Goal: Task Accomplishment & Management: Manage account settings

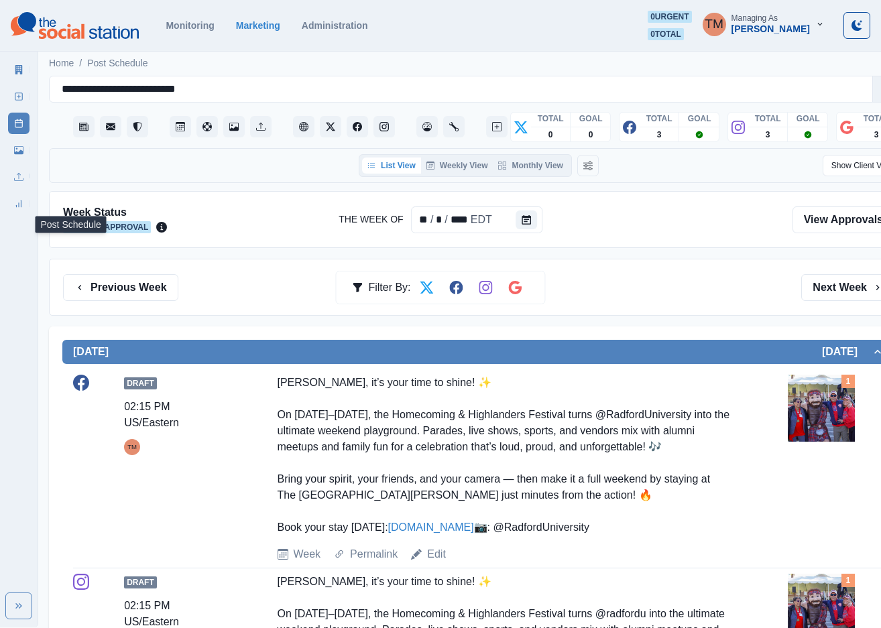
scroll to position [101, 0]
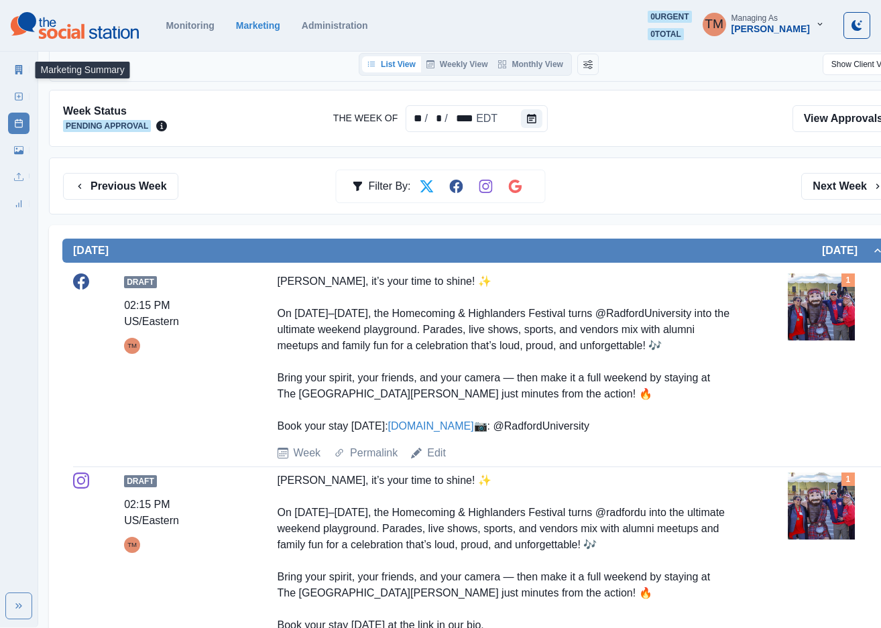
click at [21, 65] on icon at bounding box center [18, 69] width 7 height 9
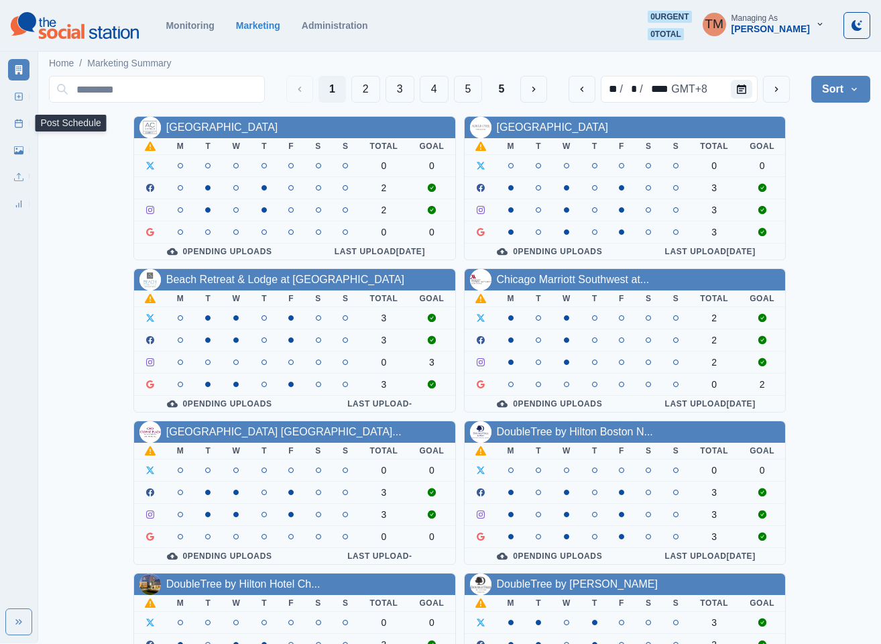
click at [18, 129] on link "Post Schedule" at bounding box center [18, 123] width 21 height 21
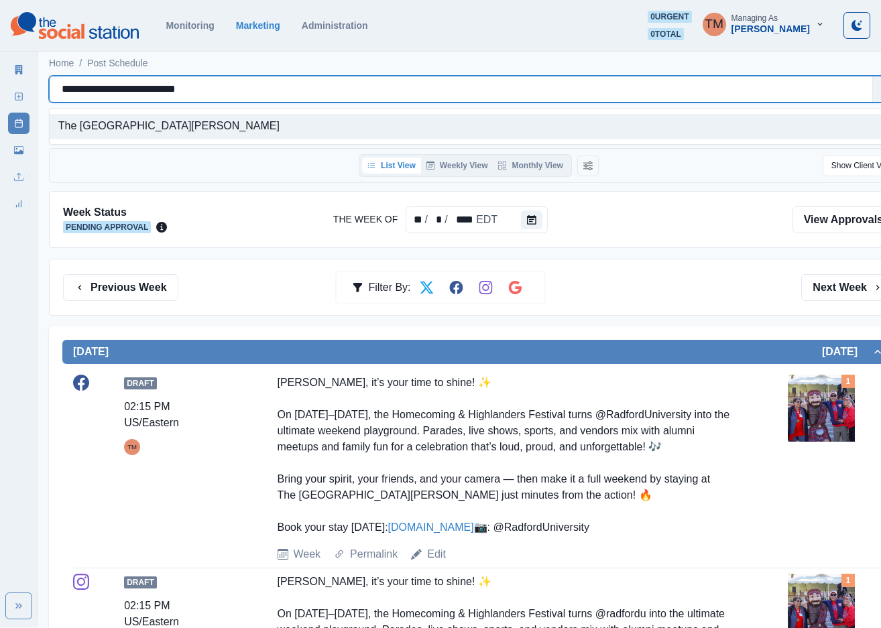
click at [241, 93] on div "**********" at bounding box center [461, 89] width 799 height 19
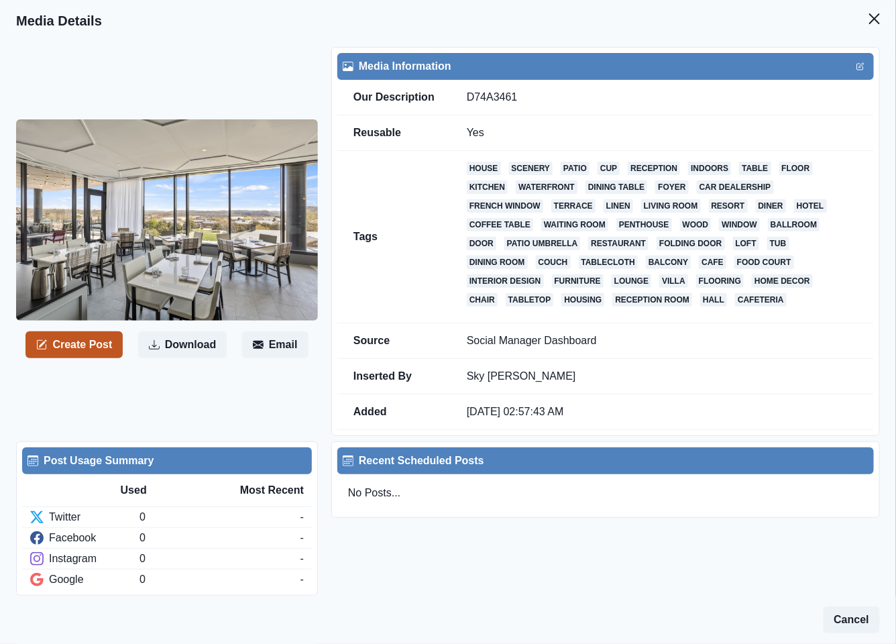
click at [80, 344] on button "Create Post" at bounding box center [73, 344] width 97 height 27
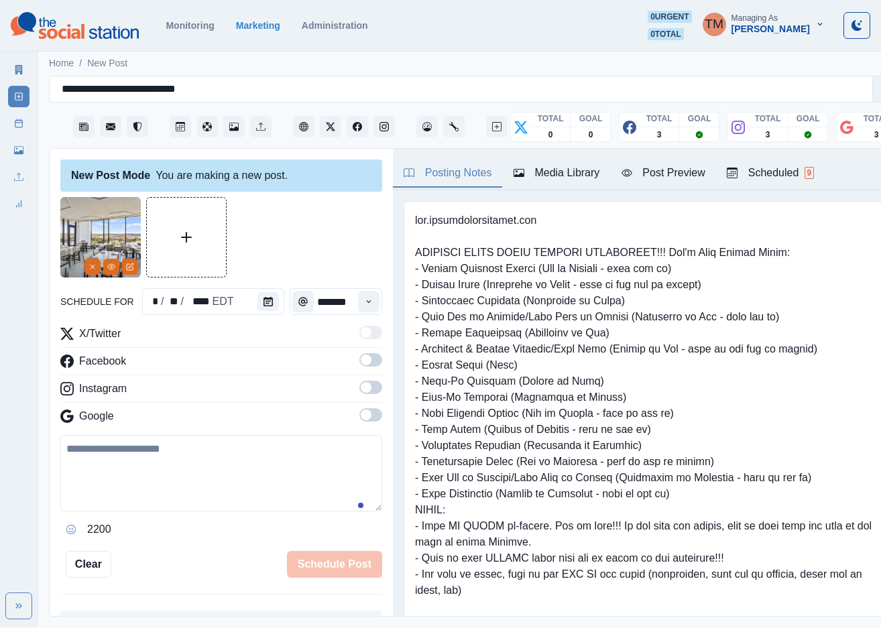
click at [181, 465] on textarea at bounding box center [221, 473] width 322 height 76
paste textarea "**********"
type textarea "**********"
click at [263, 306] on icon "Calendar" at bounding box center [267, 301] width 9 height 9
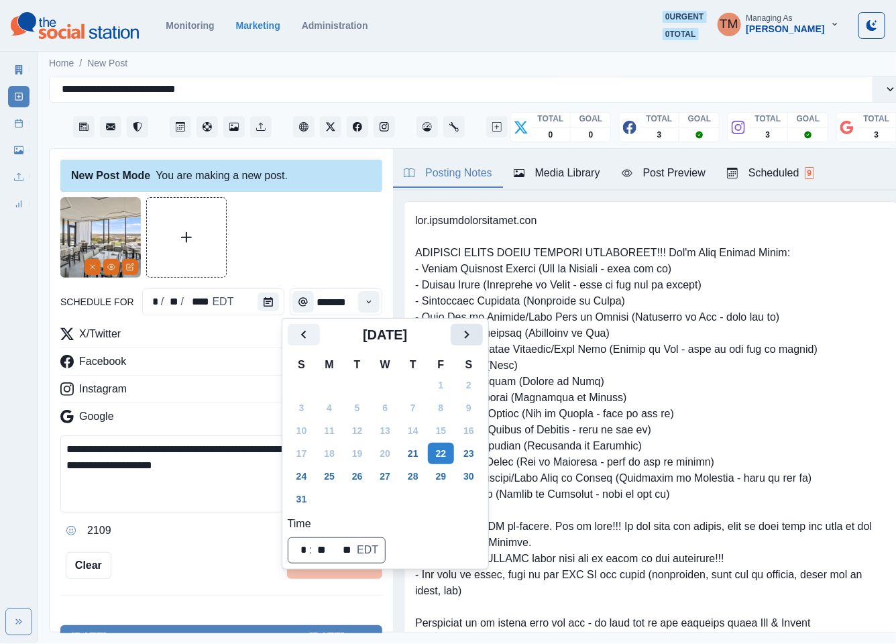
click at [463, 335] on icon "Next" at bounding box center [467, 335] width 16 height 16
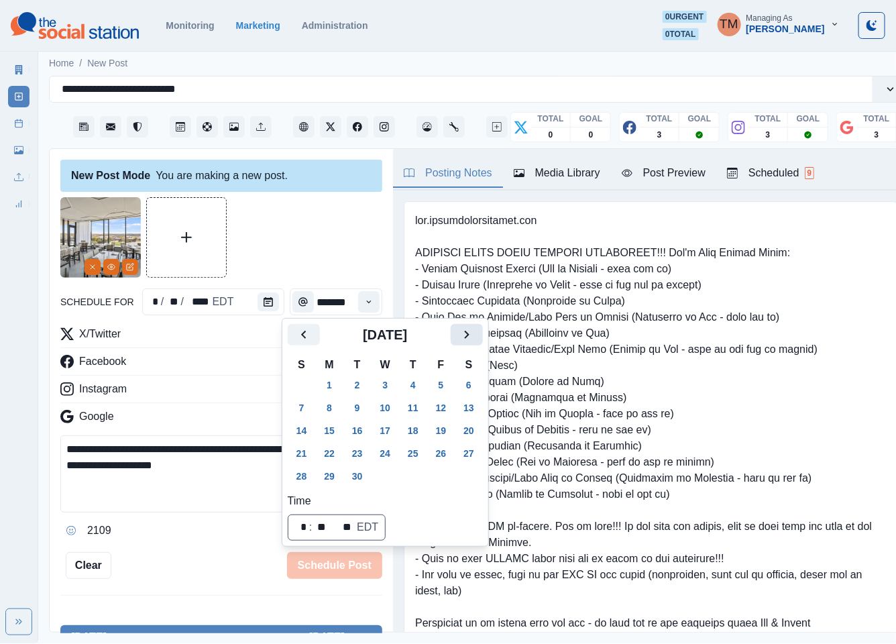
click at [463, 335] on icon "Next" at bounding box center [467, 335] width 16 height 16
click at [333, 430] on button "13" at bounding box center [329, 430] width 27 height 21
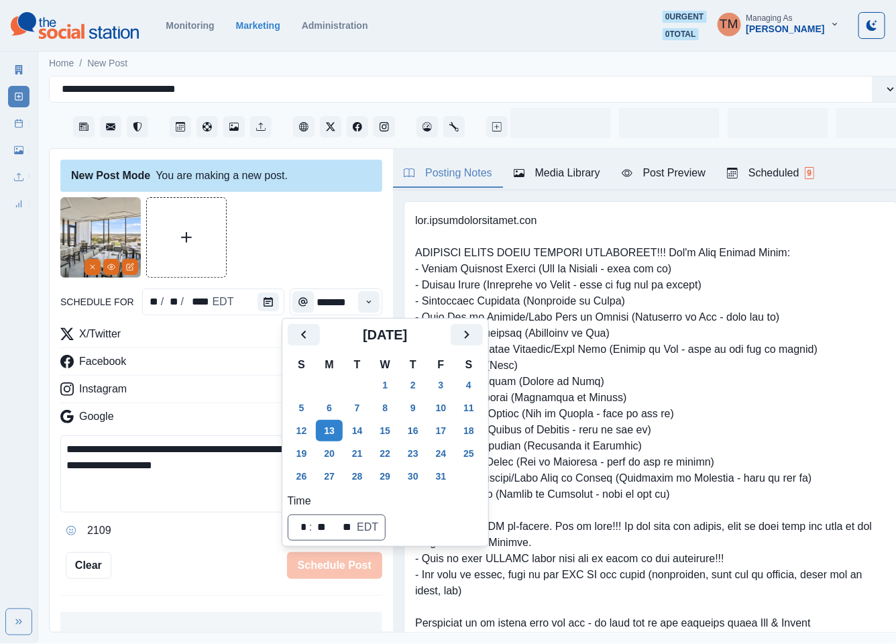
click at [300, 248] on div at bounding box center [221, 237] width 322 height 80
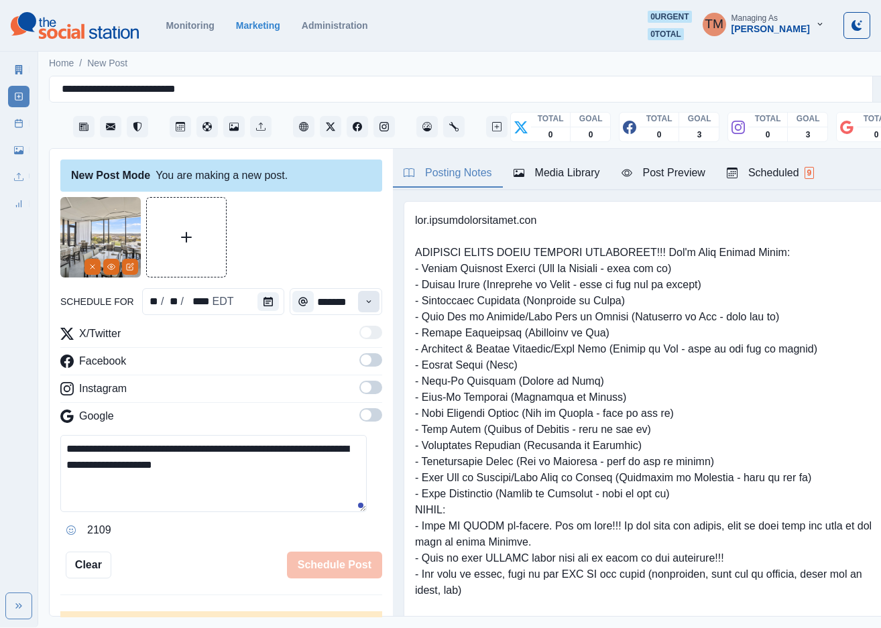
click at [364, 304] on icon "Time" at bounding box center [368, 301] width 9 height 9
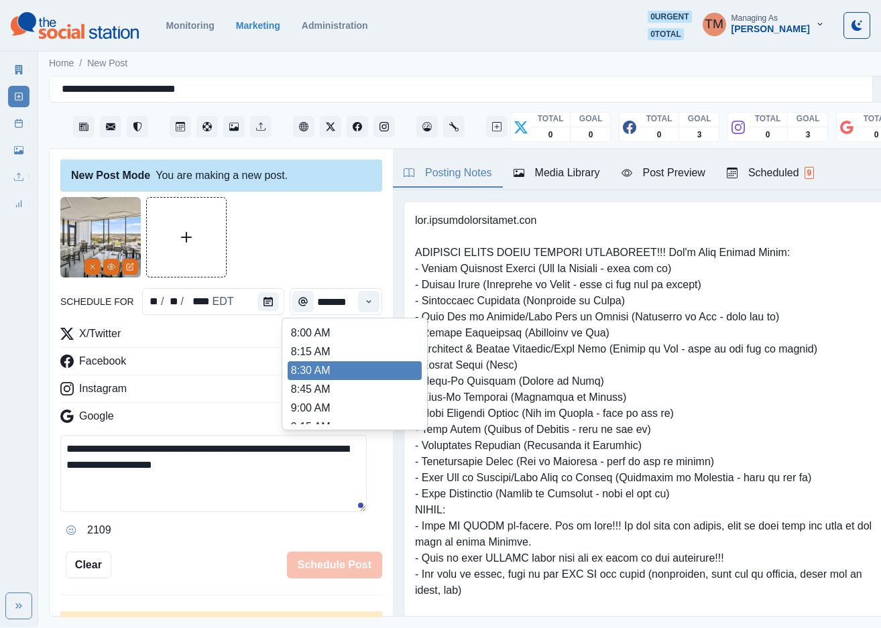
scroll to position [201, 0]
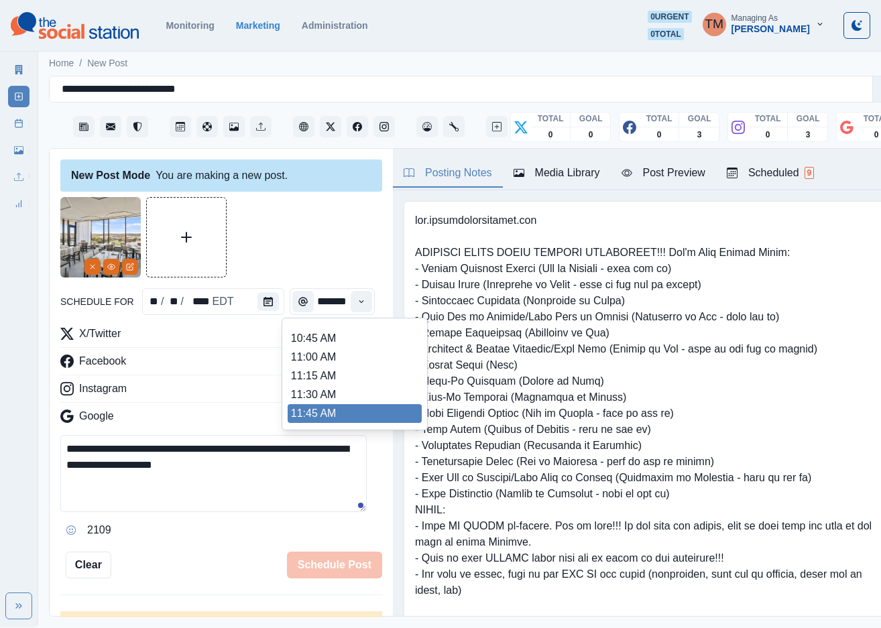
click at [314, 412] on li "11:45 AM" at bounding box center [355, 413] width 134 height 19
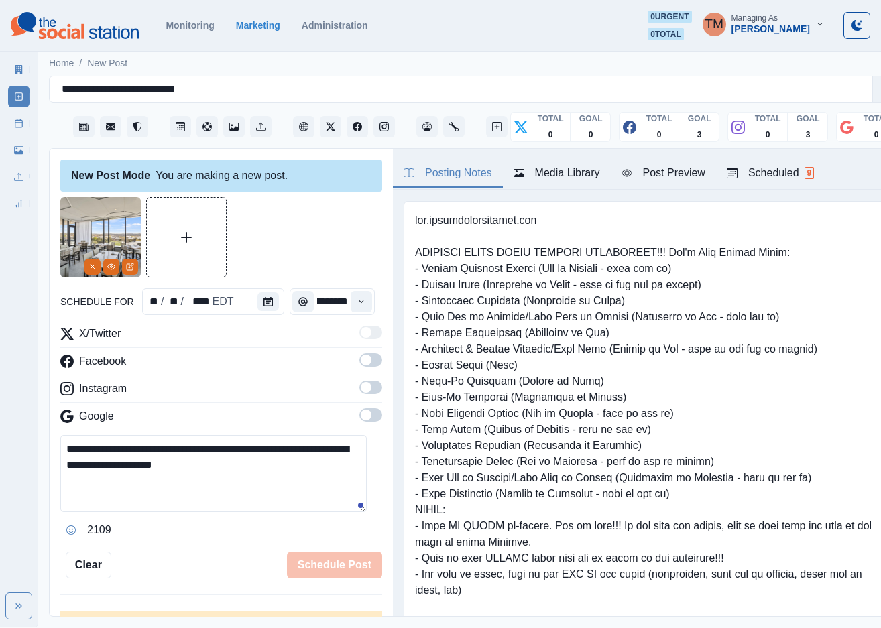
type input "********"
click at [329, 239] on div at bounding box center [221, 237] width 322 height 80
click at [361, 364] on span at bounding box center [366, 360] width 11 height 11
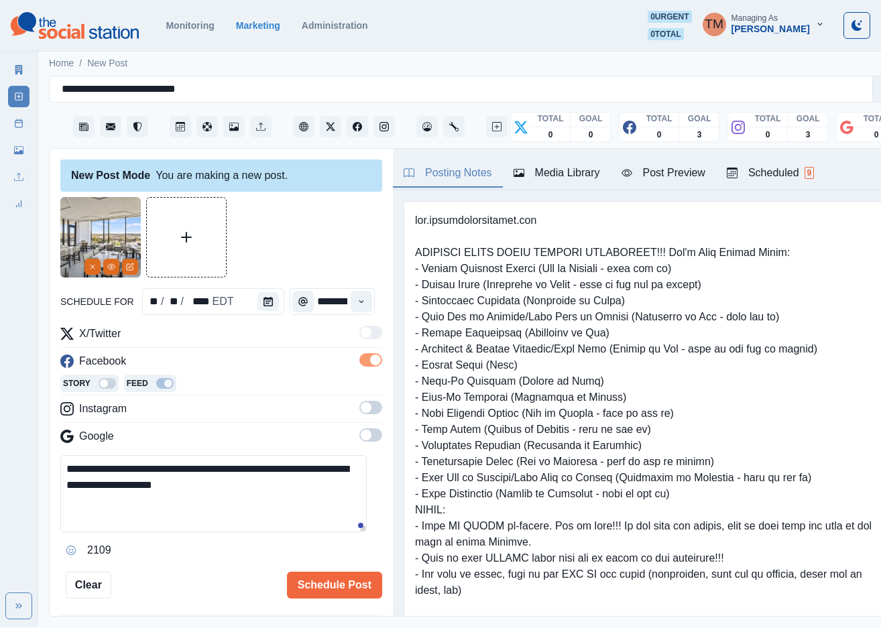
click at [359, 408] on span at bounding box center [370, 407] width 23 height 13
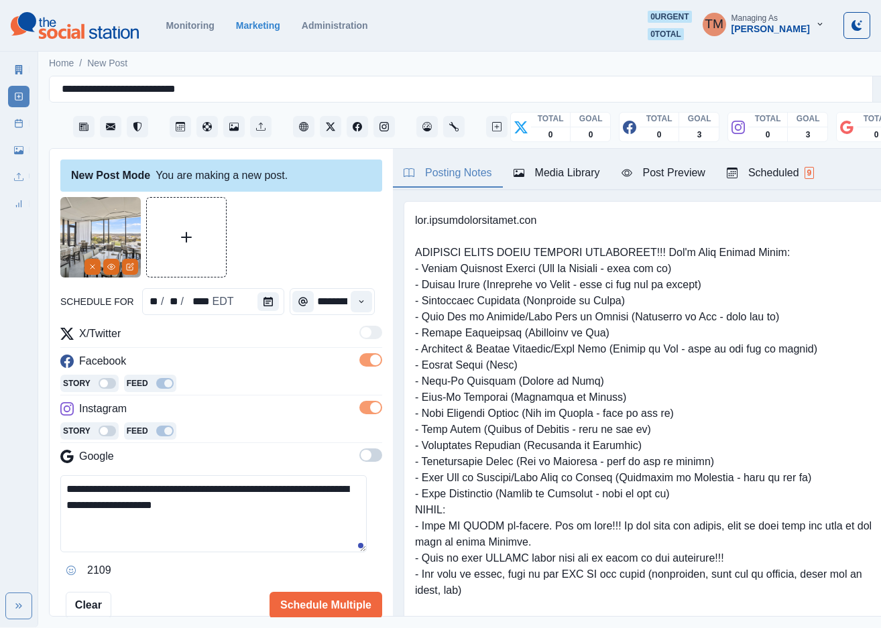
click at [359, 457] on span at bounding box center [370, 455] width 23 height 13
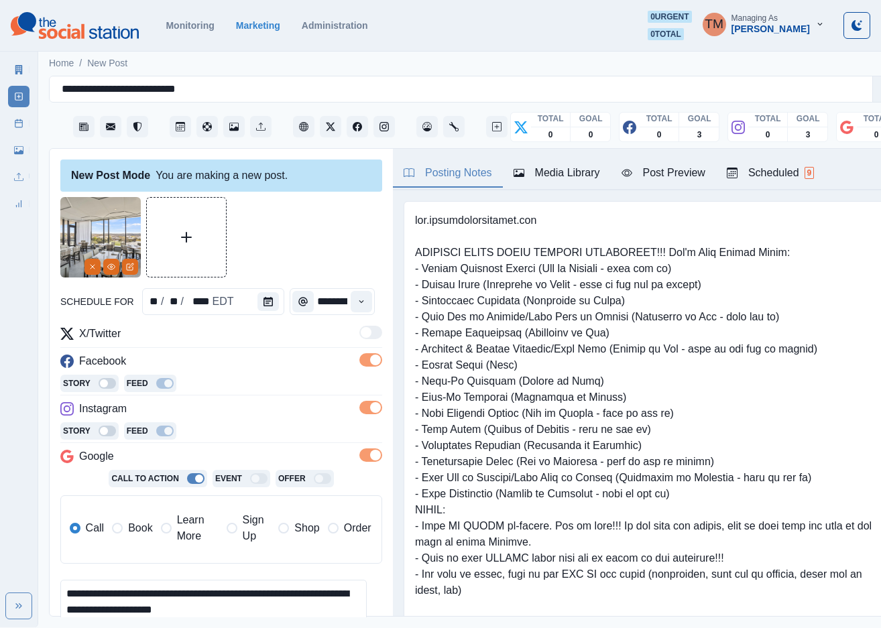
click at [137, 525] on span "Book" at bounding box center [140, 528] width 24 height 16
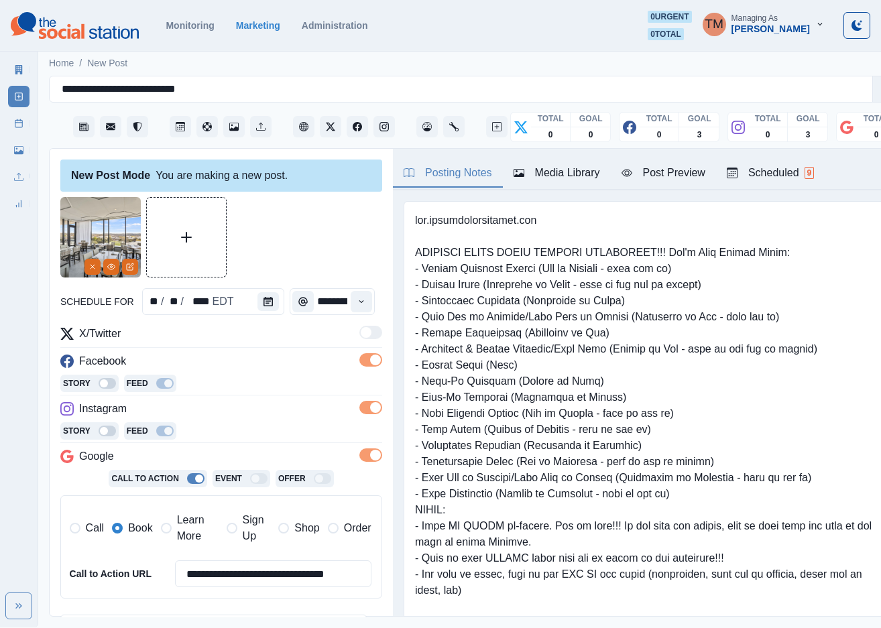
click at [290, 244] on div at bounding box center [221, 237] width 322 height 80
click at [684, 171] on div "Post Preview" at bounding box center [664, 173] width 84 height 16
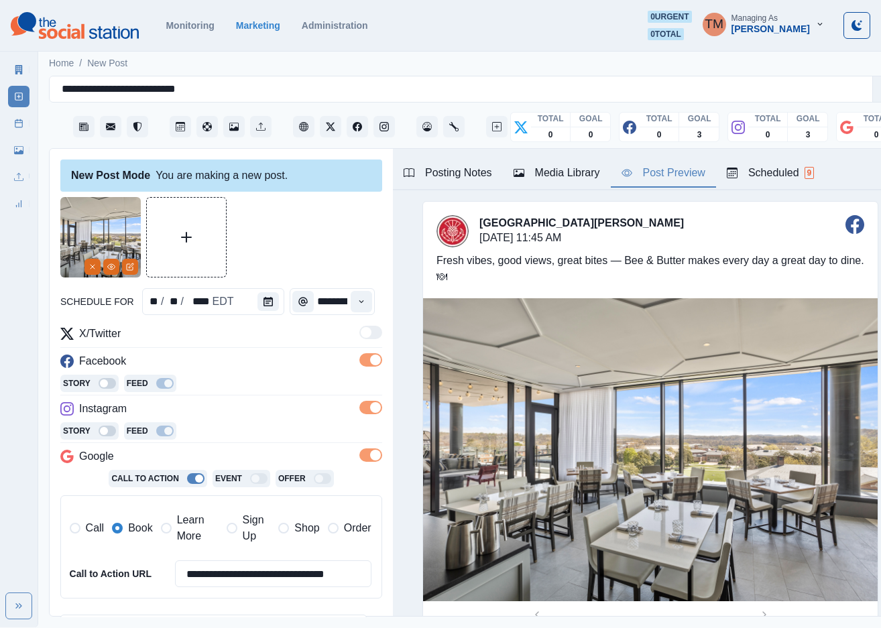
scroll to position [218, 0]
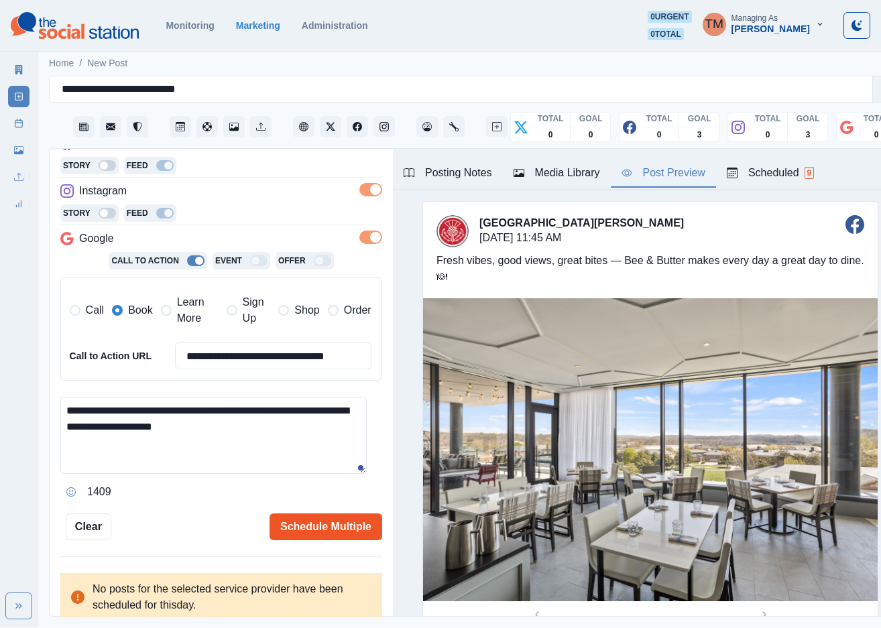
click at [314, 527] on button "Schedule Multiple" at bounding box center [326, 527] width 113 height 27
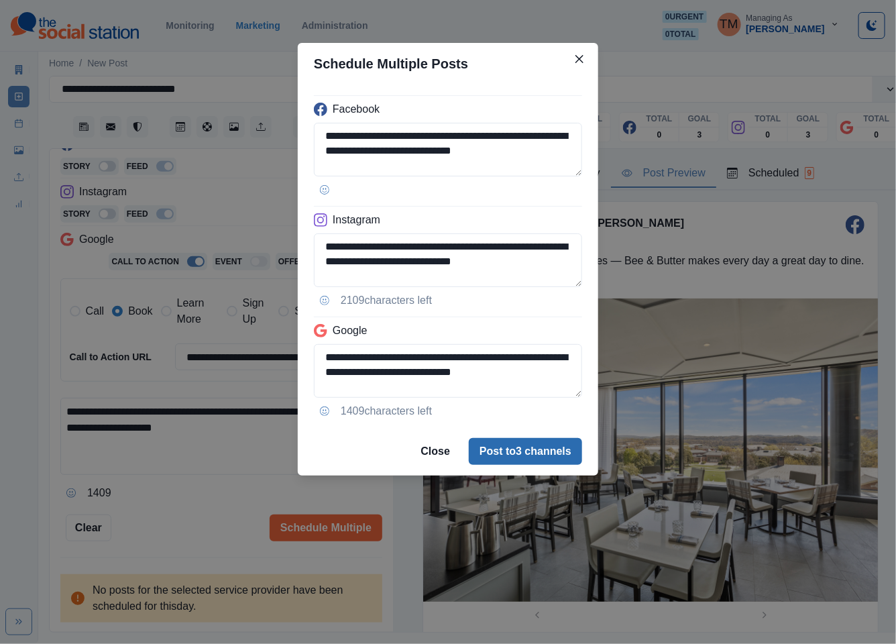
click at [543, 445] on button "Post to 3 channels" at bounding box center [525, 451] width 113 height 27
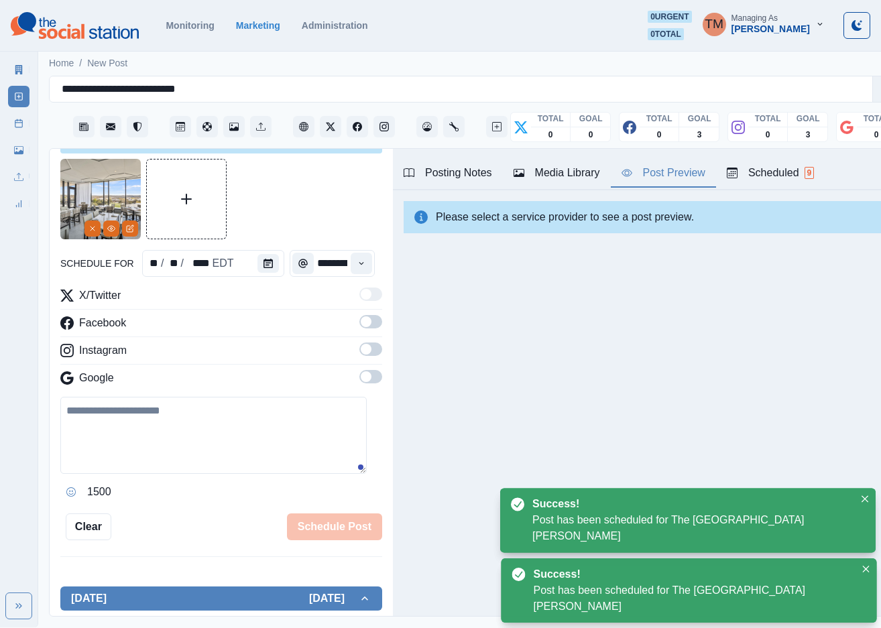
scroll to position [0, 0]
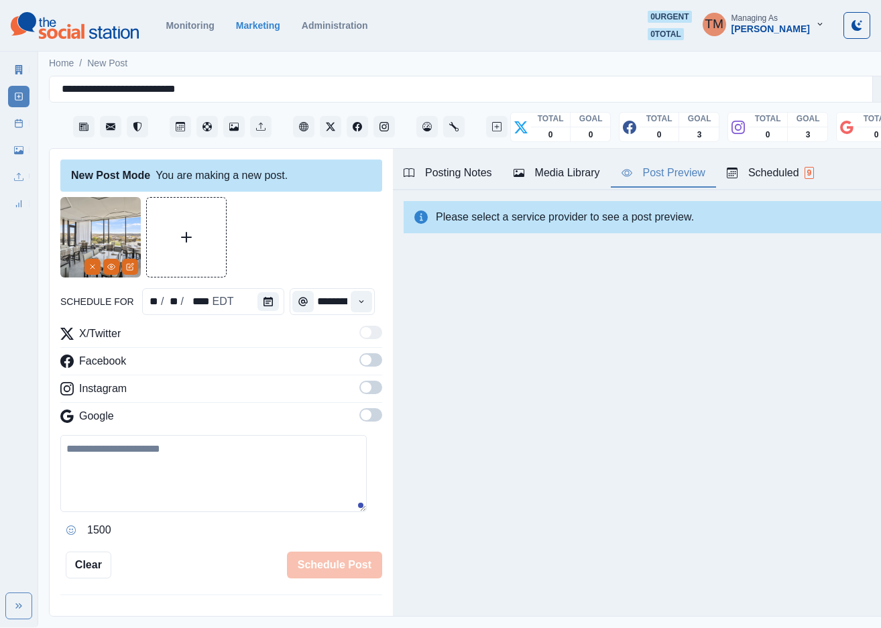
click at [11, 127] on link "Post Schedule" at bounding box center [18, 123] width 21 height 21
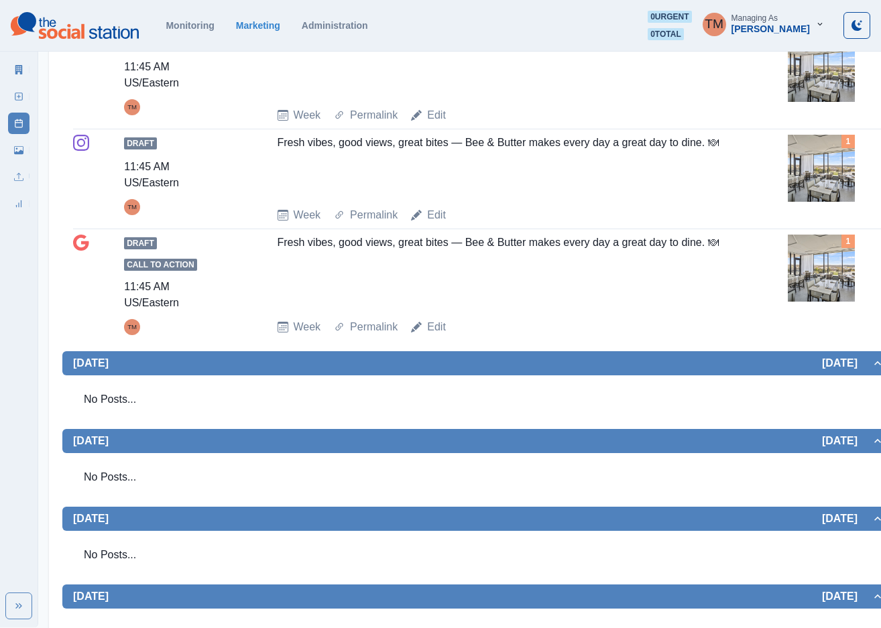
scroll to position [402, 0]
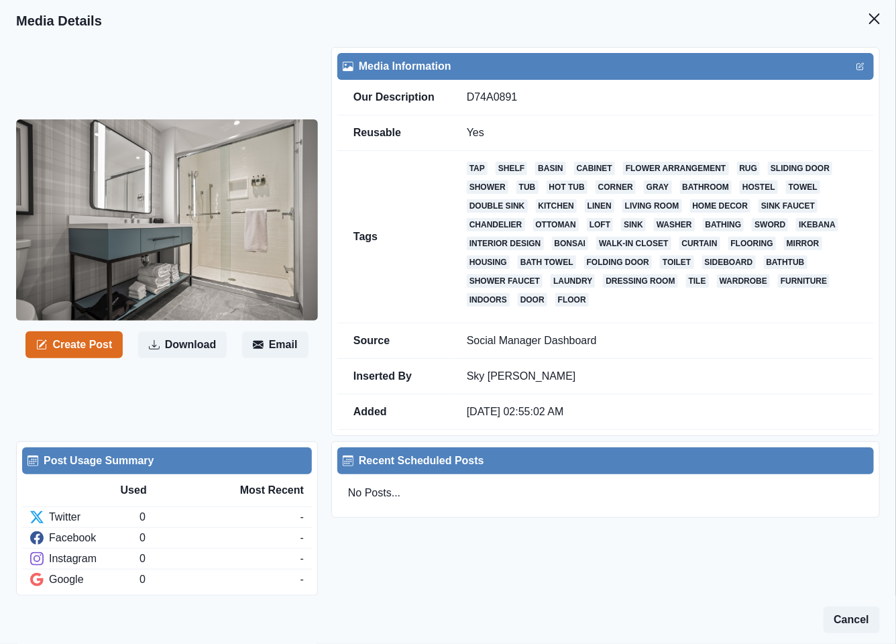
drag, startPoint x: 73, startPoint y: 343, endPoint x: 18, endPoint y: 457, distance: 127.2
click at [73, 343] on button "Create Post" at bounding box center [73, 344] width 97 height 27
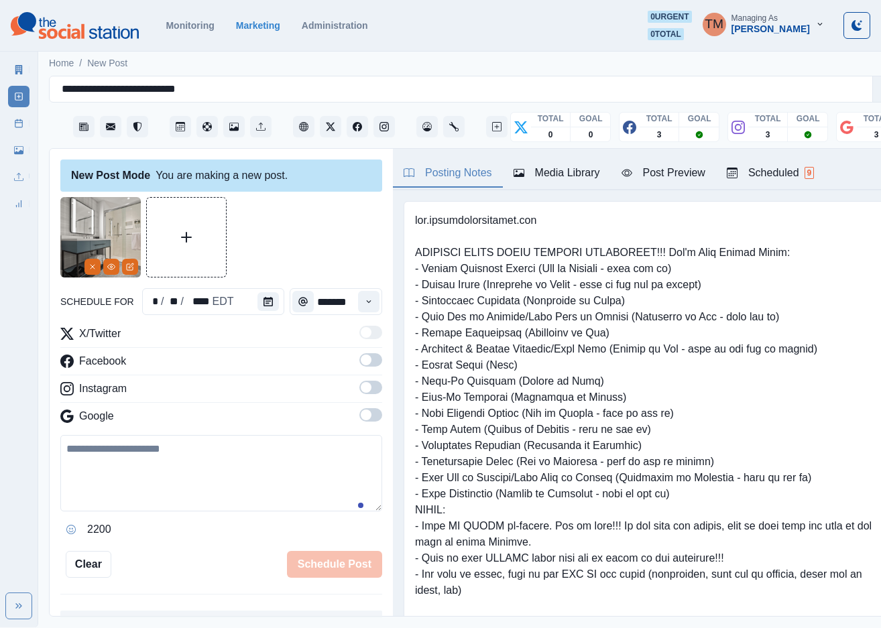
click at [153, 463] on textarea at bounding box center [221, 473] width 322 height 76
paste textarea "**********"
type textarea "**********"
click at [263, 300] on icon "Calendar" at bounding box center [267, 301] width 9 height 9
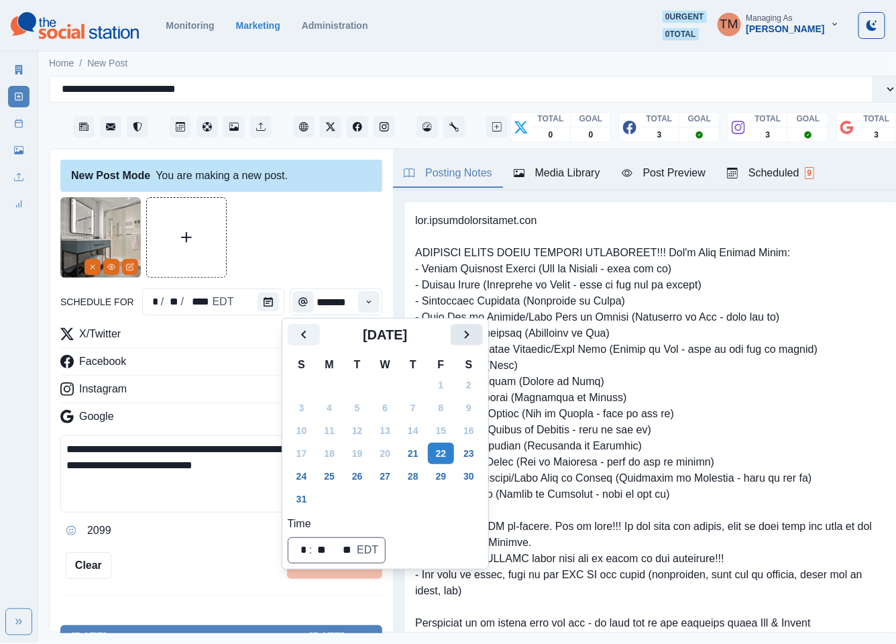
click at [467, 337] on icon "Next" at bounding box center [466, 335] width 5 height 8
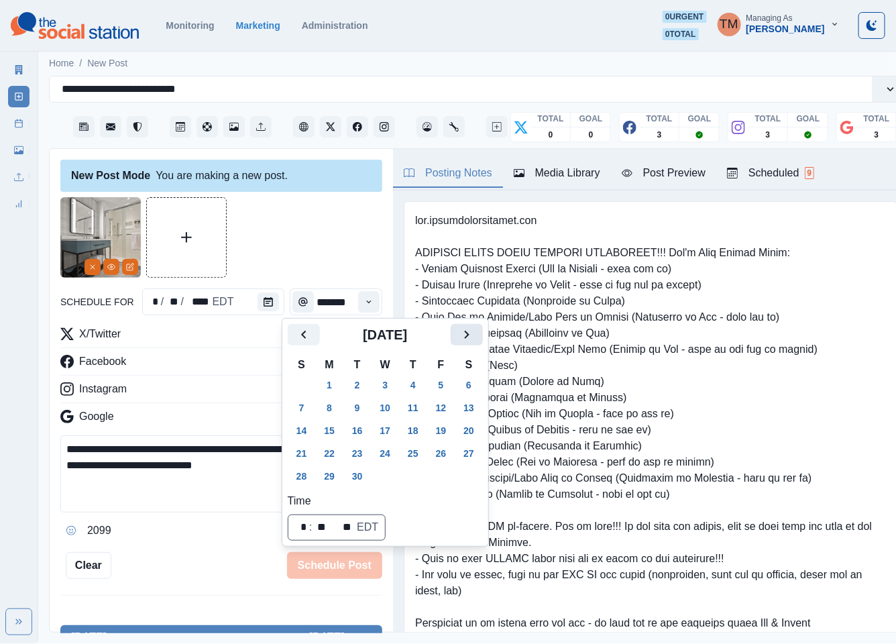
click at [467, 337] on icon "Next" at bounding box center [466, 335] width 5 height 8
click at [359, 424] on button "14" at bounding box center [357, 430] width 27 height 21
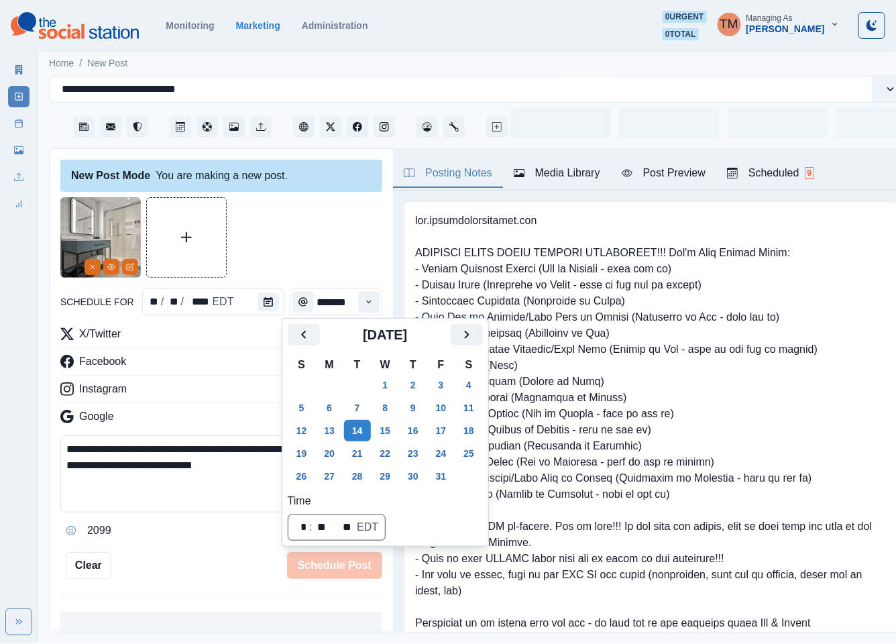
click at [294, 238] on div at bounding box center [221, 237] width 322 height 80
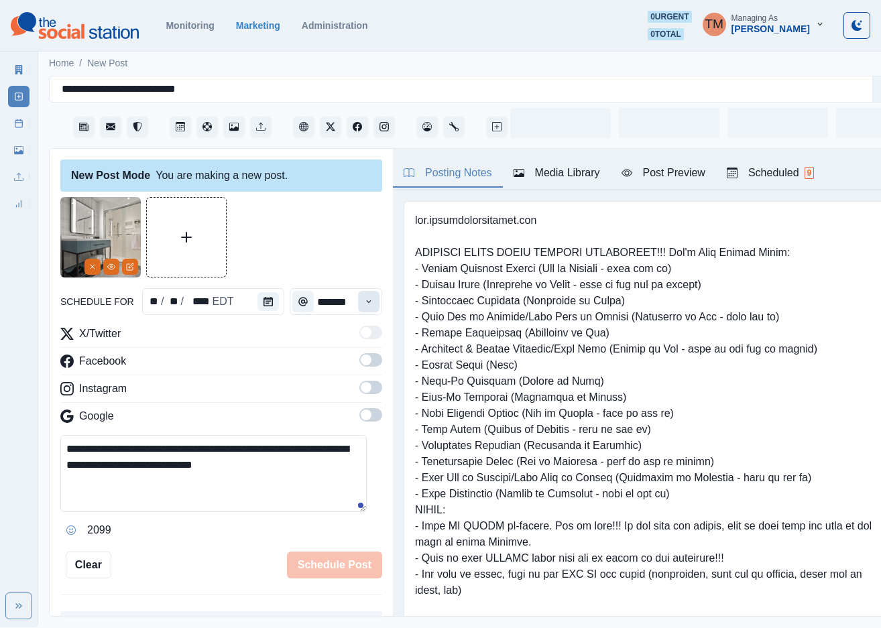
click at [364, 304] on icon "Time" at bounding box center [368, 301] width 9 height 9
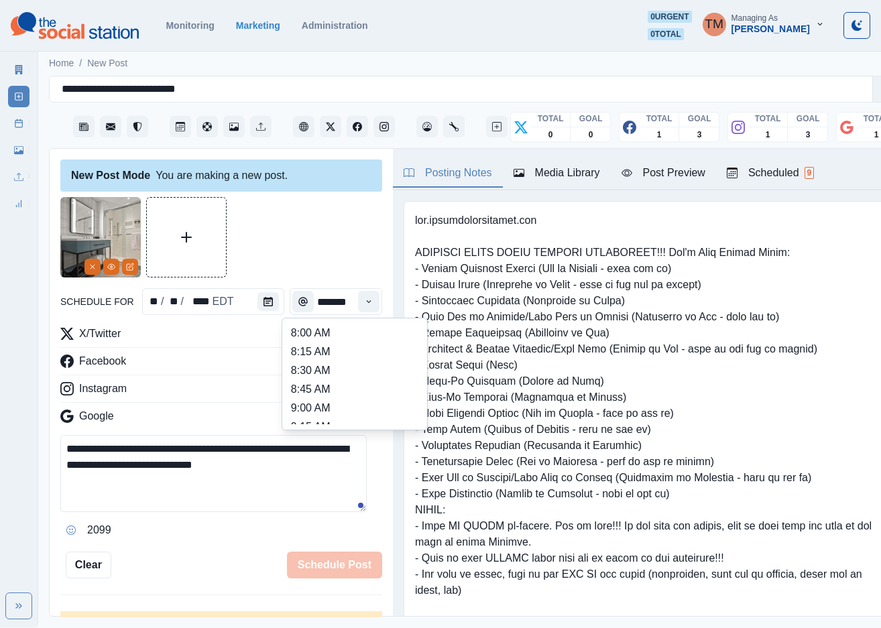
scroll to position [402, 0]
click at [312, 395] on li "2:15 PM" at bounding box center [355, 400] width 134 height 19
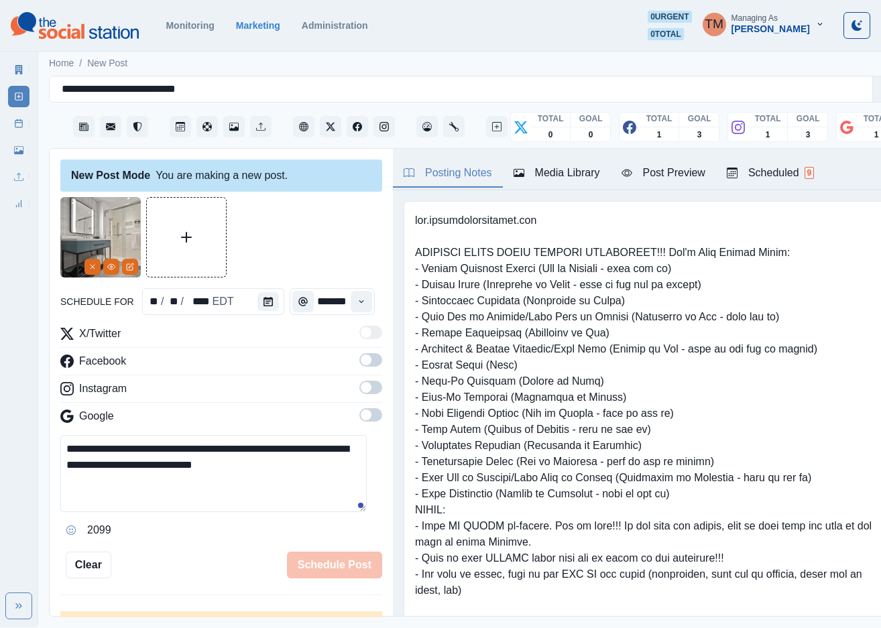
type input "*******"
click at [361, 364] on span at bounding box center [366, 360] width 11 height 11
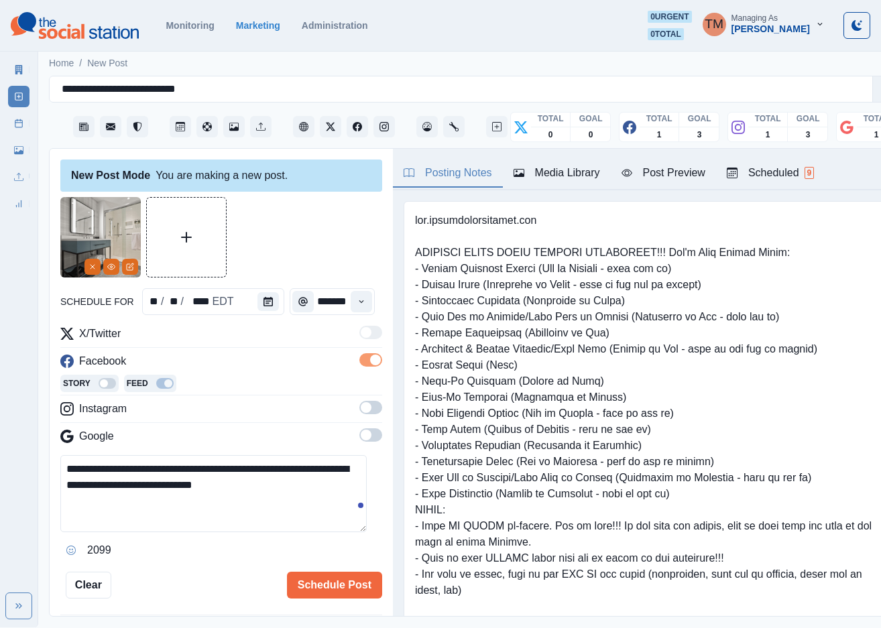
scroll to position [0, 0]
drag, startPoint x: 360, startPoint y: 413, endPoint x: 360, endPoint y: 439, distance: 26.1
click at [360, 414] on span at bounding box center [370, 407] width 23 height 13
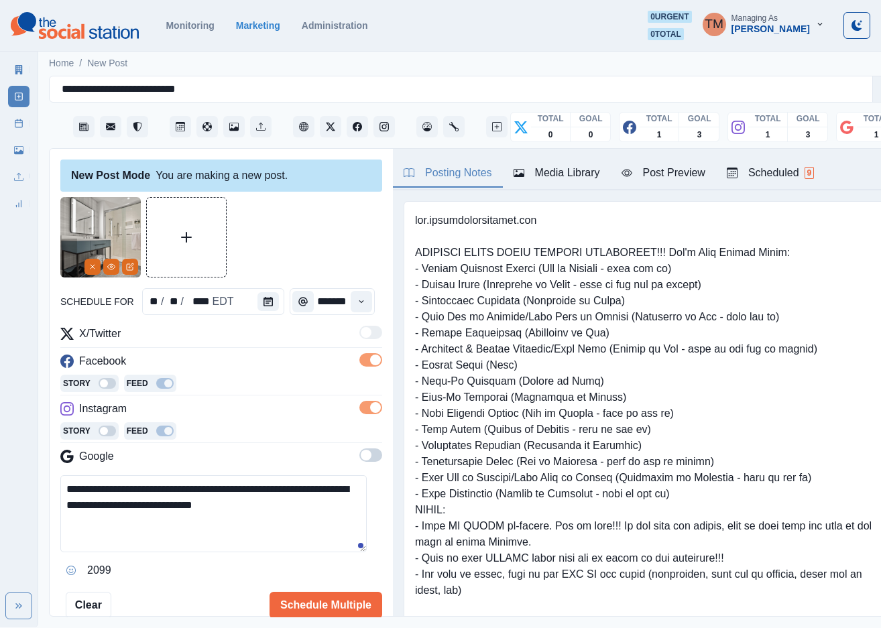
click at [361, 455] on span at bounding box center [366, 455] width 11 height 11
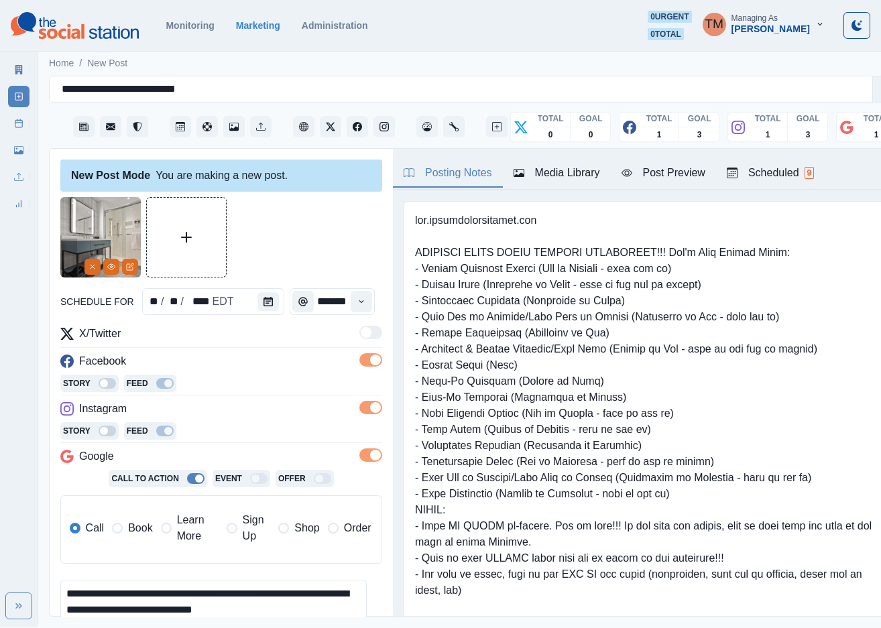
drag, startPoint x: 133, startPoint y: 532, endPoint x: 276, endPoint y: 254, distance: 312.5
click at [133, 532] on span "Book" at bounding box center [140, 528] width 24 height 16
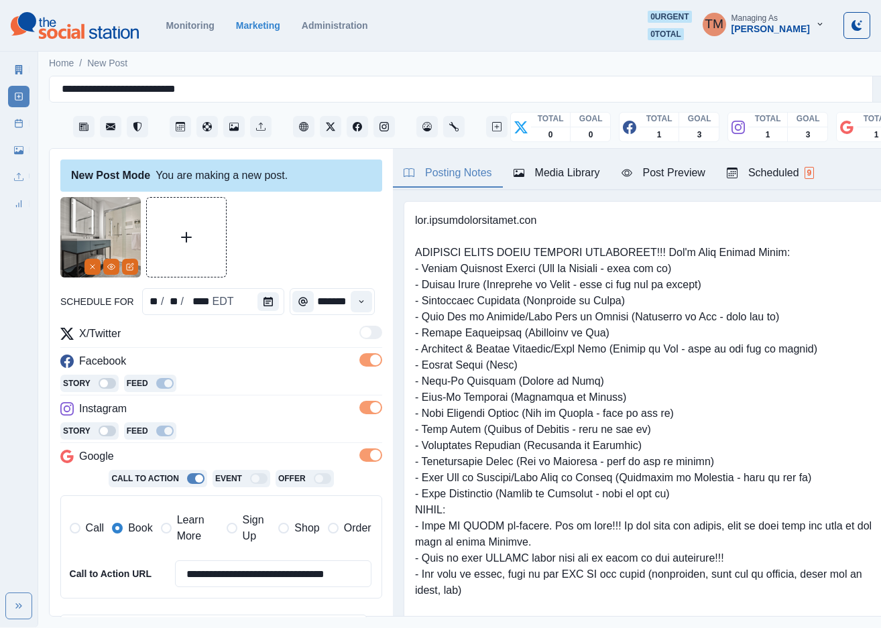
click at [284, 242] on div at bounding box center [221, 237] width 322 height 80
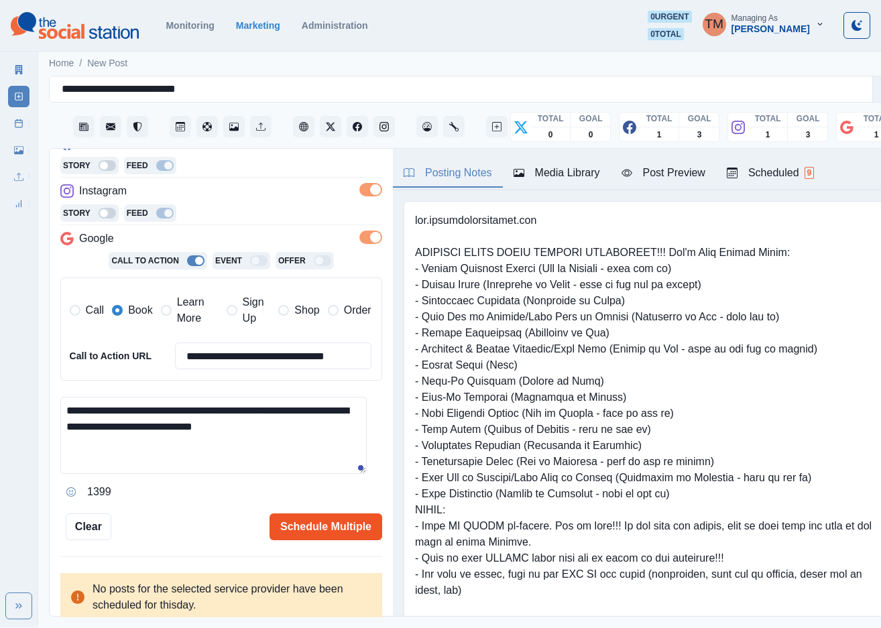
click at [314, 527] on button "Schedule Multiple" at bounding box center [326, 527] width 113 height 27
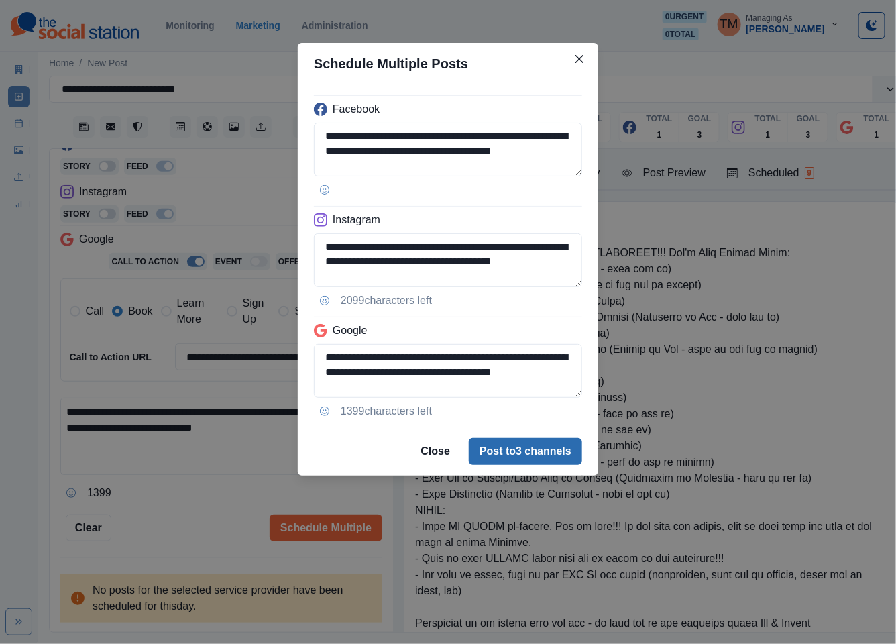
click at [513, 453] on button "Post to 3 channels" at bounding box center [525, 451] width 113 height 27
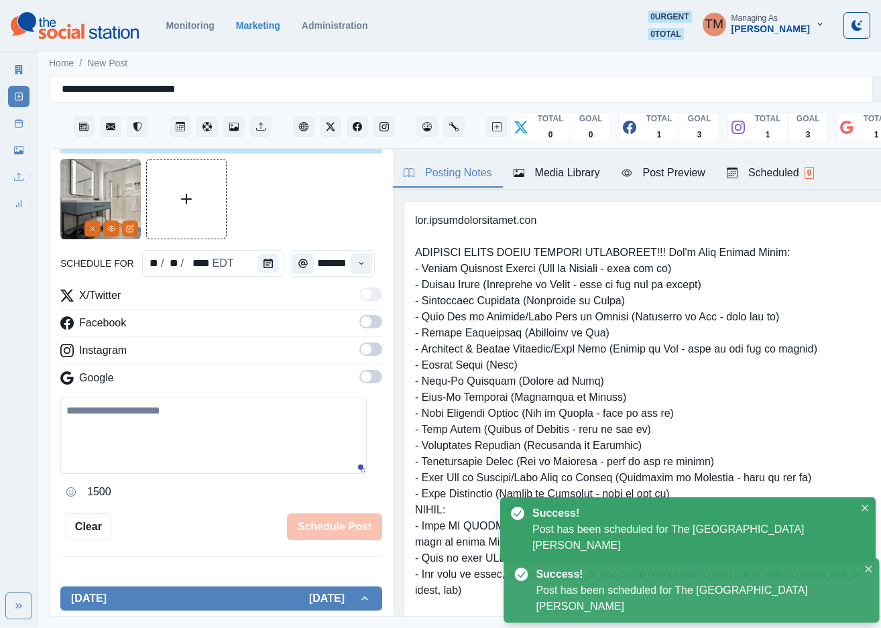
scroll to position [0, 0]
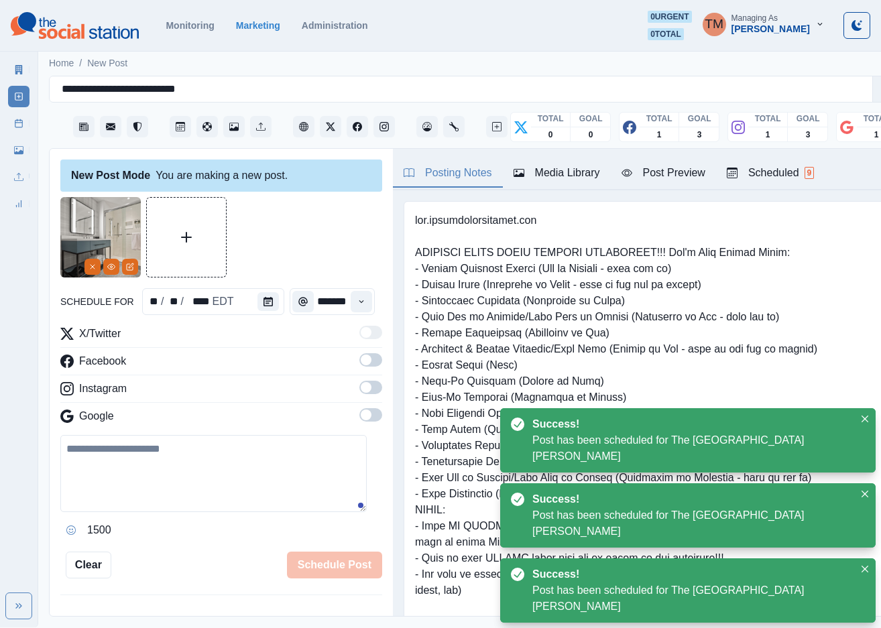
drag, startPoint x: 288, startPoint y: 227, endPoint x: 282, endPoint y: 230, distance: 7.2
click at [288, 227] on div at bounding box center [221, 237] width 322 height 80
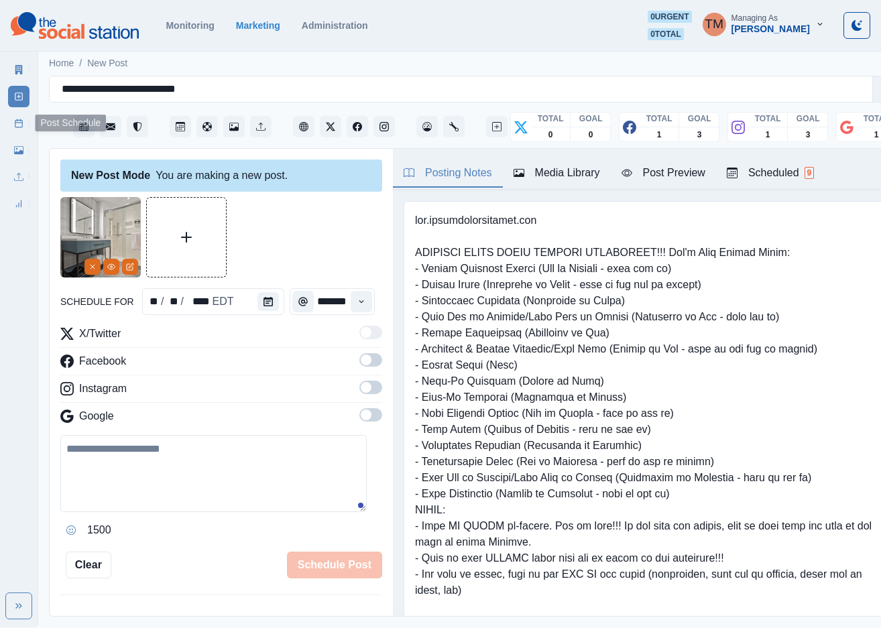
click at [20, 129] on link "Post Schedule" at bounding box center [18, 123] width 21 height 21
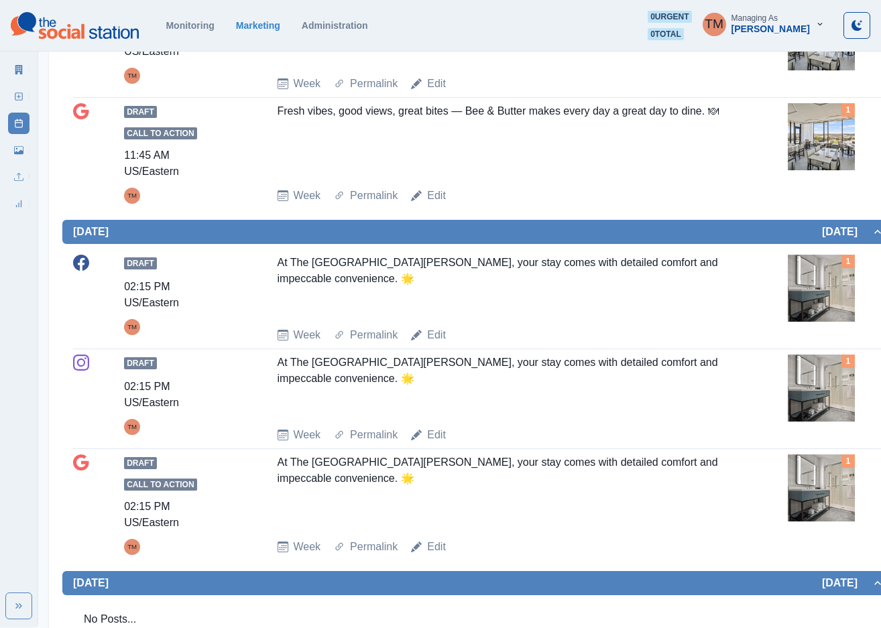
scroll to position [603, 0]
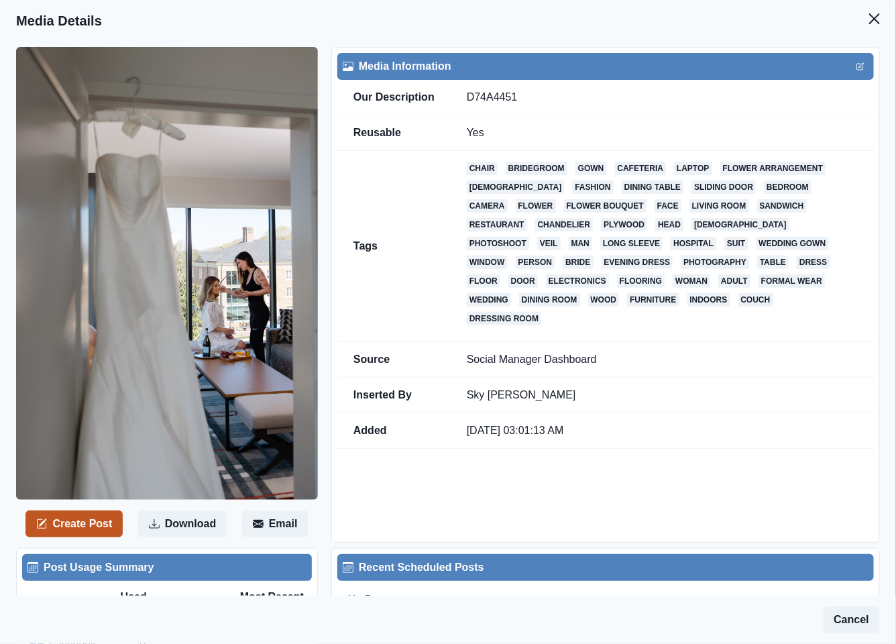
click at [97, 519] on button "Create Post" at bounding box center [73, 523] width 97 height 27
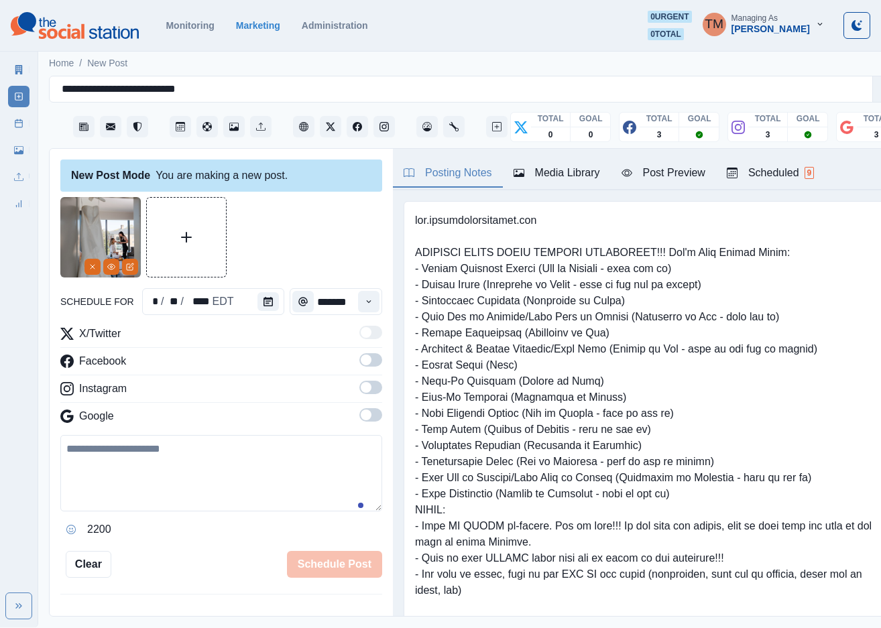
click at [139, 477] on textarea at bounding box center [221, 473] width 322 height 76
paste textarea "**********"
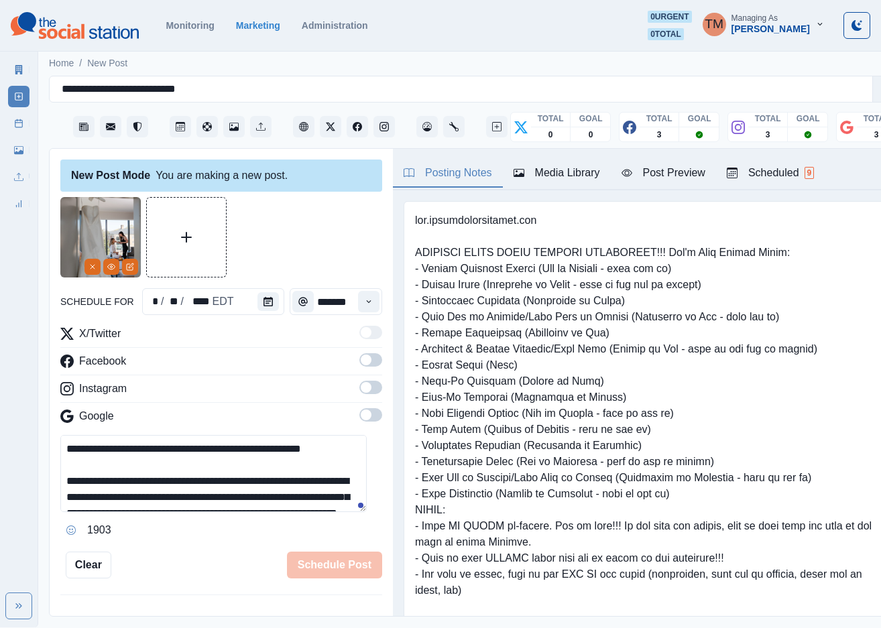
scroll to position [75, 0]
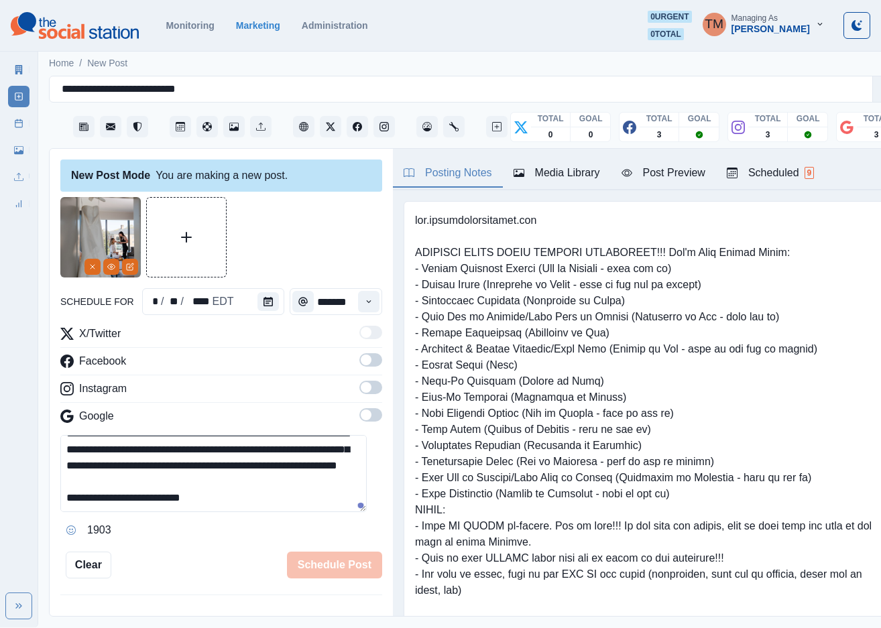
type textarea "**********"
click at [360, 364] on span at bounding box center [370, 359] width 23 height 13
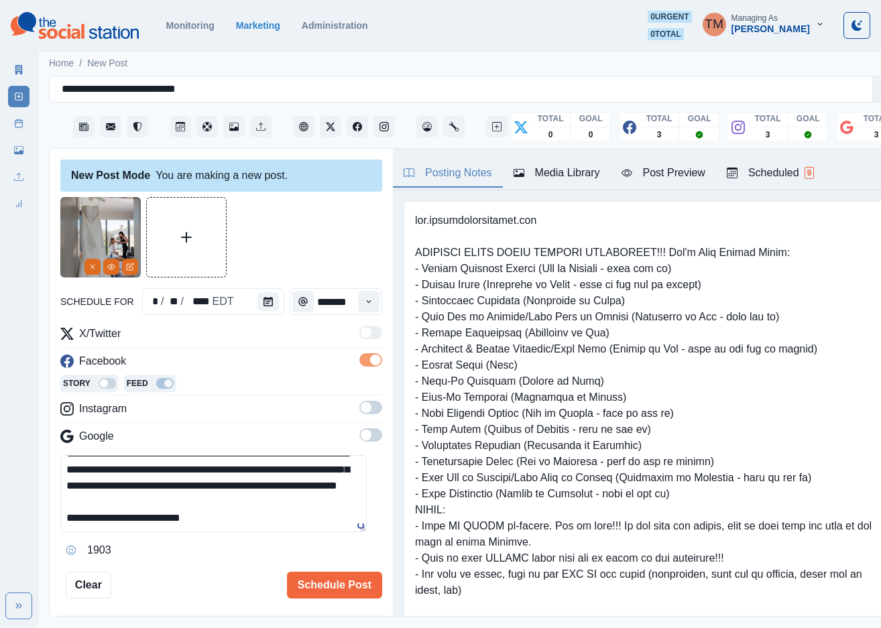
click at [360, 405] on span at bounding box center [370, 407] width 23 height 13
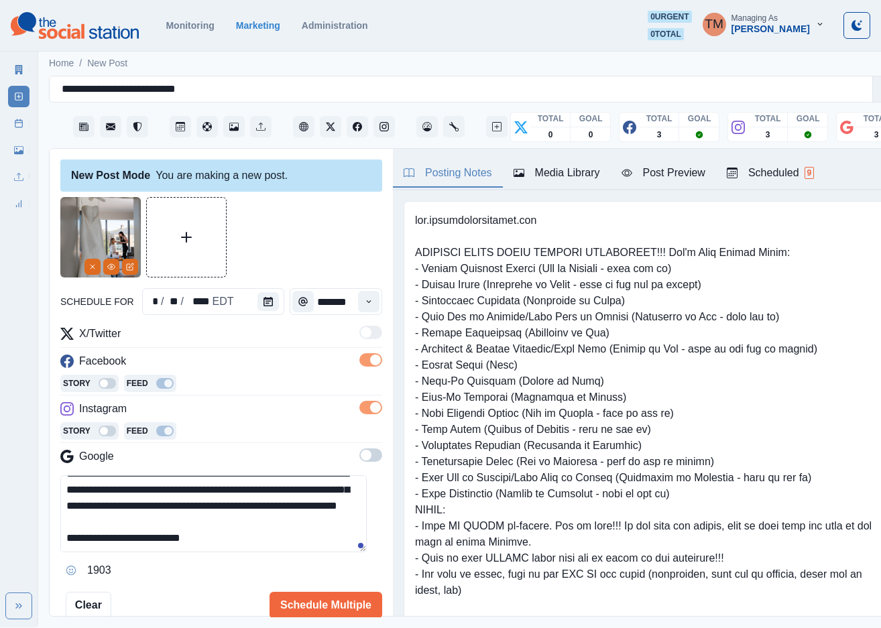
click at [362, 461] on span at bounding box center [370, 455] width 23 height 13
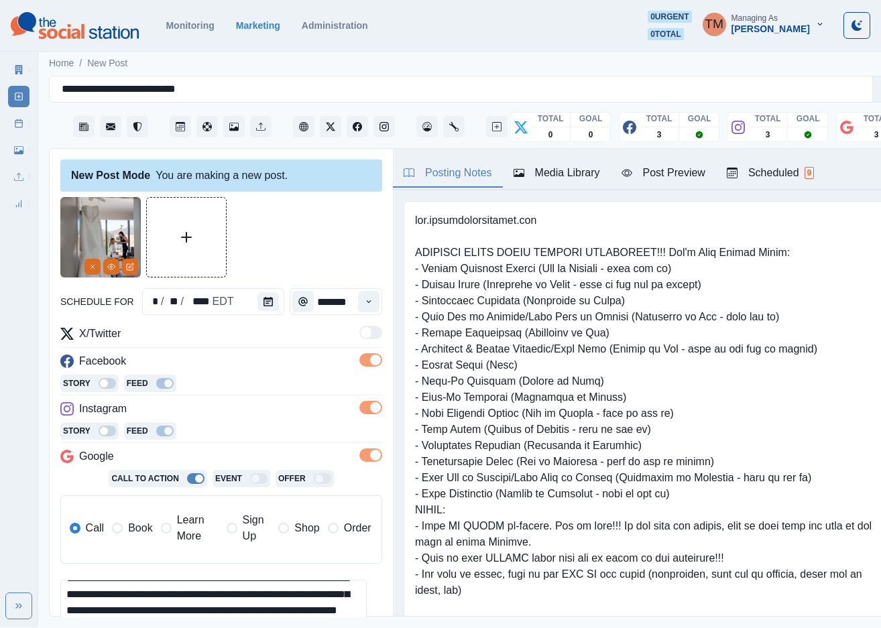
click at [141, 528] on span "Book" at bounding box center [140, 528] width 24 height 16
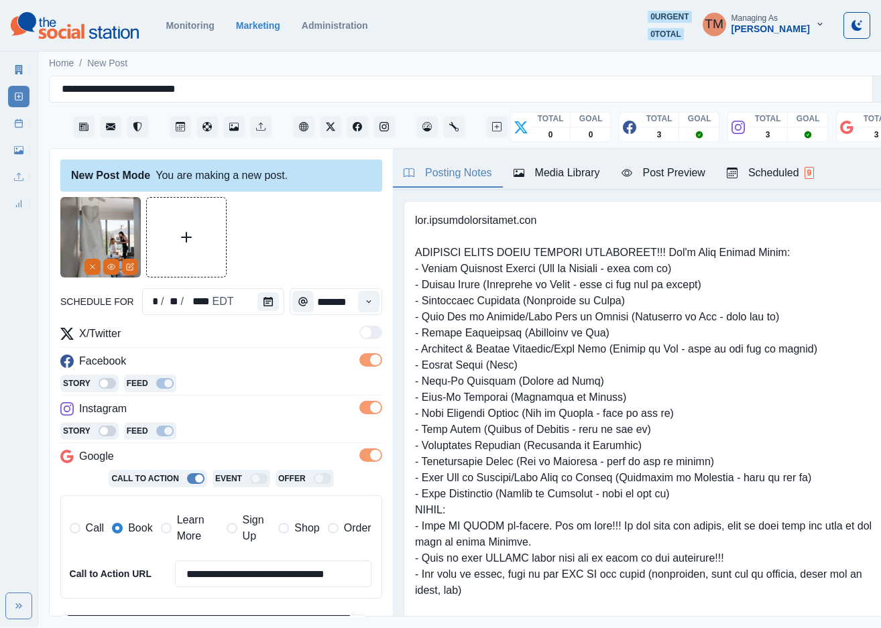
scroll to position [201, 0]
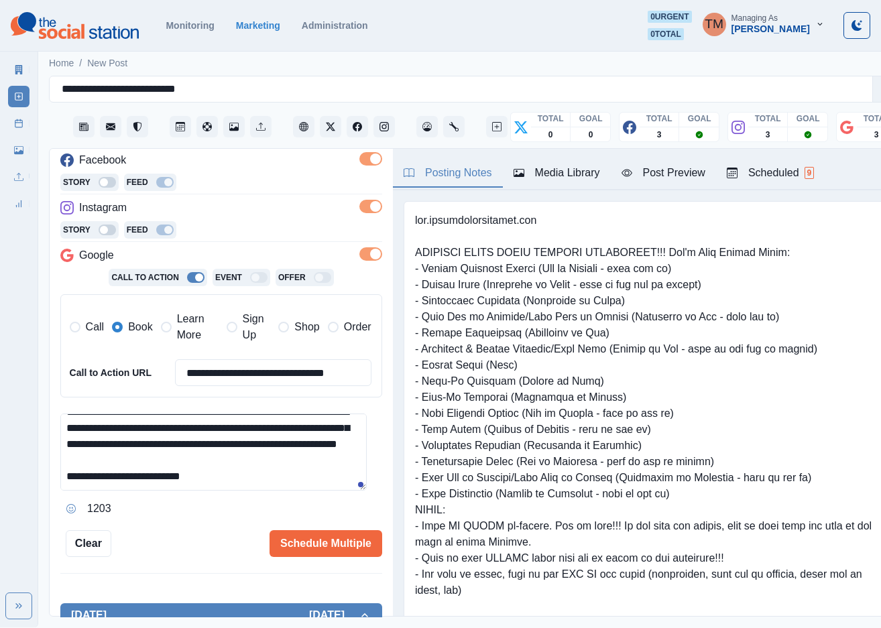
click at [123, 483] on textarea "**********" at bounding box center [213, 452] width 306 height 77
drag, startPoint x: 123, startPoint y: 483, endPoint x: 223, endPoint y: 487, distance: 100.7
click at [223, 487] on textarea "**********" at bounding box center [213, 452] width 306 height 77
click at [282, 368] on input "**********" at bounding box center [273, 372] width 196 height 27
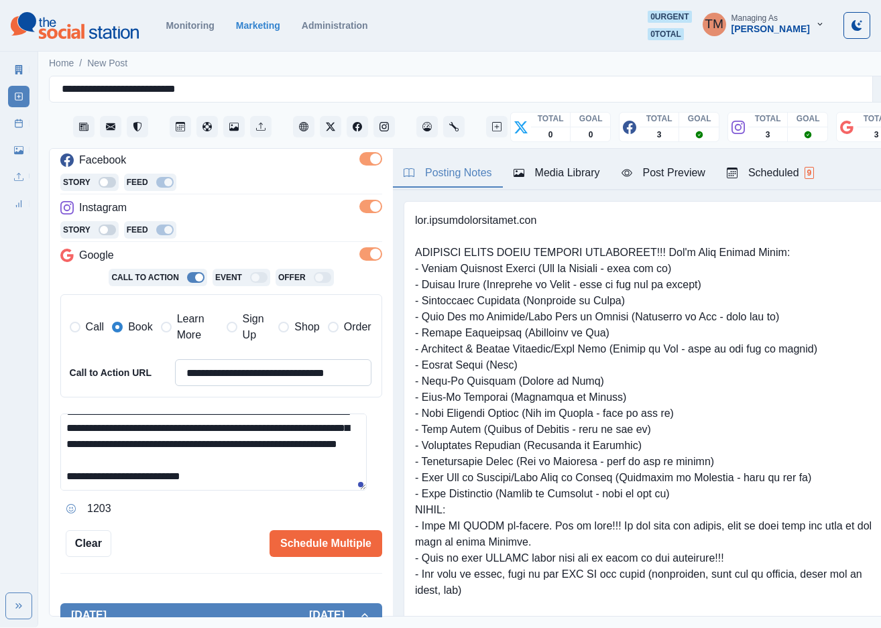
paste input
type input "**********"
click at [261, 471] on textarea "**********" at bounding box center [213, 452] width 306 height 77
click at [677, 176] on div "Post Preview" at bounding box center [664, 173] width 84 height 16
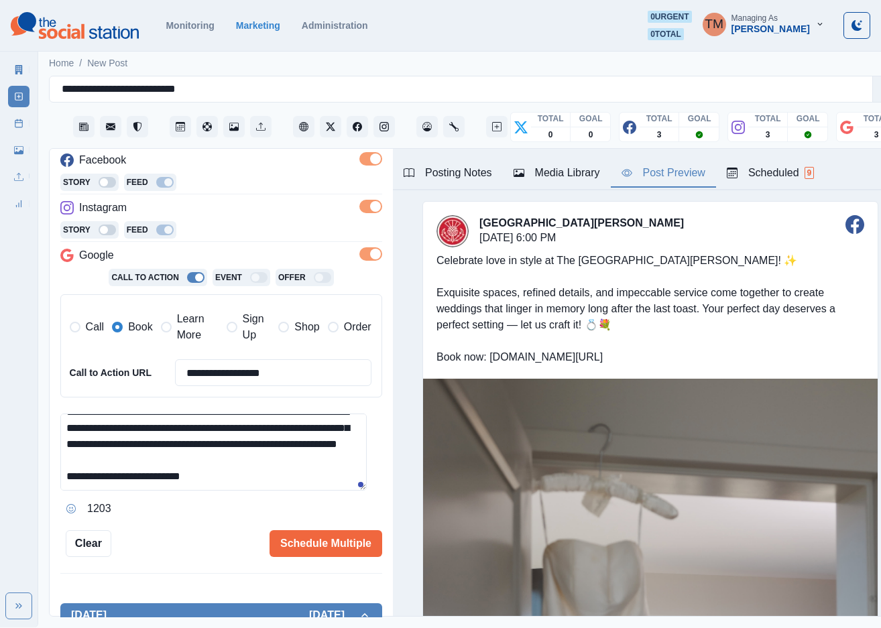
scroll to position [101, 0]
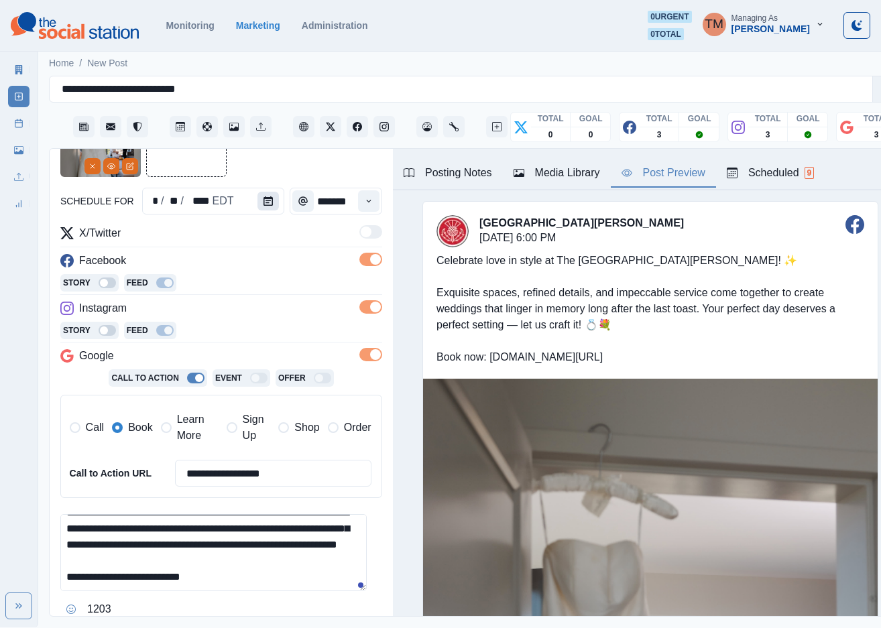
click at [266, 196] on button "Calendar" at bounding box center [267, 201] width 21 height 19
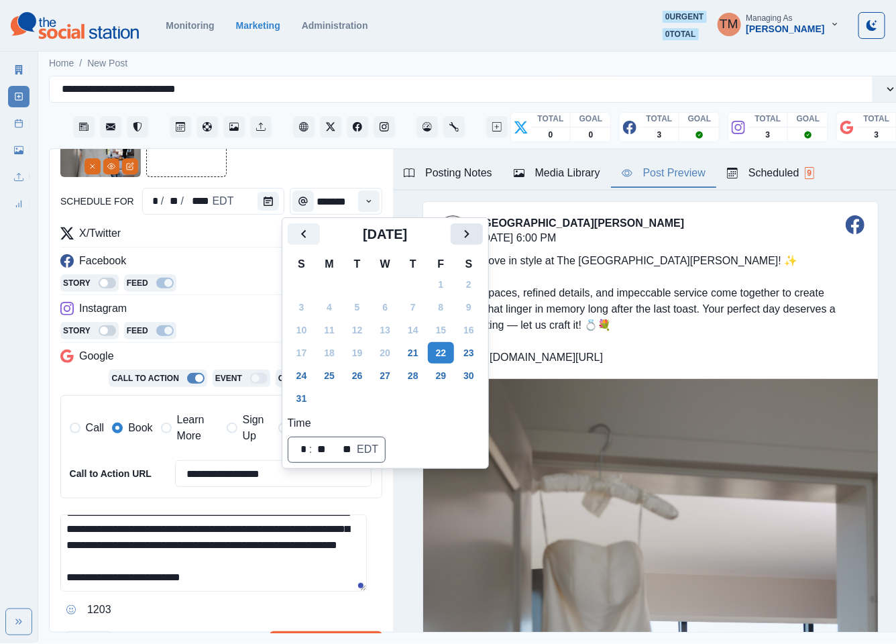
click at [465, 227] on icon "Next" at bounding box center [467, 234] width 16 height 16
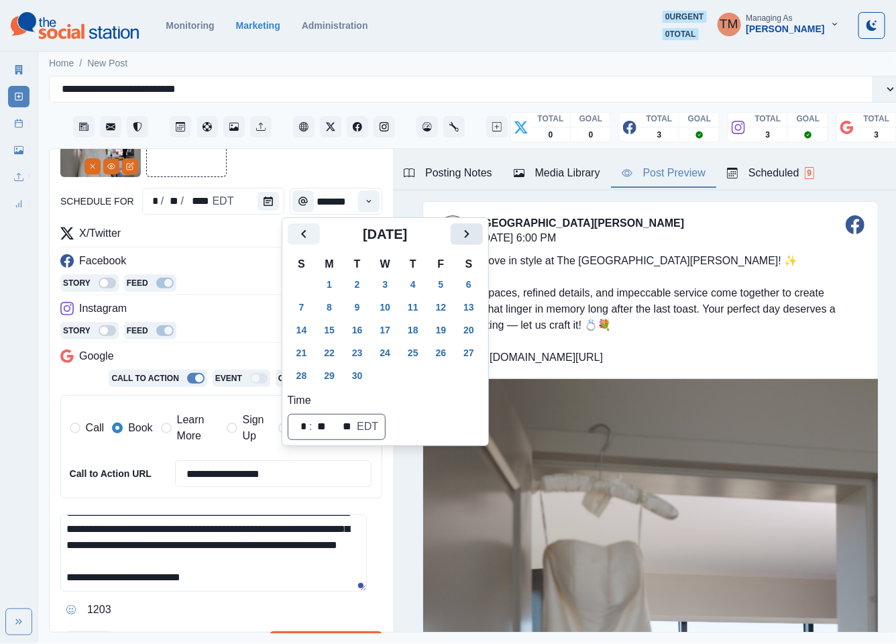
click at [465, 227] on icon "Next" at bounding box center [467, 234] width 16 height 16
click at [421, 329] on button "16" at bounding box center [413, 329] width 27 height 21
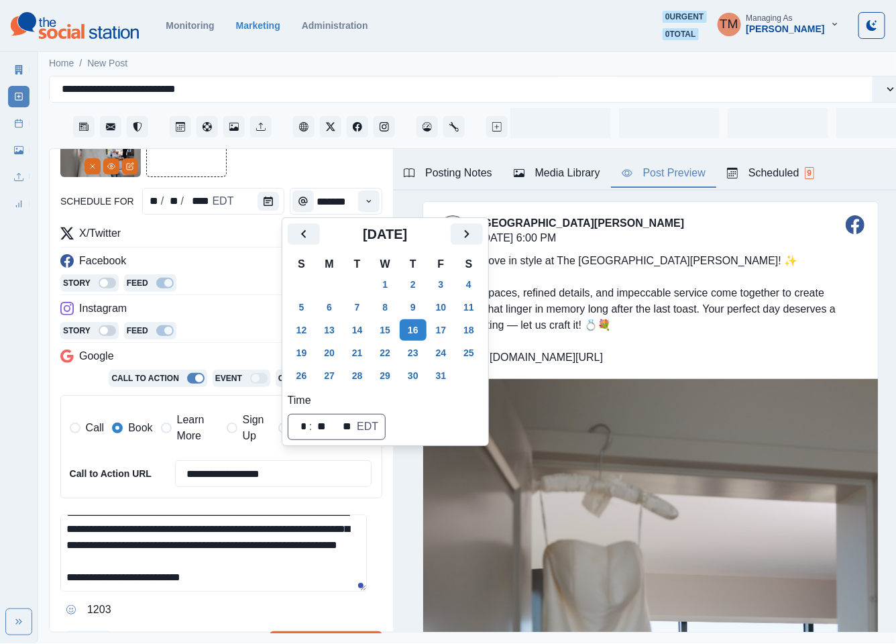
click at [286, 172] on div at bounding box center [221, 137] width 322 height 80
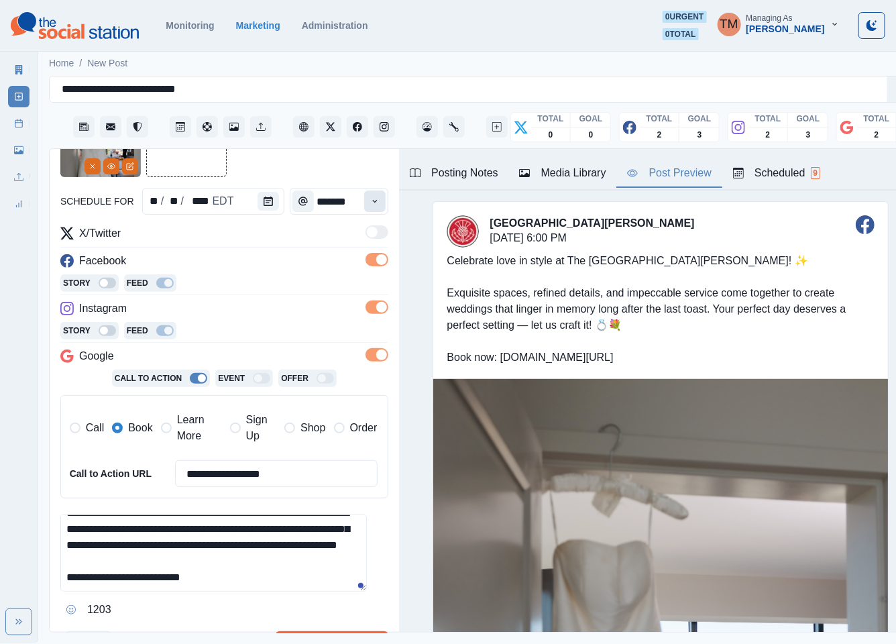
click at [364, 202] on button "Time" at bounding box center [374, 200] width 21 height 21
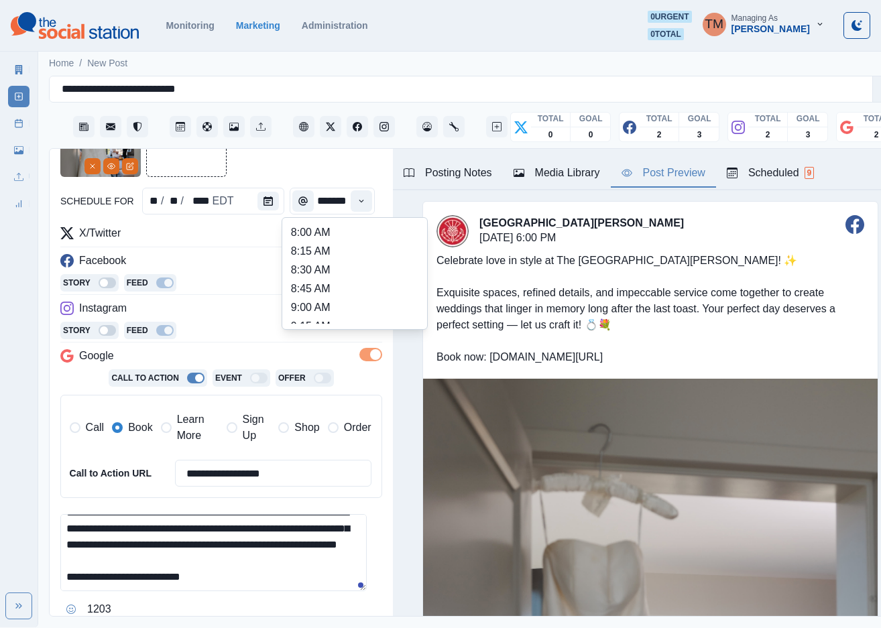
scroll to position [302, 0]
click at [316, 284] on li "12:45 PM" at bounding box center [355, 287] width 134 height 19
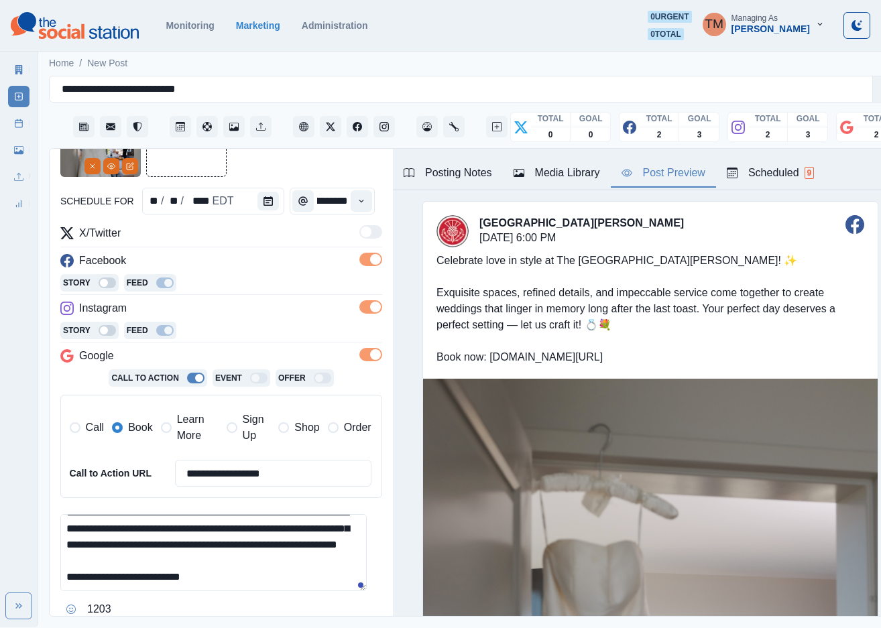
type input "********"
click at [274, 166] on div at bounding box center [221, 137] width 322 height 80
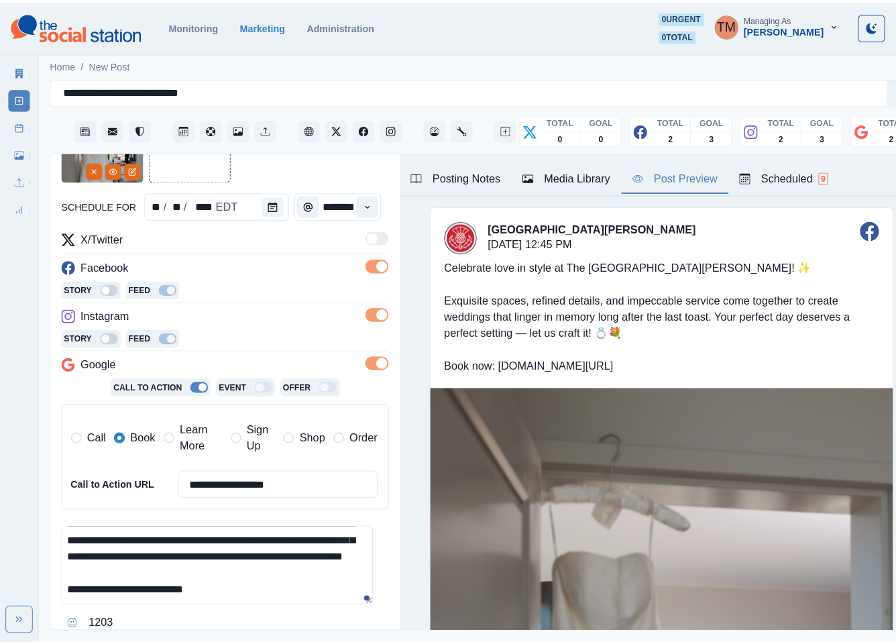
scroll to position [218, 0]
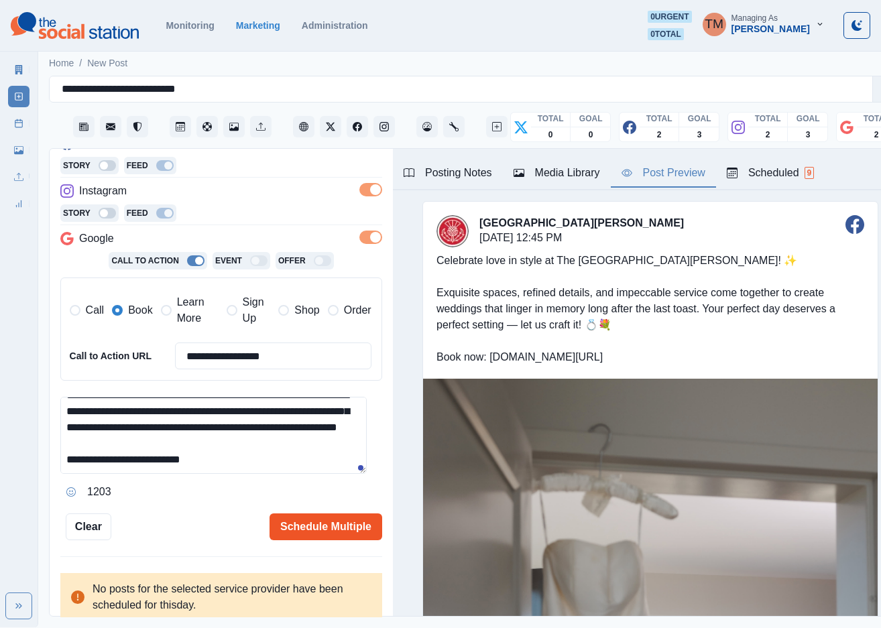
click at [302, 526] on button "Schedule Multiple" at bounding box center [326, 527] width 113 height 27
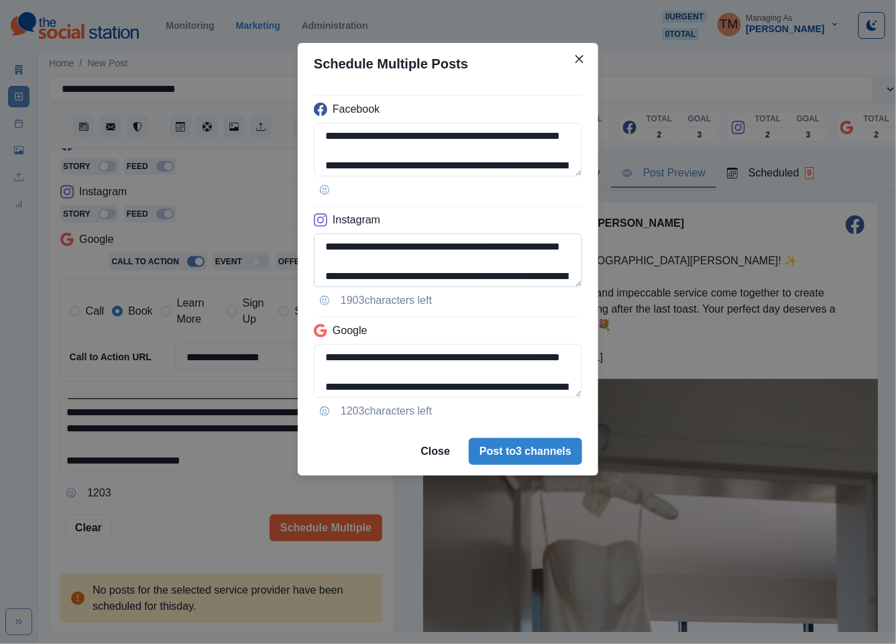
scroll to position [107, 0]
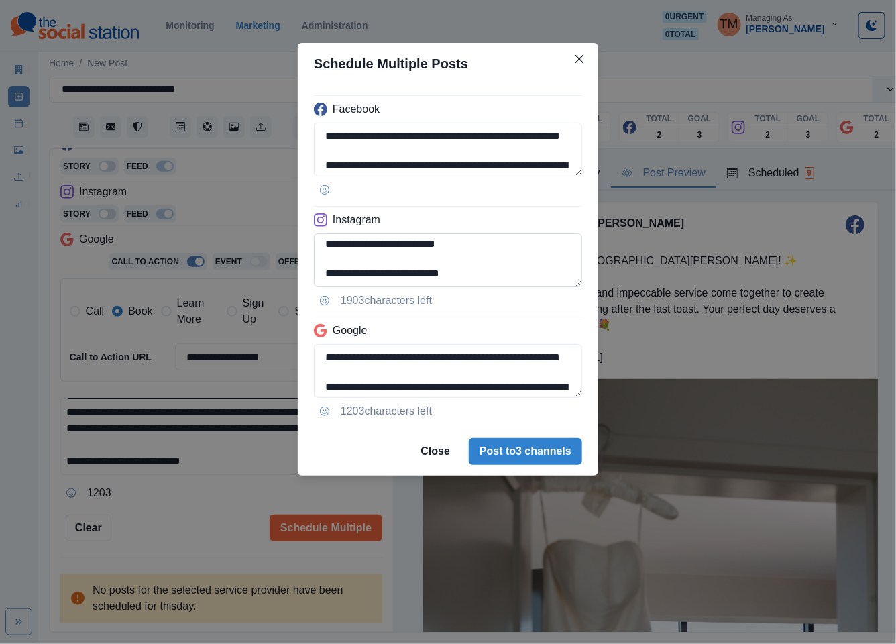
drag, startPoint x: 372, startPoint y: 276, endPoint x: 504, endPoint y: 276, distance: 131.4
click at [504, 276] on textarea "**********" at bounding box center [448, 260] width 268 height 54
paste textarea "**********"
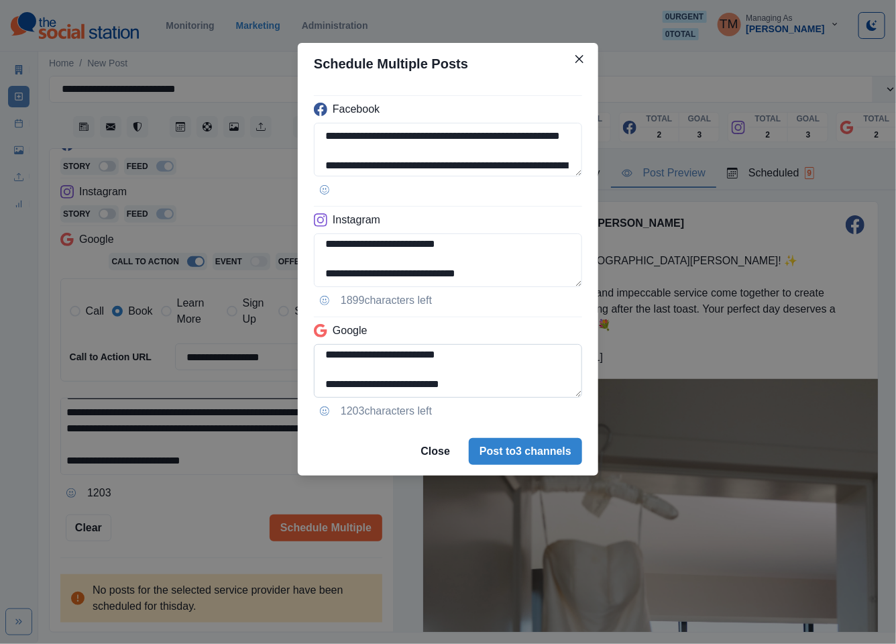
type textarea "**********"
drag, startPoint x: 405, startPoint y: 357, endPoint x: 507, endPoint y: 390, distance: 107.3
click at [507, 390] on textarea "**********" at bounding box center [448, 371] width 268 height 54
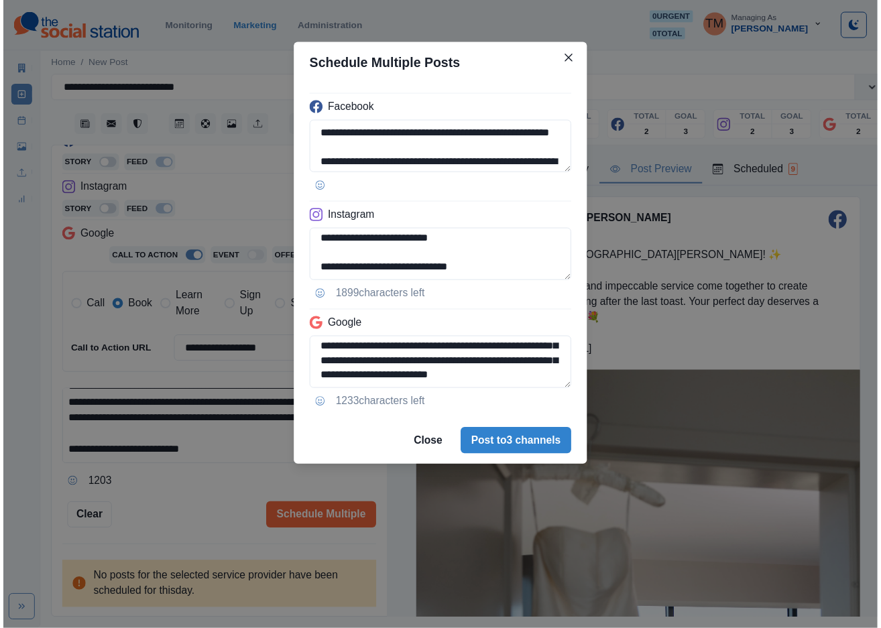
scroll to position [77, 0]
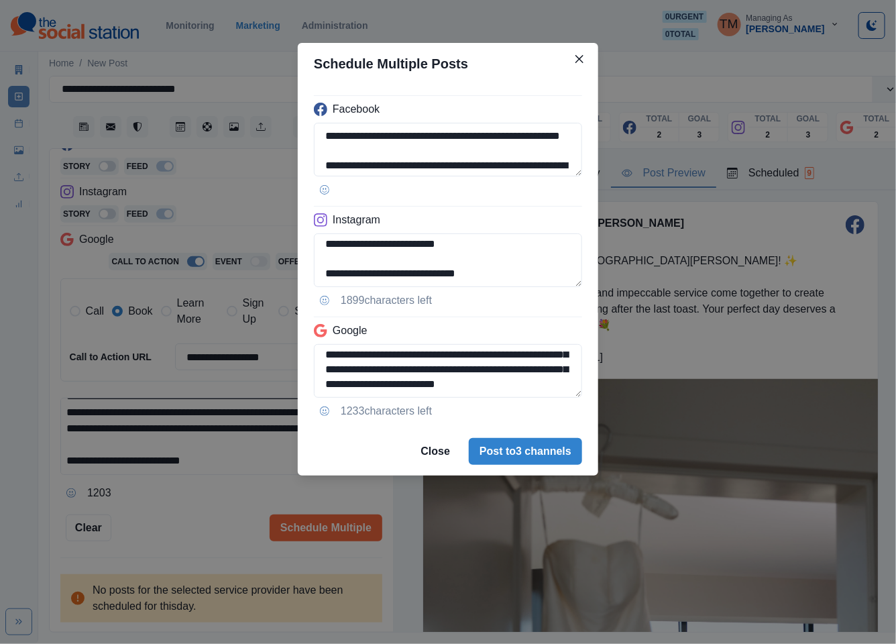
type textarea "**********"
click at [204, 516] on div "**********" at bounding box center [448, 322] width 896 height 644
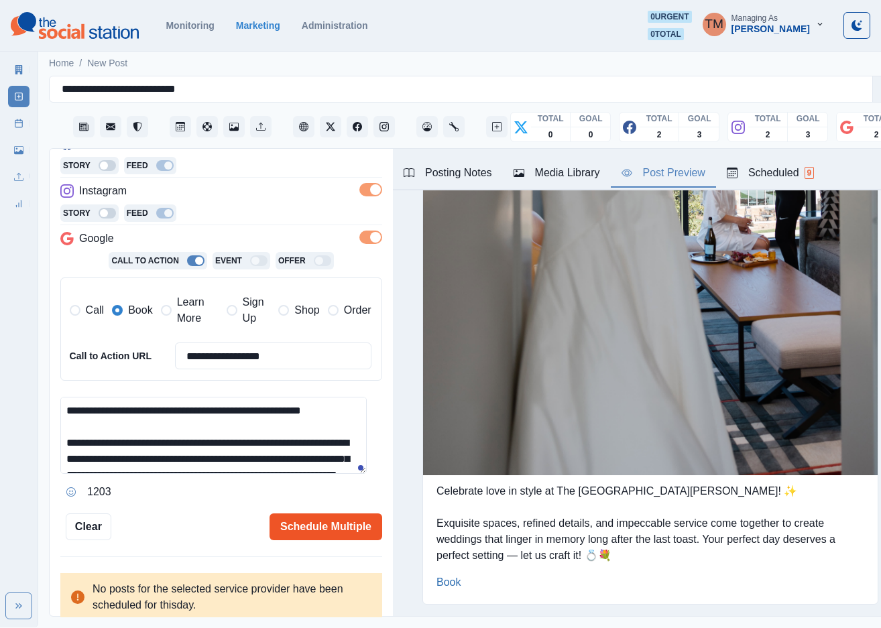
scroll to position [2448, 0]
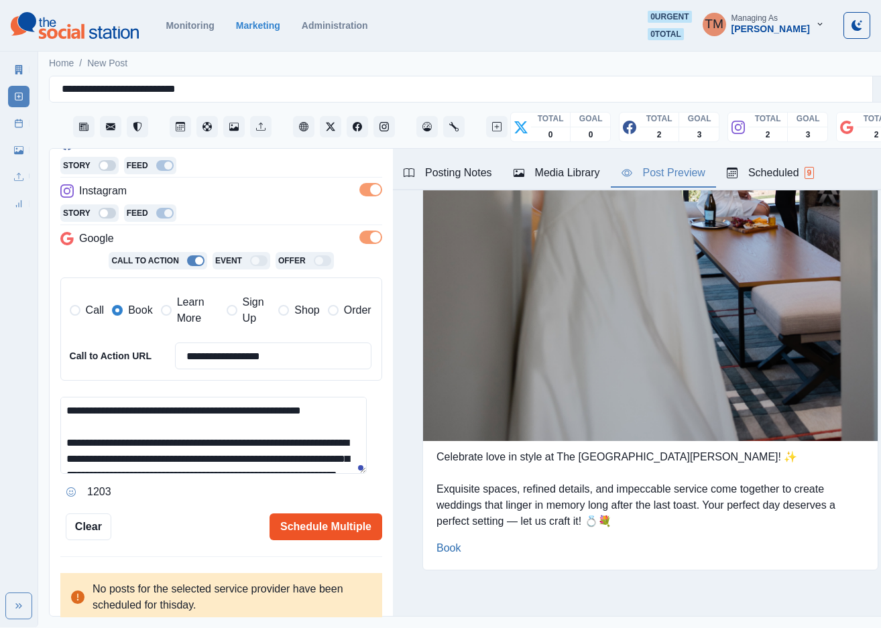
click at [322, 520] on button "Schedule Multiple" at bounding box center [326, 527] width 113 height 27
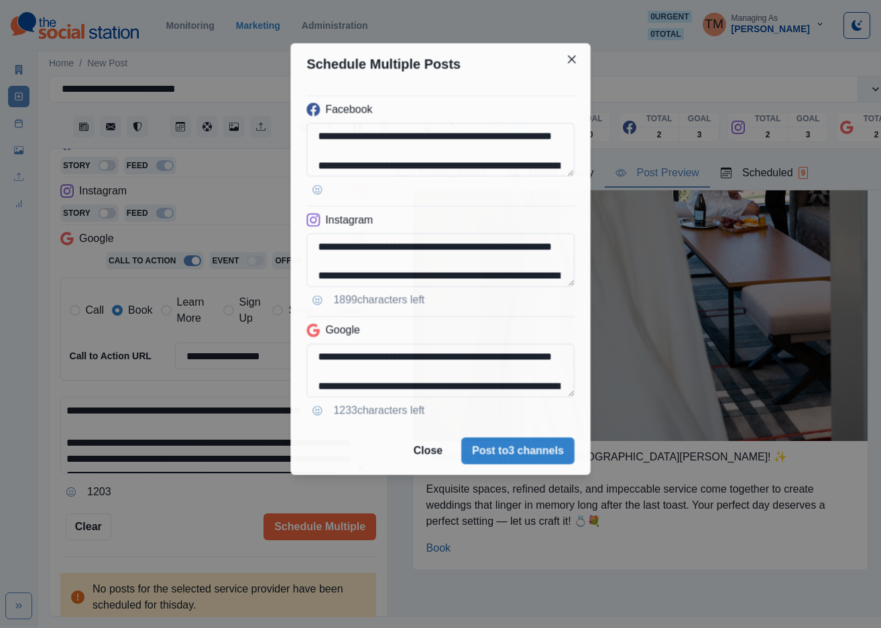
scroll to position [0, 0]
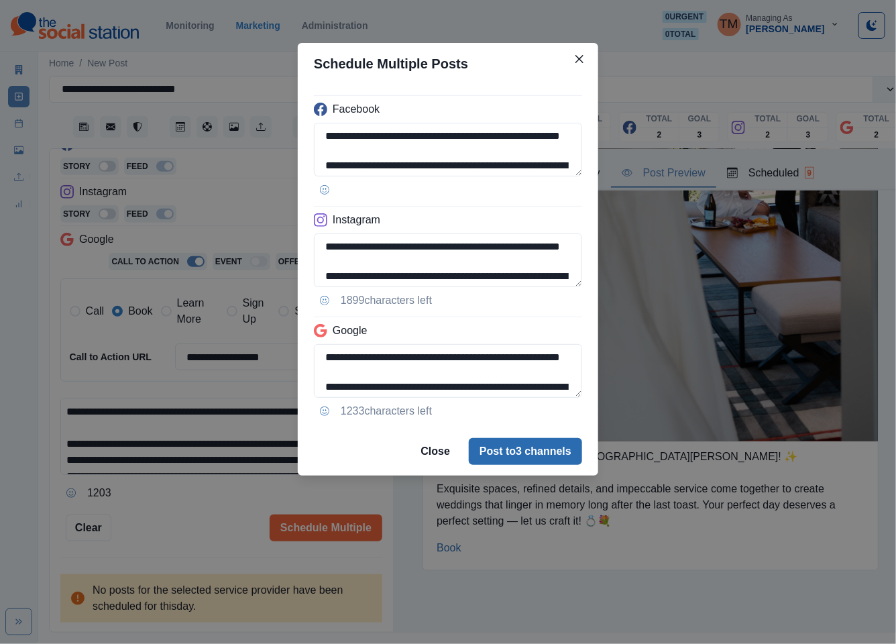
click at [521, 453] on button "Post to 3 channels" at bounding box center [525, 451] width 113 height 27
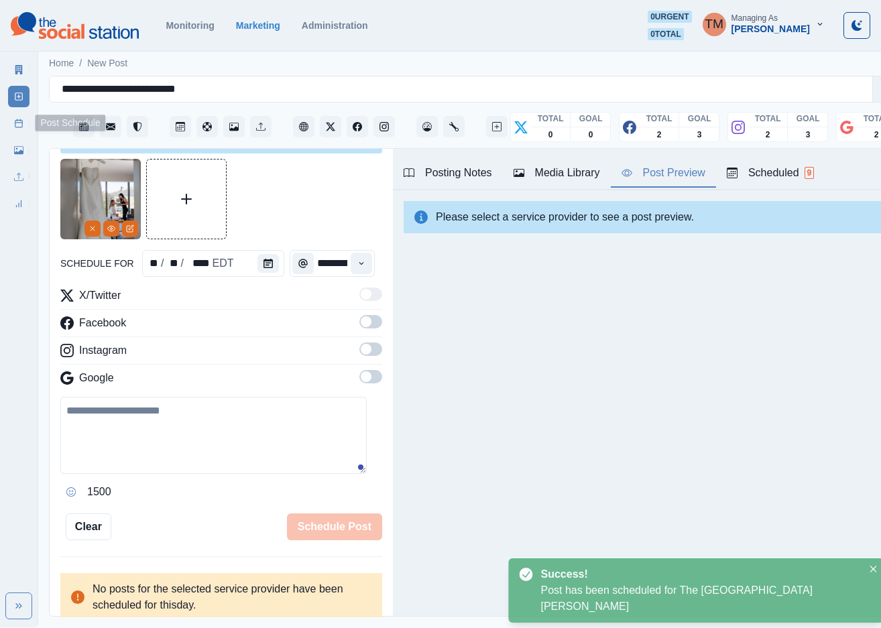
click at [19, 127] on icon at bounding box center [18, 123] width 9 height 9
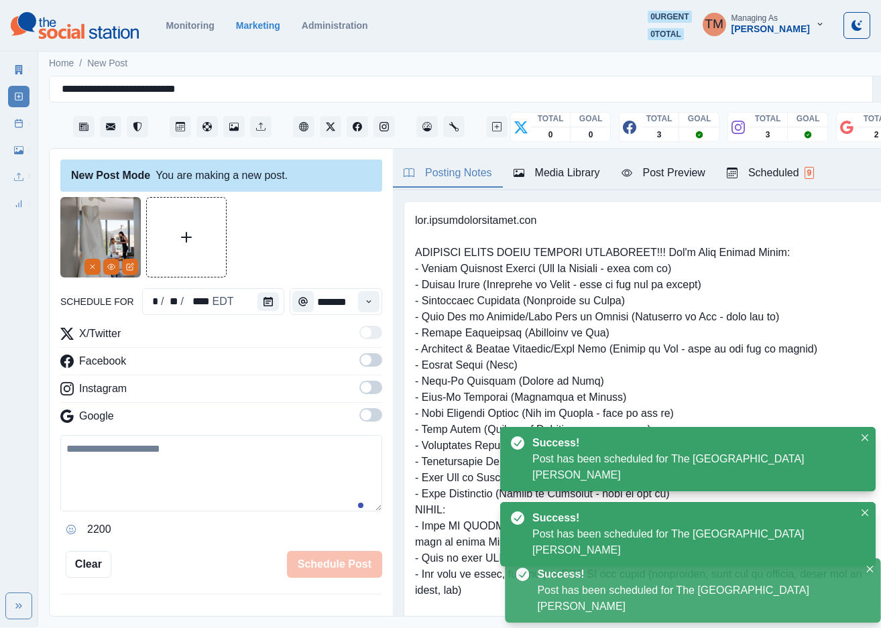
scroll to position [175, 0]
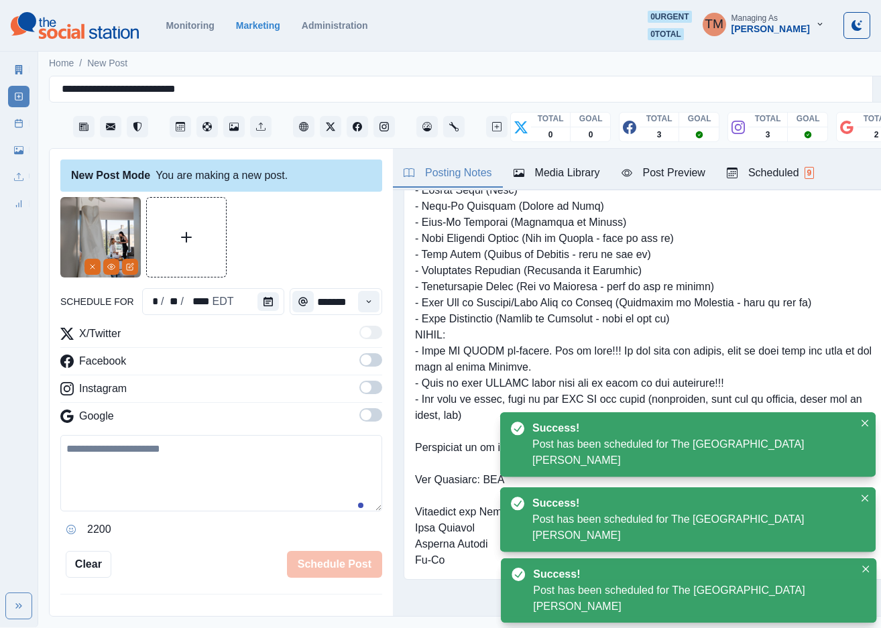
click at [29, 127] on div "Marketing Summary New Post Post Schedule Media Library Uploads Review Summary" at bounding box center [19, 134] width 38 height 161
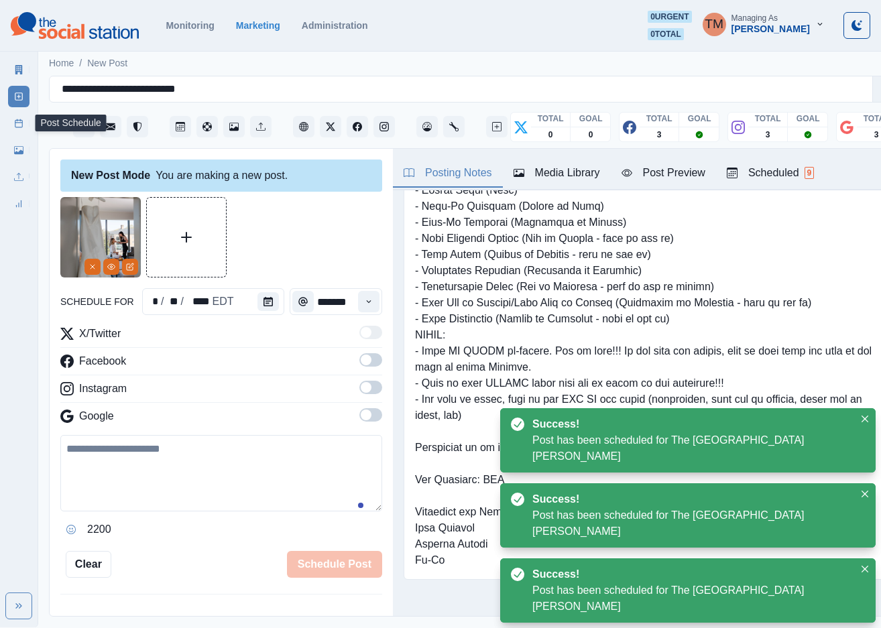
click at [17, 125] on icon at bounding box center [18, 123] width 9 height 9
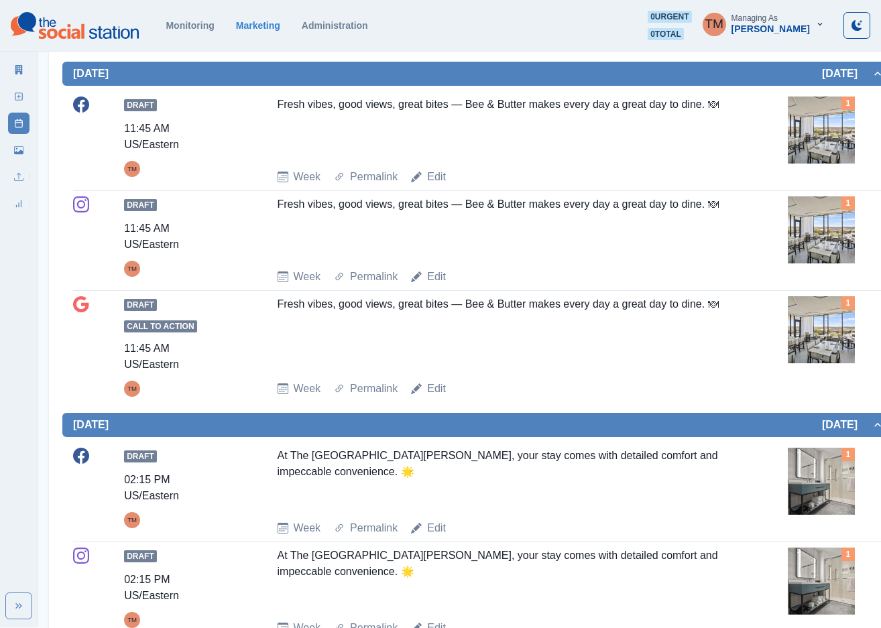
scroll to position [6, 0]
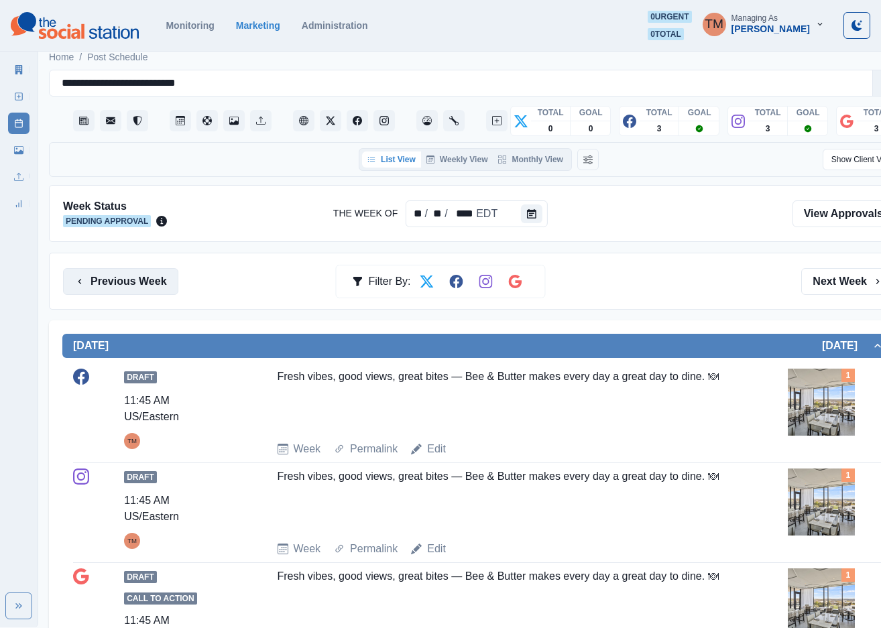
click at [109, 286] on button "Previous Week" at bounding box center [120, 281] width 115 height 27
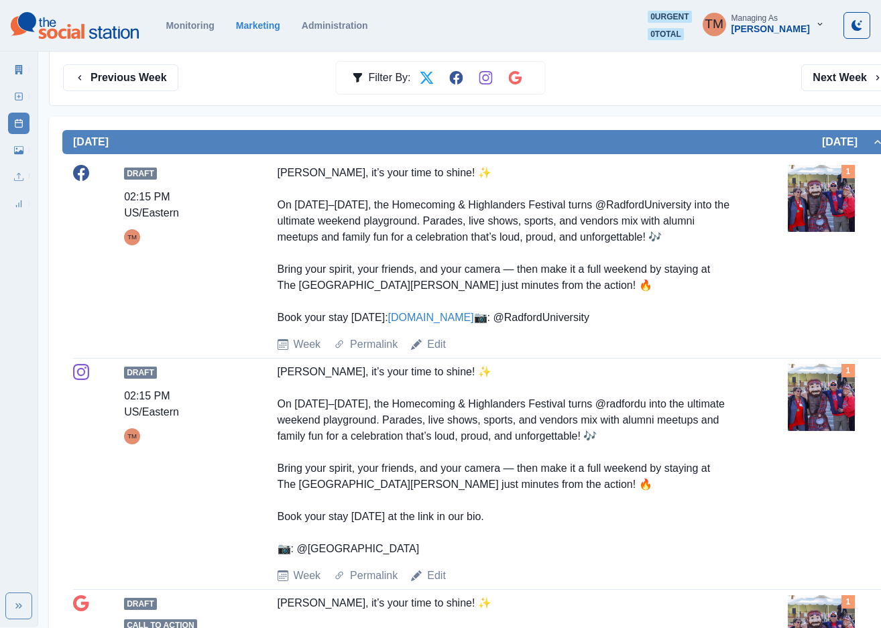
scroll to position [1, 0]
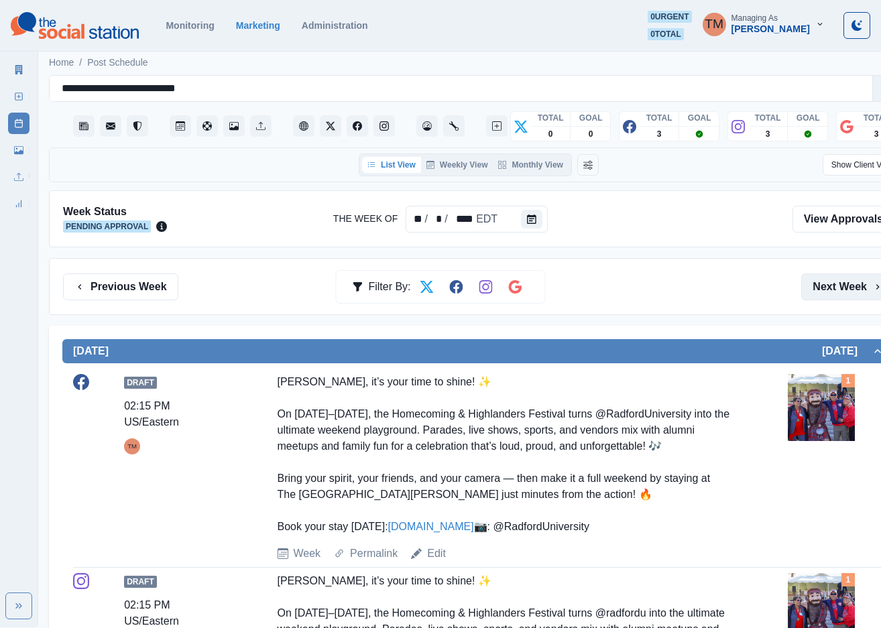
click at [821, 290] on button "Next Week" at bounding box center [847, 287] width 93 height 27
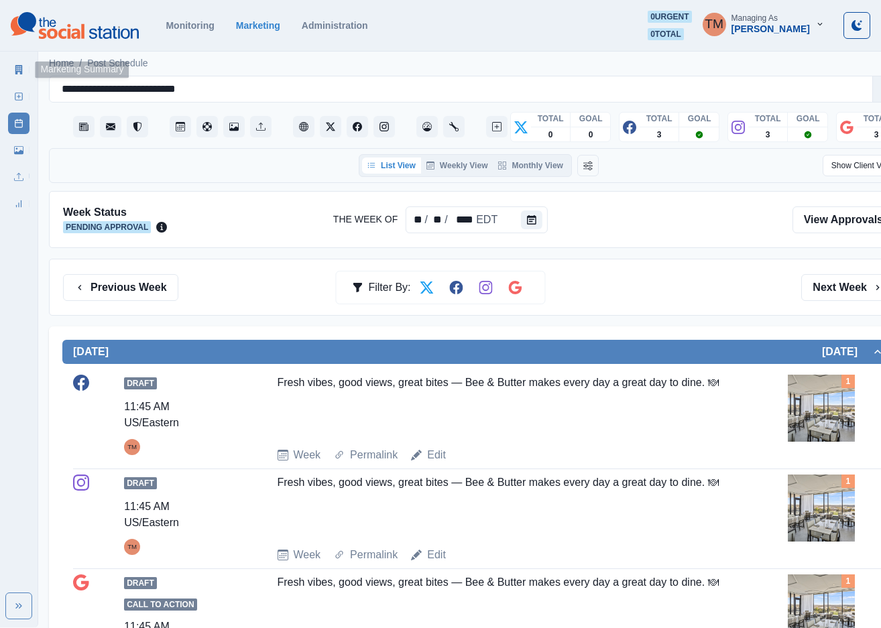
click at [21, 69] on icon at bounding box center [18, 69] width 7 height 9
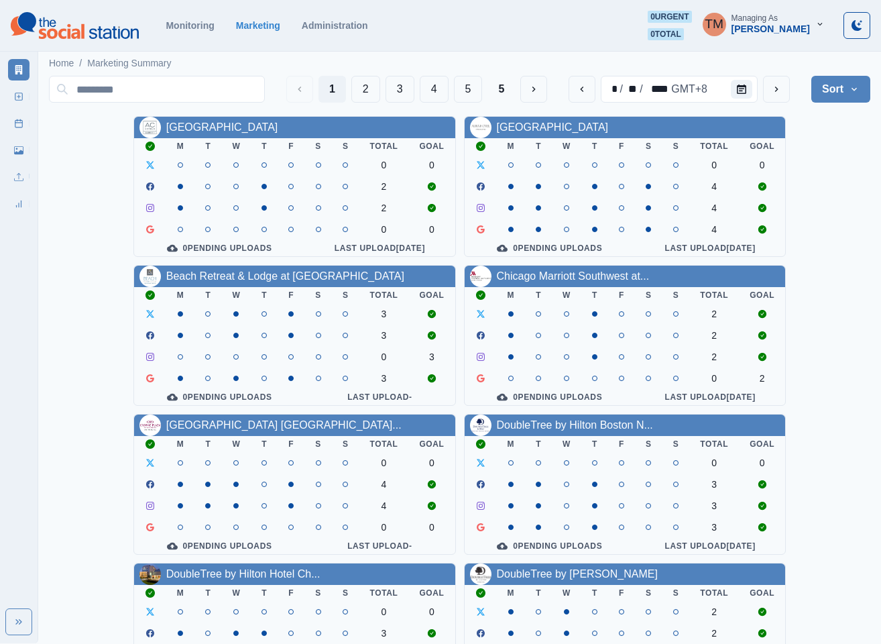
click at [841, 183] on div "[GEOGRAPHIC_DATA] Downtown M T W T F S S Total Goal 0 0 2 2 0 0 0 Pending Uploa…" at bounding box center [459, 558] width 821 height 885
click at [771, 89] on icon "next" at bounding box center [776, 89] width 11 height 11
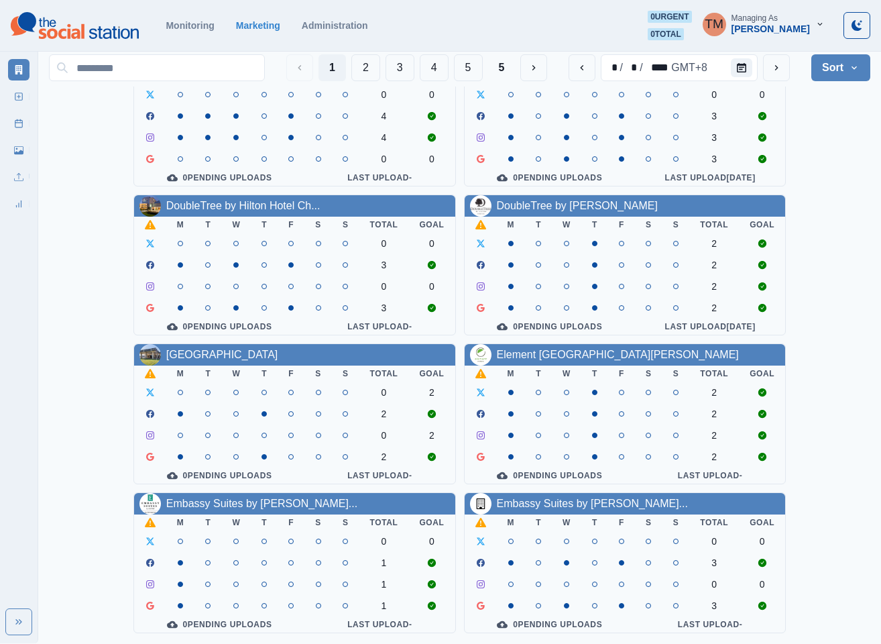
scroll to position [402, 0]
drag, startPoint x: 534, startPoint y: 346, endPoint x: 858, endPoint y: 402, distance: 328.7
click at [858, 402] on div "AC Hotel Atlanta Downtown M T W T F S S Total Goal 0 0 2 2 0 0 0 Pending Upload…" at bounding box center [459, 190] width 821 height 885
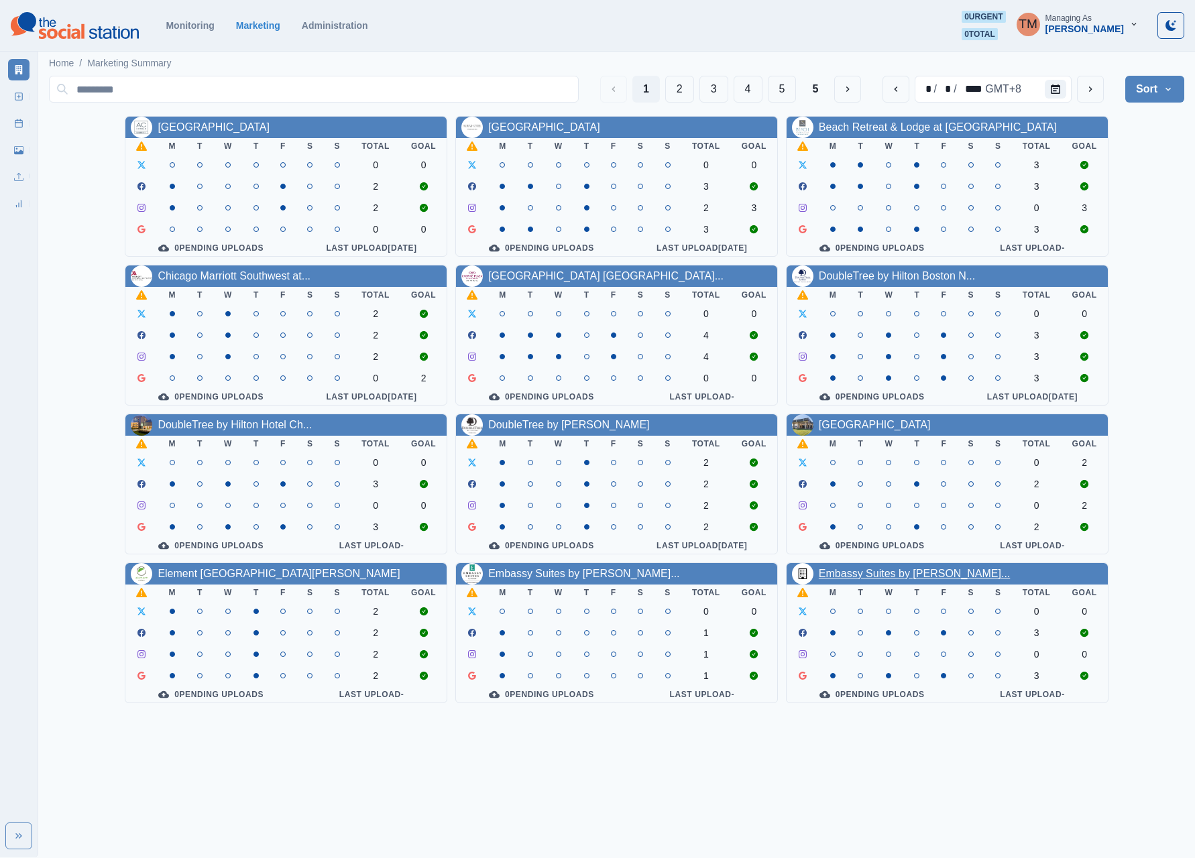
click at [880, 579] on link "Embassy Suites by [PERSON_NAME]..." at bounding box center [914, 573] width 191 height 11
click at [880, 605] on html "Monitoring Marketing Administration 0 urgent 0 total TM Managing As [PERSON_NAM…" at bounding box center [597, 357] width 1195 height 714
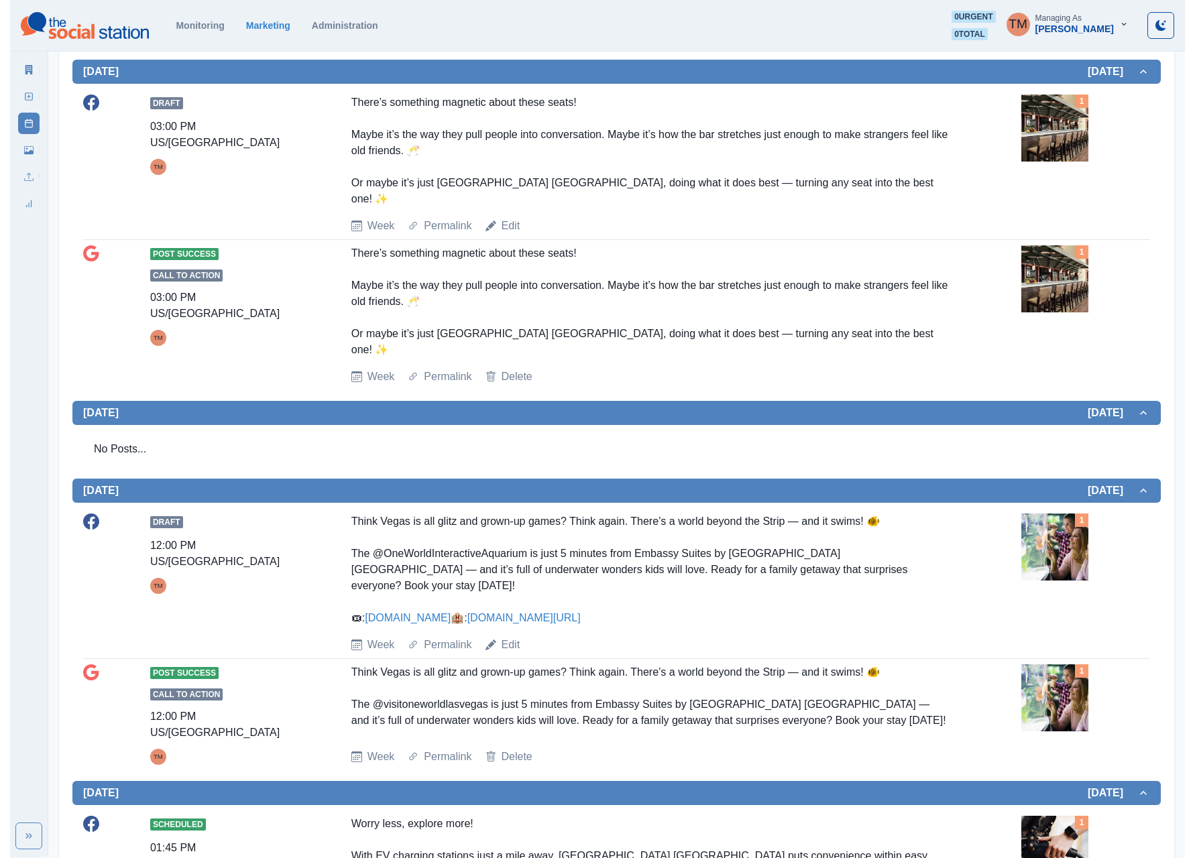
scroll to position [32, 0]
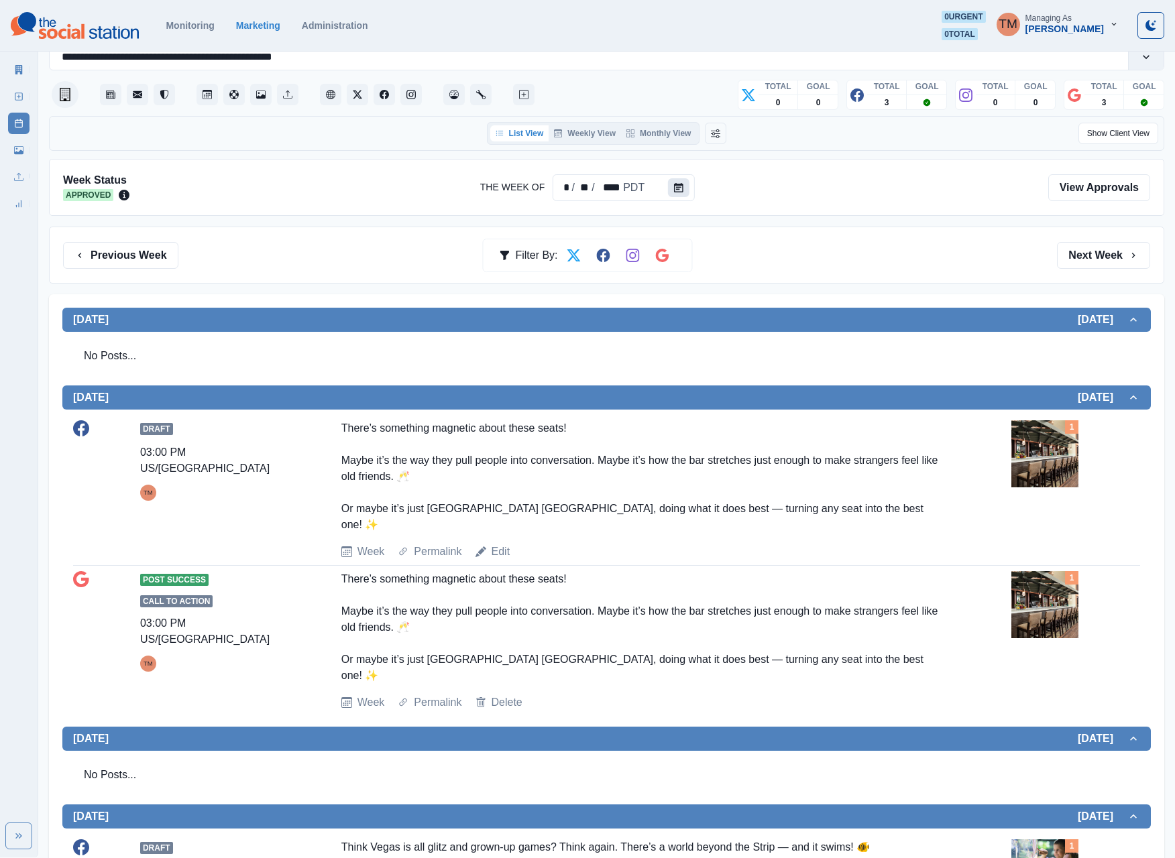
click at [674, 188] on icon "Calendar" at bounding box center [678, 187] width 9 height 9
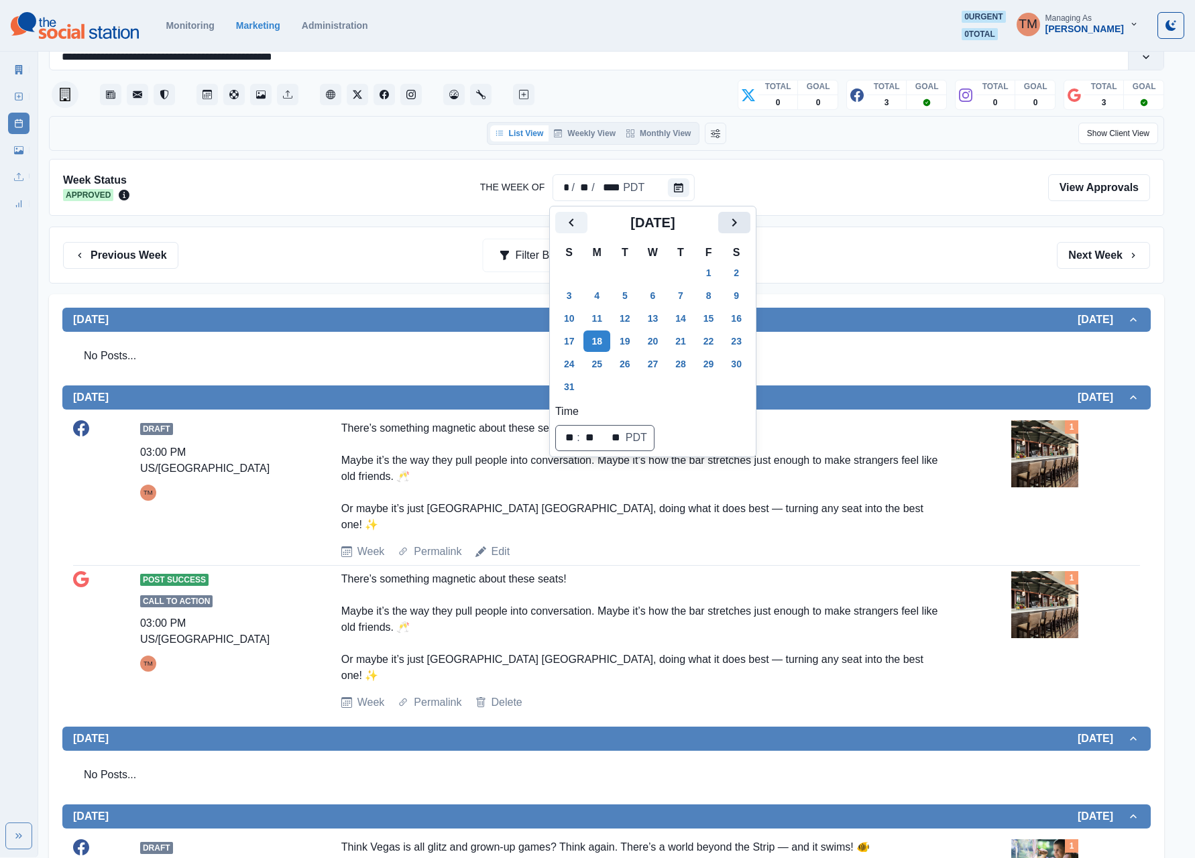
click at [732, 224] on icon "Next" at bounding box center [734, 223] width 16 height 16
click at [626, 295] on button "7" at bounding box center [624, 295] width 27 height 21
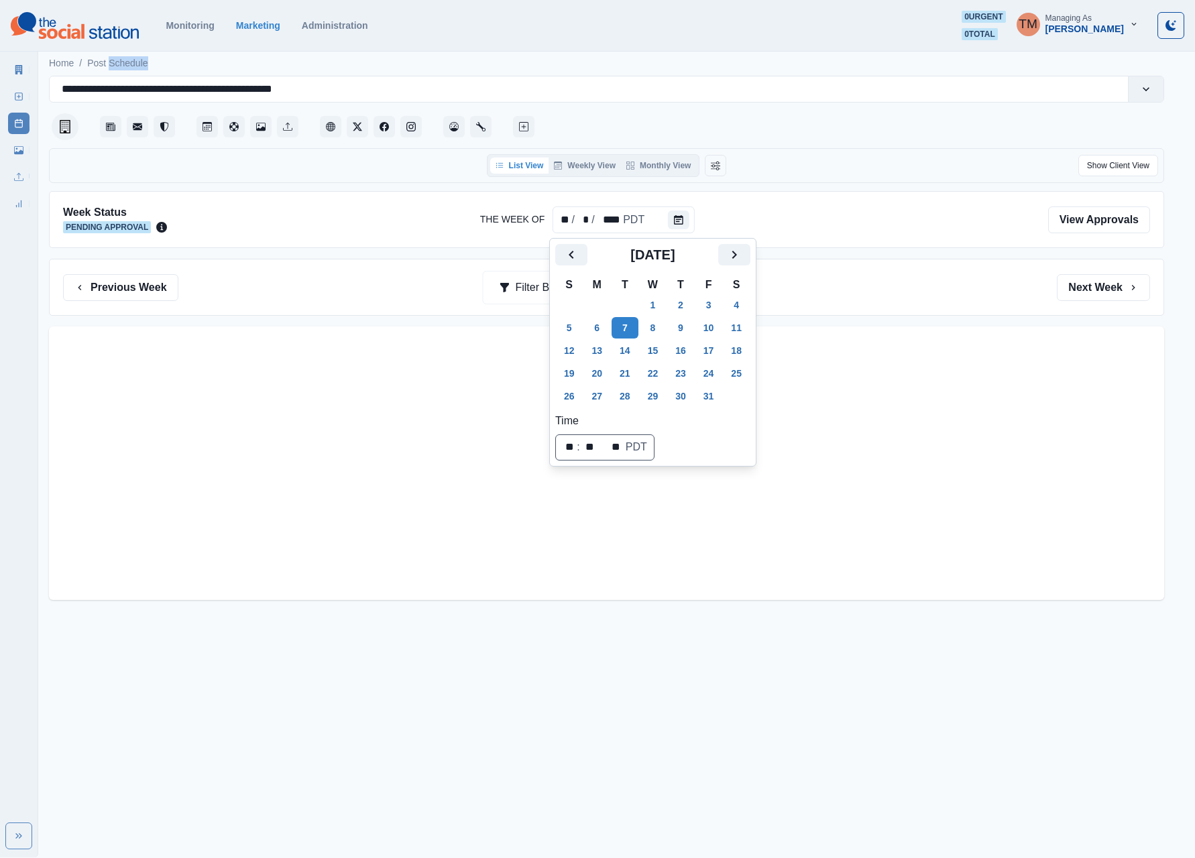
click at [829, 288] on div "Previous Week Filter By: Next Week" at bounding box center [606, 287] width 1087 height 27
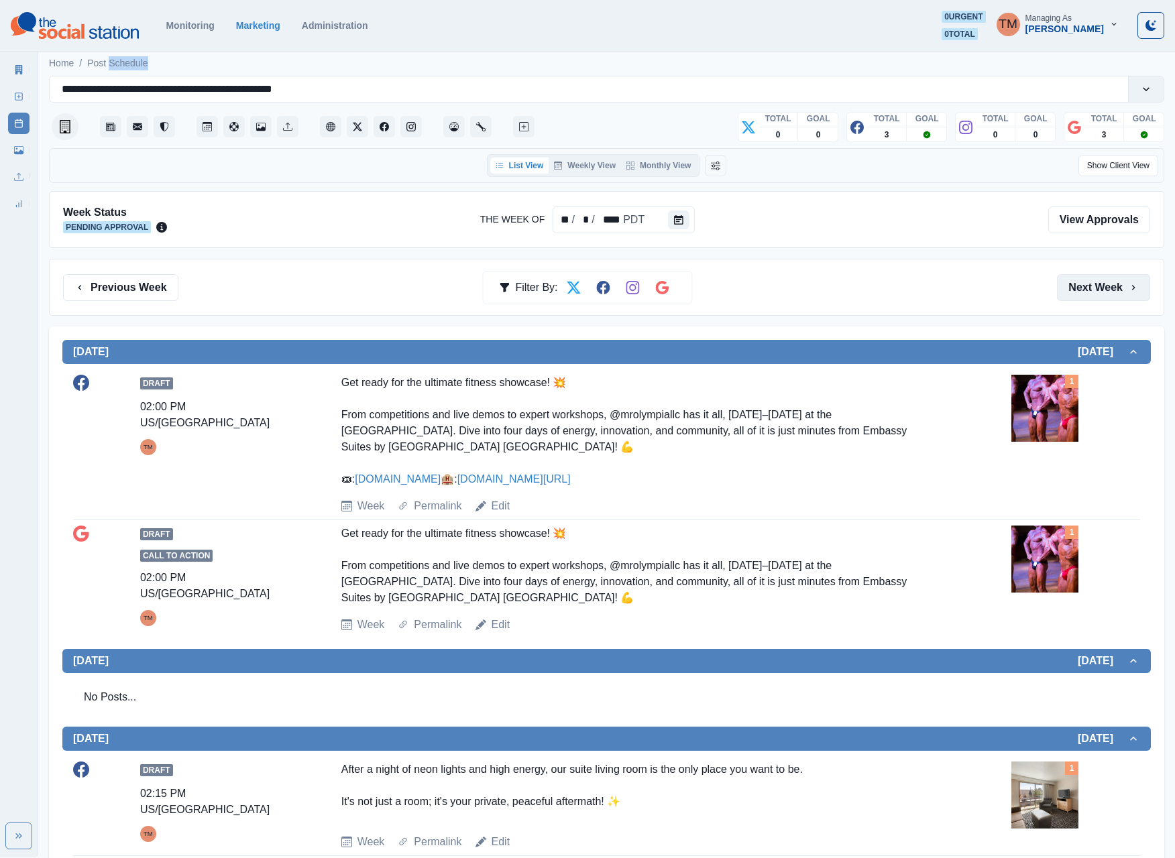
click at [880, 294] on button "Next Week" at bounding box center [1103, 287] width 93 height 27
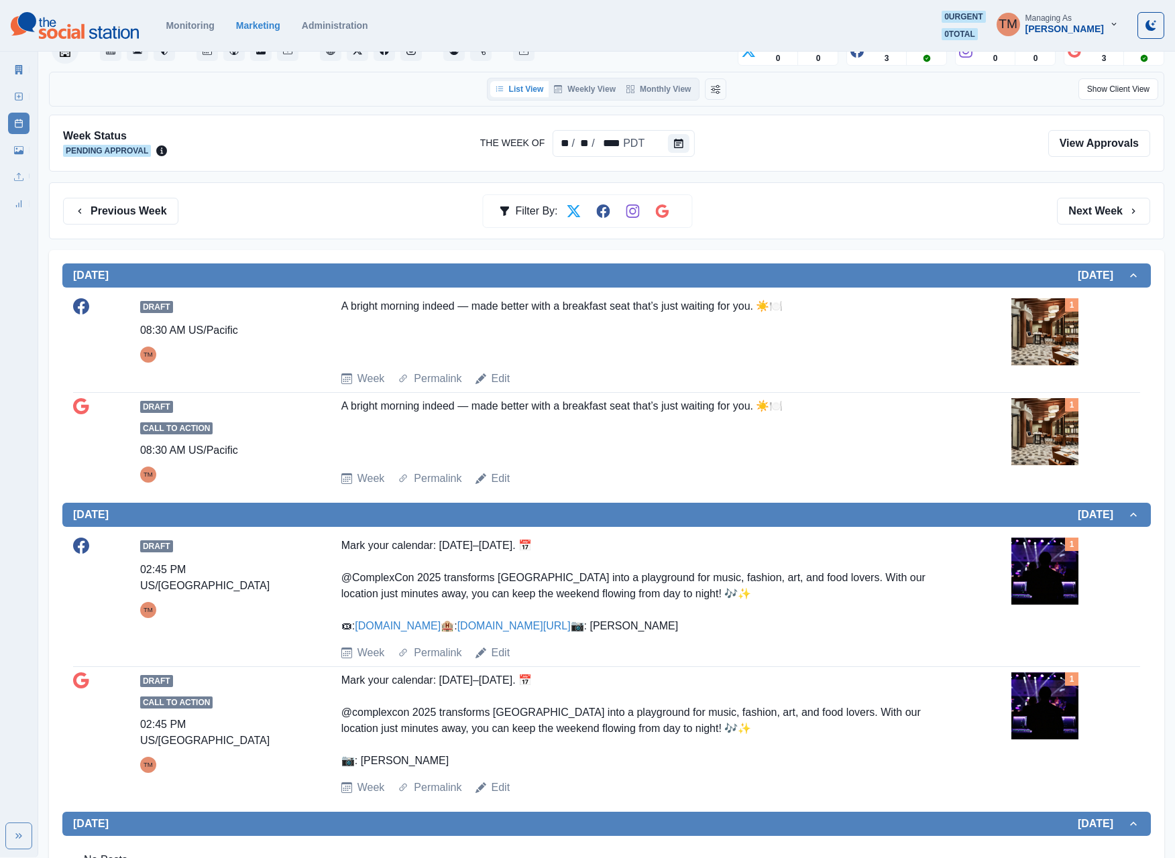
scroll to position [27, 0]
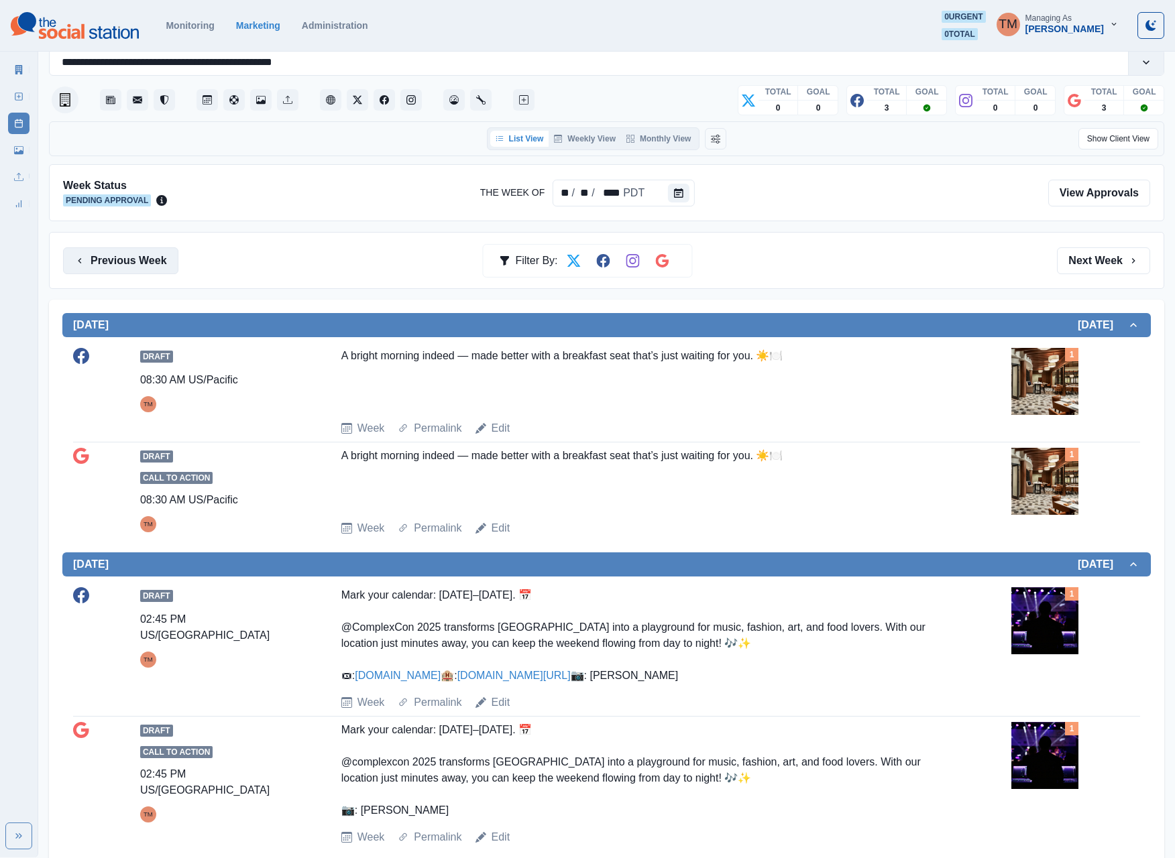
click at [156, 267] on button "Previous Week" at bounding box center [120, 260] width 115 height 27
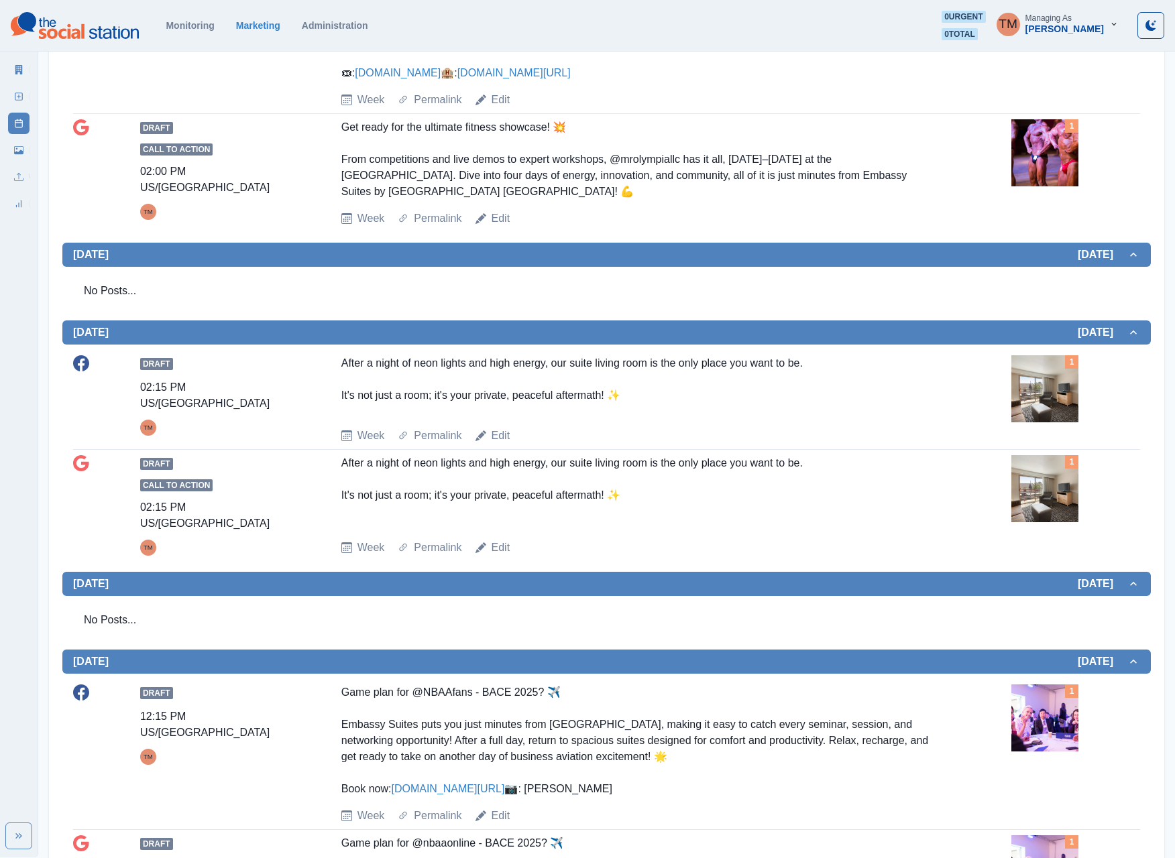
scroll to position [161, 0]
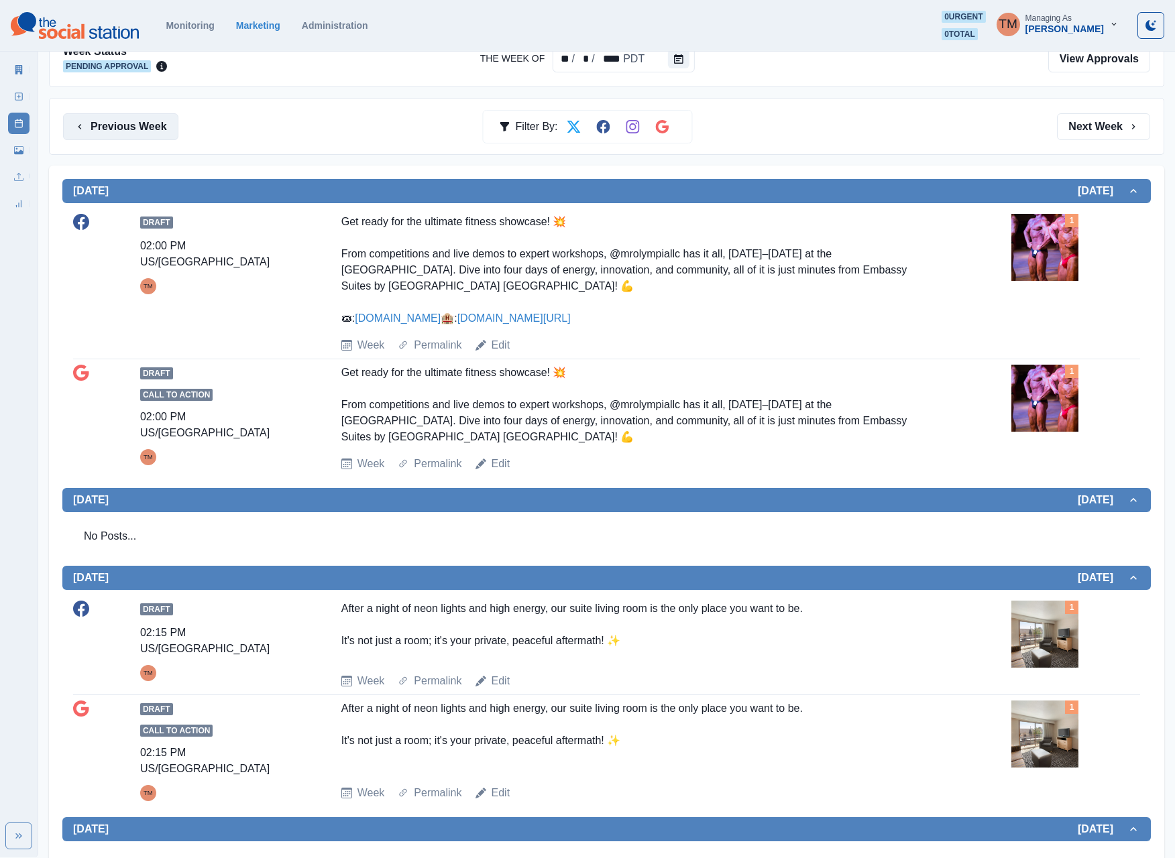
click at [121, 123] on button "Previous Week" at bounding box center [120, 126] width 115 height 27
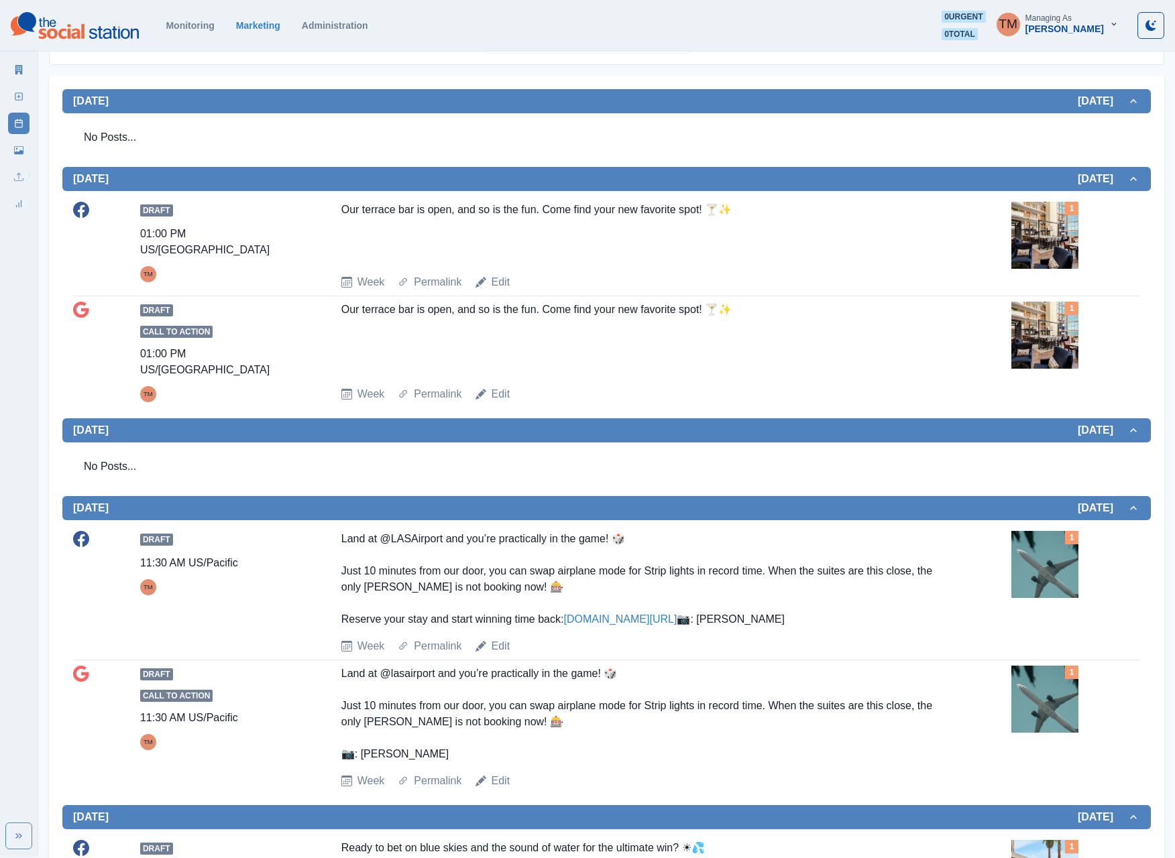
scroll to position [644, 0]
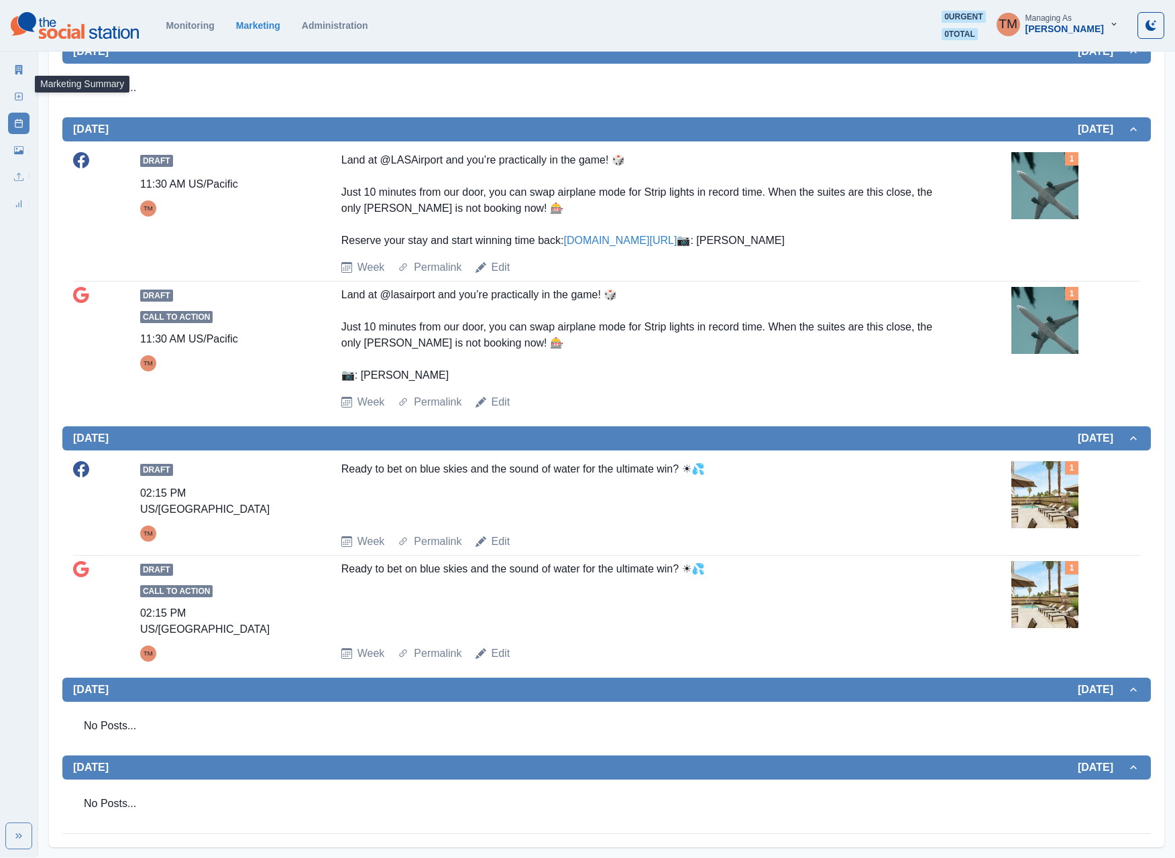
click at [19, 70] on icon at bounding box center [18, 69] width 7 height 9
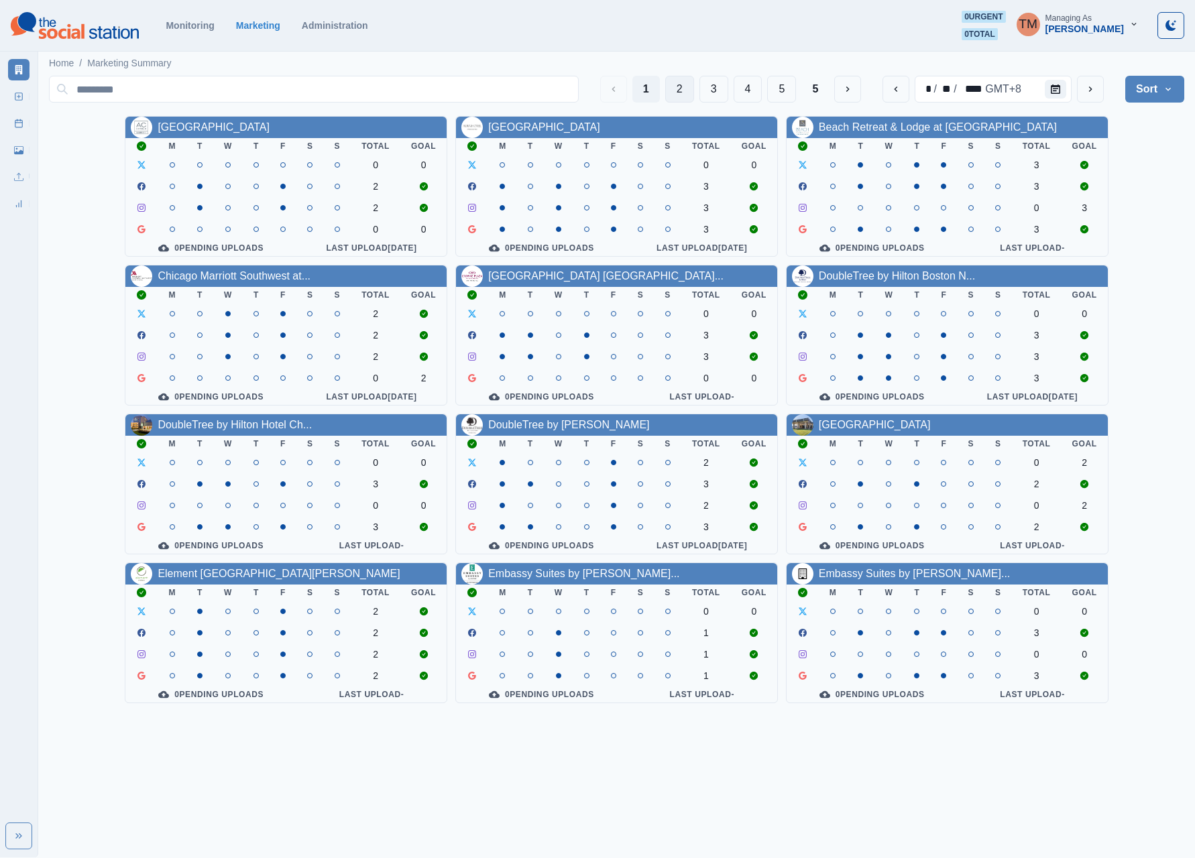
click at [676, 94] on button "2" at bounding box center [679, 89] width 29 height 27
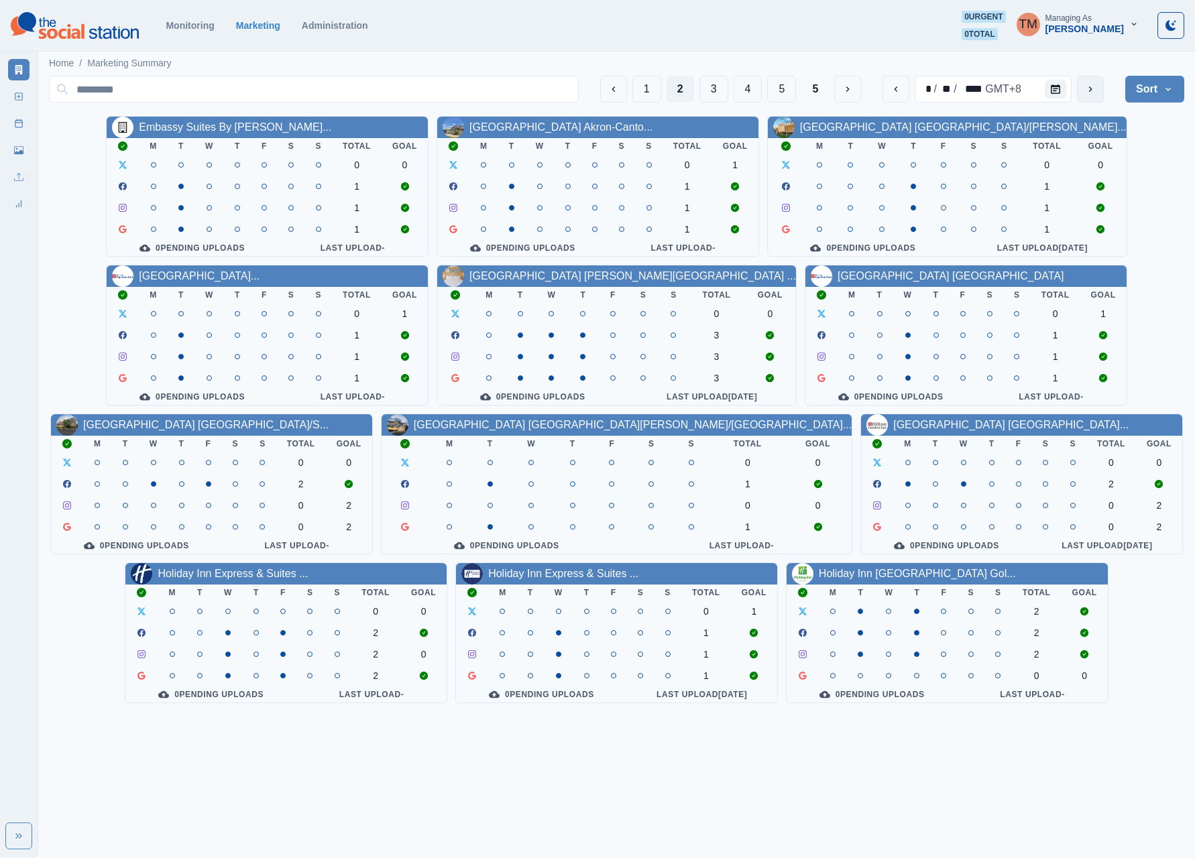
click at [880, 91] on icon "next" at bounding box center [1090, 89] width 11 height 11
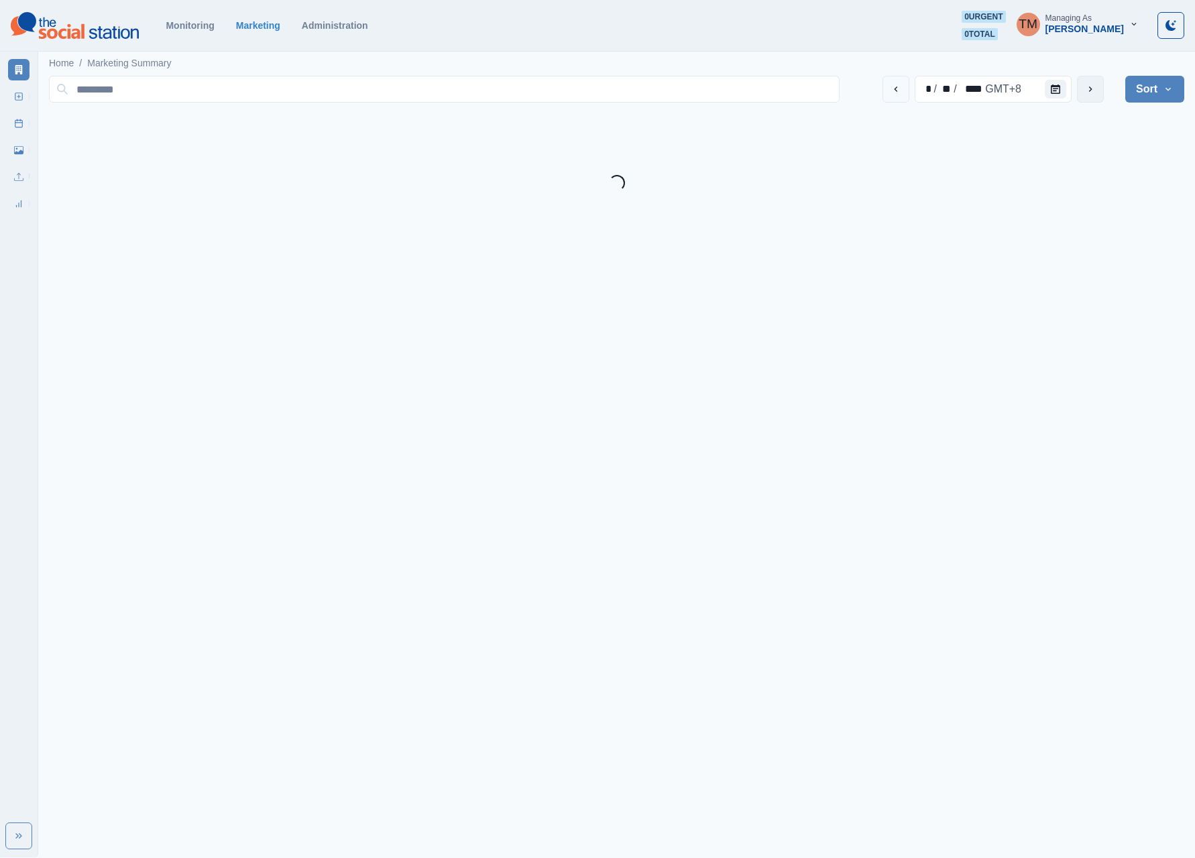
click at [880, 91] on icon "next" at bounding box center [1090, 89] width 11 height 11
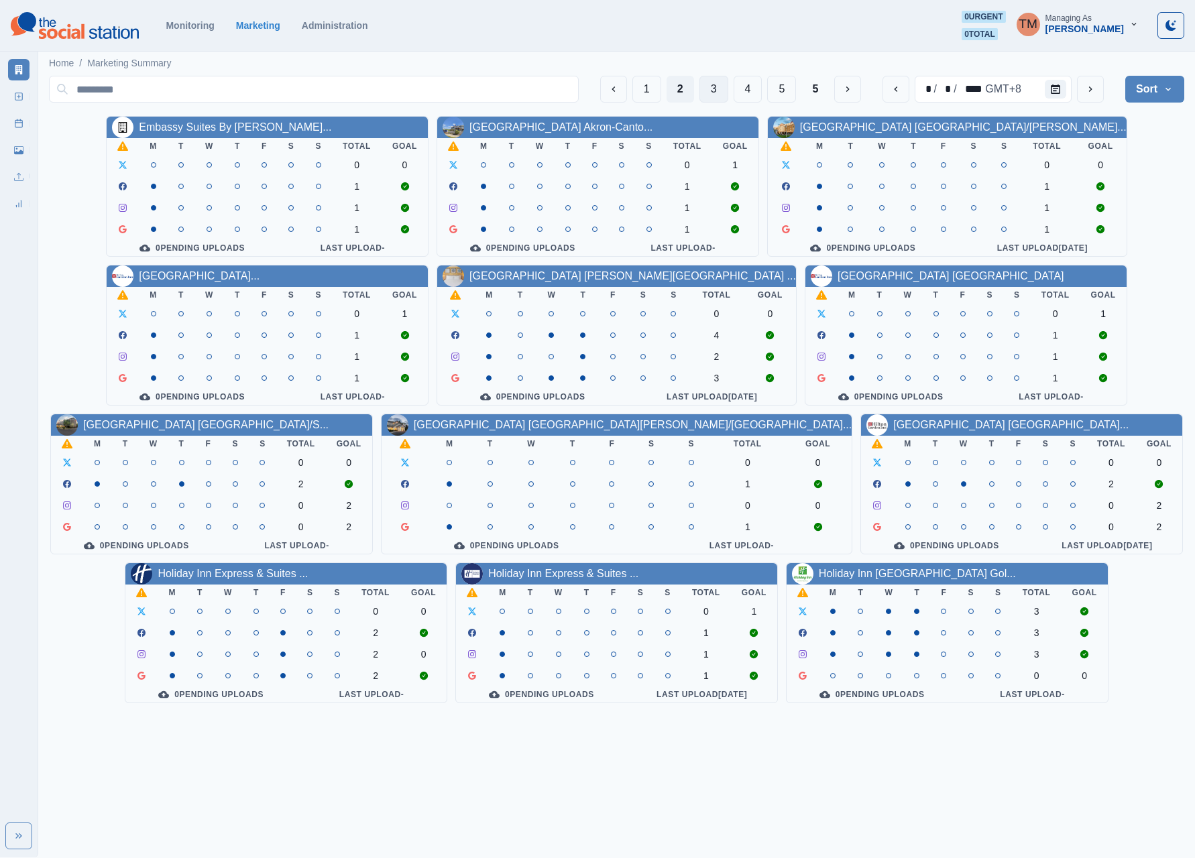
click at [704, 93] on button "3" at bounding box center [713, 89] width 29 height 27
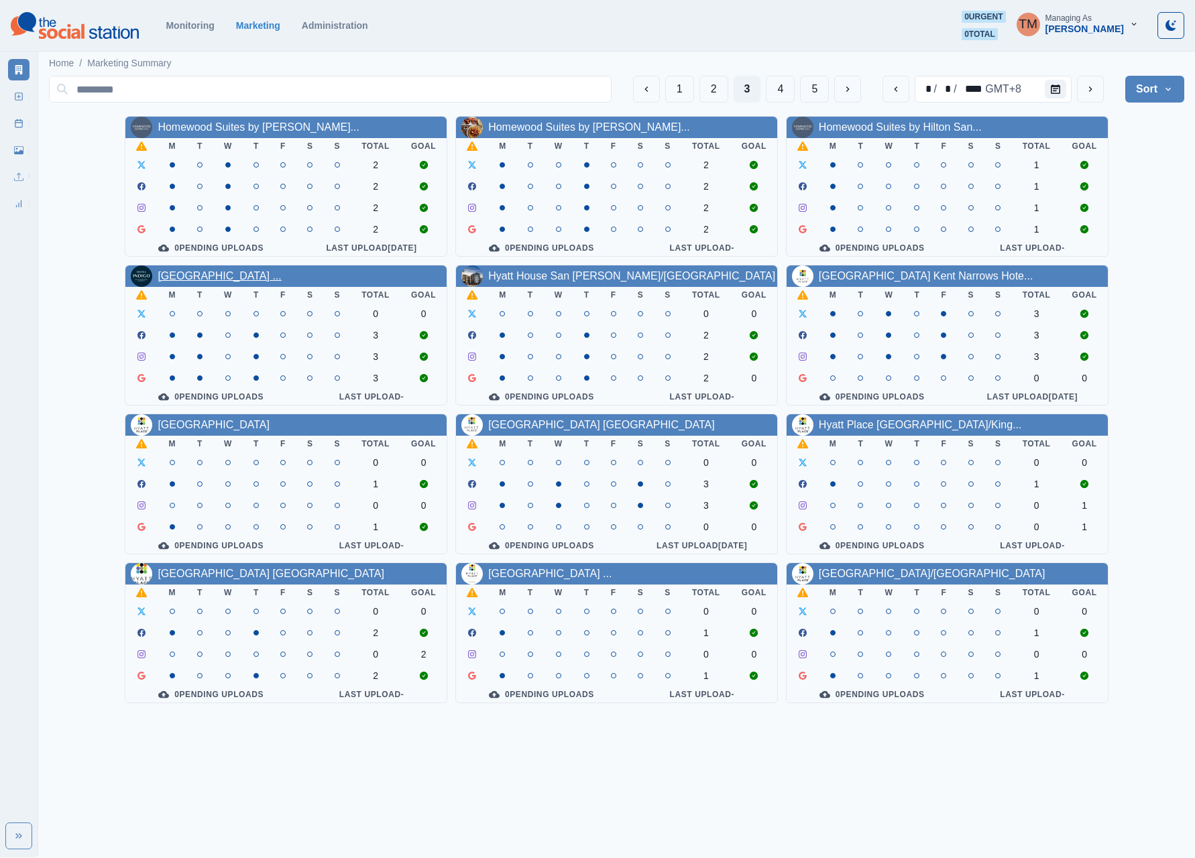
drag, startPoint x: 282, startPoint y: 276, endPoint x: 229, endPoint y: 286, distance: 53.1
click at [674, 93] on button "1" at bounding box center [679, 89] width 29 height 27
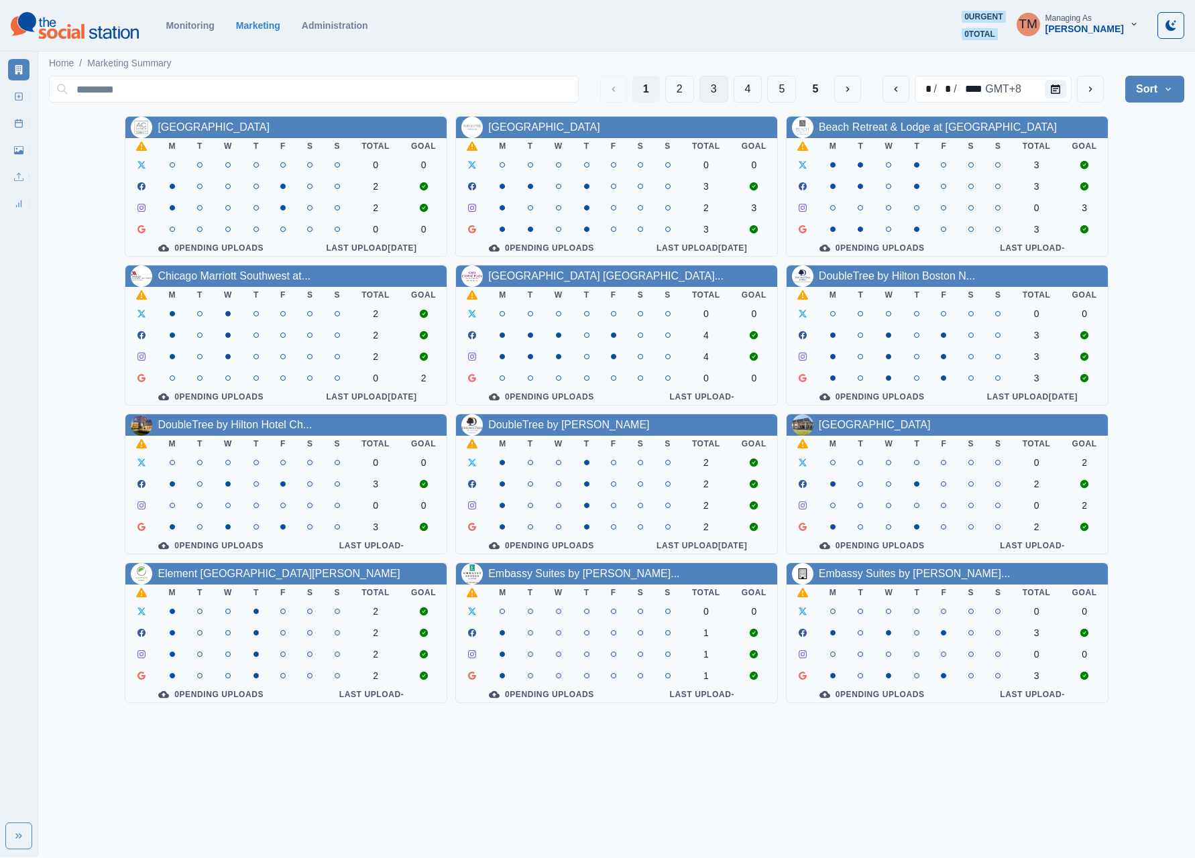
click at [705, 89] on button "3" at bounding box center [713, 89] width 29 height 27
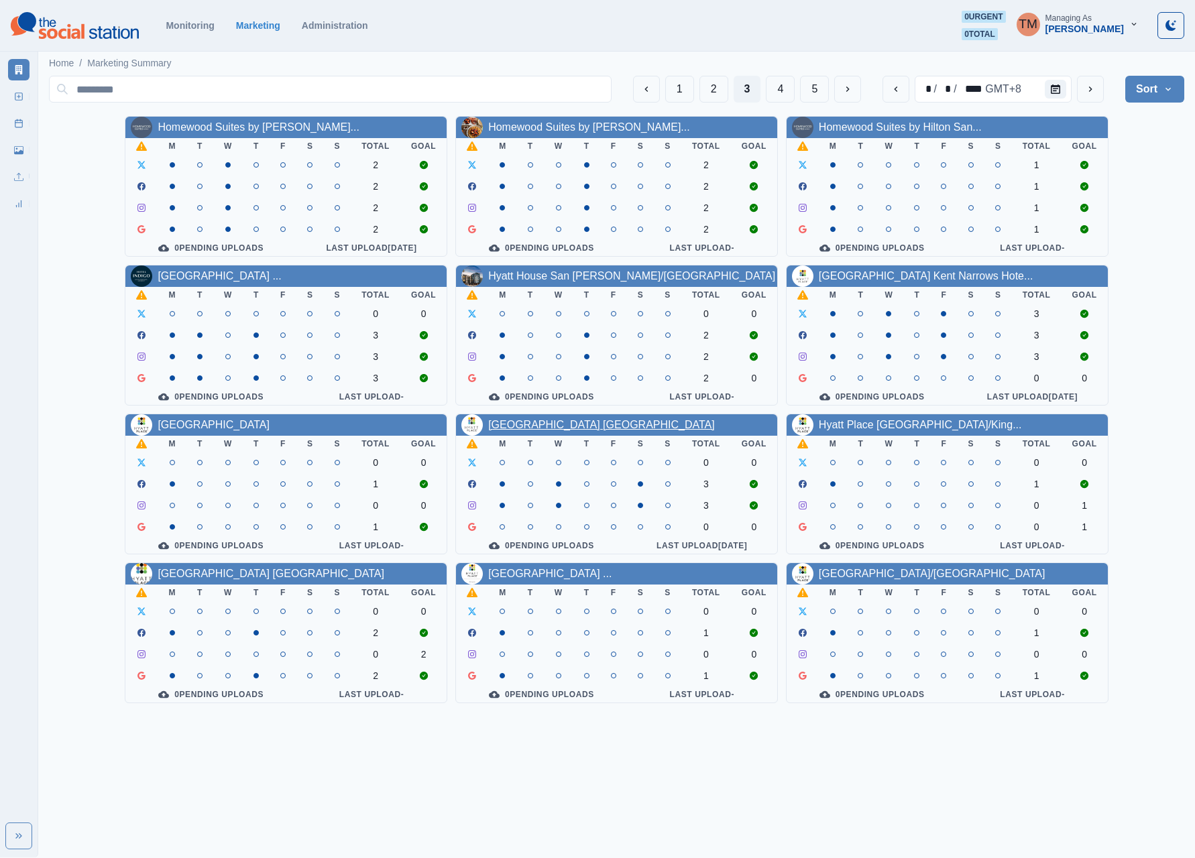
drag, startPoint x: 516, startPoint y: 451, endPoint x: 504, endPoint y: 438, distance: 17.1
click at [778, 94] on button "4" at bounding box center [780, 89] width 29 height 27
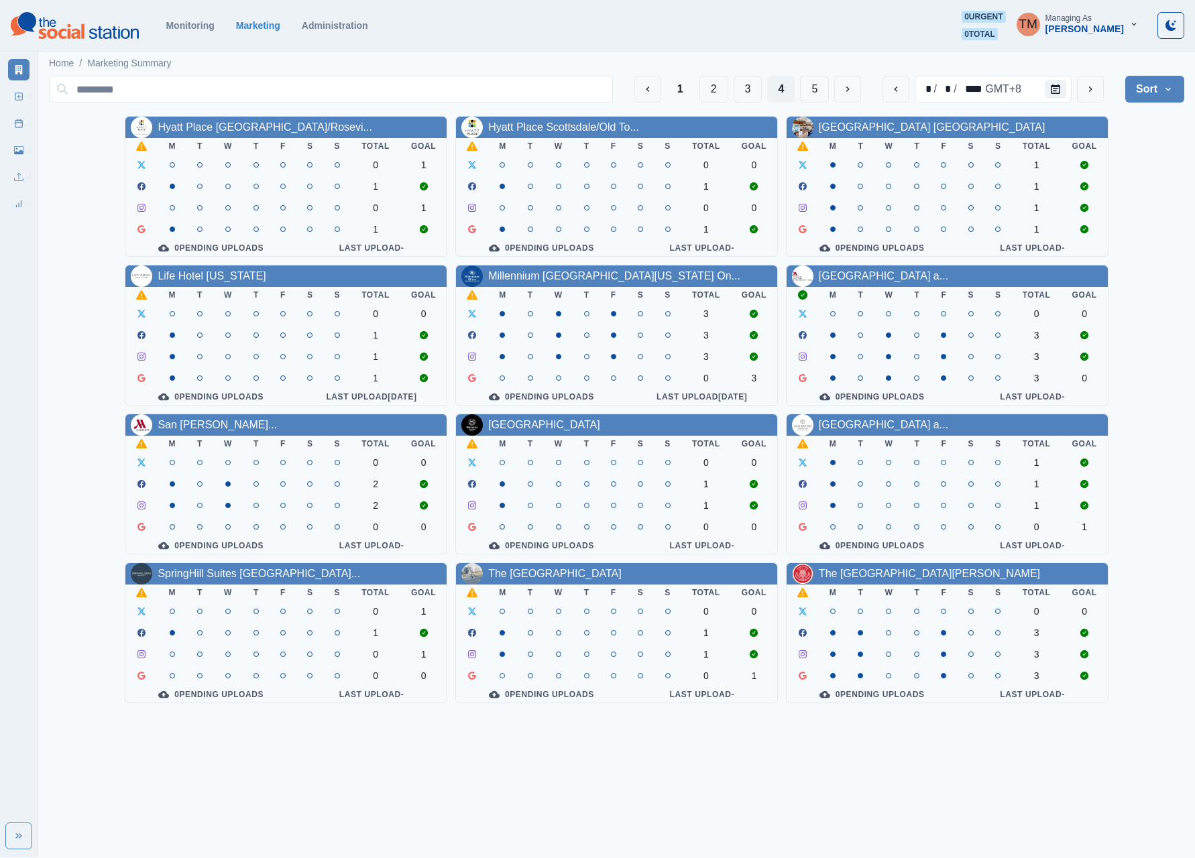
drag, startPoint x: 868, startPoint y: 448, endPoint x: 853, endPoint y: 463, distance: 20.9
drag, startPoint x: 853, startPoint y: 463, endPoint x: 915, endPoint y: 445, distance: 64.1
click at [809, 90] on button "5" at bounding box center [814, 89] width 29 height 27
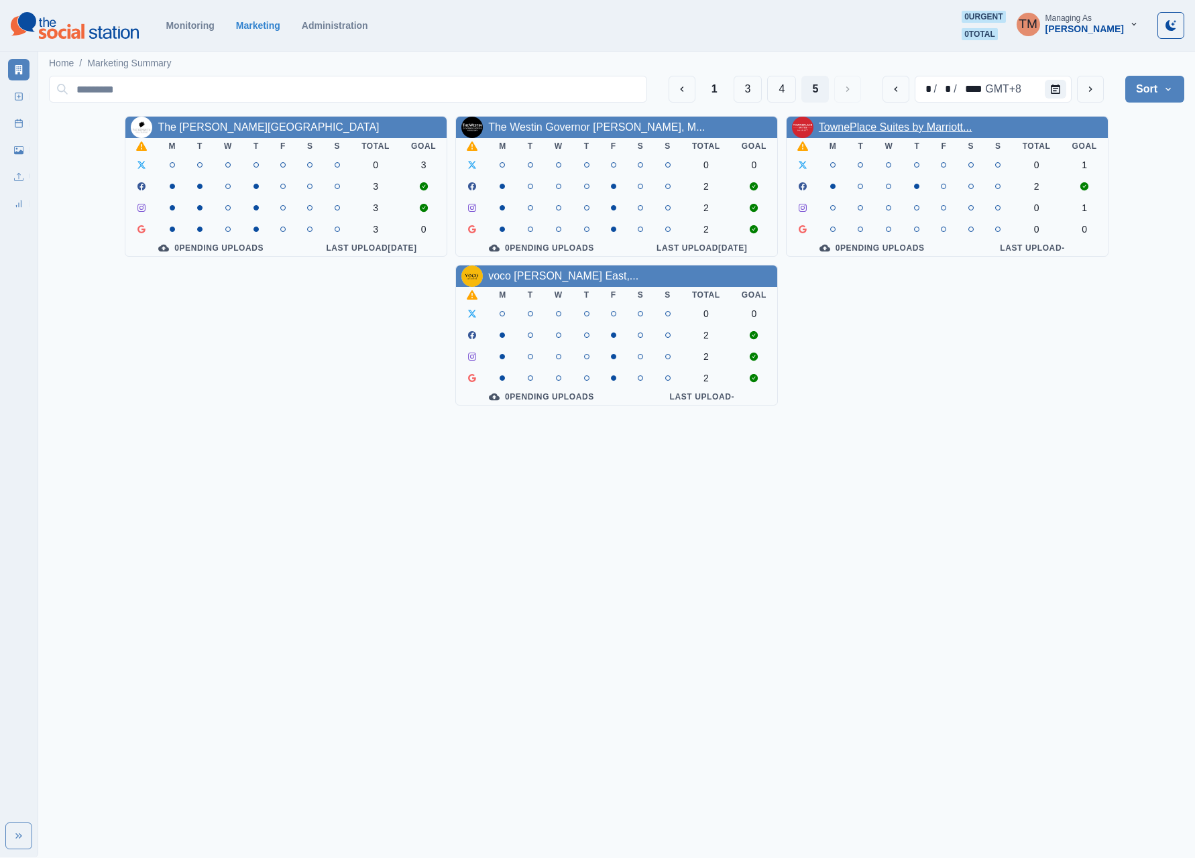
drag, startPoint x: 851, startPoint y: 119, endPoint x: 873, endPoint y: 126, distance: 22.5
click at [880, 363] on div "The Renwick Hotel M T W T F S S Total Goal 0 3 3 3 3 0 0 Pending Uploads Last U…" at bounding box center [616, 261] width 1135 height 290
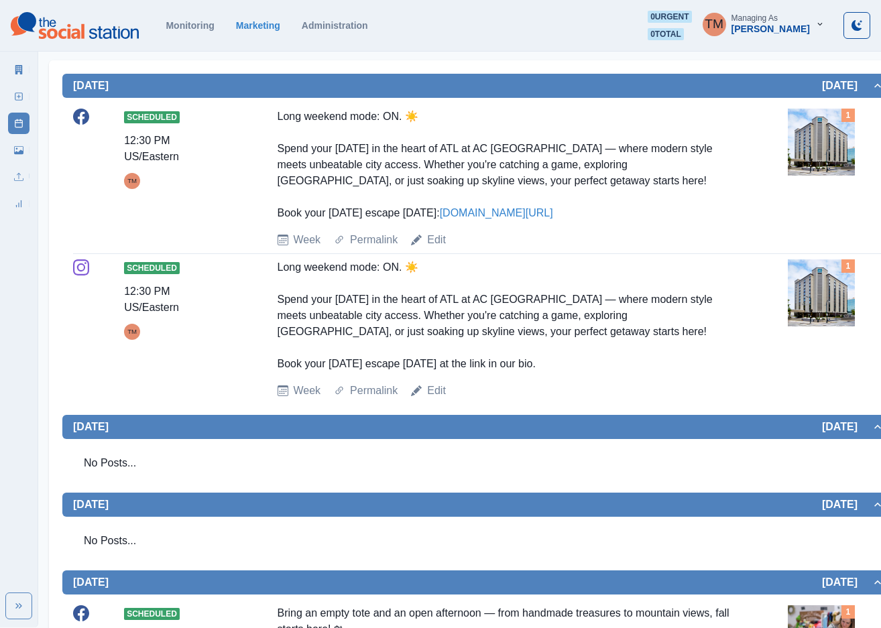
scroll to position [65, 0]
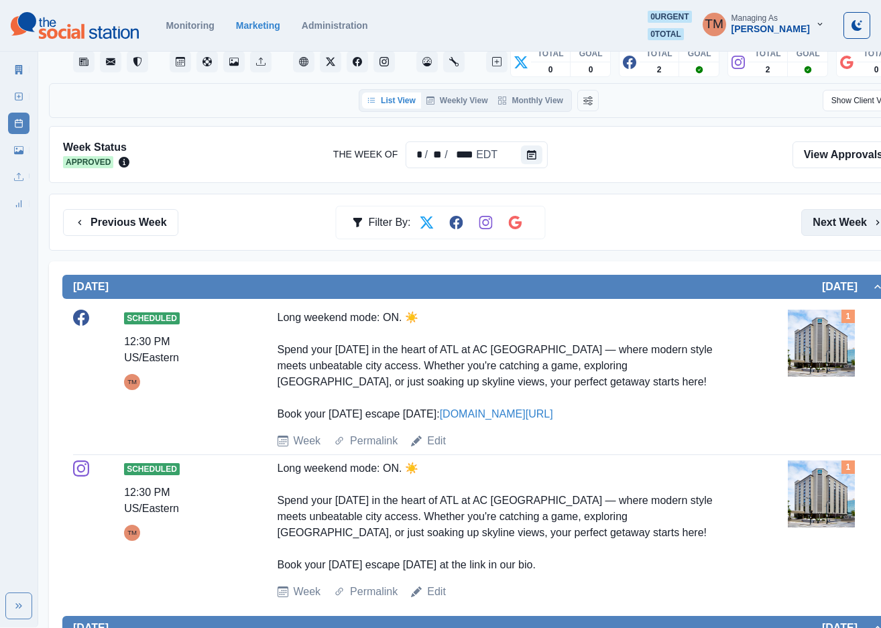
click at [841, 216] on button "Next Week" at bounding box center [847, 222] width 93 height 27
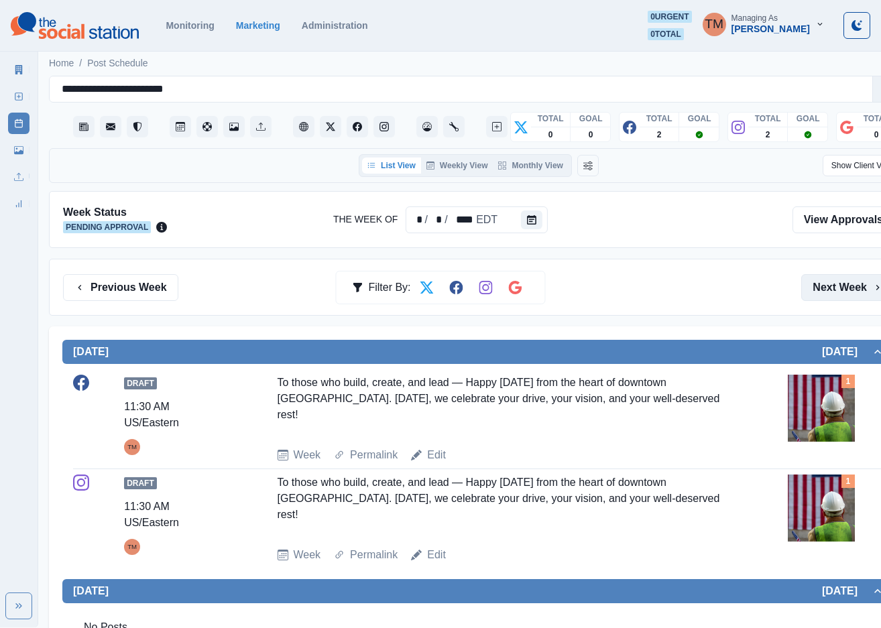
click at [833, 282] on button "Next Week" at bounding box center [847, 287] width 93 height 27
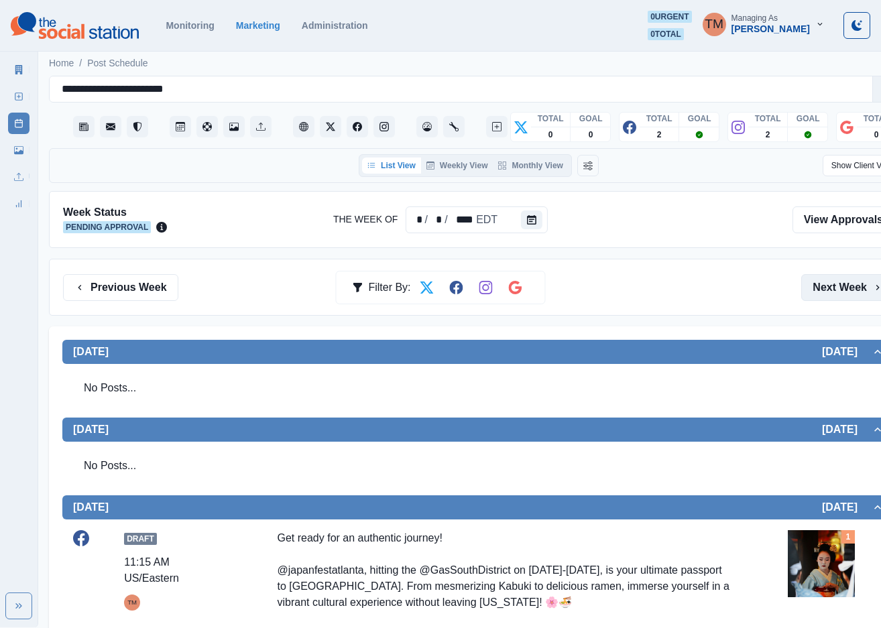
click at [839, 290] on button "Next Week" at bounding box center [847, 287] width 93 height 27
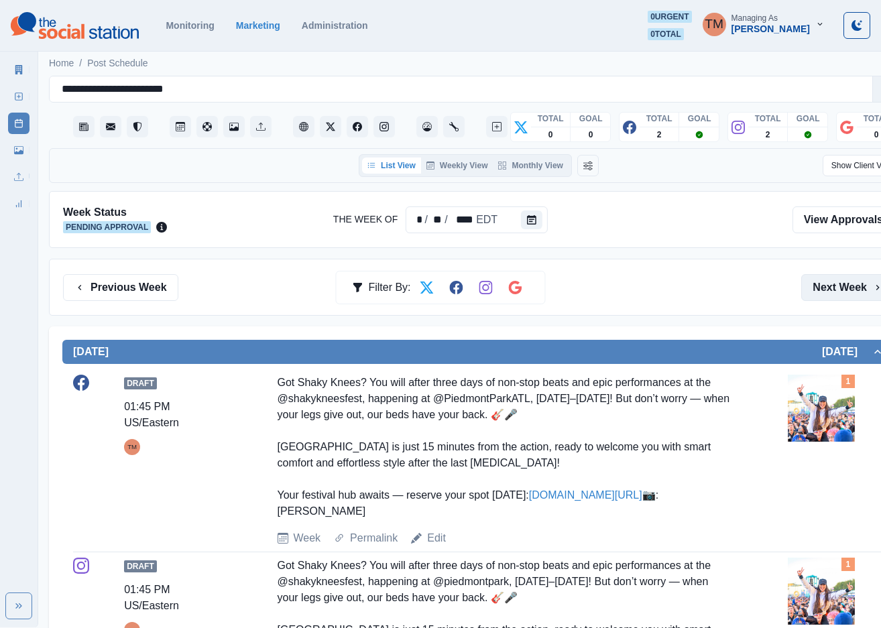
click at [831, 292] on button "Next Week" at bounding box center [847, 287] width 93 height 27
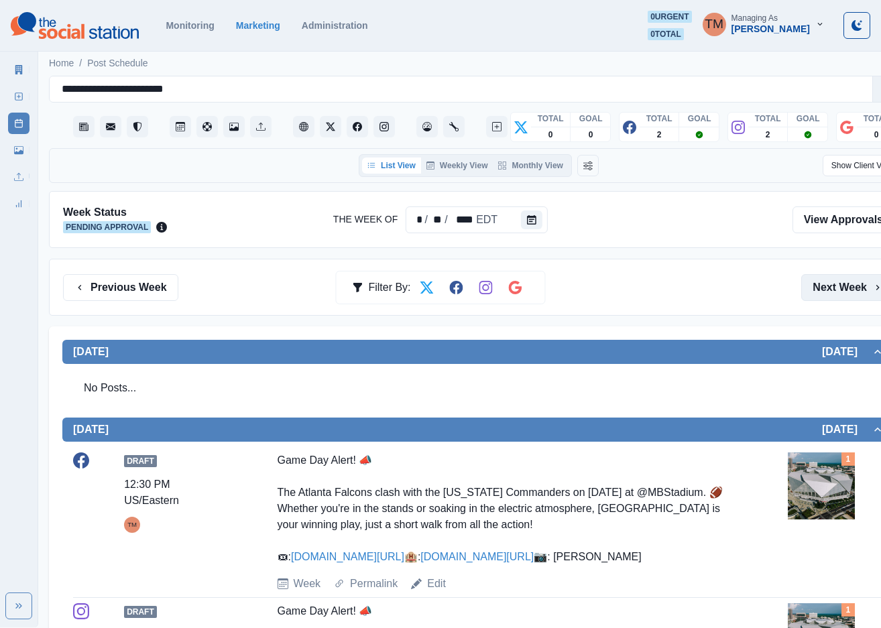
click at [833, 284] on button "Next Week" at bounding box center [847, 287] width 93 height 27
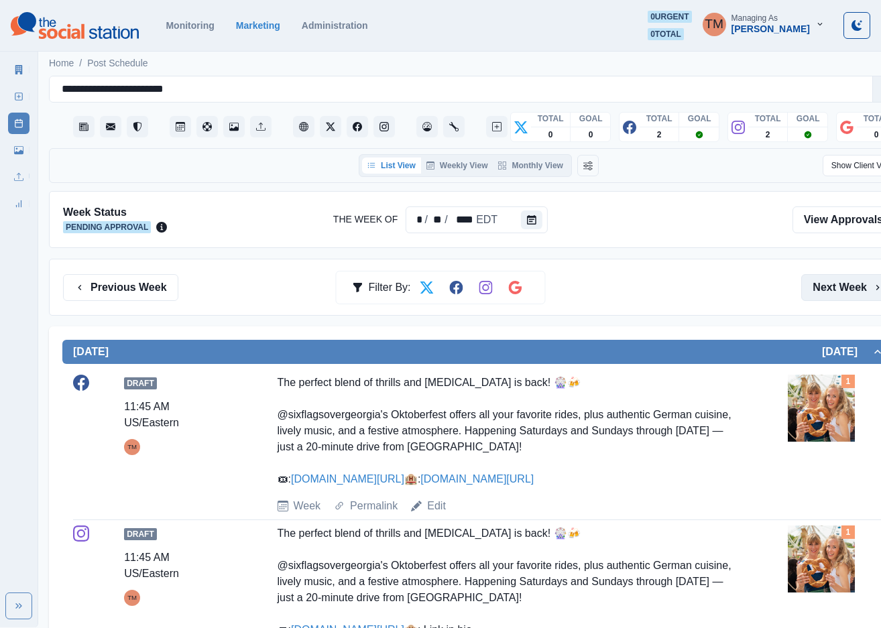
click at [845, 286] on button "Next Week" at bounding box center [847, 287] width 93 height 27
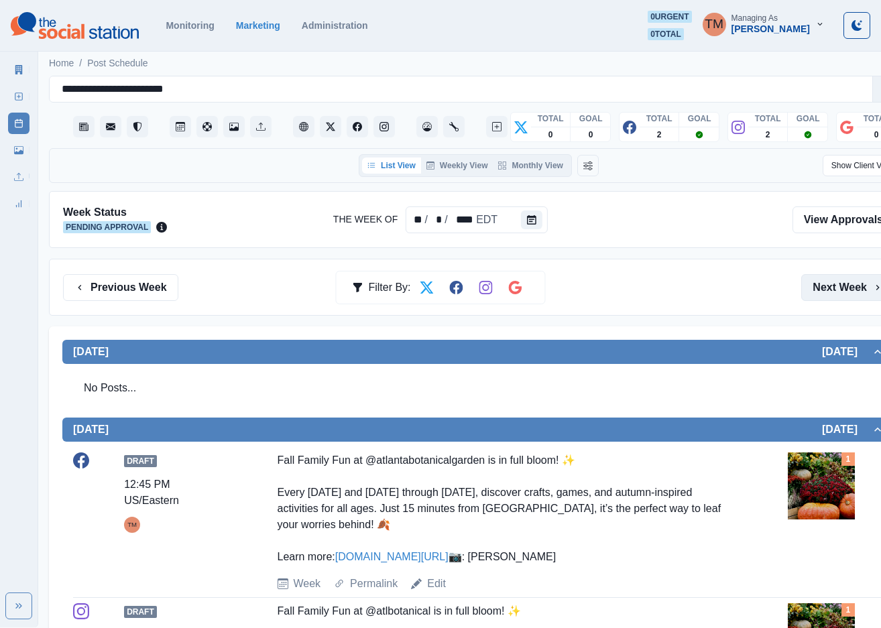
click at [829, 294] on button "Next Week" at bounding box center [847, 287] width 93 height 27
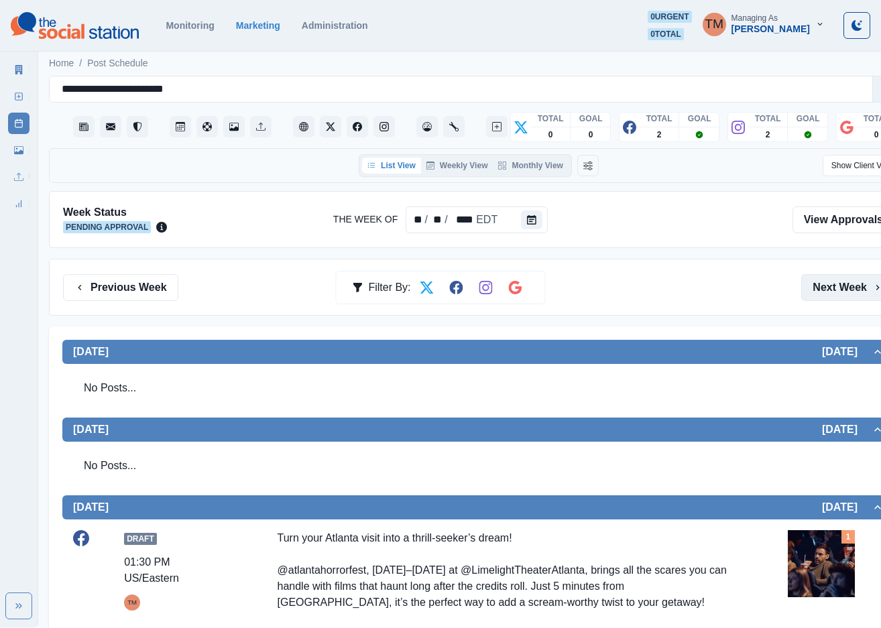
click at [837, 286] on button "Next Week" at bounding box center [847, 287] width 93 height 27
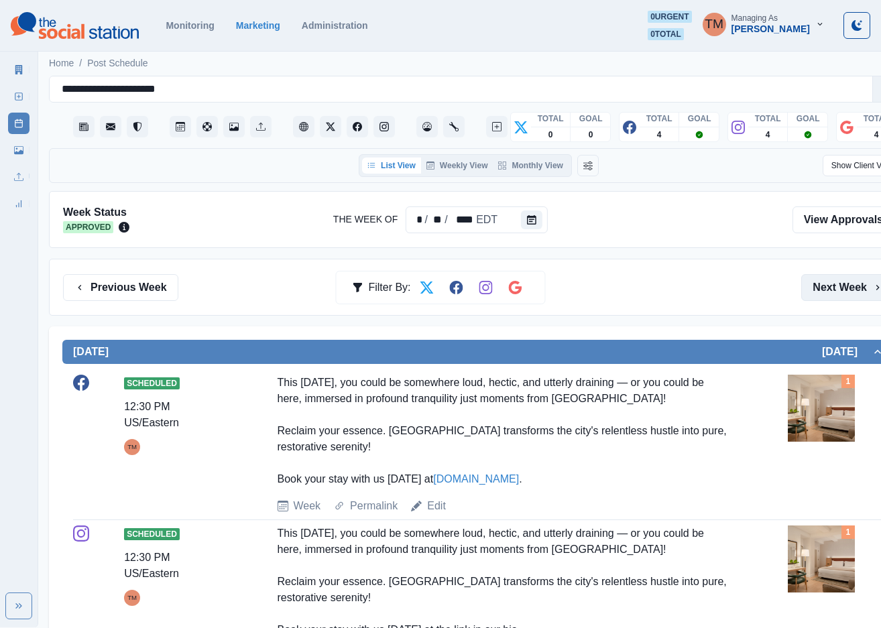
click at [831, 288] on button "Next Week" at bounding box center [847, 287] width 93 height 27
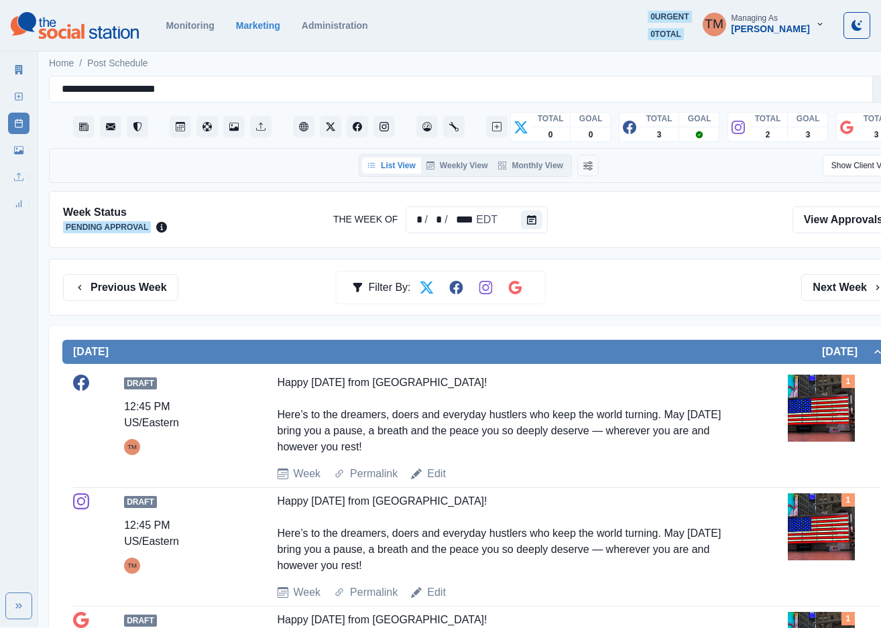
drag, startPoint x: 837, startPoint y: 286, endPoint x: 797, endPoint y: 302, distance: 43.7
click at [839, 286] on button "Next Week" at bounding box center [847, 287] width 93 height 27
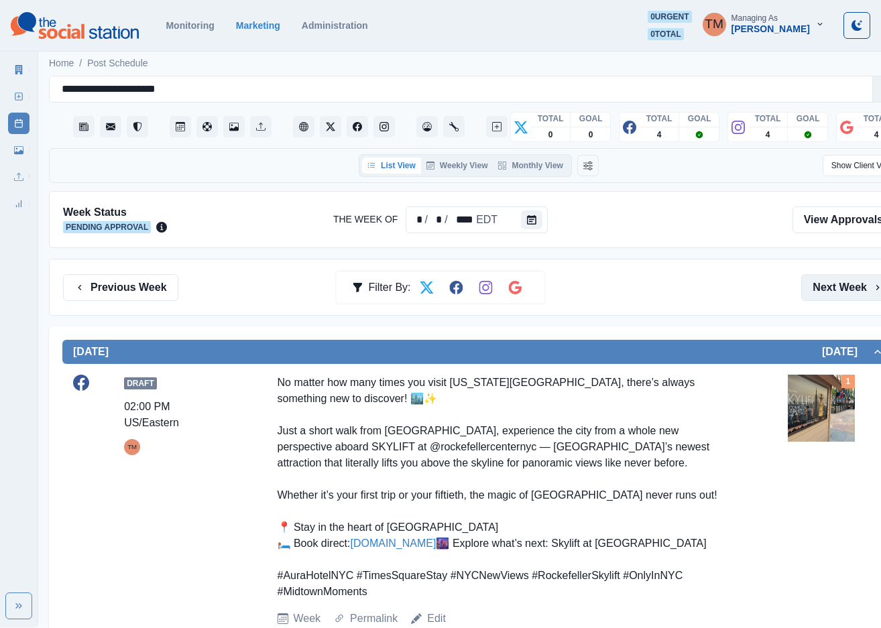
click at [833, 292] on button "Next Week" at bounding box center [847, 287] width 93 height 27
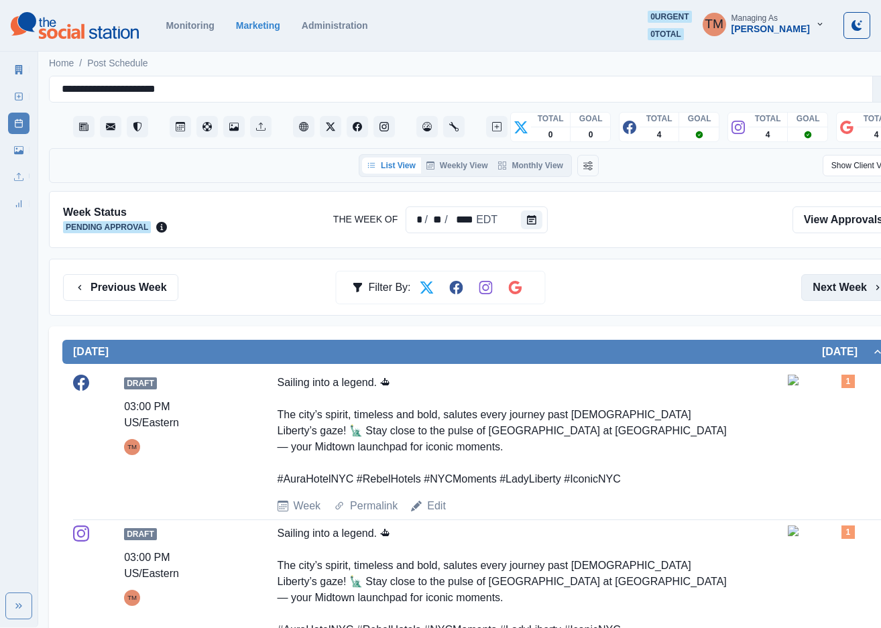
click at [829, 294] on button "Next Week" at bounding box center [847, 287] width 93 height 27
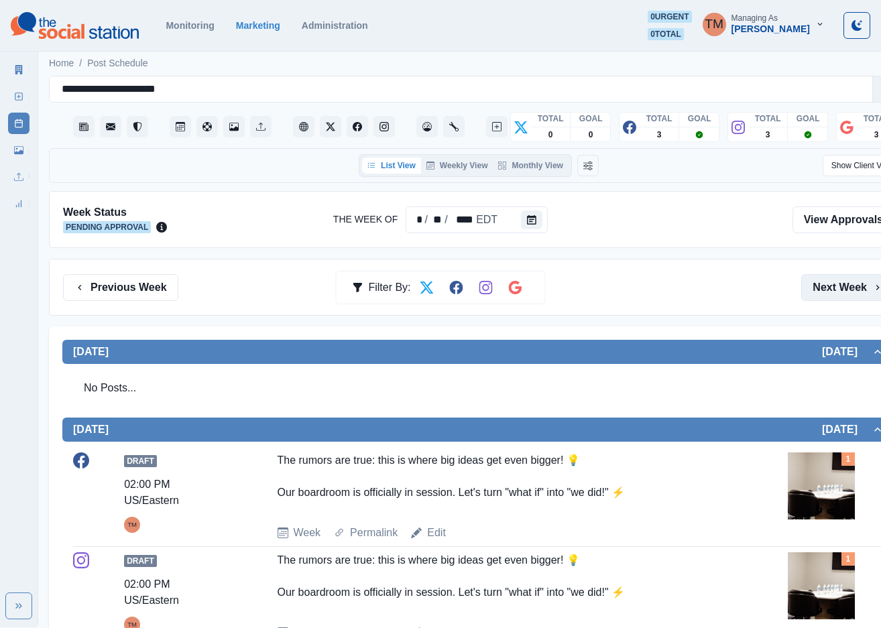
click at [827, 296] on button "Next Week" at bounding box center [847, 287] width 93 height 27
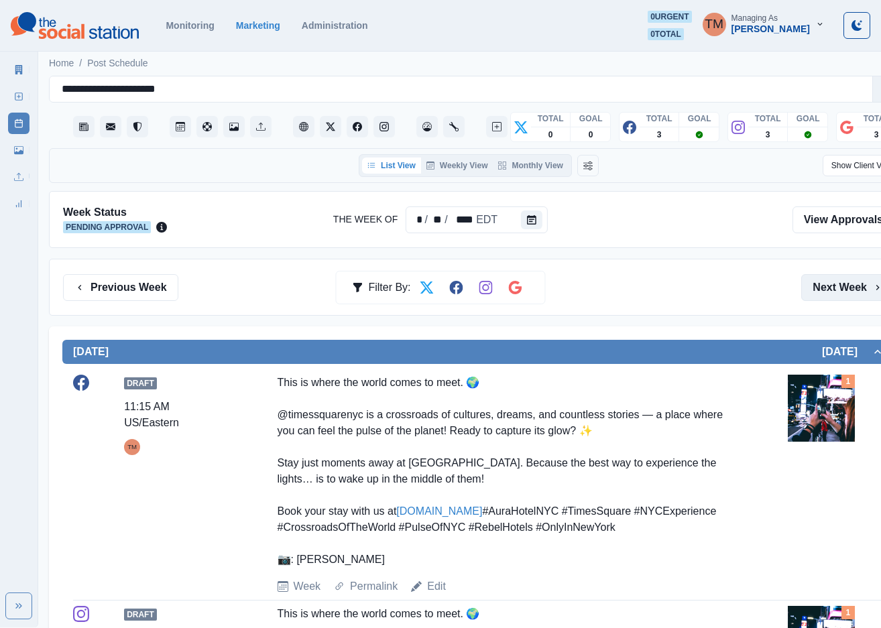
click at [831, 290] on button "Next Week" at bounding box center [847, 287] width 93 height 27
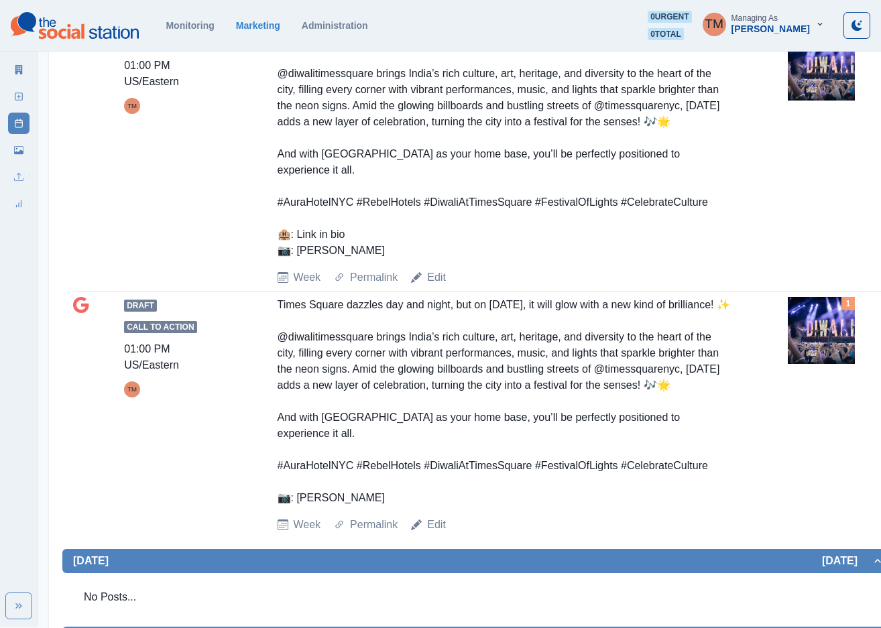
scroll to position [1008, 0]
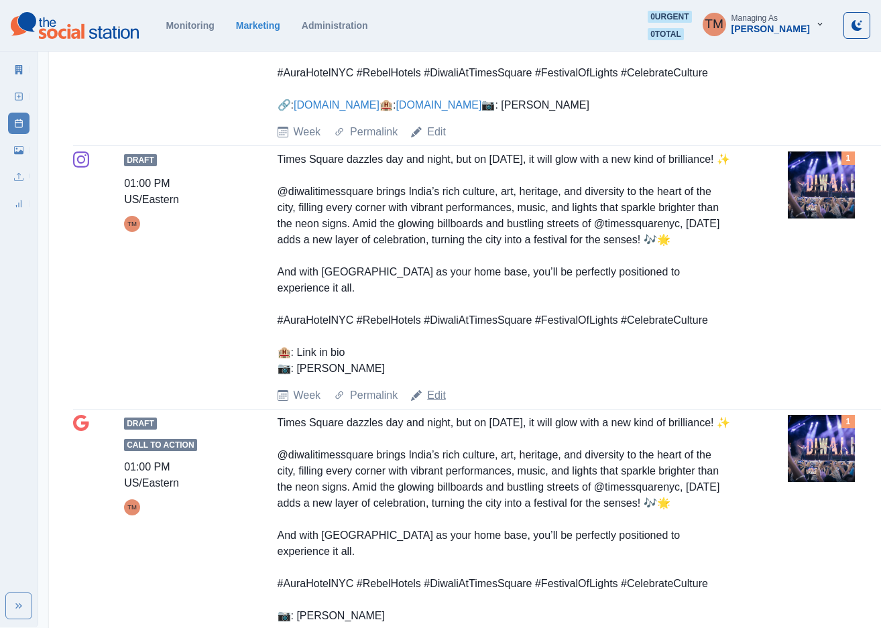
click at [434, 404] on link "Edit" at bounding box center [436, 396] width 19 height 16
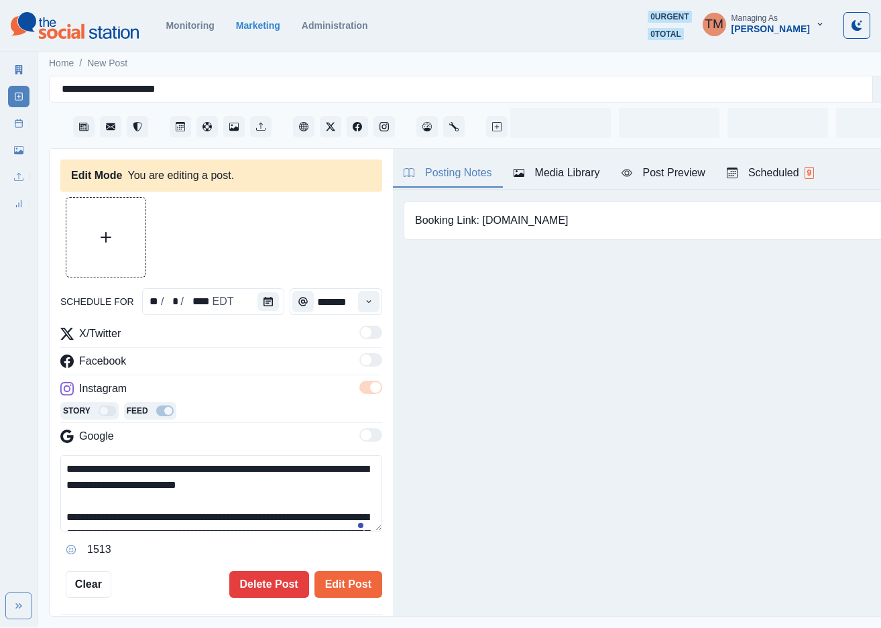
type input "*******"
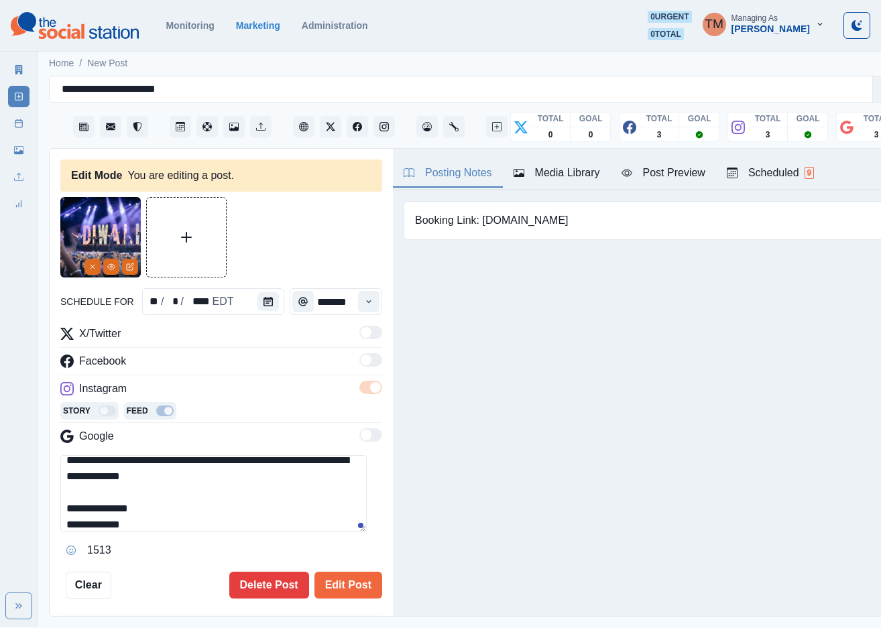
scroll to position [241, 0]
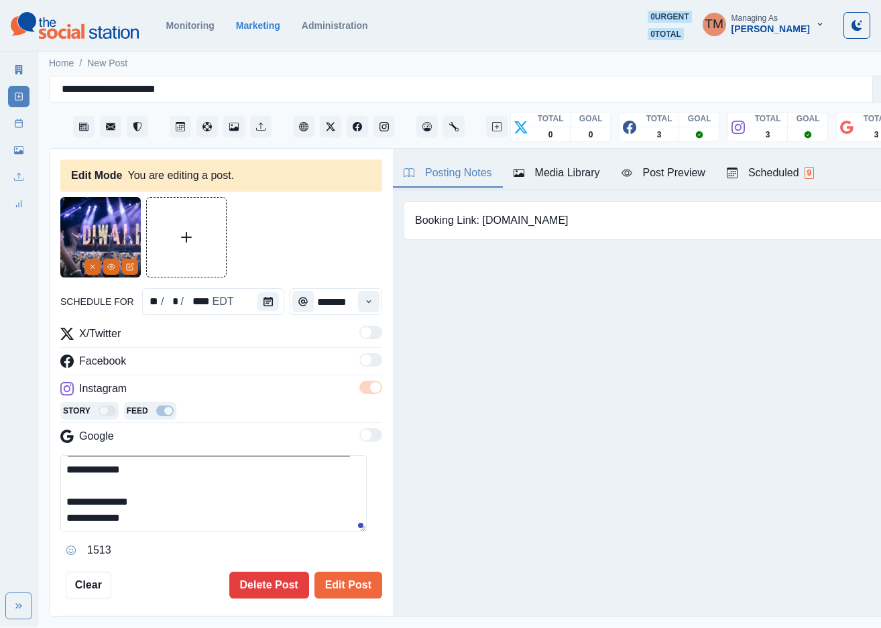
click at [162, 487] on textarea "**********" at bounding box center [213, 493] width 306 height 77
type textarea "**********"
click at [336, 577] on button "Edit Post" at bounding box center [348, 585] width 68 height 27
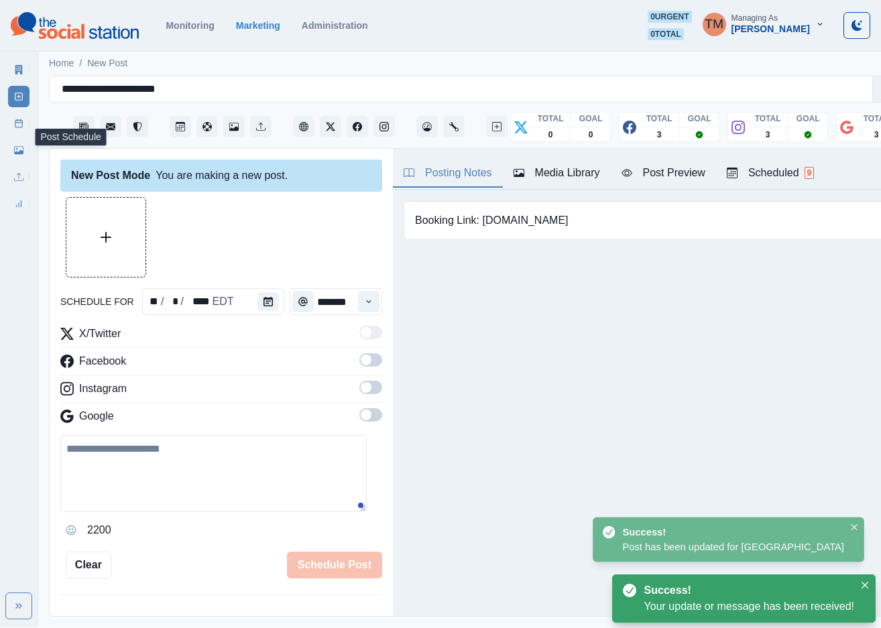
click at [13, 125] on link "Post Schedule" at bounding box center [18, 123] width 21 height 21
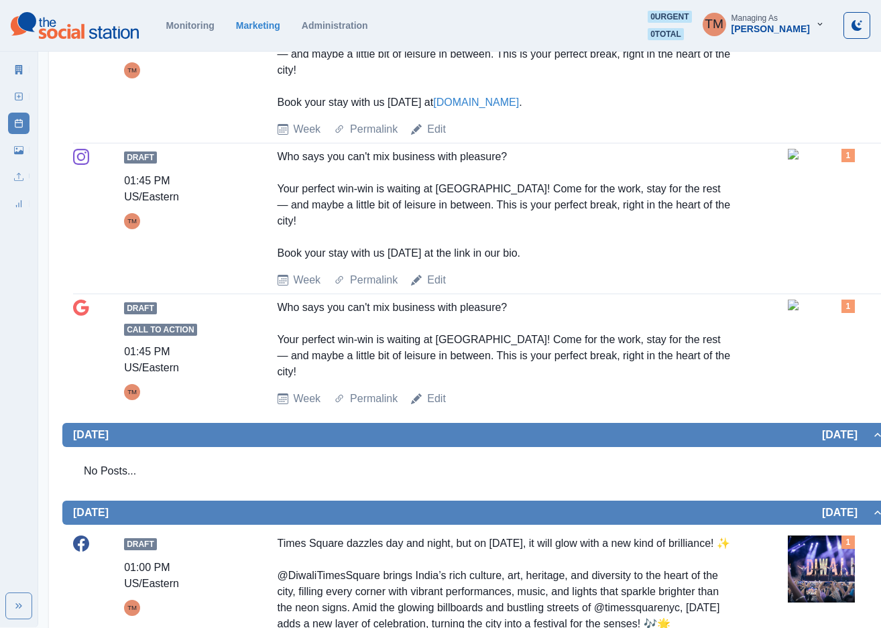
scroll to position [101, 0]
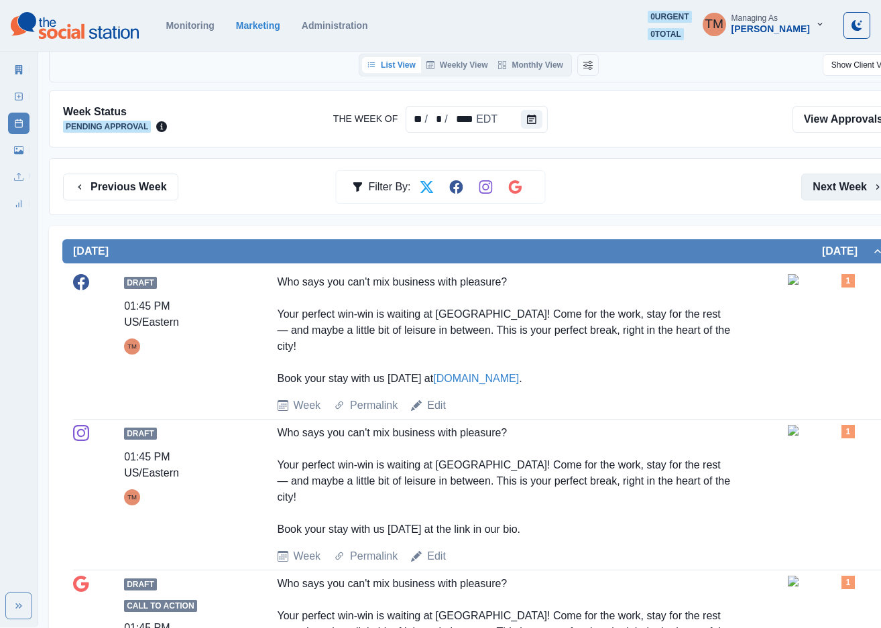
click at [847, 189] on button "Next Week" at bounding box center [847, 187] width 93 height 27
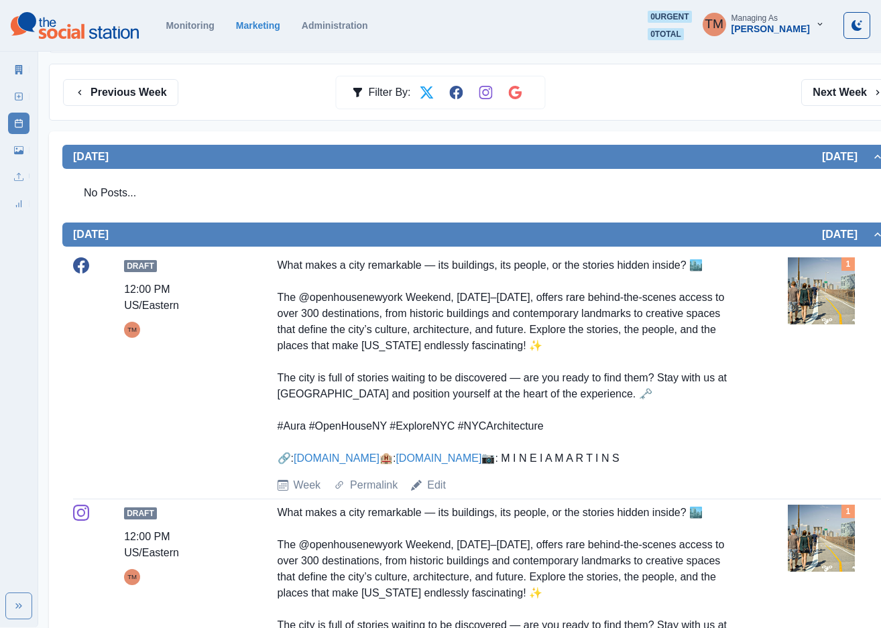
scroll to position [503, 0]
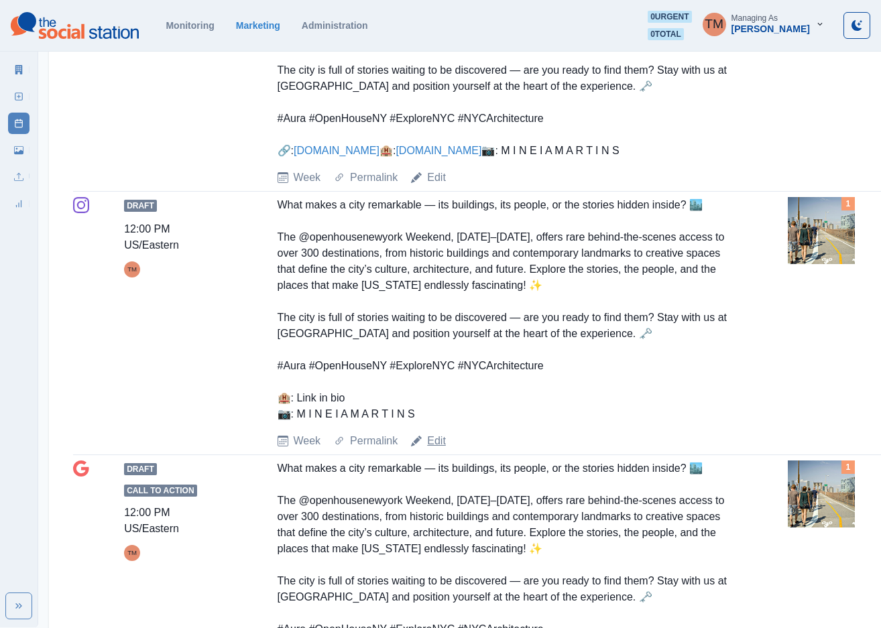
click at [431, 449] on link "Edit" at bounding box center [436, 441] width 19 height 16
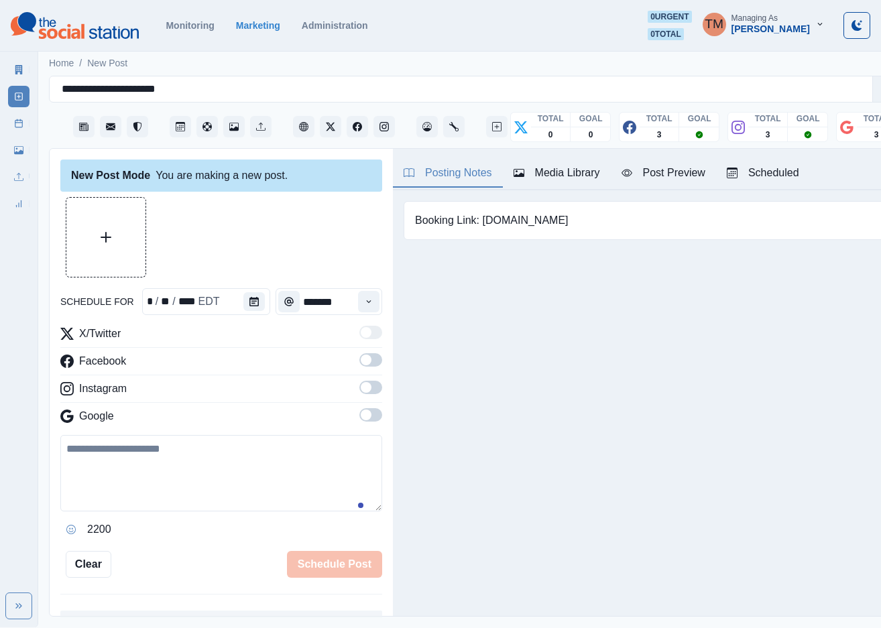
scroll to position [14, 0]
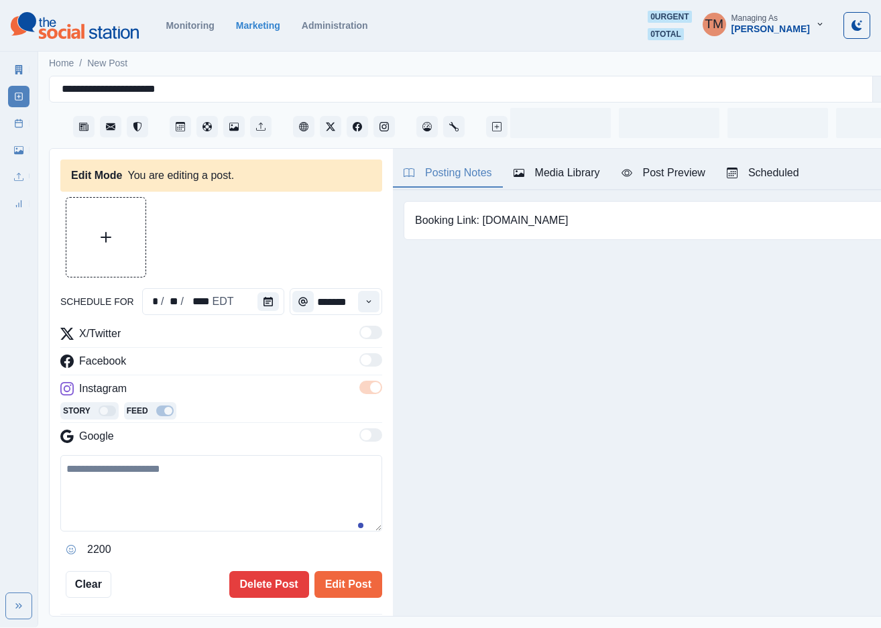
type input "********"
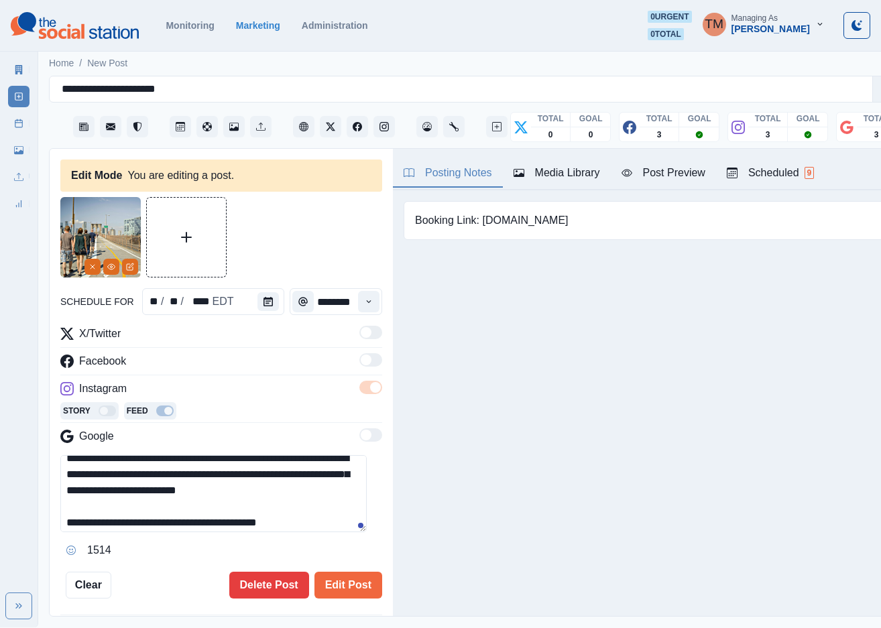
scroll to position [225, 0]
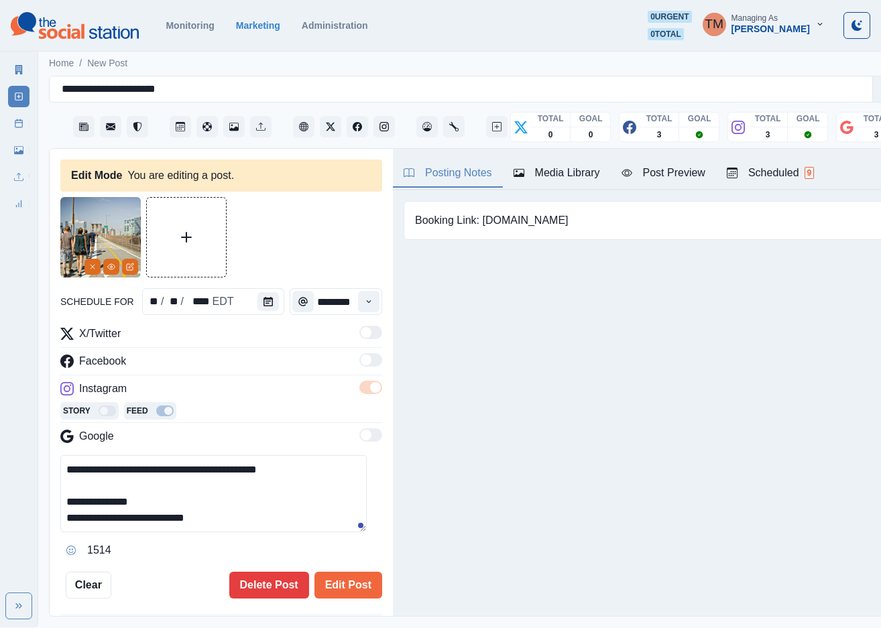
click at [178, 485] on textarea "**********" at bounding box center [213, 493] width 306 height 77
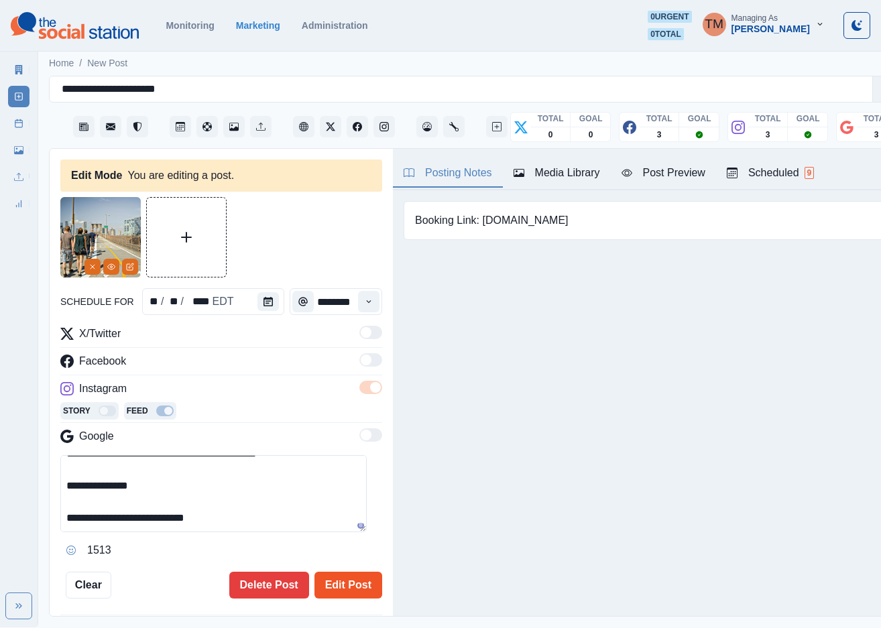
type textarea "**********"
click at [342, 575] on button "Edit Post" at bounding box center [348, 585] width 68 height 27
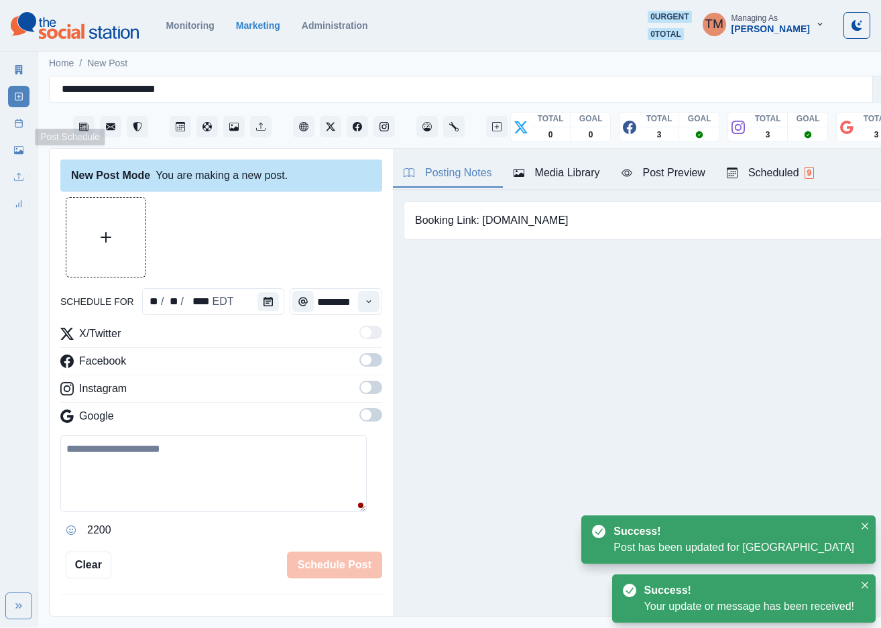
click at [16, 125] on icon at bounding box center [18, 123] width 9 height 9
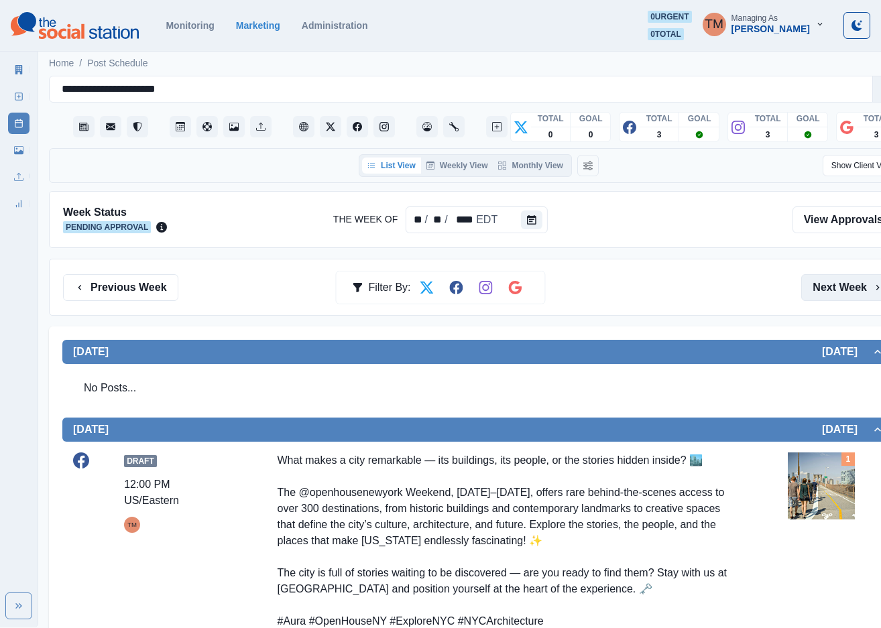
click at [813, 290] on button "Next Week" at bounding box center [847, 287] width 93 height 27
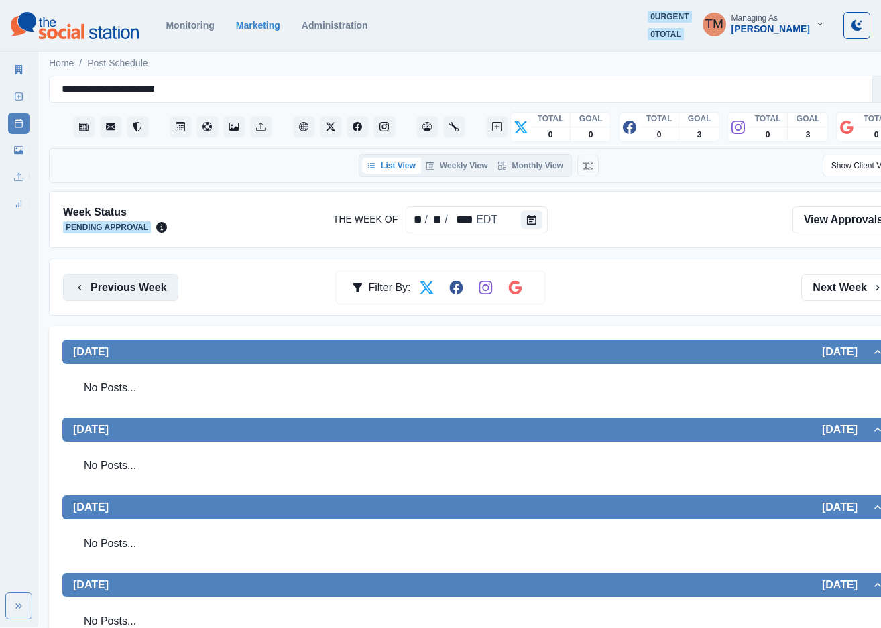
click at [127, 286] on button "Previous Week" at bounding box center [120, 287] width 115 height 27
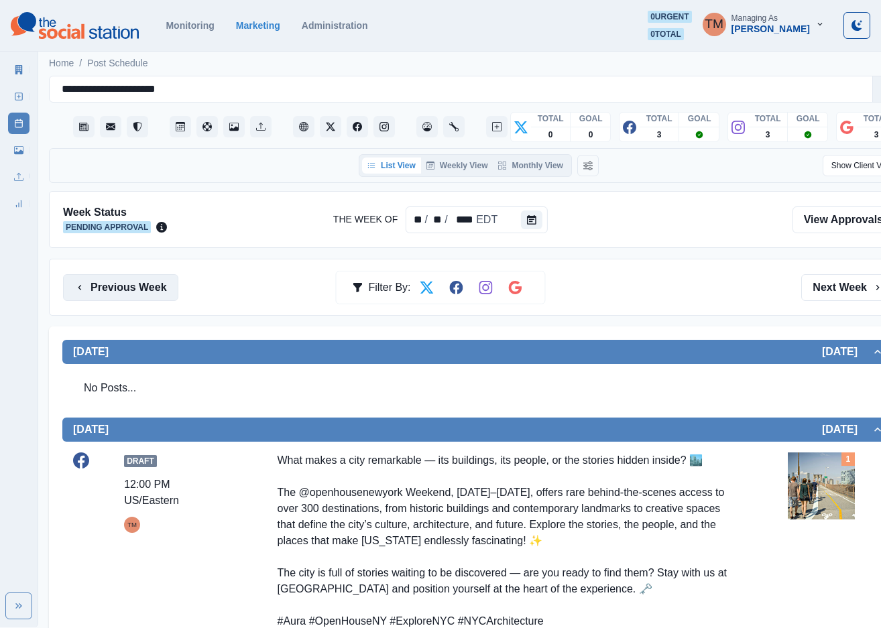
click at [127, 286] on button "Previous Week" at bounding box center [120, 287] width 115 height 27
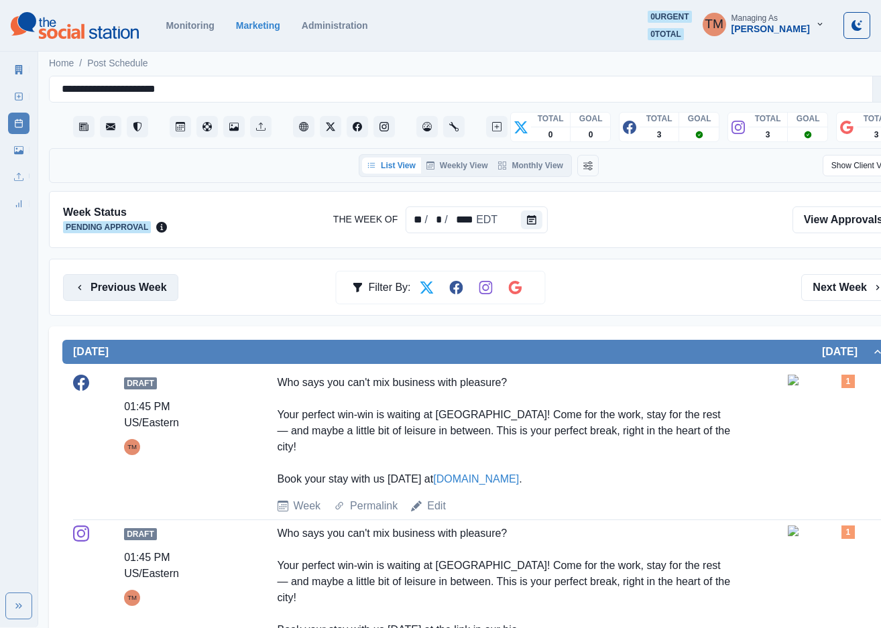
click at [131, 286] on button "Previous Week" at bounding box center [120, 287] width 115 height 27
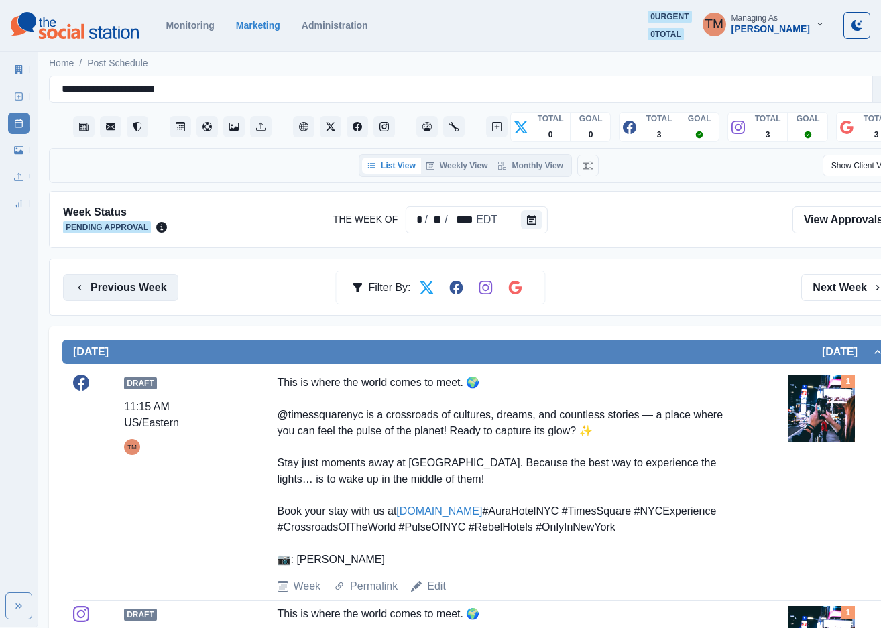
click at [111, 280] on button "Previous Week" at bounding box center [120, 287] width 115 height 27
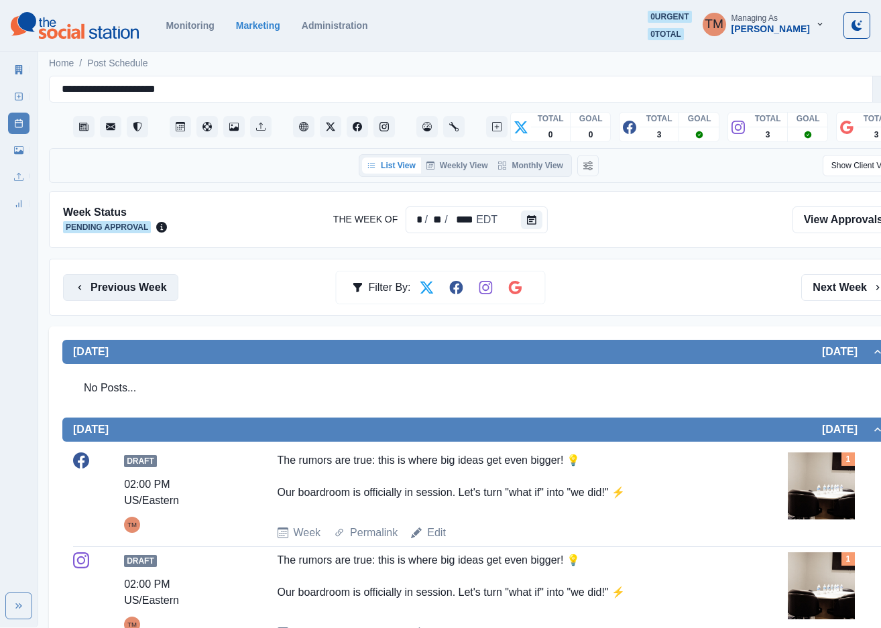
click at [127, 294] on button "Previous Week" at bounding box center [120, 287] width 115 height 27
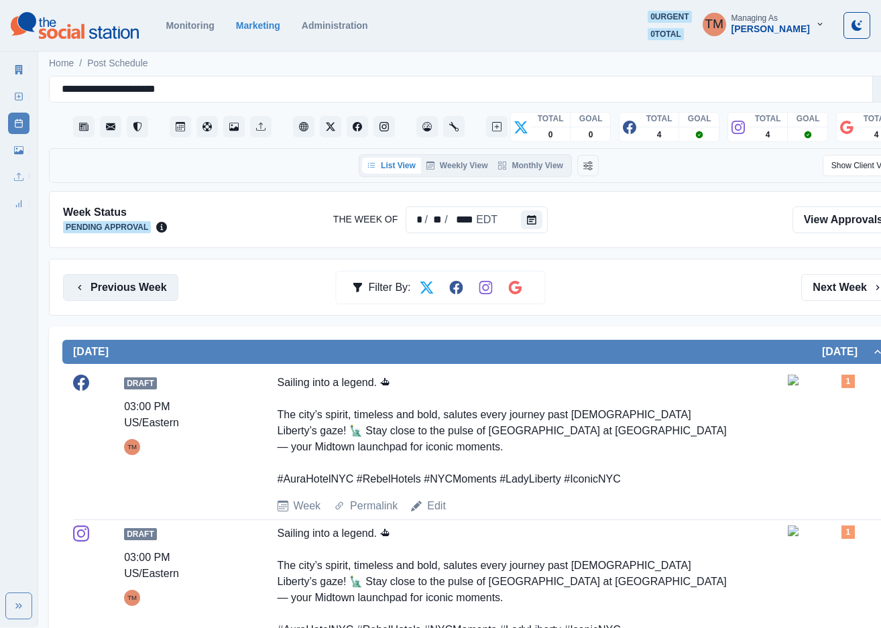
click at [119, 294] on button "Previous Week" at bounding box center [120, 287] width 115 height 27
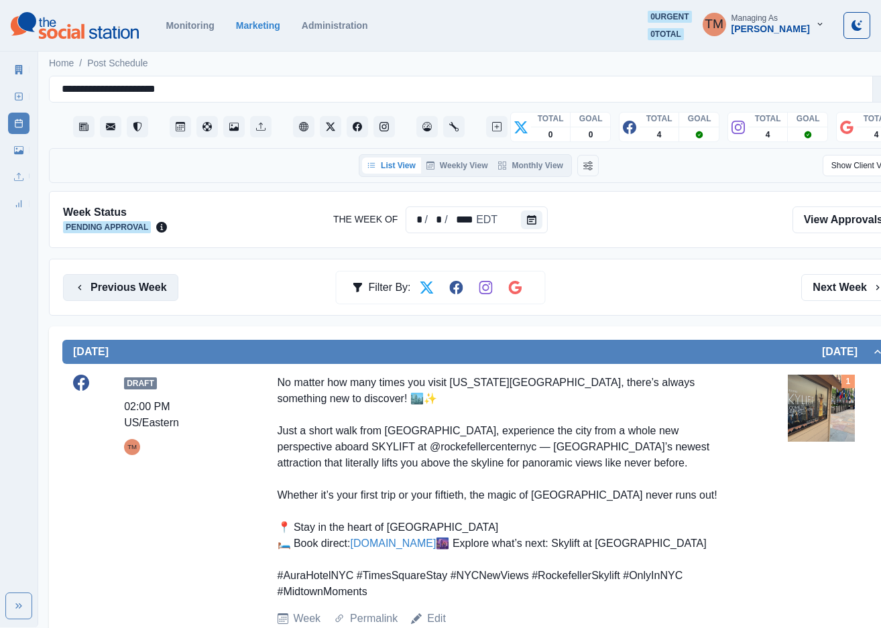
drag, startPoint x: 129, startPoint y: 290, endPoint x: 115, endPoint y: 288, distance: 13.6
click at [127, 290] on button "Previous Week" at bounding box center [120, 287] width 115 height 27
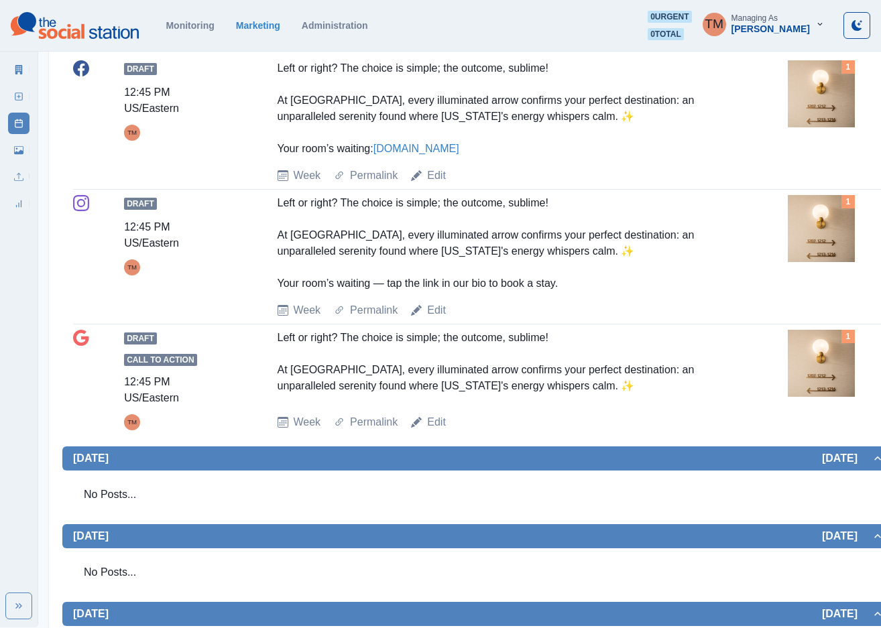
scroll to position [1120, 0]
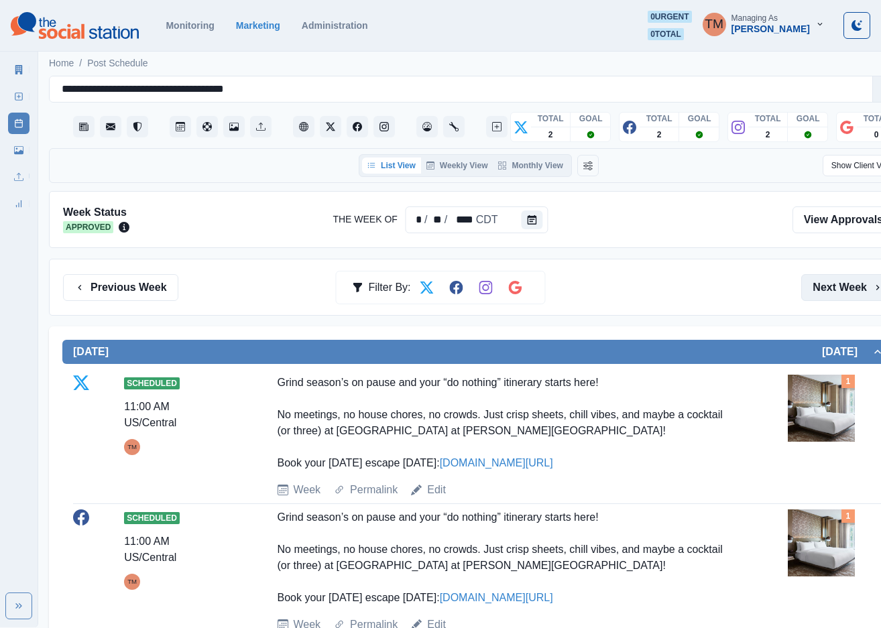
click at [849, 294] on button "Next Week" at bounding box center [847, 287] width 93 height 27
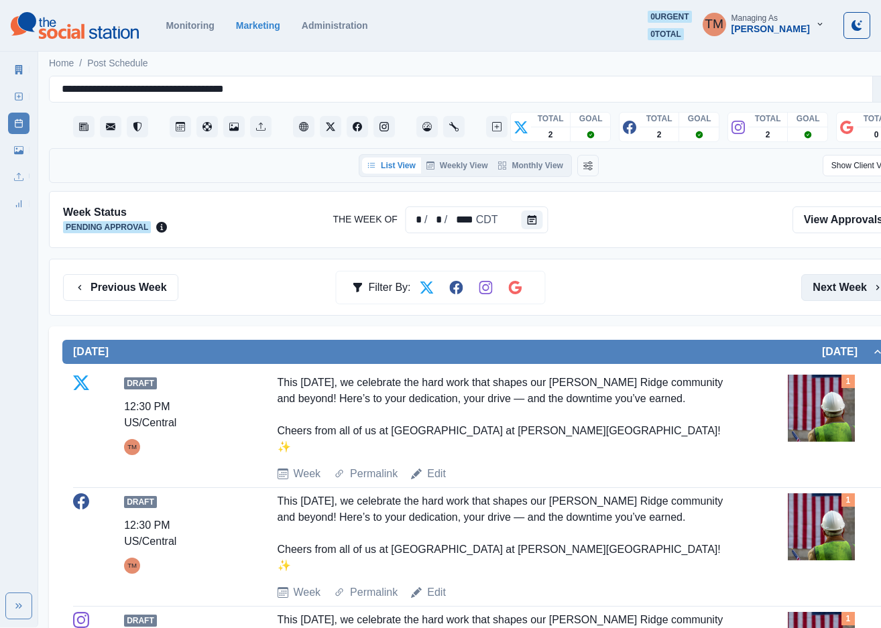
click at [837, 290] on button "Next Week" at bounding box center [847, 287] width 93 height 27
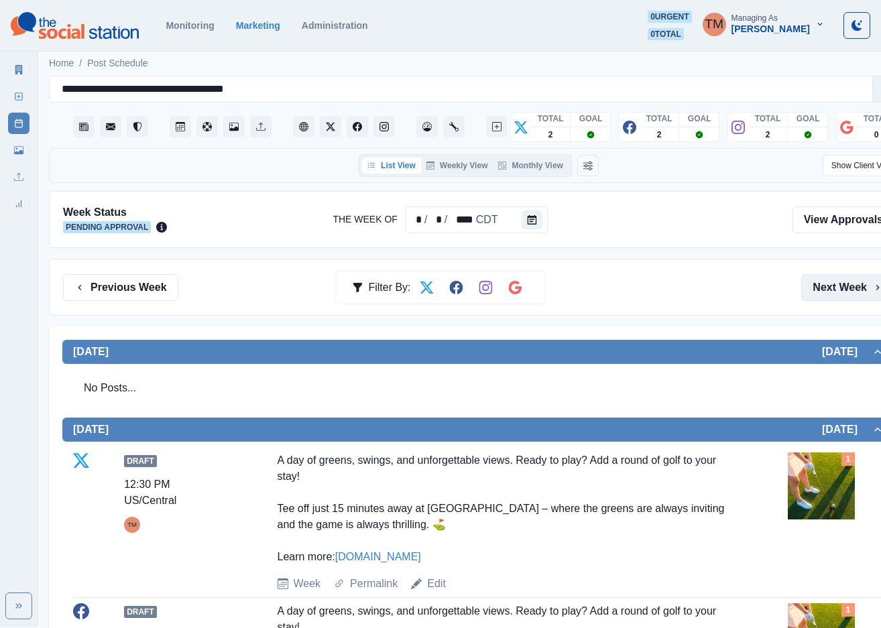
click at [833, 296] on button "Next Week" at bounding box center [847, 287] width 93 height 27
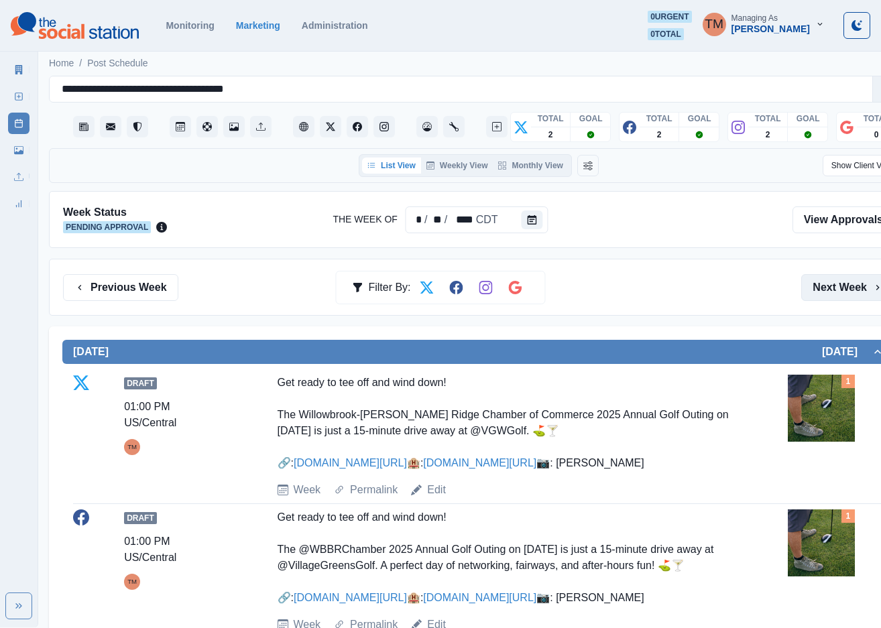
click at [827, 298] on button "Next Week" at bounding box center [847, 287] width 93 height 27
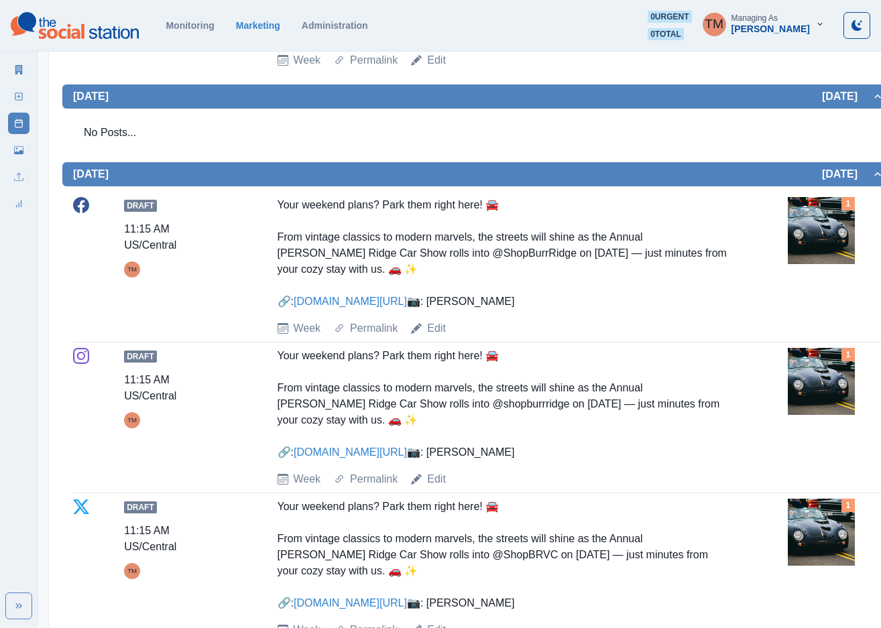
scroll to position [1106, 0]
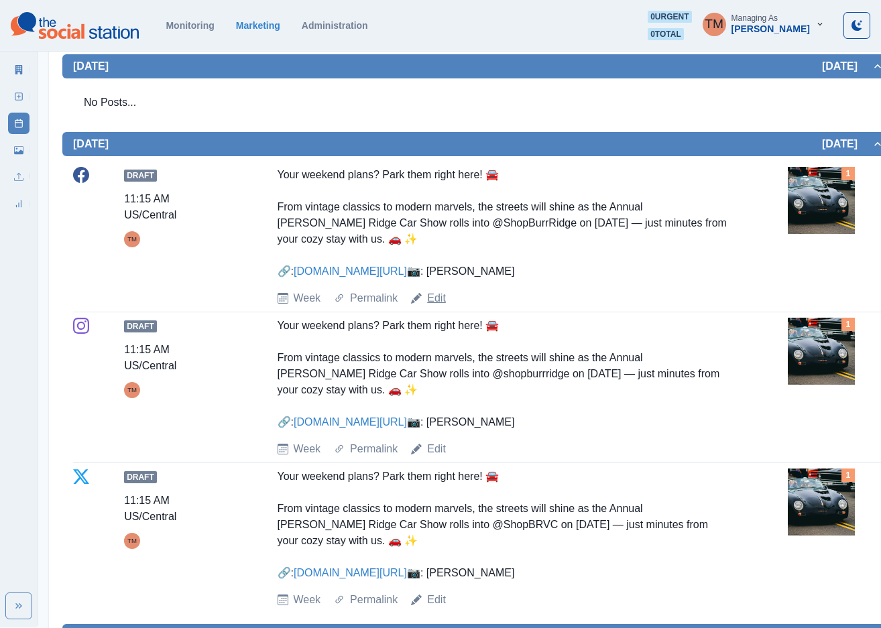
click at [439, 290] on link "Edit" at bounding box center [436, 298] width 19 height 16
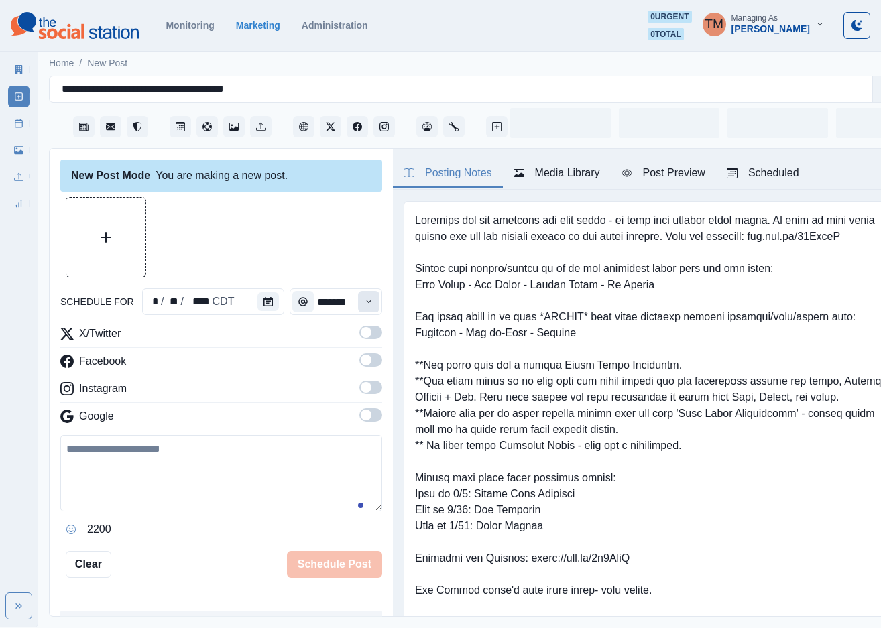
scroll to position [14, 0]
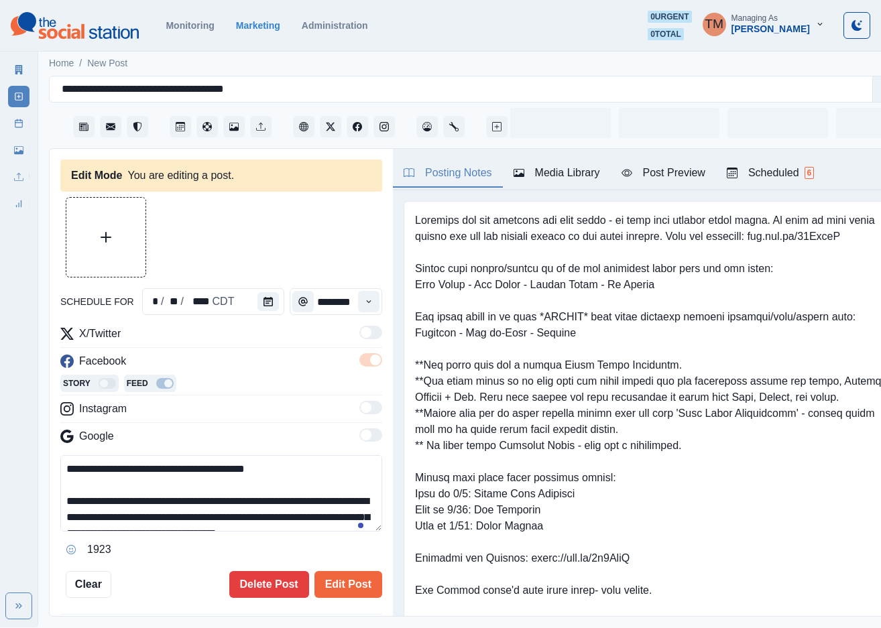
type input "********"
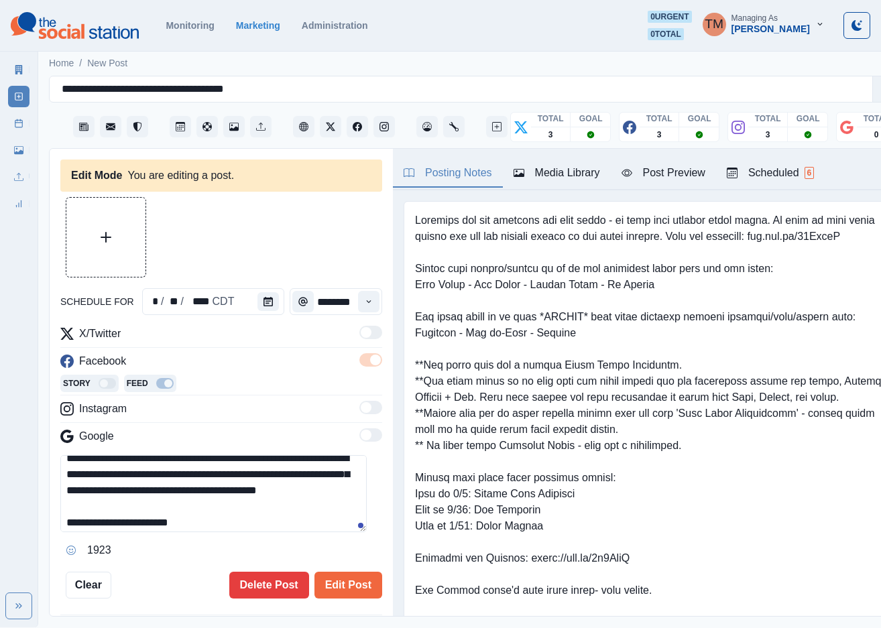
scroll to position [80, 0]
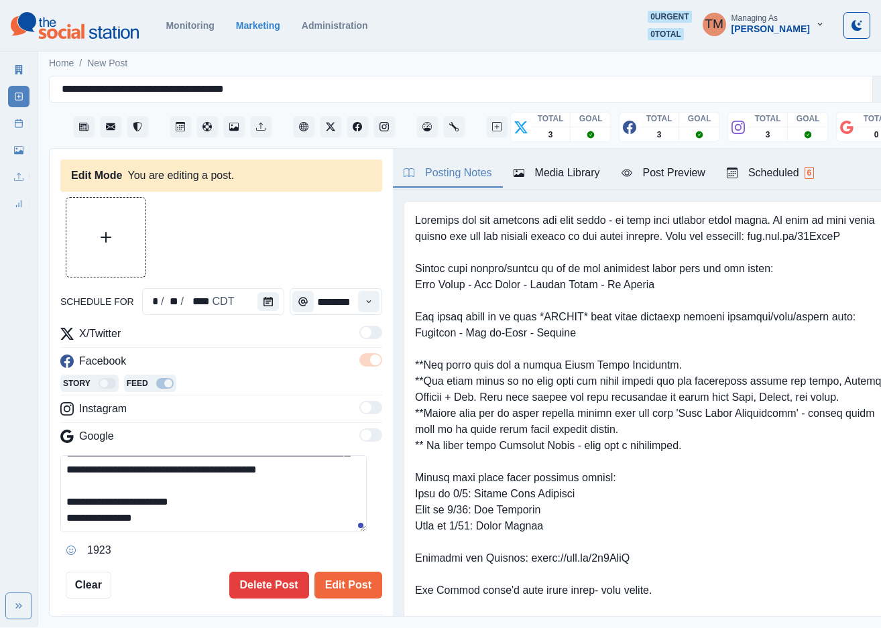
click at [209, 487] on textarea "**********" at bounding box center [213, 493] width 306 height 77
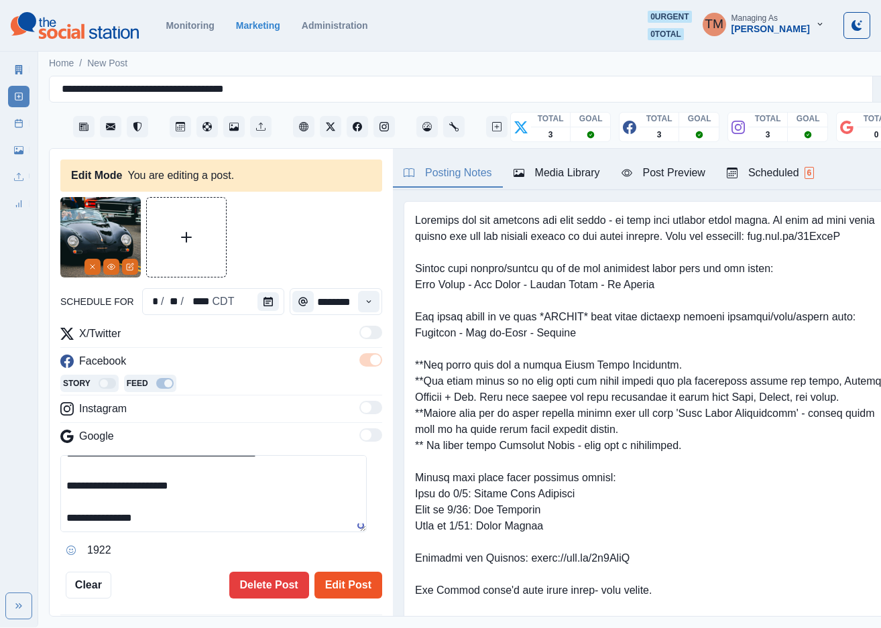
type textarea "**********"
click at [327, 575] on button "Edit Post" at bounding box center [348, 585] width 68 height 27
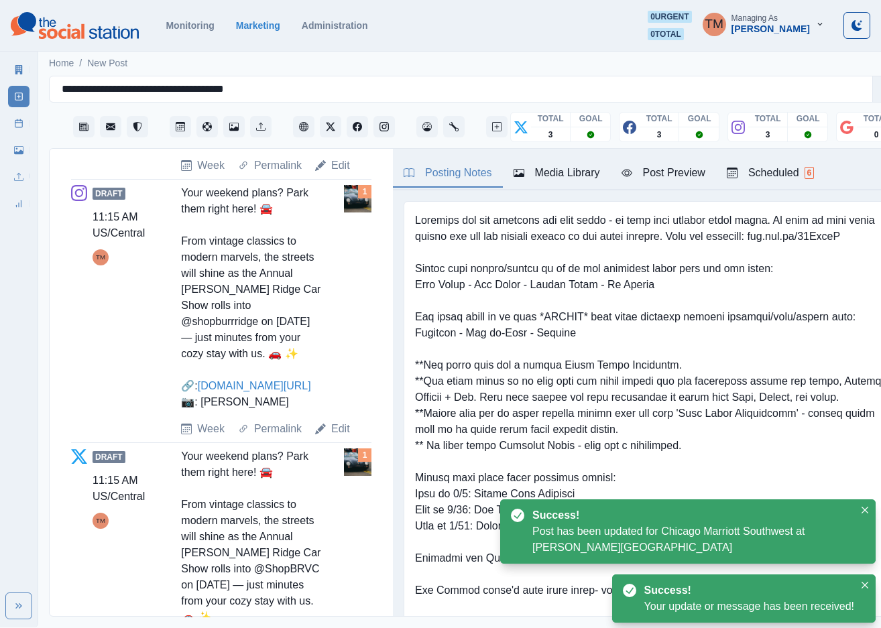
scroll to position [885, 0]
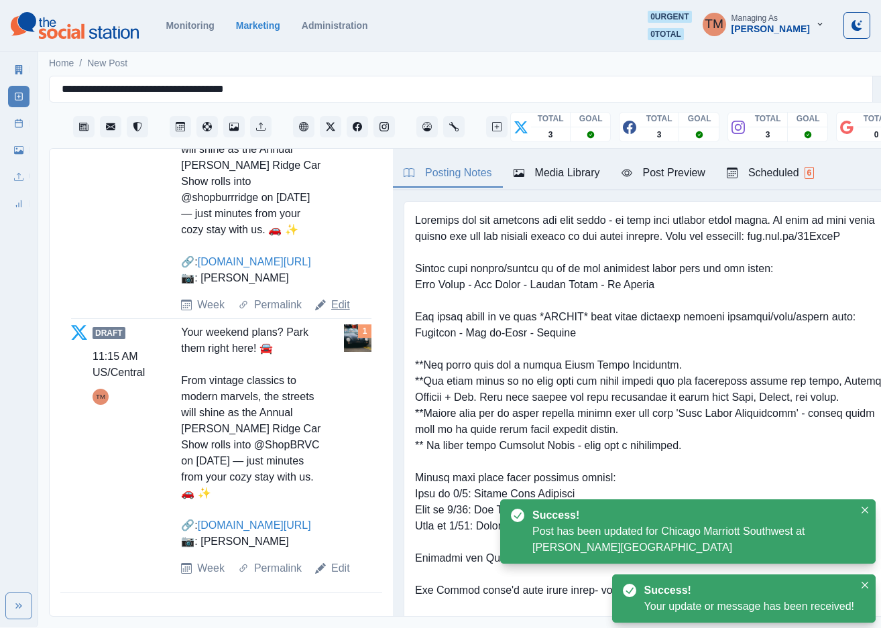
click at [345, 313] on link "Edit" at bounding box center [340, 305] width 19 height 16
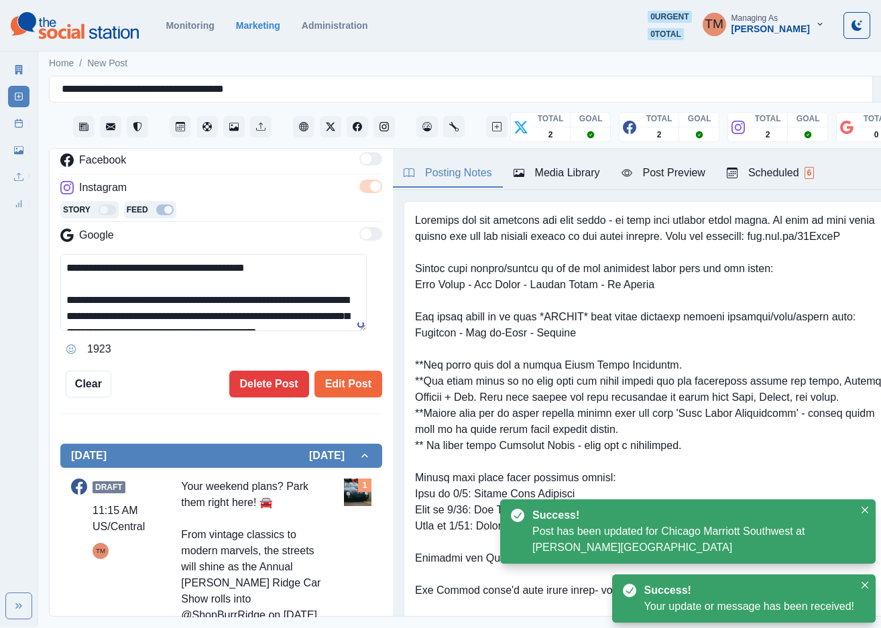
scroll to position [79, 0]
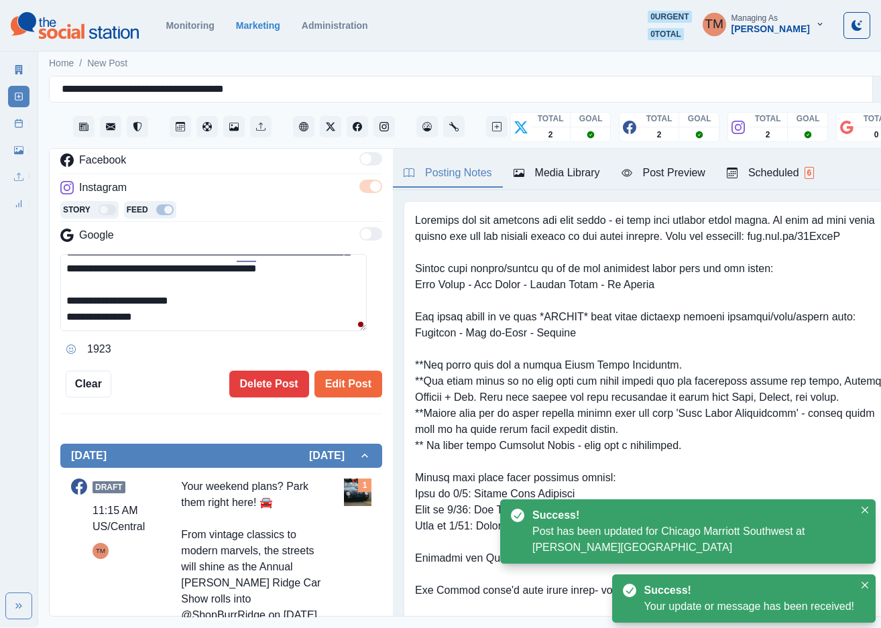
click at [261, 288] on textarea "**********" at bounding box center [213, 292] width 306 height 77
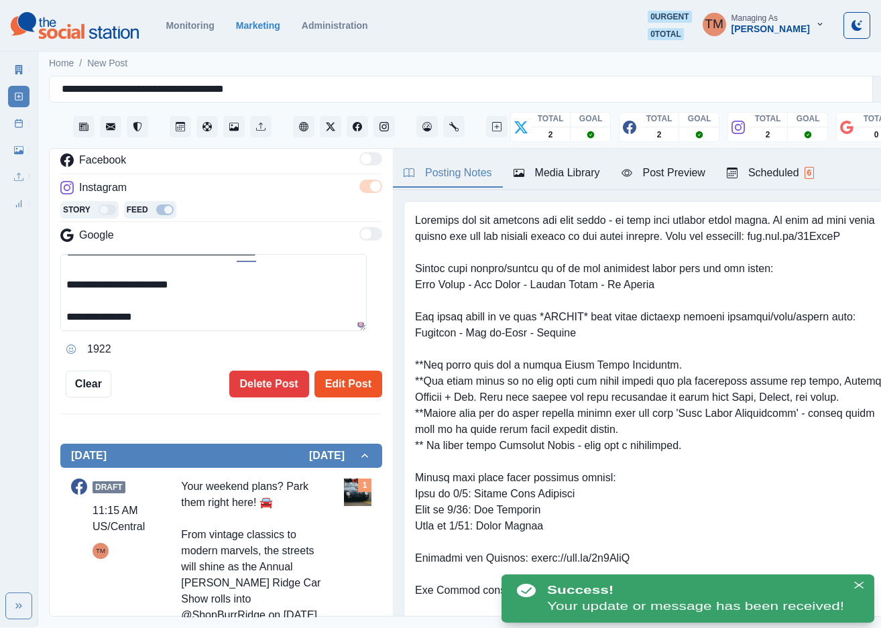
type textarea "**********"
click at [318, 371] on button "Edit Post" at bounding box center [348, 384] width 68 height 27
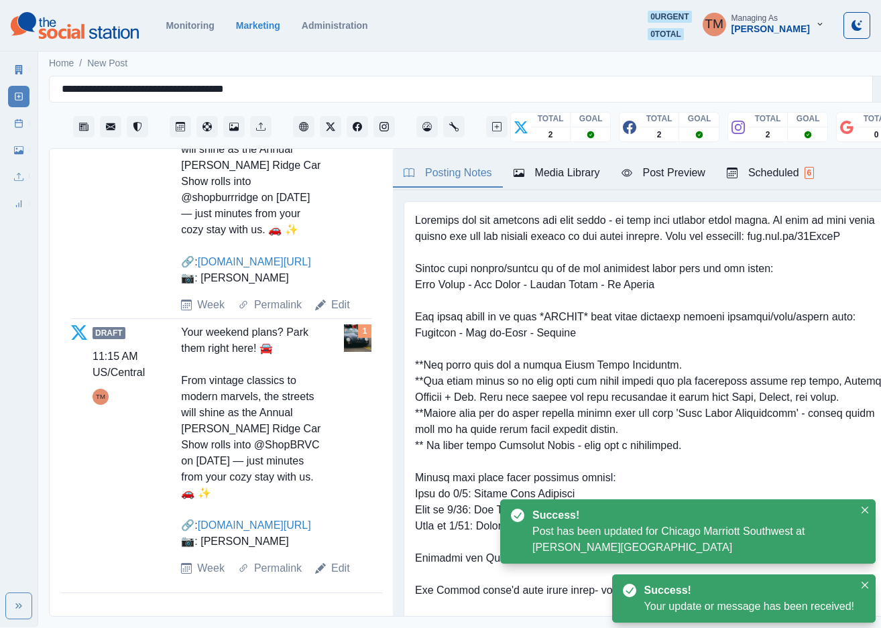
drag, startPoint x: 338, startPoint y: 584, endPoint x: 320, endPoint y: 556, distance: 33.1
click at [337, 577] on link "Edit" at bounding box center [340, 569] width 19 height 16
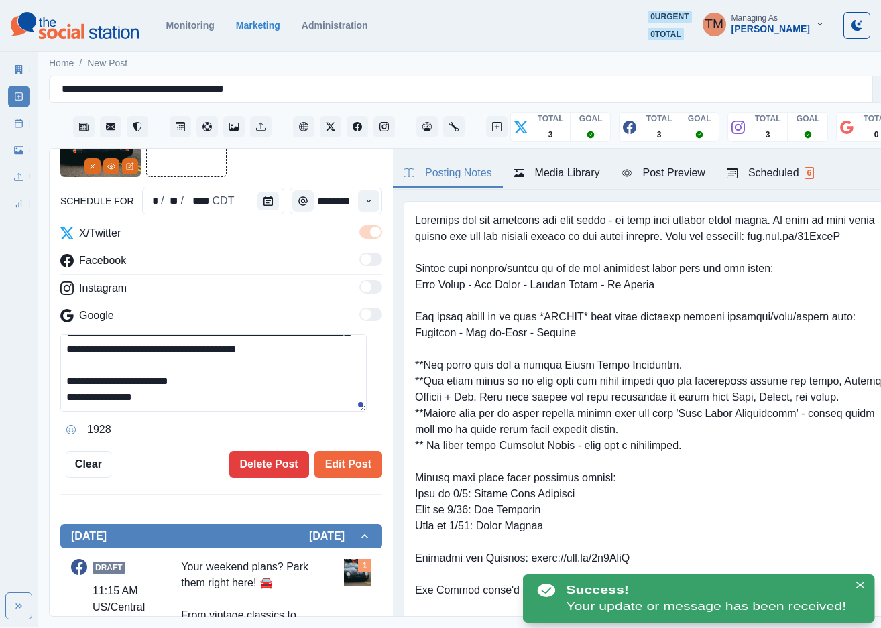
click at [232, 373] on textarea "**********" at bounding box center [213, 373] width 306 height 77
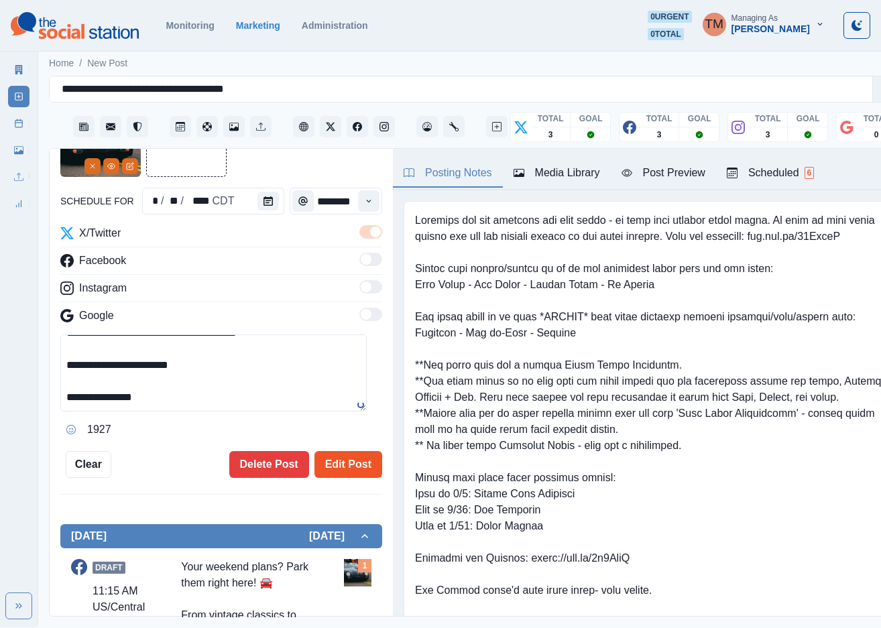
type textarea "**********"
click at [327, 451] on button "Edit Post" at bounding box center [348, 464] width 68 height 27
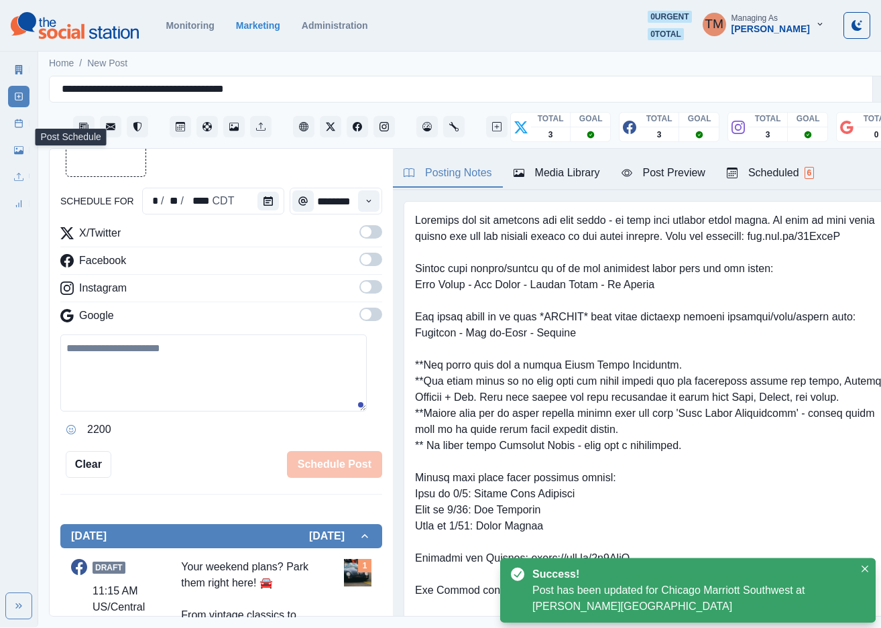
click at [19, 129] on link "Post Schedule" at bounding box center [18, 123] width 21 height 21
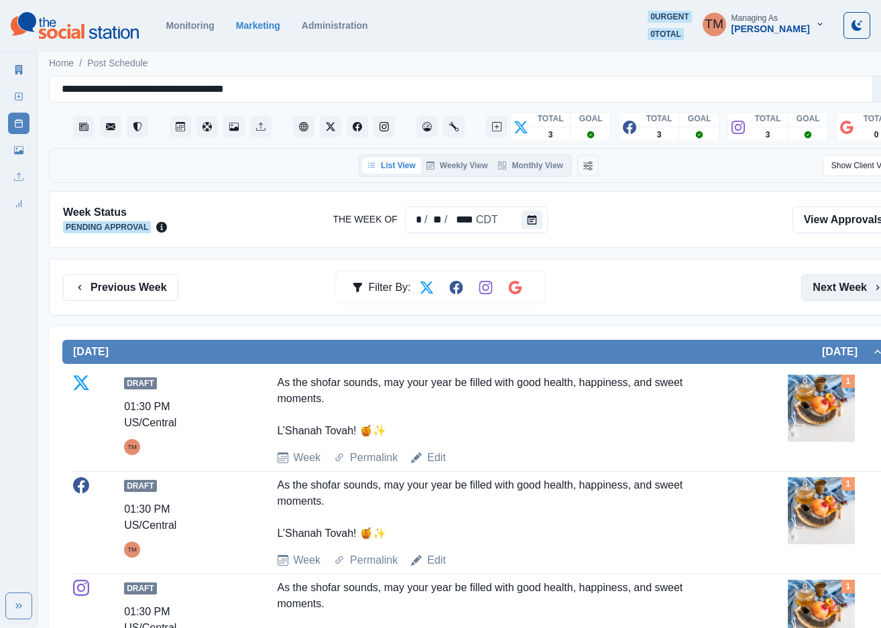
click at [835, 292] on button "Next Week" at bounding box center [847, 287] width 93 height 27
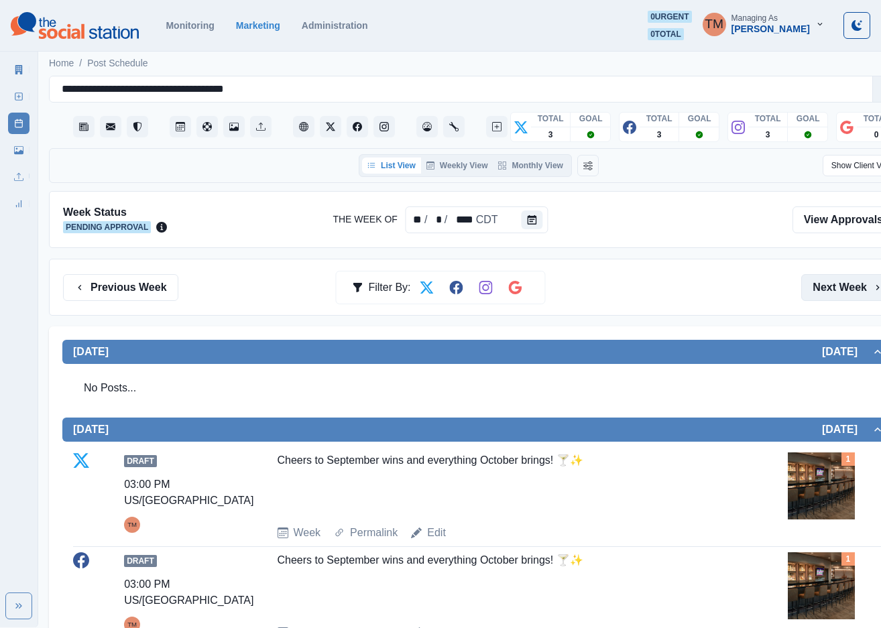
click at [831, 292] on button "Next Week" at bounding box center [847, 287] width 93 height 27
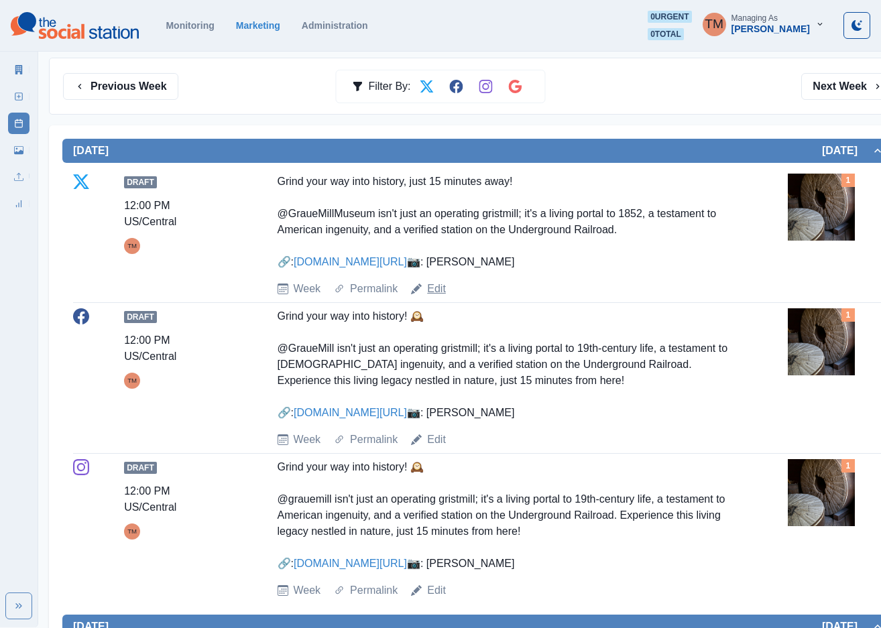
click at [436, 297] on link "Edit" at bounding box center [436, 289] width 19 height 16
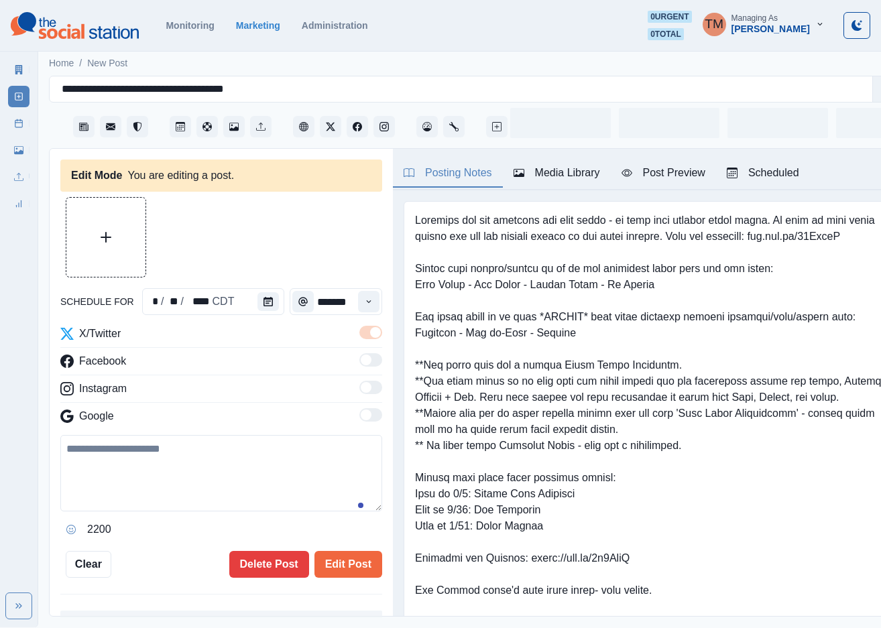
type input "********"
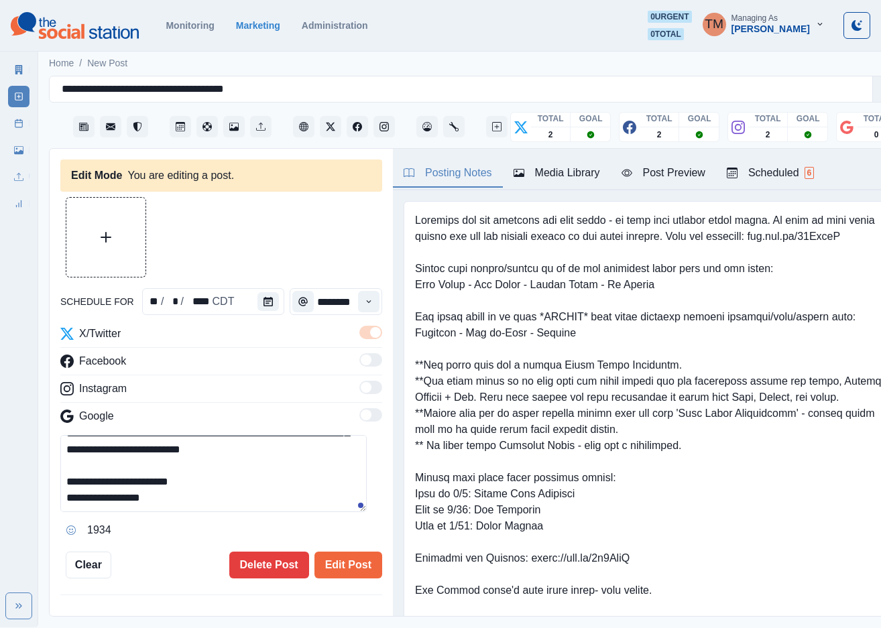
click at [213, 467] on textarea "**********" at bounding box center [213, 473] width 306 height 77
type textarea "**********"
click at [337, 552] on button "Edit Post" at bounding box center [348, 565] width 68 height 27
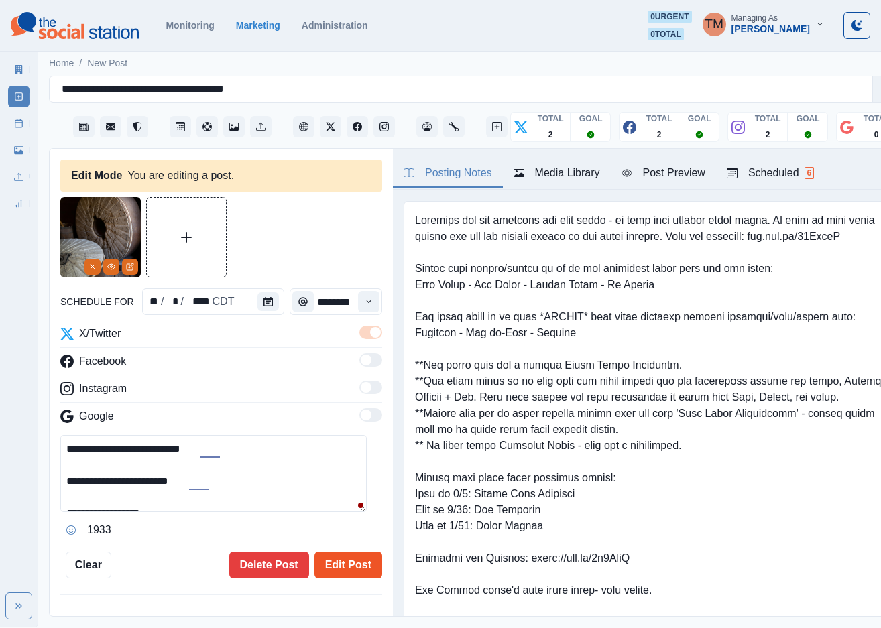
click at [341, 553] on button "Edit Post" at bounding box center [348, 565] width 68 height 27
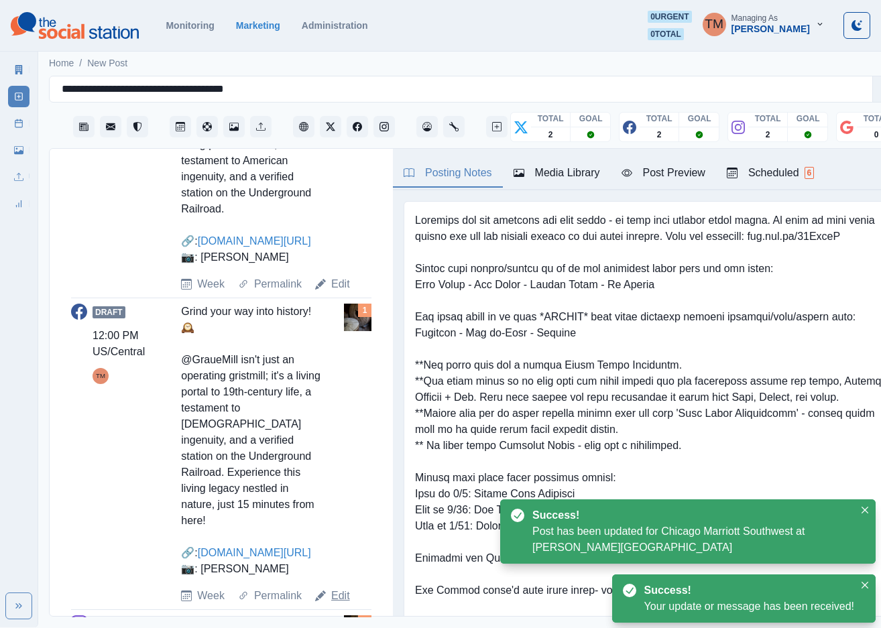
click at [335, 588] on link "Edit" at bounding box center [340, 596] width 19 height 16
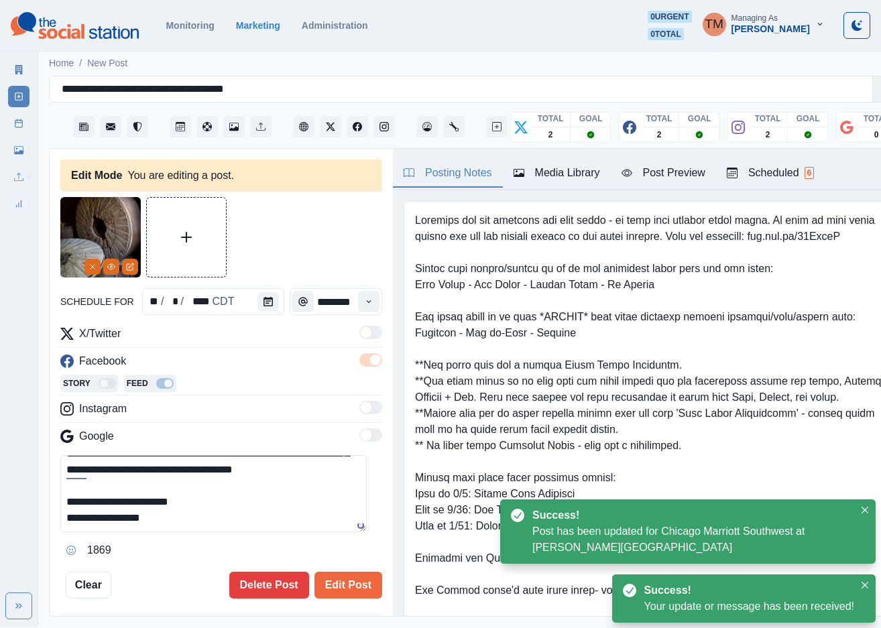
click at [241, 489] on textarea "**********" at bounding box center [213, 493] width 306 height 77
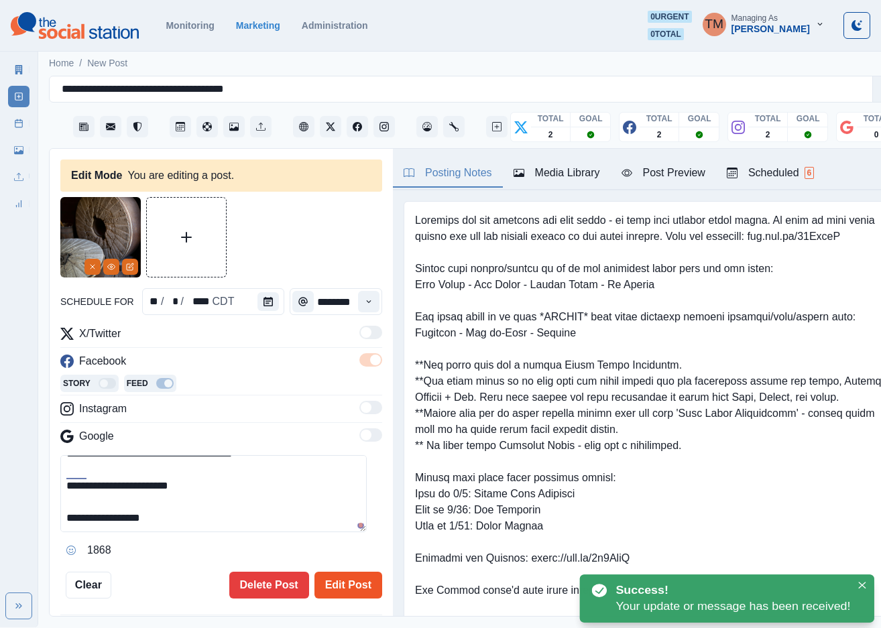
type textarea "**********"
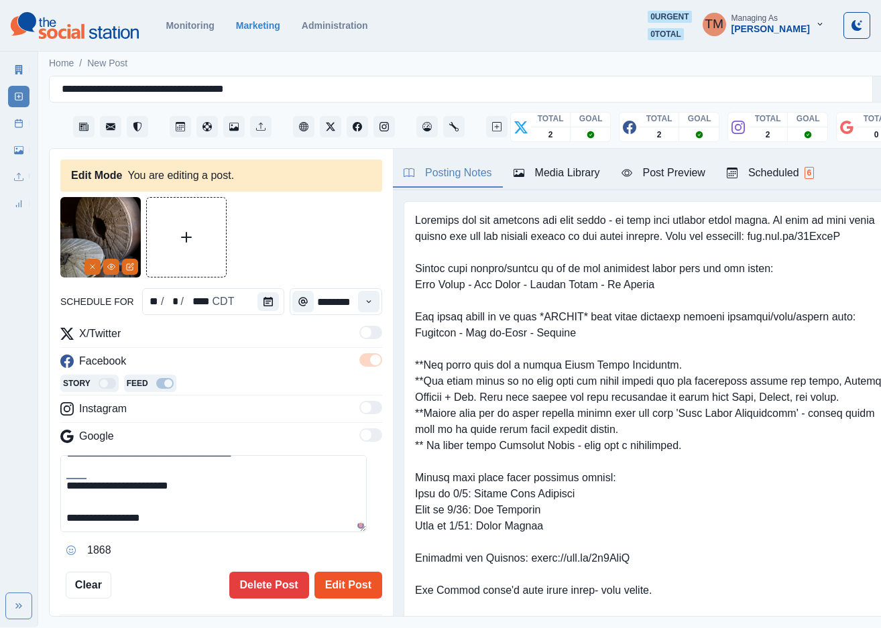
click at [339, 572] on button "Edit Post" at bounding box center [348, 585] width 68 height 27
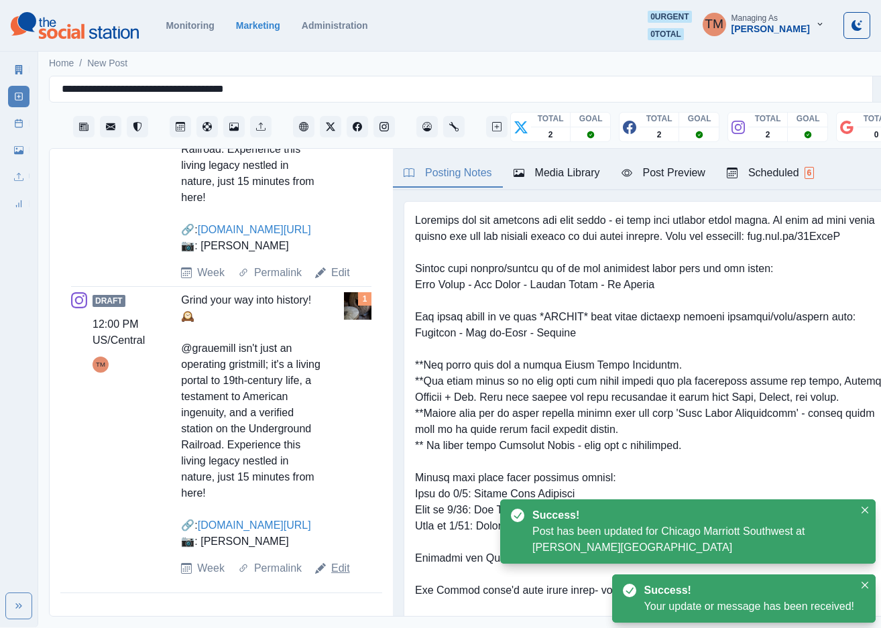
click at [341, 573] on link "Edit" at bounding box center [340, 569] width 19 height 16
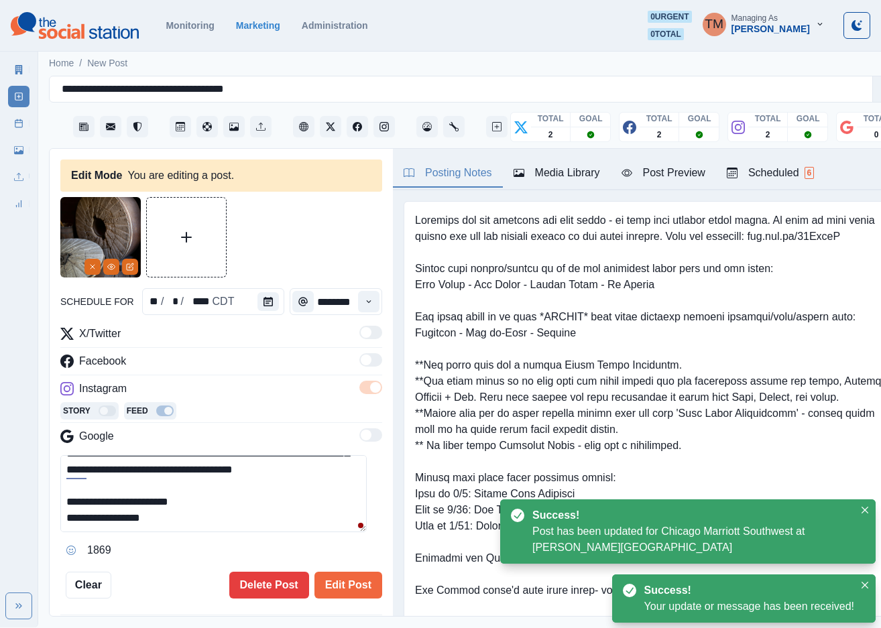
click at [240, 491] on textarea "**********" at bounding box center [213, 493] width 306 height 77
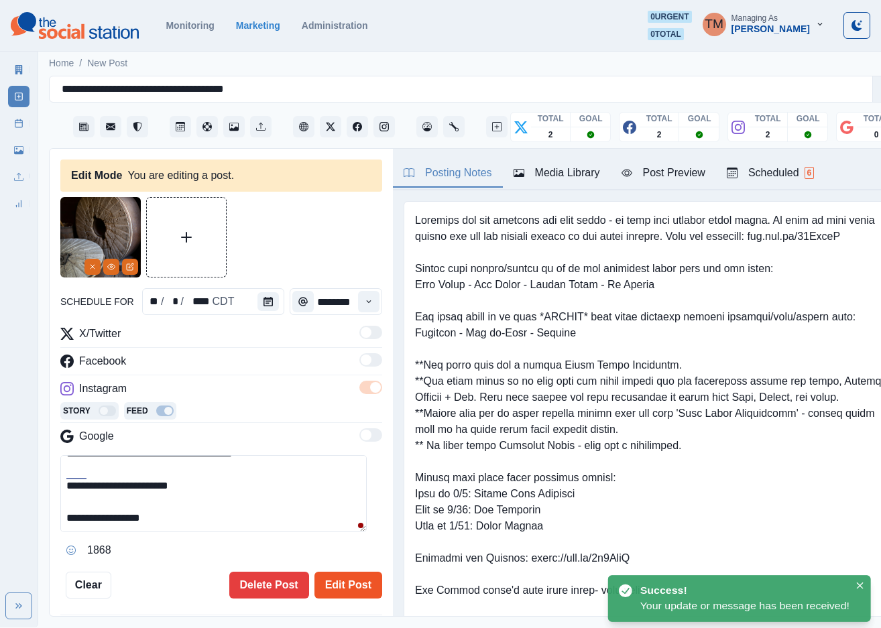
type textarea "**********"
click at [334, 572] on button "Edit Post" at bounding box center [348, 585] width 68 height 27
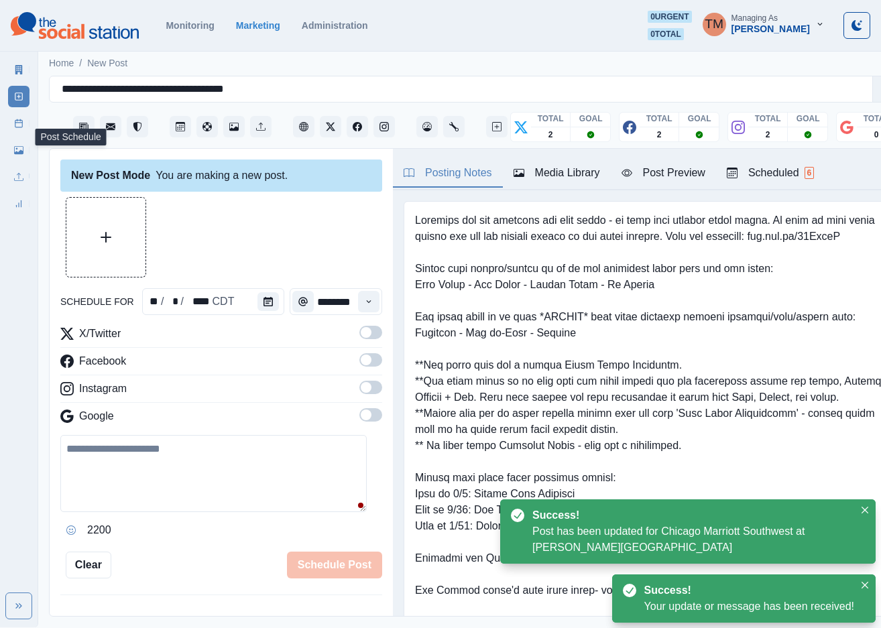
click at [14, 127] on icon at bounding box center [18, 123] width 9 height 9
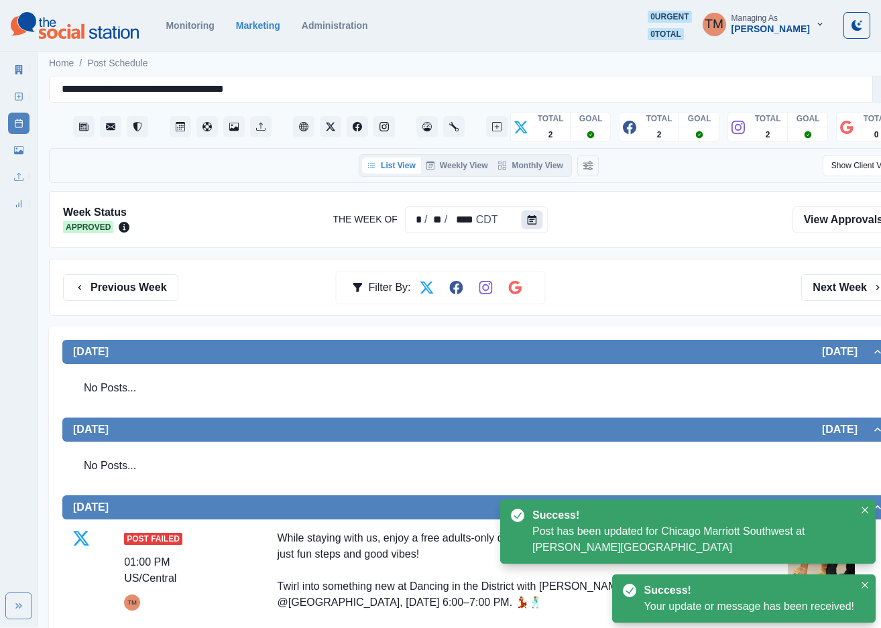
click at [534, 218] on button "Calendar" at bounding box center [532, 220] width 21 height 19
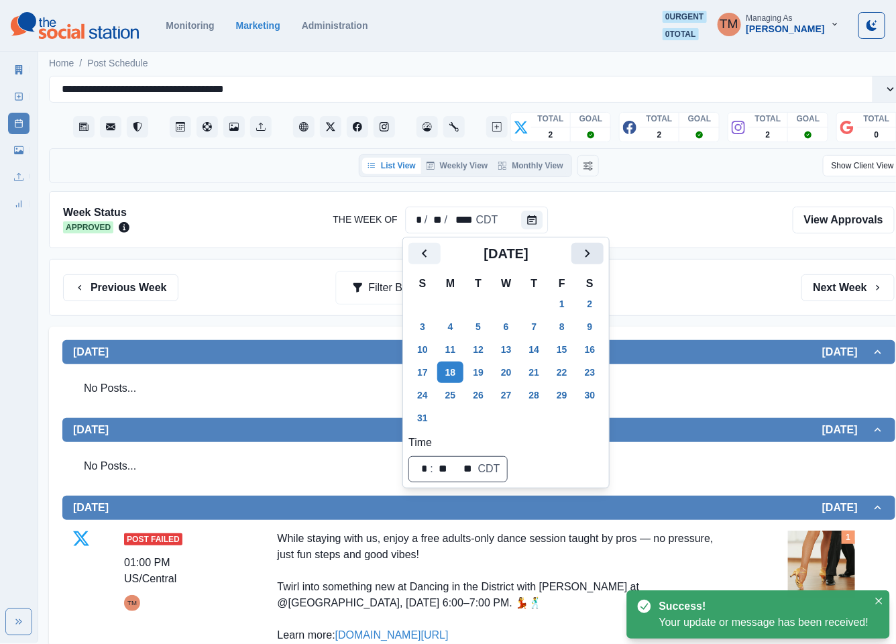
click at [578, 258] on button "Next" at bounding box center [587, 253] width 32 height 21
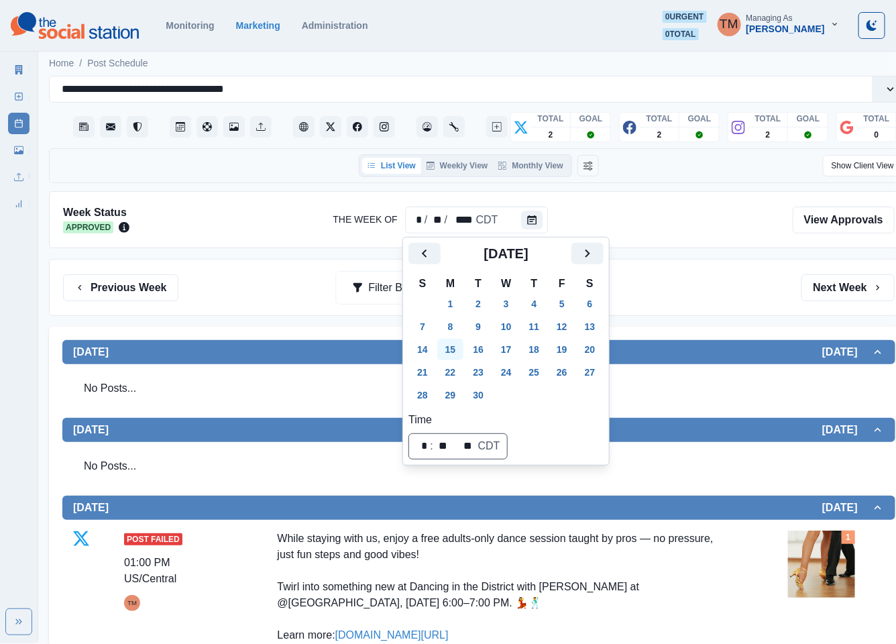
click at [449, 350] on button "15" at bounding box center [450, 349] width 27 height 21
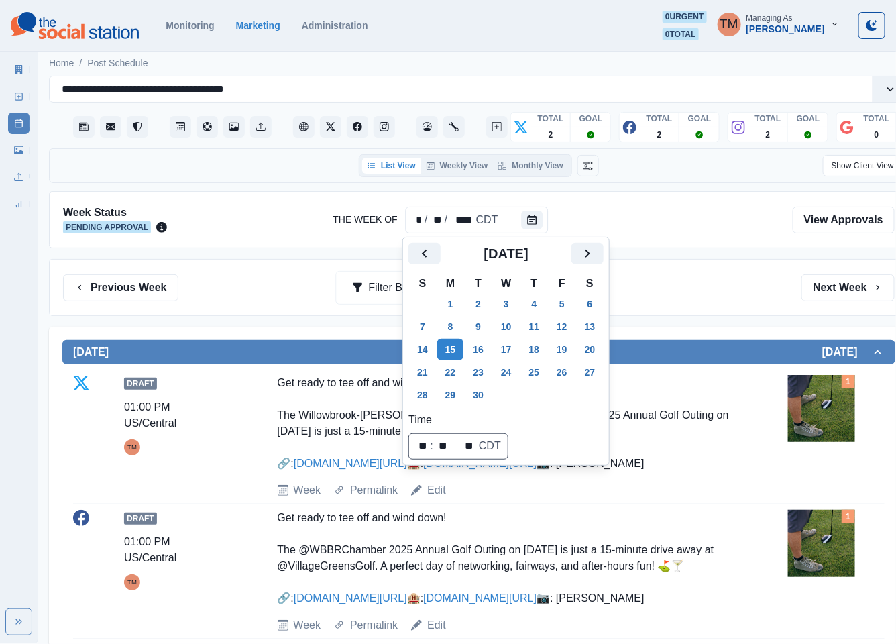
click at [674, 308] on div "Previous Week Filter By: Next Week" at bounding box center [479, 287] width 860 height 57
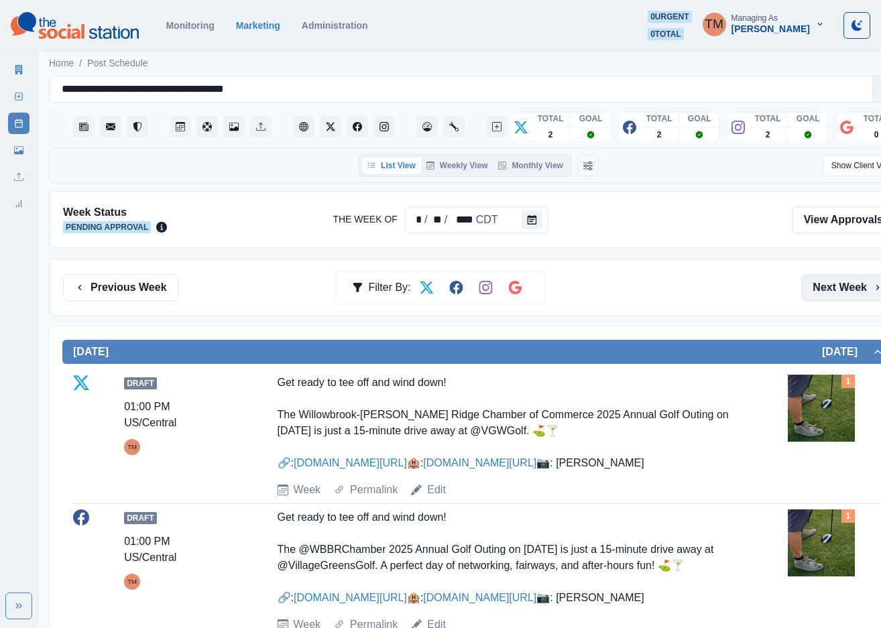
click at [847, 284] on button "Next Week" at bounding box center [847, 287] width 93 height 27
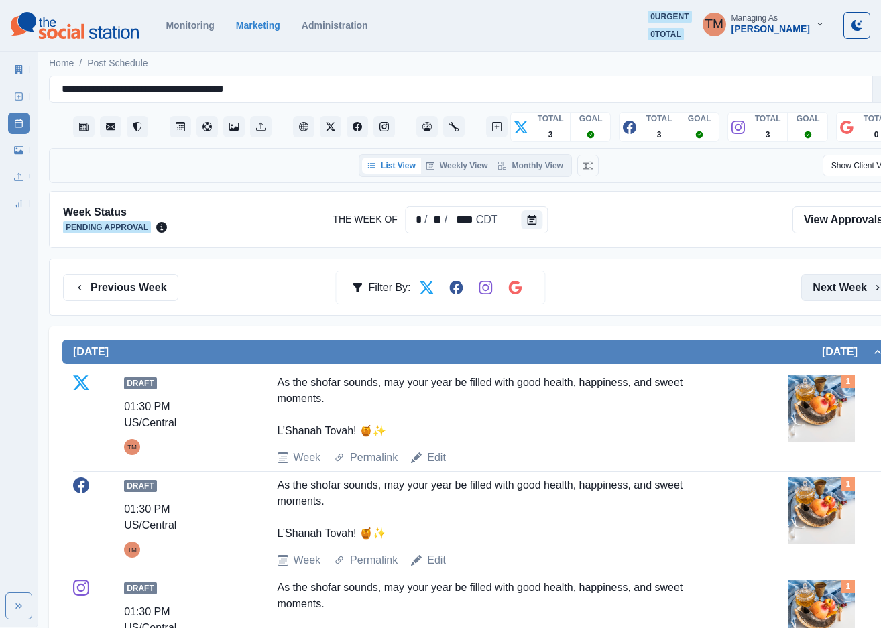
click at [847, 284] on button "Next Week" at bounding box center [847, 287] width 93 height 27
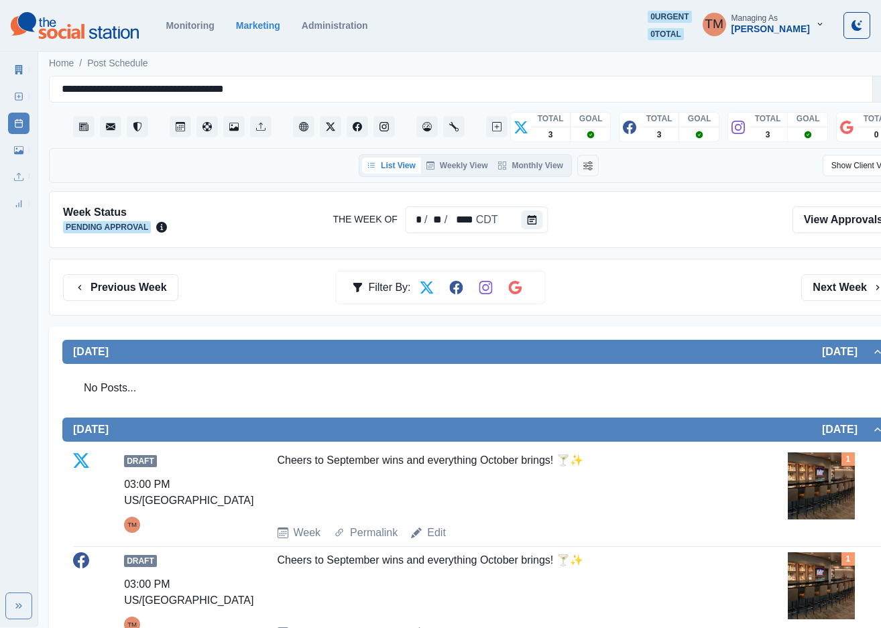
click at [837, 296] on button "Next Week" at bounding box center [847, 287] width 93 height 27
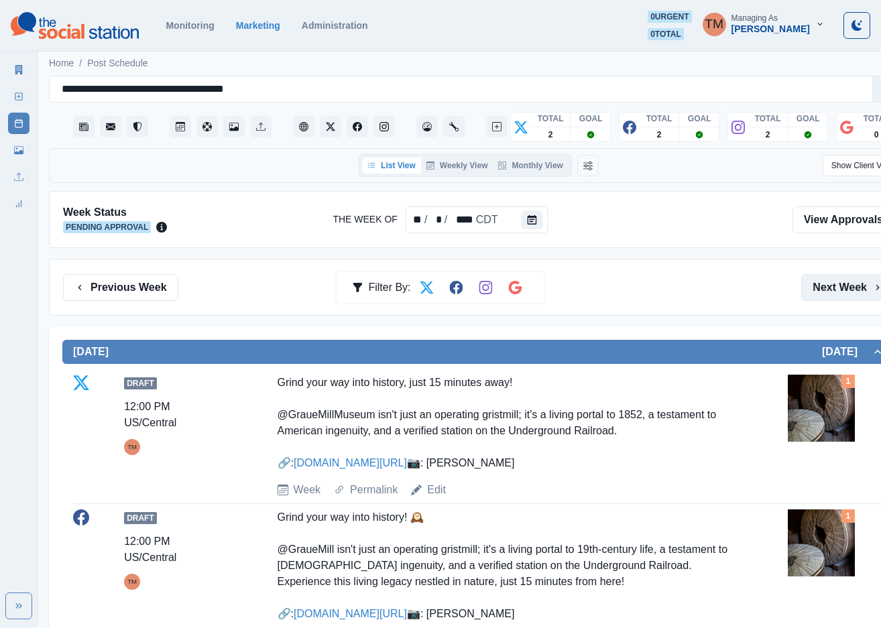
click at [829, 282] on button "Next Week" at bounding box center [847, 287] width 93 height 27
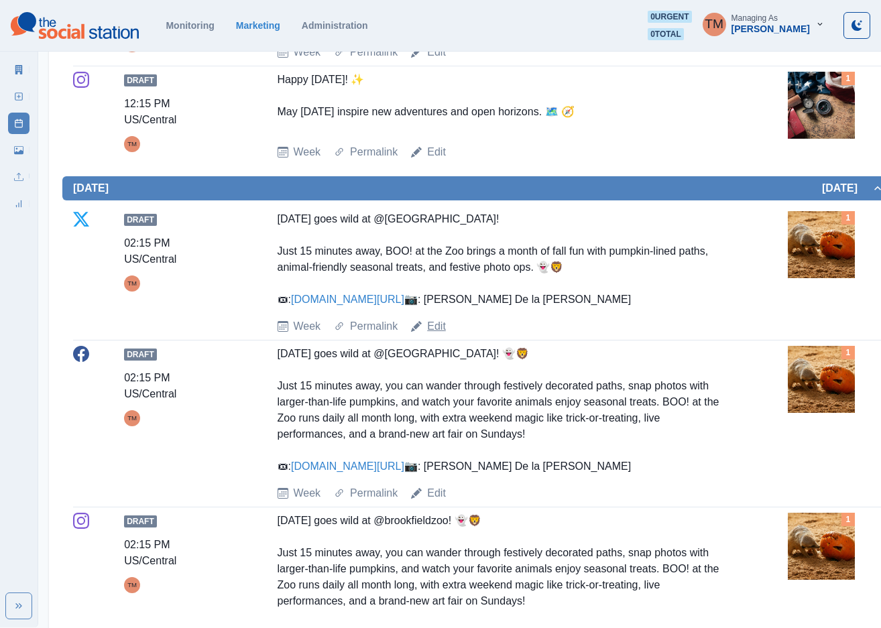
click at [430, 335] on link "Edit" at bounding box center [436, 326] width 19 height 16
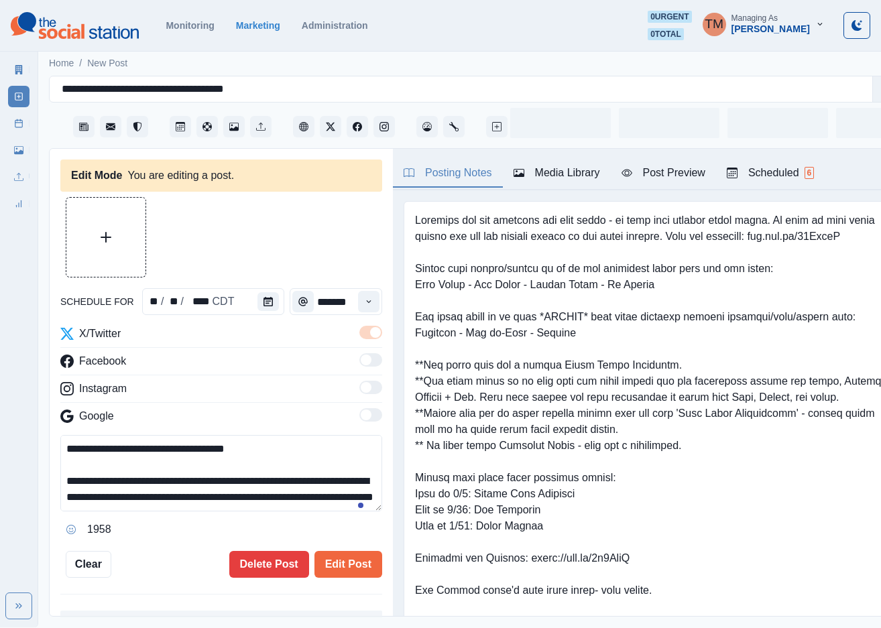
type input "*******"
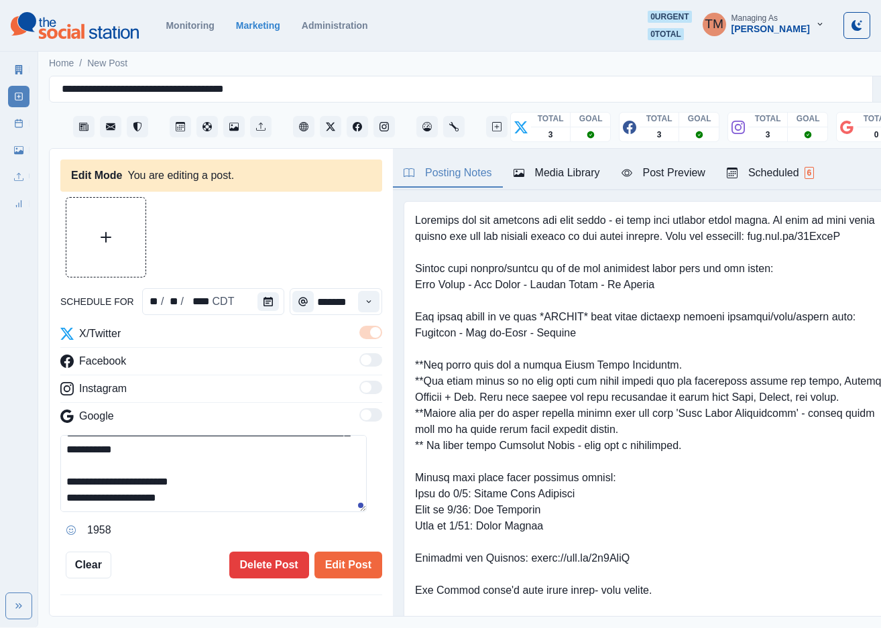
click at [207, 473] on textarea "**********" at bounding box center [213, 473] width 306 height 77
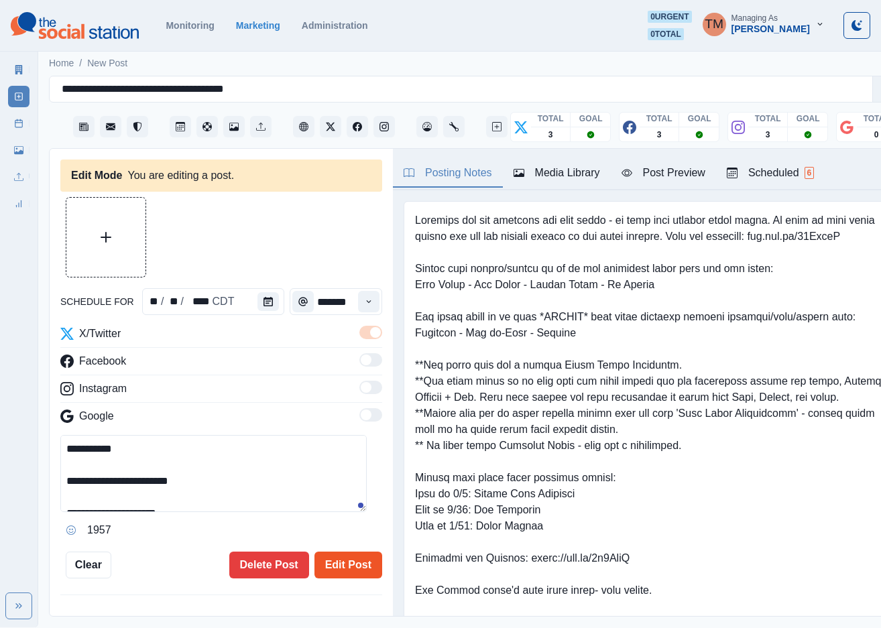
type textarea "**********"
click at [348, 553] on button "Edit Post" at bounding box center [348, 565] width 68 height 27
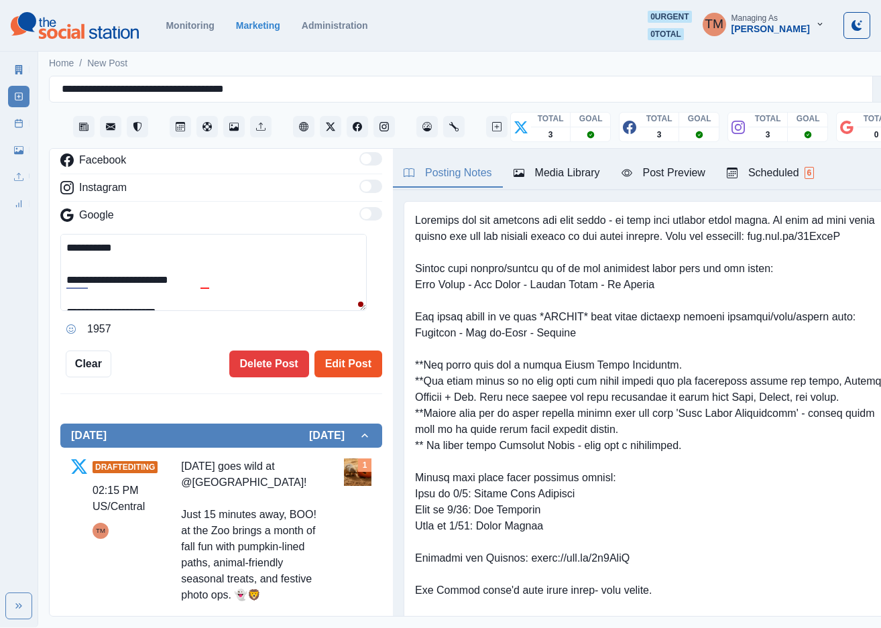
click at [328, 353] on button "Edit Post" at bounding box center [348, 364] width 68 height 27
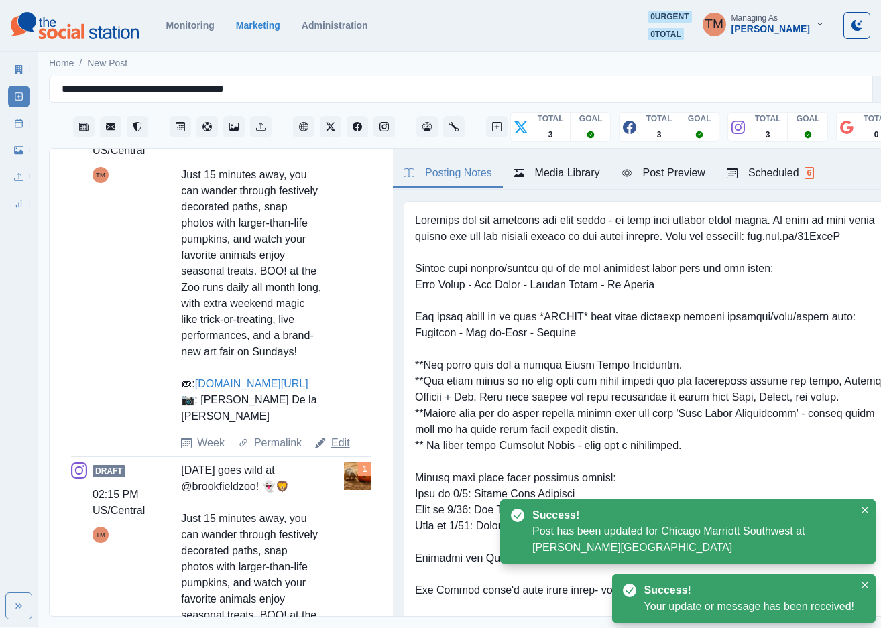
click at [339, 435] on link "Edit" at bounding box center [340, 443] width 19 height 16
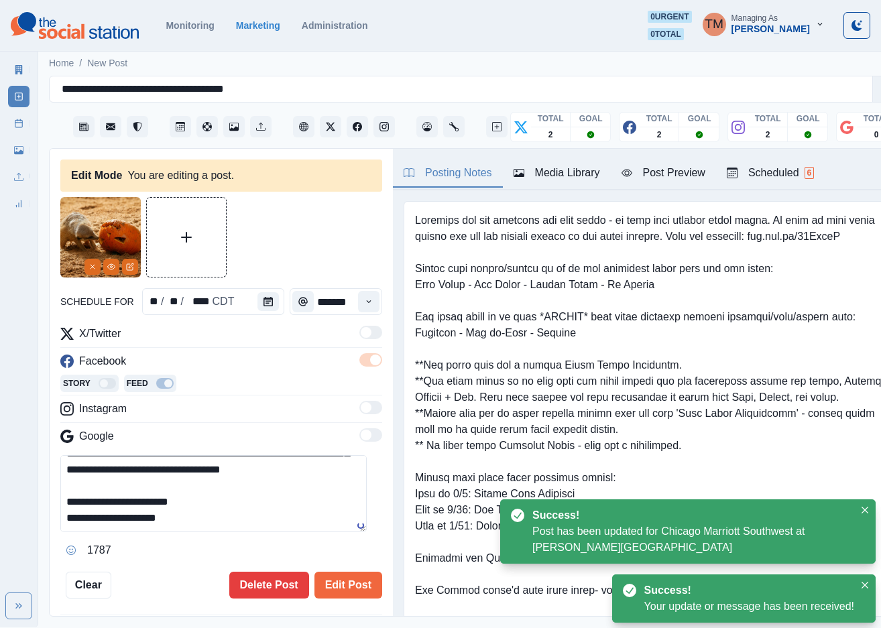
click at [239, 493] on textarea "**********" at bounding box center [213, 493] width 306 height 77
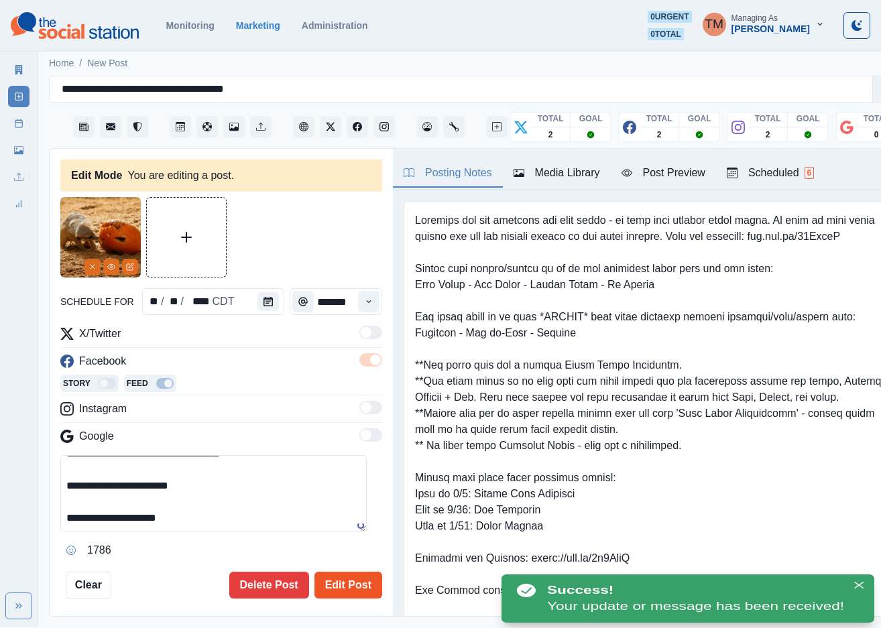
type textarea "**********"
click at [322, 572] on button "Edit Post" at bounding box center [348, 585] width 68 height 27
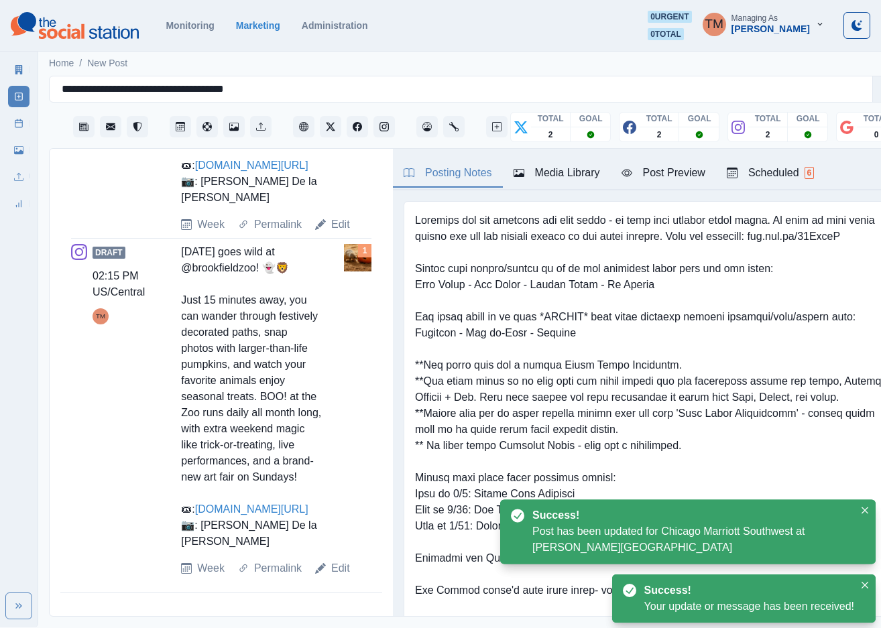
drag, startPoint x: 336, startPoint y: 584, endPoint x: 302, endPoint y: 548, distance: 49.8
click at [336, 577] on link "Edit" at bounding box center [340, 569] width 19 height 16
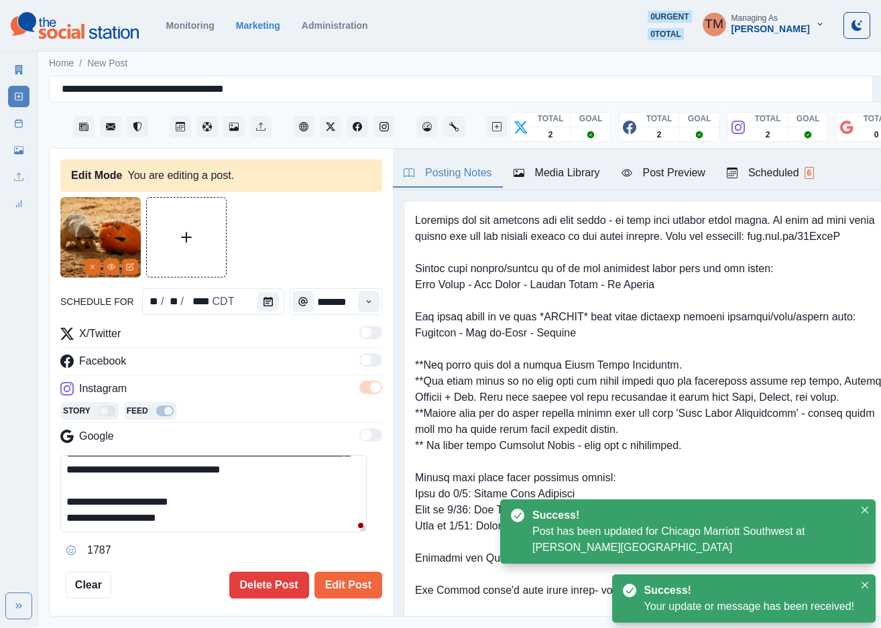
click at [221, 489] on textarea "**********" at bounding box center [213, 493] width 306 height 77
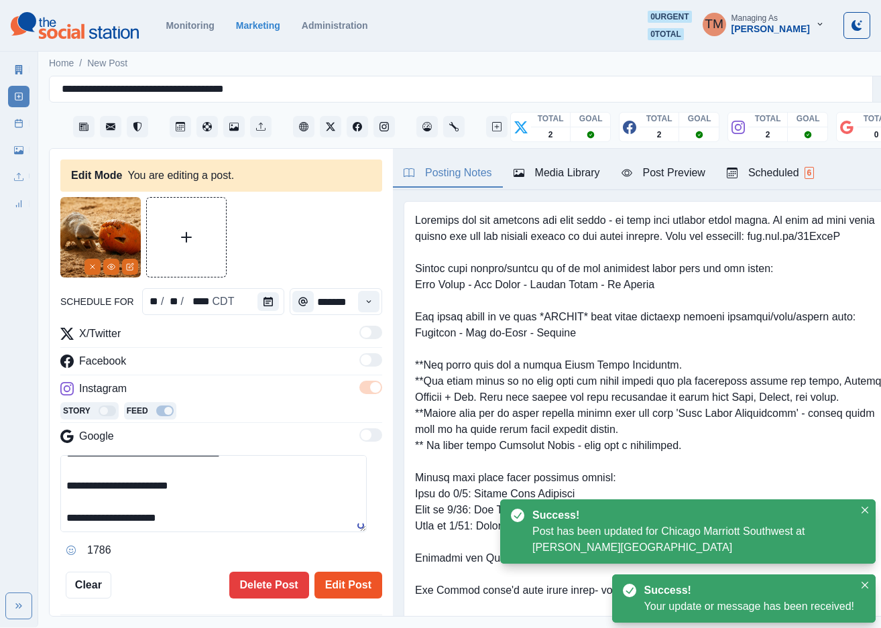
type textarea "**********"
click at [343, 572] on button "Edit Post" at bounding box center [348, 585] width 68 height 27
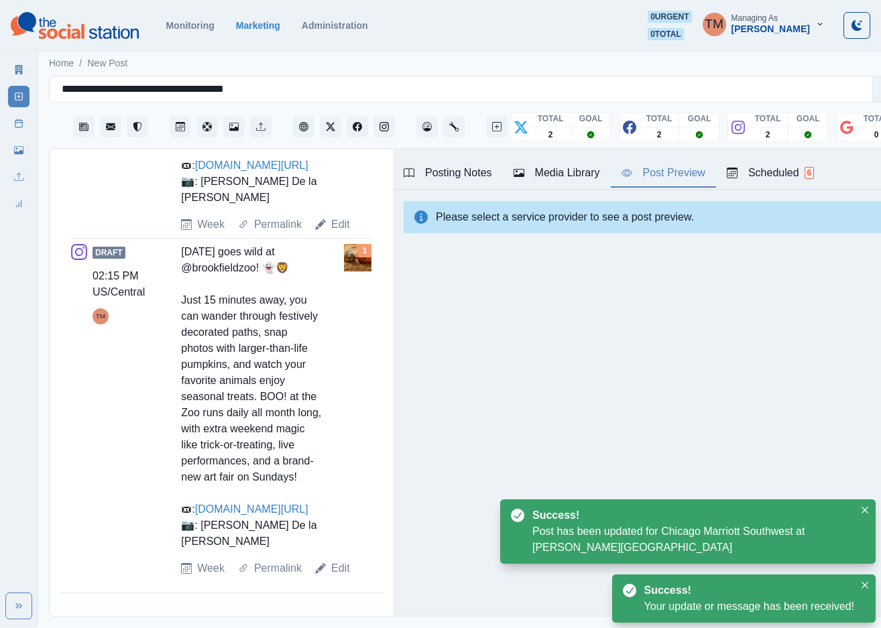
click at [668, 165] on div "Post Preview" at bounding box center [664, 173] width 84 height 16
click at [12, 125] on link "Post Schedule" at bounding box center [18, 123] width 21 height 21
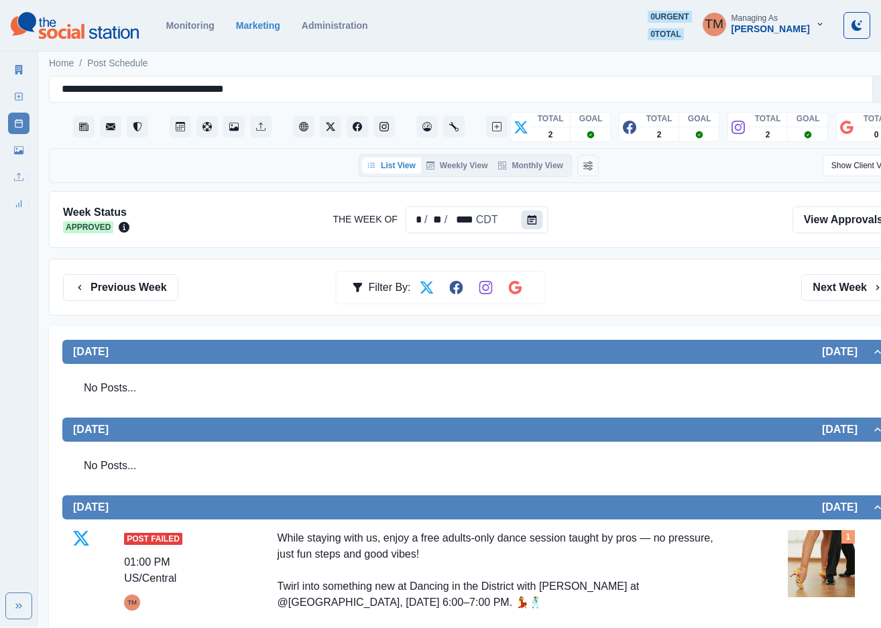
click at [528, 219] on icon "Calendar" at bounding box center [532, 219] width 9 height 9
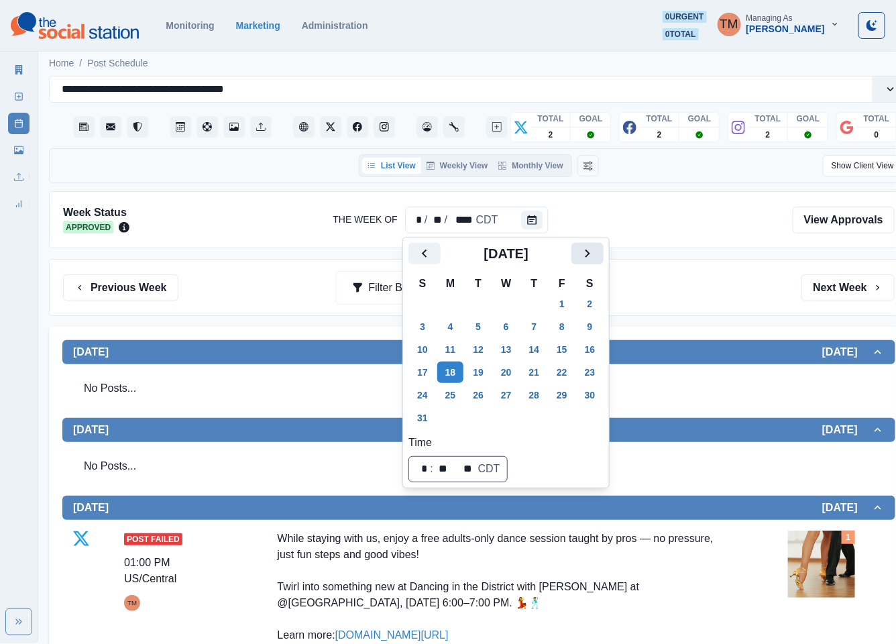
click at [587, 253] on icon "Next" at bounding box center [587, 253] width 16 height 16
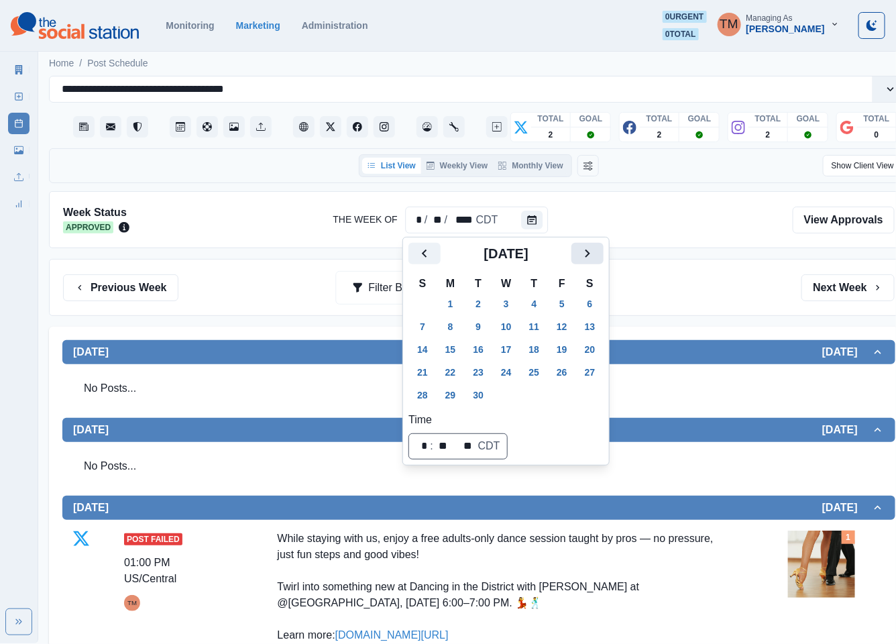
click at [585, 254] on icon "Next" at bounding box center [587, 253] width 16 height 16
click at [451, 325] on button "6" at bounding box center [450, 326] width 27 height 21
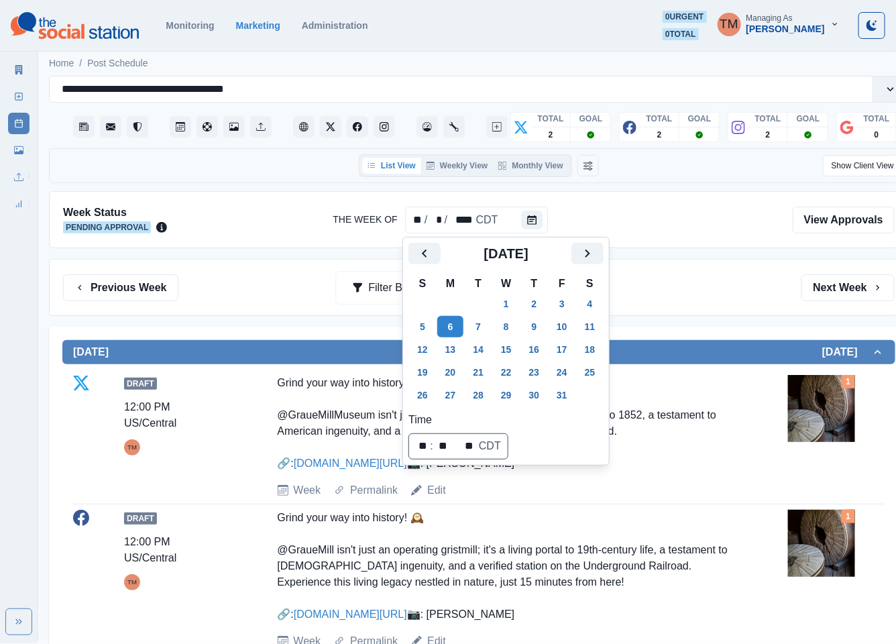
click at [696, 284] on div "Previous Week Filter By: Next Week" at bounding box center [478, 287] width 831 height 27
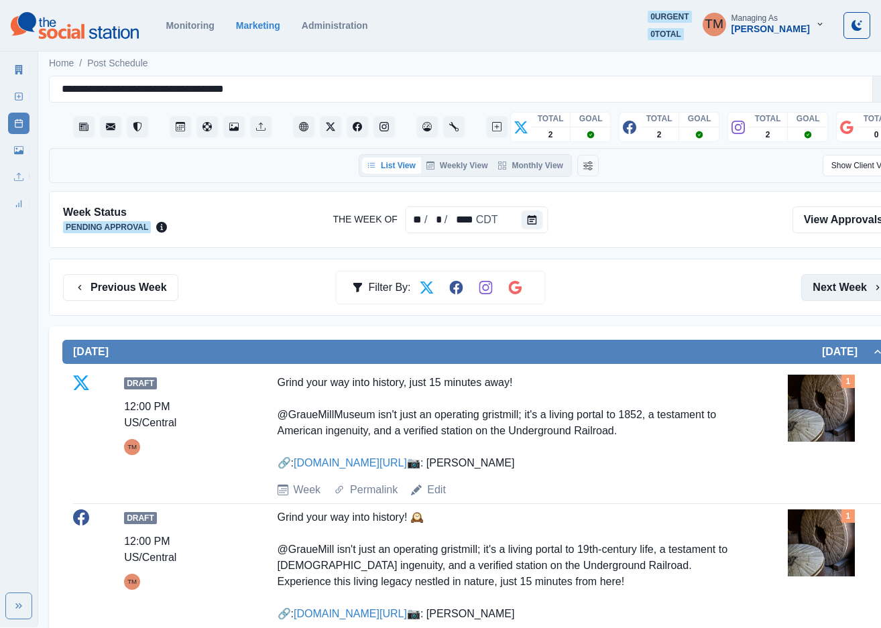
click at [813, 288] on button "Next Week" at bounding box center [847, 287] width 93 height 27
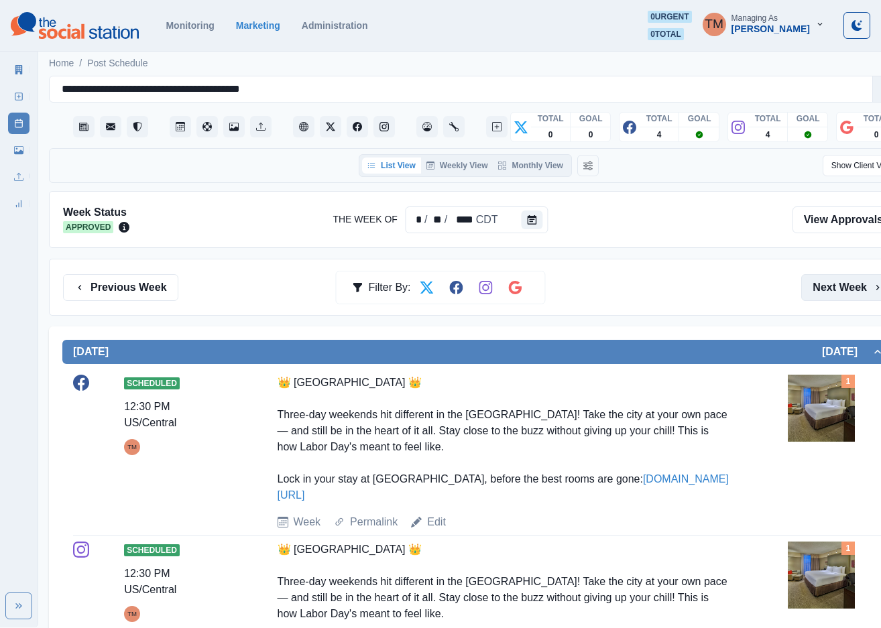
click at [847, 290] on button "Next Week" at bounding box center [847, 287] width 93 height 27
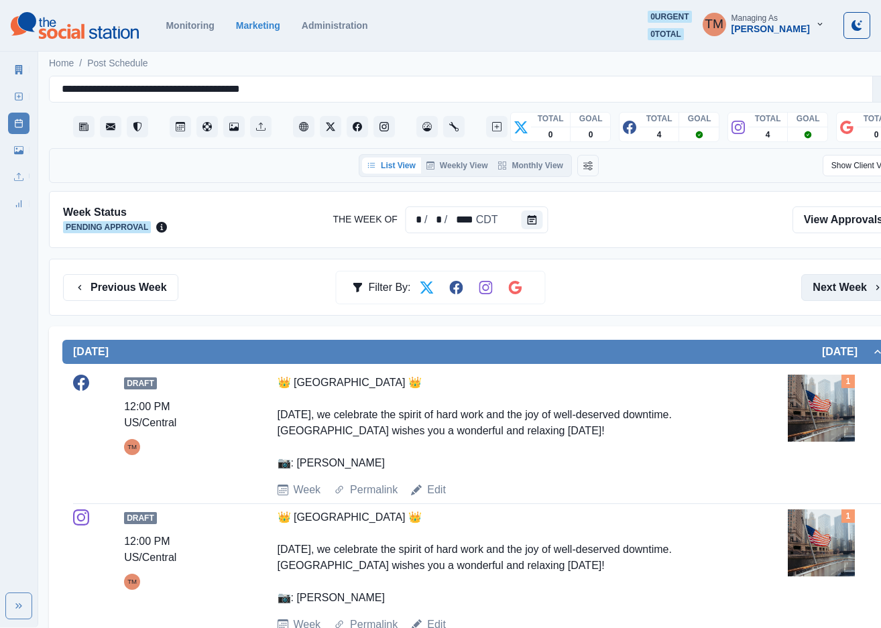
click at [845, 290] on button "Next Week" at bounding box center [847, 287] width 93 height 27
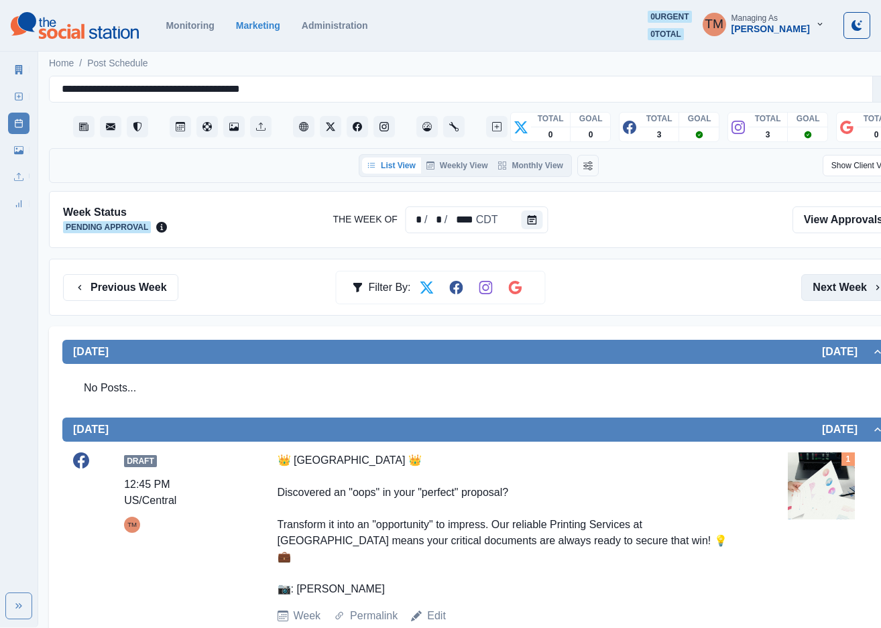
click at [845, 290] on button "Next Week" at bounding box center [847, 287] width 93 height 27
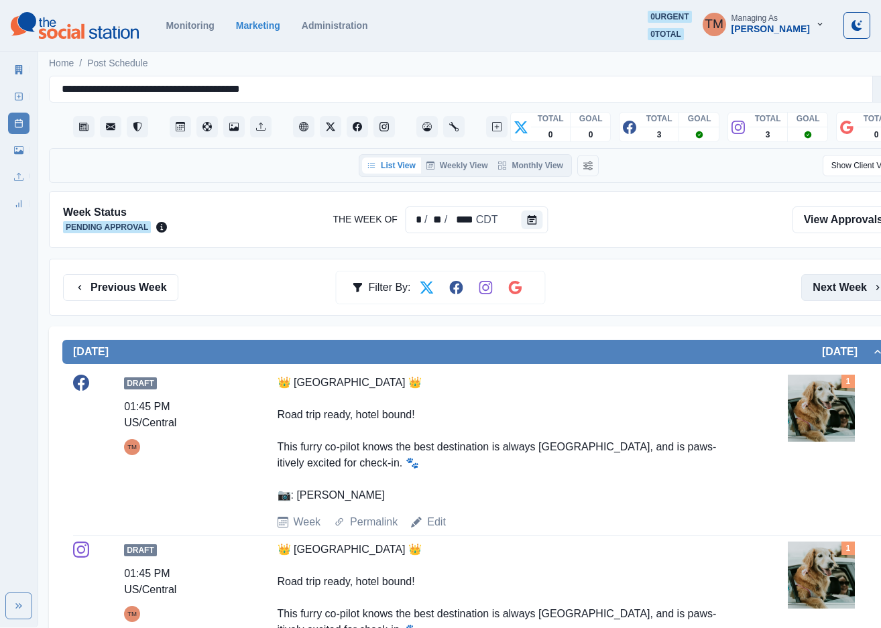
click at [843, 294] on button "Next Week" at bounding box center [847, 287] width 93 height 27
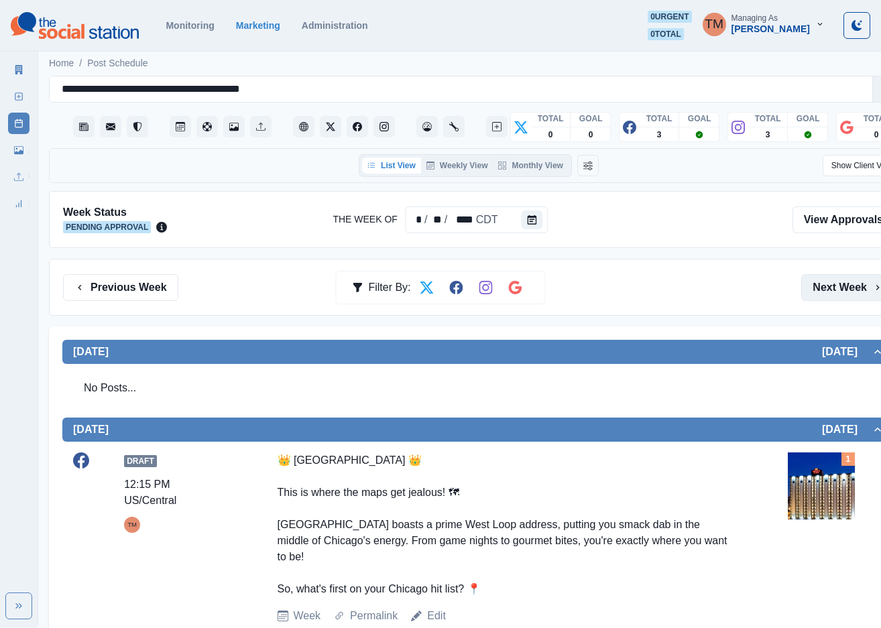
click at [839, 298] on button "Next Week" at bounding box center [847, 287] width 93 height 27
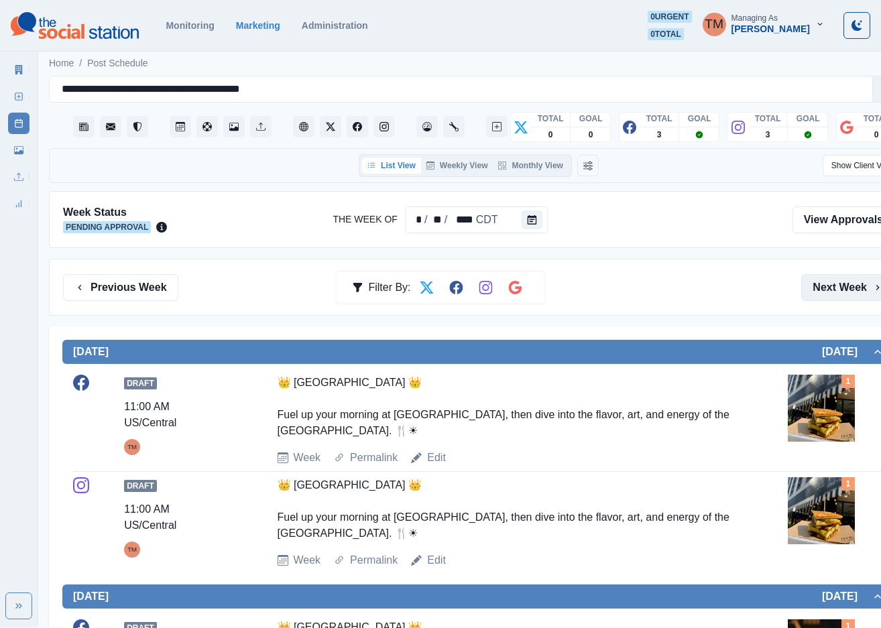
click at [827, 292] on button "Next Week" at bounding box center [847, 287] width 93 height 27
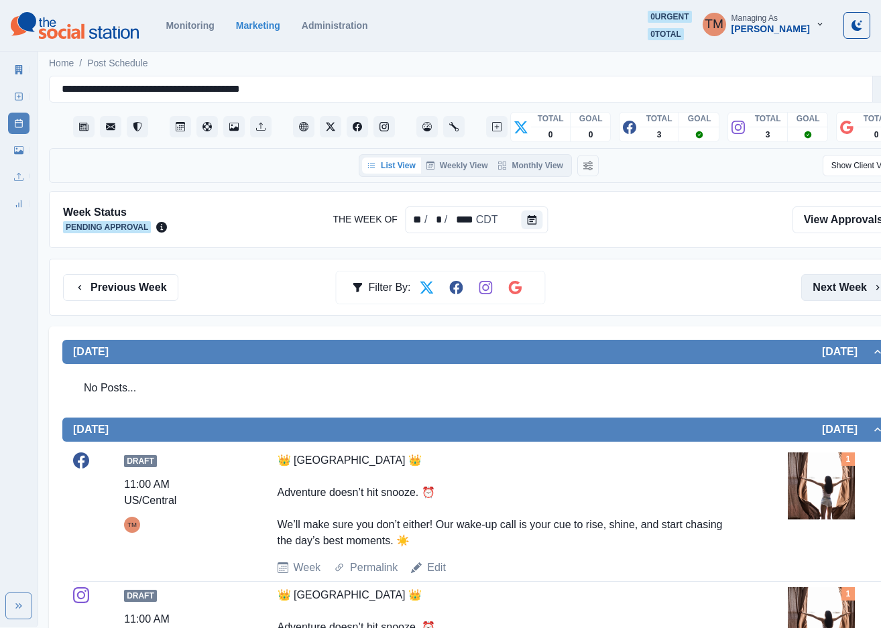
click at [841, 294] on button "Next Week" at bounding box center [847, 287] width 93 height 27
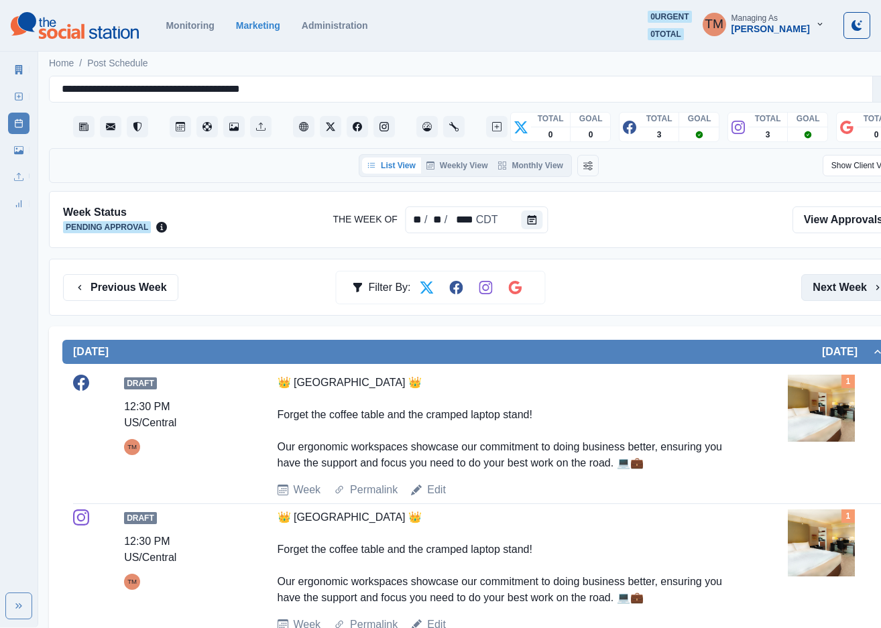
click at [827, 290] on button "Next Week" at bounding box center [847, 287] width 93 height 27
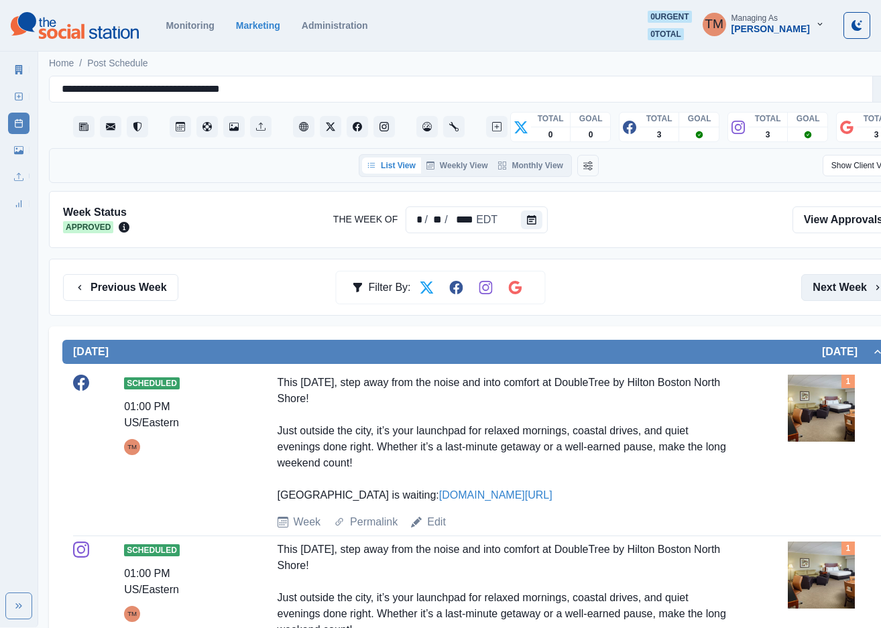
click at [831, 292] on button "Next Week" at bounding box center [847, 287] width 93 height 27
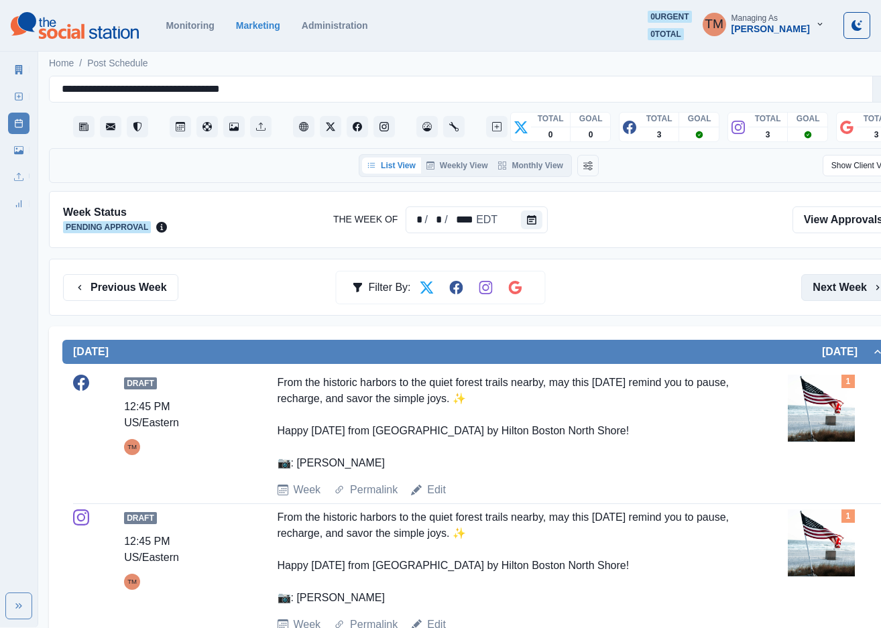
click at [841, 294] on button "Next Week" at bounding box center [847, 287] width 93 height 27
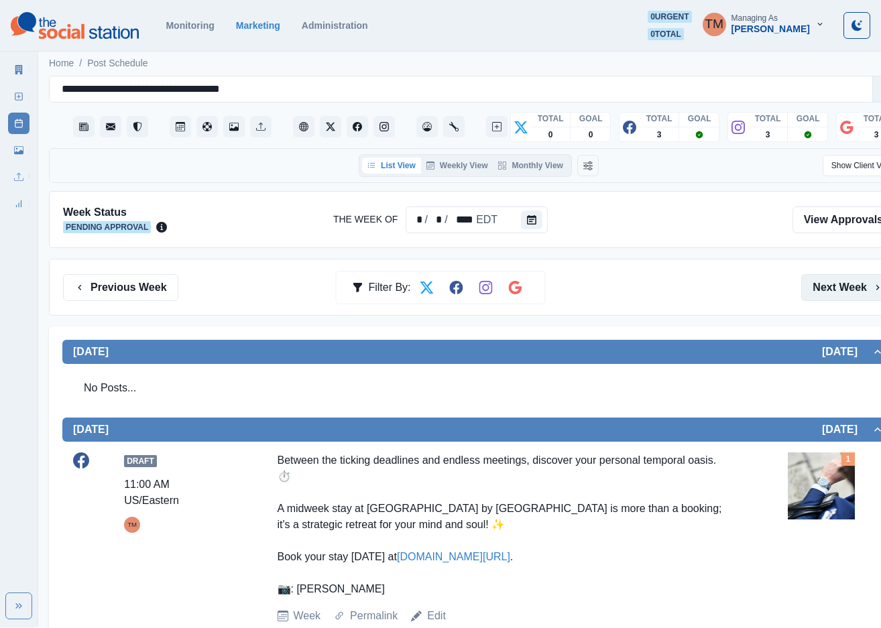
click at [833, 290] on button "Next Week" at bounding box center [847, 287] width 93 height 27
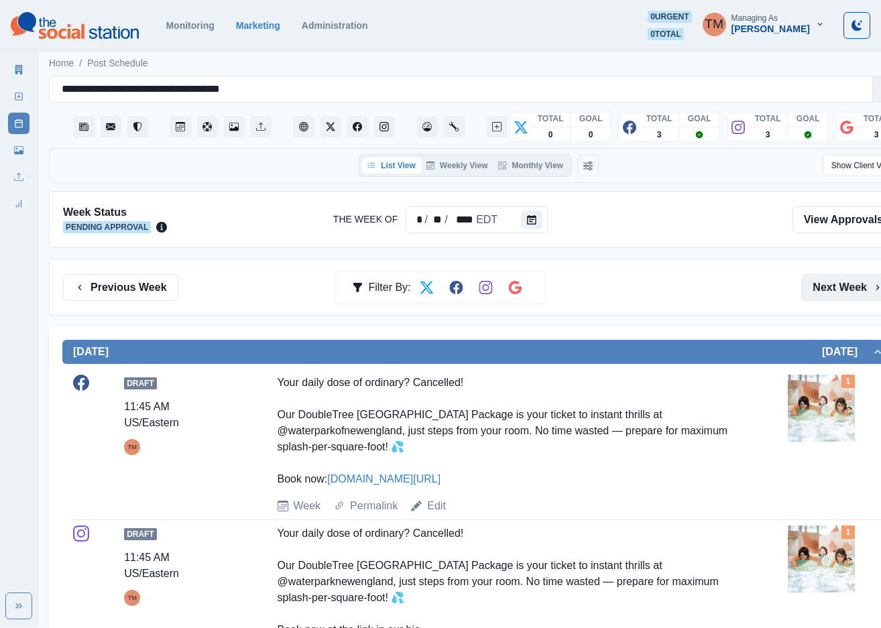
click at [835, 288] on button "Next Week" at bounding box center [847, 287] width 93 height 27
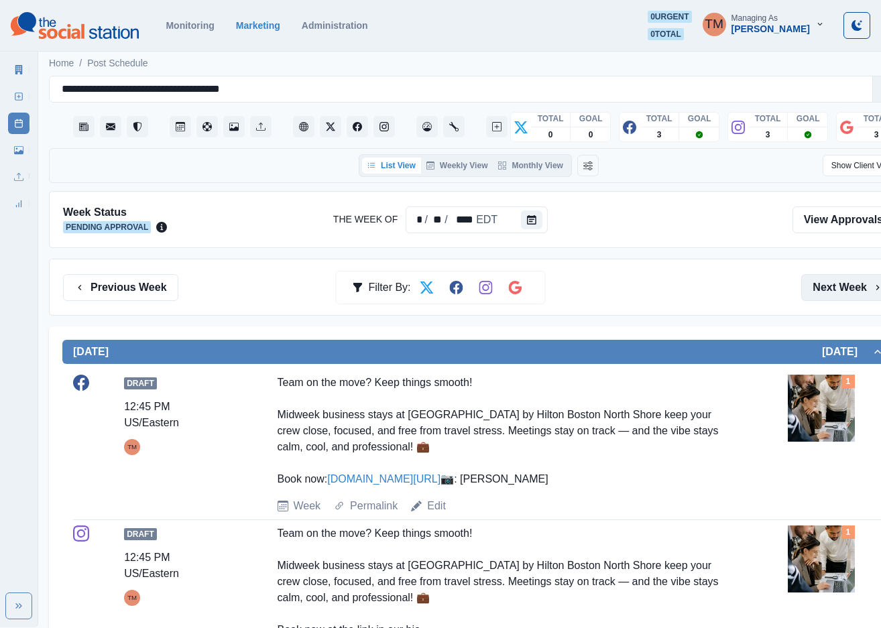
click at [837, 290] on button "Next Week" at bounding box center [847, 287] width 93 height 27
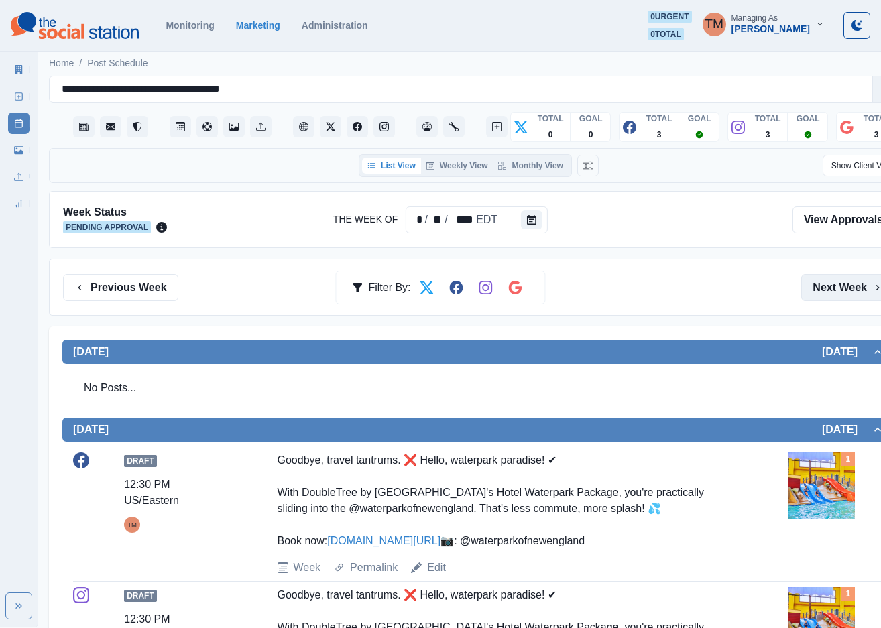
click at [835, 298] on button "Next Week" at bounding box center [847, 287] width 93 height 27
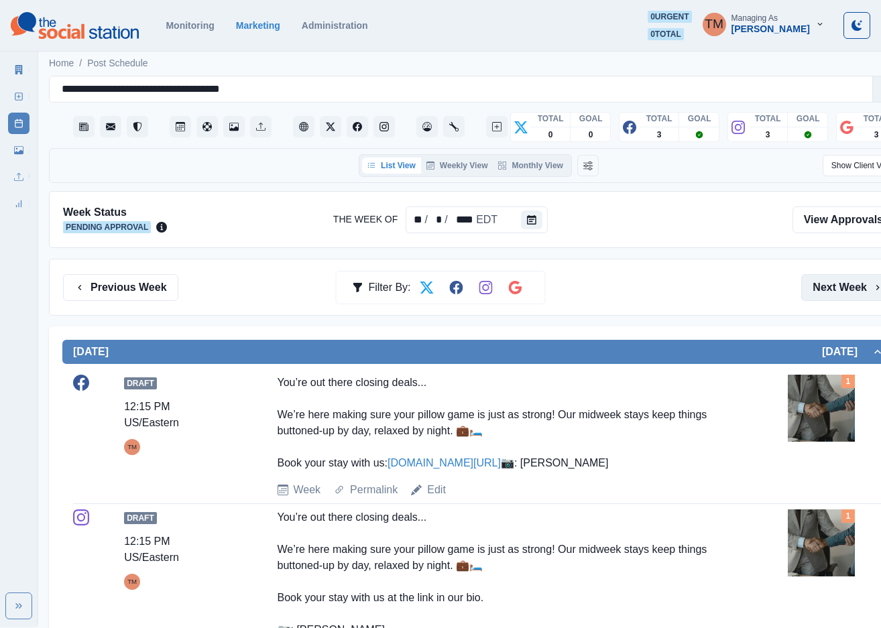
click at [839, 282] on button "Next Week" at bounding box center [847, 287] width 93 height 27
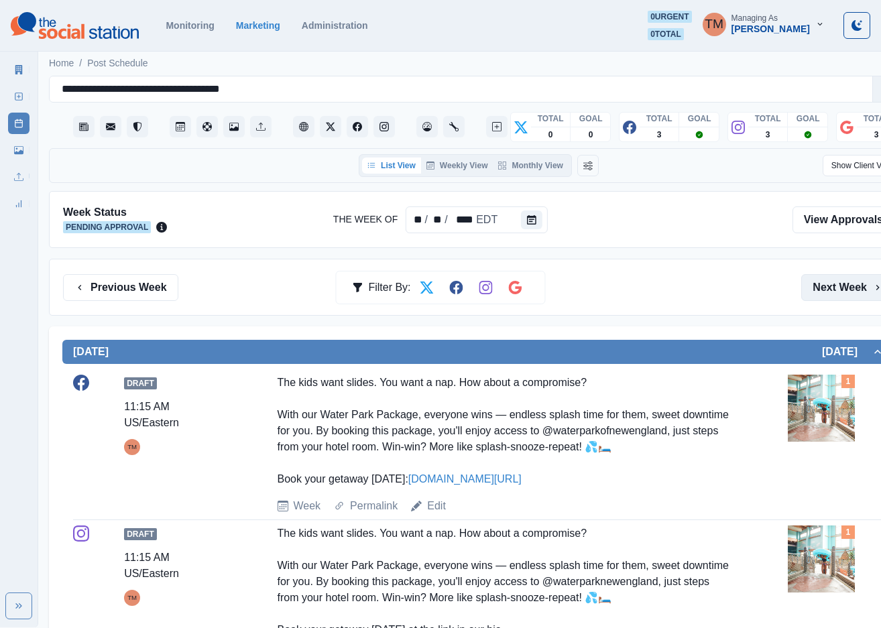
click at [831, 296] on button "Next Week" at bounding box center [847, 287] width 93 height 27
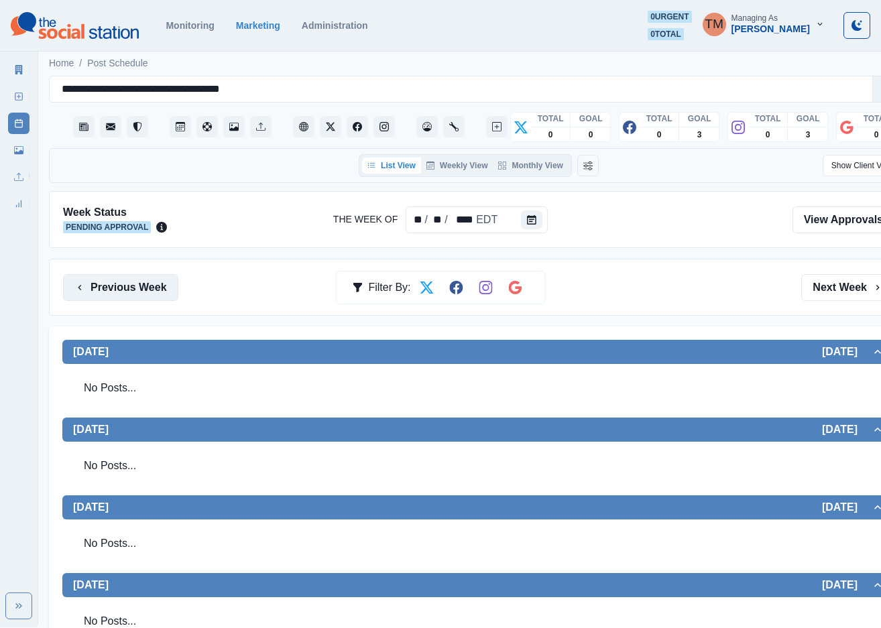
click at [129, 286] on button "Previous Week" at bounding box center [120, 287] width 115 height 27
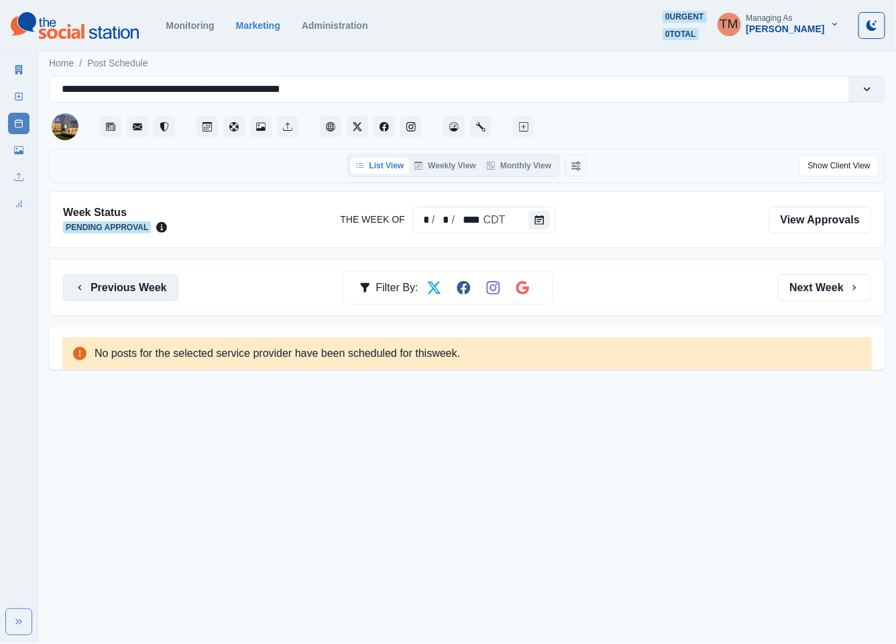
drag, startPoint x: 125, startPoint y: 284, endPoint x: 503, endPoint y: 306, distance: 378.1
click at [125, 286] on button "Previous Week" at bounding box center [120, 287] width 115 height 27
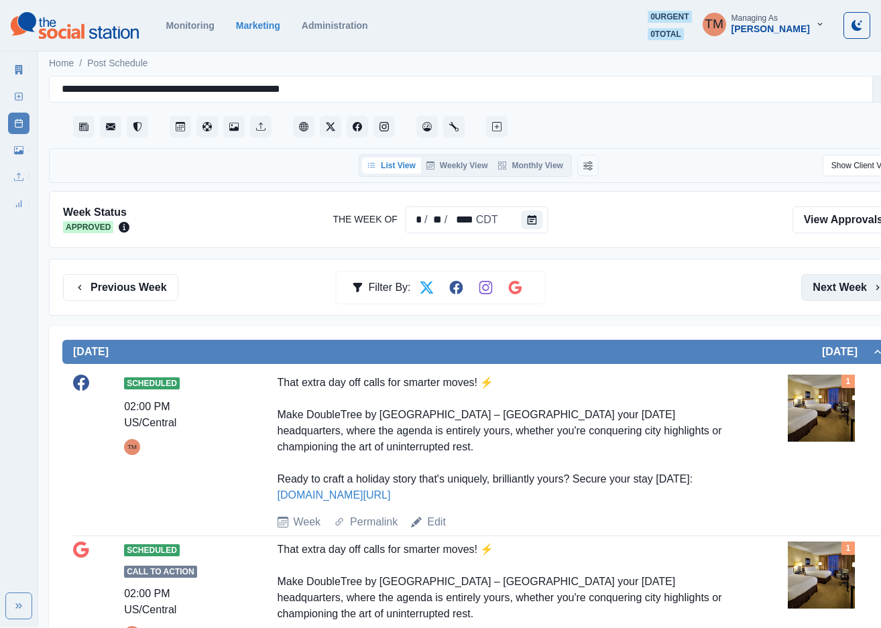
click at [847, 292] on button "Next Week" at bounding box center [847, 287] width 93 height 27
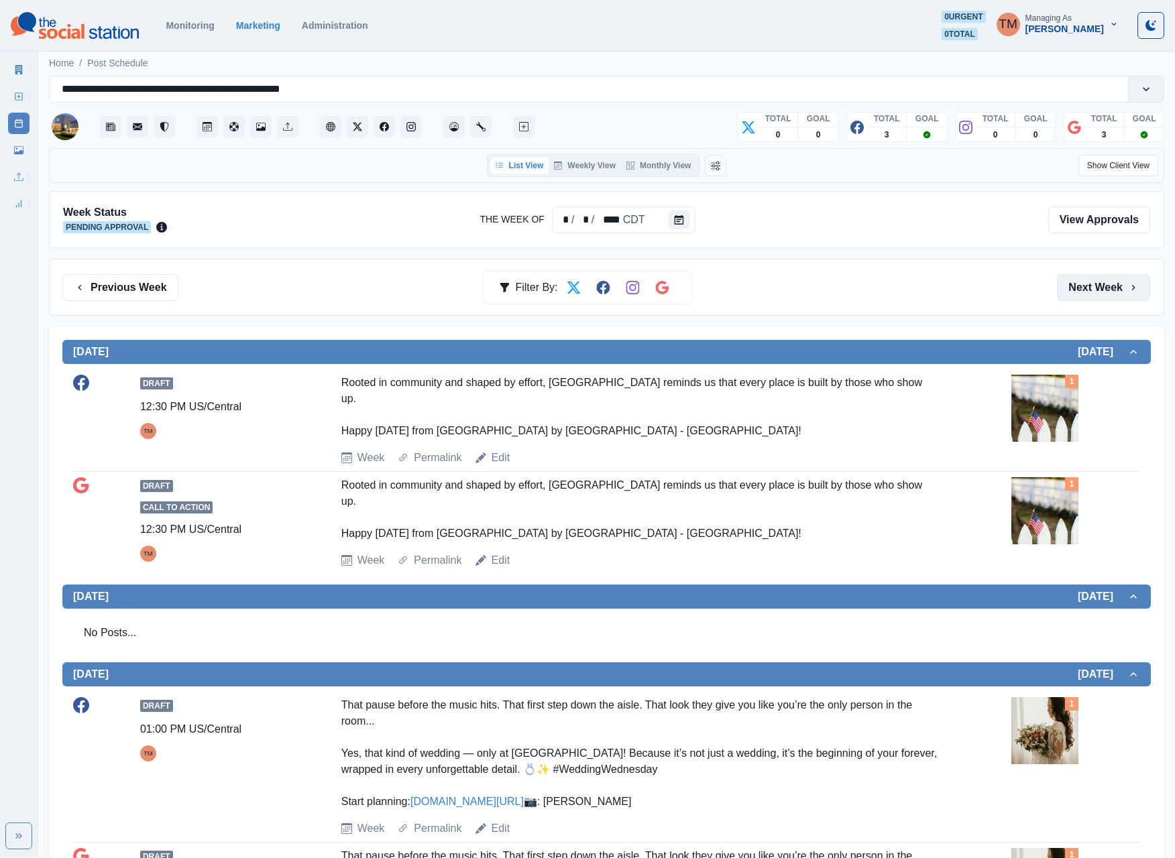
click at [895, 295] on button "Next Week" at bounding box center [1103, 287] width 93 height 27
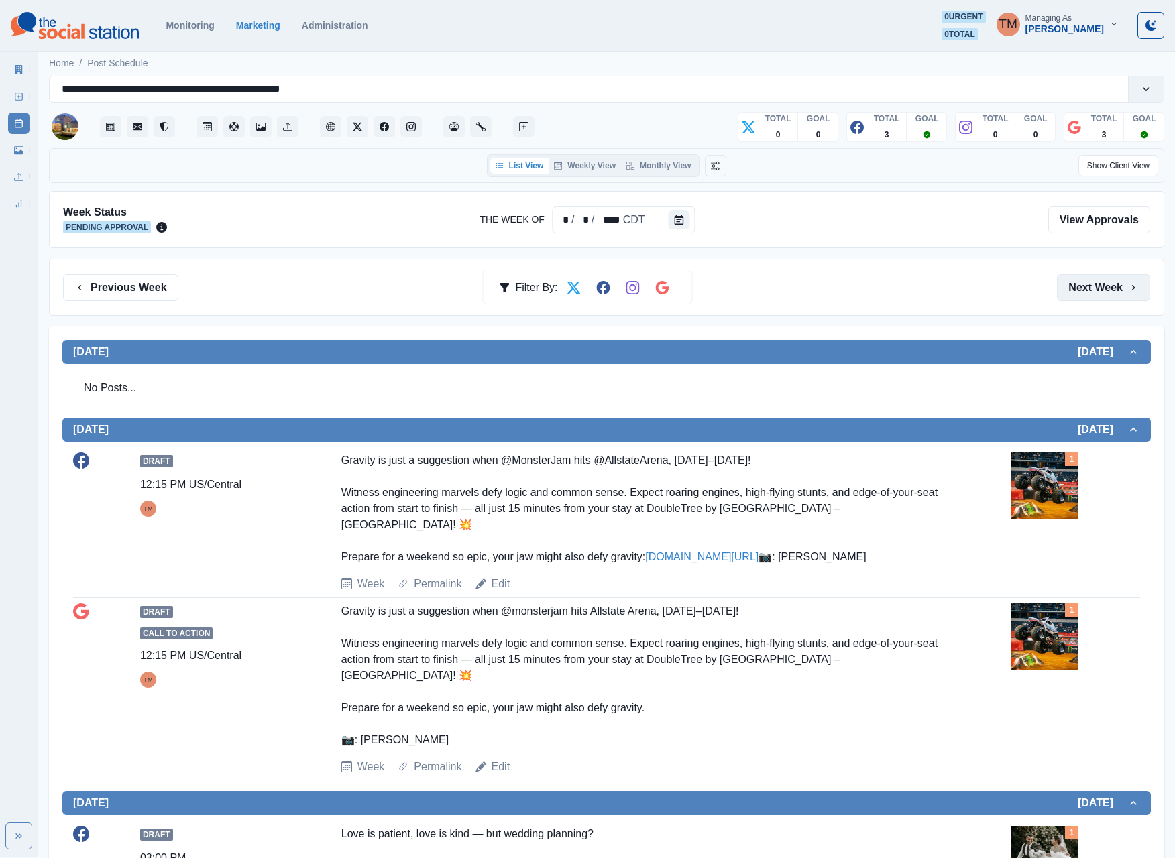
click at [895, 288] on button "Next Week" at bounding box center [1103, 287] width 93 height 27
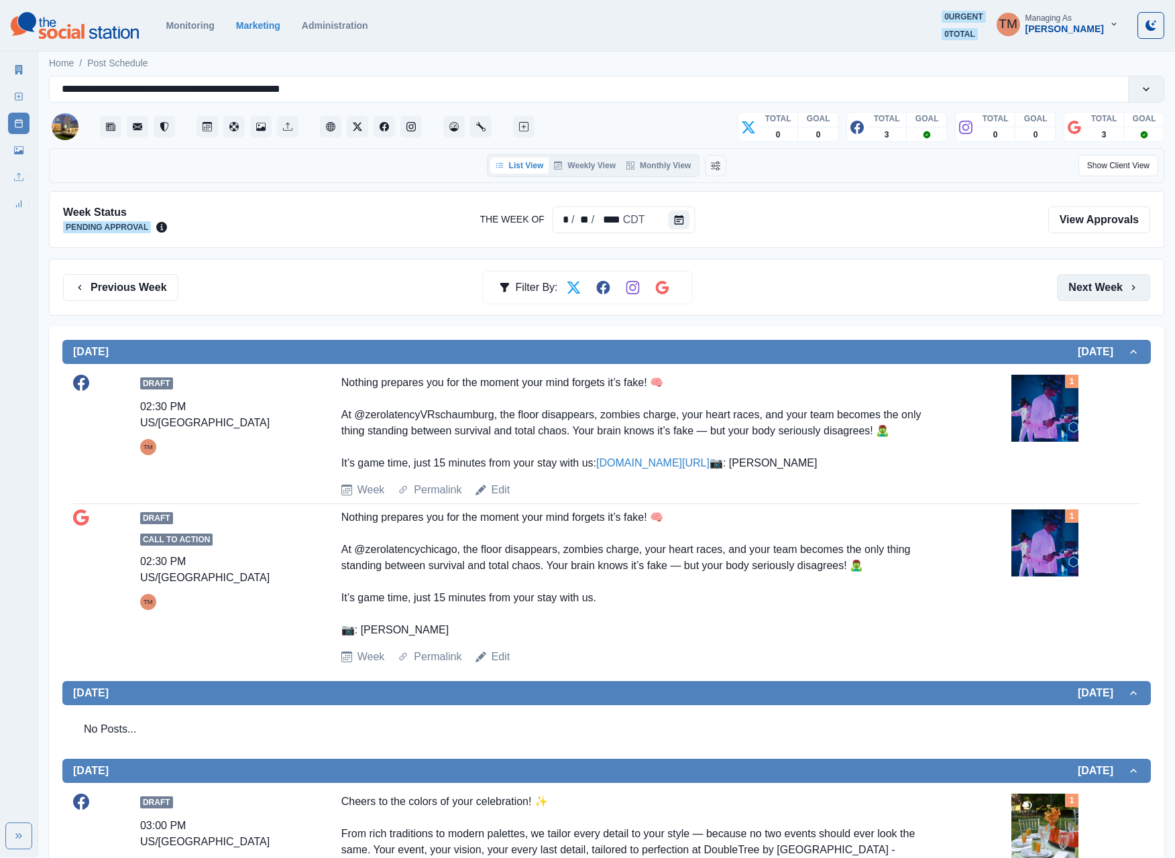
click at [895, 290] on button "Next Week" at bounding box center [1103, 287] width 93 height 27
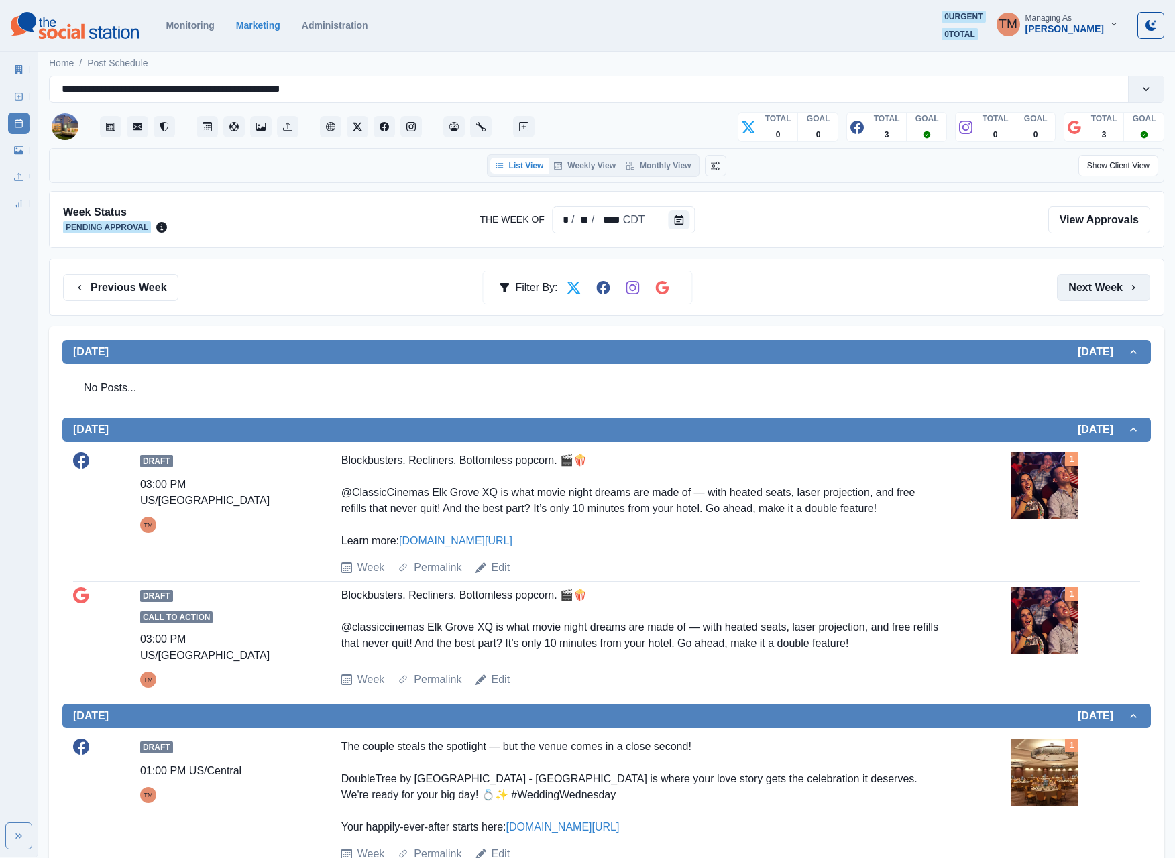
click at [895, 294] on button "Next Week" at bounding box center [1103, 287] width 93 height 27
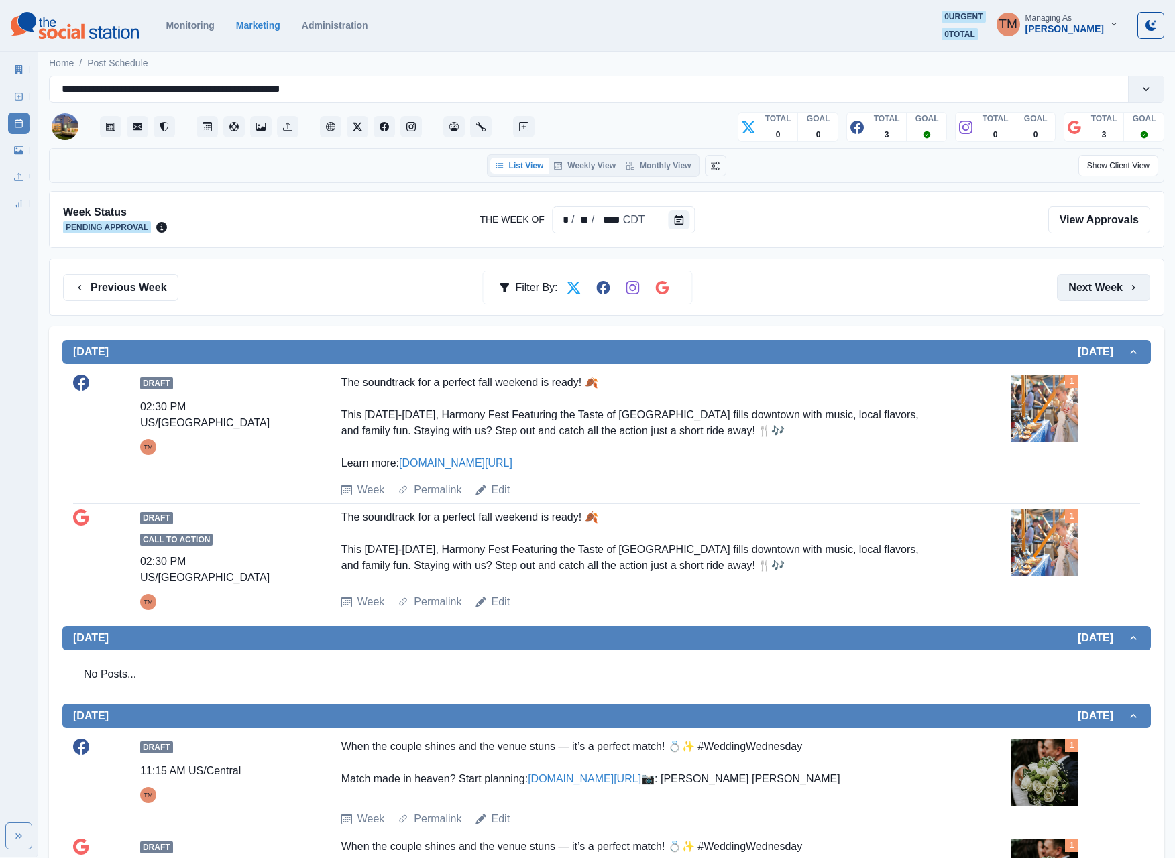
click at [895, 291] on button "Next Week" at bounding box center [1103, 287] width 93 height 27
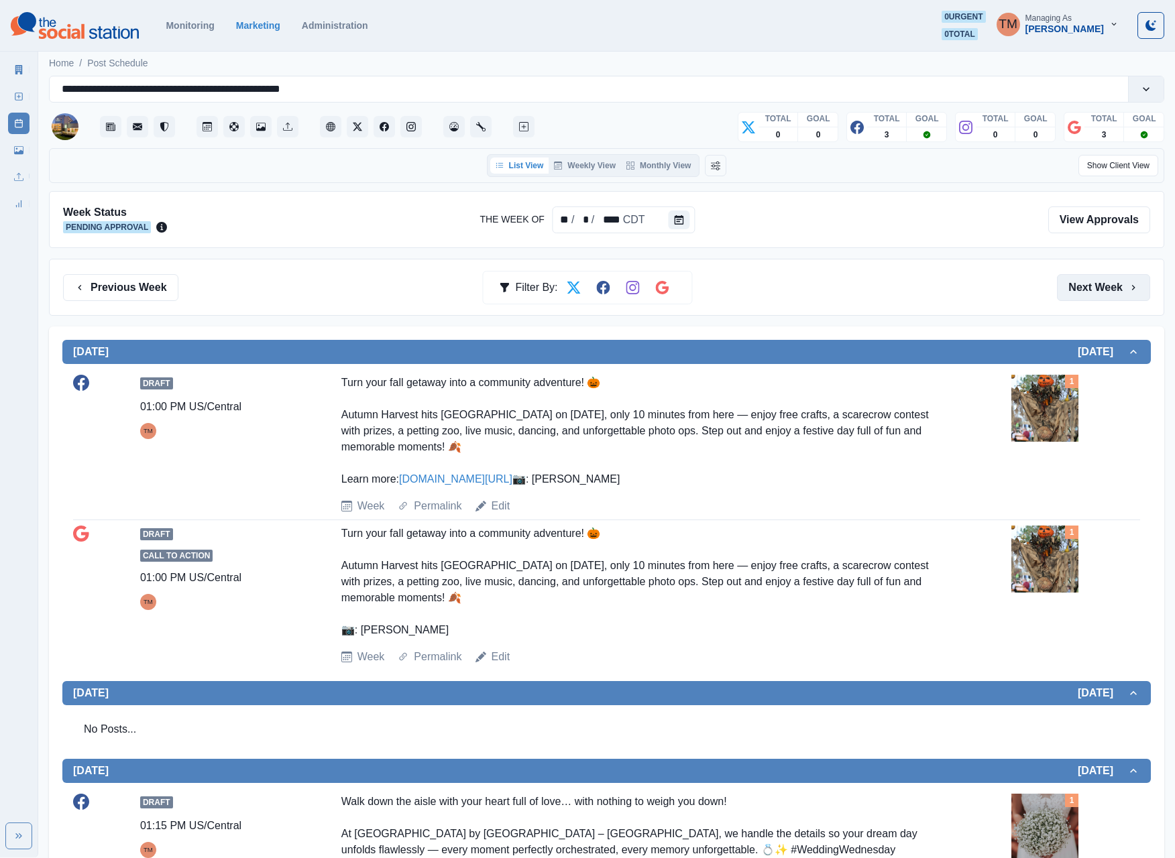
click at [895, 295] on button "Next Week" at bounding box center [1103, 287] width 93 height 27
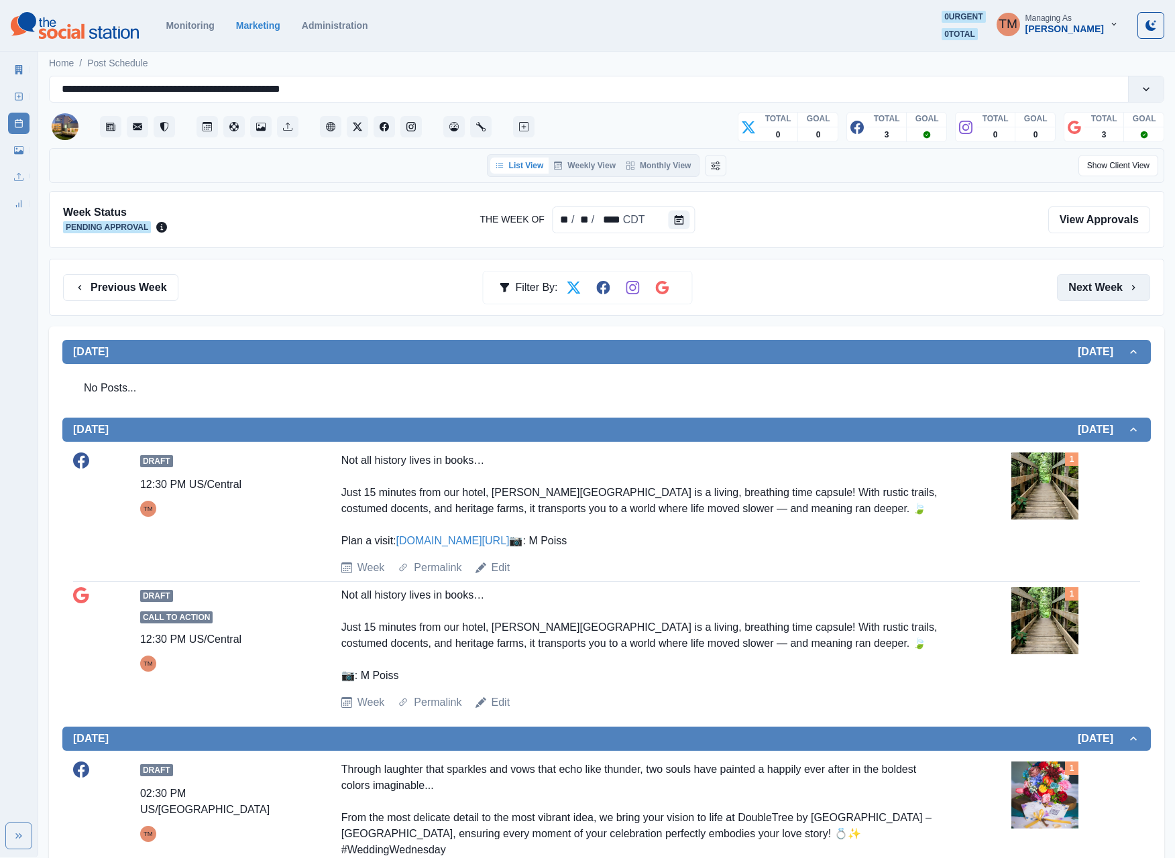
click at [895, 283] on button "Next Week" at bounding box center [1103, 287] width 93 height 27
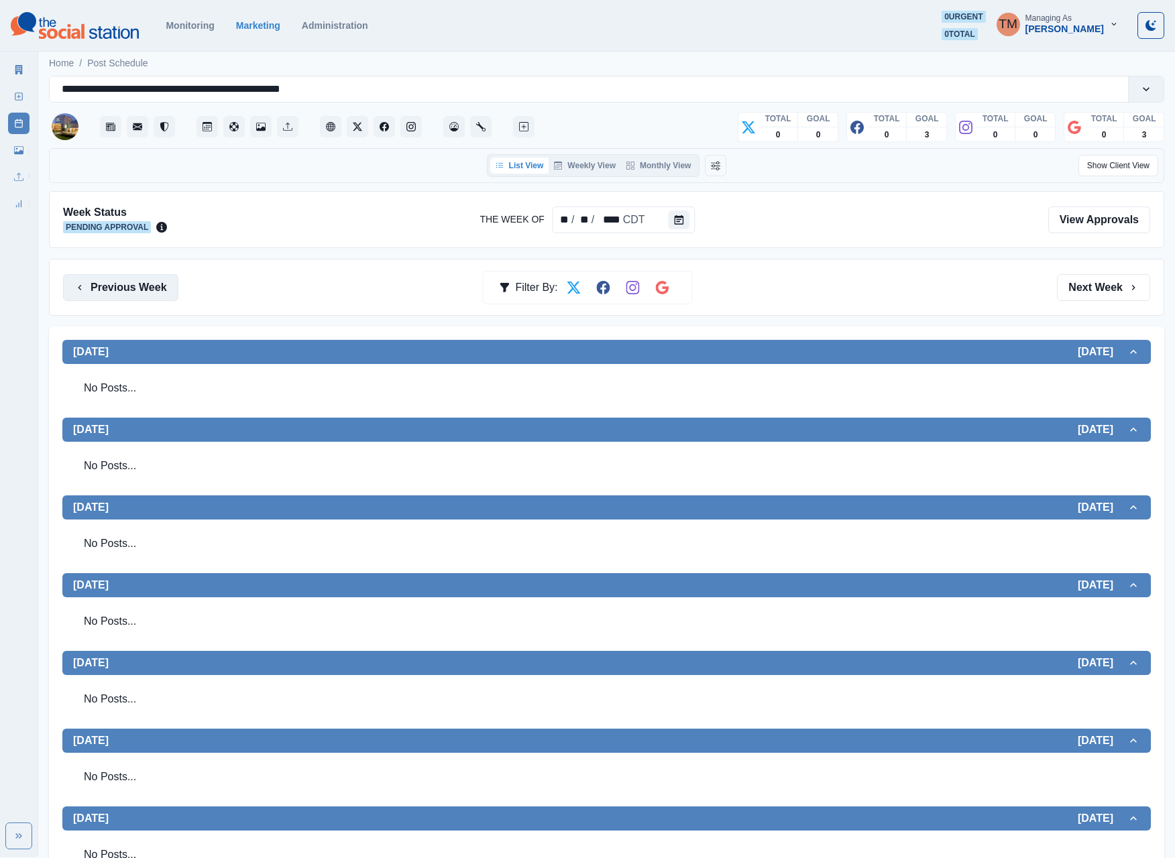
click at [98, 301] on button "Previous Week" at bounding box center [120, 287] width 115 height 27
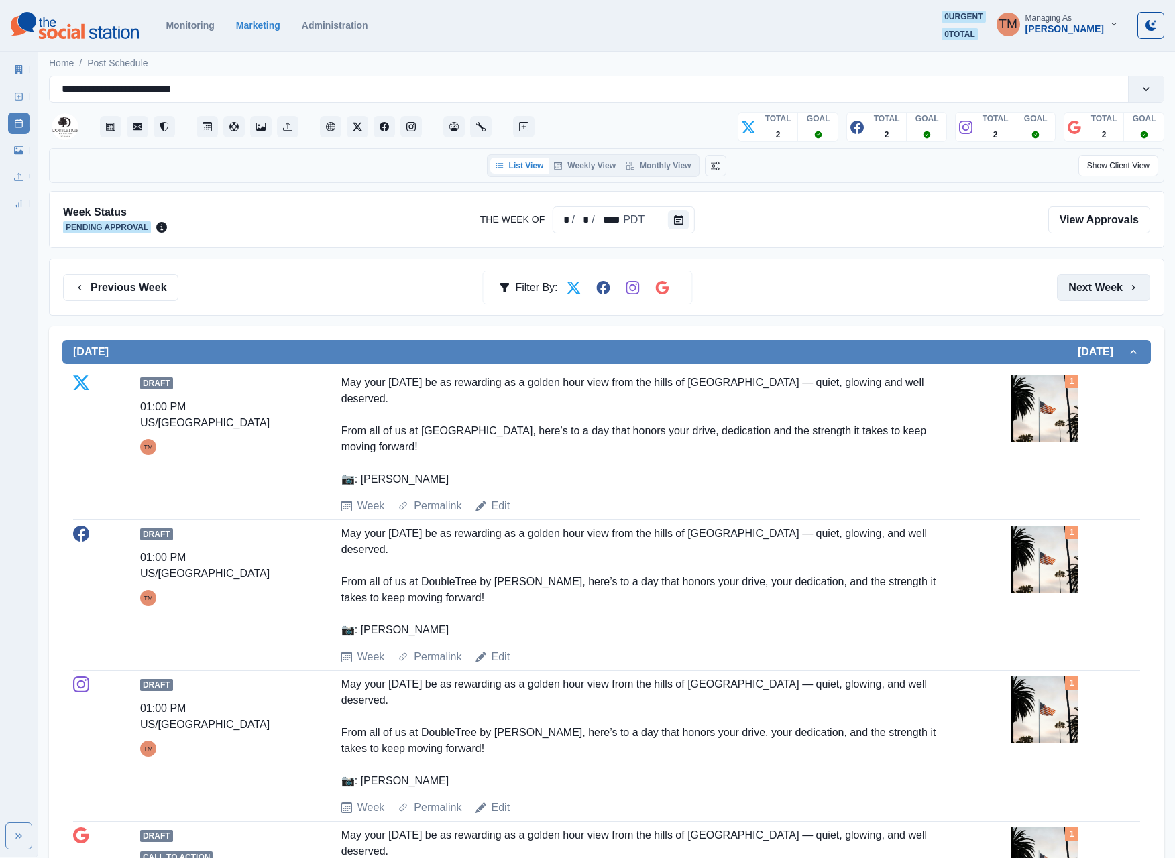
click at [895, 294] on button "Next Week" at bounding box center [1103, 287] width 93 height 27
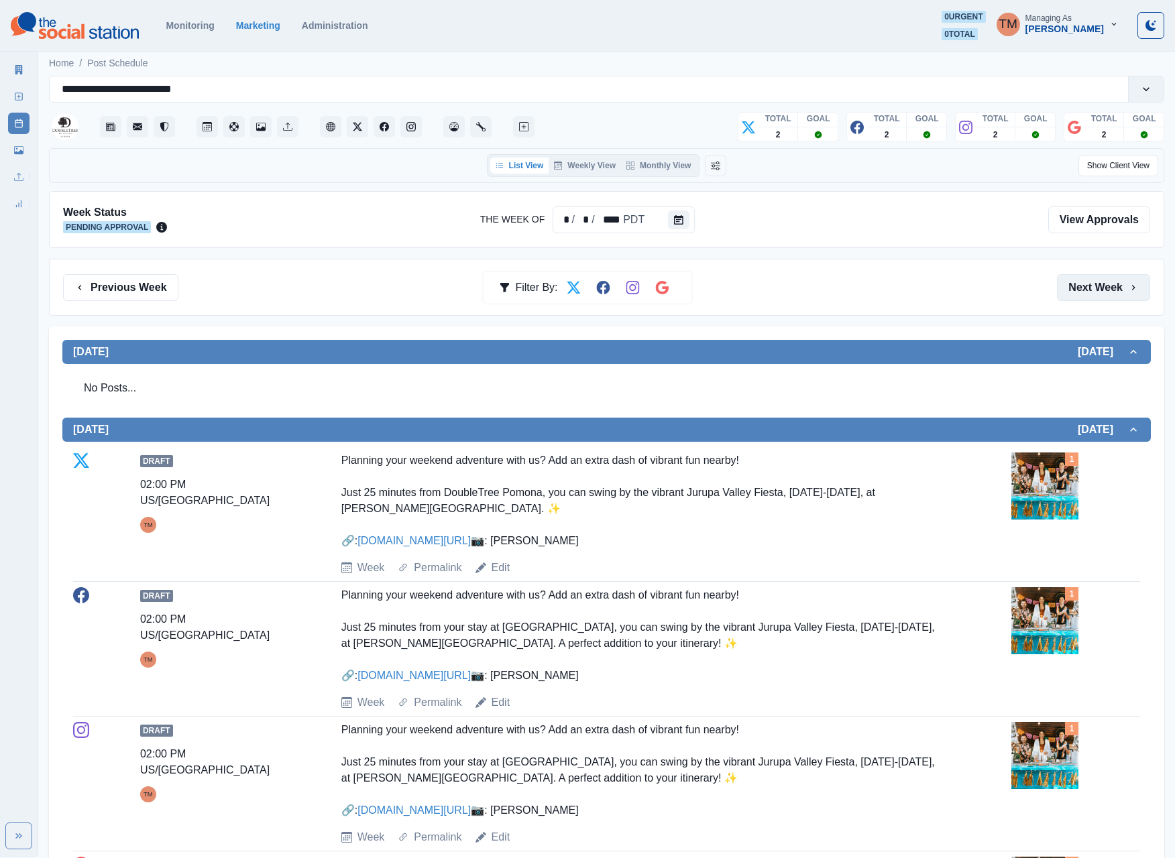
click at [895, 291] on button "Next Week" at bounding box center [1103, 287] width 93 height 27
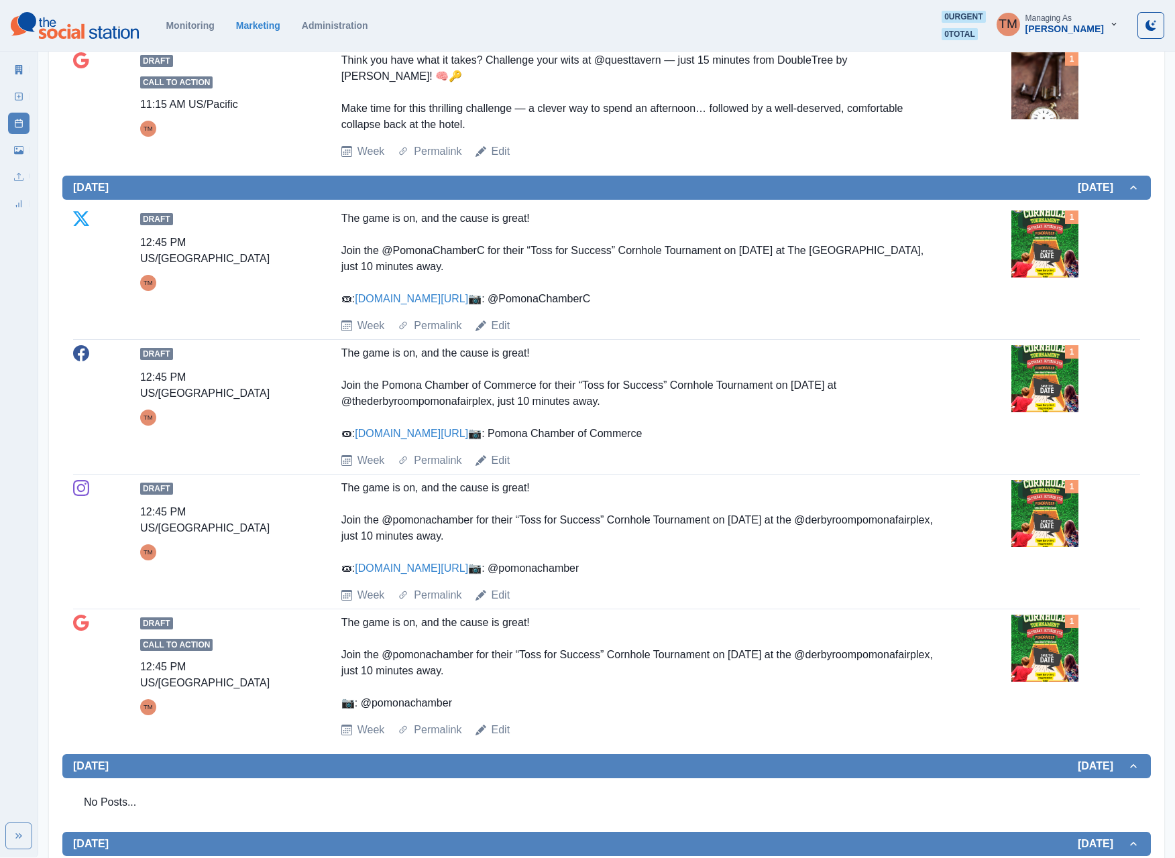
scroll to position [670, 0]
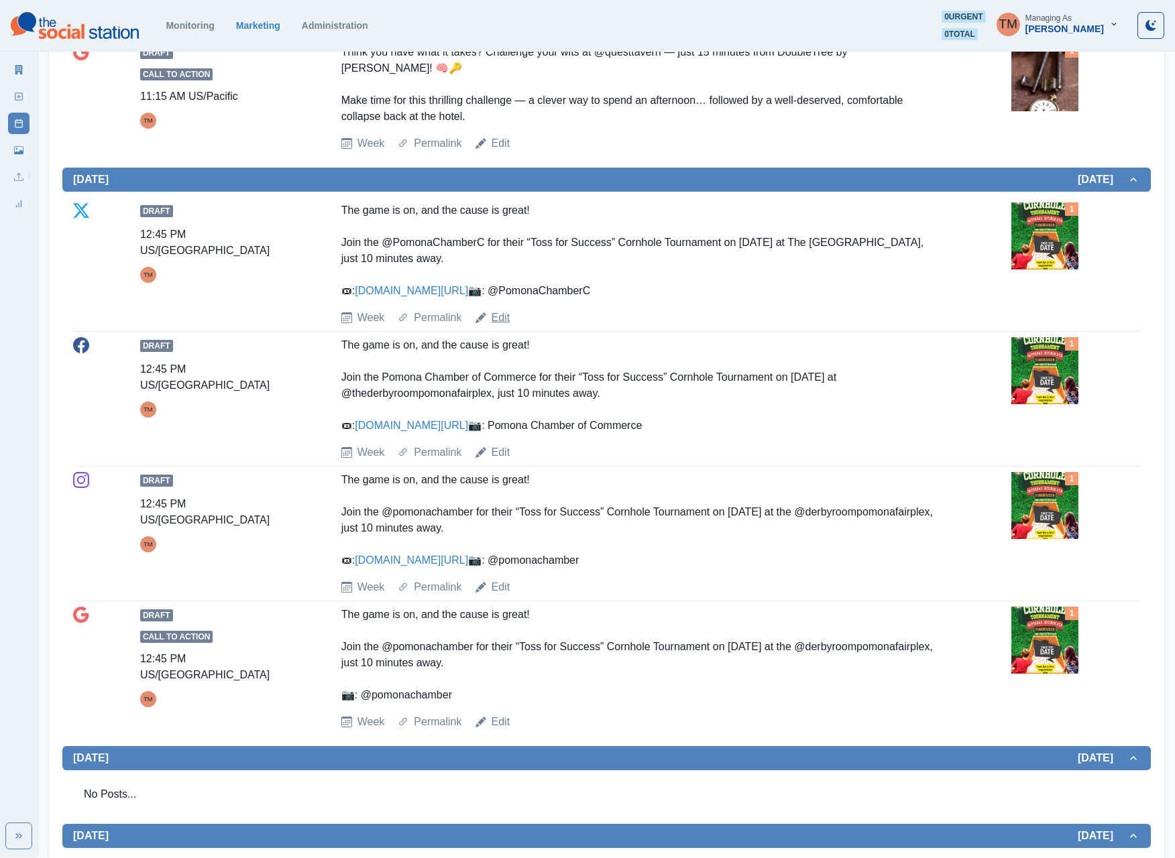
click at [497, 326] on link "Edit" at bounding box center [500, 318] width 19 height 16
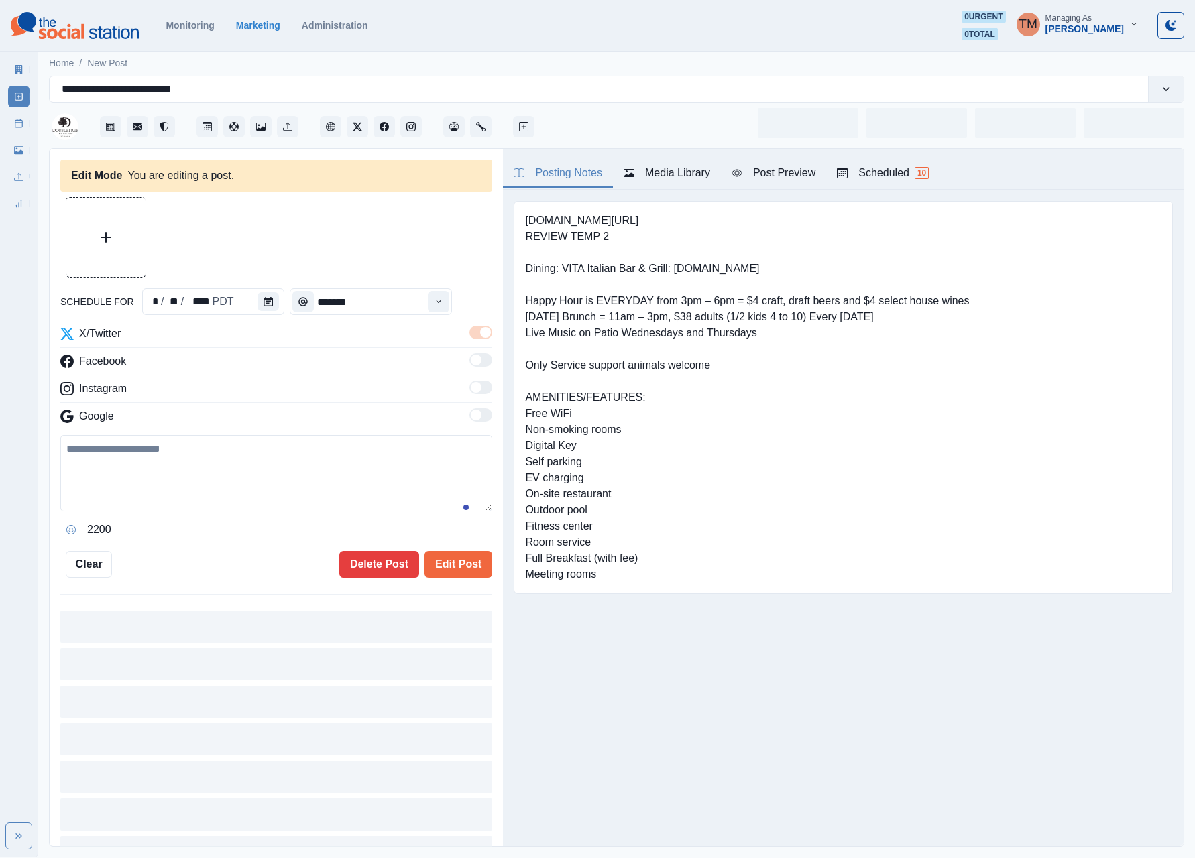
type input "********"
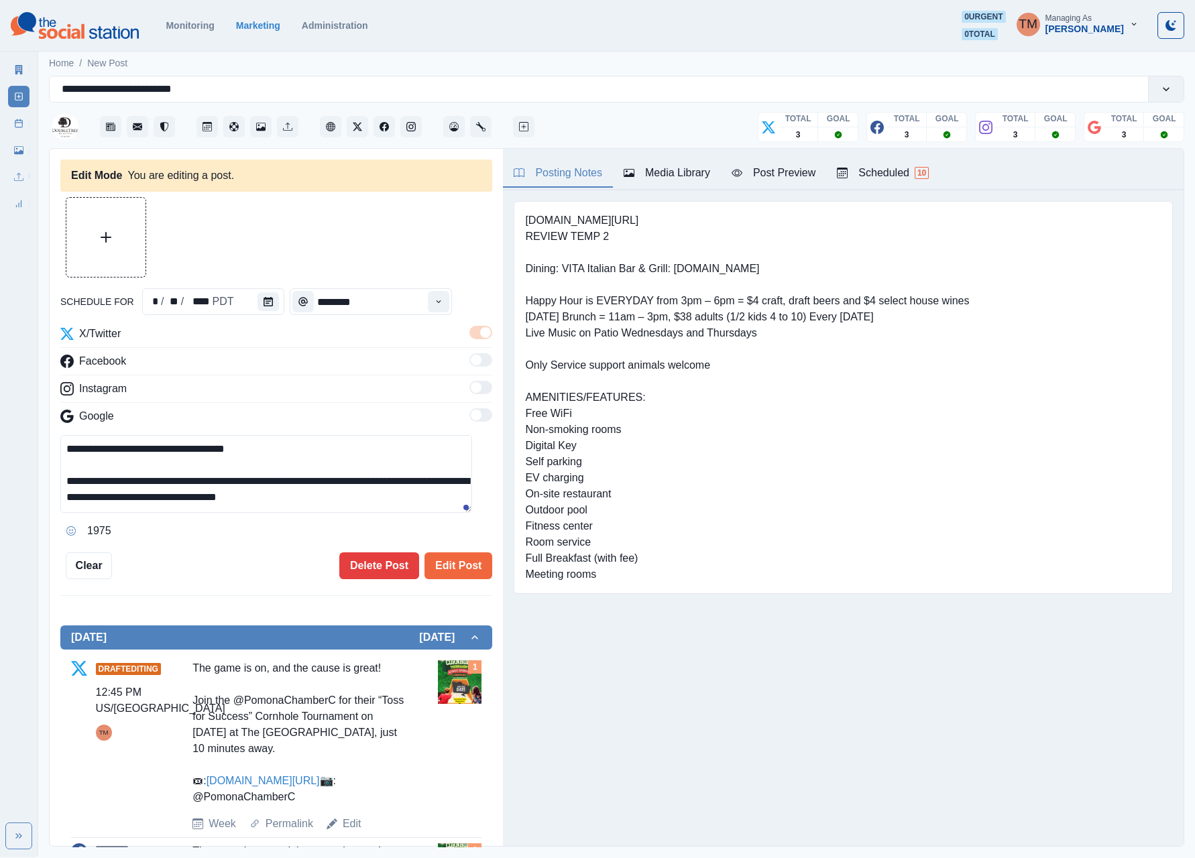
scroll to position [48, 0]
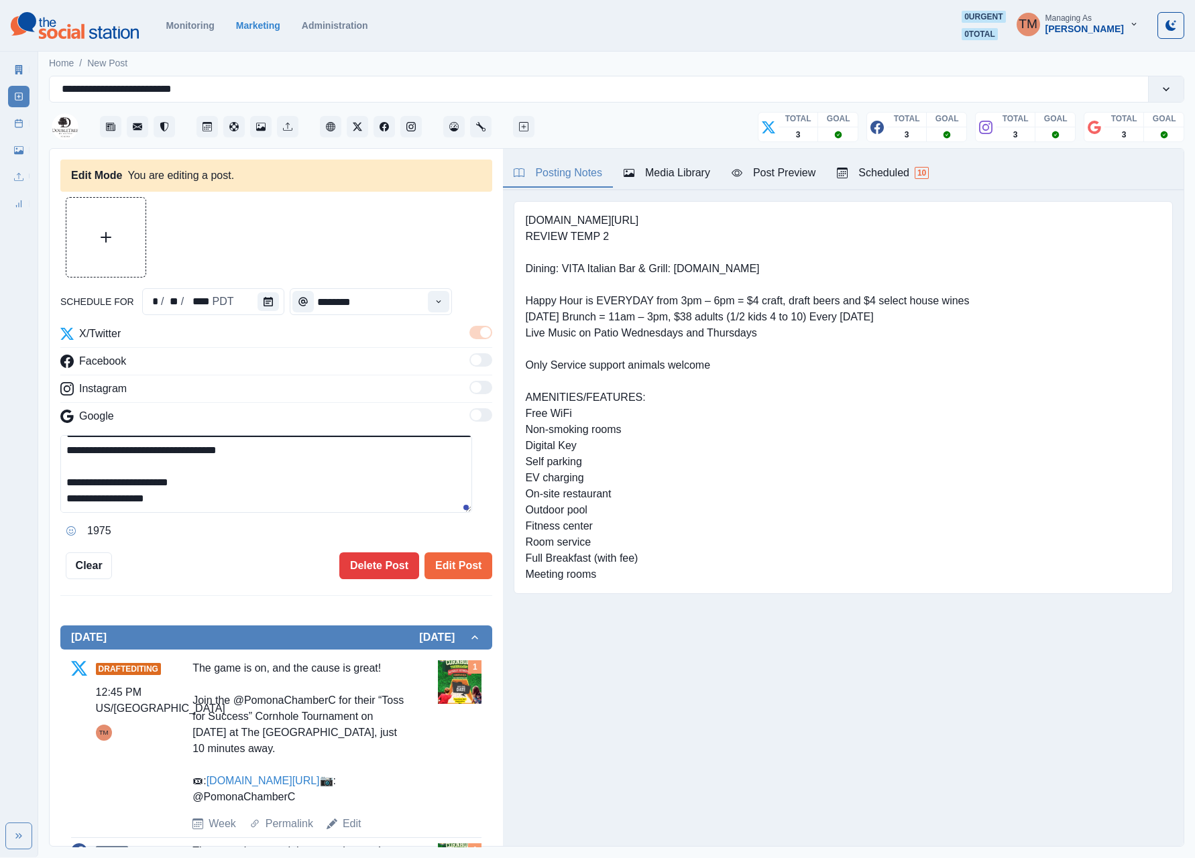
click at [227, 492] on textarea "**********" at bounding box center [266, 474] width 412 height 78
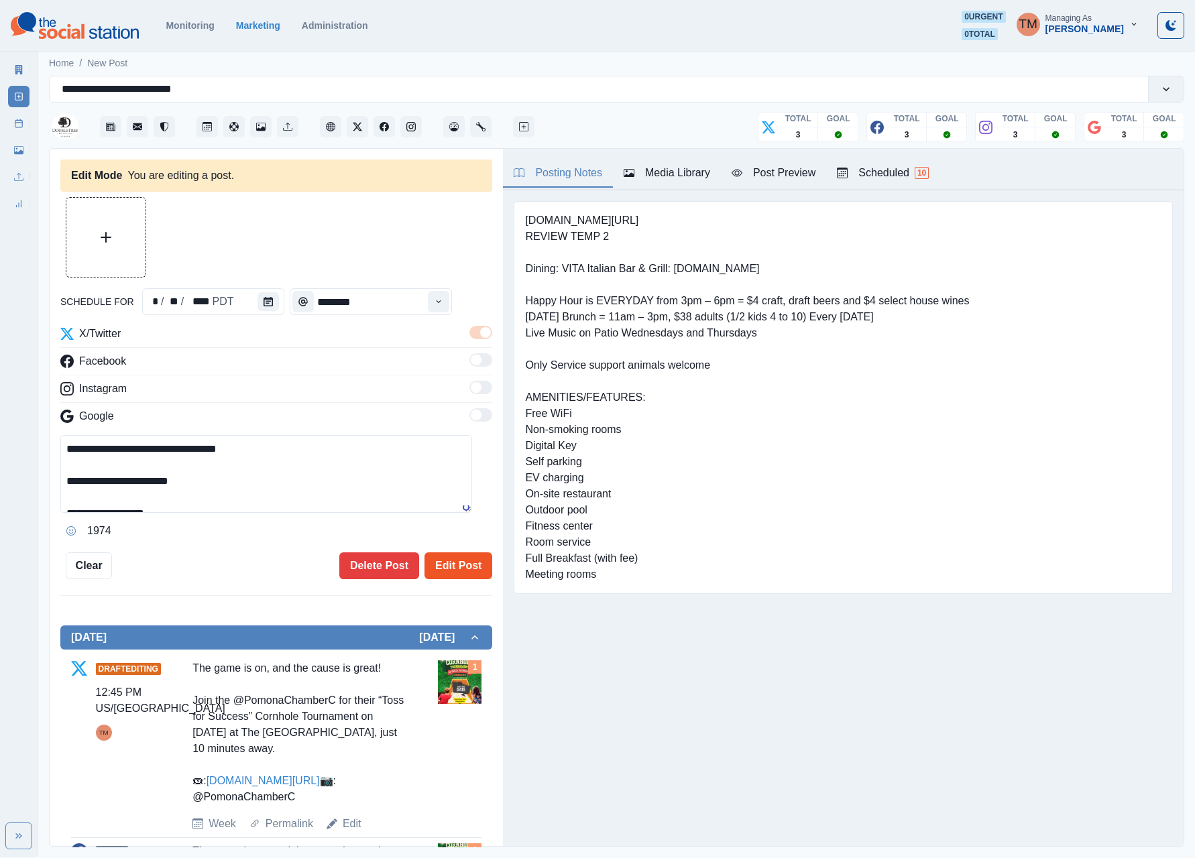
type textarea "**********"
click at [438, 563] on button "Edit Post" at bounding box center [458, 565] width 68 height 27
click at [438, 565] on button "Edit Post" at bounding box center [458, 565] width 68 height 27
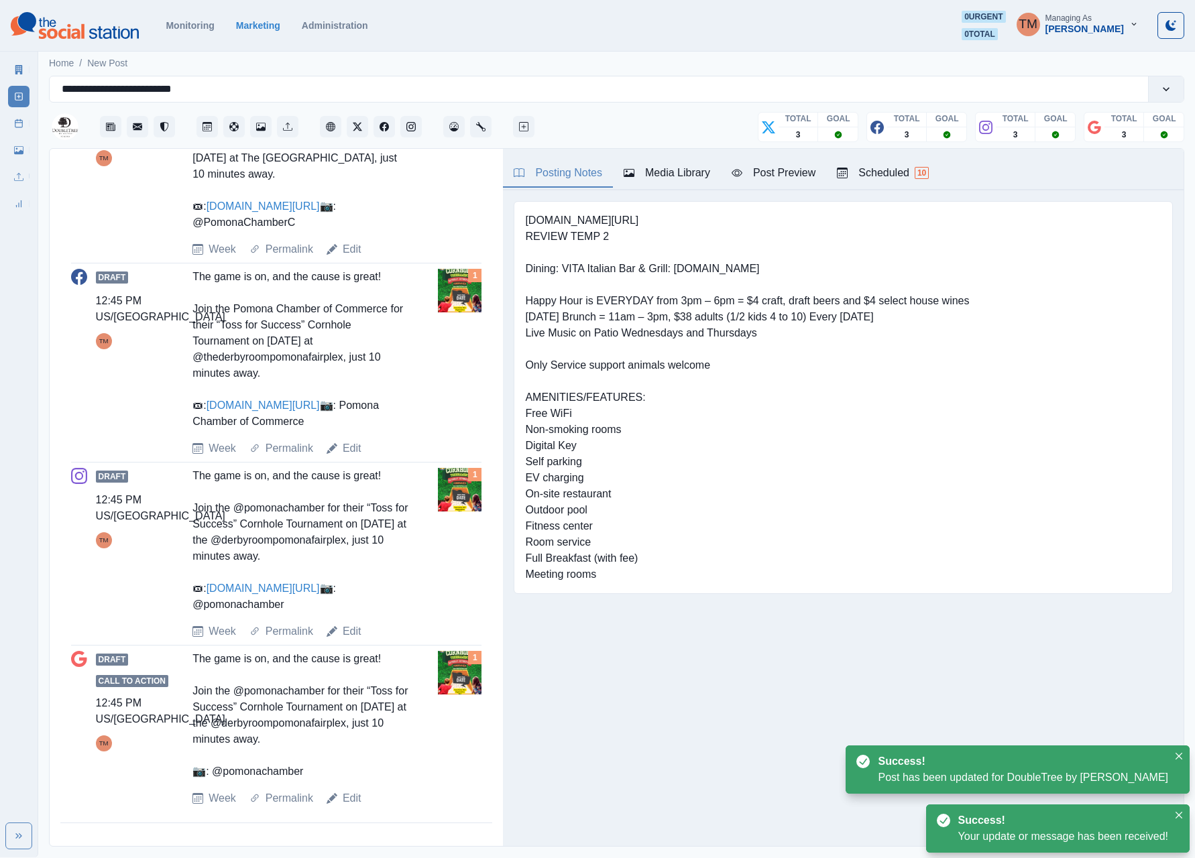
scroll to position [628, 0]
click at [347, 440] on link "Edit" at bounding box center [352, 448] width 19 height 16
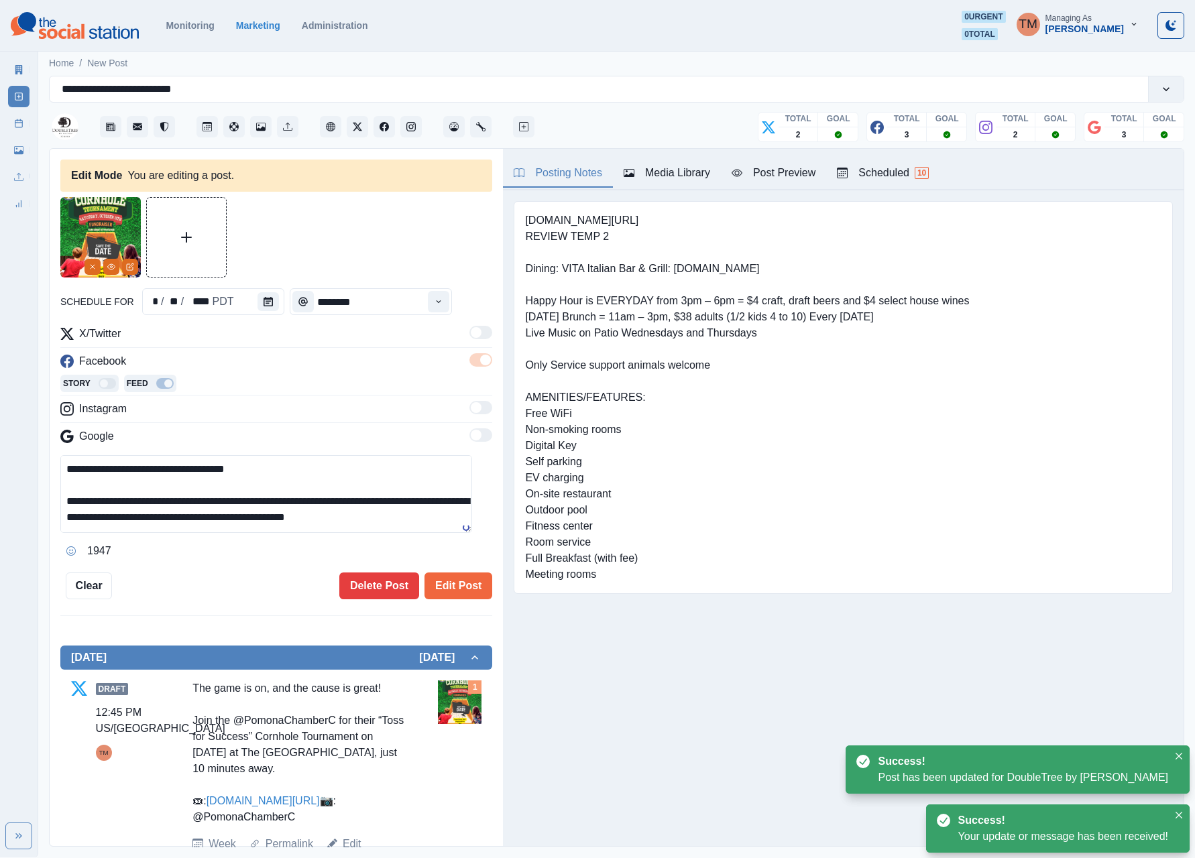
scroll to position [63, 0]
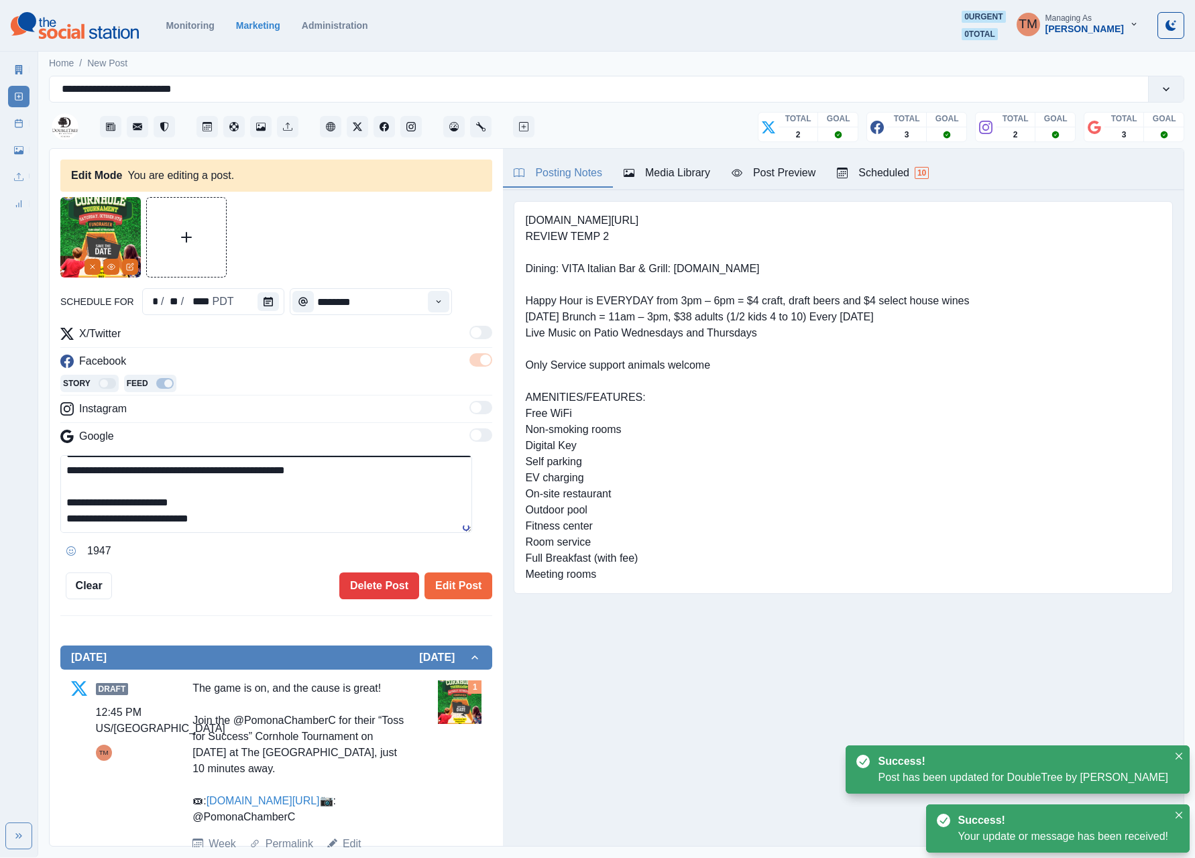
click at [329, 497] on textarea "**********" at bounding box center [266, 494] width 412 height 78
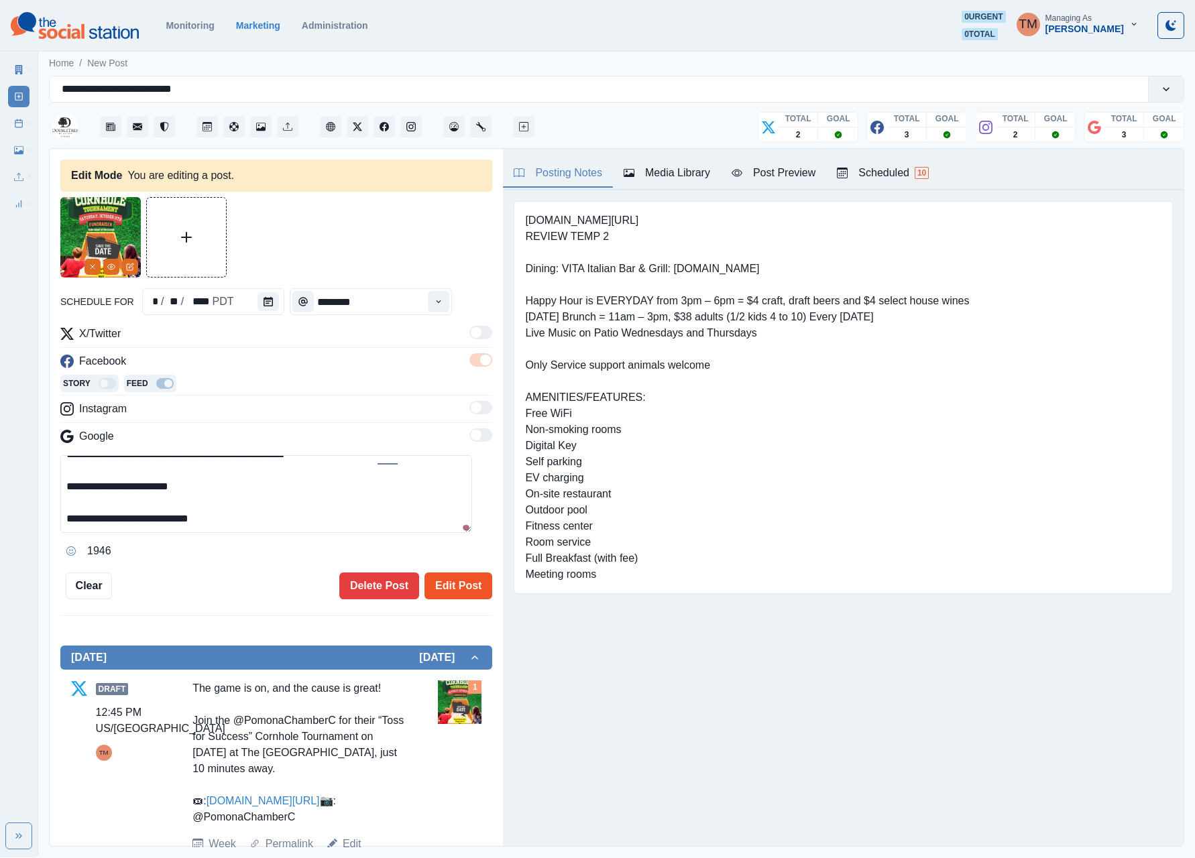
type textarea "**********"
click at [434, 586] on button "Edit Post" at bounding box center [458, 586] width 68 height 27
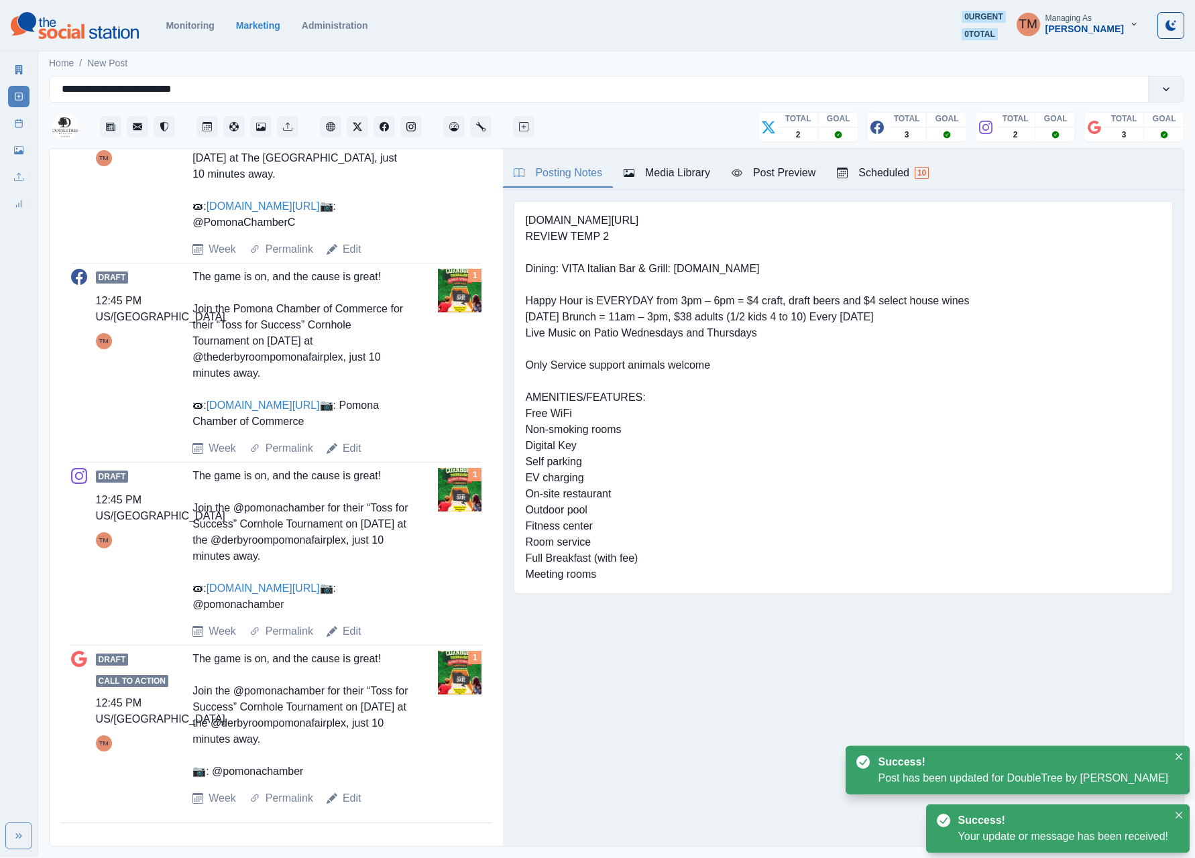
scroll to position [644, 0]
click at [347, 624] on link "Edit" at bounding box center [352, 632] width 19 height 16
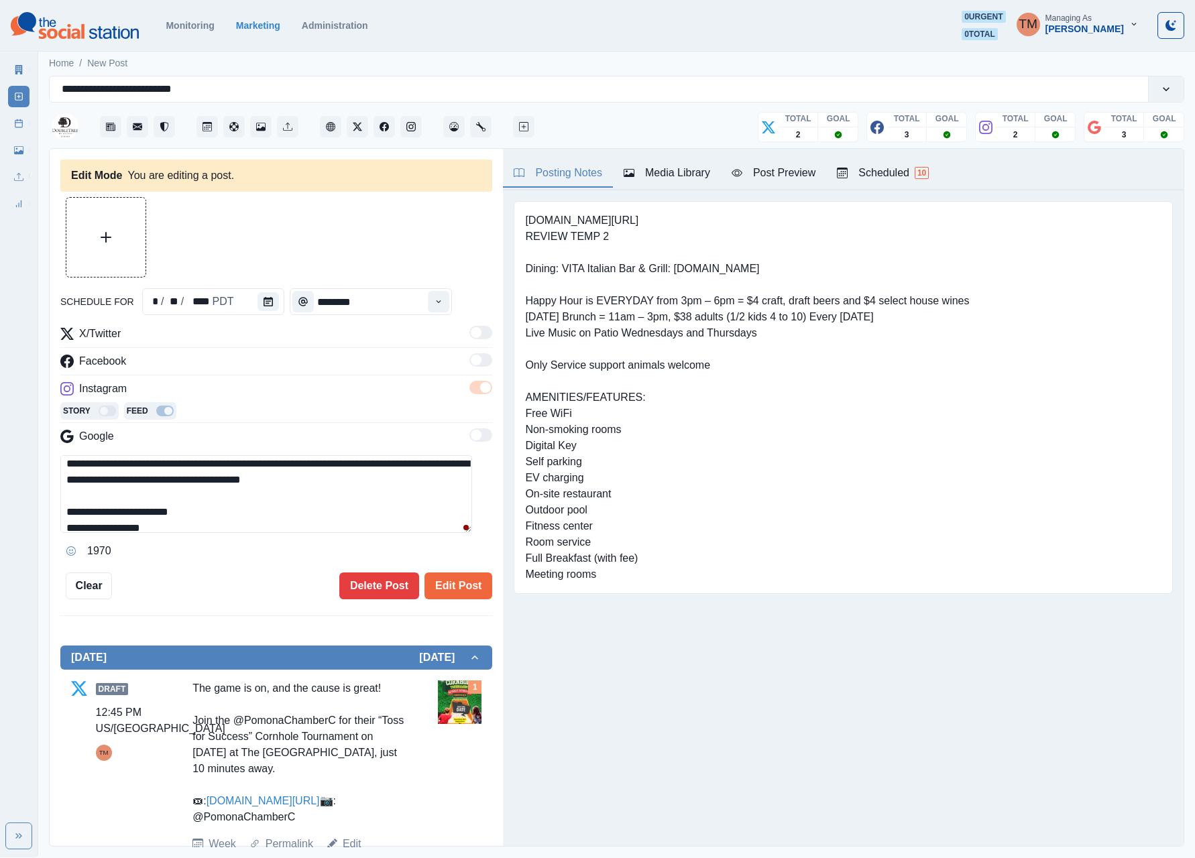
scroll to position [48, 0]
click at [353, 512] on textarea "**********" at bounding box center [266, 494] width 412 height 78
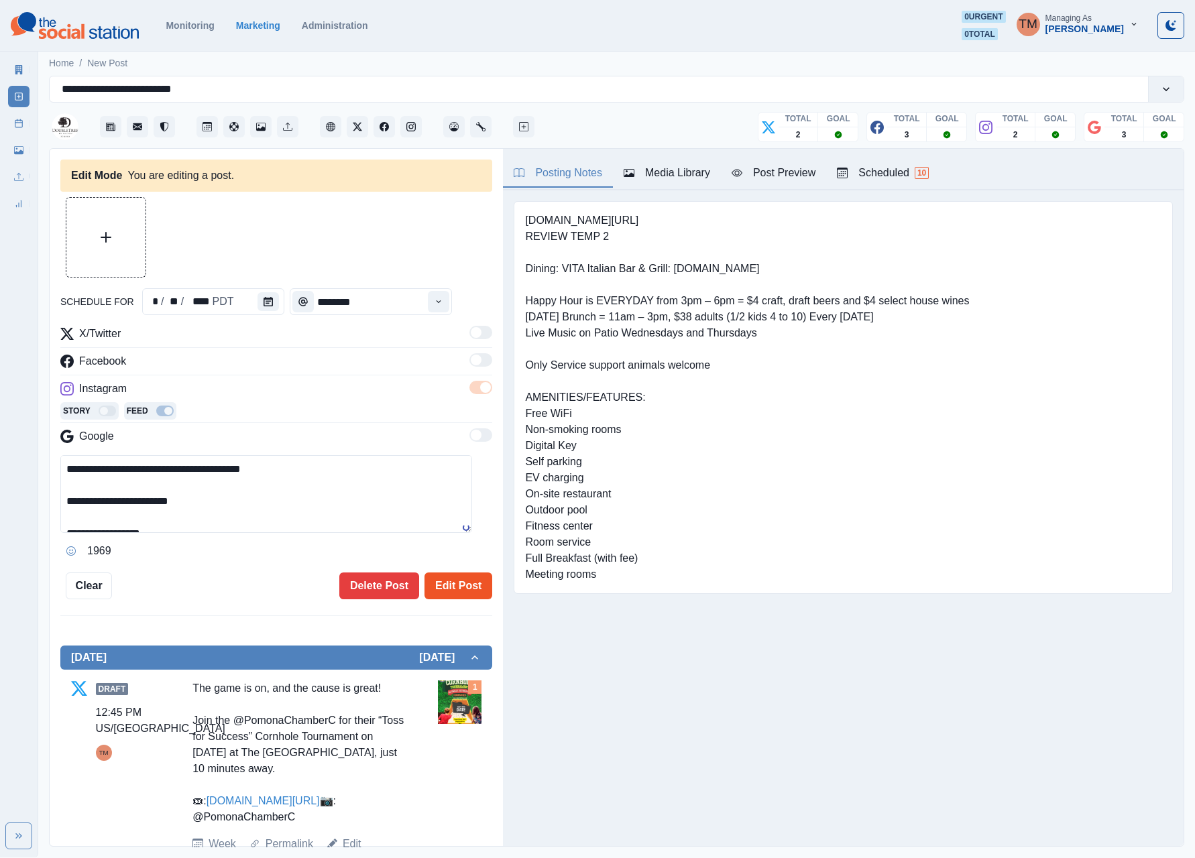
type textarea "**********"
click at [426, 590] on button "Edit Post" at bounding box center [458, 586] width 68 height 27
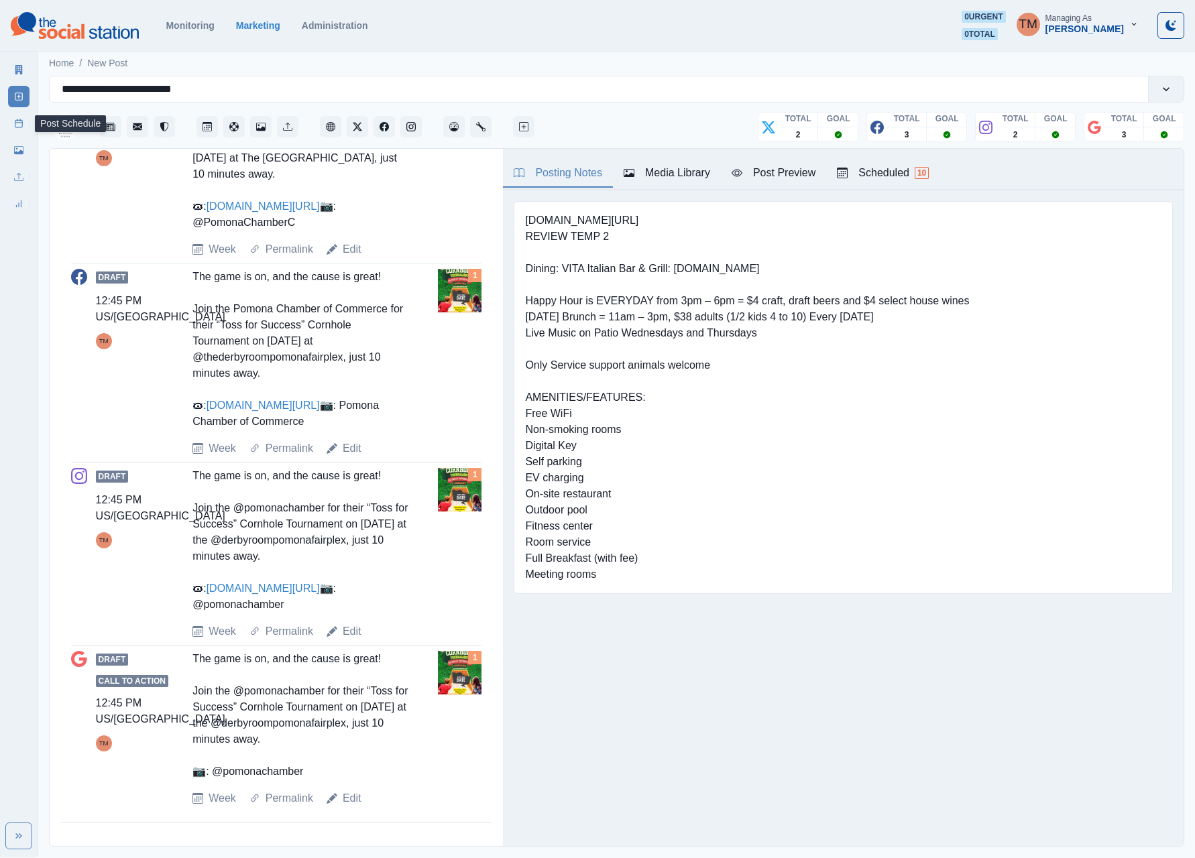
click at [19, 125] on icon at bounding box center [18, 123] width 9 height 9
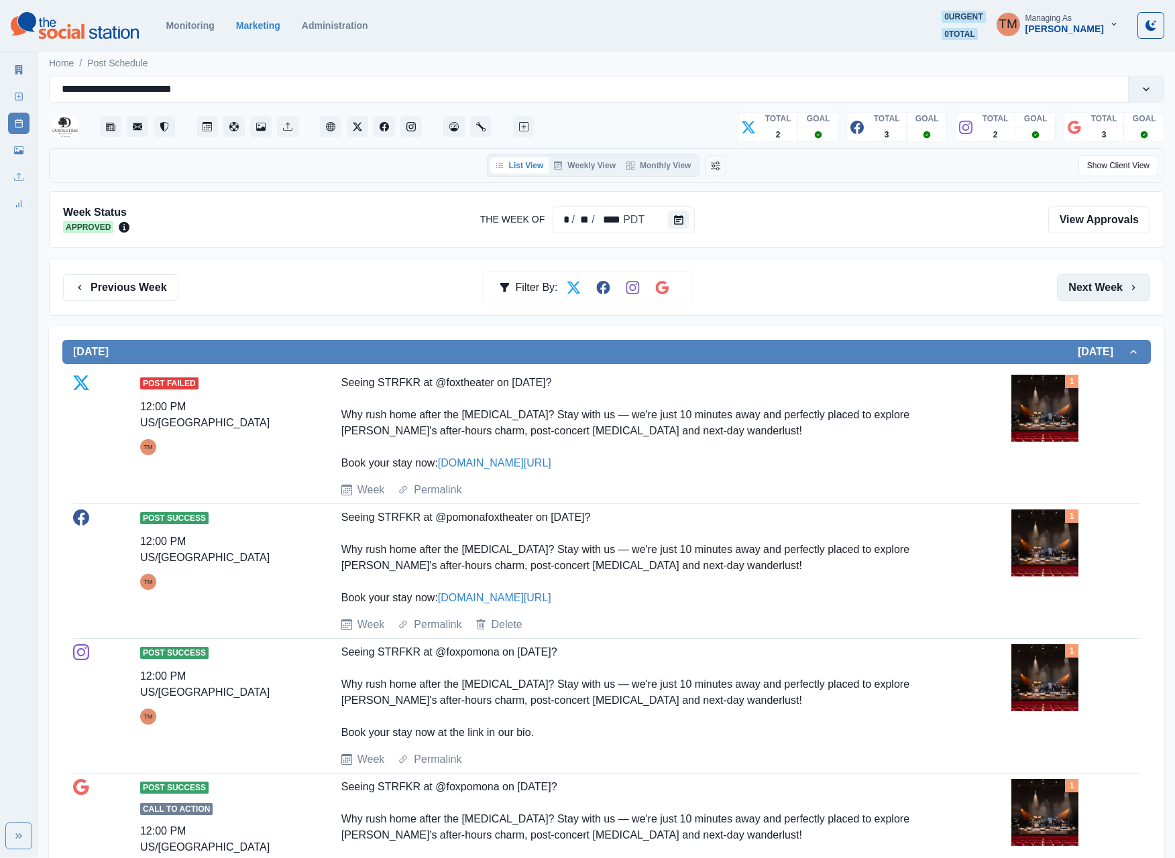
click at [895, 291] on button "Next Week" at bounding box center [1103, 287] width 93 height 27
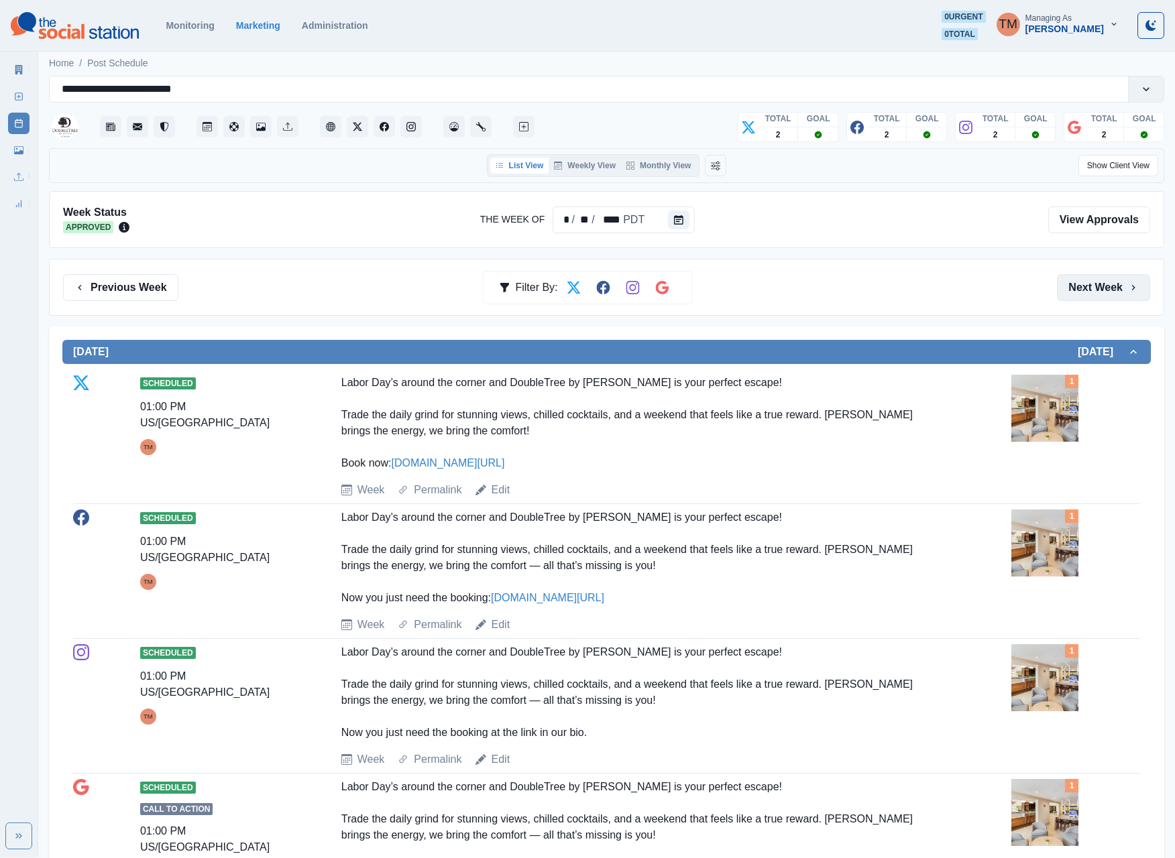
click at [895, 286] on button "Next Week" at bounding box center [1103, 287] width 93 height 27
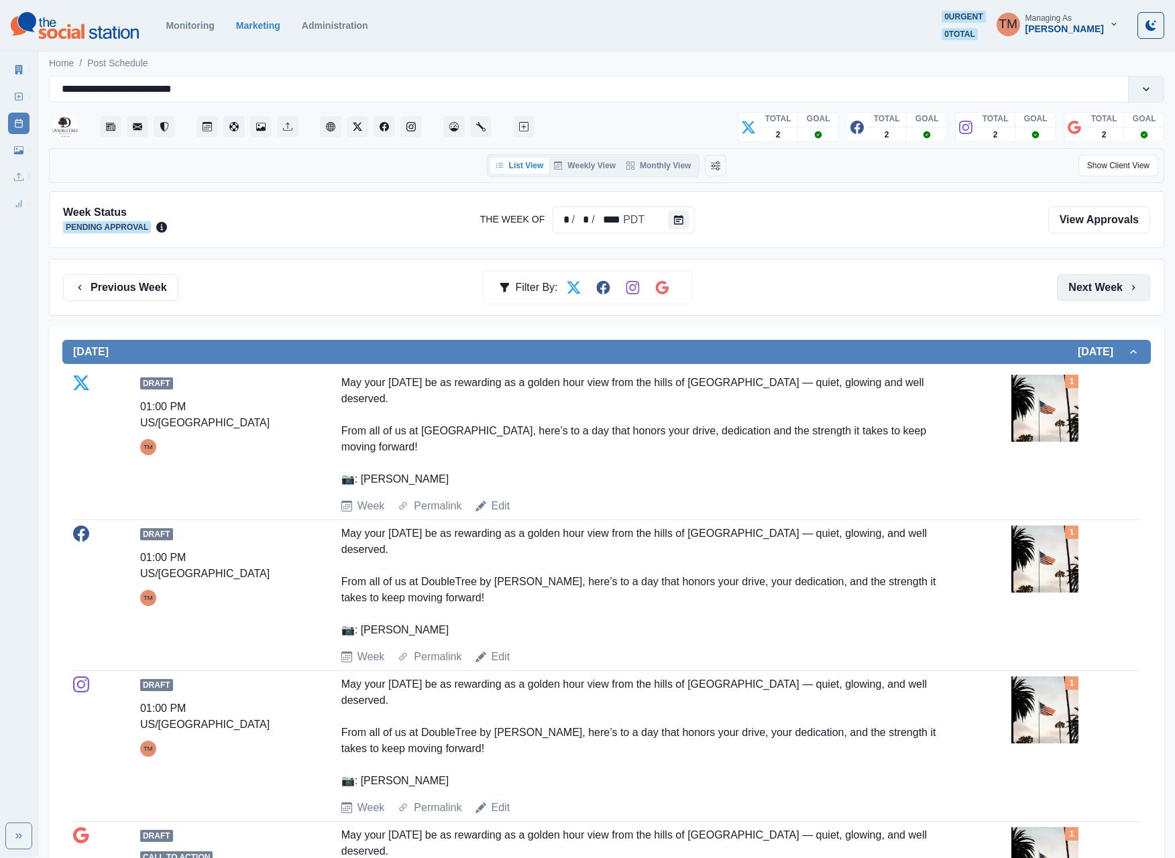
click at [895, 294] on button "Next Week" at bounding box center [1103, 287] width 93 height 27
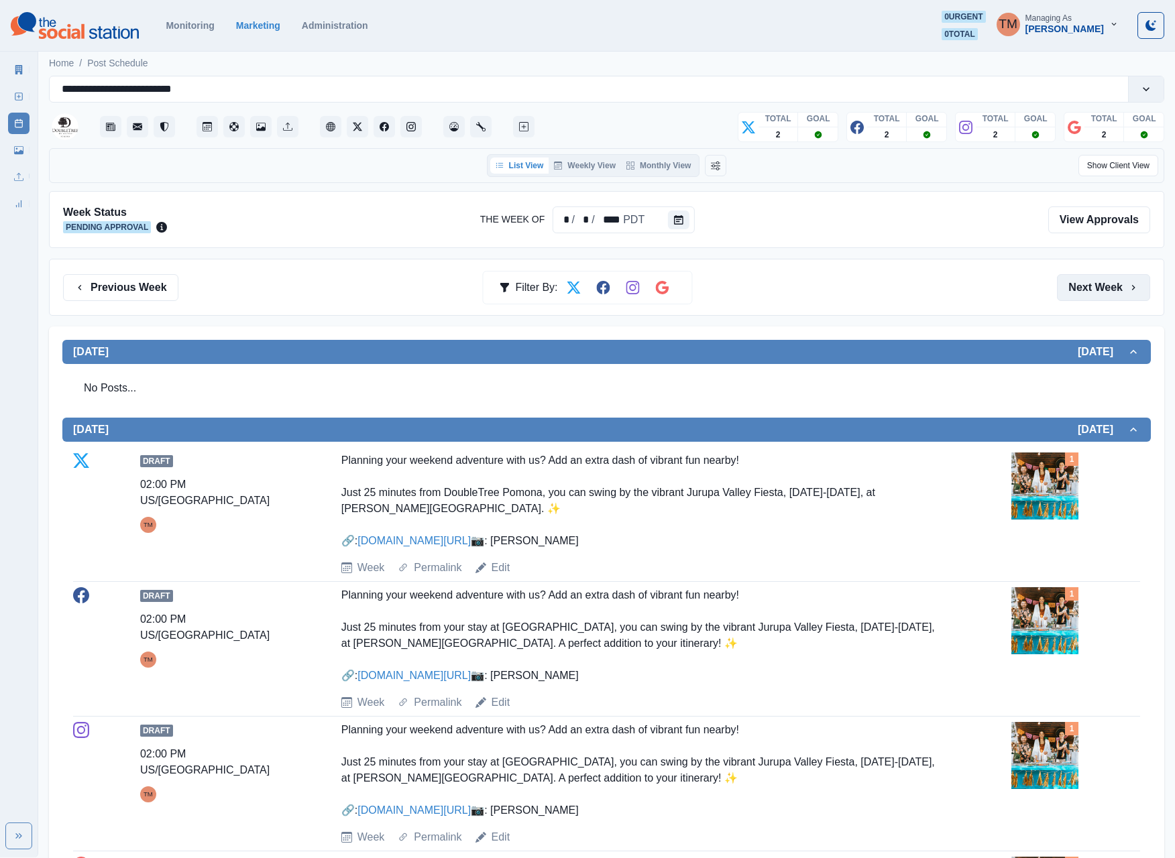
click at [895, 294] on button "Next Week" at bounding box center [1103, 287] width 93 height 27
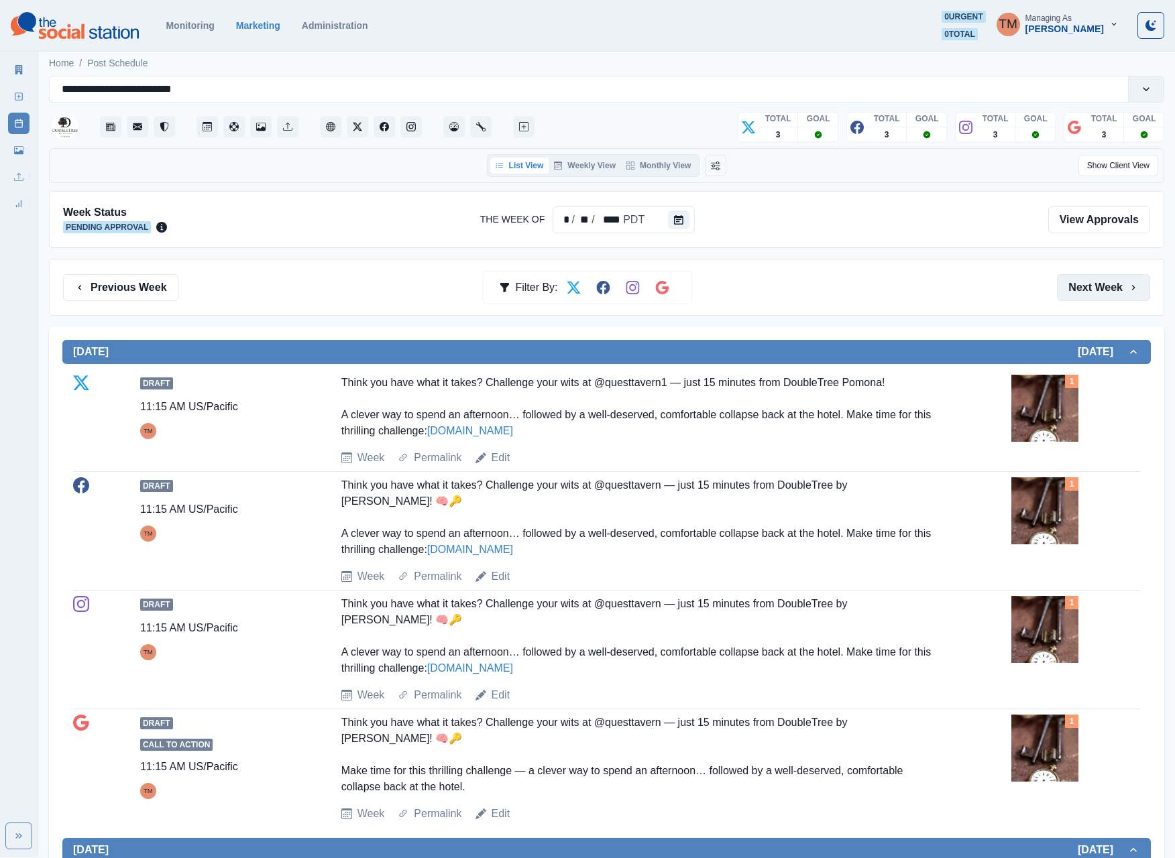
click at [895, 296] on button "Next Week" at bounding box center [1103, 287] width 93 height 27
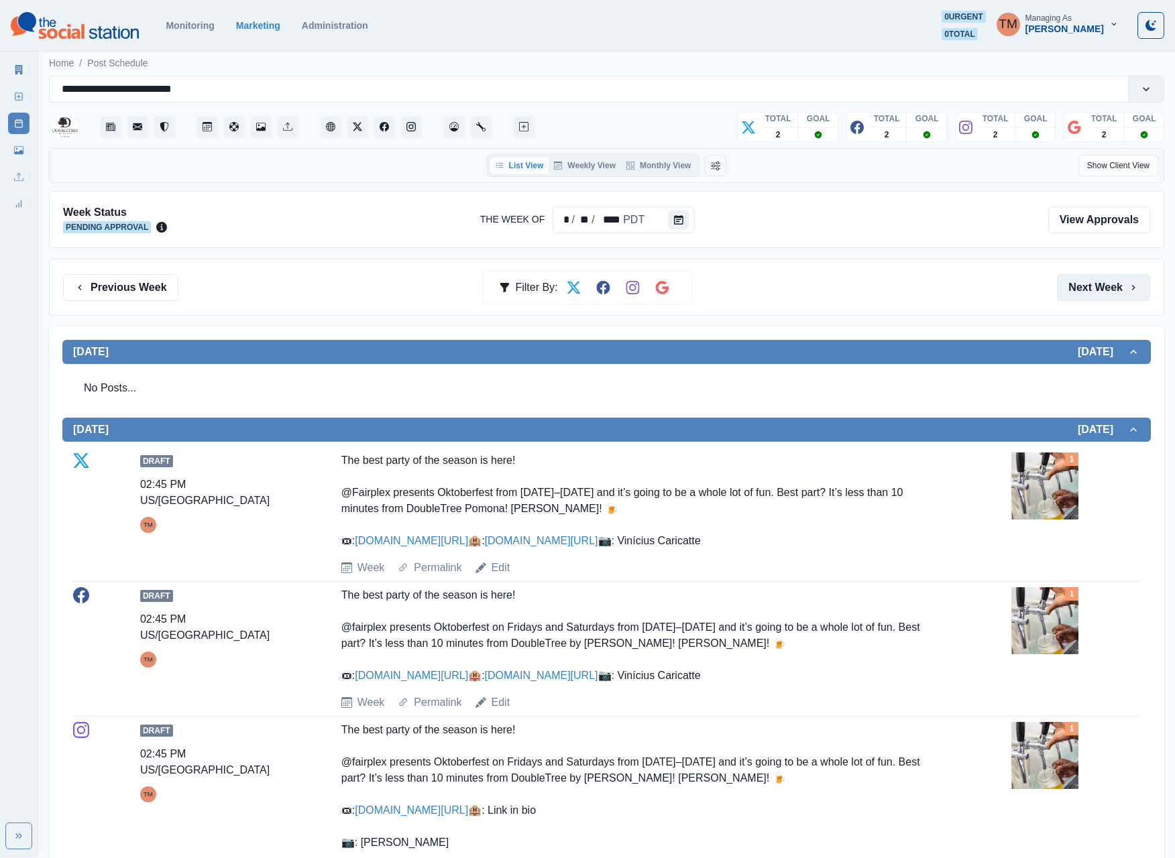
click at [895, 292] on button "Next Week" at bounding box center [1103, 287] width 93 height 27
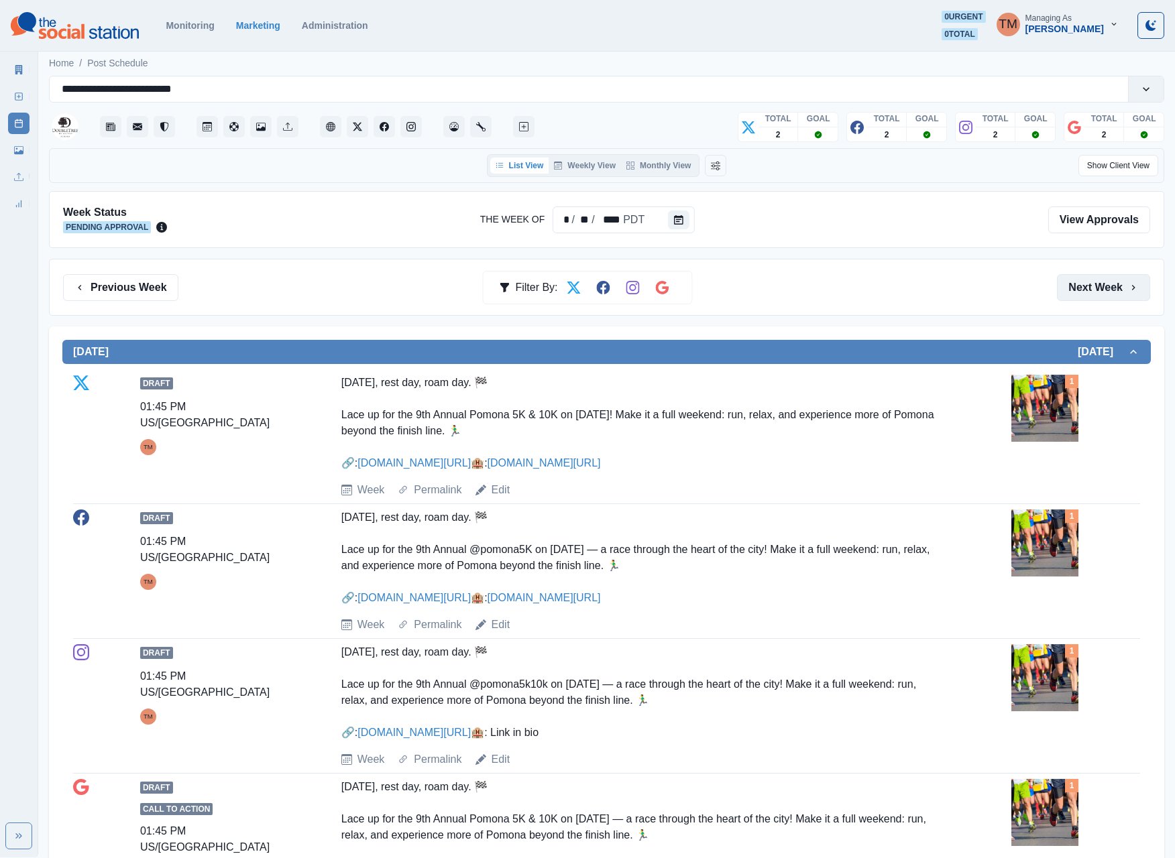
click at [895, 295] on button "Next Week" at bounding box center [1103, 287] width 93 height 27
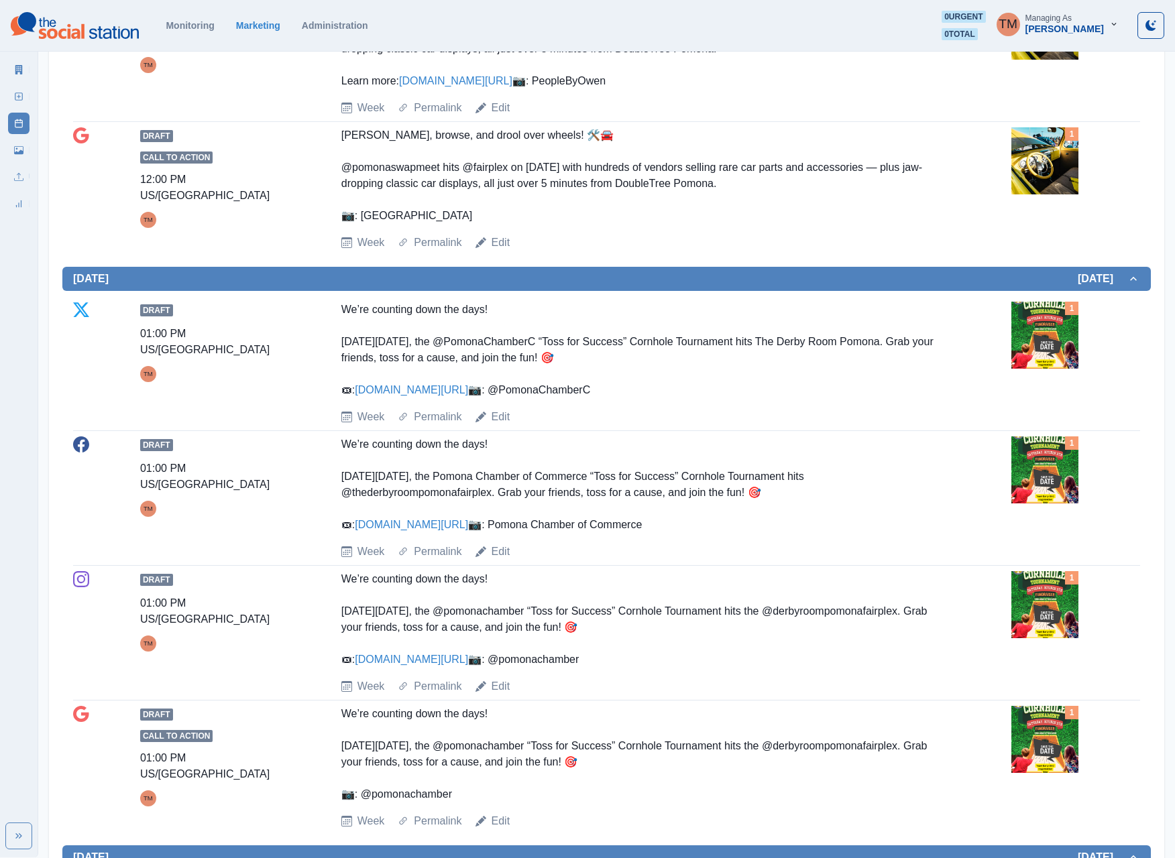
scroll to position [670, 0]
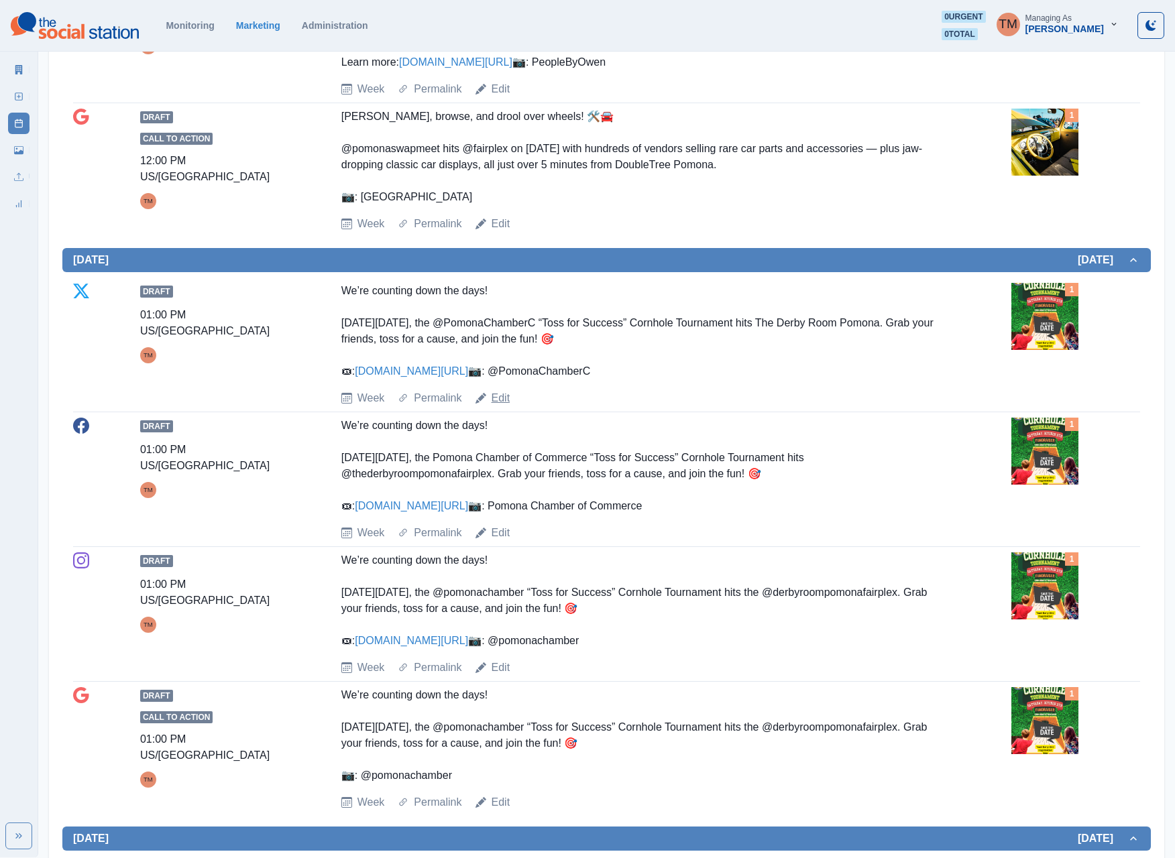
click at [495, 406] on link "Edit" at bounding box center [500, 398] width 19 height 16
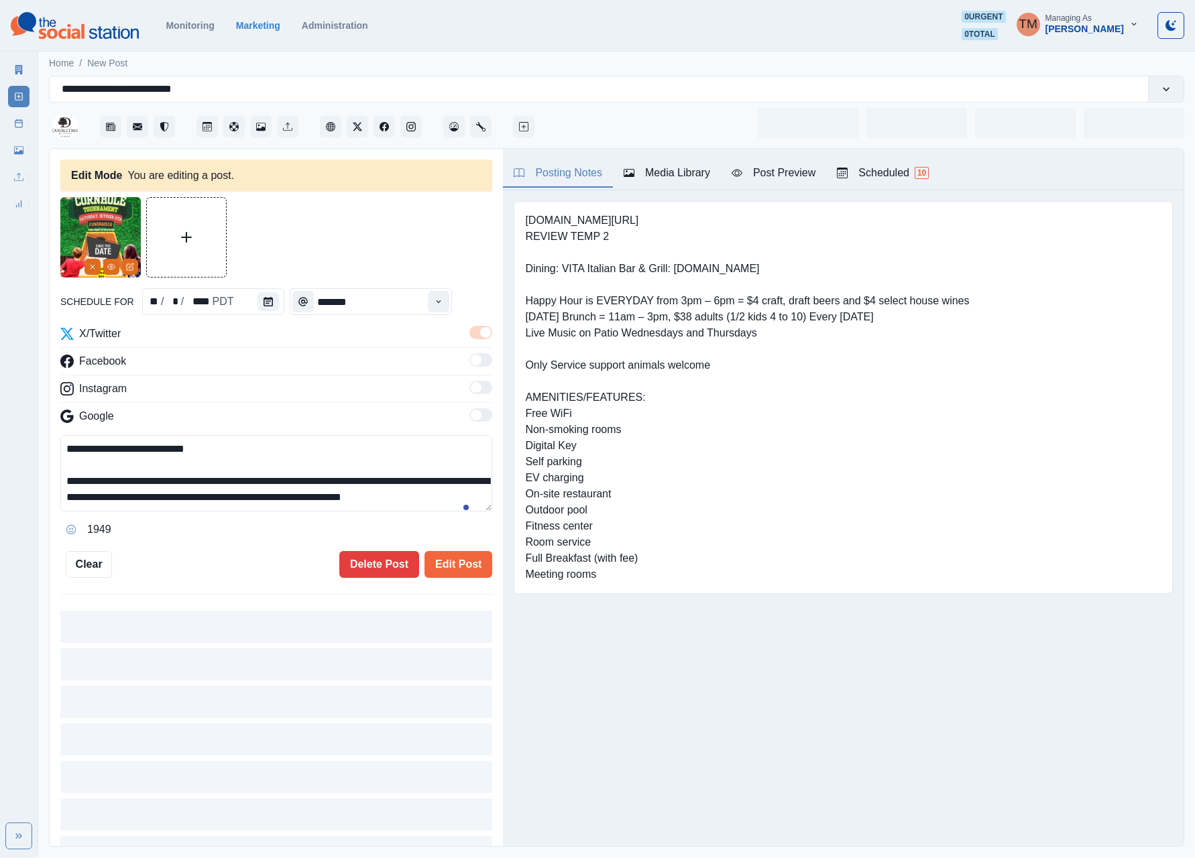
type input "*******"
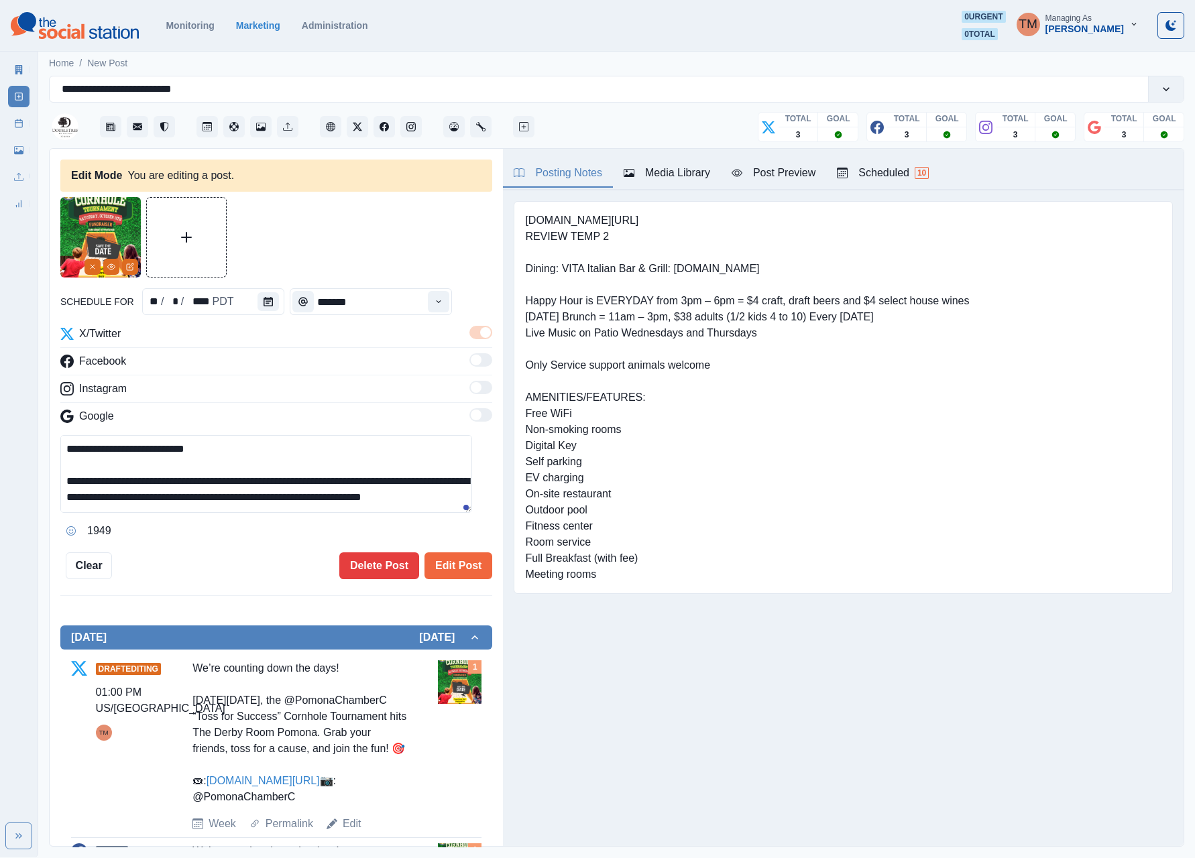
scroll to position [64, 0]
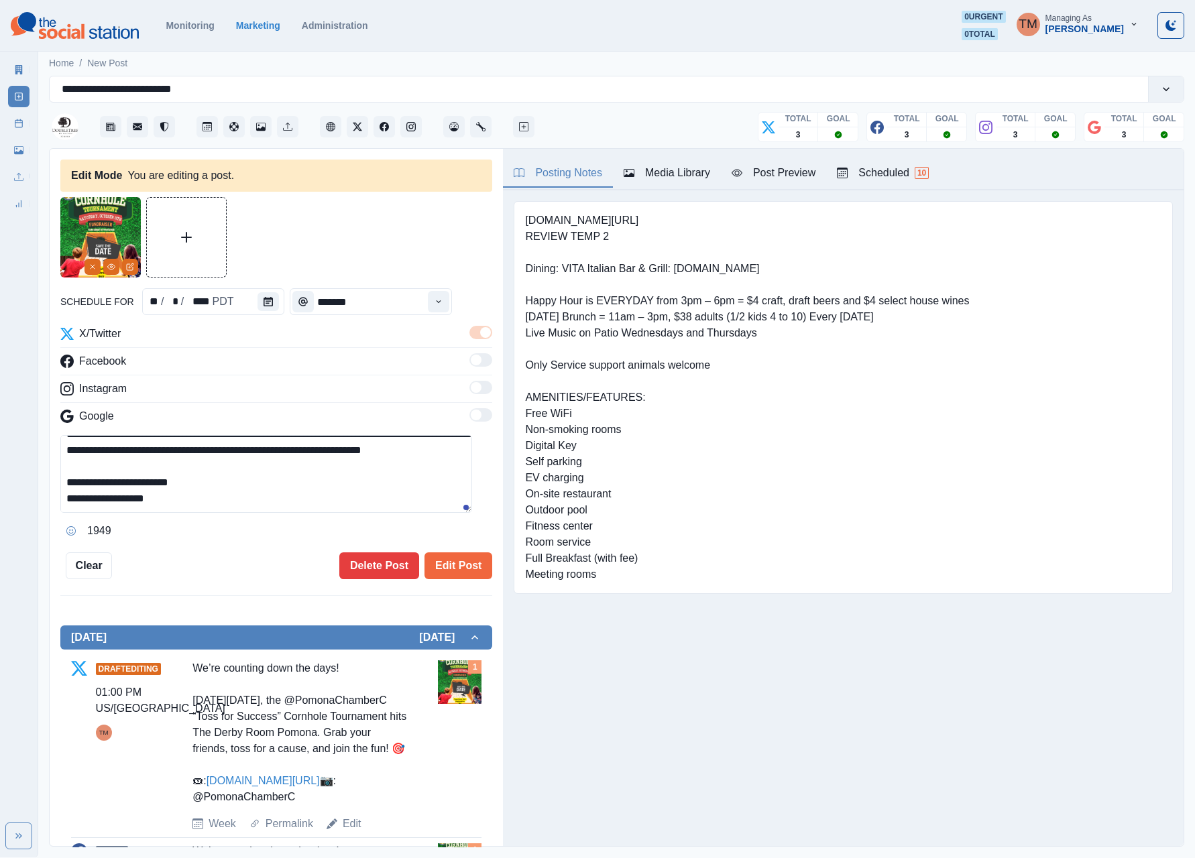
click at [239, 481] on textarea "**********" at bounding box center [266, 474] width 412 height 78
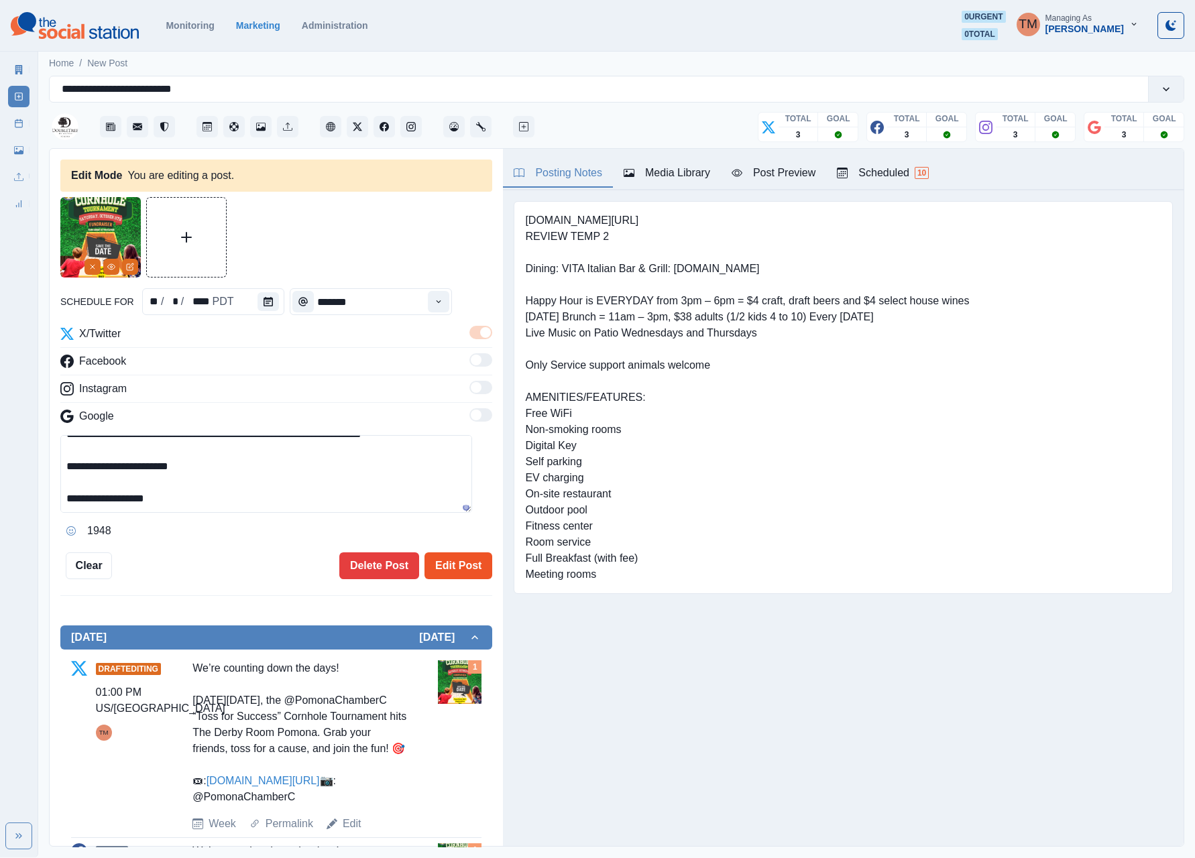
type textarea "**********"
click at [441, 569] on button "Edit Post" at bounding box center [458, 565] width 68 height 27
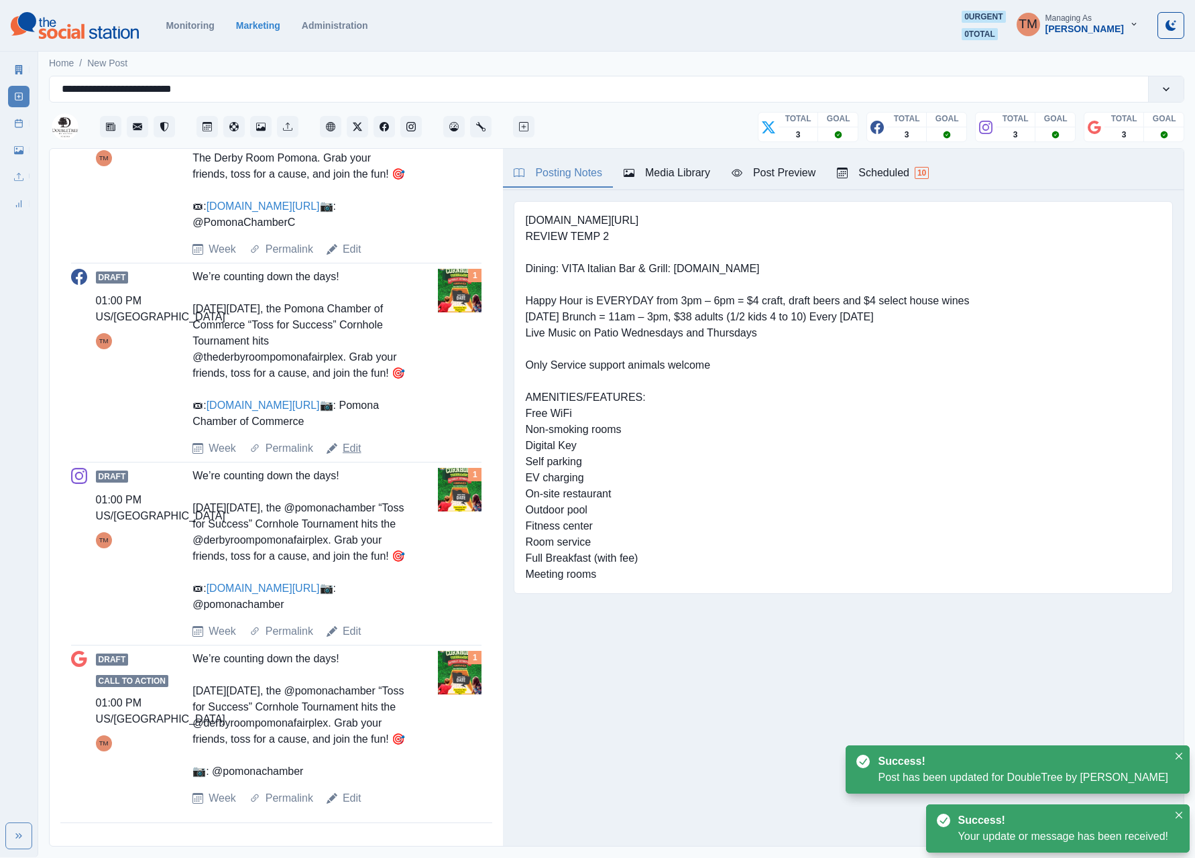
click at [345, 440] on link "Edit" at bounding box center [352, 448] width 19 height 16
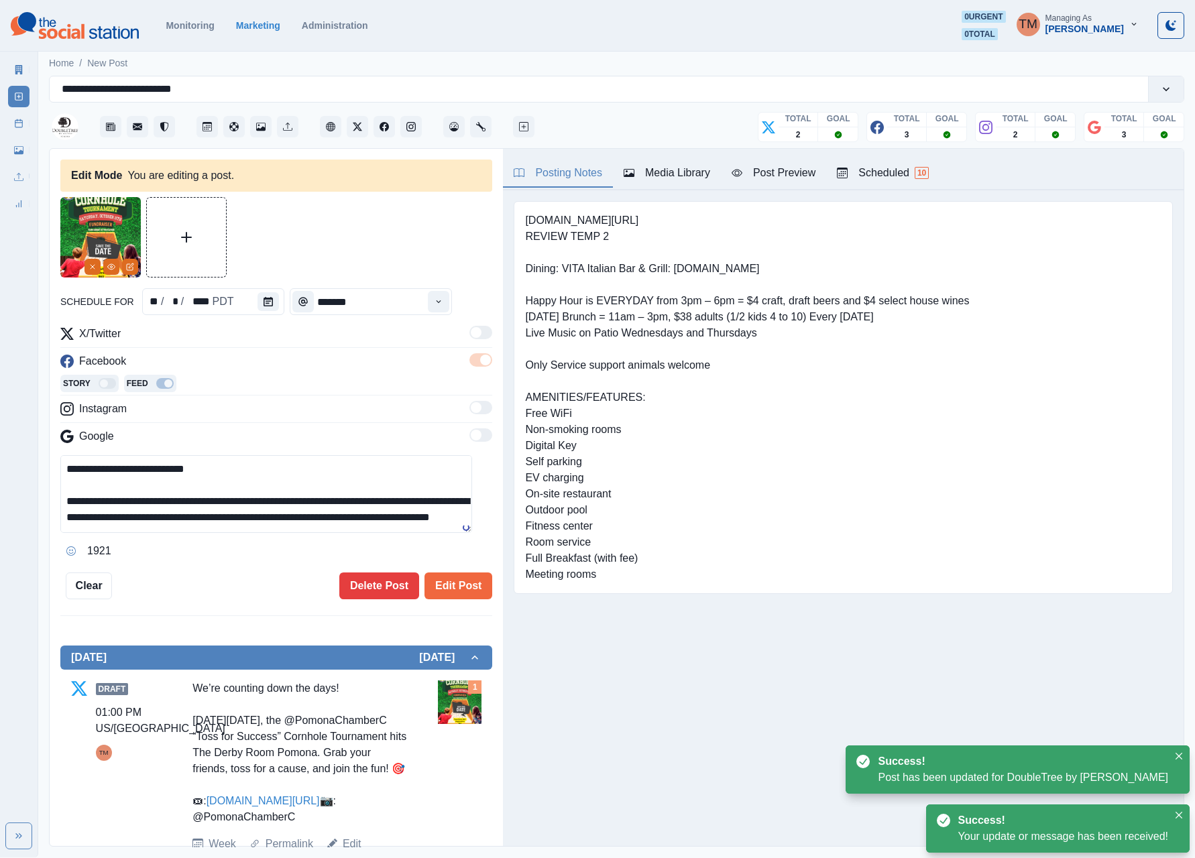
scroll to position [63, 0]
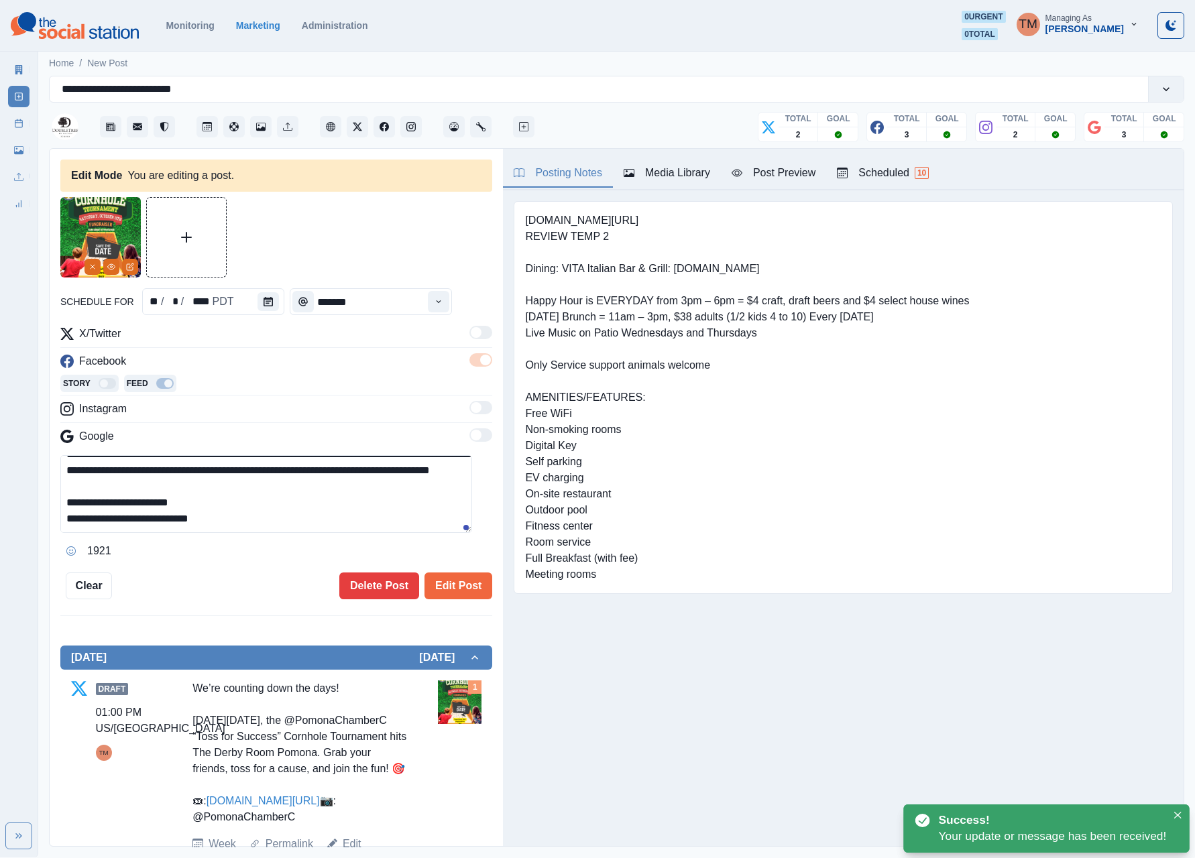
click at [291, 502] on textarea "**********" at bounding box center [266, 494] width 412 height 78
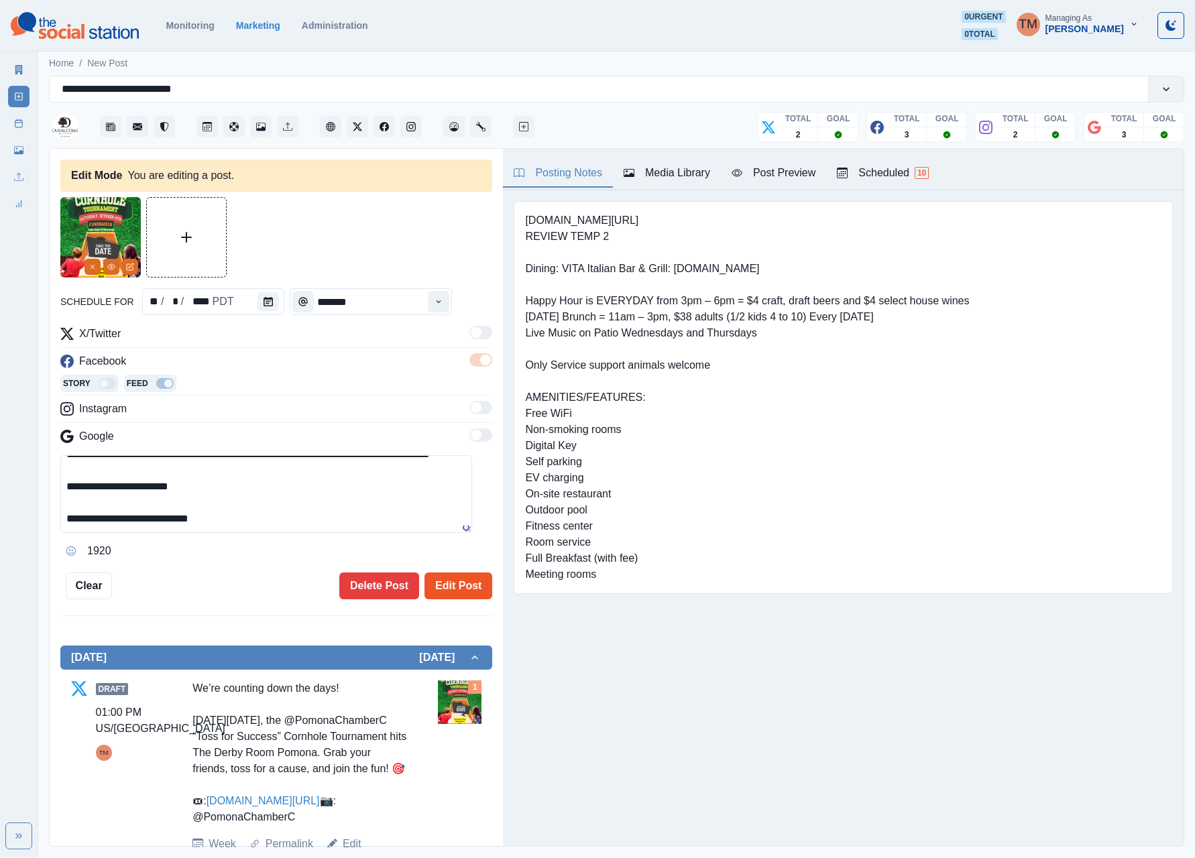
type textarea "**********"
click at [428, 590] on button "Edit Post" at bounding box center [458, 586] width 68 height 27
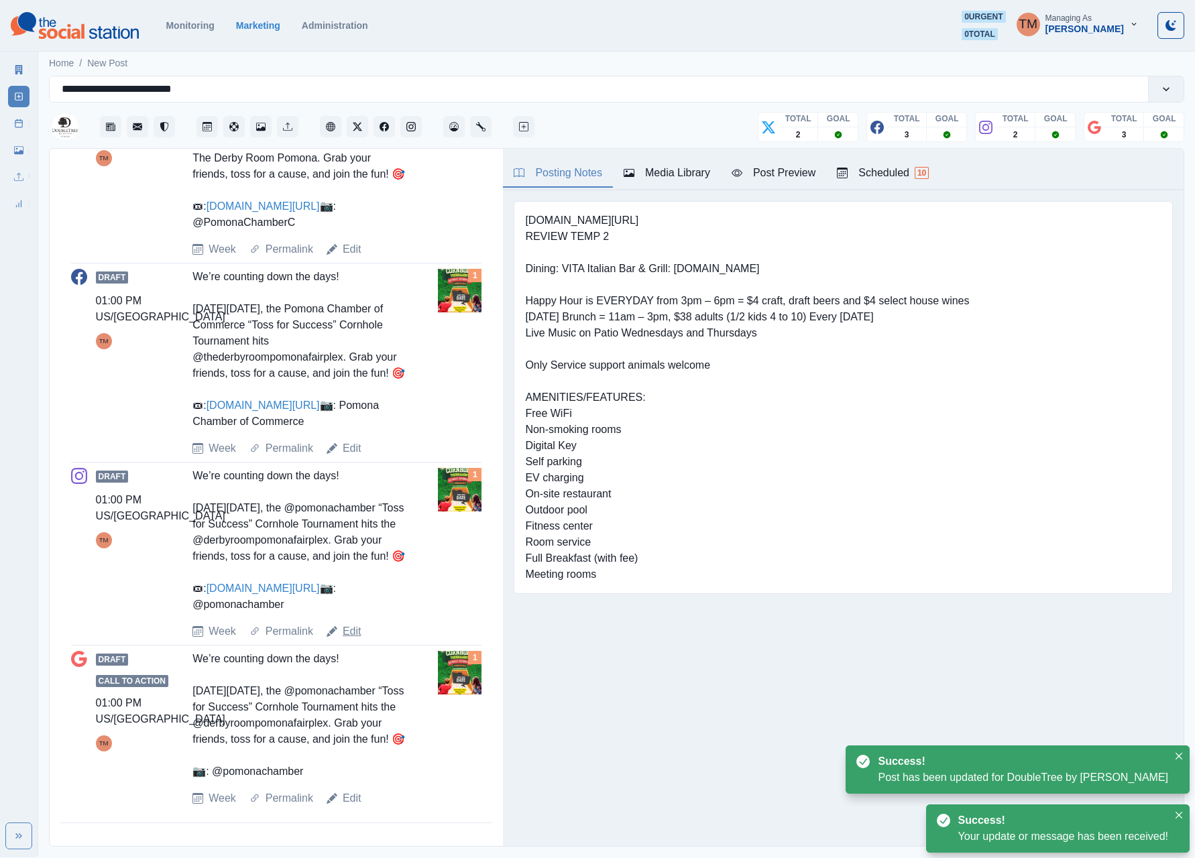
click at [347, 624] on link "Edit" at bounding box center [352, 632] width 19 height 16
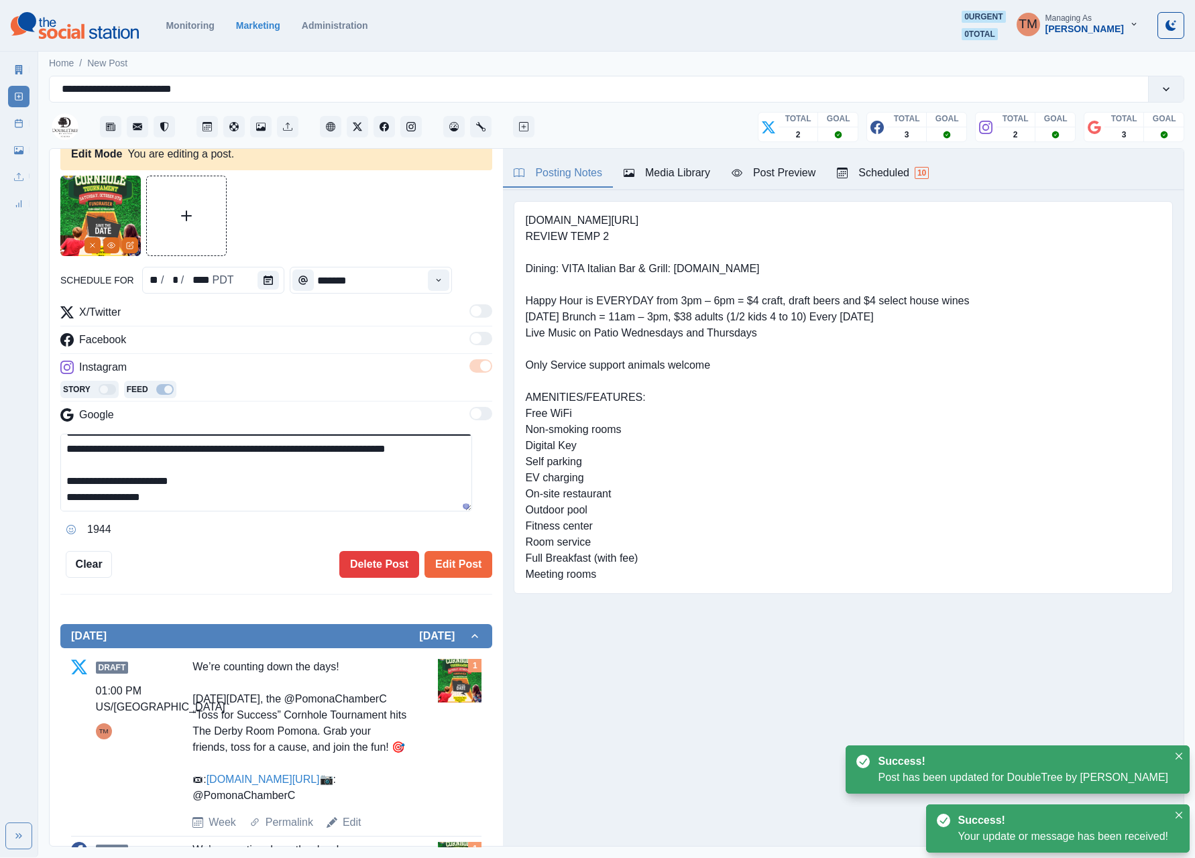
click at [390, 488] on textarea "**********" at bounding box center [266, 473] width 412 height 78
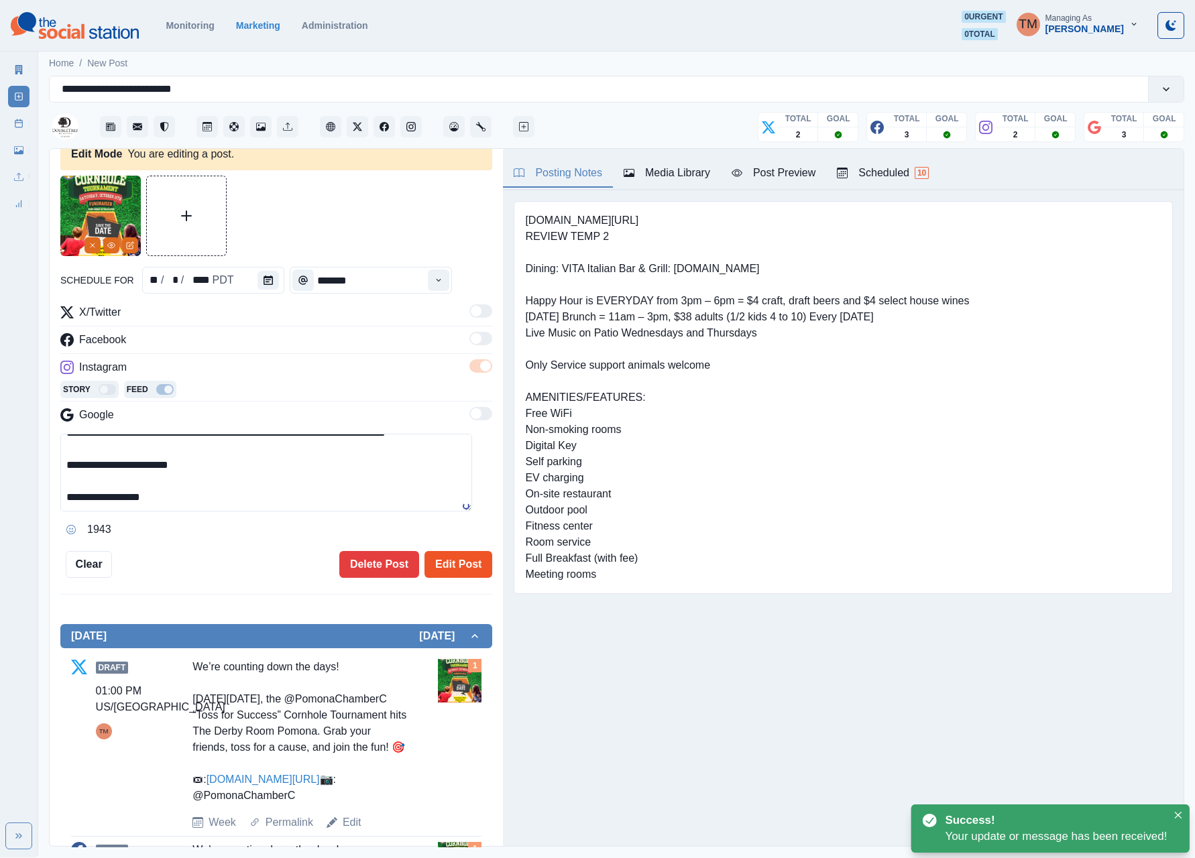
type textarea "**********"
click at [447, 566] on button "Edit Post" at bounding box center [458, 564] width 68 height 27
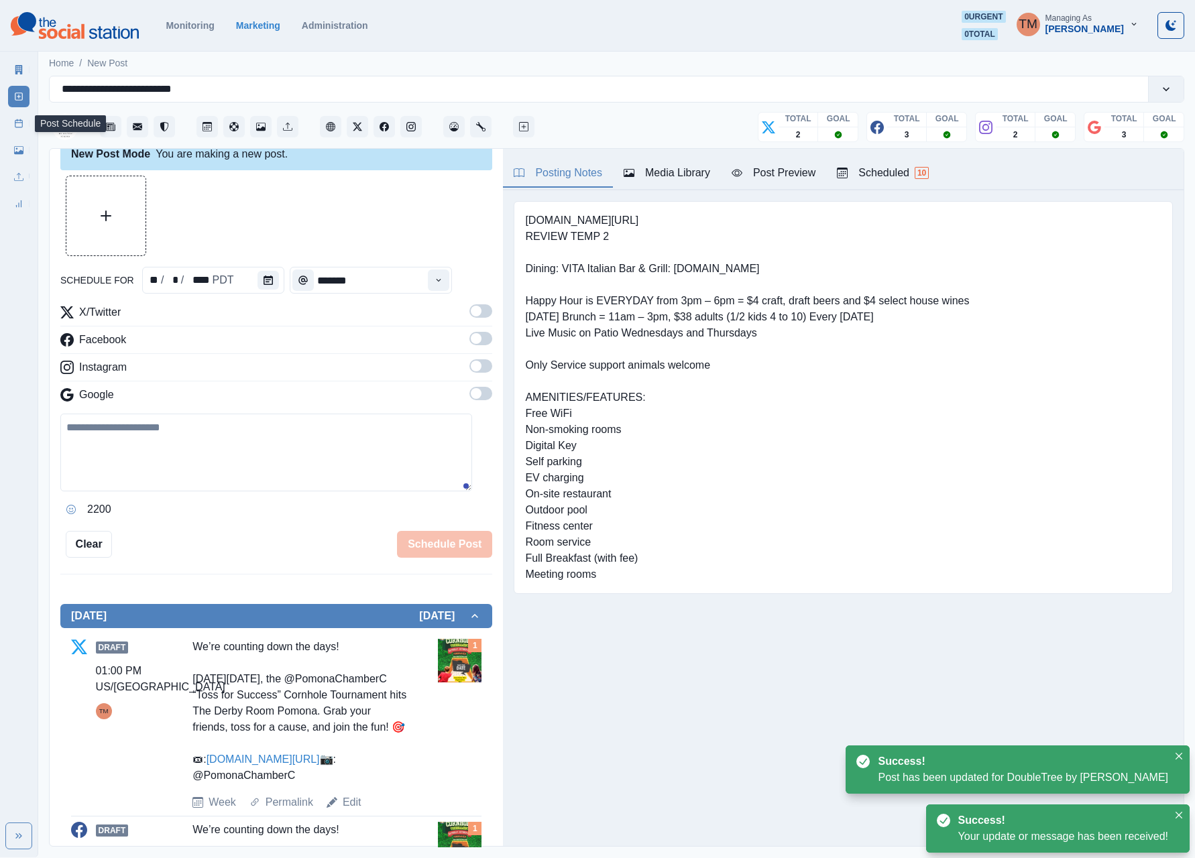
click at [21, 129] on link "Post Schedule" at bounding box center [18, 123] width 21 height 21
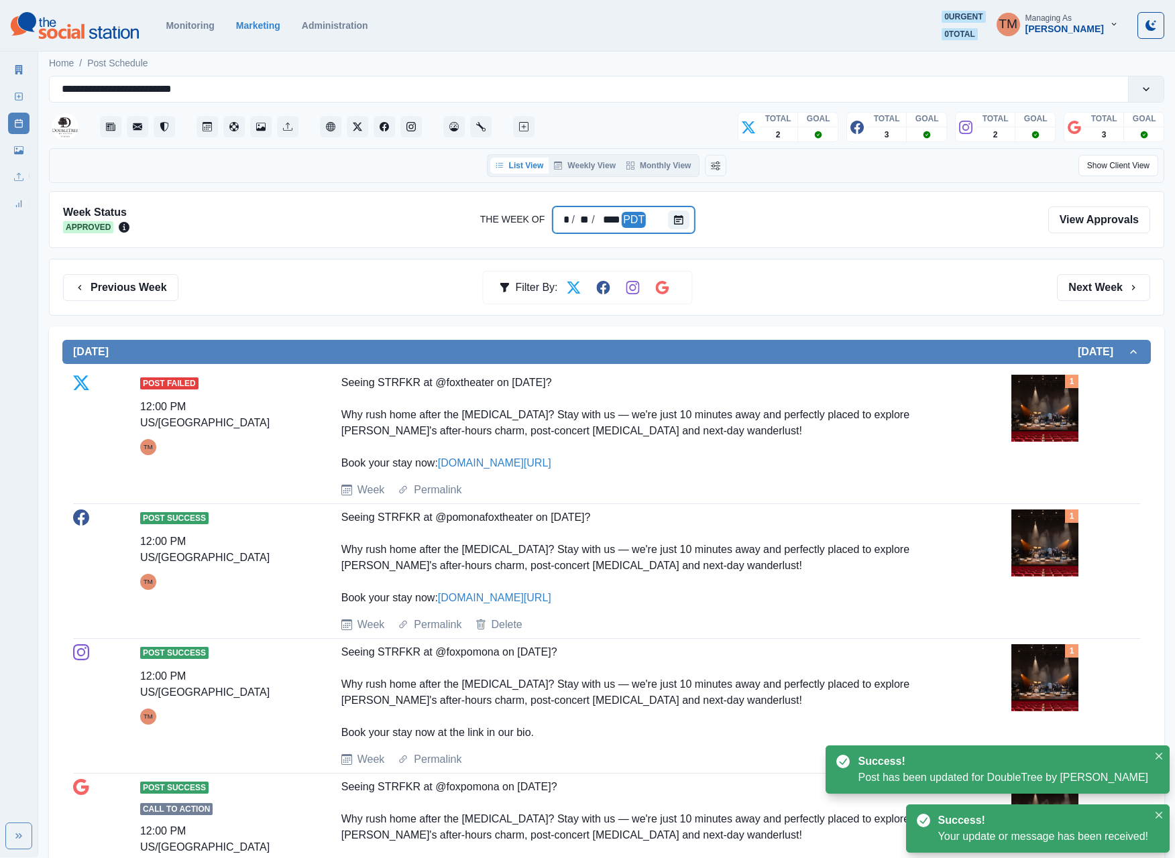
click at [691, 223] on div at bounding box center [681, 220] width 27 height 27
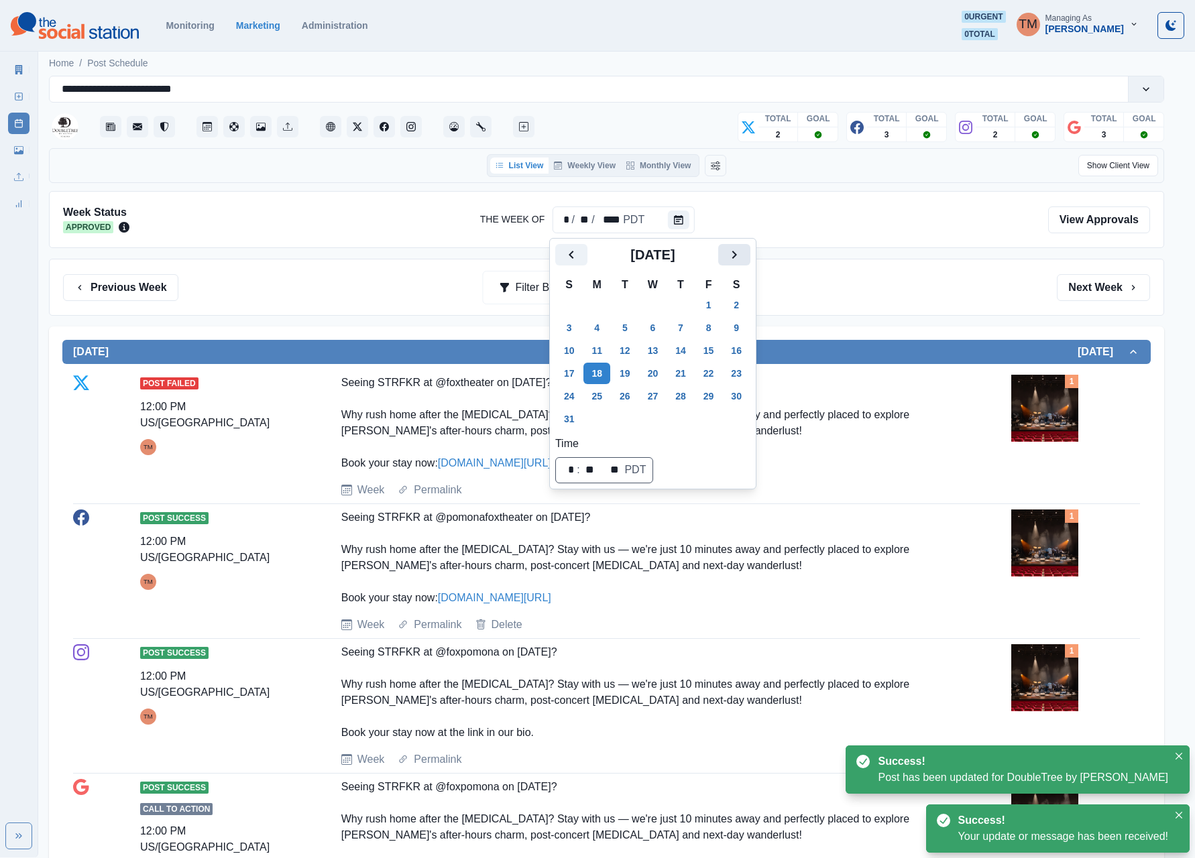
click at [732, 260] on icon "Next" at bounding box center [734, 255] width 16 height 16
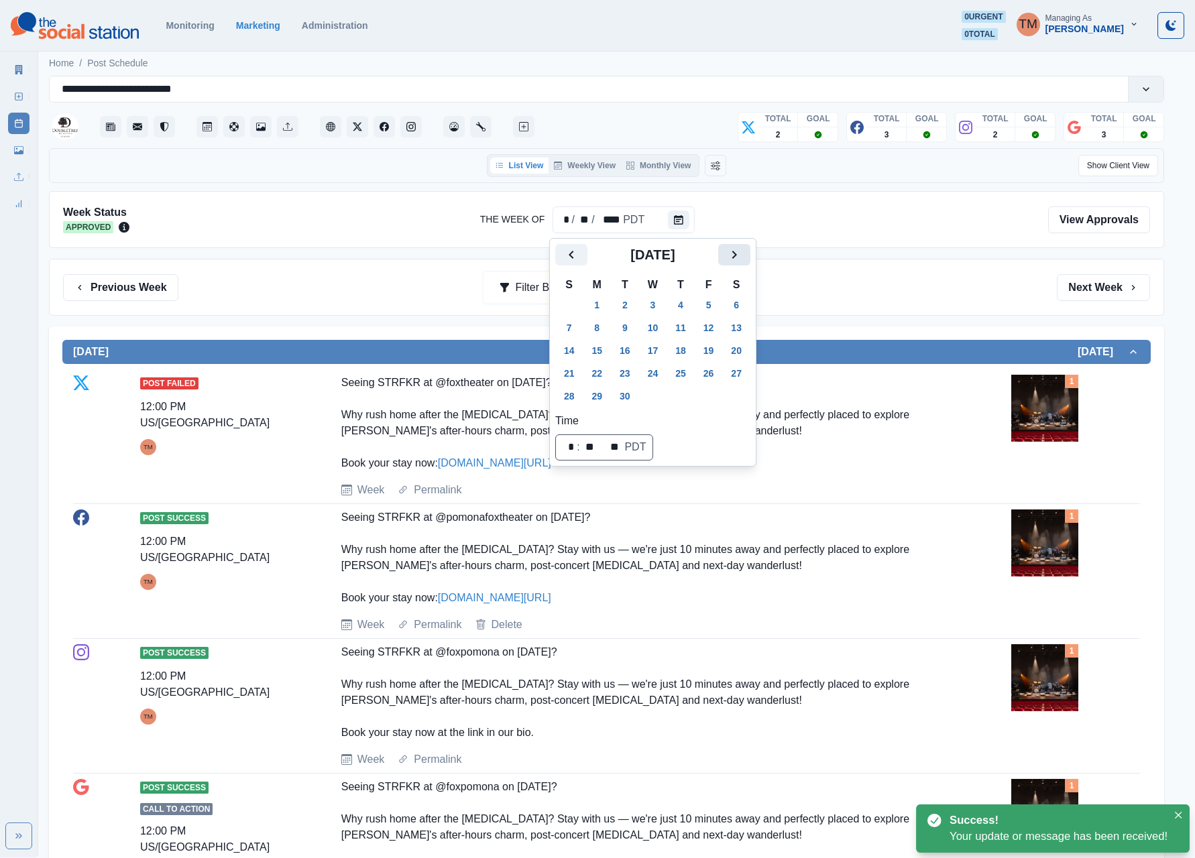
click at [732, 260] on icon "Next" at bounding box center [734, 255] width 16 height 16
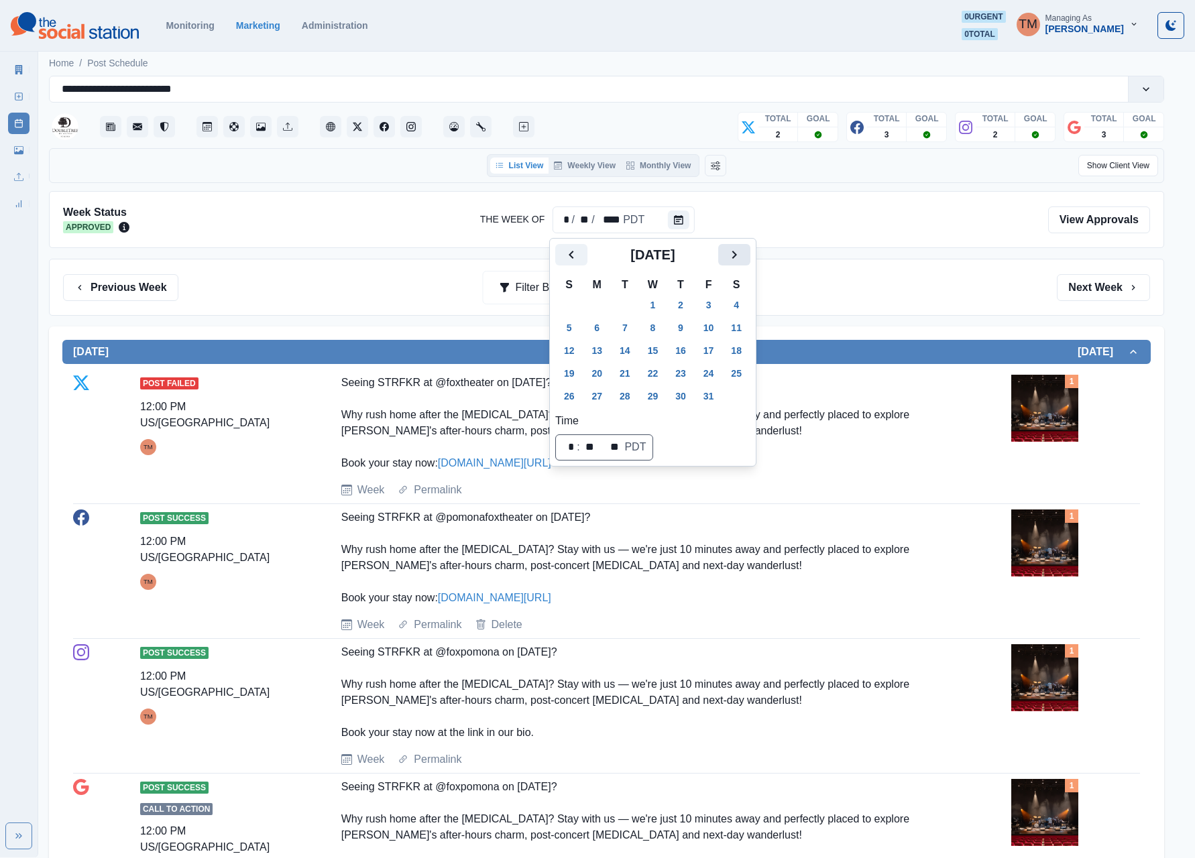
click at [732, 260] on icon "Next" at bounding box center [734, 255] width 16 height 16
click at [573, 255] on icon "Previous" at bounding box center [571, 255] width 16 height 16
click at [622, 330] on button "7" at bounding box center [624, 327] width 27 height 21
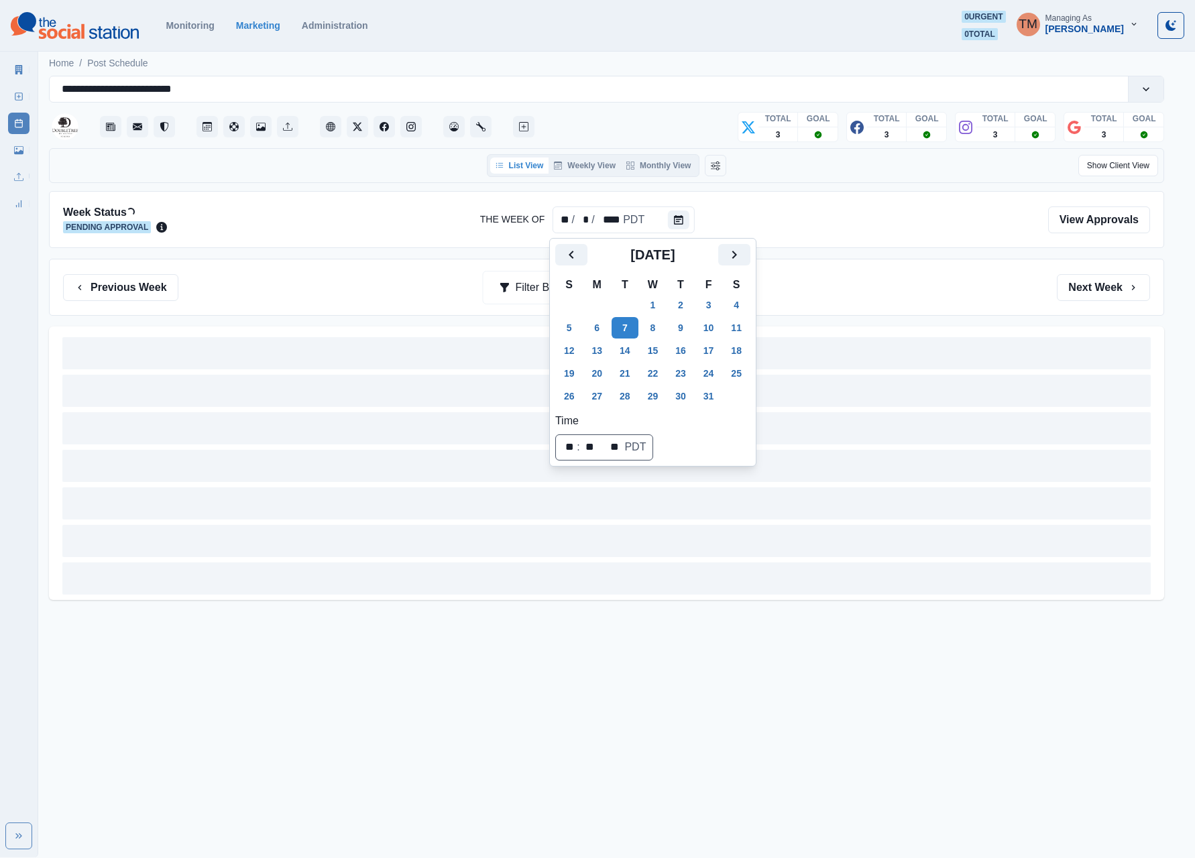
click at [807, 295] on div "Previous Week Filter By: Next Week" at bounding box center [606, 287] width 1087 height 27
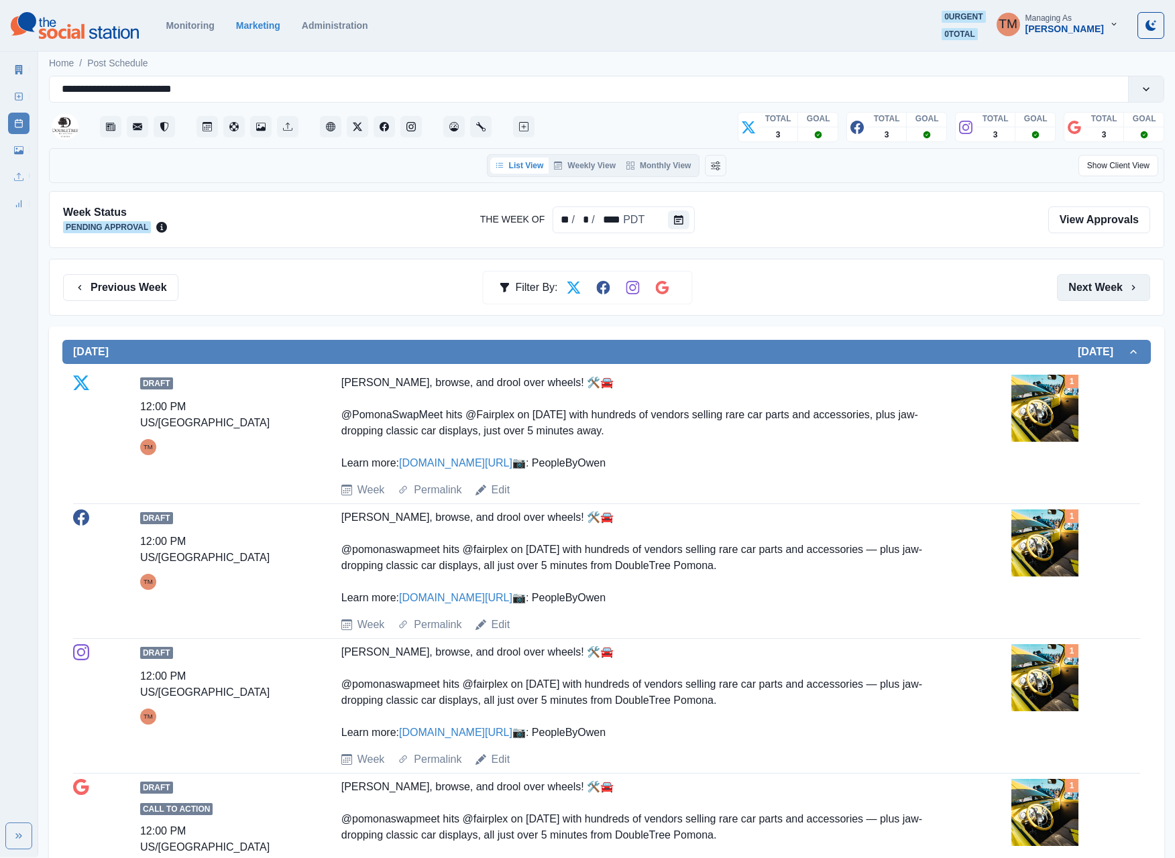
click at [895, 290] on button "Next Week" at bounding box center [1103, 287] width 93 height 27
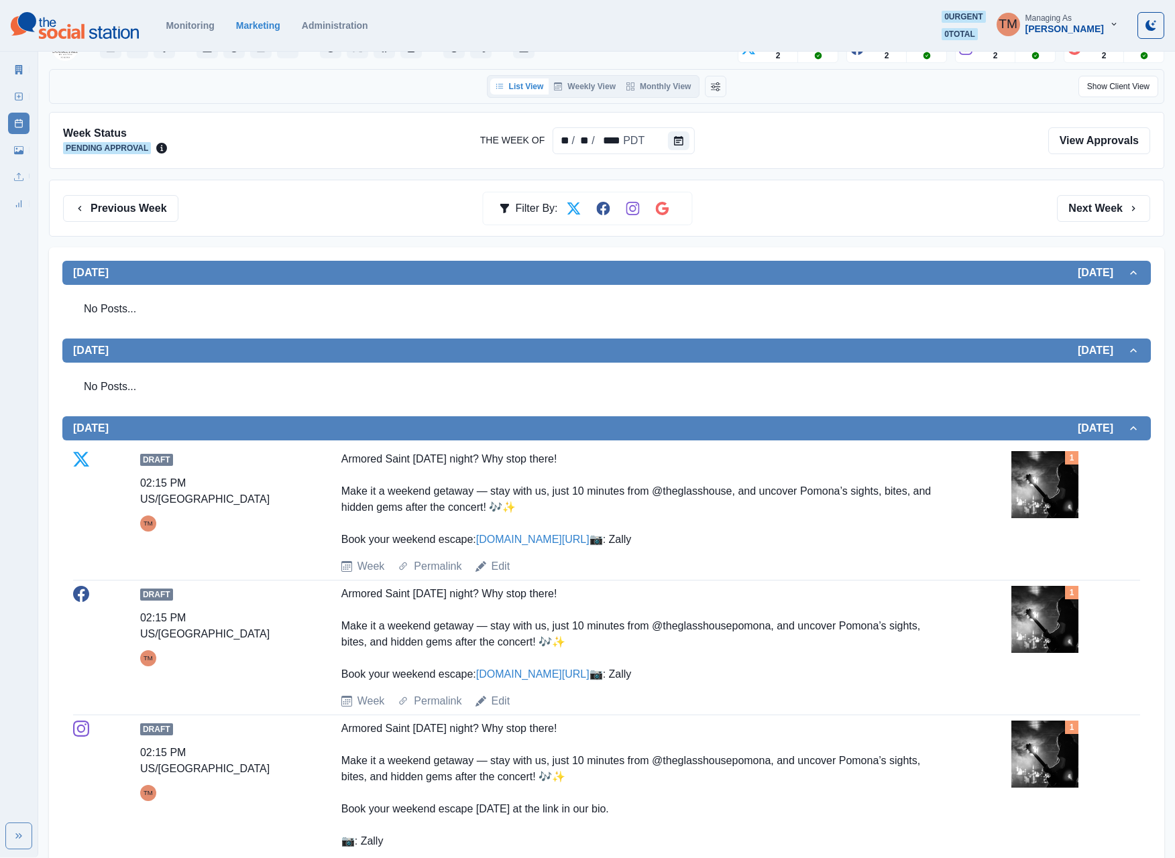
scroll to position [24, 0]
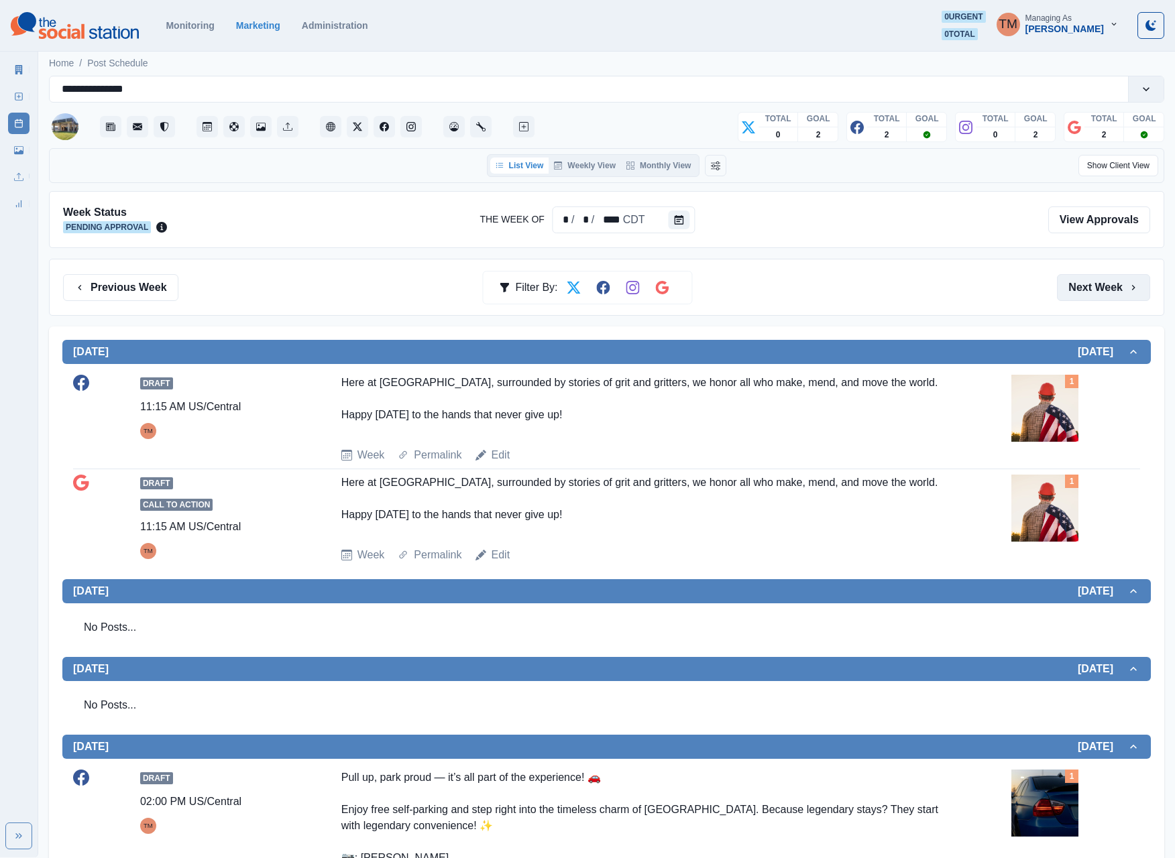
click at [895, 295] on button "Next Week" at bounding box center [1103, 287] width 93 height 27
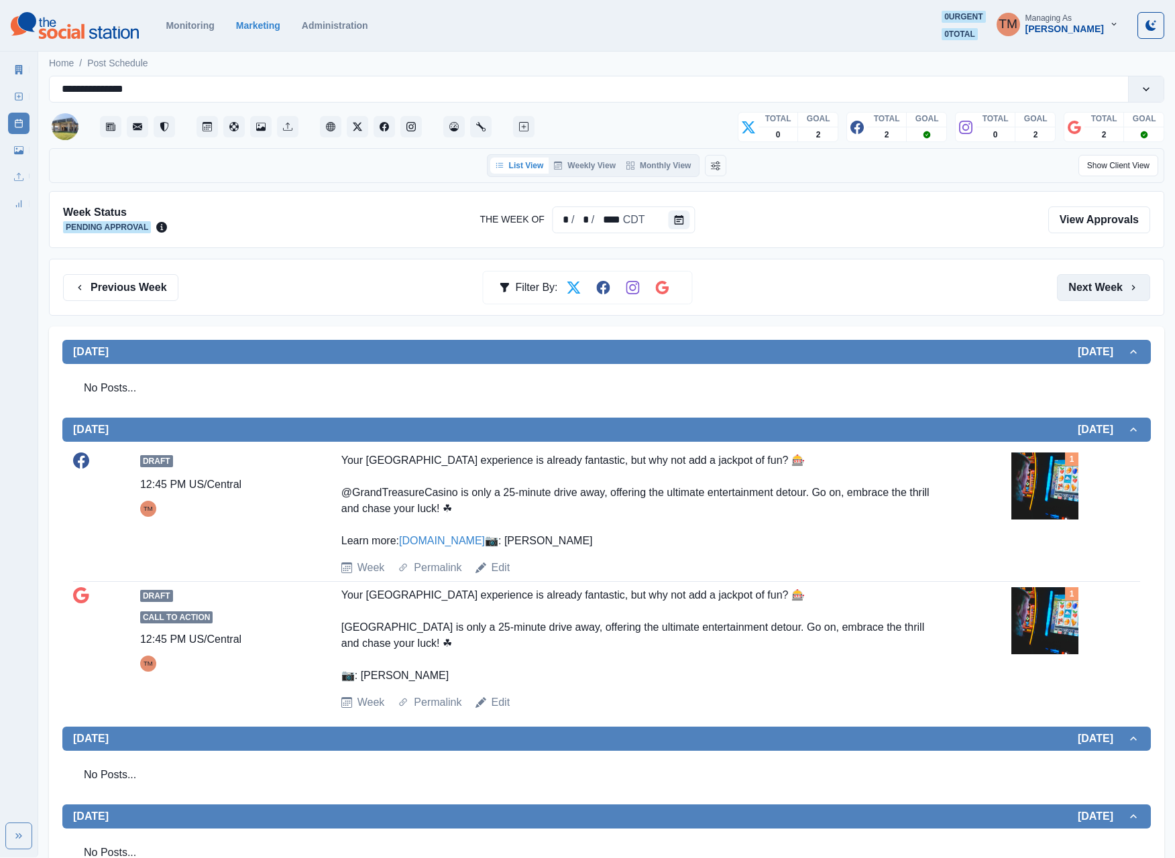
click at [895, 286] on button "Next Week" at bounding box center [1103, 287] width 93 height 27
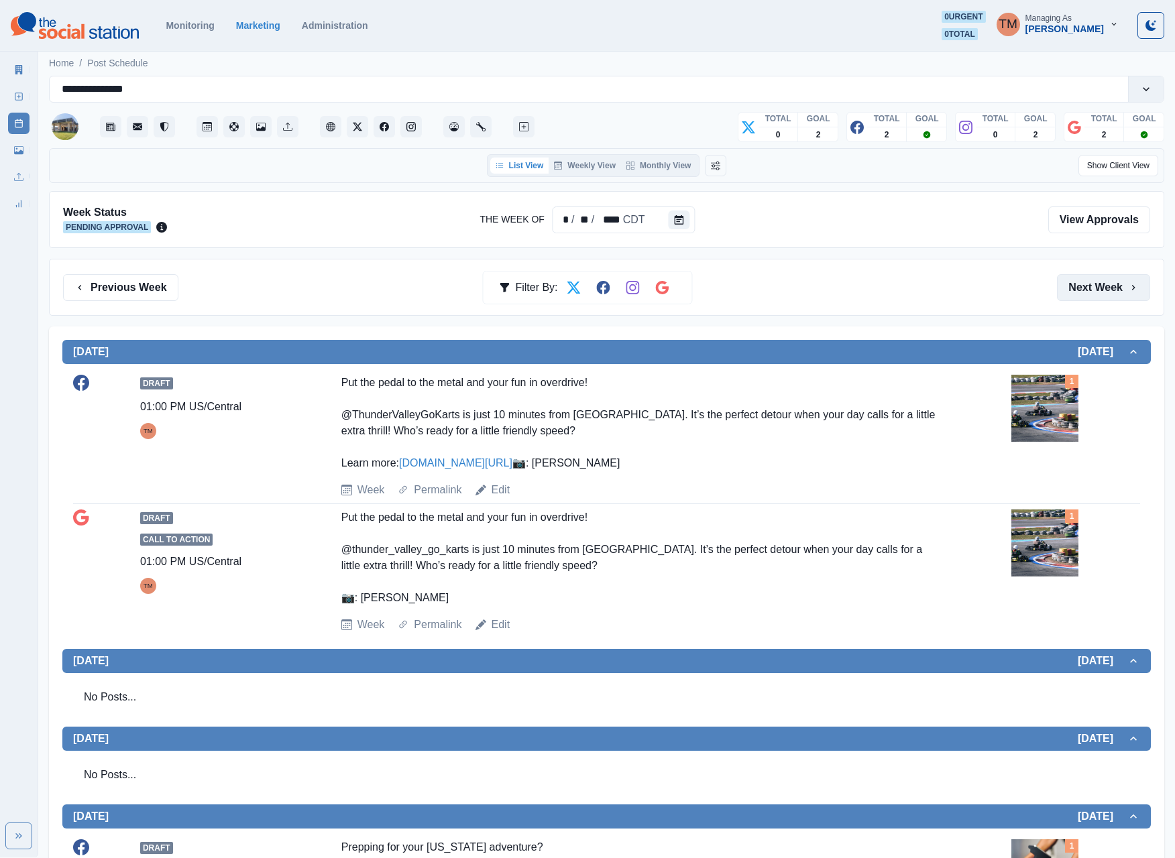
click at [895, 301] on button "Next Week" at bounding box center [1103, 287] width 93 height 27
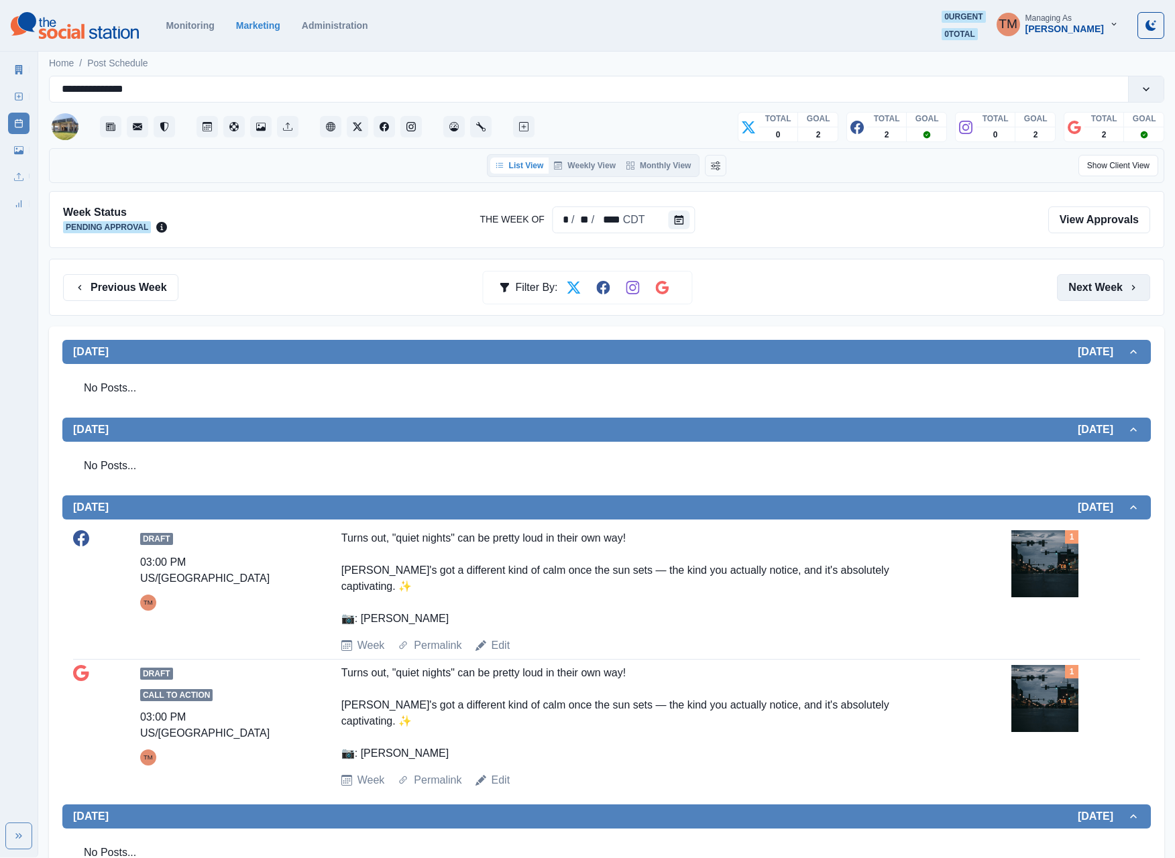
click at [895, 298] on button "Next Week" at bounding box center [1103, 287] width 93 height 27
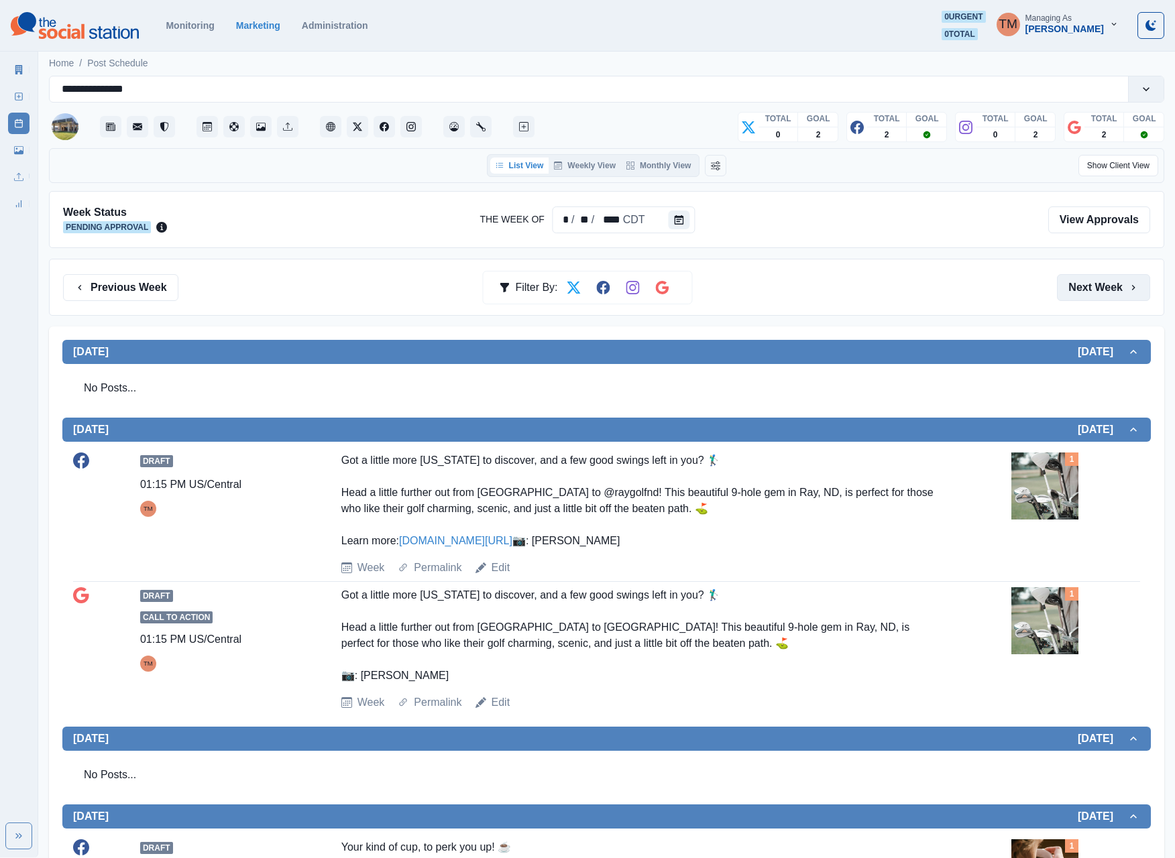
click at [895, 294] on button "Next Week" at bounding box center [1103, 287] width 93 height 27
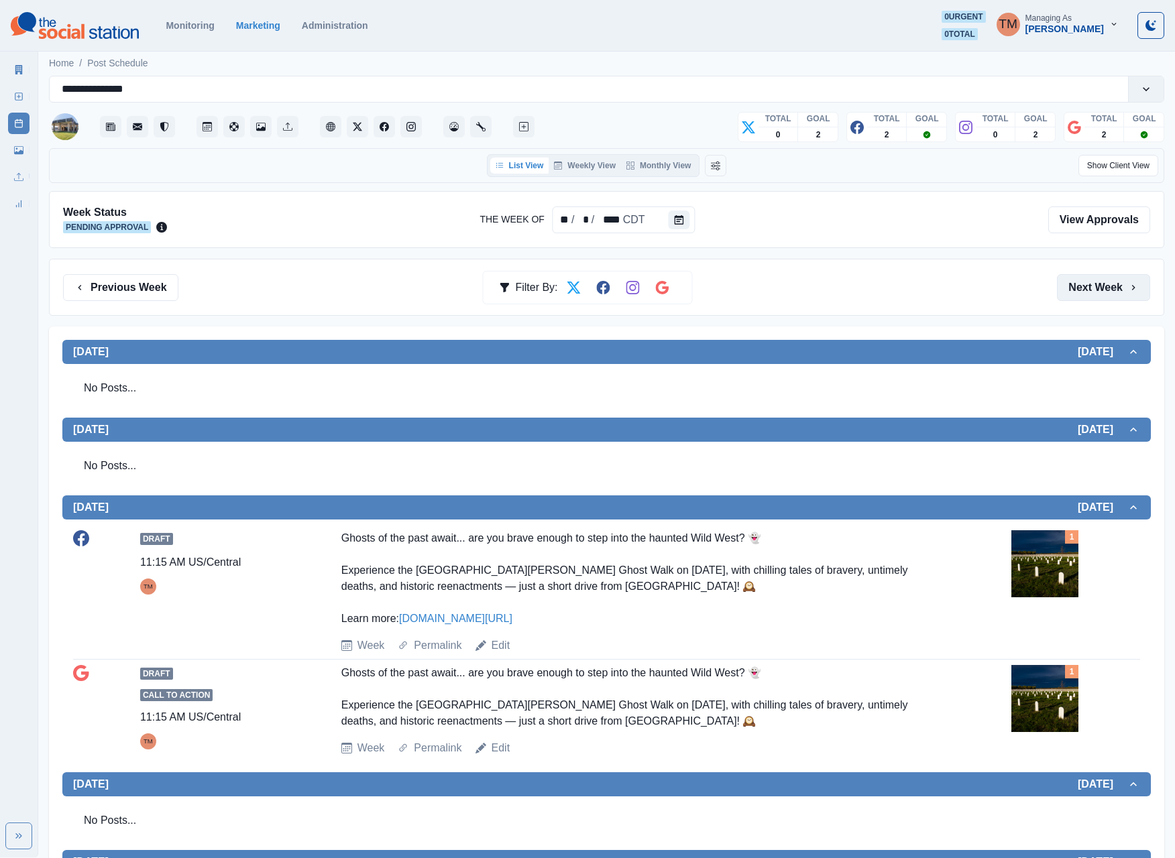
click at [895, 300] on button "Next Week" at bounding box center [1103, 287] width 93 height 27
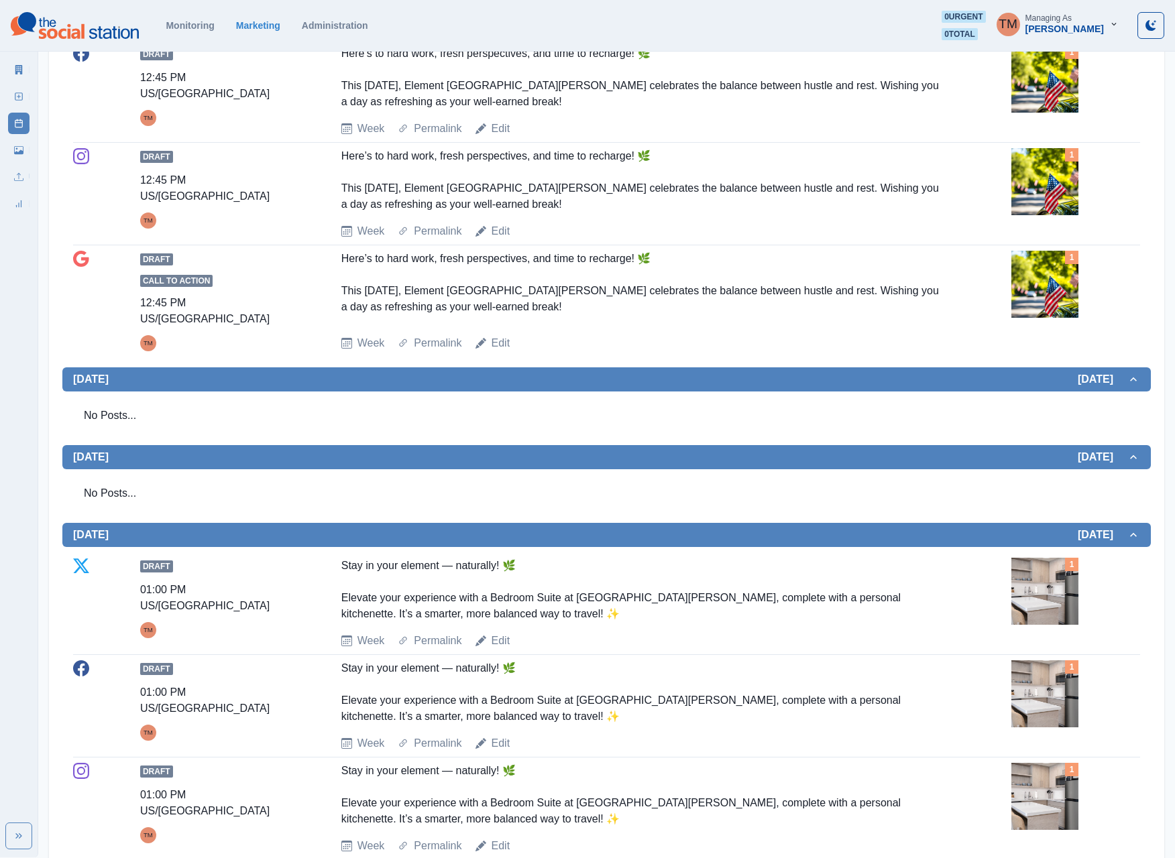
scroll to position [133, 0]
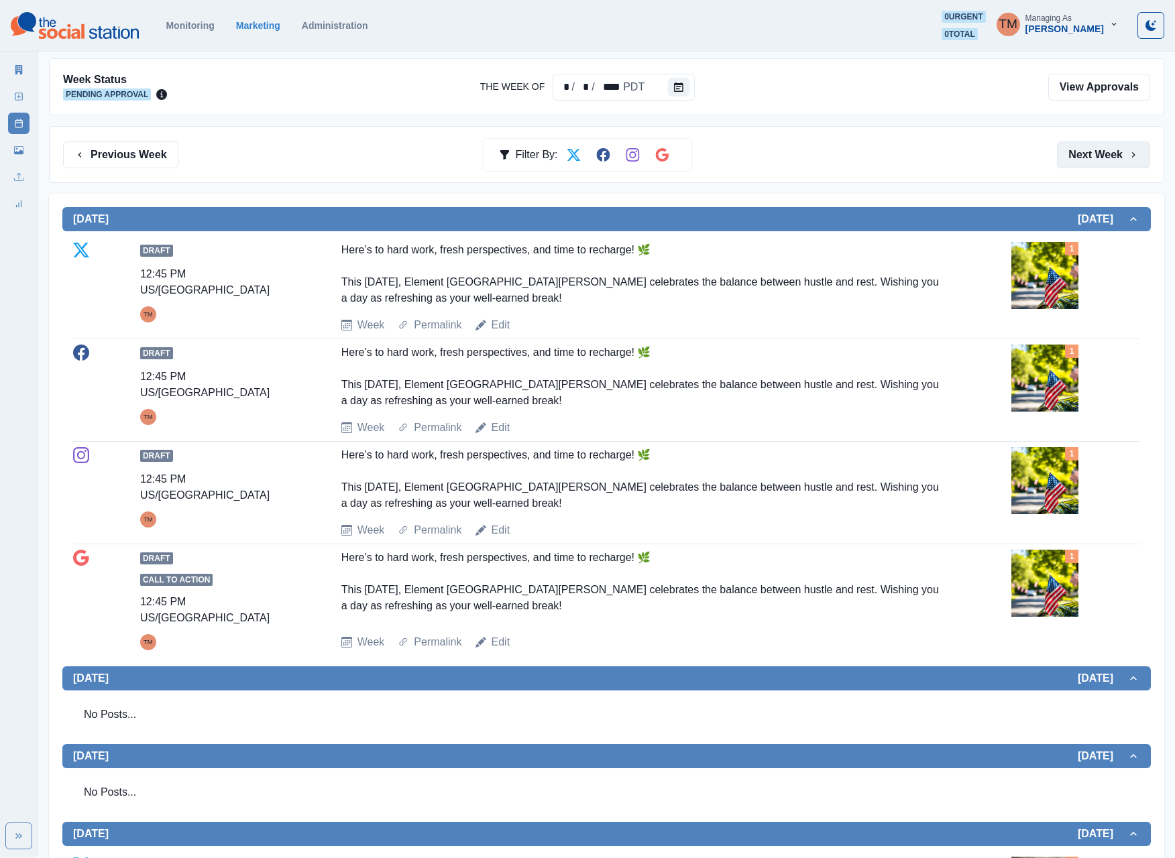
click at [895, 164] on button "Next Week" at bounding box center [1103, 154] width 93 height 27
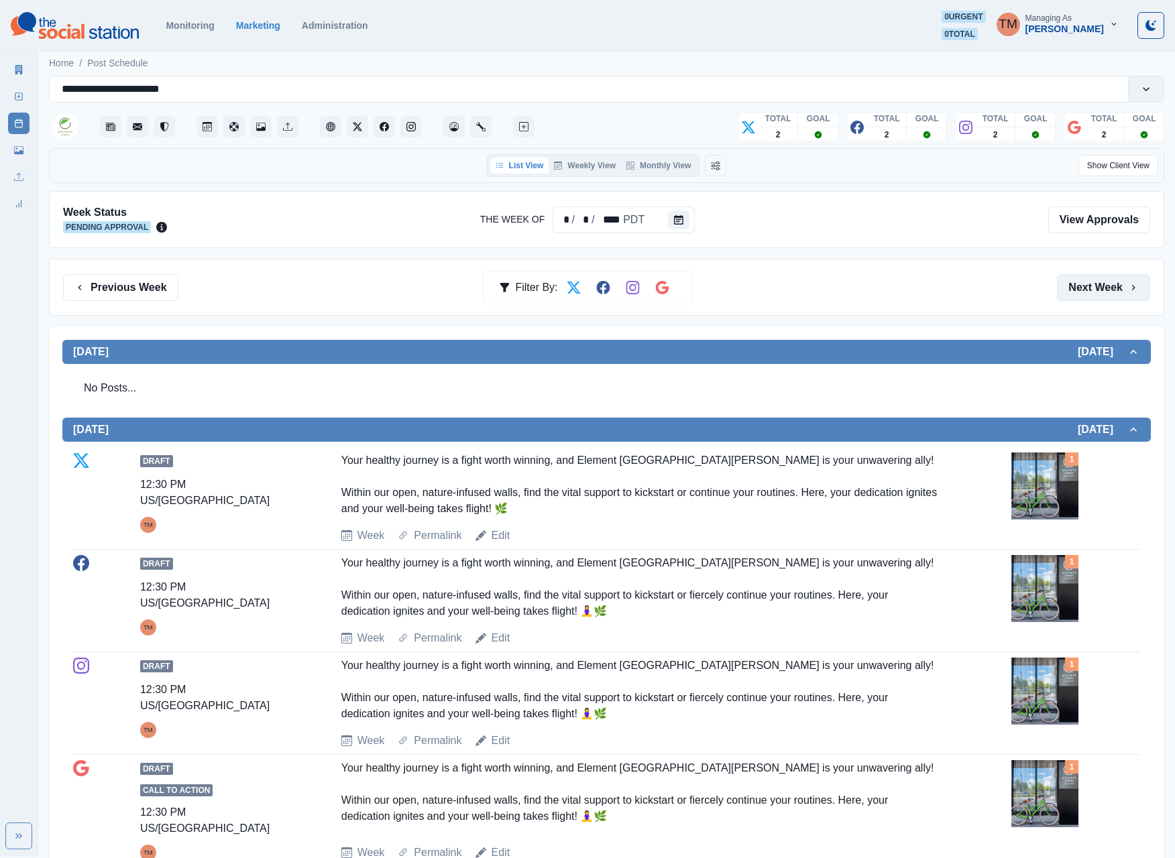
click at [895, 290] on button "Next Week" at bounding box center [1103, 287] width 93 height 27
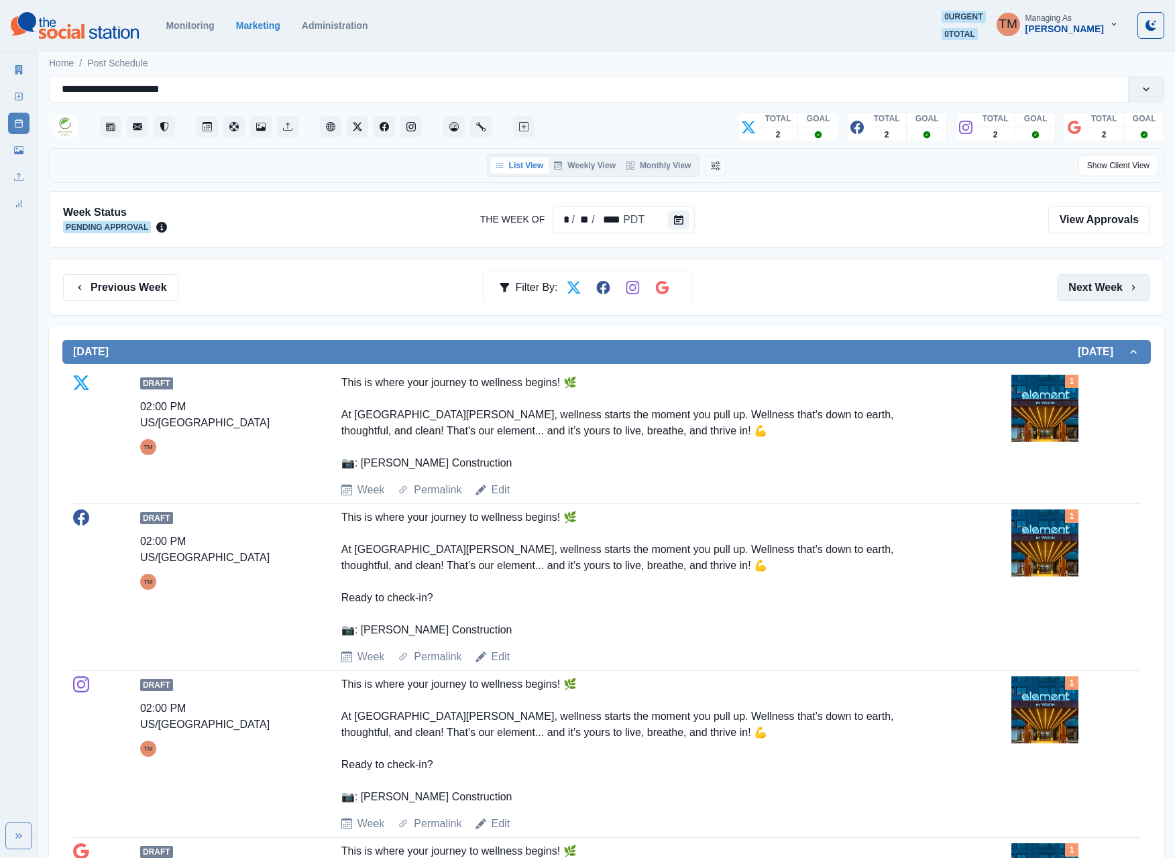
click at [895, 291] on button "Next Week" at bounding box center [1103, 287] width 93 height 27
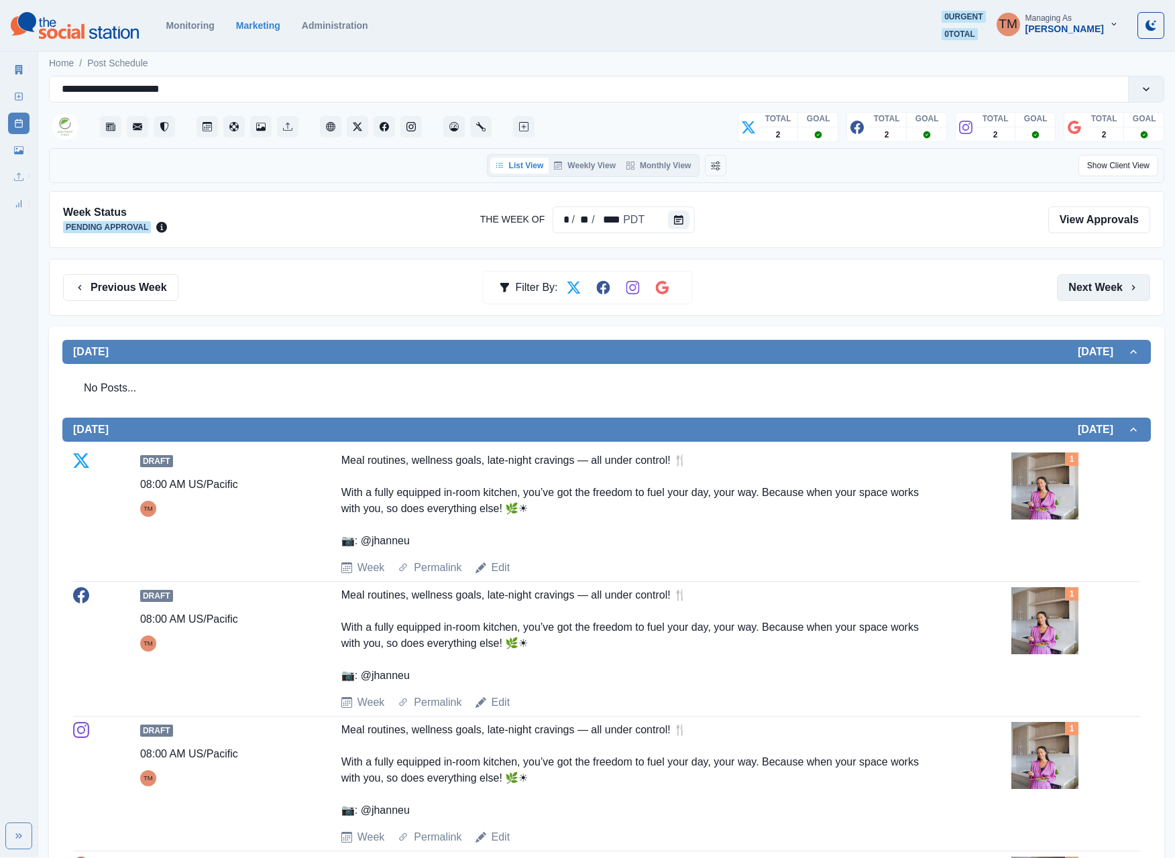
click at [895, 288] on button "Next Week" at bounding box center [1103, 287] width 93 height 27
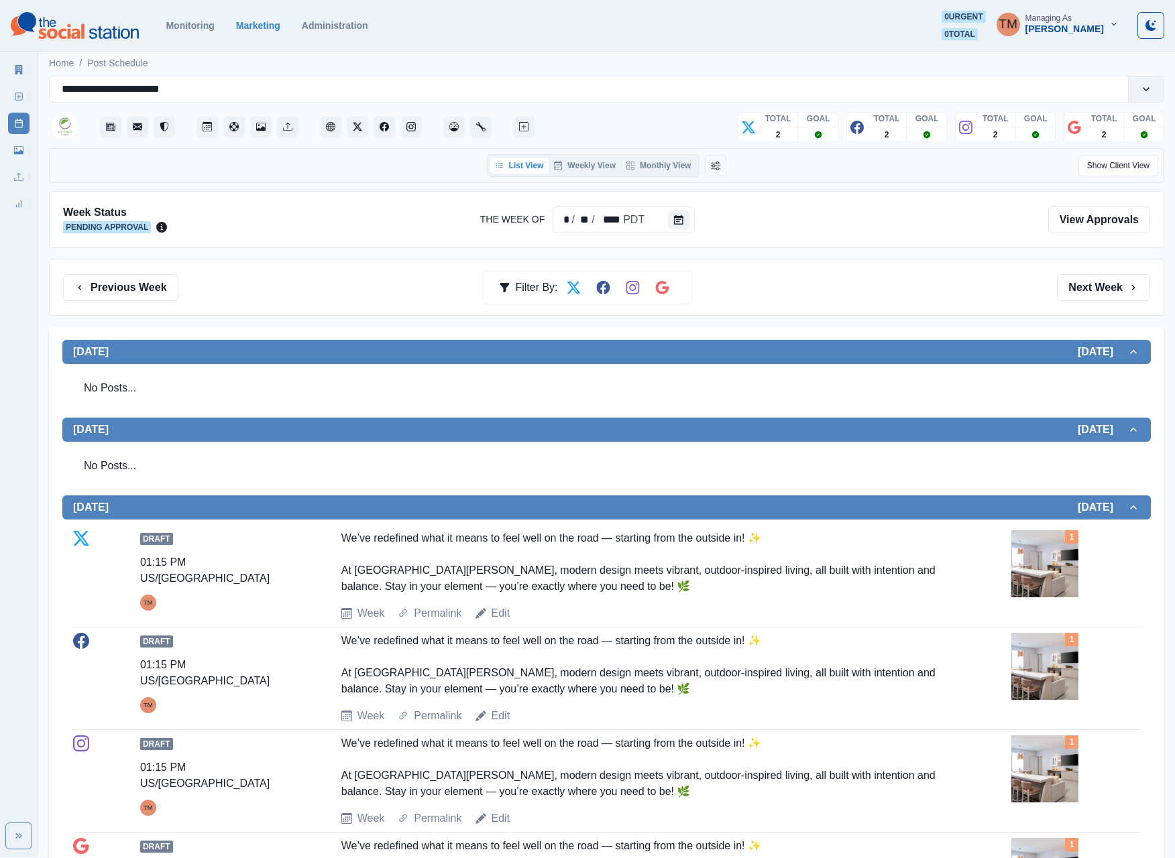
click at [895, 288] on button "Next Week" at bounding box center [1103, 287] width 93 height 27
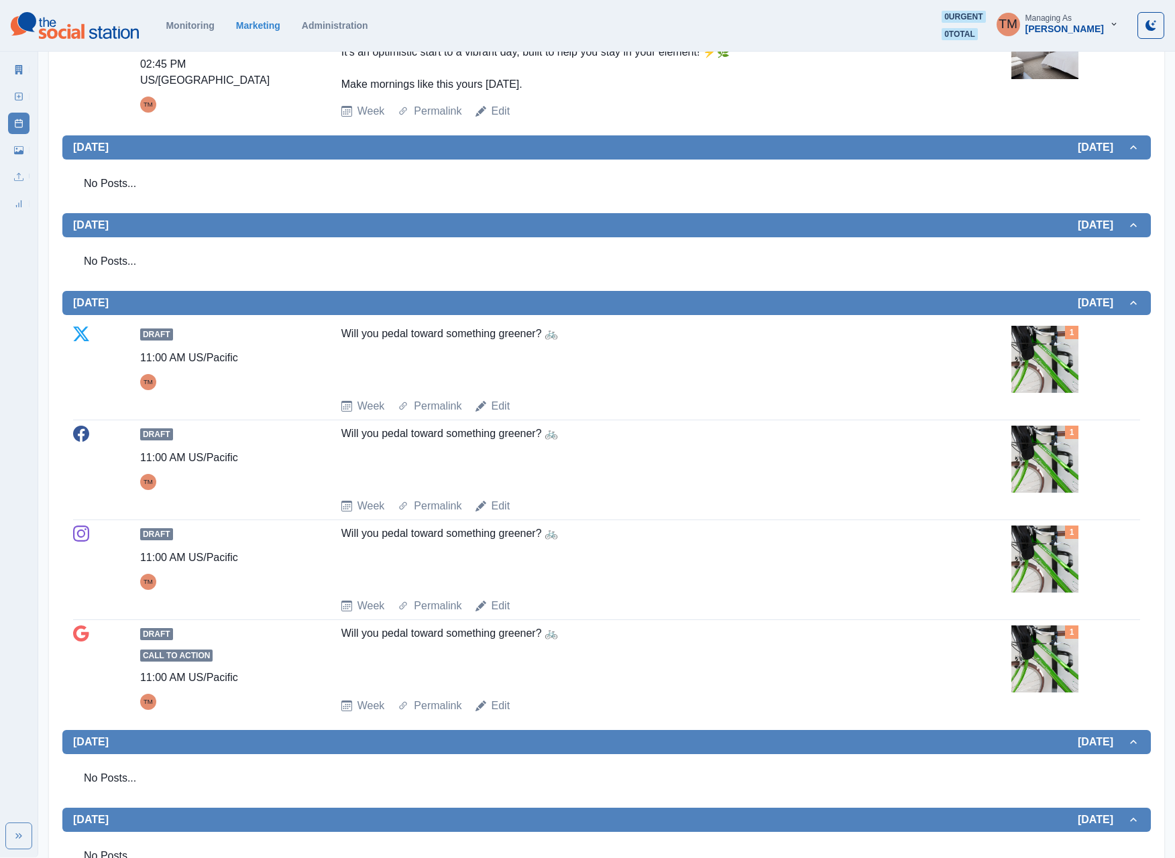
scroll to position [670, 0]
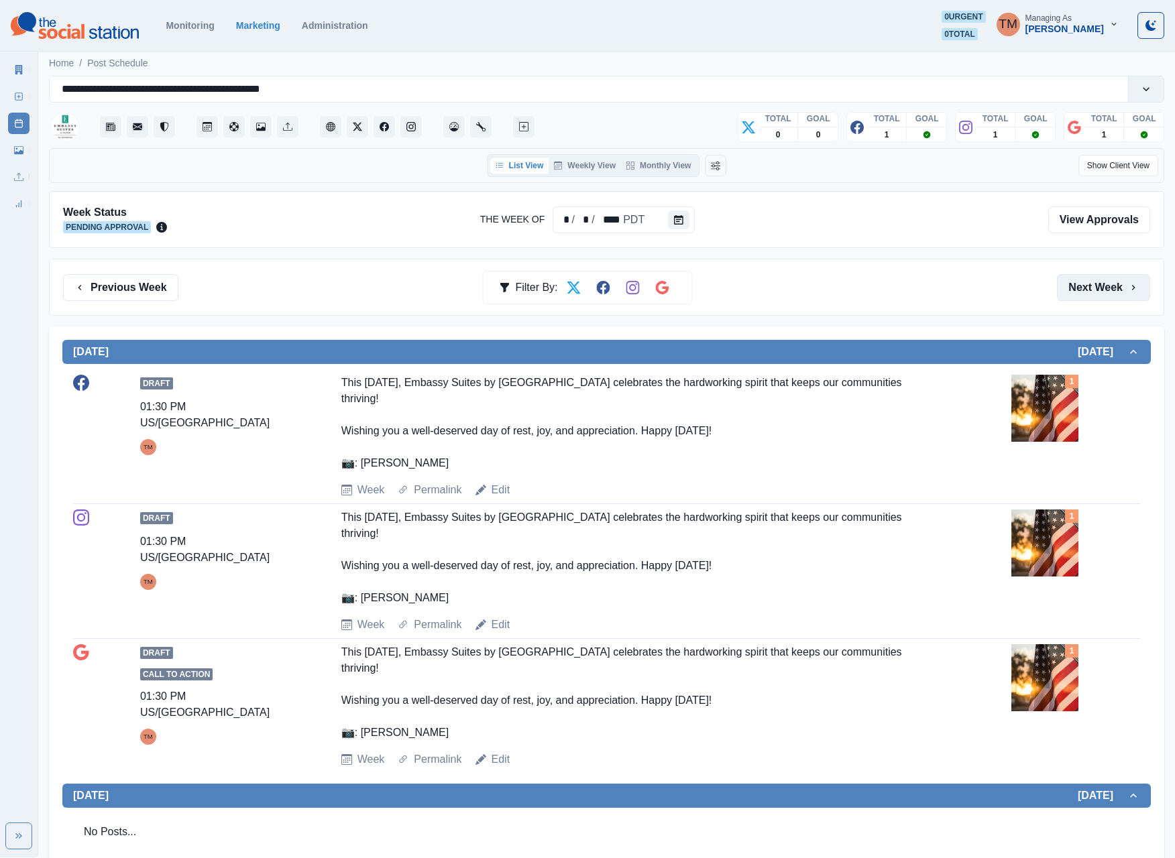
click at [895, 301] on button "Next Week" at bounding box center [1103, 287] width 93 height 27
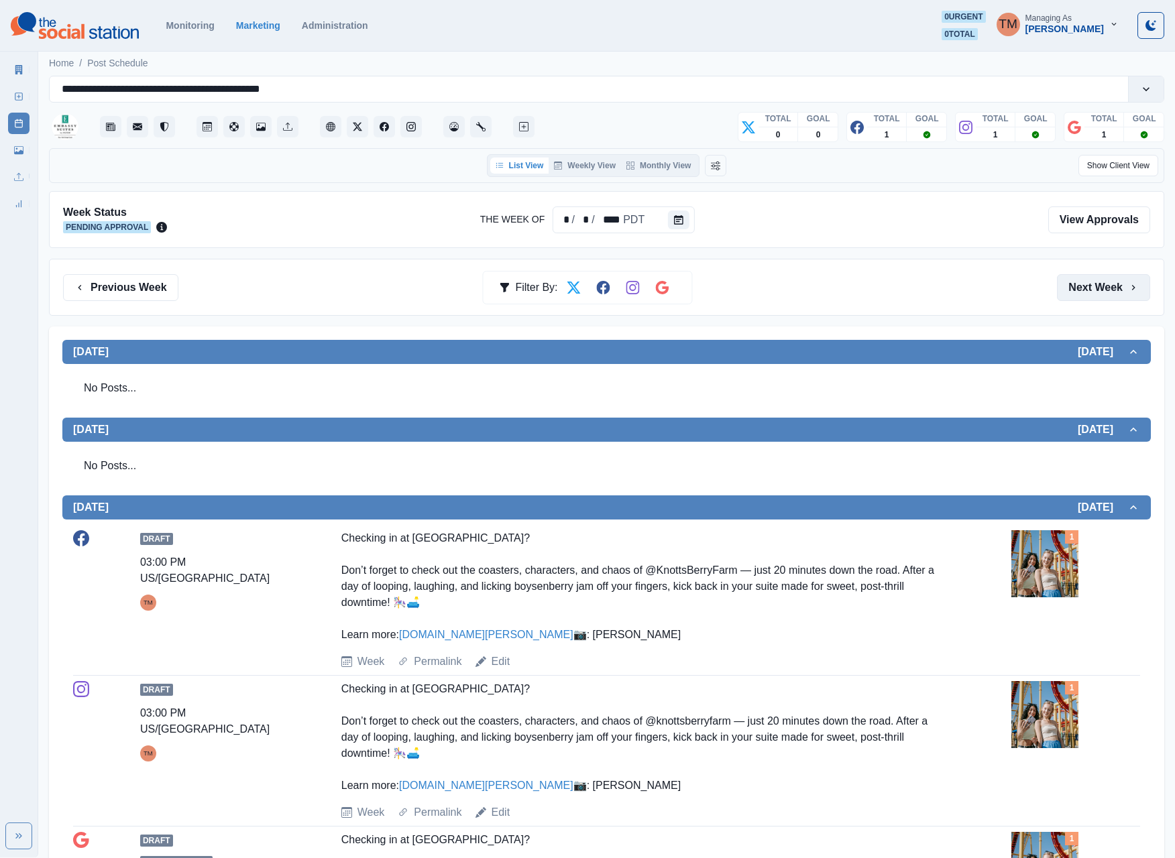
click at [895, 301] on button "Next Week" at bounding box center [1103, 287] width 93 height 27
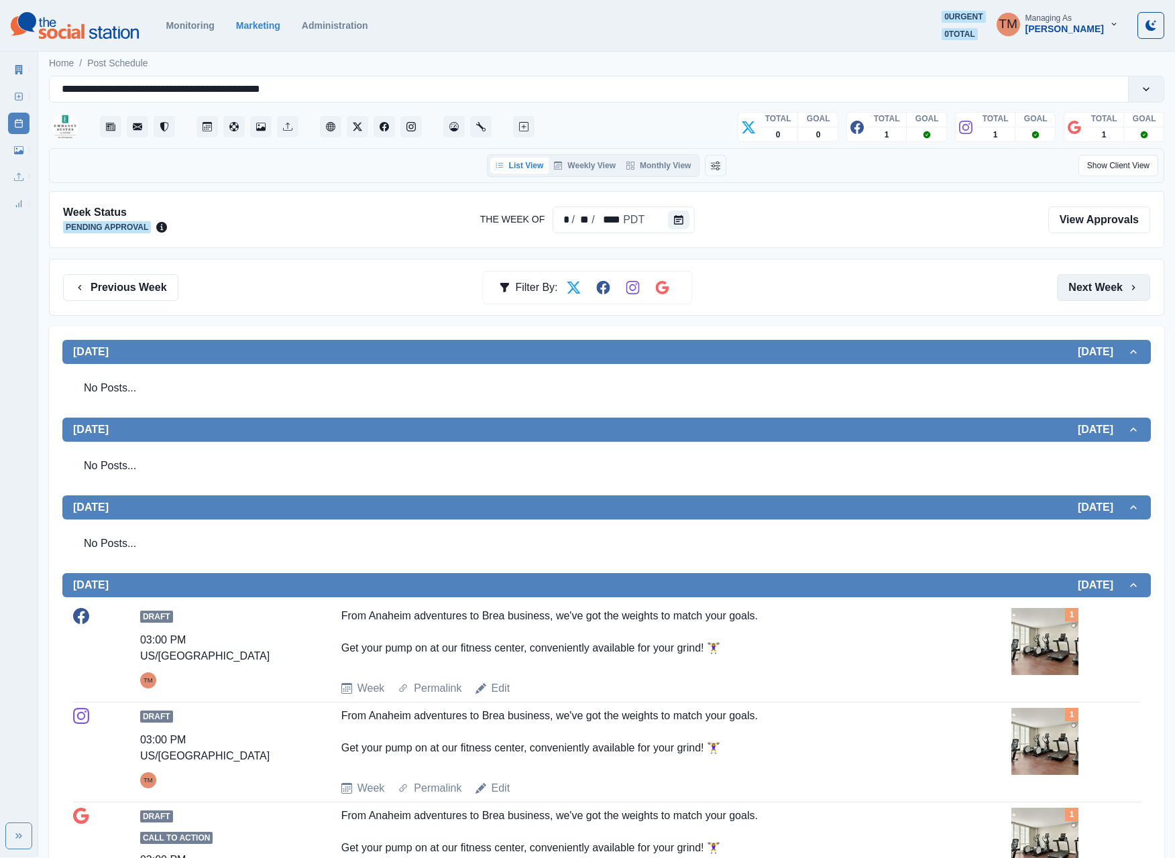
click at [895, 301] on button "Next Week" at bounding box center [1103, 287] width 93 height 27
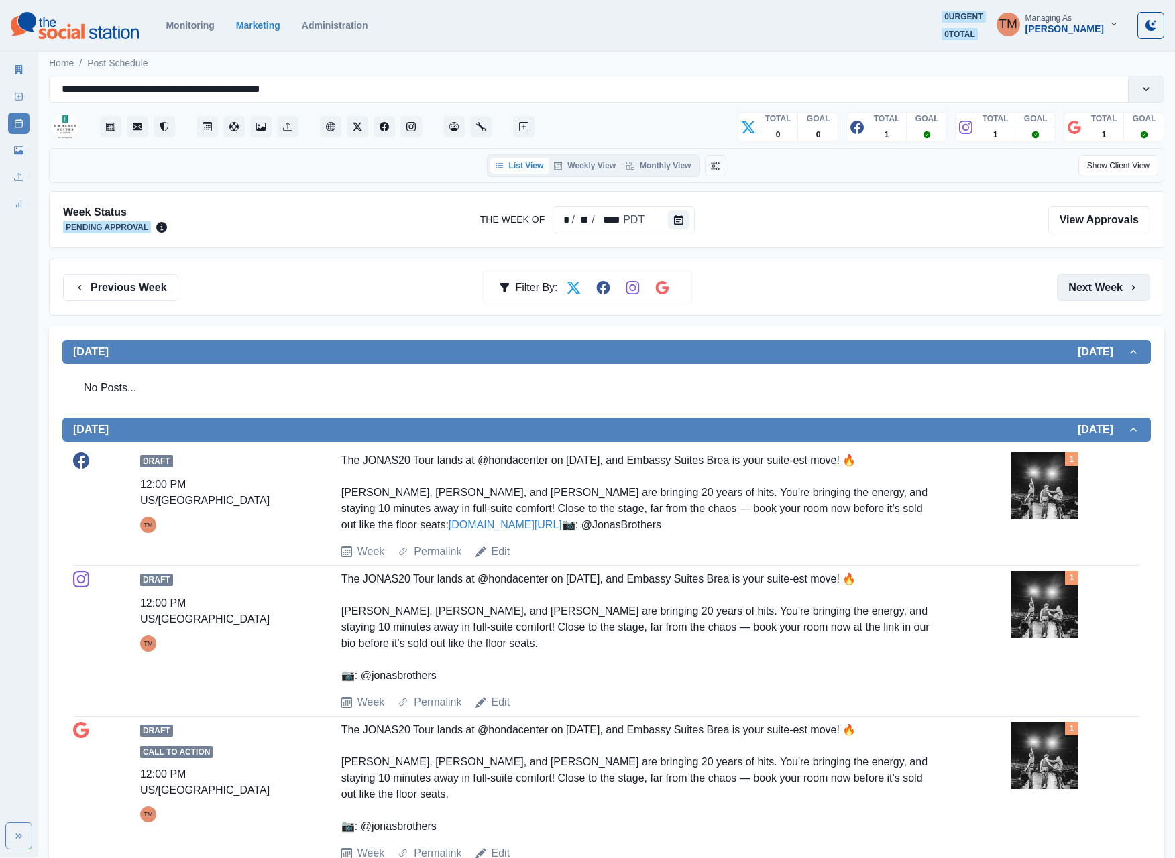
click at [895, 301] on button "Next Week" at bounding box center [1103, 287] width 93 height 27
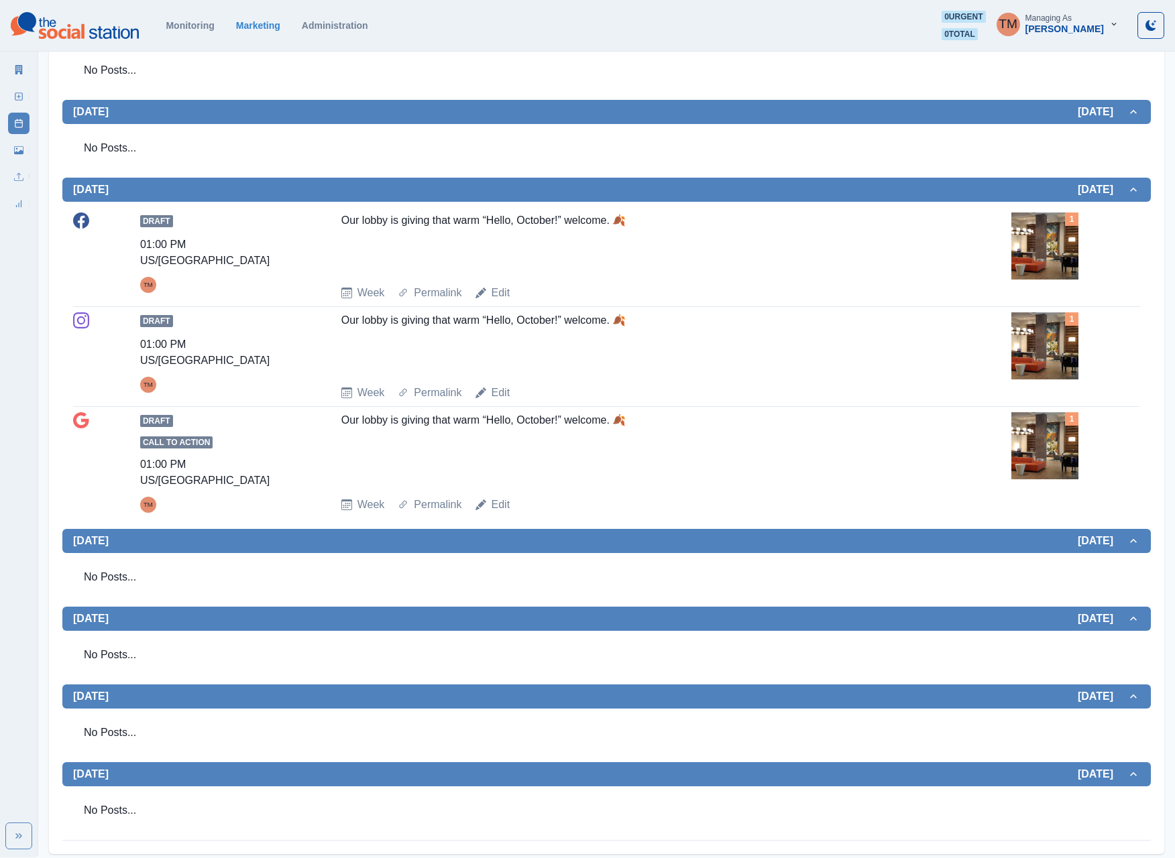
scroll to position [50, 0]
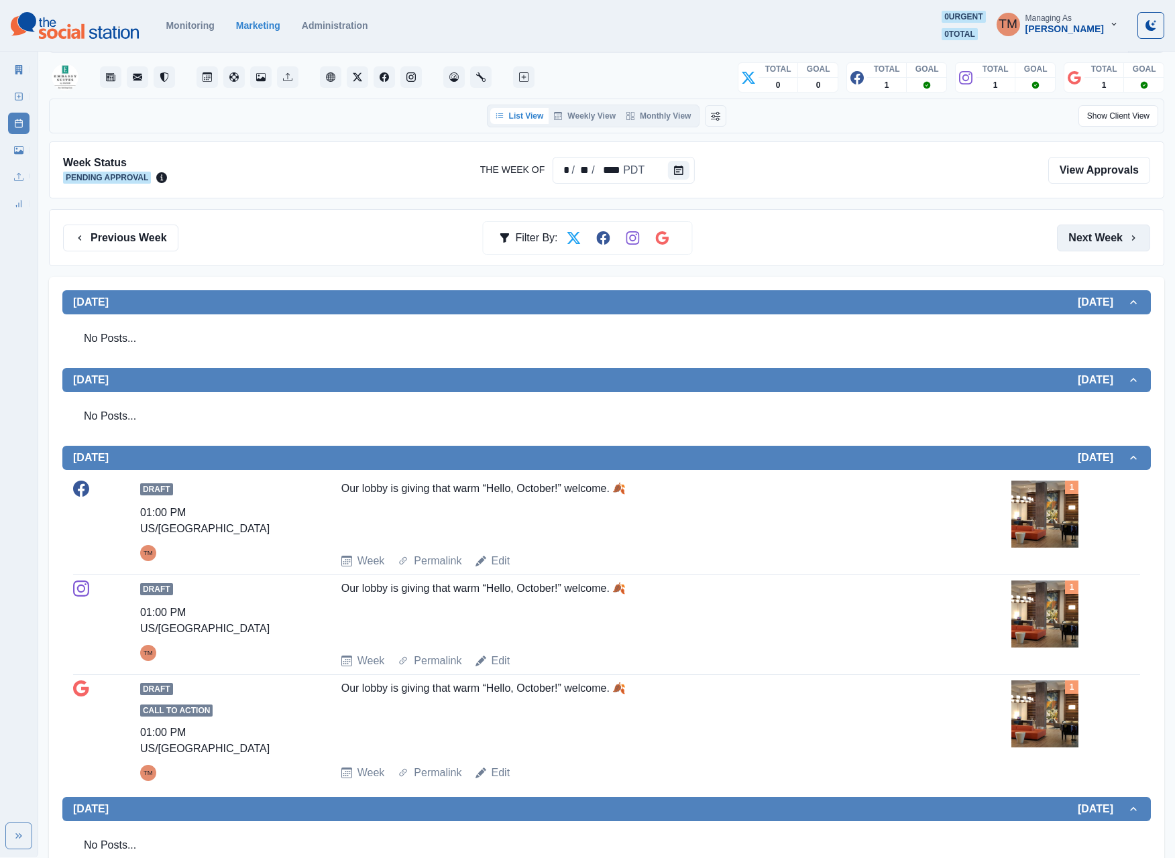
click at [895, 302] on h2 "[DATE]" at bounding box center [1101, 302] width 49 height 13
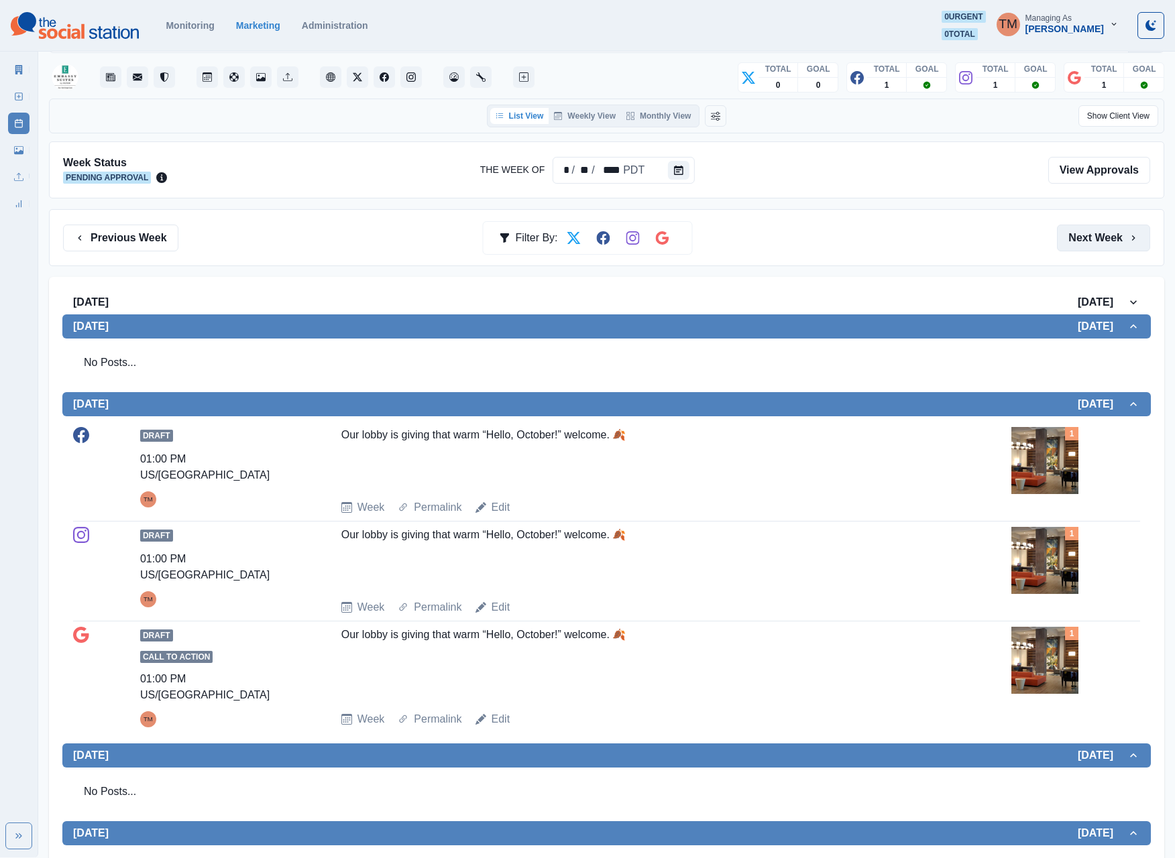
click at [895, 243] on button "Next Week" at bounding box center [1103, 238] width 93 height 27
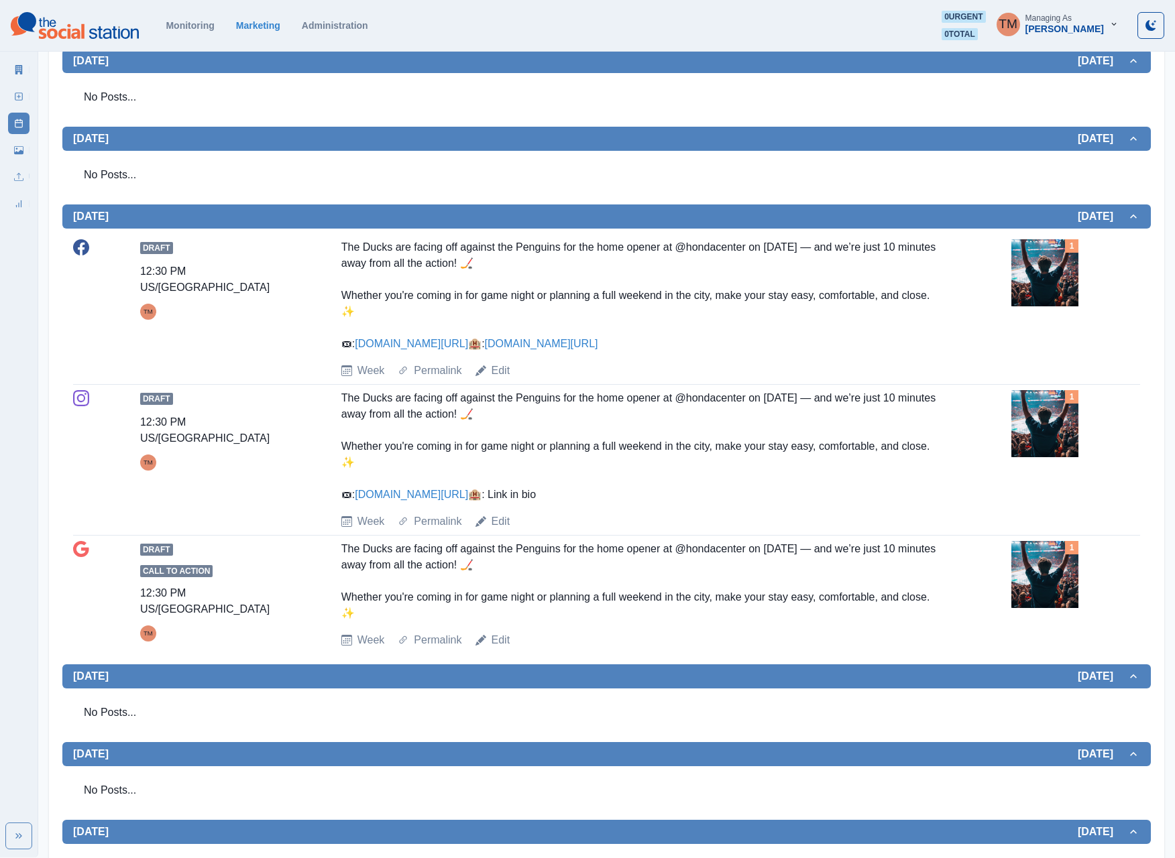
scroll to position [402, 0]
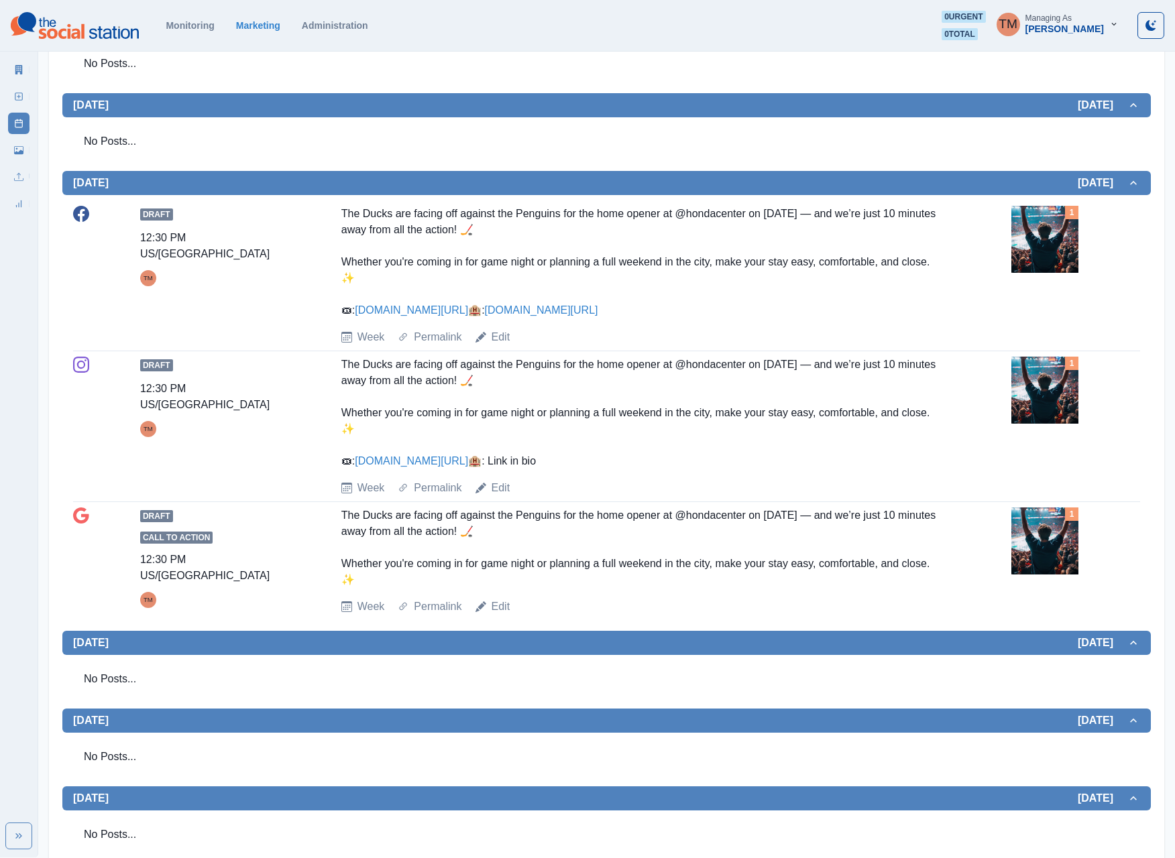
click at [895, 396] on img at bounding box center [1044, 390] width 67 height 67
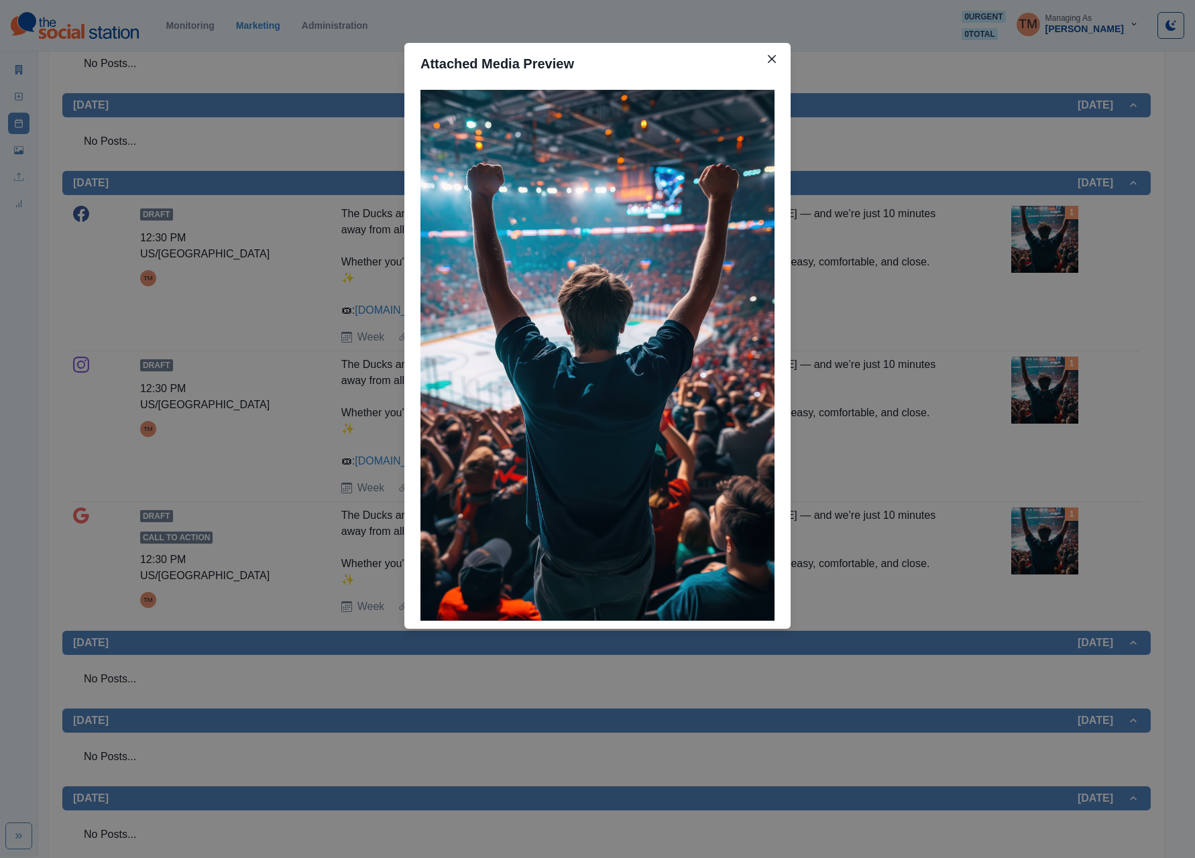
click at [895, 389] on div "Attached Media Preview" at bounding box center [597, 429] width 1195 height 858
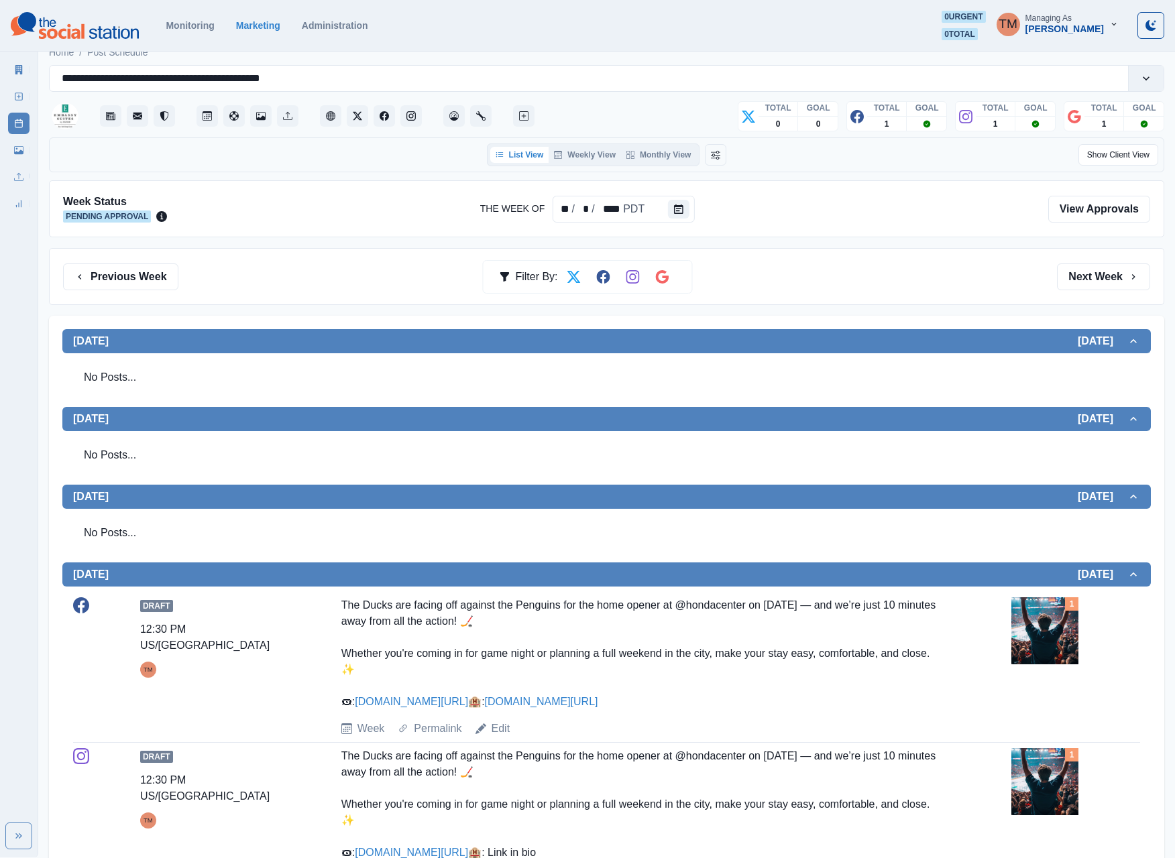
scroll to position [0, 0]
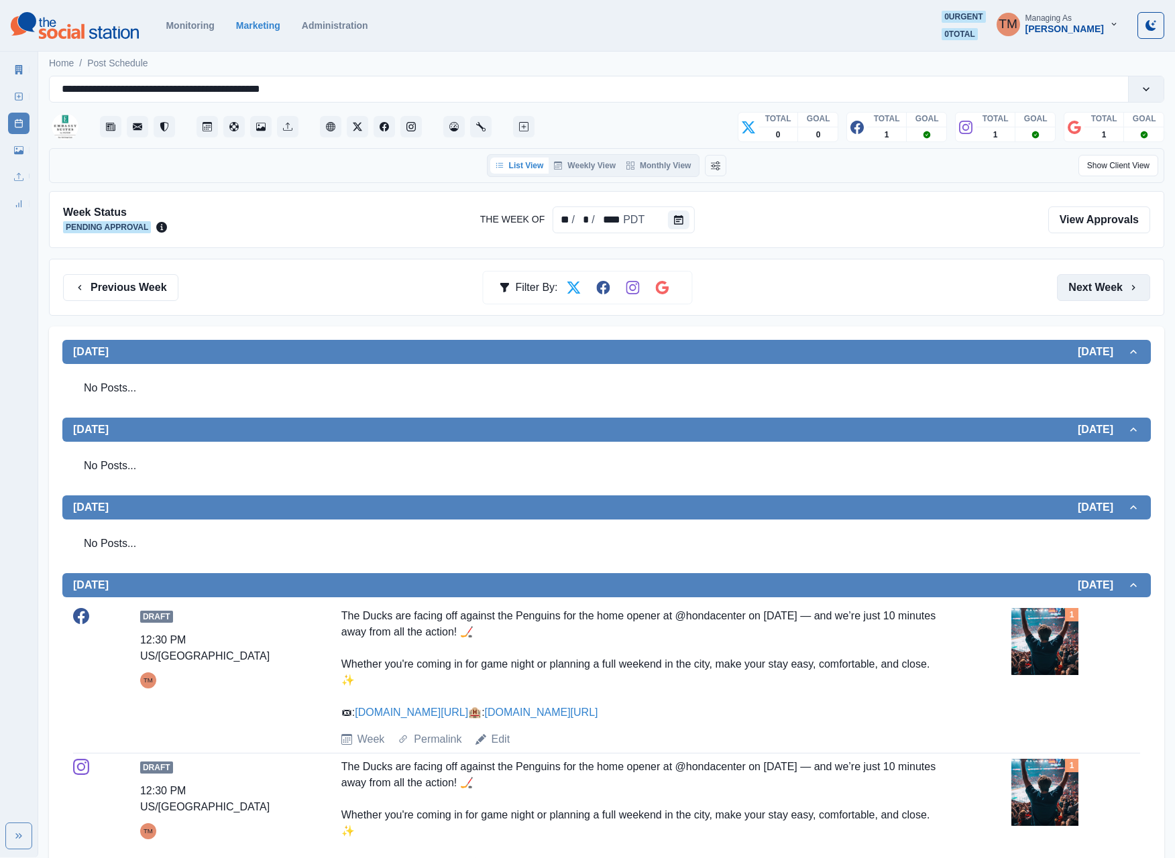
click at [895, 290] on button "Next Week" at bounding box center [1103, 287] width 93 height 27
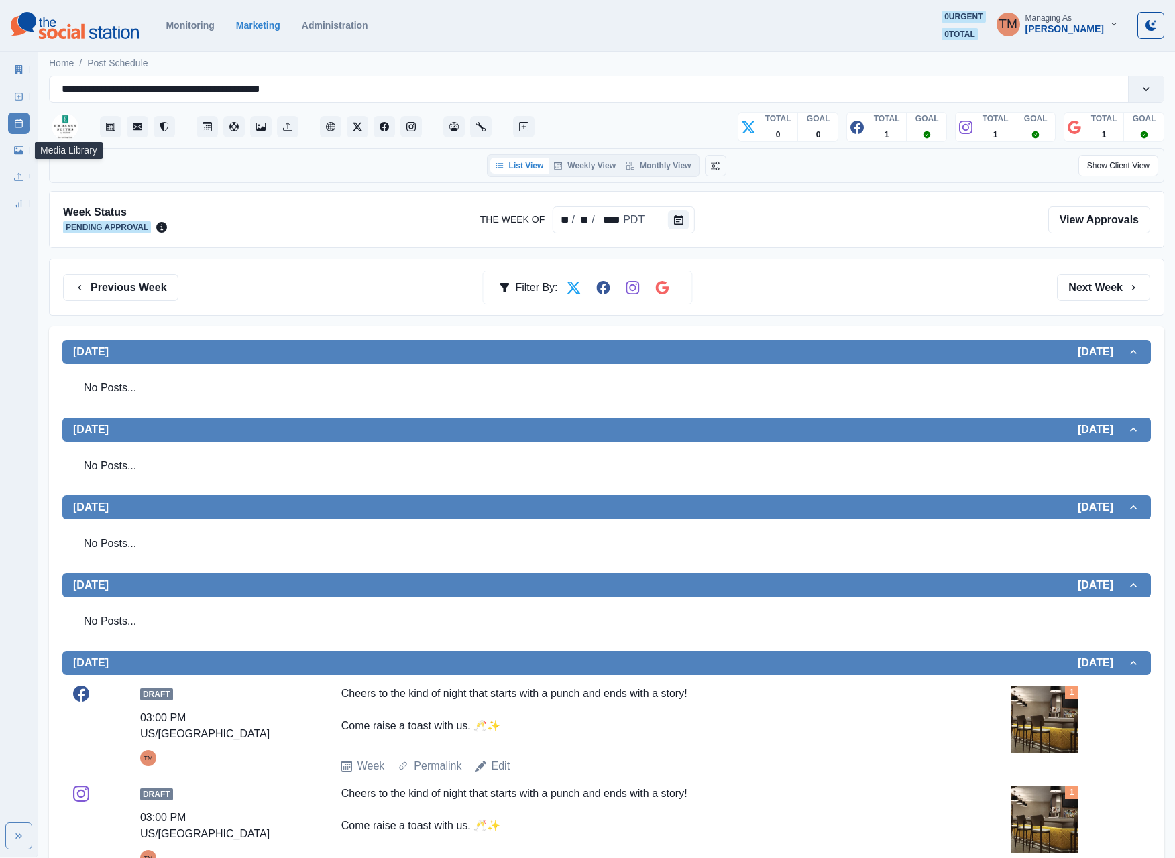
click at [24, 156] on link "Media Library" at bounding box center [18, 149] width 21 height 21
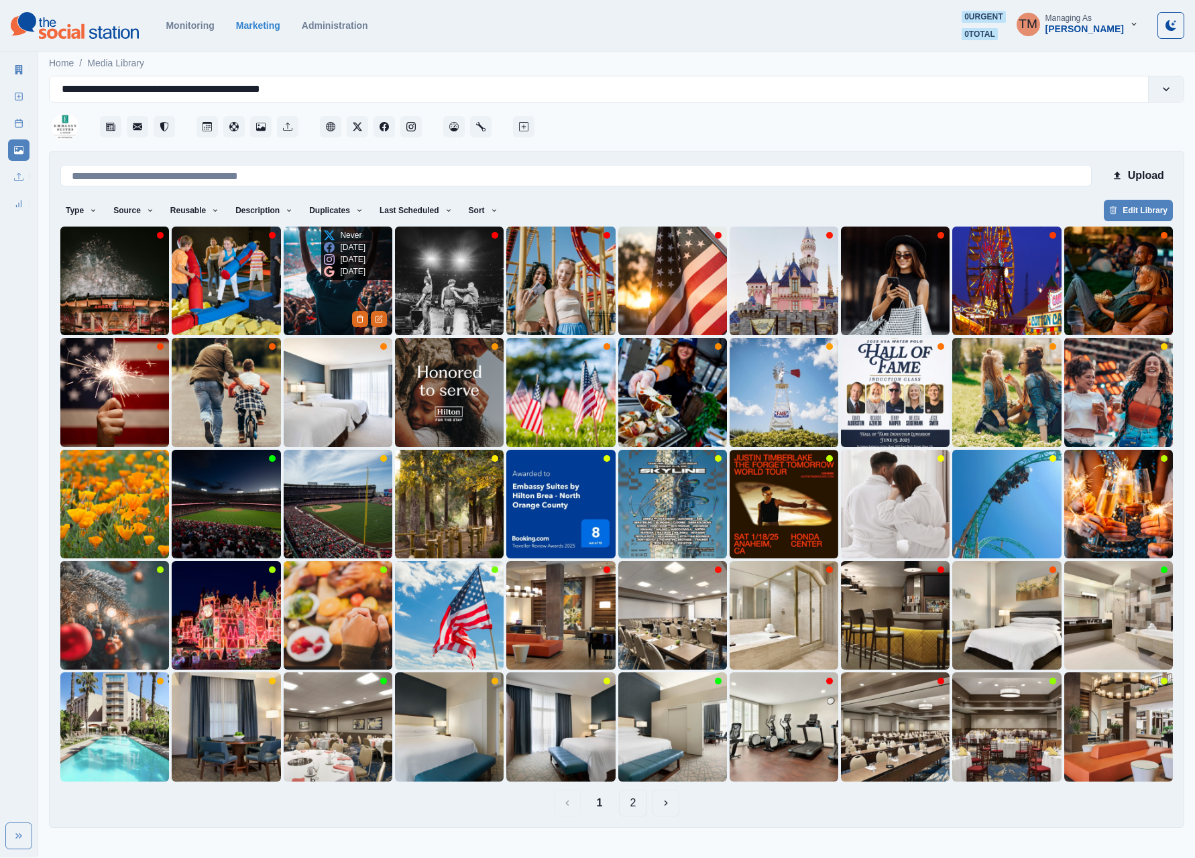
click at [306, 314] on img at bounding box center [338, 281] width 109 height 109
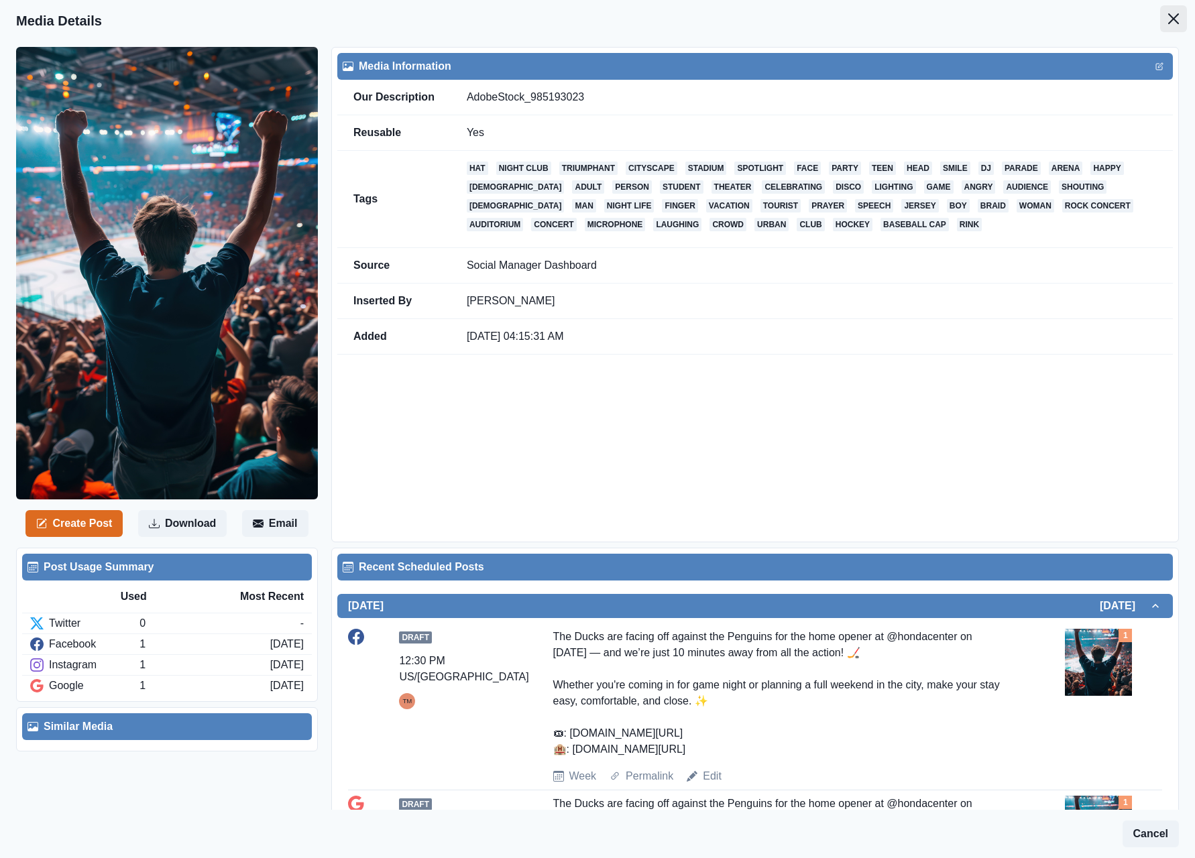
click at [895, 28] on button "Close" at bounding box center [1173, 18] width 27 height 27
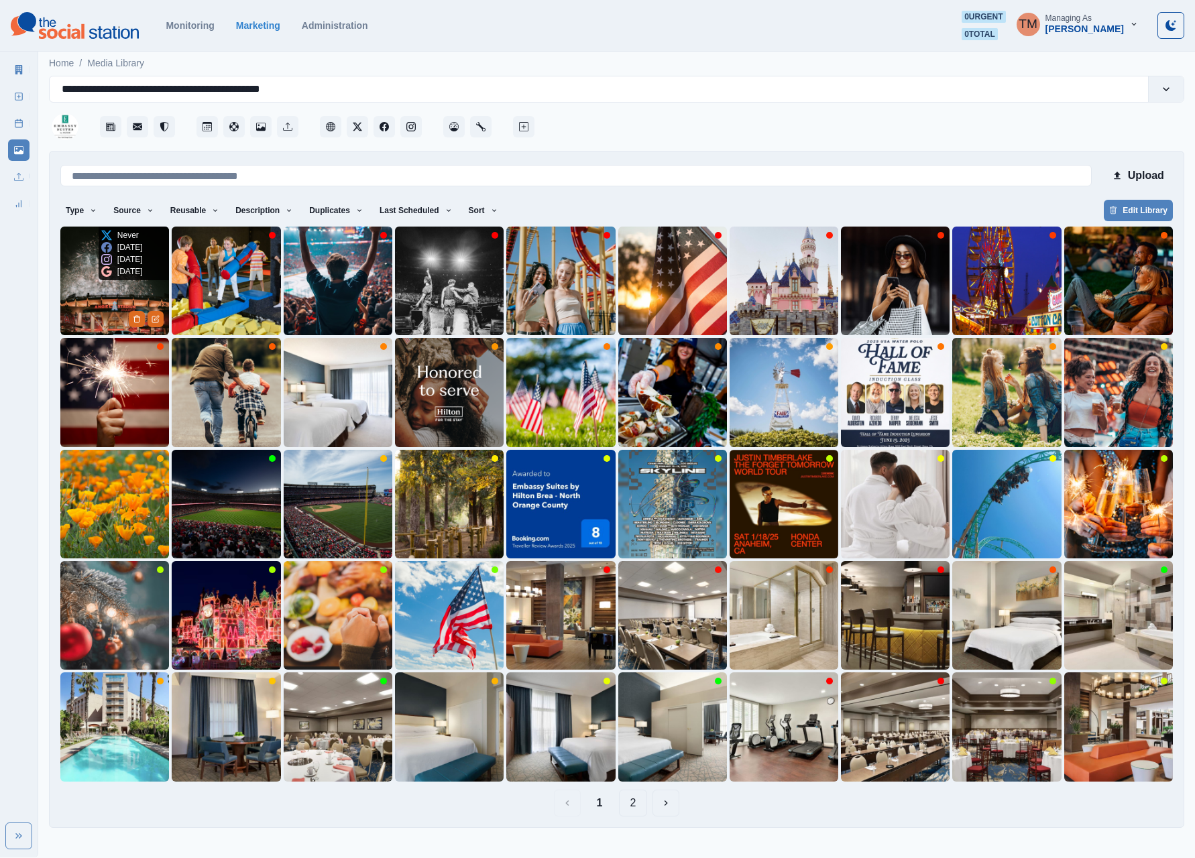
click at [97, 287] on img at bounding box center [114, 281] width 109 height 109
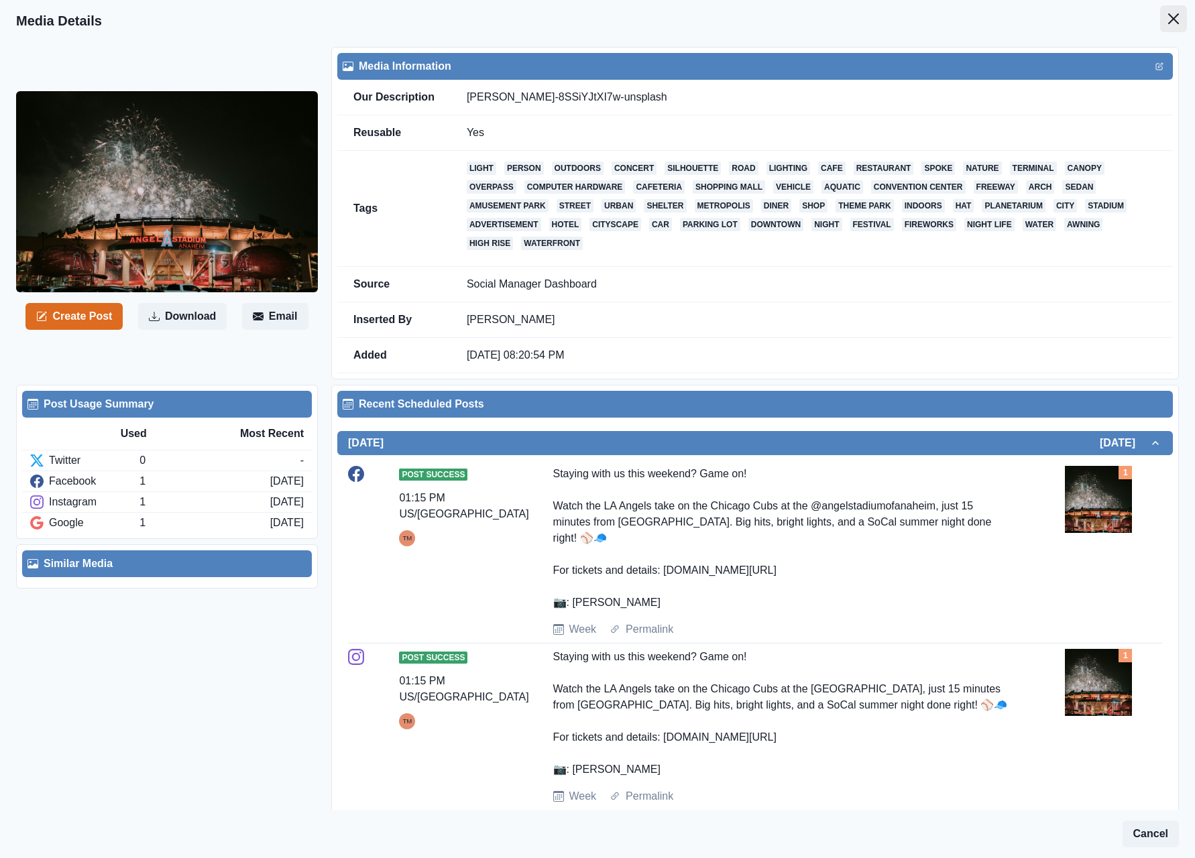
click at [895, 17] on icon "Close" at bounding box center [1173, 18] width 11 height 11
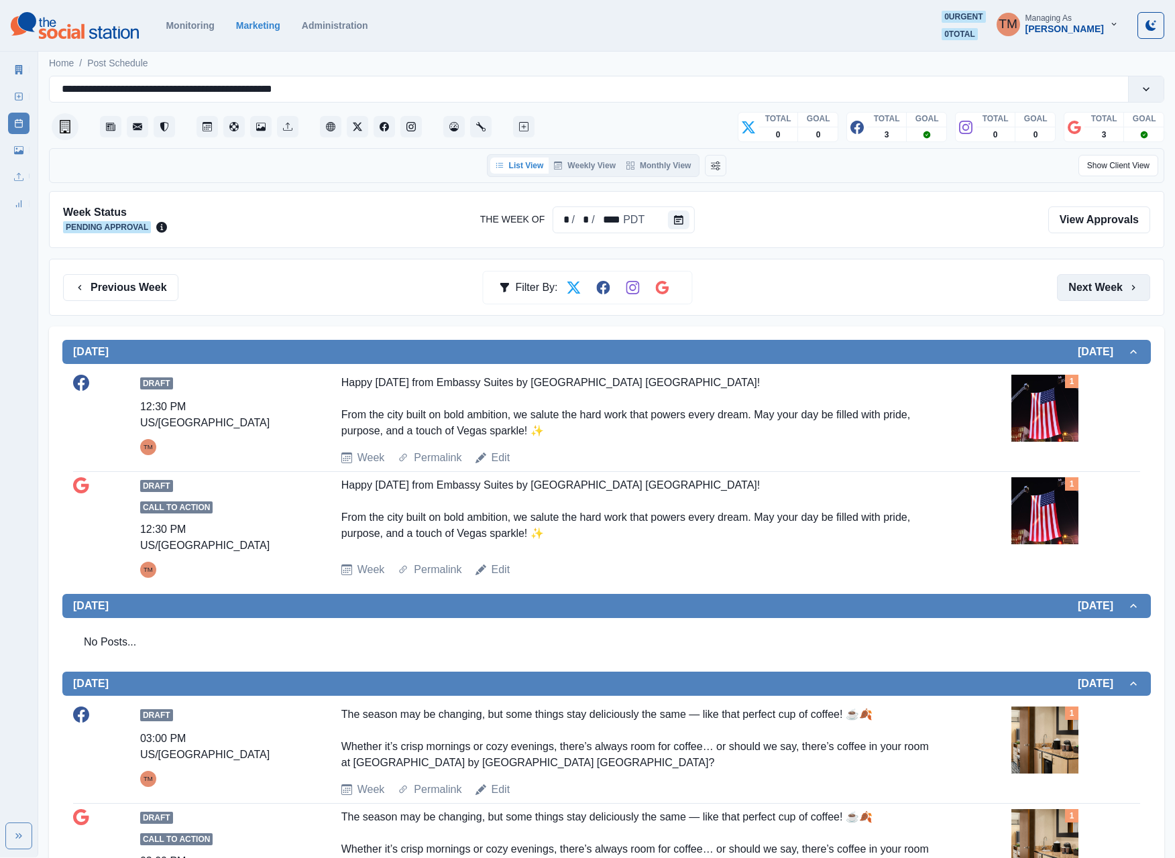
click at [895, 295] on button "Next Week" at bounding box center [1103, 287] width 93 height 27
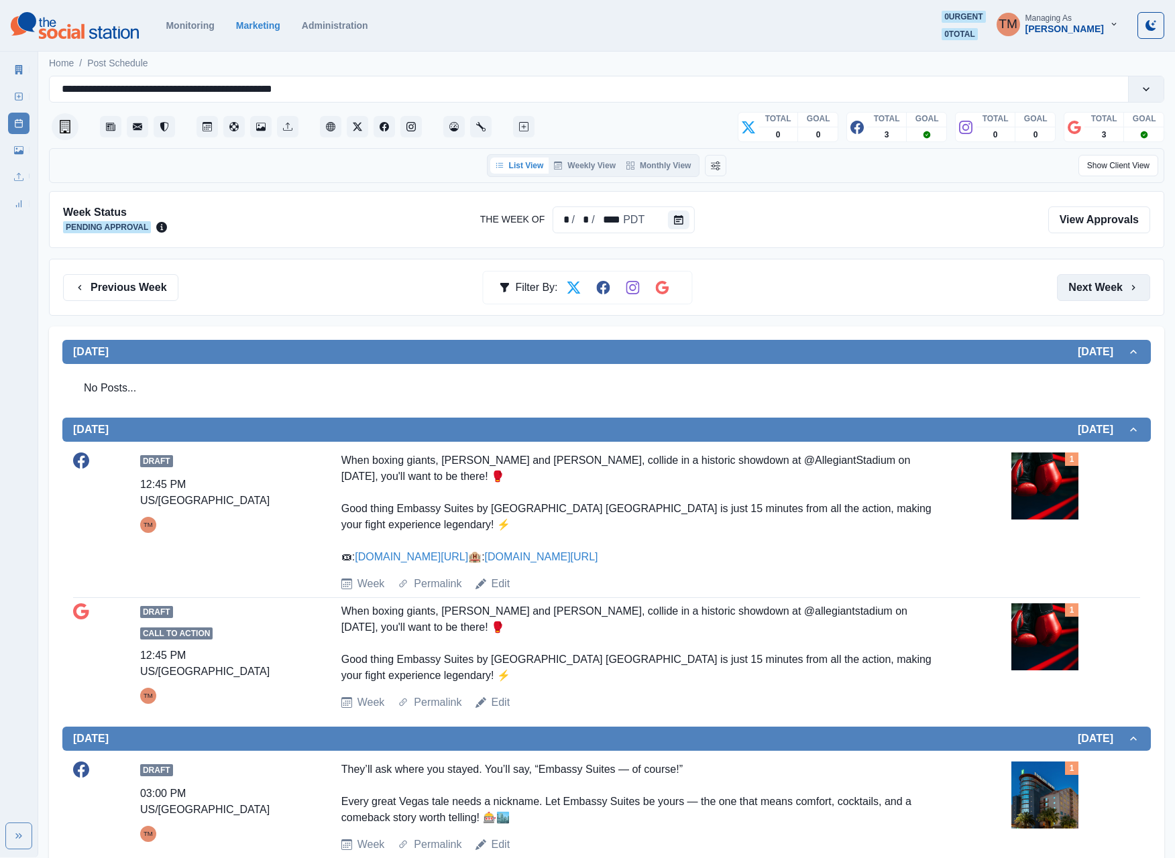
click at [895, 284] on button "Next Week" at bounding box center [1103, 287] width 93 height 27
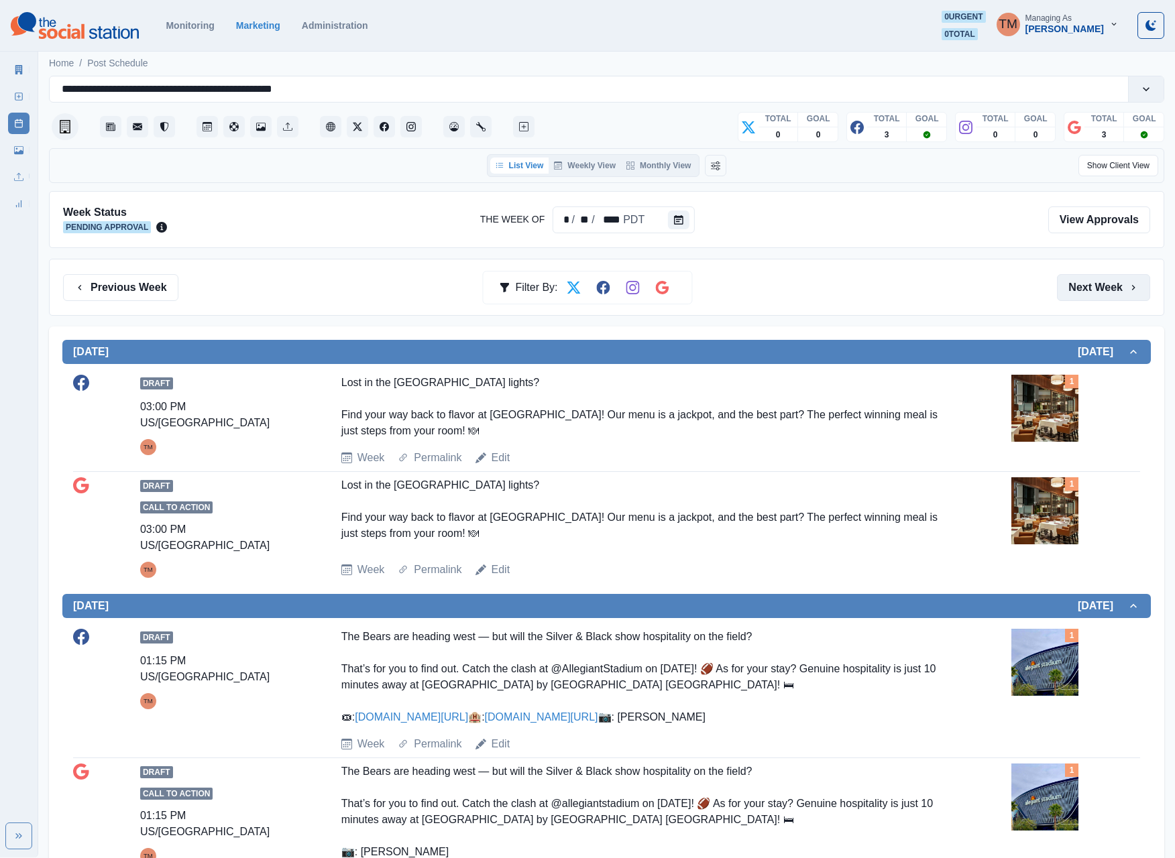
click at [895, 292] on button "Next Week" at bounding box center [1103, 287] width 93 height 27
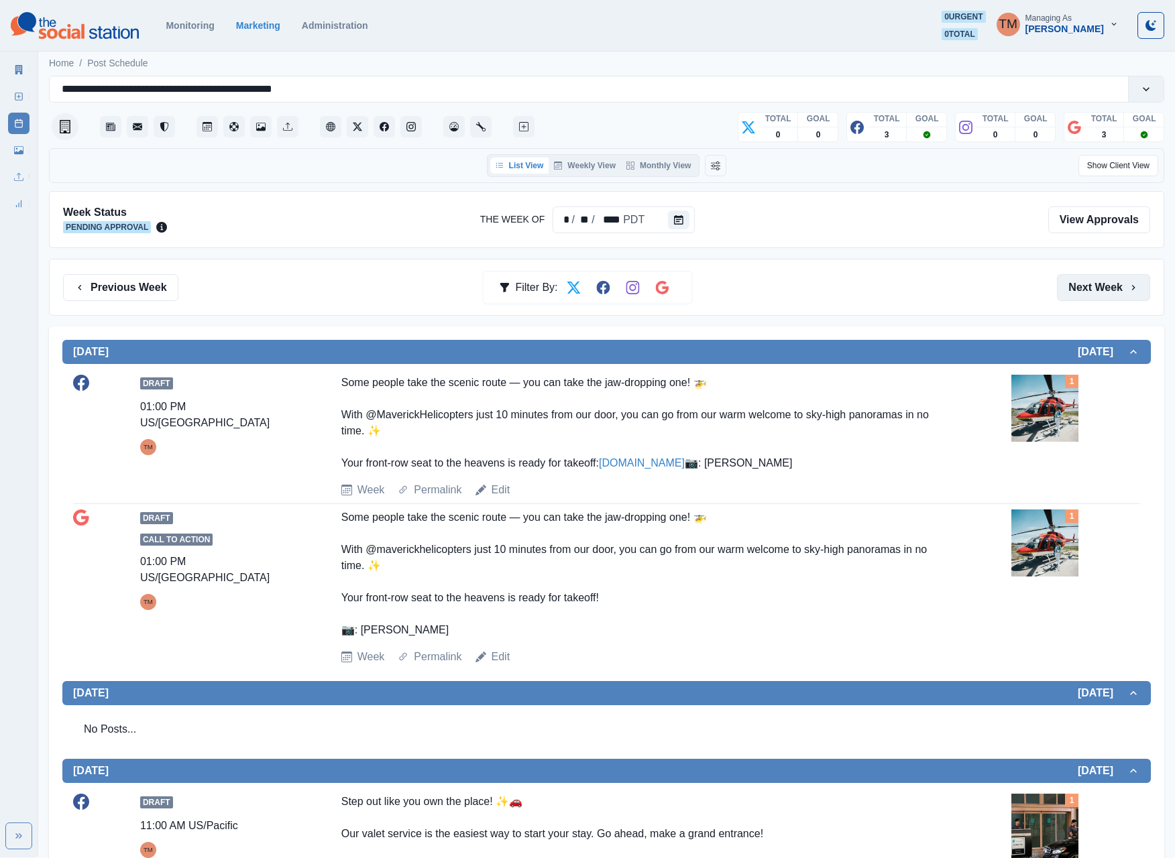
click at [895, 291] on button "Next Week" at bounding box center [1103, 287] width 93 height 27
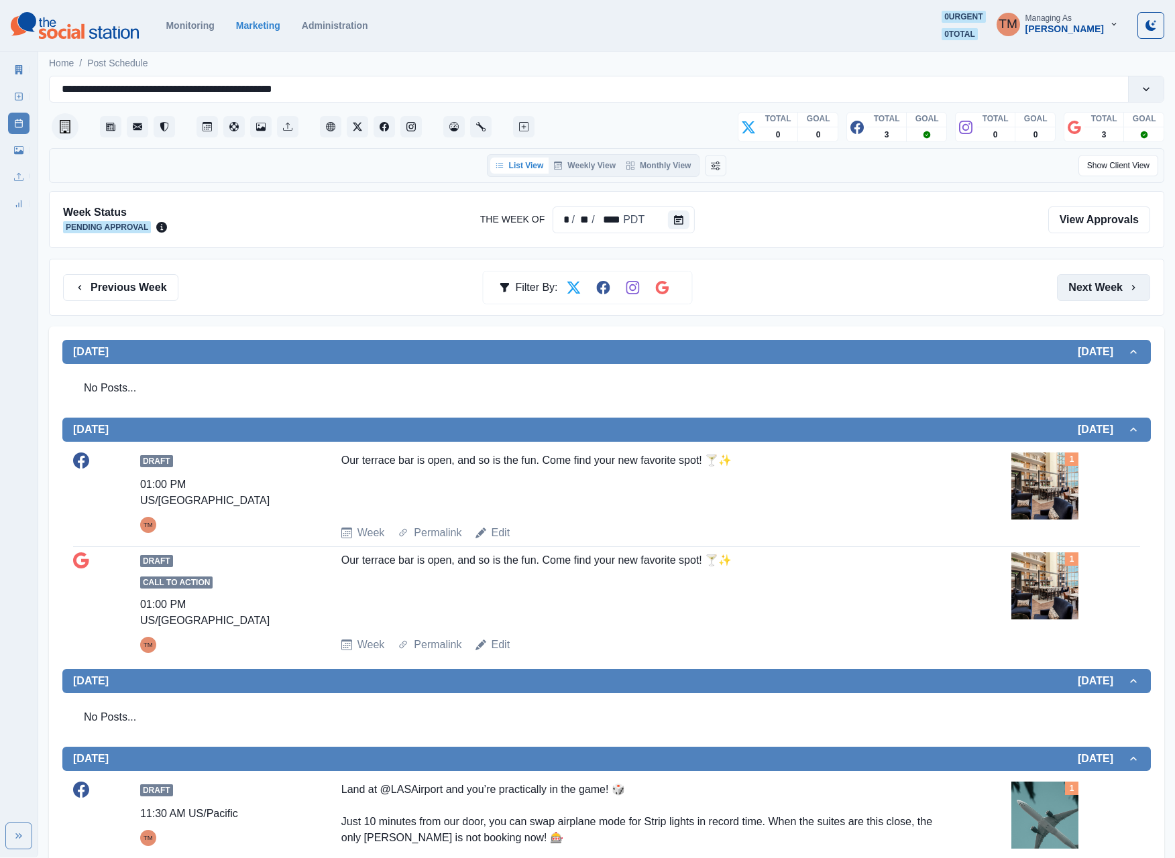
drag, startPoint x: 1092, startPoint y: 292, endPoint x: 1079, endPoint y: 303, distance: 16.1
click at [895, 292] on button "Next Week" at bounding box center [1103, 287] width 93 height 27
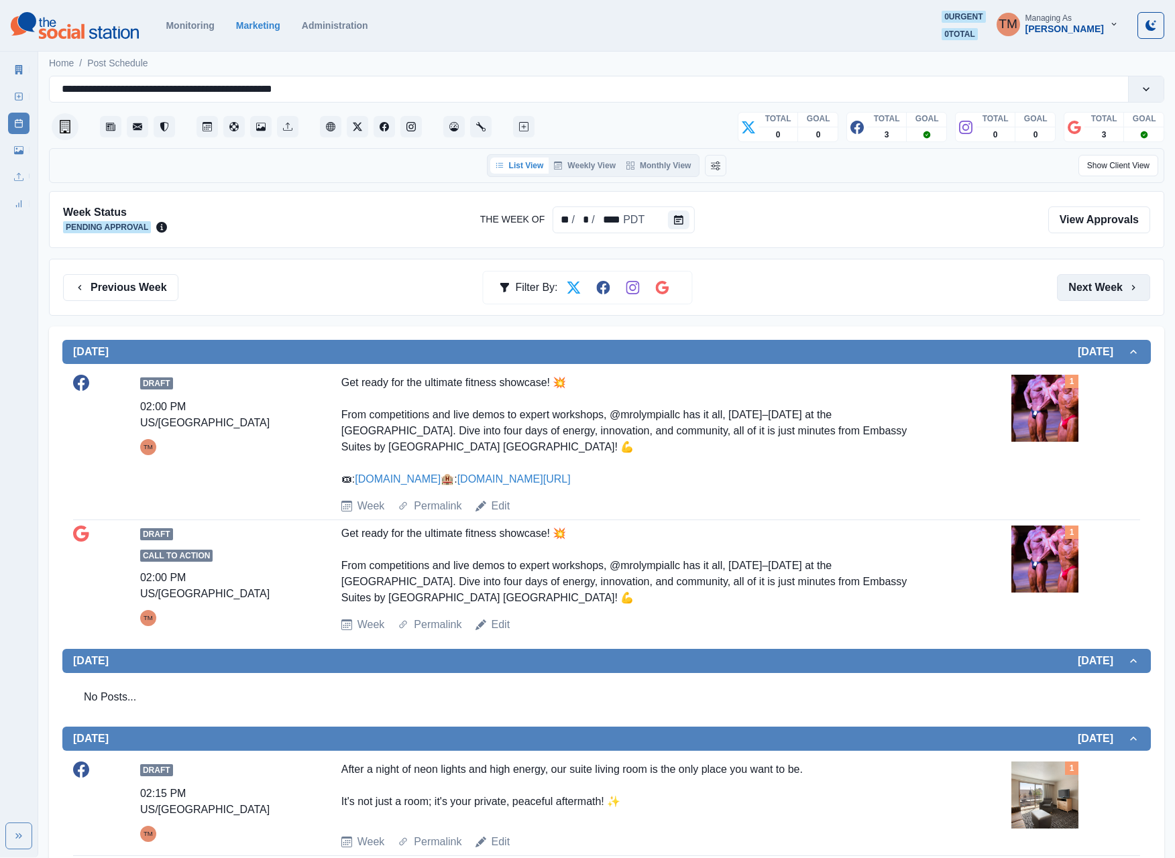
click at [895, 294] on button "Next Week" at bounding box center [1103, 287] width 93 height 27
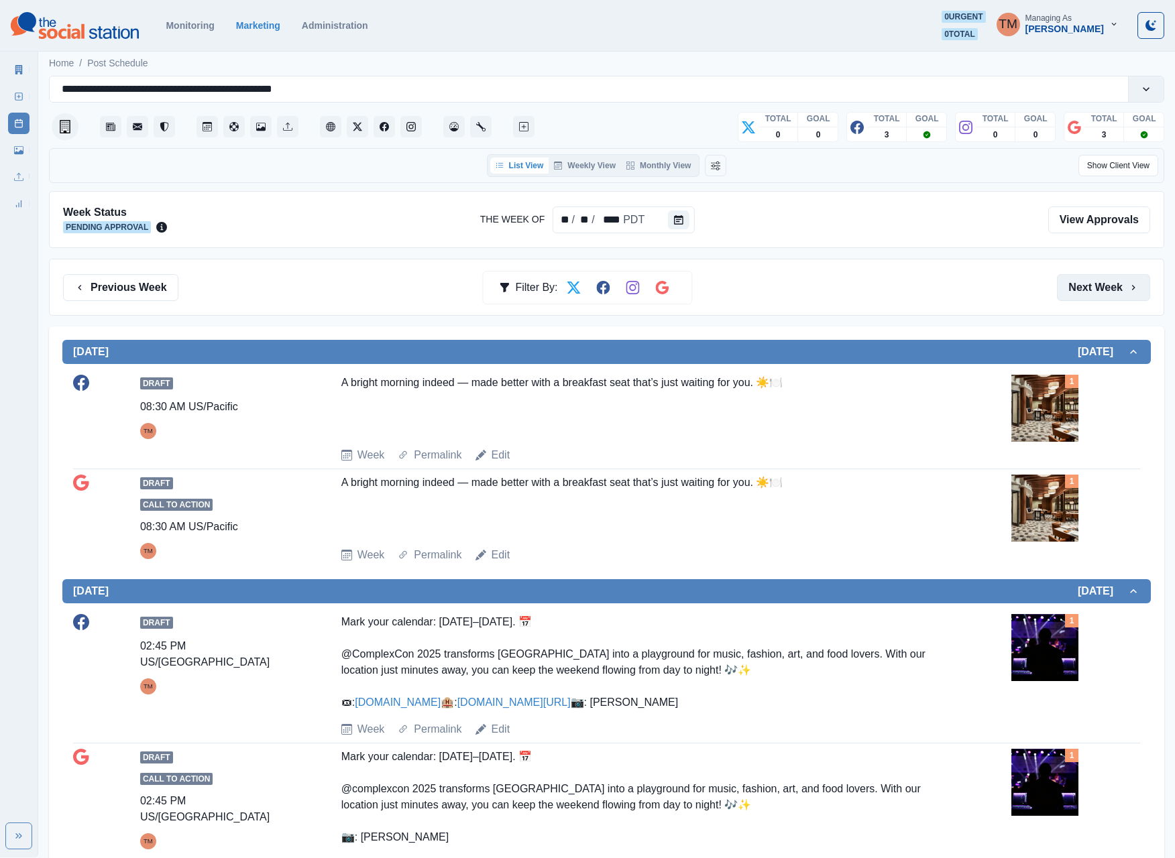
click at [895, 291] on button "Next Week" at bounding box center [1103, 287] width 93 height 27
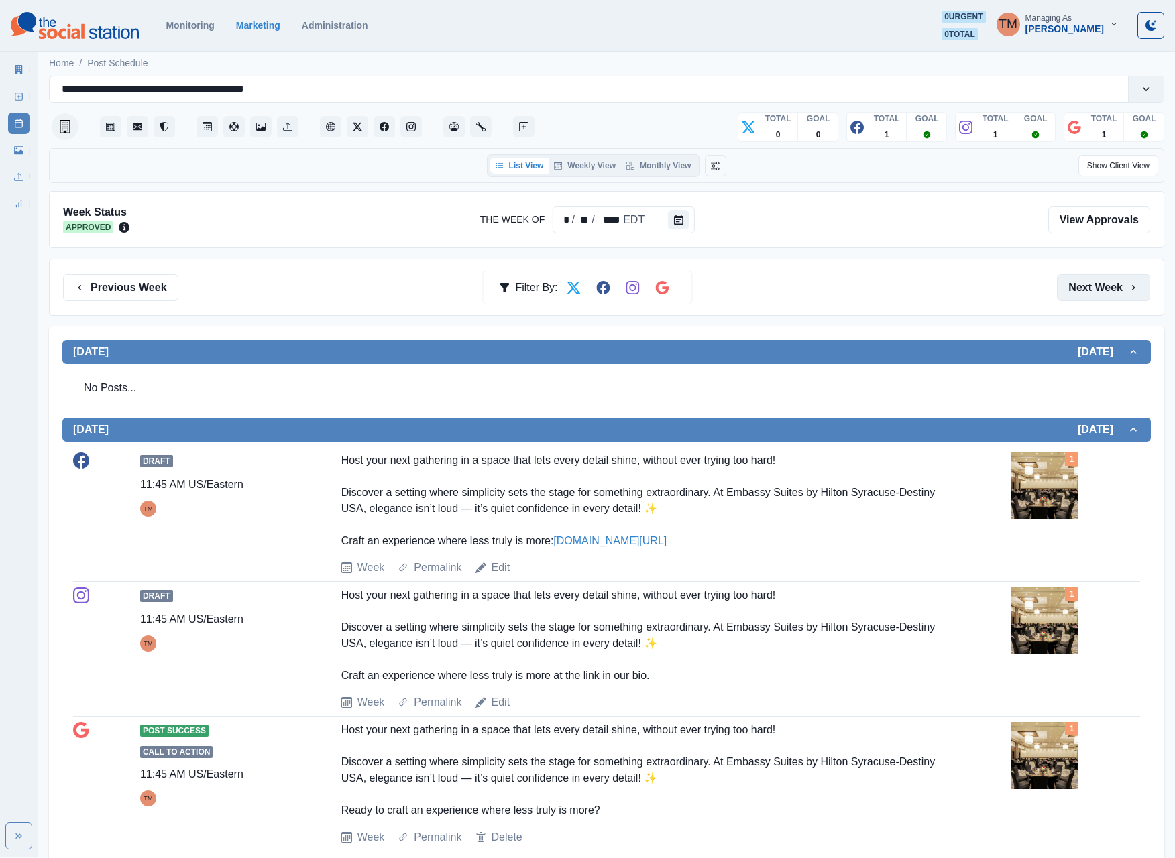
click at [1096, 291] on button "Next Week" at bounding box center [1103, 287] width 93 height 27
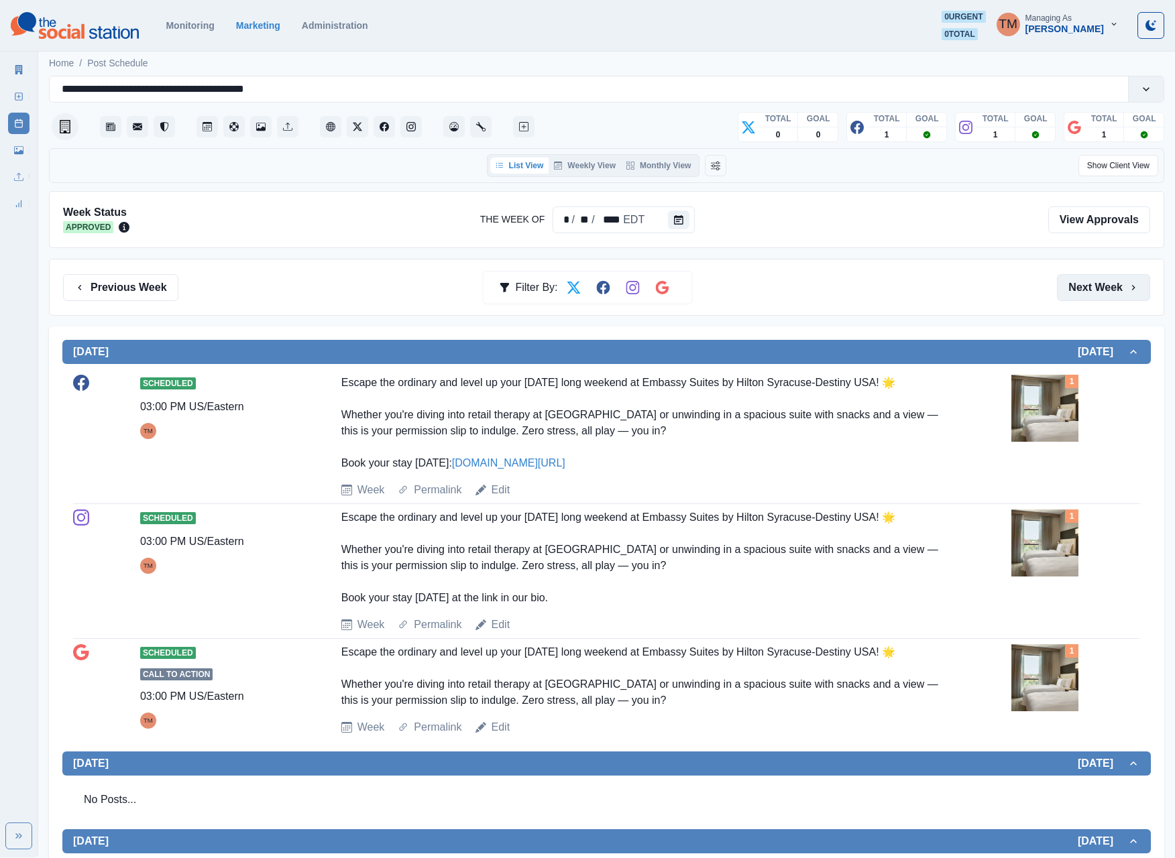
click at [1097, 287] on button "Next Week" at bounding box center [1103, 287] width 93 height 27
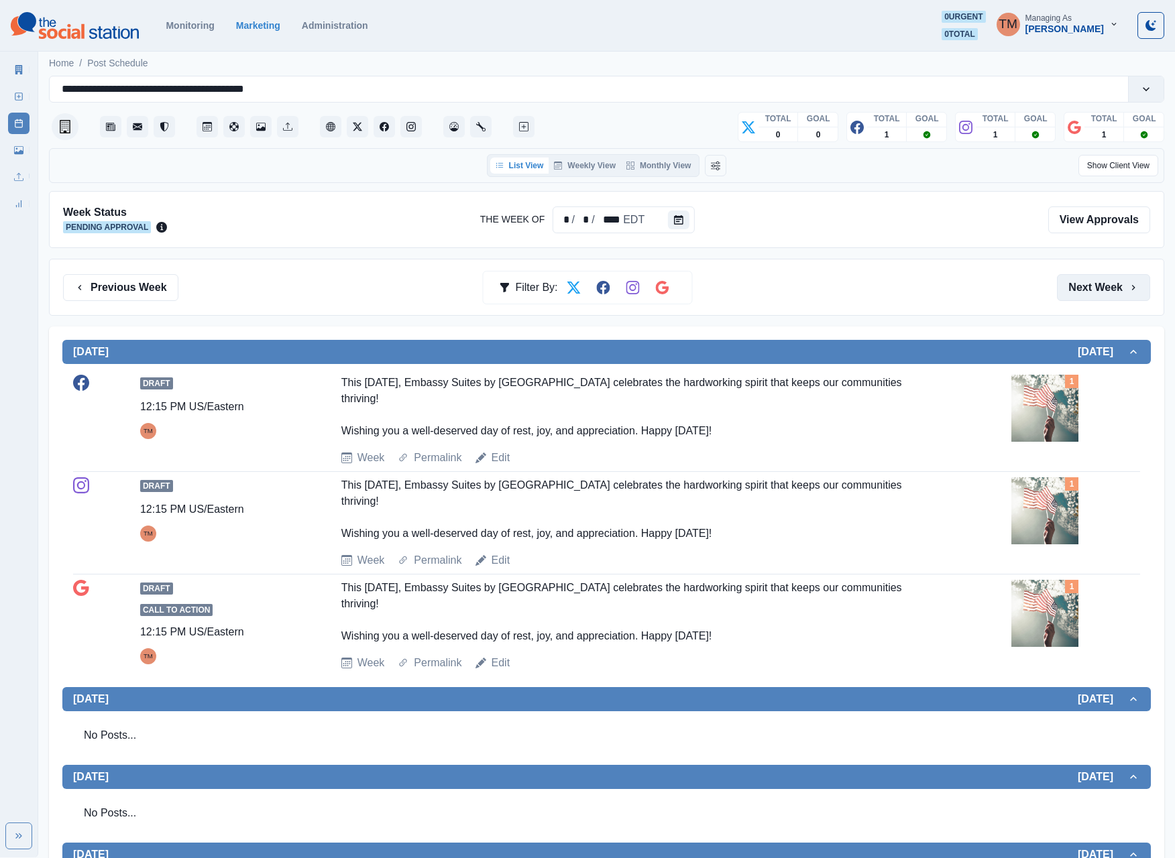
click at [1096, 288] on button "Next Week" at bounding box center [1103, 287] width 93 height 27
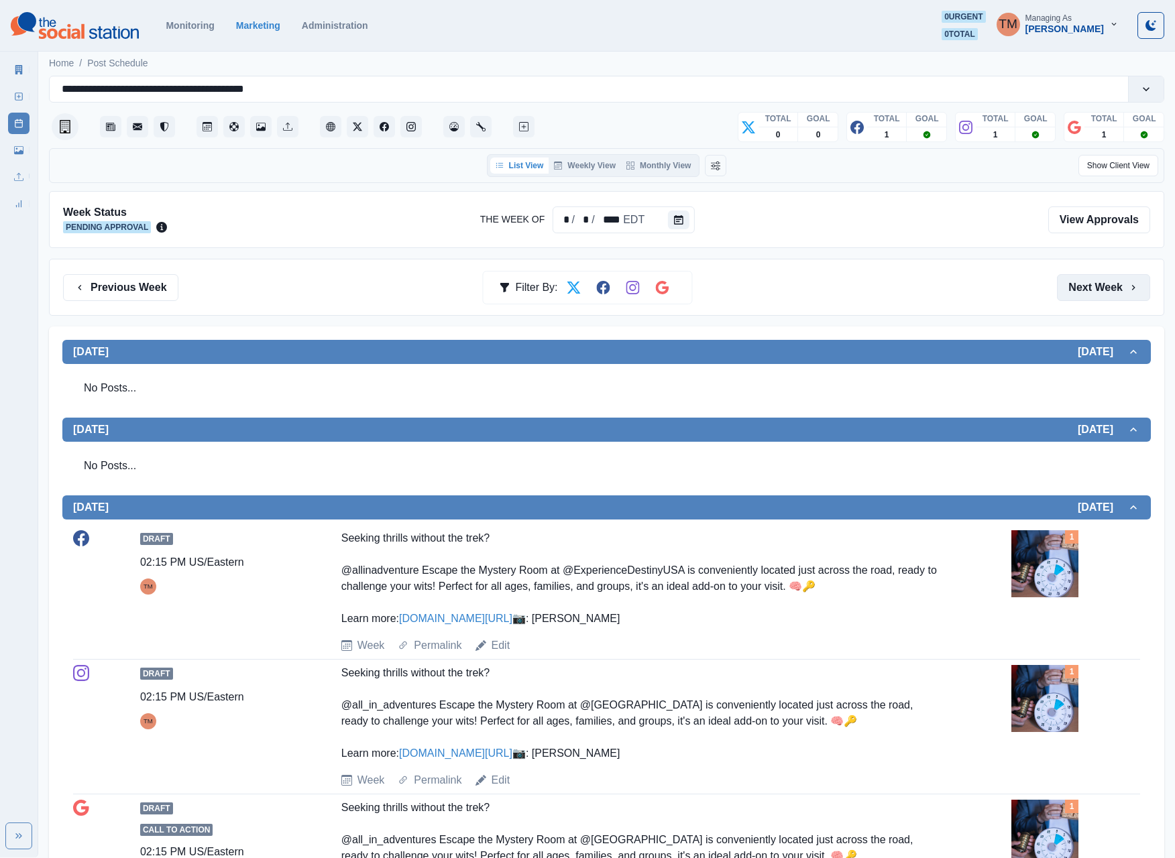
click at [1092, 298] on button "Next Week" at bounding box center [1103, 287] width 93 height 27
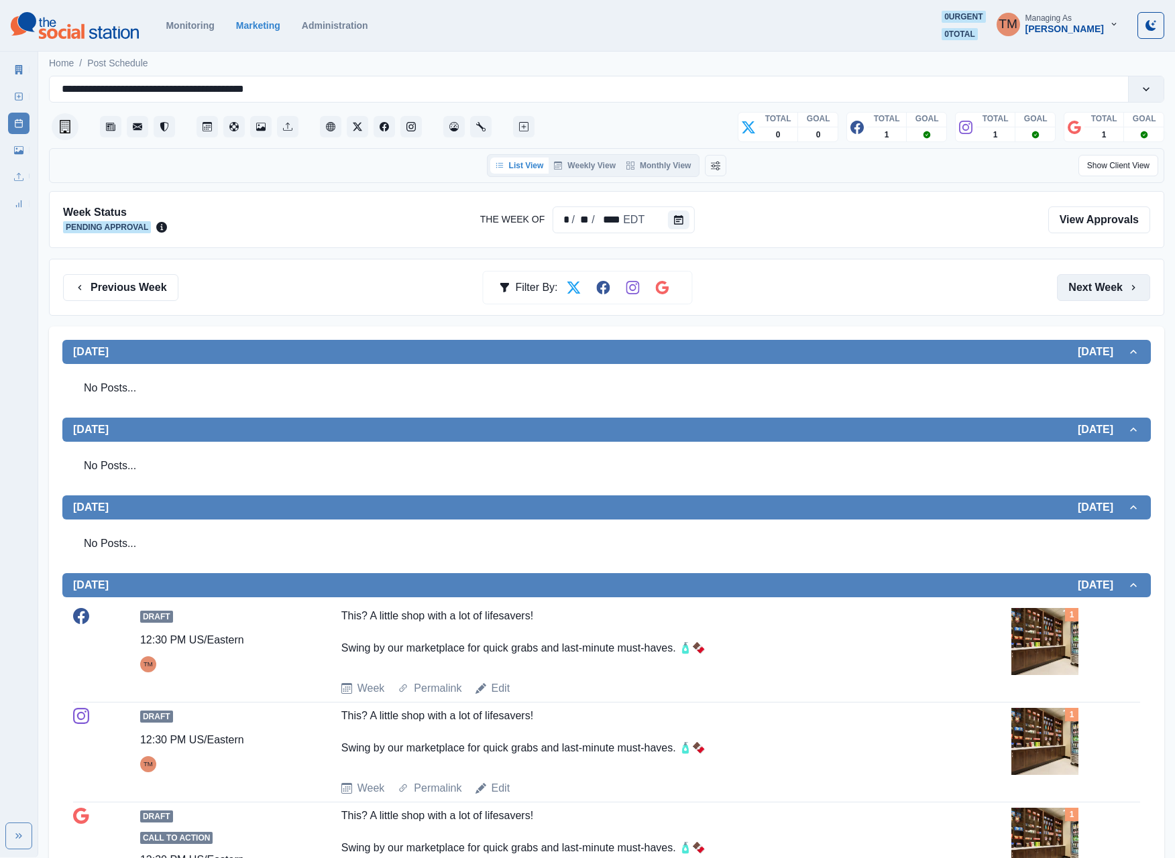
click at [1088, 288] on button "Next Week" at bounding box center [1103, 287] width 93 height 27
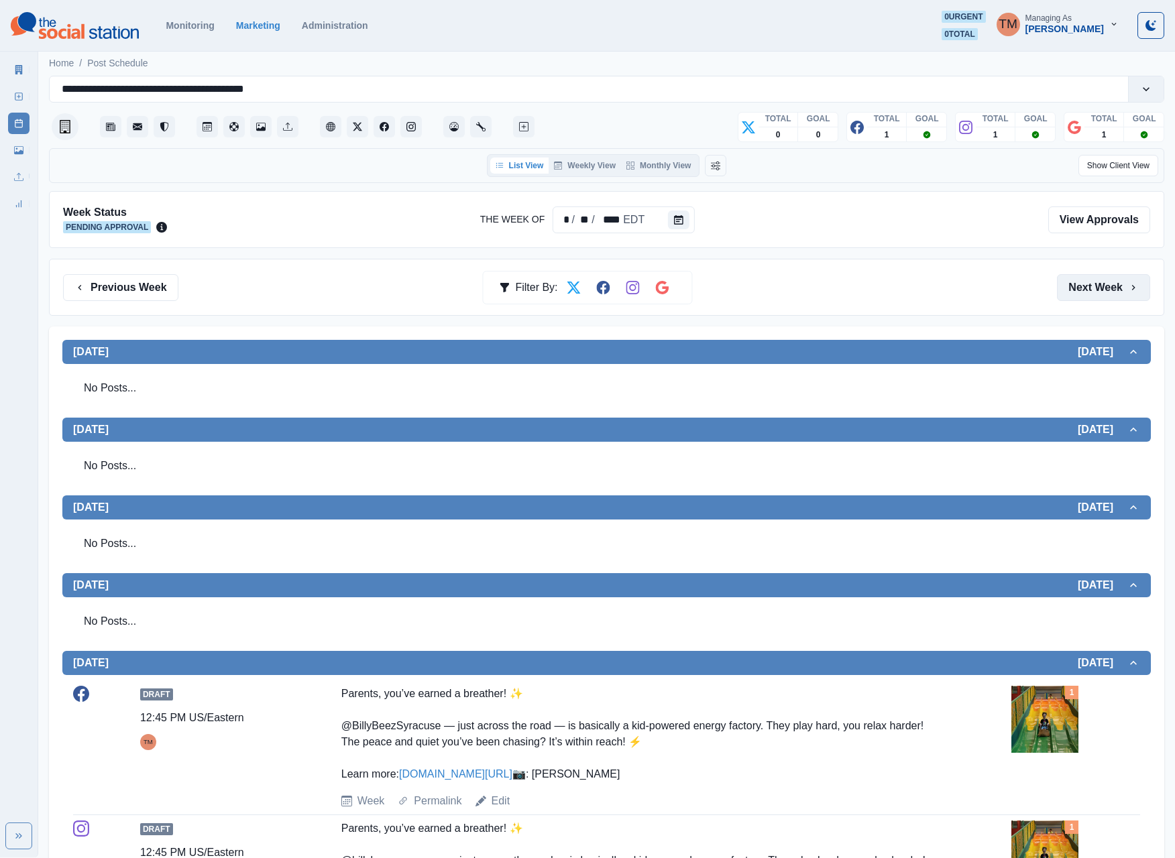
click at [1093, 294] on button "Next Week" at bounding box center [1103, 287] width 93 height 27
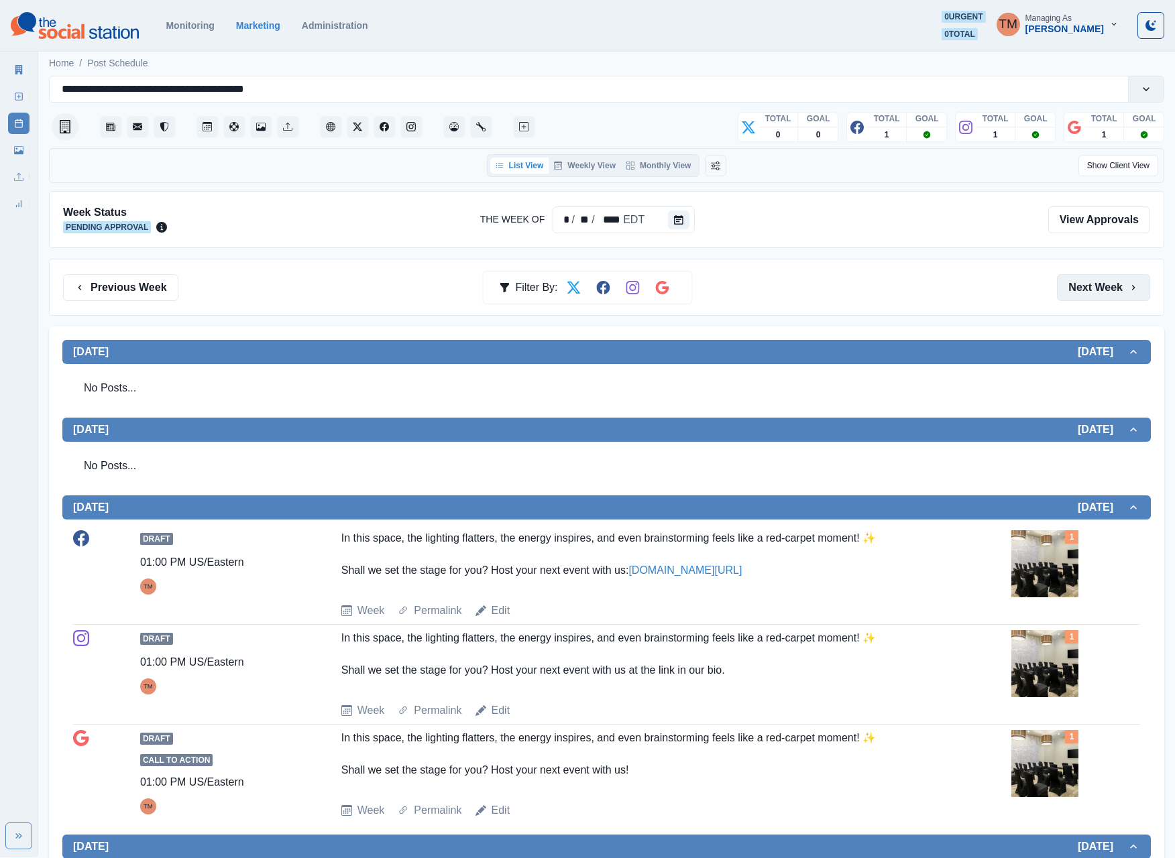
click at [1078, 291] on button "Next Week" at bounding box center [1103, 287] width 93 height 27
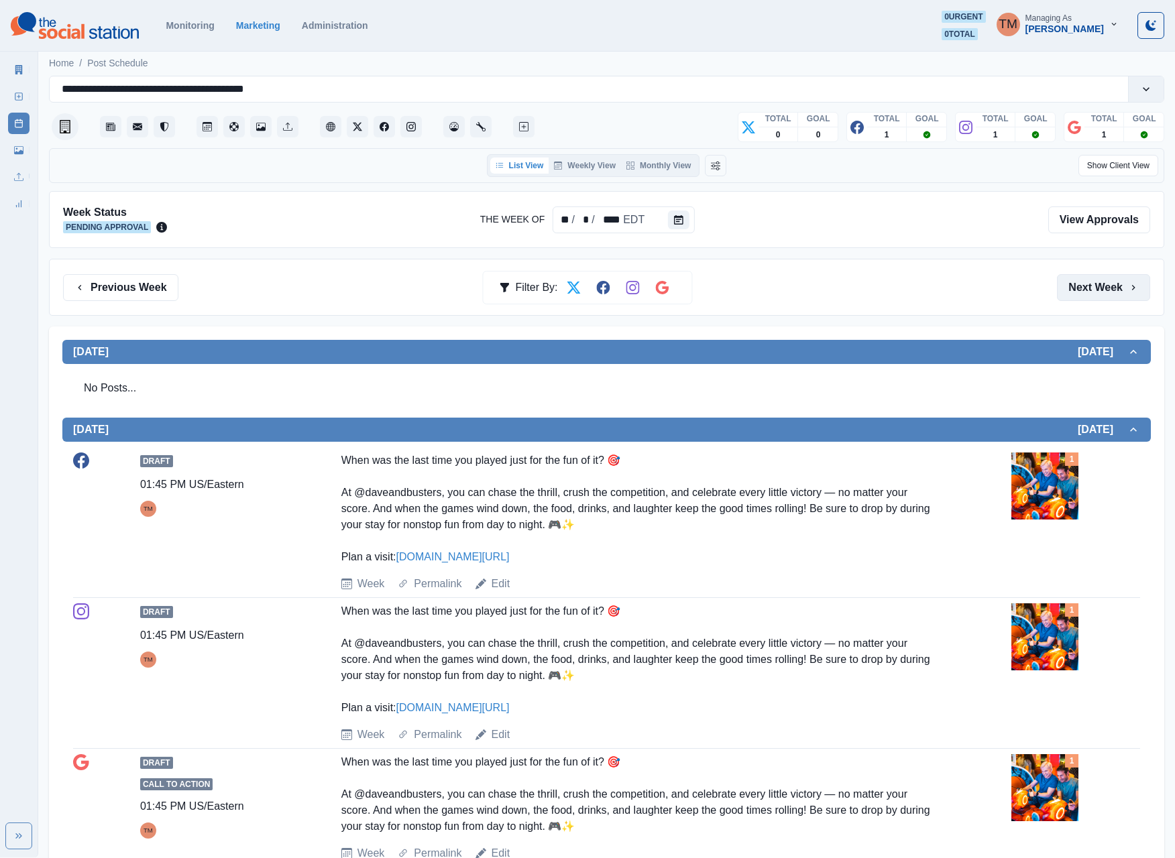
click at [1081, 295] on button "Next Week" at bounding box center [1103, 287] width 93 height 27
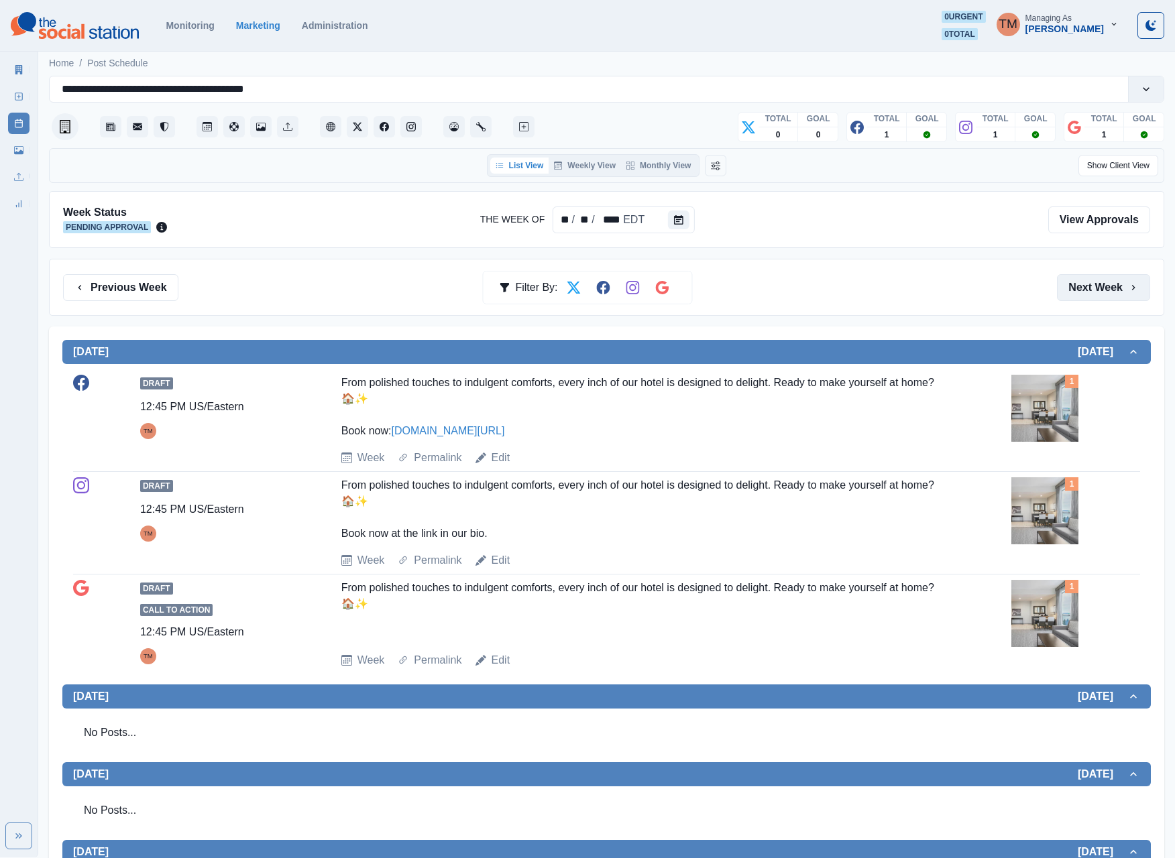
click at [1083, 288] on button "Next Week" at bounding box center [1103, 287] width 93 height 27
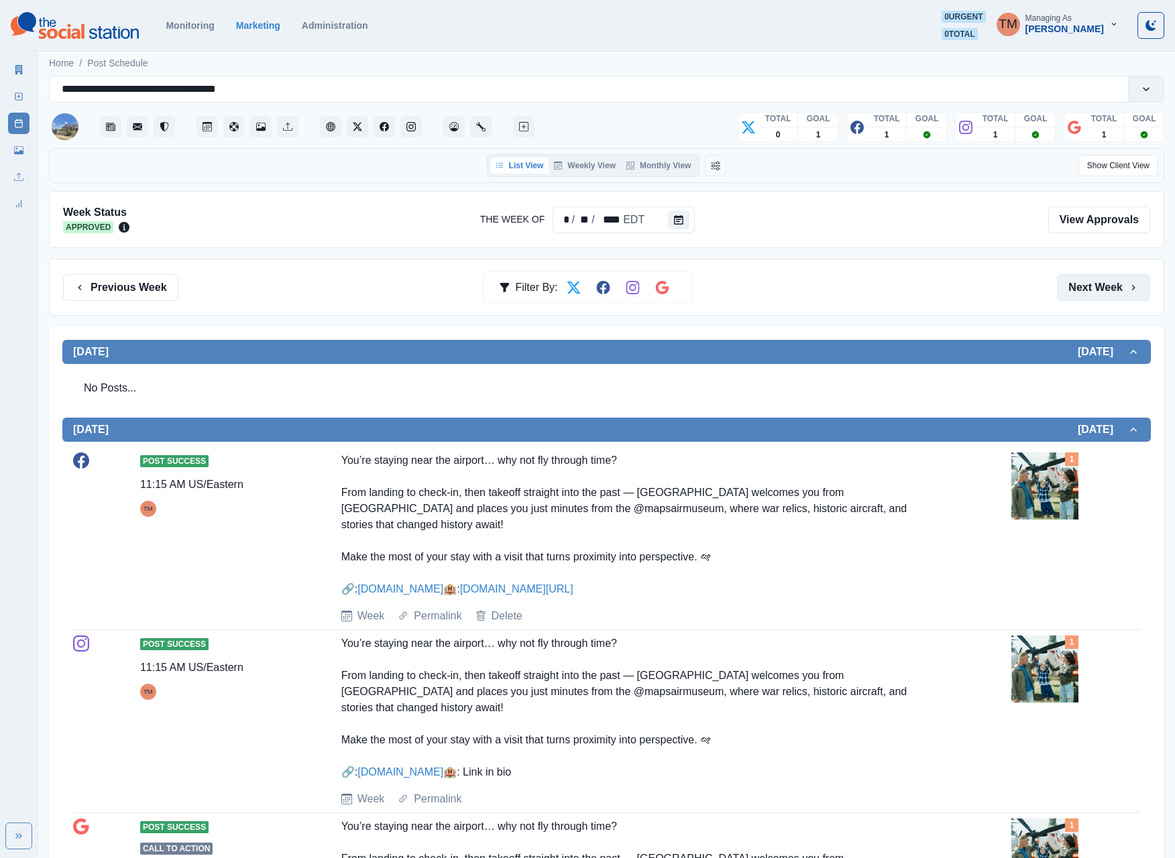
click at [1100, 291] on button "Next Week" at bounding box center [1103, 287] width 93 height 27
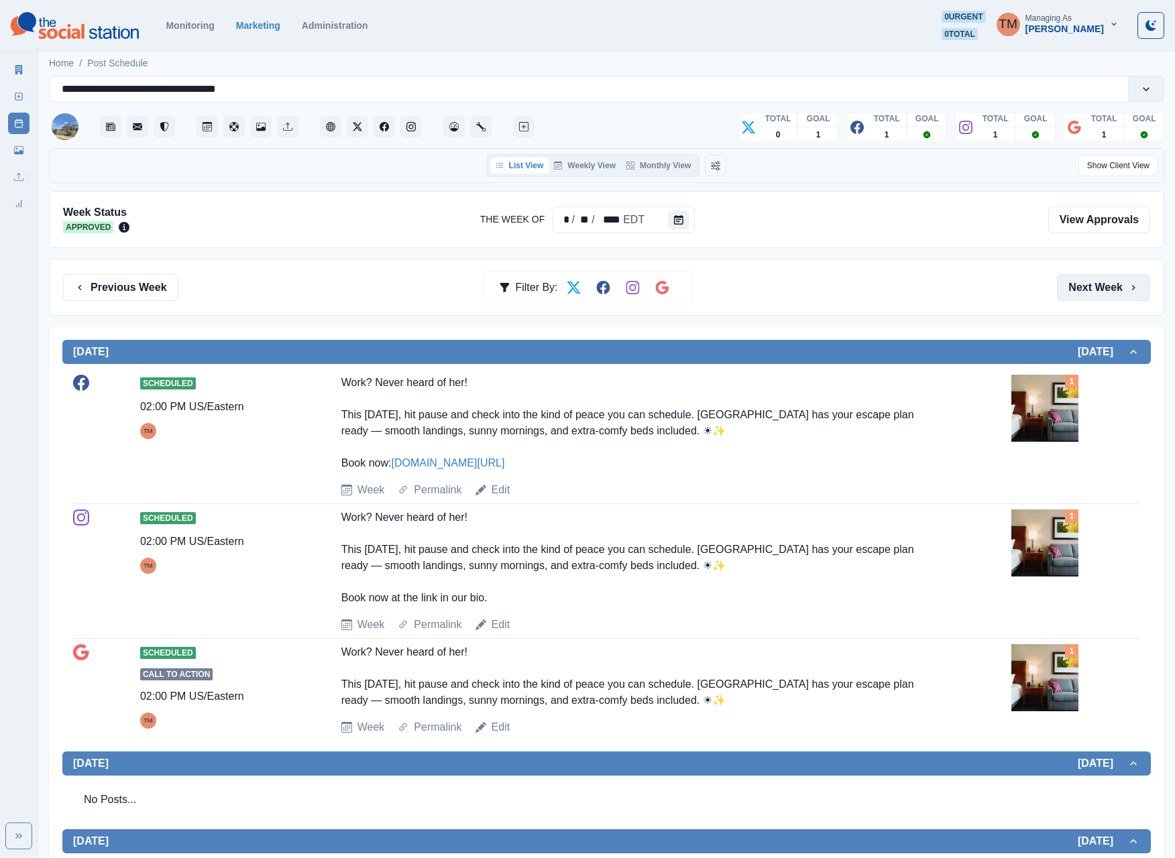
click at [1085, 276] on button "Next Week" at bounding box center [1103, 287] width 93 height 27
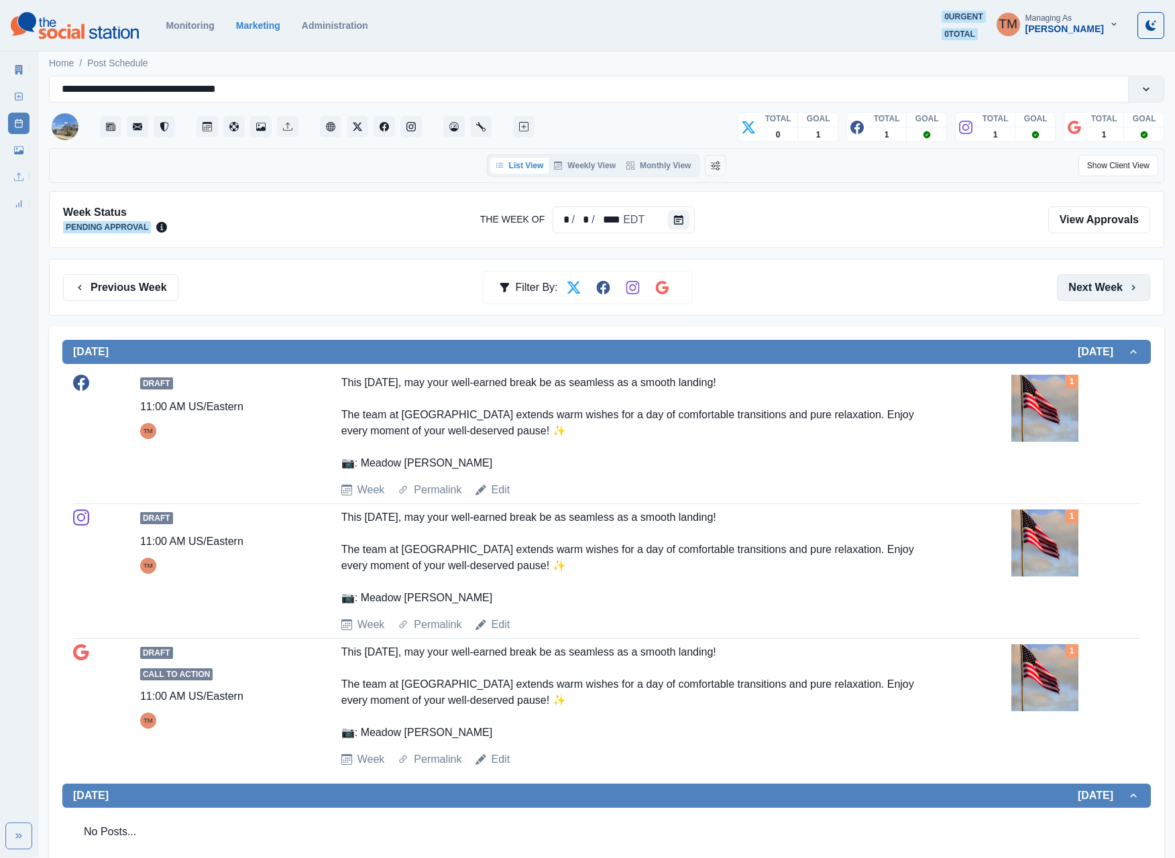
click at [1089, 296] on button "Next Week" at bounding box center [1103, 287] width 93 height 27
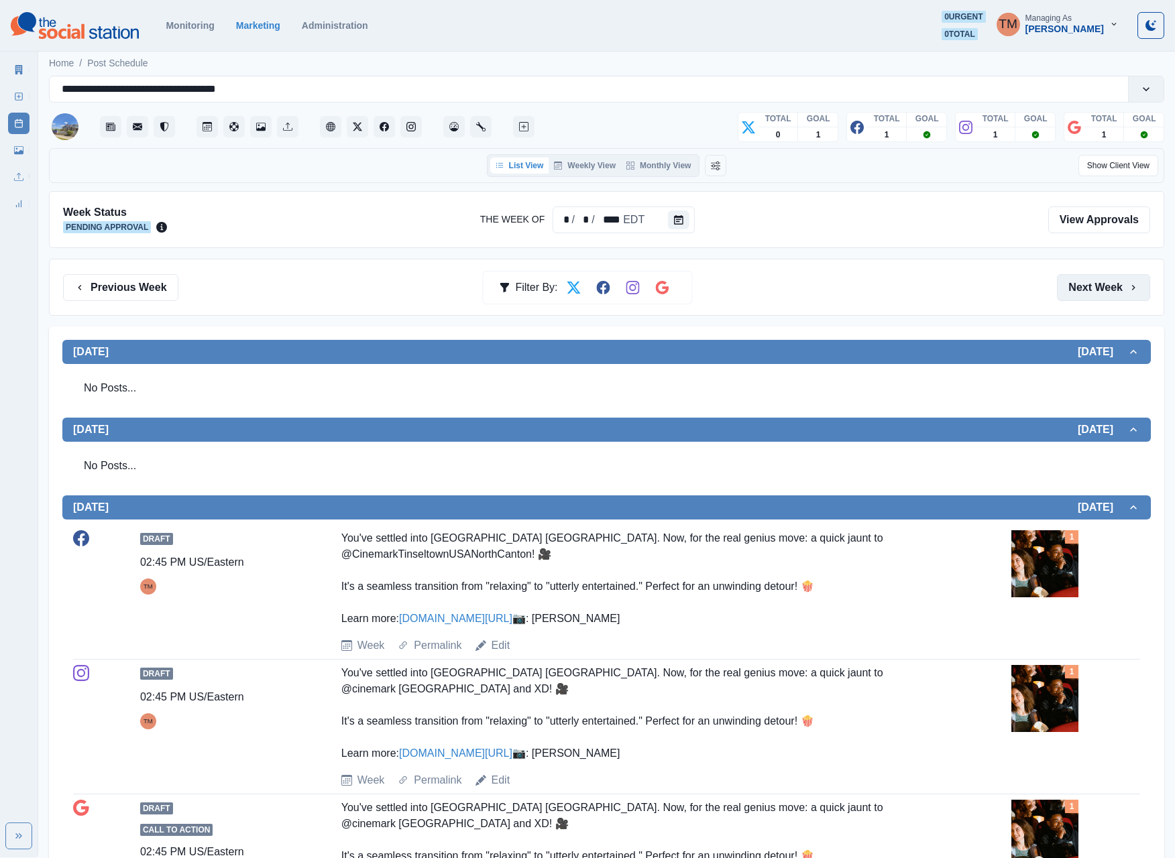
click at [1088, 290] on button "Next Week" at bounding box center [1103, 287] width 93 height 27
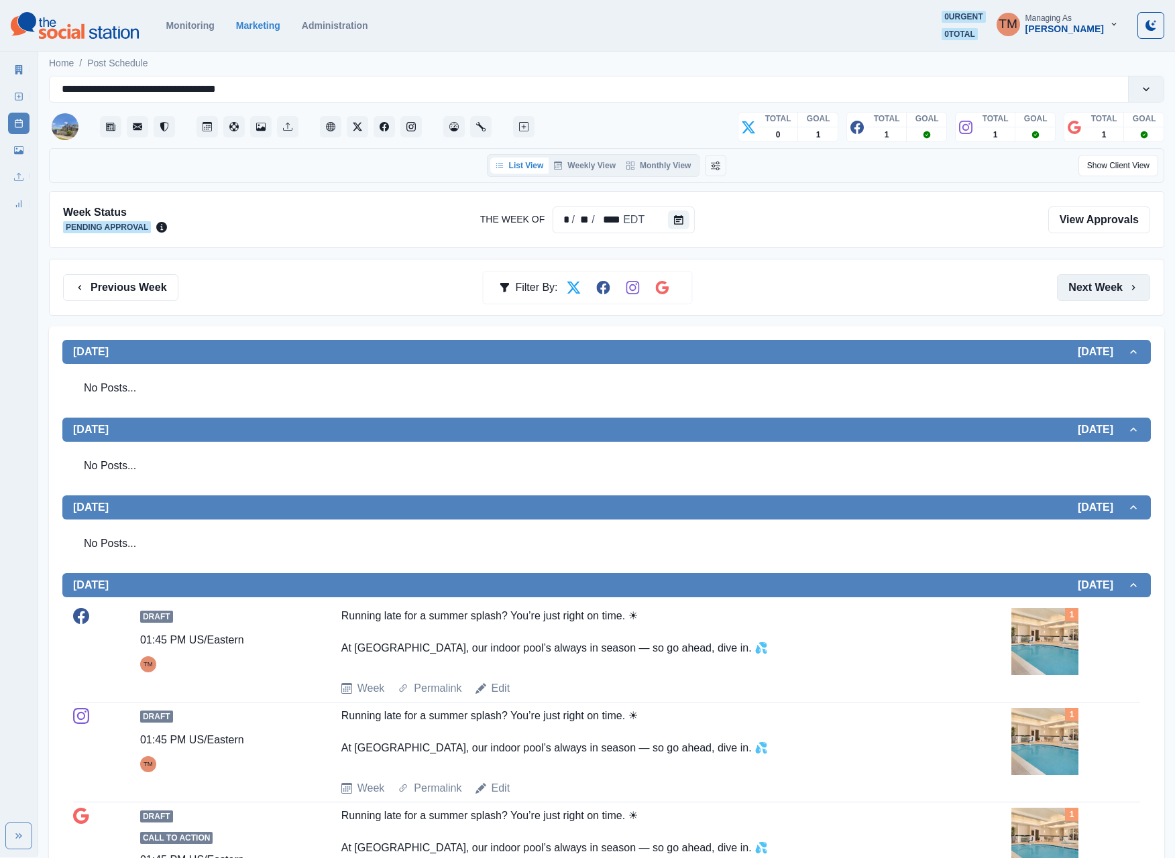
click at [1082, 294] on button "Next Week" at bounding box center [1103, 287] width 93 height 27
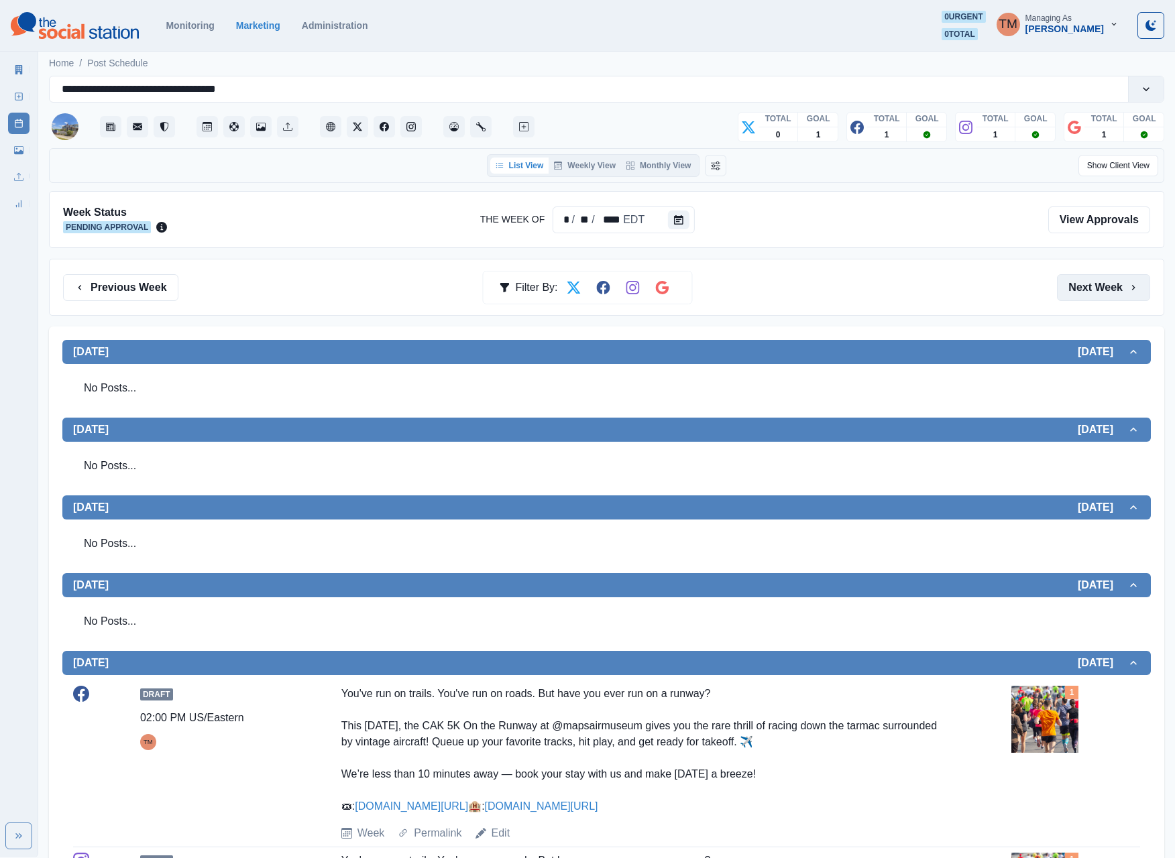
click at [1083, 294] on button "Next Week" at bounding box center [1103, 287] width 93 height 27
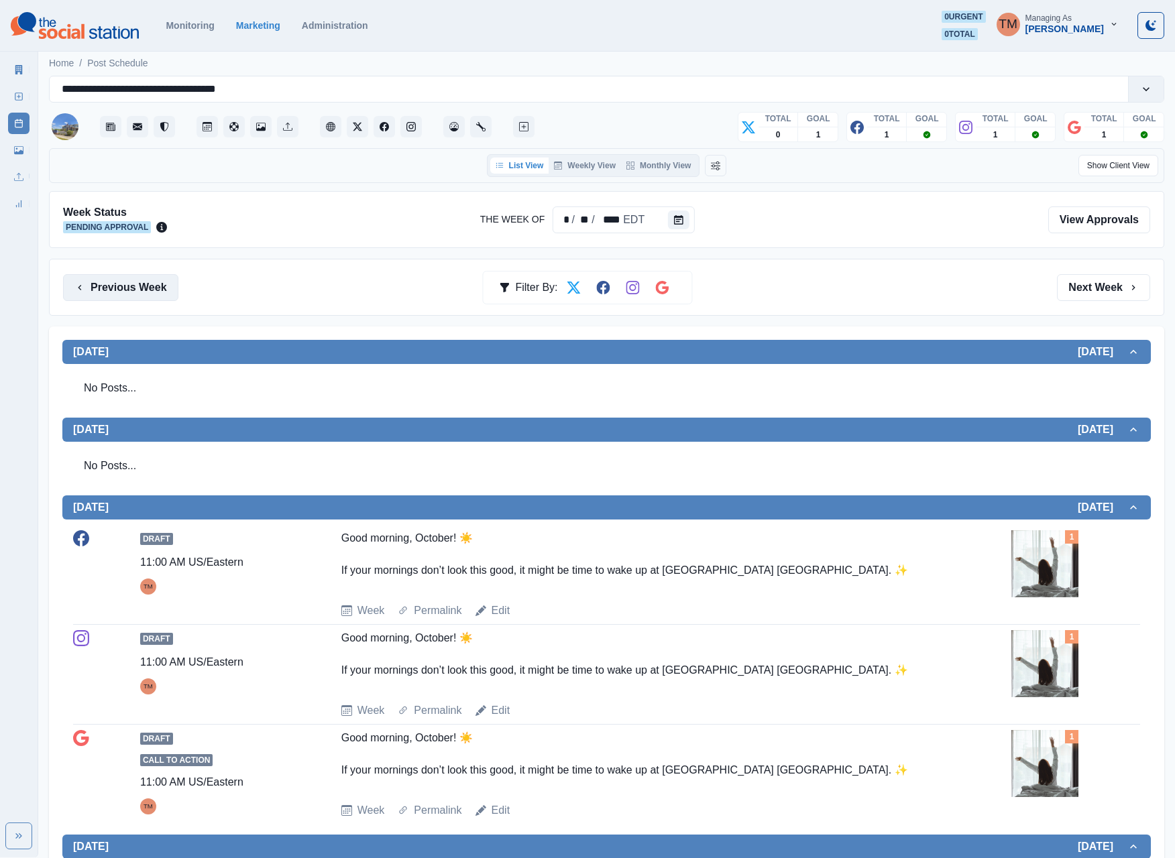
click at [143, 295] on button "Previous Week" at bounding box center [120, 287] width 115 height 27
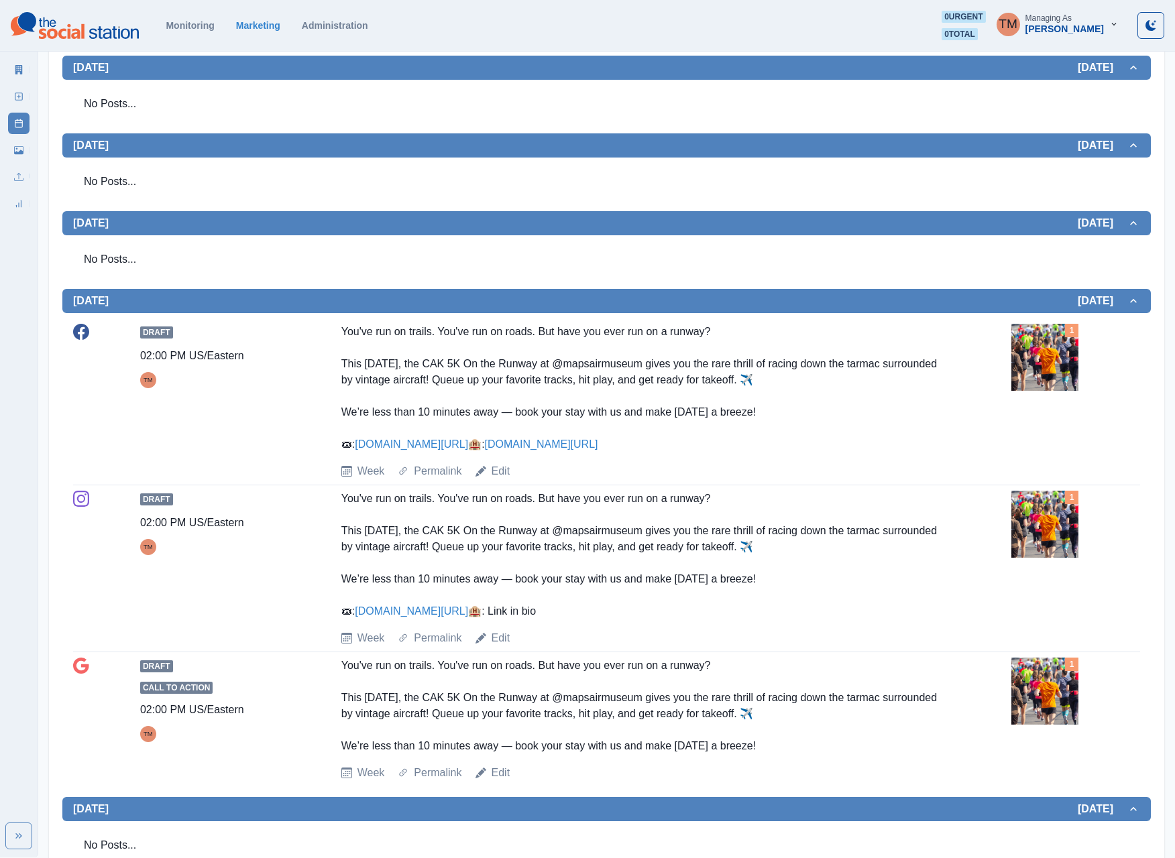
scroll to position [402, 0]
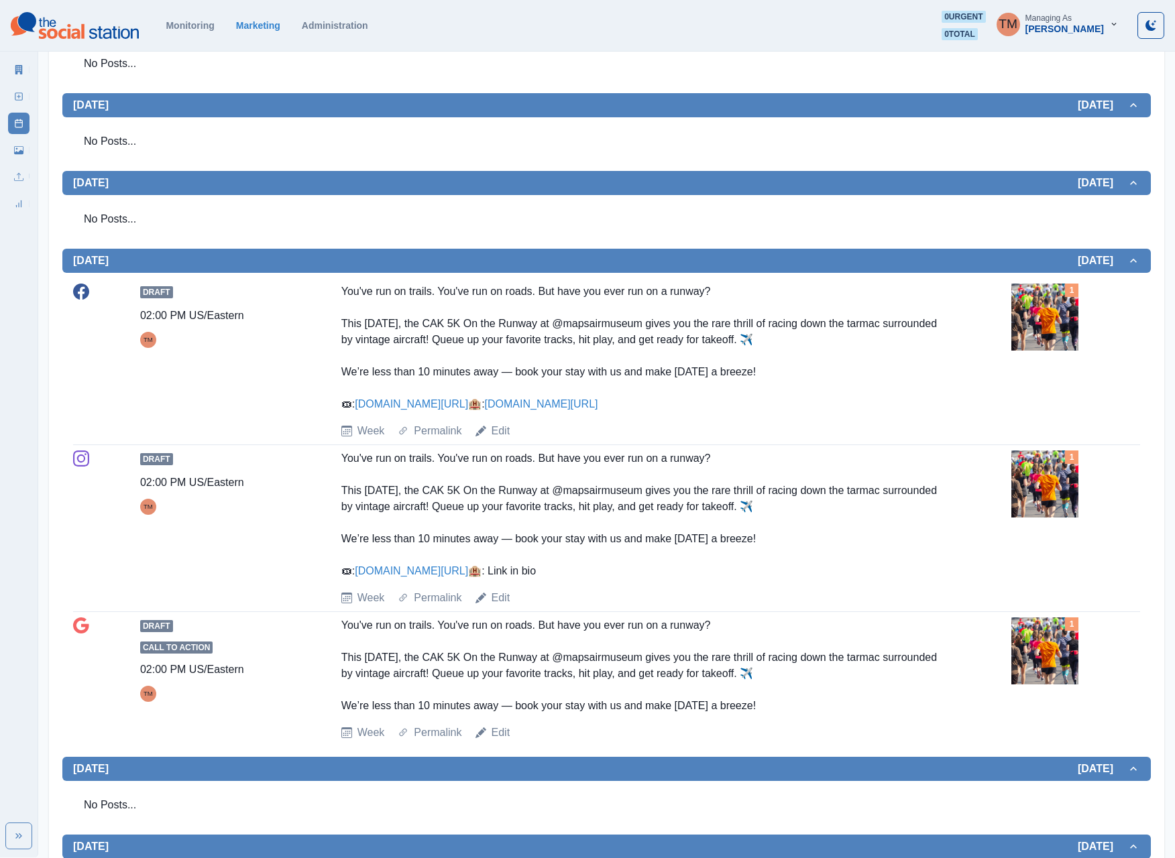
click at [1051, 518] on img at bounding box center [1044, 484] width 67 height 67
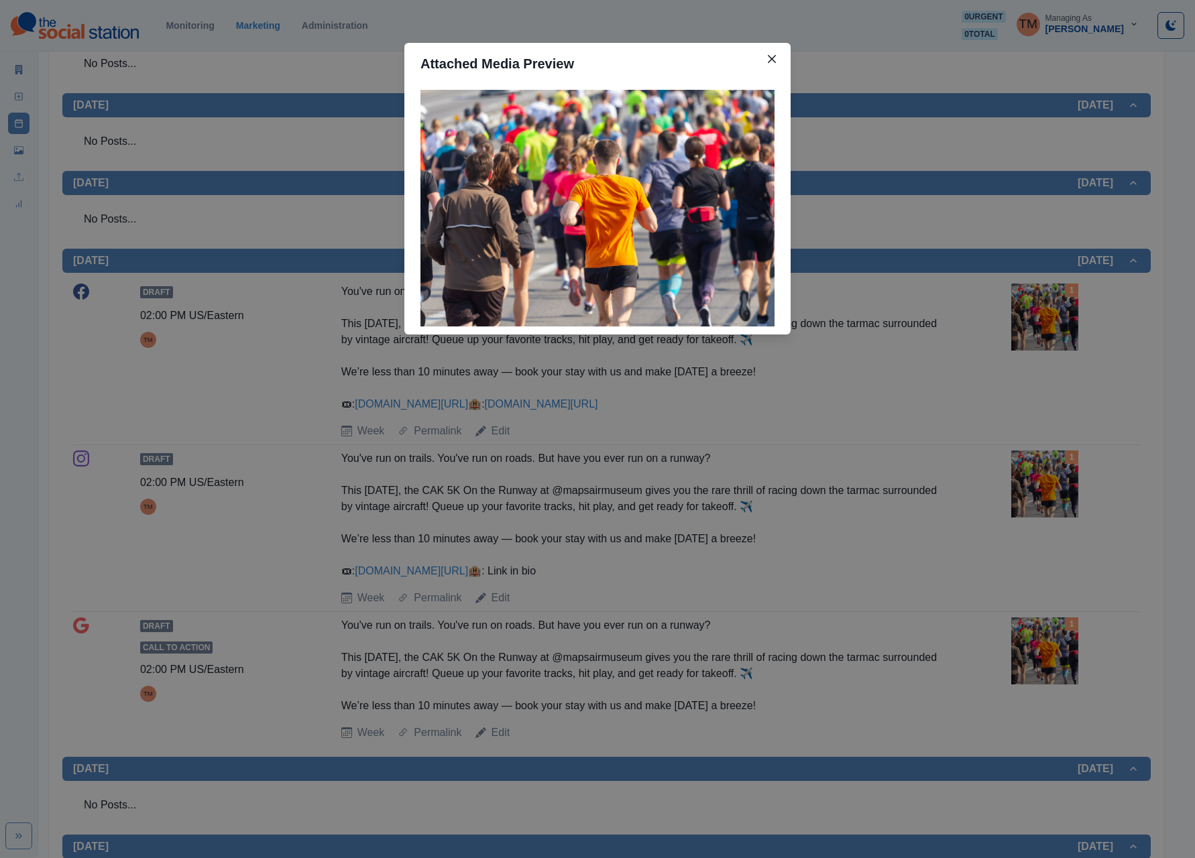
click at [1045, 512] on div "Attached Media Preview" at bounding box center [597, 429] width 1195 height 858
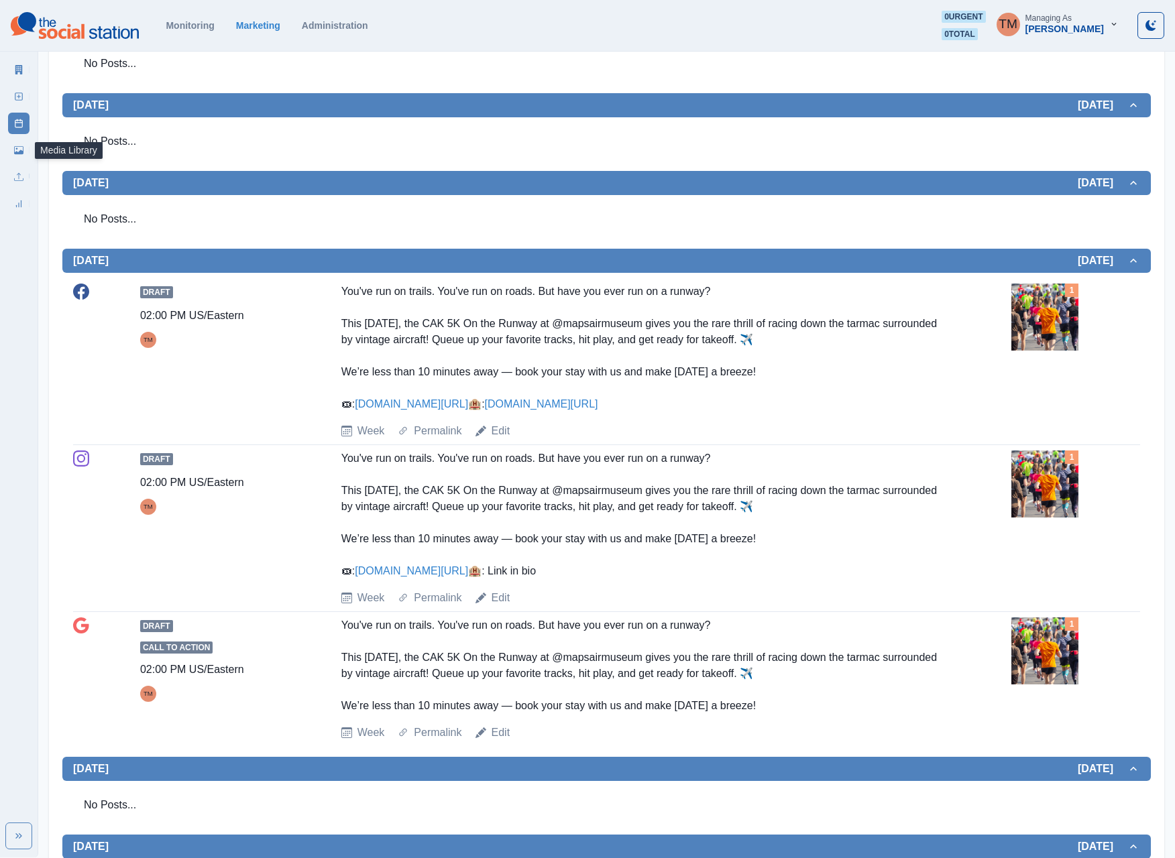
click at [19, 156] on link "Media Library" at bounding box center [18, 149] width 21 height 21
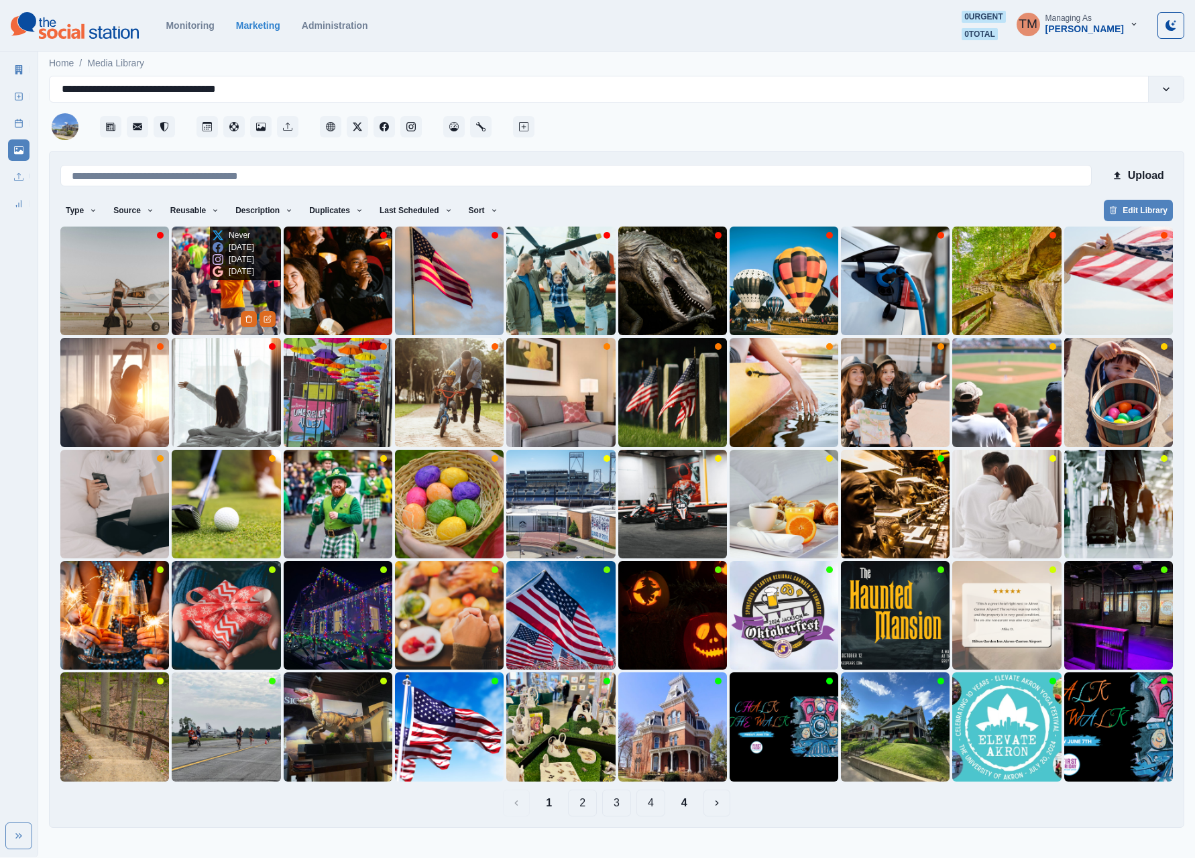
click at [213, 278] on div "[DATE]" at bounding box center [234, 272] width 42 height 12
click at [209, 303] on img at bounding box center [226, 281] width 109 height 109
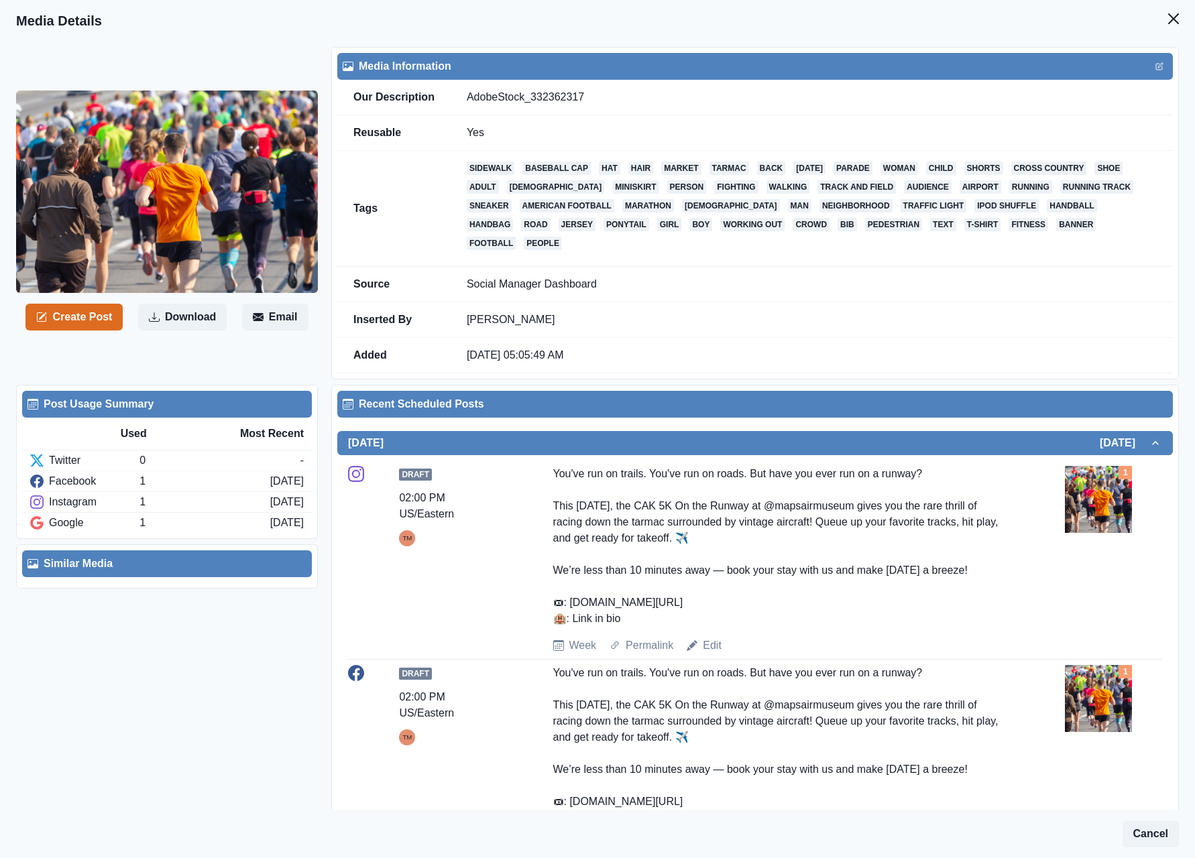
click at [1160, 19] on button "Close" at bounding box center [1173, 18] width 27 height 27
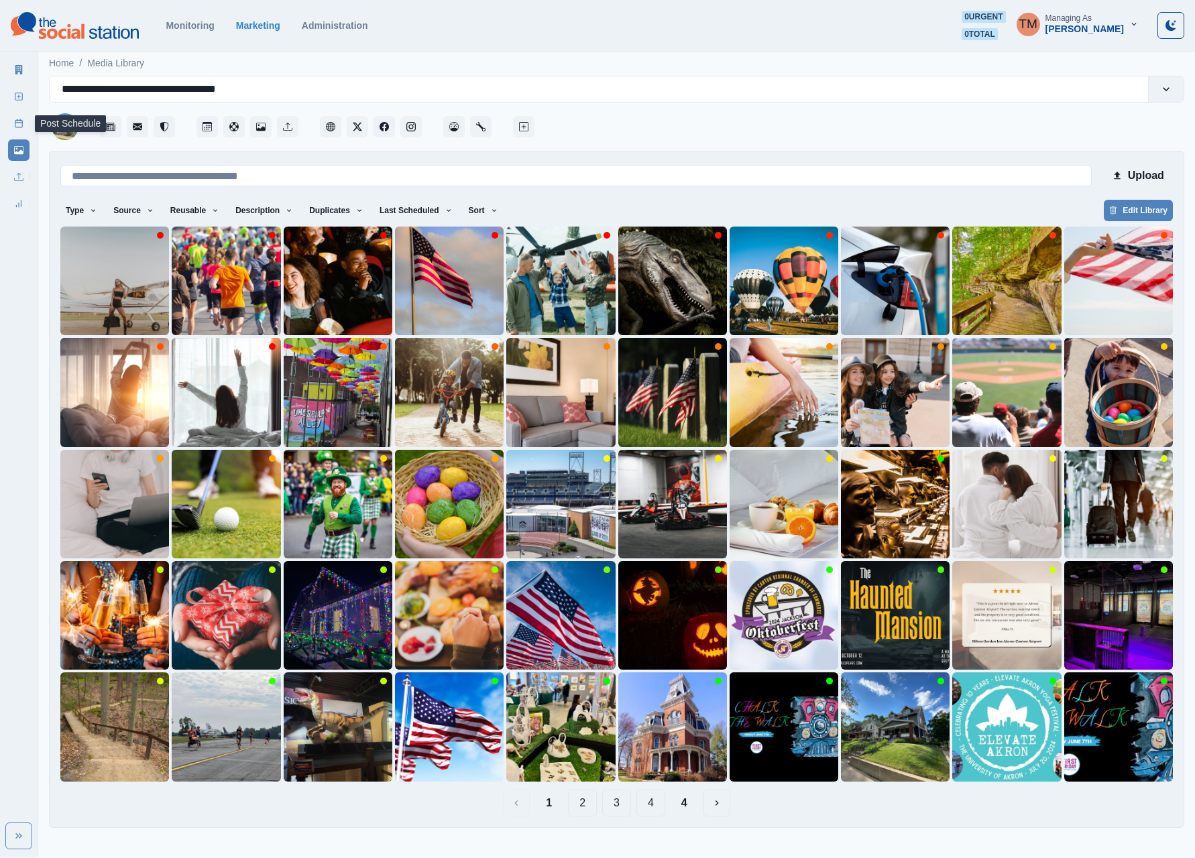
click at [16, 119] on icon at bounding box center [18, 123] width 9 height 9
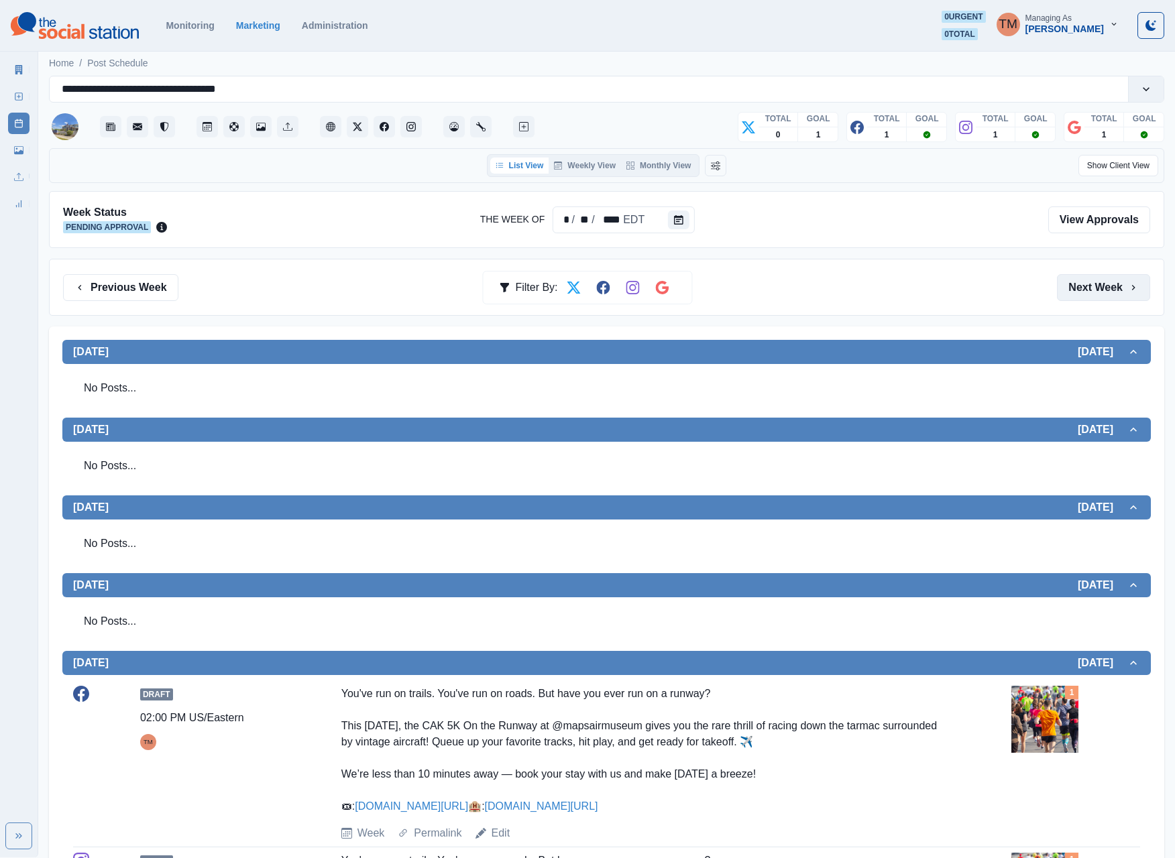
click at [1108, 301] on button "Next Week" at bounding box center [1103, 287] width 93 height 27
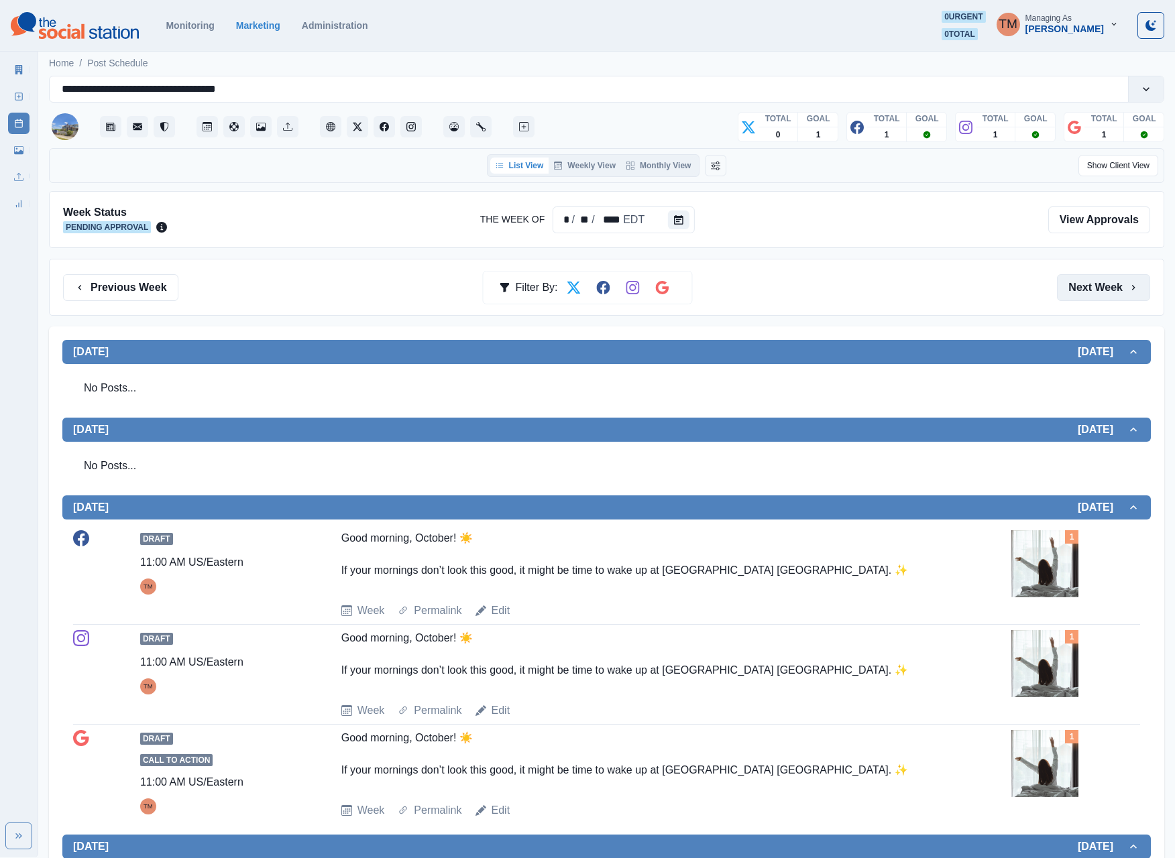
click at [1110, 291] on button "Next Week" at bounding box center [1103, 287] width 93 height 27
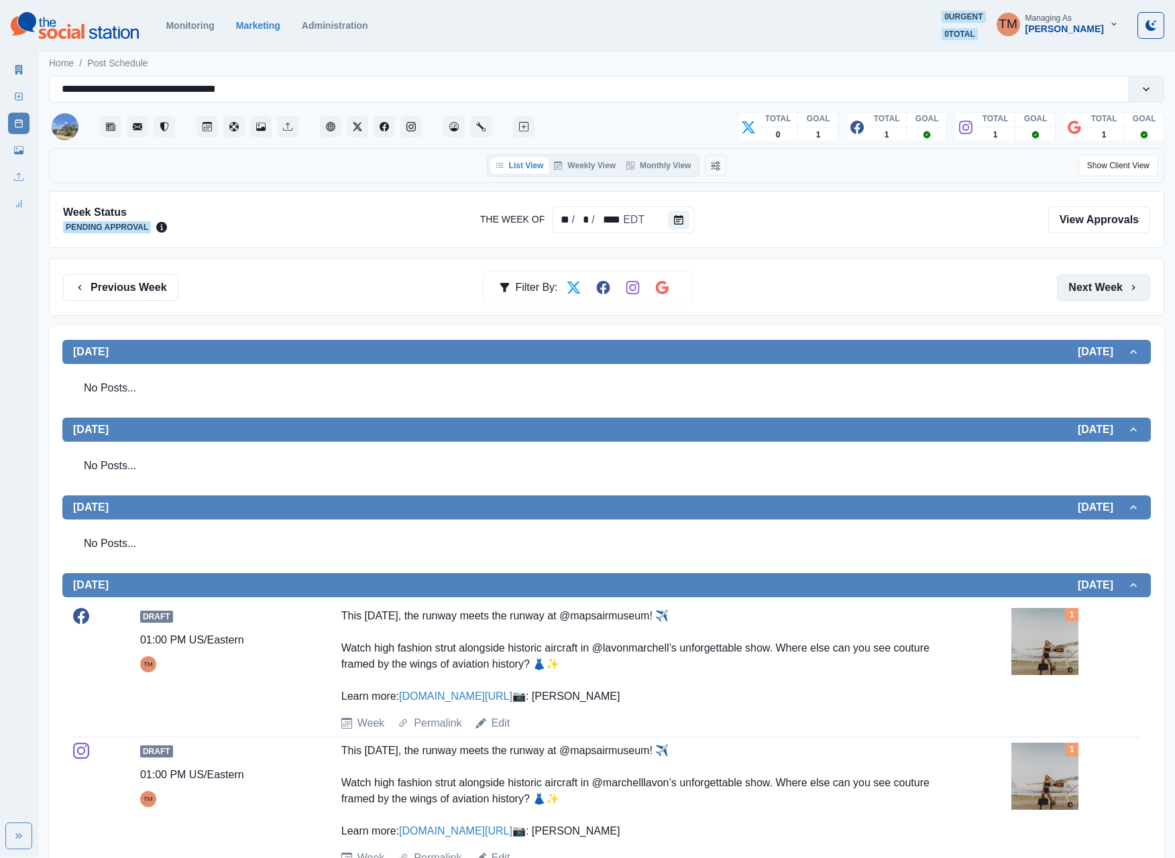
click at [1098, 292] on button "Next Week" at bounding box center [1103, 287] width 93 height 27
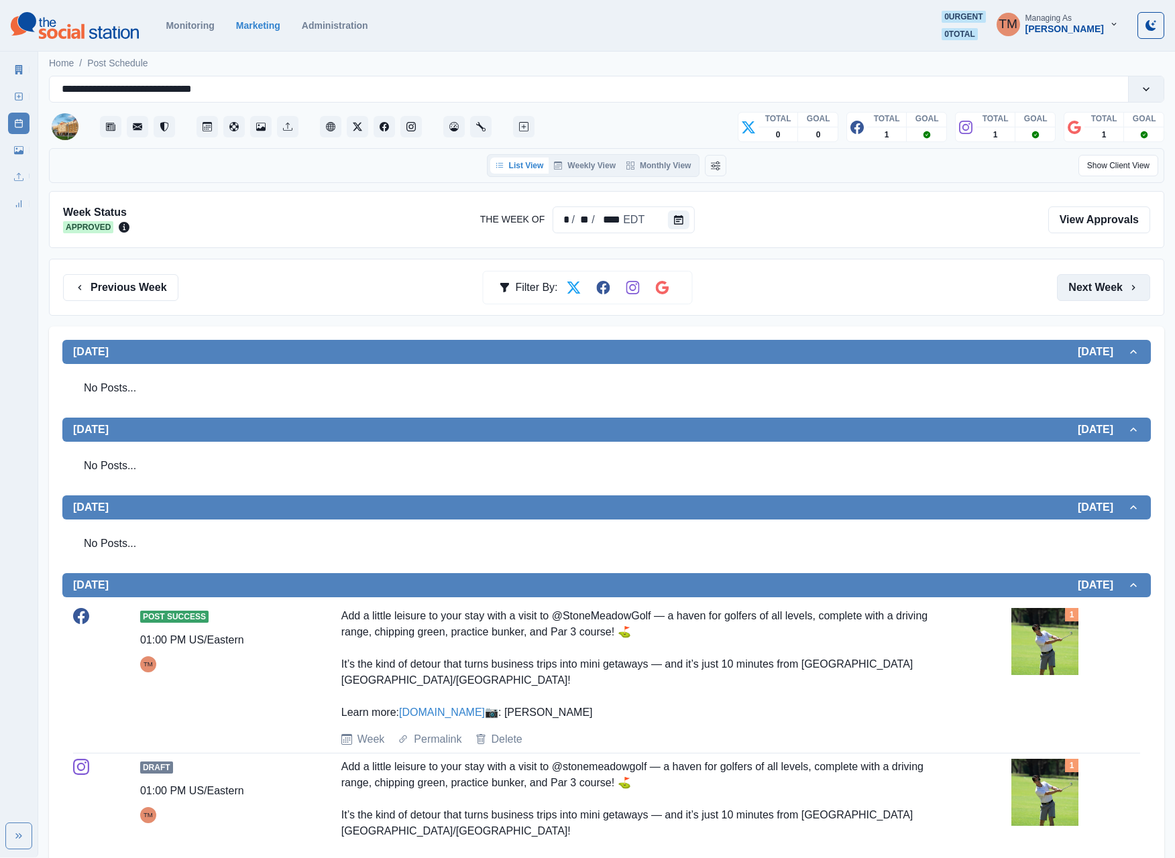
click at [1100, 299] on button "Next Week" at bounding box center [1103, 287] width 93 height 27
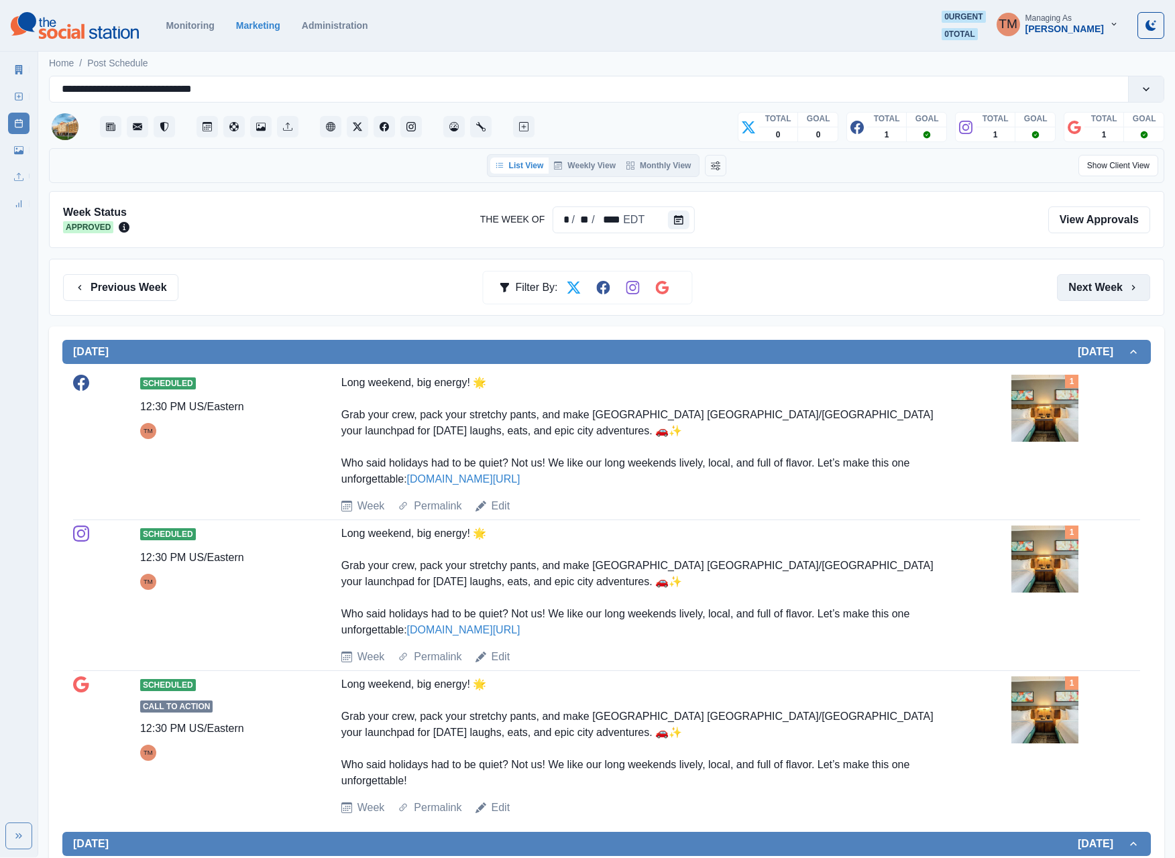
click at [1082, 294] on button "Next Week" at bounding box center [1103, 287] width 93 height 27
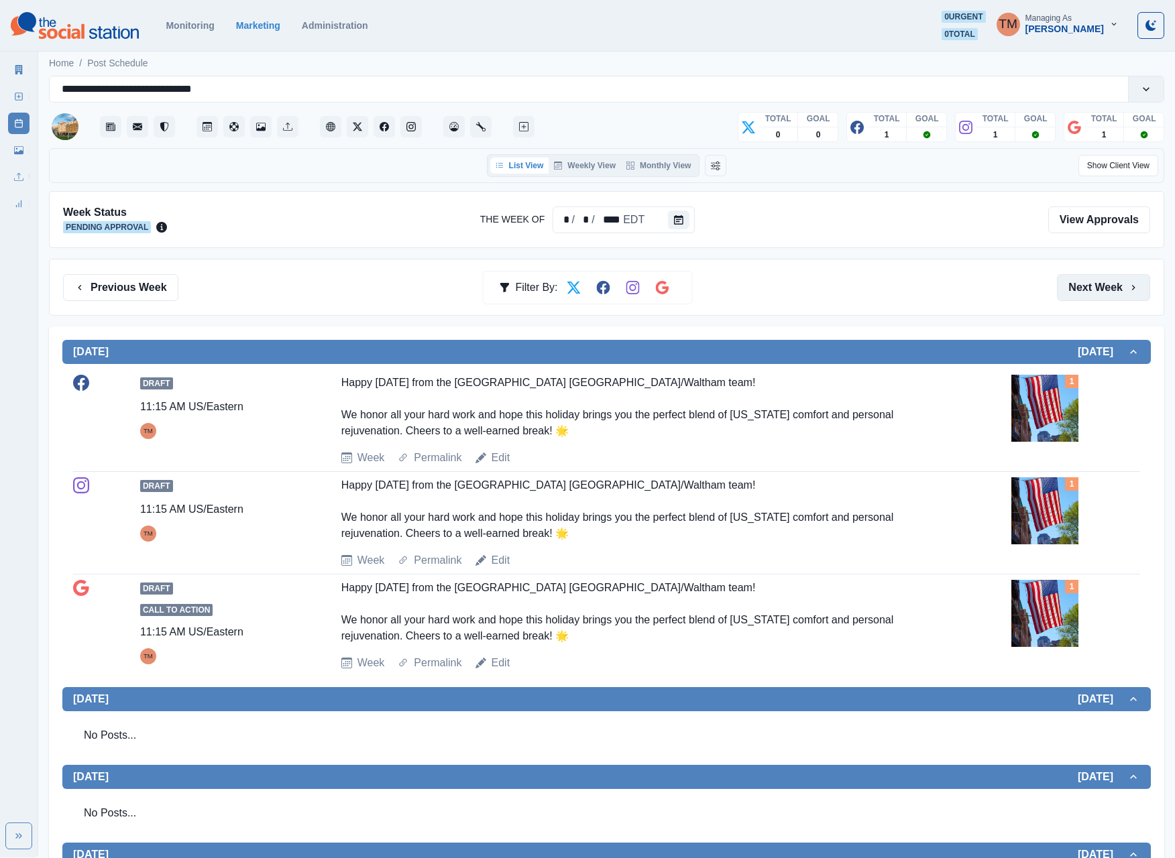
click at [1082, 294] on button "Next Week" at bounding box center [1103, 287] width 93 height 27
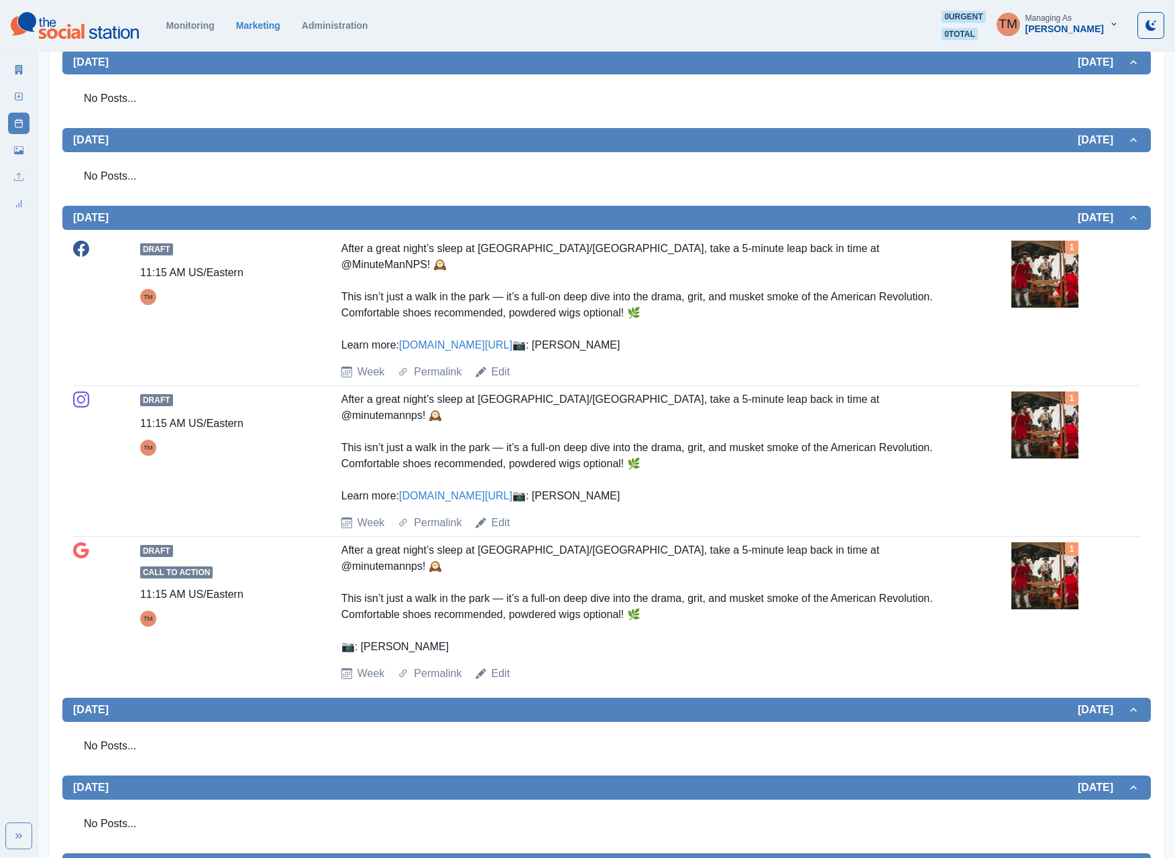
scroll to position [134, 0]
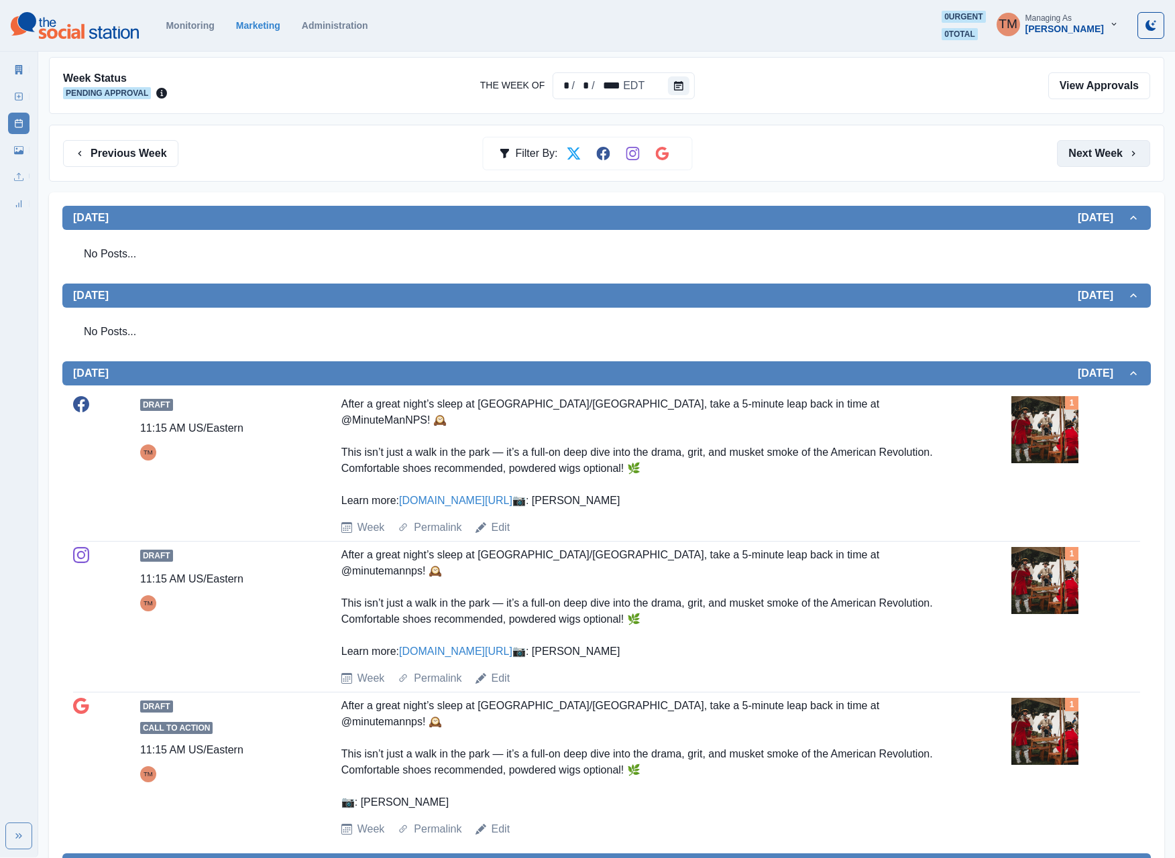
click at [1089, 154] on button "Next Week" at bounding box center [1103, 153] width 93 height 27
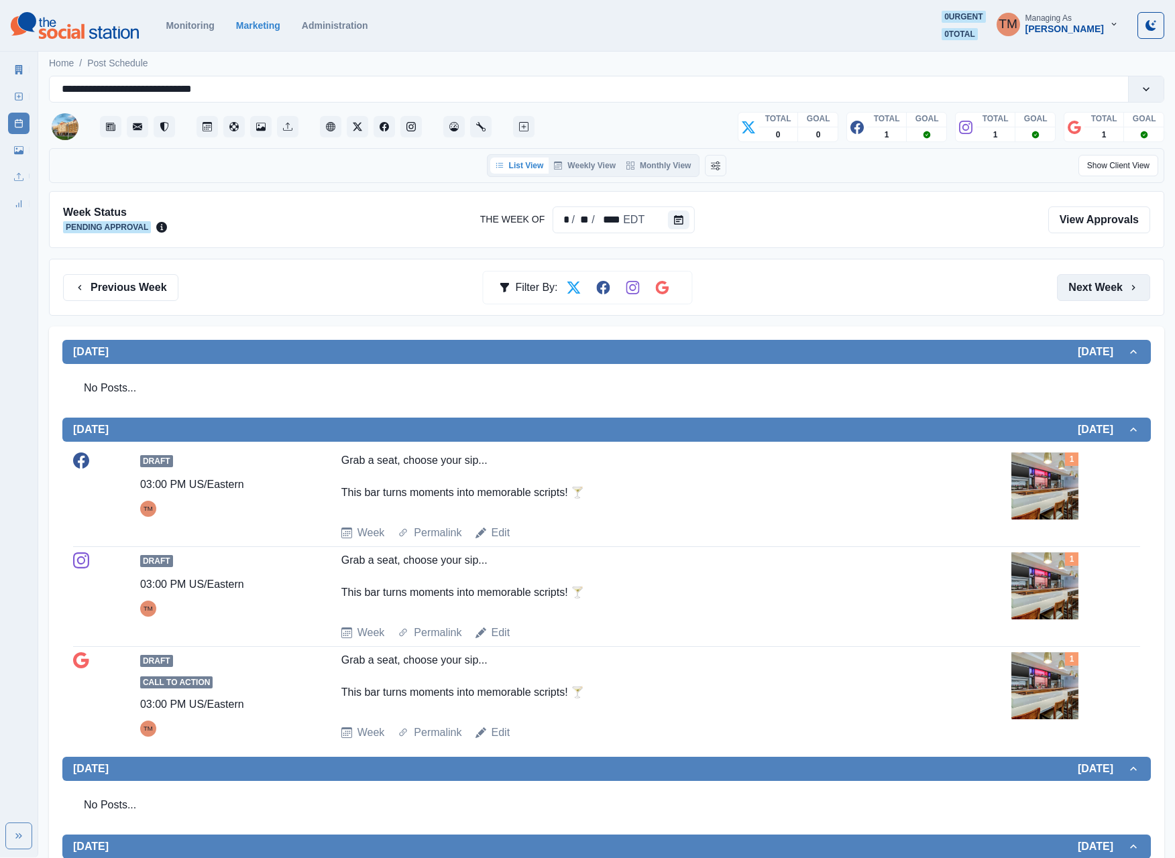
click at [1086, 290] on button "Next Week" at bounding box center [1103, 287] width 93 height 27
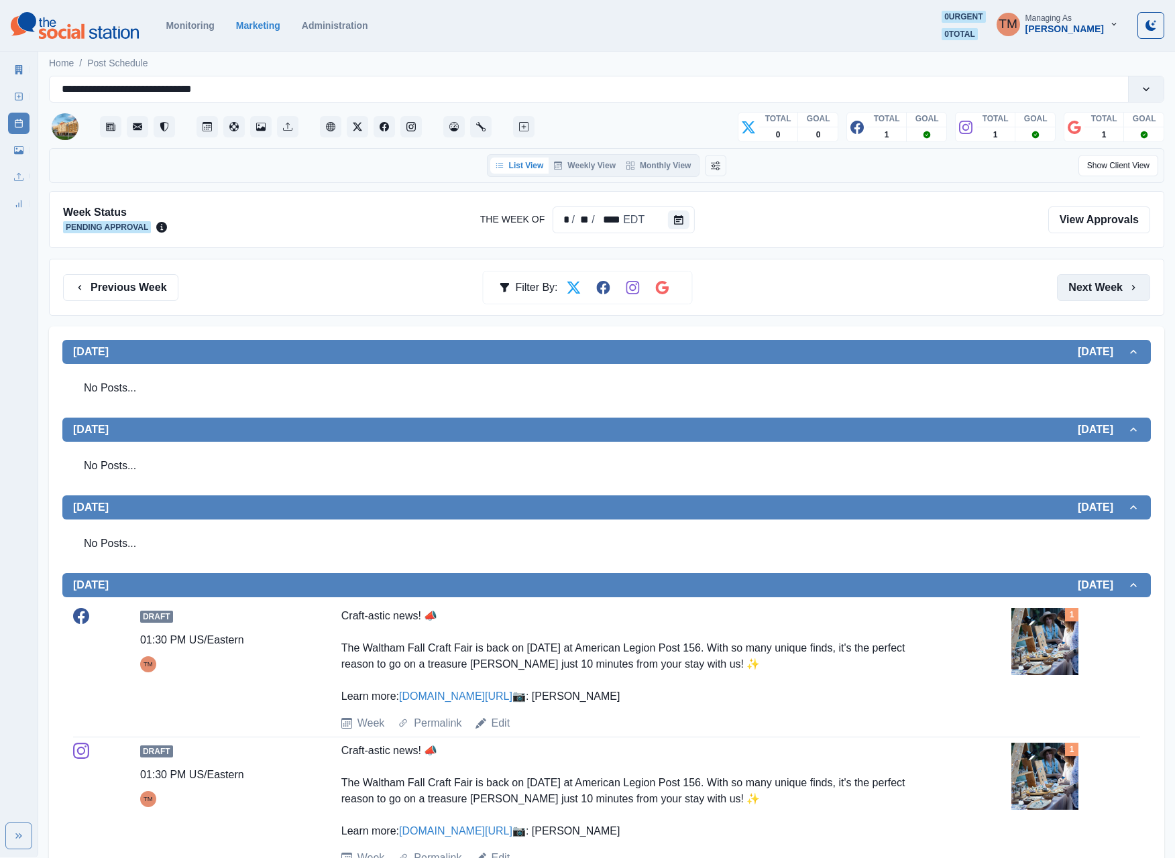
click at [1094, 296] on button "Next Week" at bounding box center [1103, 287] width 93 height 27
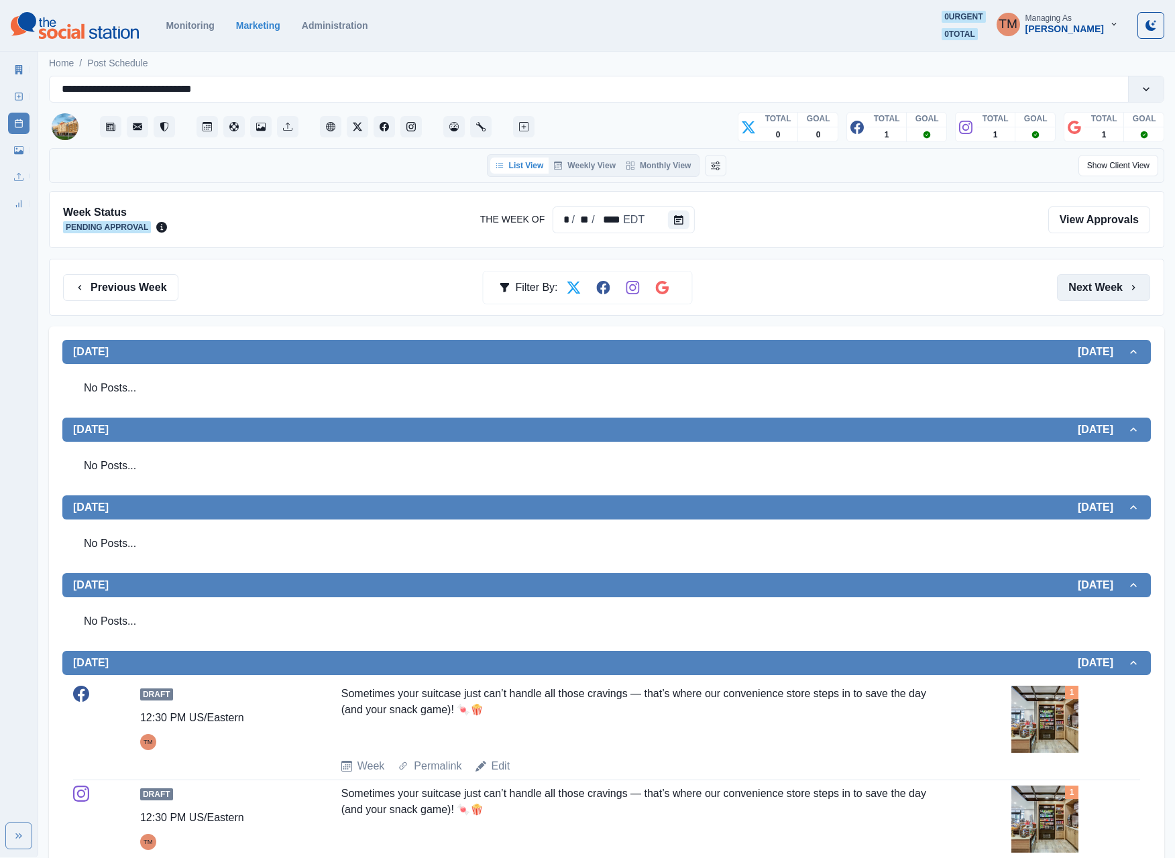
click at [1083, 295] on button "Next Week" at bounding box center [1103, 287] width 93 height 27
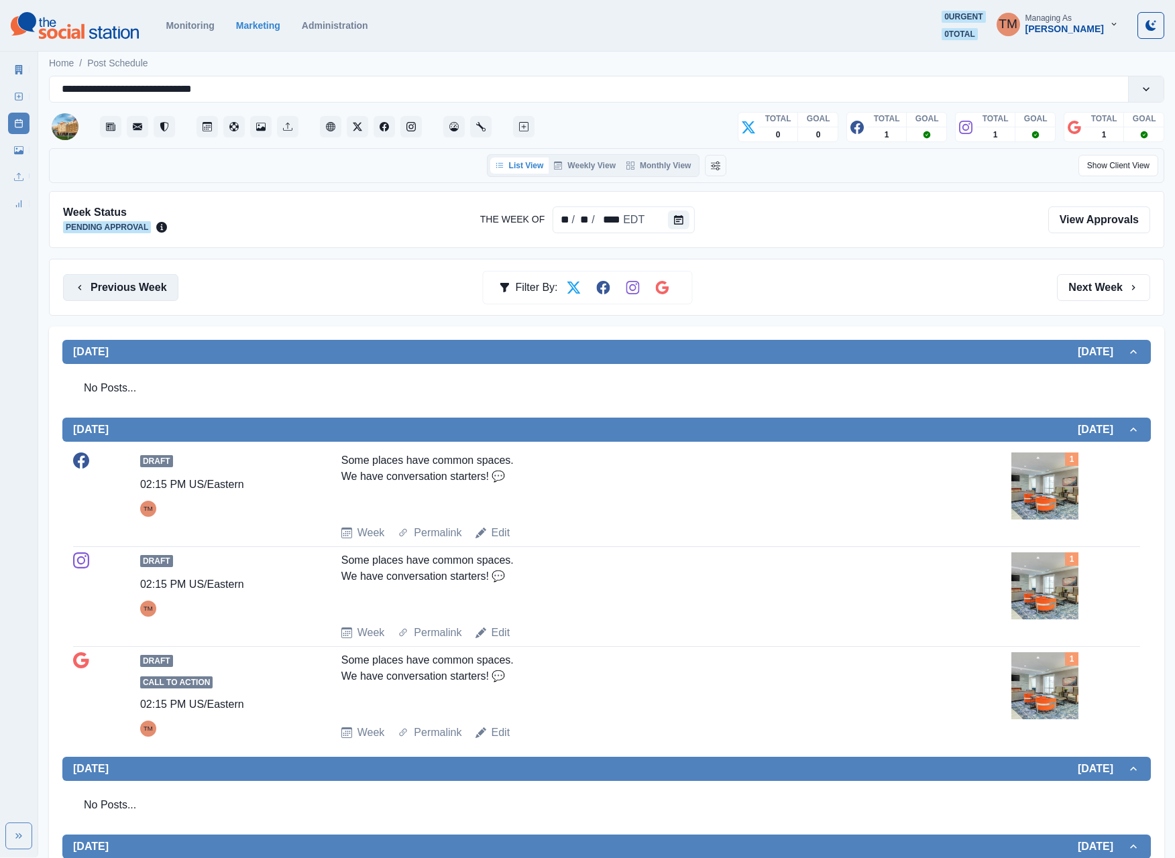
click at [145, 294] on button "Previous Week" at bounding box center [120, 287] width 115 height 27
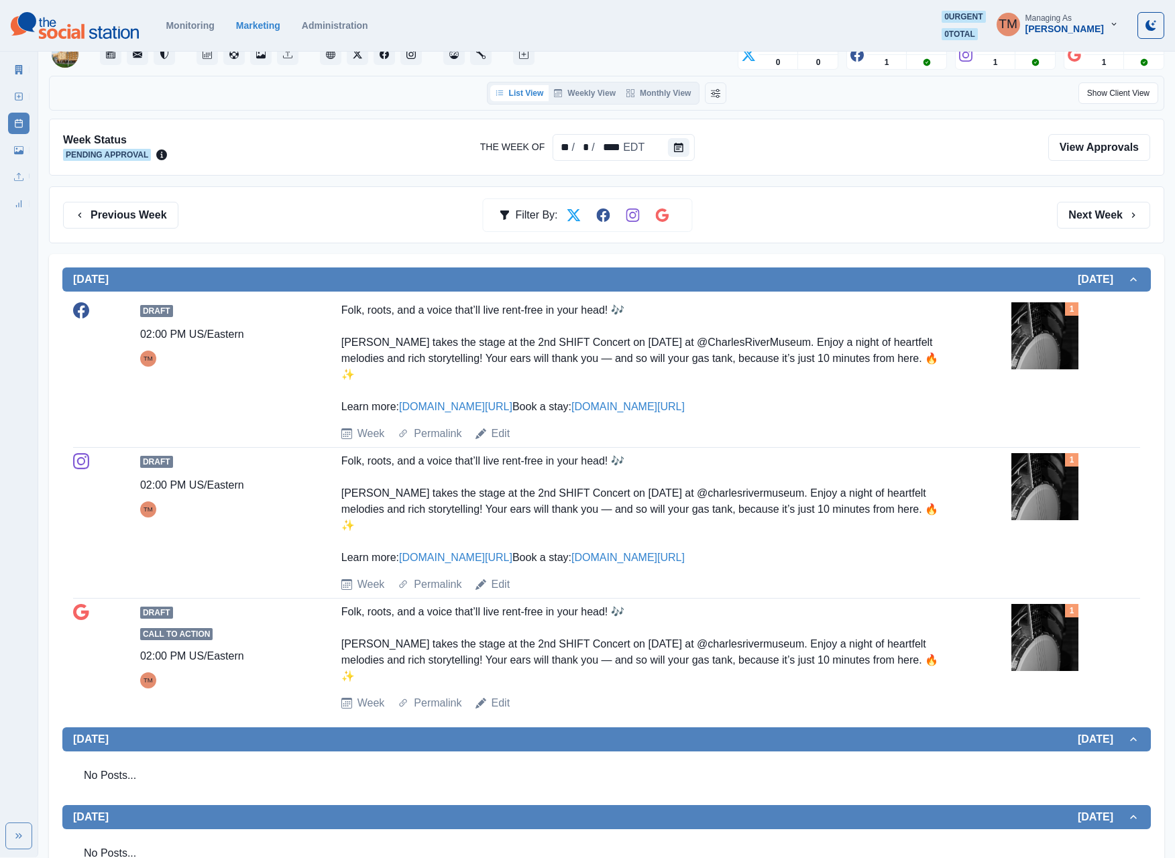
scroll to position [68, 0]
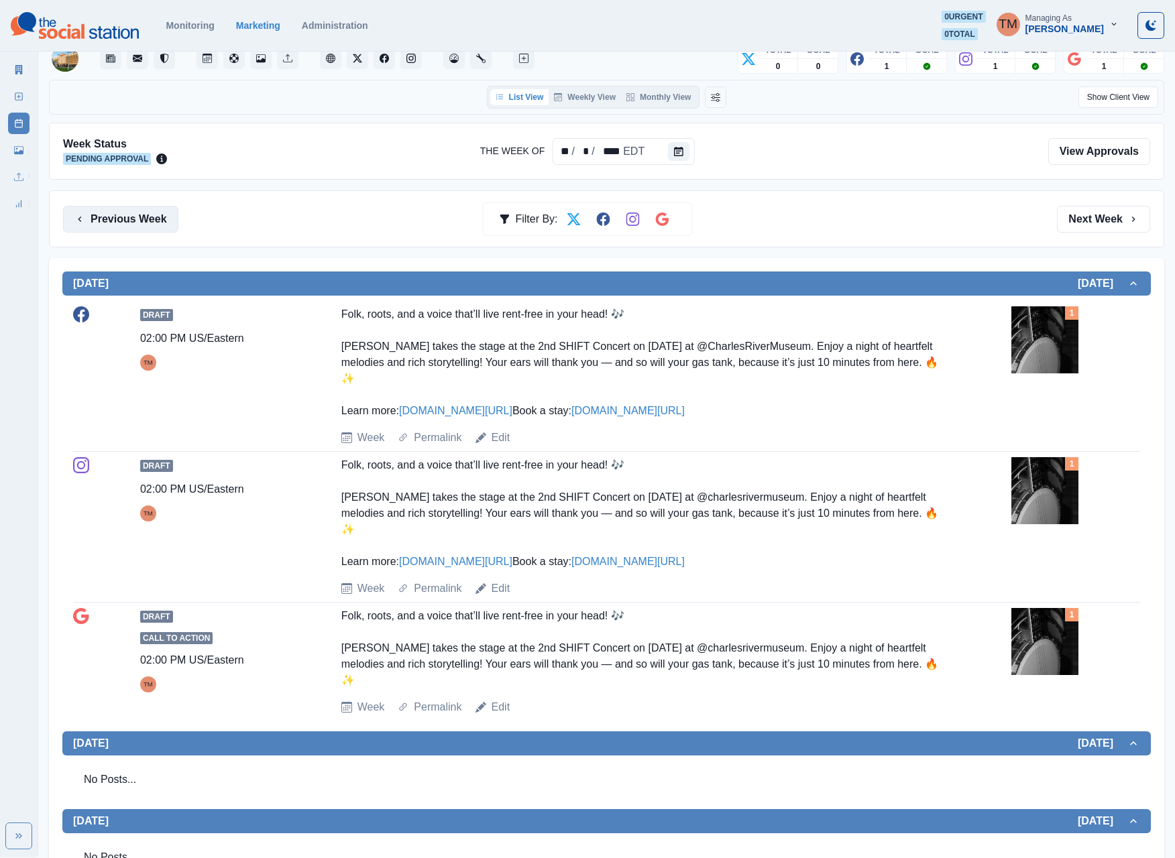
click at [137, 228] on button "Previous Week" at bounding box center [120, 219] width 115 height 27
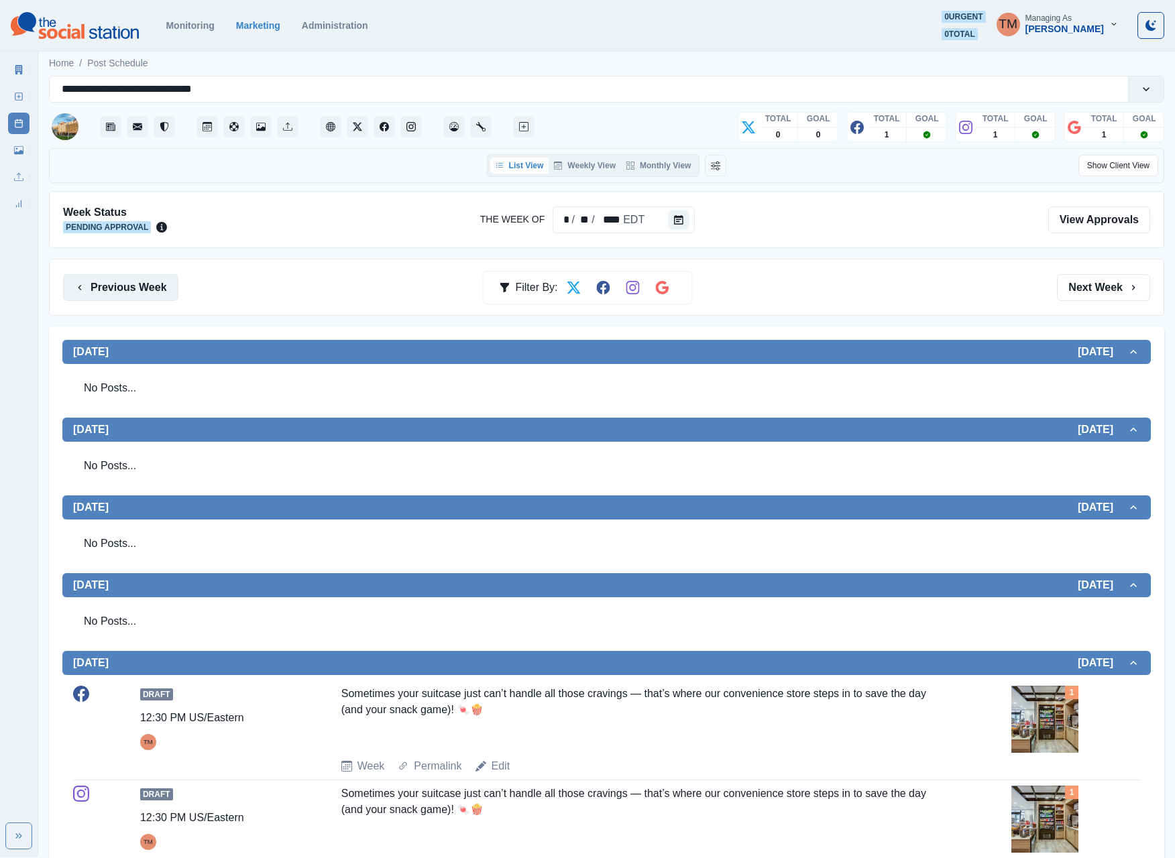
click at [129, 288] on button "Previous Week" at bounding box center [120, 287] width 115 height 27
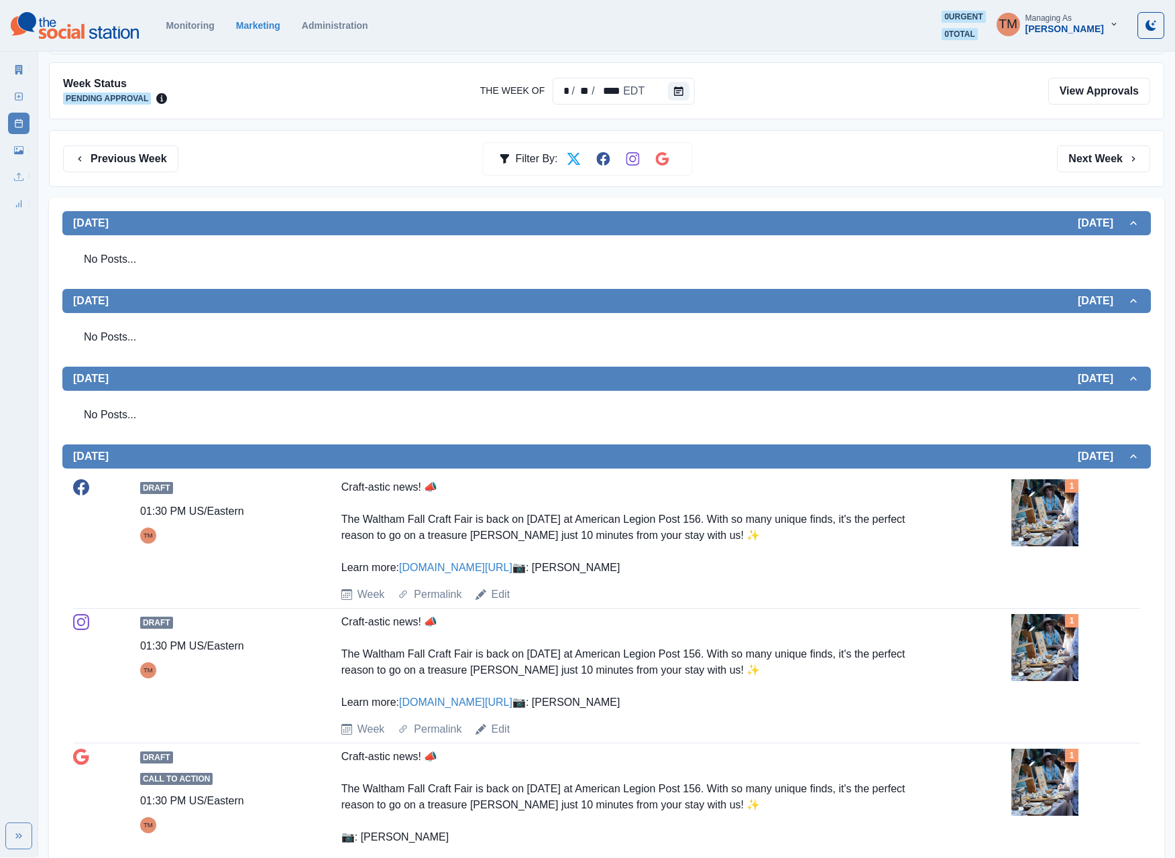
scroll to position [487, 0]
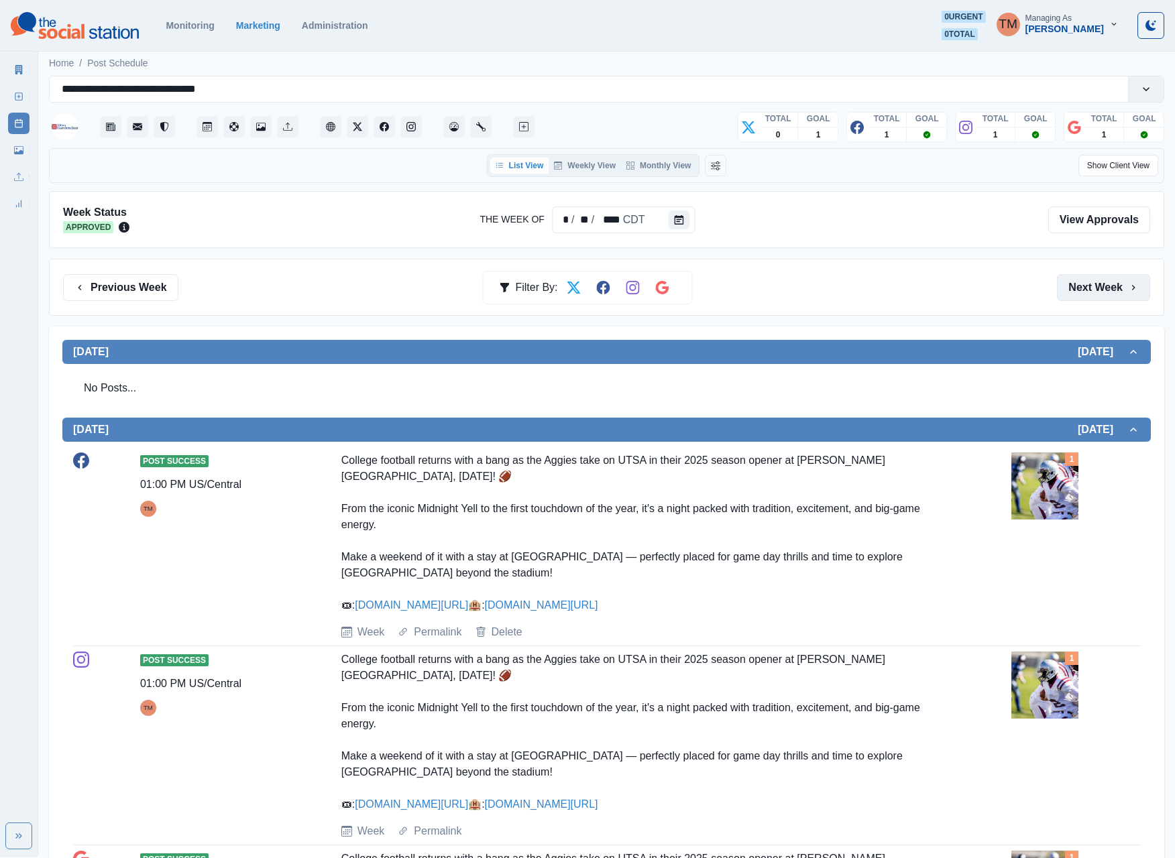
click at [1088, 298] on button "Next Week" at bounding box center [1103, 287] width 93 height 27
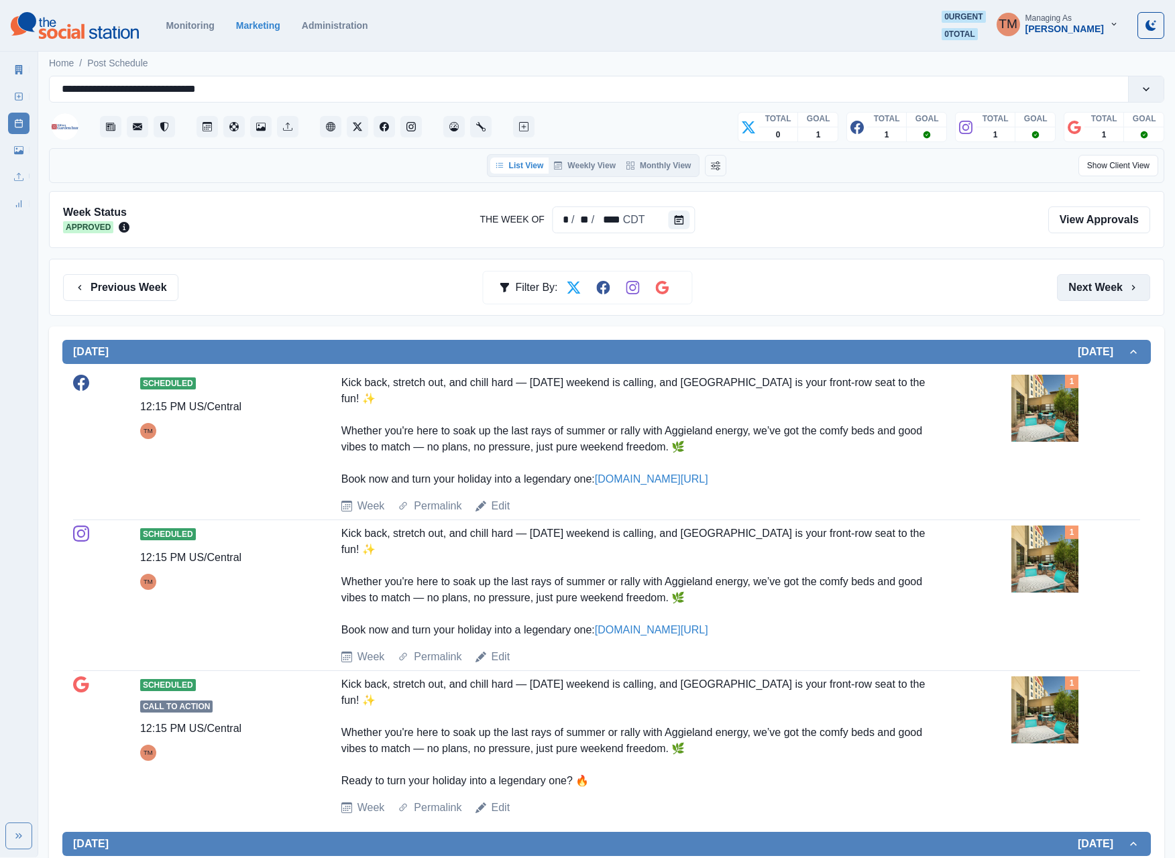
click at [1088, 301] on button "Next Week" at bounding box center [1103, 287] width 93 height 27
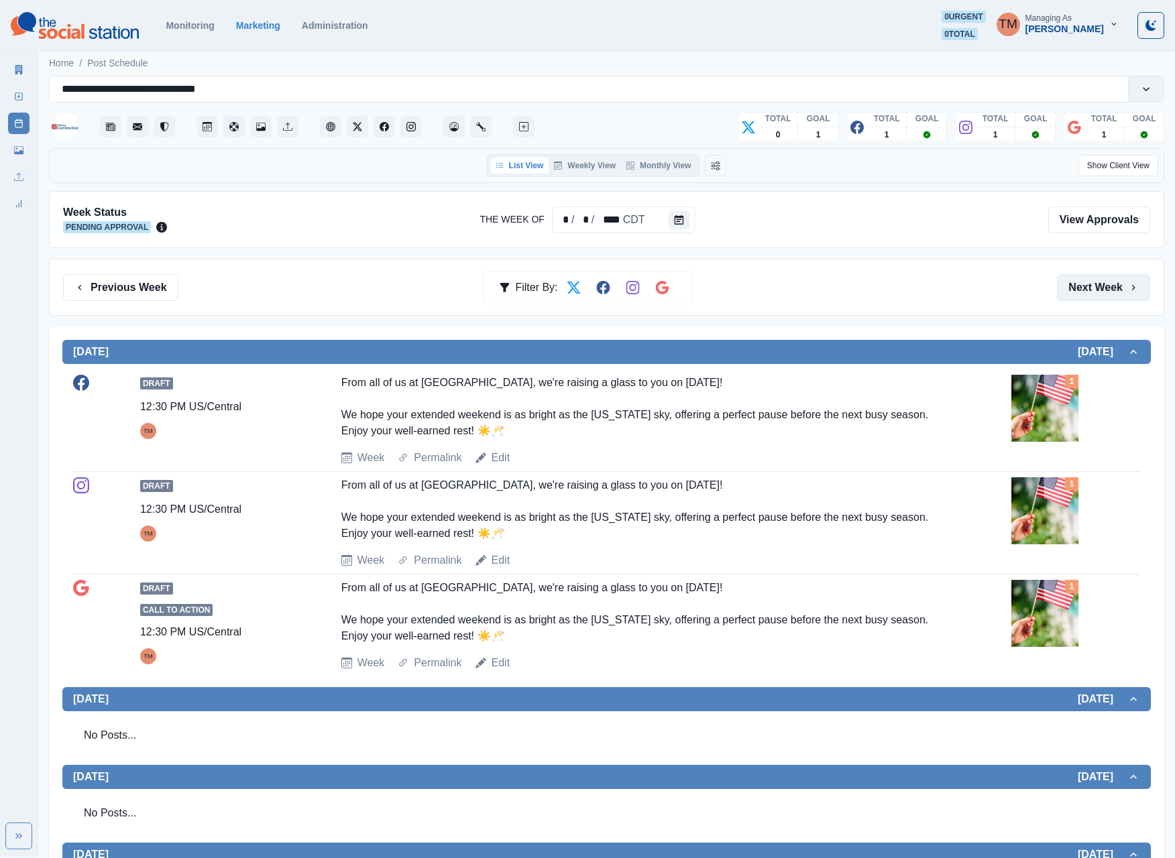
click at [1078, 295] on button "Next Week" at bounding box center [1103, 287] width 93 height 27
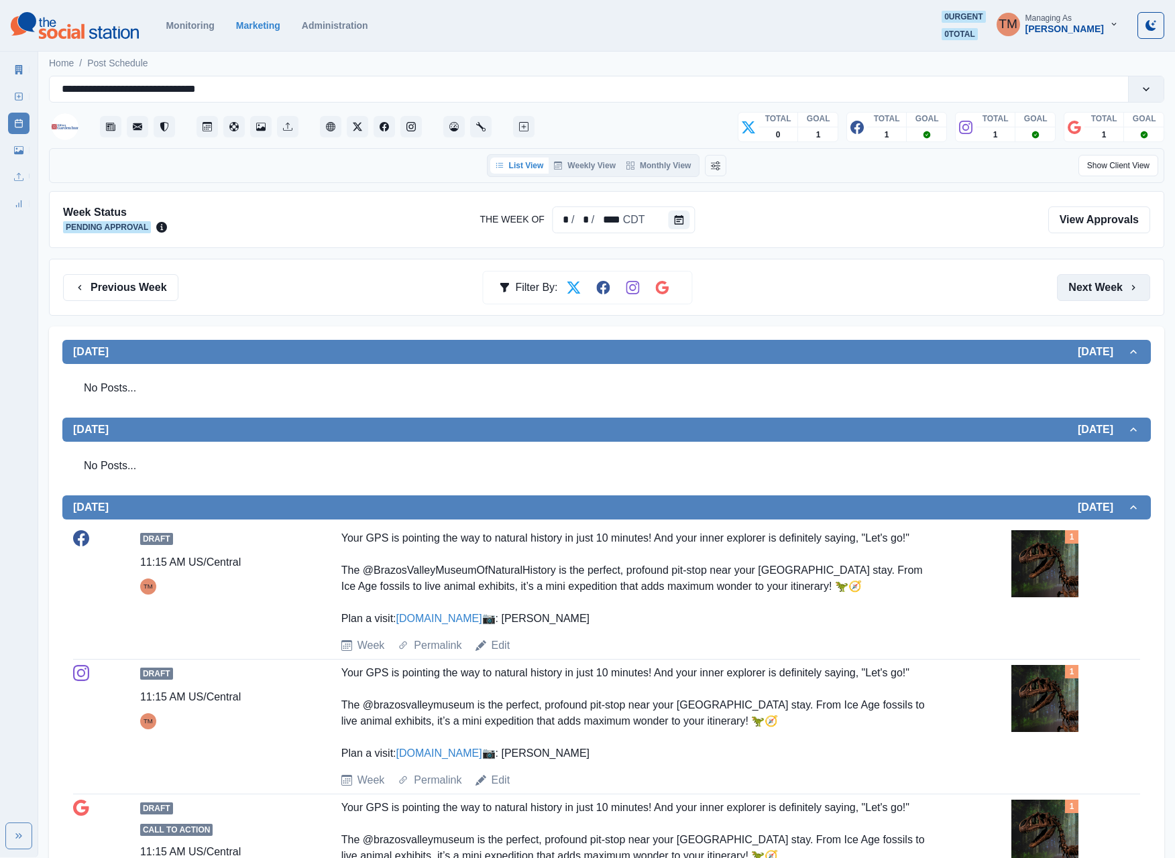
click at [1078, 295] on button "Next Week" at bounding box center [1103, 287] width 93 height 27
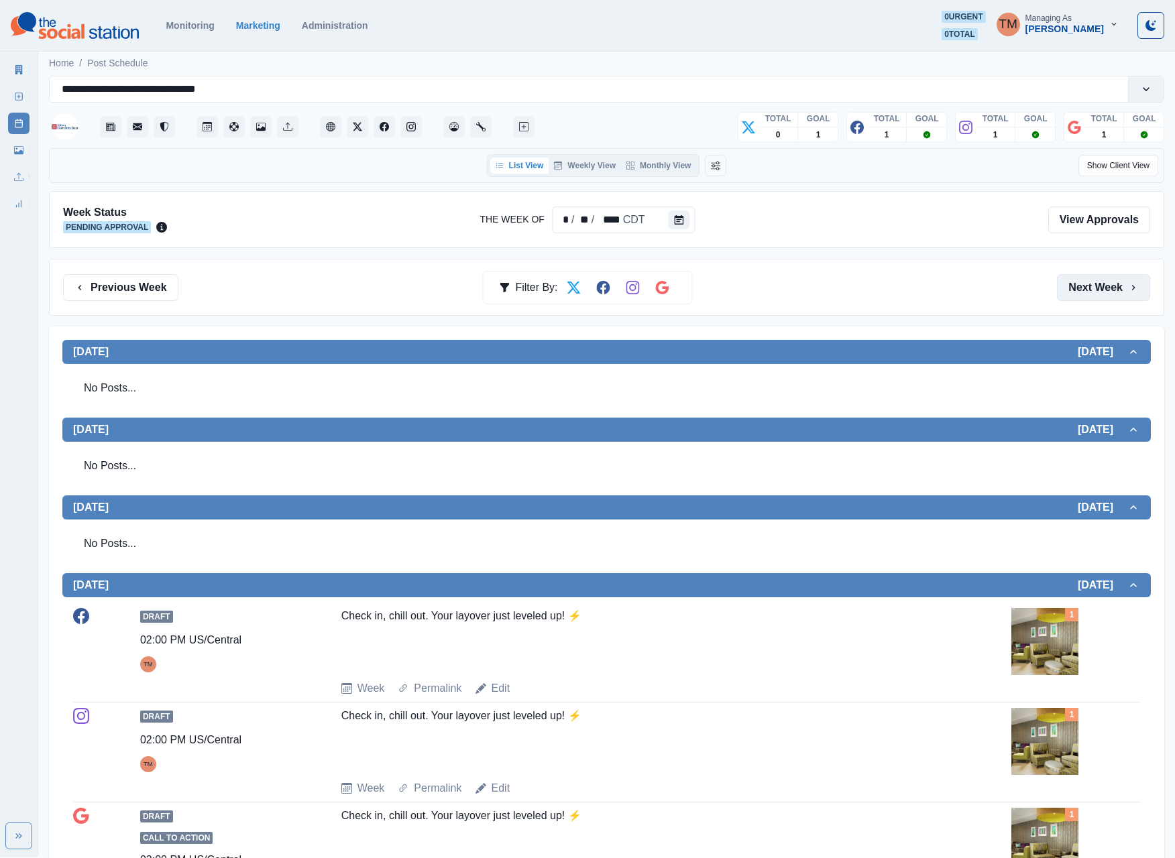
click at [1078, 295] on button "Next Week" at bounding box center [1103, 287] width 93 height 27
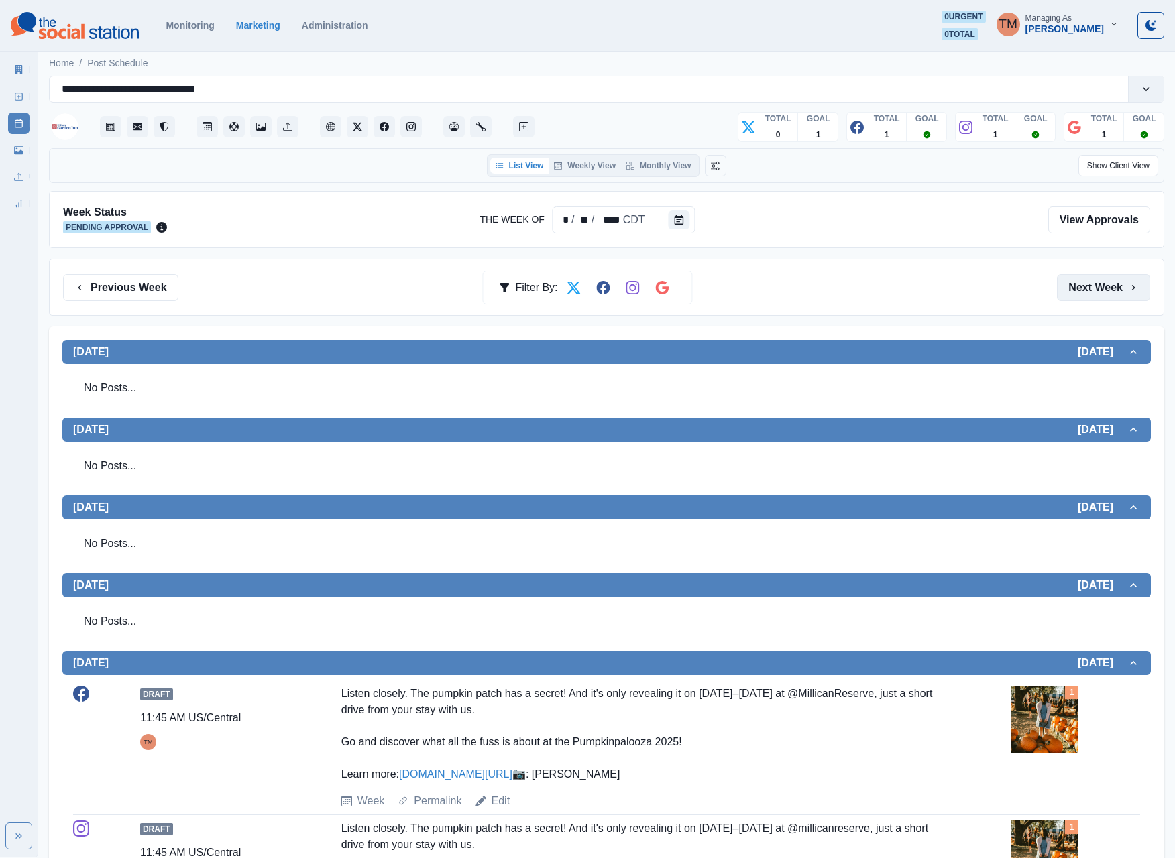
click at [1078, 295] on button "Next Week" at bounding box center [1103, 287] width 93 height 27
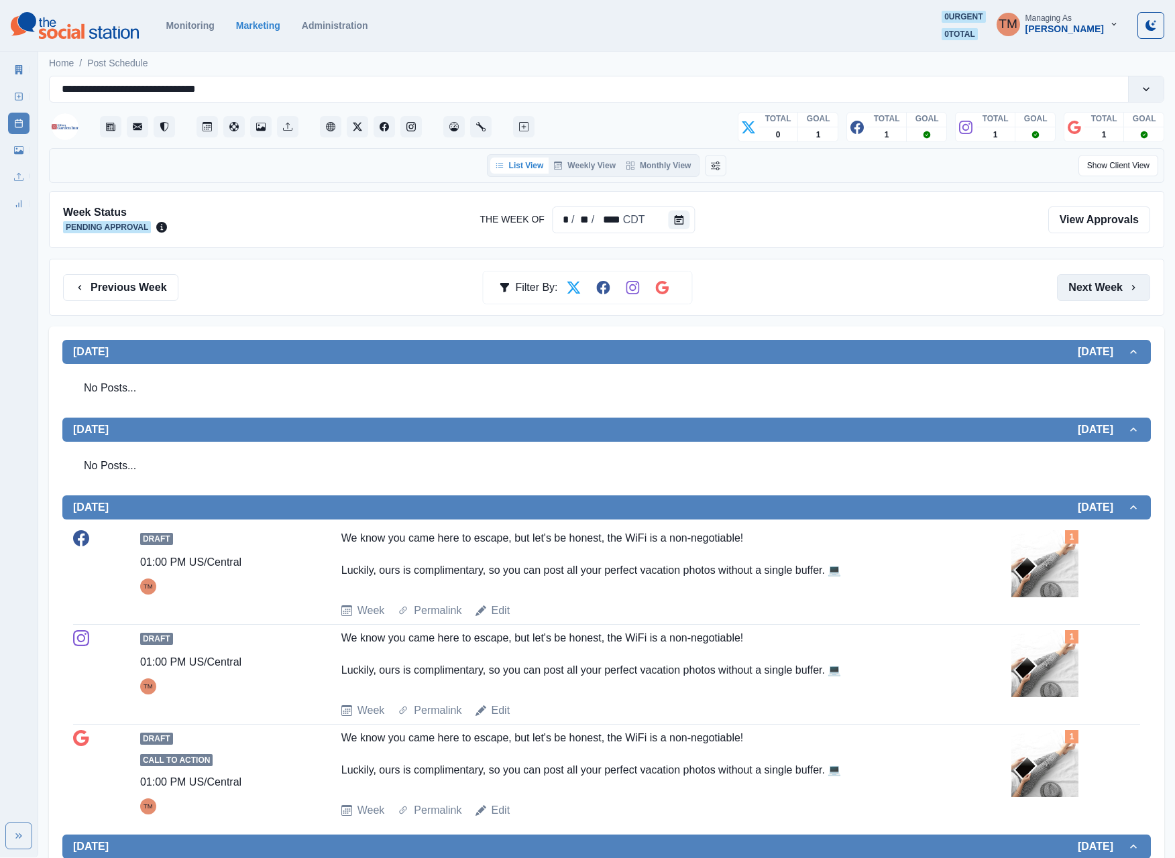
click at [1078, 295] on button "Next Week" at bounding box center [1103, 287] width 93 height 27
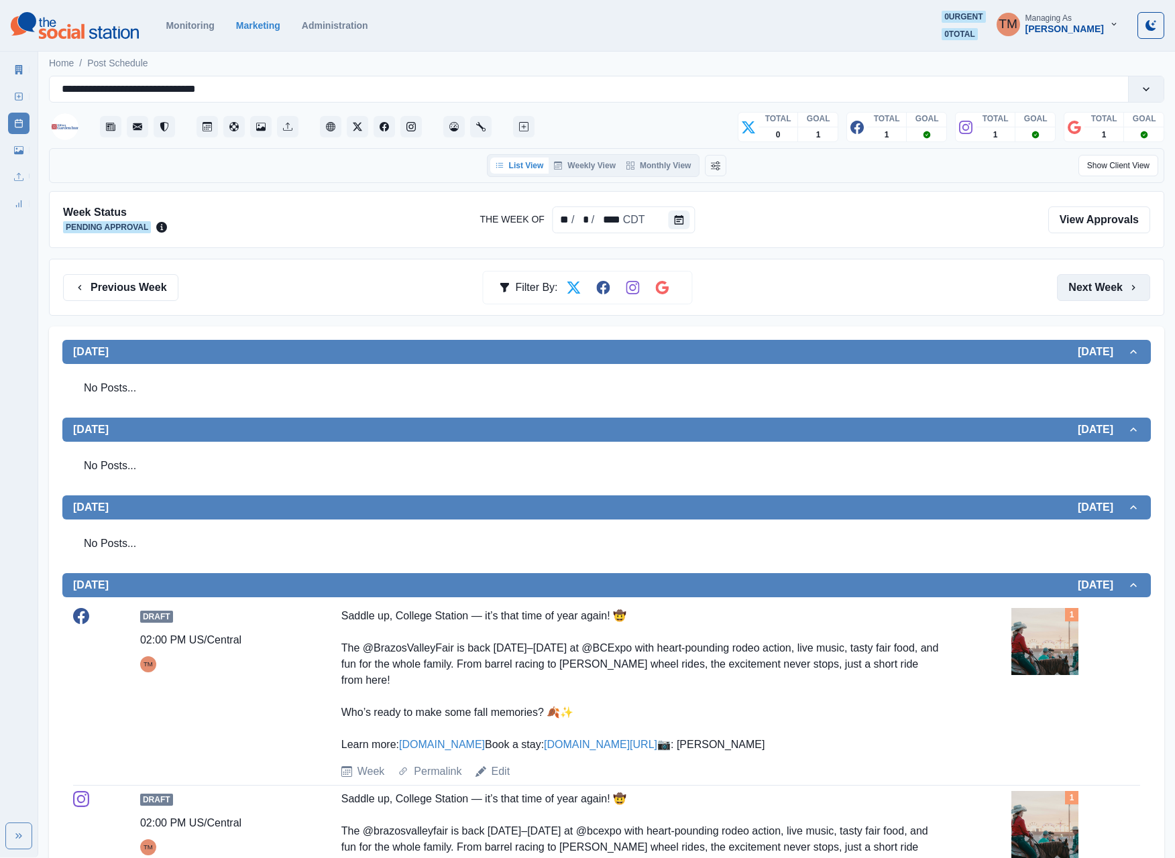
click at [1078, 295] on button "Next Week" at bounding box center [1103, 287] width 93 height 27
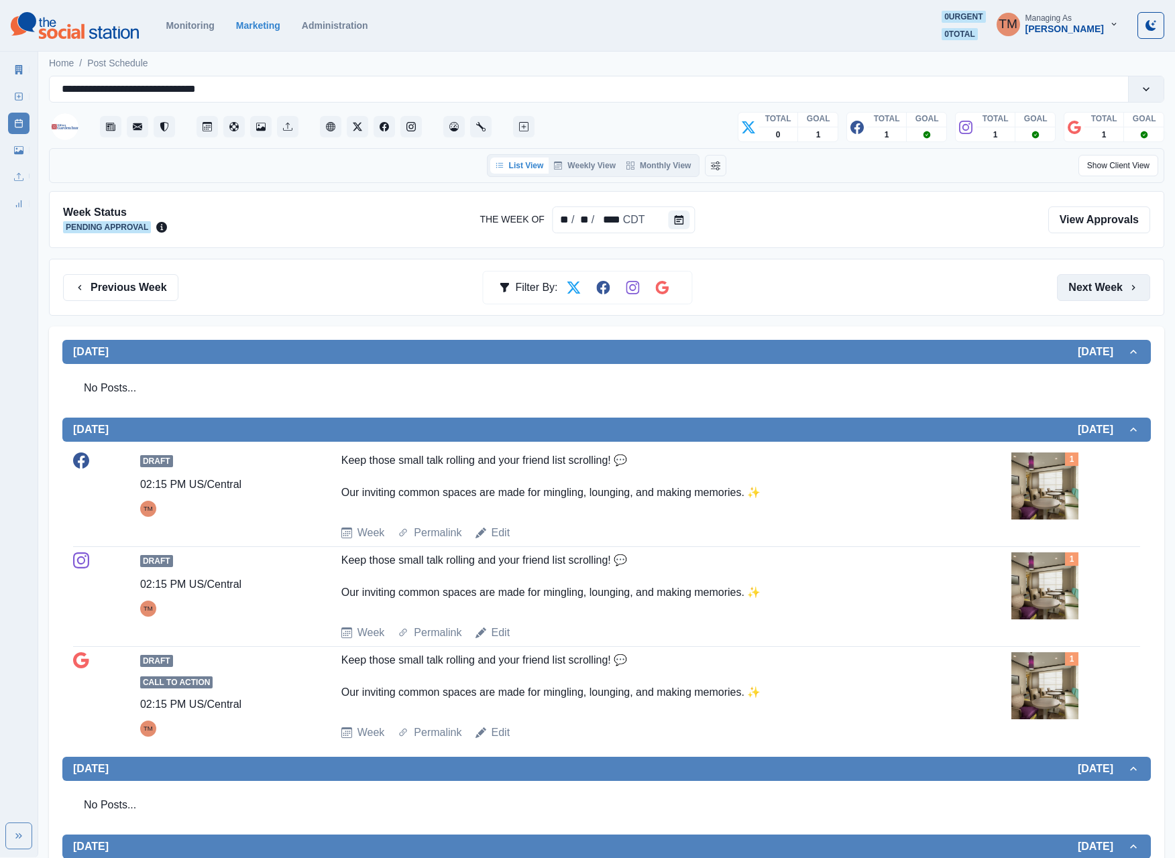
click at [1078, 295] on button "Next Week" at bounding box center [1103, 287] width 93 height 27
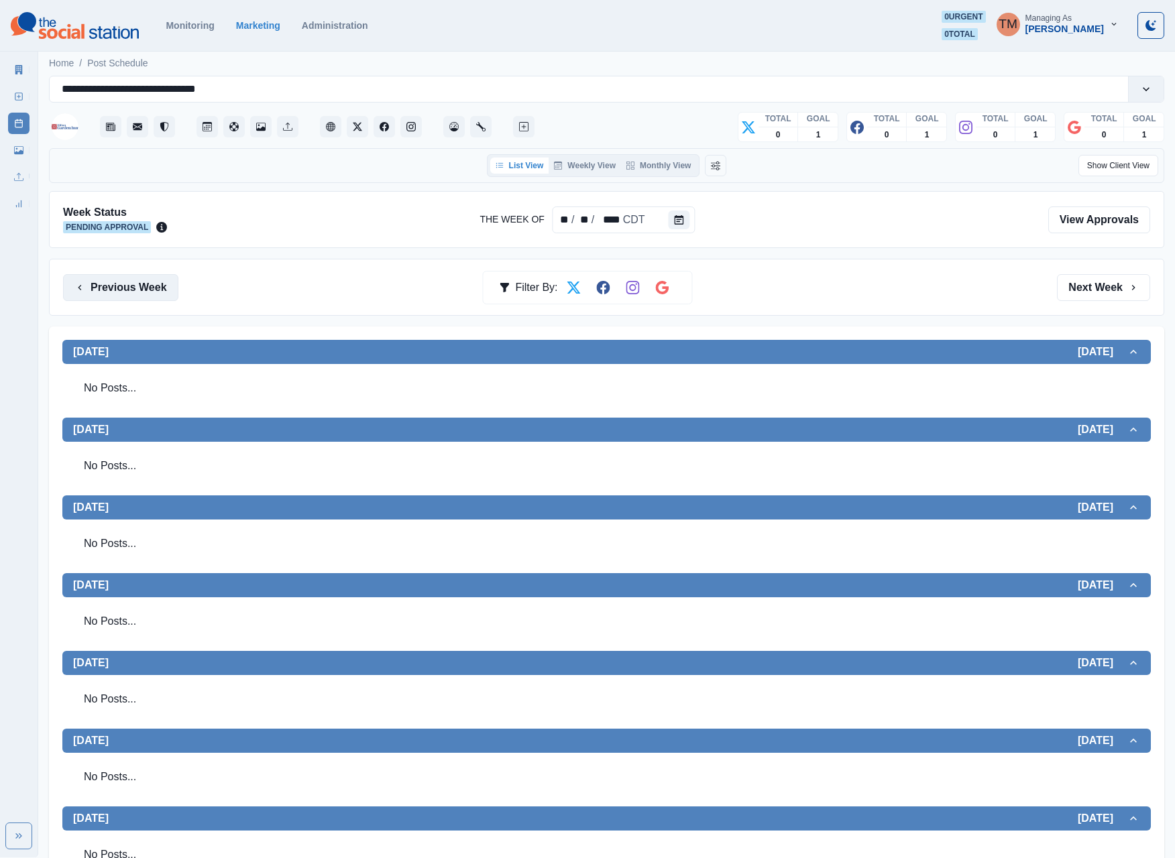
click at [137, 294] on button "Previous Week" at bounding box center [120, 287] width 115 height 27
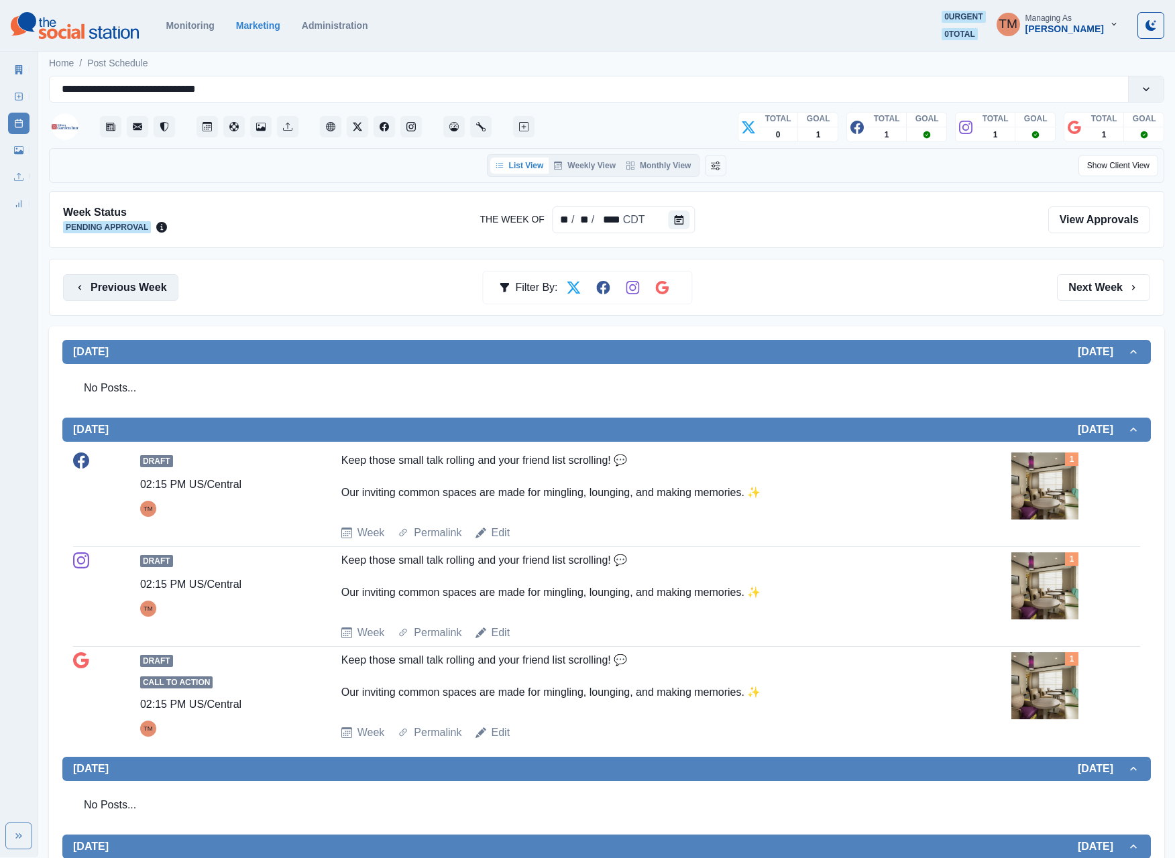
click at [137, 294] on button "Previous Week" at bounding box center [120, 287] width 115 height 27
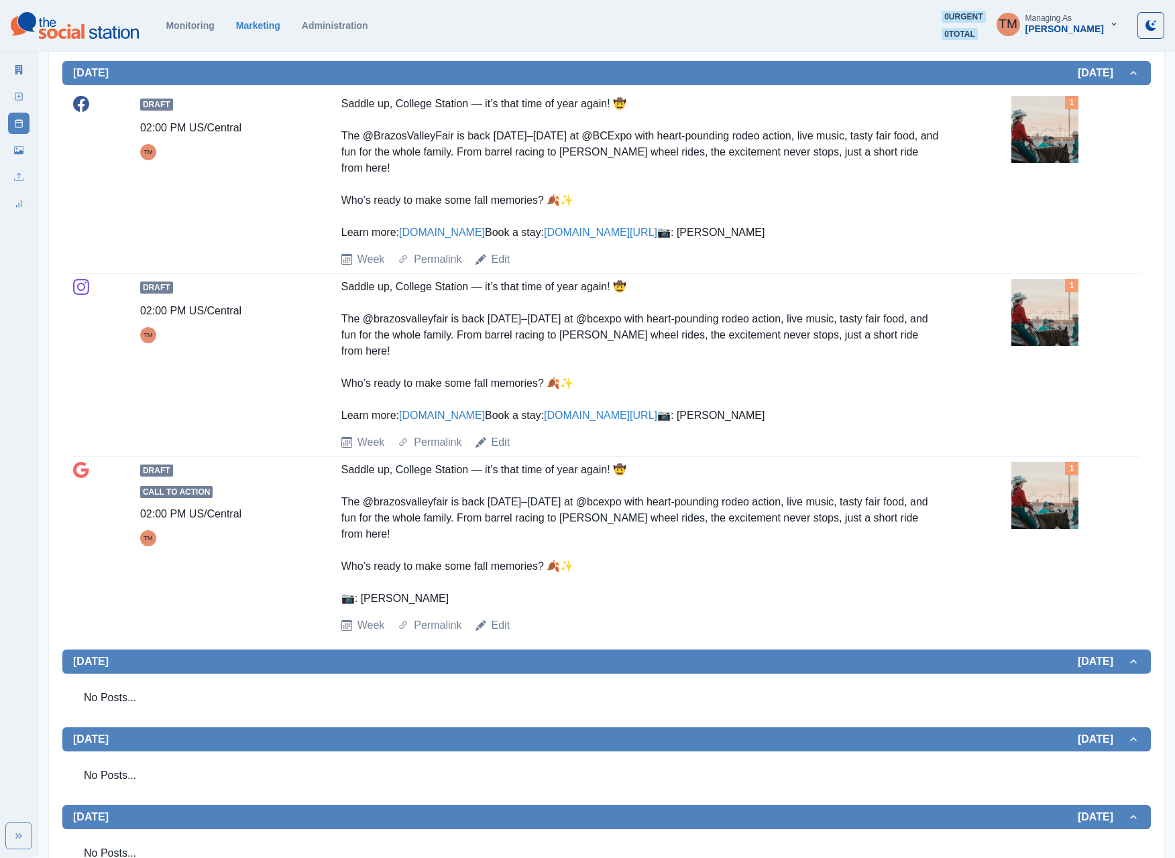
scroll to position [536, 0]
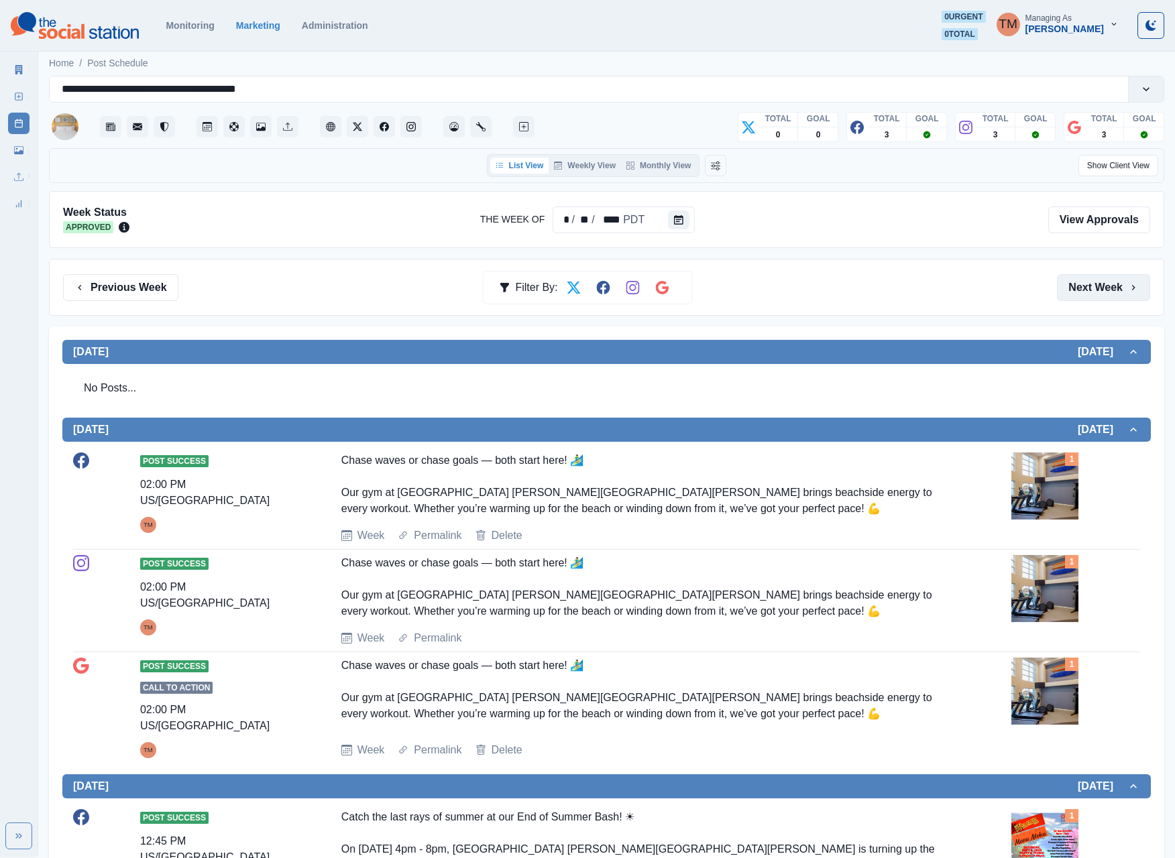
click at [1090, 299] on button "Next Week" at bounding box center [1103, 287] width 93 height 27
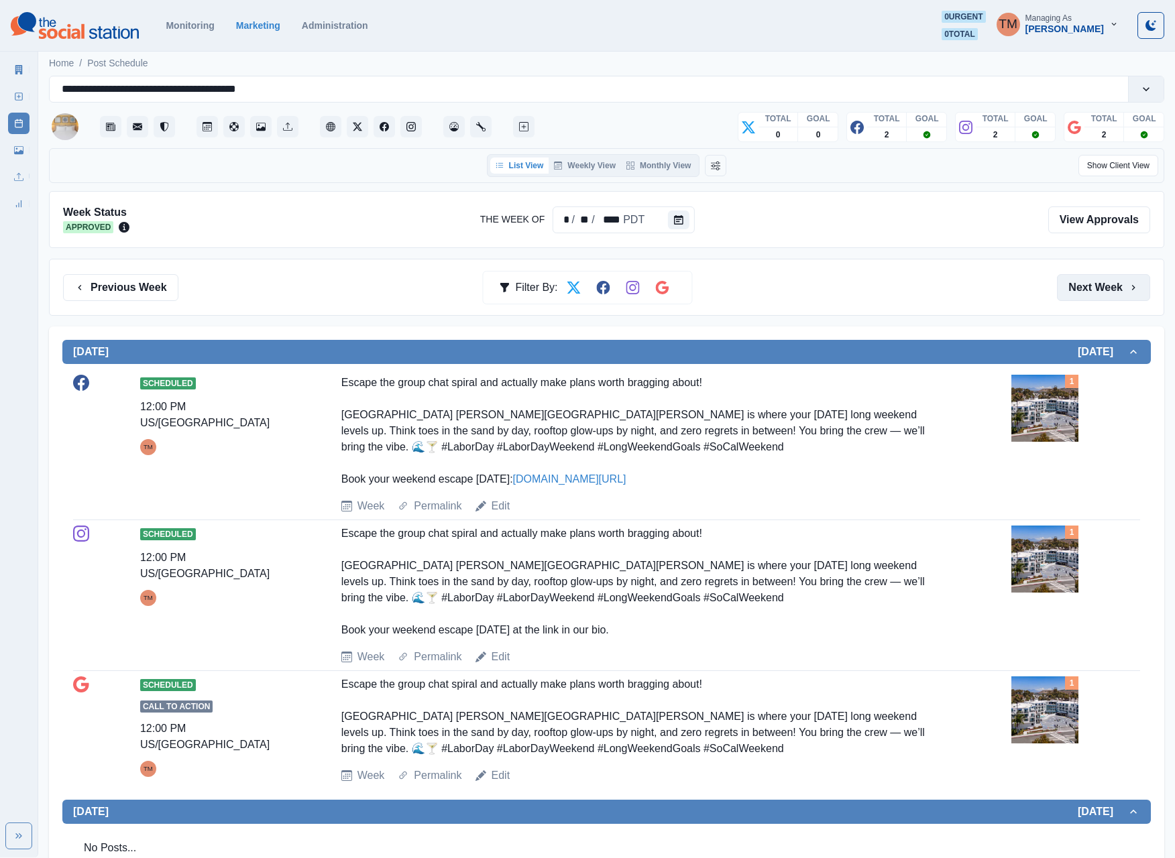
click at [1090, 299] on button "Next Week" at bounding box center [1103, 287] width 93 height 27
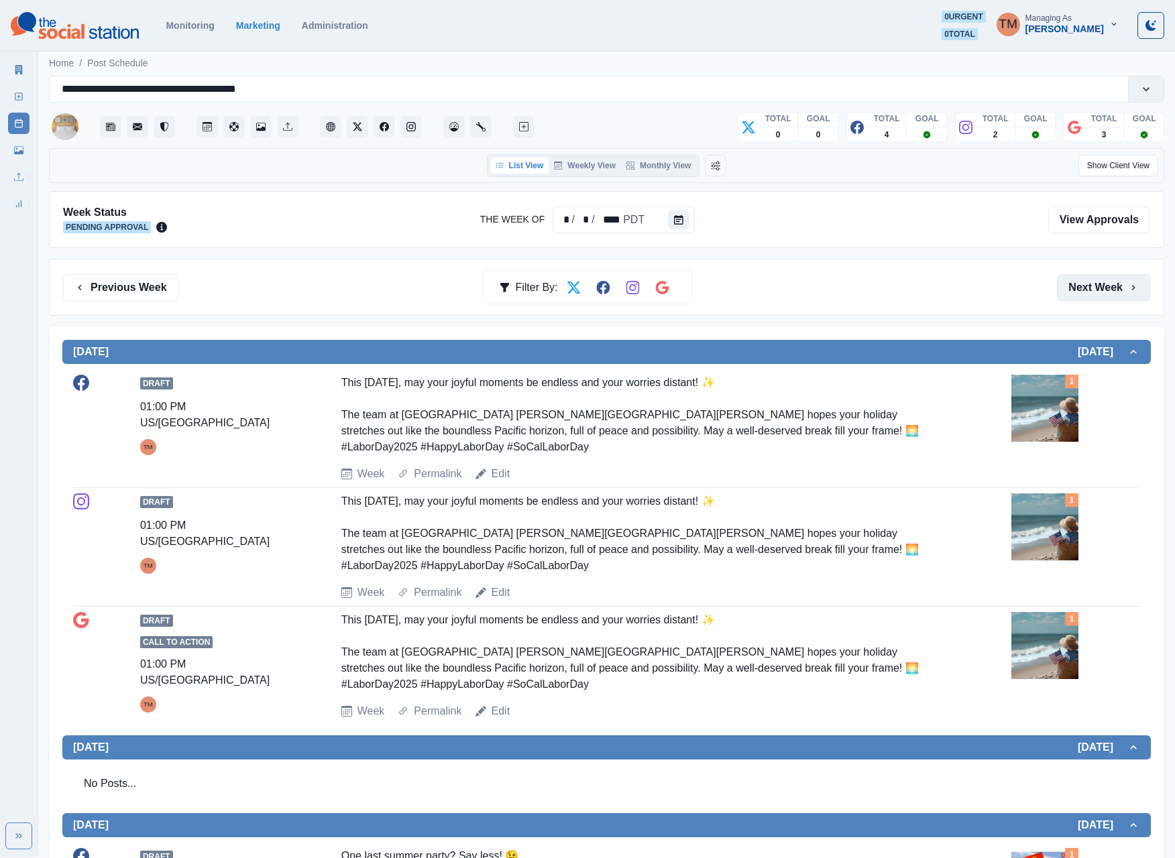
click at [1100, 286] on button "Next Week" at bounding box center [1103, 287] width 93 height 27
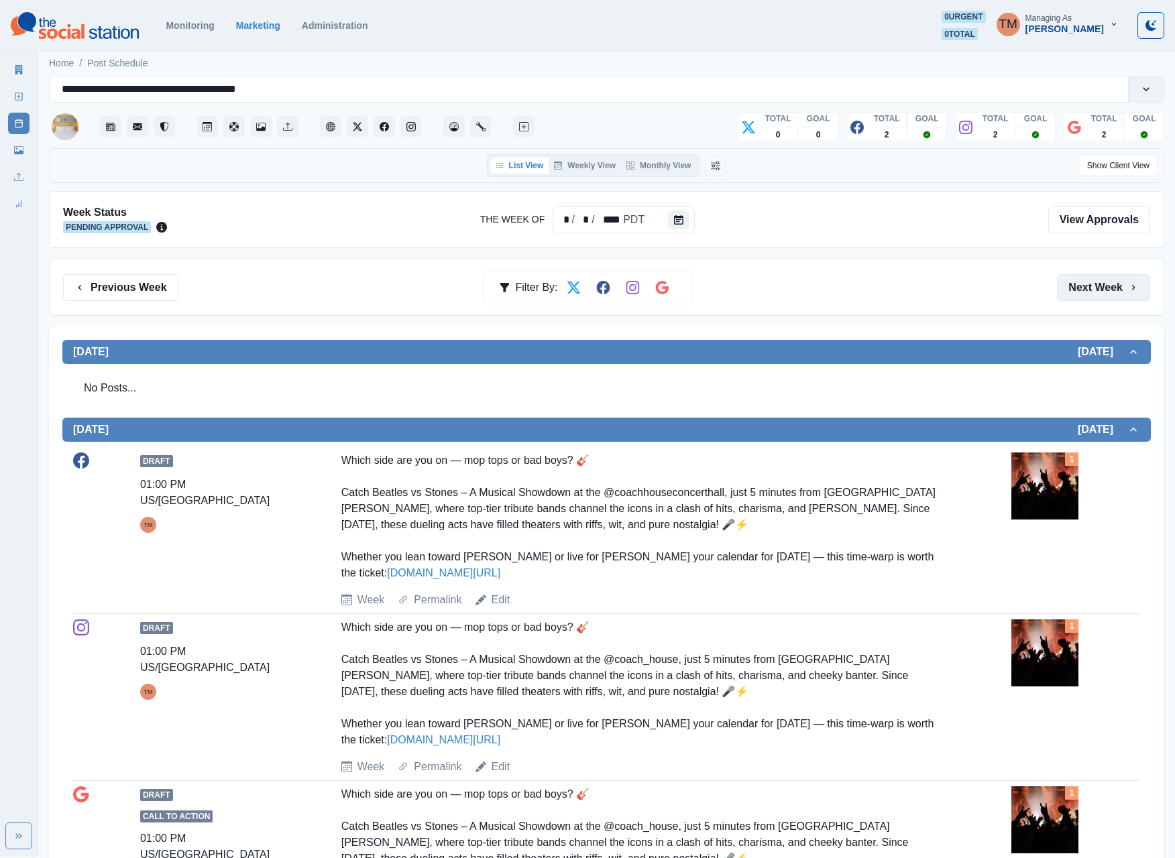
click at [1090, 294] on button "Next Week" at bounding box center [1103, 287] width 93 height 27
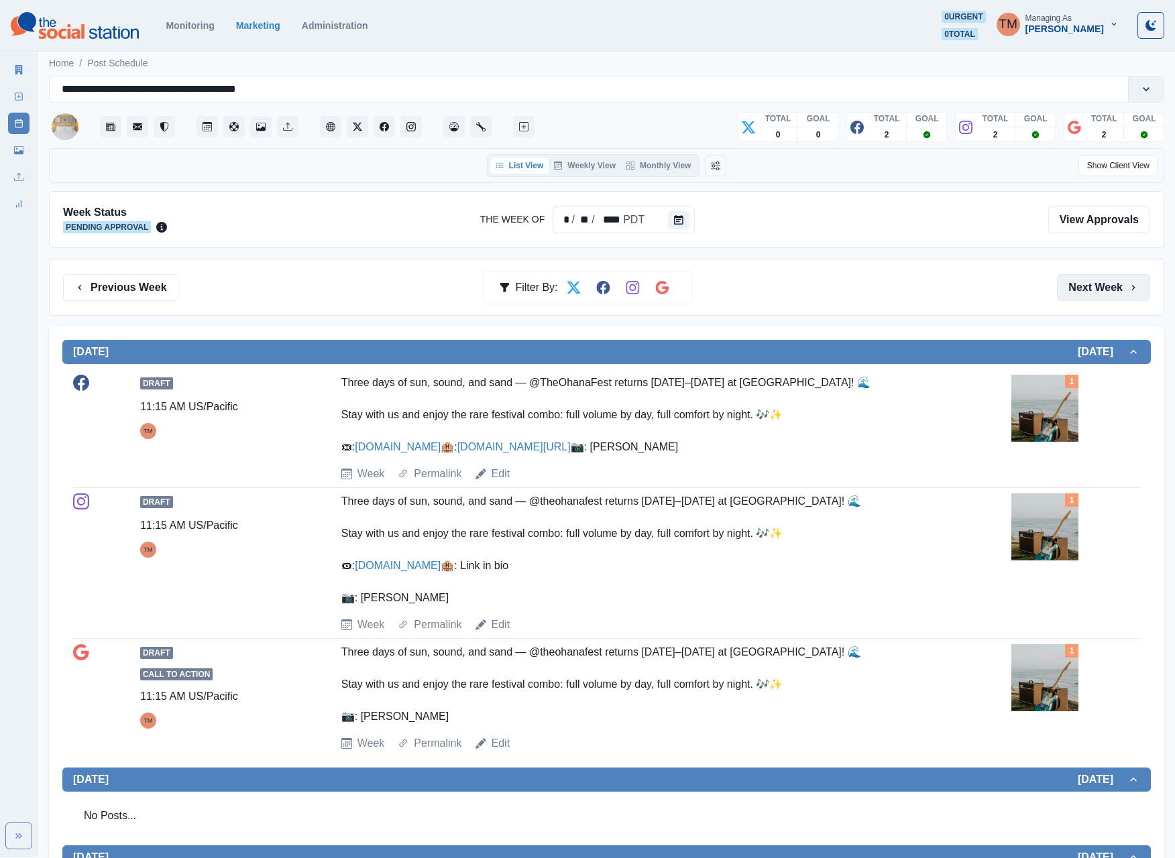
click at [1094, 296] on button "Next Week" at bounding box center [1103, 287] width 93 height 27
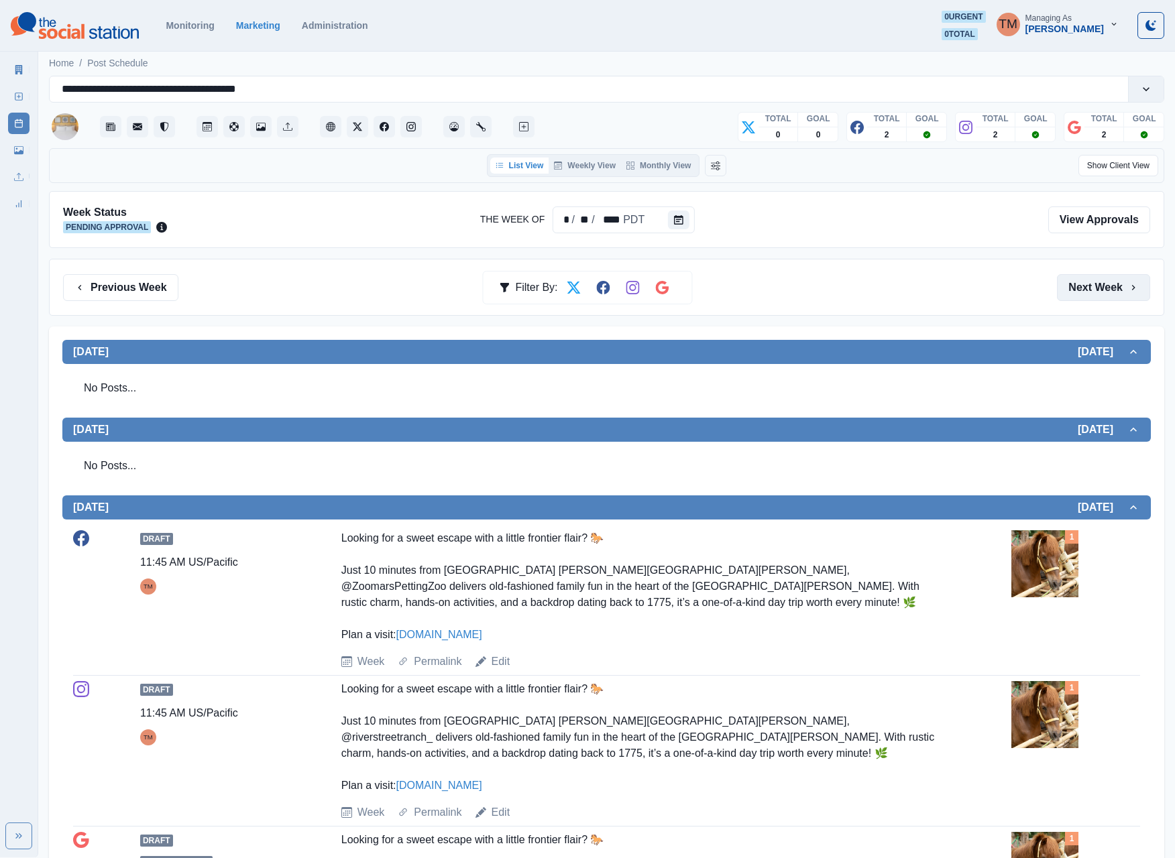
click at [1094, 296] on button "Next Week" at bounding box center [1103, 287] width 93 height 27
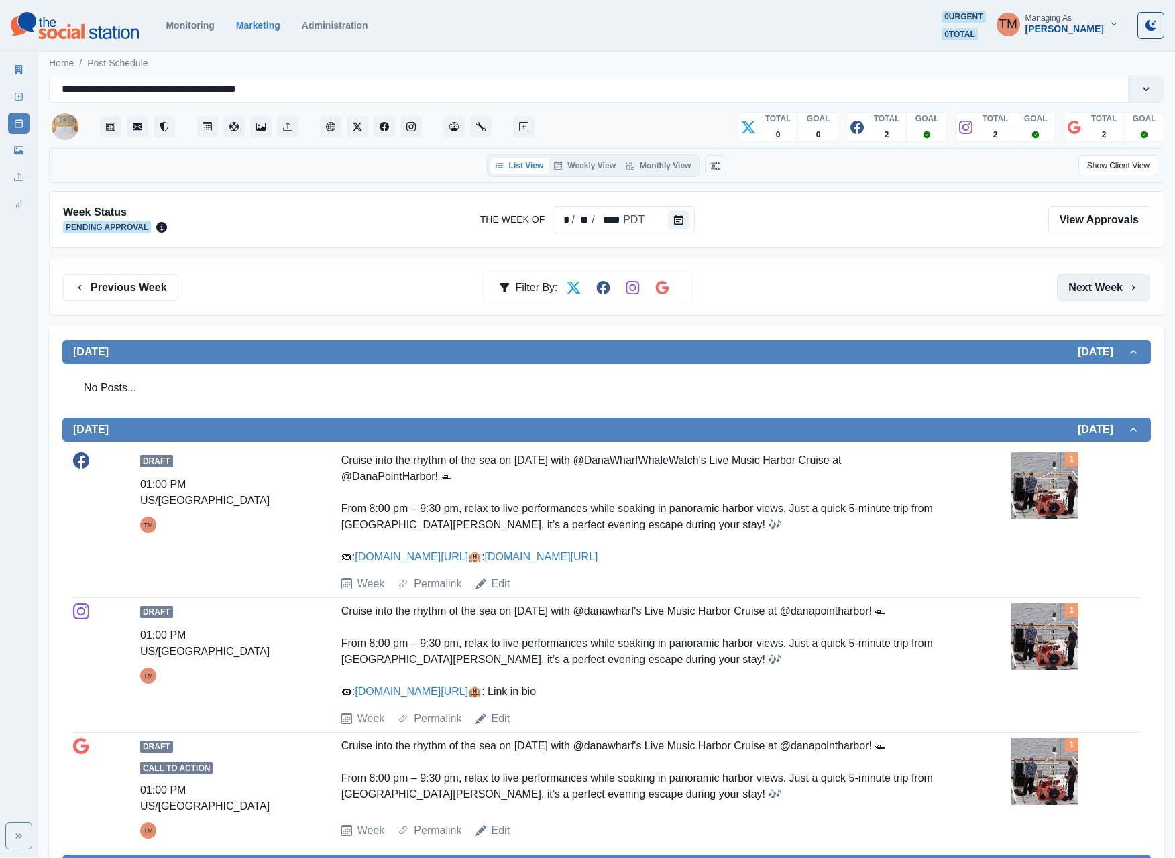
click at [1094, 296] on button "Next Week" at bounding box center [1103, 287] width 93 height 27
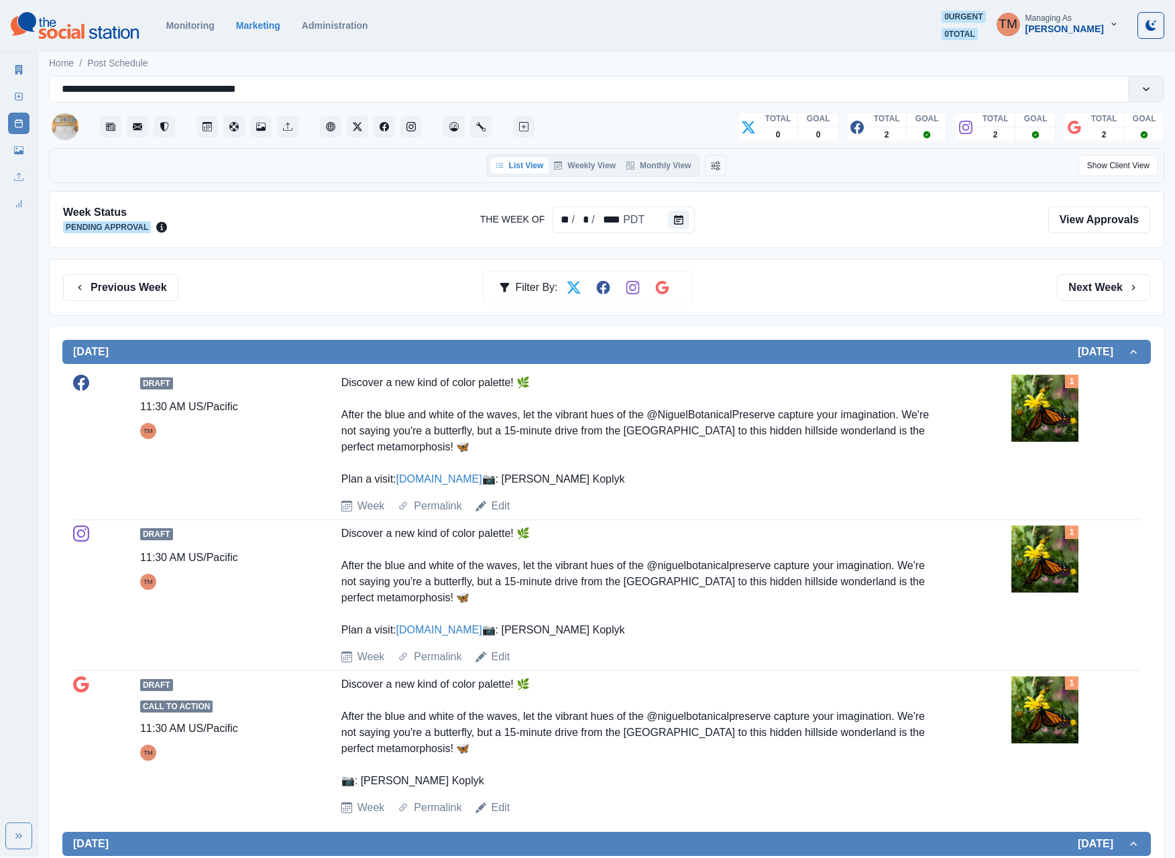
click at [1086, 290] on button "Next Week" at bounding box center [1103, 287] width 93 height 27
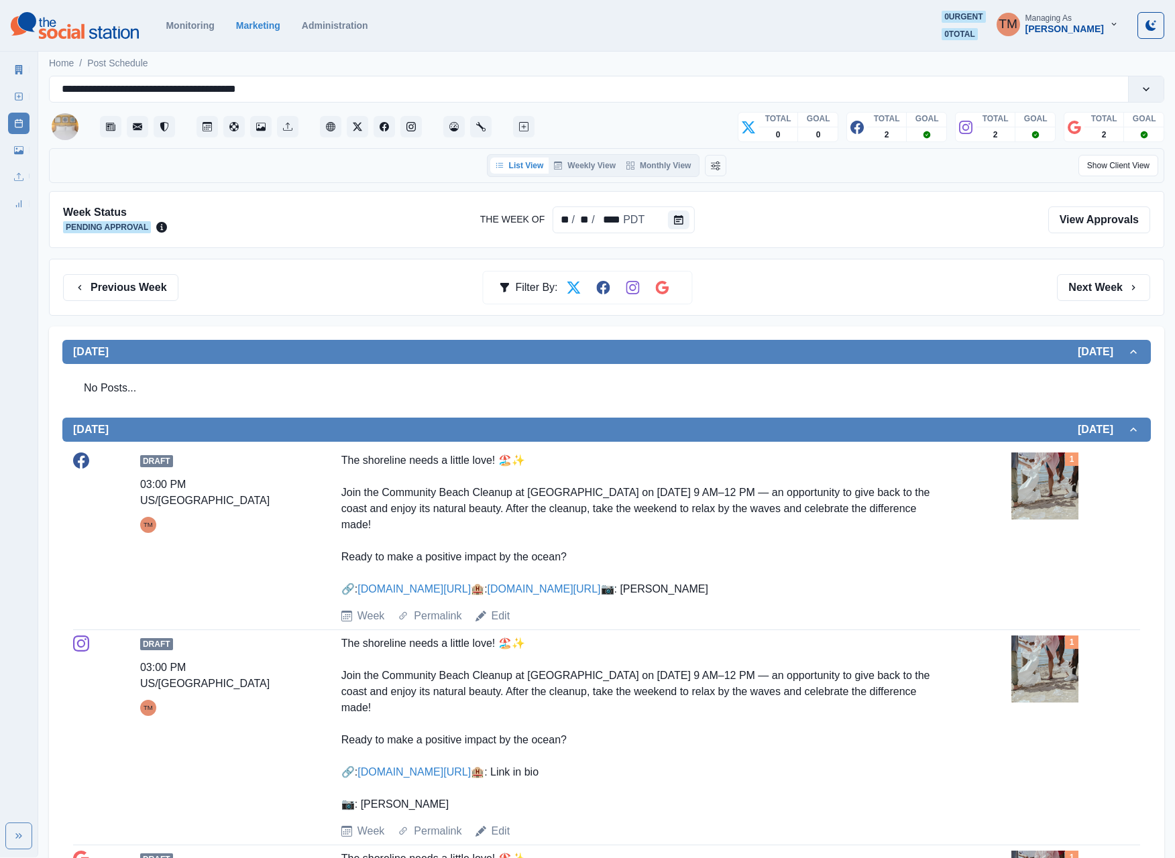
click at [1086, 290] on button "Next Week" at bounding box center [1103, 287] width 93 height 27
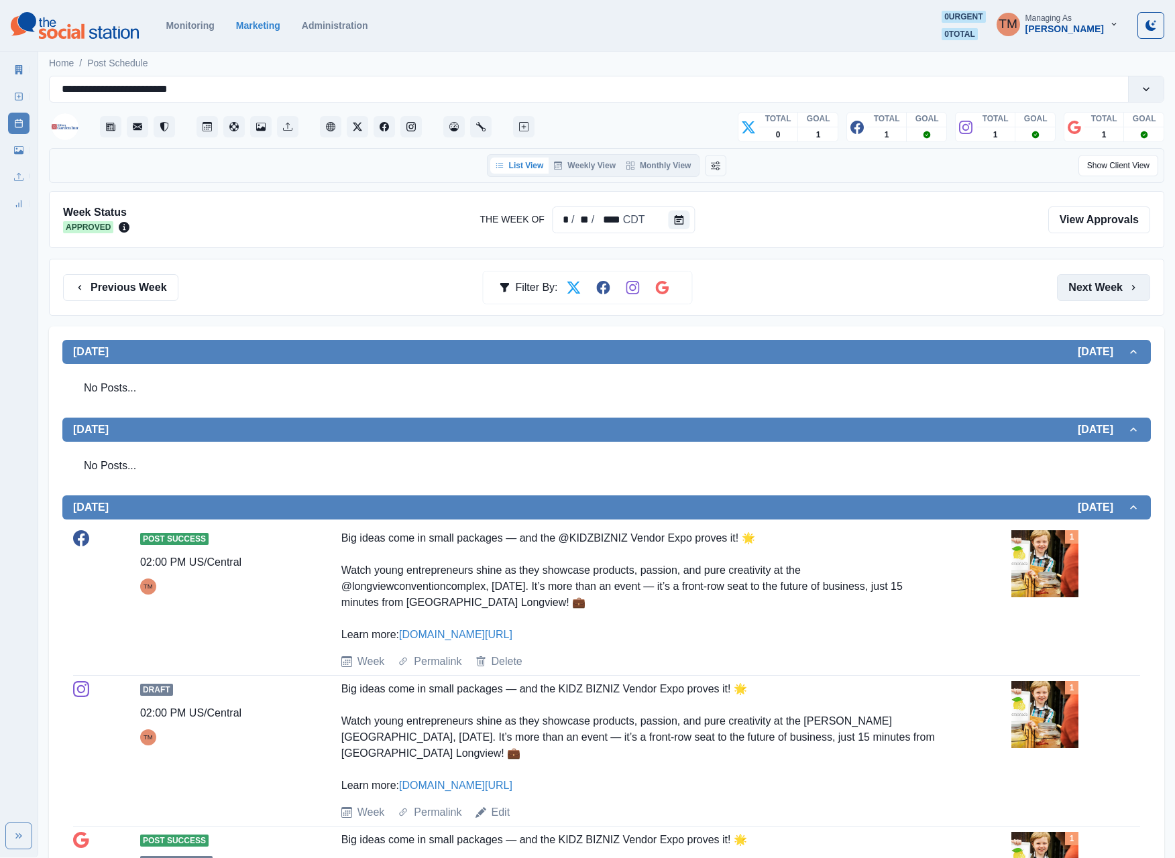
click at [1086, 284] on button "Next Week" at bounding box center [1103, 287] width 93 height 27
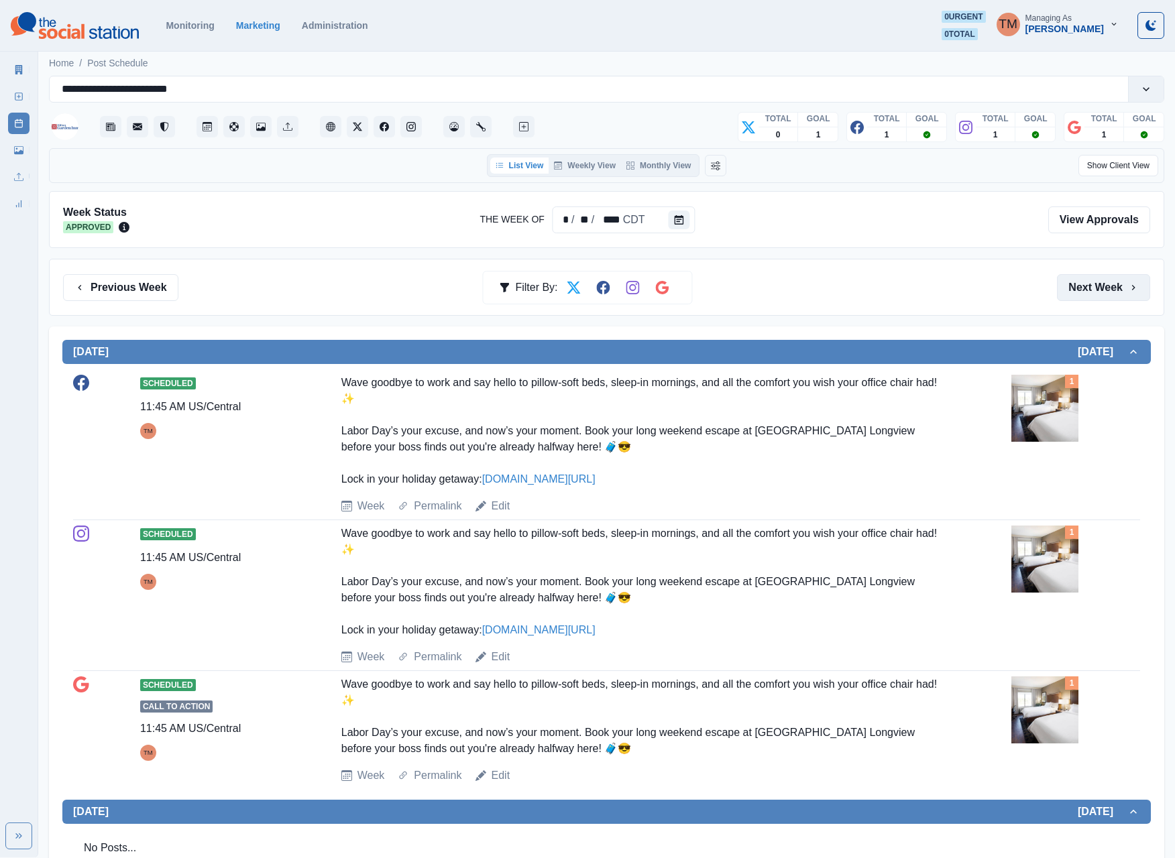
click at [1106, 295] on button "Next Week" at bounding box center [1103, 287] width 93 height 27
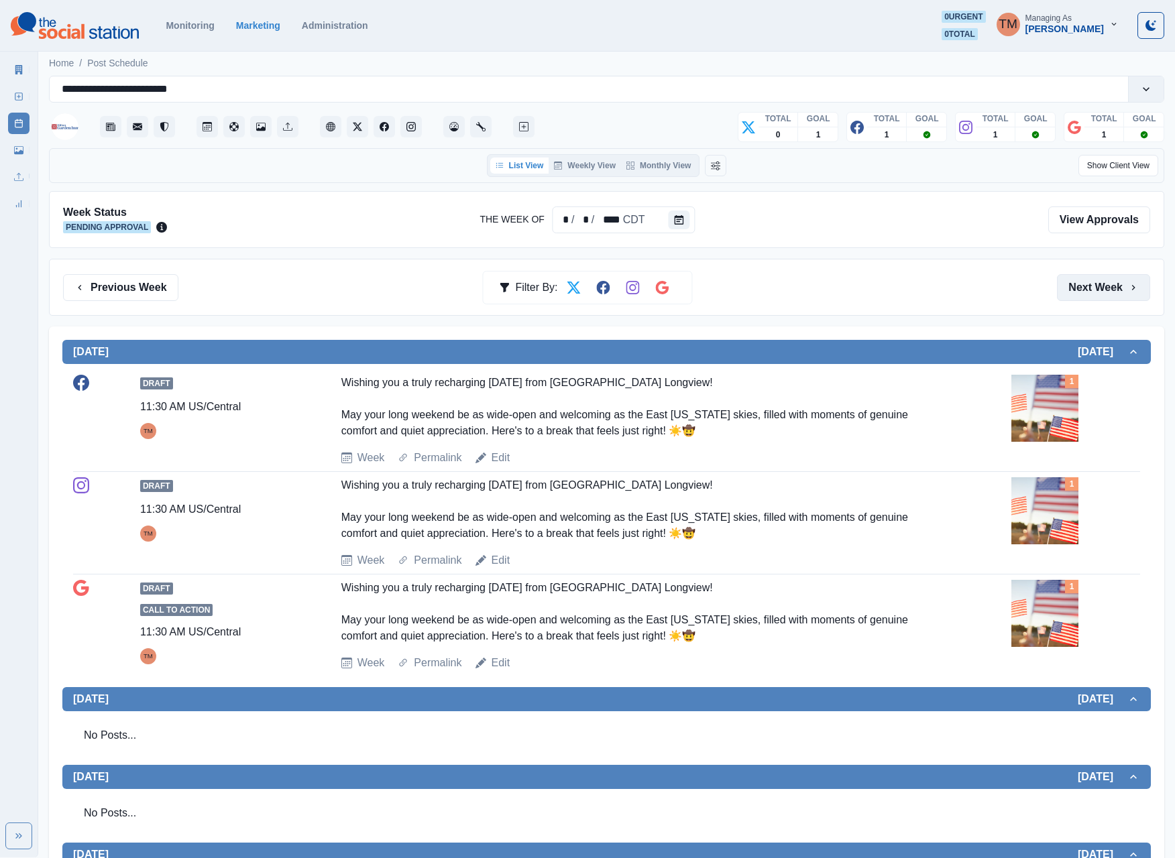
click at [1088, 288] on button "Next Week" at bounding box center [1103, 287] width 93 height 27
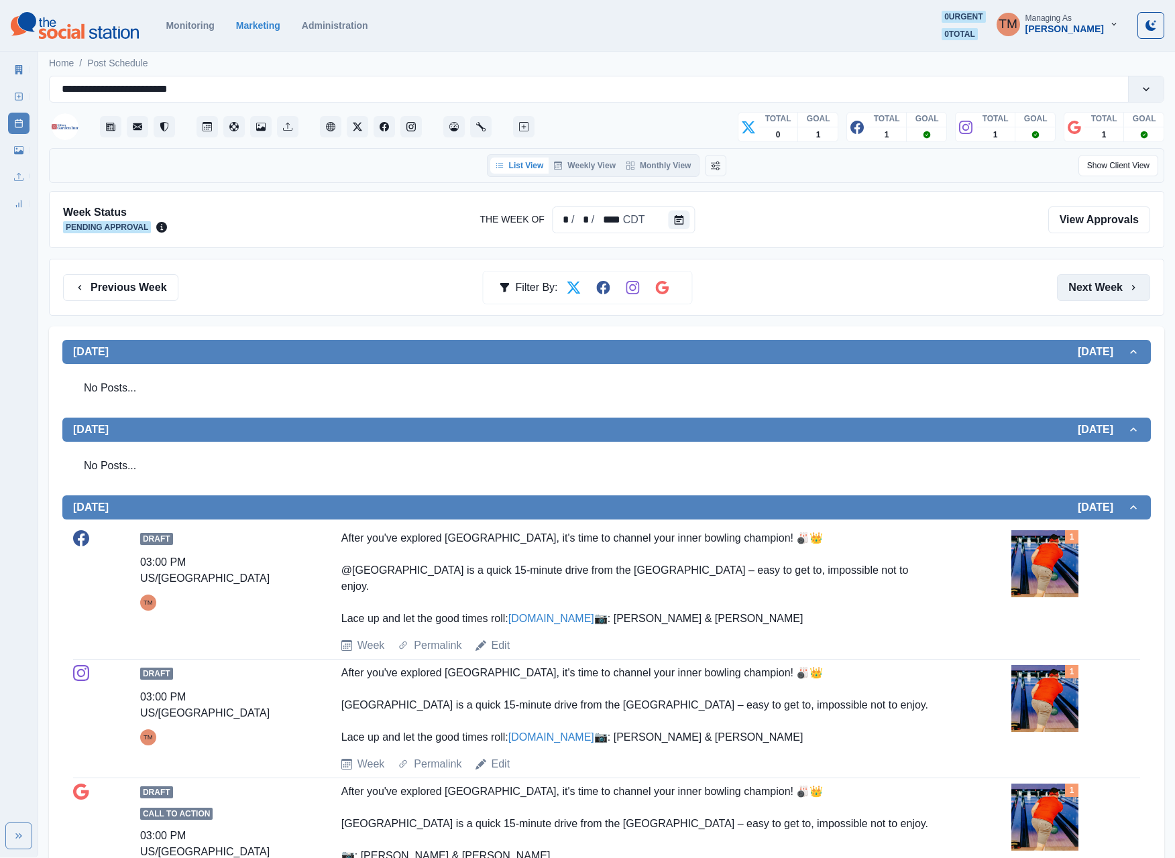
click at [1082, 290] on button "Next Week" at bounding box center [1103, 287] width 93 height 27
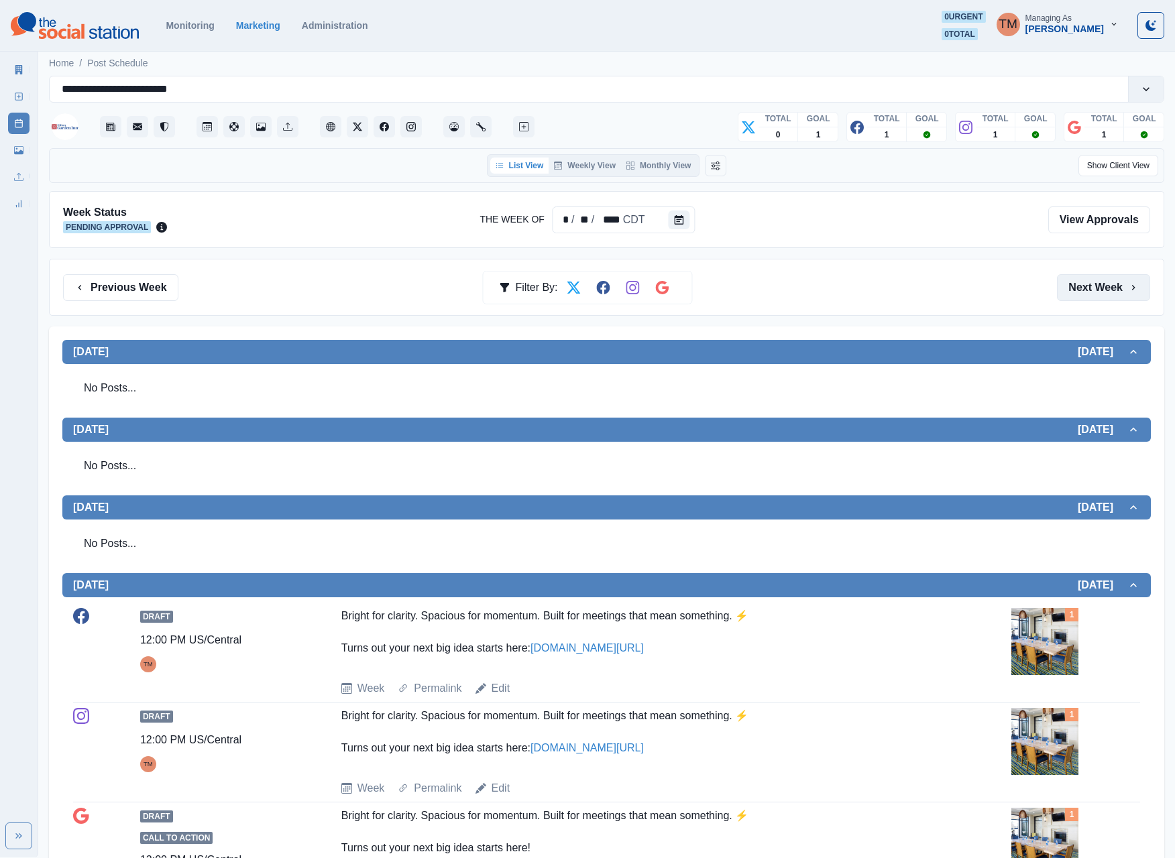
click at [1075, 295] on button "Next Week" at bounding box center [1103, 287] width 93 height 27
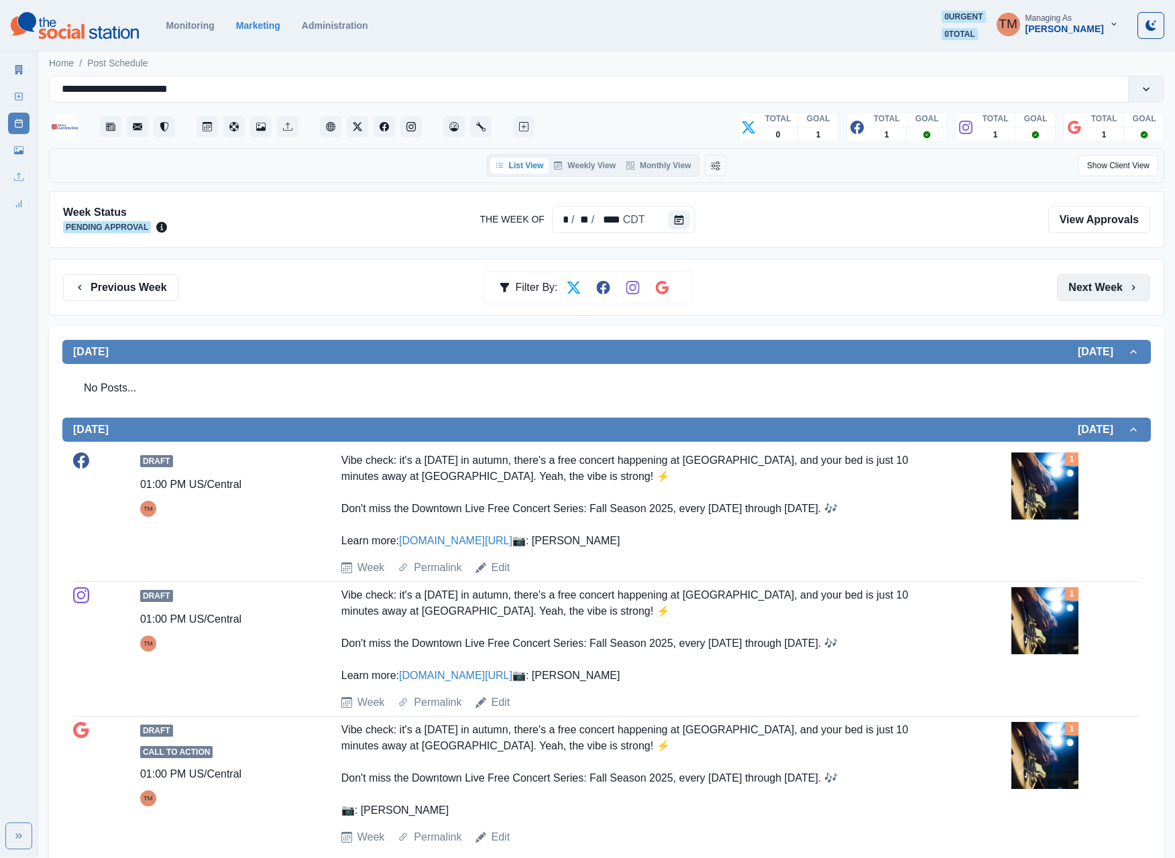
click at [1066, 286] on button "Next Week" at bounding box center [1103, 287] width 93 height 27
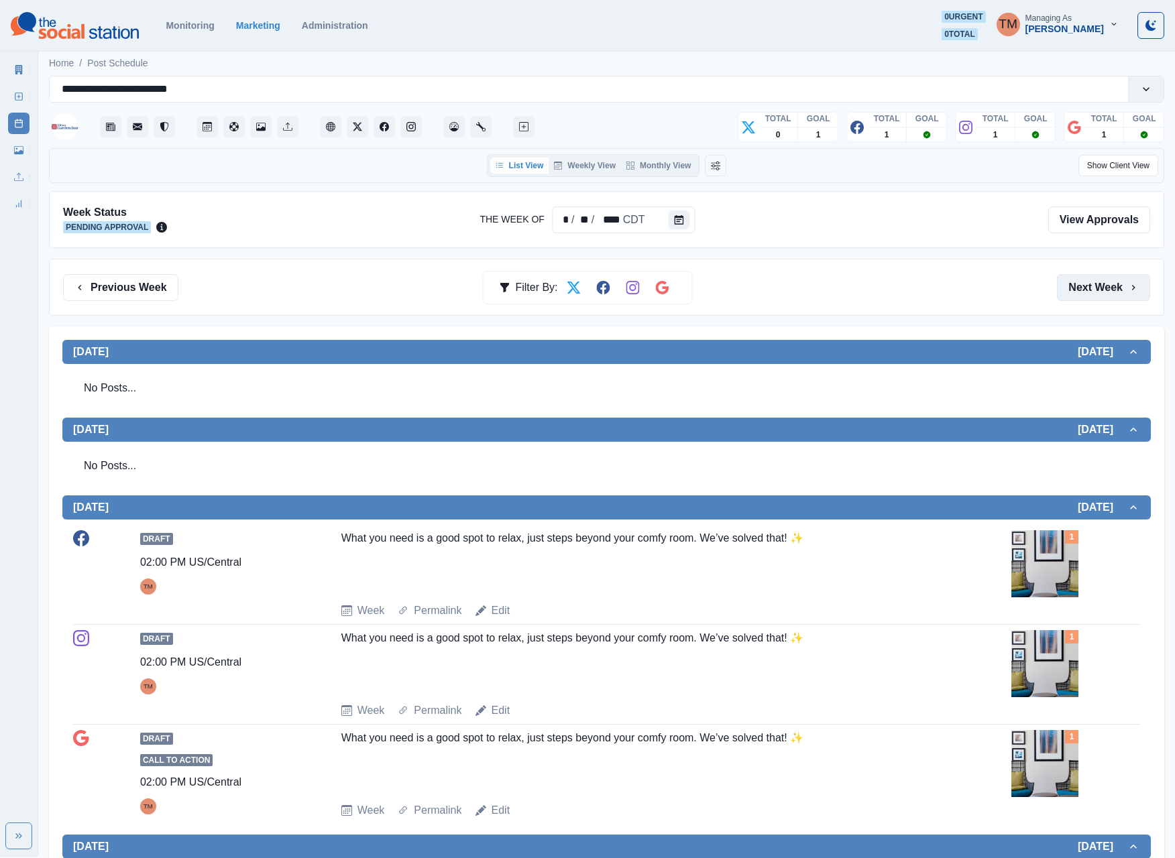
click at [1085, 291] on button "Next Week" at bounding box center [1103, 287] width 93 height 27
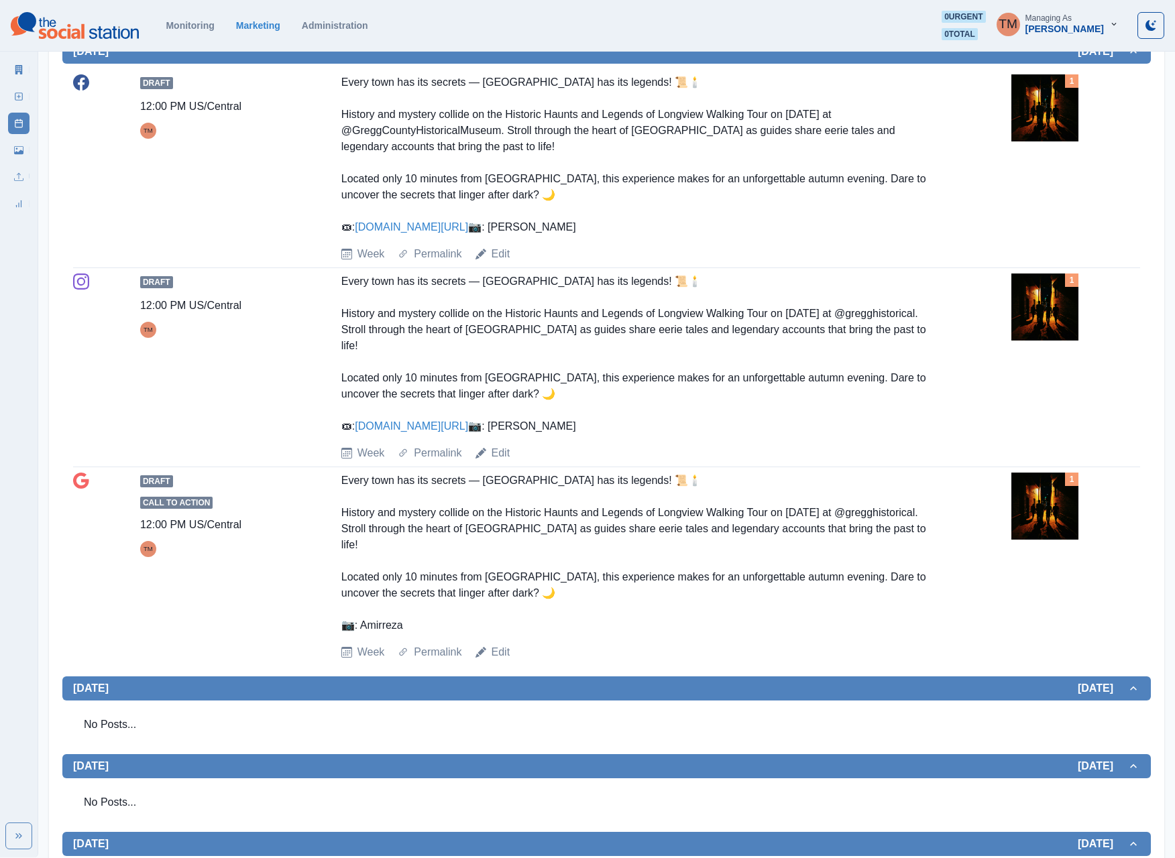
scroll to position [536, 0]
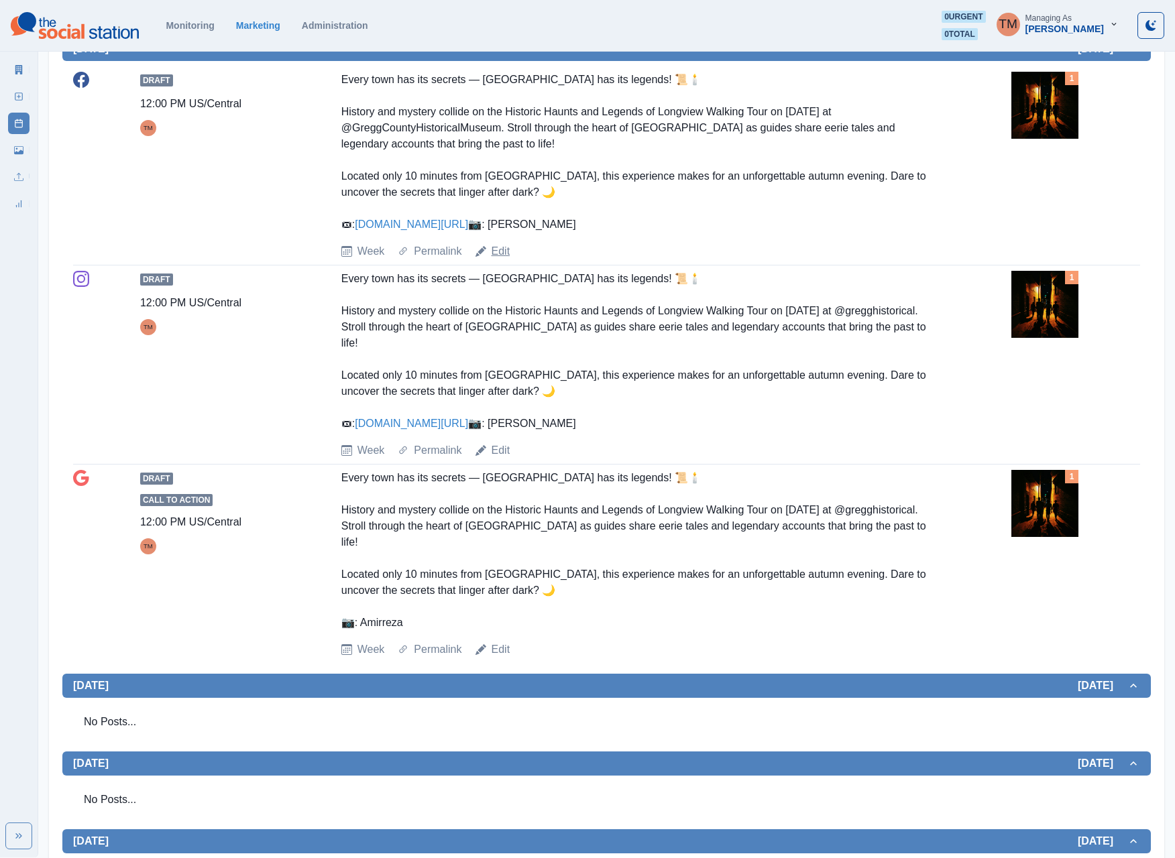
click at [496, 259] on link "Edit" at bounding box center [500, 251] width 19 height 16
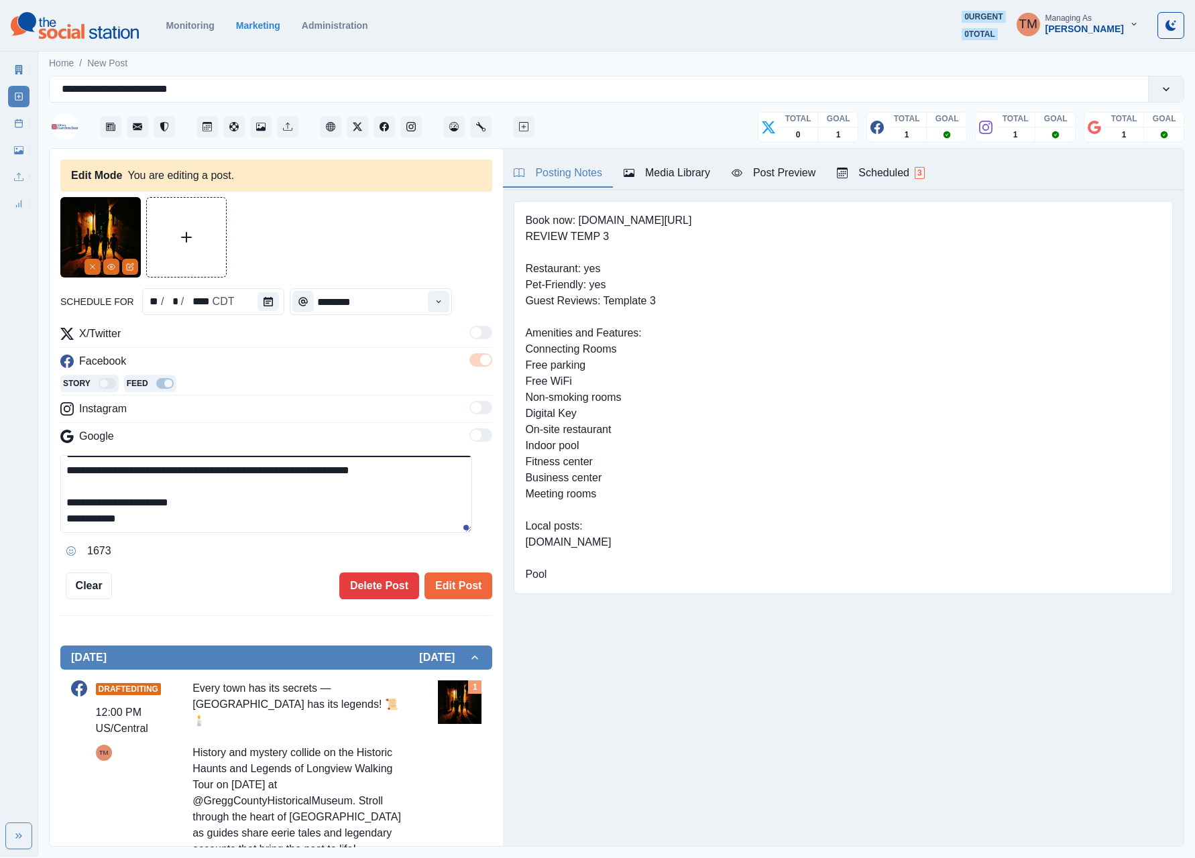
scroll to position [145, 0]
click at [259, 514] on textarea "**********" at bounding box center [266, 494] width 412 height 78
click at [260, 503] on textarea "**********" at bounding box center [266, 494] width 412 height 78
type textarea "**********"
click at [434, 586] on button "Edit Post" at bounding box center [458, 586] width 68 height 27
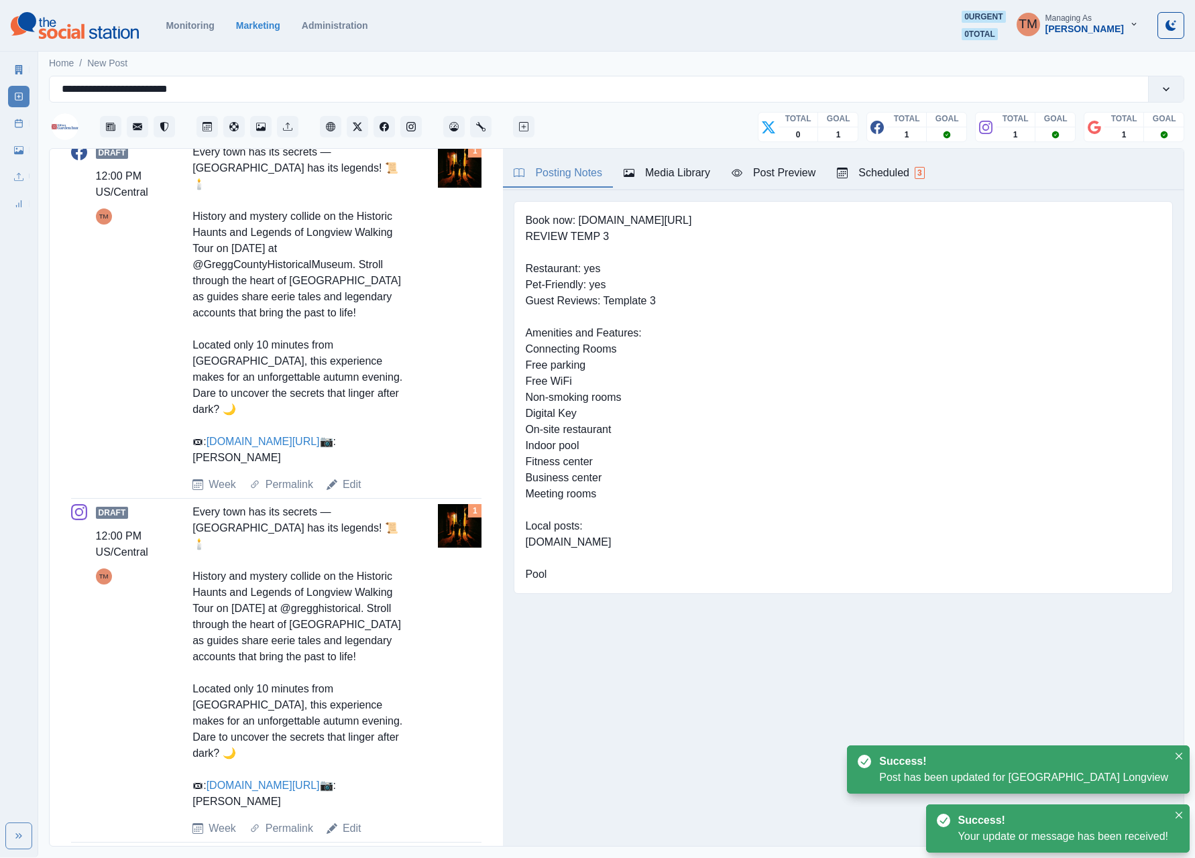
drag, startPoint x: 345, startPoint y: 814, endPoint x: 339, endPoint y: 696, distance: 118.1
click at [343, 821] on link "Edit" at bounding box center [352, 829] width 19 height 16
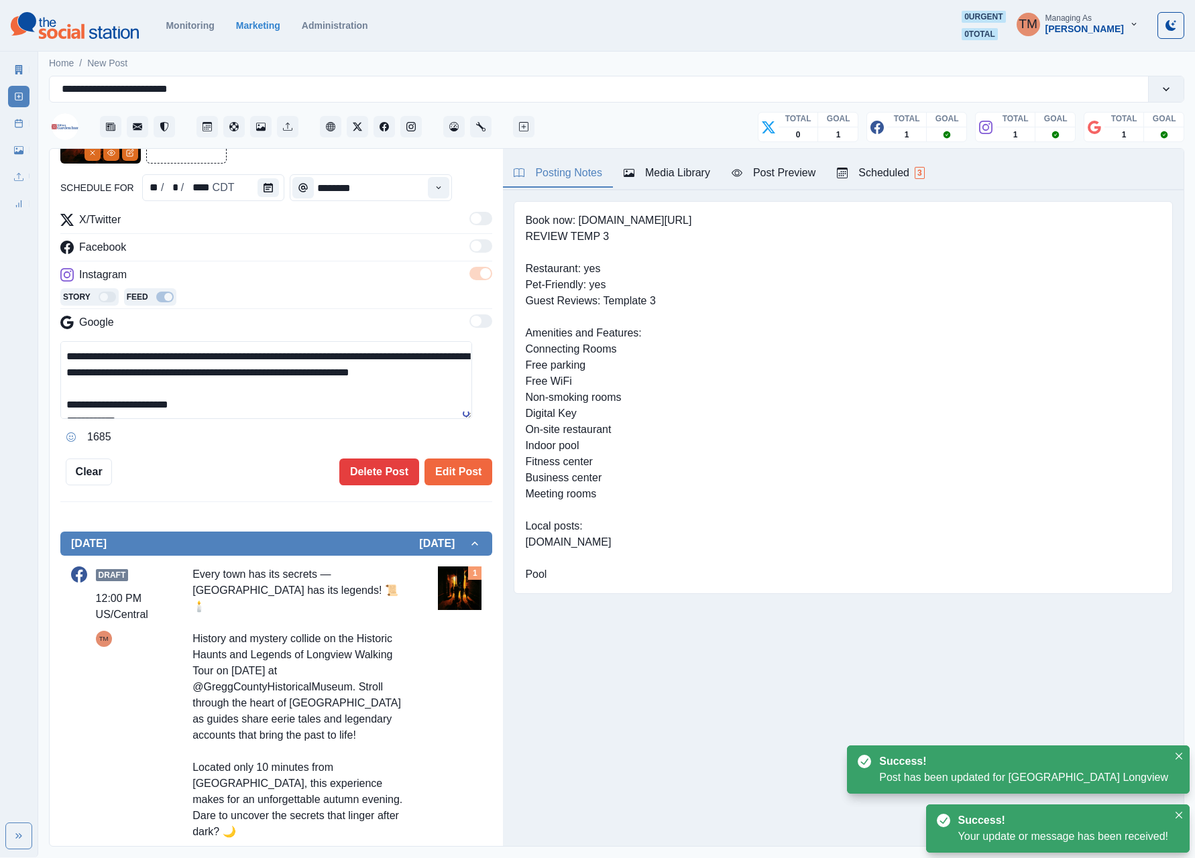
scroll to position [143, 0]
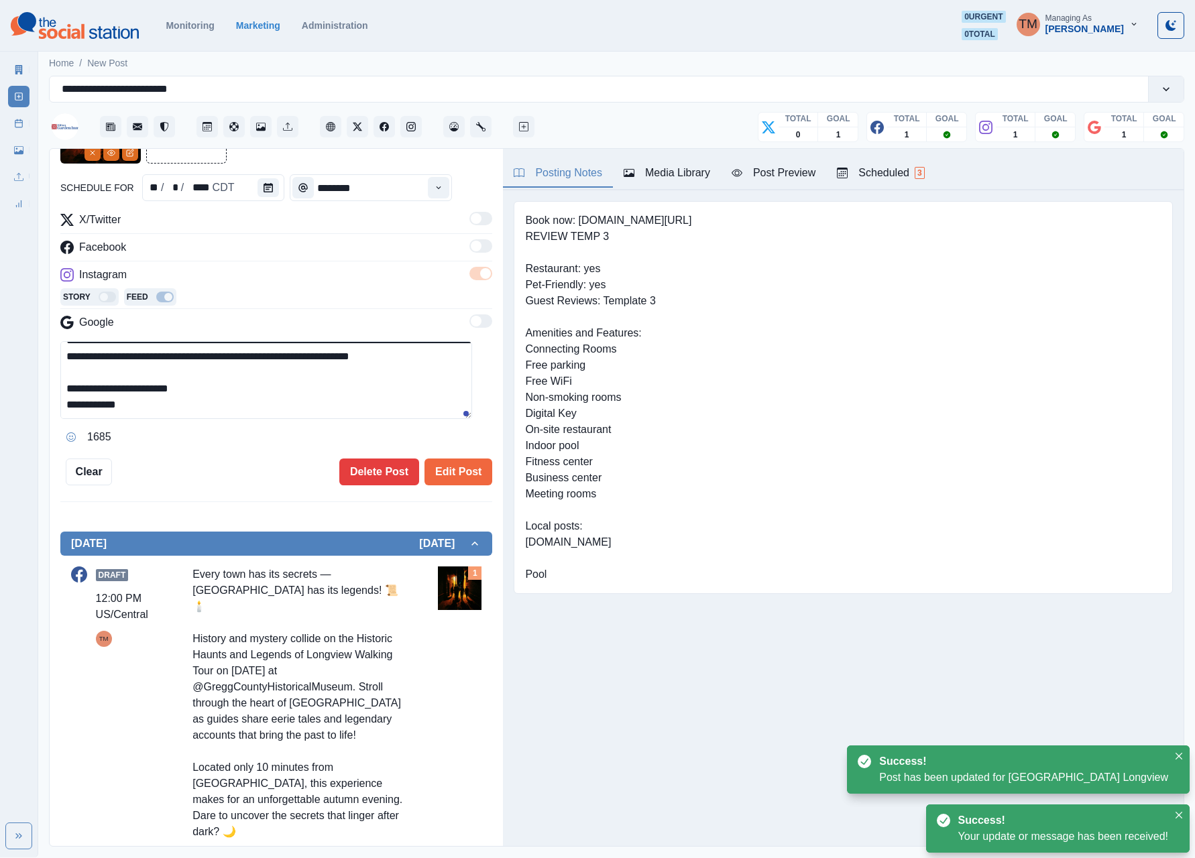
click at [337, 386] on textarea "**********" at bounding box center [266, 380] width 412 height 78
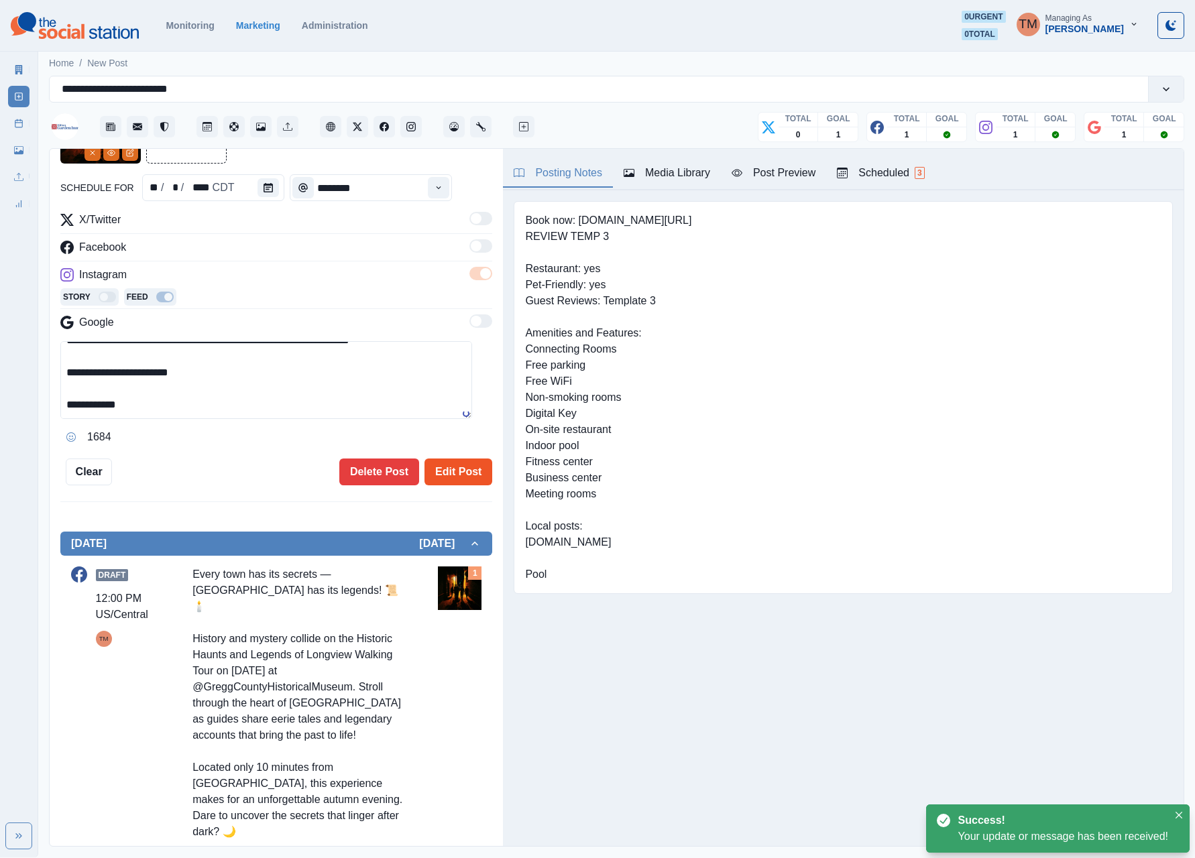
type textarea "**********"
click at [464, 480] on button "Edit Post" at bounding box center [458, 472] width 68 height 27
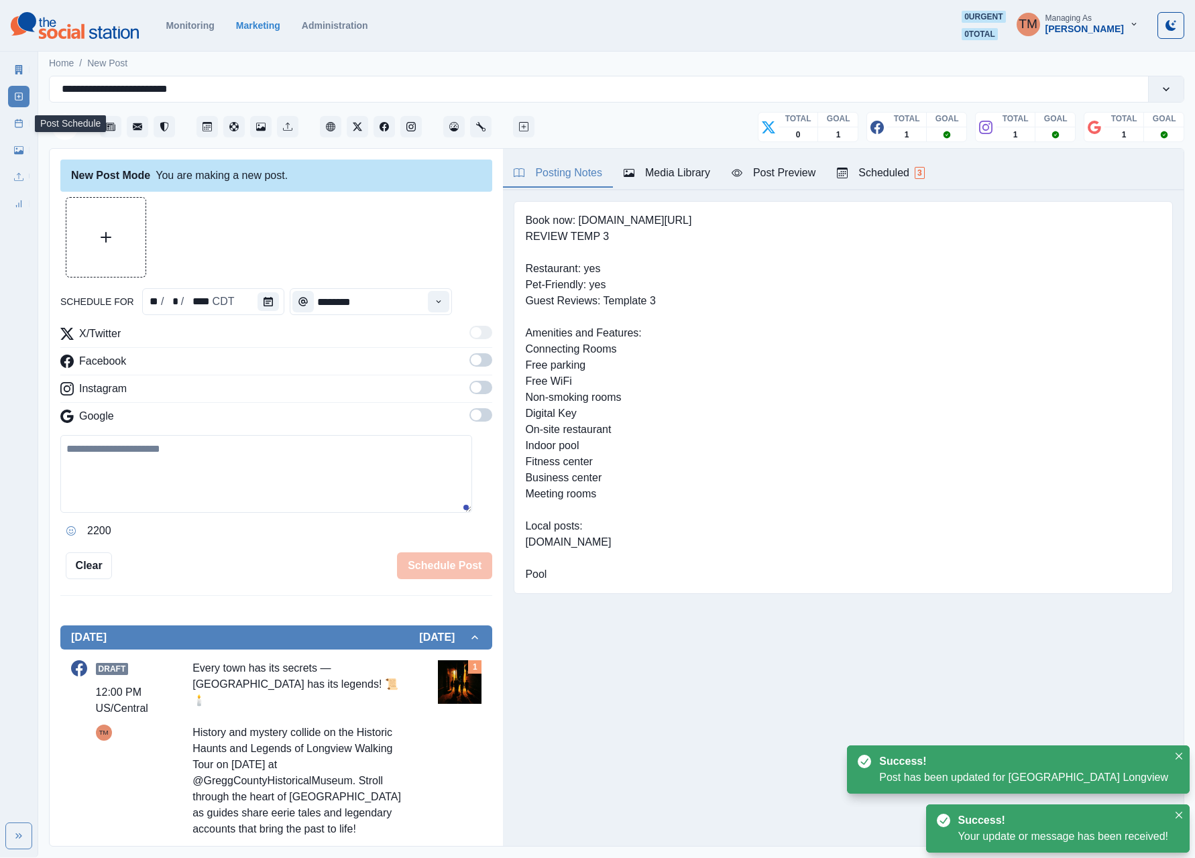
click at [20, 121] on line at bounding box center [20, 119] width 0 height 1
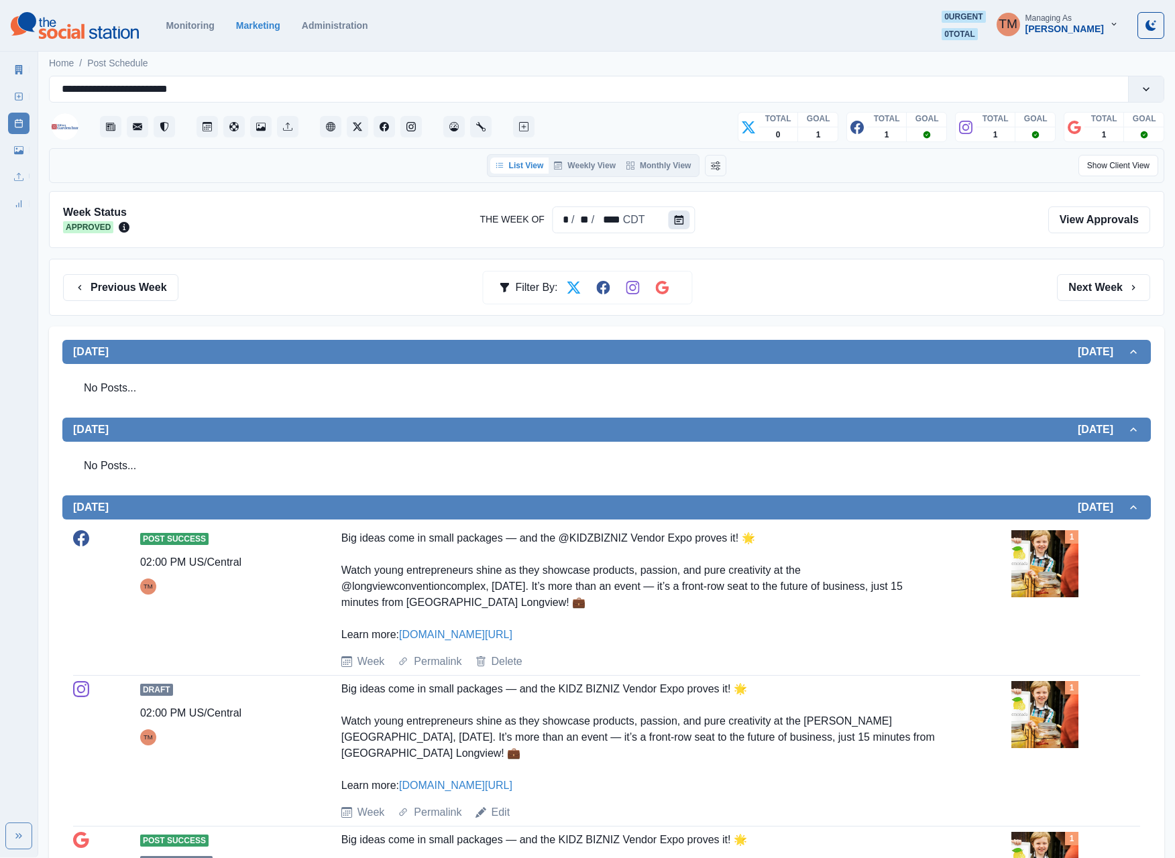
click at [680, 219] on icon "Calendar" at bounding box center [678, 219] width 9 height 9
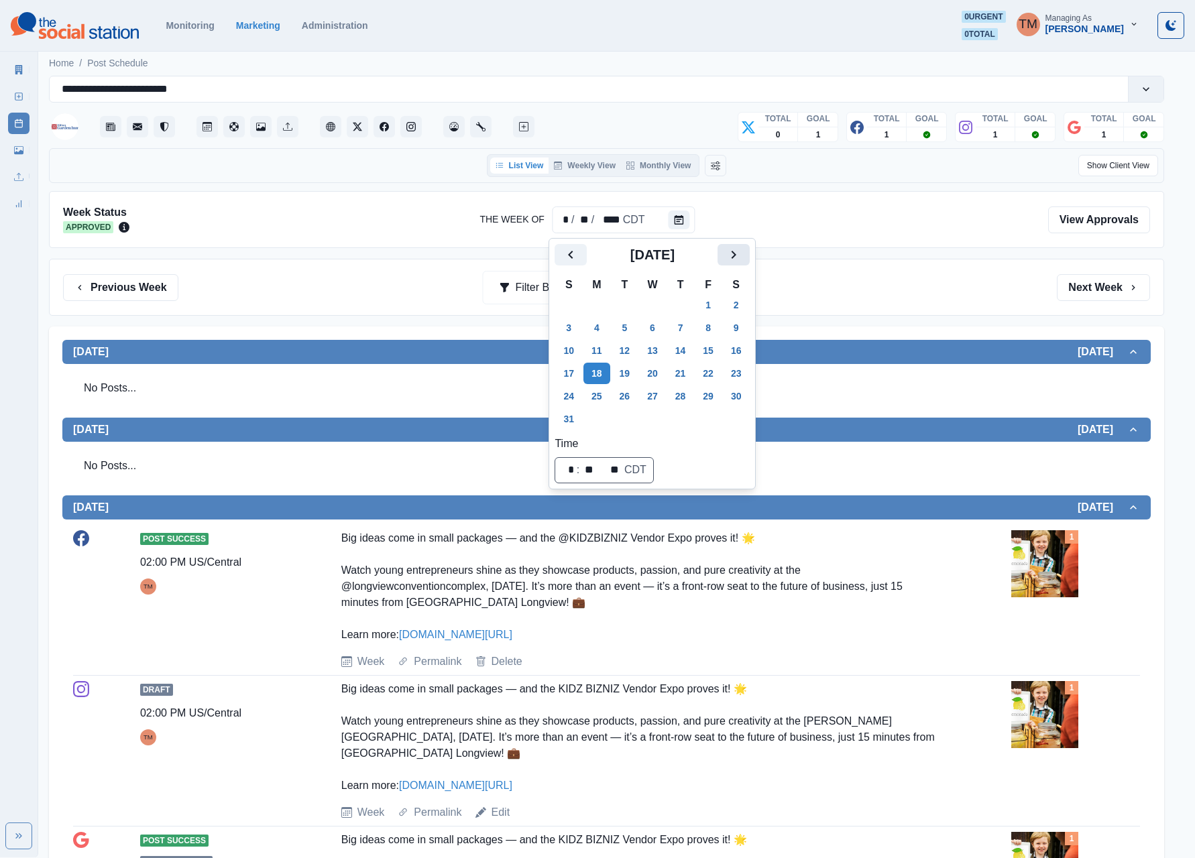
click at [733, 247] on icon "Next" at bounding box center [733, 255] width 16 height 16
click at [598, 351] on button "15" at bounding box center [596, 350] width 27 height 21
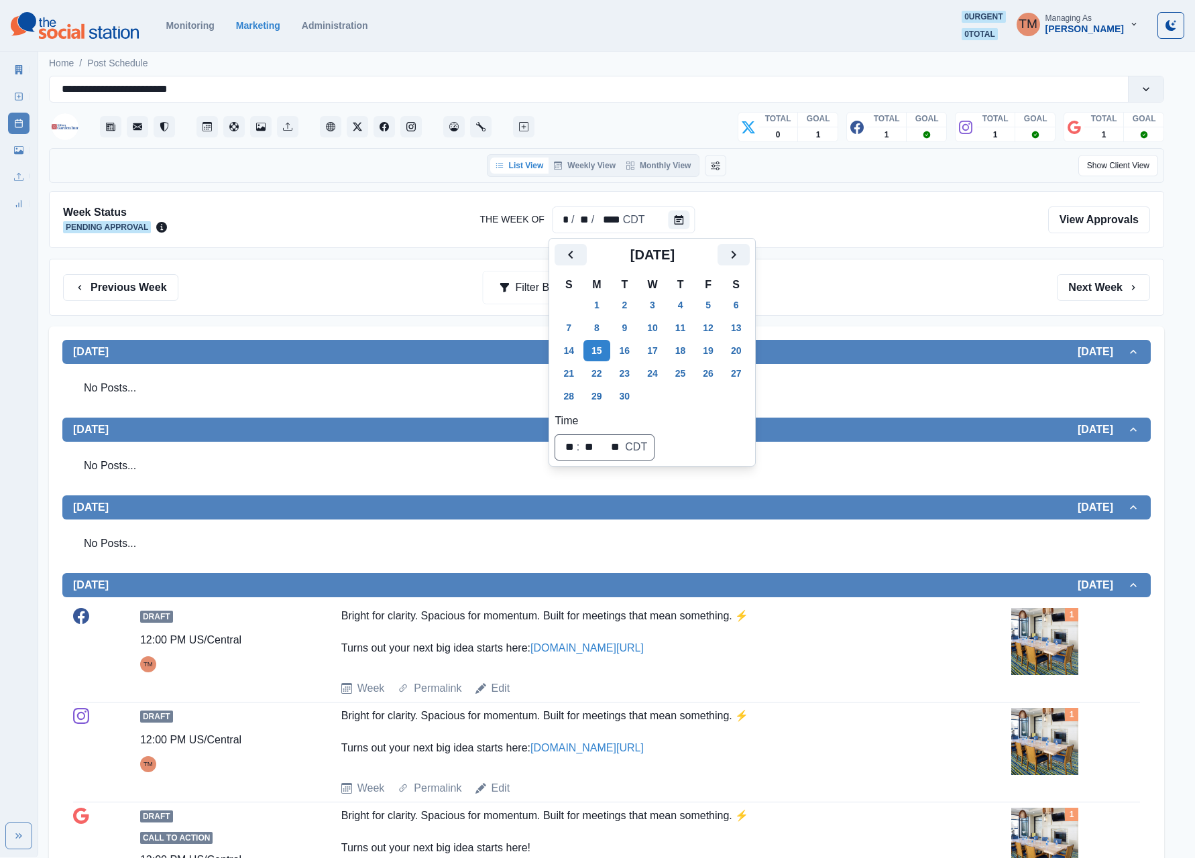
click at [845, 306] on div "Previous Week Filter By: Next Week" at bounding box center [606, 287] width 1115 height 57
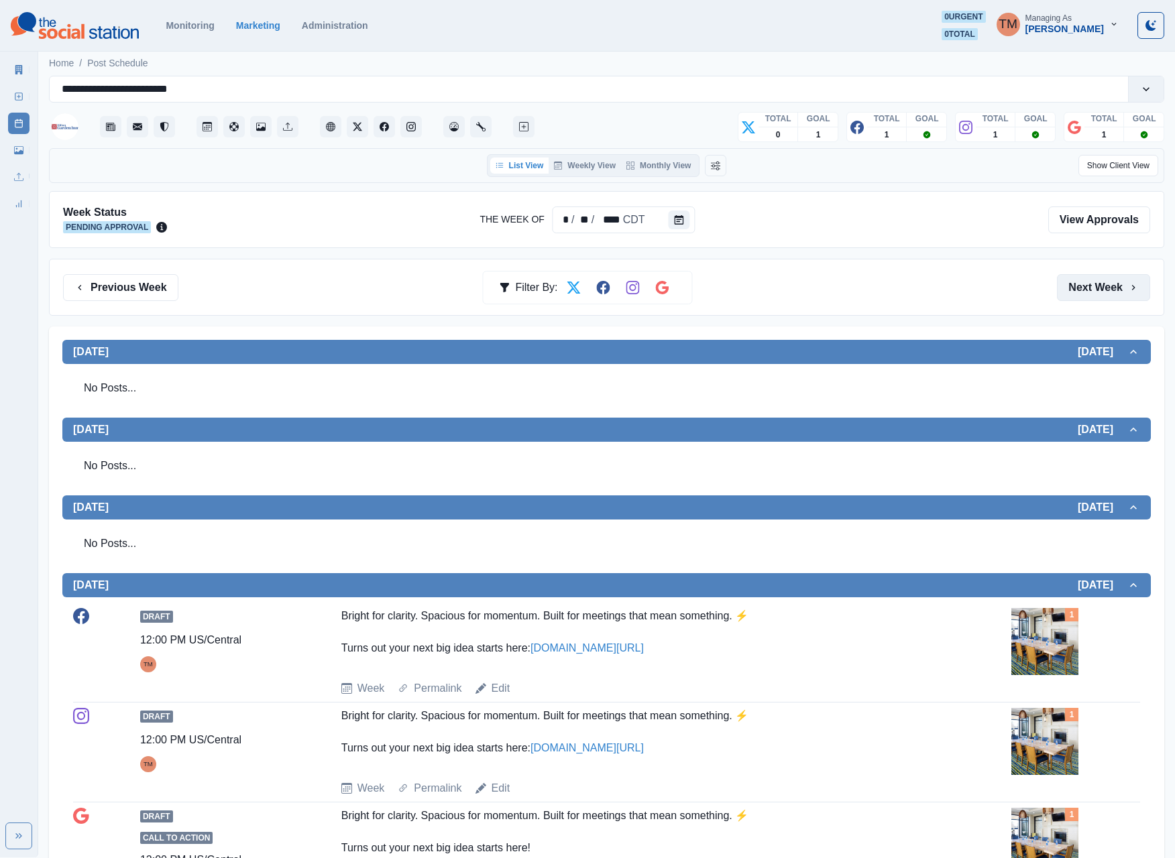
click at [1083, 292] on button "Next Week" at bounding box center [1103, 287] width 93 height 27
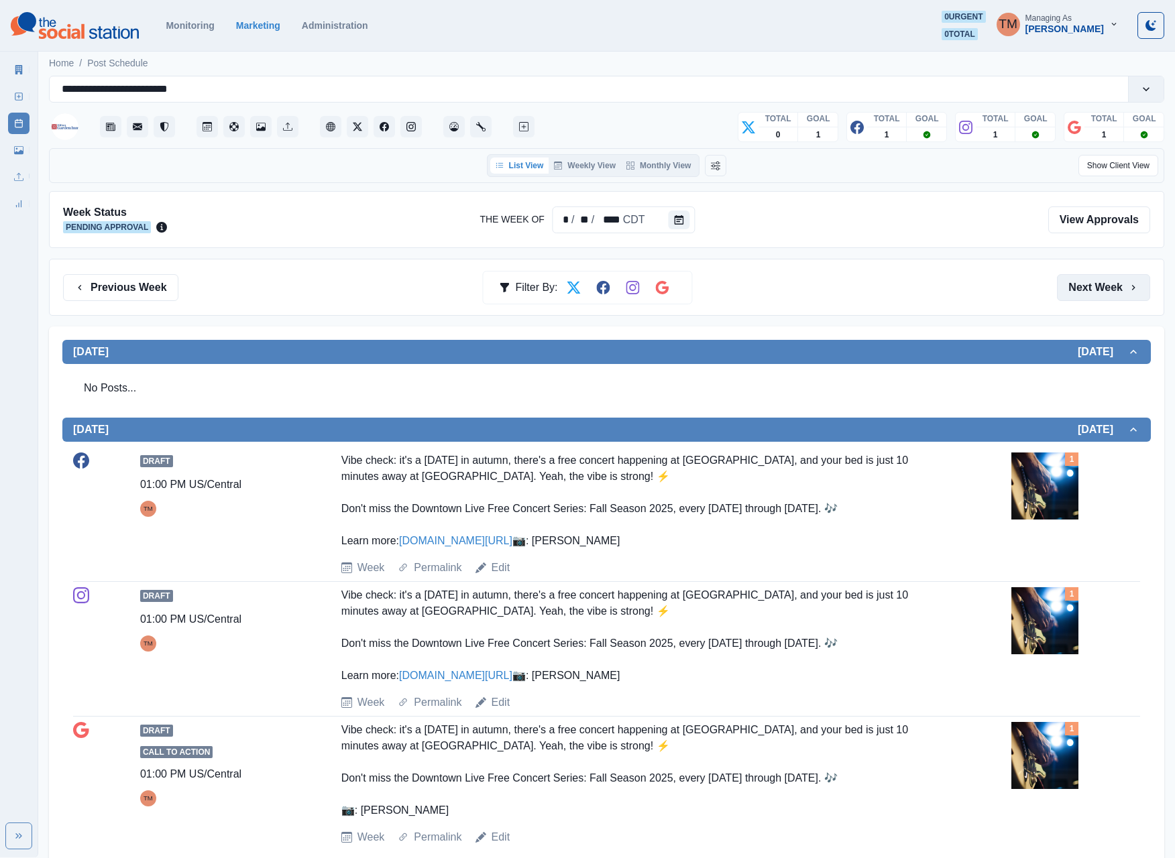
click at [1105, 282] on button "Next Week" at bounding box center [1103, 287] width 93 height 27
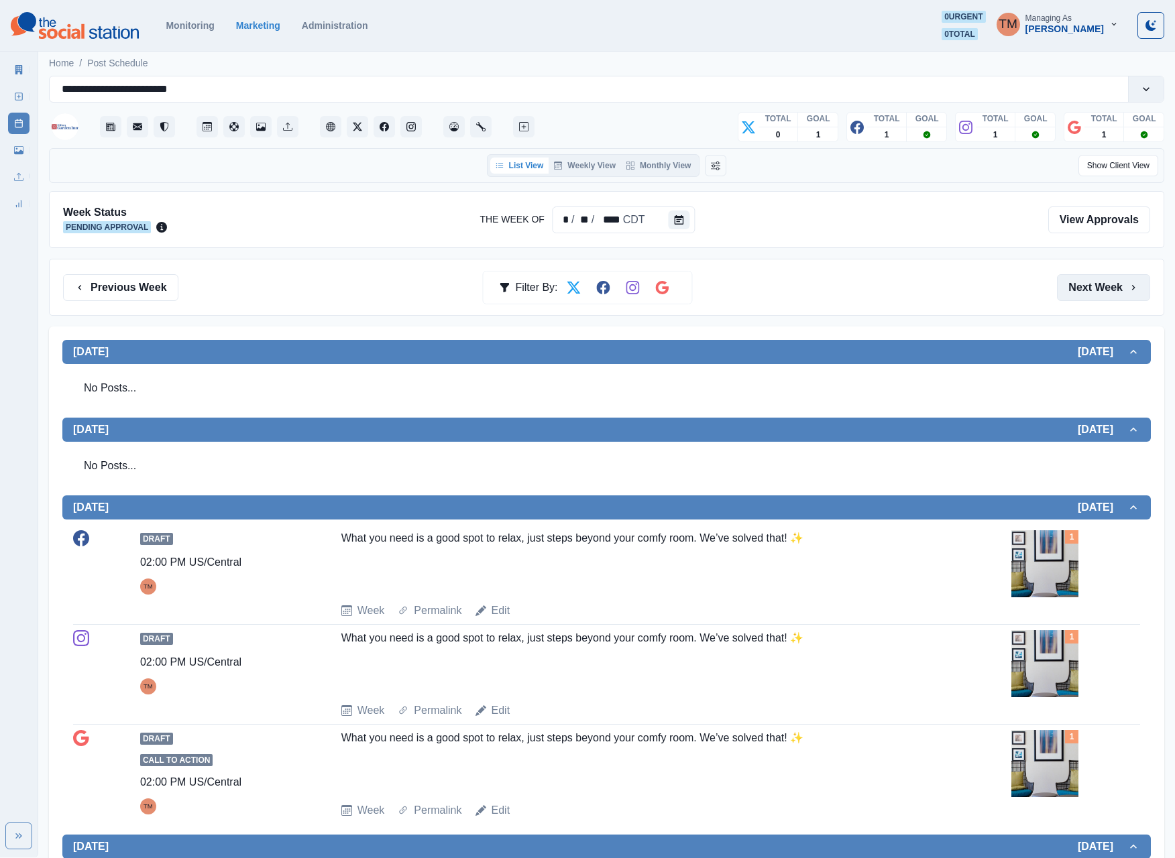
click at [1101, 291] on button "Next Week" at bounding box center [1103, 287] width 93 height 27
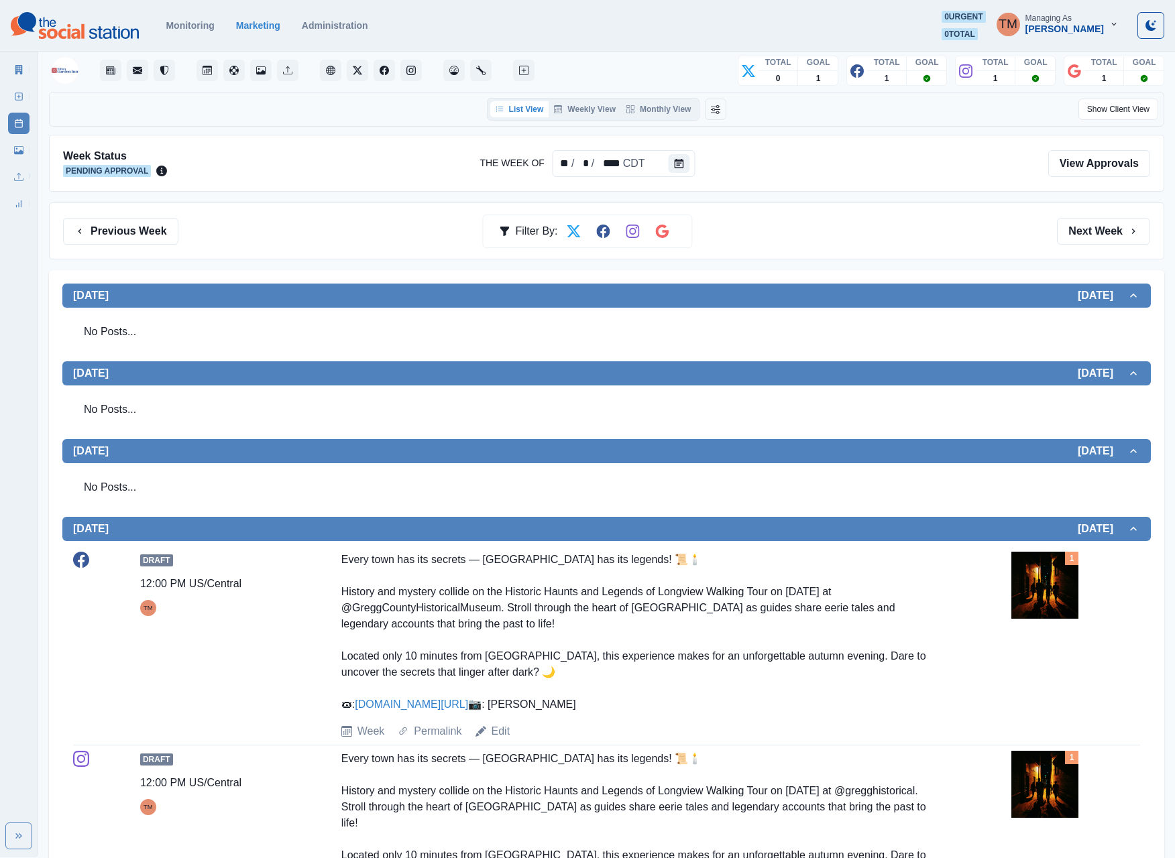
scroll to position [9, 0]
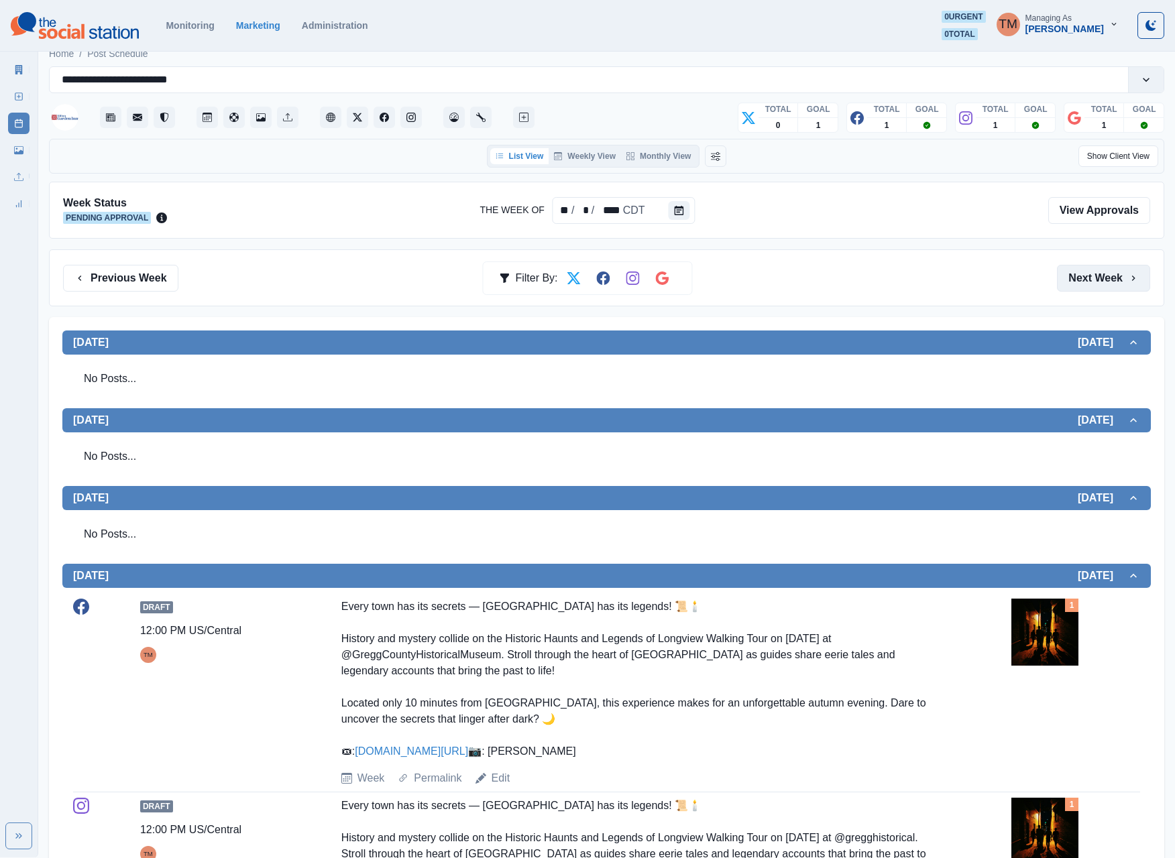
click at [1082, 286] on button "Next Week" at bounding box center [1103, 278] width 93 height 27
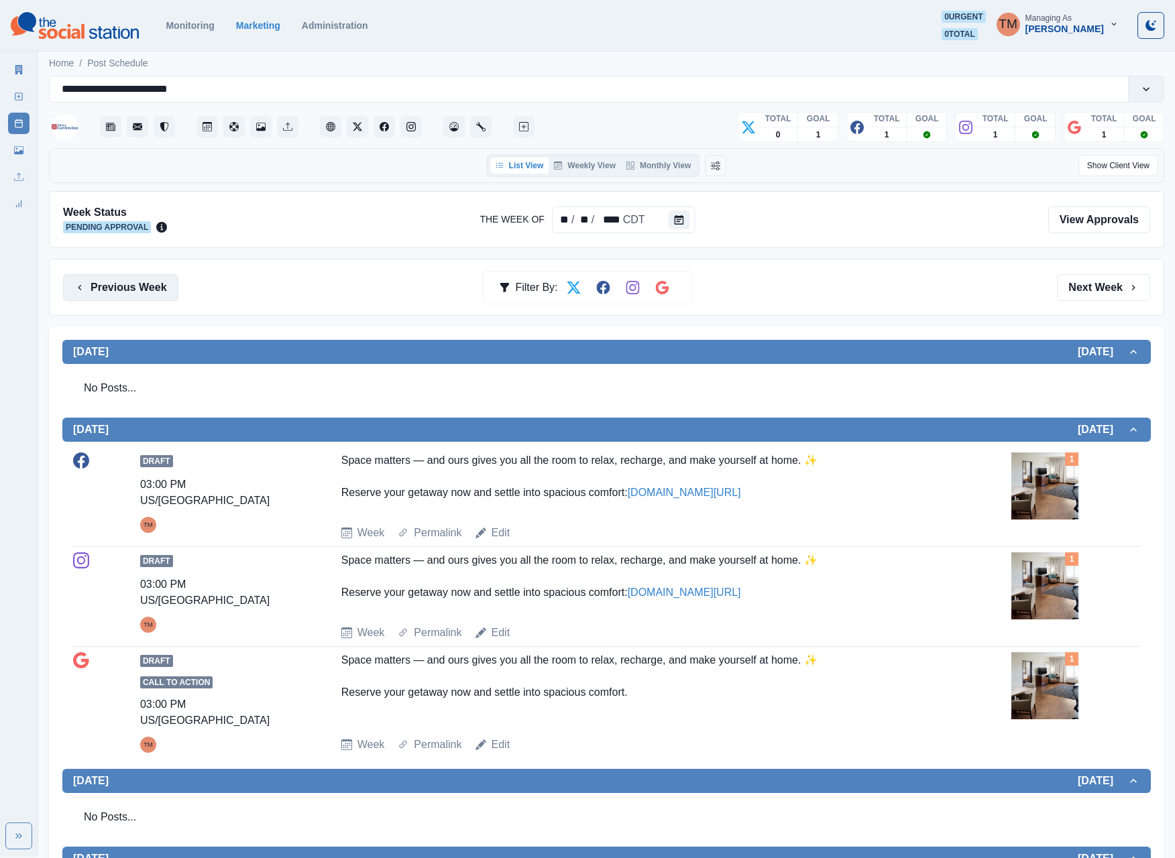
click at [145, 300] on button "Previous Week" at bounding box center [120, 287] width 115 height 27
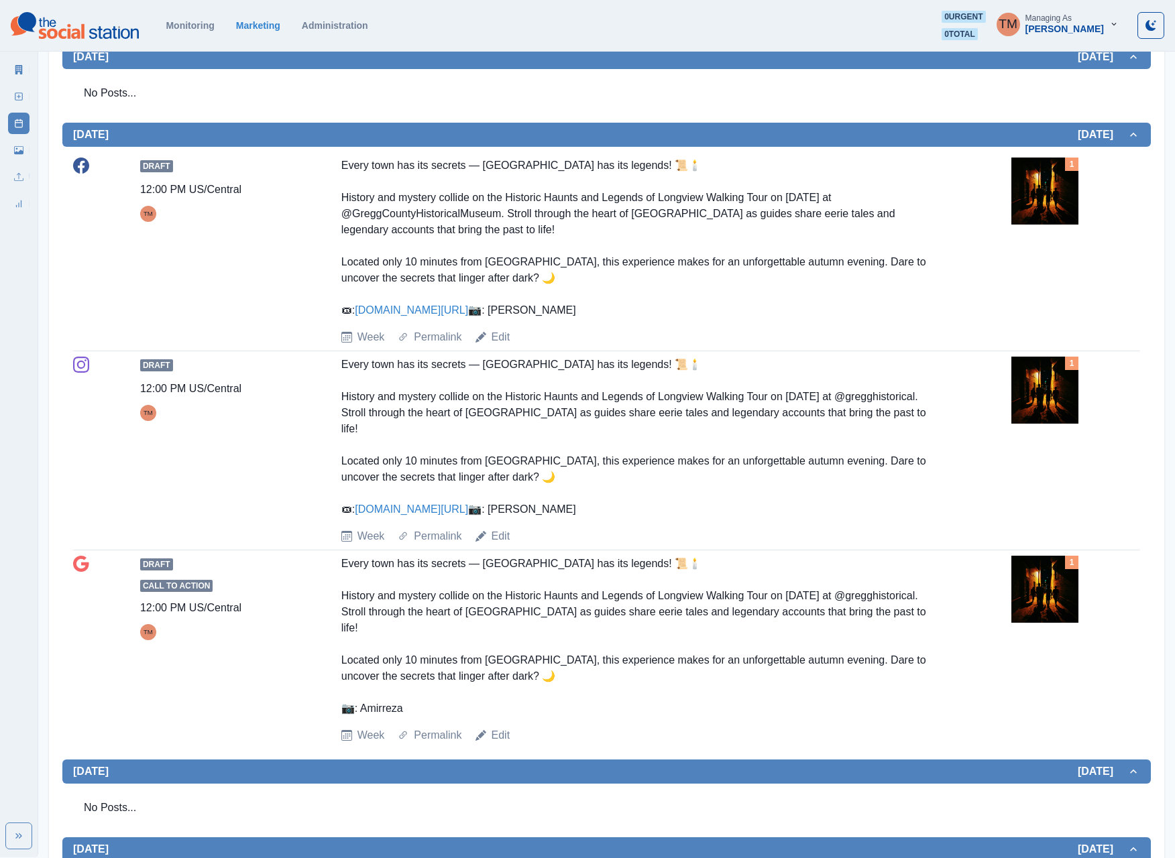
scroll to position [134, 0]
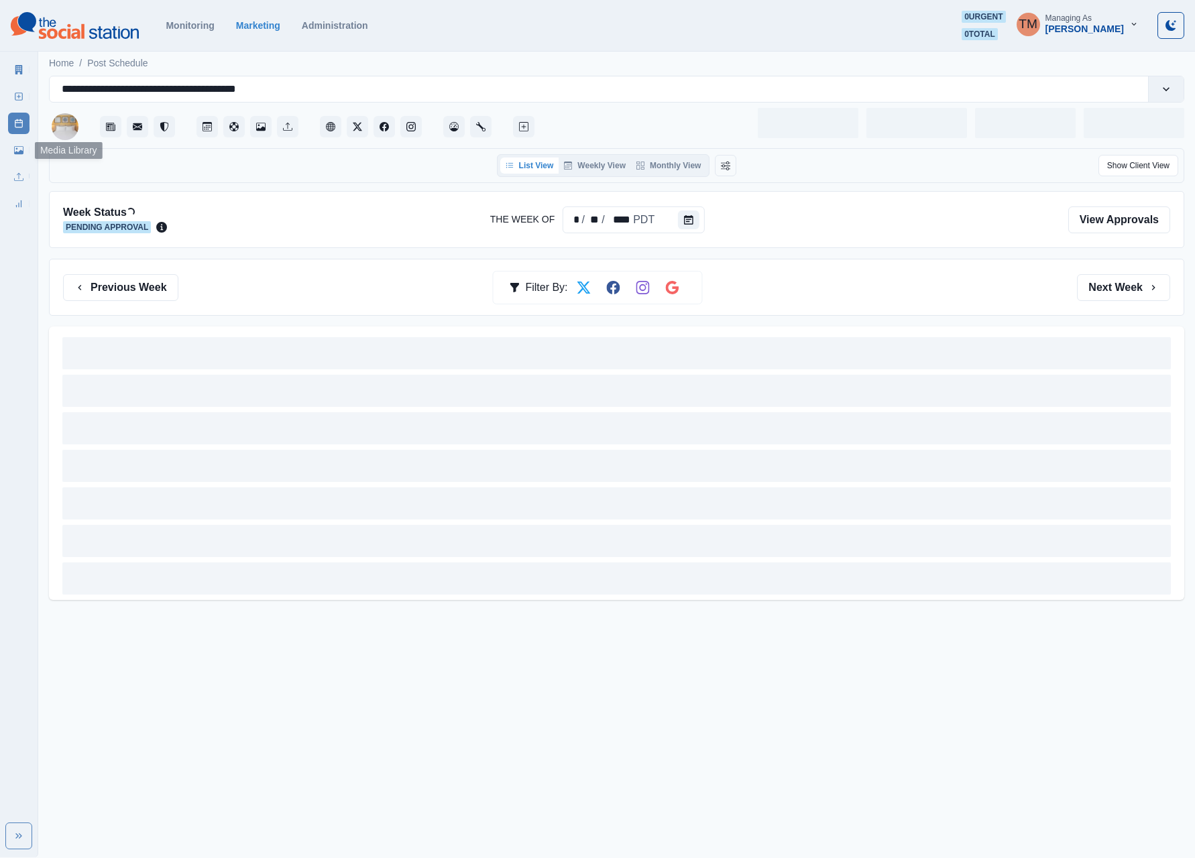
click at [13, 156] on link "Media Library" at bounding box center [18, 149] width 21 height 21
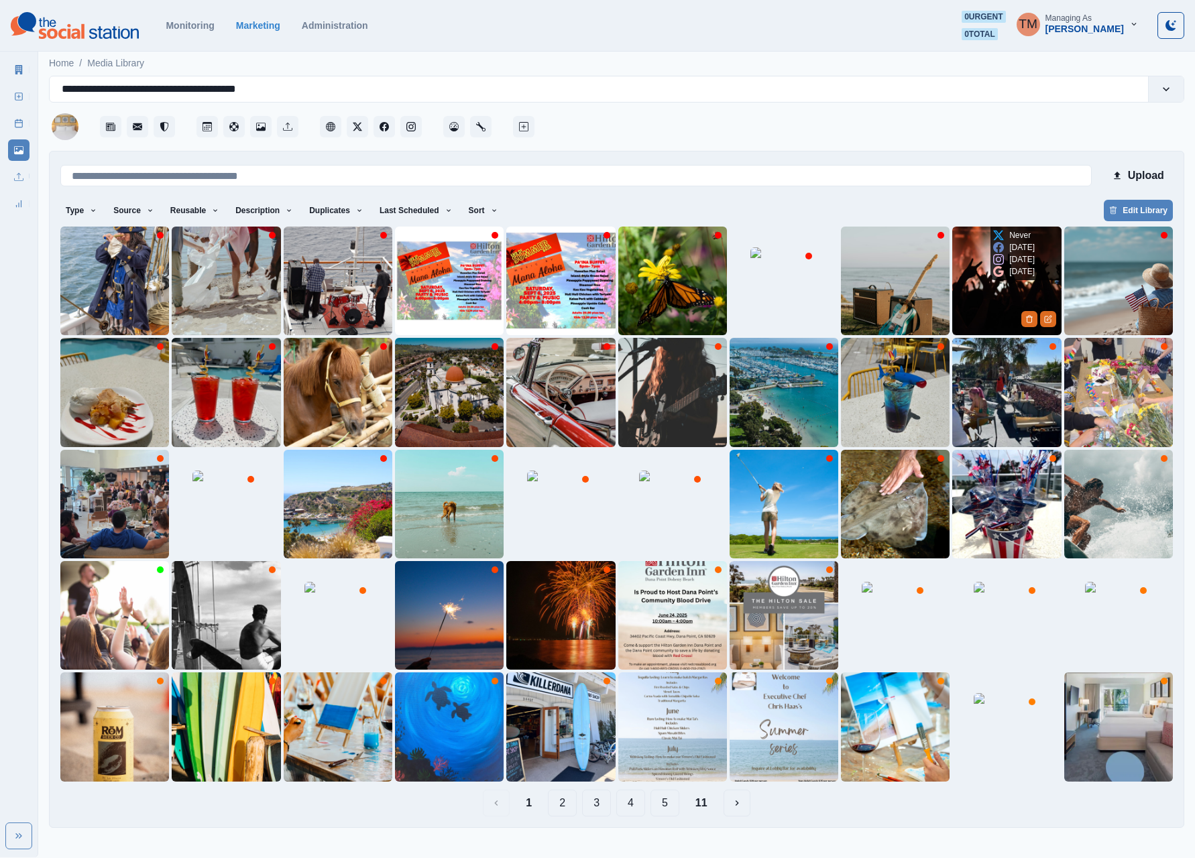
click at [972, 296] on img at bounding box center [1006, 281] width 109 height 109
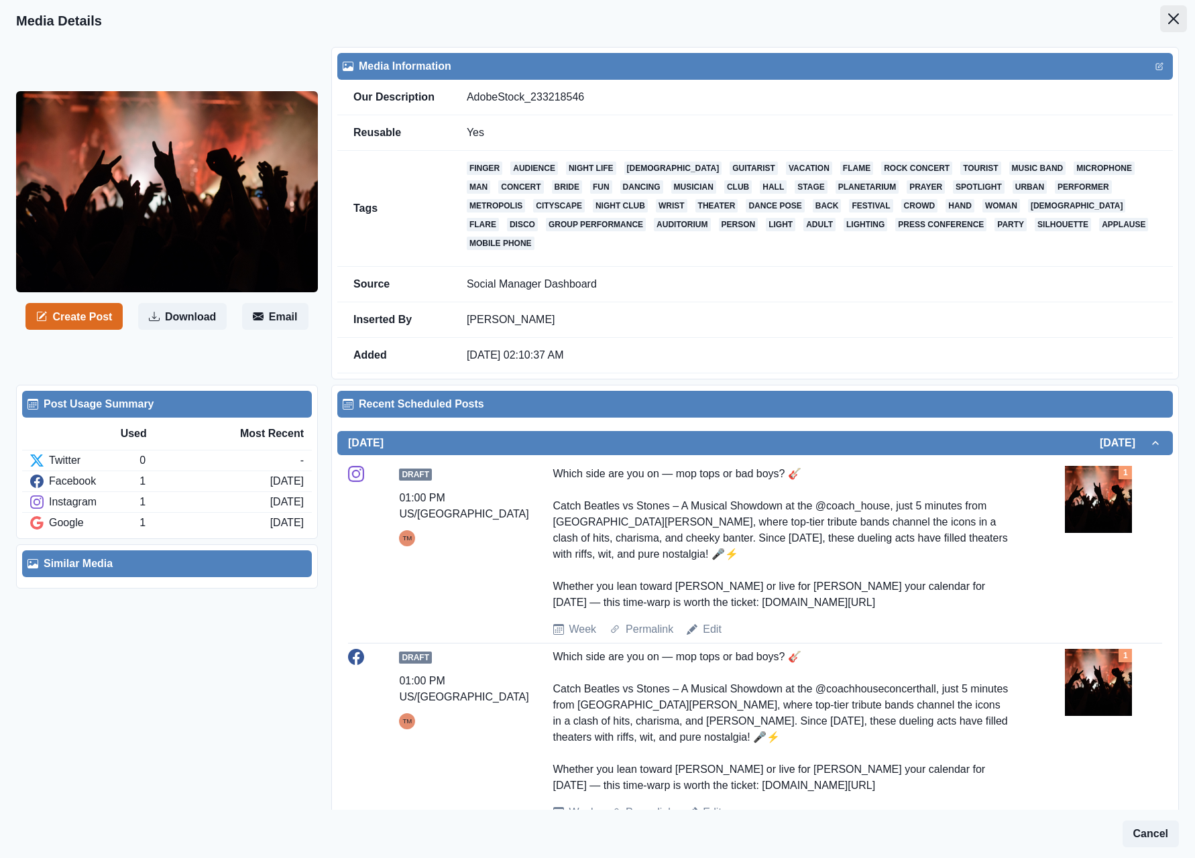
click at [1168, 20] on icon "Close" at bounding box center [1173, 18] width 11 height 11
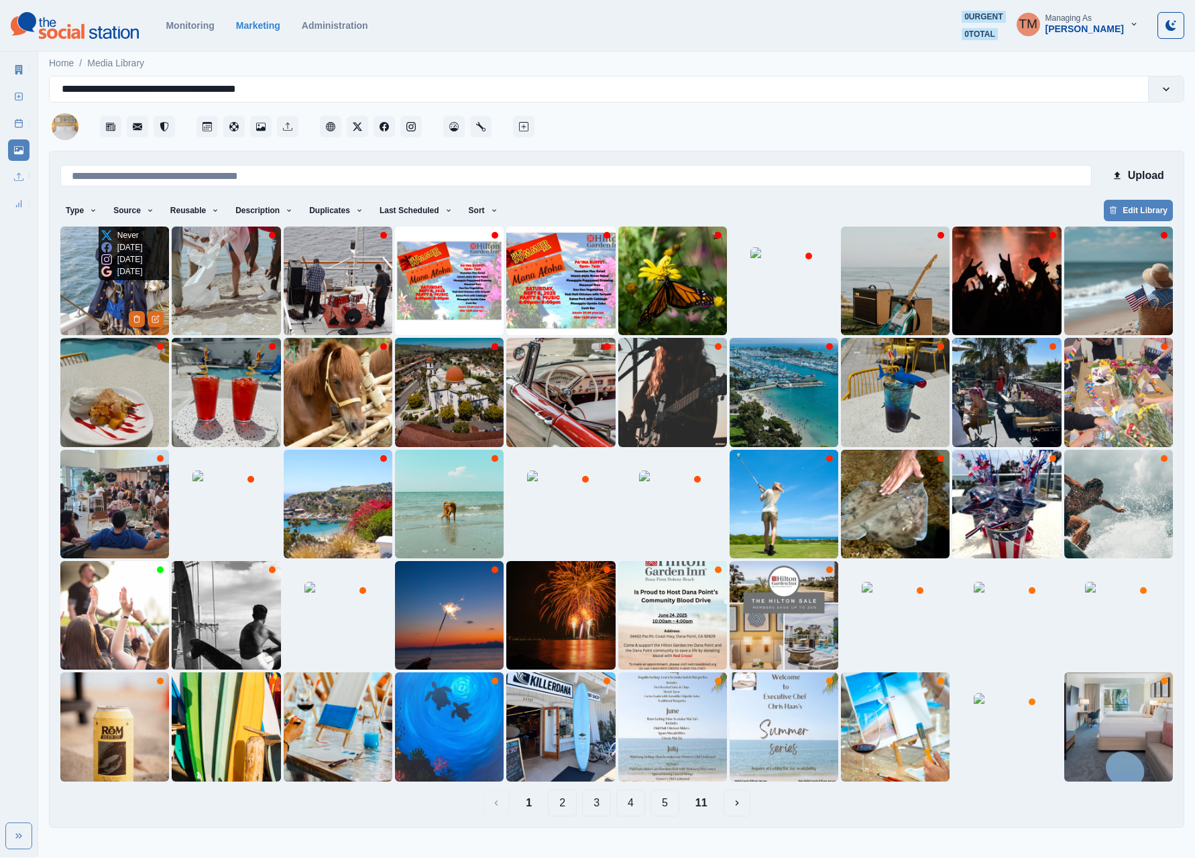
click at [95, 306] on img at bounding box center [114, 281] width 109 height 109
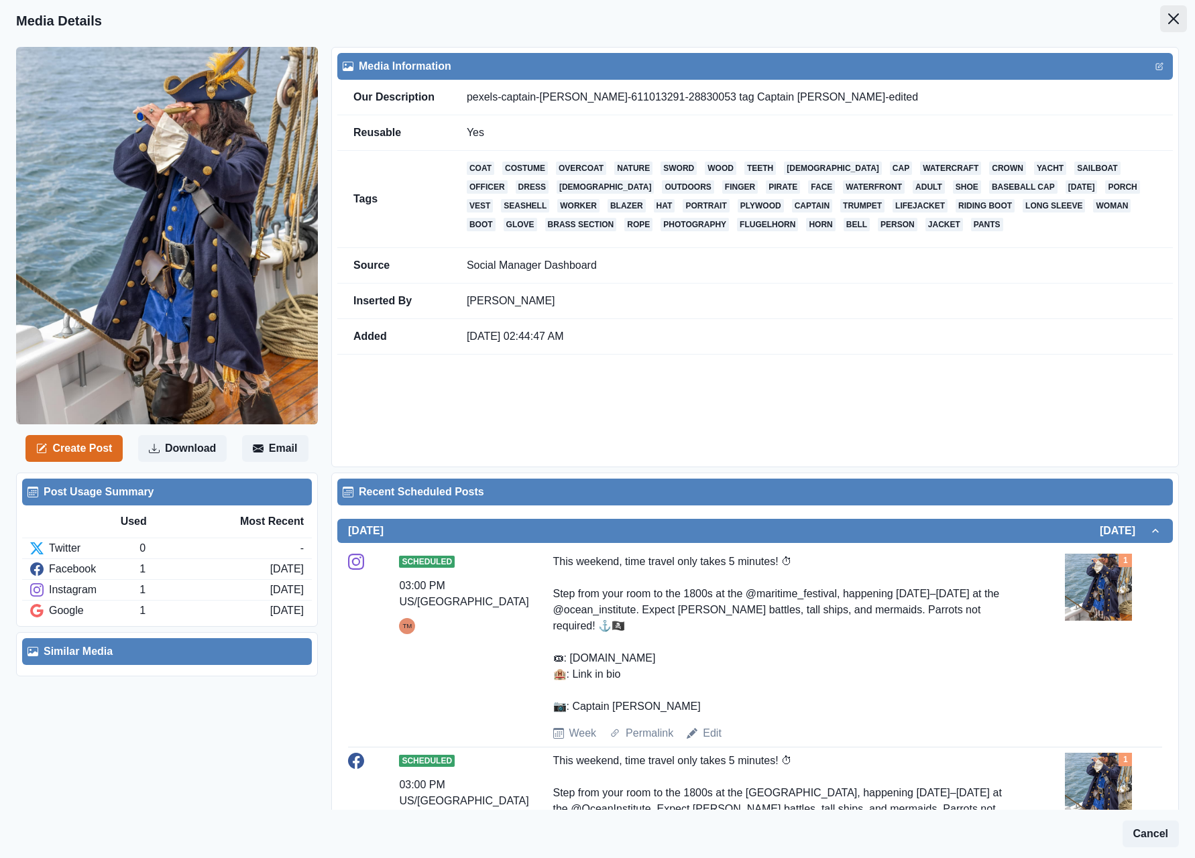
click at [1168, 17] on icon "Close" at bounding box center [1173, 18] width 11 height 11
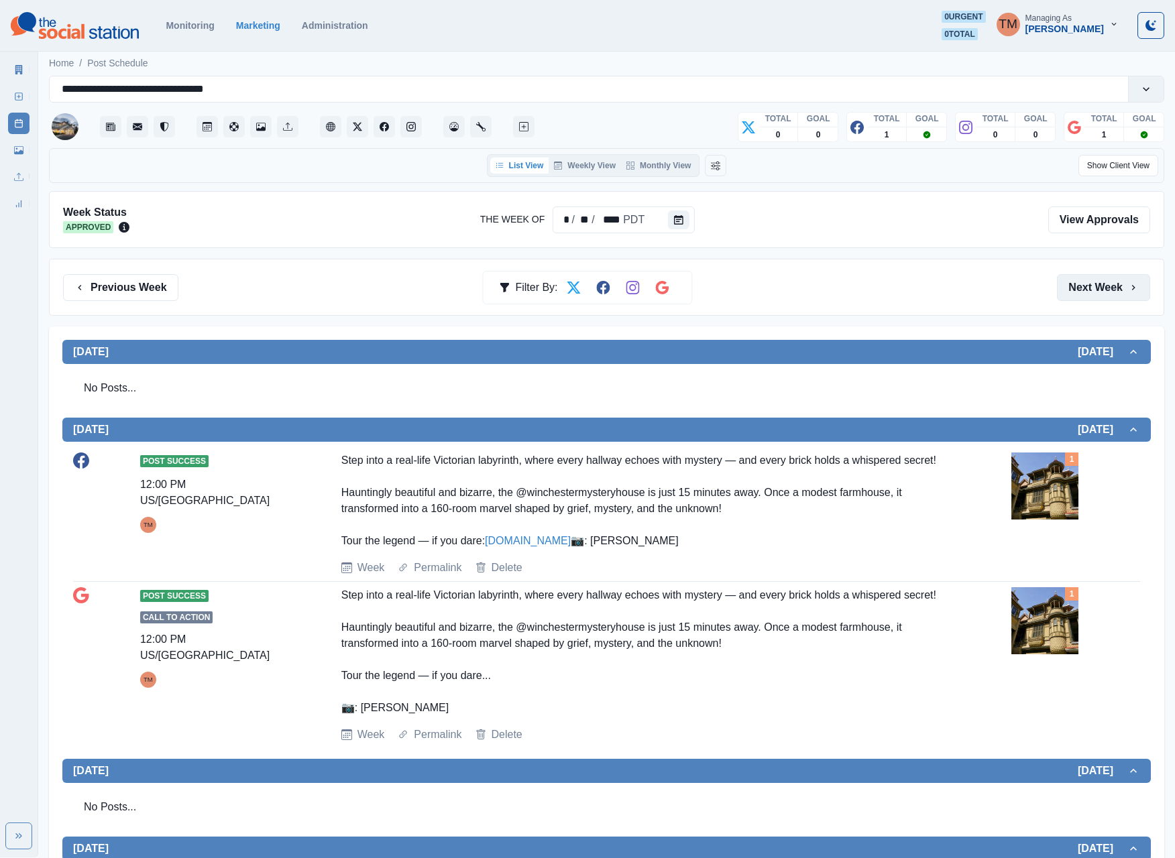
click at [1102, 296] on button "Next Week" at bounding box center [1103, 287] width 93 height 27
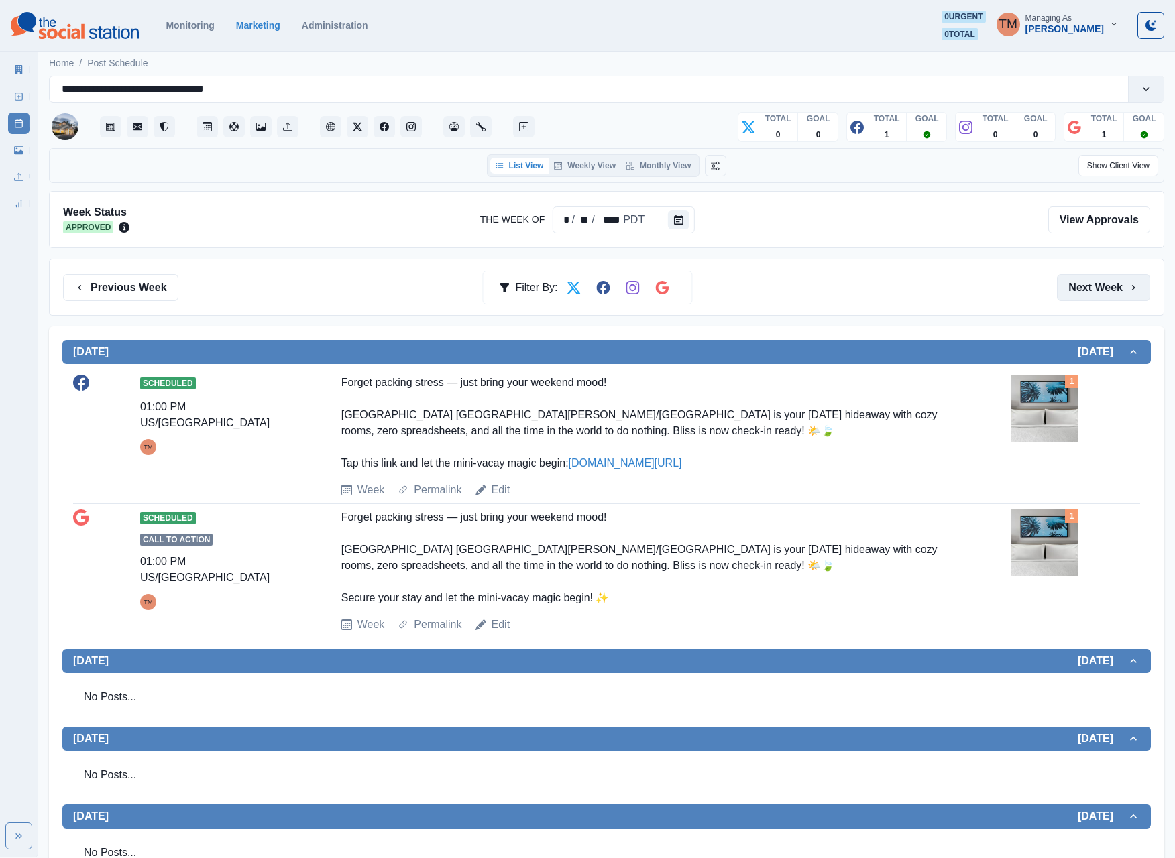
click at [1102, 295] on button "Next Week" at bounding box center [1103, 287] width 93 height 27
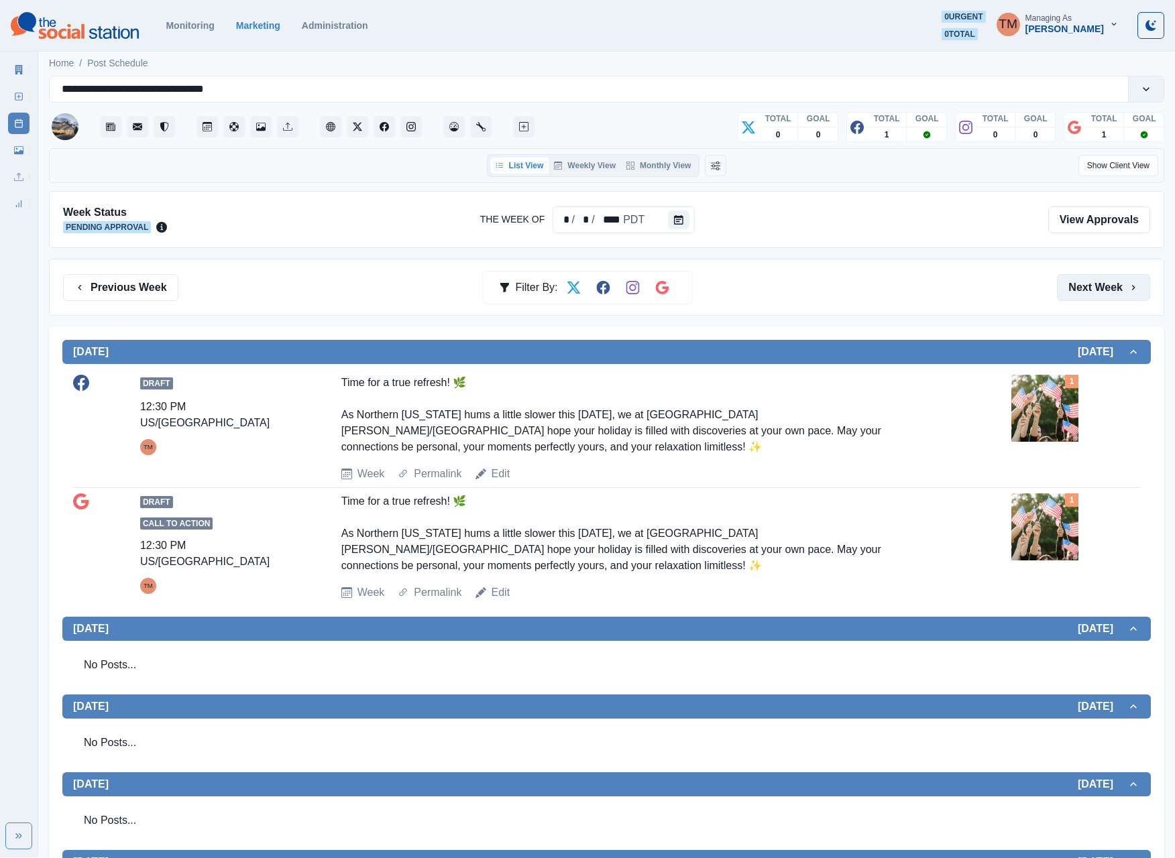
click at [1102, 295] on button "Next Week" at bounding box center [1103, 287] width 93 height 27
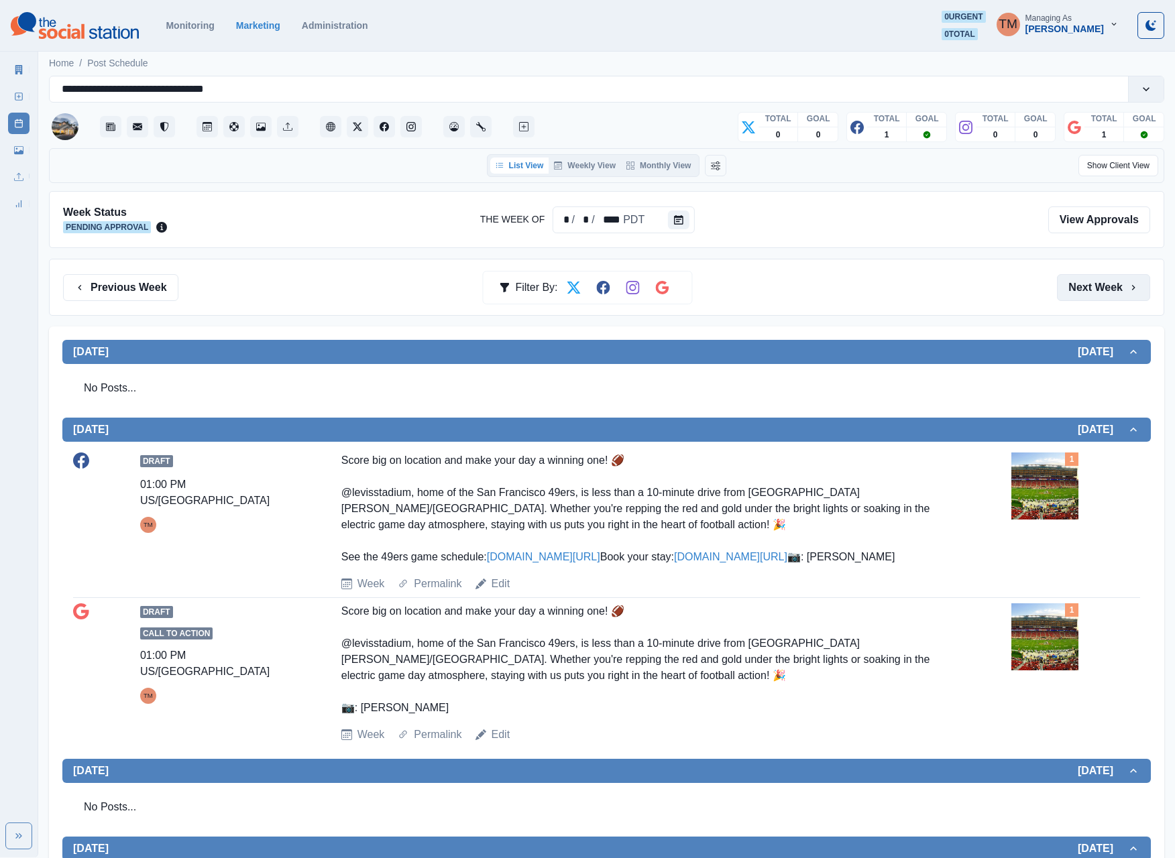
click at [1105, 298] on button "Next Week" at bounding box center [1103, 287] width 93 height 27
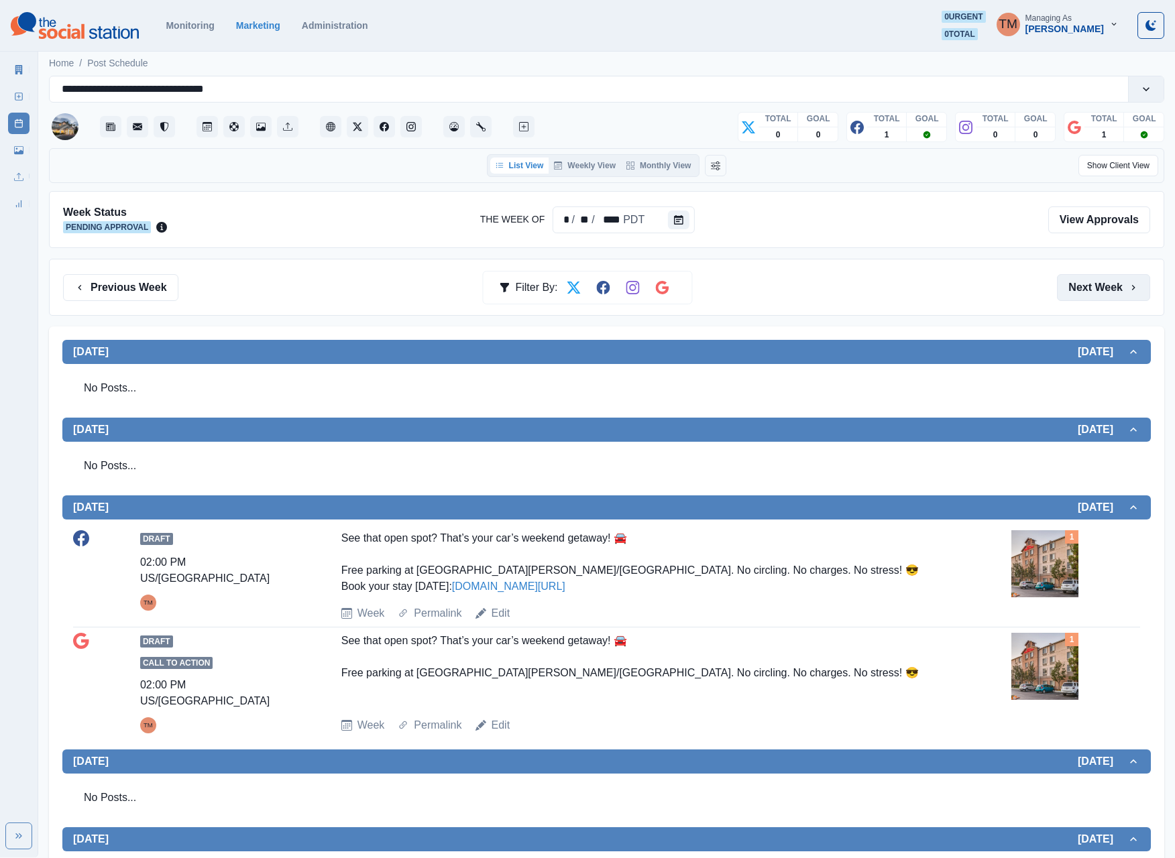
click at [1100, 301] on button "Next Week" at bounding box center [1103, 287] width 93 height 27
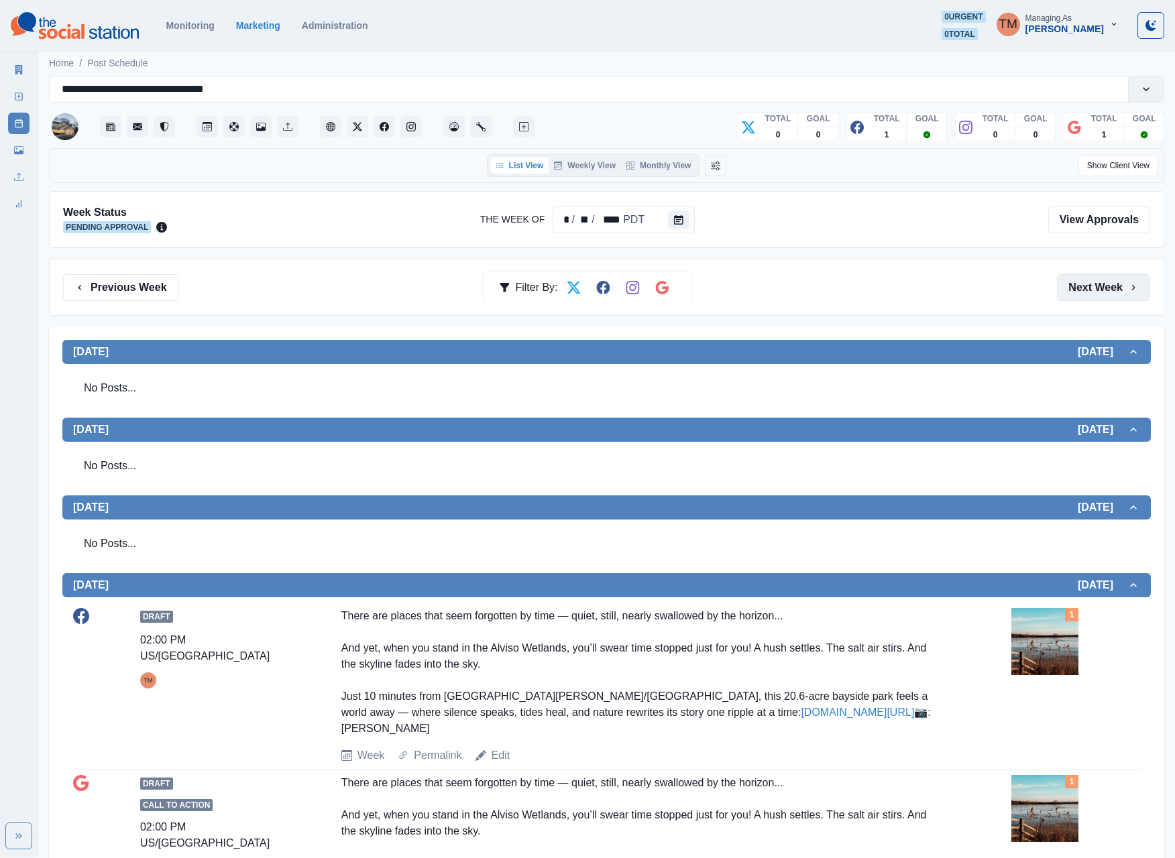
click at [1100, 301] on button "Next Week" at bounding box center [1103, 287] width 93 height 27
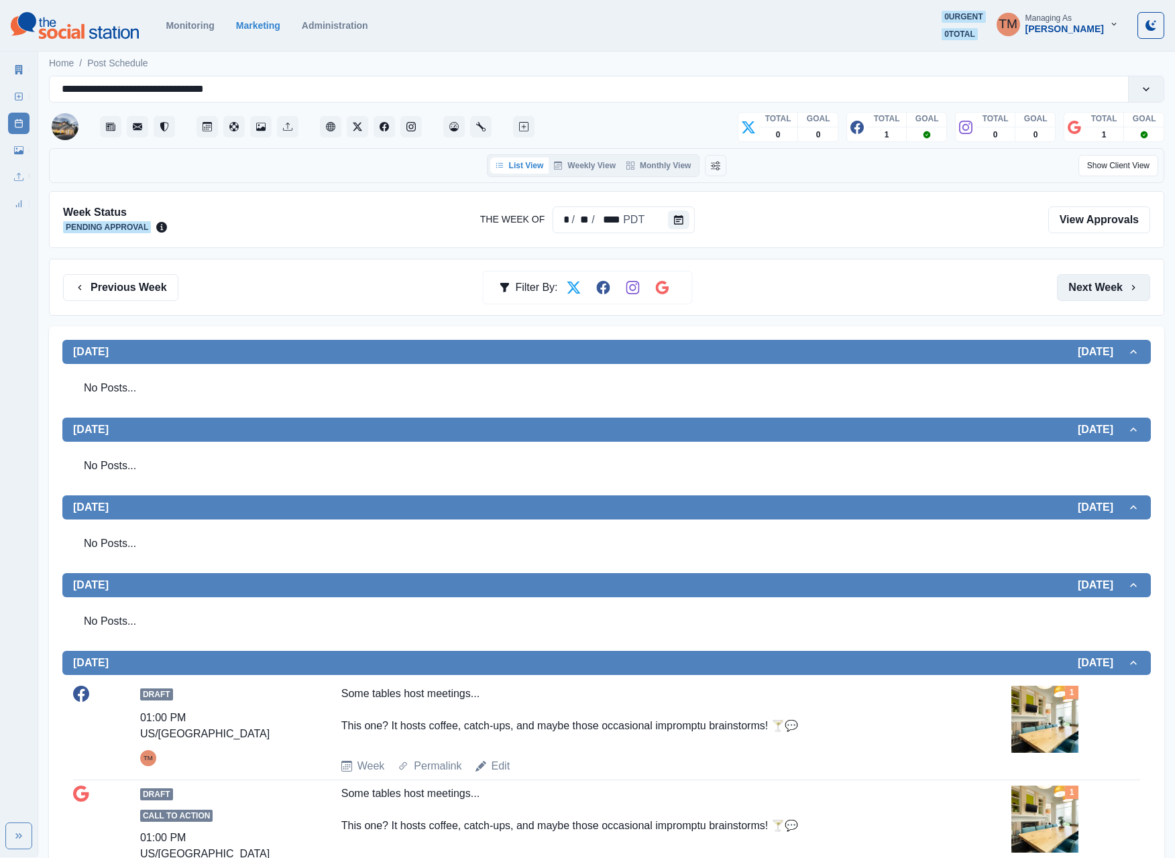
click at [1101, 301] on button "Next Week" at bounding box center [1103, 287] width 93 height 27
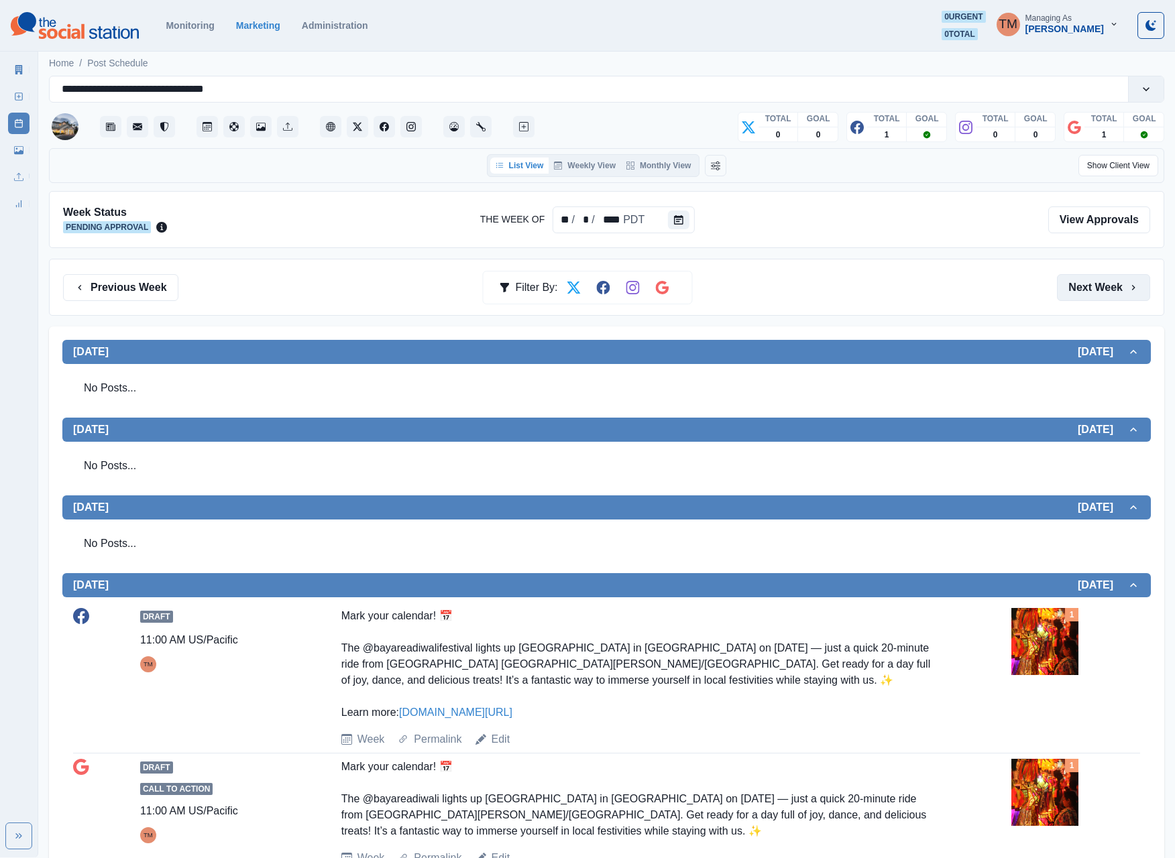
click at [1101, 301] on button "Next Week" at bounding box center [1103, 287] width 93 height 27
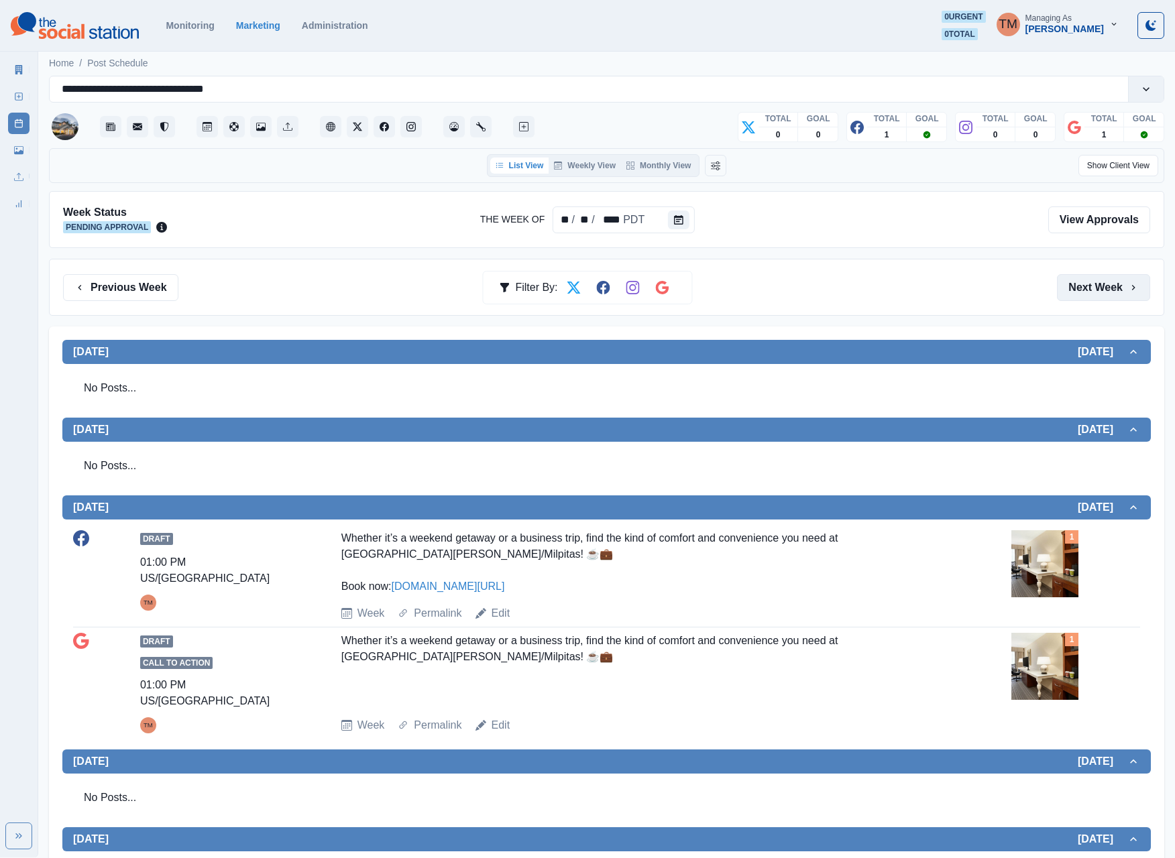
click at [1101, 301] on button "Next Week" at bounding box center [1103, 287] width 93 height 27
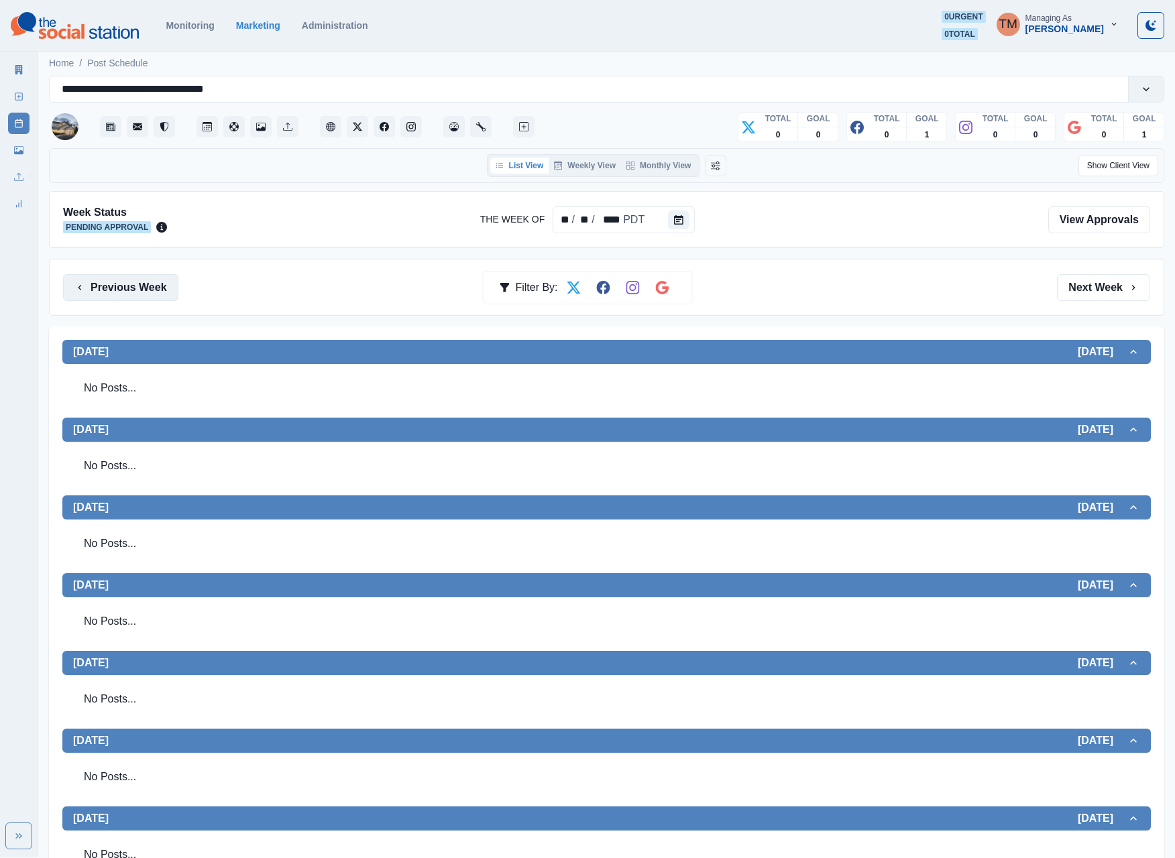
click at [161, 292] on button "Previous Week" at bounding box center [120, 287] width 115 height 27
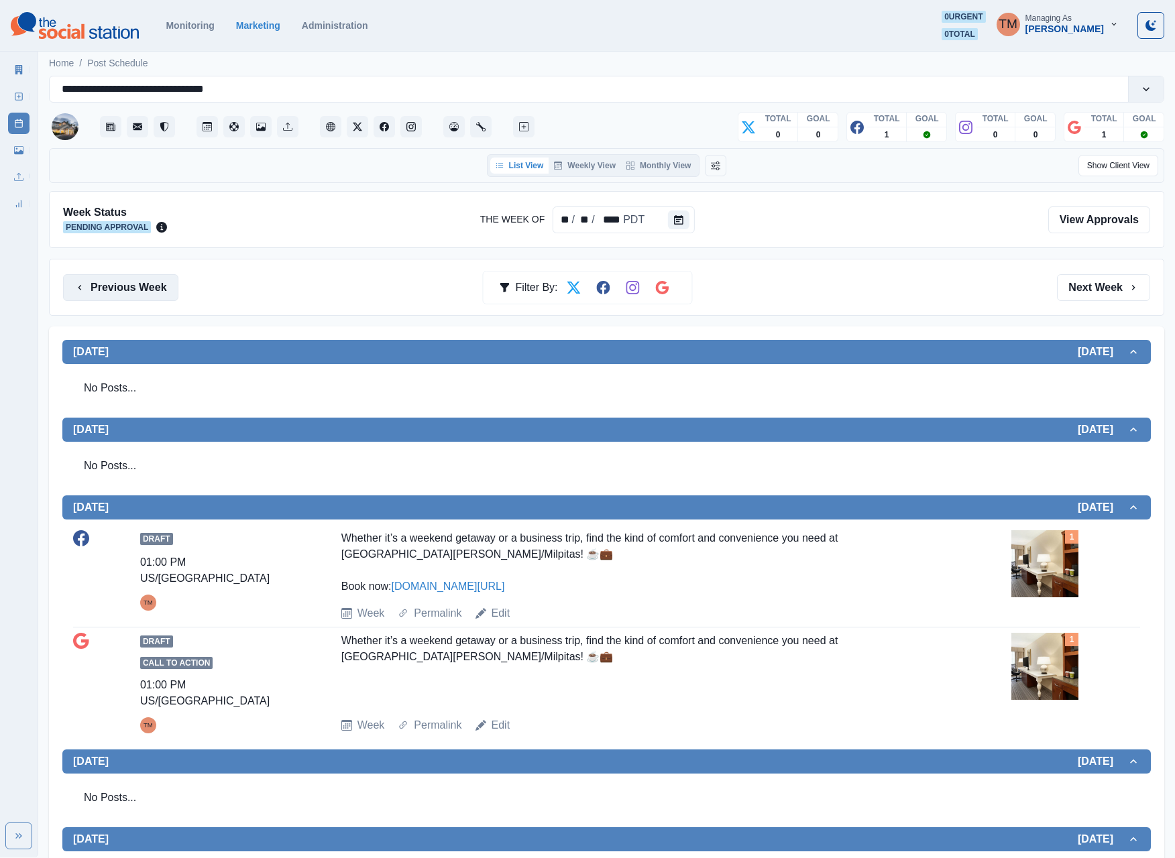
click at [161, 292] on button "Previous Week" at bounding box center [120, 287] width 115 height 27
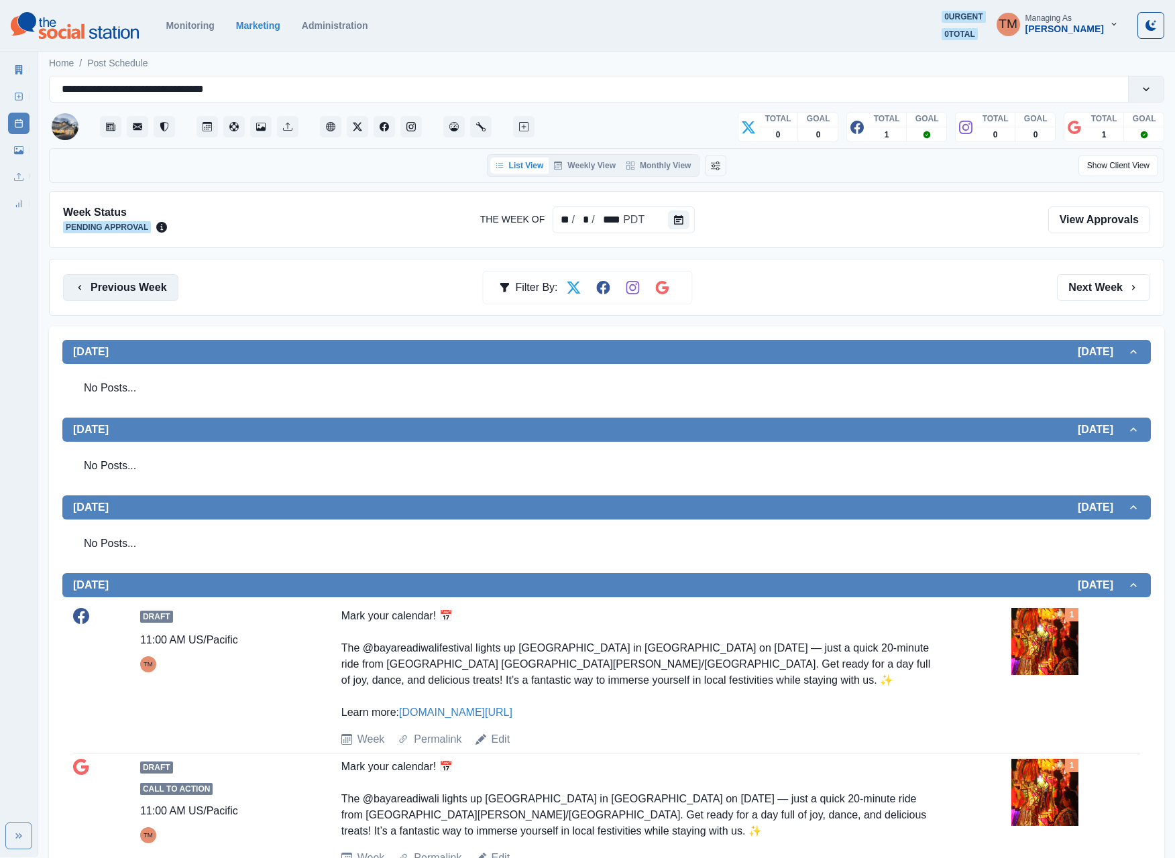
click at [161, 291] on button "Previous Week" at bounding box center [120, 287] width 115 height 27
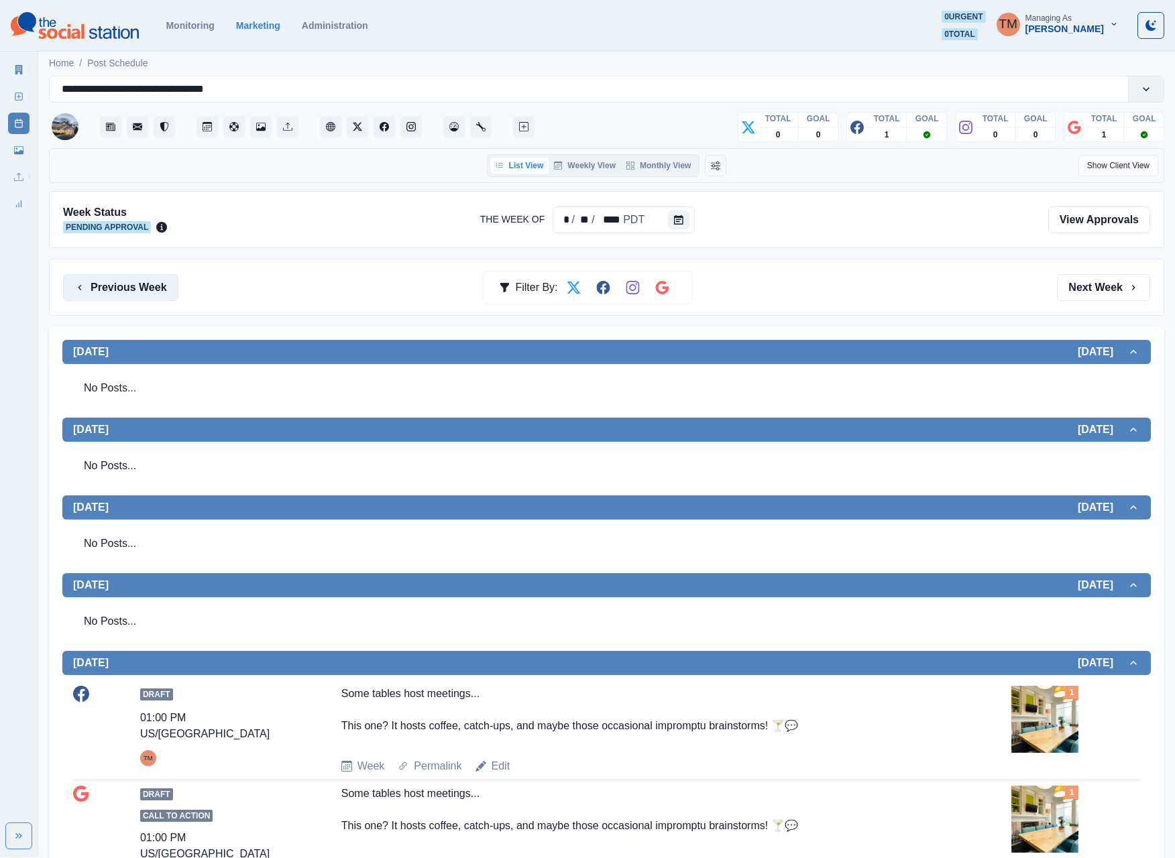
click at [161, 291] on button "Previous Week" at bounding box center [120, 287] width 115 height 27
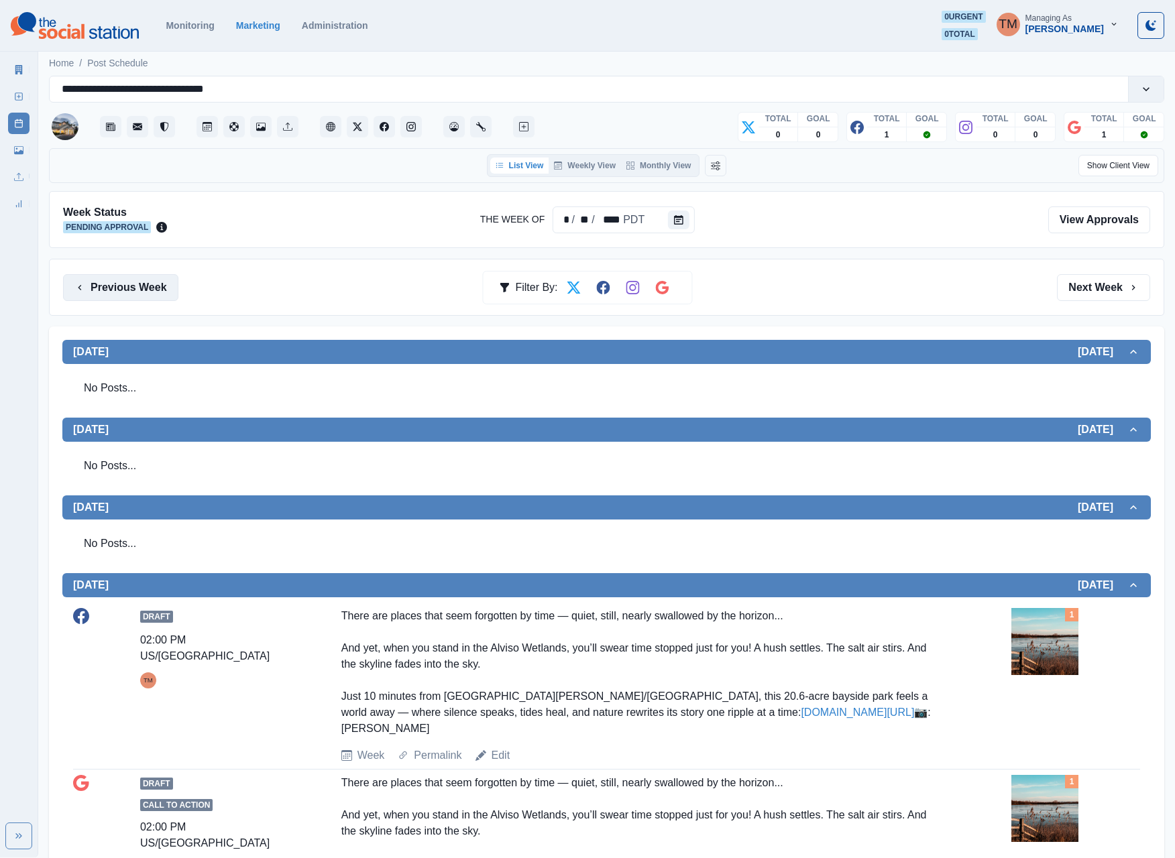
click at [161, 291] on button "Previous Week" at bounding box center [120, 287] width 115 height 27
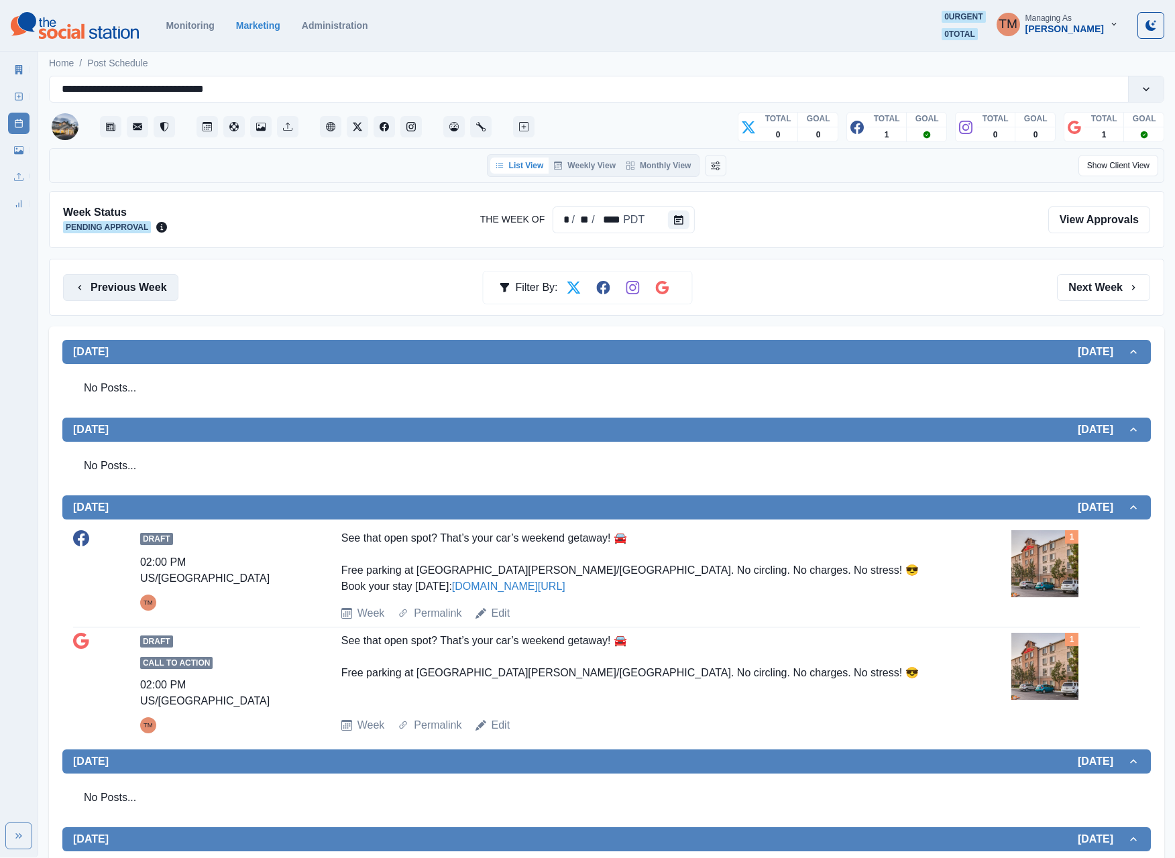
click at [161, 291] on button "Previous Week" at bounding box center [120, 287] width 115 height 27
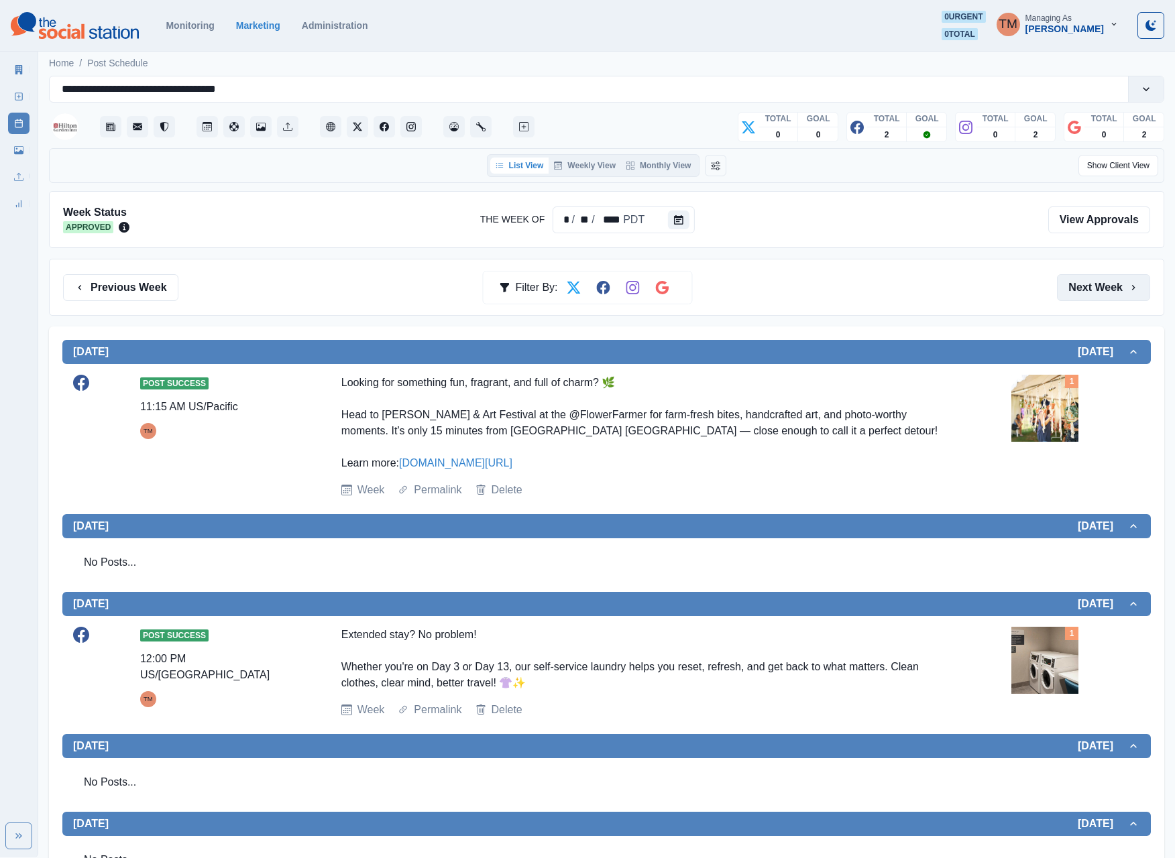
click at [1109, 295] on button "Next Week" at bounding box center [1103, 287] width 93 height 27
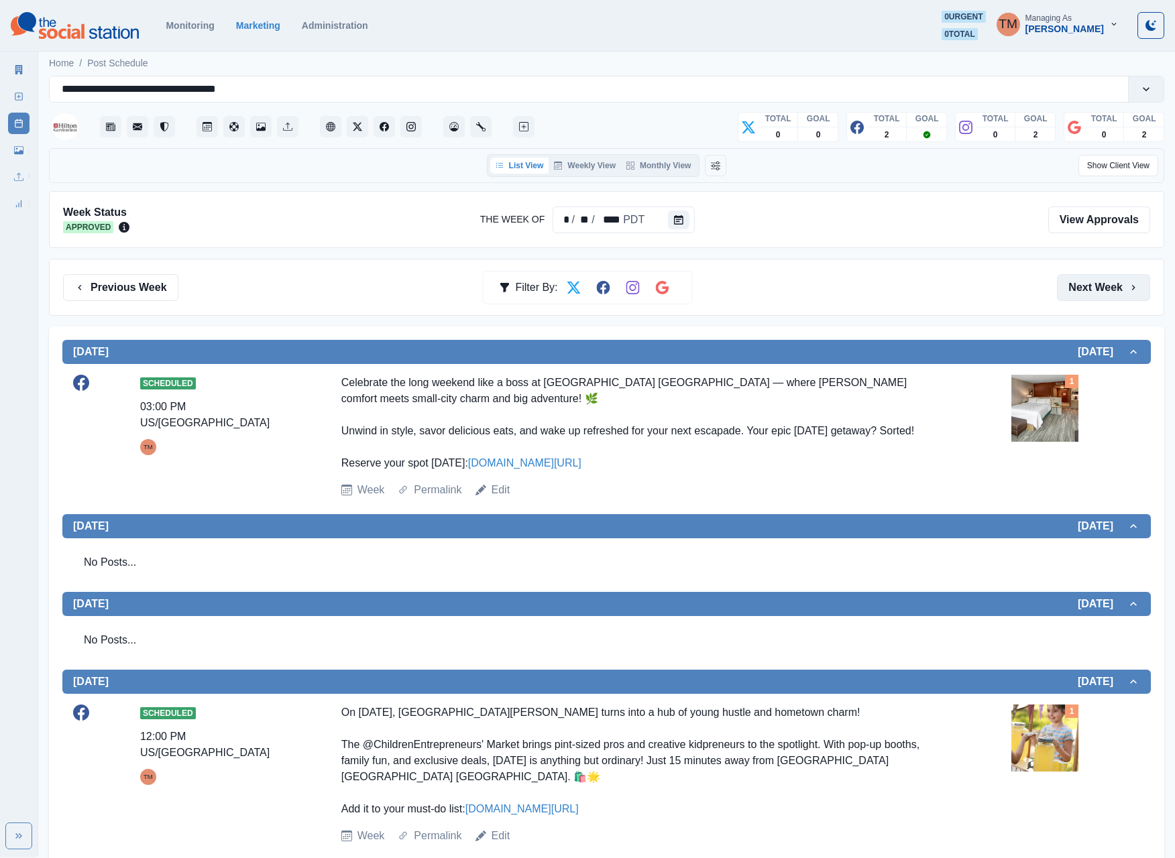
click at [1109, 295] on button "Next Week" at bounding box center [1103, 287] width 93 height 27
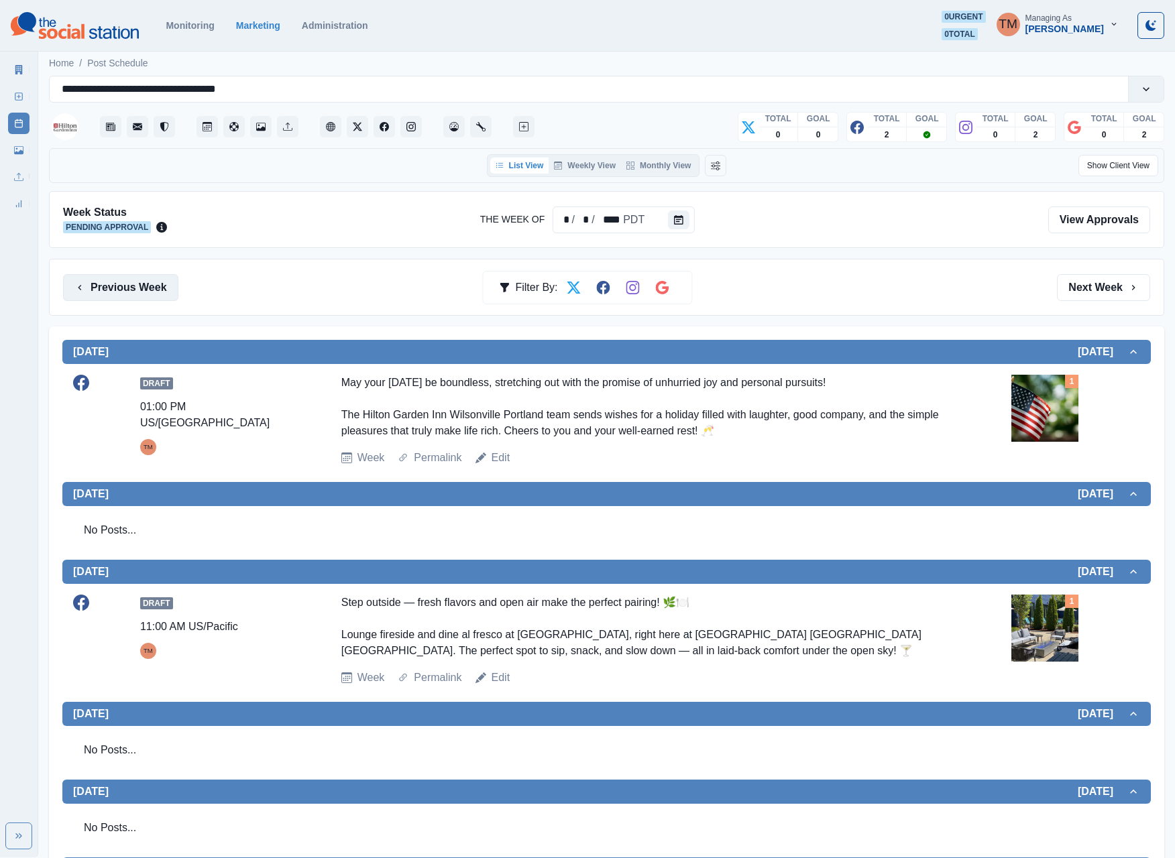
click at [152, 292] on button "Previous Week" at bounding box center [120, 287] width 115 height 27
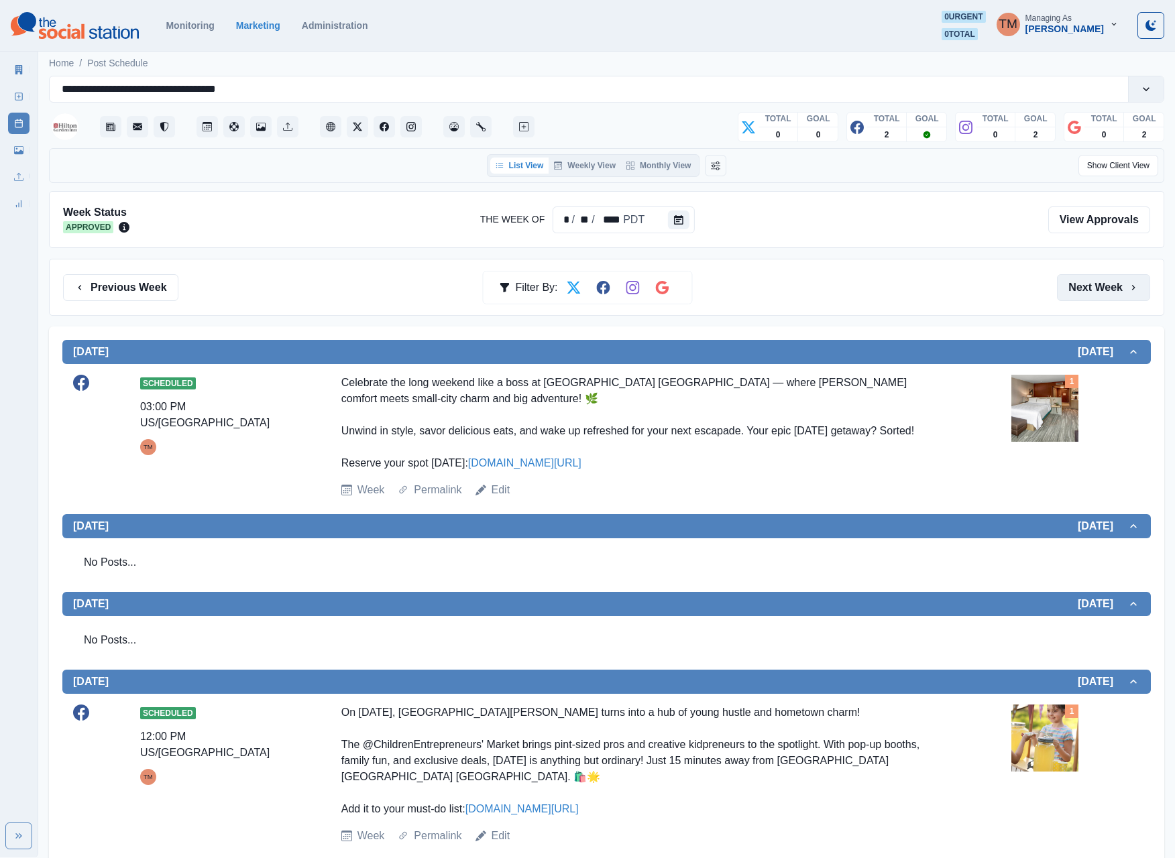
click at [1079, 300] on button "Next Week" at bounding box center [1103, 287] width 93 height 27
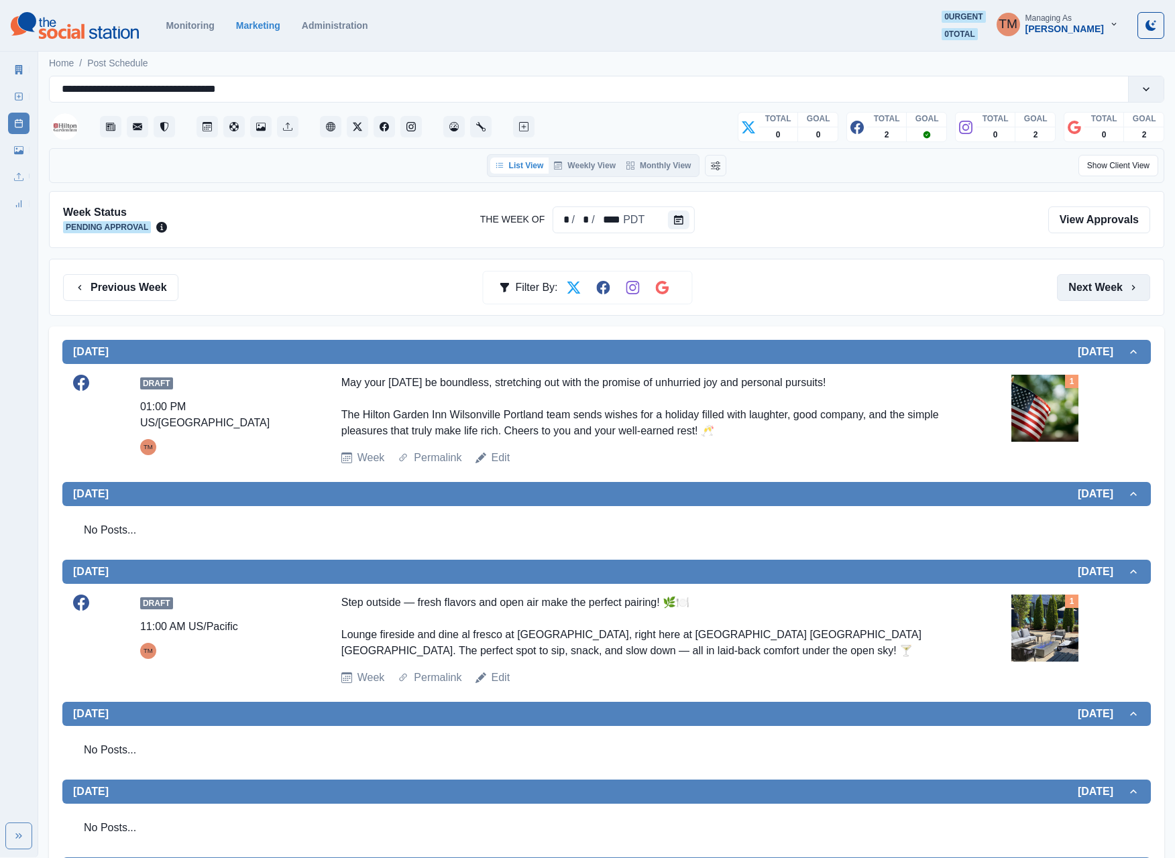
click at [1079, 300] on button "Next Week" at bounding box center [1103, 287] width 93 height 27
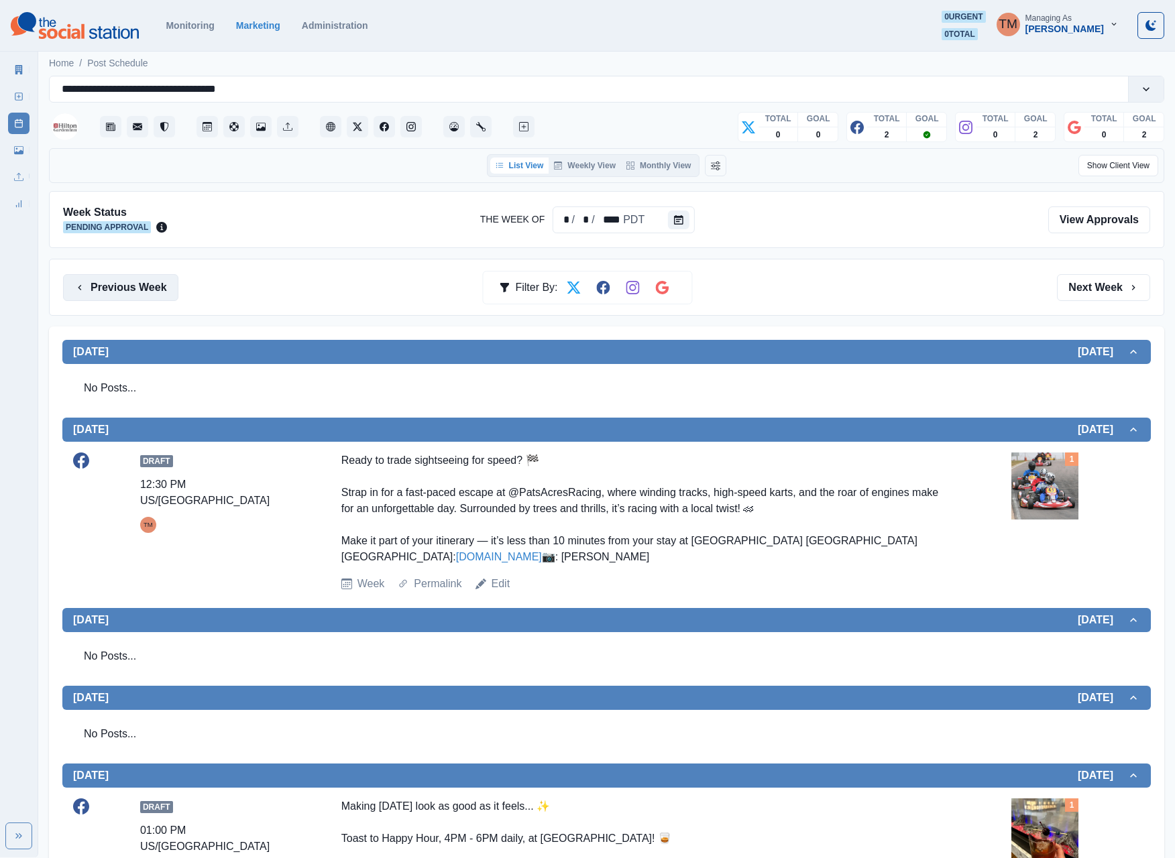
click at [145, 292] on button "Previous Week" at bounding box center [120, 287] width 115 height 27
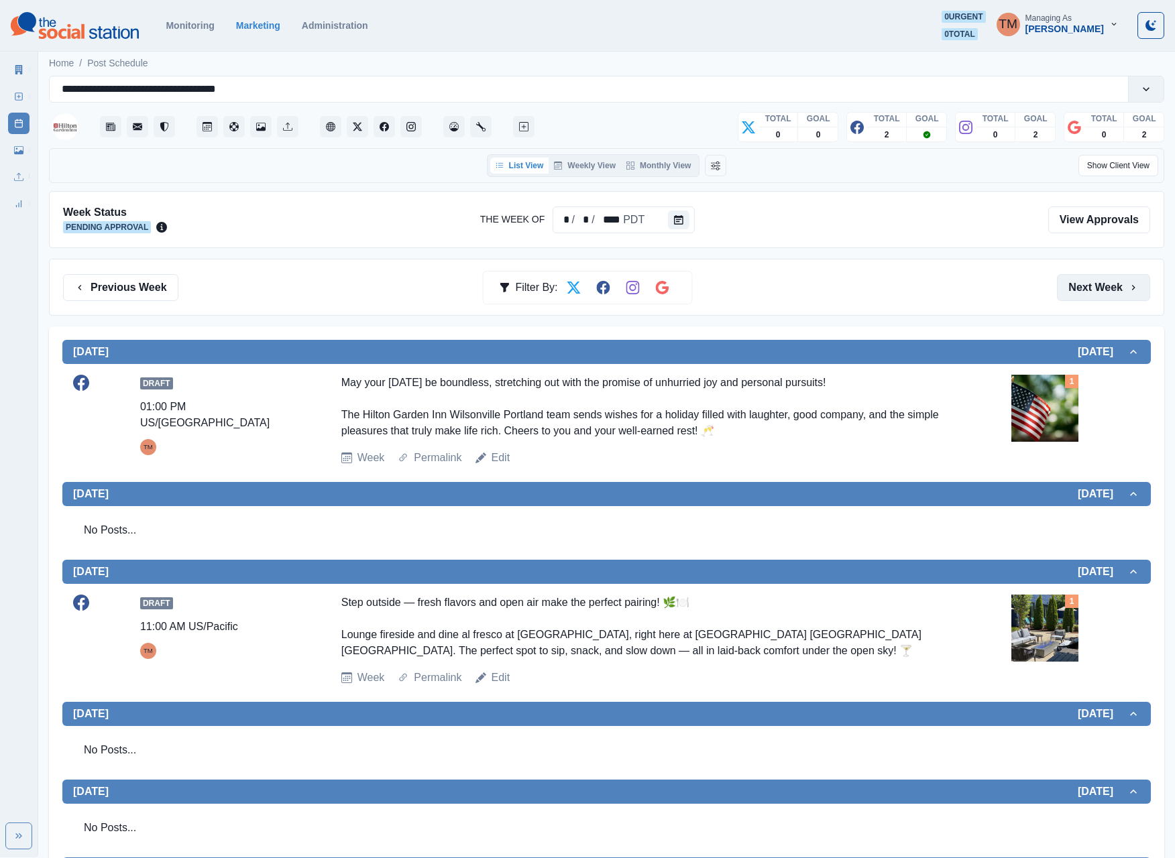
click at [1078, 295] on button "Next Week" at bounding box center [1103, 287] width 93 height 27
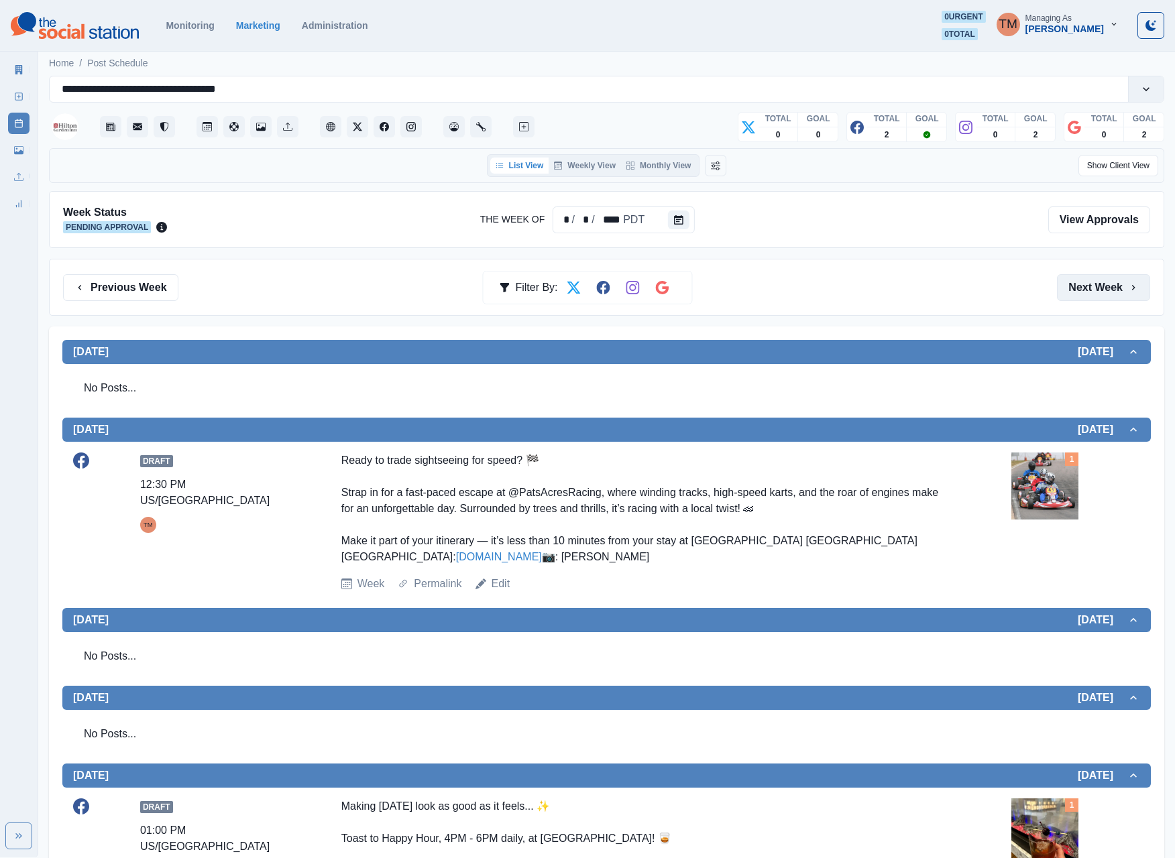
click at [1078, 295] on button "Next Week" at bounding box center [1103, 287] width 93 height 27
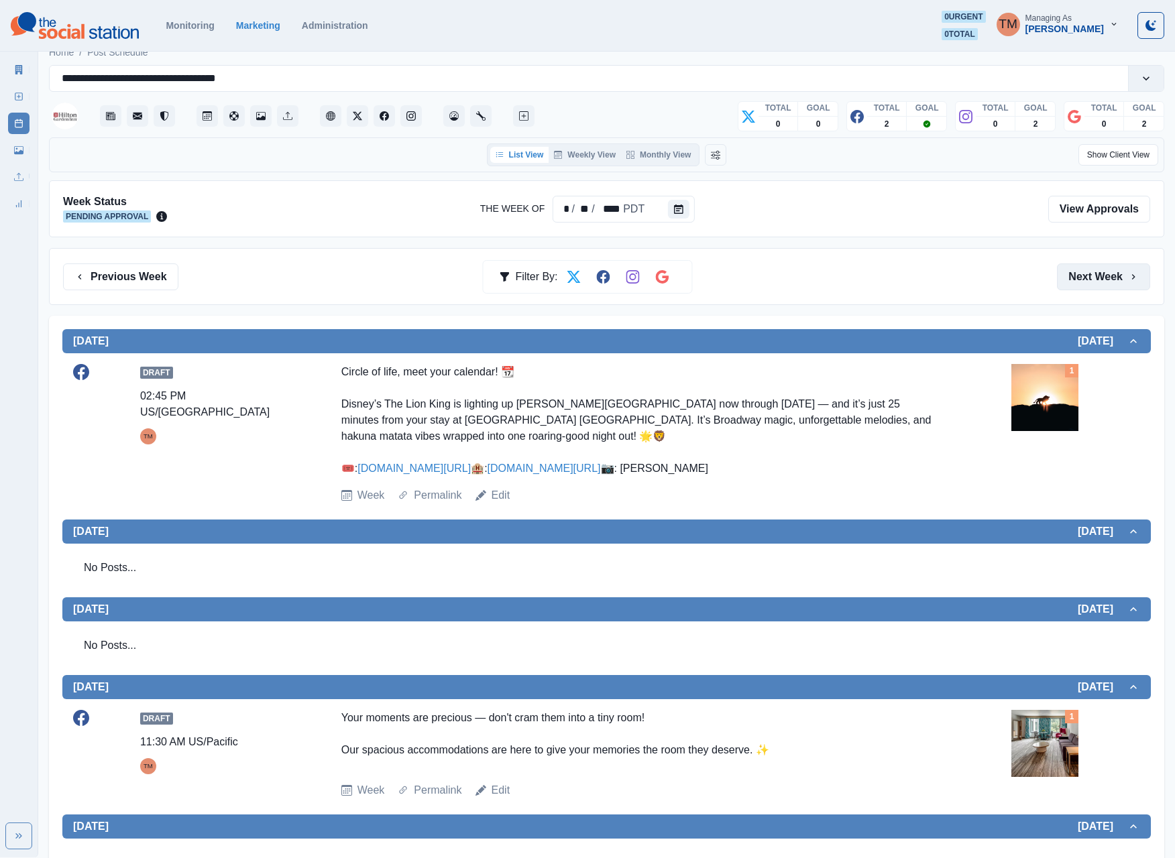
scroll to position [9, 0]
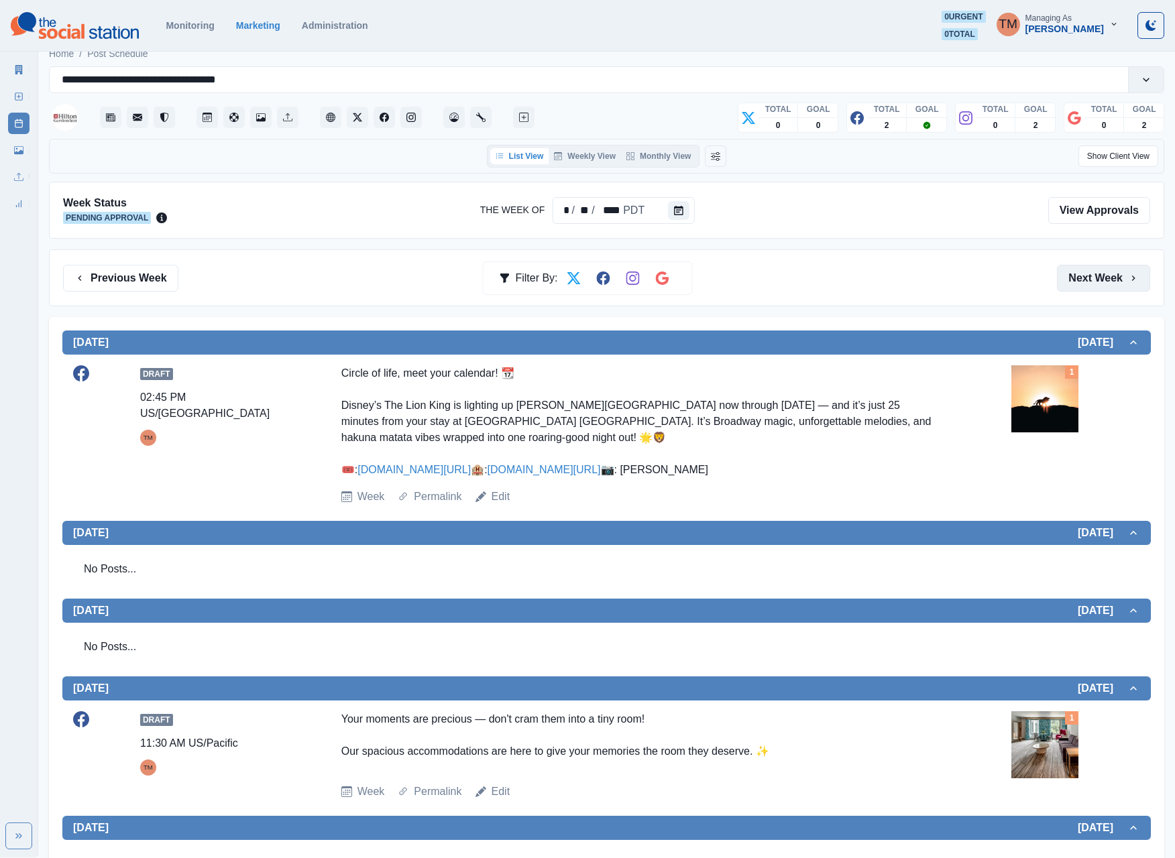
click at [1081, 286] on button "Next Week" at bounding box center [1103, 278] width 93 height 27
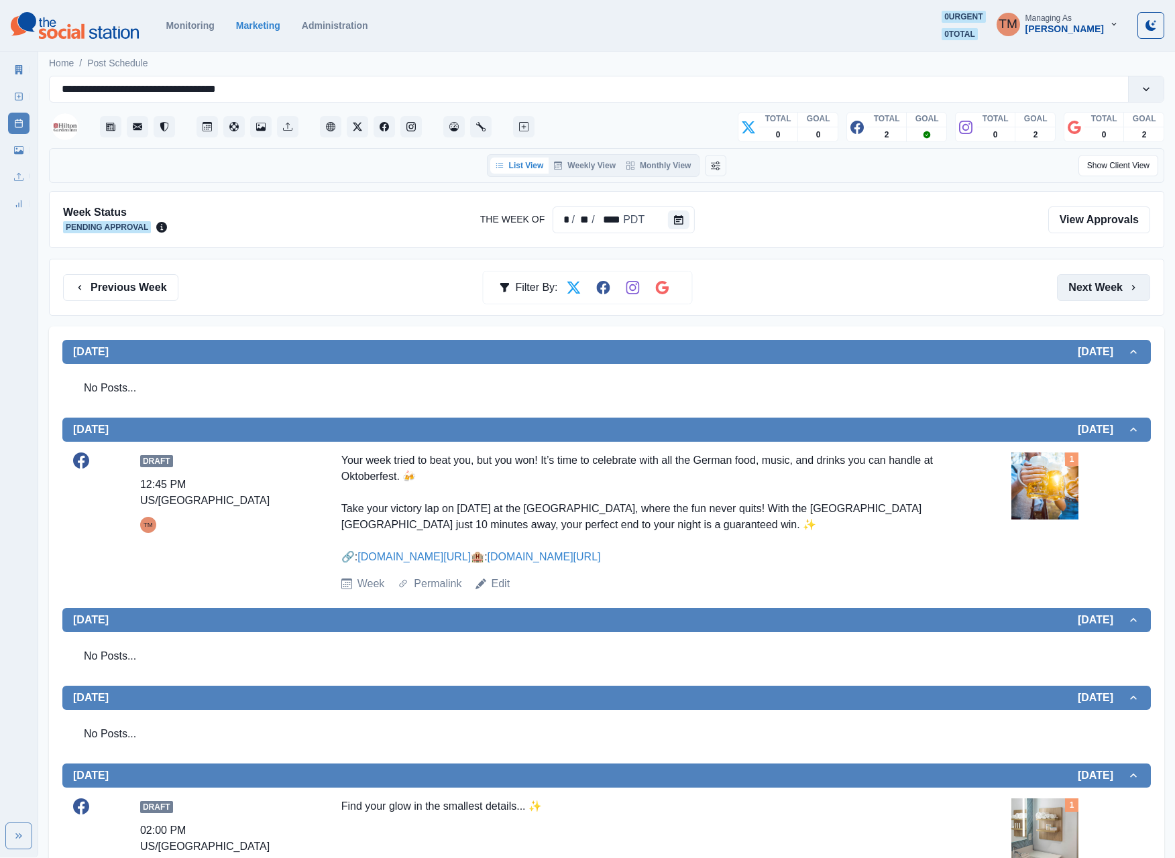
click at [1081, 286] on button "Next Week" at bounding box center [1103, 287] width 93 height 27
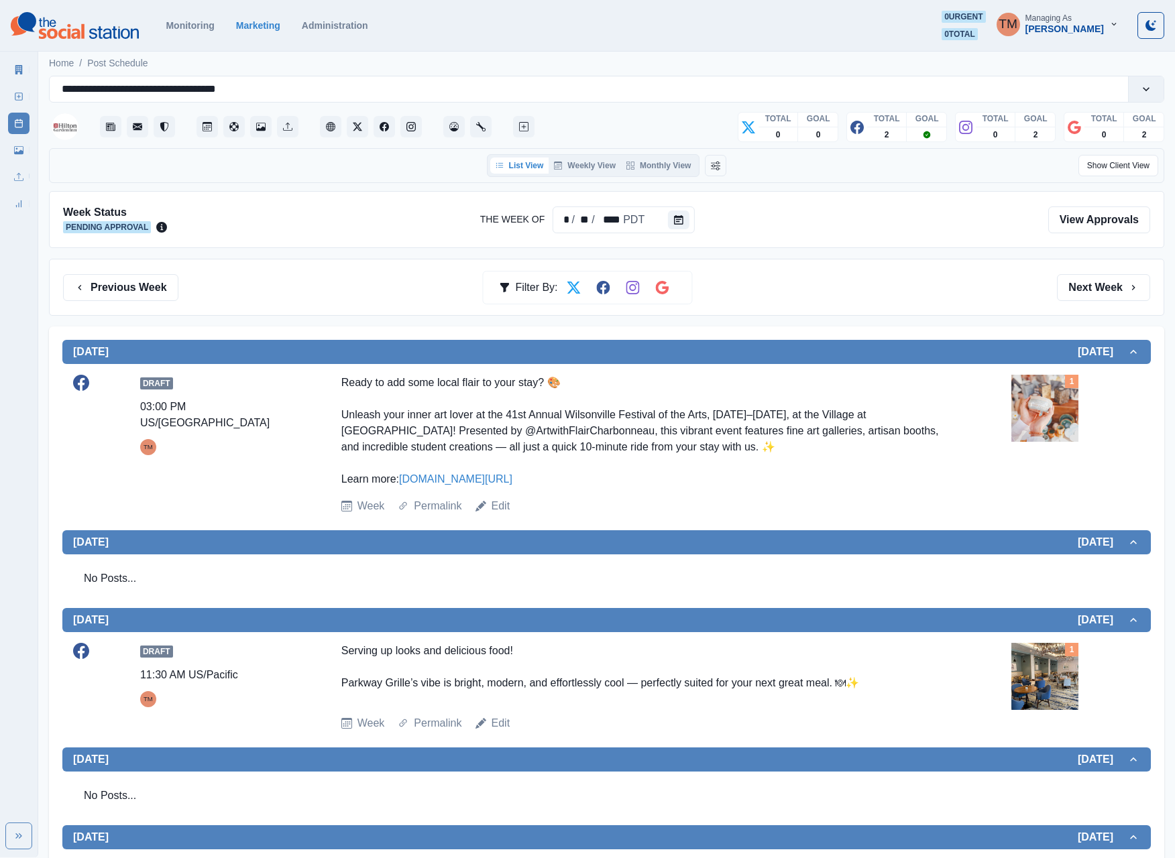
click at [1081, 288] on button "Next Week" at bounding box center [1103, 287] width 93 height 27
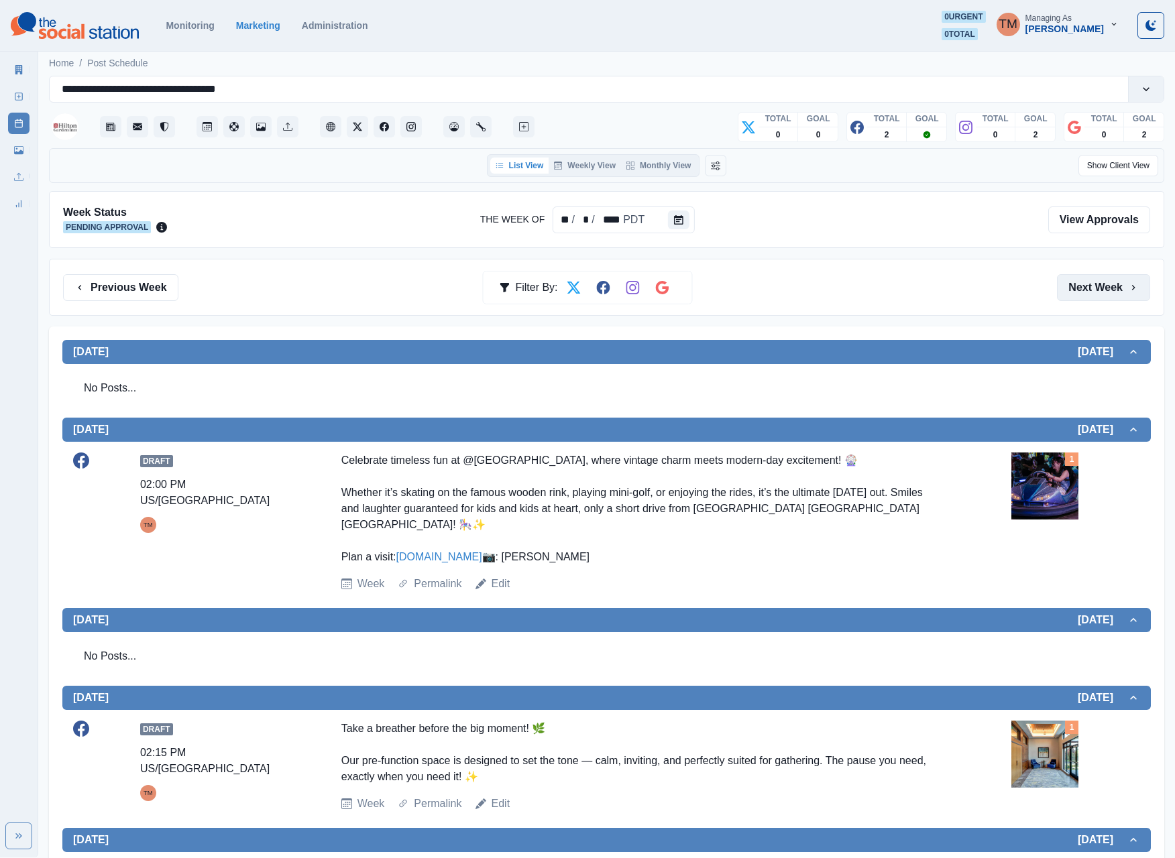
click at [1081, 299] on button "Next Week" at bounding box center [1103, 287] width 93 height 27
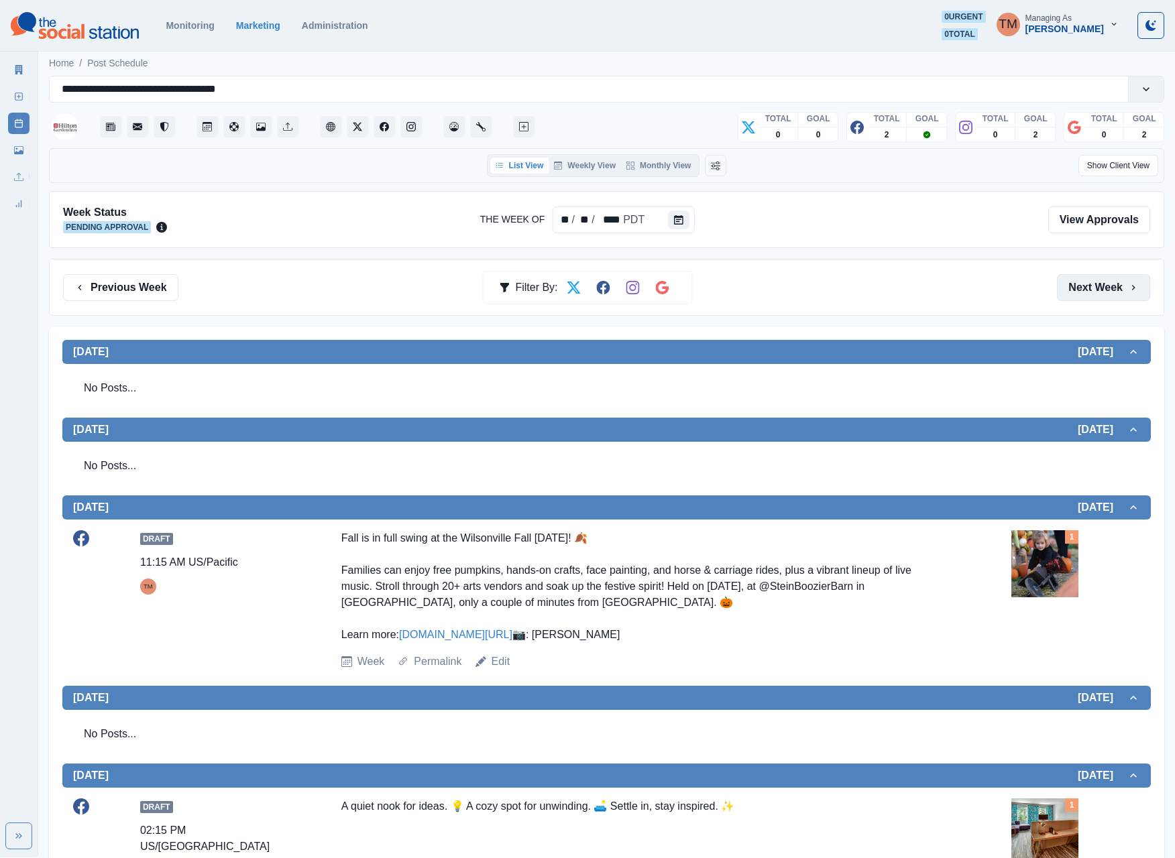
click at [1081, 299] on button "Next Week" at bounding box center [1103, 287] width 93 height 27
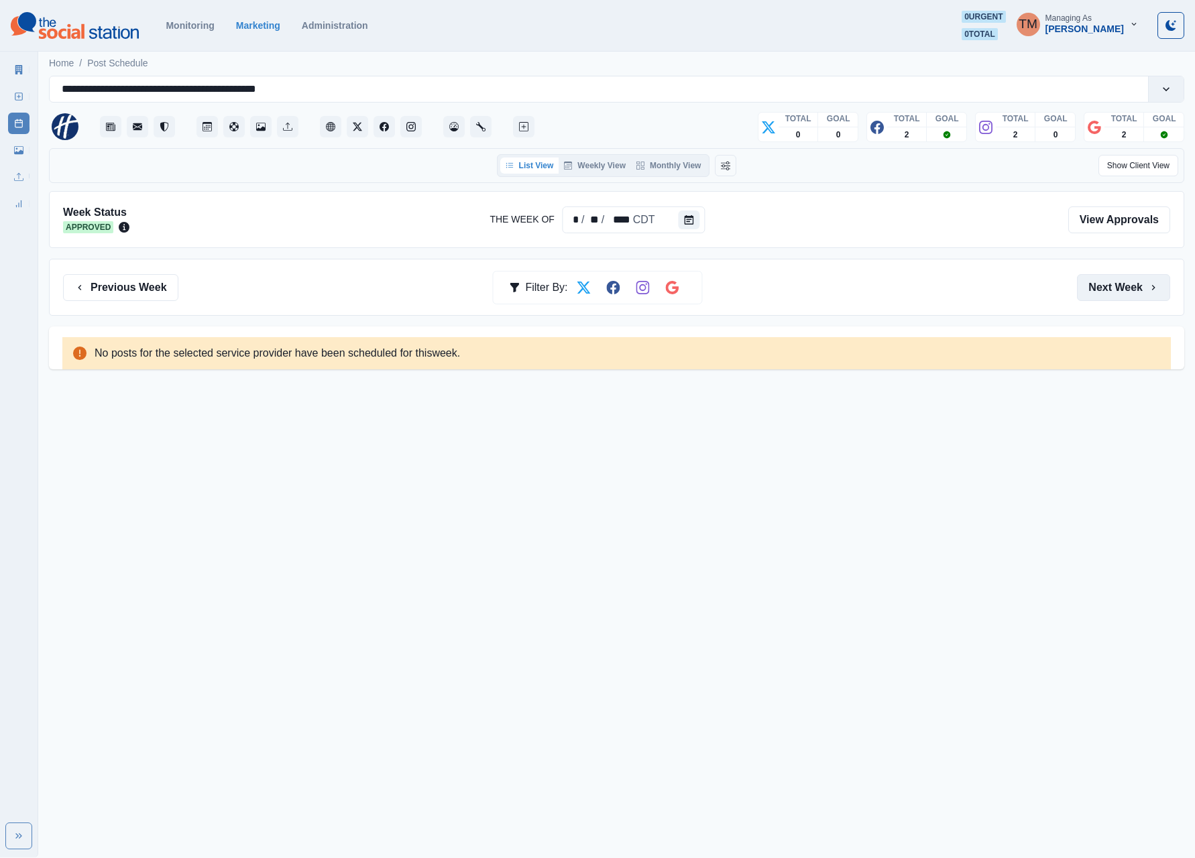
click at [1113, 299] on button "Next Week" at bounding box center [1123, 287] width 93 height 27
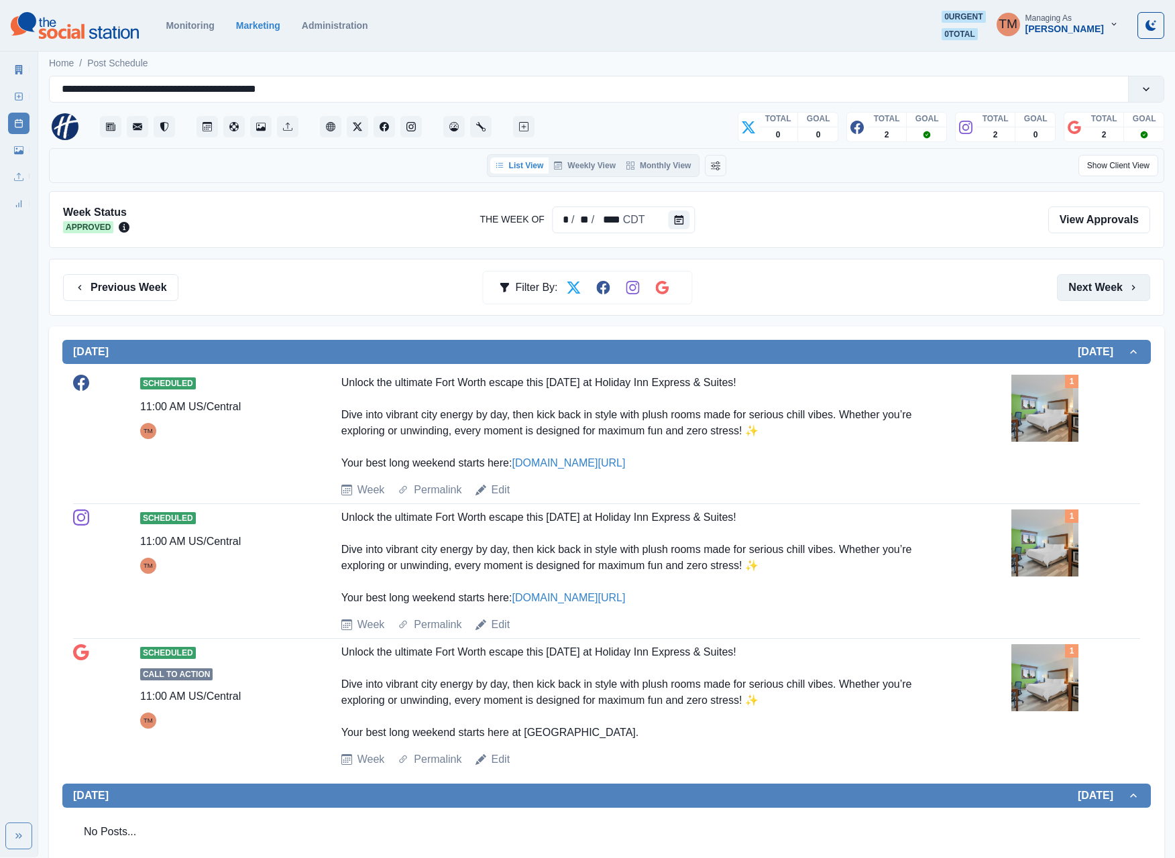
click at [1108, 286] on button "Next Week" at bounding box center [1103, 287] width 93 height 27
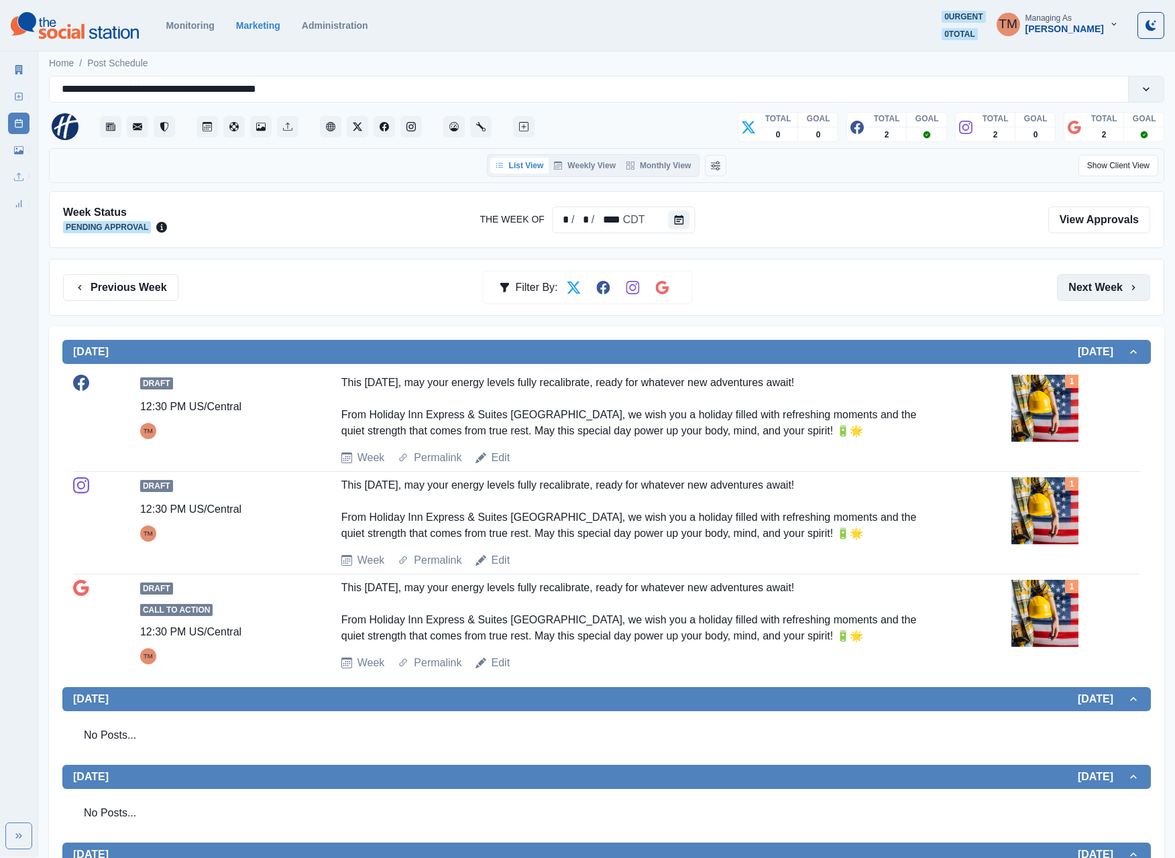
click at [1100, 292] on button "Next Week" at bounding box center [1103, 287] width 93 height 27
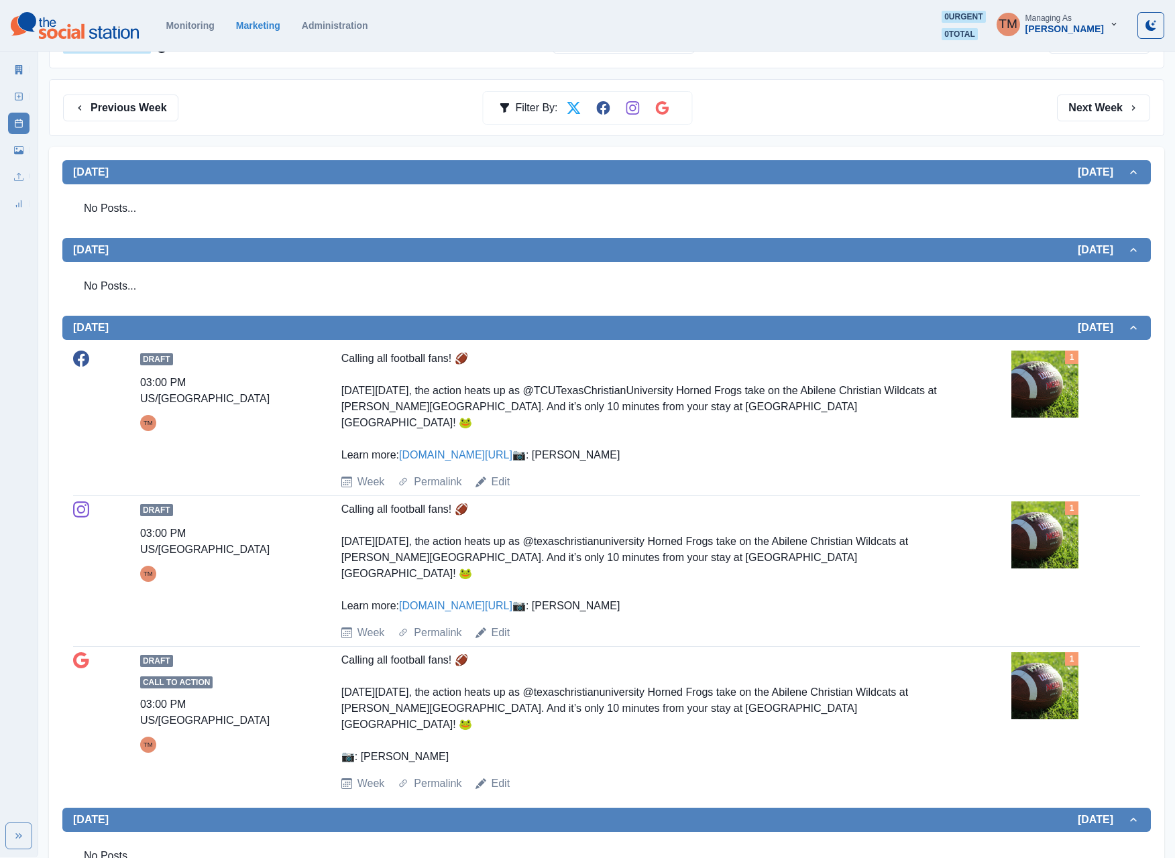
scroll to position [50, 0]
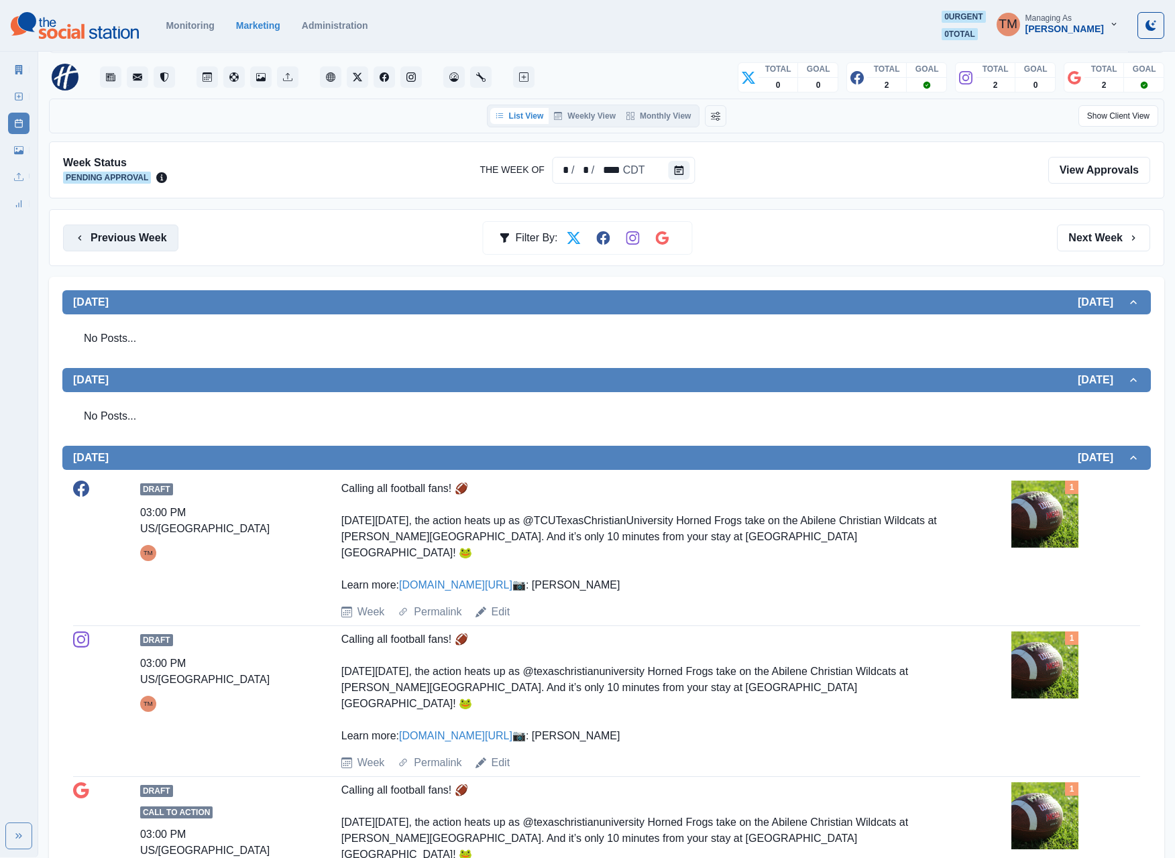
click at [135, 251] on button "Previous Week" at bounding box center [120, 238] width 115 height 27
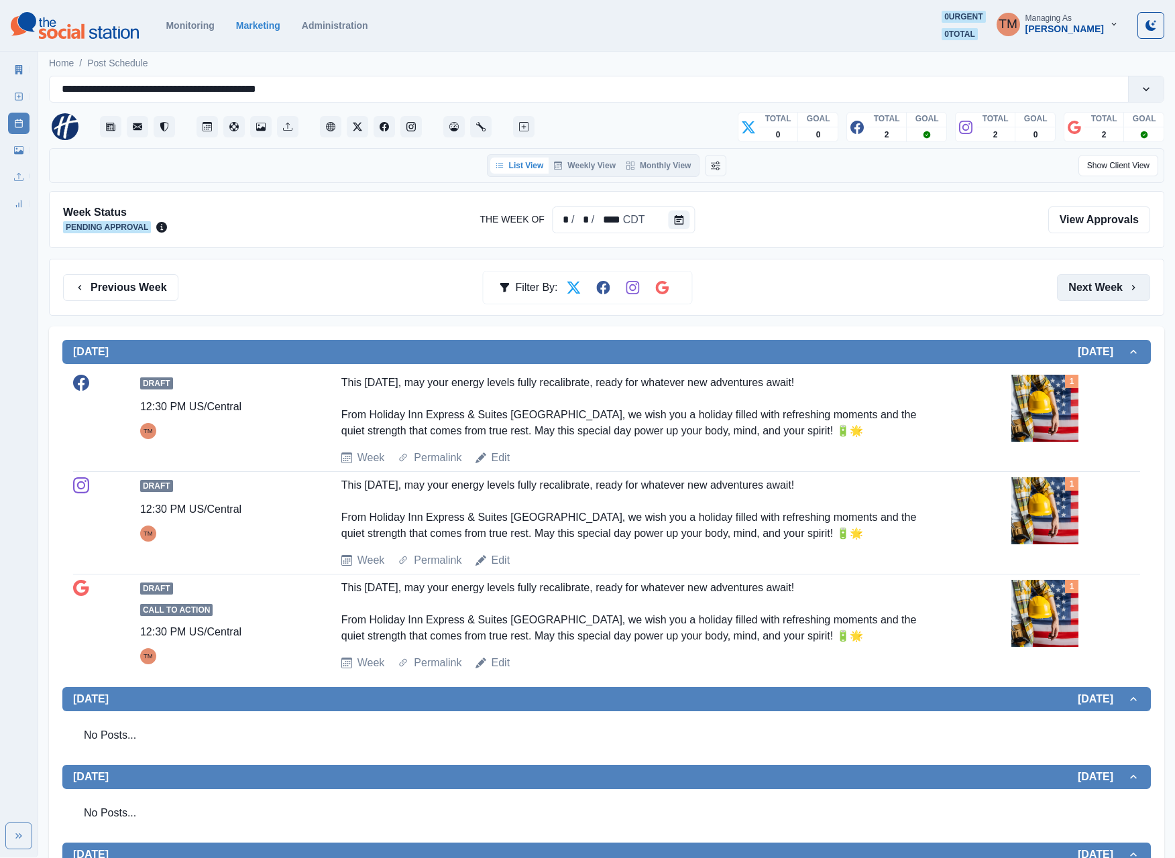
click at [1092, 291] on button "Next Week" at bounding box center [1103, 287] width 93 height 27
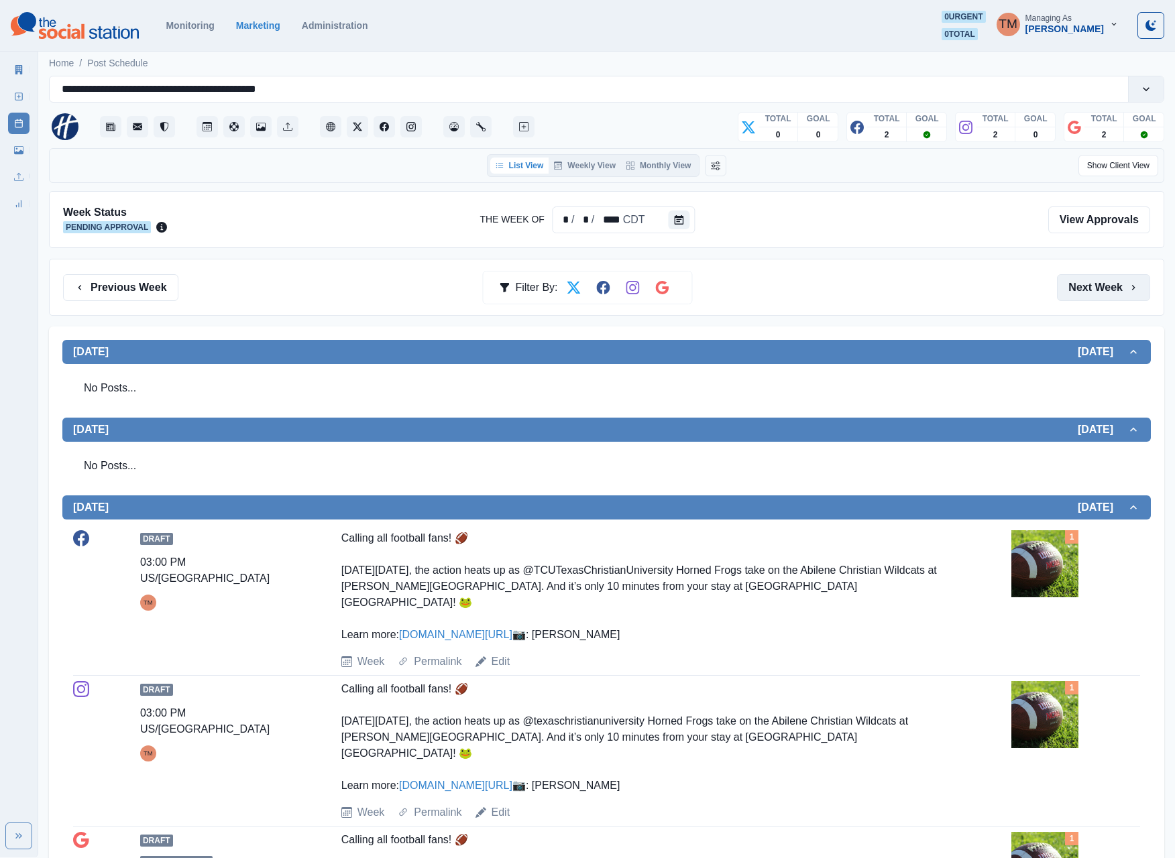
click at [1092, 291] on button "Next Week" at bounding box center [1103, 287] width 93 height 27
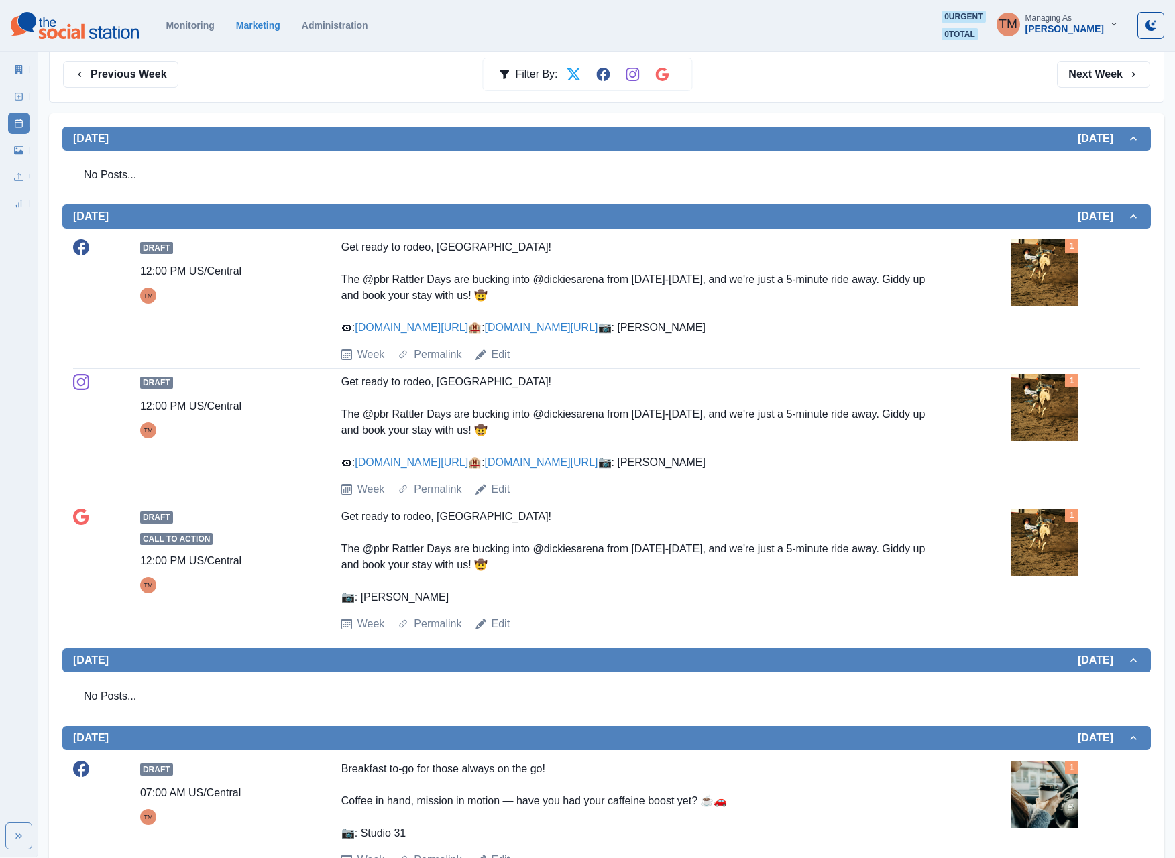
scroll to position [168, 0]
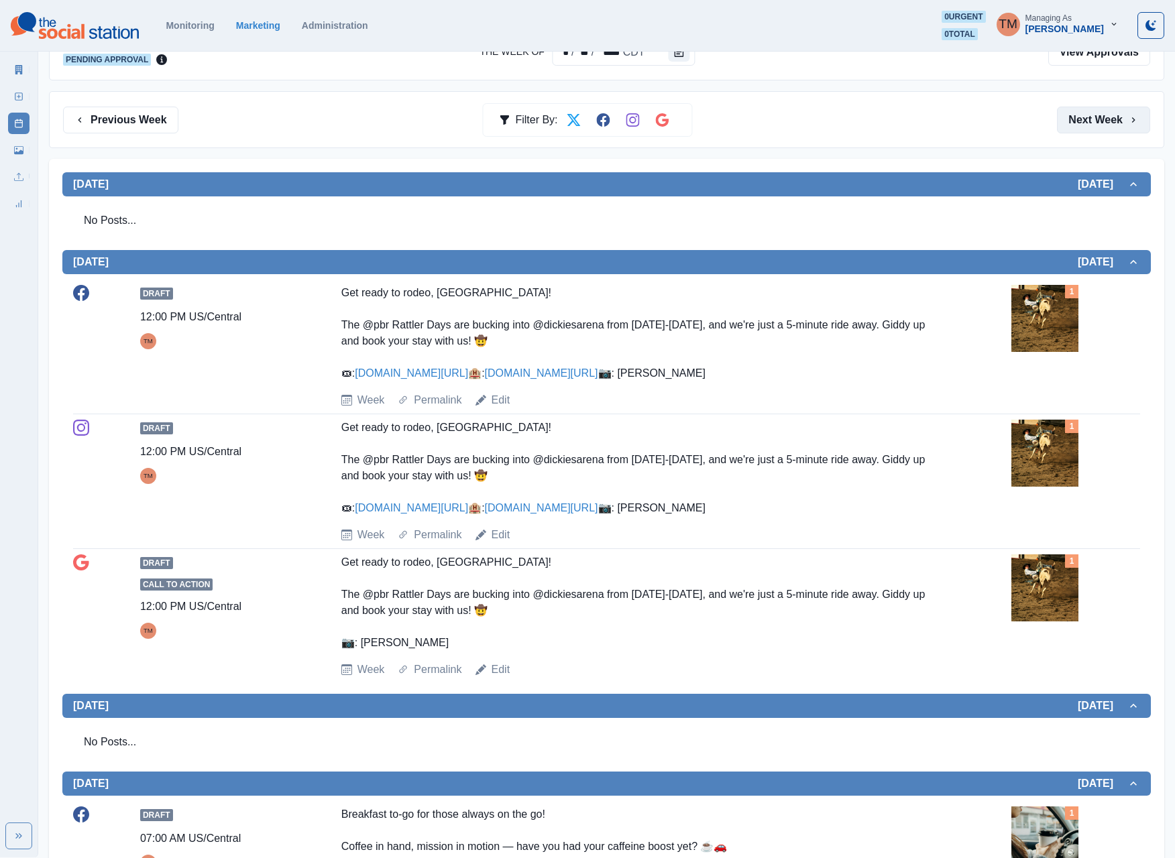
click at [1108, 125] on button "Next Week" at bounding box center [1103, 120] width 93 height 27
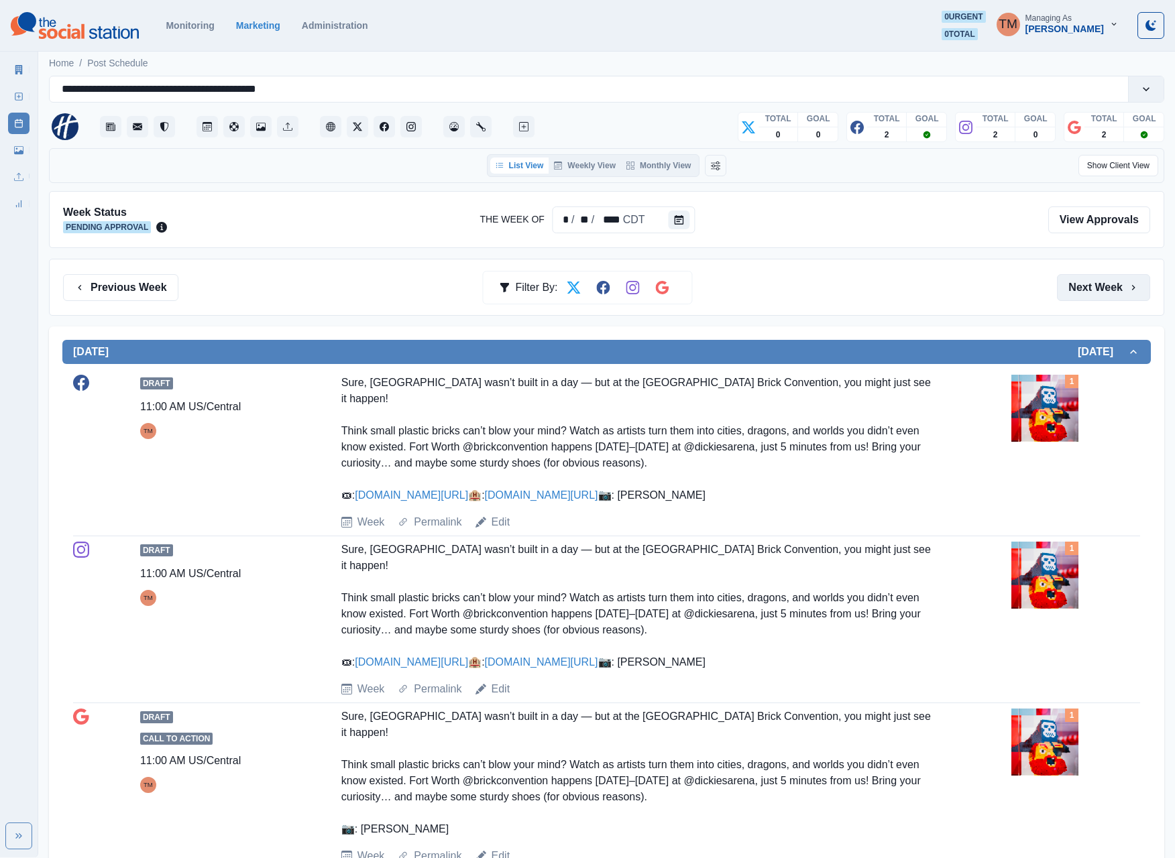
click at [1106, 283] on button "Next Week" at bounding box center [1103, 287] width 93 height 27
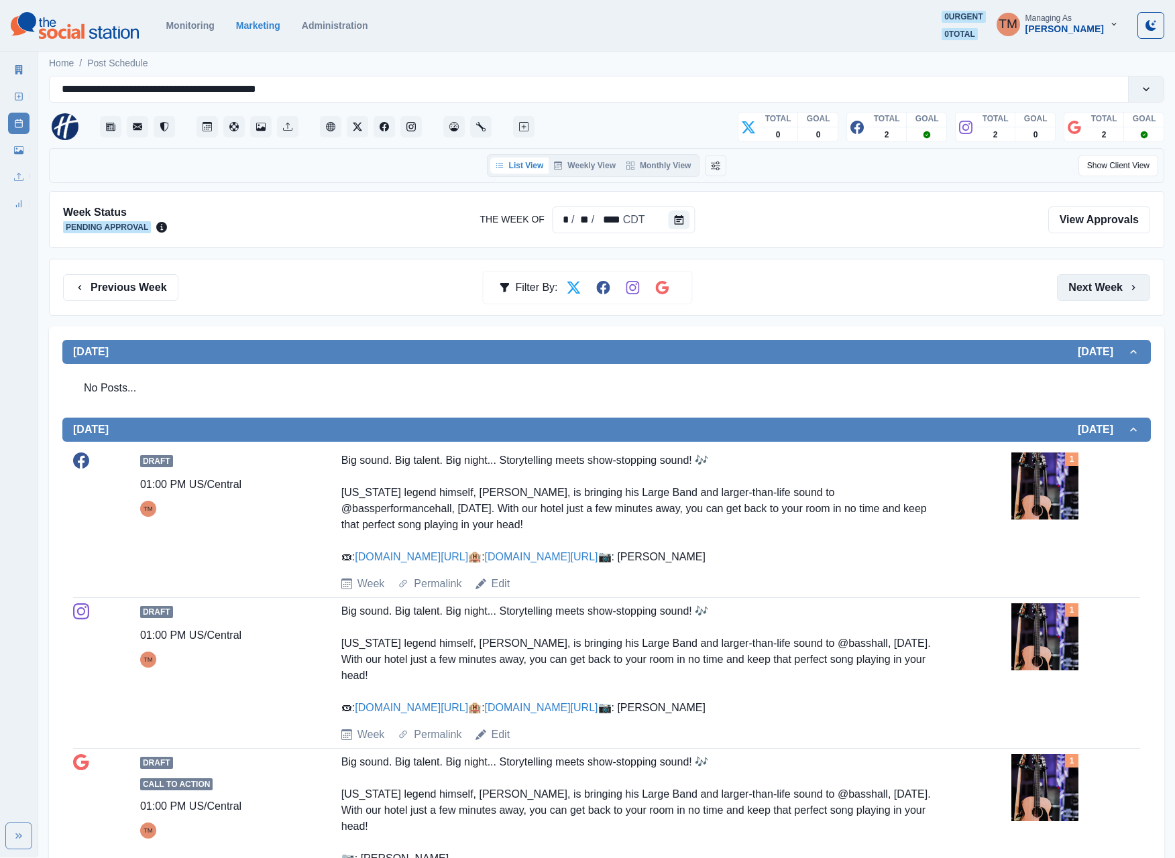
click at [1090, 294] on button "Next Week" at bounding box center [1103, 287] width 93 height 27
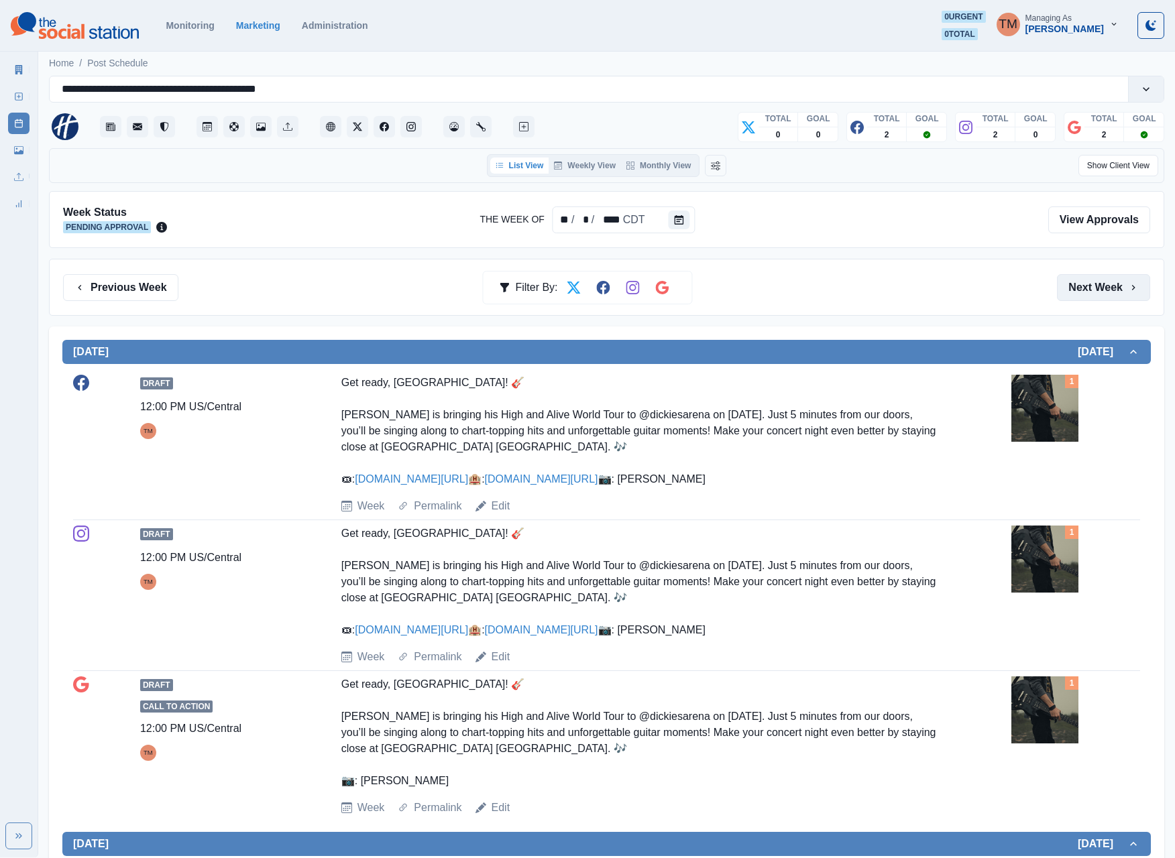
click at [1085, 294] on button "Next Week" at bounding box center [1103, 287] width 93 height 27
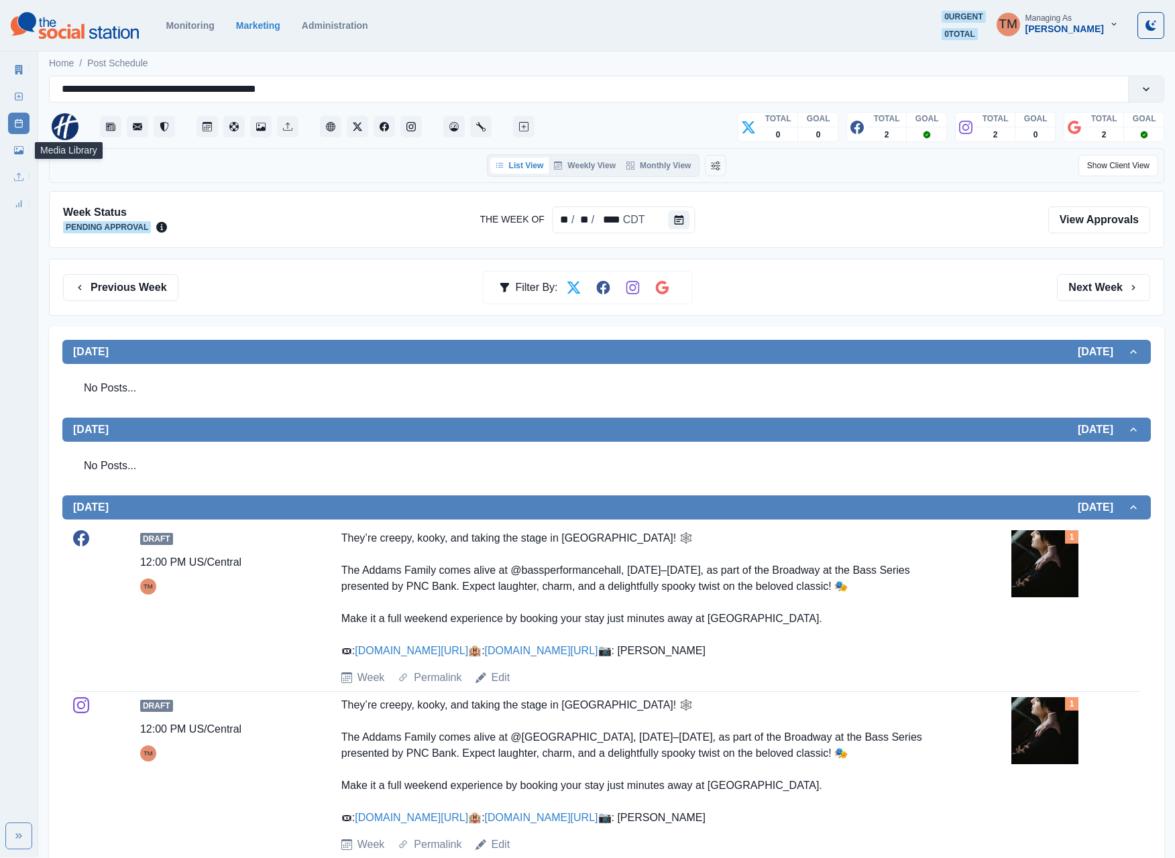
click at [15, 153] on icon at bounding box center [18, 150] width 9 height 8
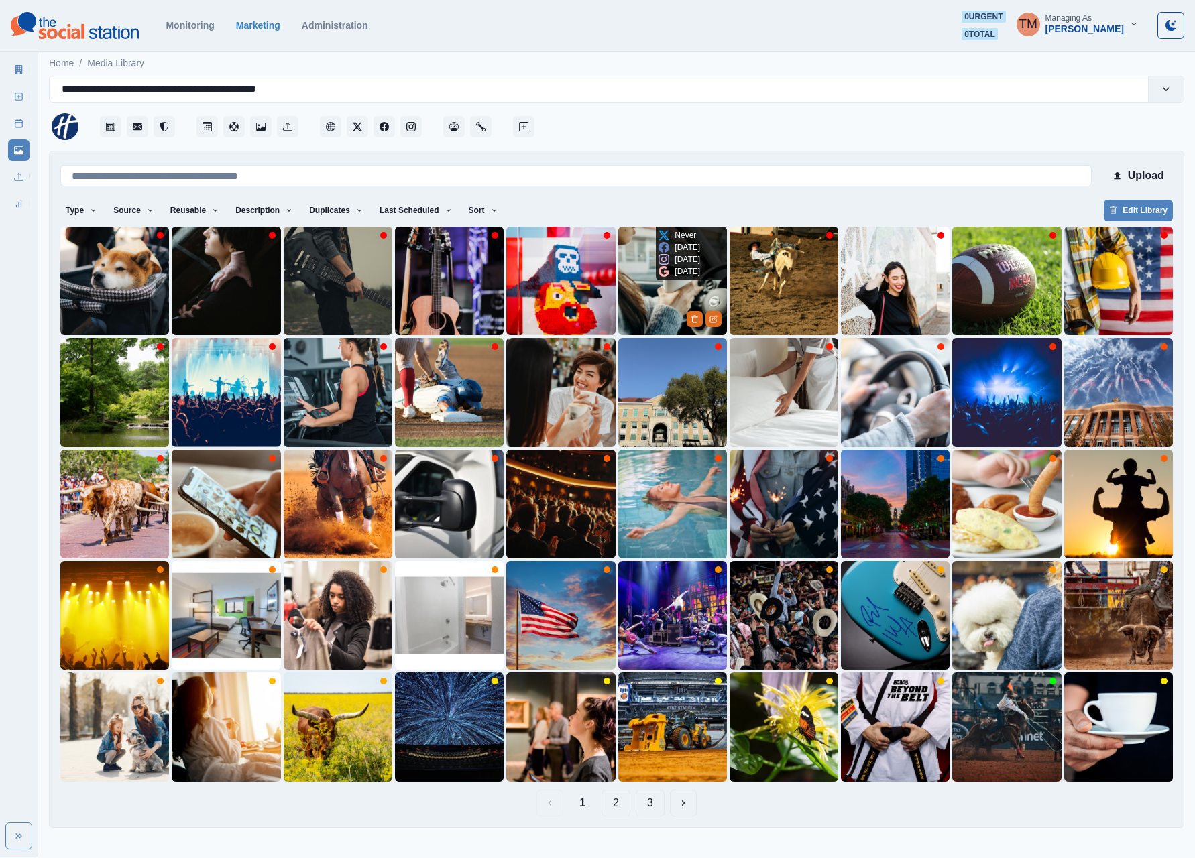
click at [652, 311] on img at bounding box center [672, 281] width 109 height 109
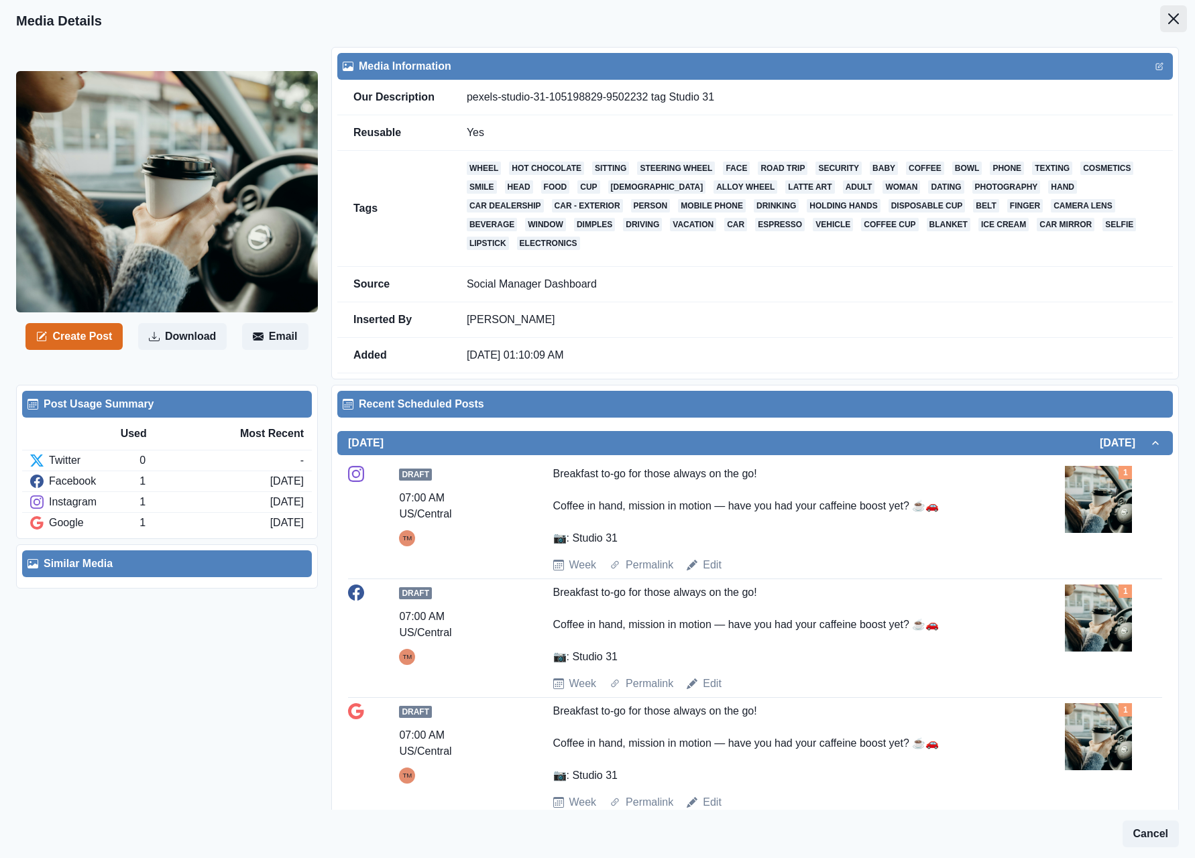
click at [1160, 23] on button "Close" at bounding box center [1173, 18] width 27 height 27
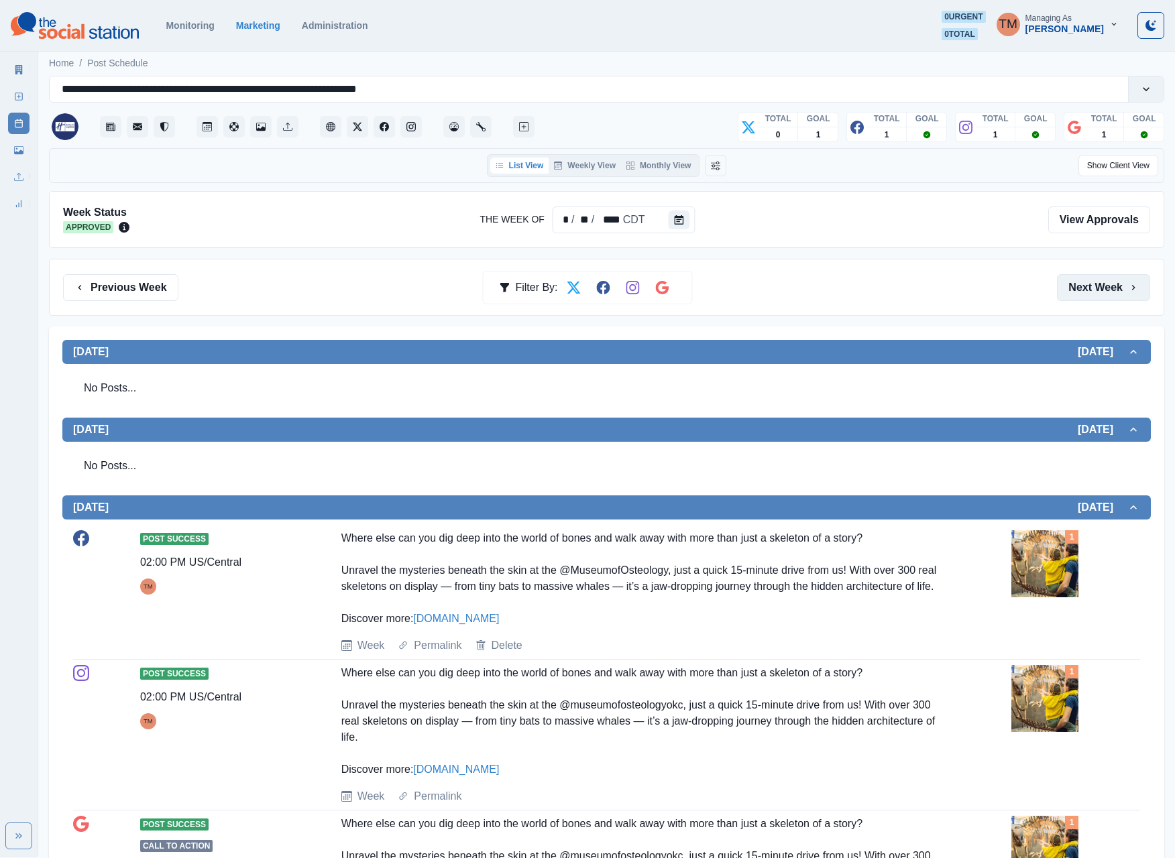
click at [1078, 291] on button "Next Week" at bounding box center [1103, 287] width 93 height 27
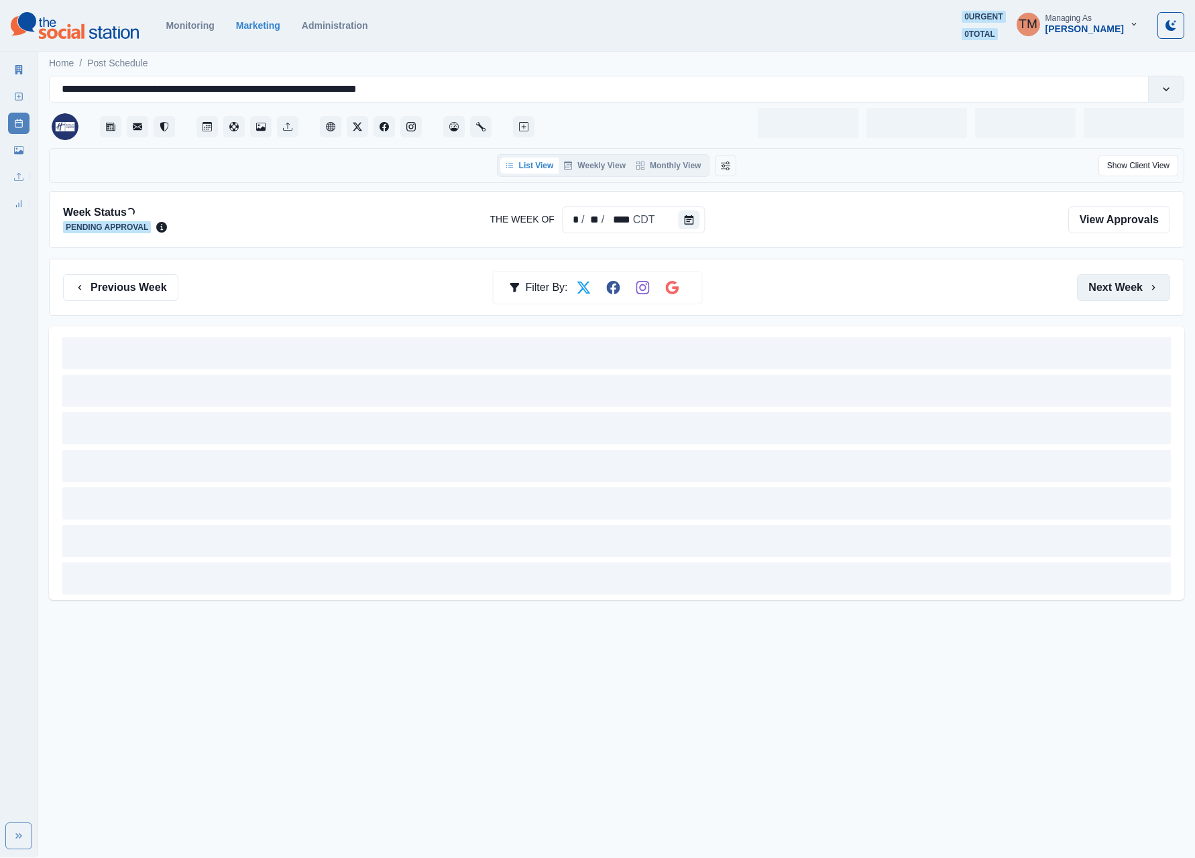
click at [1078, 291] on button "Next Week" at bounding box center [1123, 287] width 93 height 27
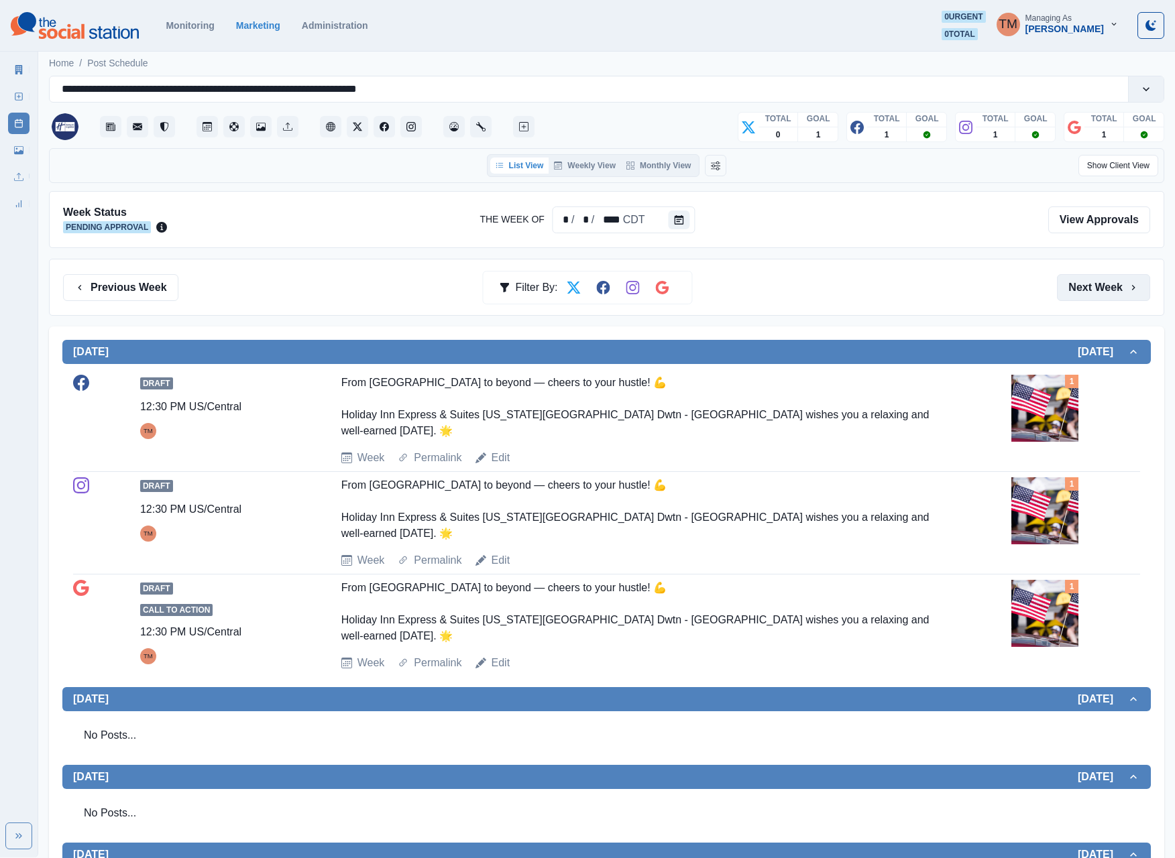
click at [1097, 296] on button "Next Week" at bounding box center [1103, 287] width 93 height 27
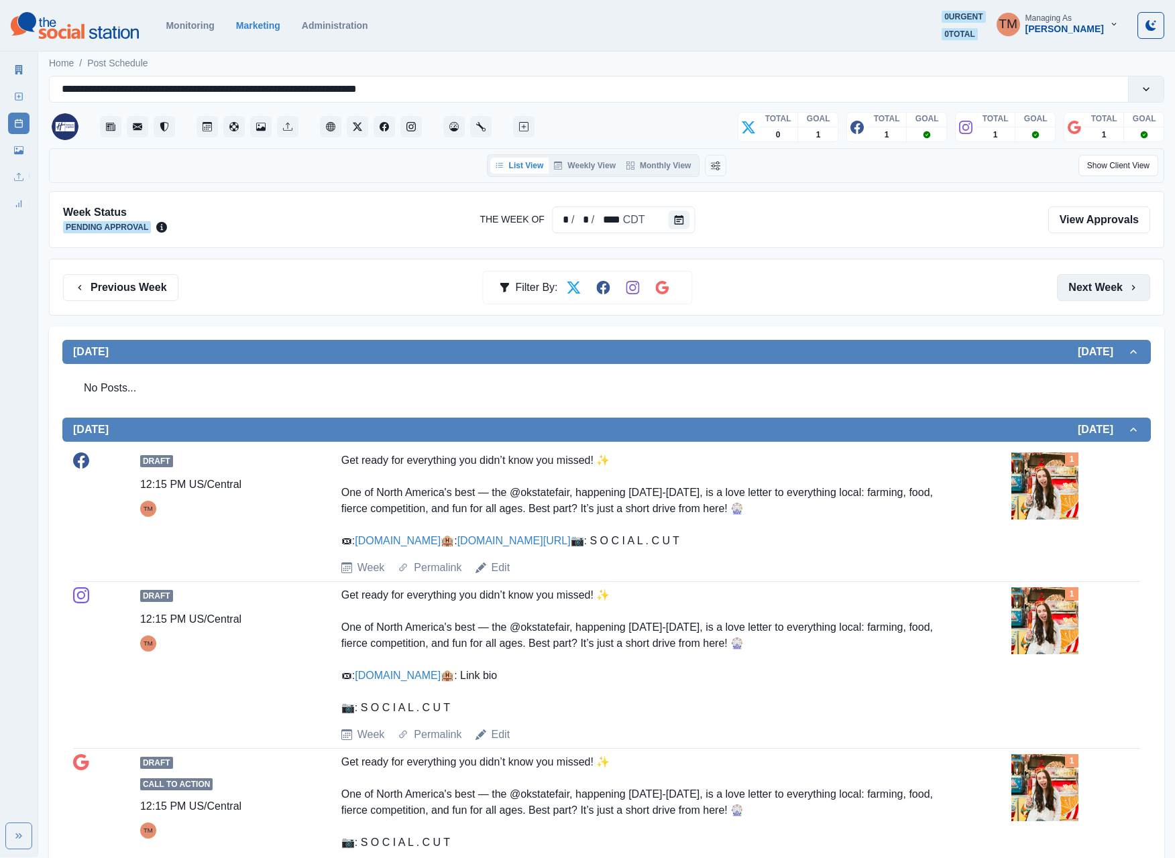
click at [1097, 296] on button "Next Week" at bounding box center [1103, 287] width 93 height 27
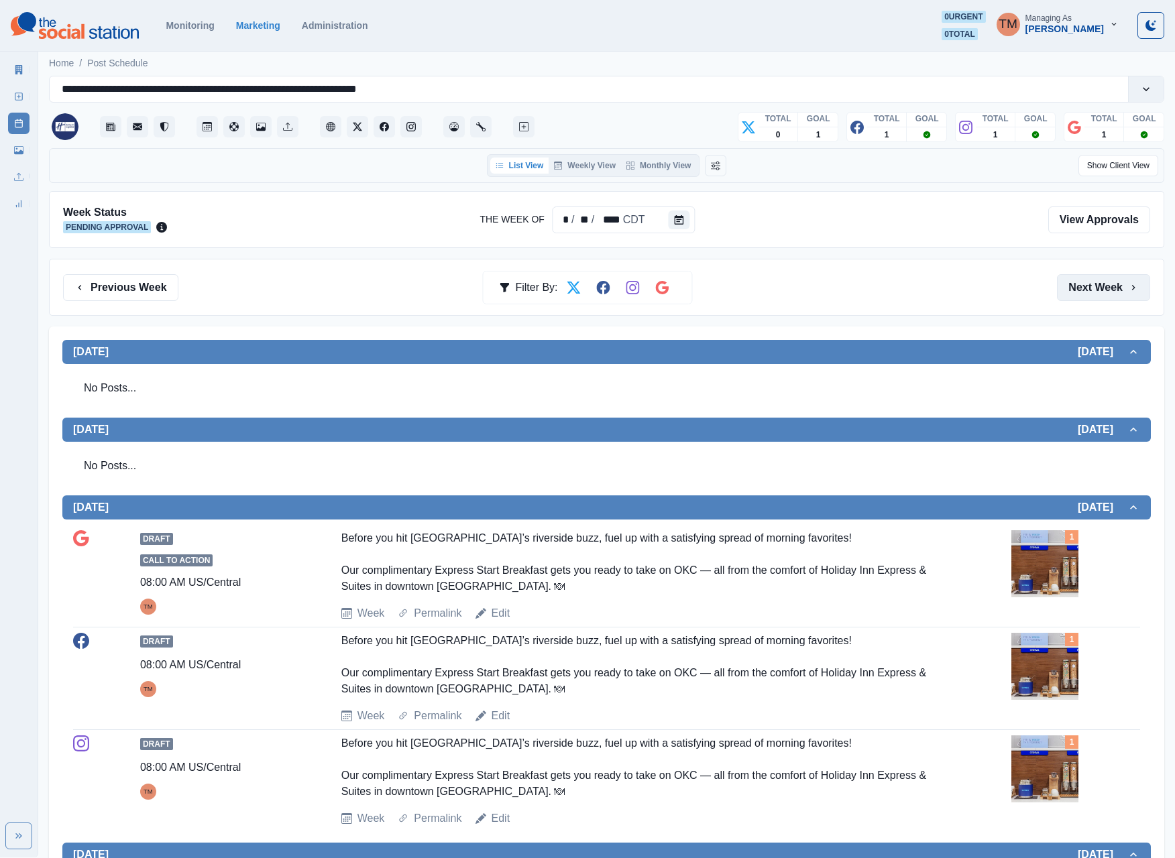
click at [1097, 296] on button "Next Week" at bounding box center [1103, 287] width 93 height 27
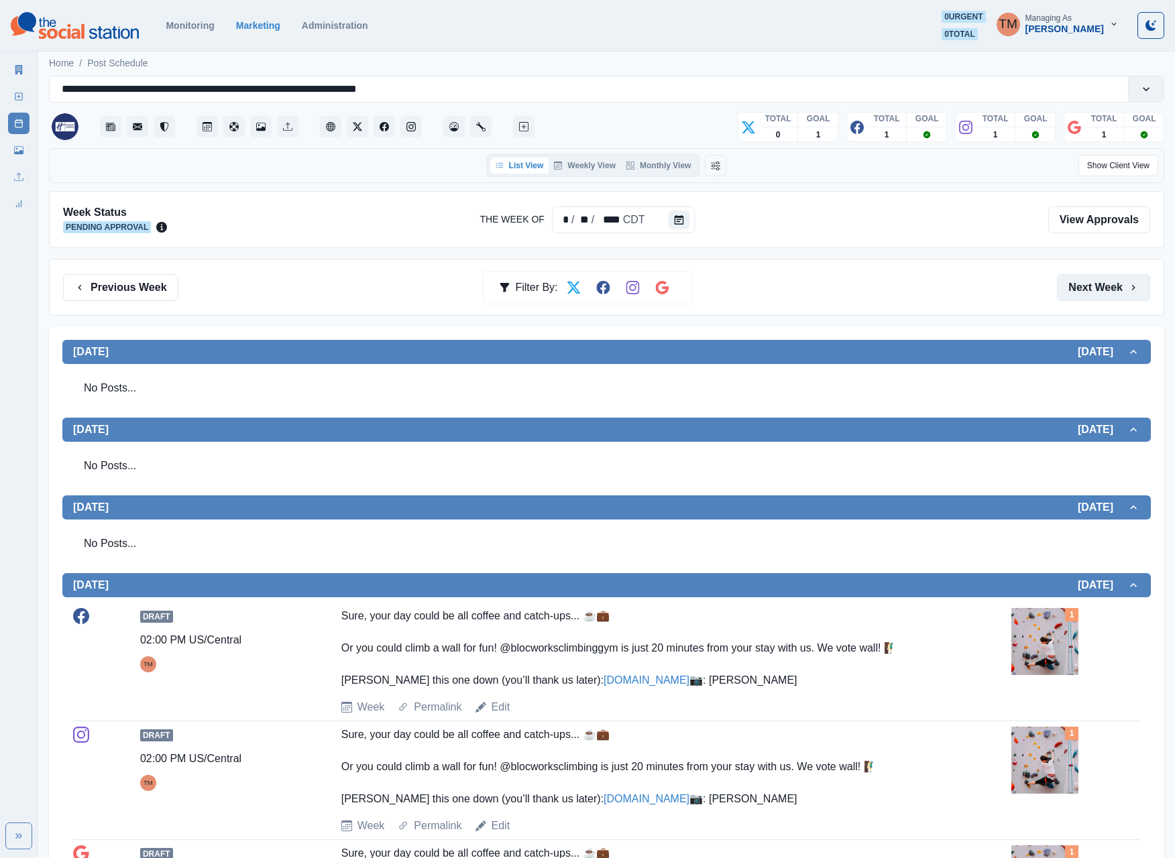
click at [1097, 296] on button "Next Week" at bounding box center [1103, 287] width 93 height 27
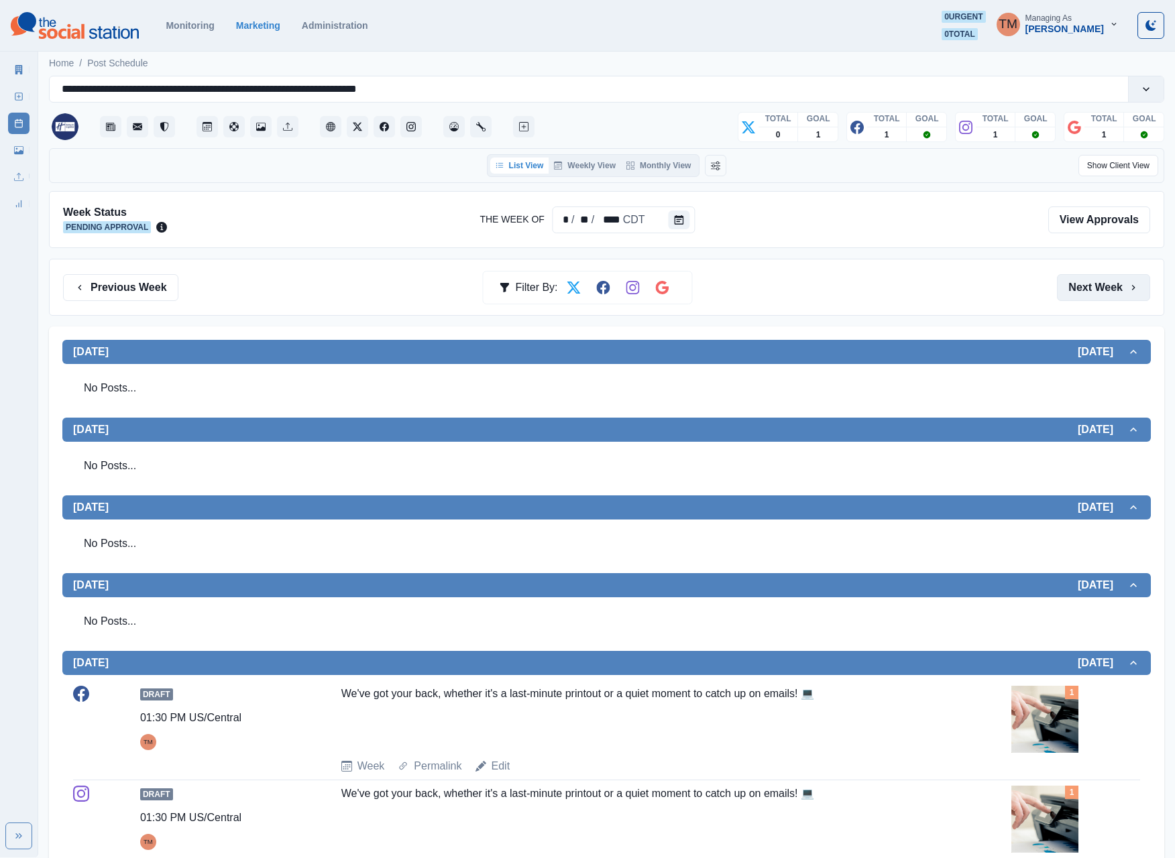
click at [1097, 296] on button "Next Week" at bounding box center [1103, 287] width 93 height 27
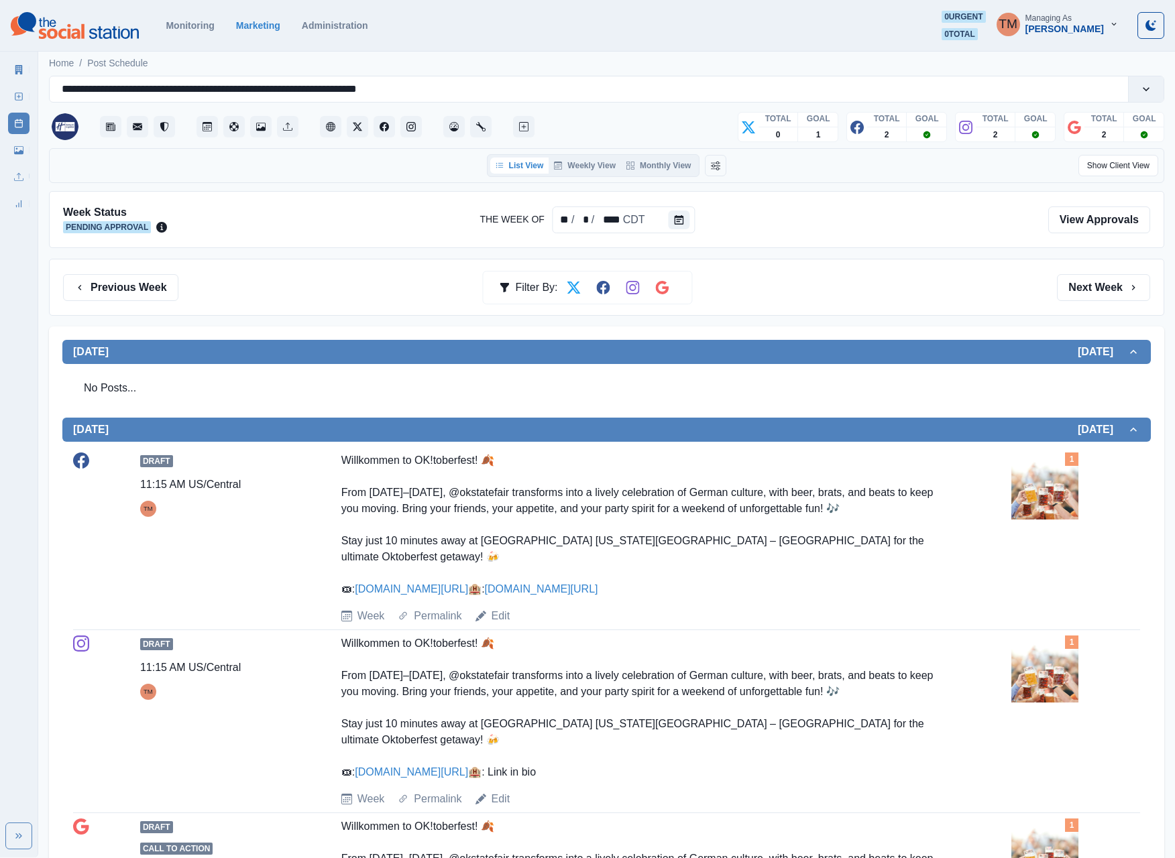
click at [1088, 294] on button "Next Week" at bounding box center [1103, 287] width 93 height 27
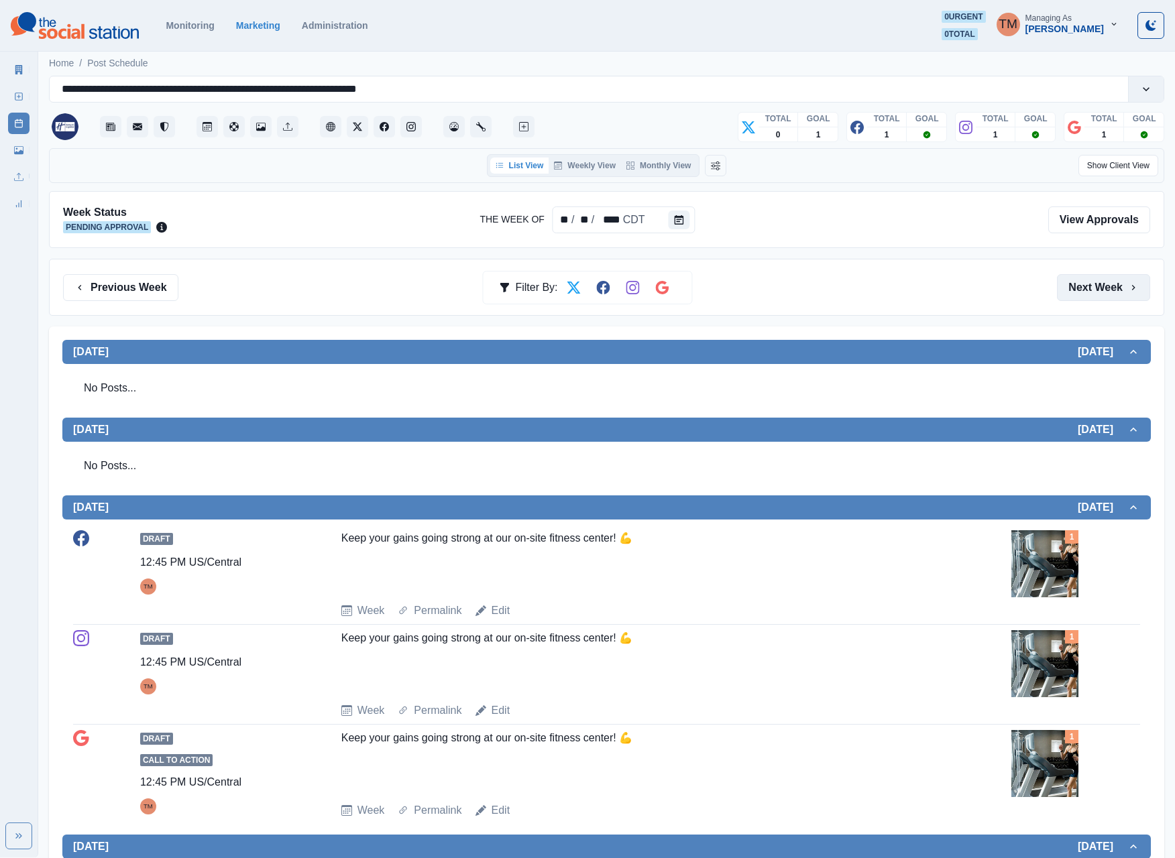
click at [1090, 298] on button "Next Week" at bounding box center [1103, 287] width 93 height 27
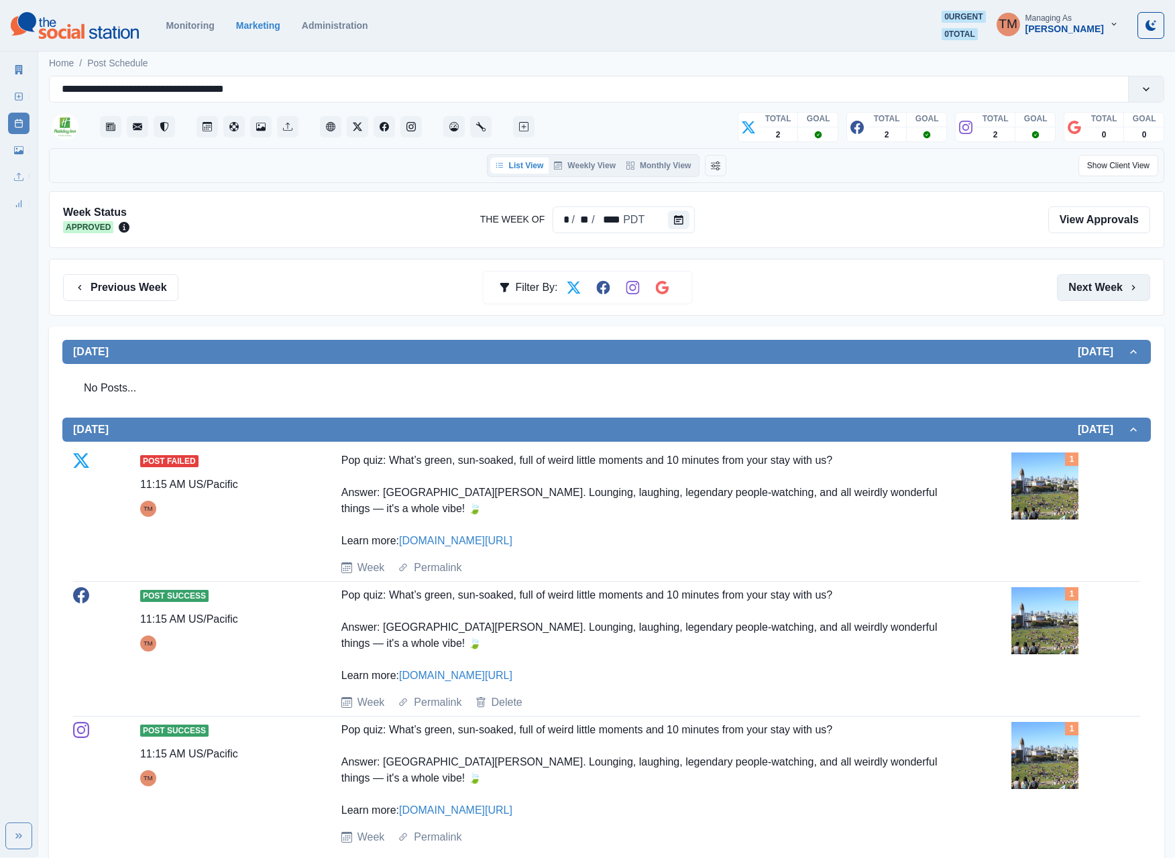
click at [1105, 301] on button "Next Week" at bounding box center [1103, 287] width 93 height 27
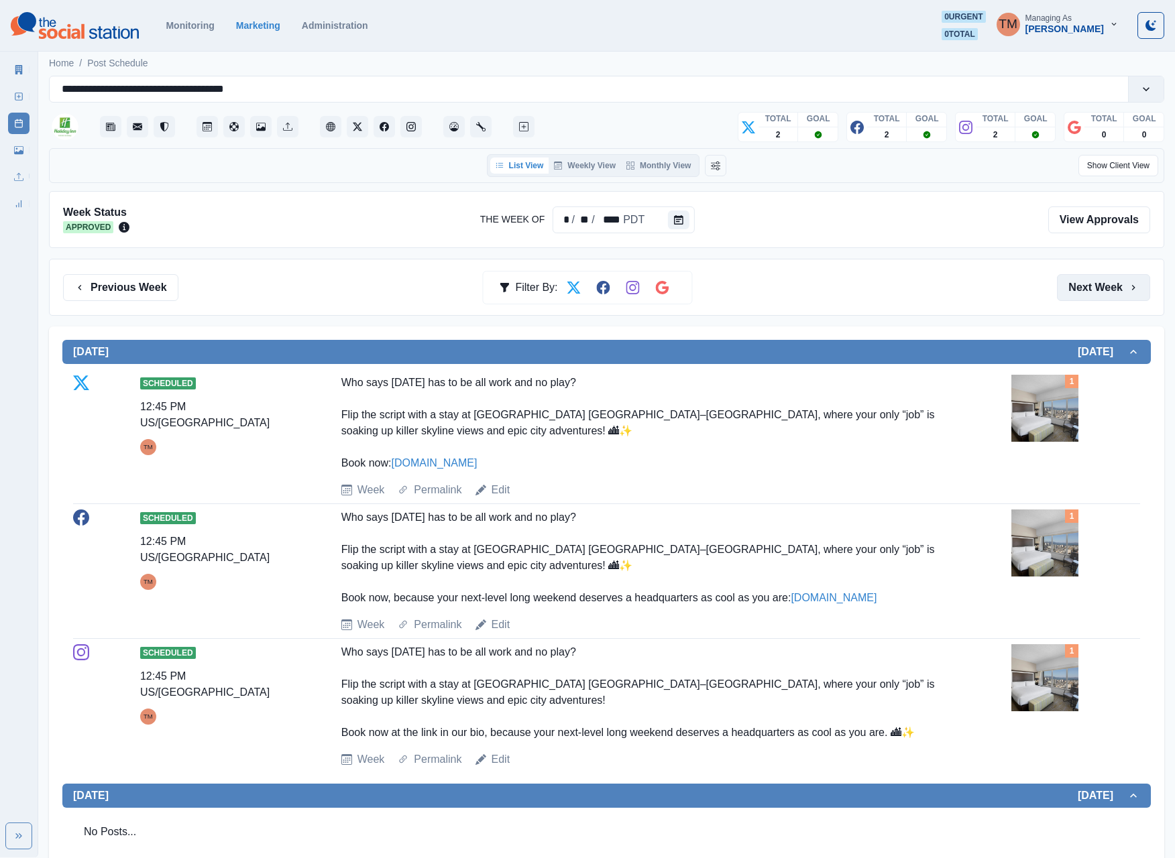
click at [1105, 301] on button "Next Week" at bounding box center [1103, 287] width 93 height 27
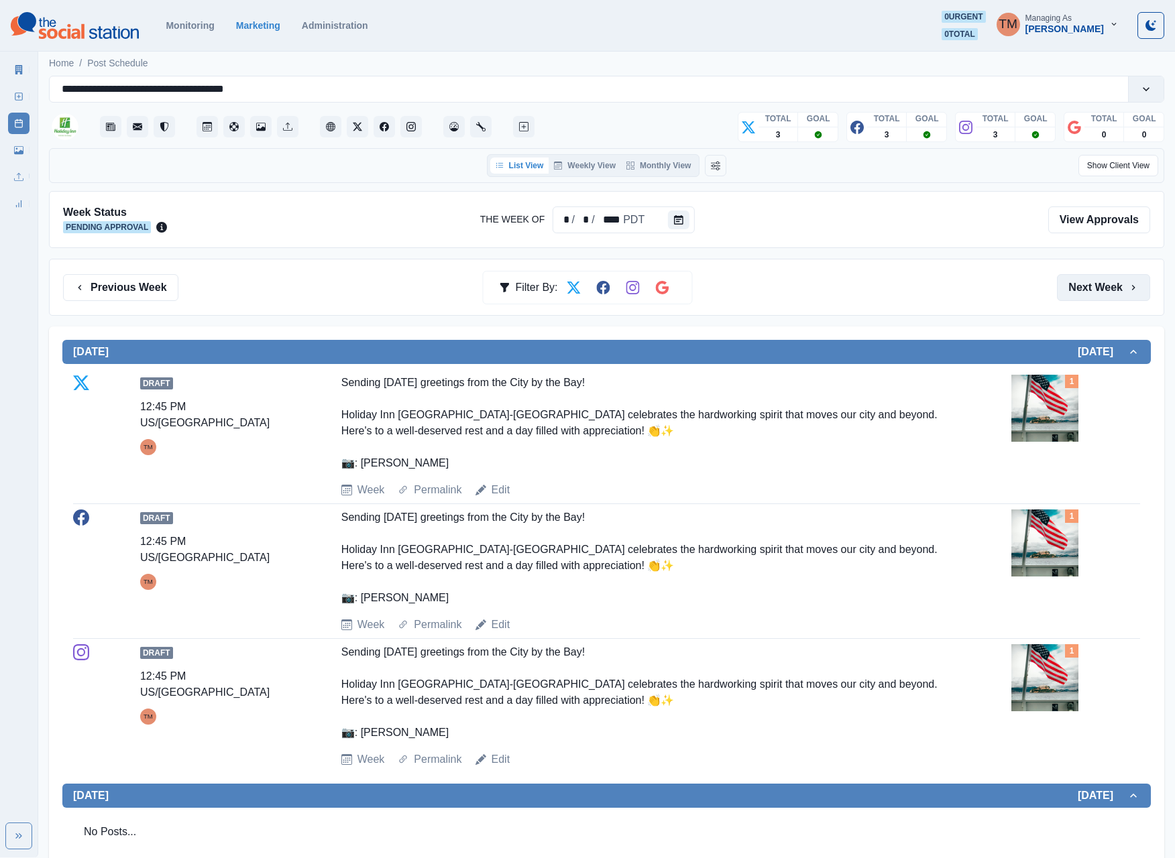
click at [1071, 296] on button "Next Week" at bounding box center [1103, 287] width 93 height 27
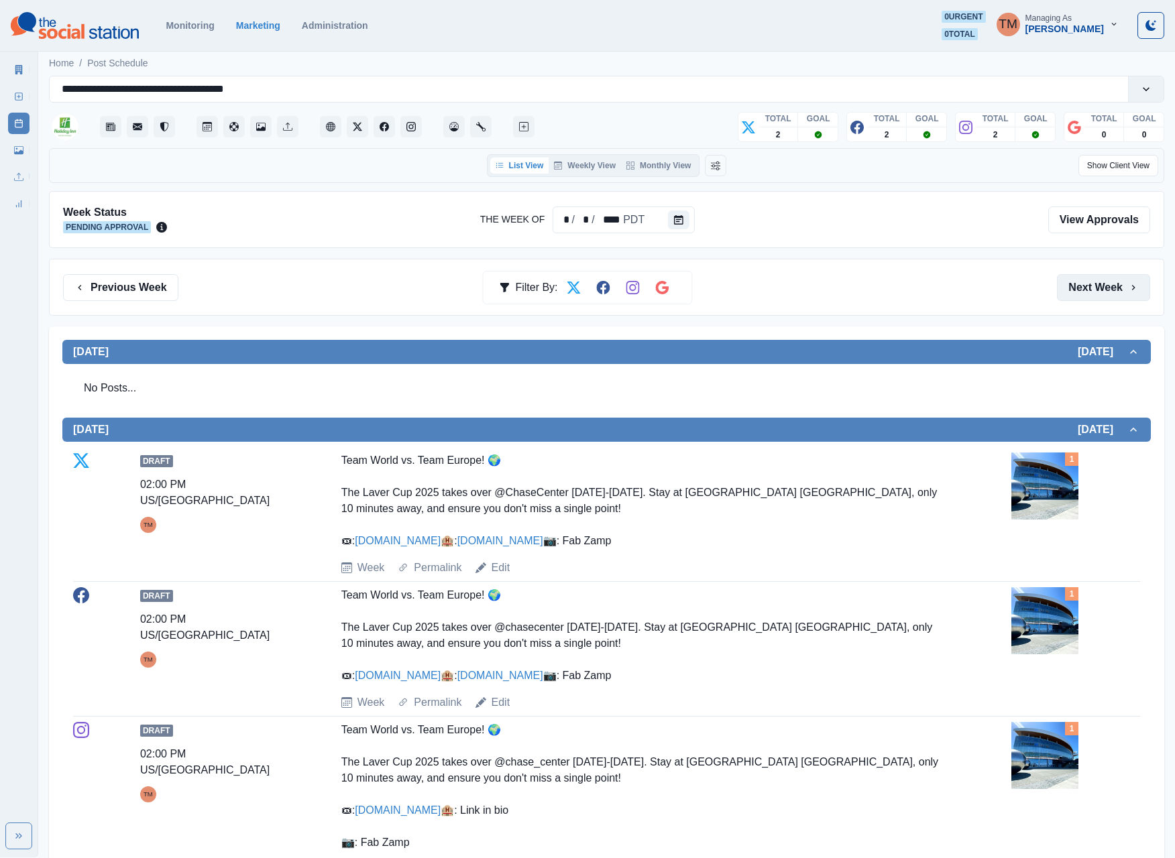
click at [1071, 296] on button "Next Week" at bounding box center [1103, 287] width 93 height 27
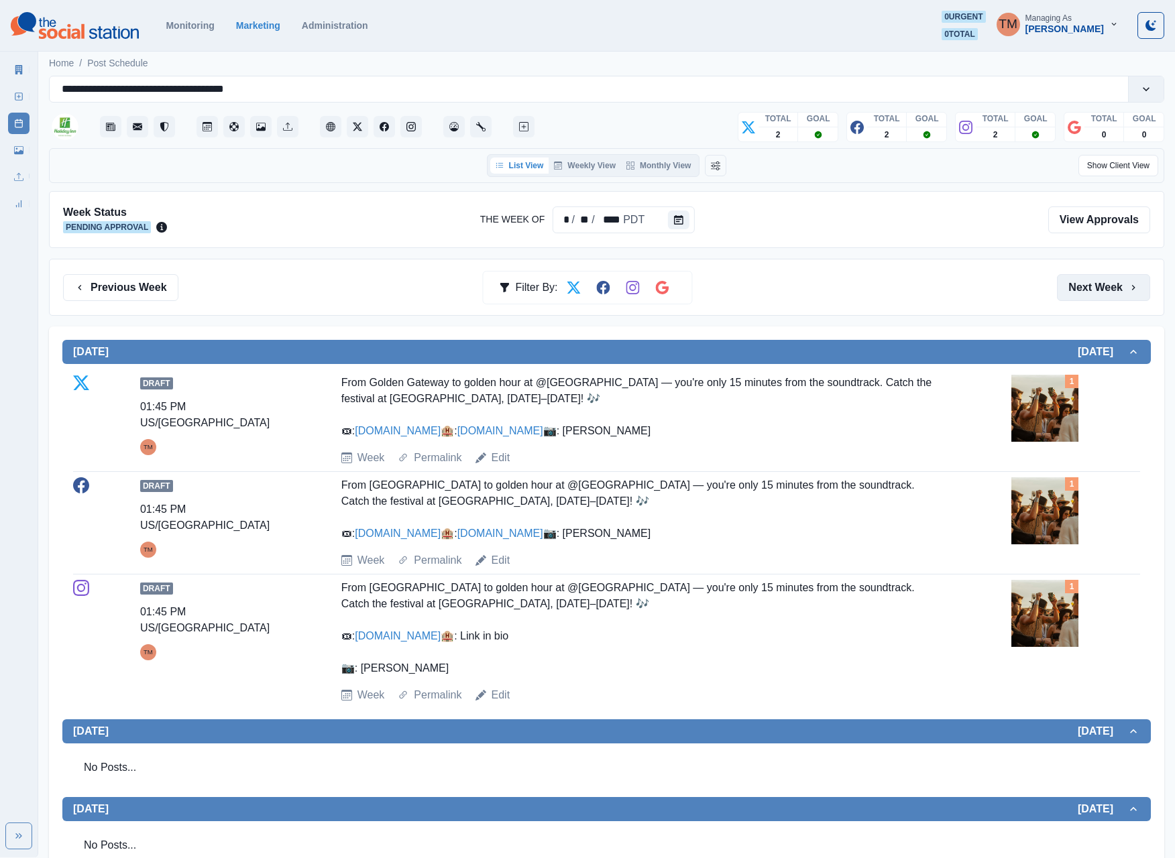
click at [1071, 296] on button "Next Week" at bounding box center [1103, 287] width 93 height 27
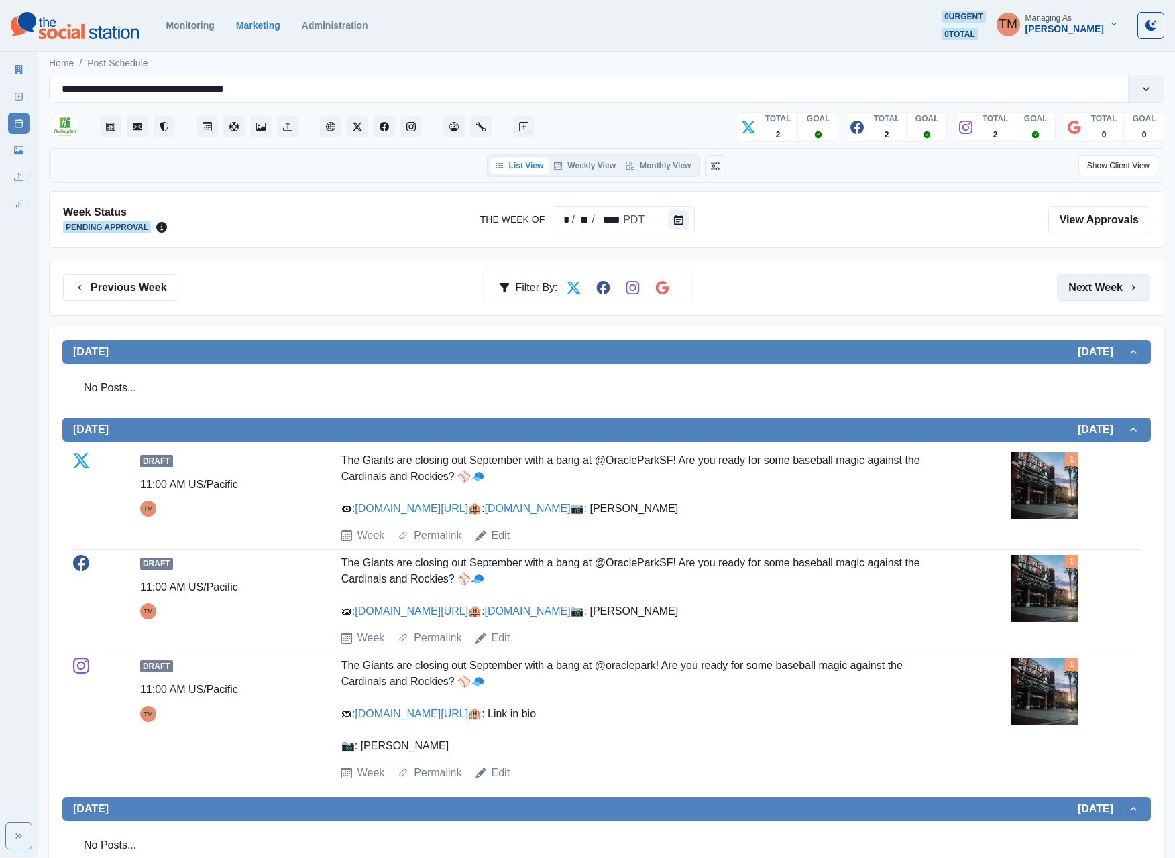
click at [1071, 296] on button "Next Week" at bounding box center [1103, 287] width 93 height 27
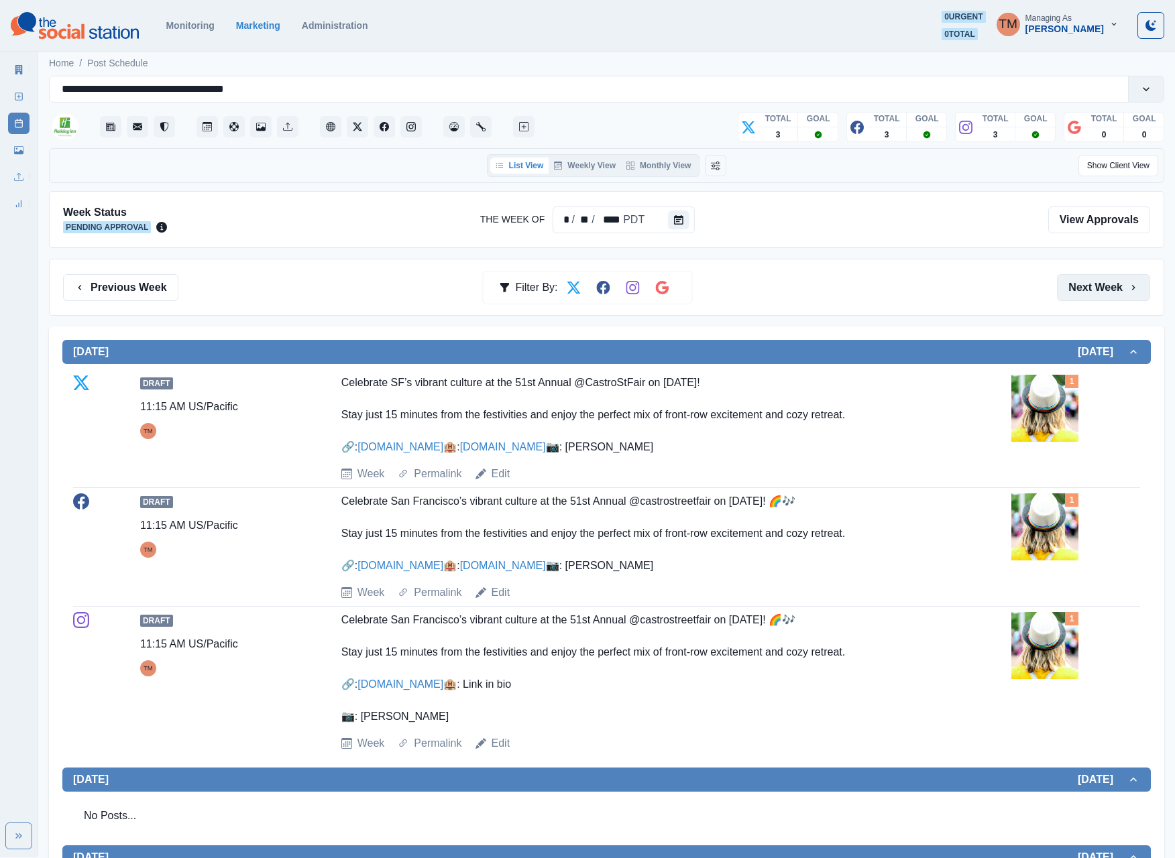
click at [1071, 296] on button "Next Week" at bounding box center [1103, 287] width 93 height 27
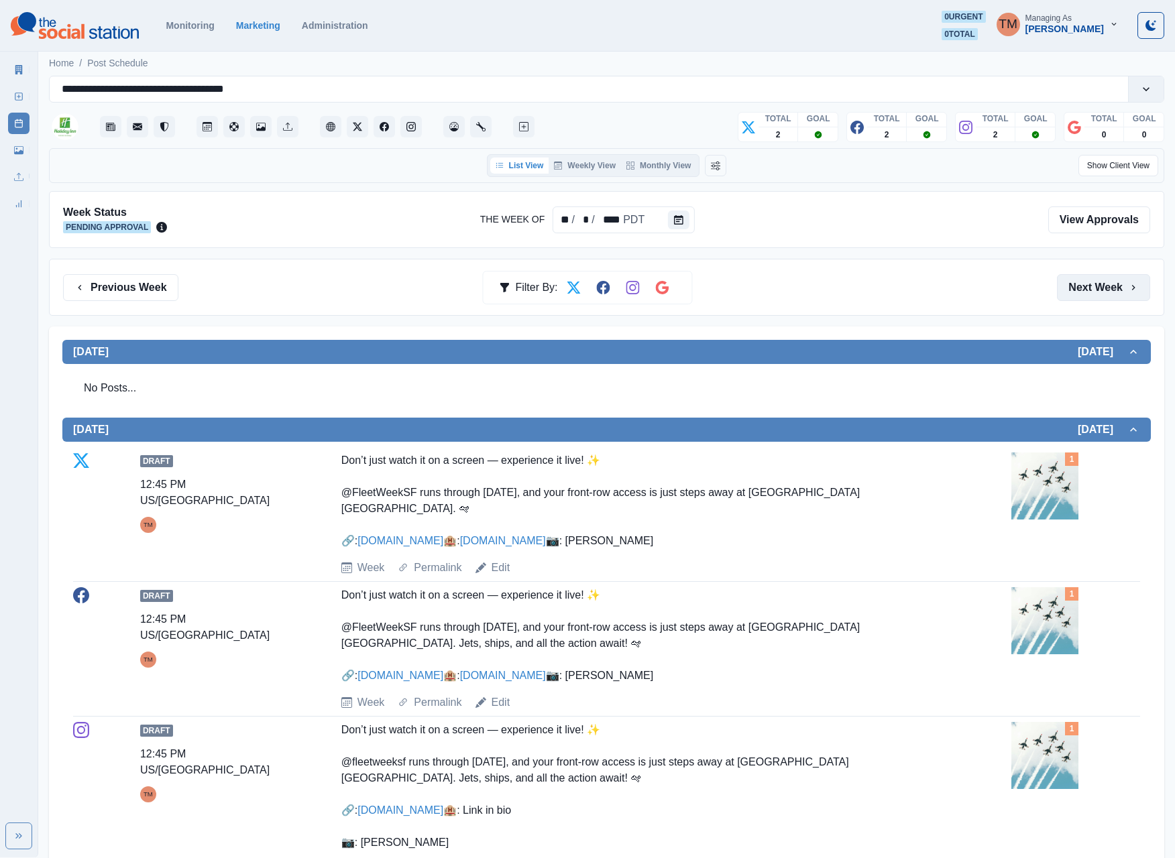
click at [1085, 292] on button "Next Week" at bounding box center [1103, 287] width 93 height 27
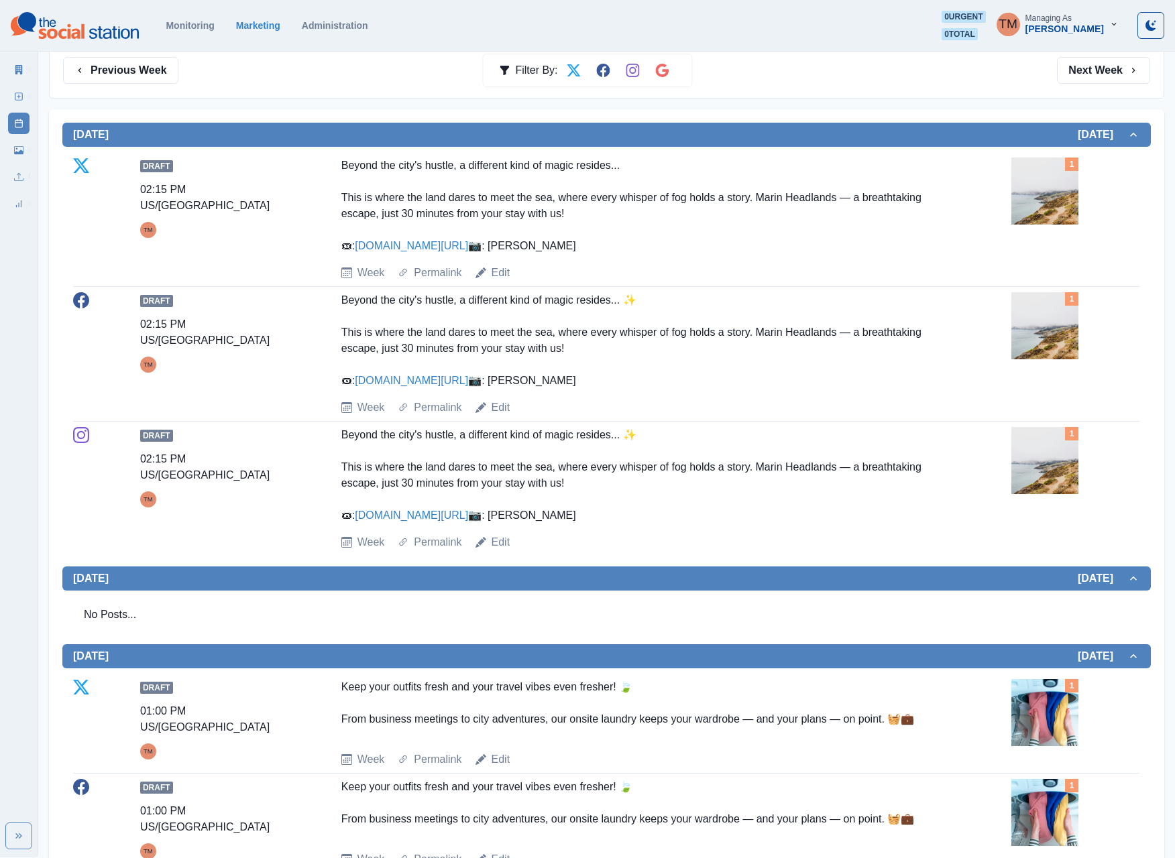
scroll to position [268, 0]
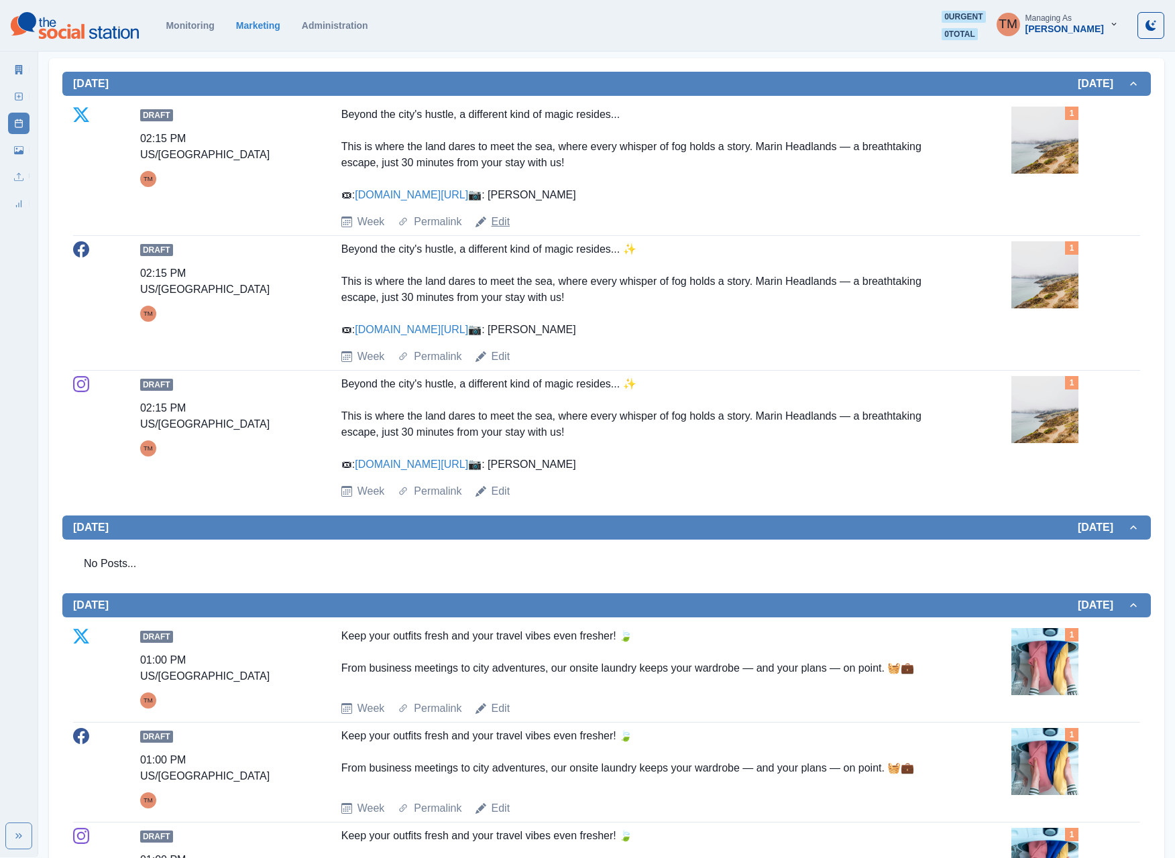
click at [500, 230] on link "Edit" at bounding box center [500, 222] width 19 height 16
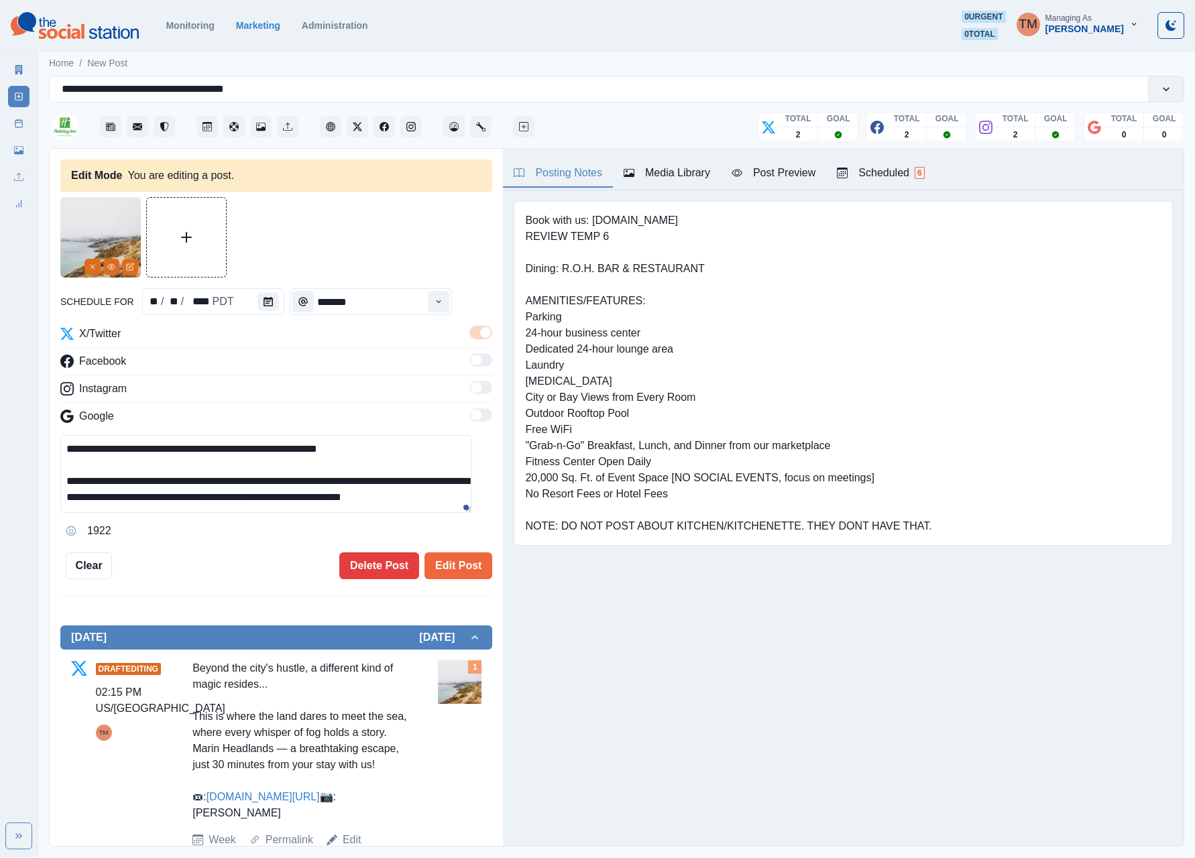
scroll to position [64, 0]
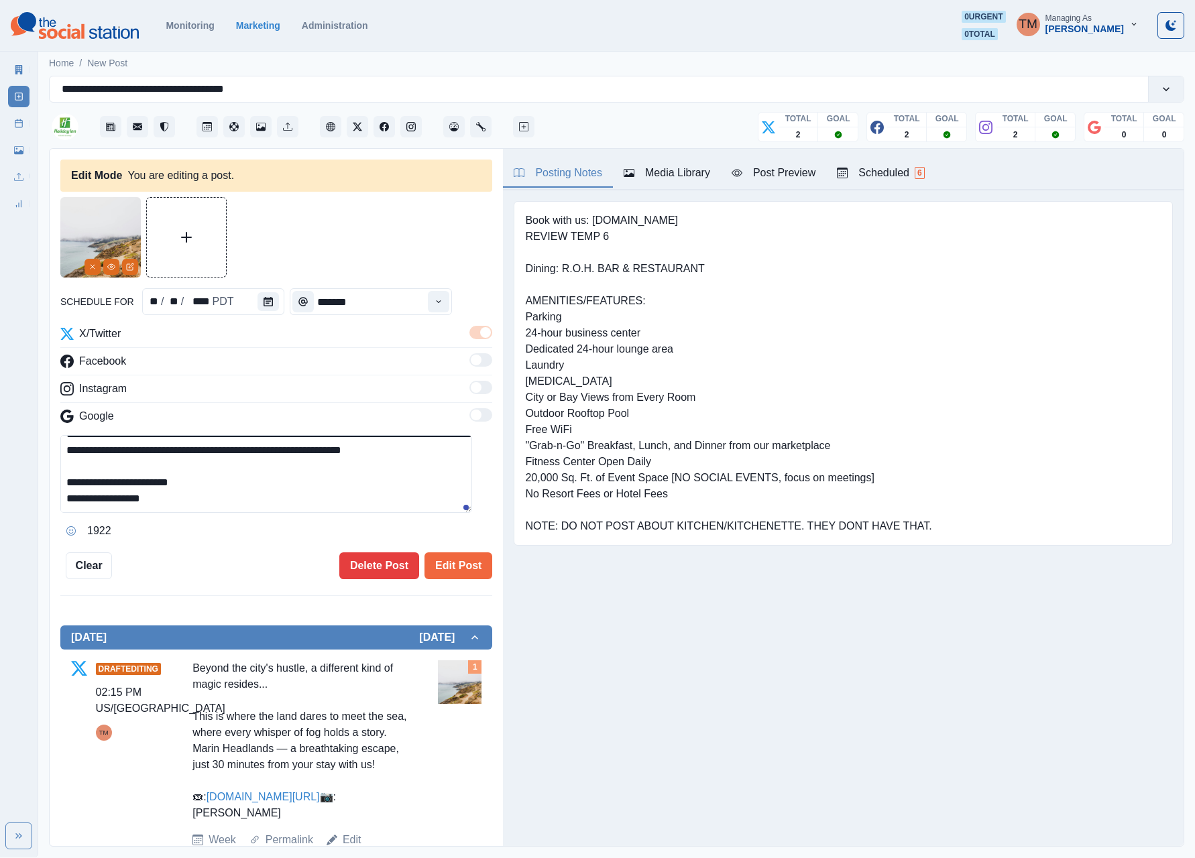
click at [298, 487] on textarea "**********" at bounding box center [266, 474] width 412 height 78
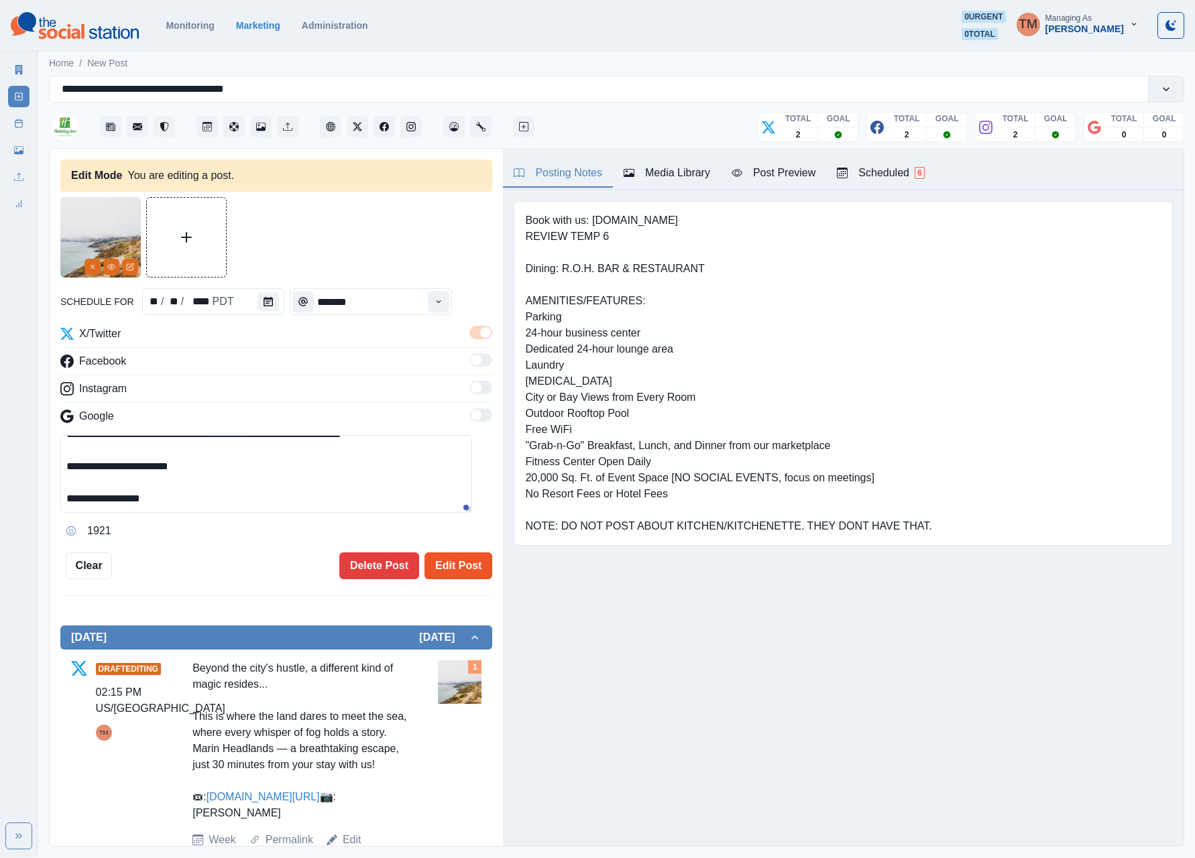
click at [424, 569] on button "Edit Post" at bounding box center [458, 565] width 68 height 27
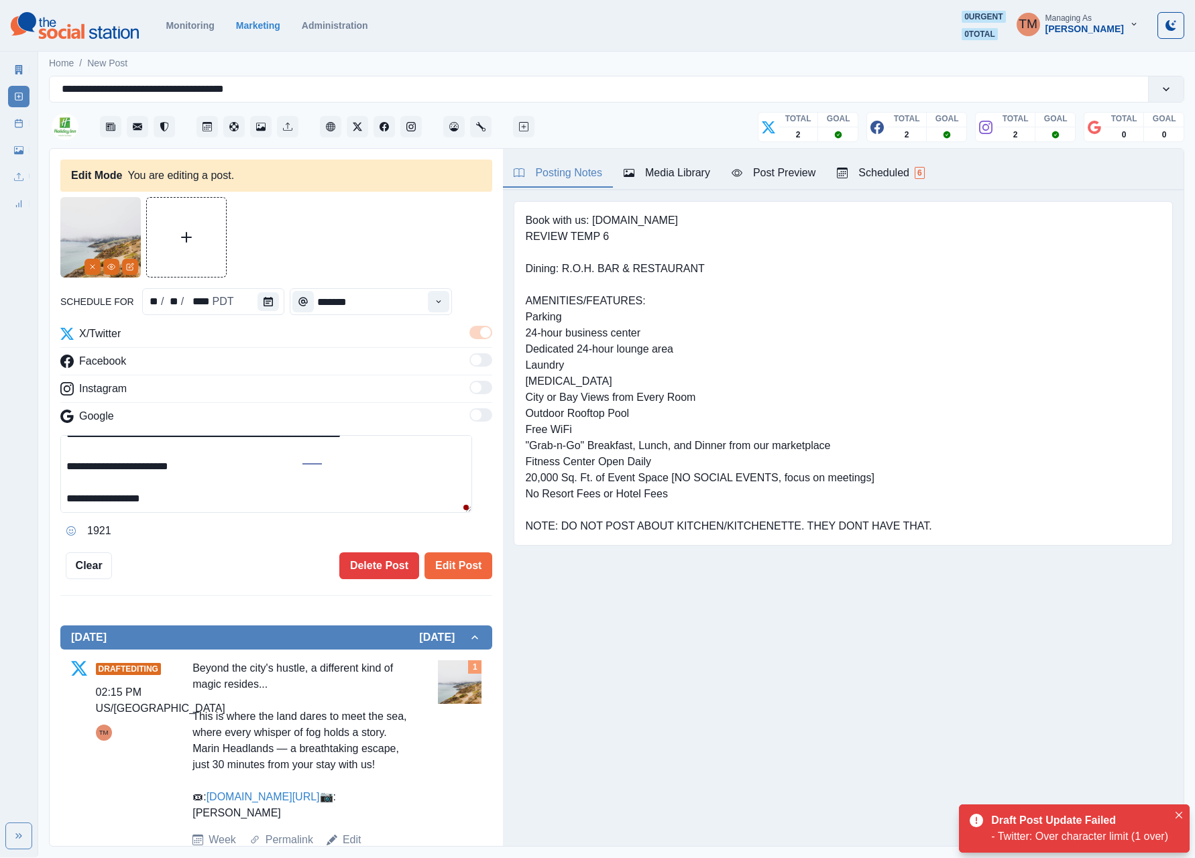
scroll to position [11, 0]
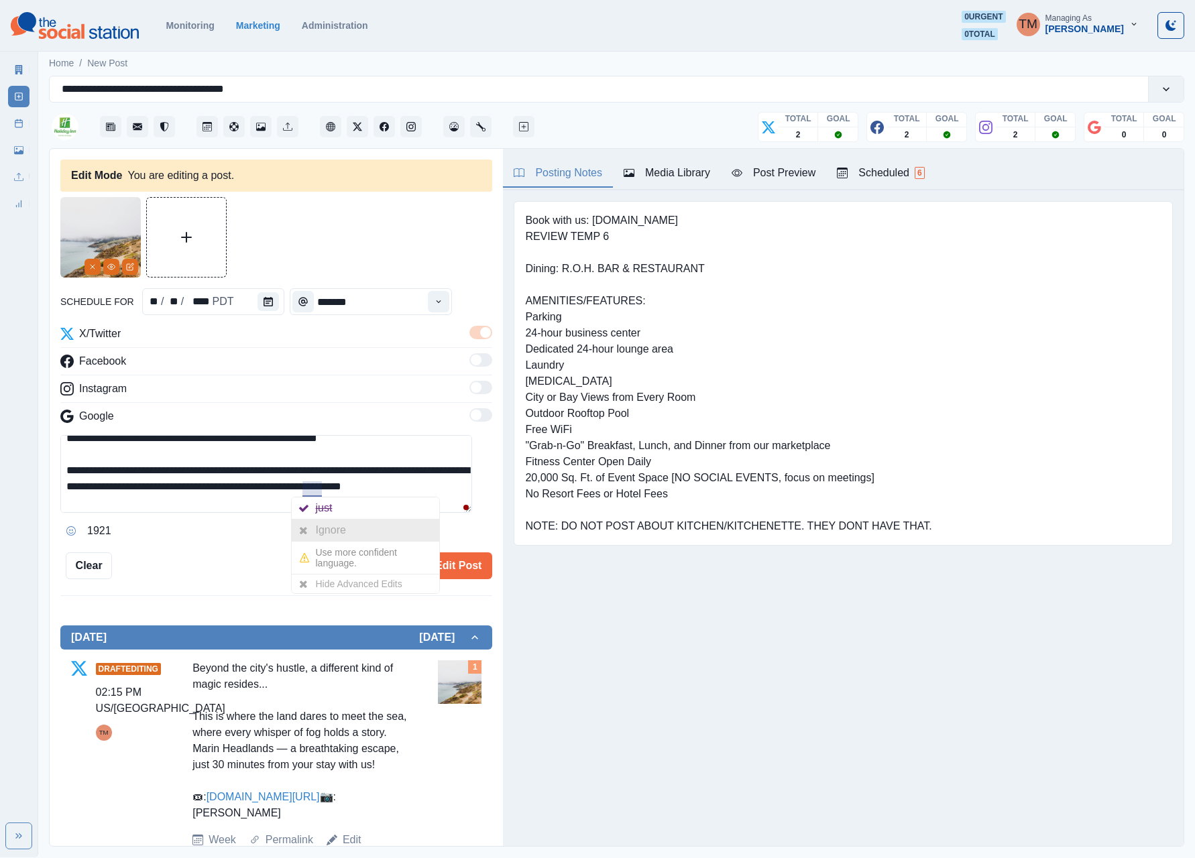
click at [319, 530] on div "Ignore" at bounding box center [334, 530] width 36 height 21
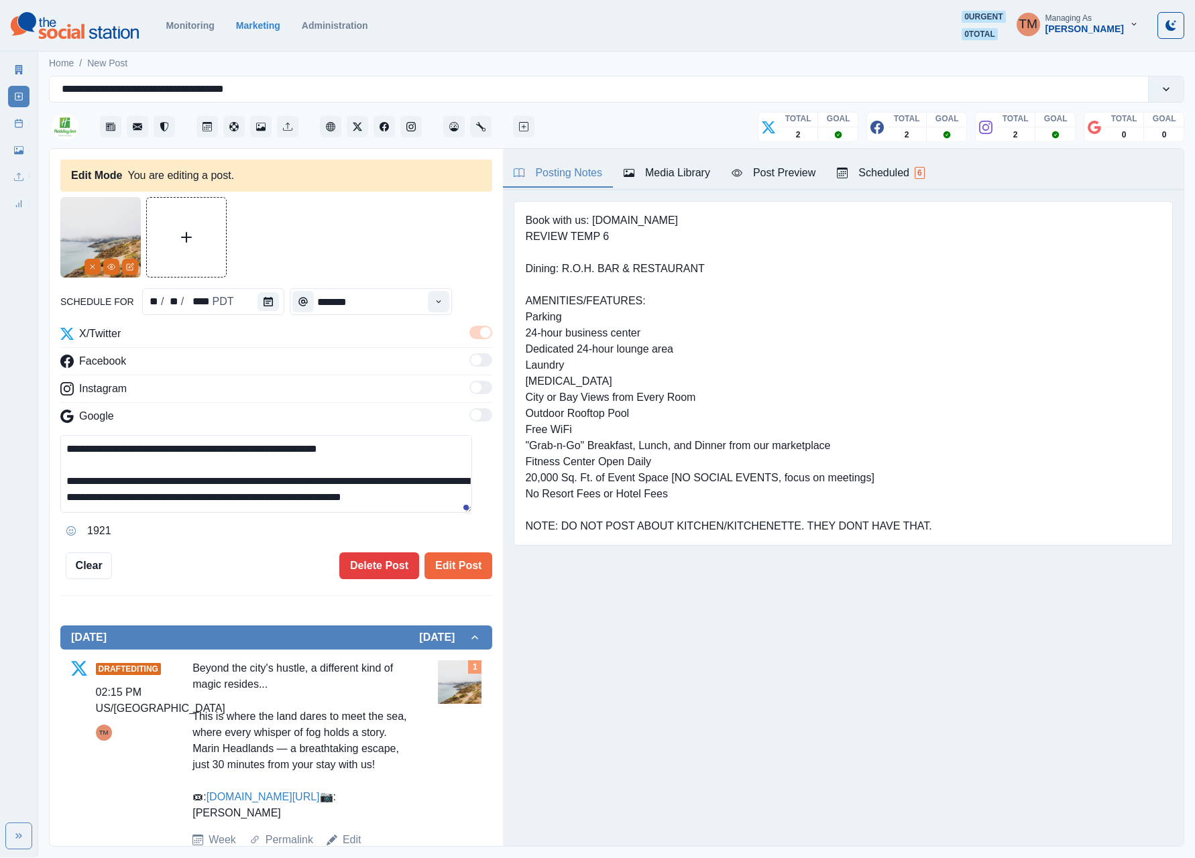
click at [386, 500] on textarea "**********" at bounding box center [266, 474] width 412 height 78
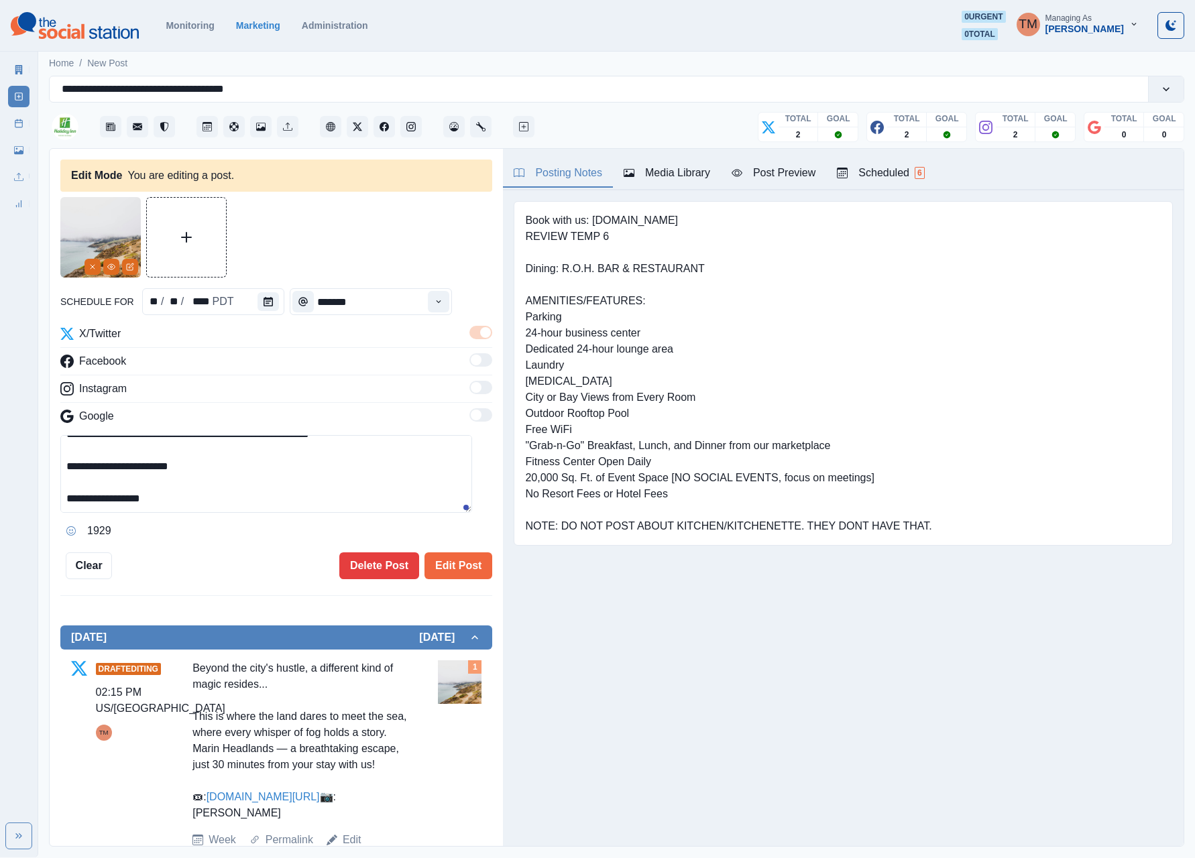
scroll to position [79, 0]
drag, startPoint x: 441, startPoint y: 578, endPoint x: 196, endPoint y: 565, distance: 245.8
click at [193, 579] on div "Edit Post Delete Post" at bounding box center [302, 565] width 380 height 27
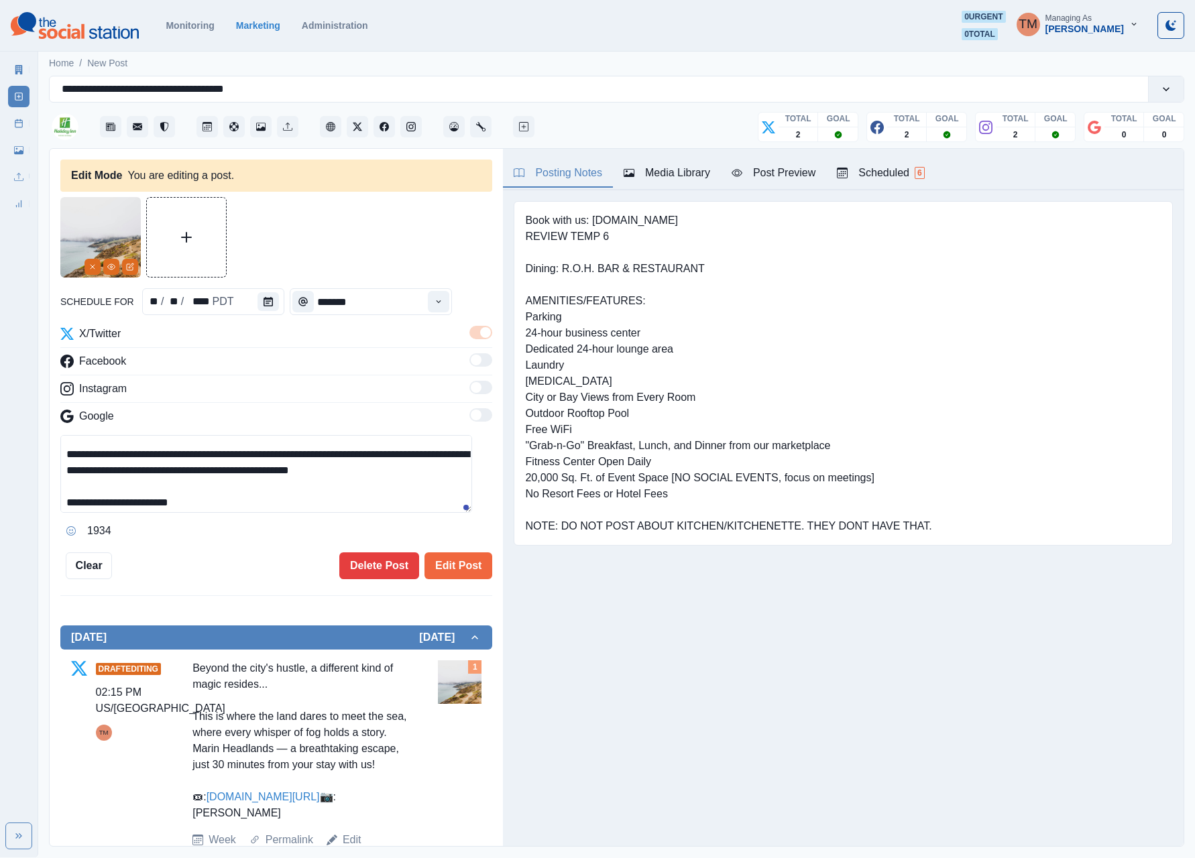
drag, startPoint x: 451, startPoint y: 561, endPoint x: 373, endPoint y: 493, distance: 102.7
click at [385, 500] on div "**********" at bounding box center [276, 388] width 432 height 382
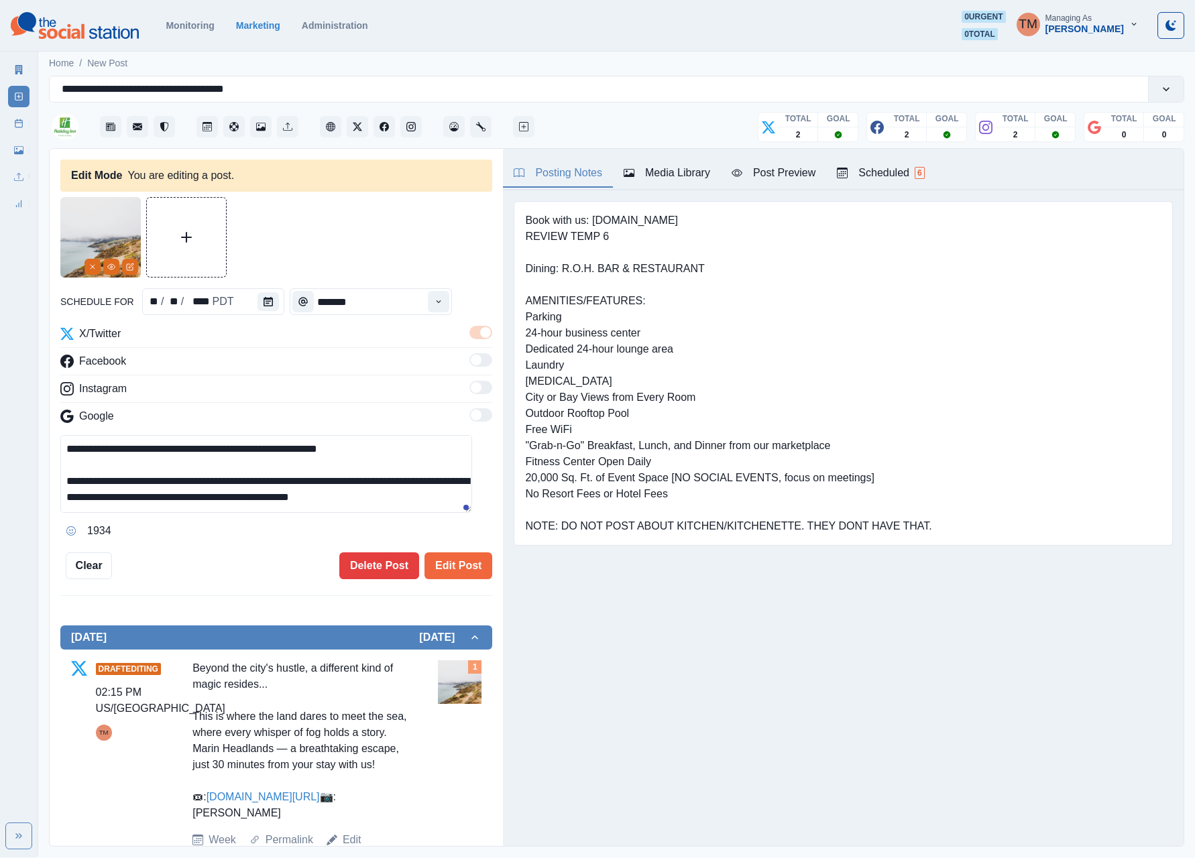
scroll to position [63, 0]
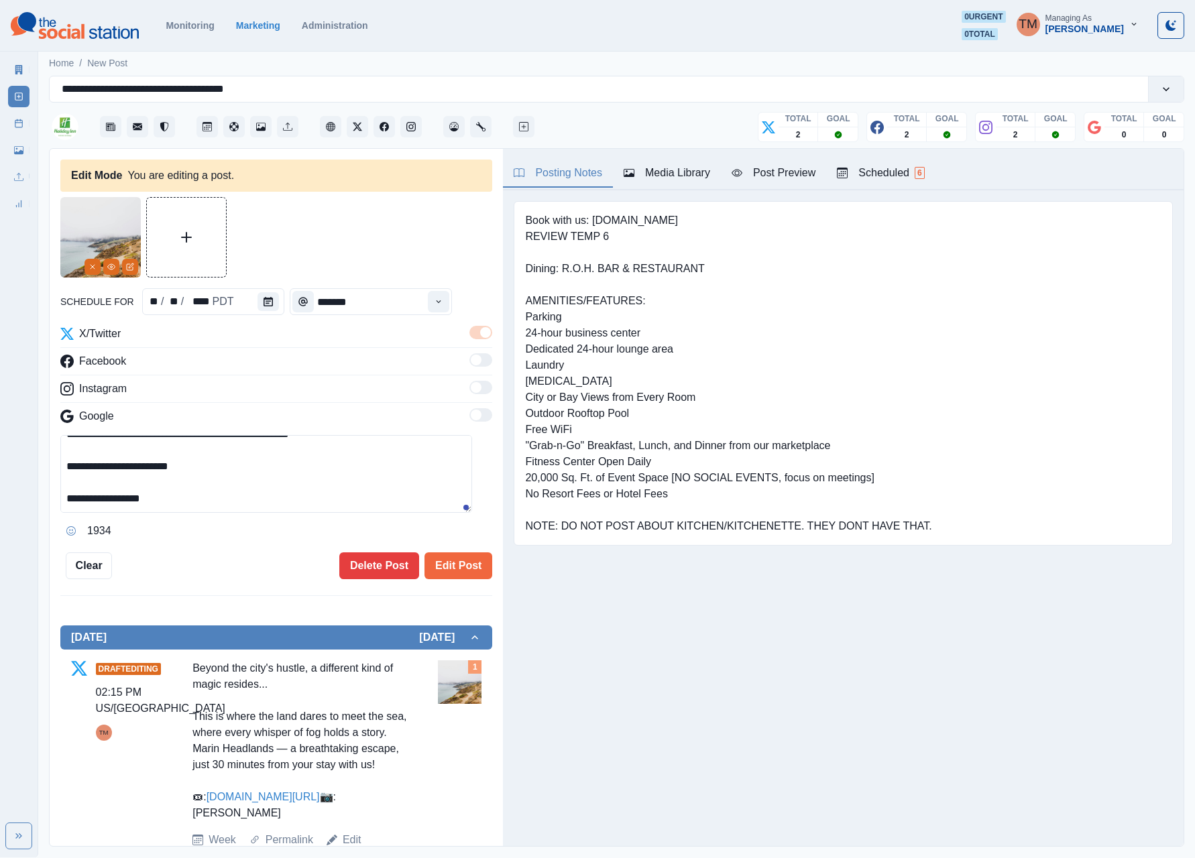
click at [337, 502] on textarea "**********" at bounding box center [266, 474] width 412 height 78
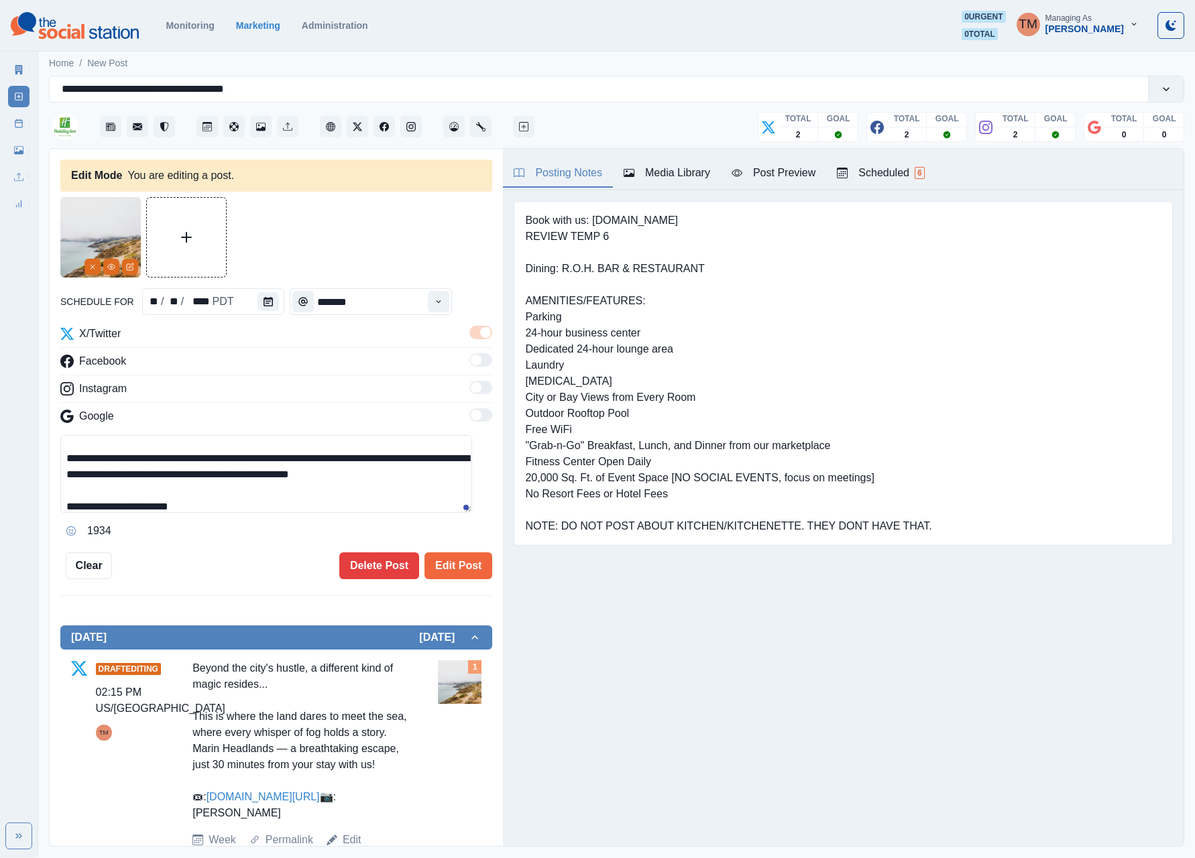
scroll to position [11, 0]
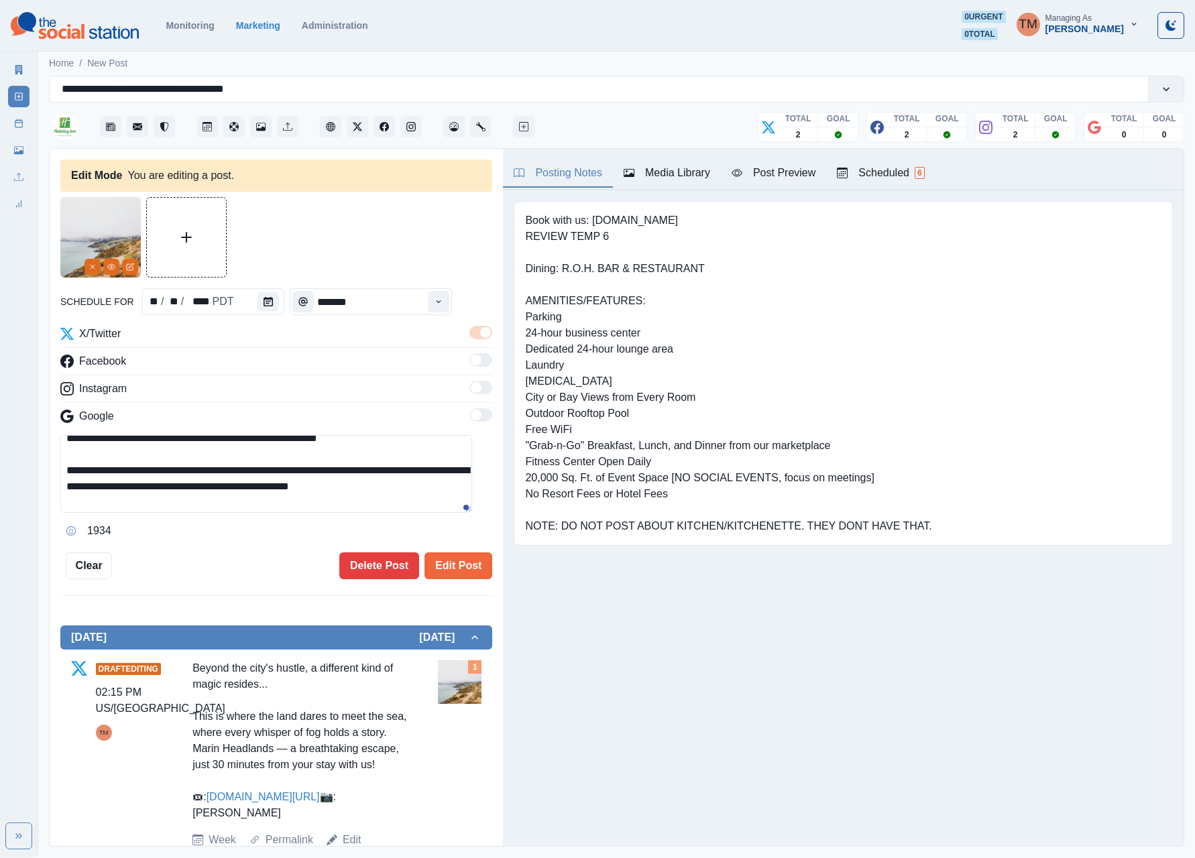
click at [428, 496] on textarea "**********" at bounding box center [266, 474] width 412 height 78
drag, startPoint x: 433, startPoint y: 495, endPoint x: 400, endPoint y: 499, distance: 33.8
click at [434, 495] on textarea "**********" at bounding box center [266, 474] width 412 height 78
click at [314, 527] on div at bounding box center [304, 530] width 24 height 21
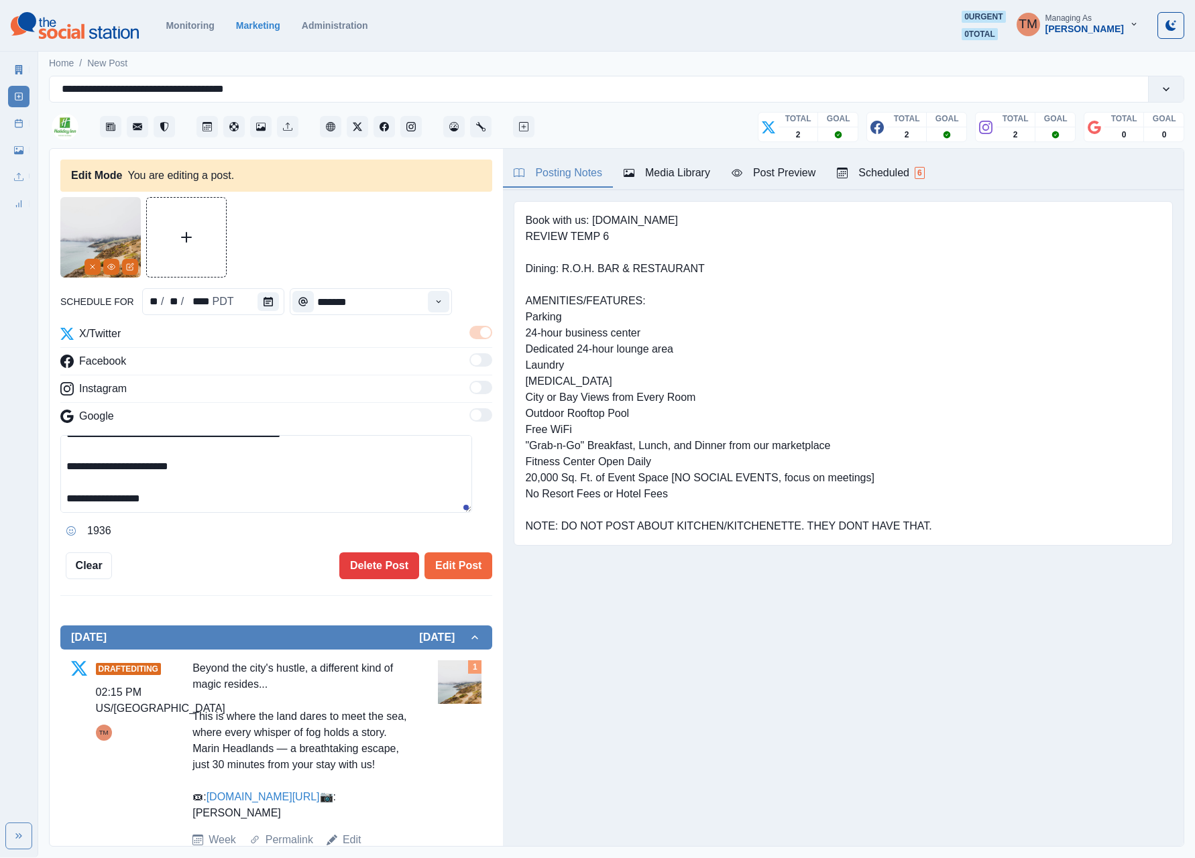
drag, startPoint x: 308, startPoint y: 492, endPoint x: 414, endPoint y: 492, distance: 105.9
click at [414, 492] on textarea "**********" at bounding box center [266, 474] width 412 height 78
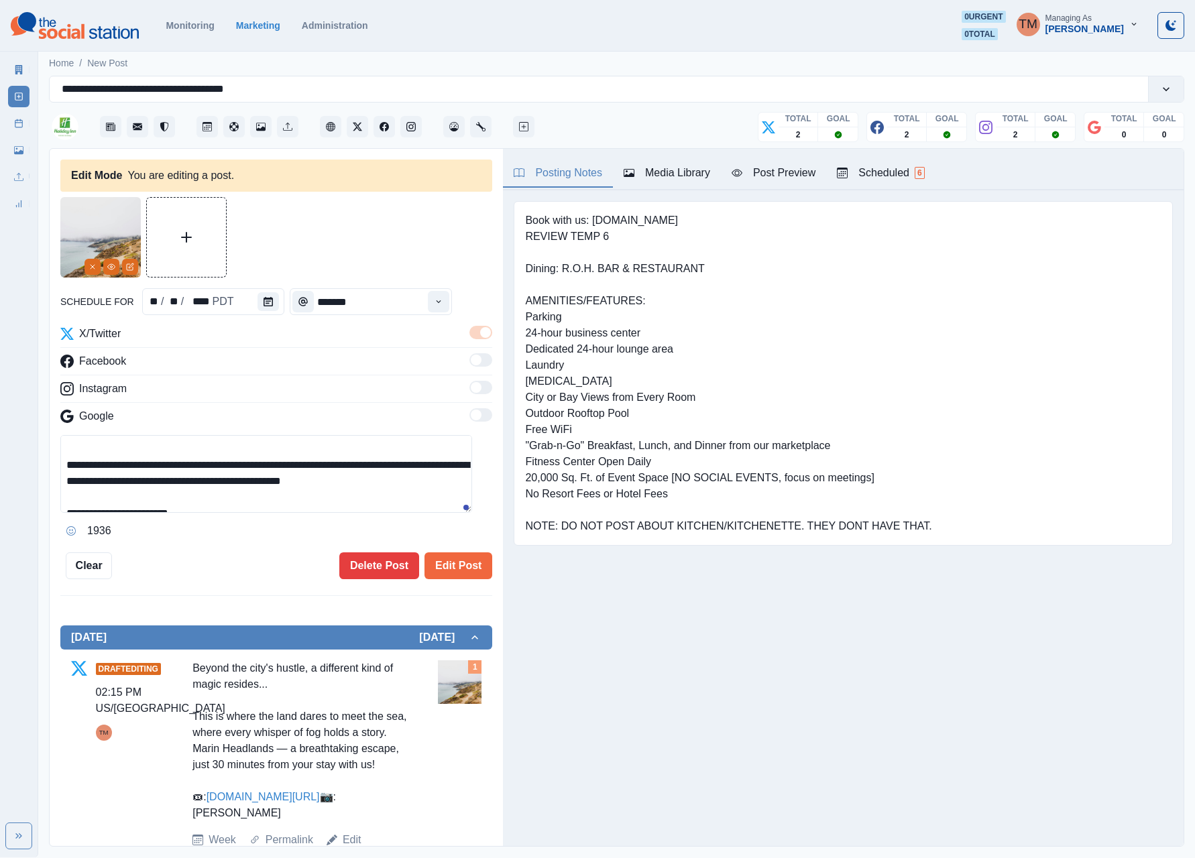
scroll to position [11, 0]
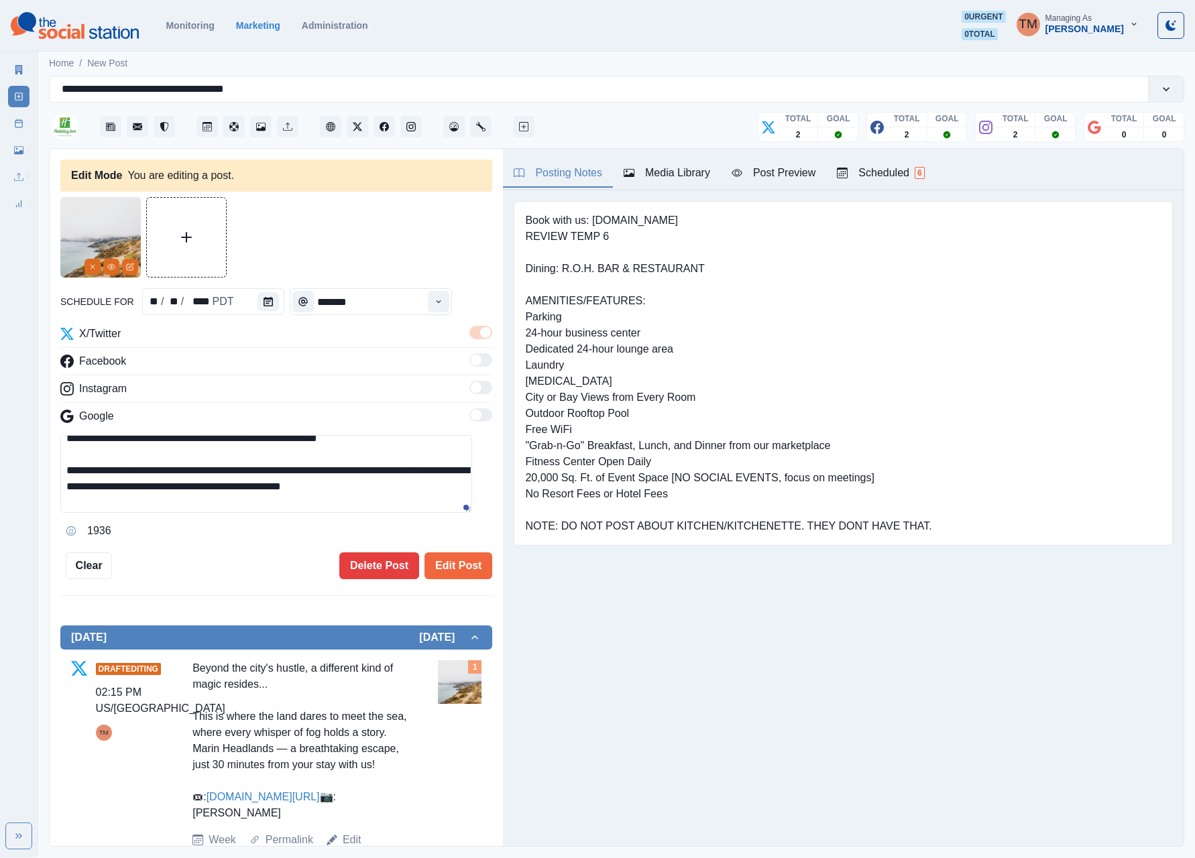
click at [369, 496] on textarea "**********" at bounding box center [266, 474] width 412 height 78
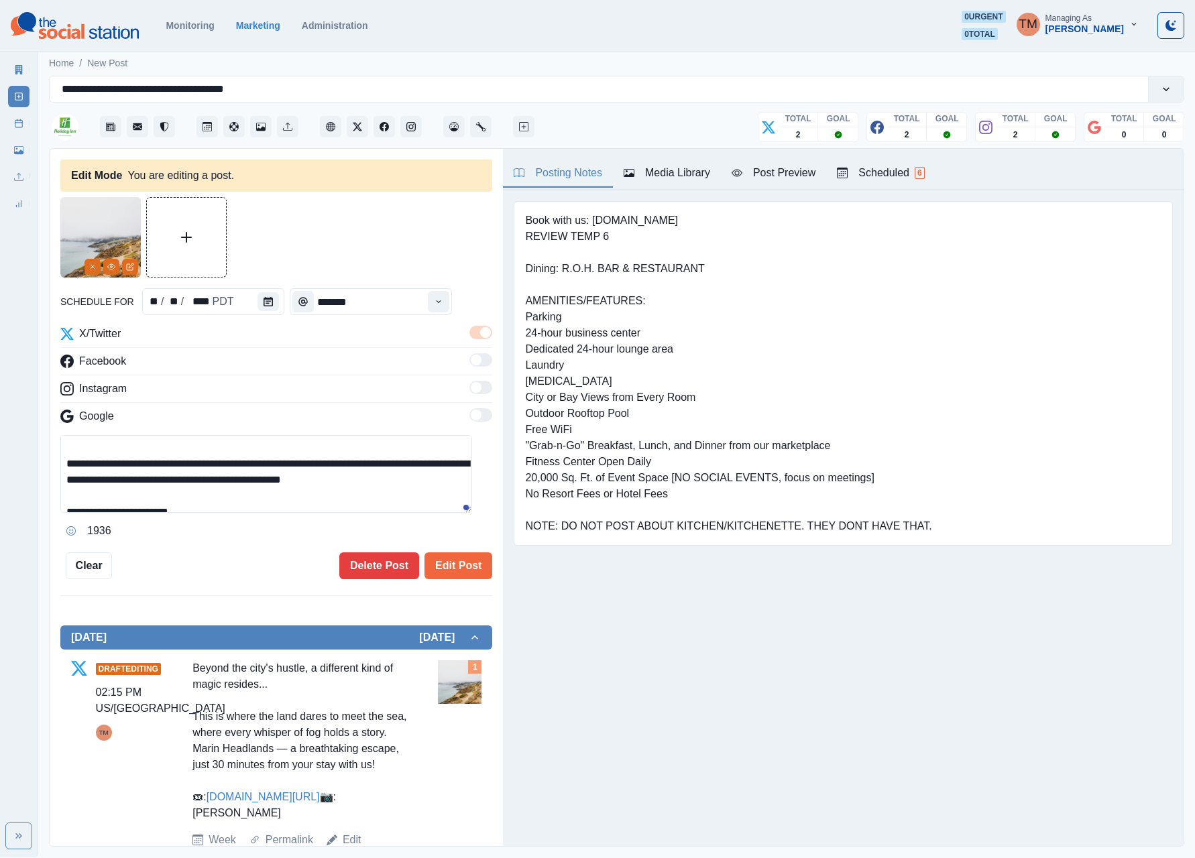
scroll to position [0, 0]
drag, startPoint x: 310, startPoint y: 496, endPoint x: 428, endPoint y: 480, distance: 119.1
click at [428, 480] on textarea "**********" at bounding box center [266, 474] width 412 height 78
type textarea "**********"
click at [445, 569] on button "Edit Post" at bounding box center [458, 565] width 68 height 27
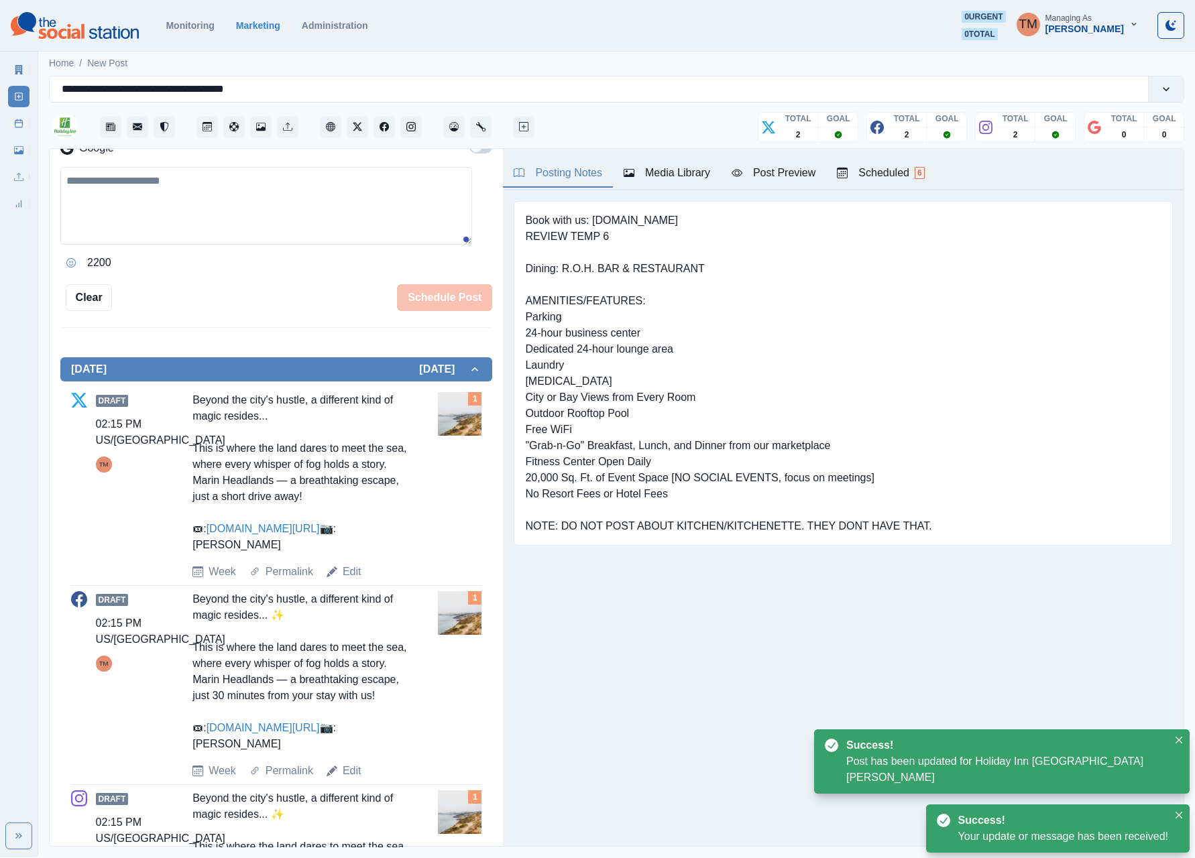
click at [251, 500] on div "Beyond the city's hustle, a different kind of magic resides... This is where th…" at bounding box center [299, 472] width 215 height 161
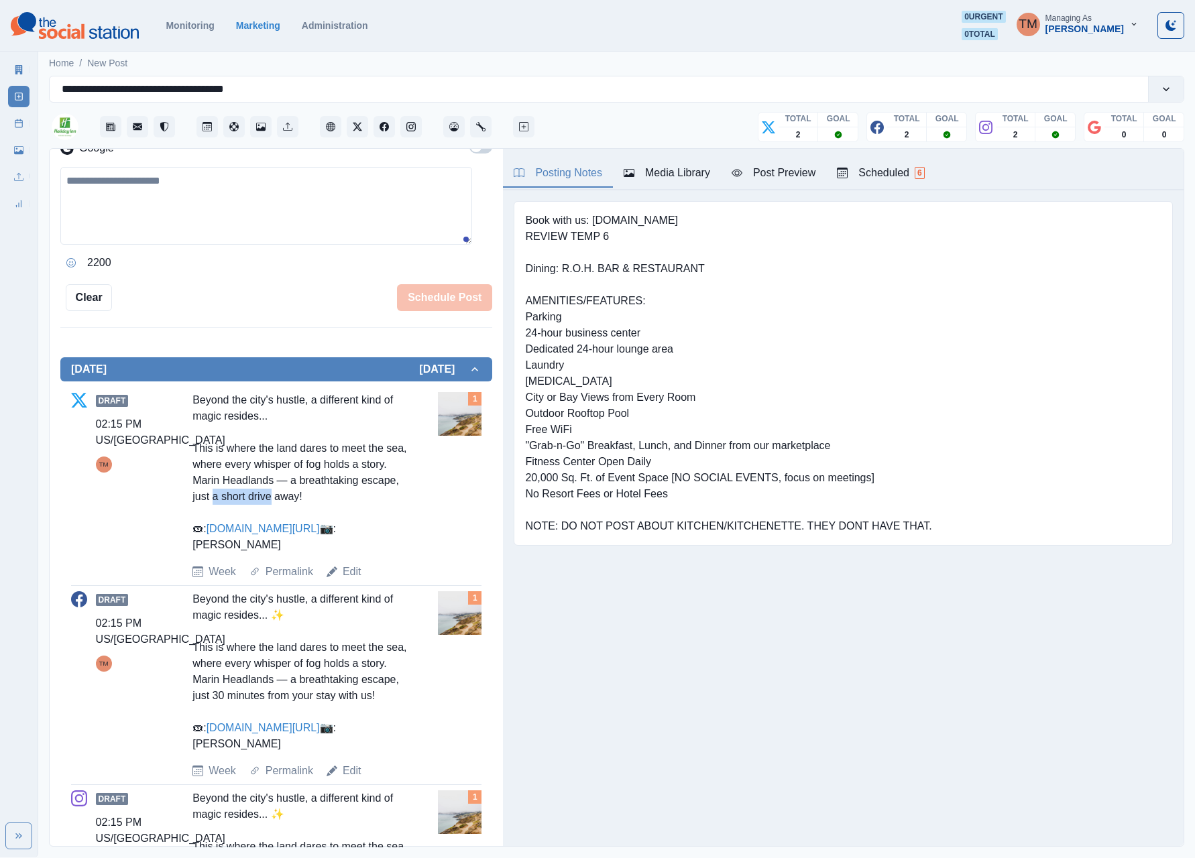
drag, startPoint x: 247, startPoint y: 500, endPoint x: 306, endPoint y: 500, distance: 59.0
click at [306, 500] on div "Beyond the city's hustle, a different kind of magic resides... This is where th…" at bounding box center [299, 472] width 215 height 161
copy div "a short drive"
click at [354, 779] on link "Edit" at bounding box center [352, 771] width 19 height 16
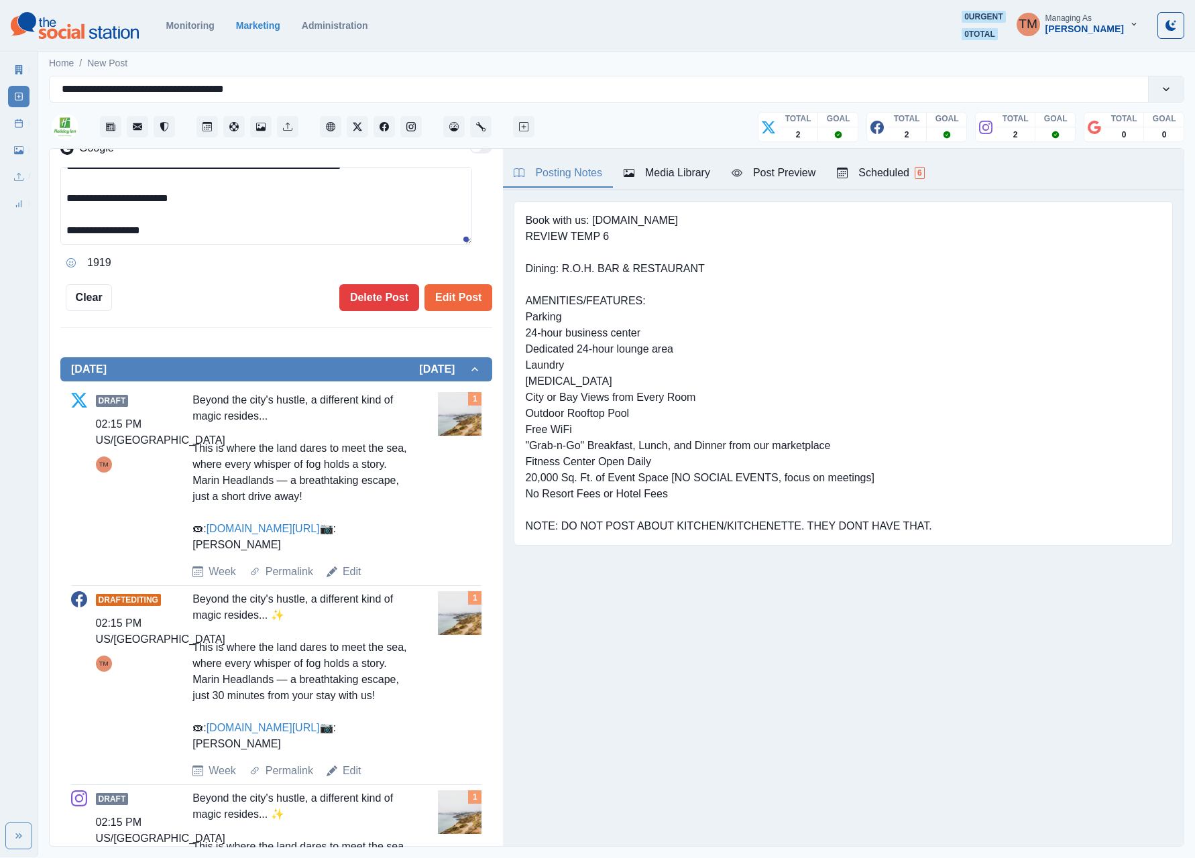
drag, startPoint x: 331, startPoint y: 233, endPoint x: 354, endPoint y: 237, distance: 23.1
click at [354, 237] on textarea "**********" at bounding box center [266, 206] width 412 height 78
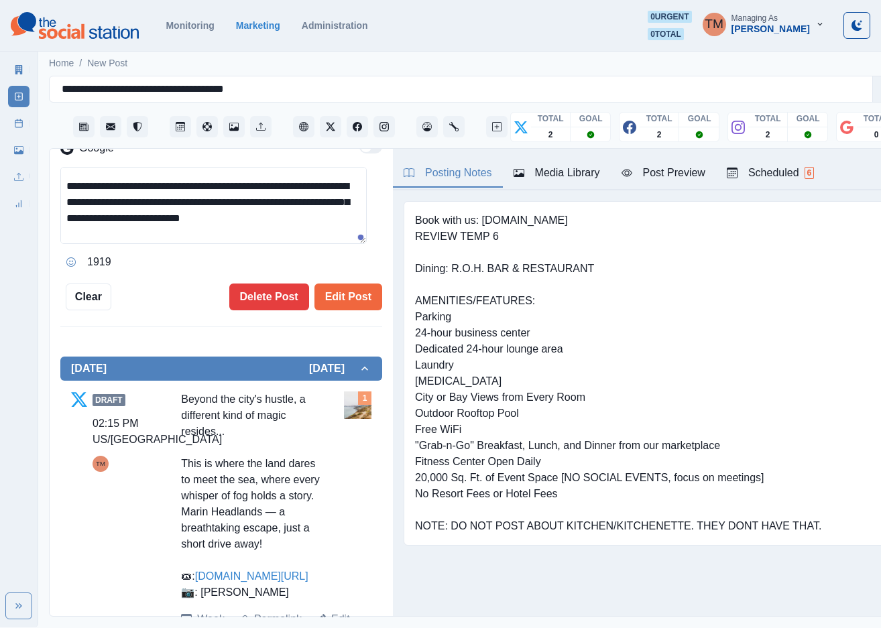
drag, startPoint x: 302, startPoint y: 228, endPoint x: 272, endPoint y: 228, distance: 30.2
click at [302, 228] on textarea "**********" at bounding box center [213, 205] width 306 height 77
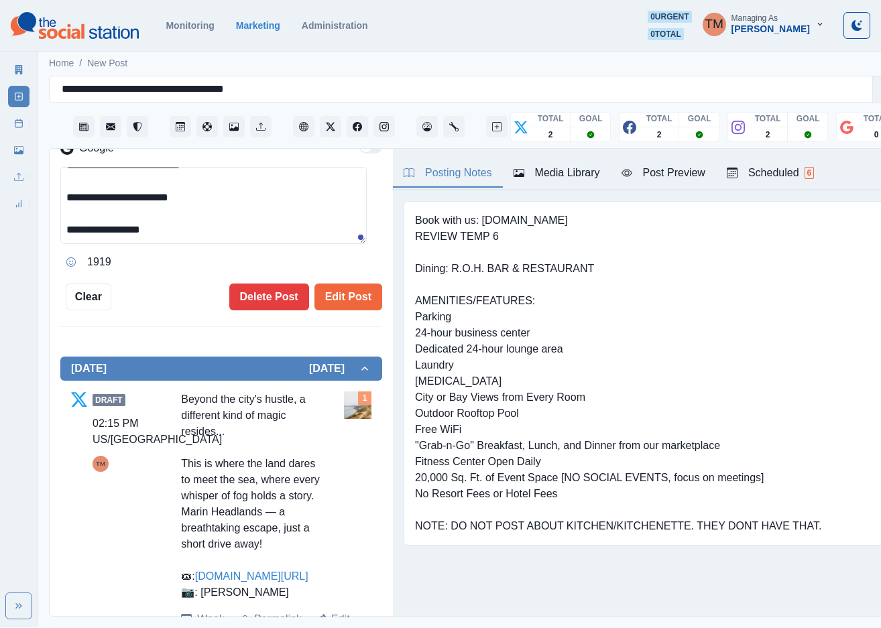
drag, startPoint x: 190, startPoint y: 236, endPoint x: 248, endPoint y: 216, distance: 61.7
click at [241, 221] on textarea "**********" at bounding box center [213, 205] width 306 height 77
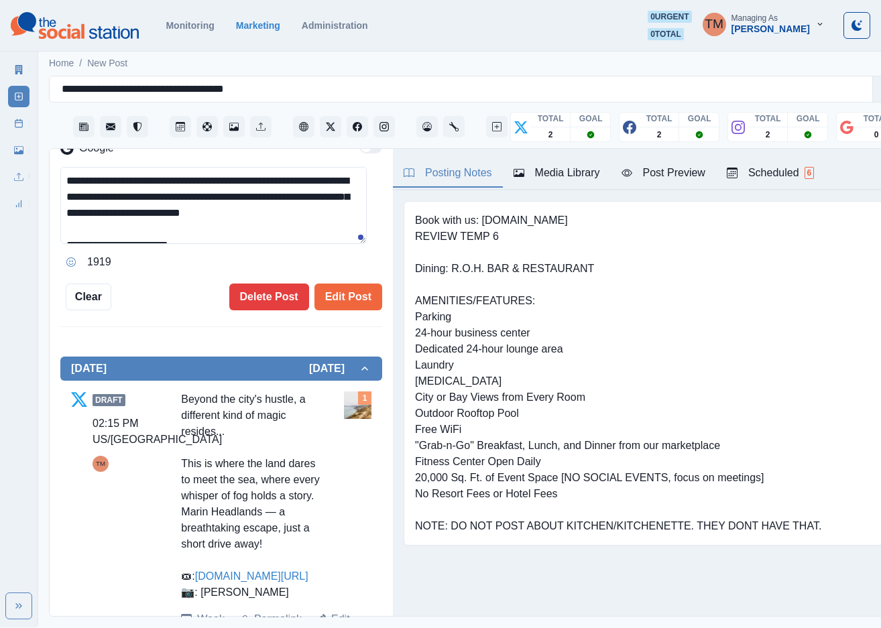
click at [191, 227] on textarea "**********" at bounding box center [213, 205] width 306 height 77
drag, startPoint x: 189, startPoint y: 229, endPoint x: 231, endPoint y: 229, distance: 42.2
click at [231, 229] on textarea "**********" at bounding box center [213, 205] width 306 height 77
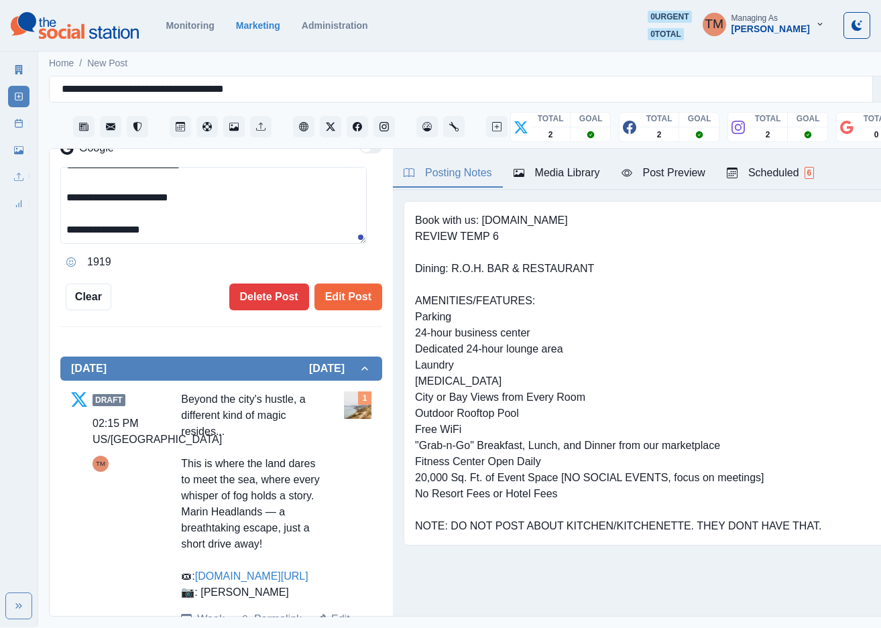
drag, startPoint x: 190, startPoint y: 230, endPoint x: 216, endPoint y: 229, distance: 26.2
click at [215, 230] on textarea "**********" at bounding box center [213, 205] width 306 height 77
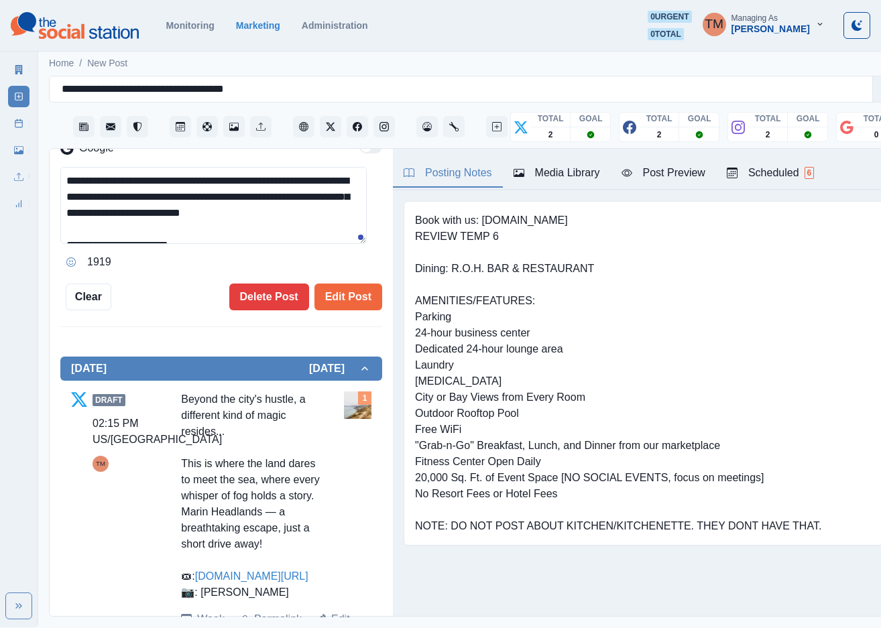
click at [222, 233] on textarea "**********" at bounding box center [213, 205] width 306 height 77
click at [189, 231] on textarea "**********" at bounding box center [213, 205] width 306 height 77
paste textarea "***"
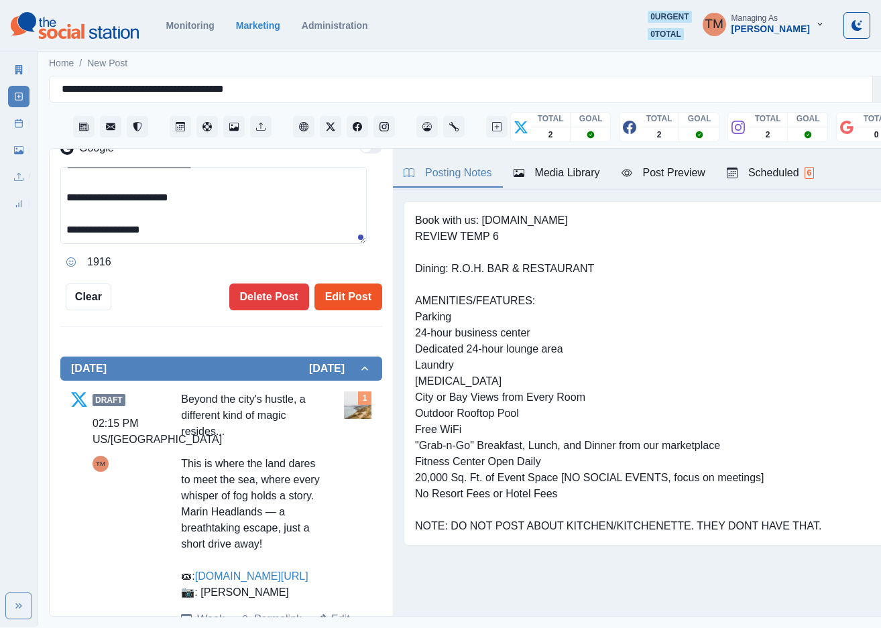
type textarea "**********"
click at [327, 298] on button "Edit Post" at bounding box center [348, 297] width 68 height 27
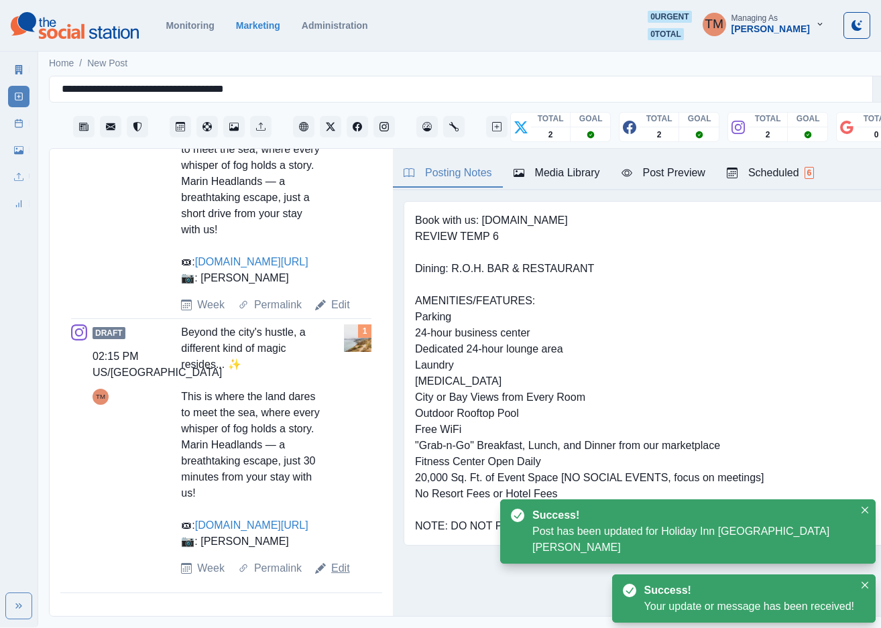
click at [335, 577] on link "Edit" at bounding box center [340, 569] width 19 height 16
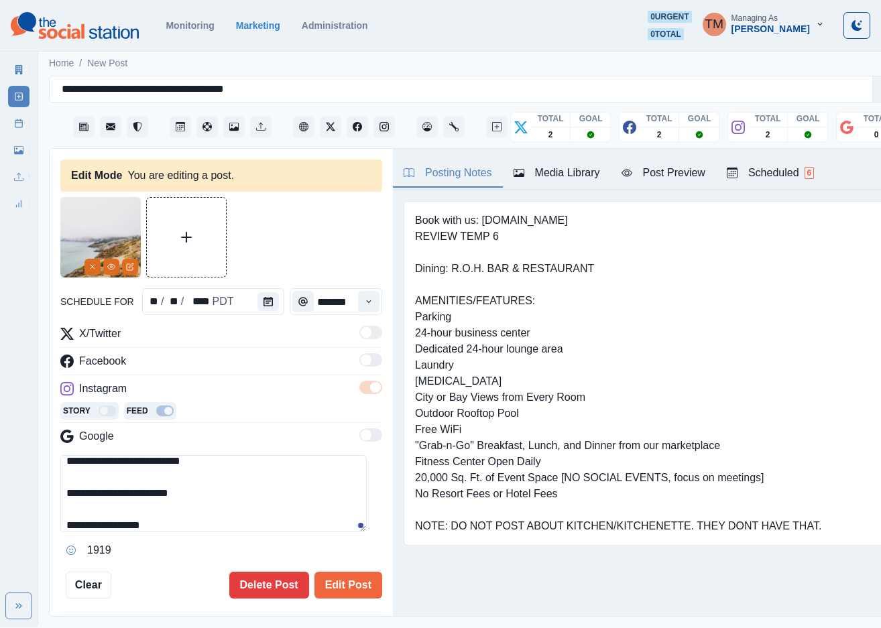
click at [190, 481] on textarea "**********" at bounding box center [213, 493] width 306 height 77
paste textarea "***"
type textarea "**********"
click at [330, 586] on button "Edit Post" at bounding box center [348, 585] width 68 height 27
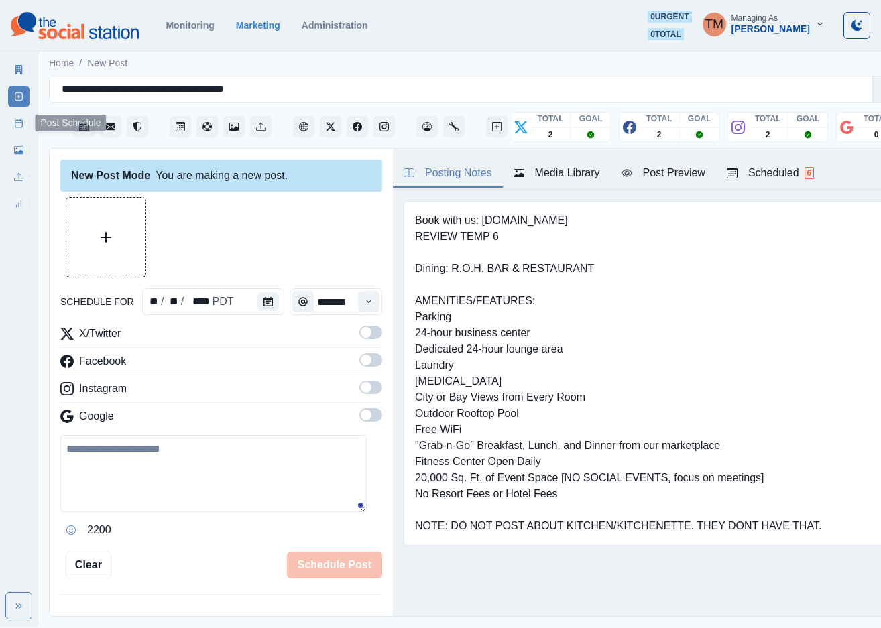
click at [23, 125] on icon at bounding box center [18, 123] width 9 height 9
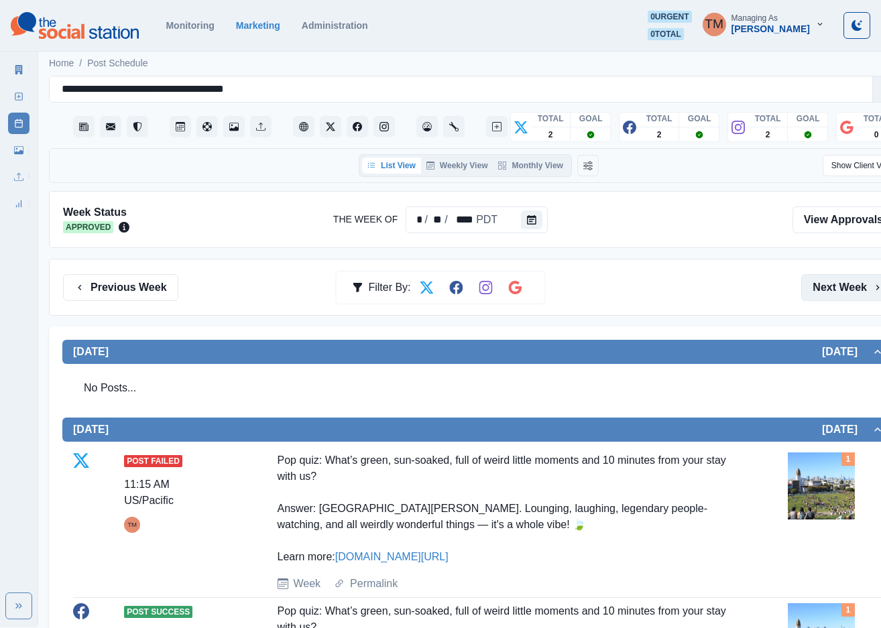
click at [839, 296] on button "Next Week" at bounding box center [847, 287] width 93 height 27
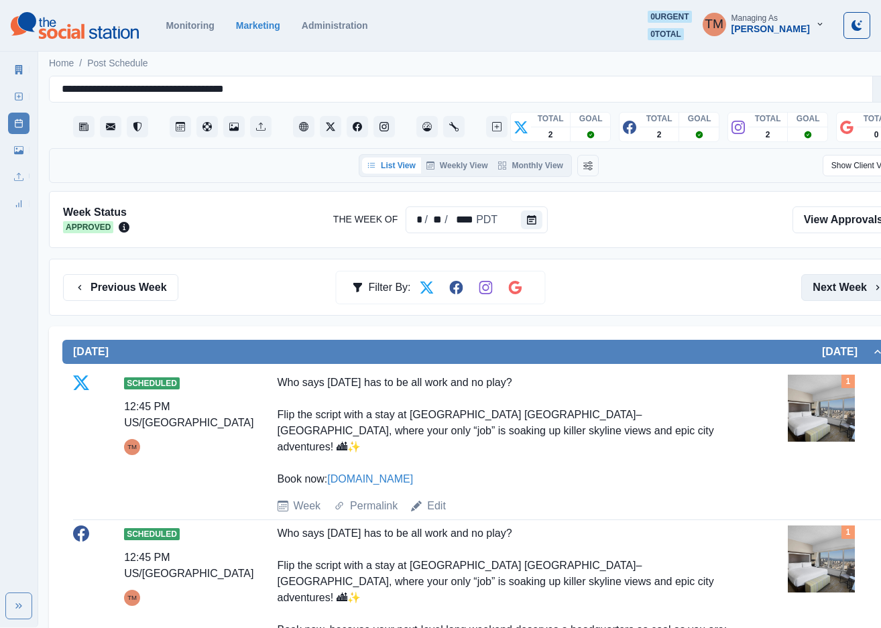
click at [839, 296] on button "Next Week" at bounding box center [847, 287] width 93 height 27
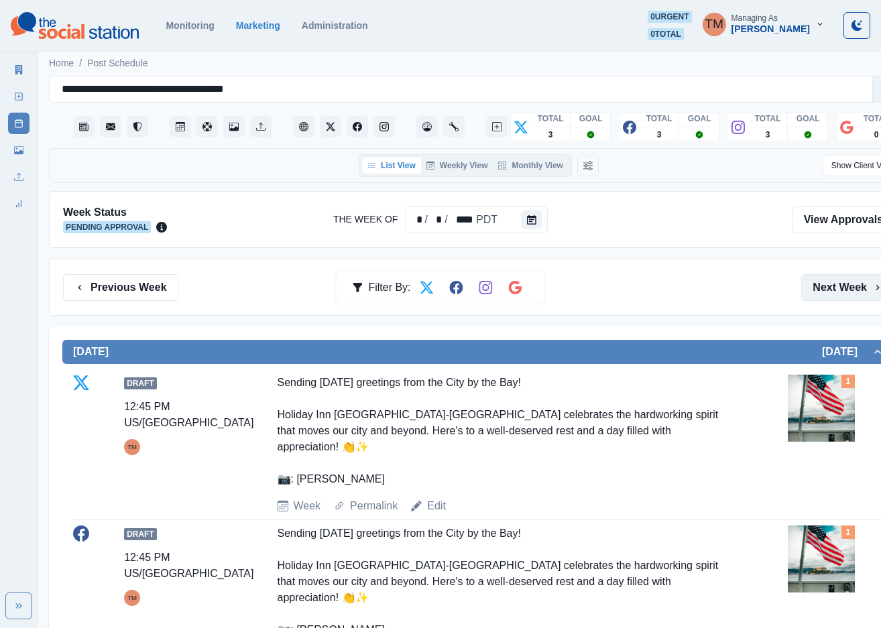
click at [839, 296] on button "Next Week" at bounding box center [847, 287] width 93 height 27
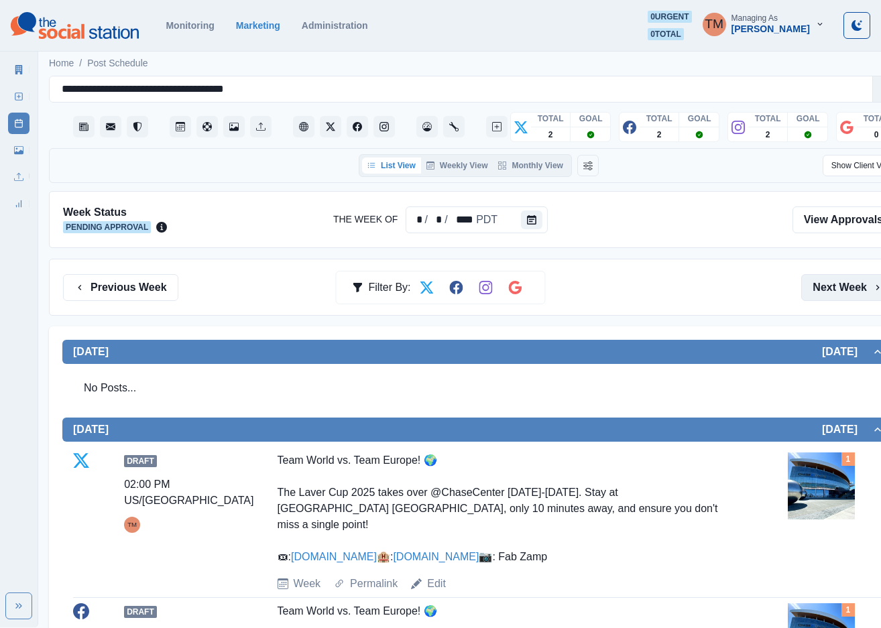
click at [839, 292] on button "Next Week" at bounding box center [847, 287] width 93 height 27
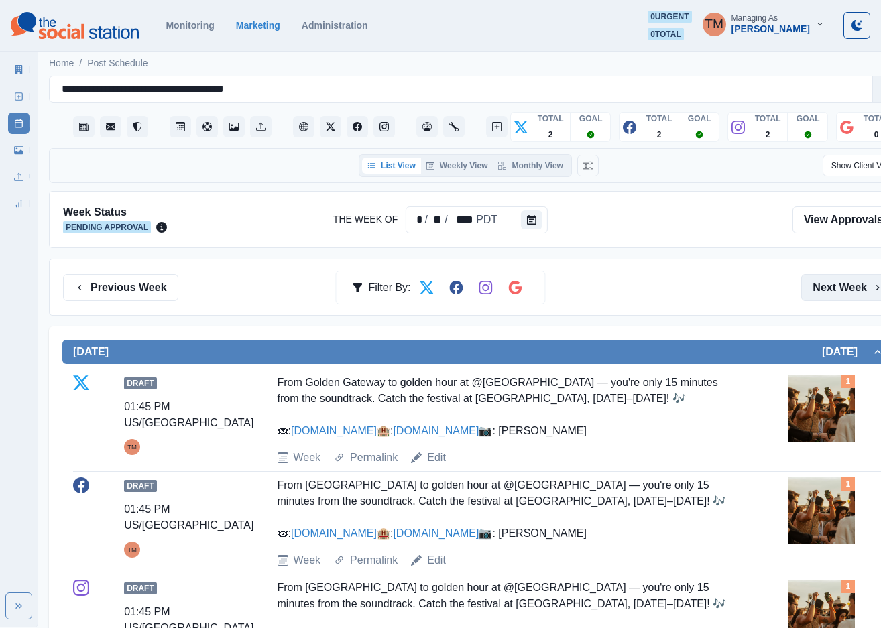
click at [827, 290] on button "Next Week" at bounding box center [847, 287] width 93 height 27
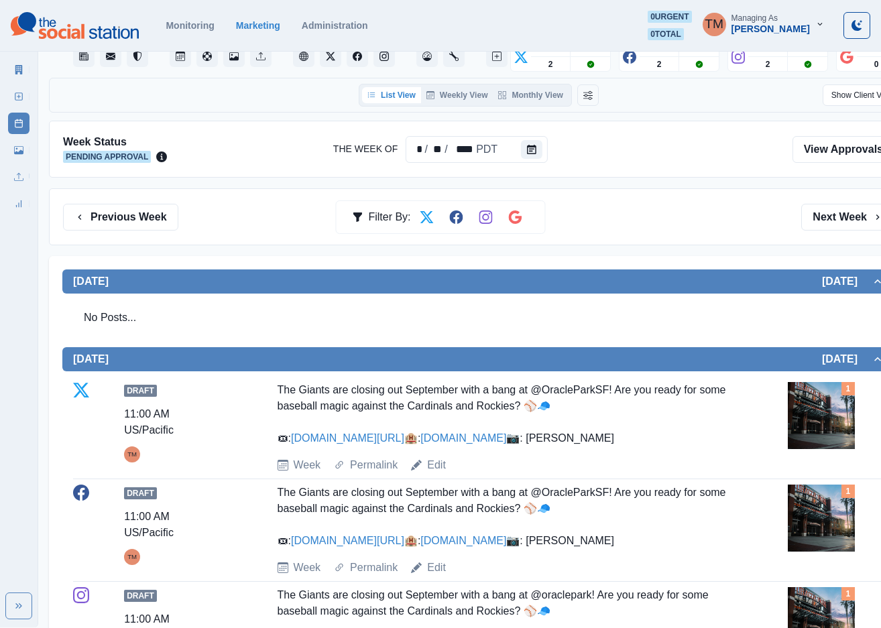
scroll to position [53, 0]
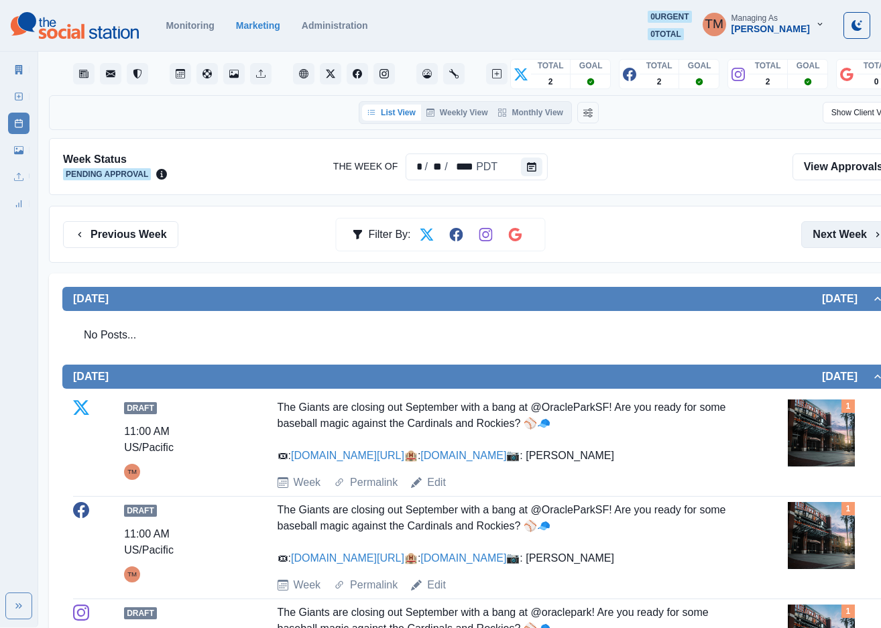
click at [837, 240] on button "Next Week" at bounding box center [847, 234] width 93 height 27
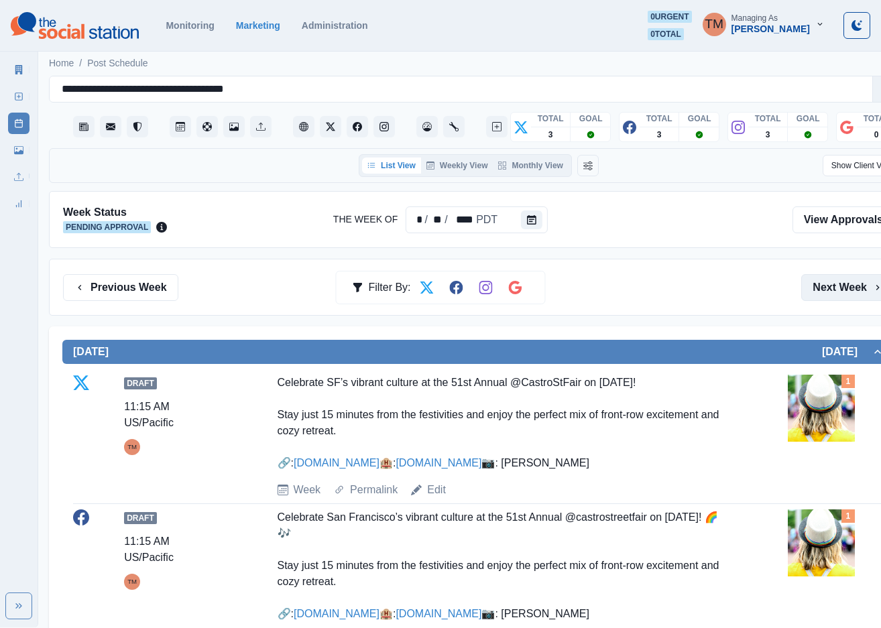
click at [809, 288] on button "Next Week" at bounding box center [847, 287] width 93 height 27
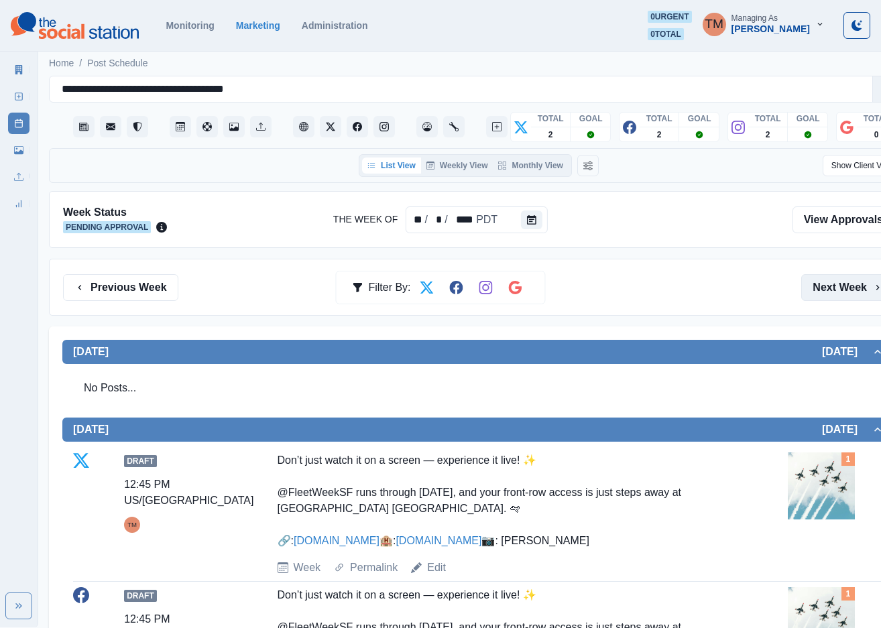
click at [839, 284] on button "Next Week" at bounding box center [847, 287] width 93 height 27
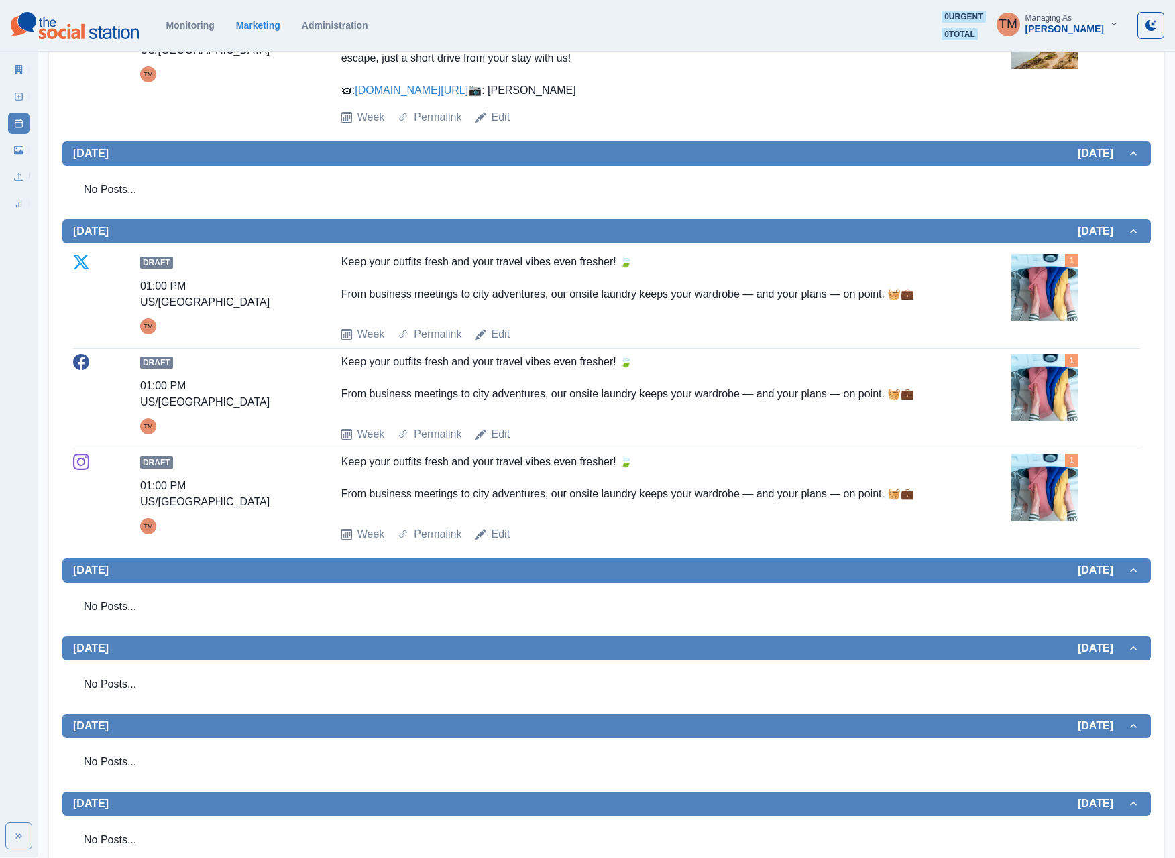
scroll to position [514, 0]
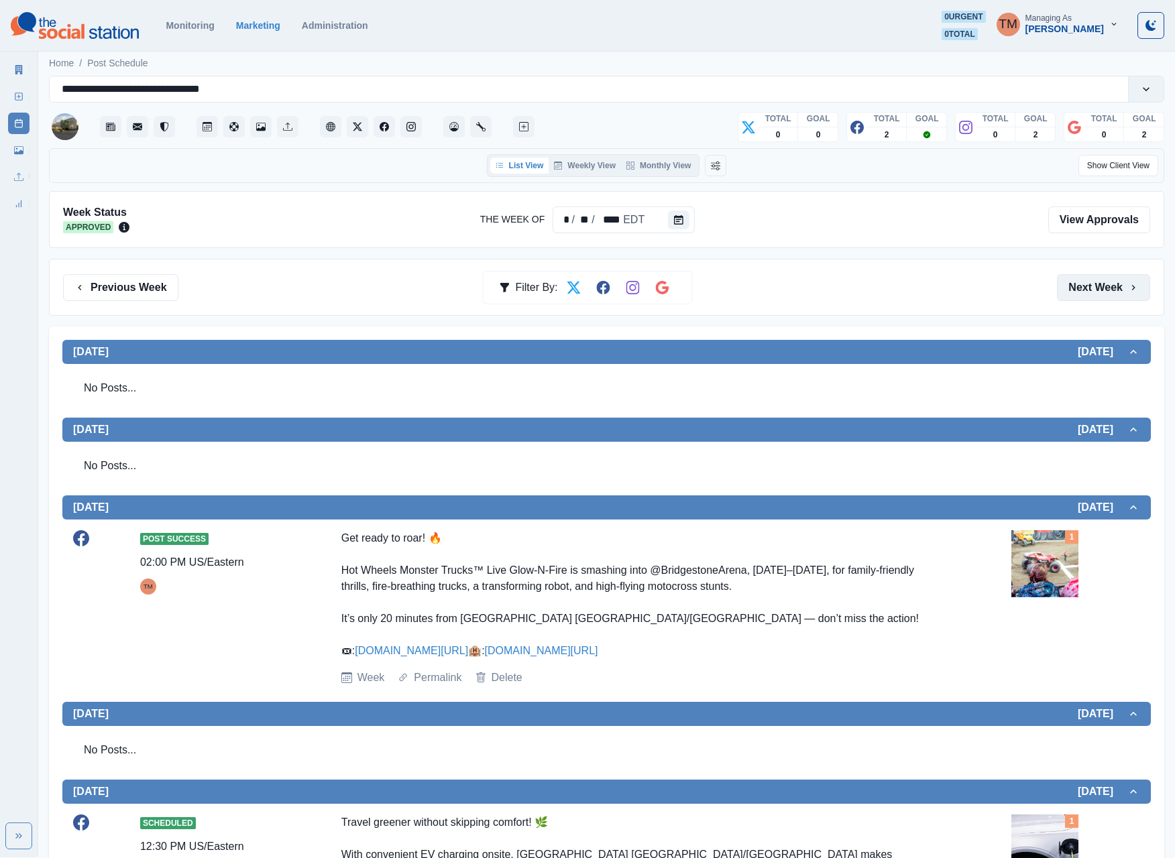
click at [1106, 290] on button "Next Week" at bounding box center [1103, 287] width 93 height 27
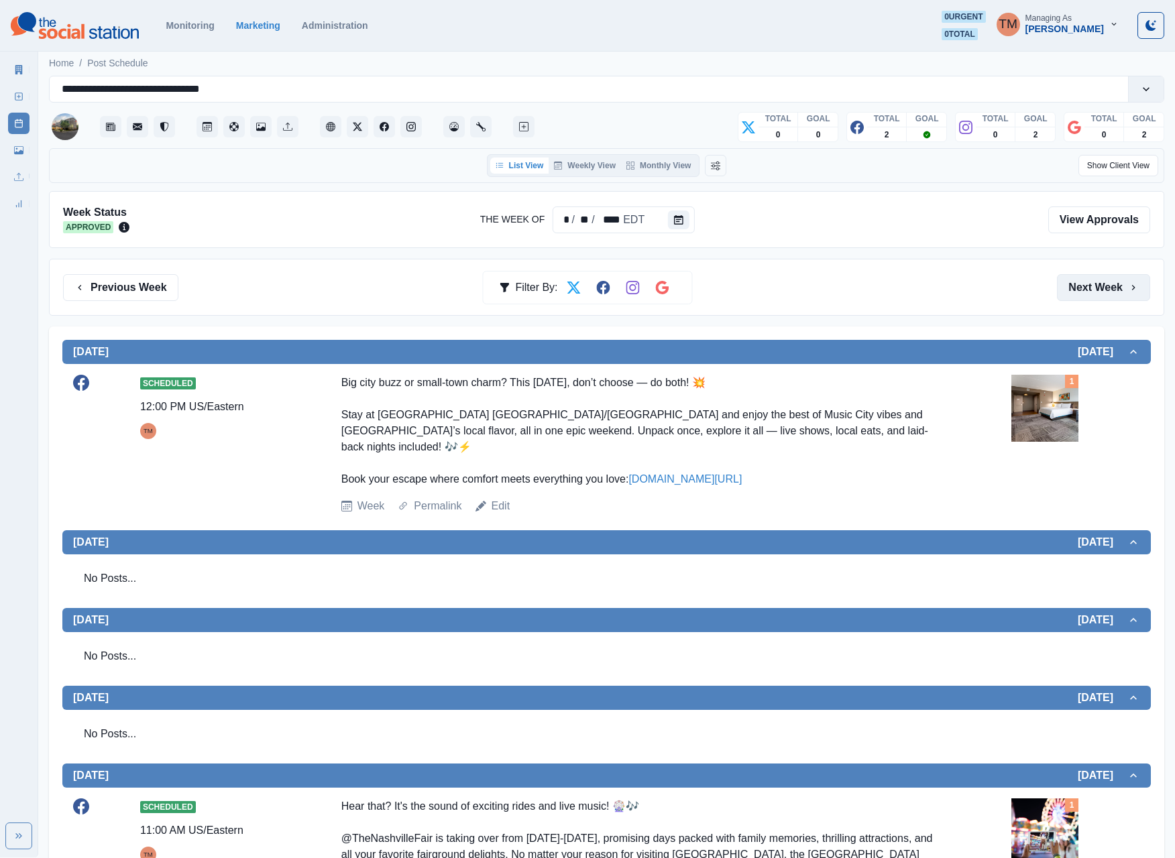
click at [1094, 292] on button "Next Week" at bounding box center [1103, 287] width 93 height 27
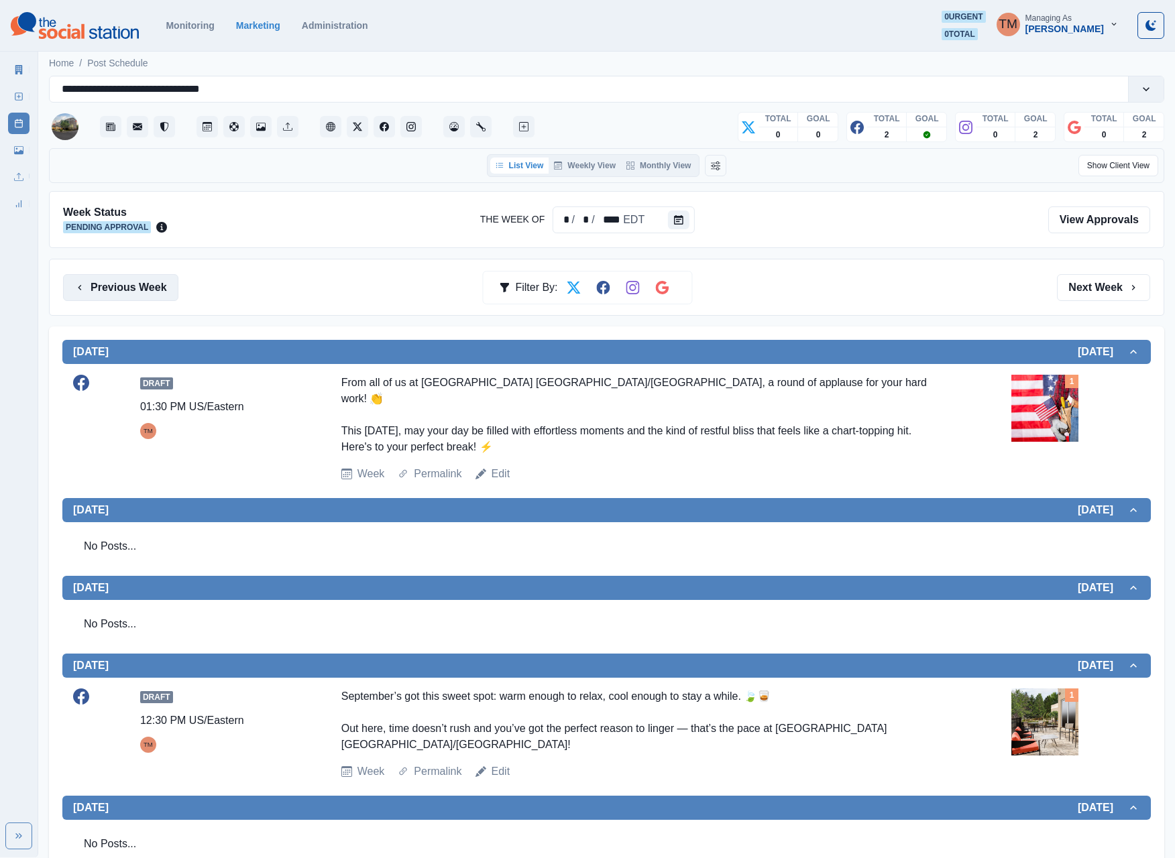
click at [106, 294] on button "Previous Week" at bounding box center [120, 287] width 115 height 27
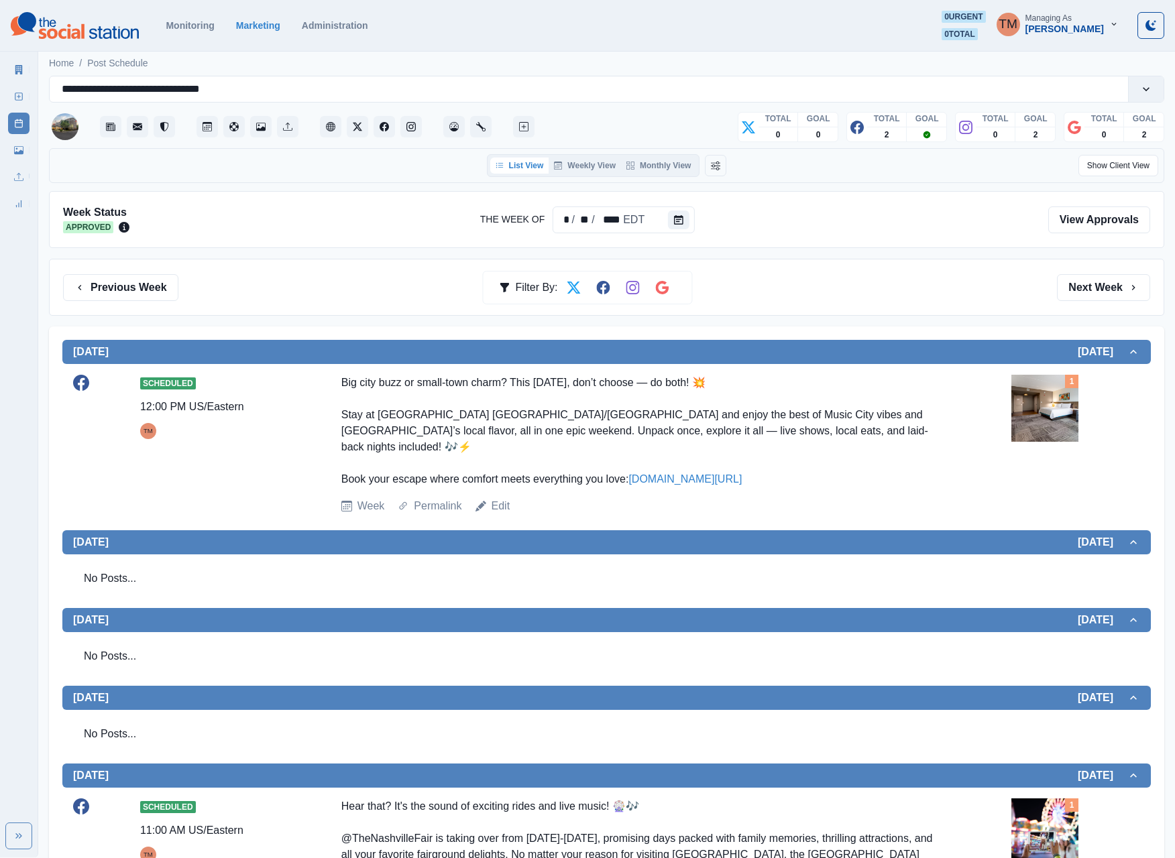
click at [1093, 295] on button "Next Week" at bounding box center [1103, 287] width 93 height 27
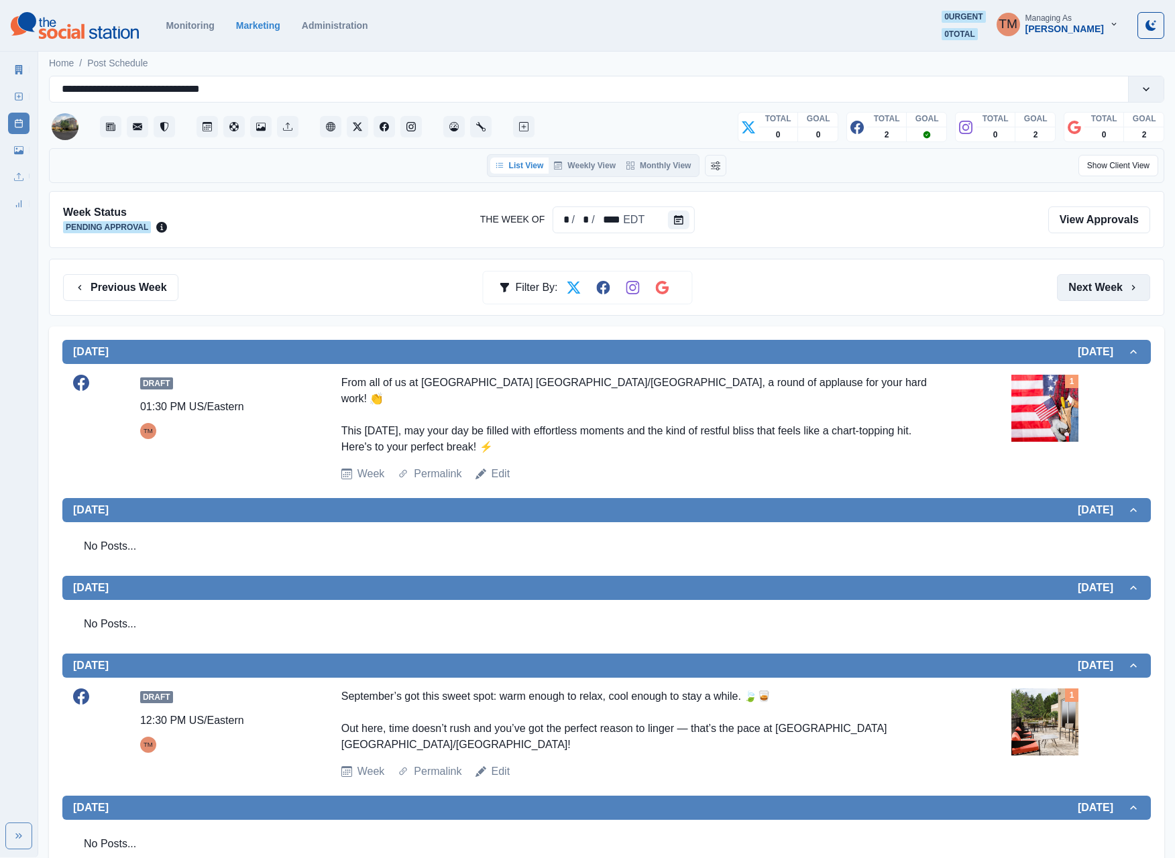
click at [1093, 280] on button "Next Week" at bounding box center [1103, 287] width 93 height 27
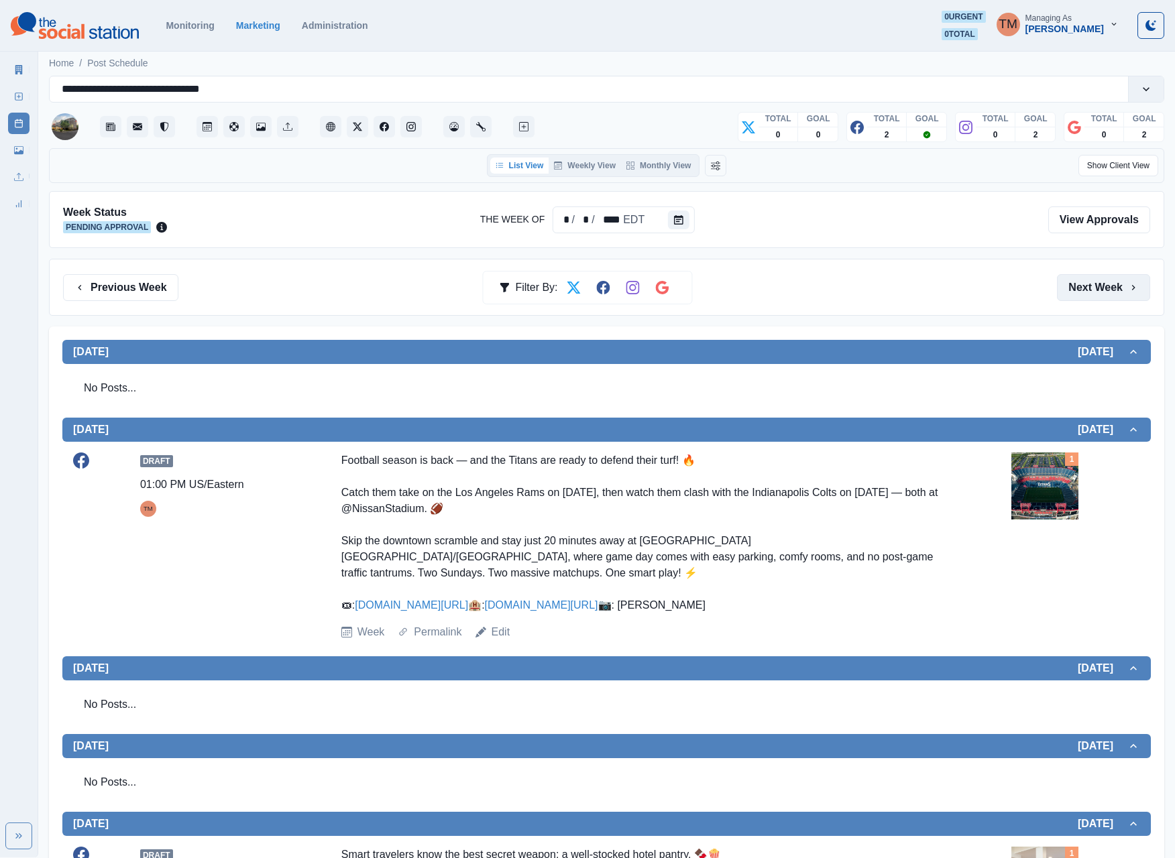
click at [1089, 295] on button "Next Week" at bounding box center [1103, 287] width 93 height 27
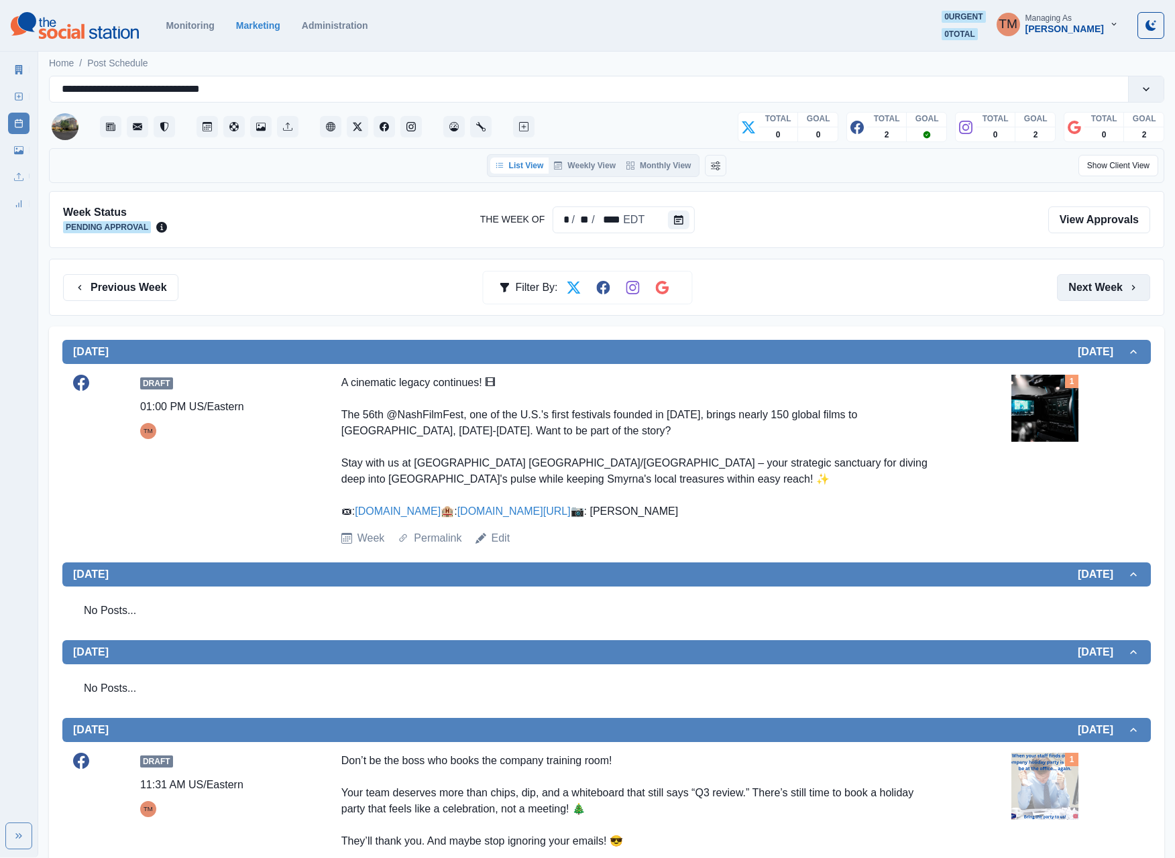
click at [1085, 288] on button "Next Week" at bounding box center [1103, 287] width 93 height 27
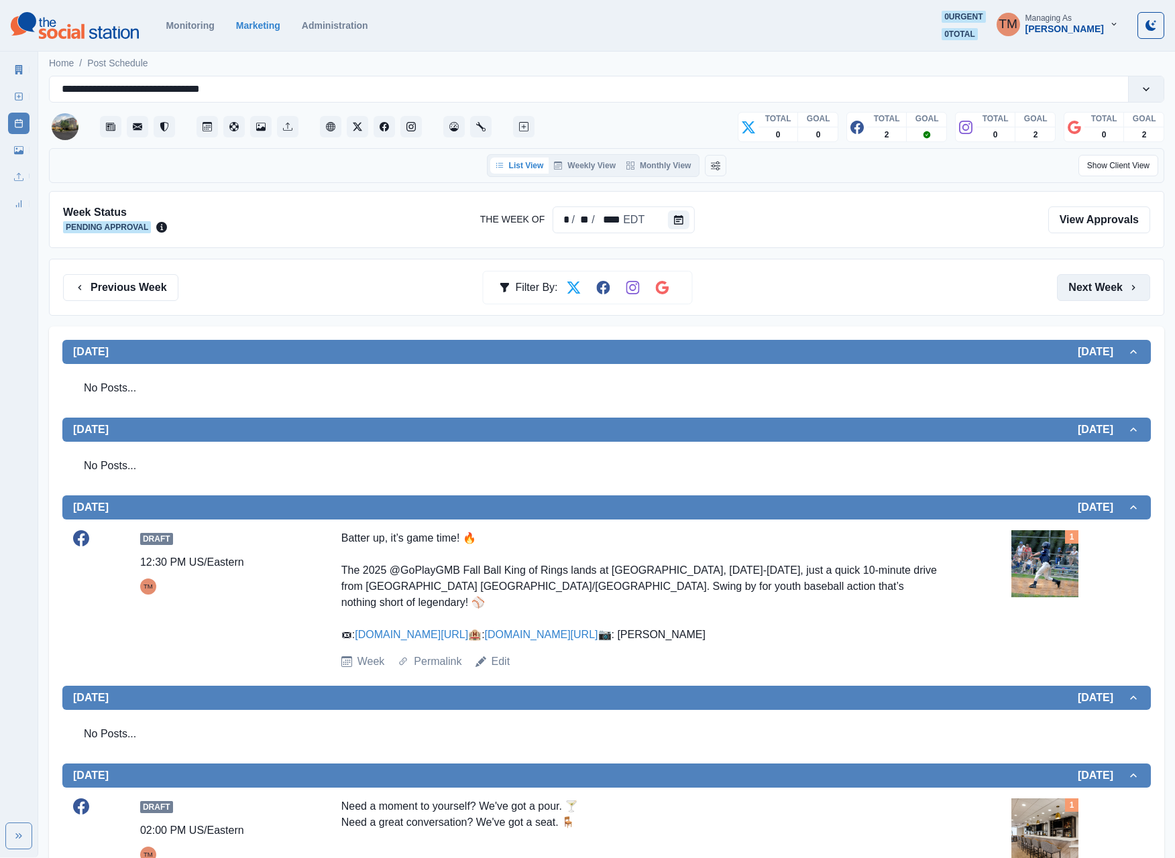
click at [1104, 294] on button "Next Week" at bounding box center [1103, 287] width 93 height 27
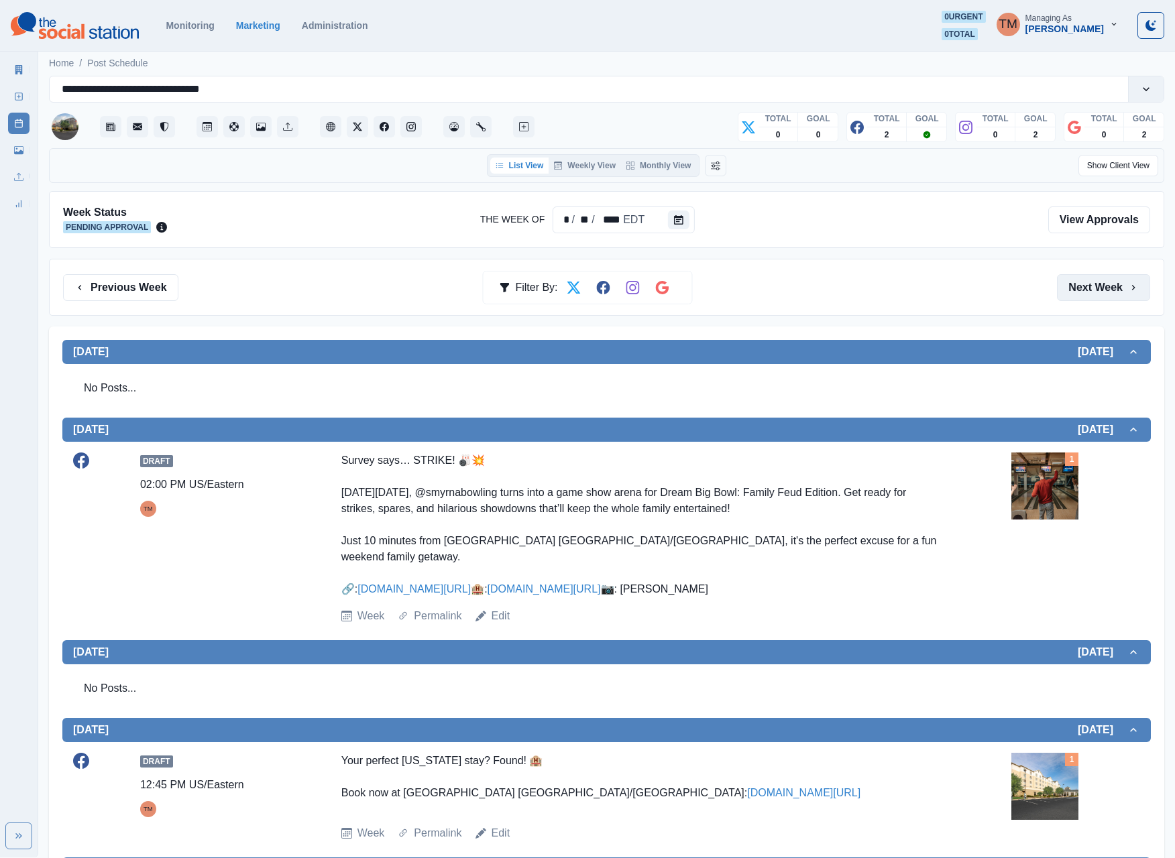
click at [1078, 288] on button "Next Week" at bounding box center [1103, 287] width 93 height 27
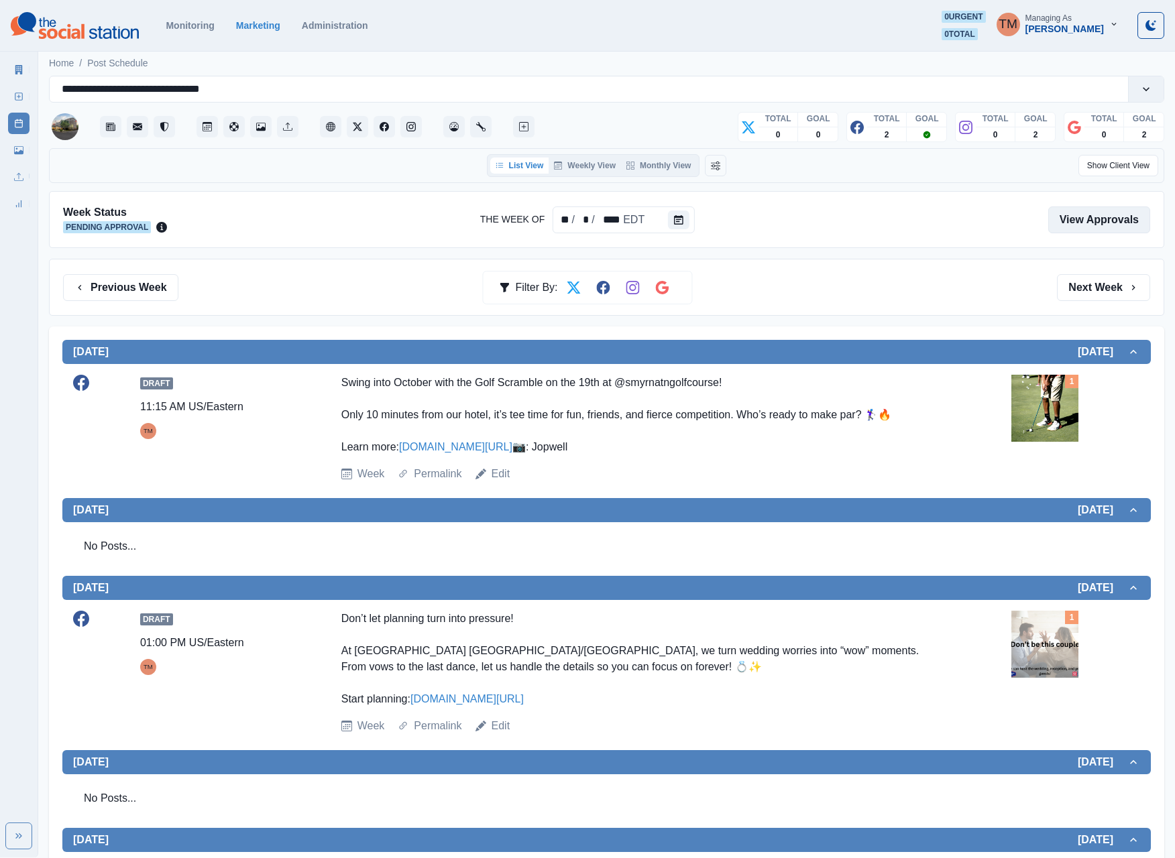
click at [1088, 227] on link "View Approvals" at bounding box center [1099, 220] width 102 height 27
click at [1108, 288] on button "Next Week" at bounding box center [1103, 287] width 93 height 27
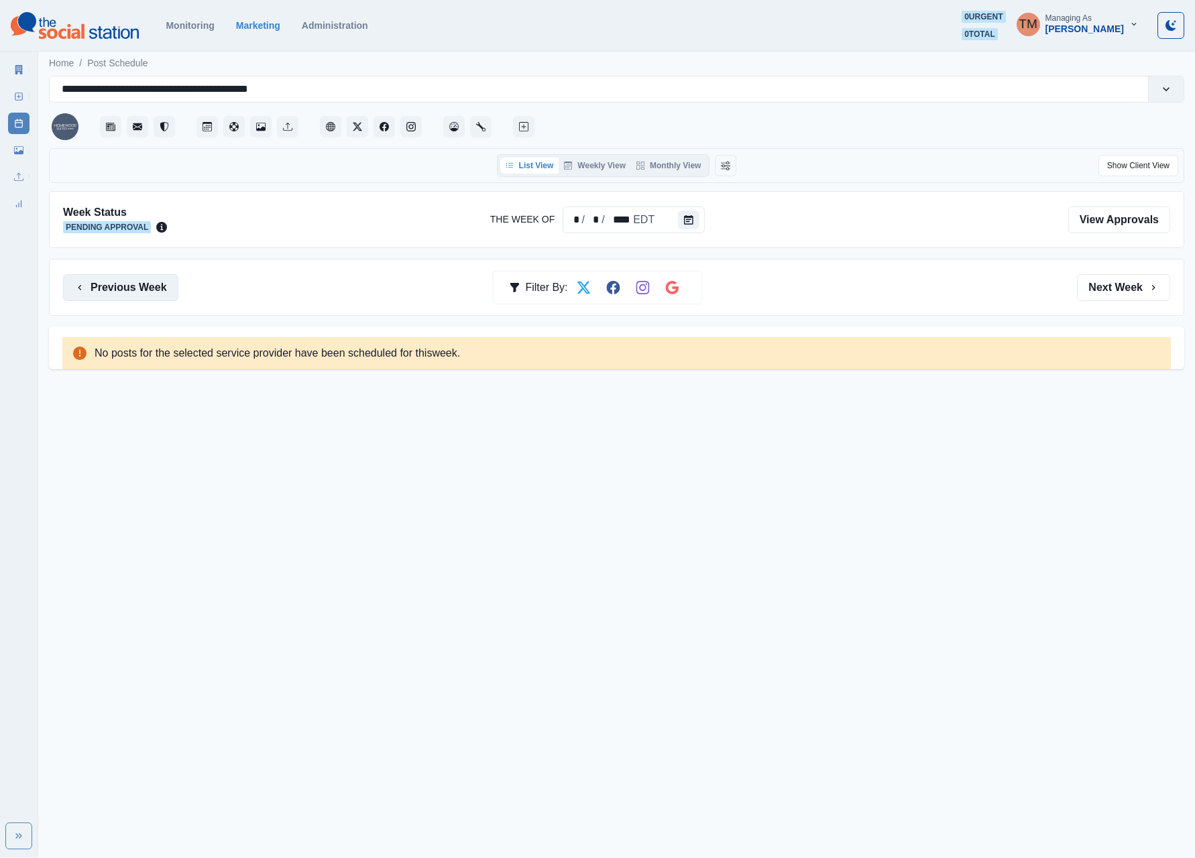
click at [156, 291] on button "Previous Week" at bounding box center [120, 287] width 115 height 27
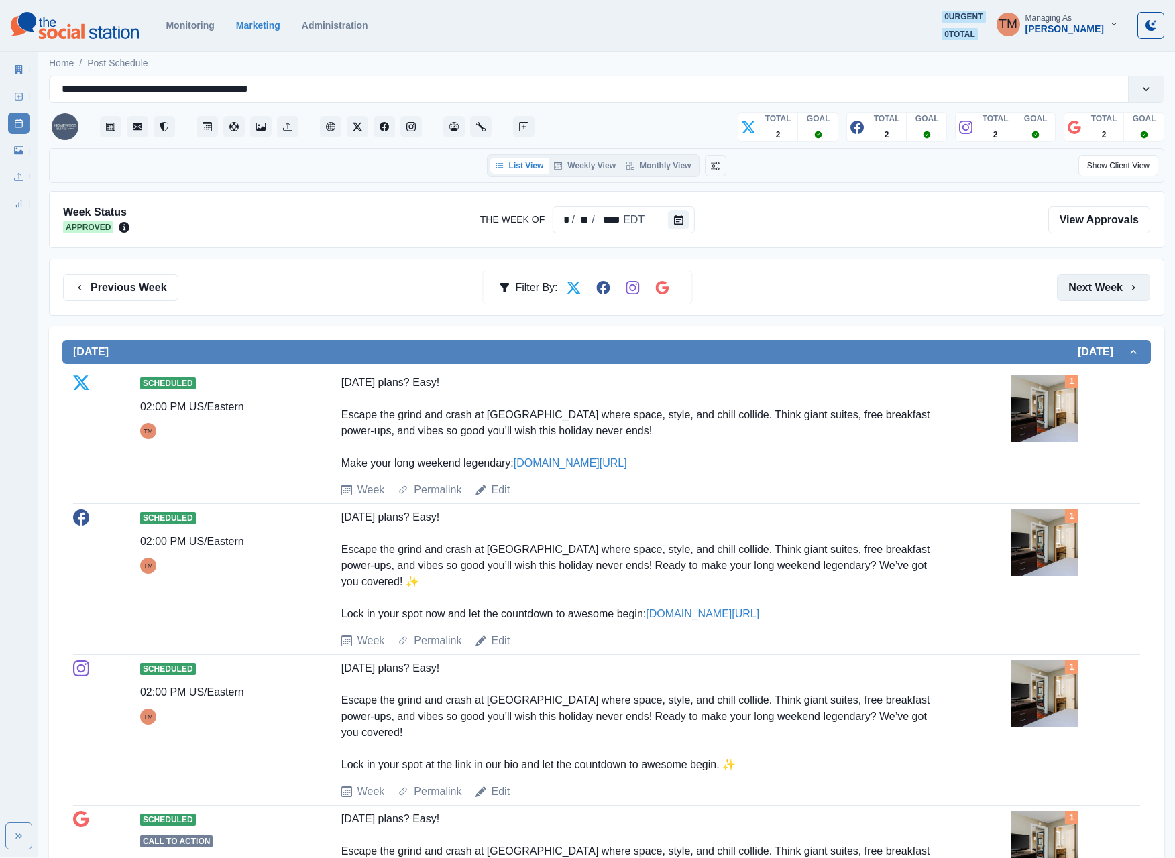
click at [1094, 290] on button "Next Week" at bounding box center [1103, 287] width 93 height 27
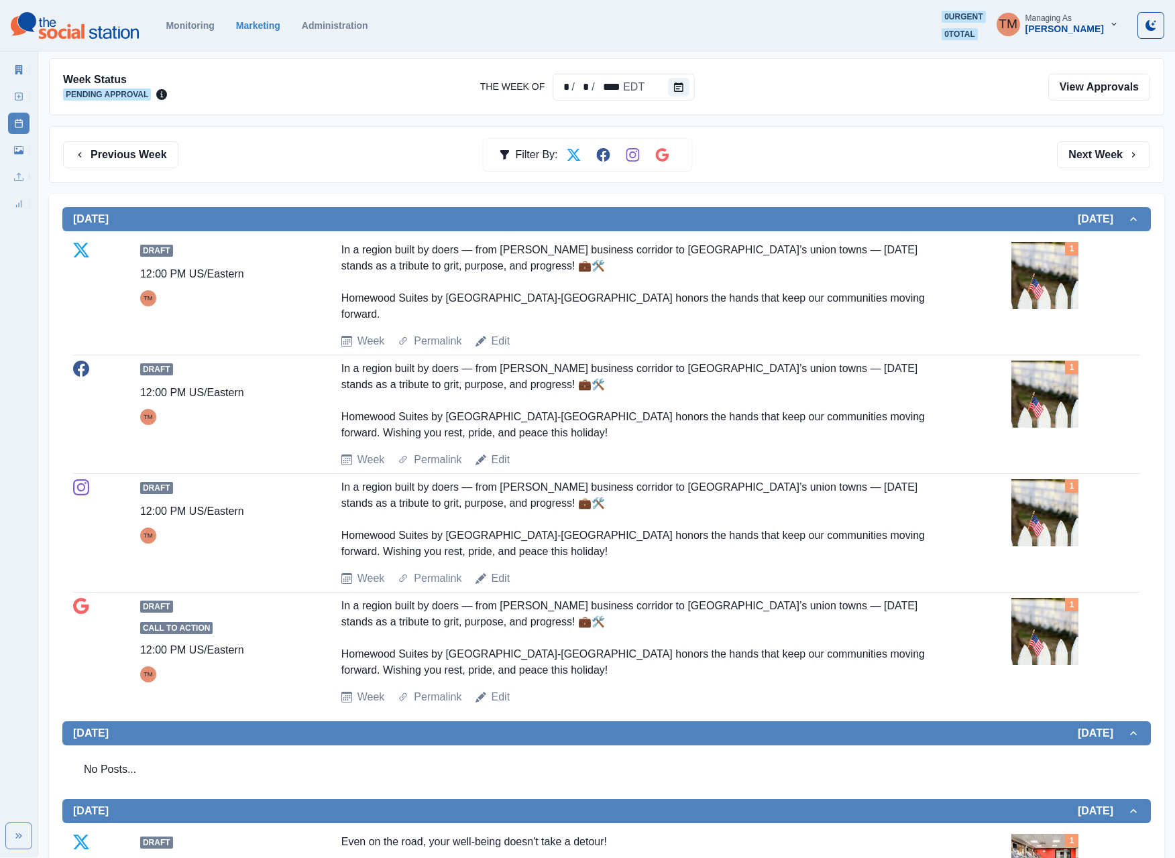
scroll to position [47, 0]
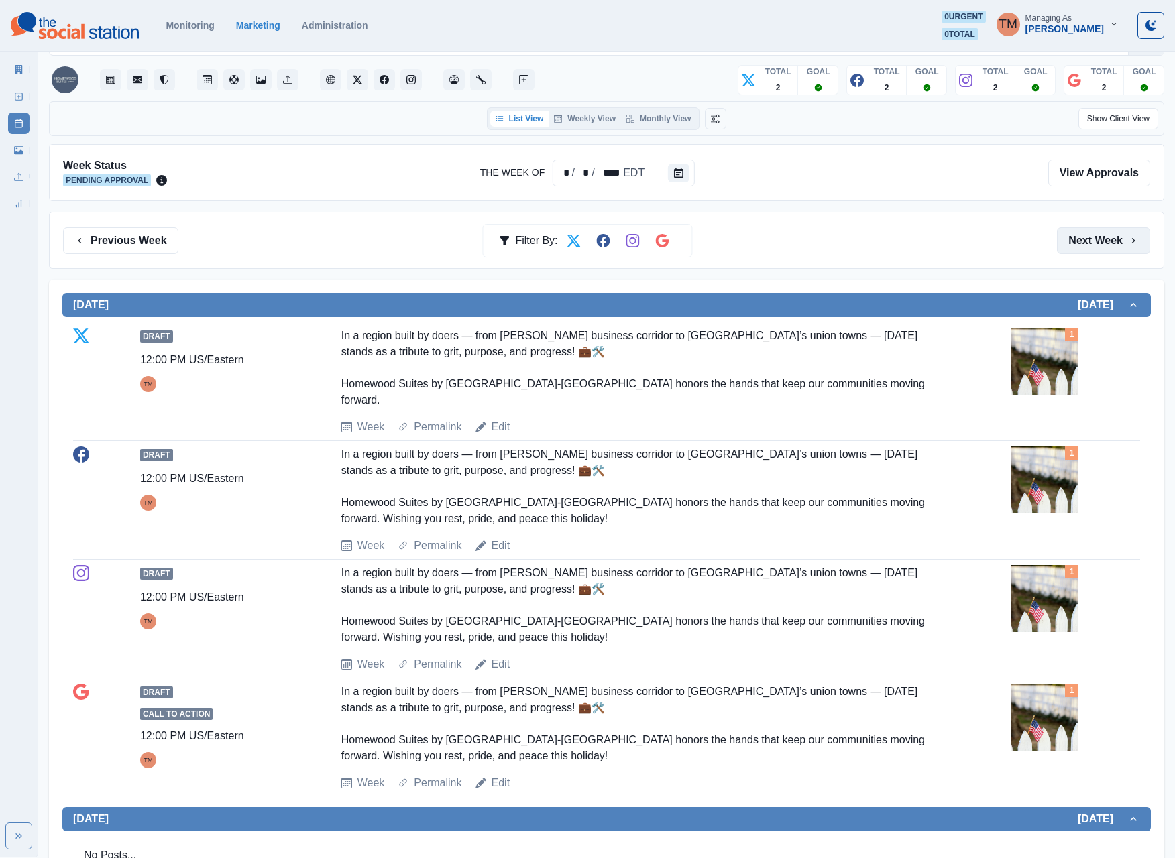
click at [1101, 245] on button "Next Week" at bounding box center [1103, 240] width 93 height 27
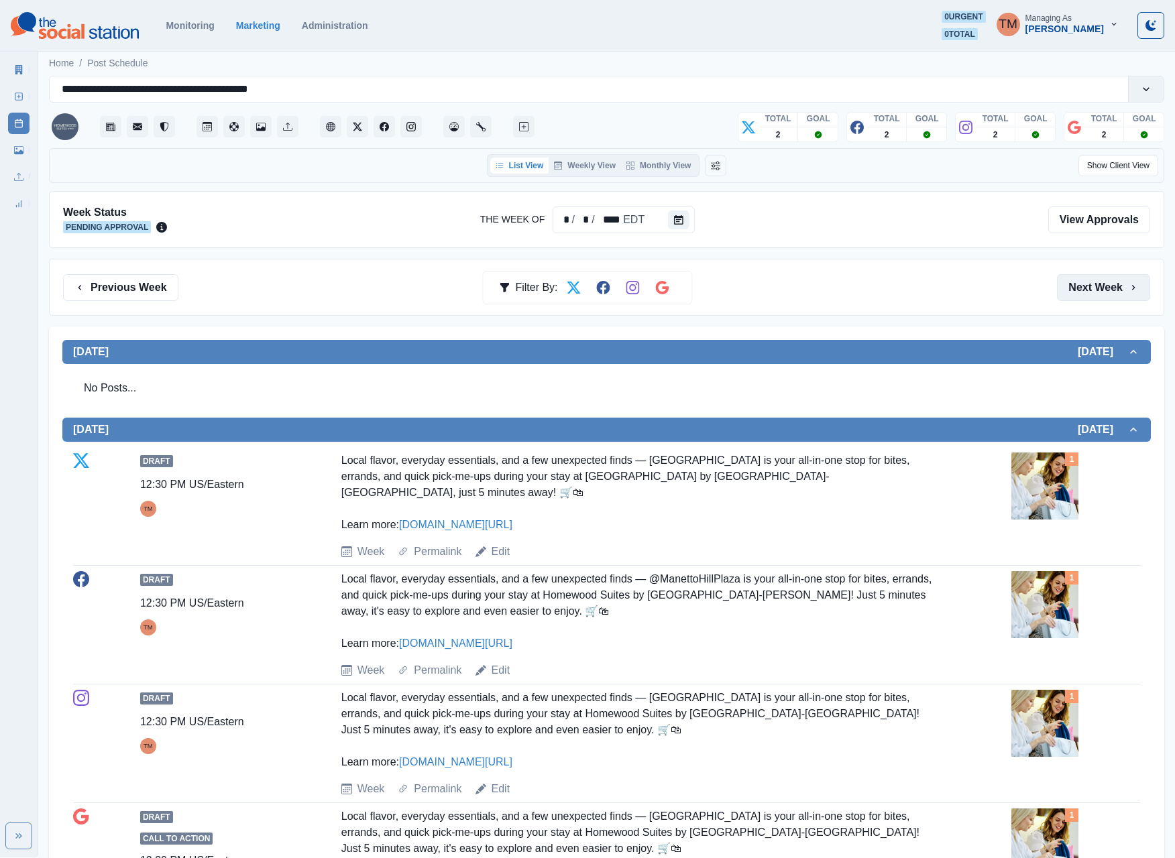
click at [1094, 295] on button "Next Week" at bounding box center [1103, 287] width 93 height 27
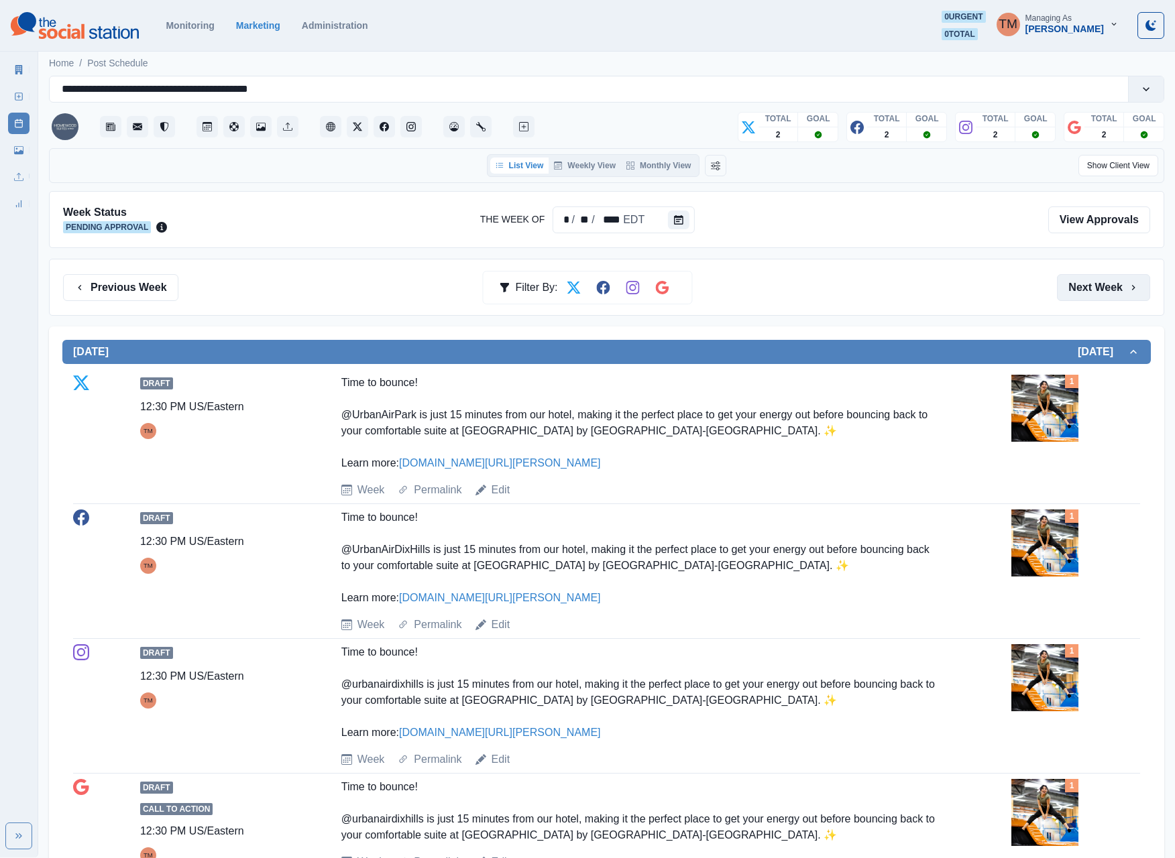
click at [1086, 292] on button "Next Week" at bounding box center [1103, 287] width 93 height 27
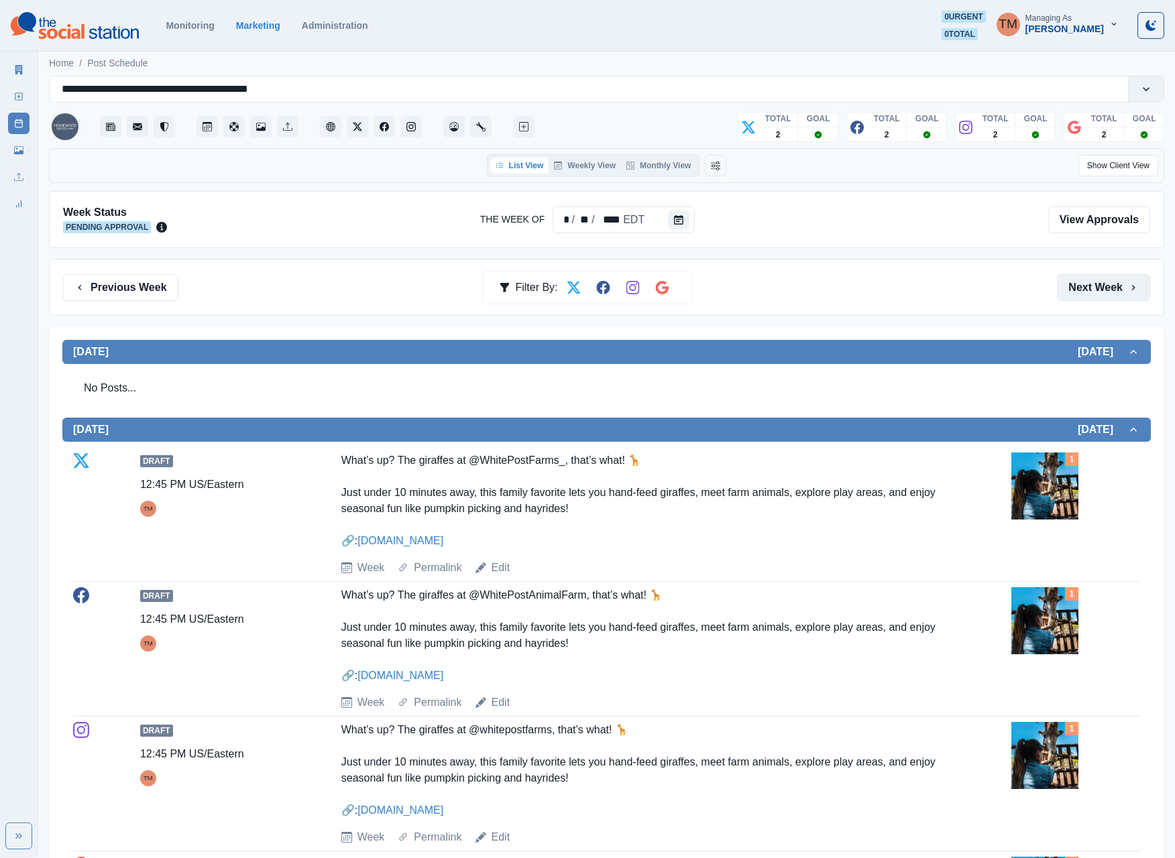
click at [1079, 286] on button "Next Week" at bounding box center [1103, 287] width 93 height 27
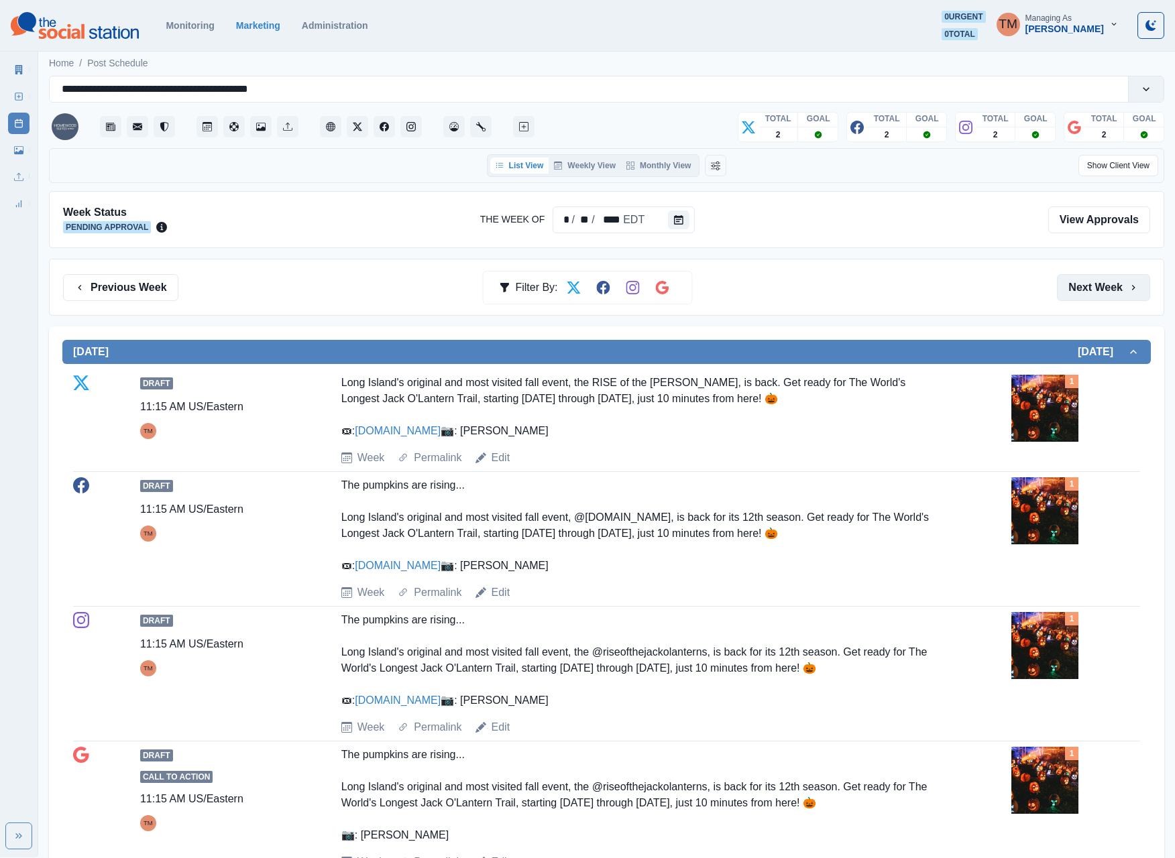
click at [1100, 298] on button "Next Week" at bounding box center [1103, 287] width 93 height 27
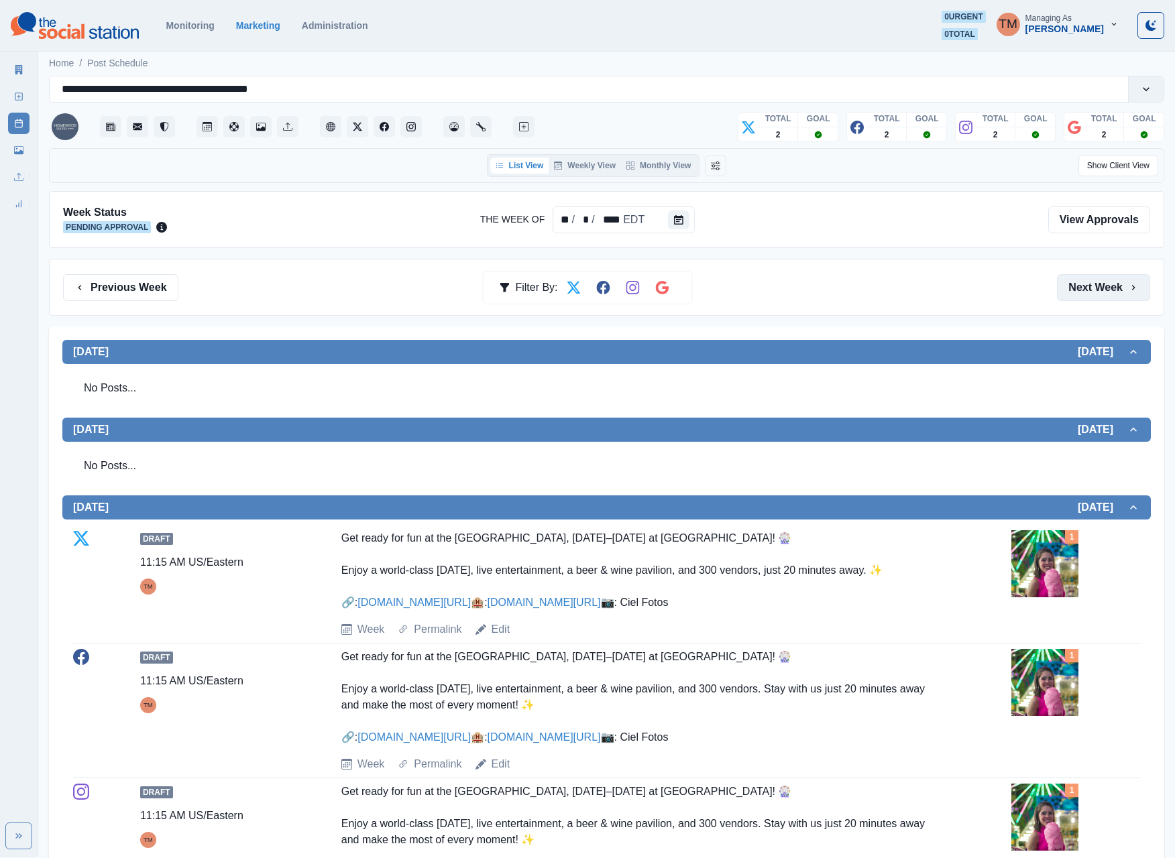
click at [1081, 295] on button "Next Week" at bounding box center [1103, 287] width 93 height 27
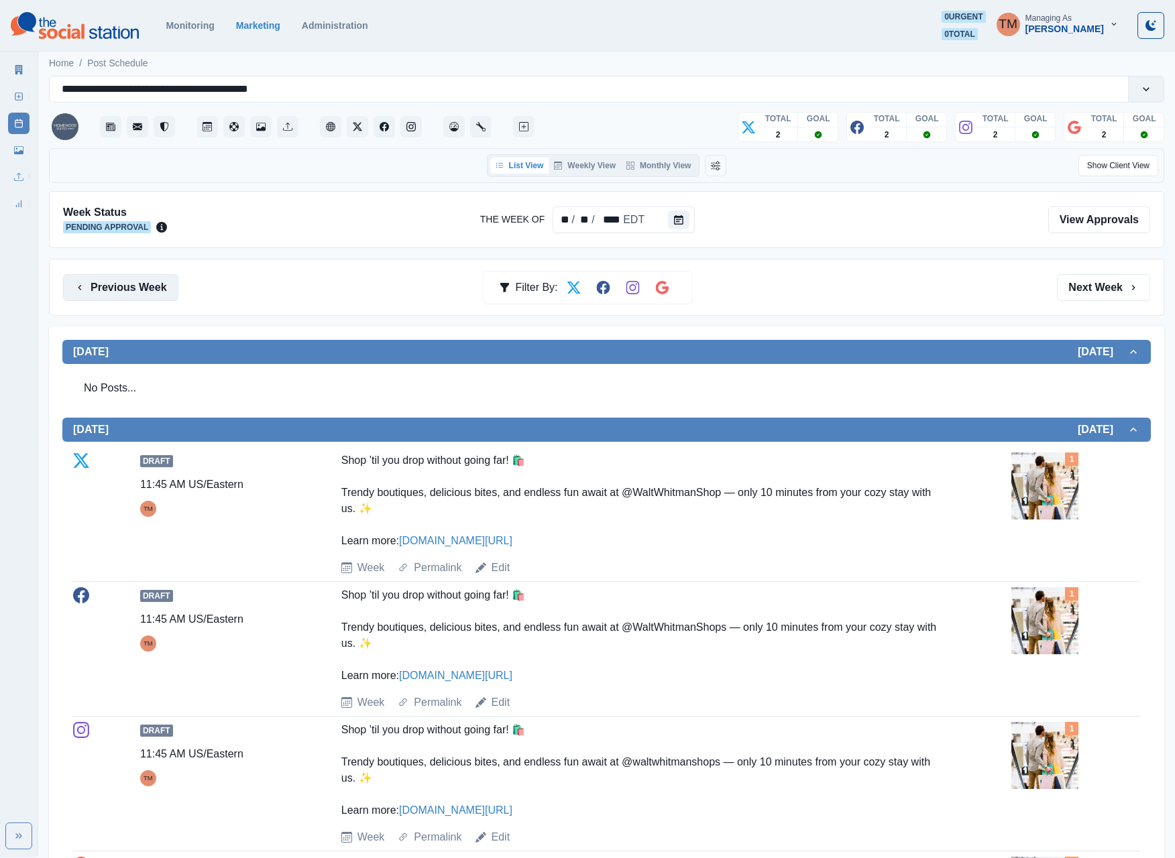
click at [106, 286] on button "Previous Week" at bounding box center [120, 287] width 115 height 27
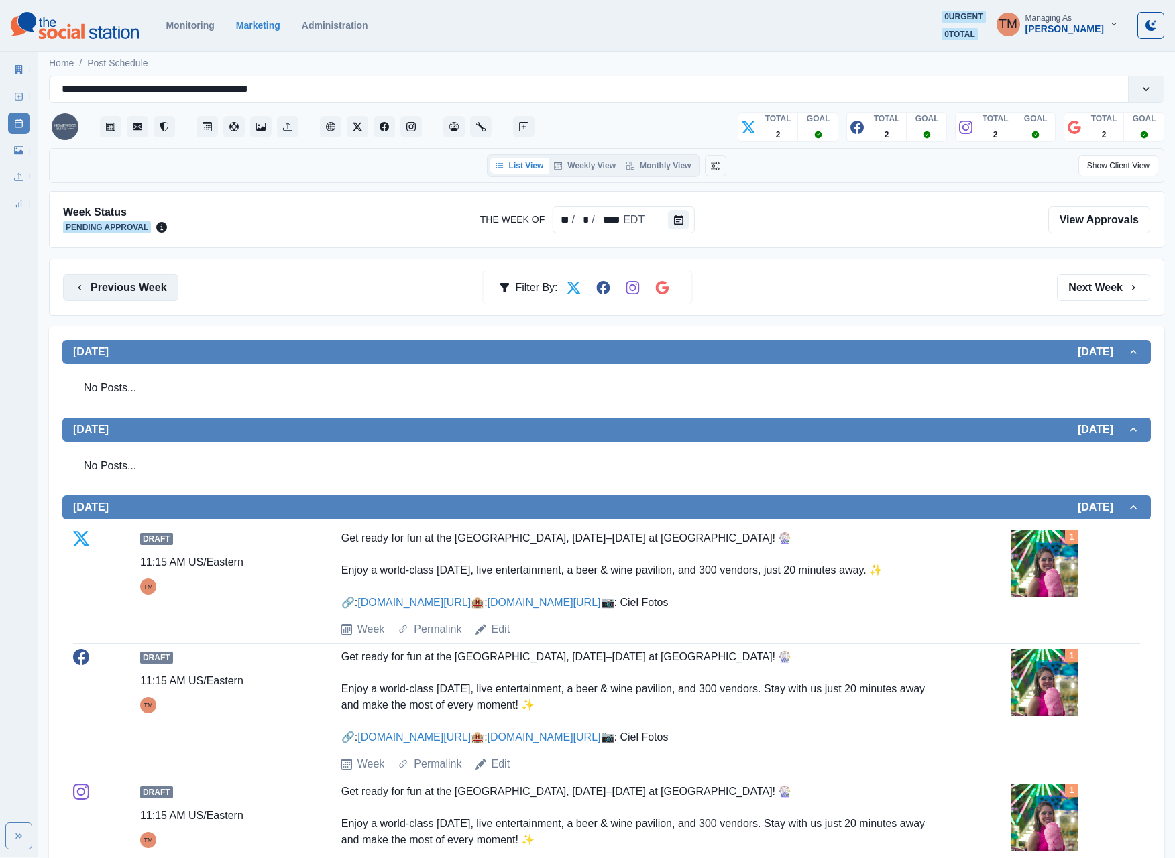
click at [106, 286] on button "Previous Week" at bounding box center [120, 287] width 115 height 27
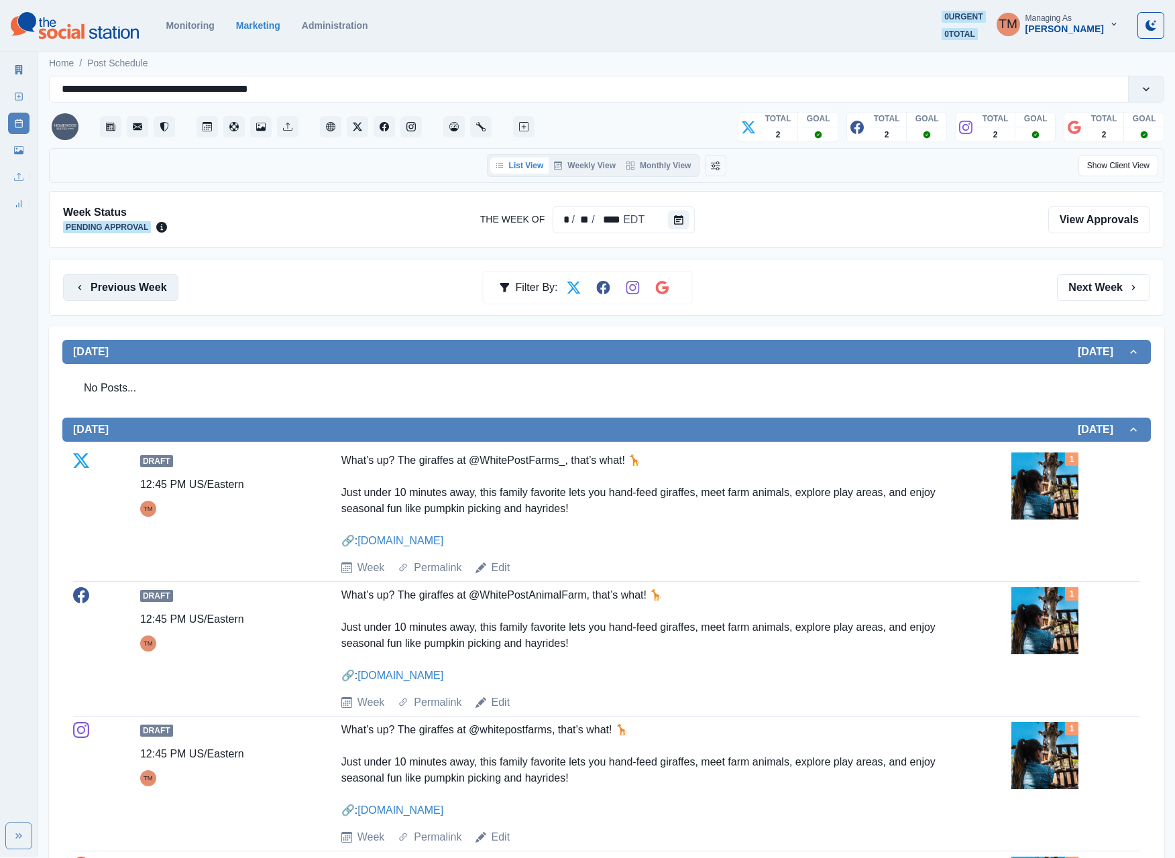
click at [145, 298] on button "Previous Week" at bounding box center [120, 287] width 115 height 27
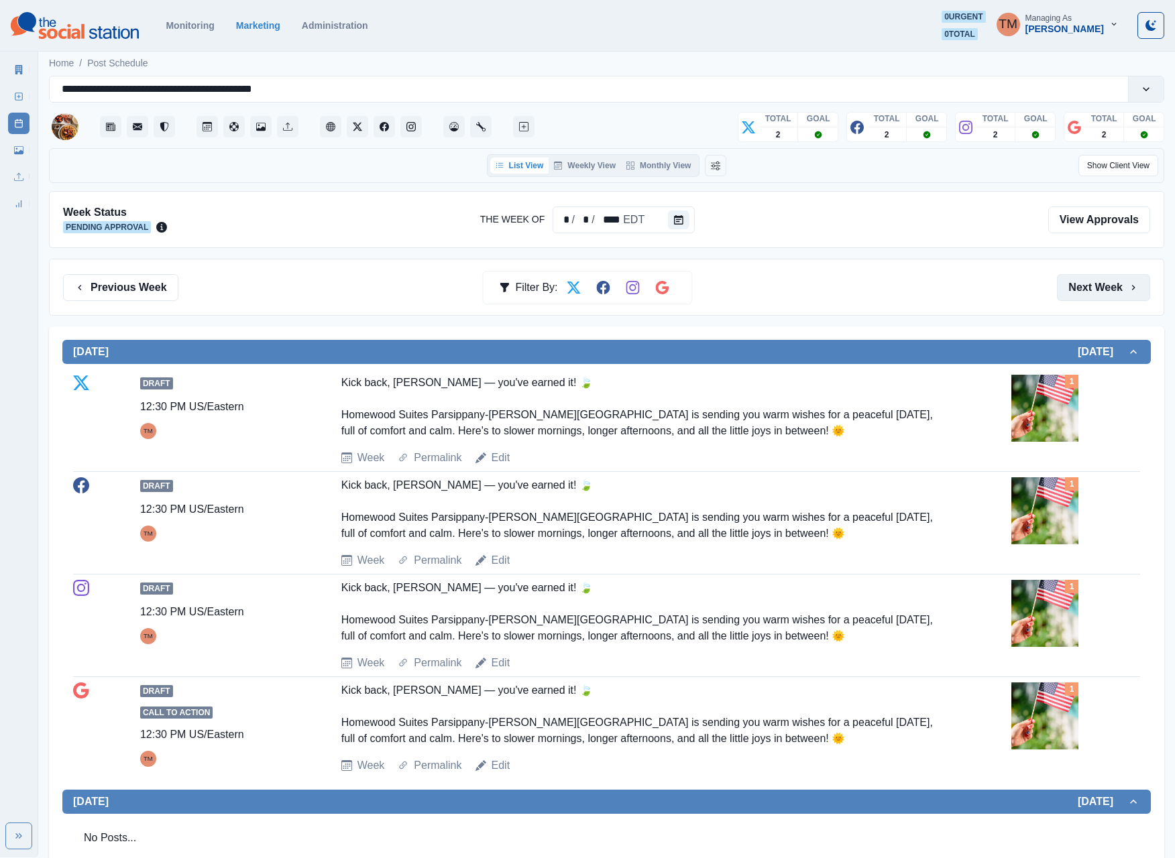
click at [1092, 287] on button "Next Week" at bounding box center [1103, 287] width 93 height 27
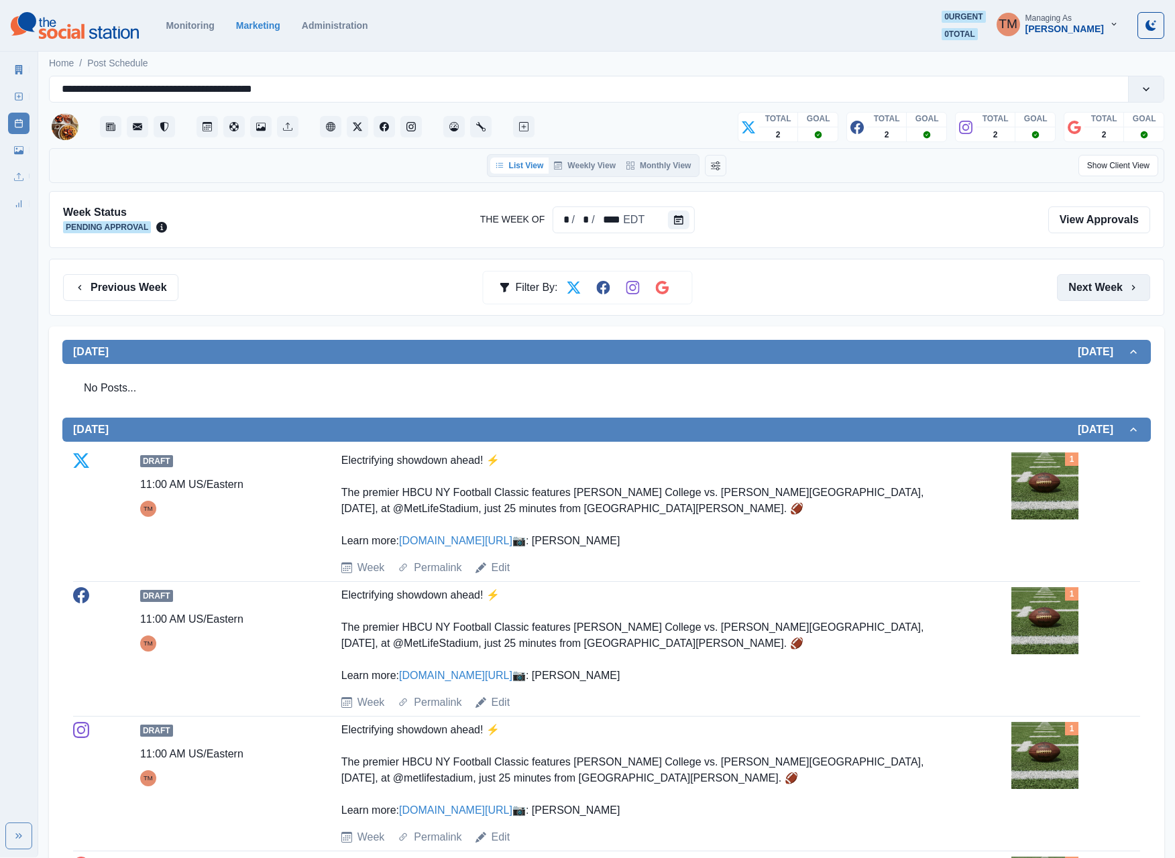
click at [1078, 296] on button "Next Week" at bounding box center [1103, 287] width 93 height 27
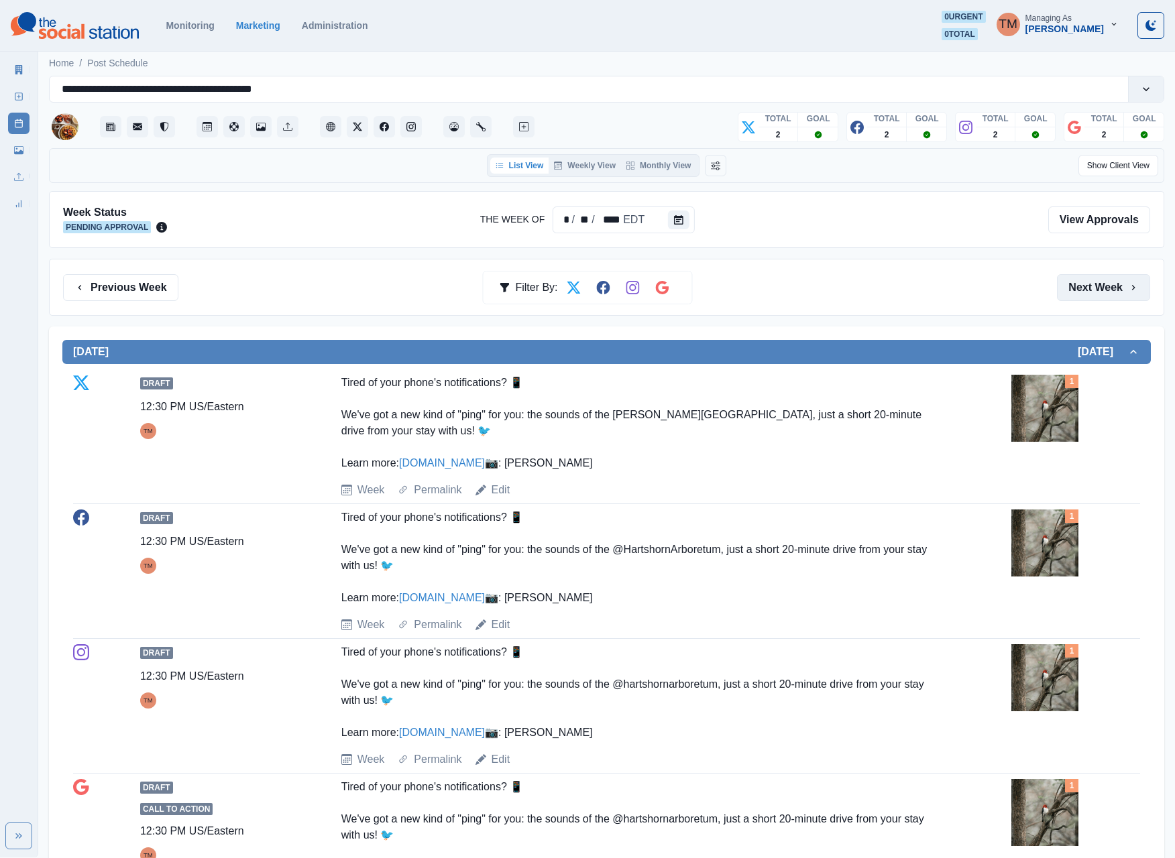
click at [1082, 292] on button "Next Week" at bounding box center [1103, 287] width 93 height 27
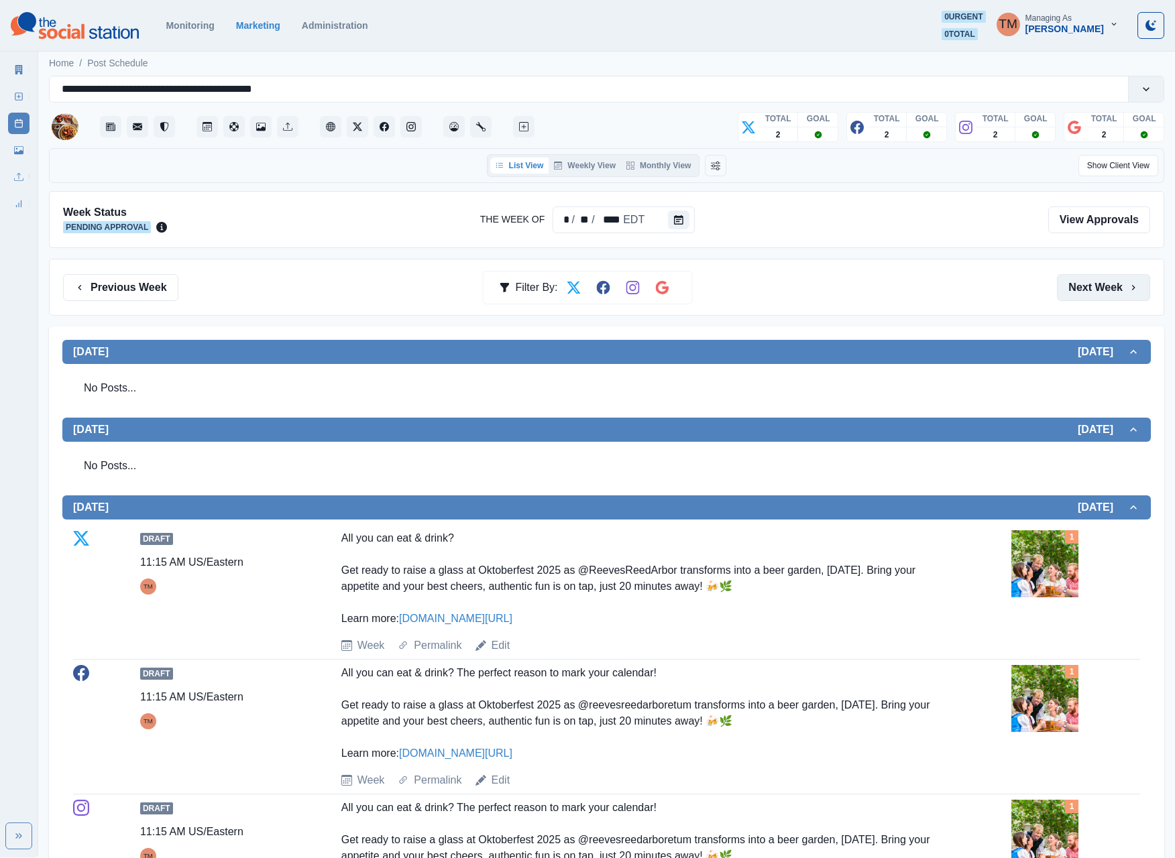
click at [1083, 290] on button "Next Week" at bounding box center [1103, 287] width 93 height 27
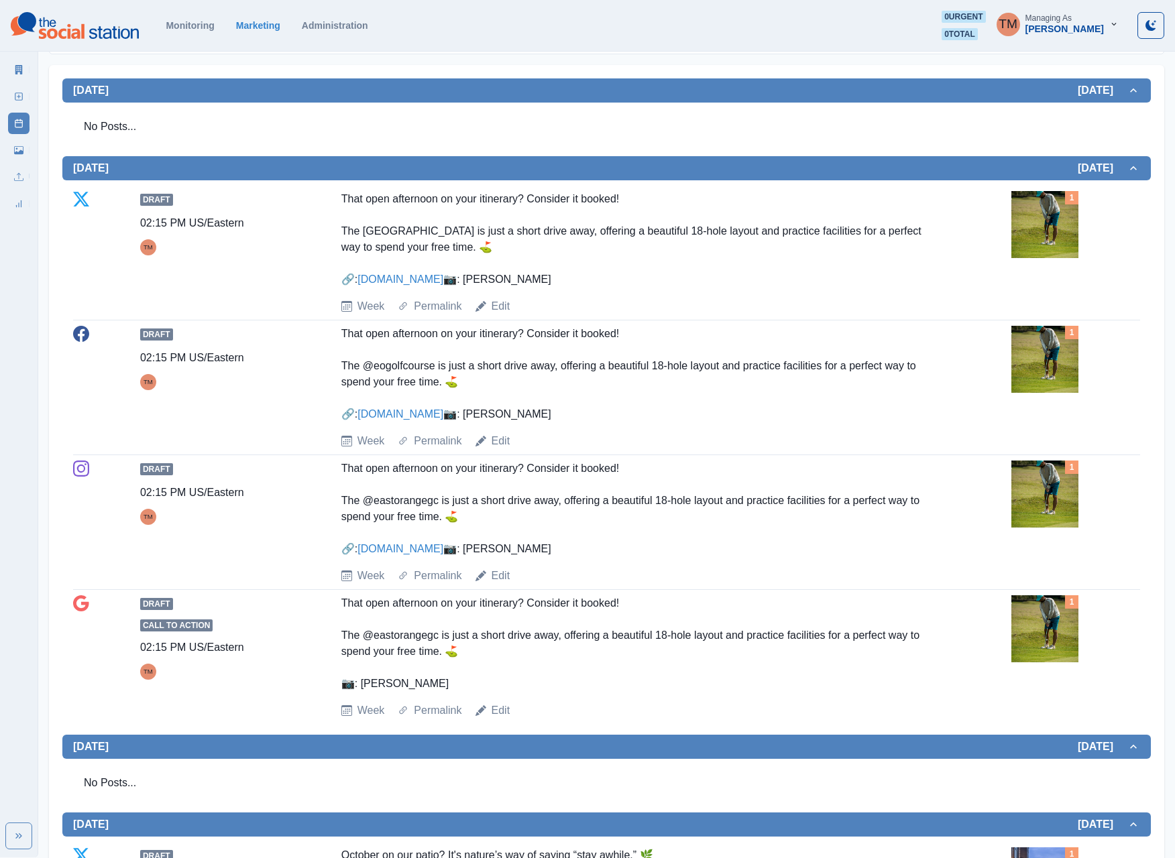
scroll to position [268, 0]
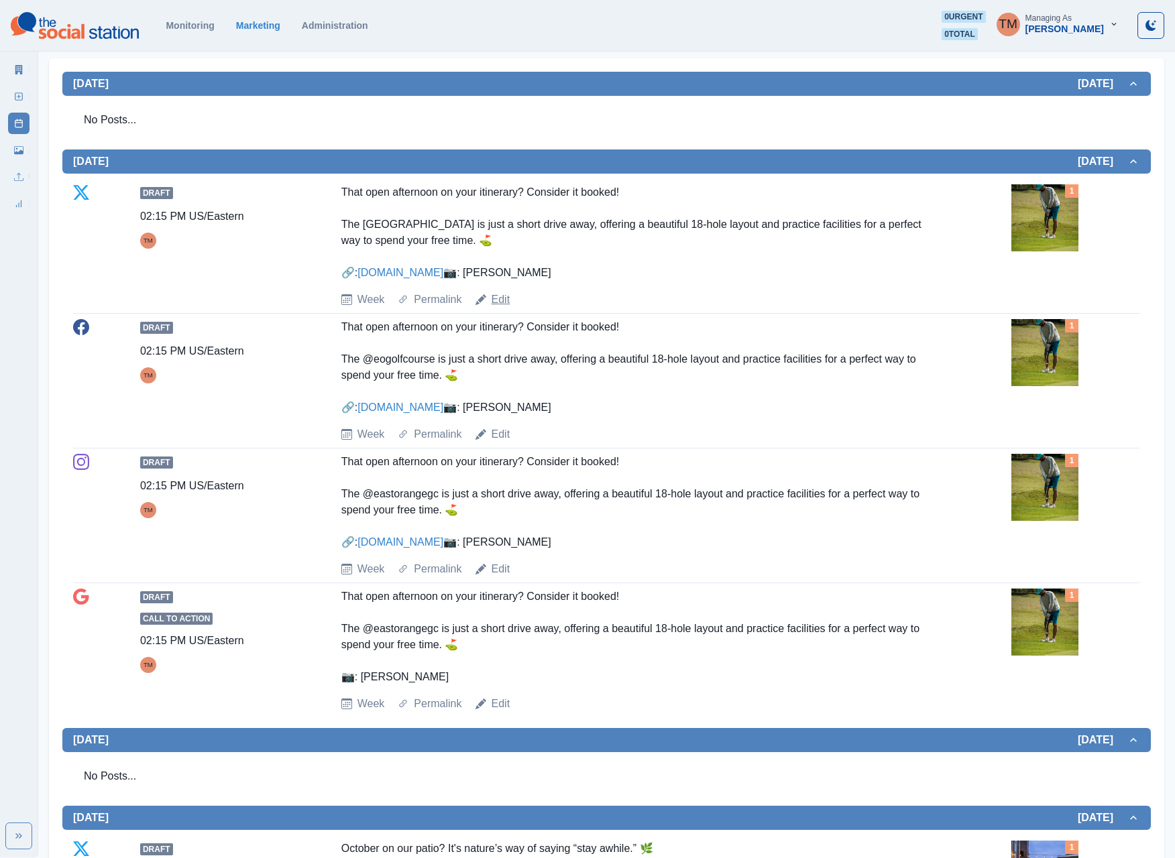
click at [496, 308] on link "Edit" at bounding box center [500, 300] width 19 height 16
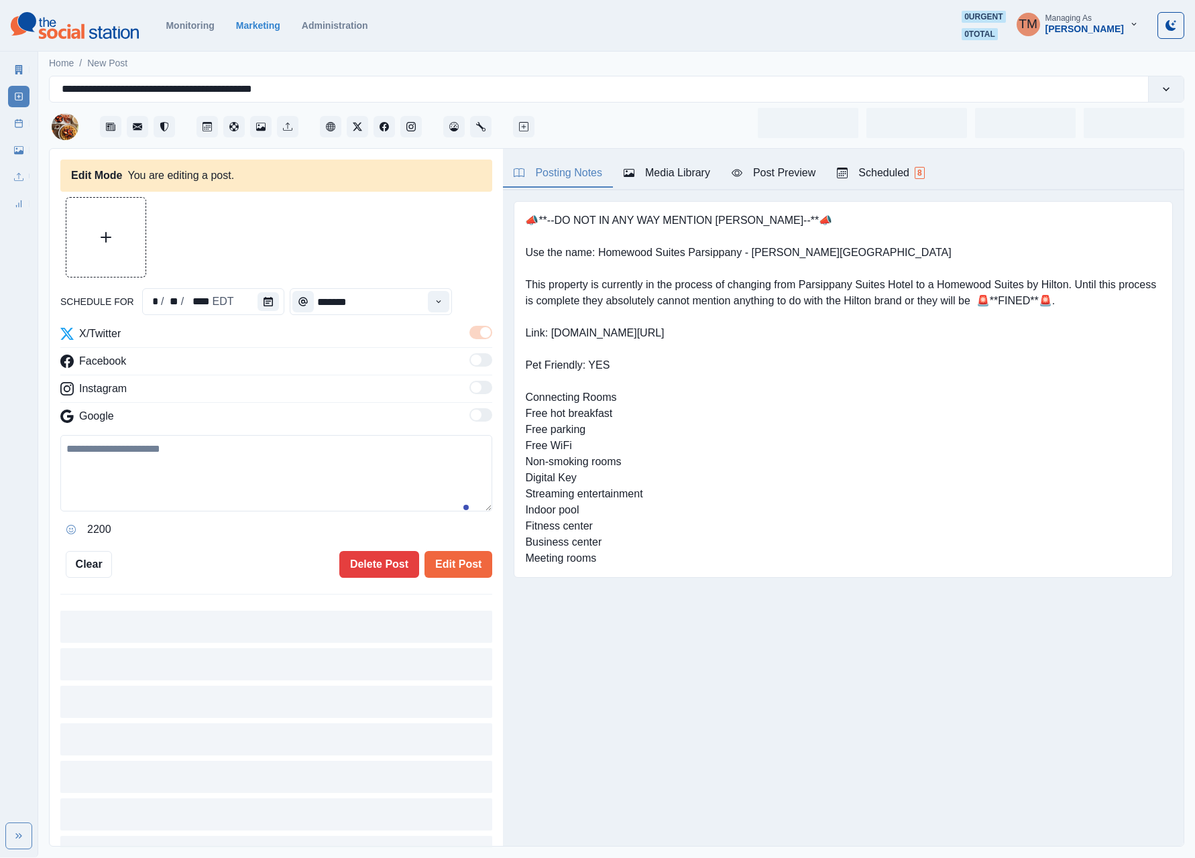
type input "*******"
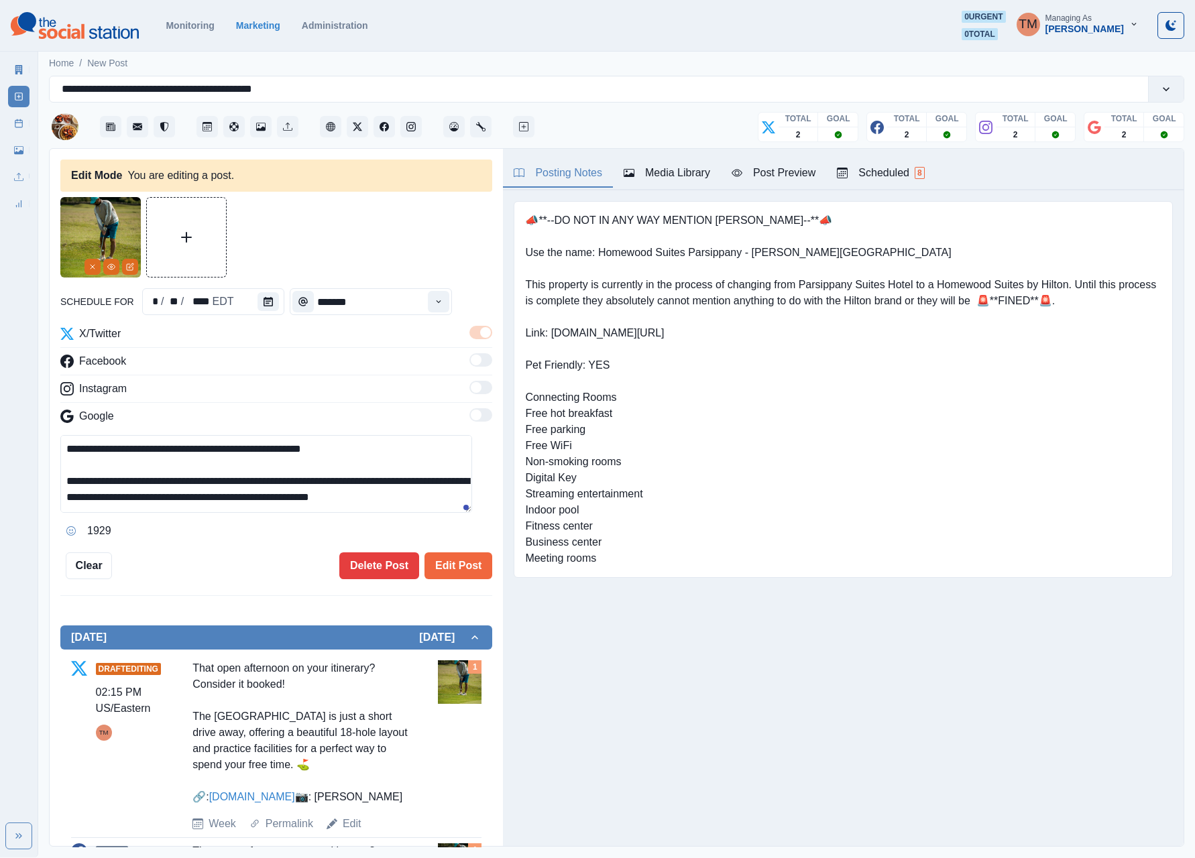
scroll to position [48, 0]
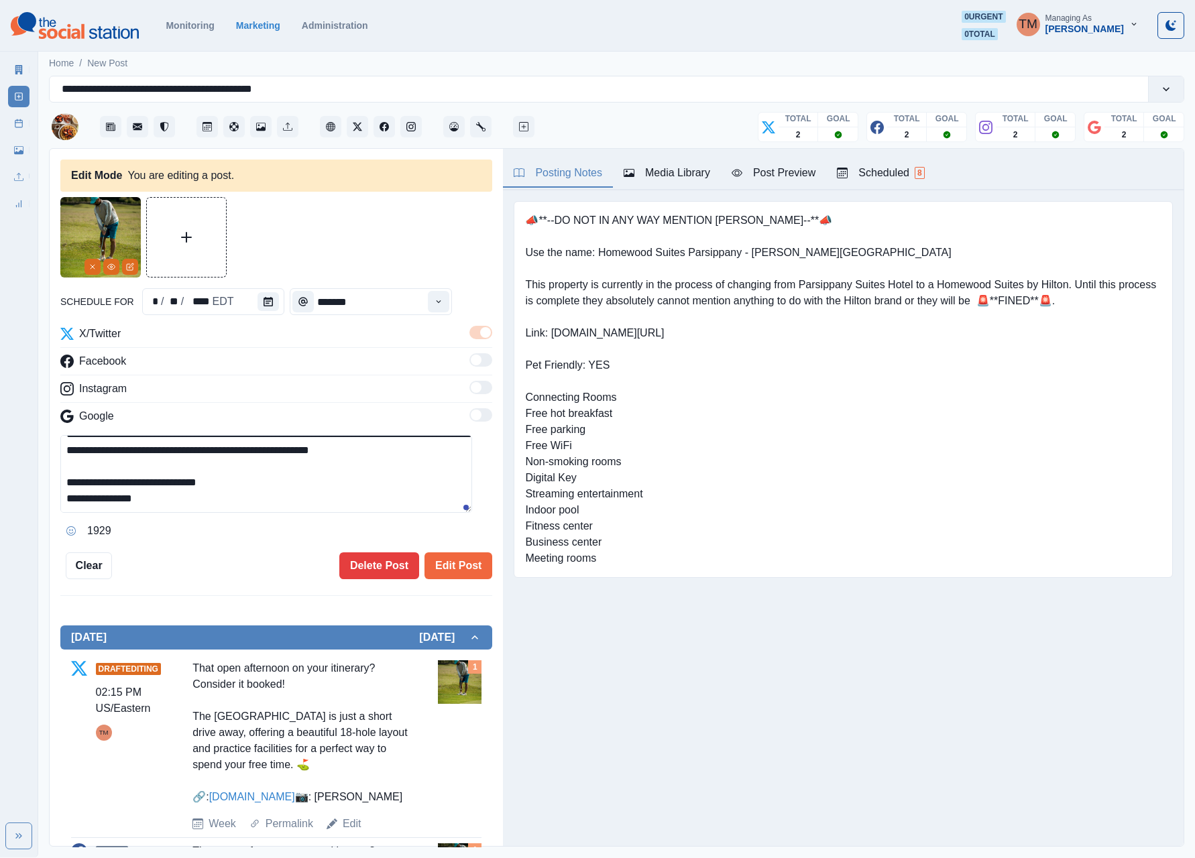
click at [294, 491] on textarea "**********" at bounding box center [266, 474] width 412 height 78
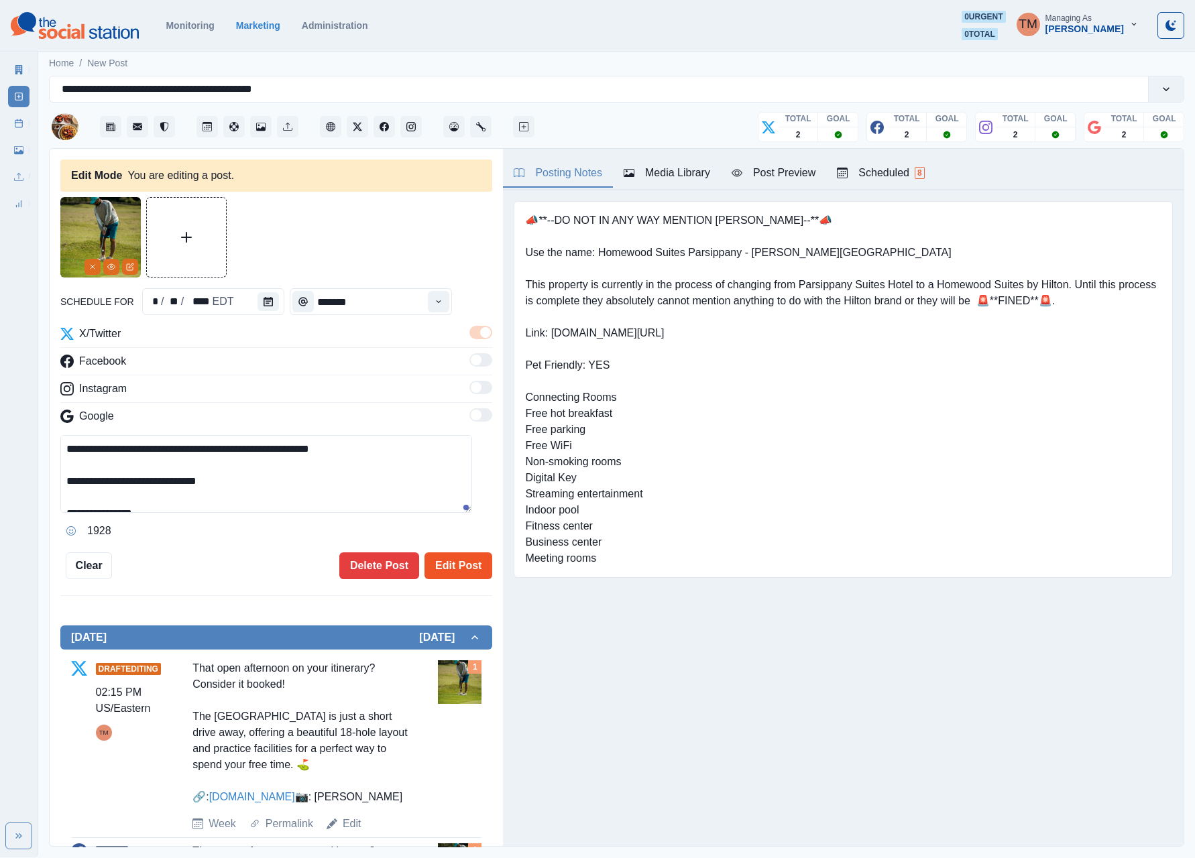
type textarea "**********"
click at [432, 566] on button "Edit Post" at bounding box center [458, 565] width 68 height 27
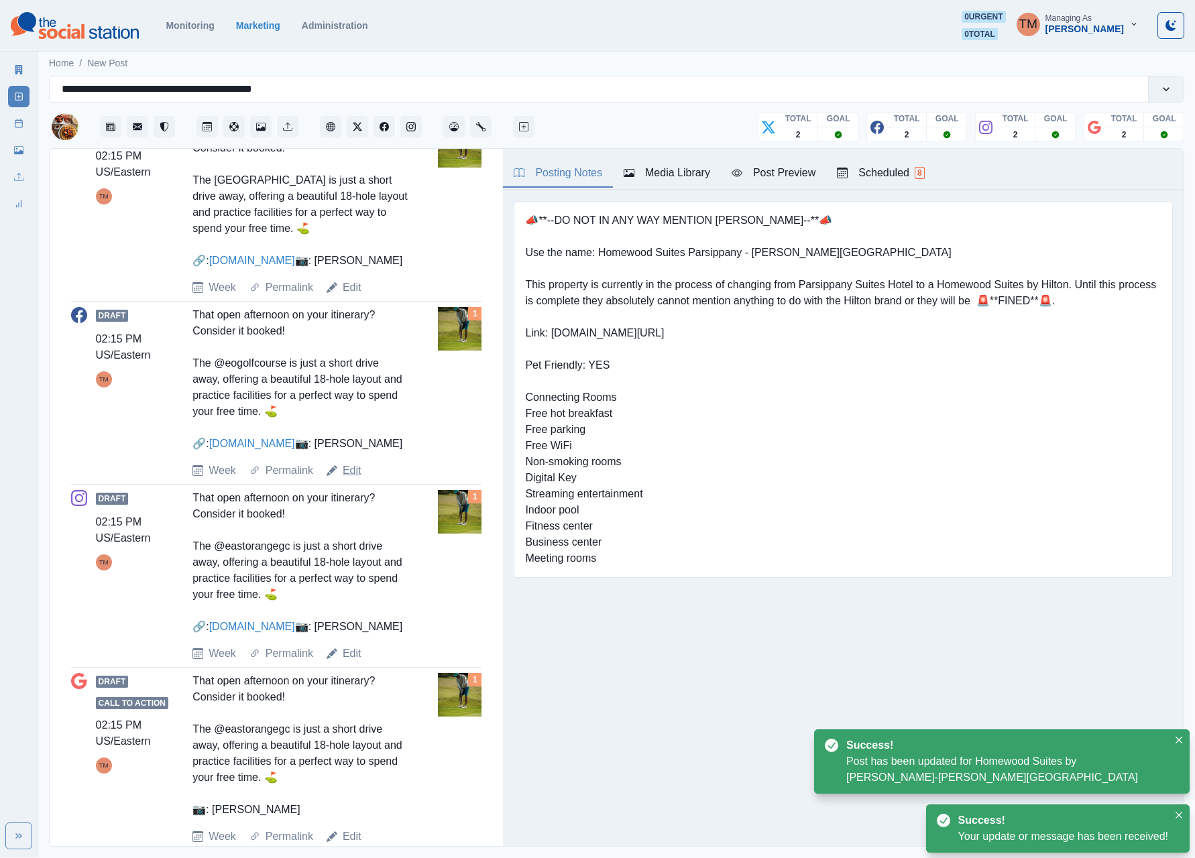
click at [349, 479] on link "Edit" at bounding box center [352, 471] width 19 height 16
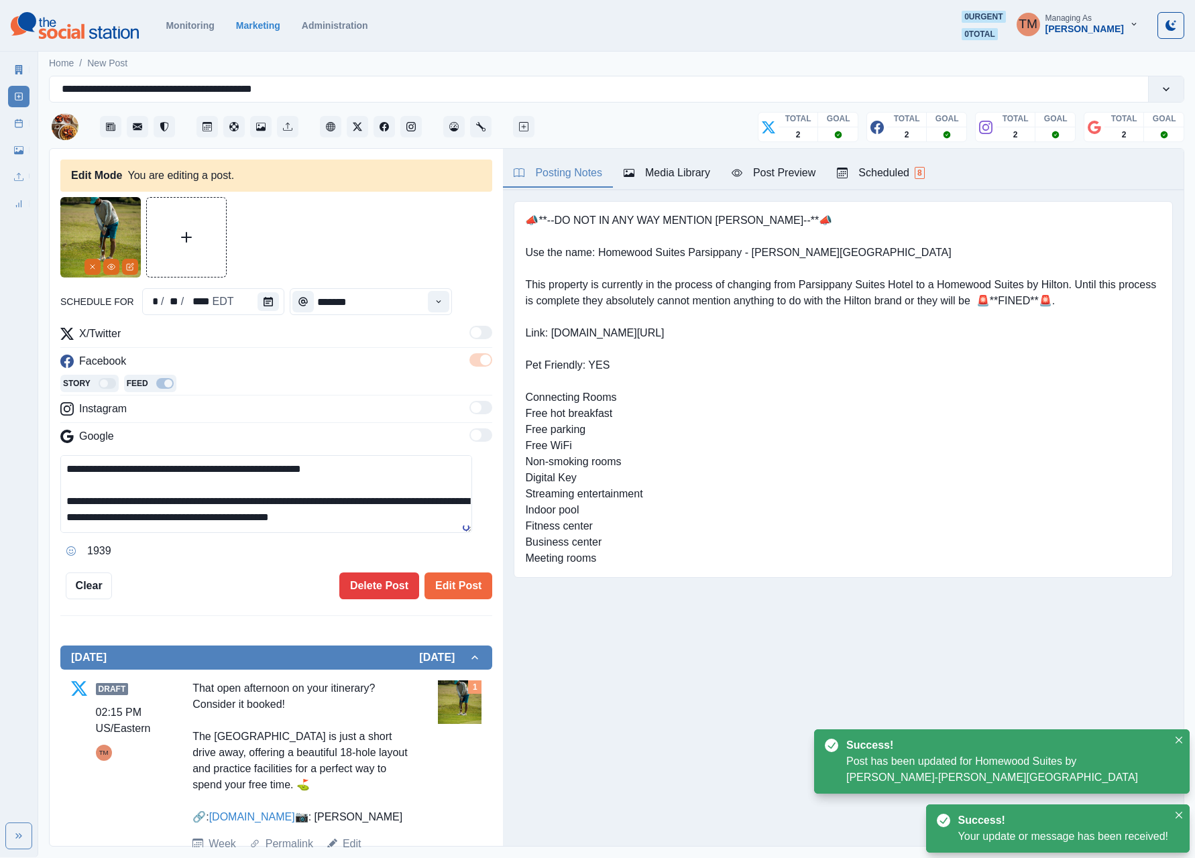
scroll to position [47, 0]
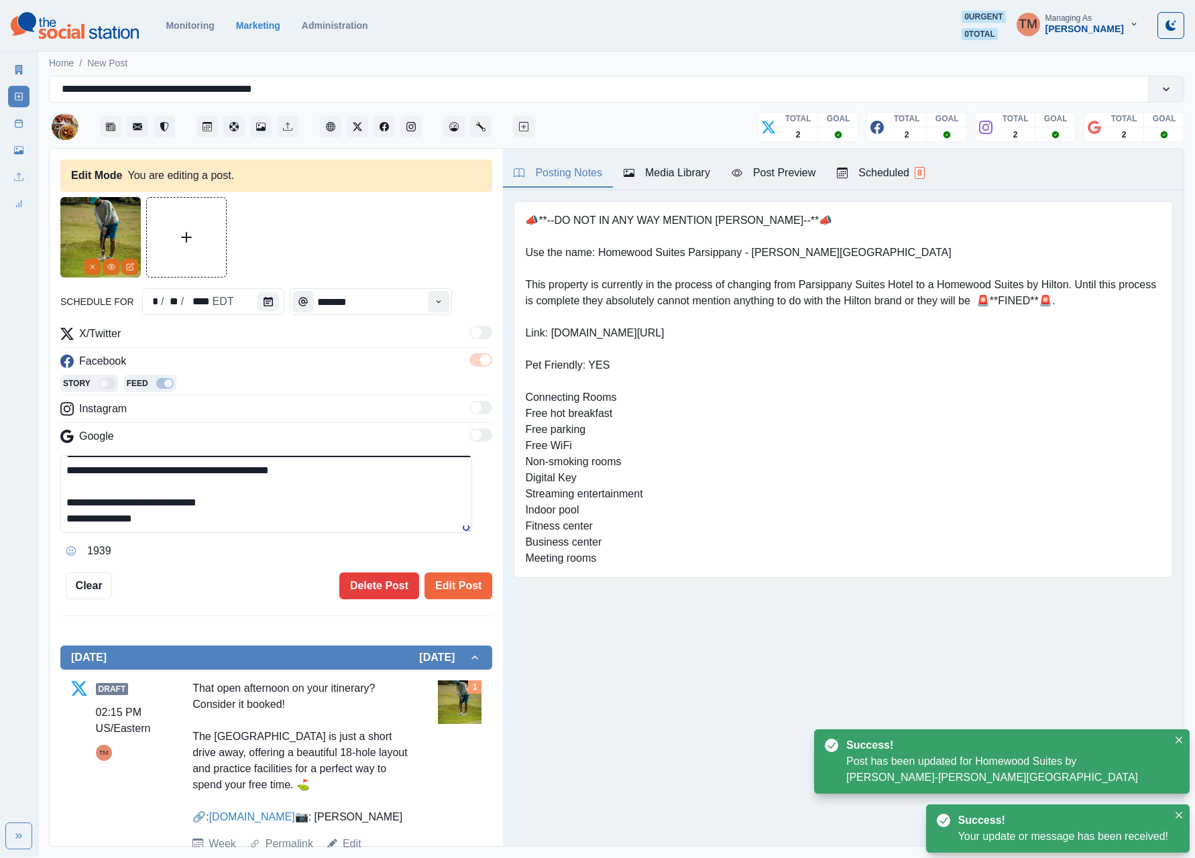
click at [325, 500] on textarea "**********" at bounding box center [266, 494] width 412 height 78
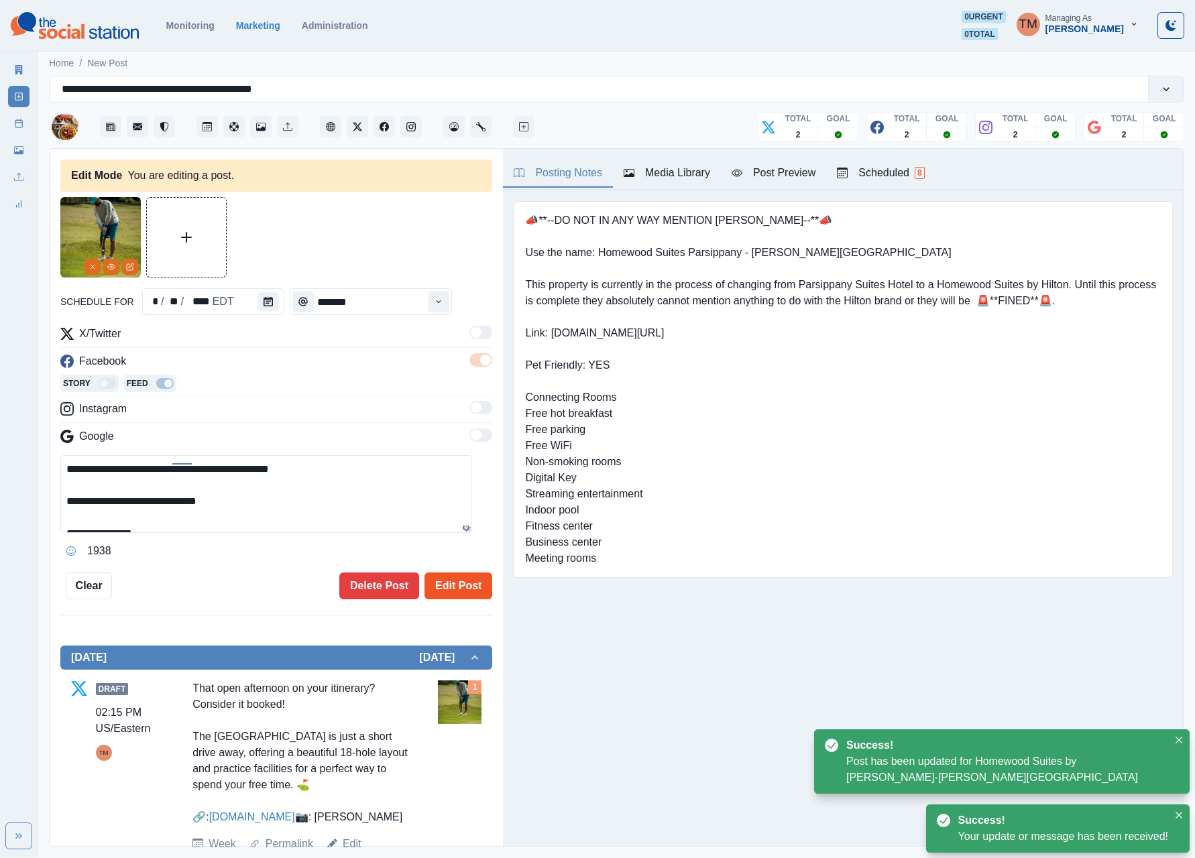
type textarea "**********"
click at [429, 589] on button "Edit Post" at bounding box center [458, 586] width 68 height 27
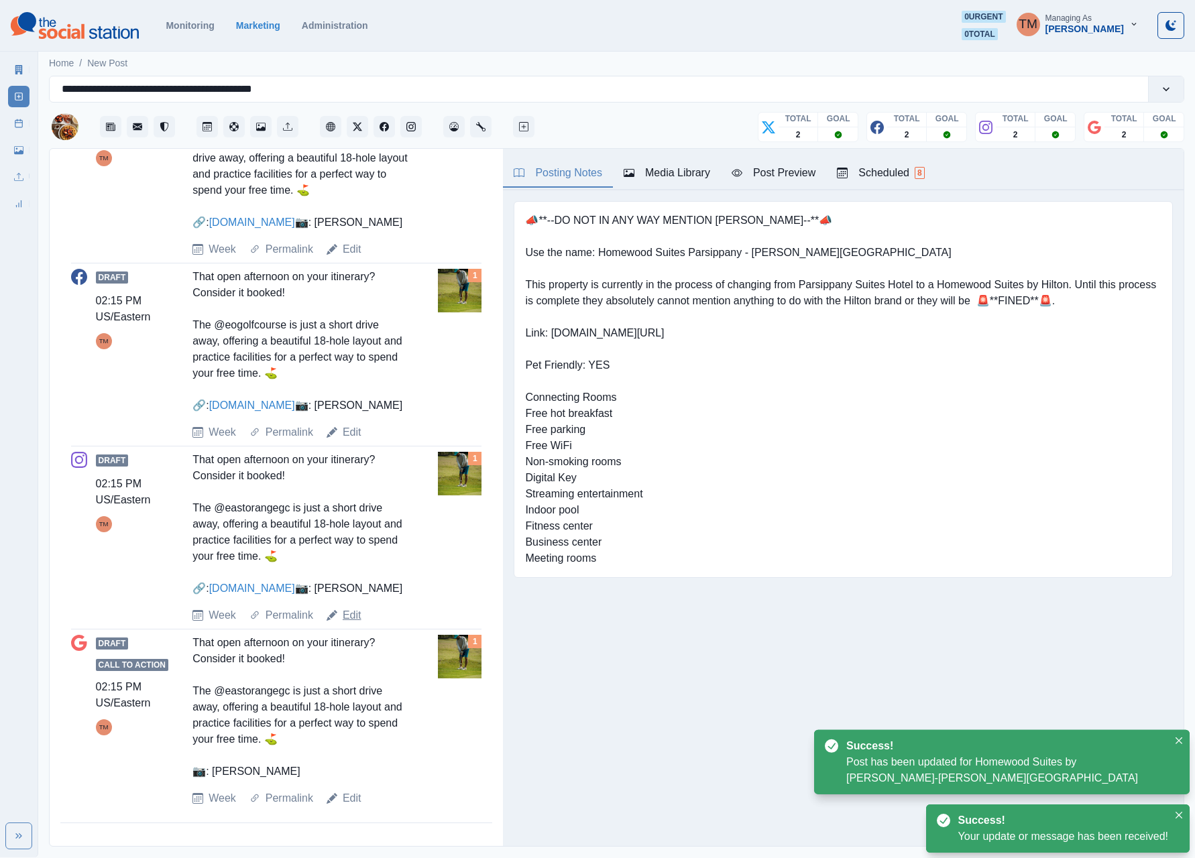
click at [345, 624] on link "Edit" at bounding box center [352, 615] width 19 height 16
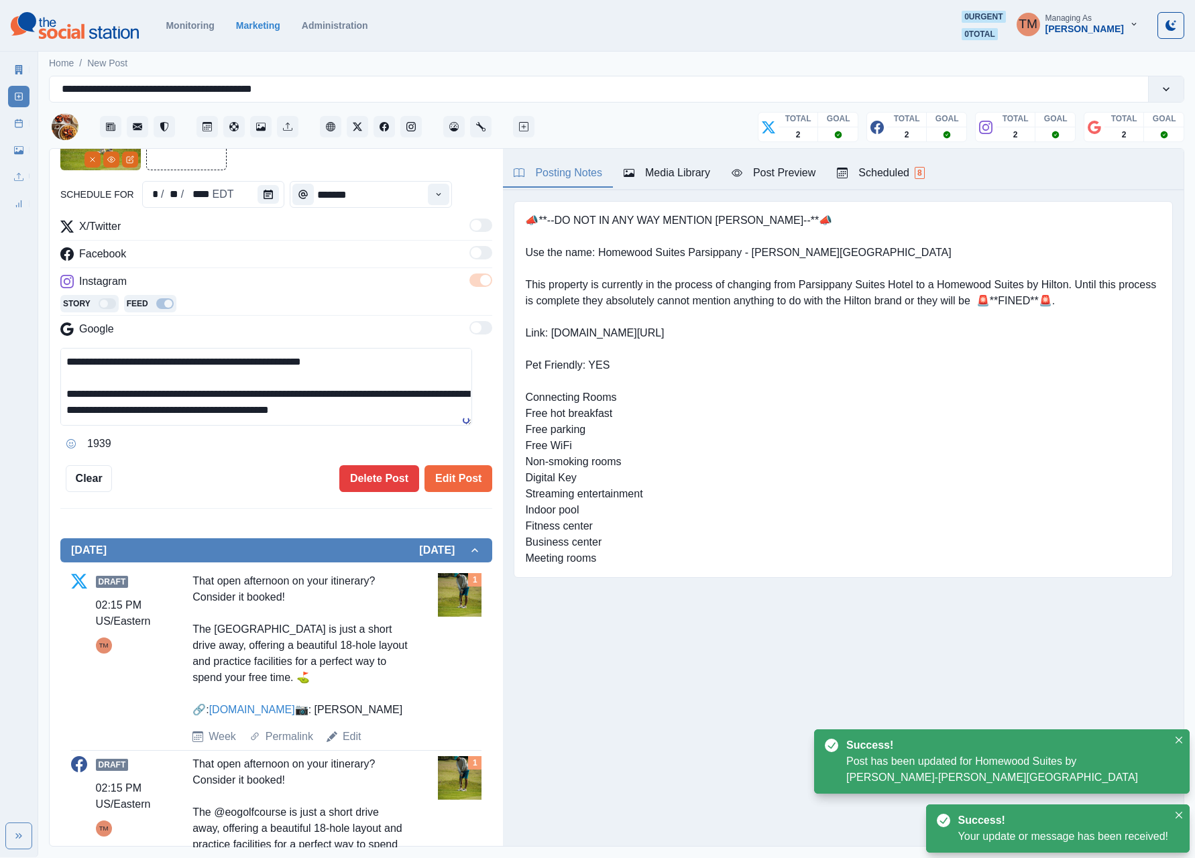
scroll to position [47, 0]
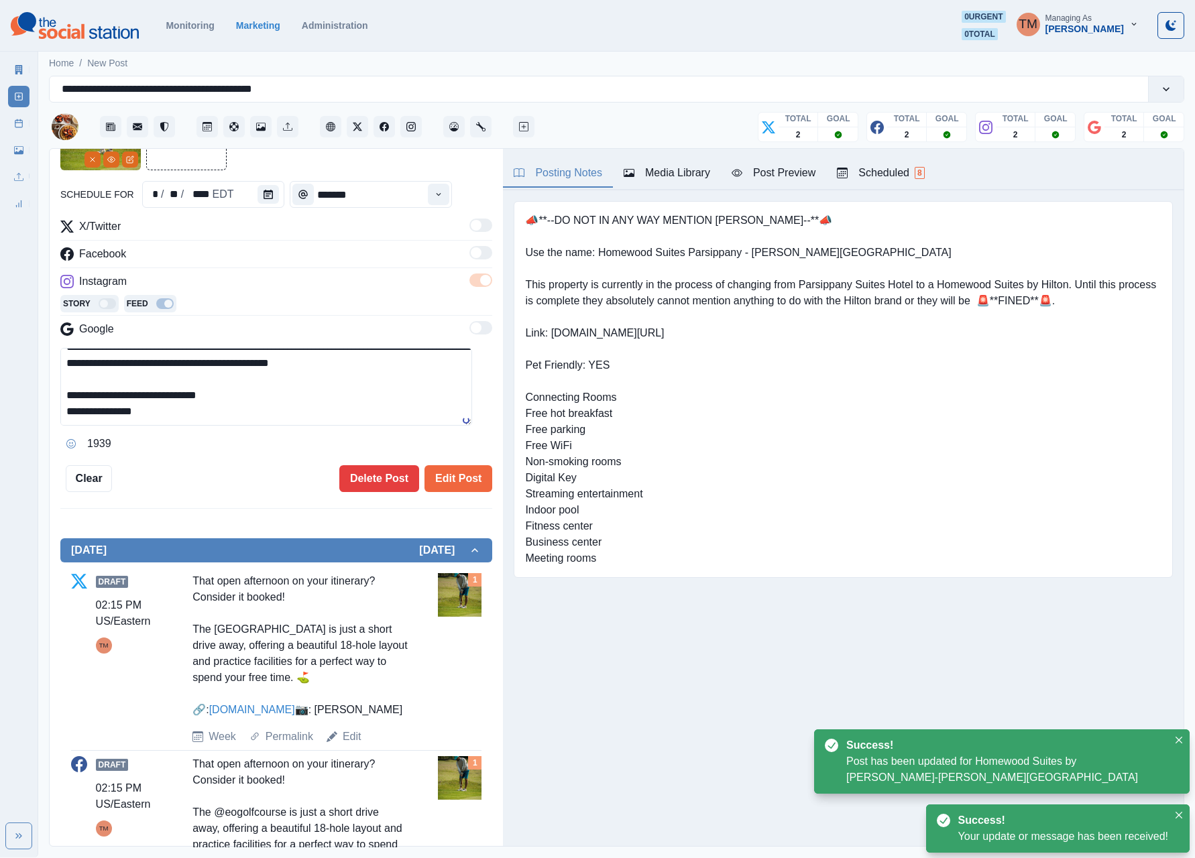
click at [362, 402] on textarea "**********" at bounding box center [266, 387] width 412 height 78
type textarea "**********"
click at [455, 488] on button "Edit Post" at bounding box center [458, 478] width 68 height 27
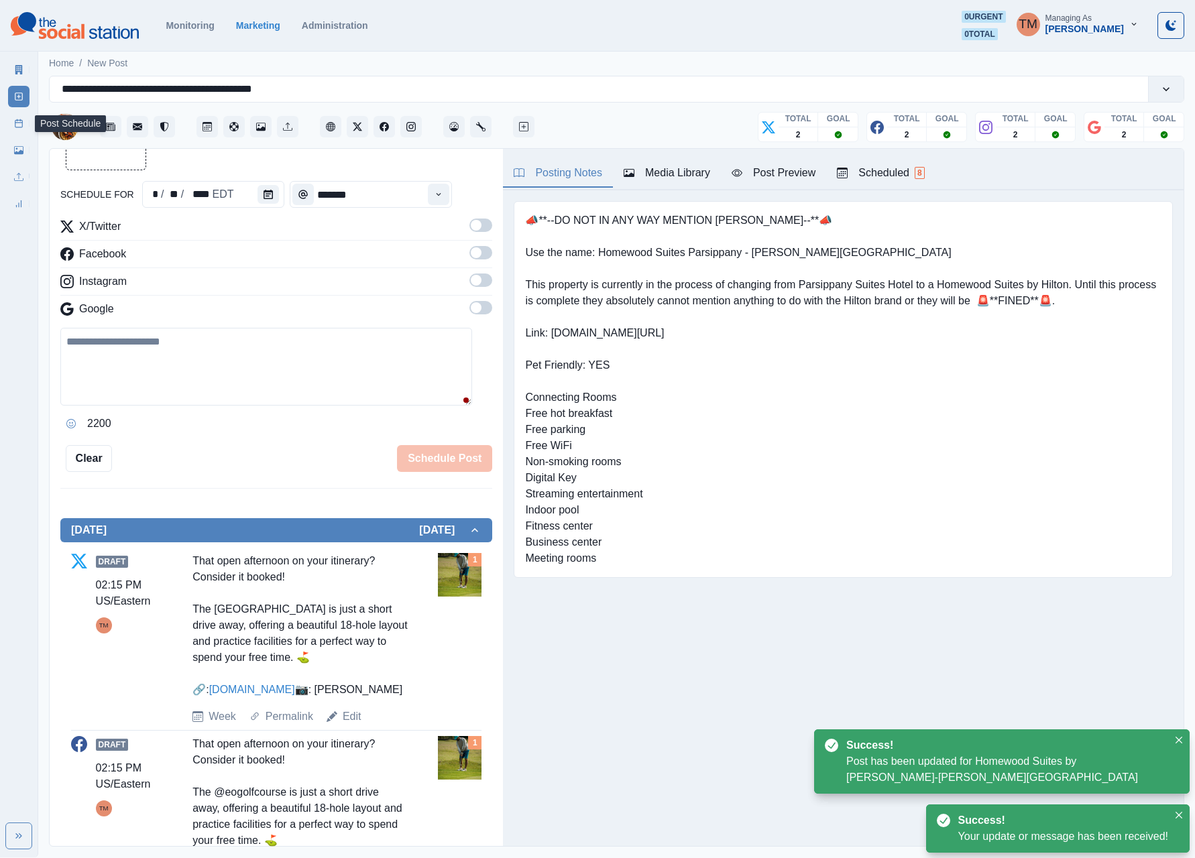
click at [11, 125] on link "Post Schedule" at bounding box center [18, 123] width 21 height 21
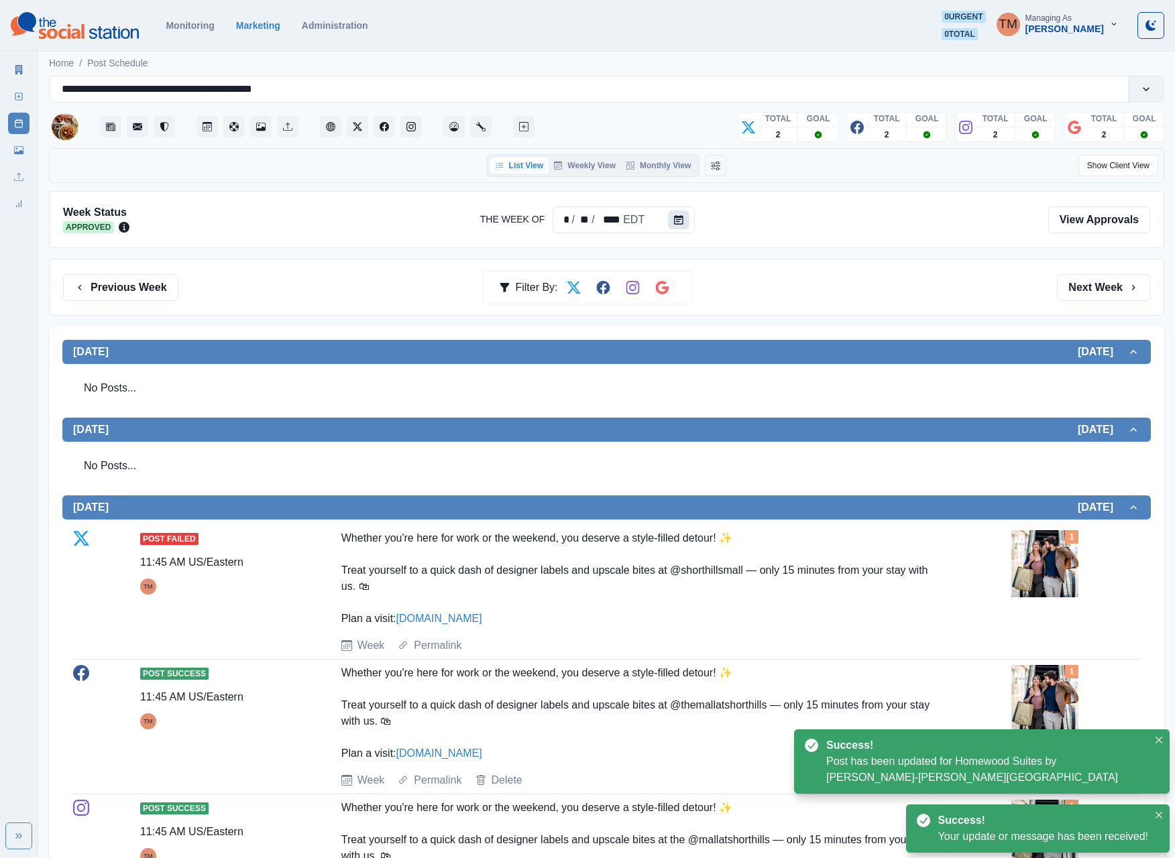
click at [674, 225] on icon "Calendar" at bounding box center [678, 219] width 9 height 9
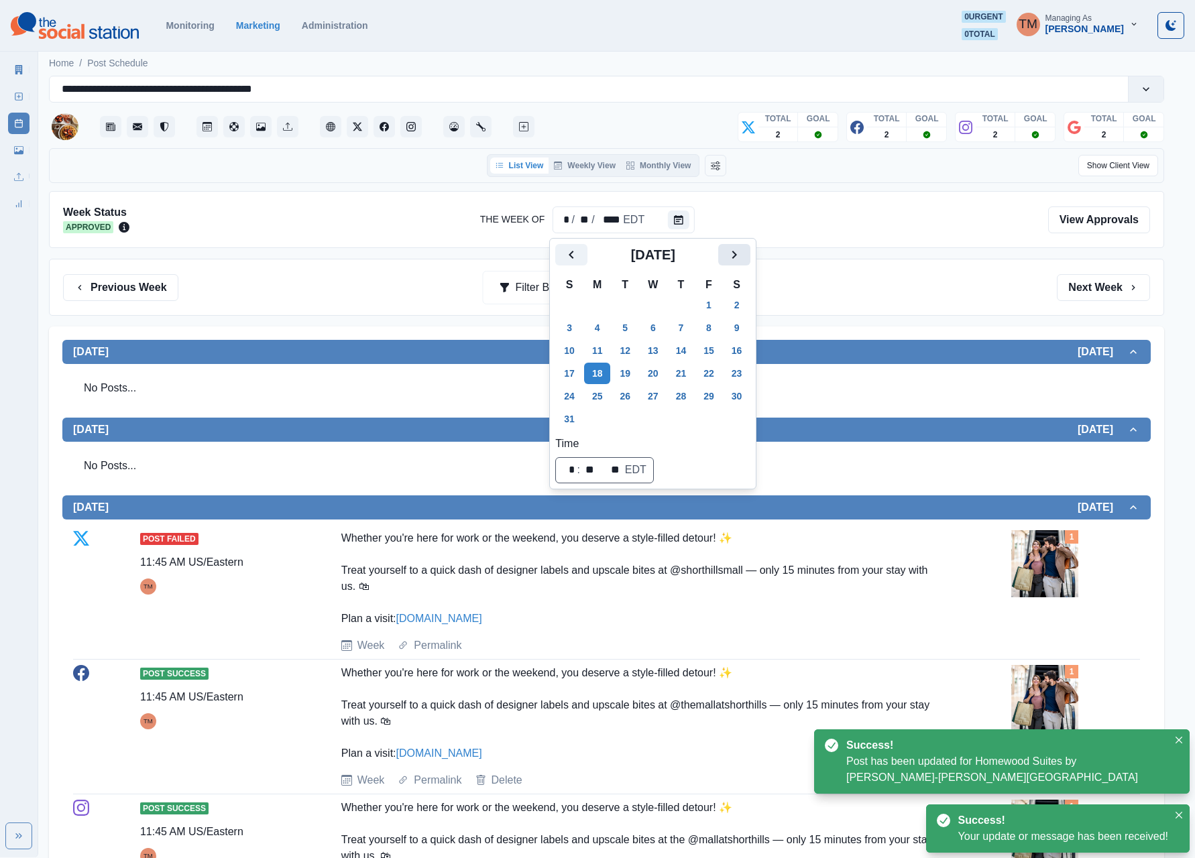
click at [732, 248] on icon "Next" at bounding box center [734, 255] width 16 height 16
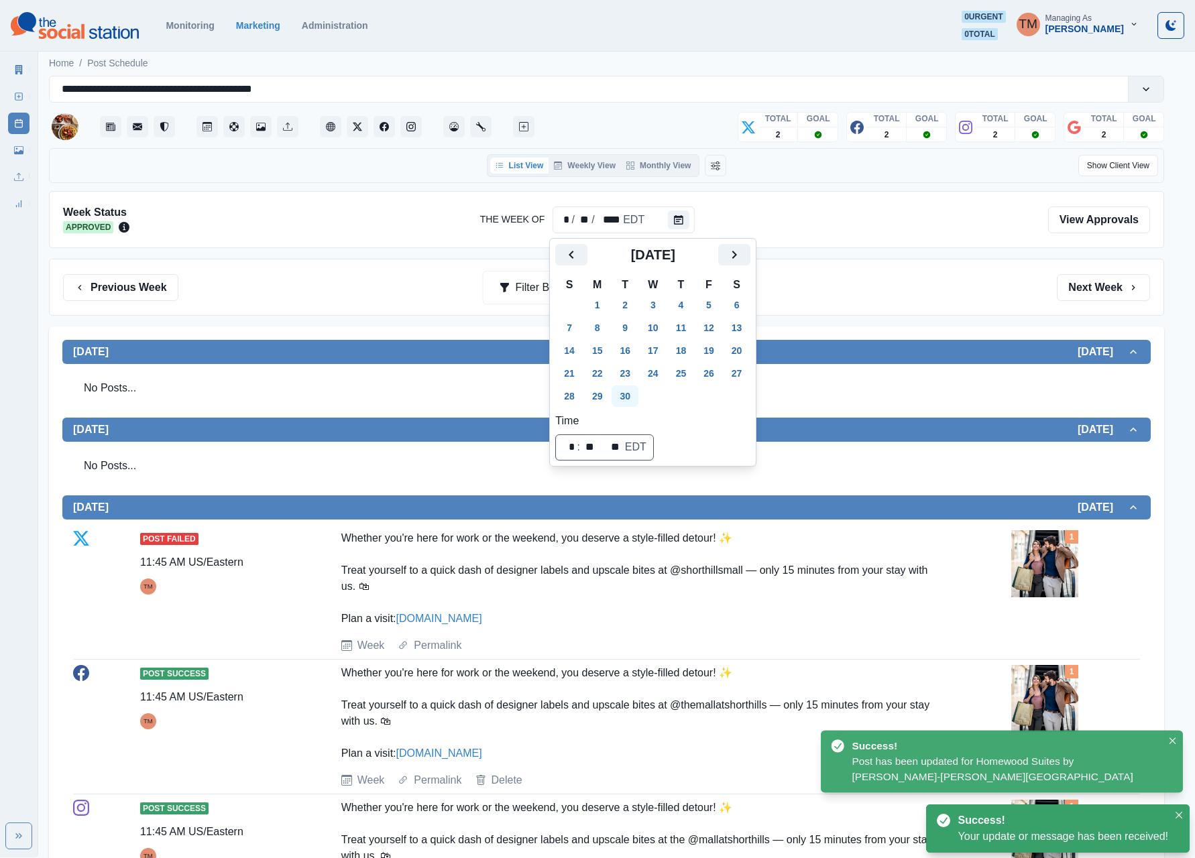
click at [630, 390] on button "30" at bounding box center [624, 396] width 27 height 21
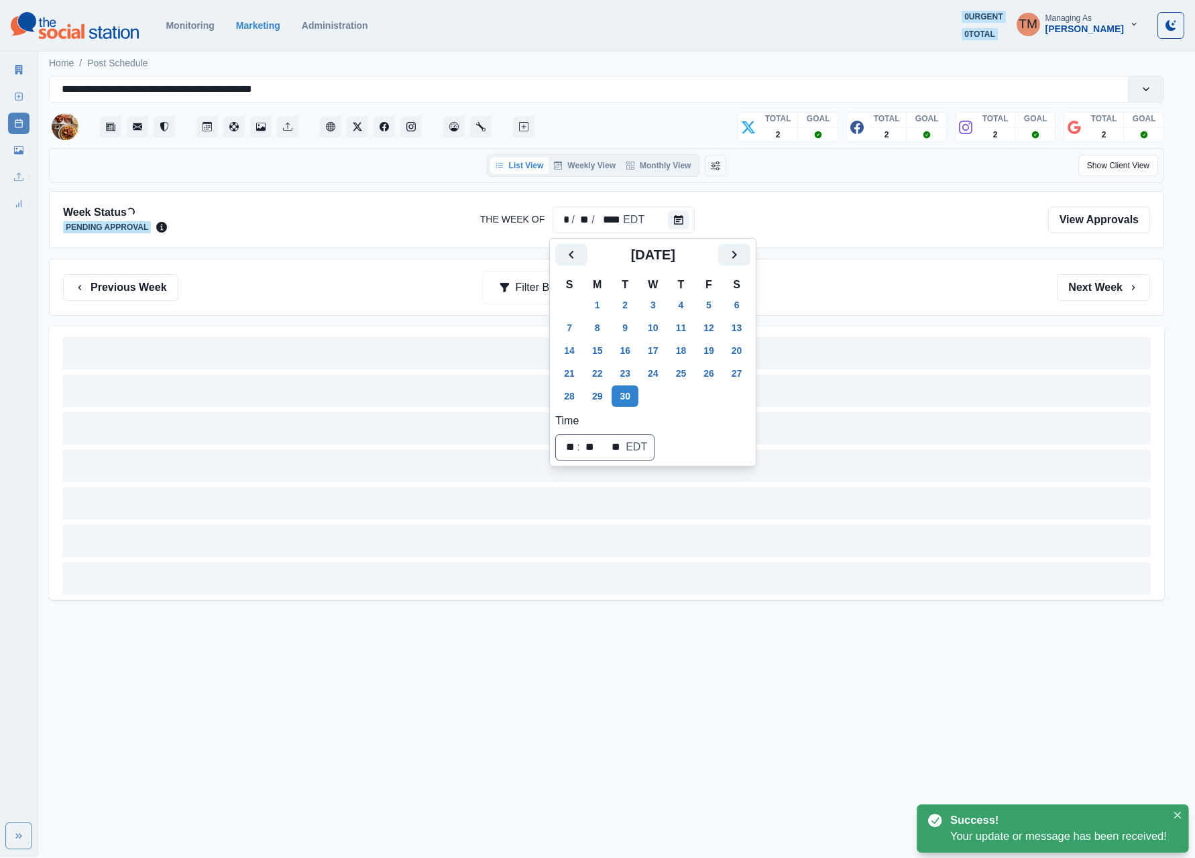
click at [880, 308] on div "Previous Week Filter By: Next Week" at bounding box center [606, 287] width 1115 height 57
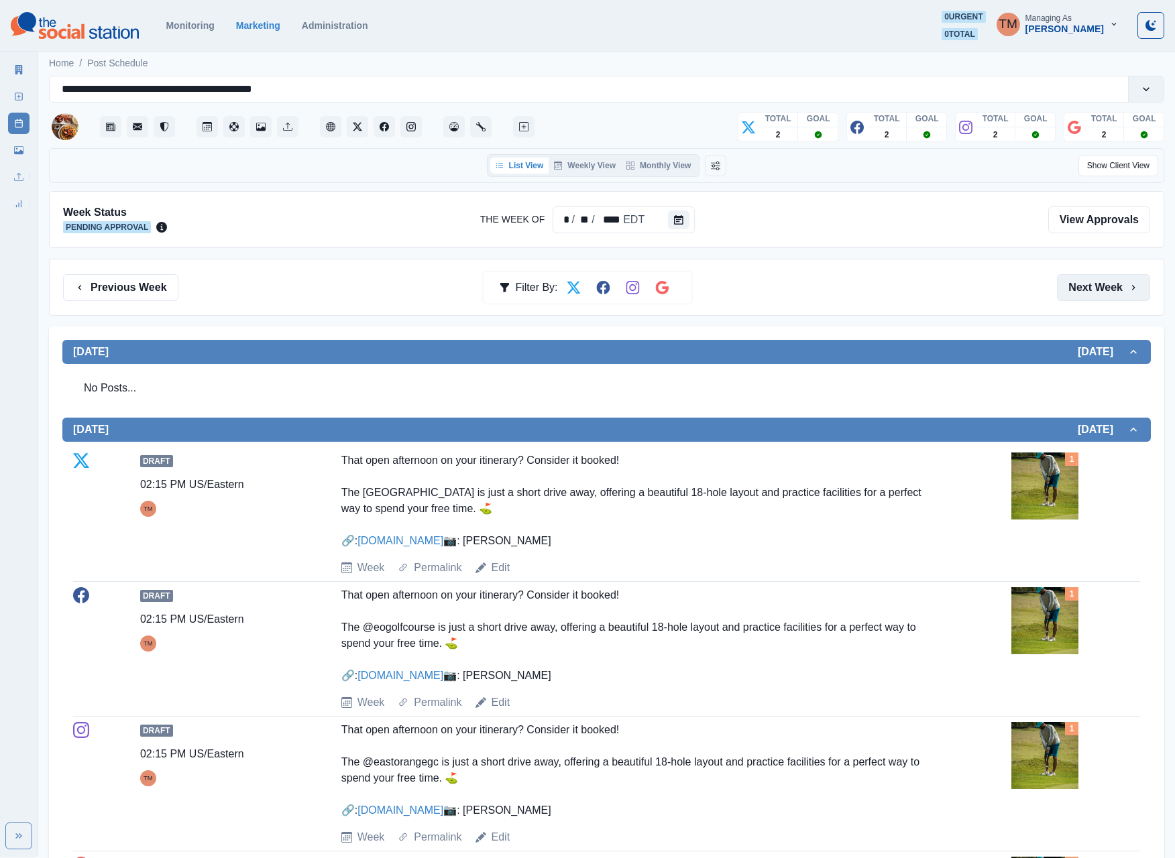
click at [1092, 288] on button "Next Week" at bounding box center [1103, 287] width 93 height 27
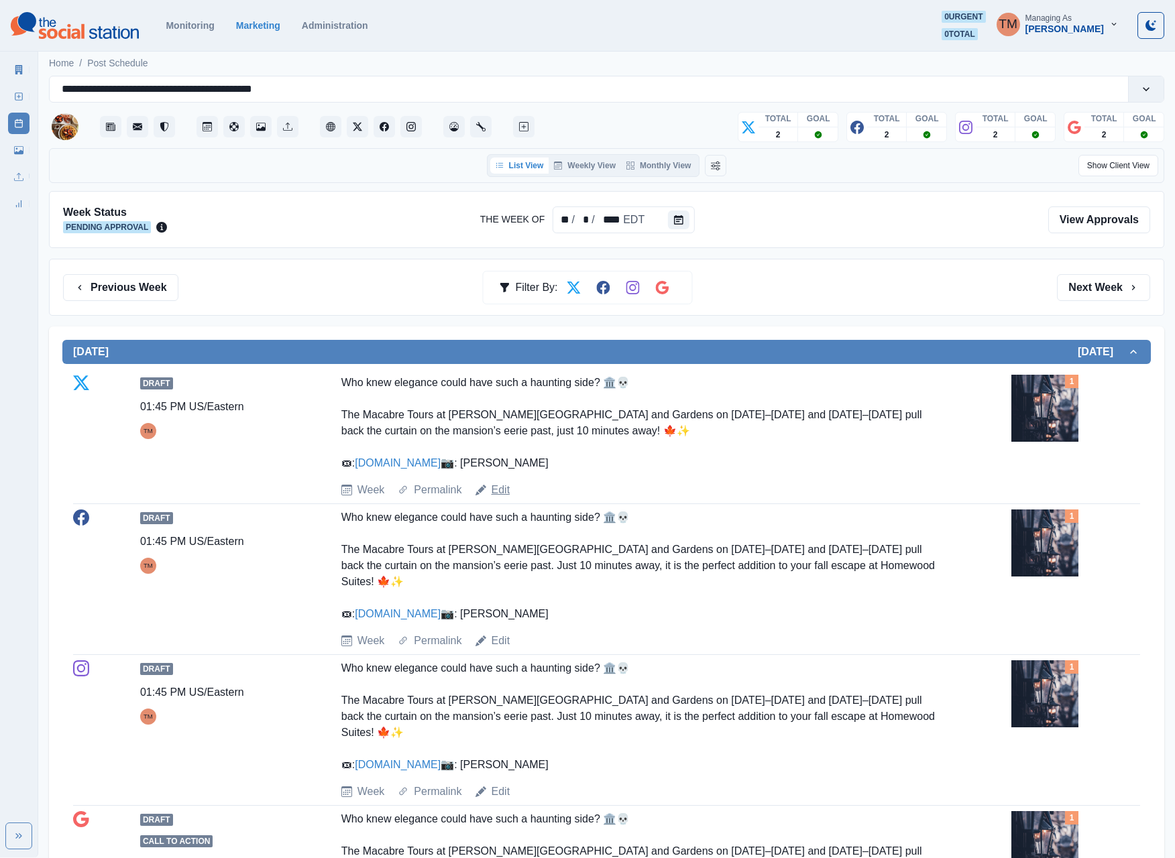
click at [493, 498] on link "Edit" at bounding box center [500, 490] width 19 height 16
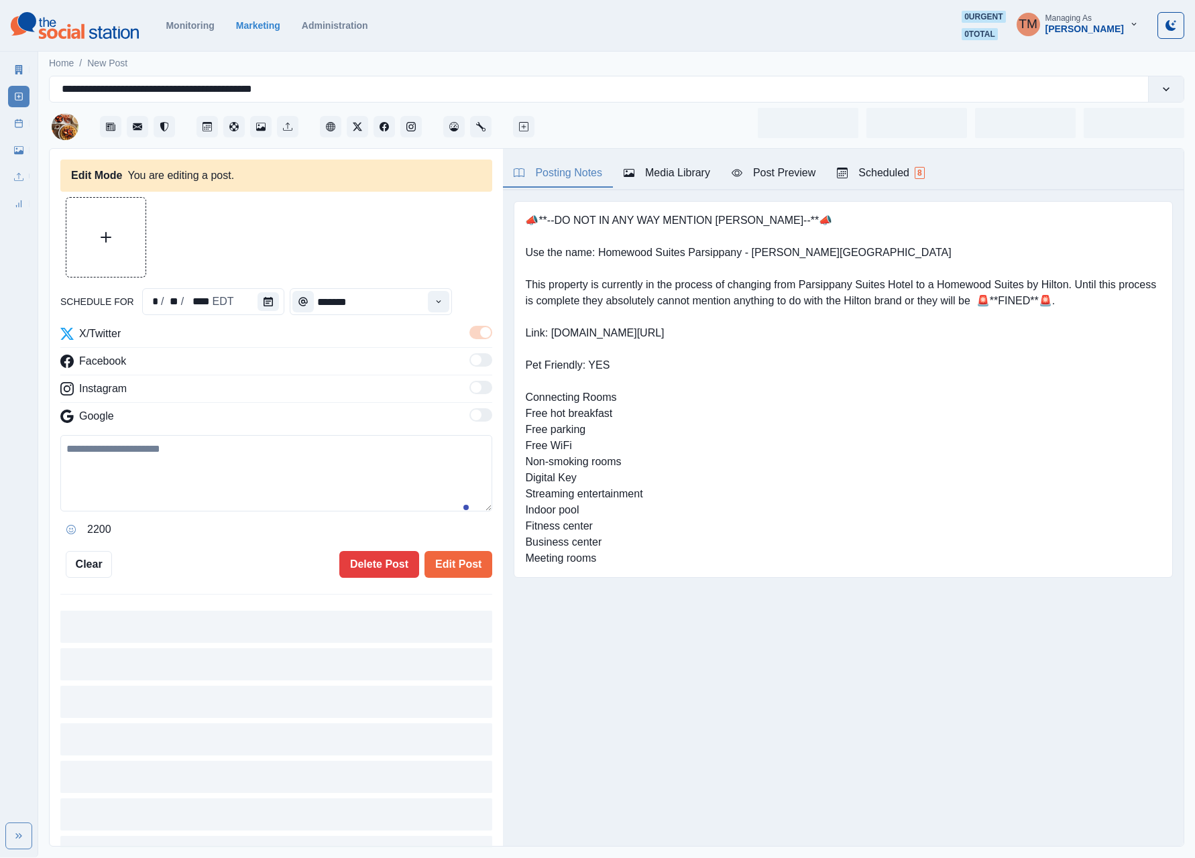
type input "*******"
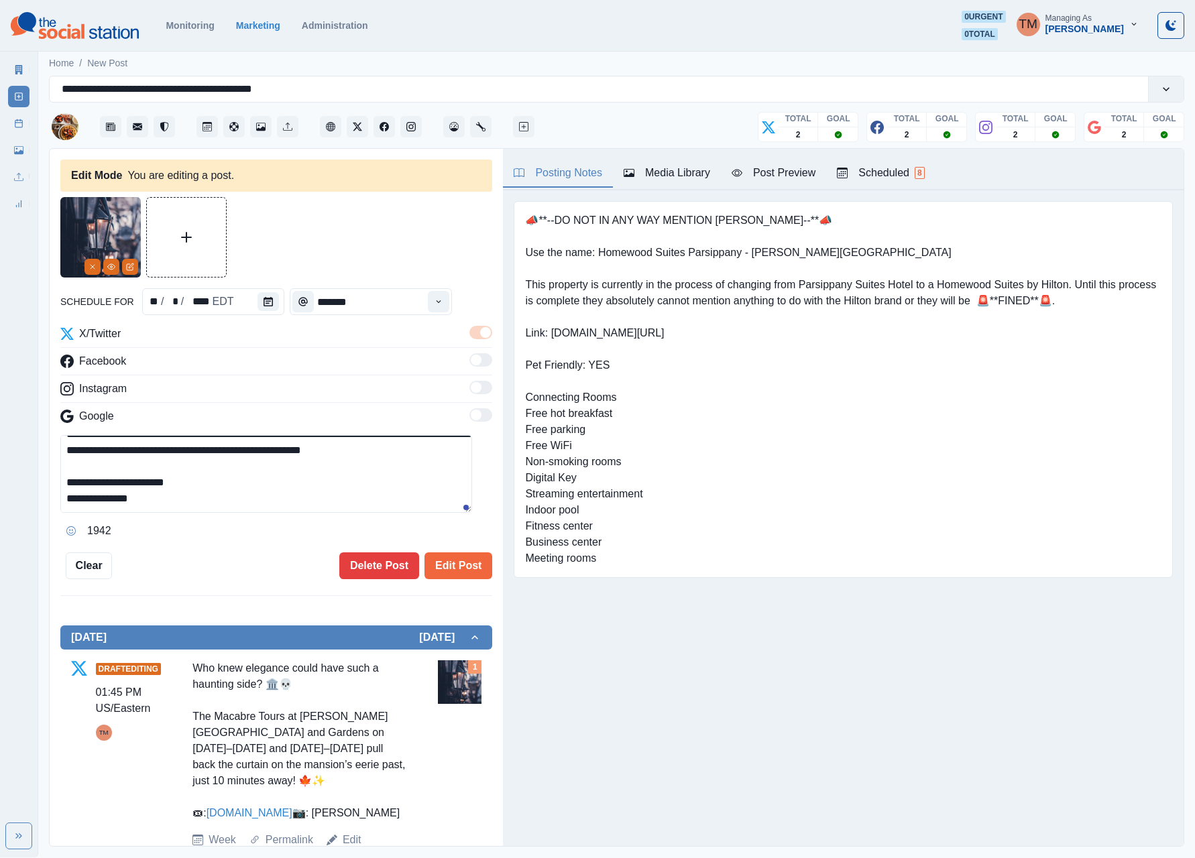
click at [266, 488] on textarea "**********" at bounding box center [266, 474] width 412 height 78
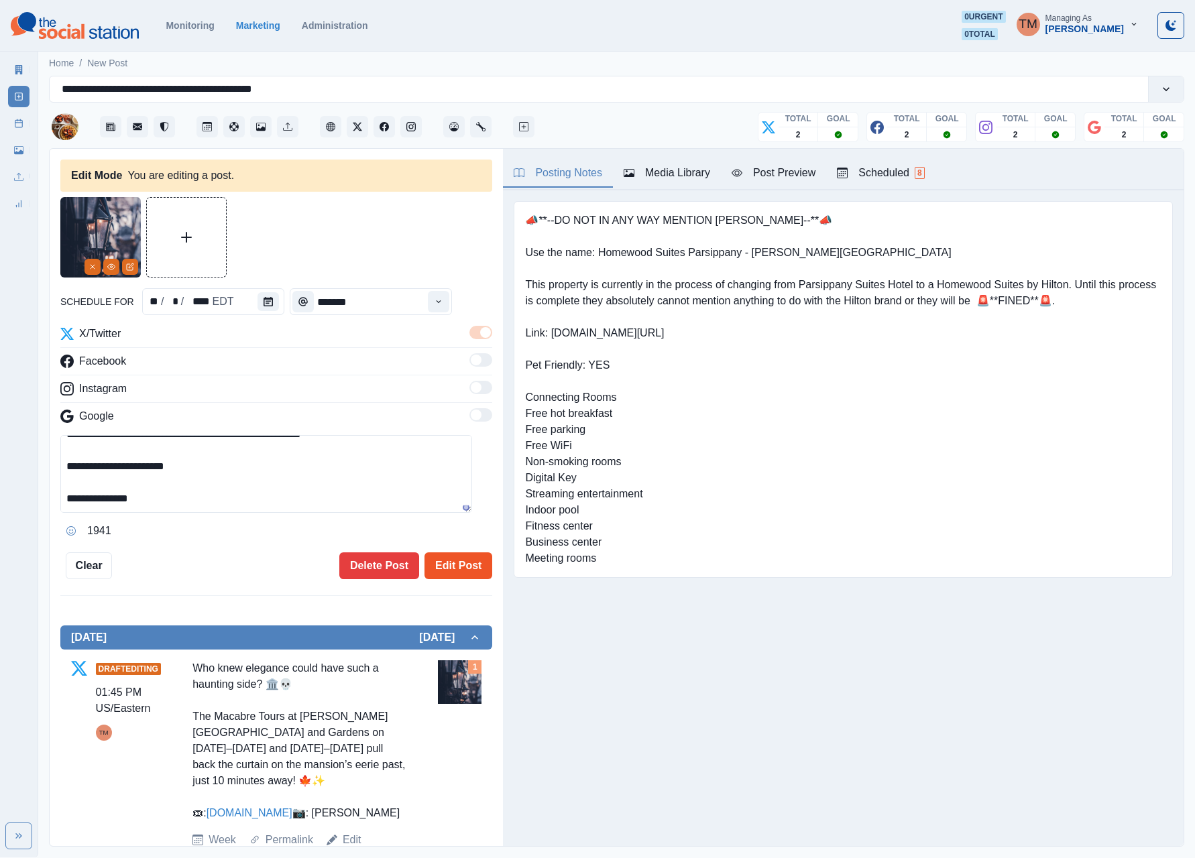
type textarea "**********"
click at [443, 569] on button "Edit Post" at bounding box center [458, 565] width 68 height 27
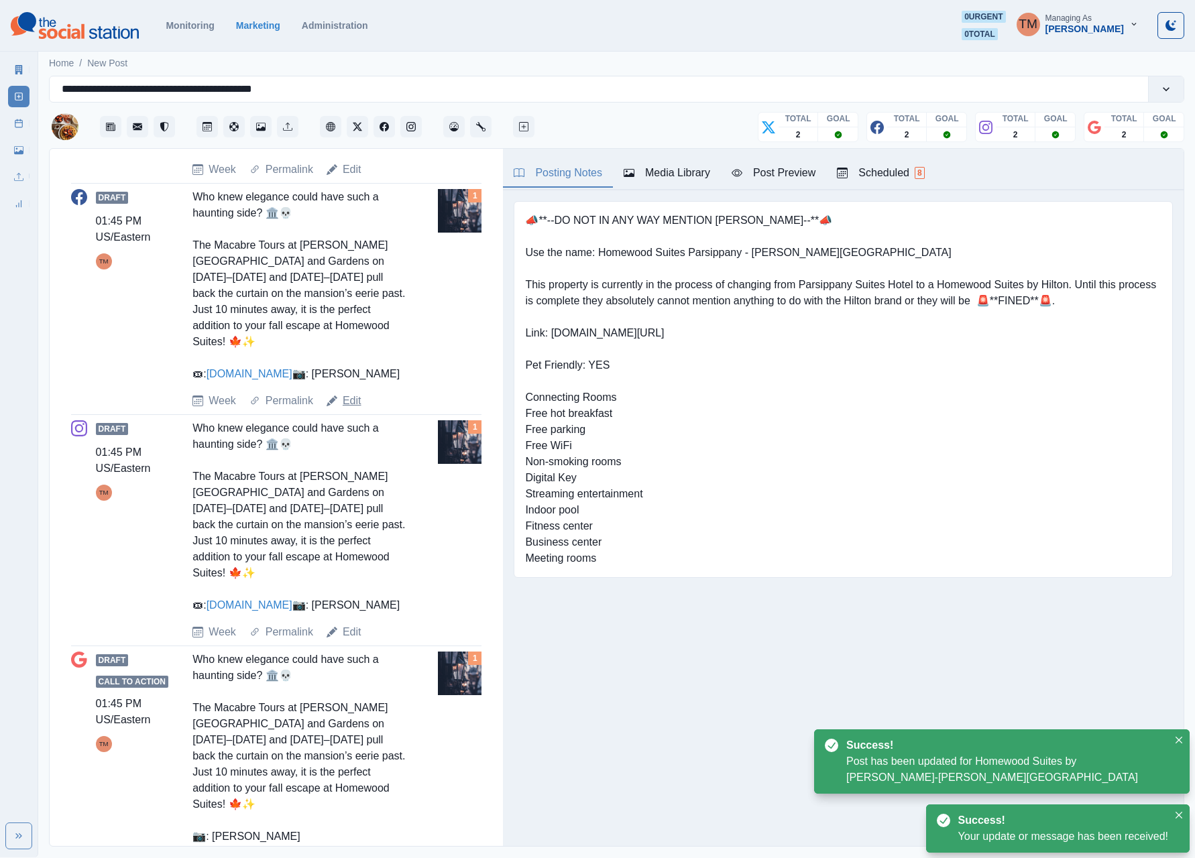
click at [349, 409] on link "Edit" at bounding box center [352, 401] width 19 height 16
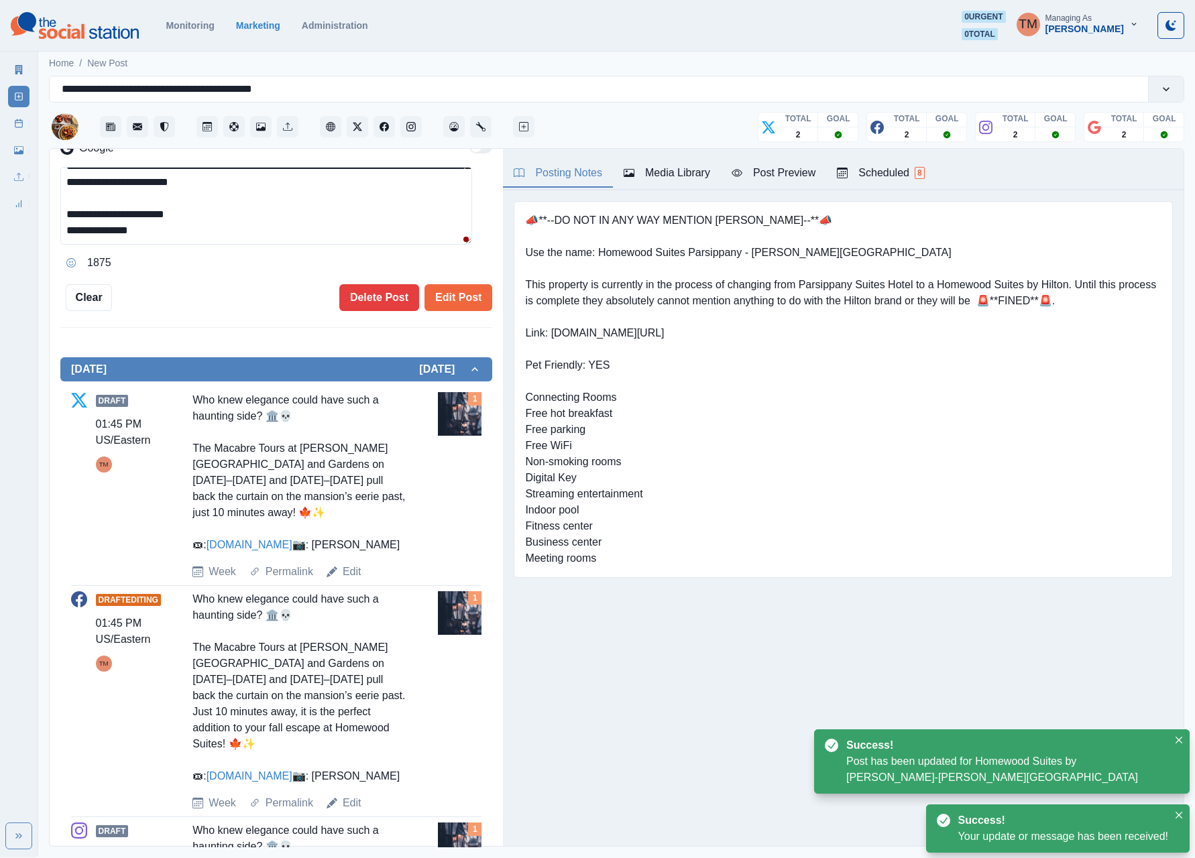
click at [347, 223] on textarea "**********" at bounding box center [266, 206] width 412 height 78
type textarea "**********"
click at [445, 296] on button "Edit Post" at bounding box center [458, 297] width 68 height 27
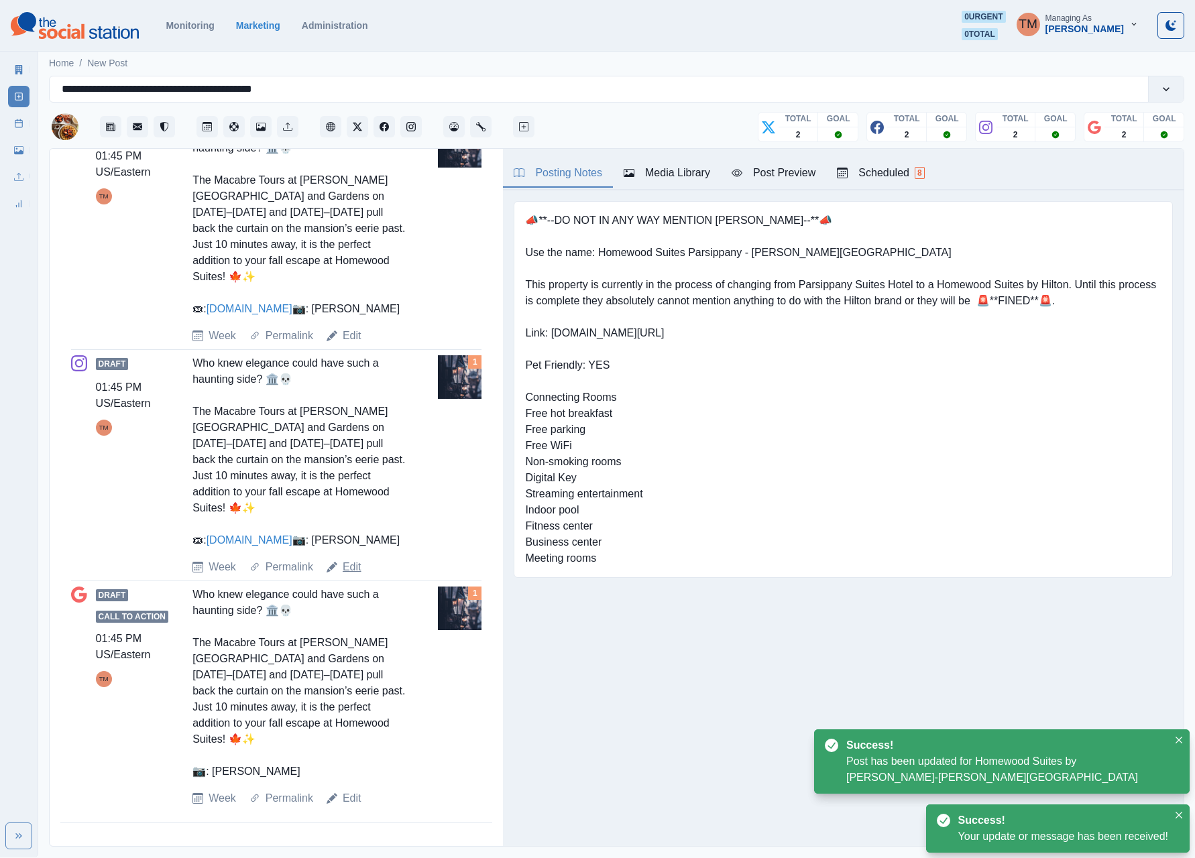
click at [347, 575] on link "Edit" at bounding box center [352, 567] width 19 height 16
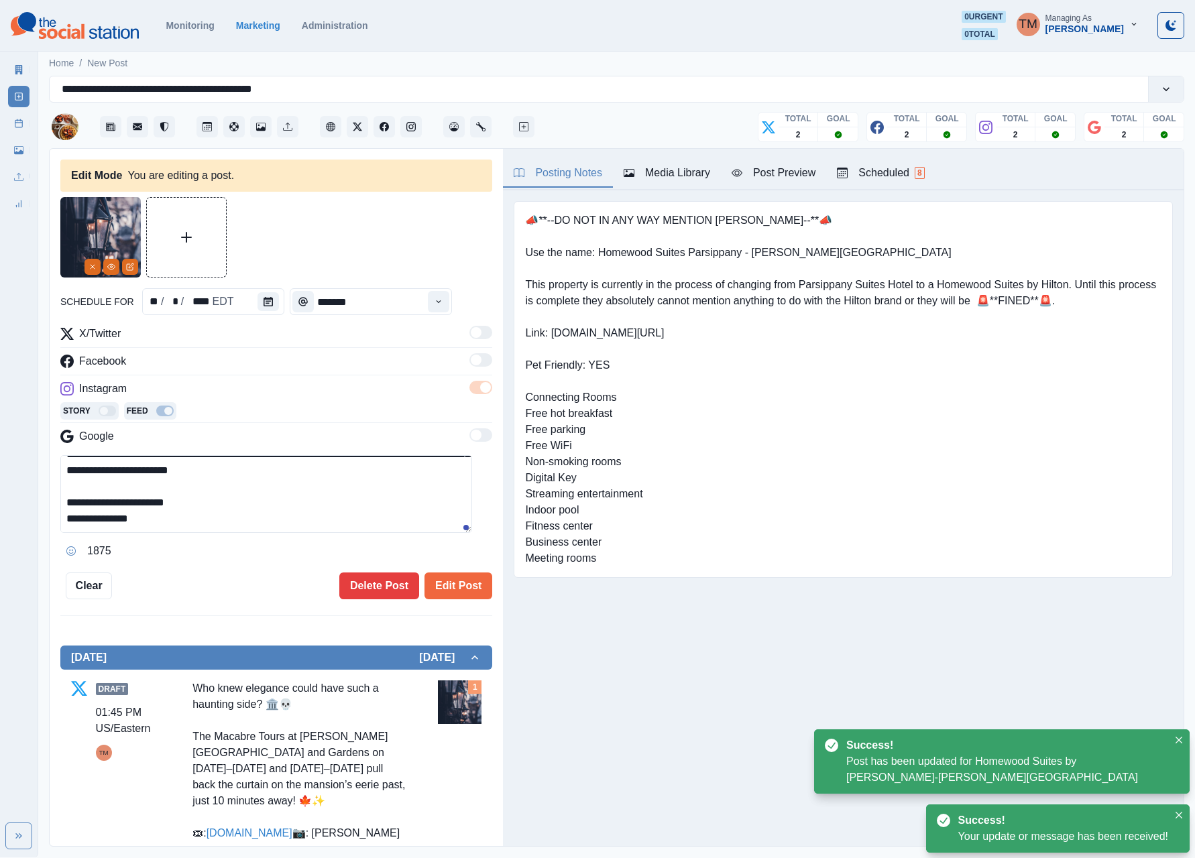
click at [375, 495] on textarea "**********" at bounding box center [266, 494] width 412 height 78
click at [375, 500] on textarea "**********" at bounding box center [266, 494] width 412 height 78
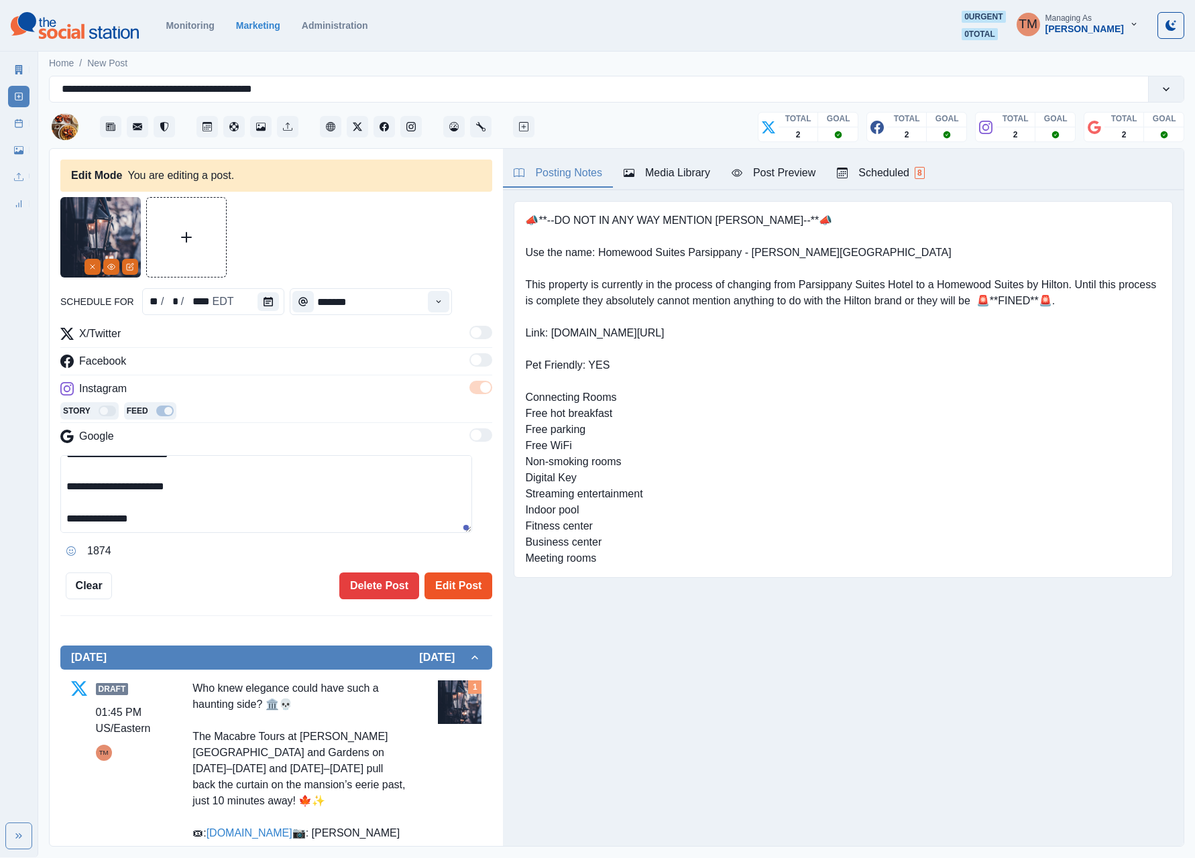
type textarea "**********"
click at [437, 589] on button "Edit Post" at bounding box center [458, 586] width 68 height 27
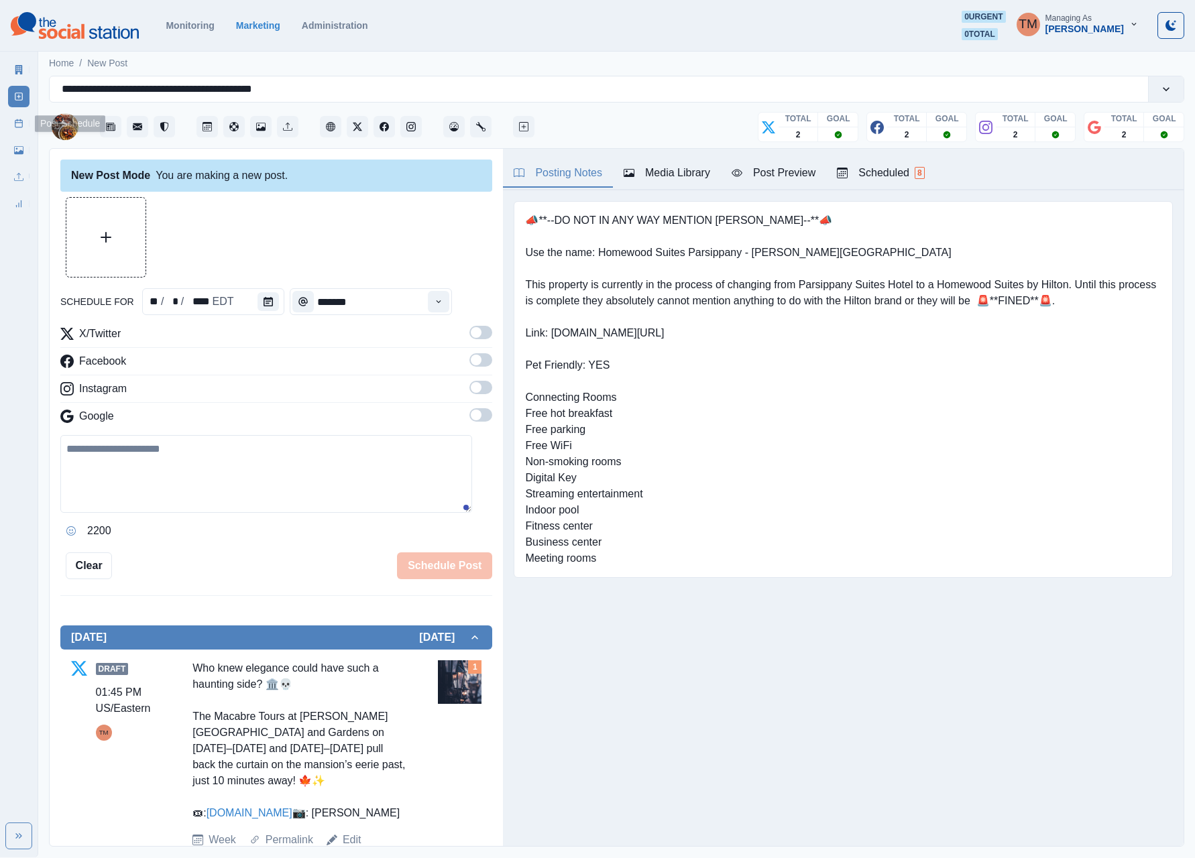
click at [21, 123] on icon at bounding box center [18, 123] width 9 height 9
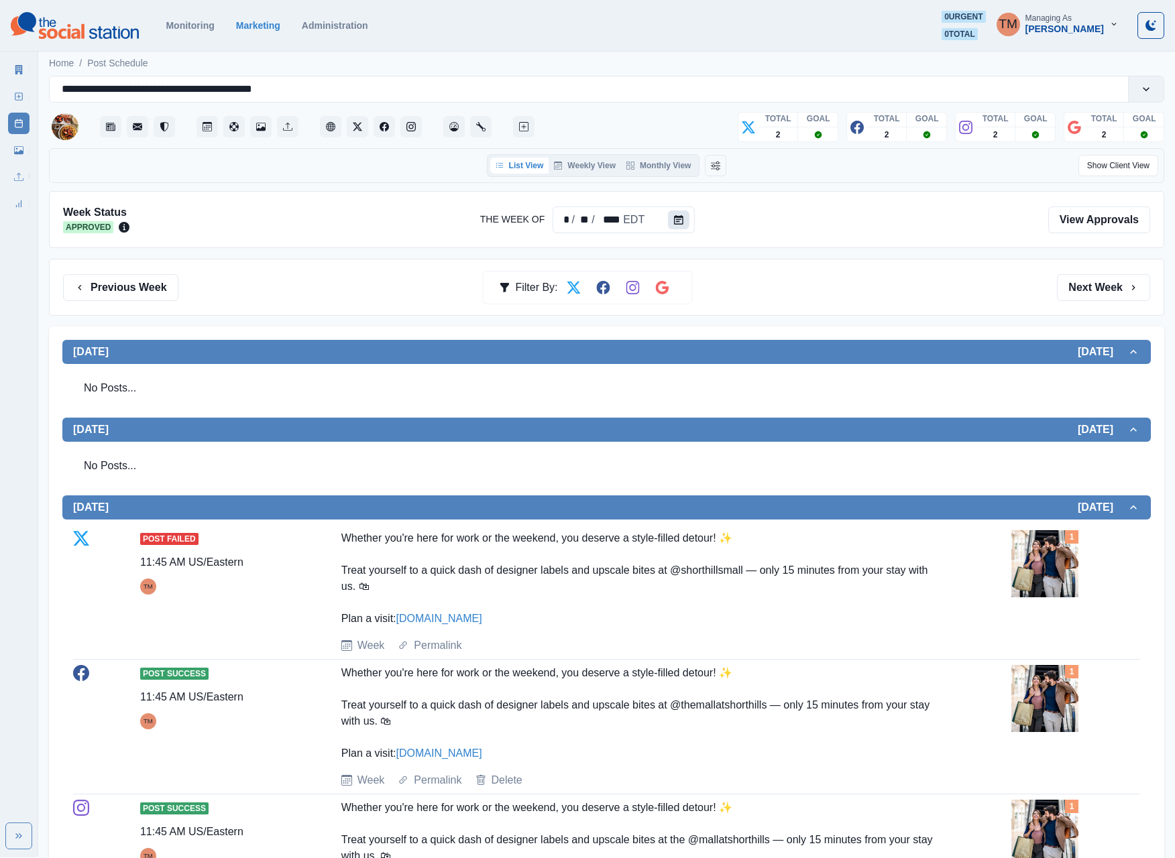
click at [687, 228] on div at bounding box center [681, 220] width 27 height 27
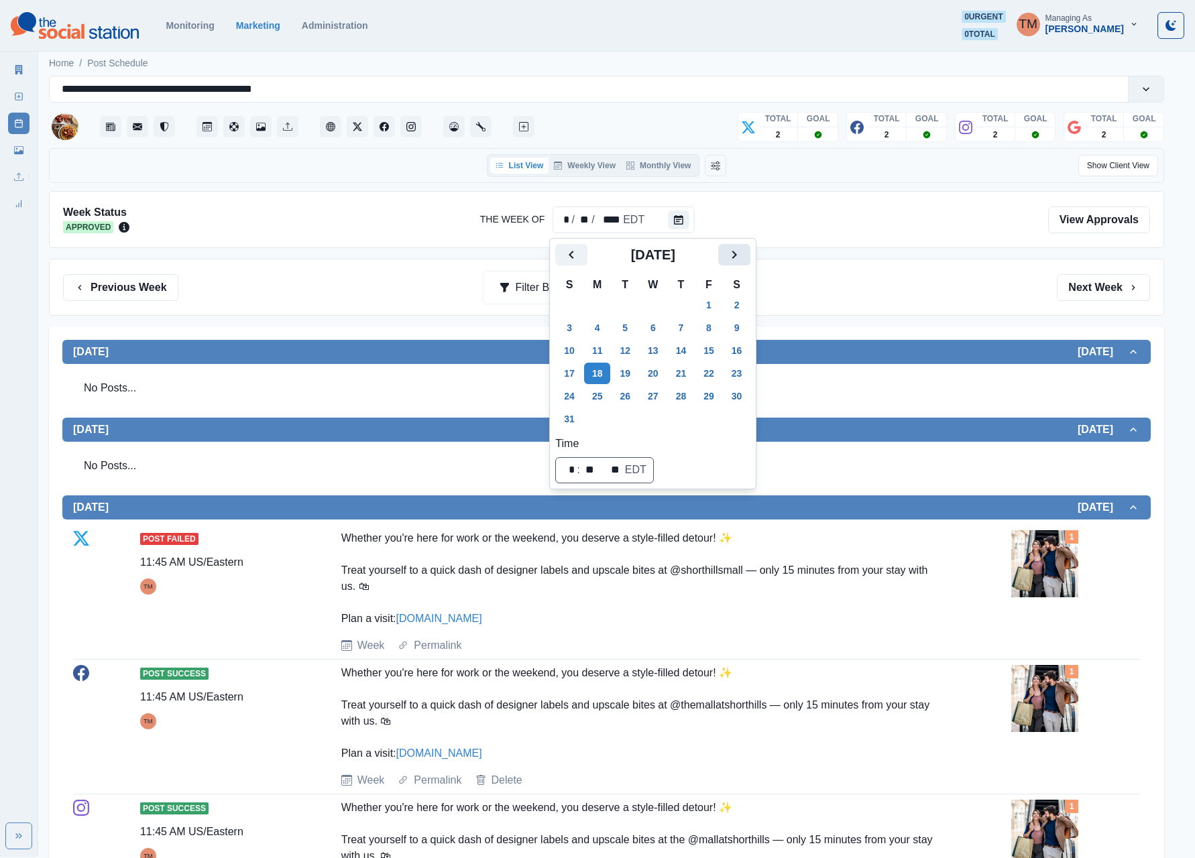
click at [735, 259] on icon "Next" at bounding box center [734, 255] width 16 height 16
click at [594, 331] on button "6" at bounding box center [597, 327] width 27 height 21
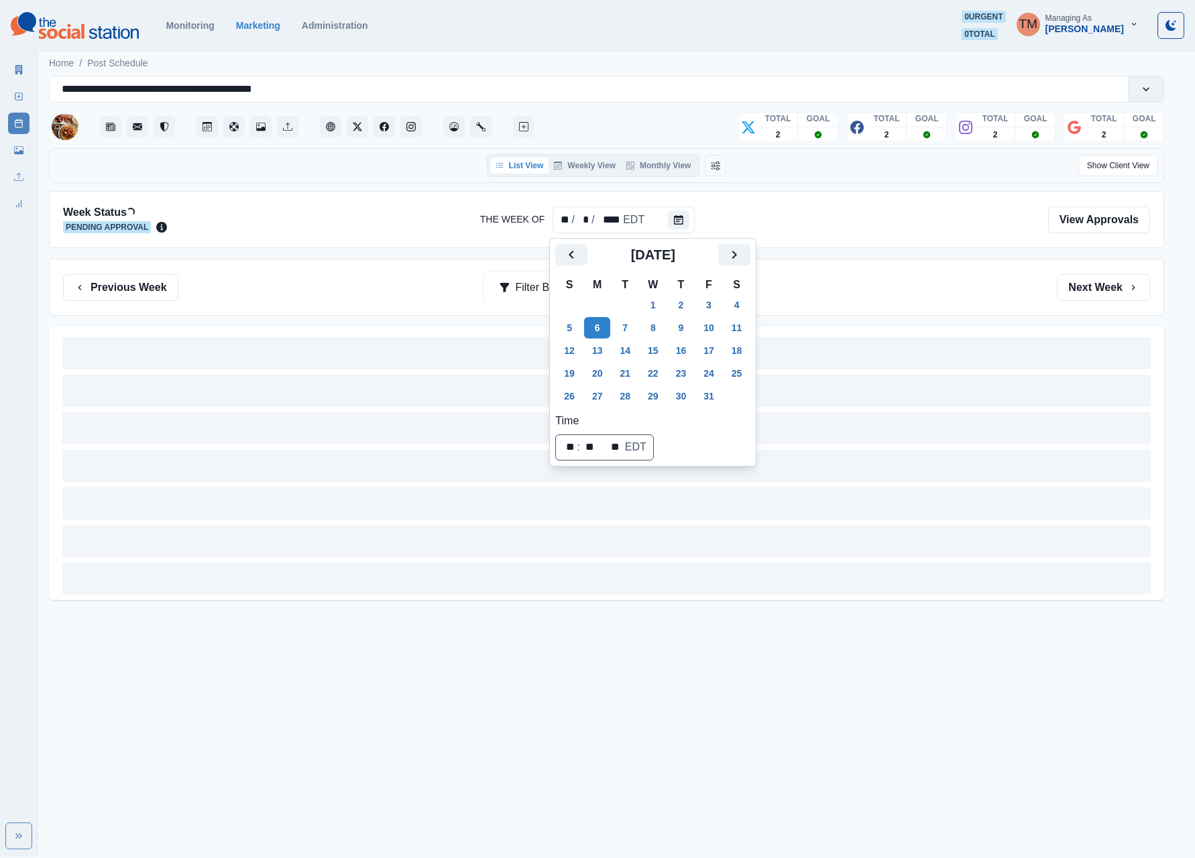
click at [784, 295] on div "Previous Week Filter By: Next Week" at bounding box center [606, 287] width 1087 height 27
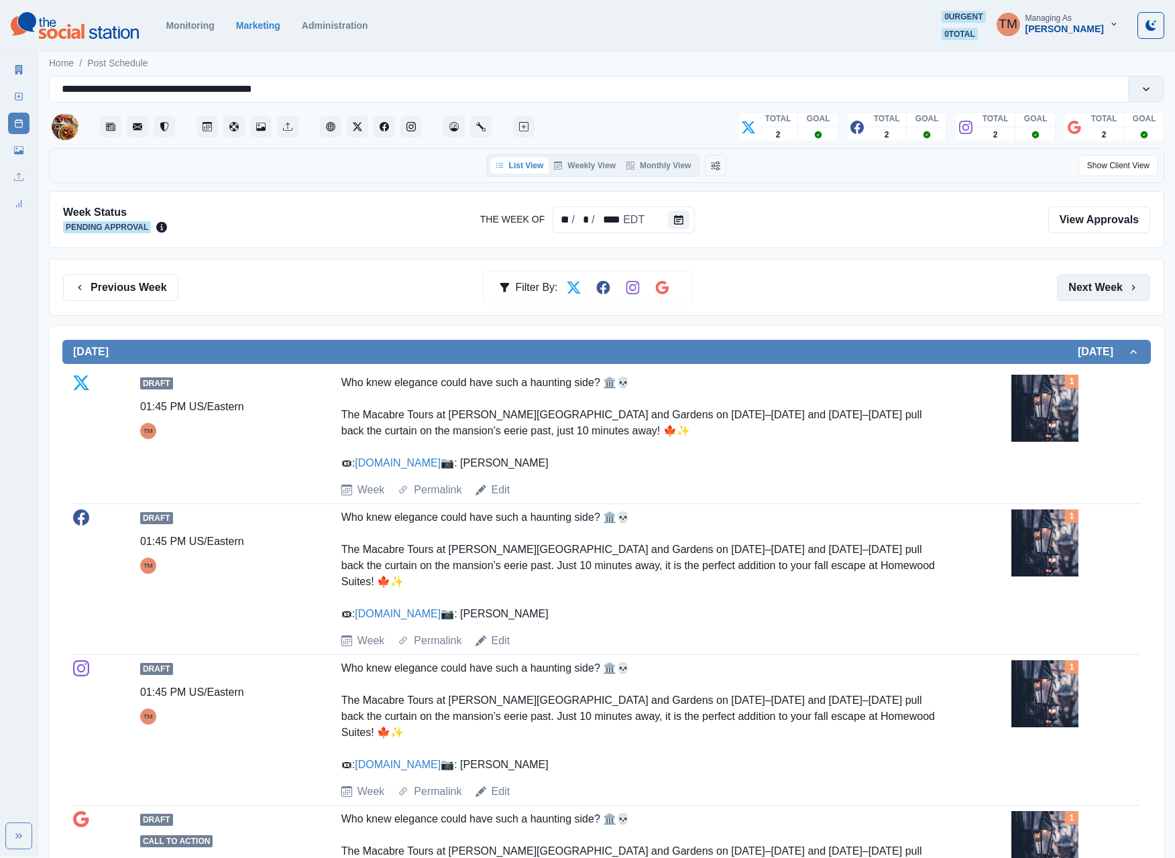
click at [1106, 294] on button "Next Week" at bounding box center [1103, 287] width 93 height 27
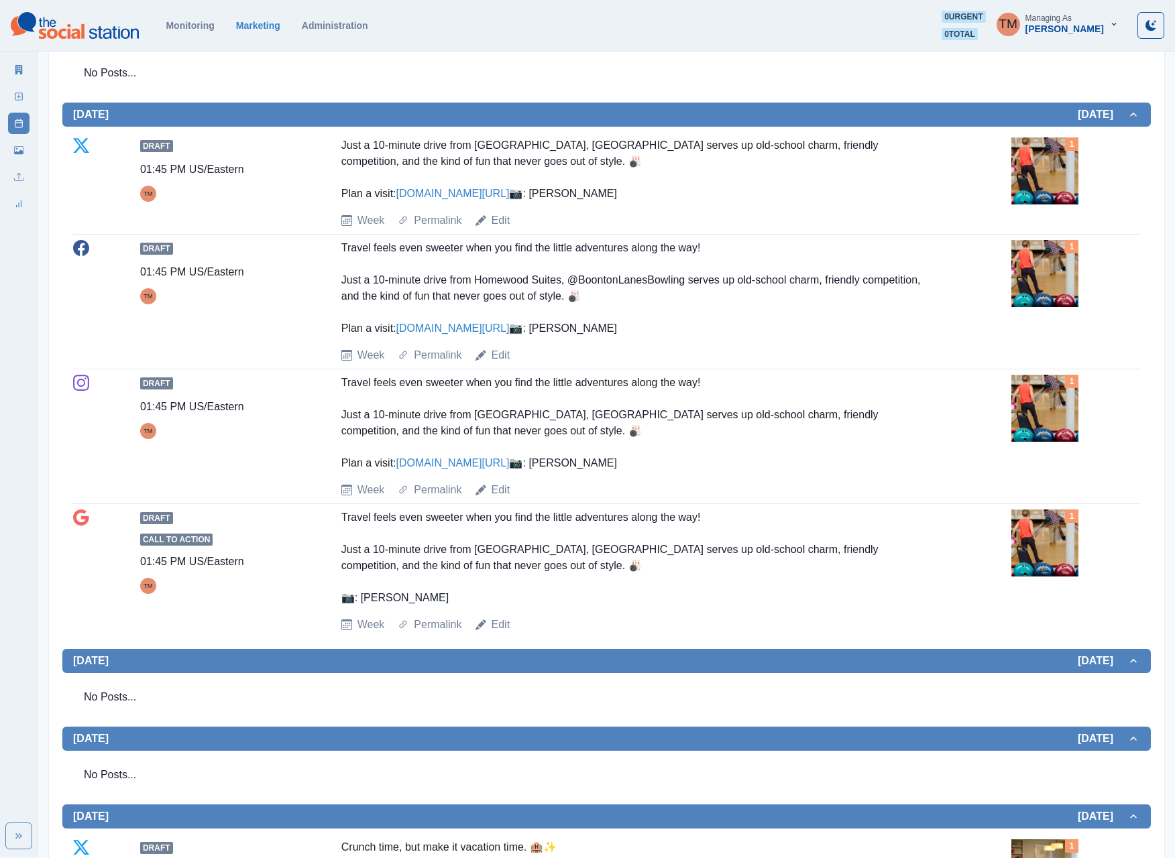
scroll to position [212, 0]
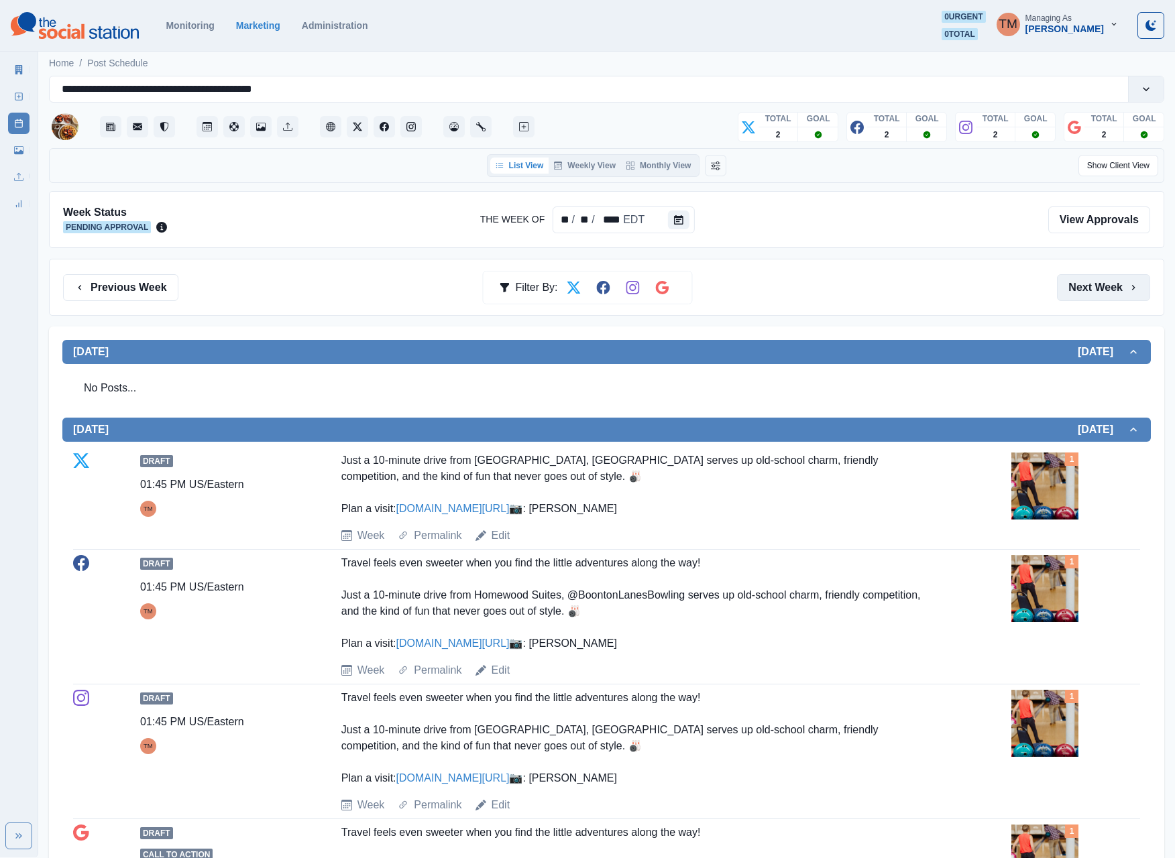
click at [1088, 292] on button "Next Week" at bounding box center [1103, 287] width 93 height 27
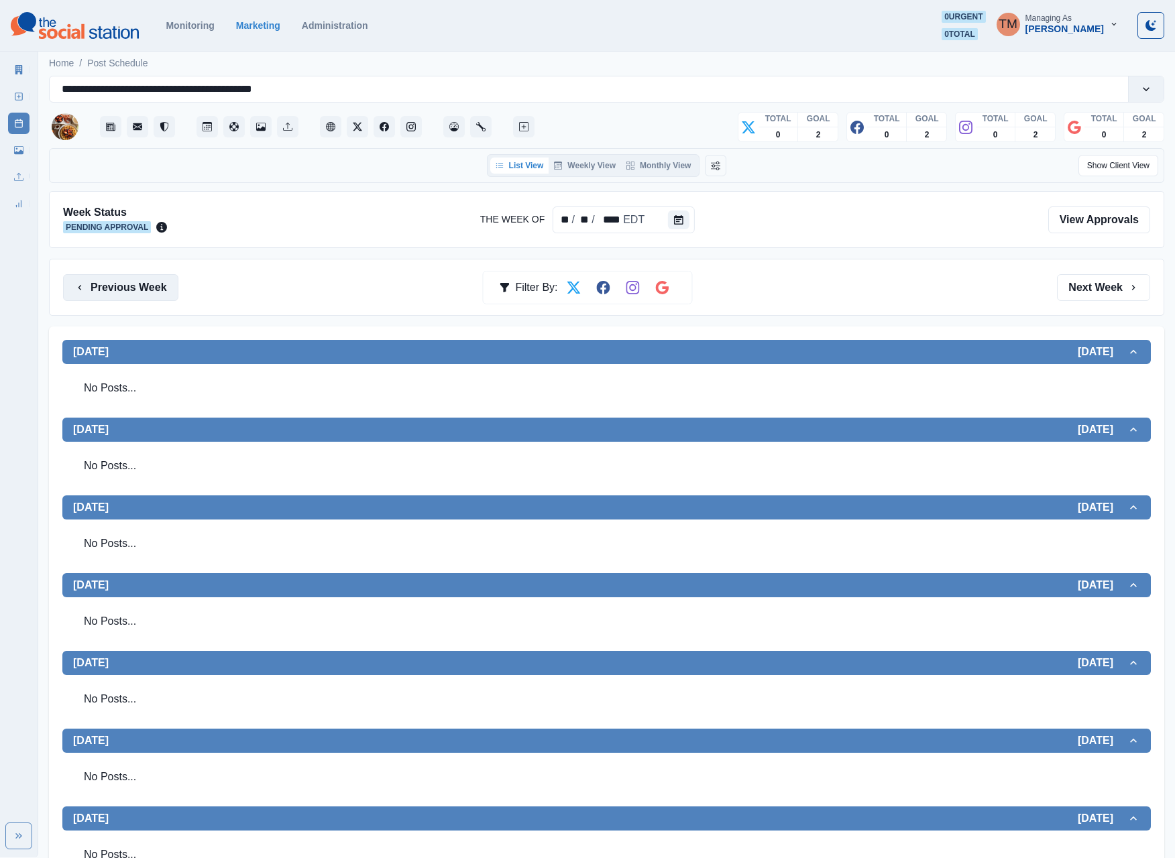
click at [157, 286] on button "Previous Week" at bounding box center [120, 287] width 115 height 27
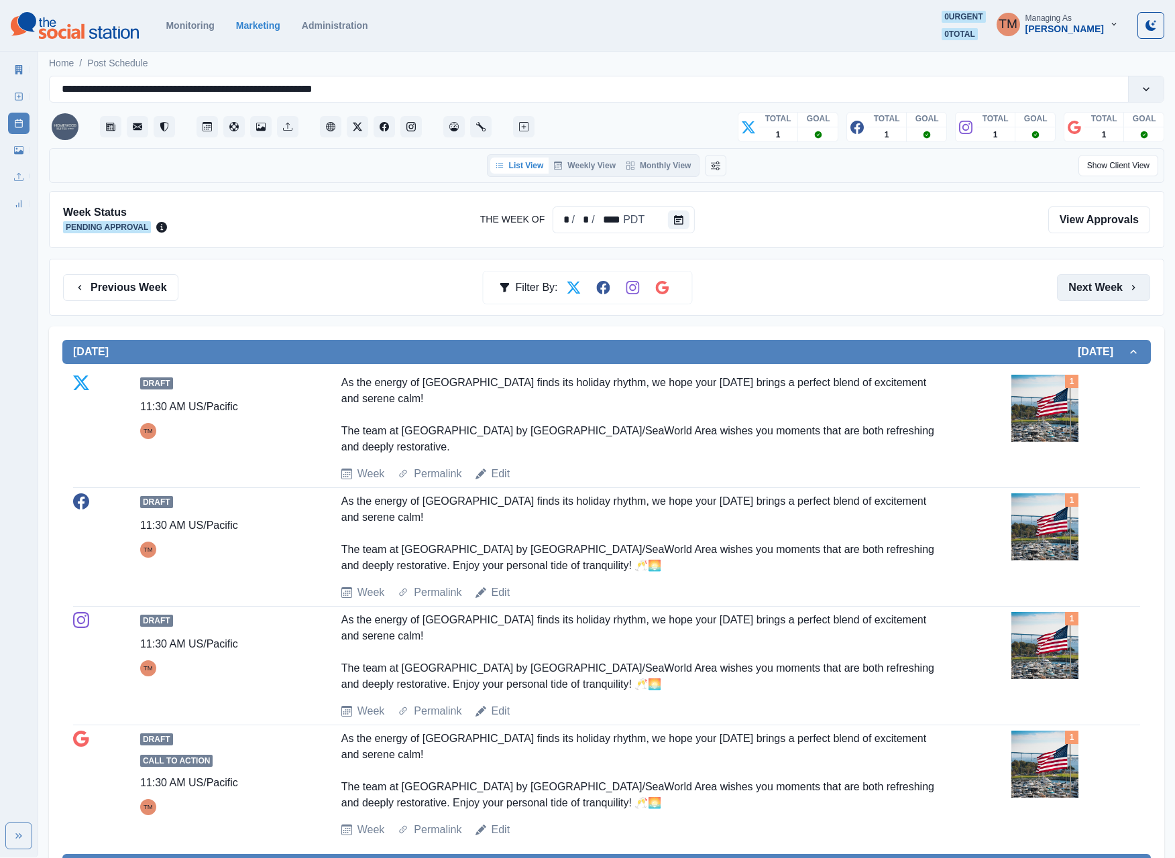
click at [1094, 292] on button "Next Week" at bounding box center [1103, 287] width 93 height 27
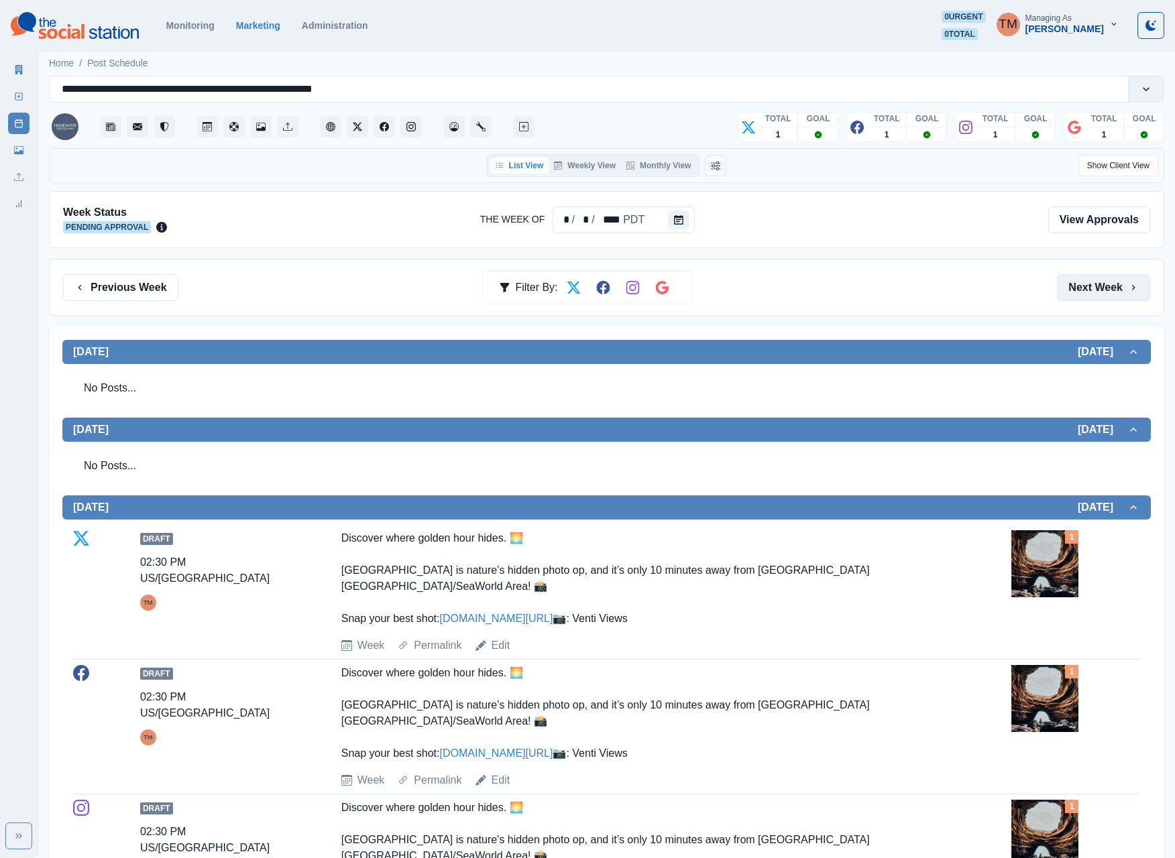
click at [1086, 299] on button "Next Week" at bounding box center [1103, 287] width 93 height 27
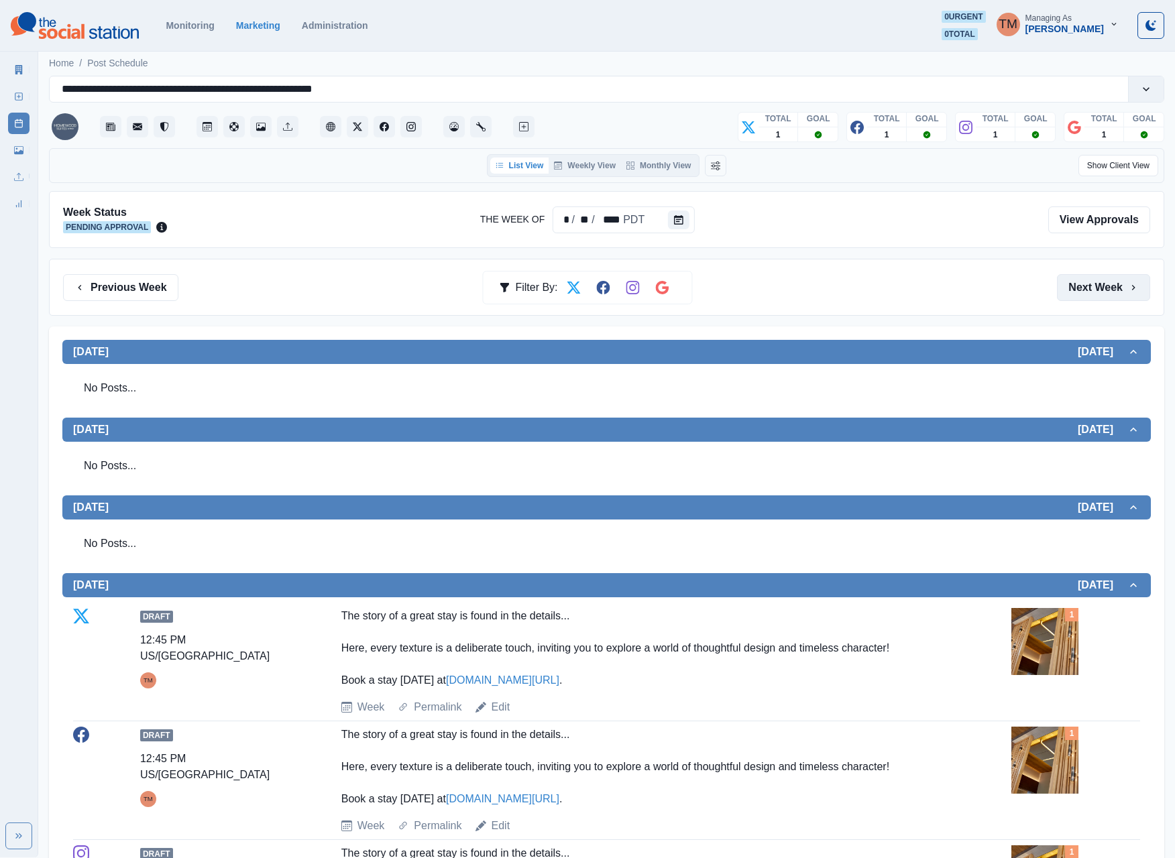
click at [1079, 296] on button "Next Week" at bounding box center [1103, 287] width 93 height 27
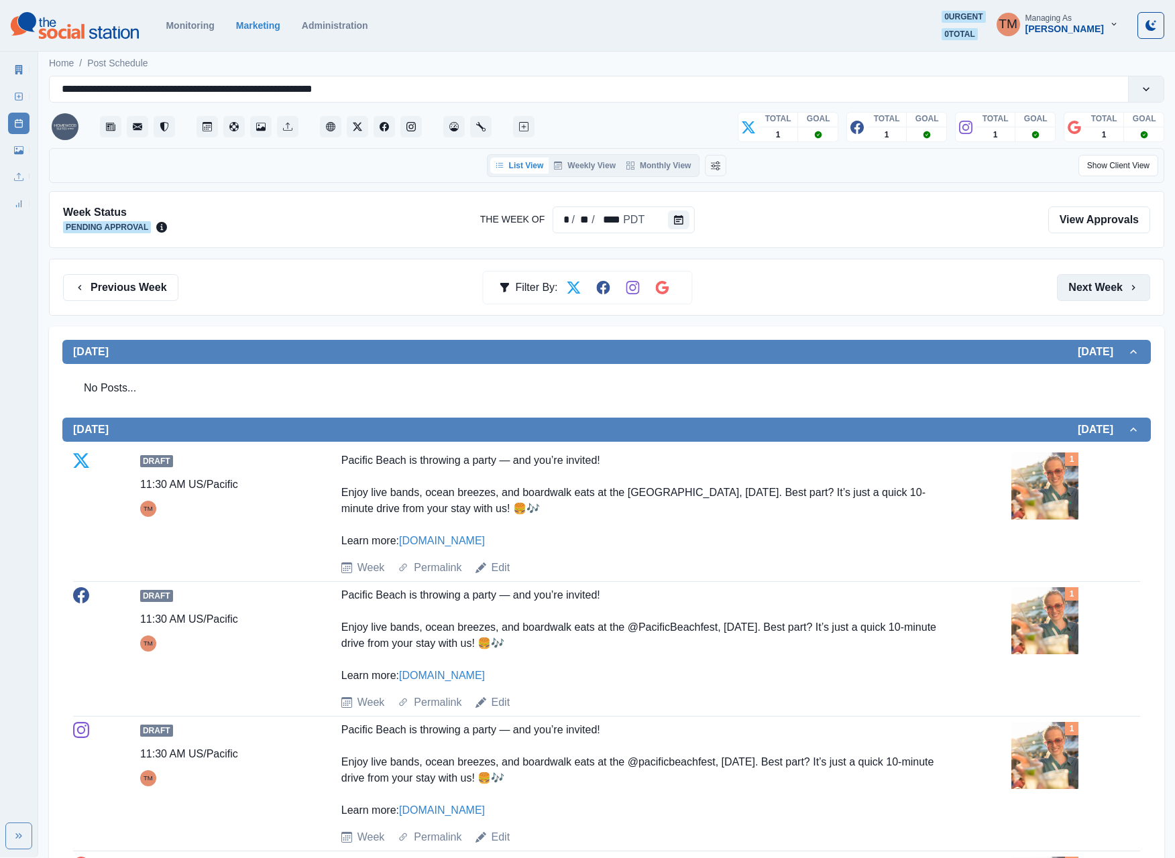
click at [1073, 295] on button "Next Week" at bounding box center [1103, 287] width 93 height 27
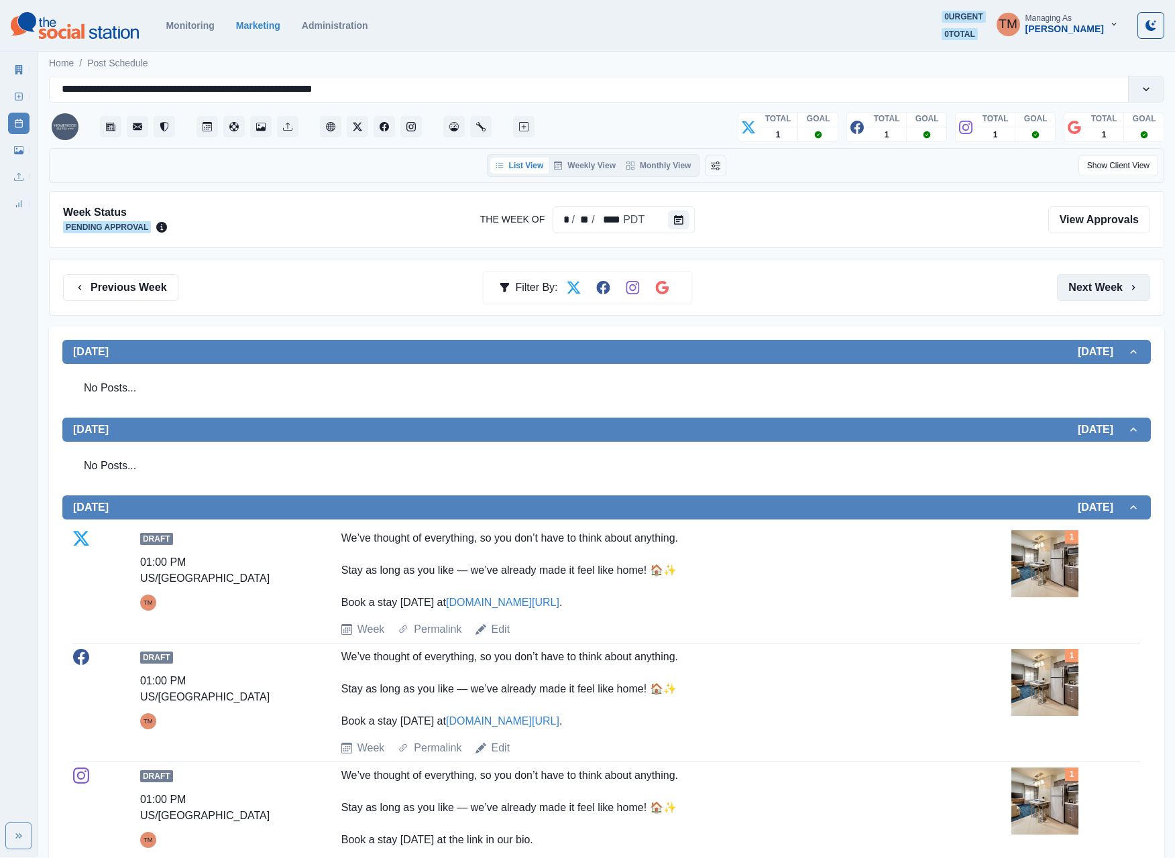
click at [1079, 298] on button "Next Week" at bounding box center [1103, 287] width 93 height 27
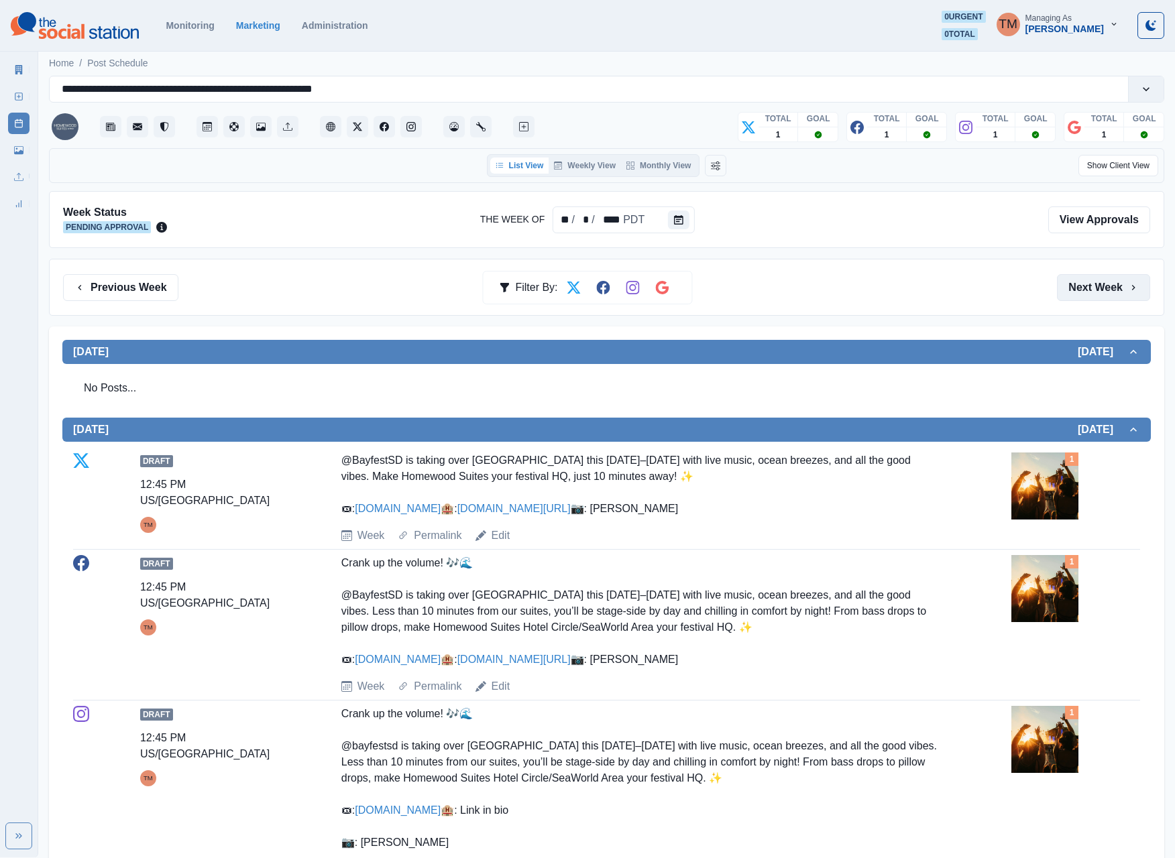
click at [1082, 291] on button "Next Week" at bounding box center [1103, 287] width 93 height 27
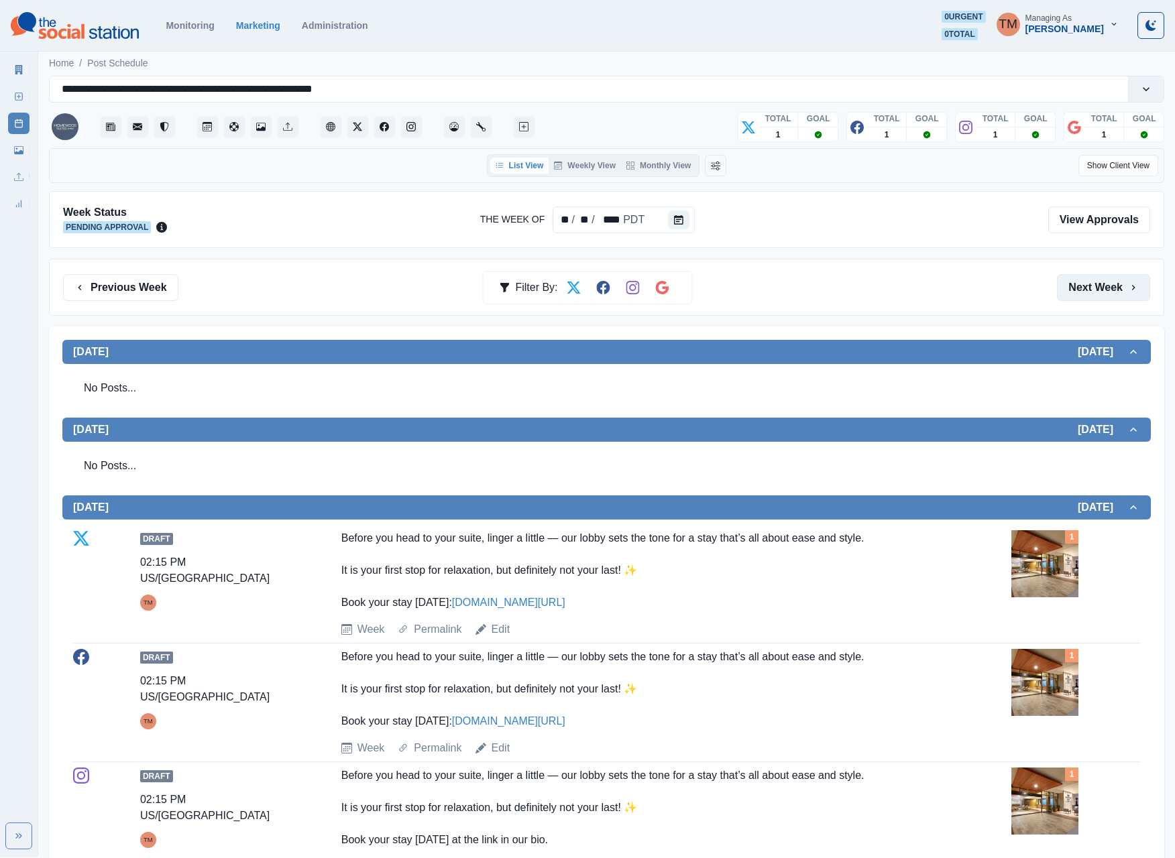
click at [1085, 299] on button "Next Week" at bounding box center [1103, 287] width 93 height 27
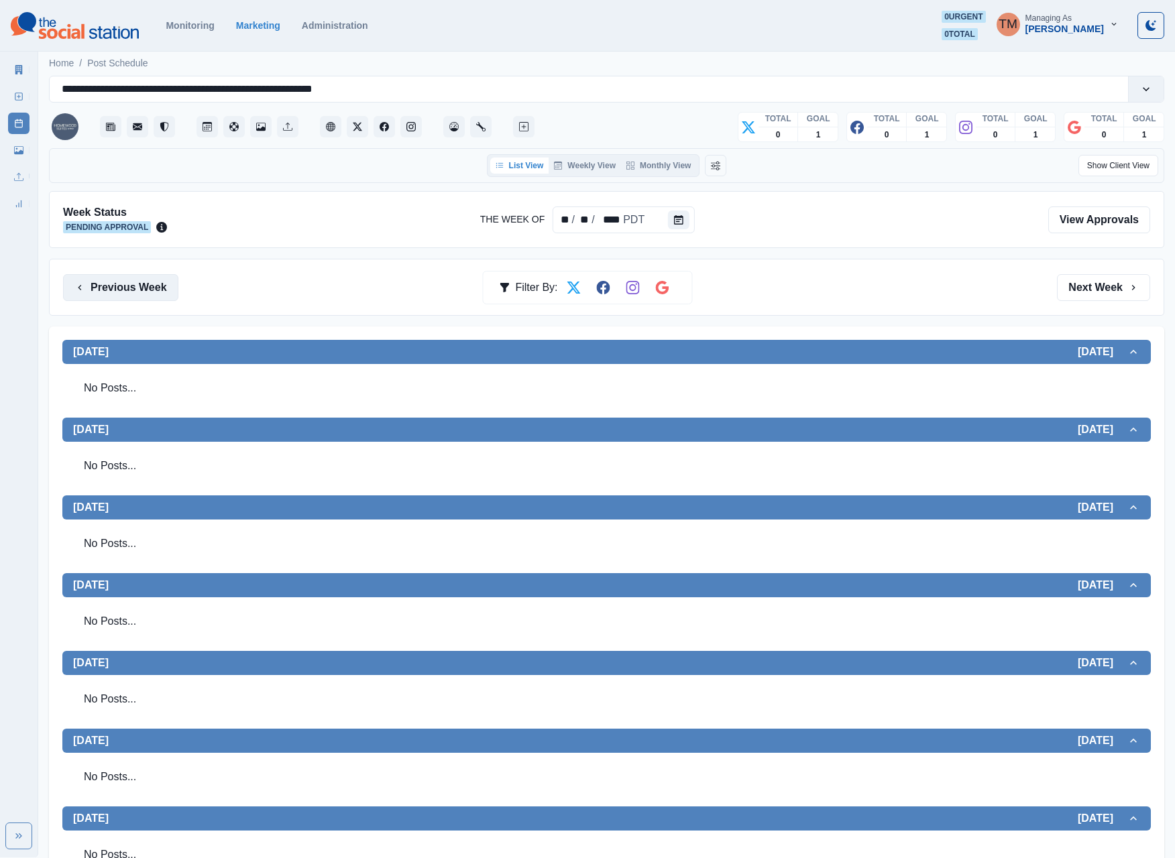
click at [126, 296] on button "Previous Week" at bounding box center [120, 287] width 115 height 27
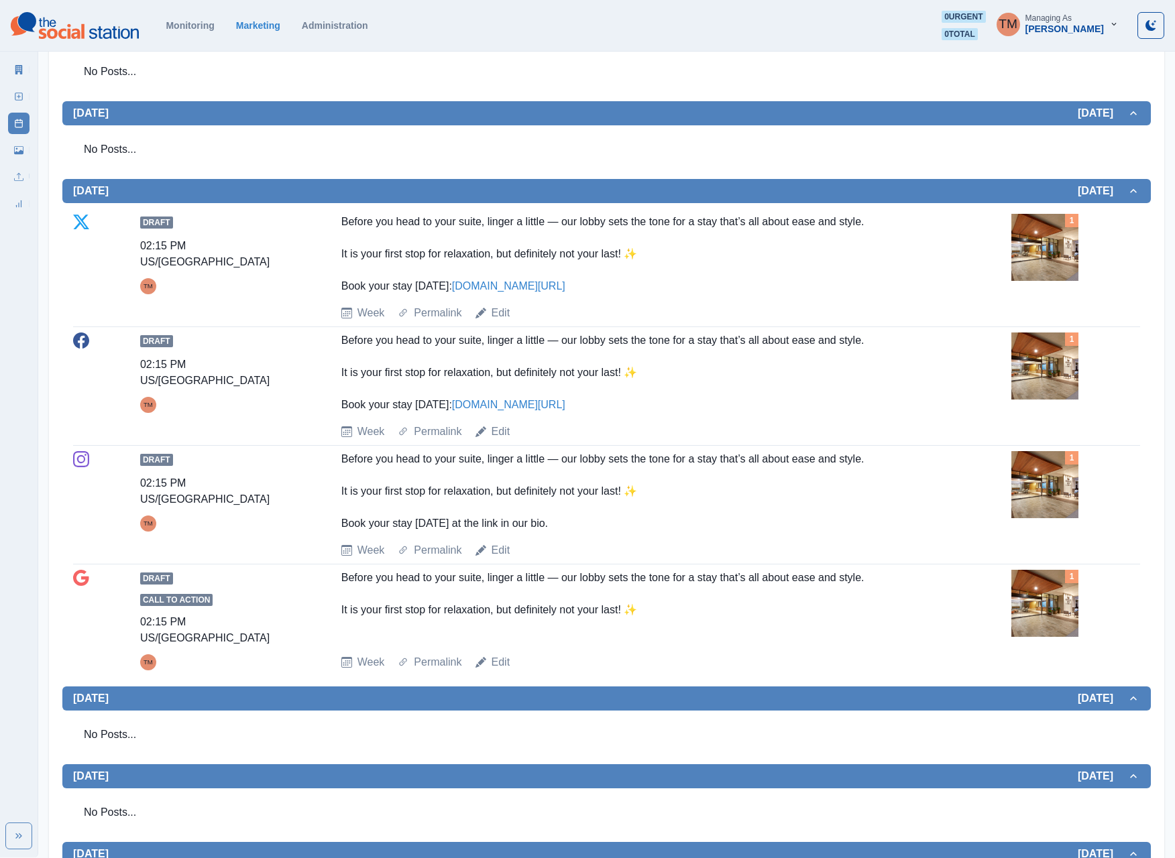
scroll to position [72, 0]
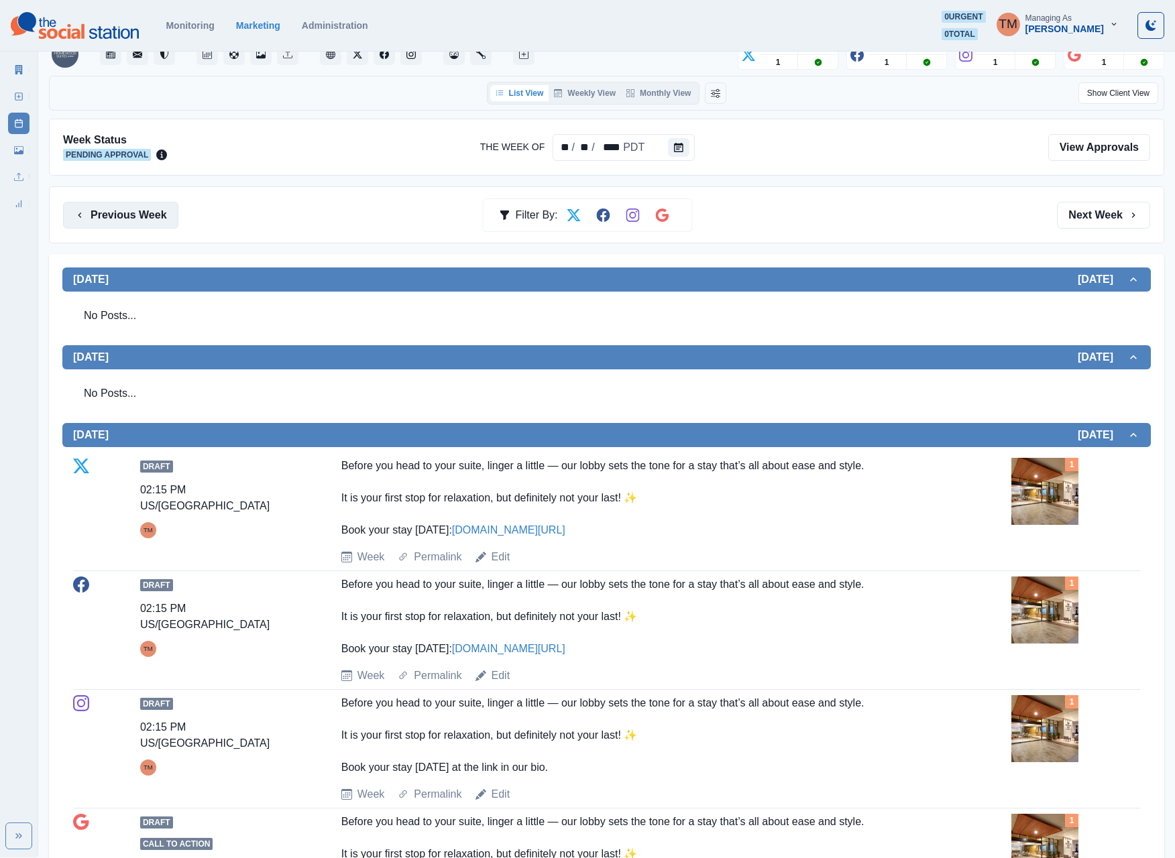
click at [150, 221] on button "Previous Week" at bounding box center [120, 215] width 115 height 27
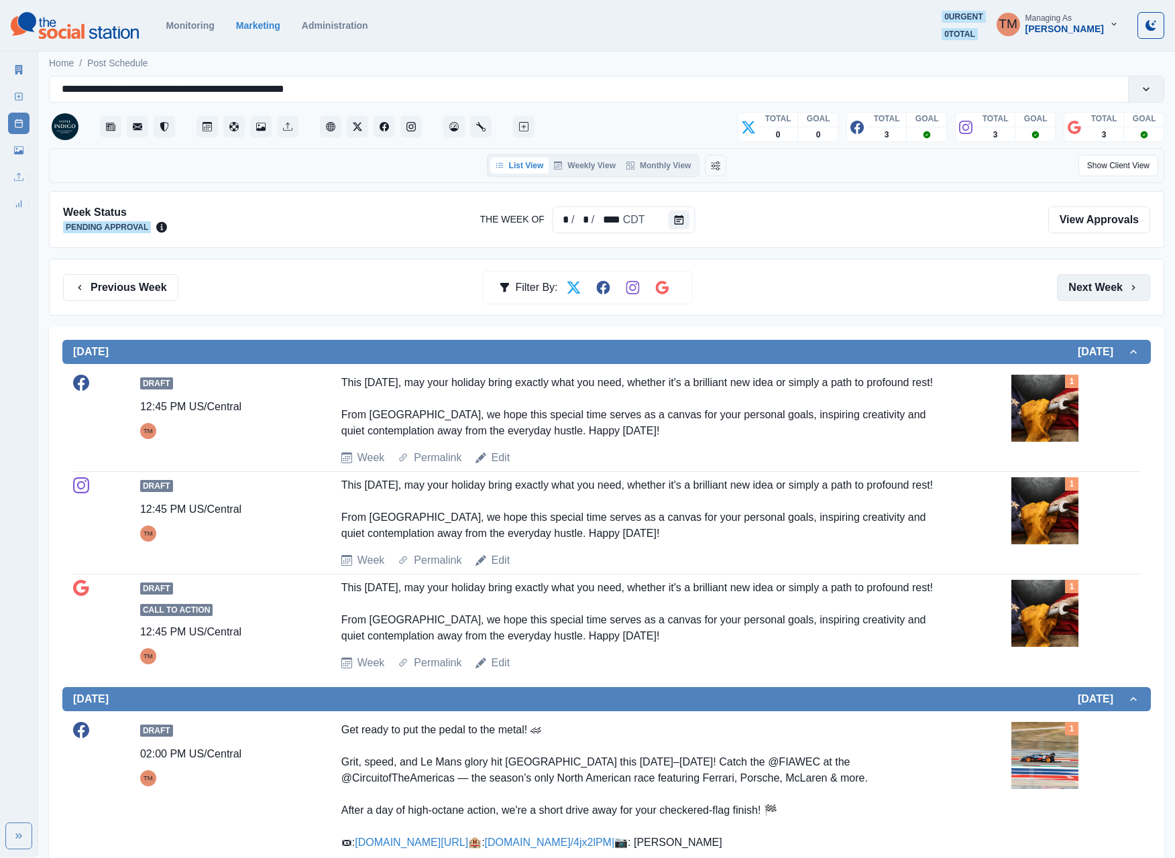
click at [1101, 295] on button "Next Week" at bounding box center [1103, 287] width 93 height 27
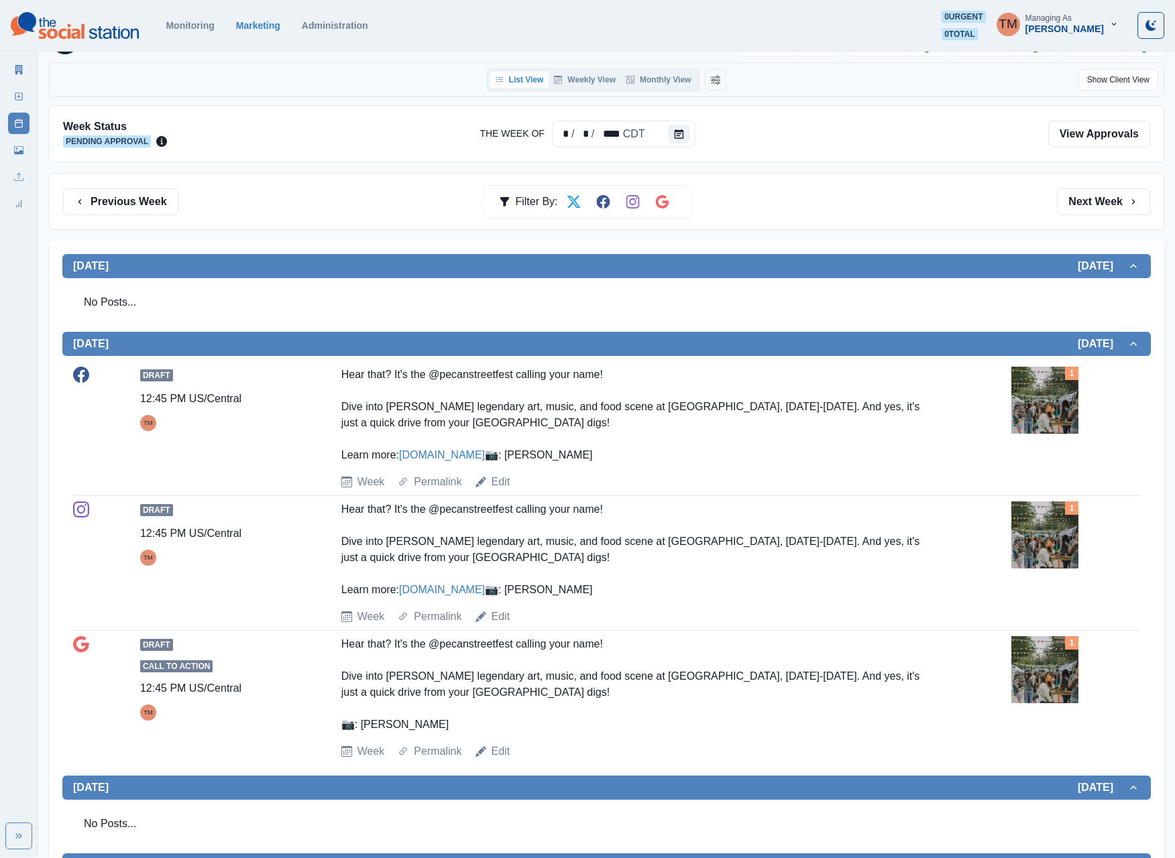
scroll to position [79, 0]
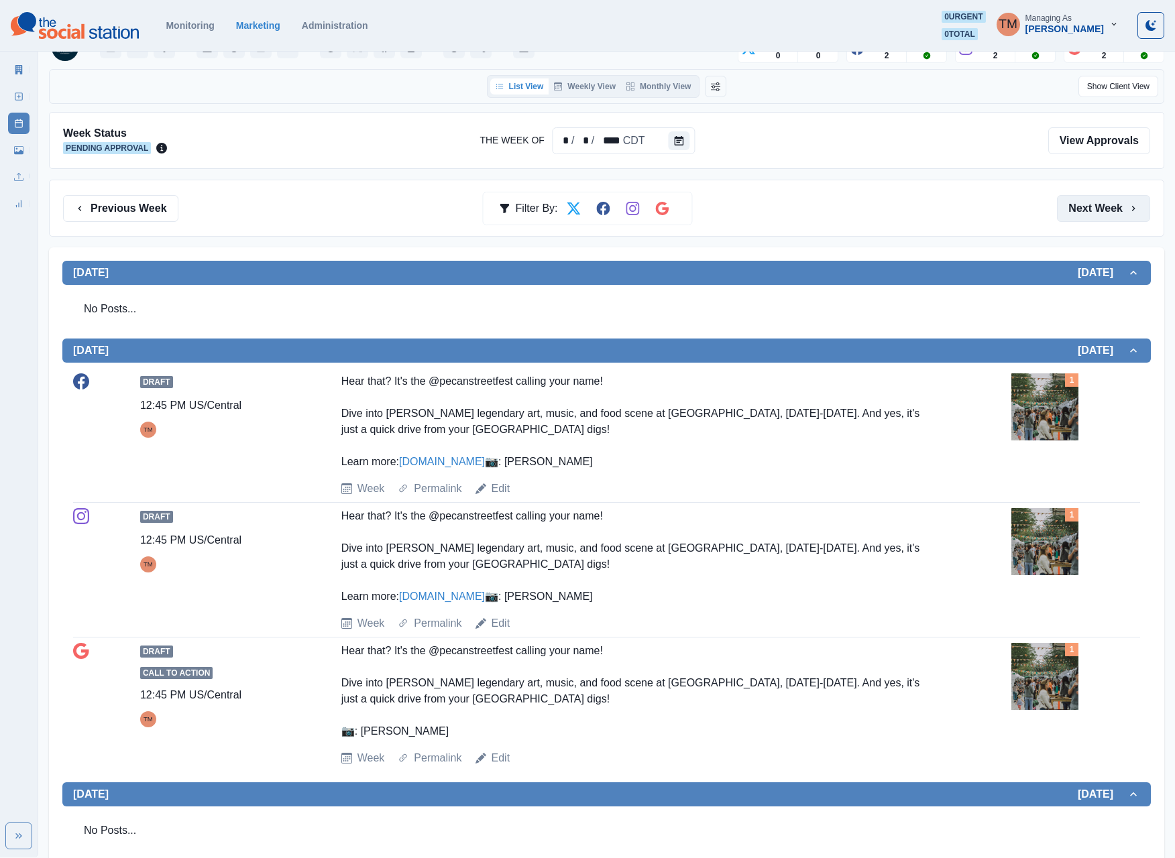
click at [1098, 220] on button "Next Week" at bounding box center [1103, 208] width 93 height 27
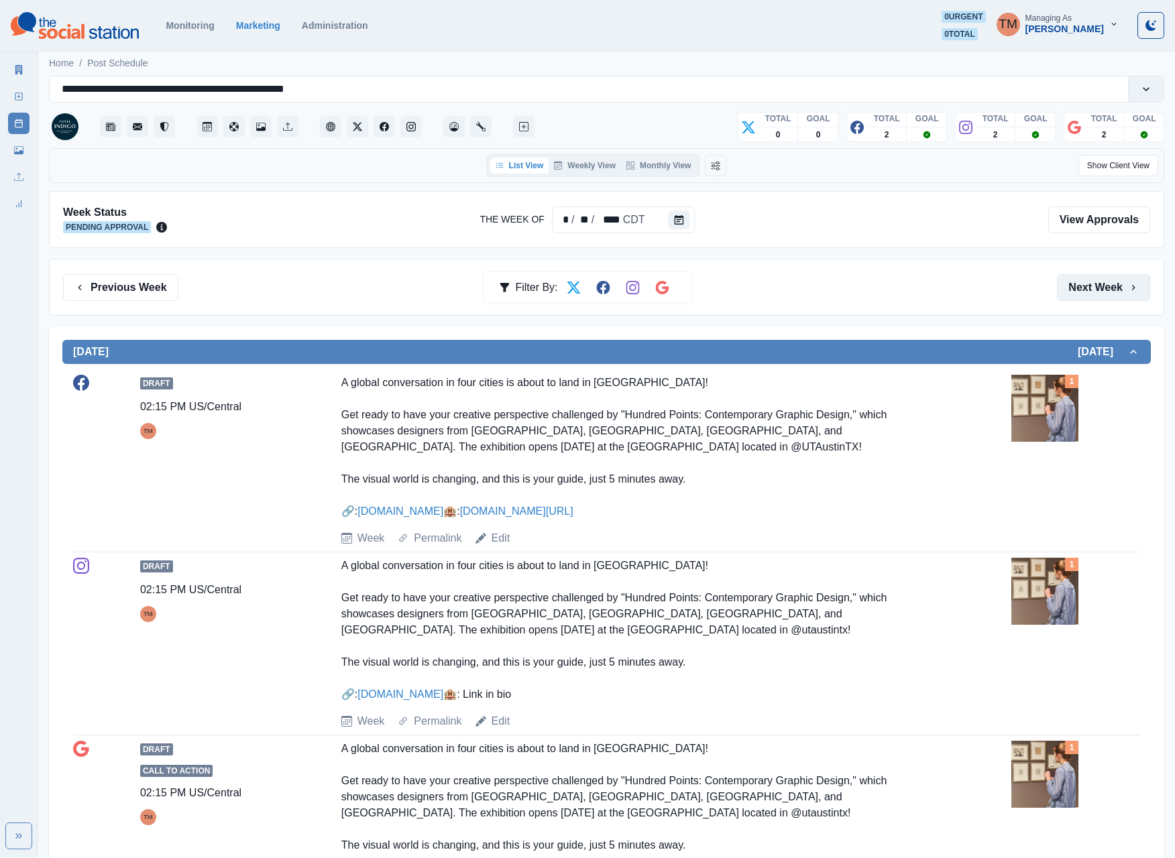
click at [1088, 290] on button "Next Week" at bounding box center [1103, 287] width 93 height 27
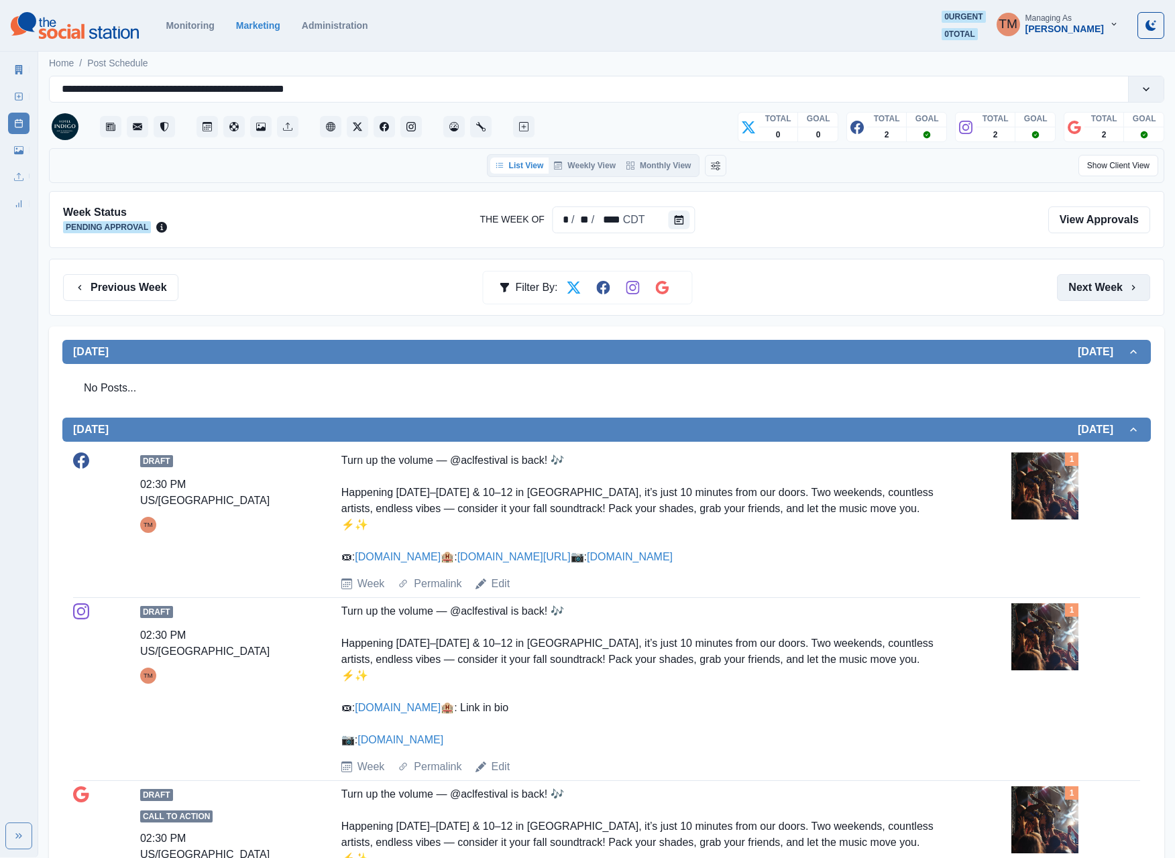
click at [1085, 296] on button "Next Week" at bounding box center [1103, 287] width 93 height 27
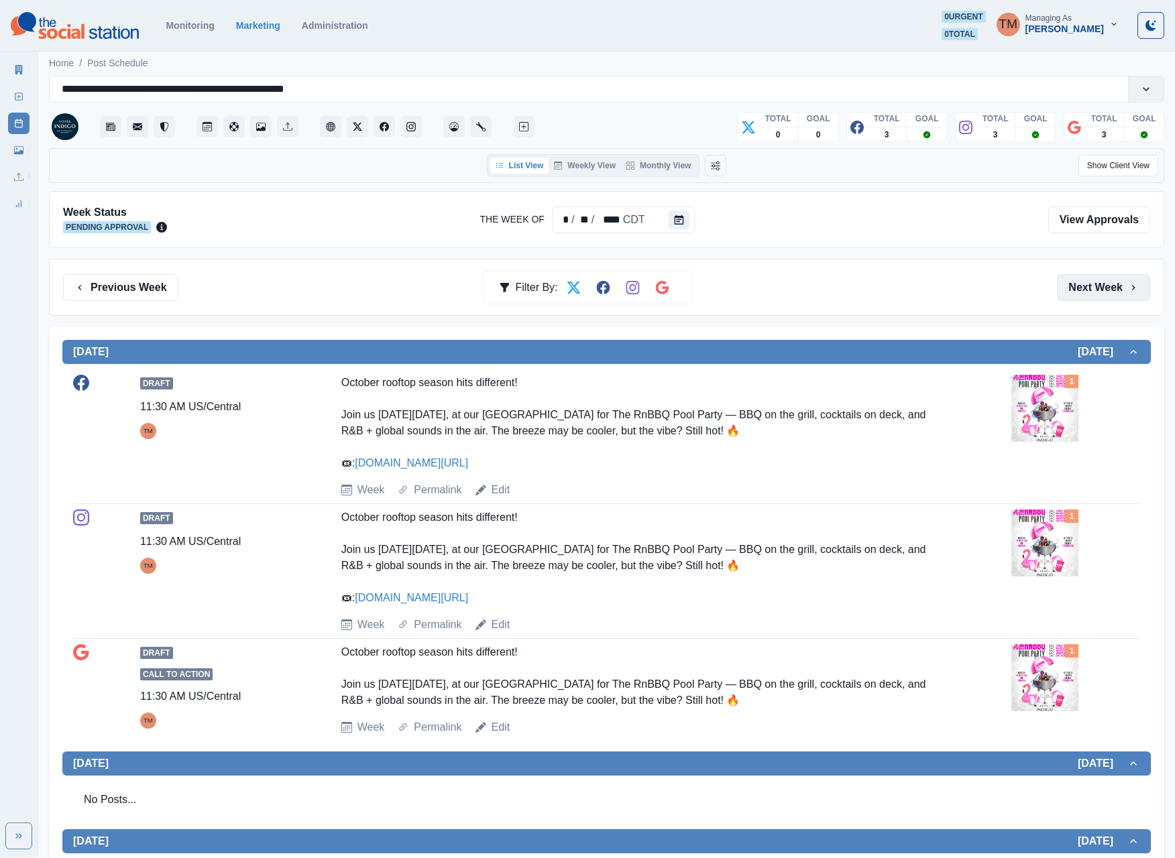
click at [1083, 282] on button "Next Week" at bounding box center [1103, 287] width 93 height 27
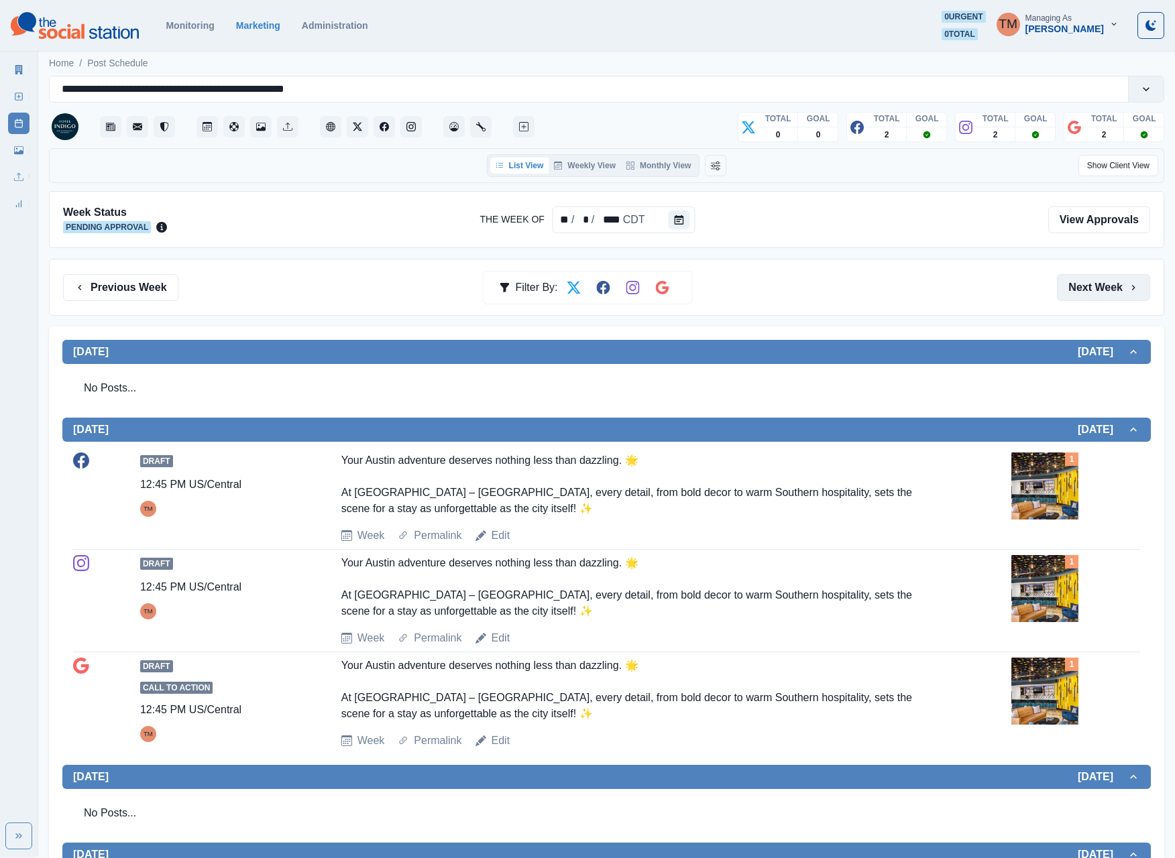
click at [1089, 295] on button "Next Week" at bounding box center [1103, 287] width 93 height 27
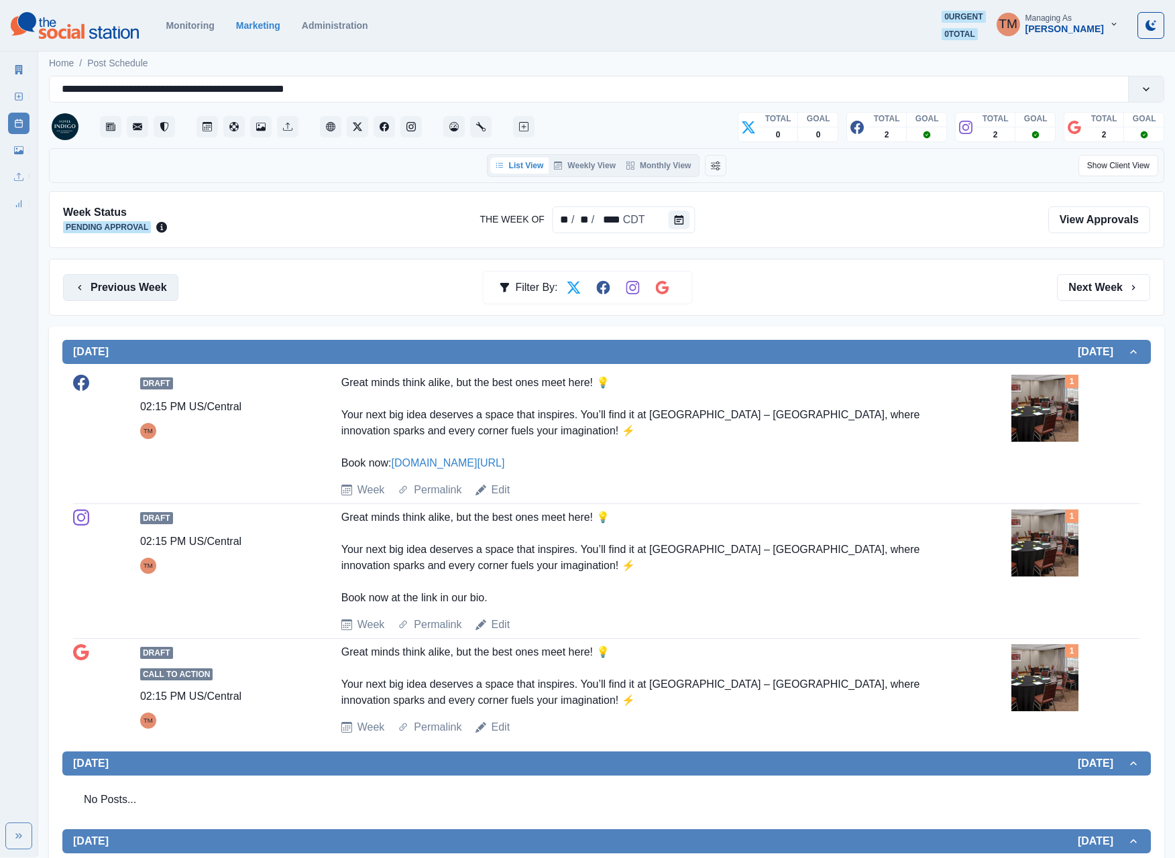
click at [137, 282] on button "Previous Week" at bounding box center [120, 287] width 115 height 27
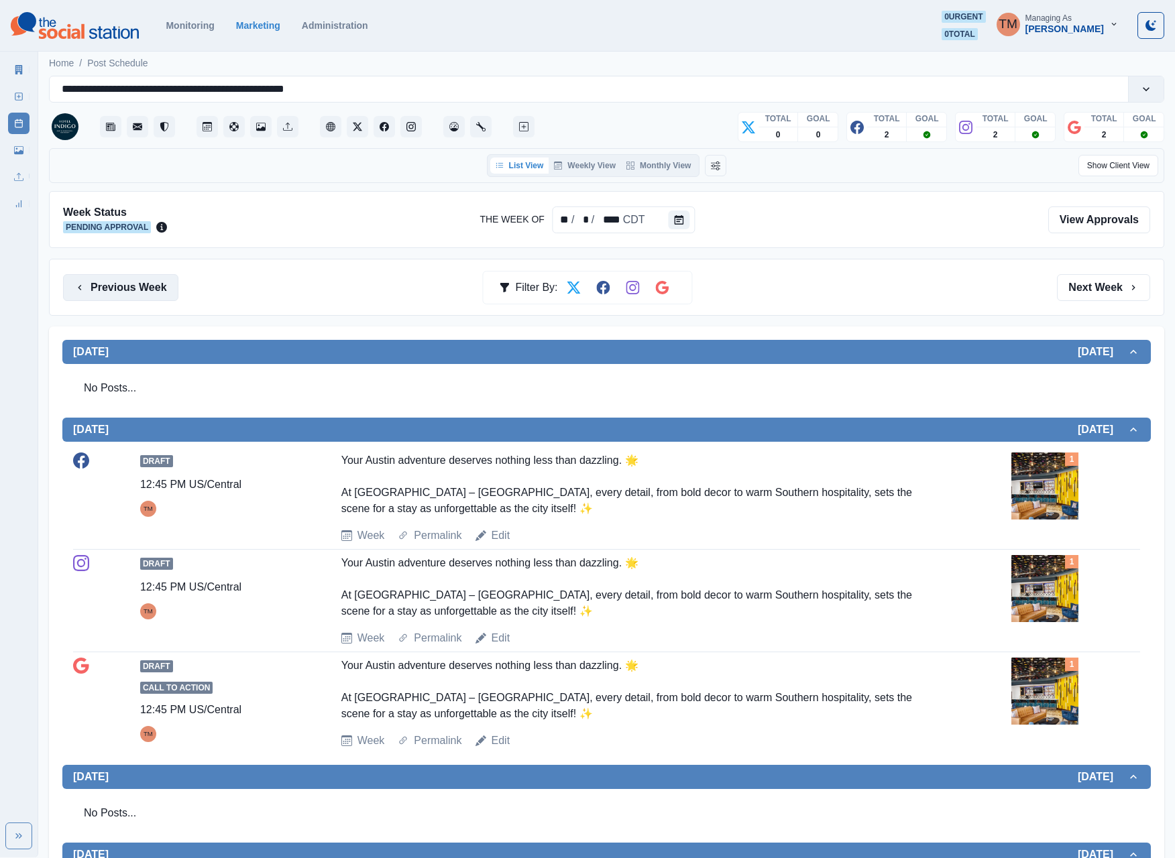
click at [137, 282] on button "Previous Week" at bounding box center [120, 287] width 115 height 27
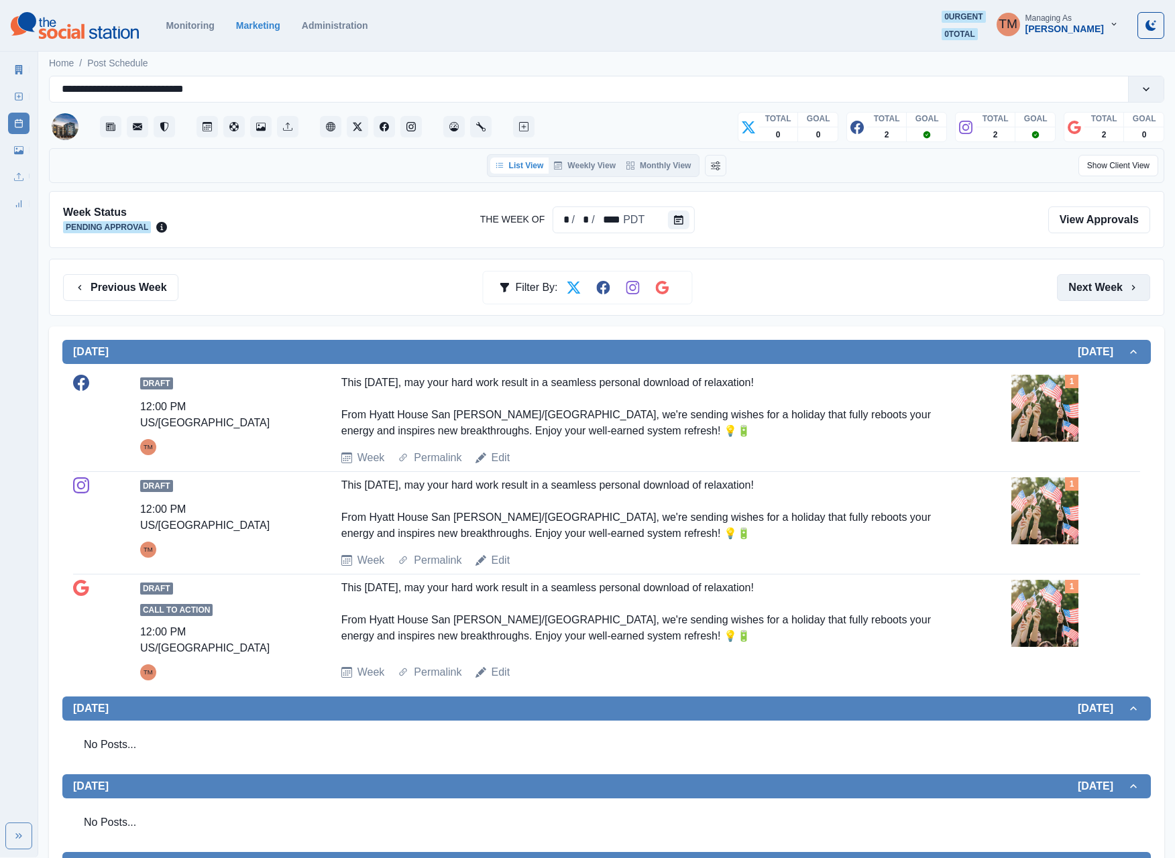
click at [1067, 294] on button "Next Week" at bounding box center [1103, 287] width 93 height 27
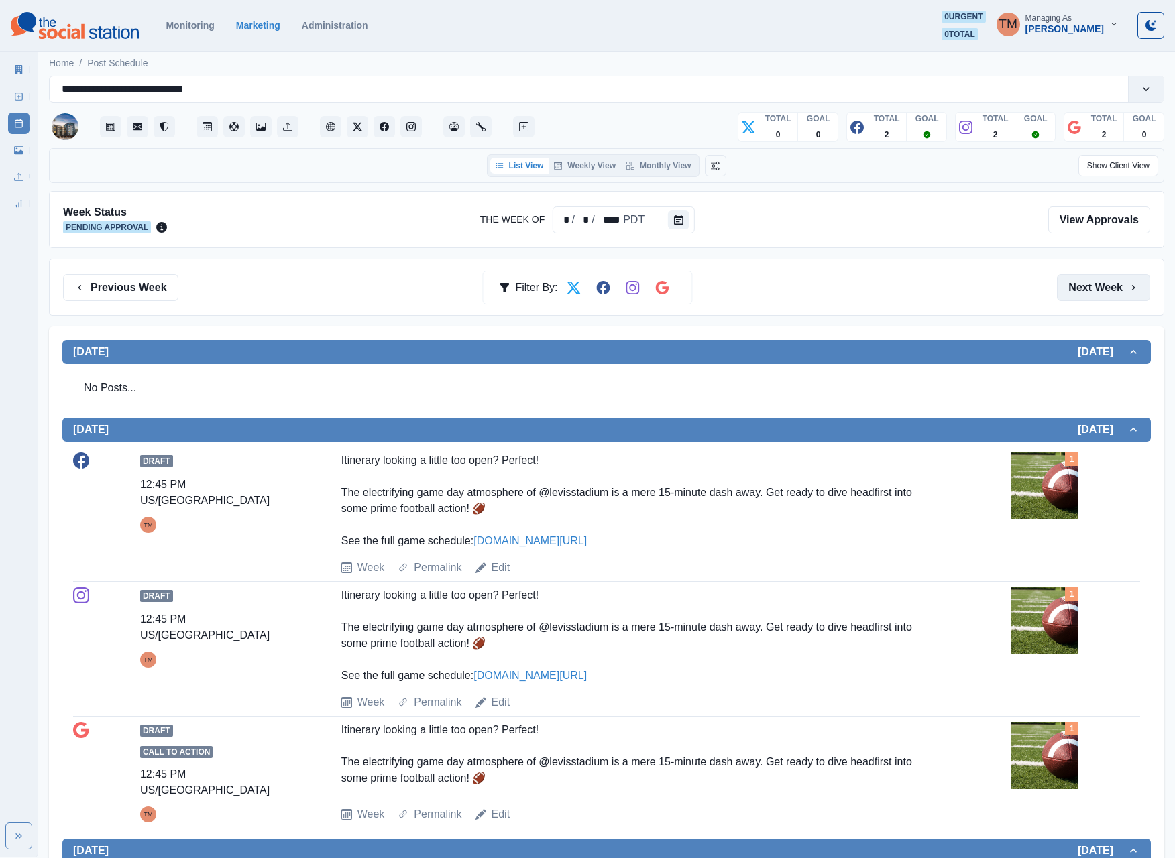
click at [1092, 292] on button "Next Week" at bounding box center [1103, 287] width 93 height 27
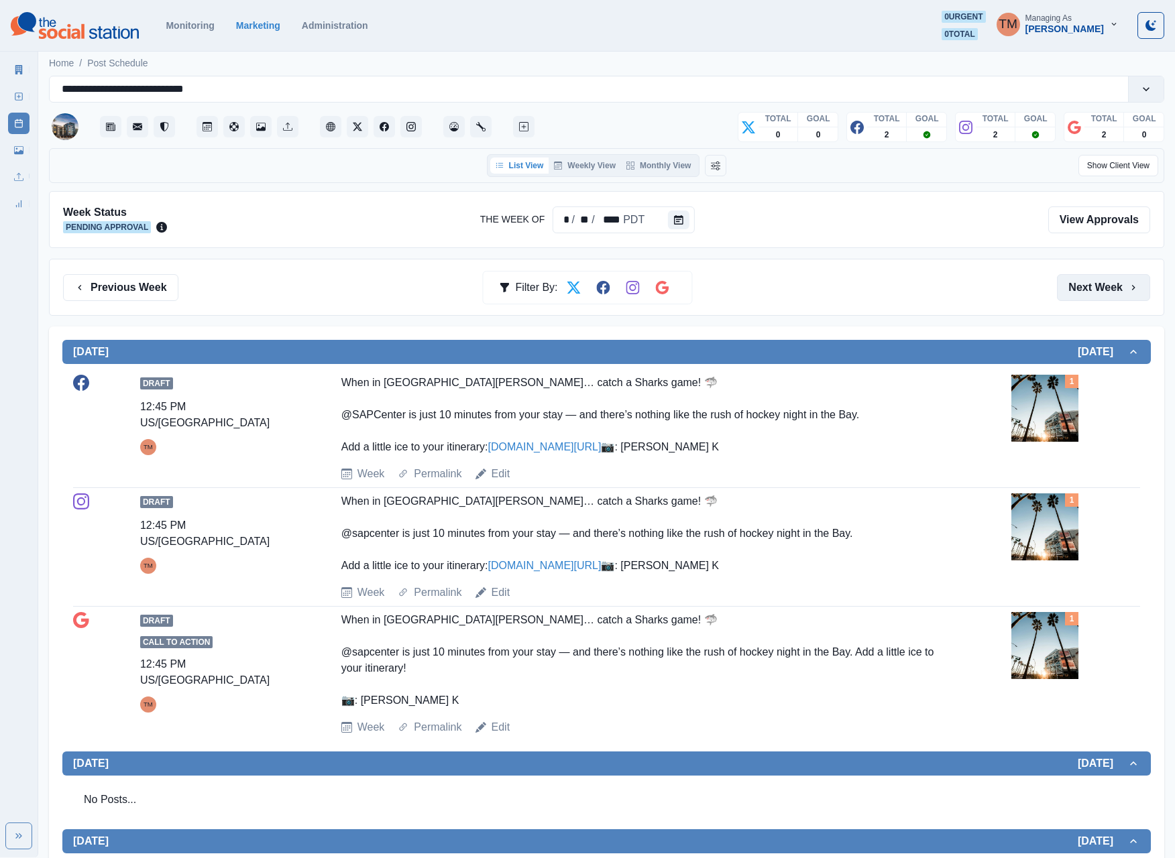
click at [1102, 300] on button "Next Week" at bounding box center [1103, 287] width 93 height 27
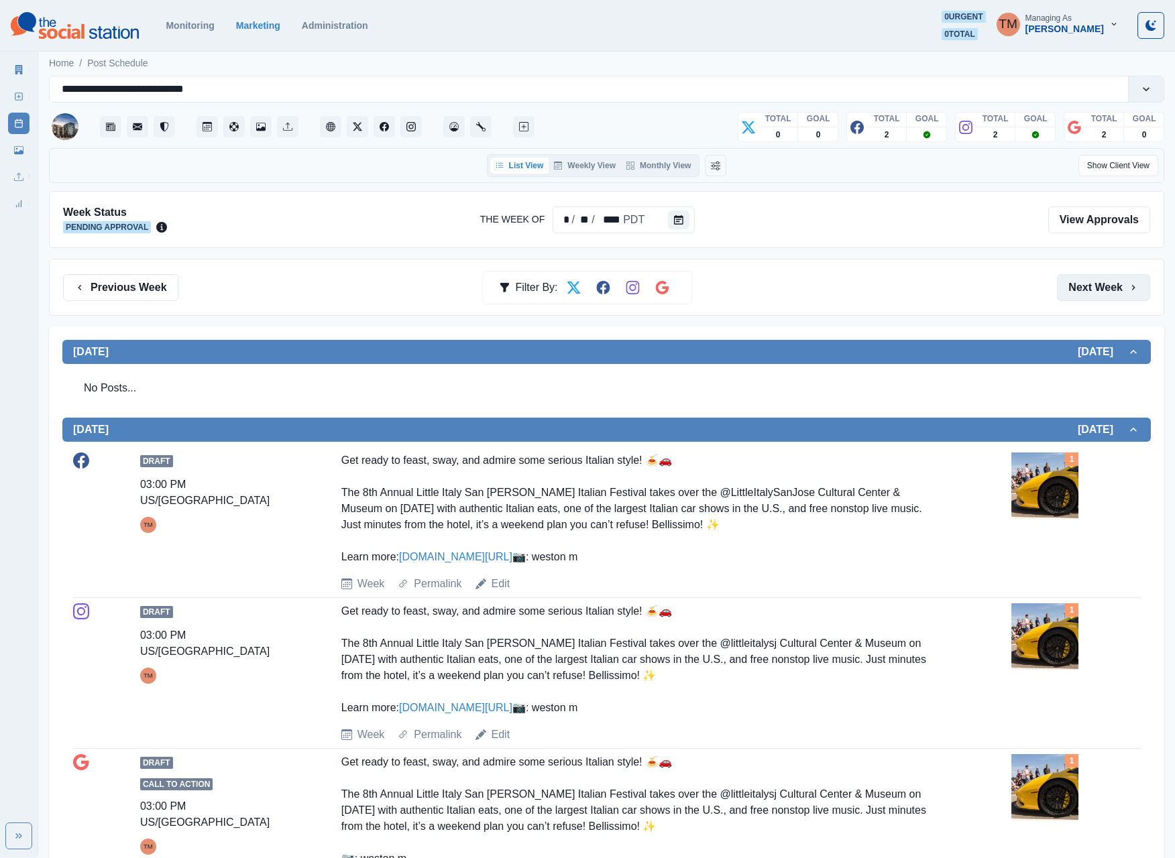
click at [1092, 291] on button "Next Week" at bounding box center [1103, 287] width 93 height 27
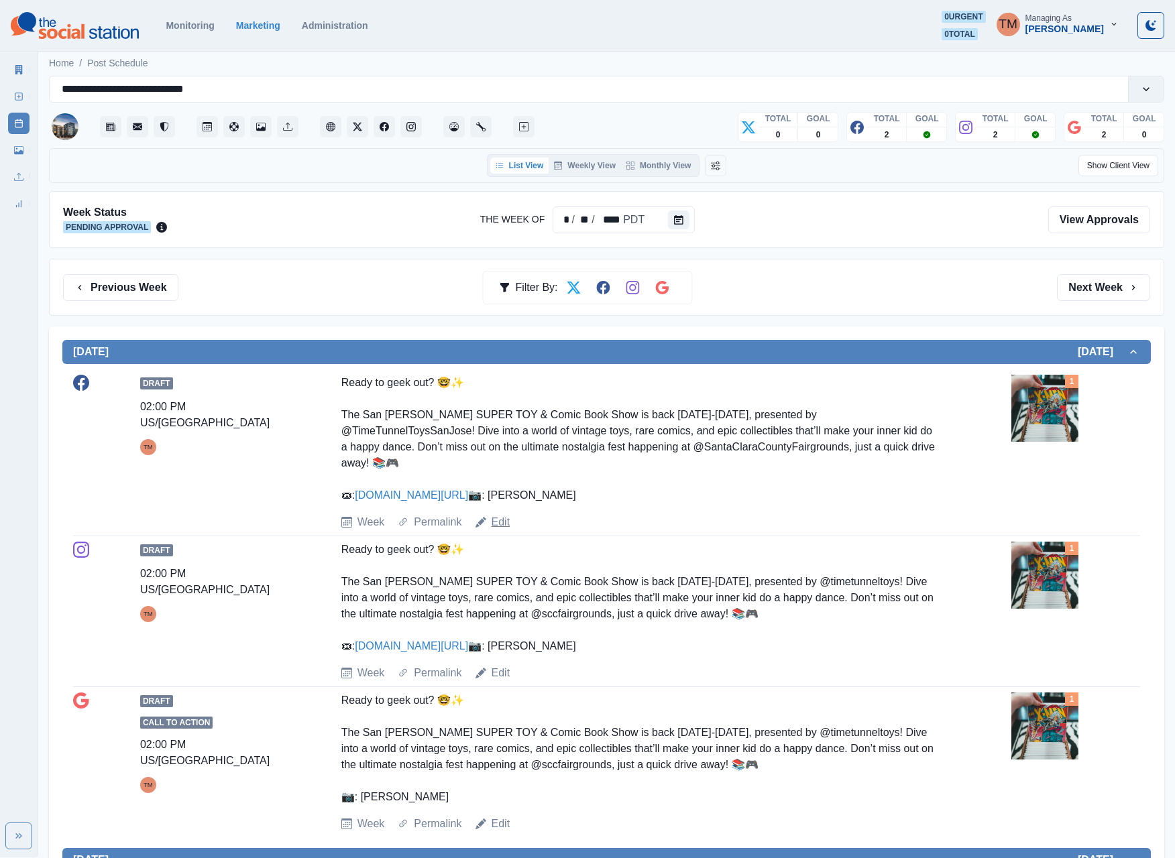
click at [496, 527] on link "Edit" at bounding box center [500, 522] width 19 height 16
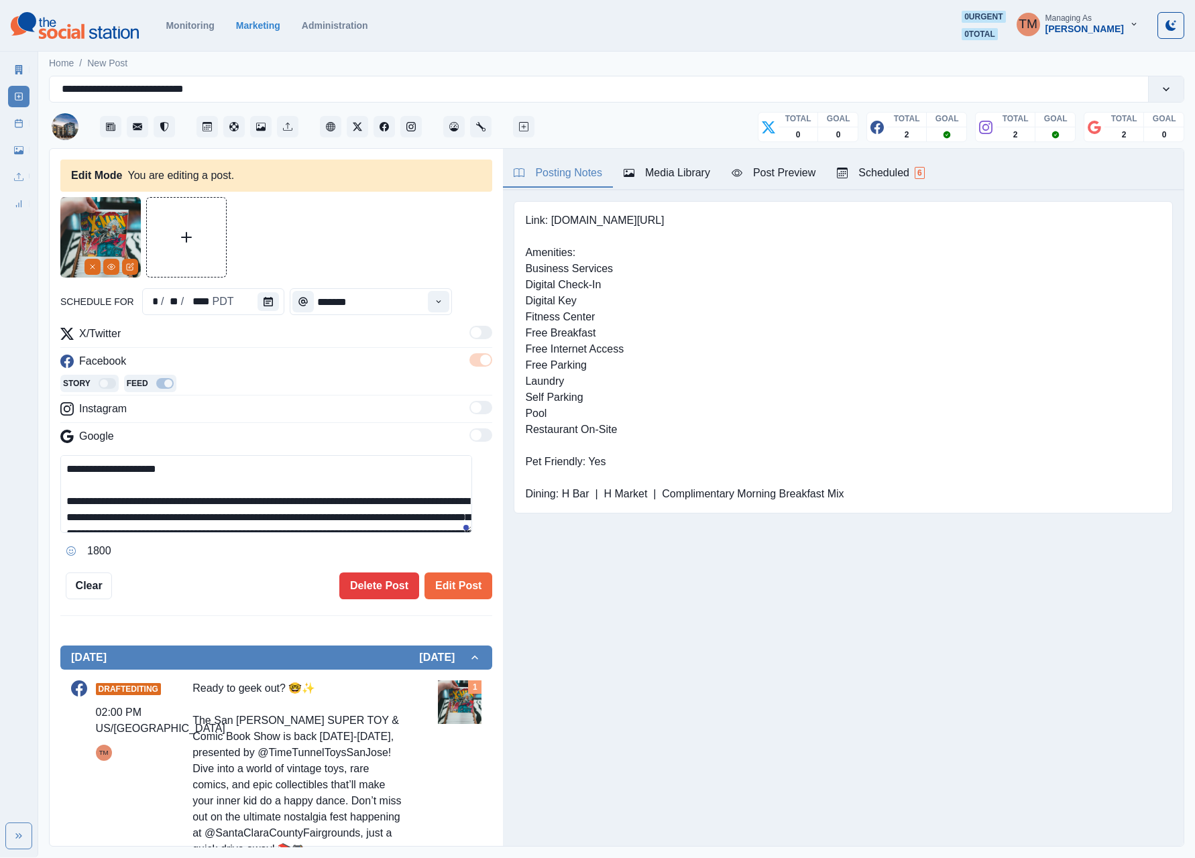
scroll to position [97, 0]
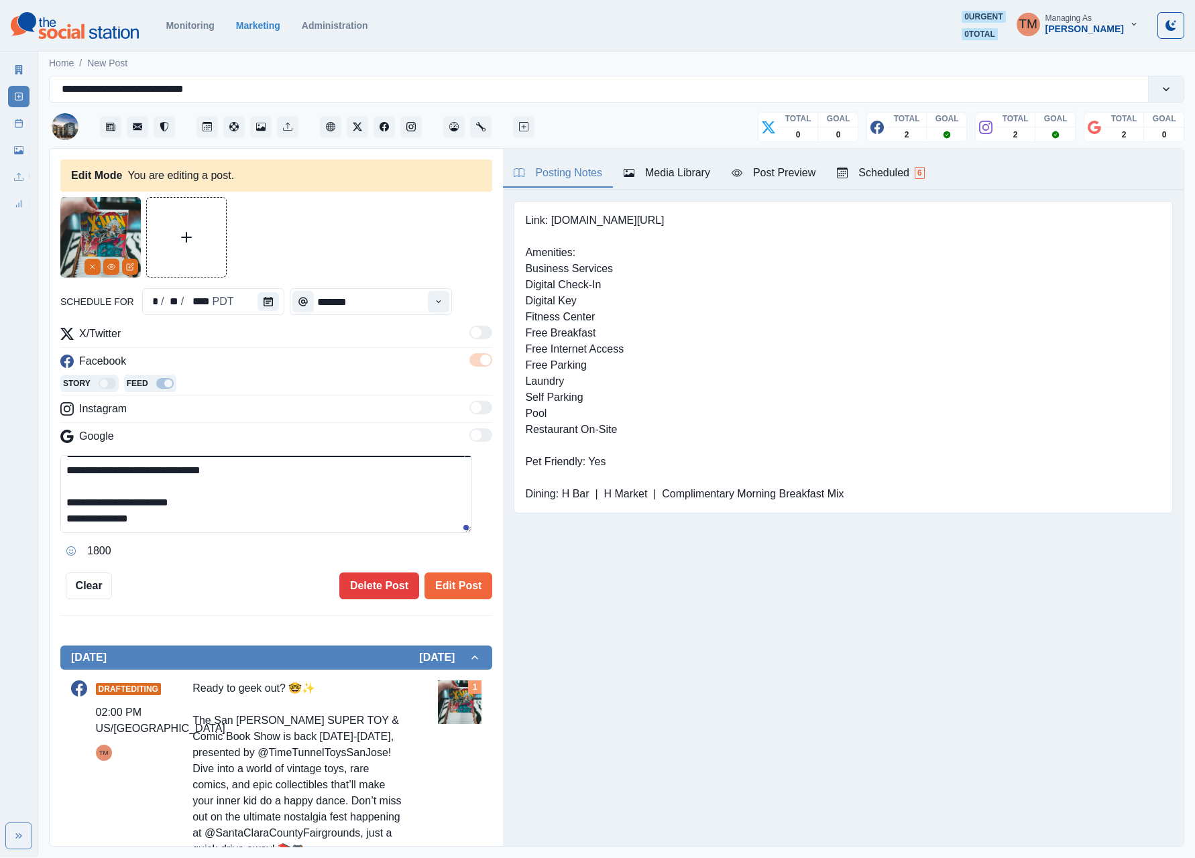
click at [303, 508] on textarea "**********" at bounding box center [266, 494] width 412 height 78
type textarea "**********"
click at [433, 582] on button "Edit Post" at bounding box center [458, 586] width 68 height 27
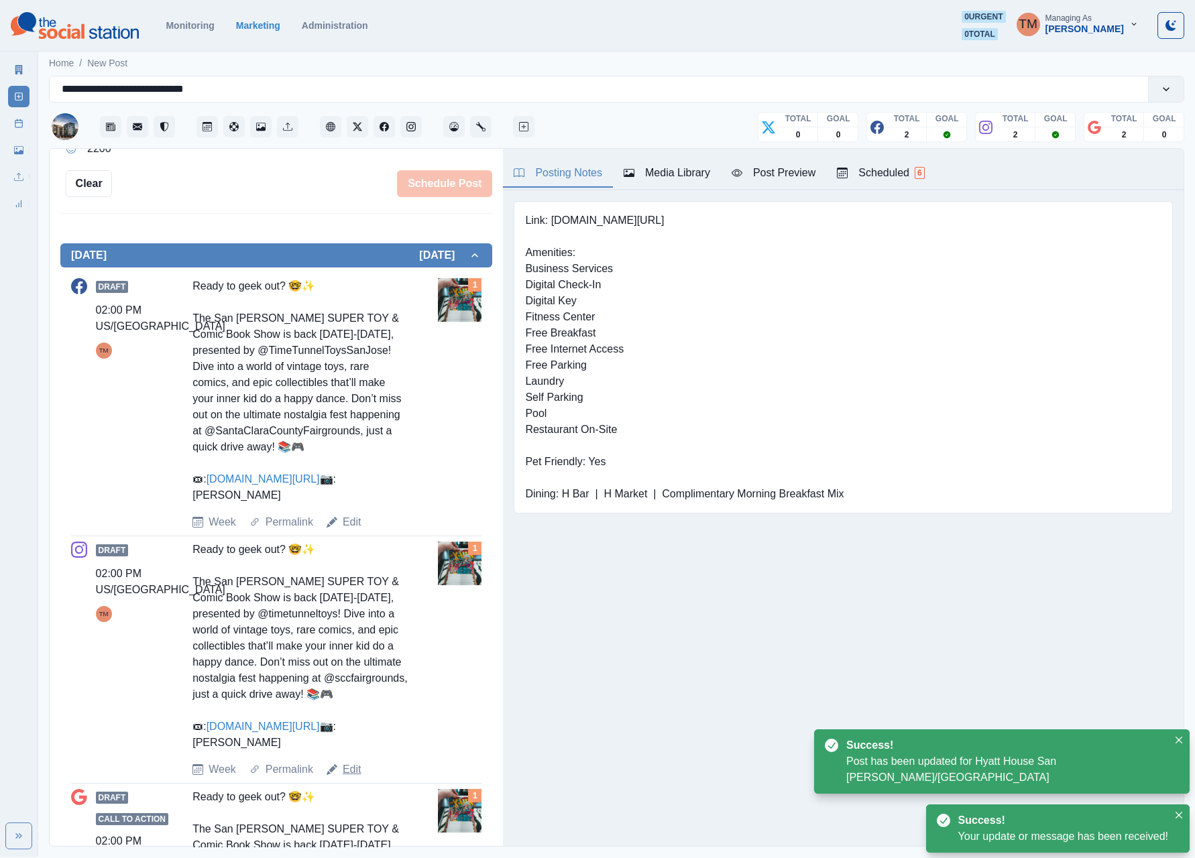
click at [351, 778] on link "Edit" at bounding box center [352, 770] width 19 height 16
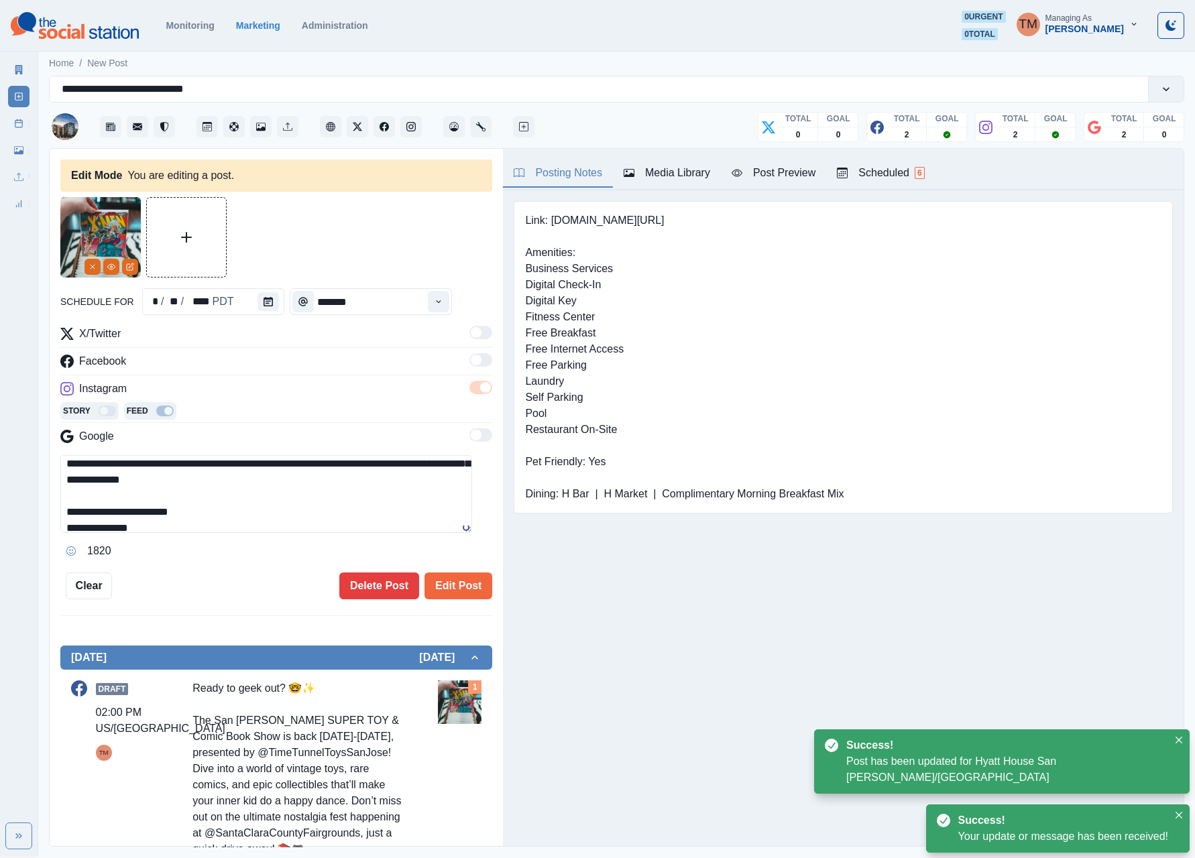
scroll to position [95, 0]
click at [339, 495] on textarea "**********" at bounding box center [266, 494] width 412 height 78
click at [337, 506] on textarea "**********" at bounding box center [266, 494] width 412 height 78
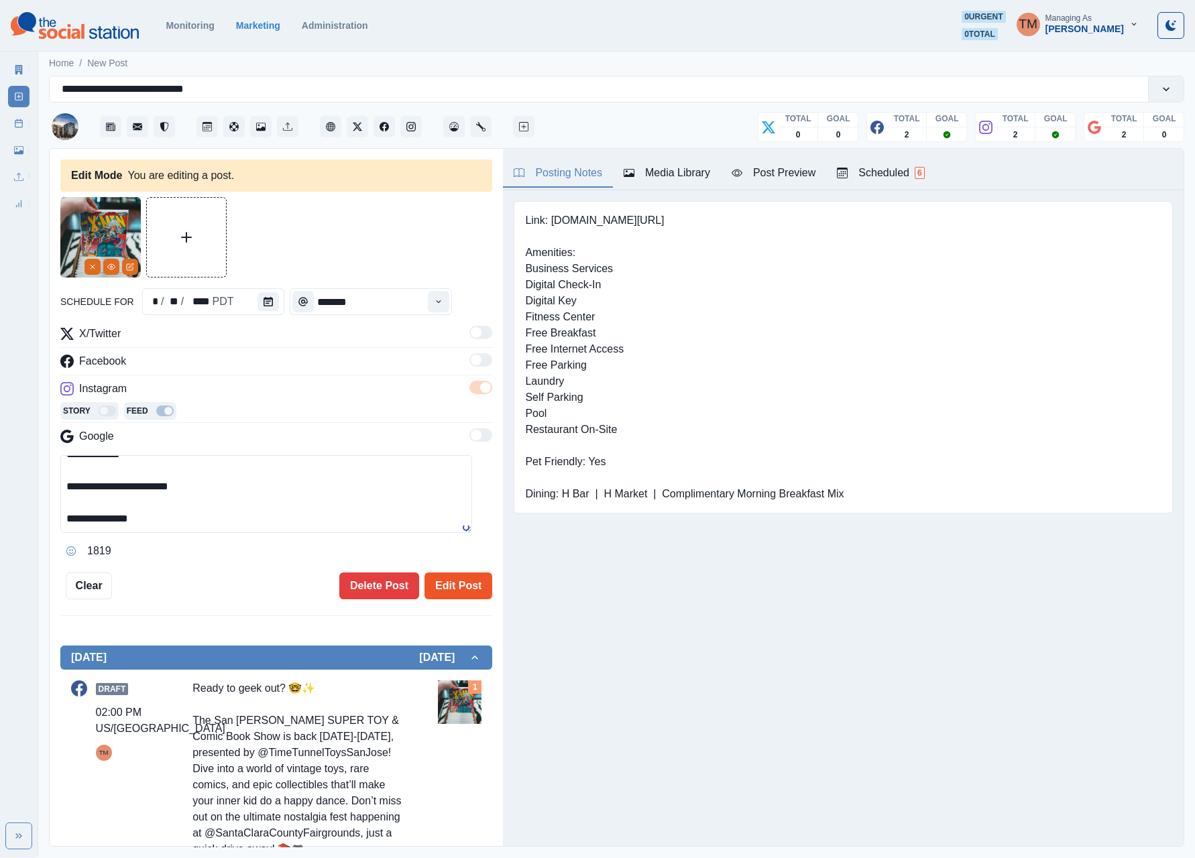
type textarea "**********"
click at [460, 593] on button "Edit Post" at bounding box center [458, 586] width 68 height 27
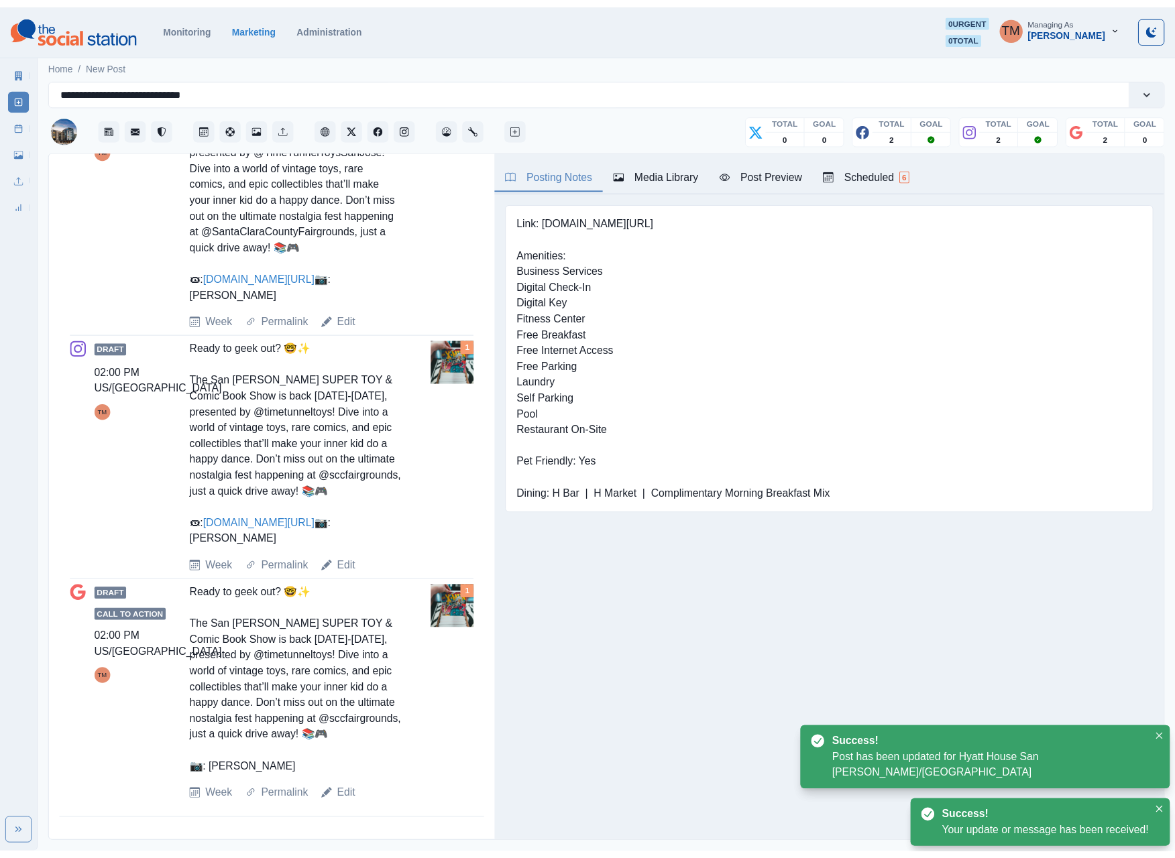
scroll to position [653, 0]
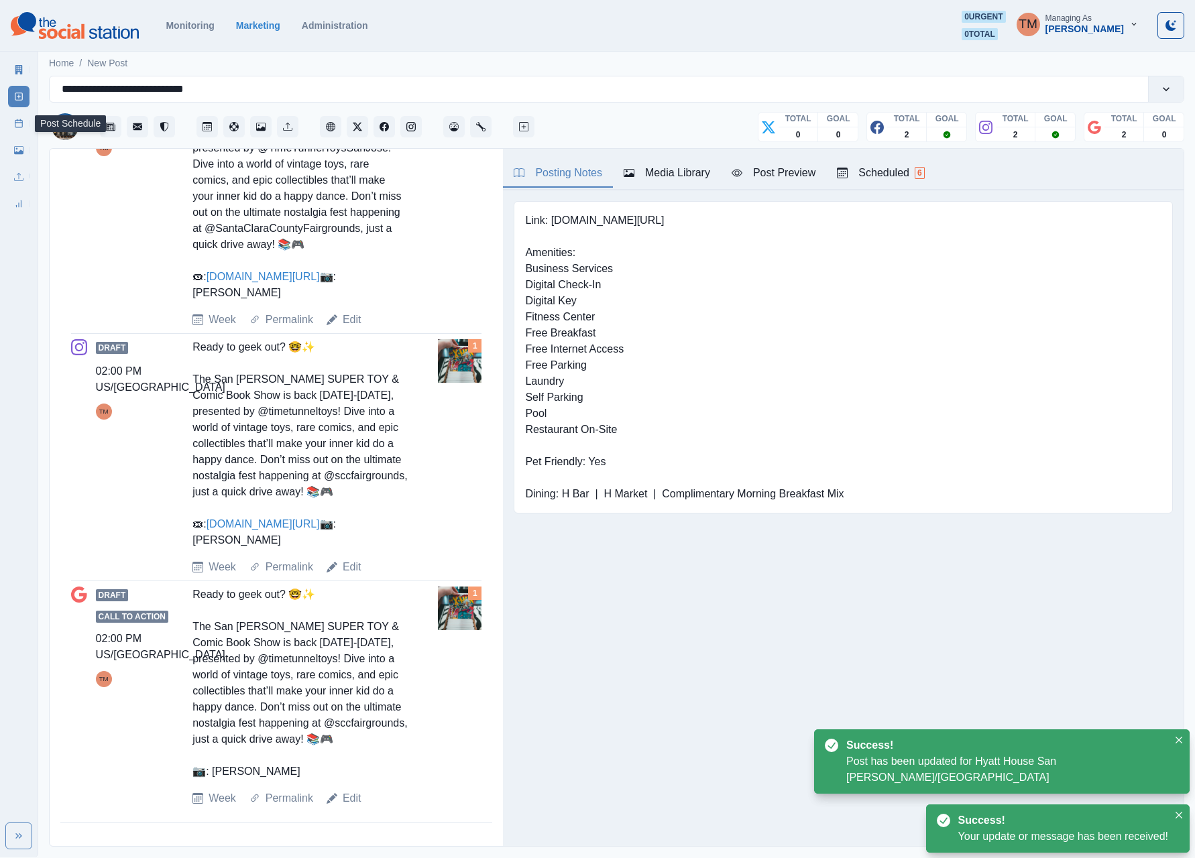
click at [19, 121] on icon at bounding box center [18, 123] width 9 height 9
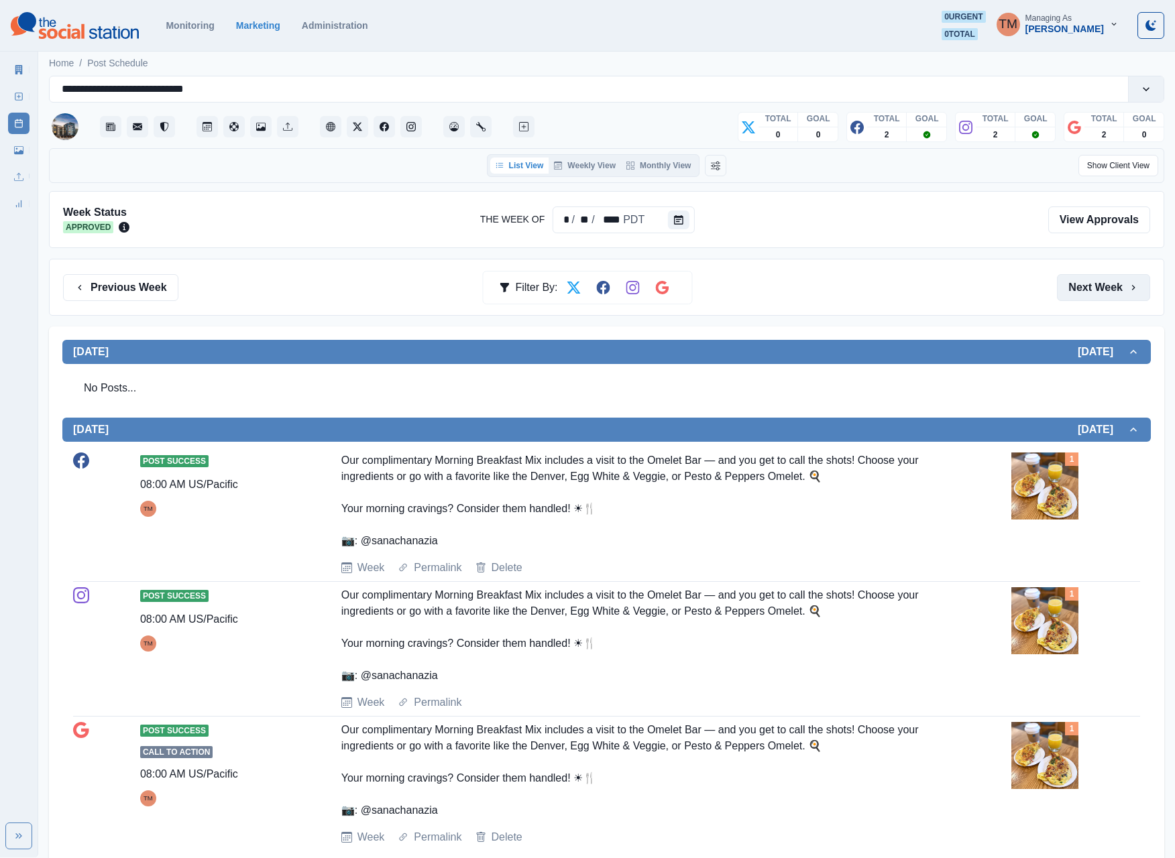
click at [1088, 294] on button "Next Week" at bounding box center [1103, 287] width 93 height 27
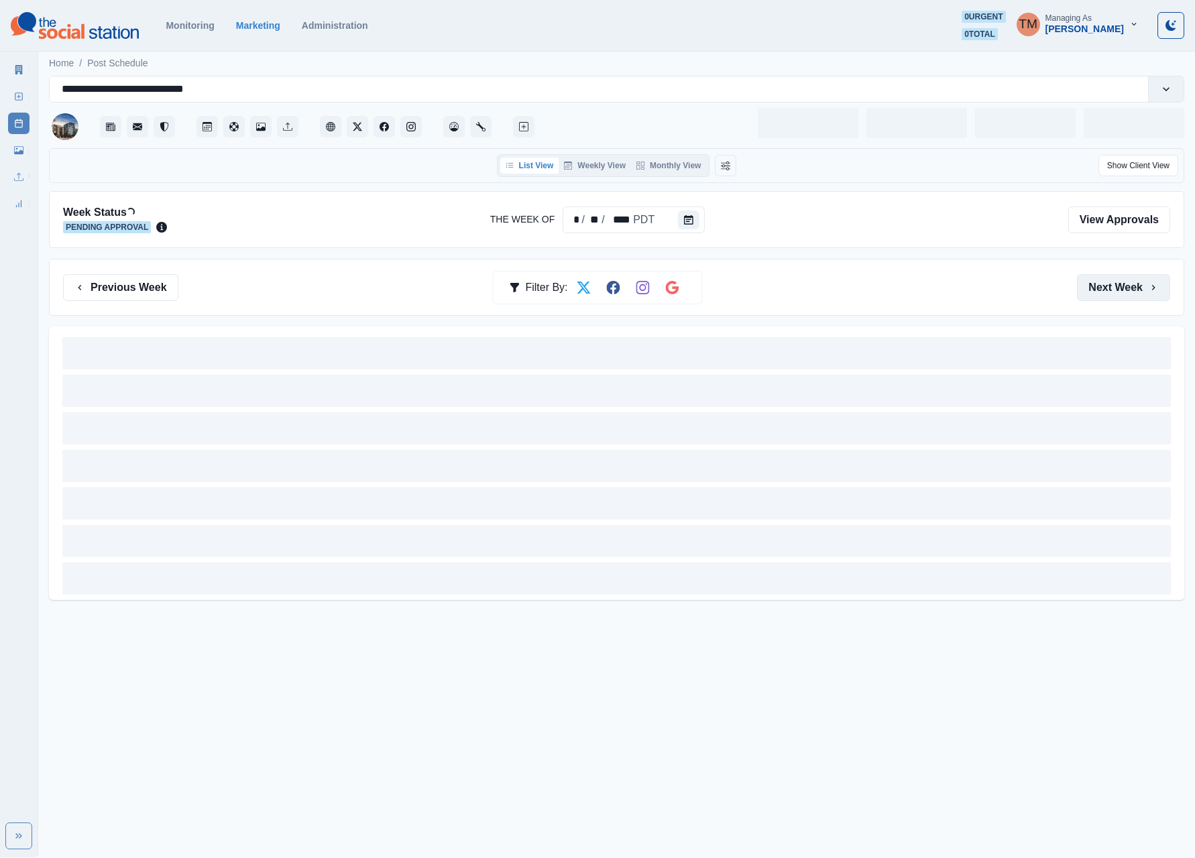
click at [1088, 294] on button "Next Week" at bounding box center [1123, 287] width 93 height 27
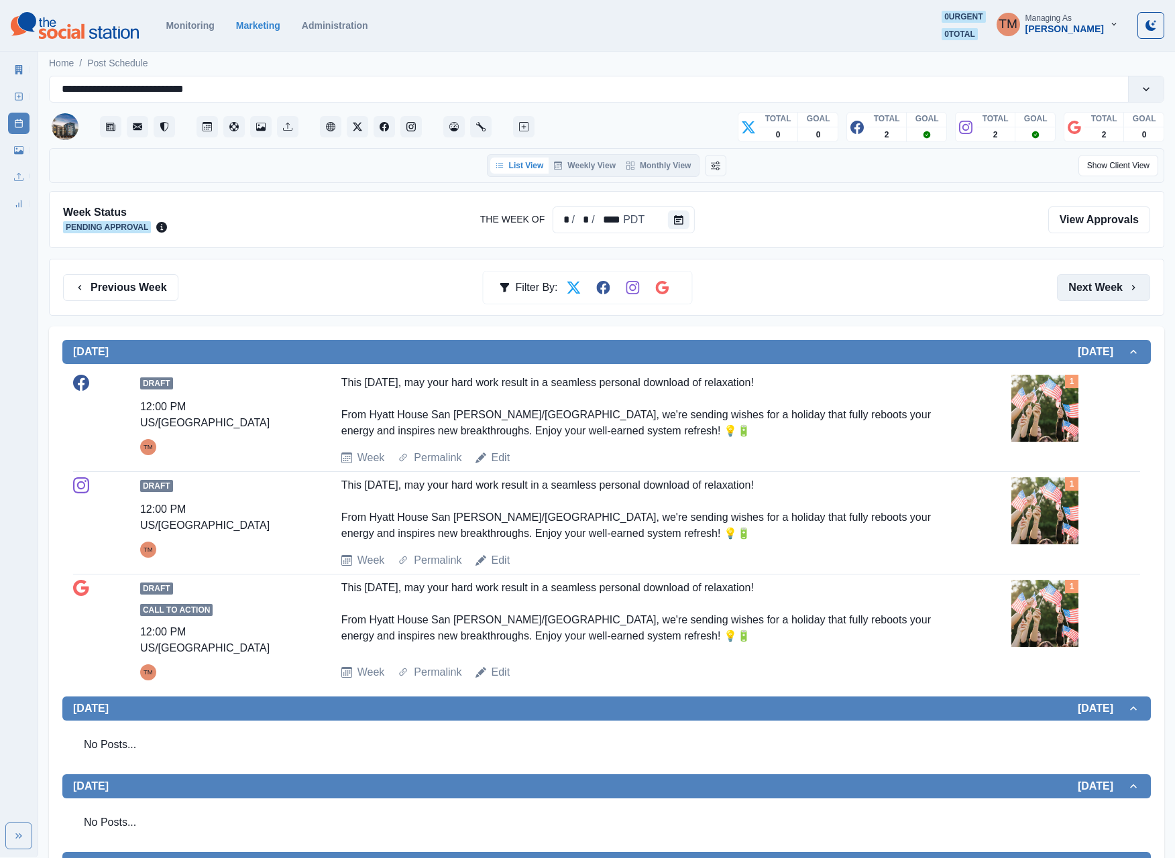
click at [1088, 294] on button "Next Week" at bounding box center [1103, 287] width 93 height 27
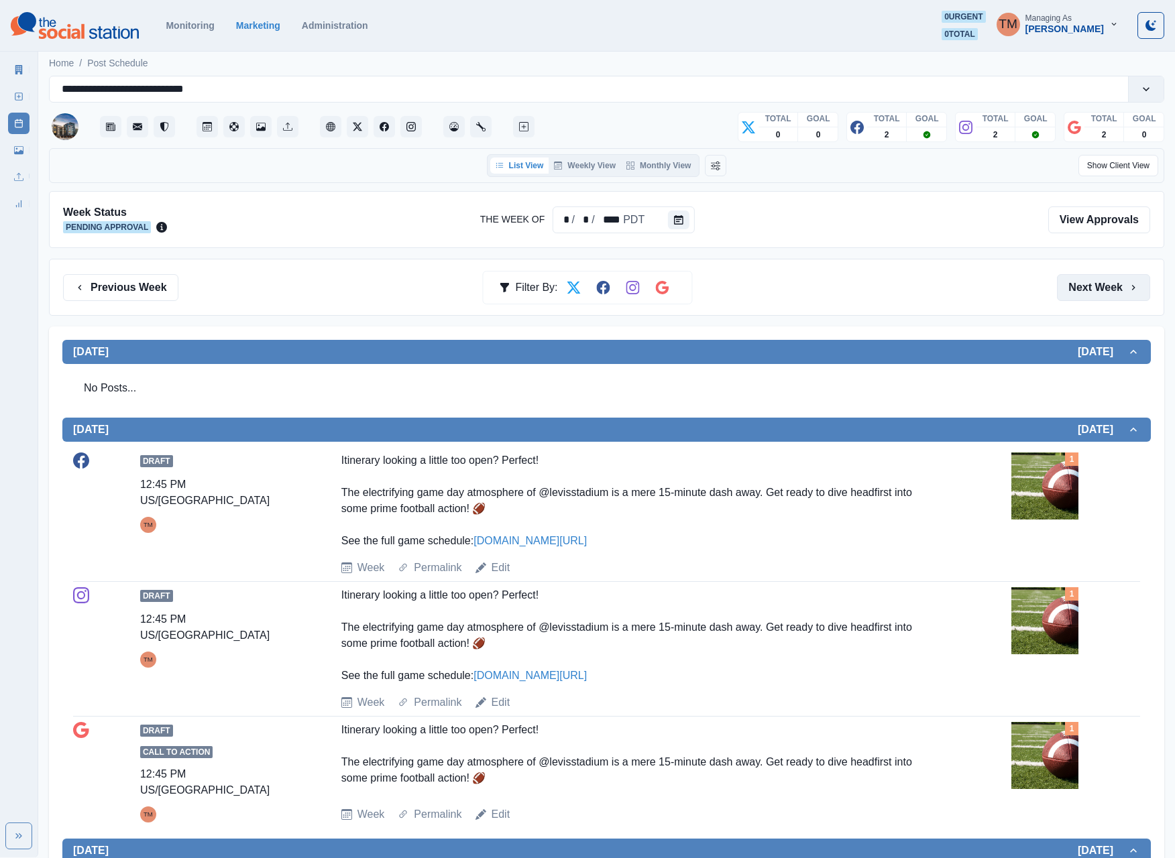
click at [1088, 294] on button "Next Week" at bounding box center [1103, 287] width 93 height 27
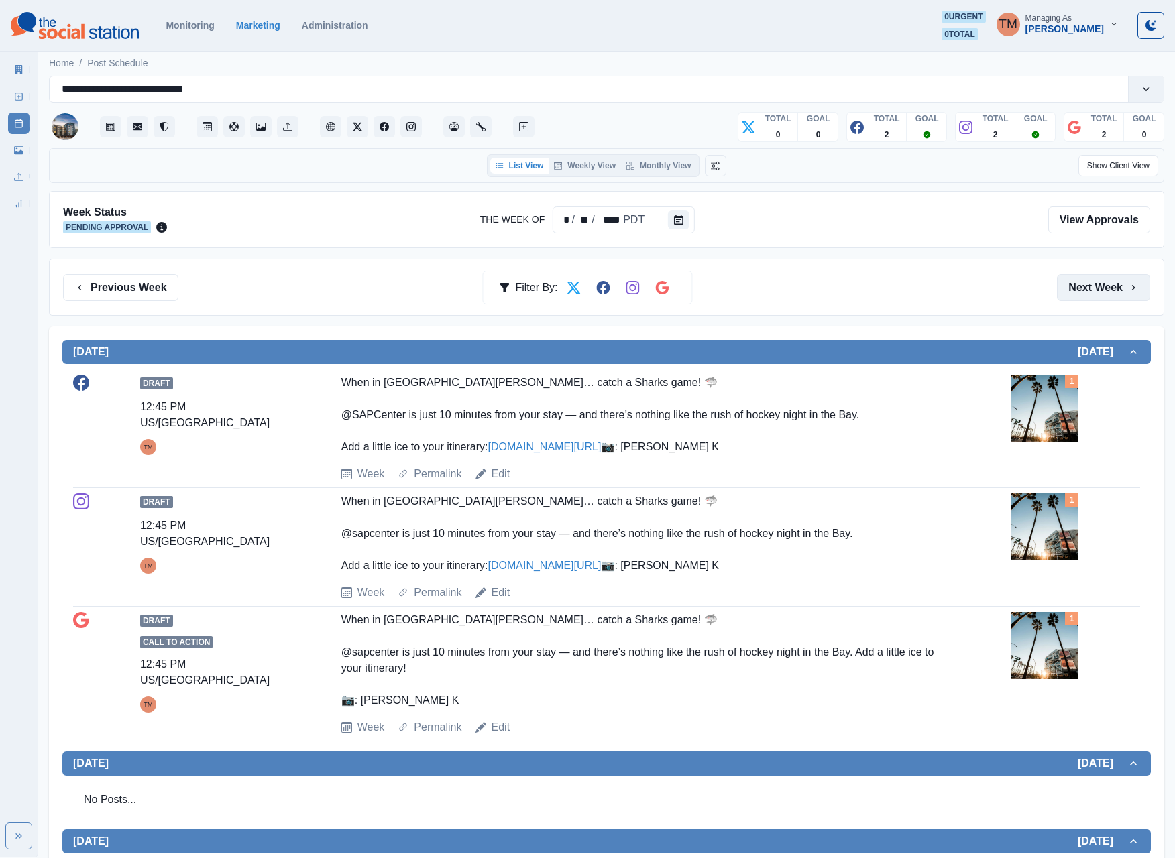
click at [1088, 294] on button "Next Week" at bounding box center [1103, 287] width 93 height 27
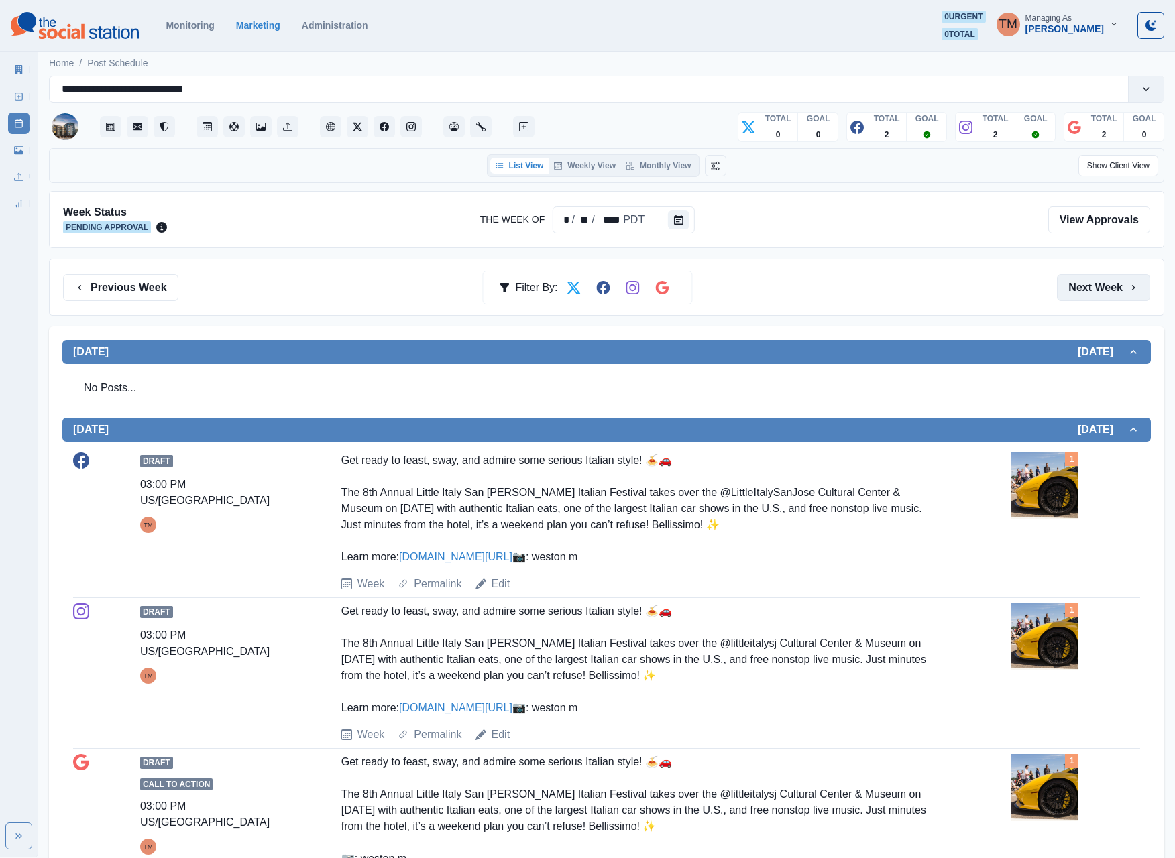
click at [1088, 294] on button "Next Week" at bounding box center [1103, 287] width 93 height 27
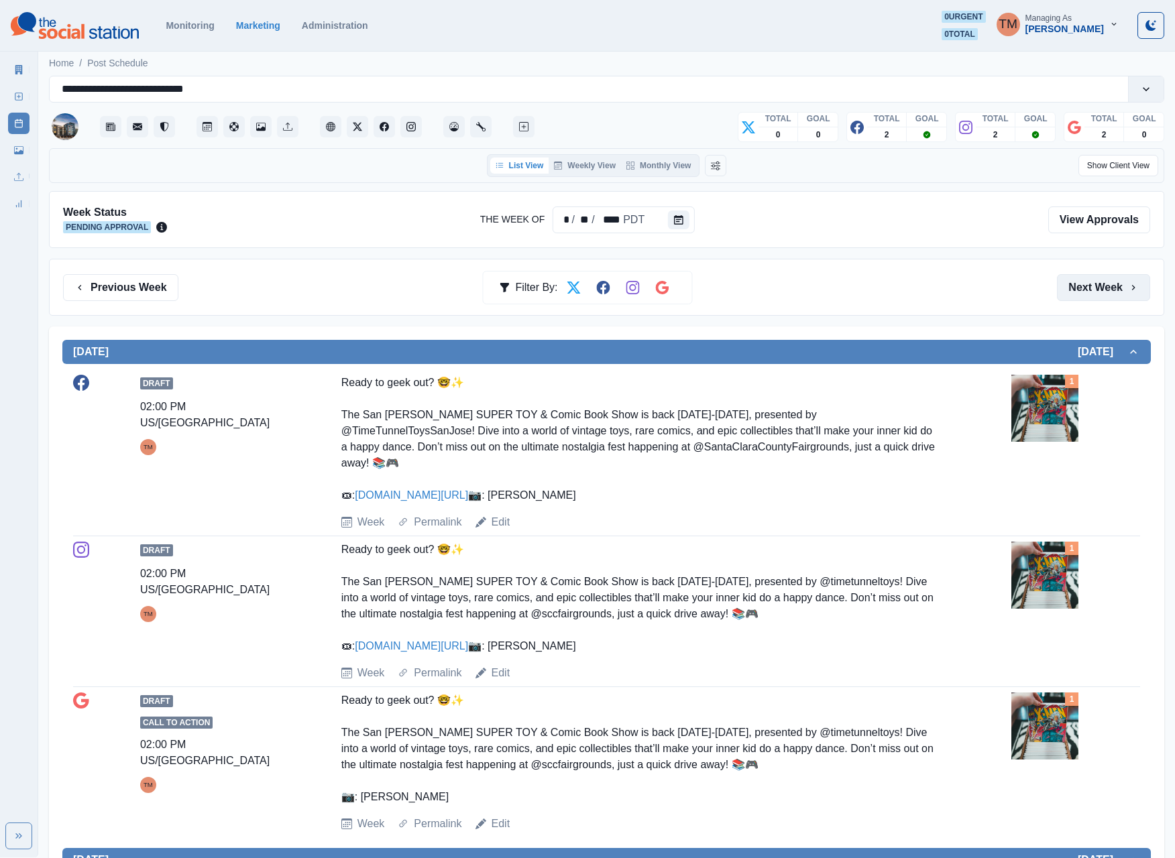
click at [1101, 294] on button "Next Week" at bounding box center [1103, 287] width 93 height 27
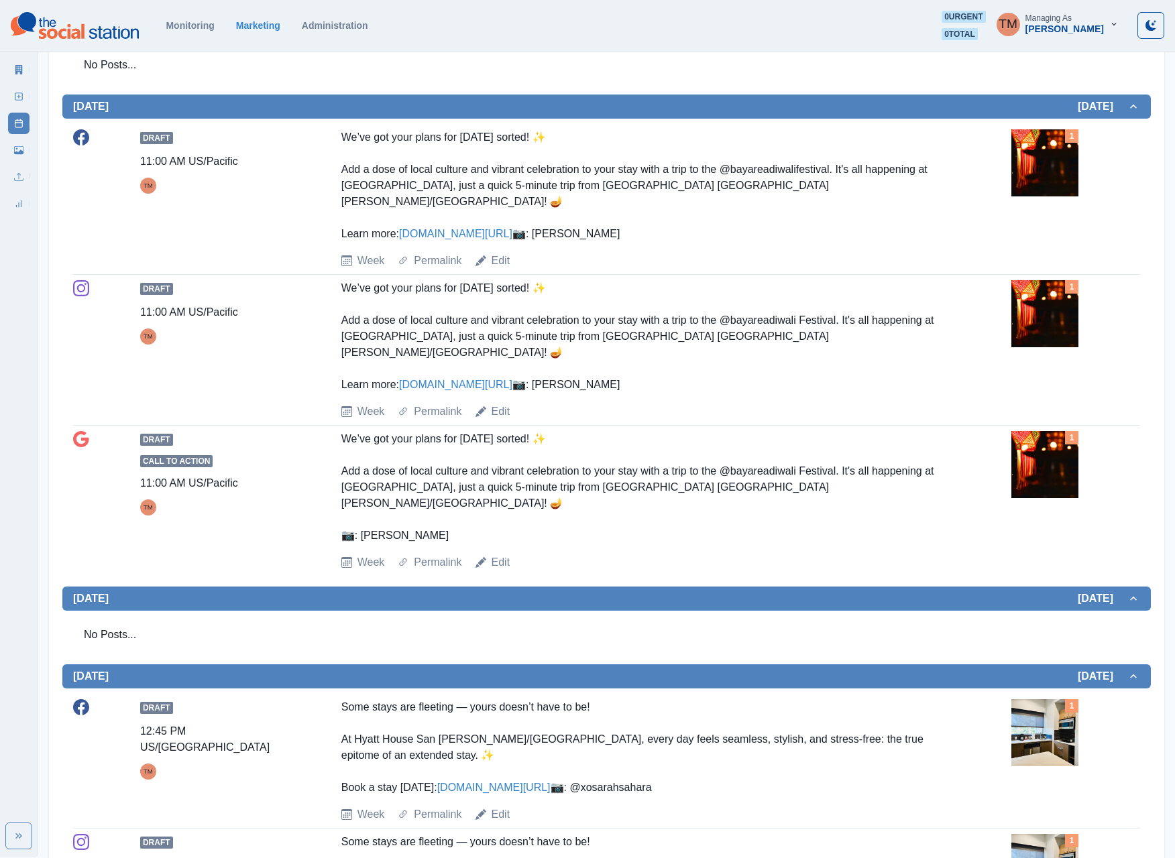
scroll to position [200, 0]
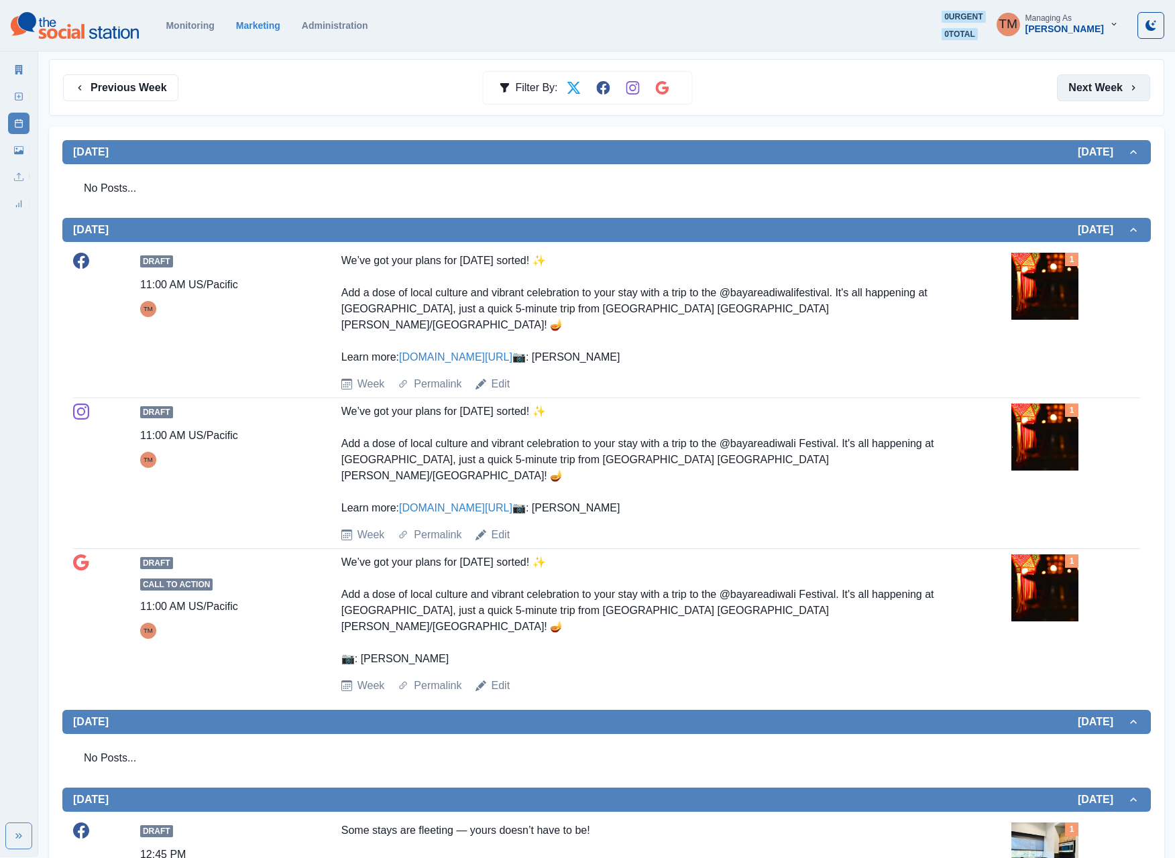
click at [1096, 90] on button "Next Week" at bounding box center [1103, 87] width 93 height 27
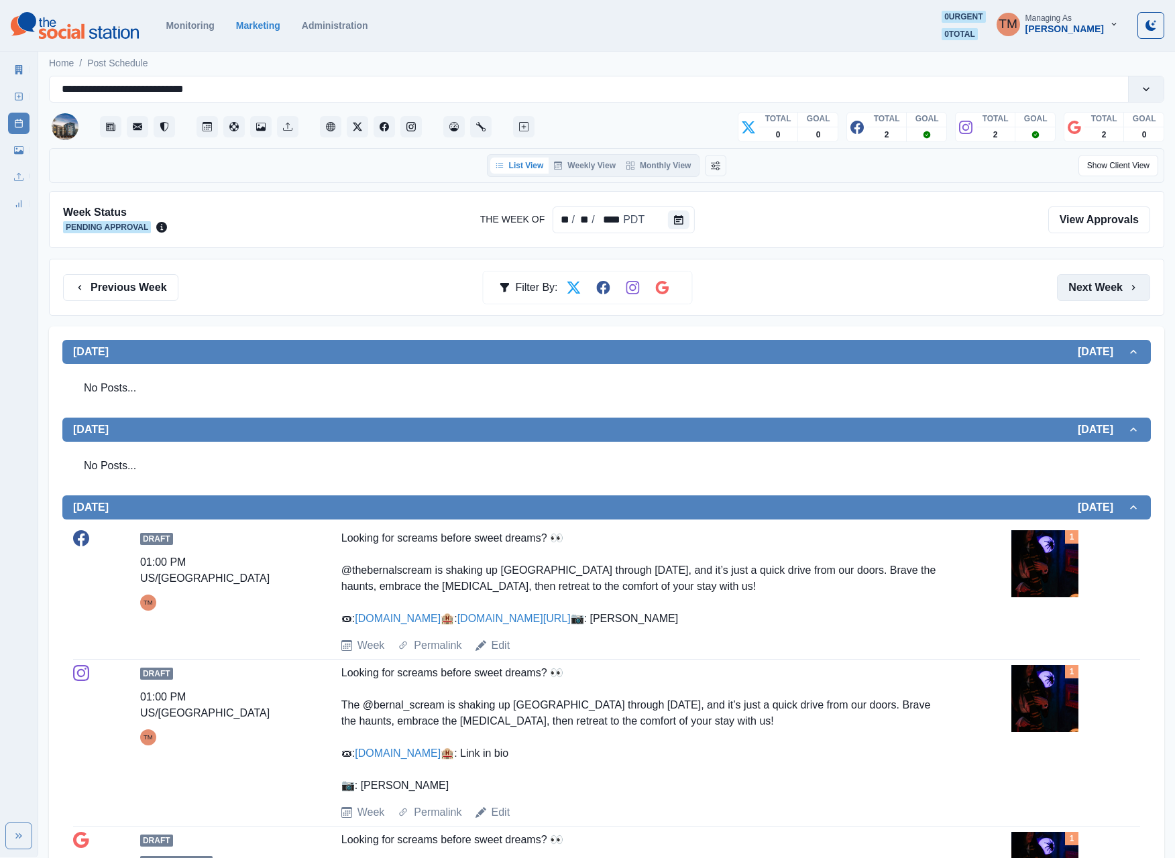
click at [1088, 287] on button "Next Week" at bounding box center [1103, 287] width 93 height 27
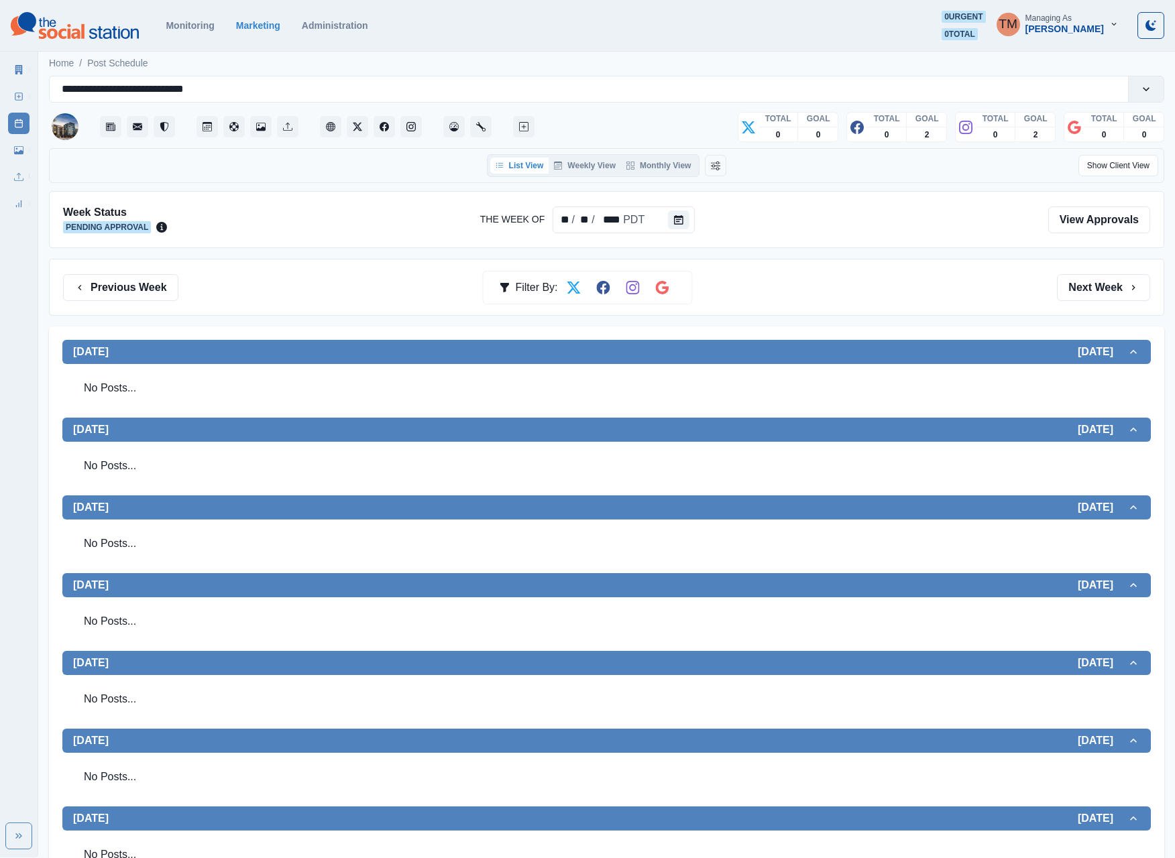
scroll to position [55, 0]
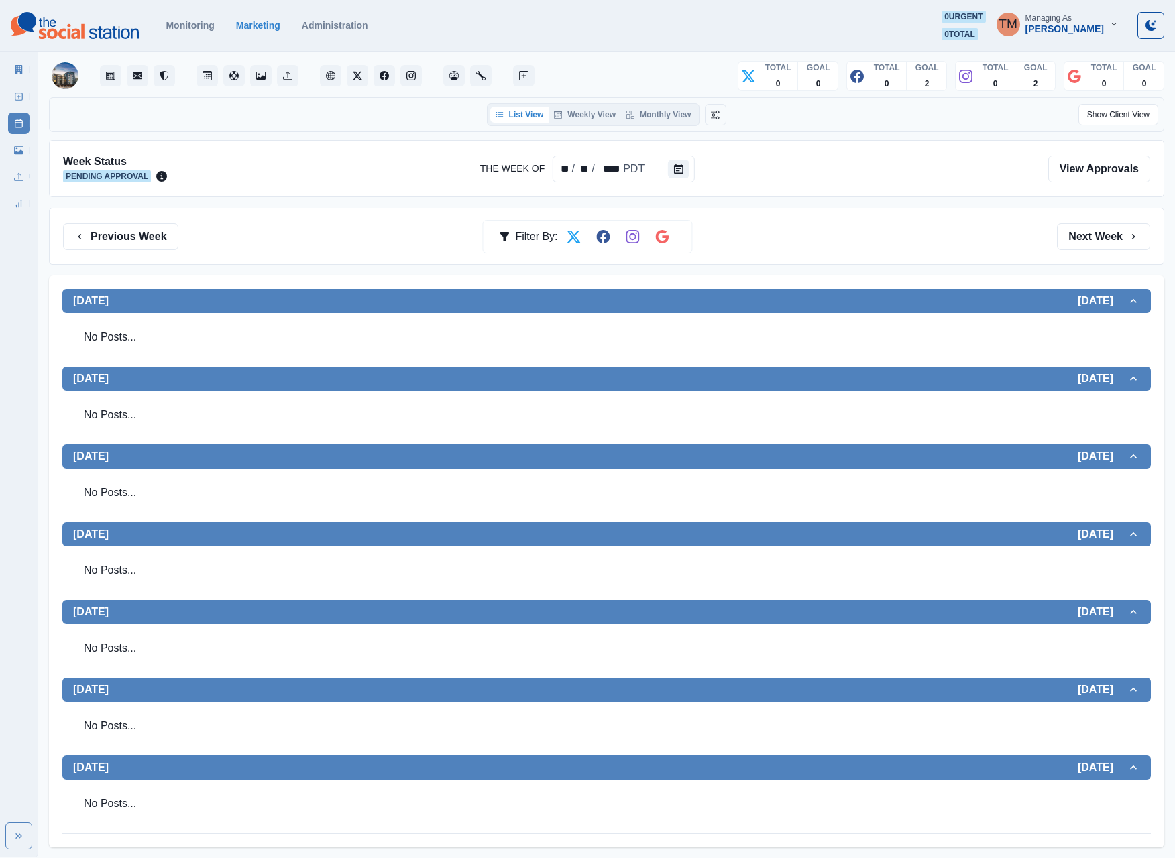
click at [130, 239] on button "Previous Week" at bounding box center [120, 236] width 115 height 27
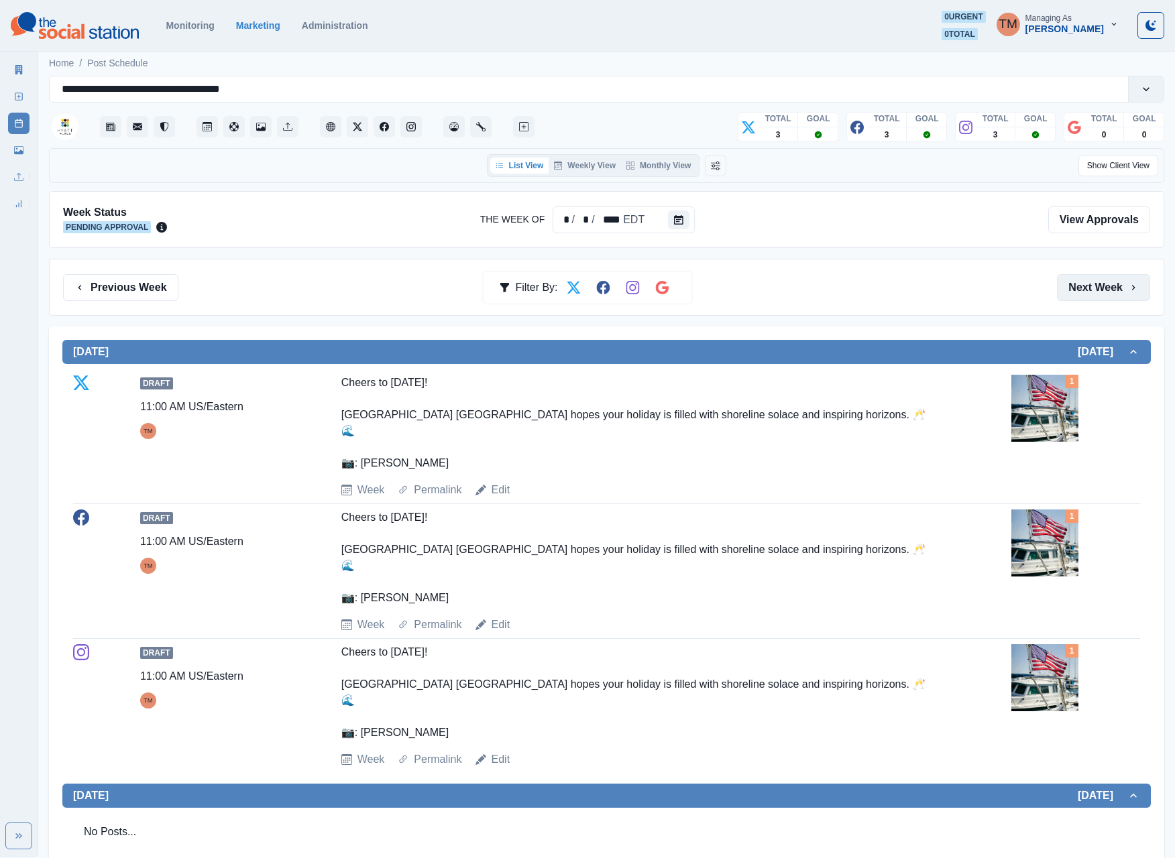
click at [1069, 290] on button "Next Week" at bounding box center [1103, 287] width 93 height 27
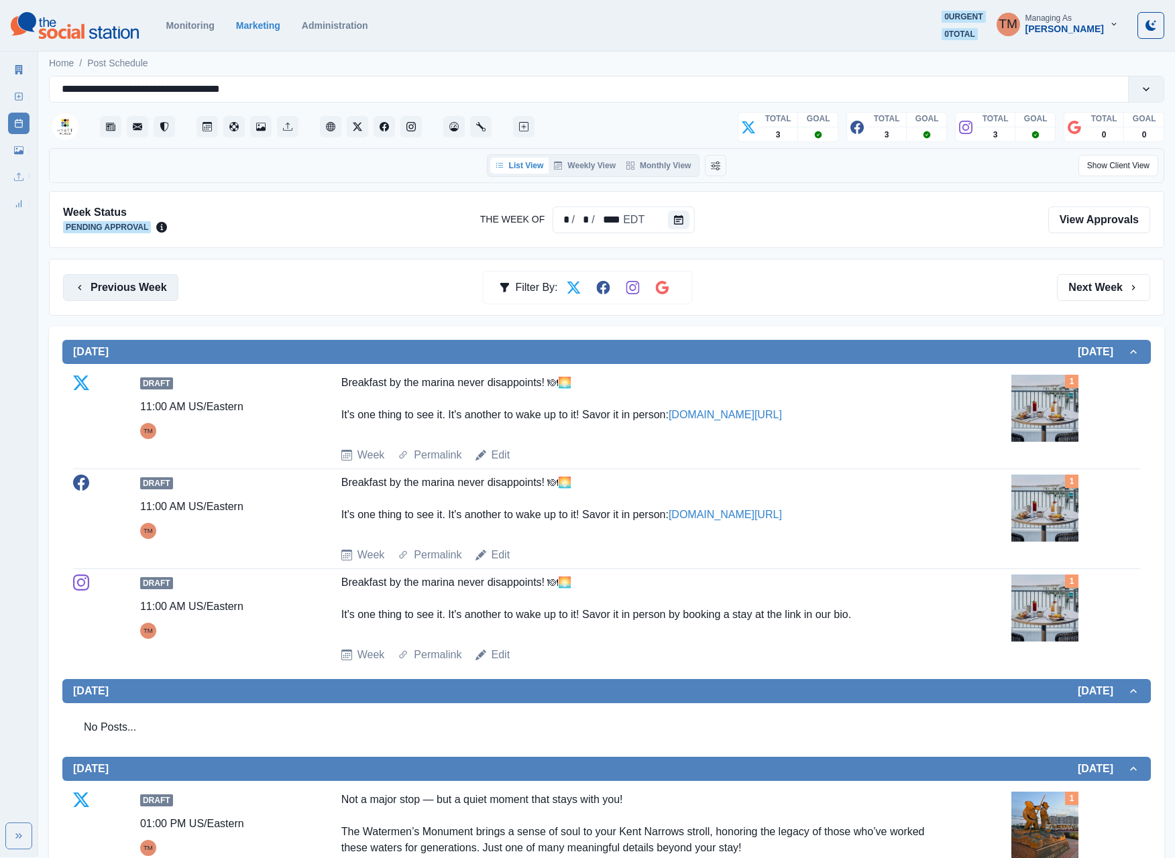
click at [95, 296] on button "Previous Week" at bounding box center [120, 287] width 115 height 27
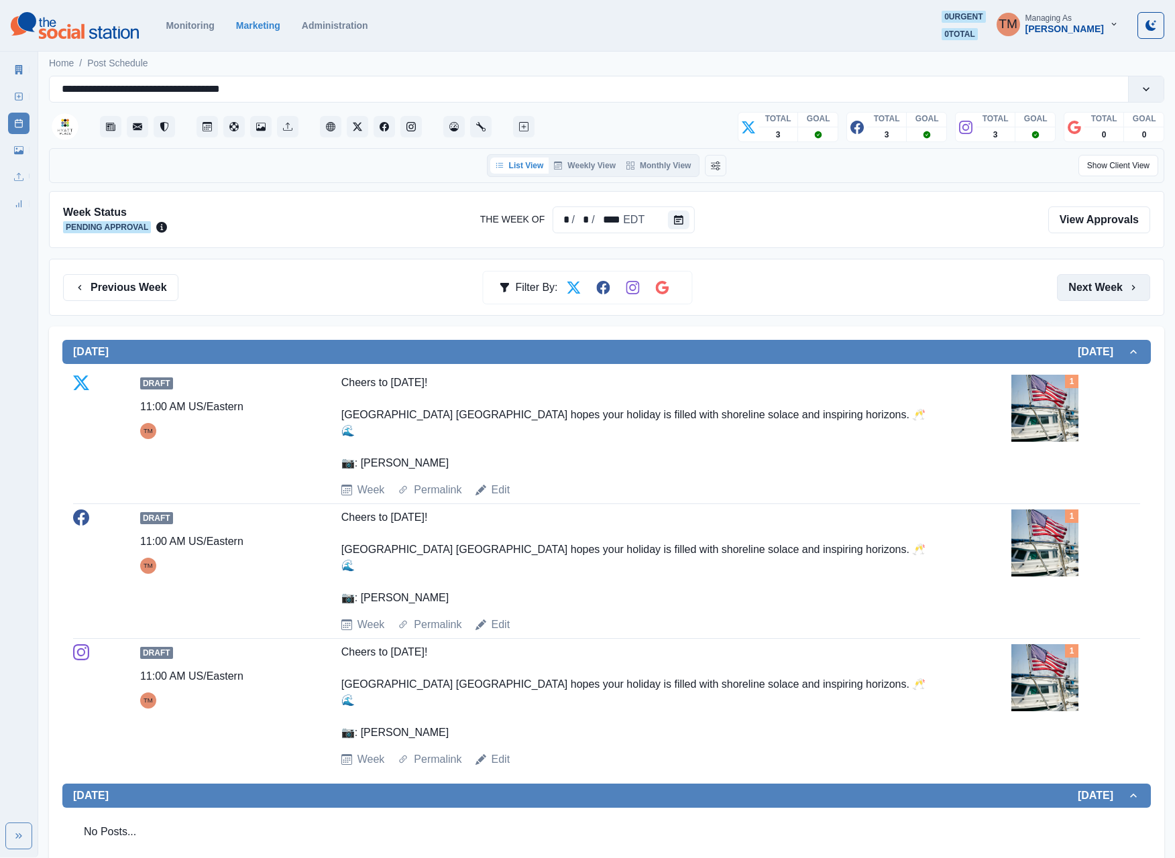
click at [1078, 291] on button "Next Week" at bounding box center [1103, 287] width 93 height 27
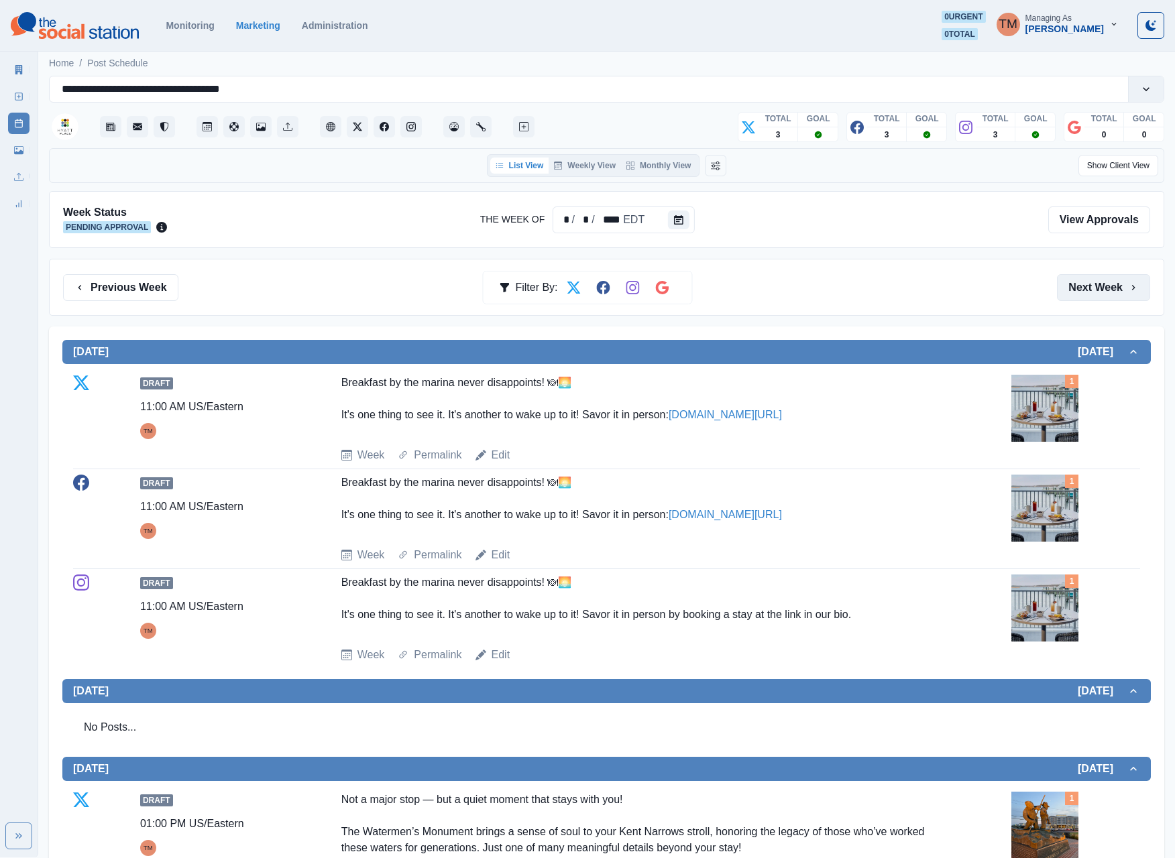
click at [1088, 288] on button "Next Week" at bounding box center [1103, 287] width 93 height 27
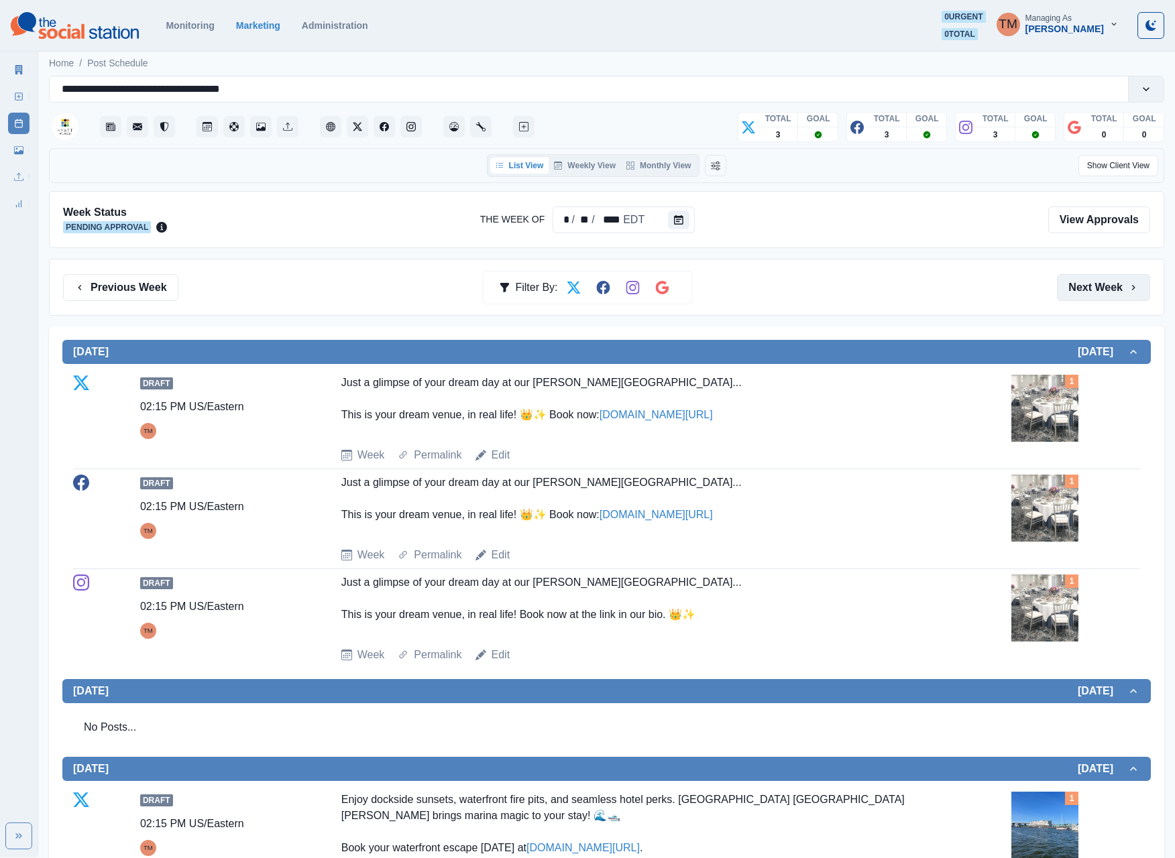
click at [1101, 294] on button "Next Week" at bounding box center [1103, 287] width 93 height 27
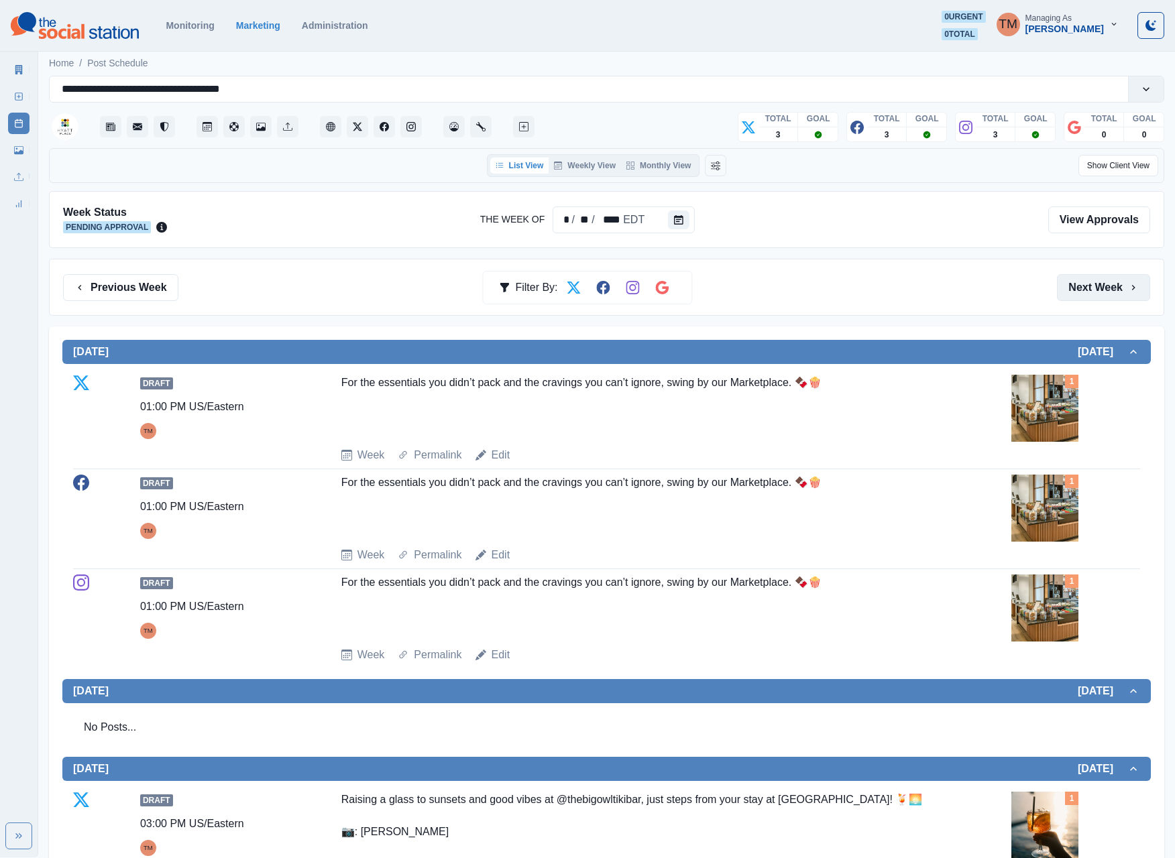
click at [1083, 280] on button "Next Week" at bounding box center [1103, 287] width 93 height 27
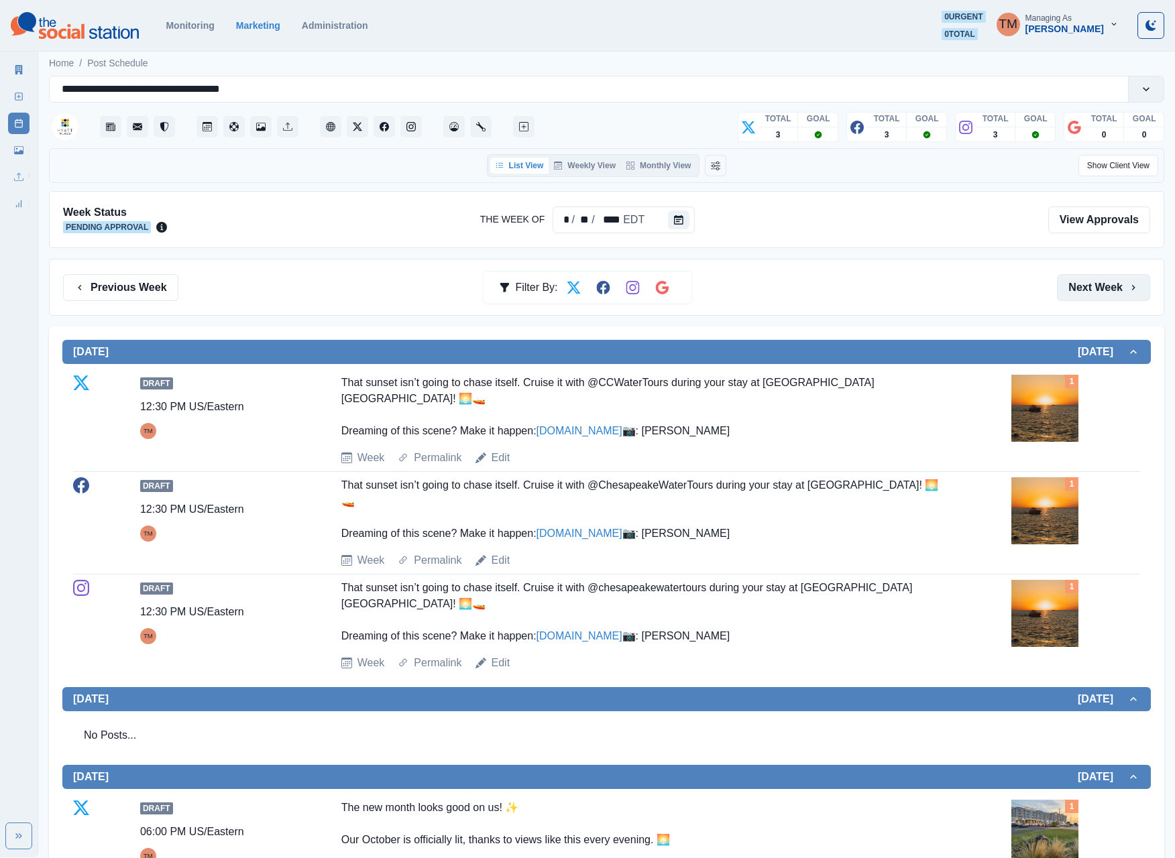
click at [1085, 296] on button "Next Week" at bounding box center [1103, 287] width 93 height 27
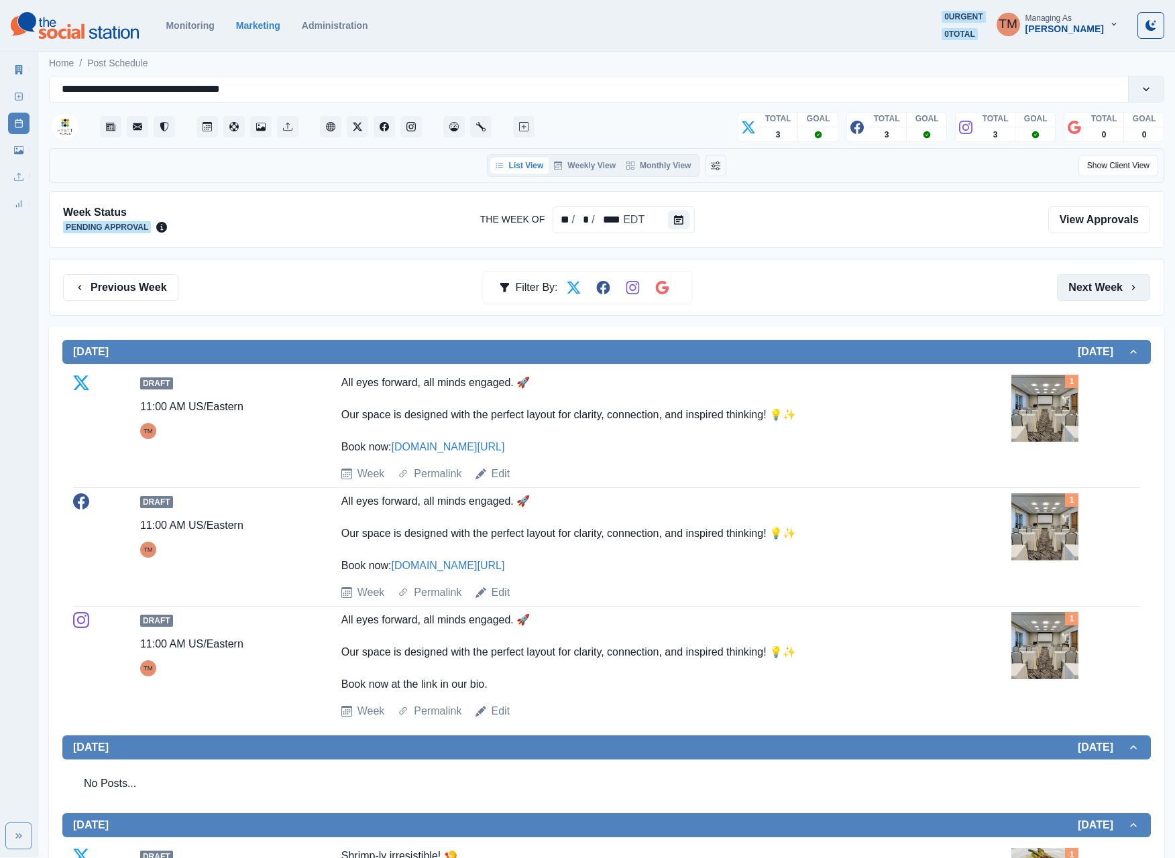
click at [1082, 288] on button "Next Week" at bounding box center [1103, 287] width 93 height 27
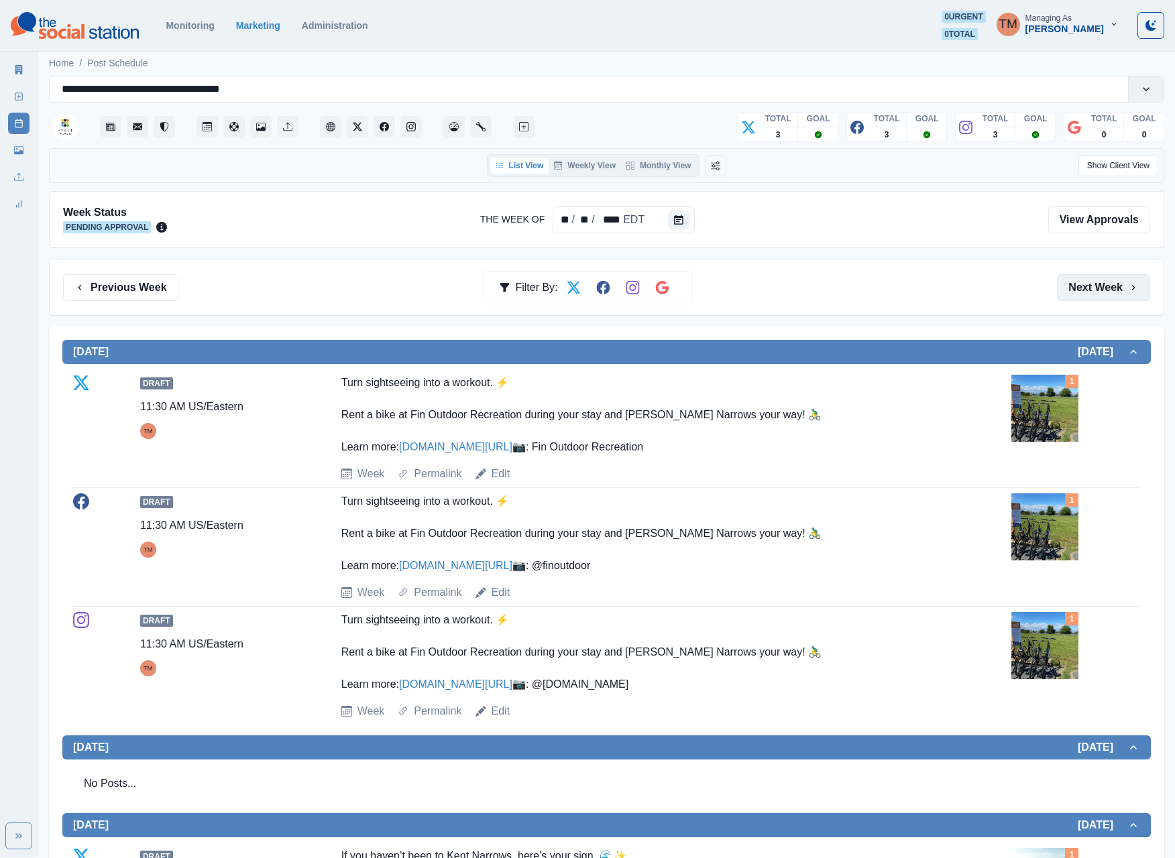
click at [1090, 292] on button "Next Week" at bounding box center [1103, 287] width 93 height 27
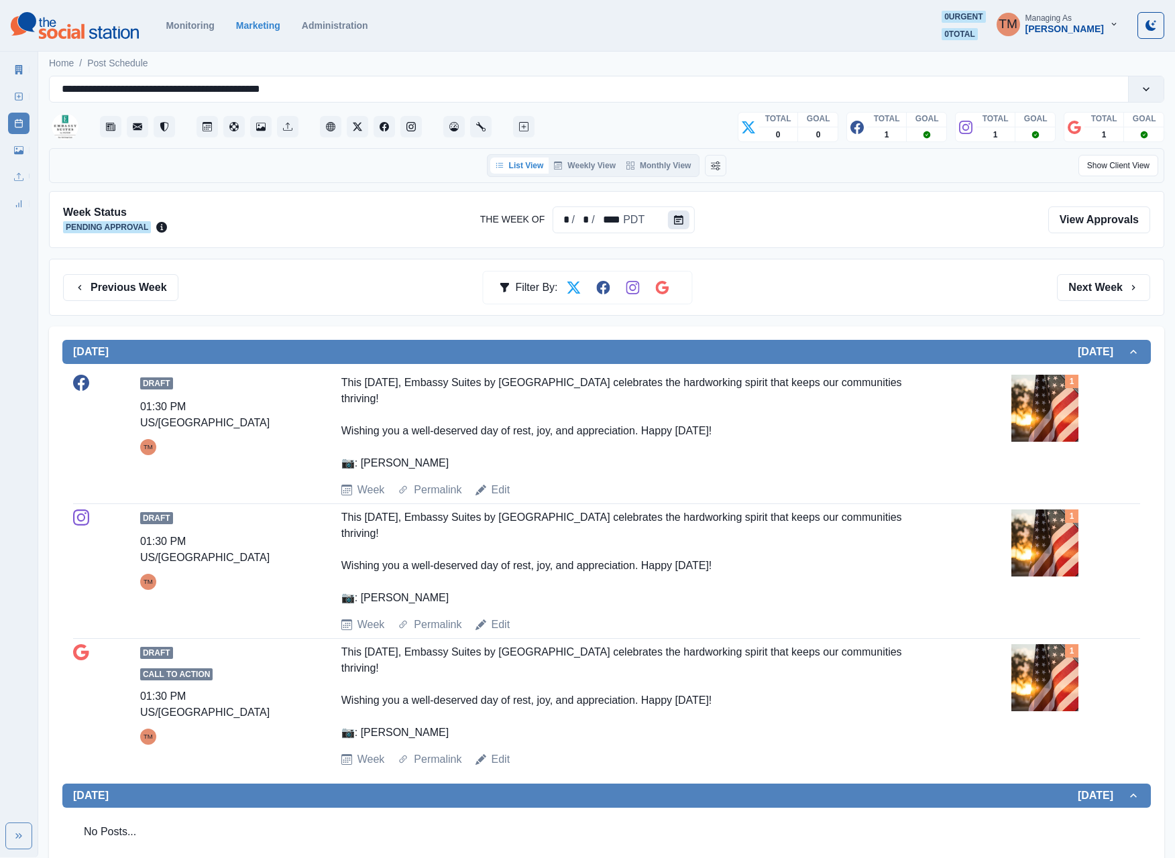
click at [677, 221] on icon "Calendar" at bounding box center [678, 219] width 9 height 9
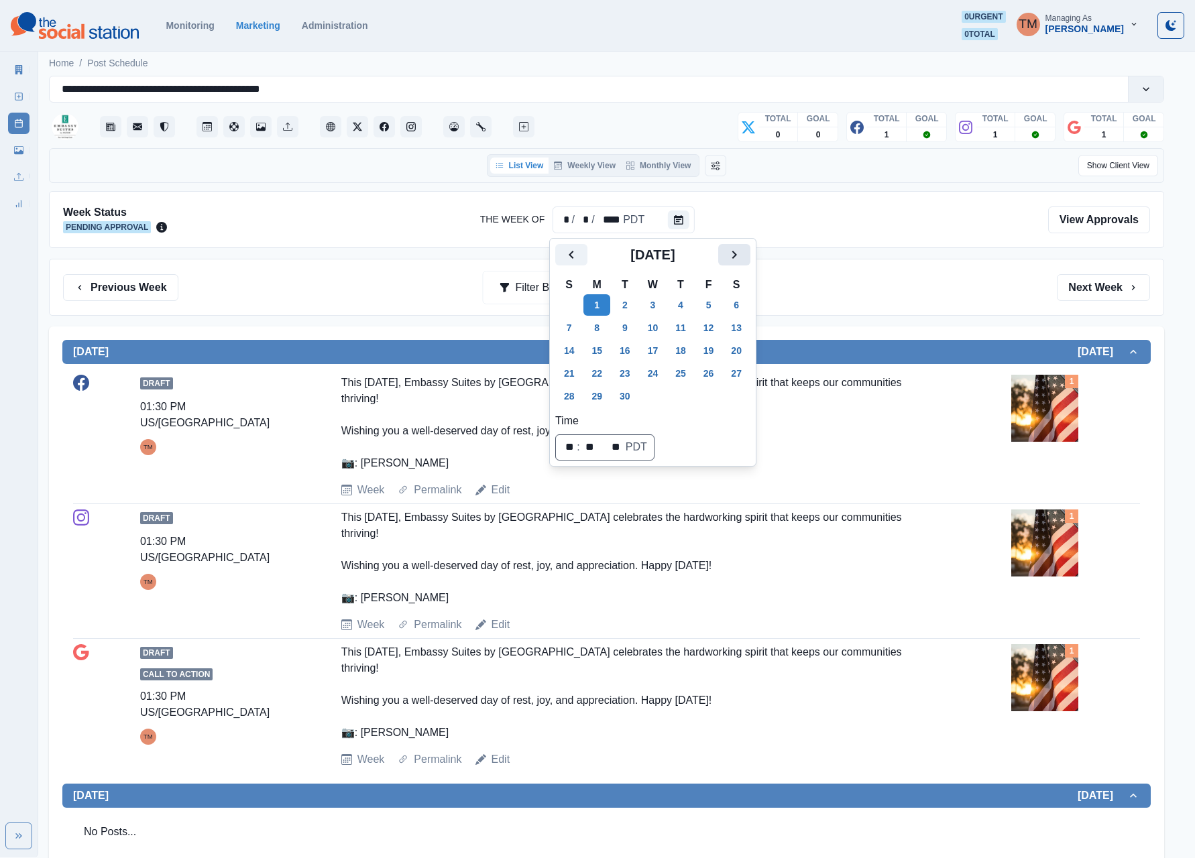
click at [721, 266] on button "Next" at bounding box center [734, 254] width 32 height 21
click at [599, 371] on button "20" at bounding box center [596, 373] width 27 height 21
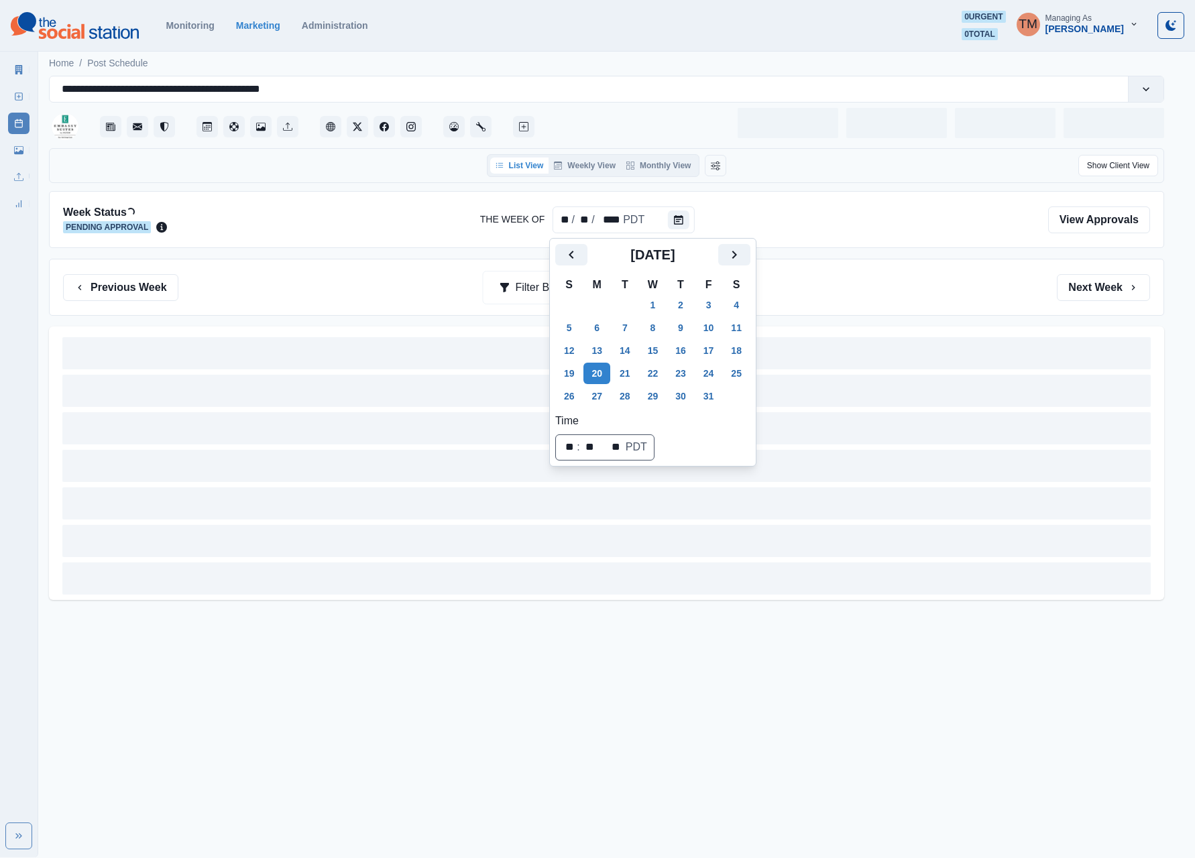
click at [838, 311] on div "Previous Week Filter By: Next Week" at bounding box center [606, 287] width 1115 height 57
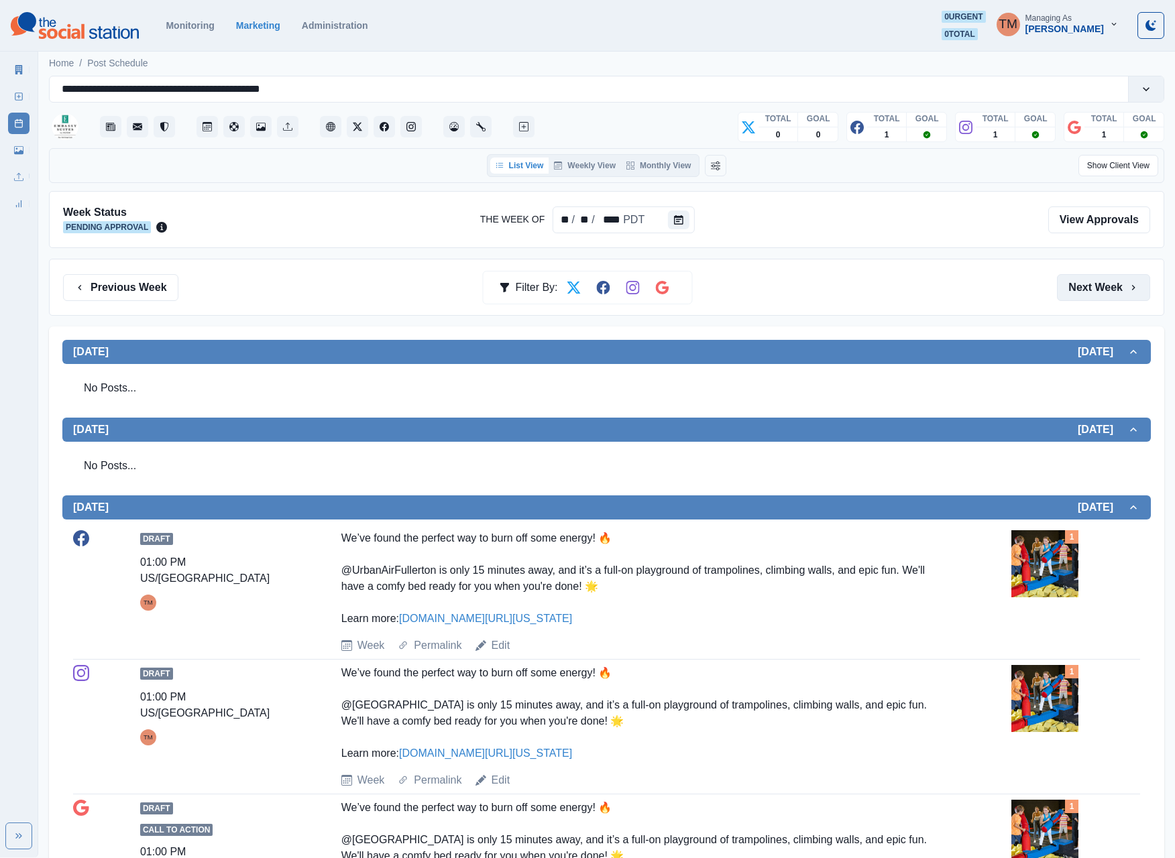
click at [1094, 294] on button "Next Week" at bounding box center [1103, 287] width 93 height 27
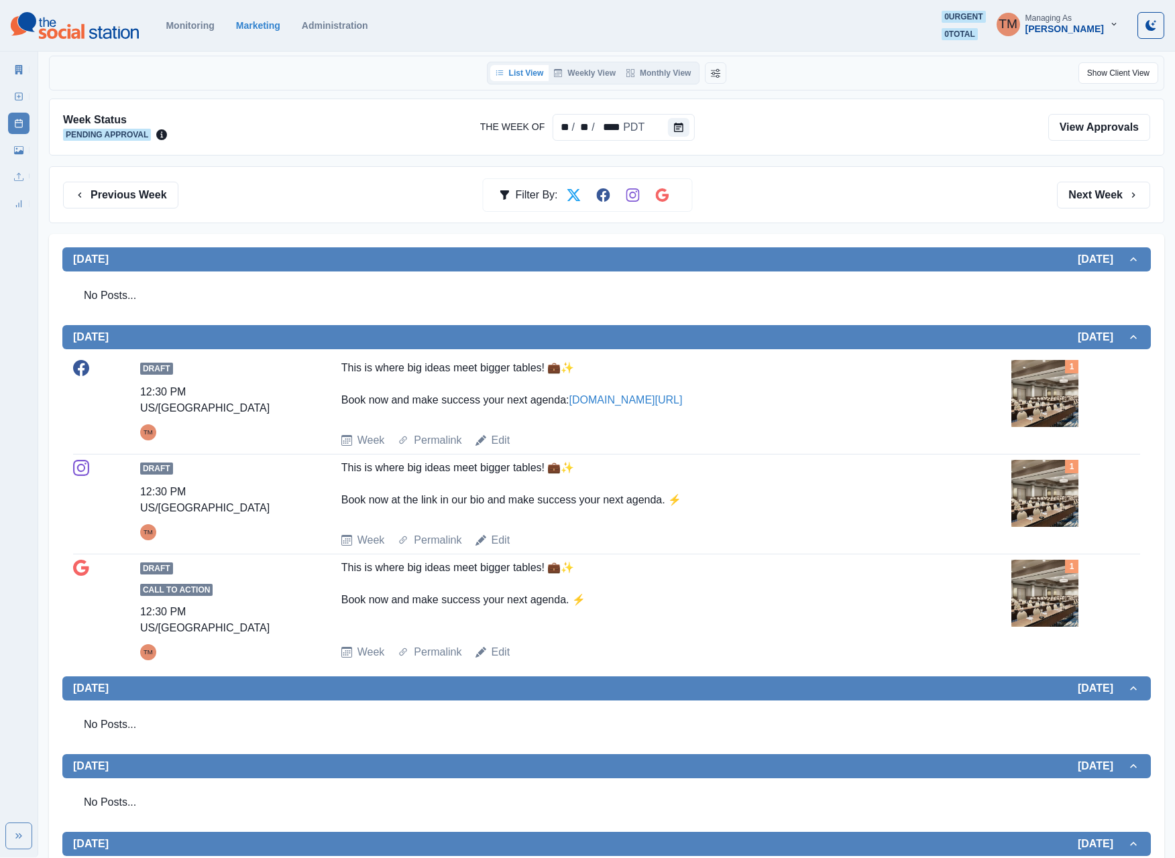
scroll to position [50, 0]
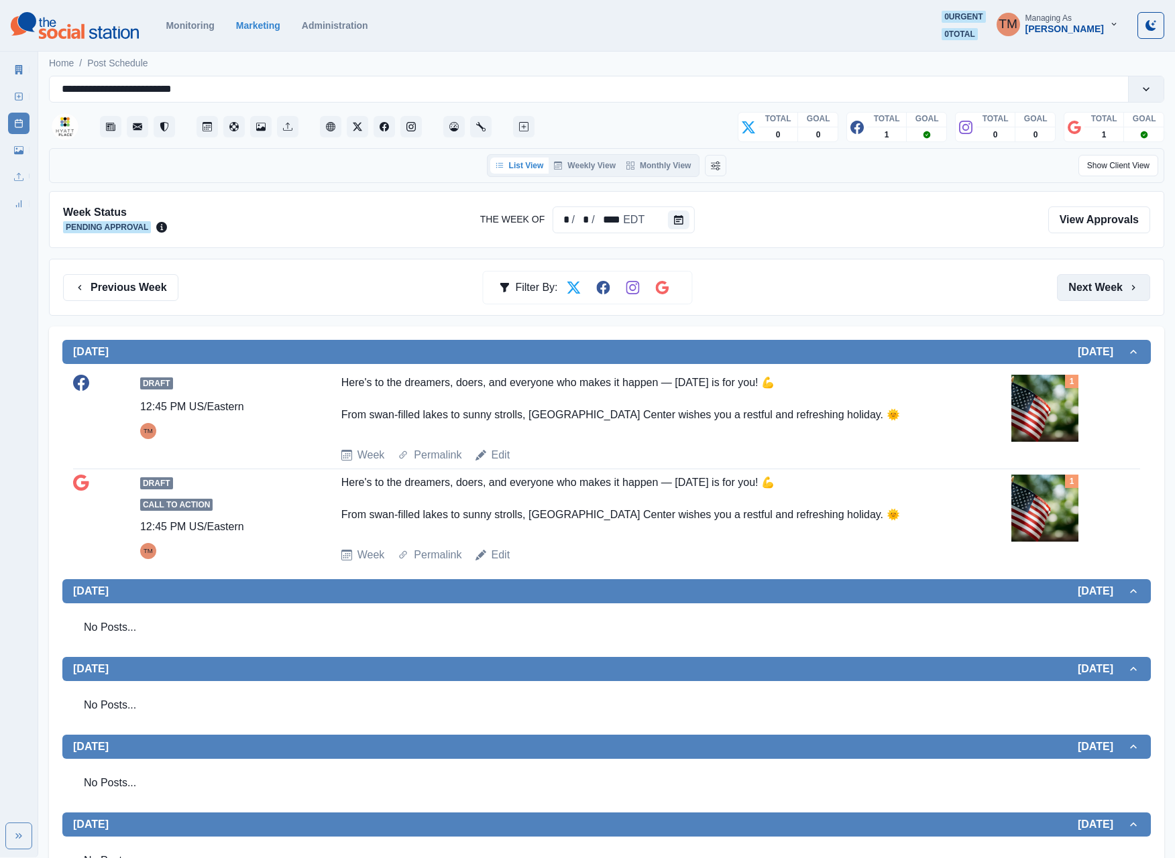
click at [1092, 294] on button "Next Week" at bounding box center [1103, 287] width 93 height 27
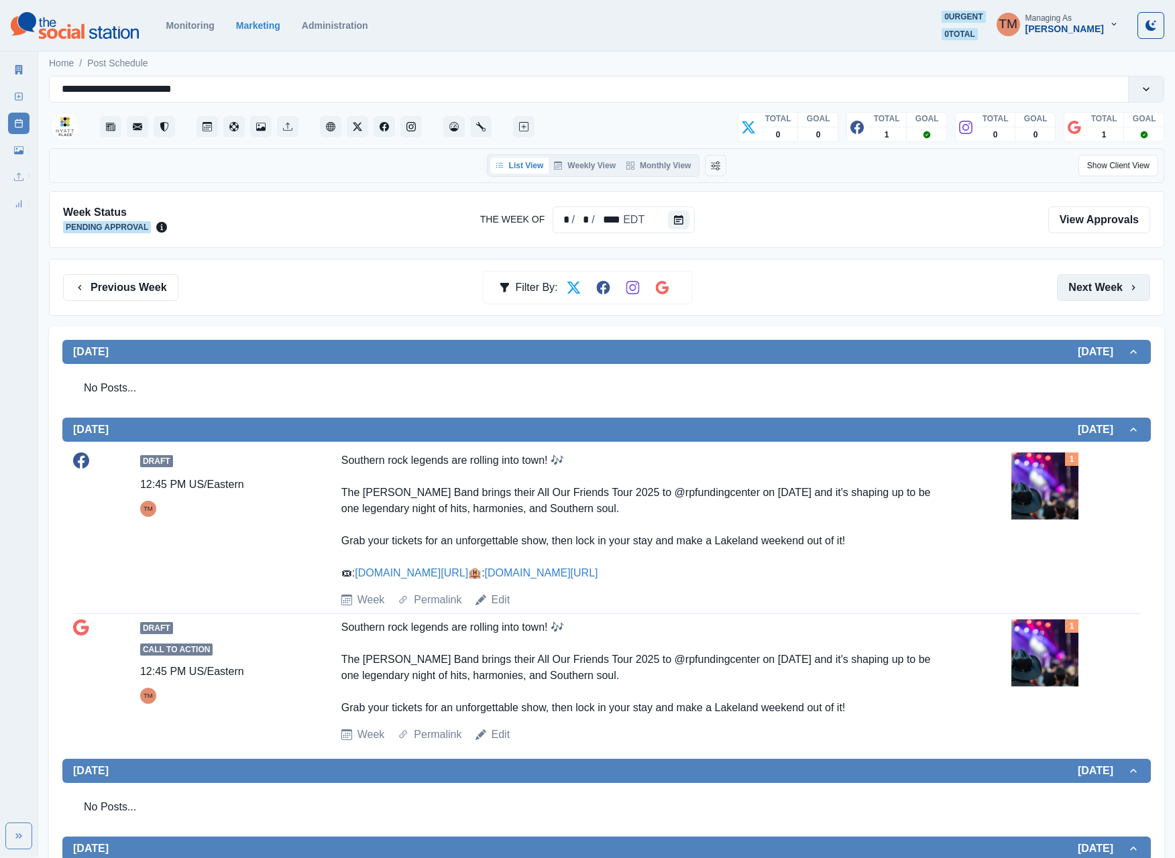
click at [1092, 294] on button "Next Week" at bounding box center [1103, 287] width 93 height 27
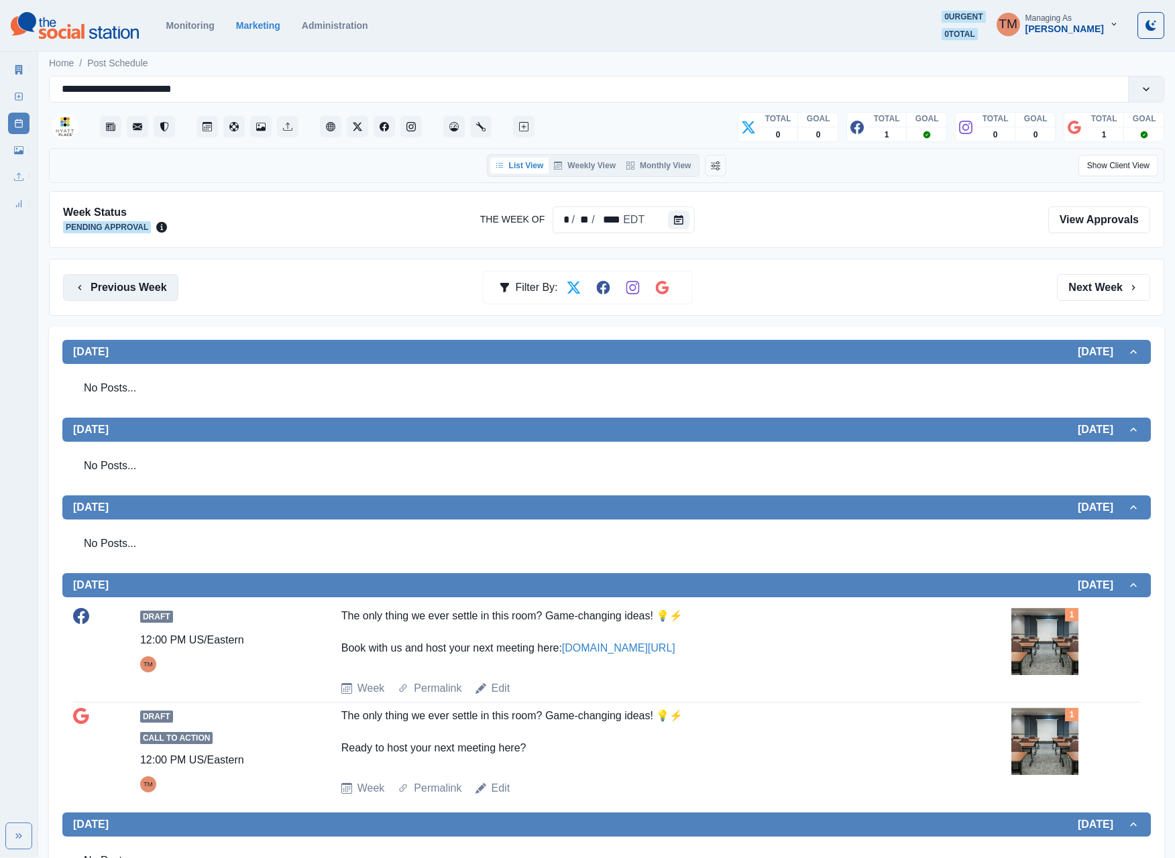
drag, startPoint x: 130, startPoint y: 295, endPoint x: 504, endPoint y: 315, distance: 374.7
click at [130, 294] on button "Previous Week" at bounding box center [120, 287] width 115 height 27
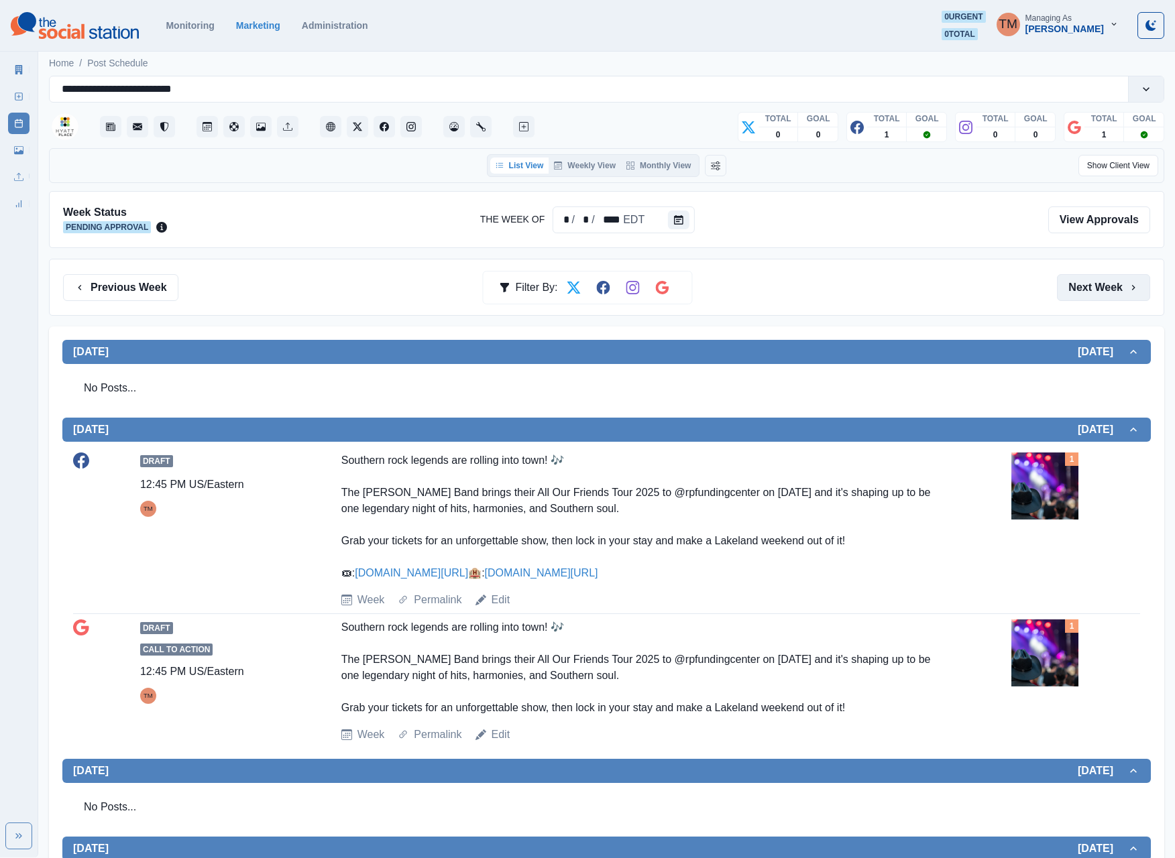
click at [1106, 295] on button "Next Week" at bounding box center [1103, 287] width 93 height 27
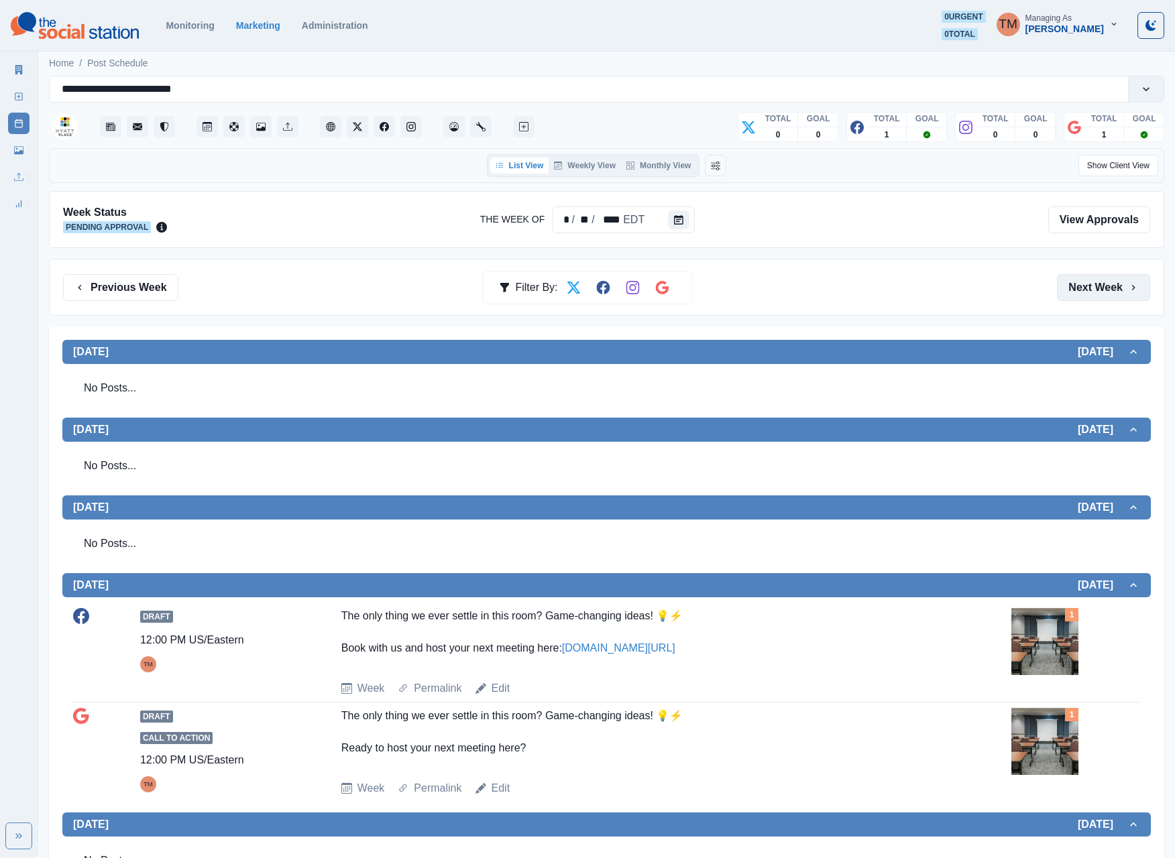
click at [1106, 295] on button "Next Week" at bounding box center [1103, 287] width 93 height 27
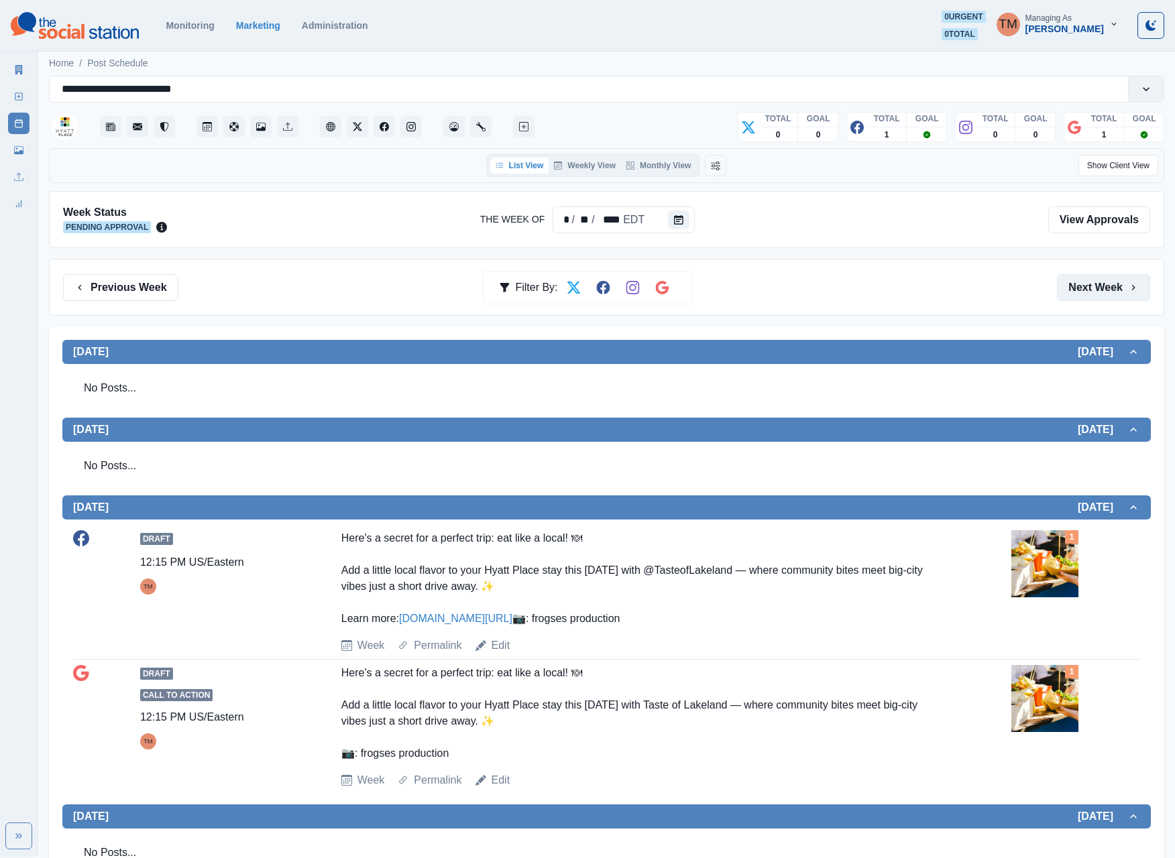
click at [1098, 287] on button "Next Week" at bounding box center [1103, 287] width 93 height 27
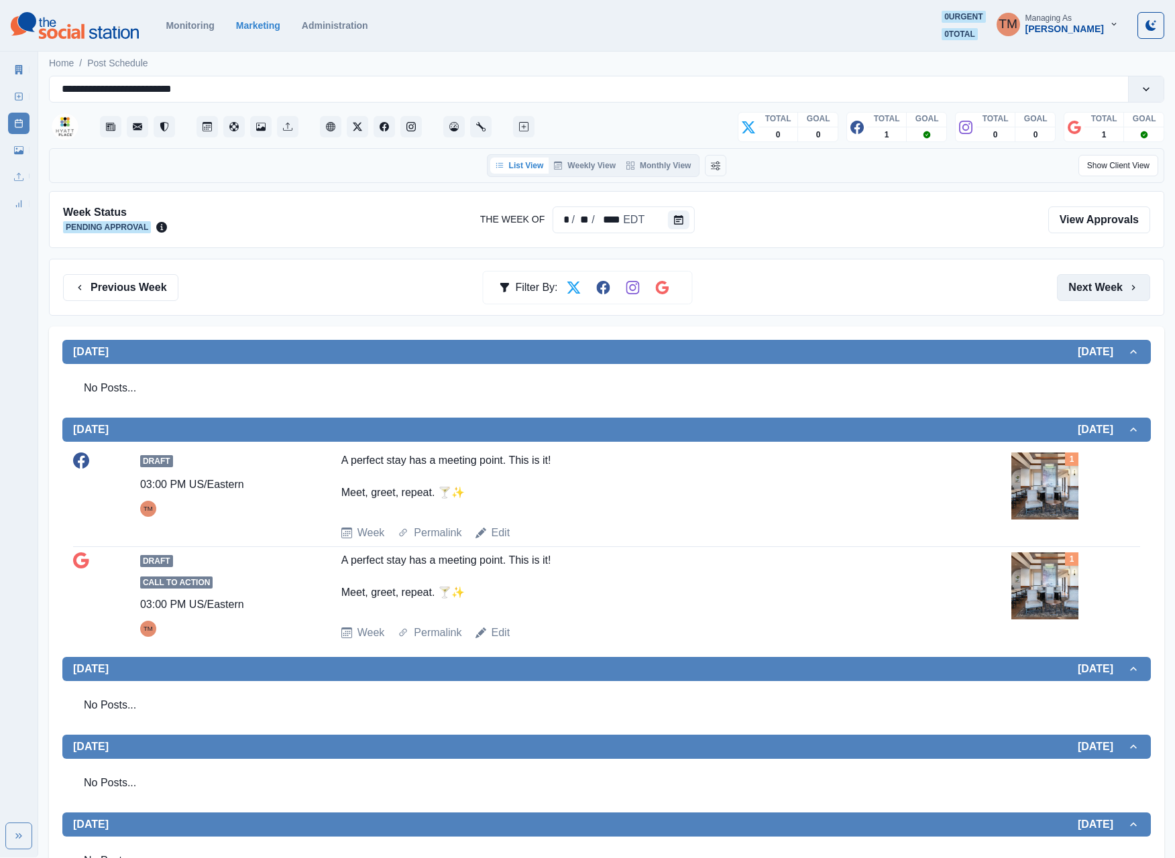
click at [1096, 292] on button "Next Week" at bounding box center [1103, 287] width 93 height 27
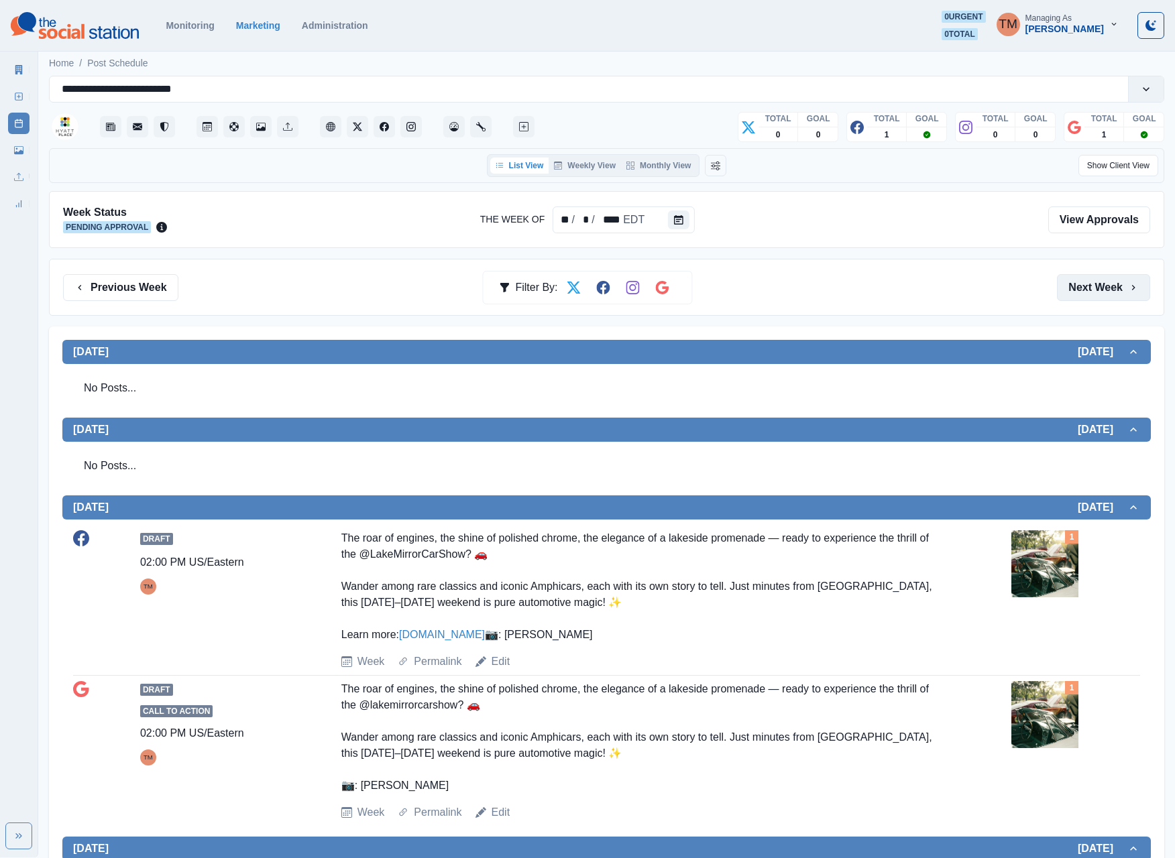
click at [1082, 294] on button "Next Week" at bounding box center [1103, 287] width 93 height 27
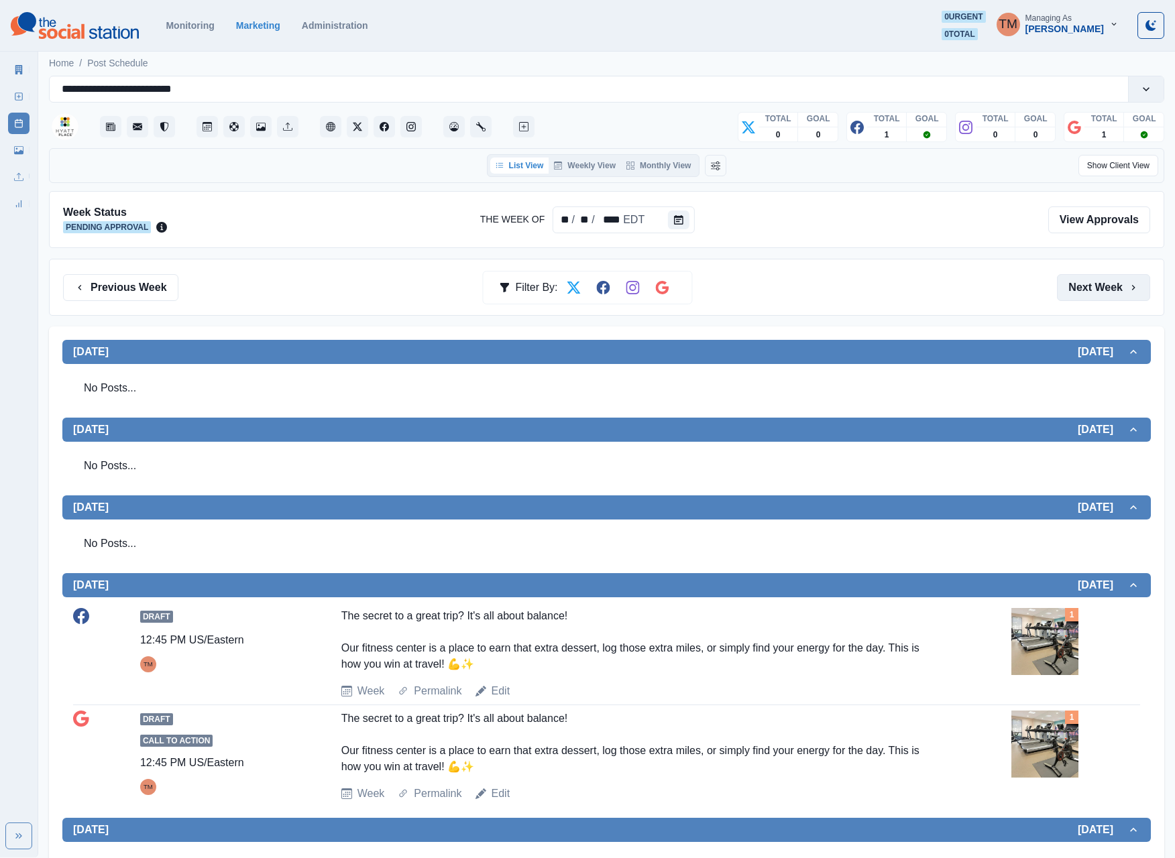
click at [1088, 299] on button "Next Week" at bounding box center [1103, 287] width 93 height 27
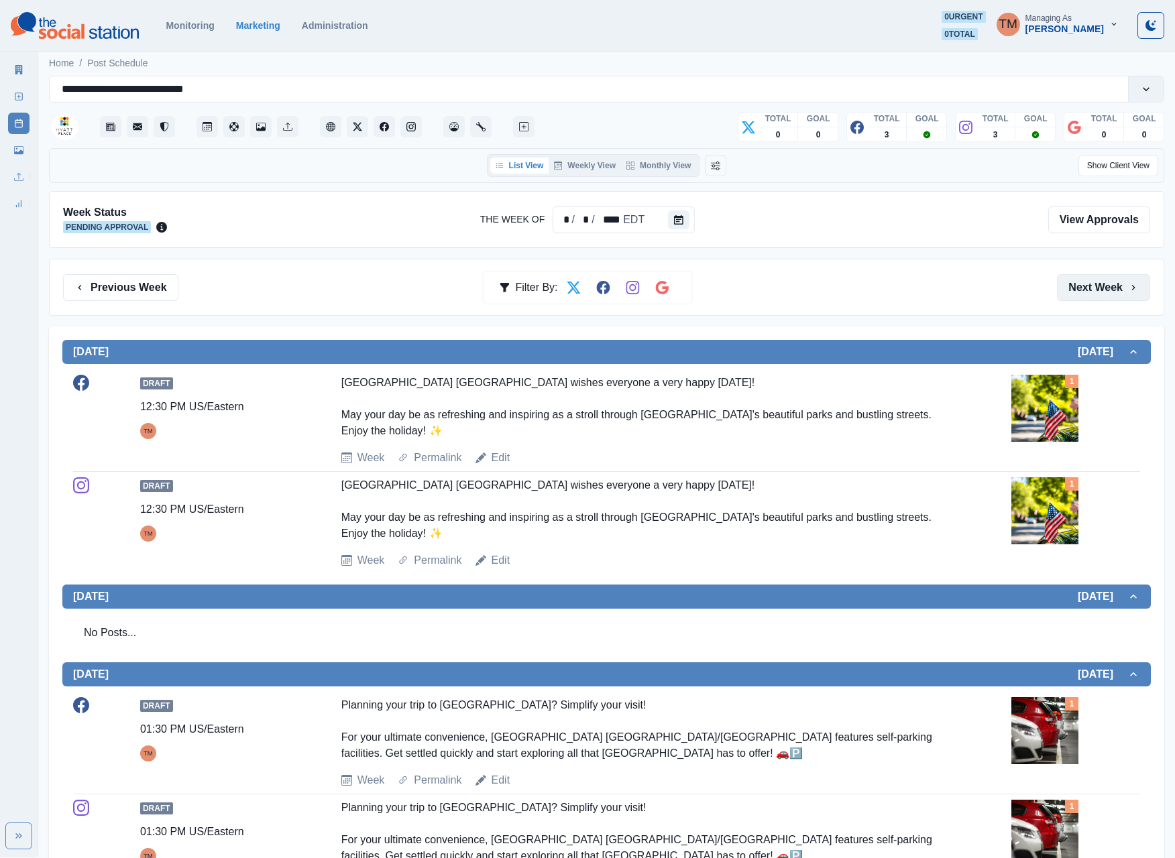
click at [1090, 295] on button "Next Week" at bounding box center [1103, 287] width 93 height 27
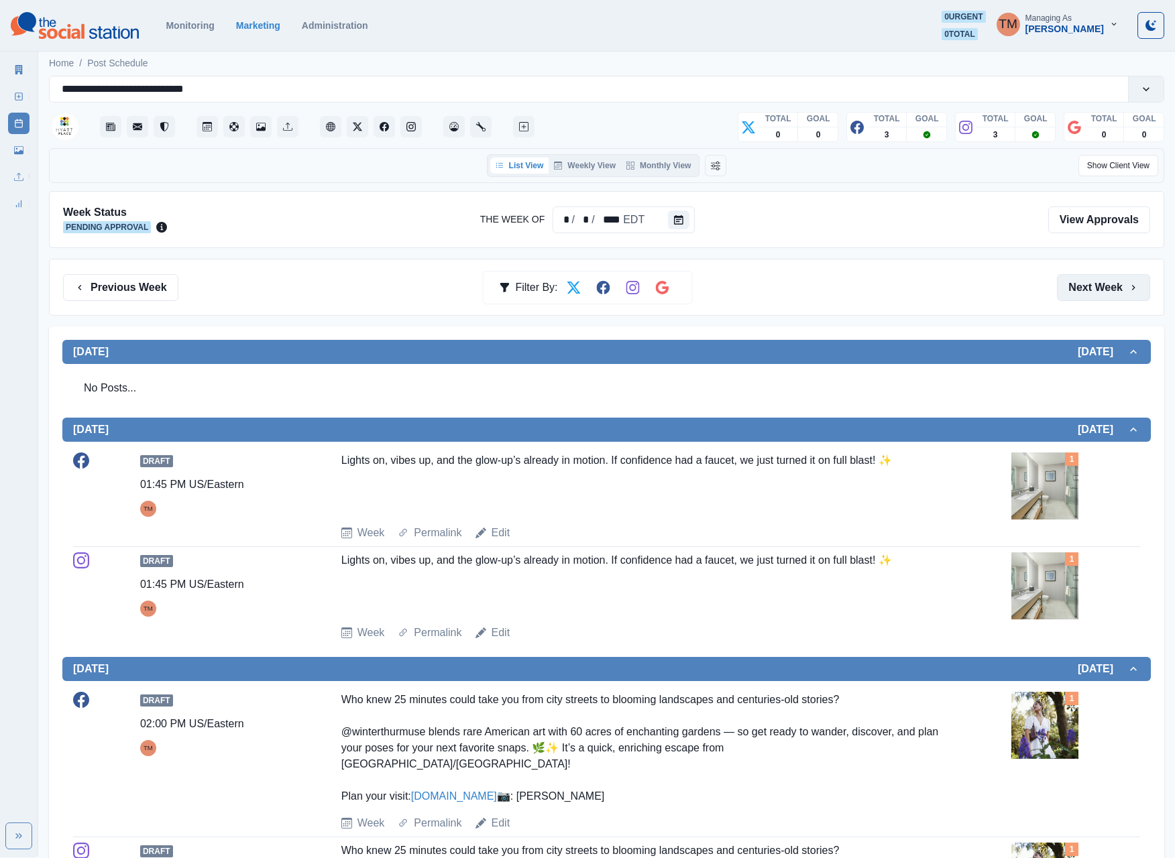
click at [1090, 295] on button "Next Week" at bounding box center [1103, 287] width 93 height 27
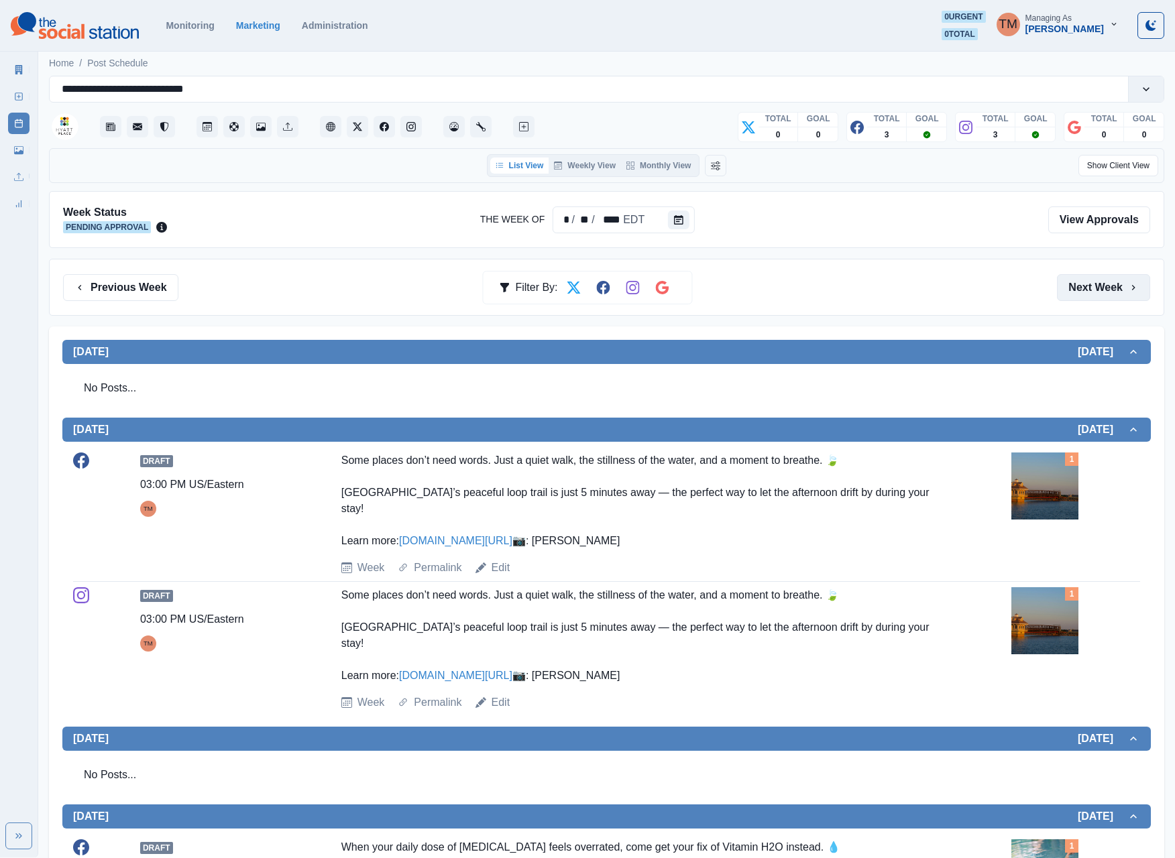
click at [1100, 291] on button "Next Week" at bounding box center [1103, 287] width 93 height 27
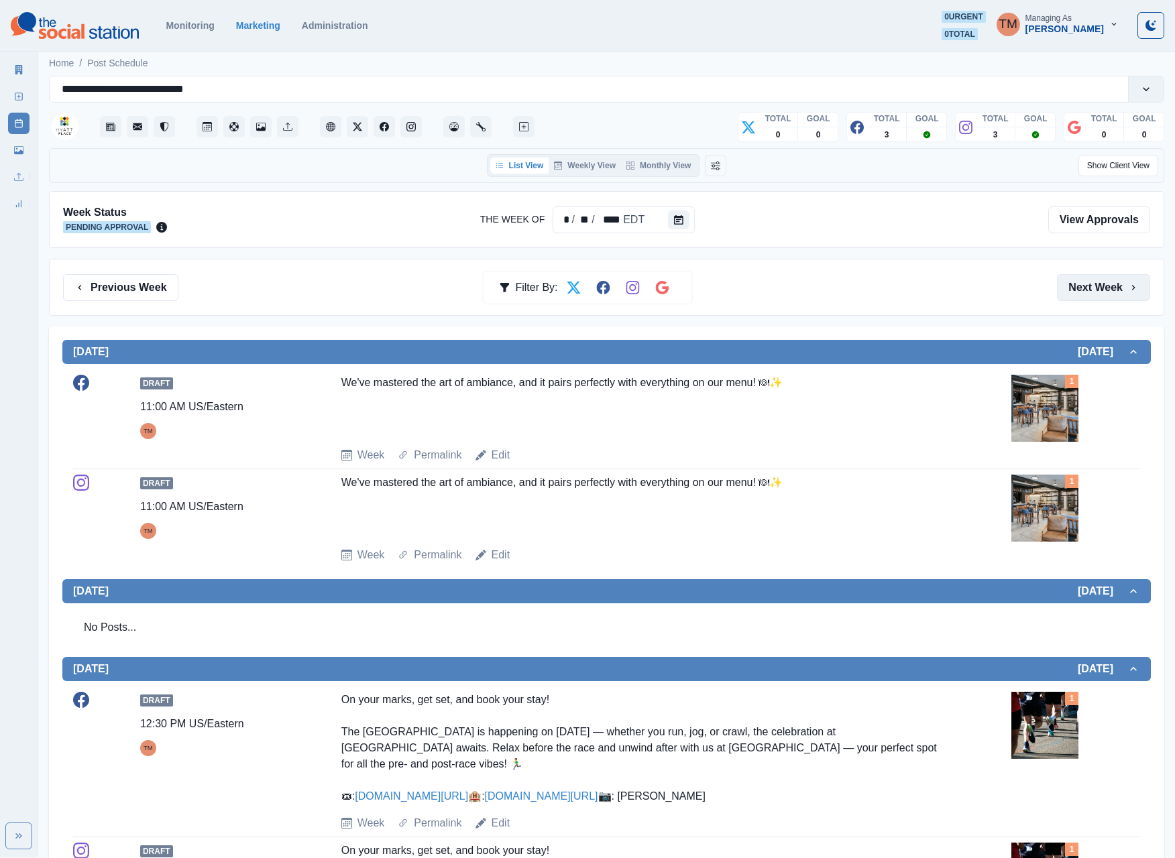
click at [1092, 296] on button "Next Week" at bounding box center [1103, 287] width 93 height 27
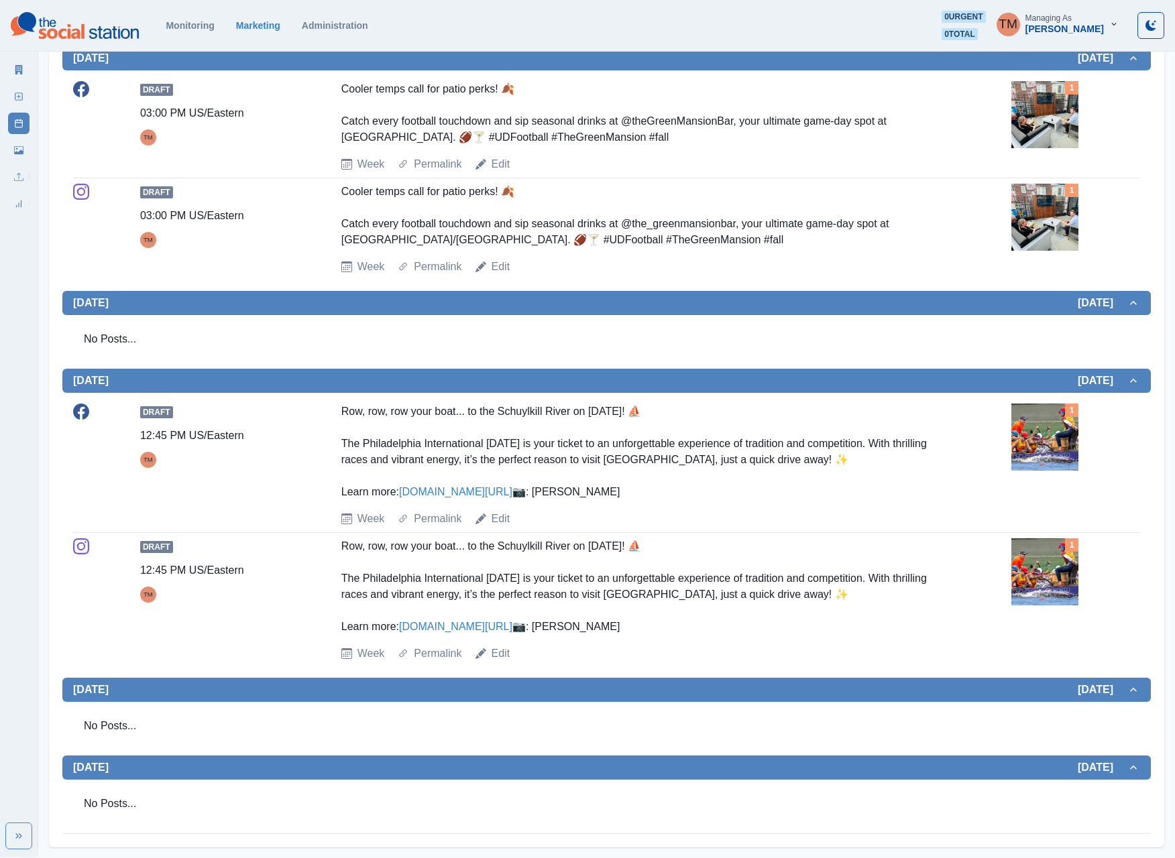
scroll to position [912, 0]
click at [1047, 404] on img at bounding box center [1044, 437] width 67 height 67
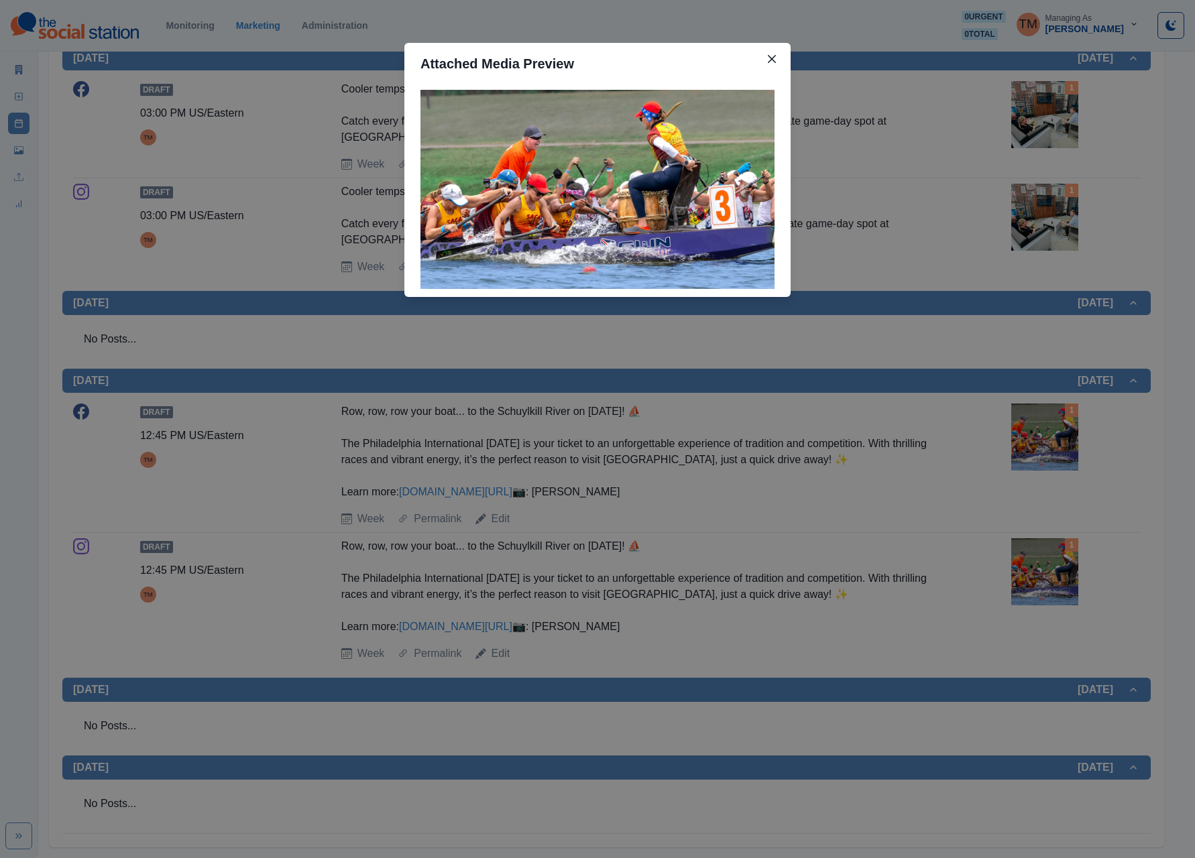
click at [1047, 375] on div "Attached Media Preview" at bounding box center [597, 429] width 1195 height 858
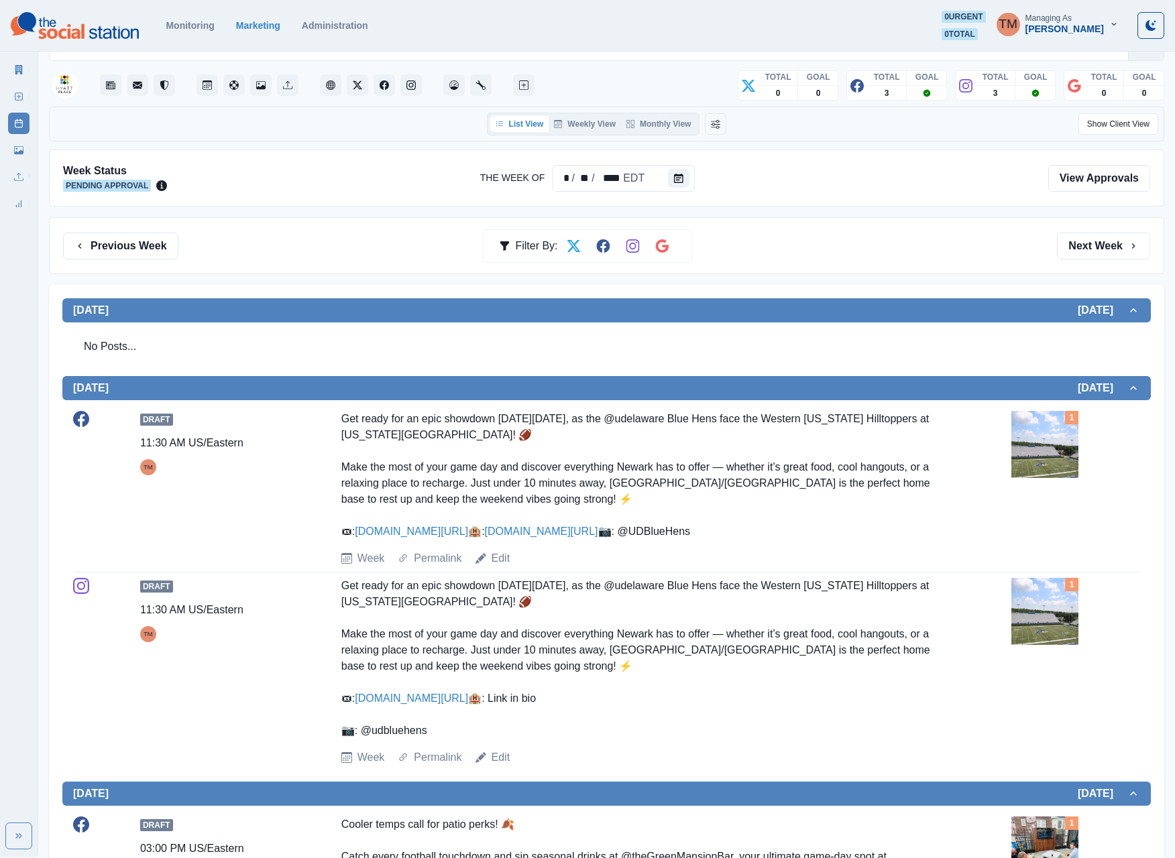
scroll to position [0, 0]
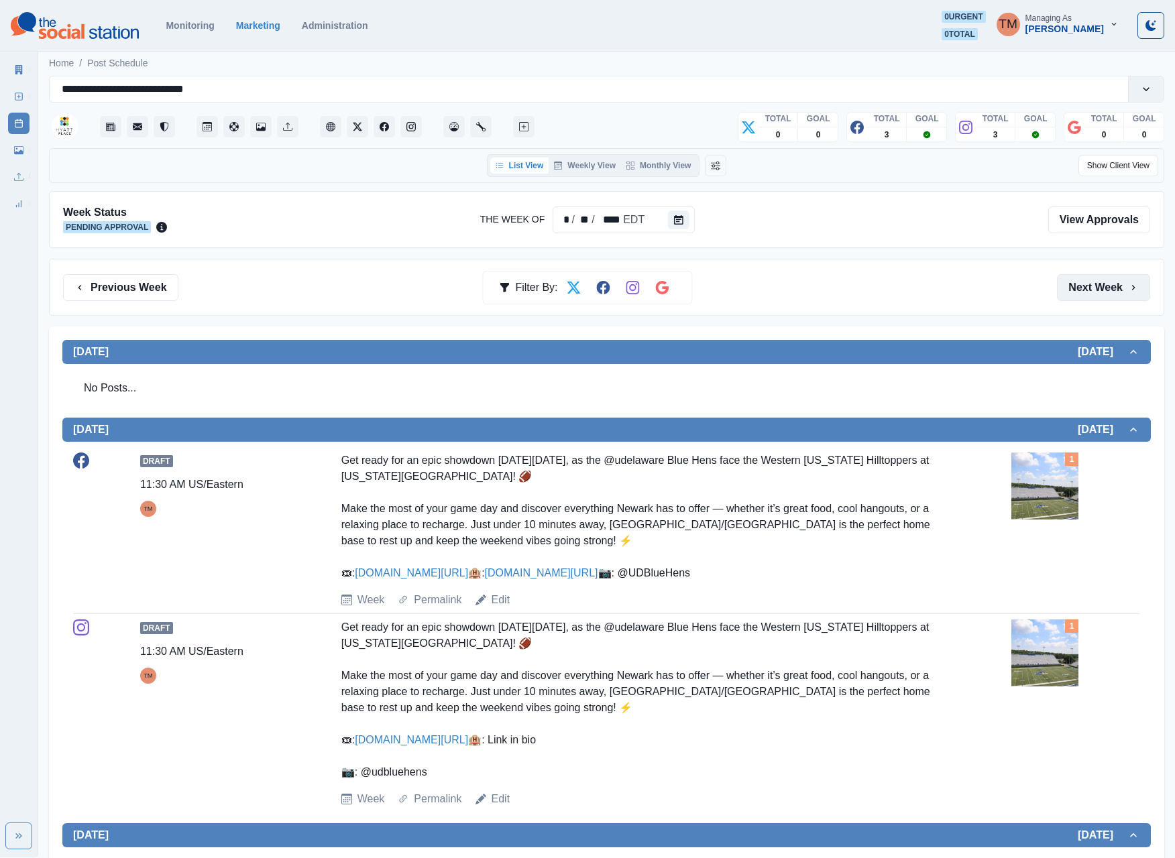
click at [1082, 288] on button "Next Week" at bounding box center [1103, 287] width 93 height 27
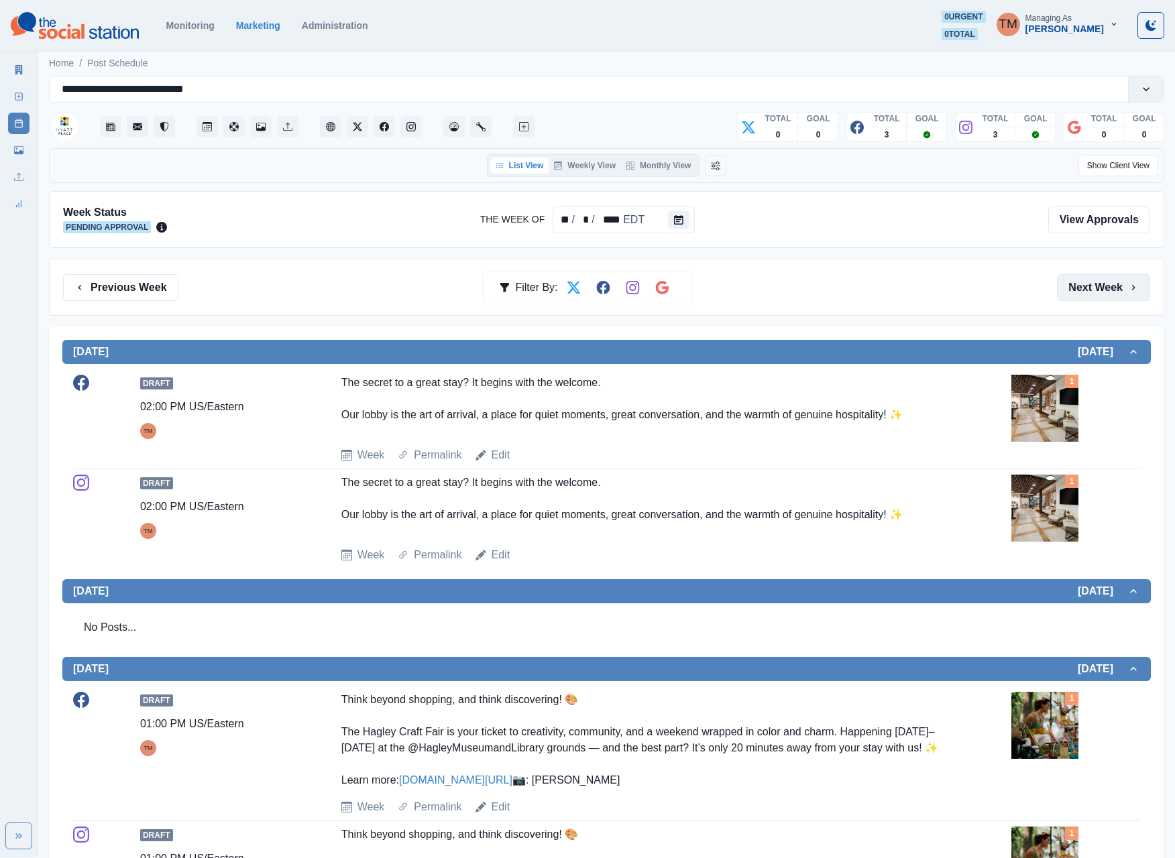
click at [1089, 288] on button "Next Week" at bounding box center [1103, 287] width 93 height 27
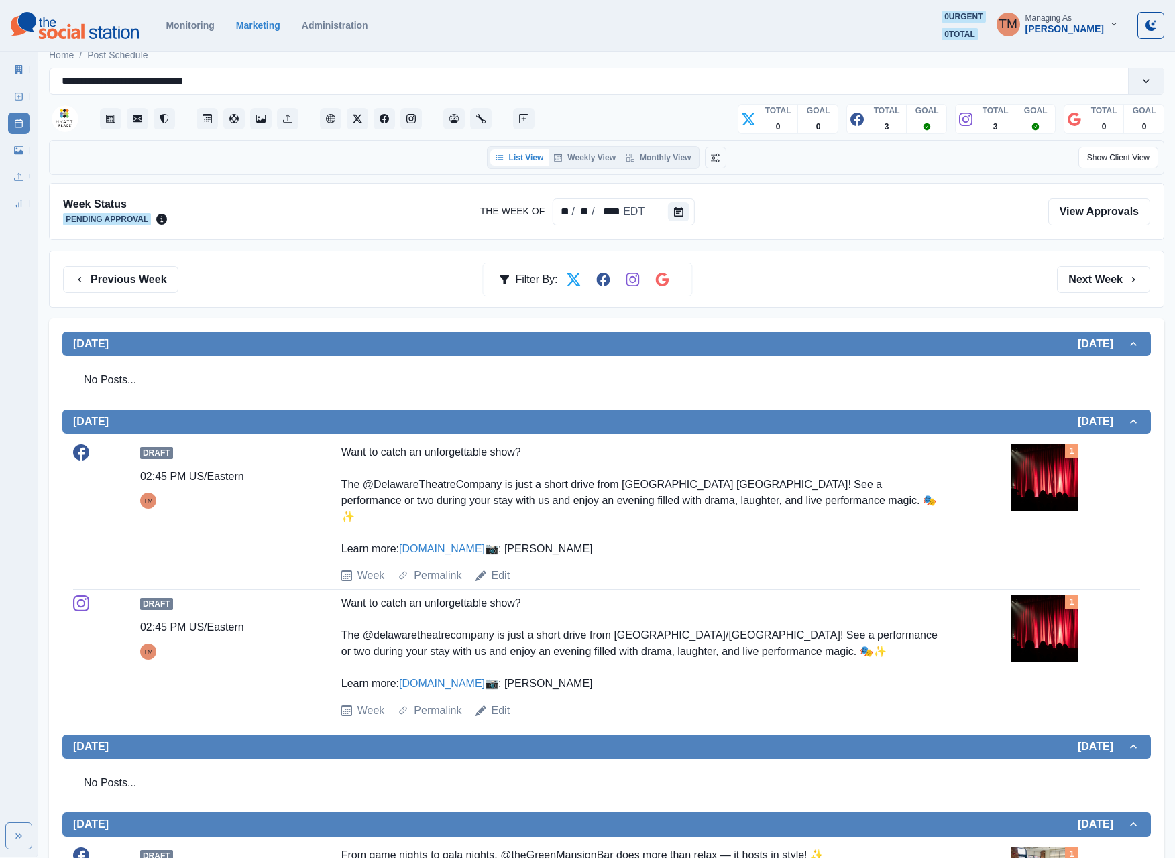
scroll to position [5, 0]
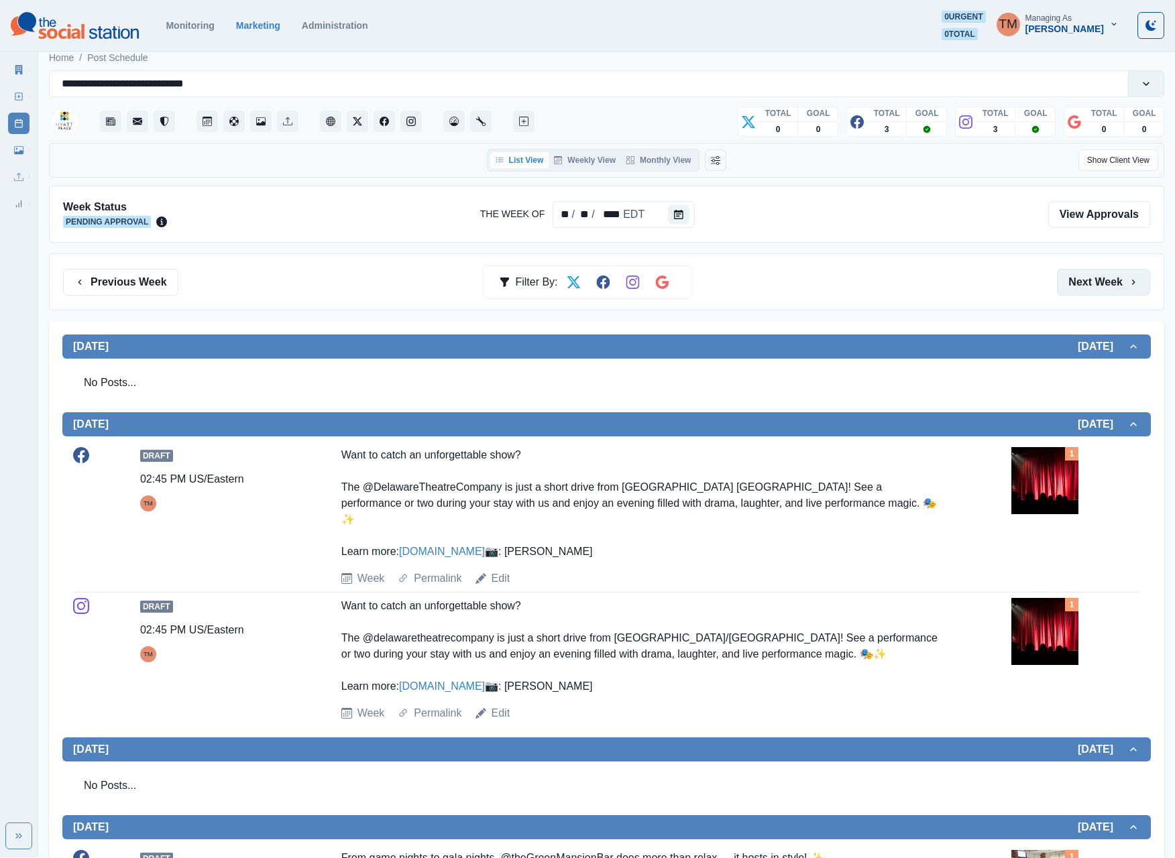
click at [1092, 287] on button "Next Week" at bounding box center [1103, 282] width 93 height 27
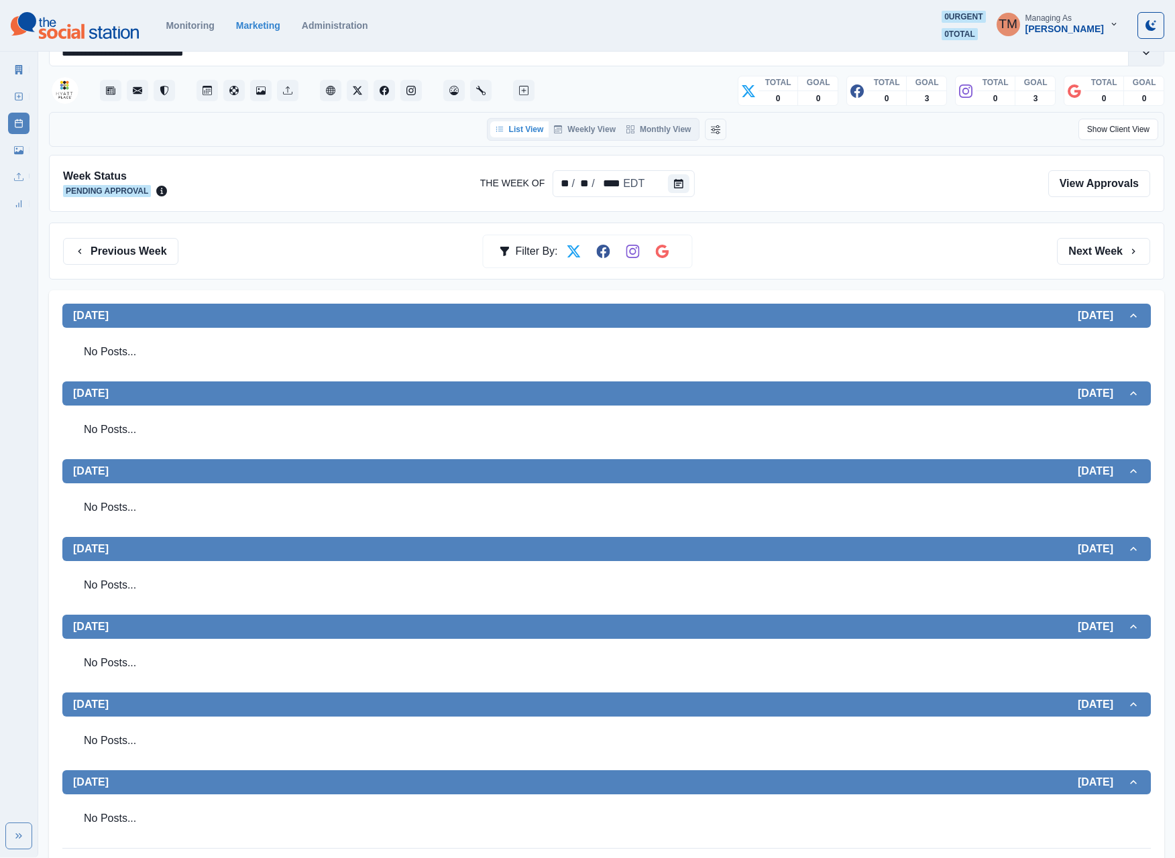
scroll to position [55, 0]
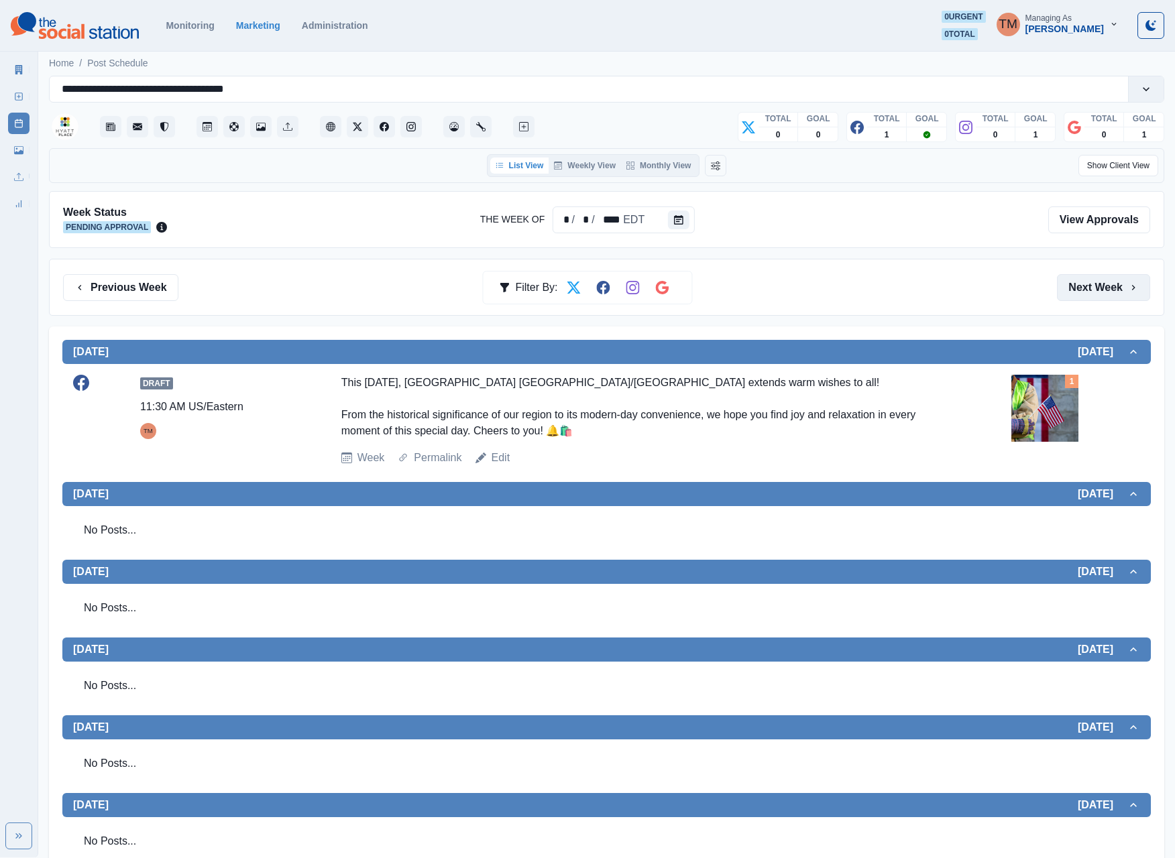
click at [1069, 287] on button "Next Week" at bounding box center [1103, 287] width 93 height 27
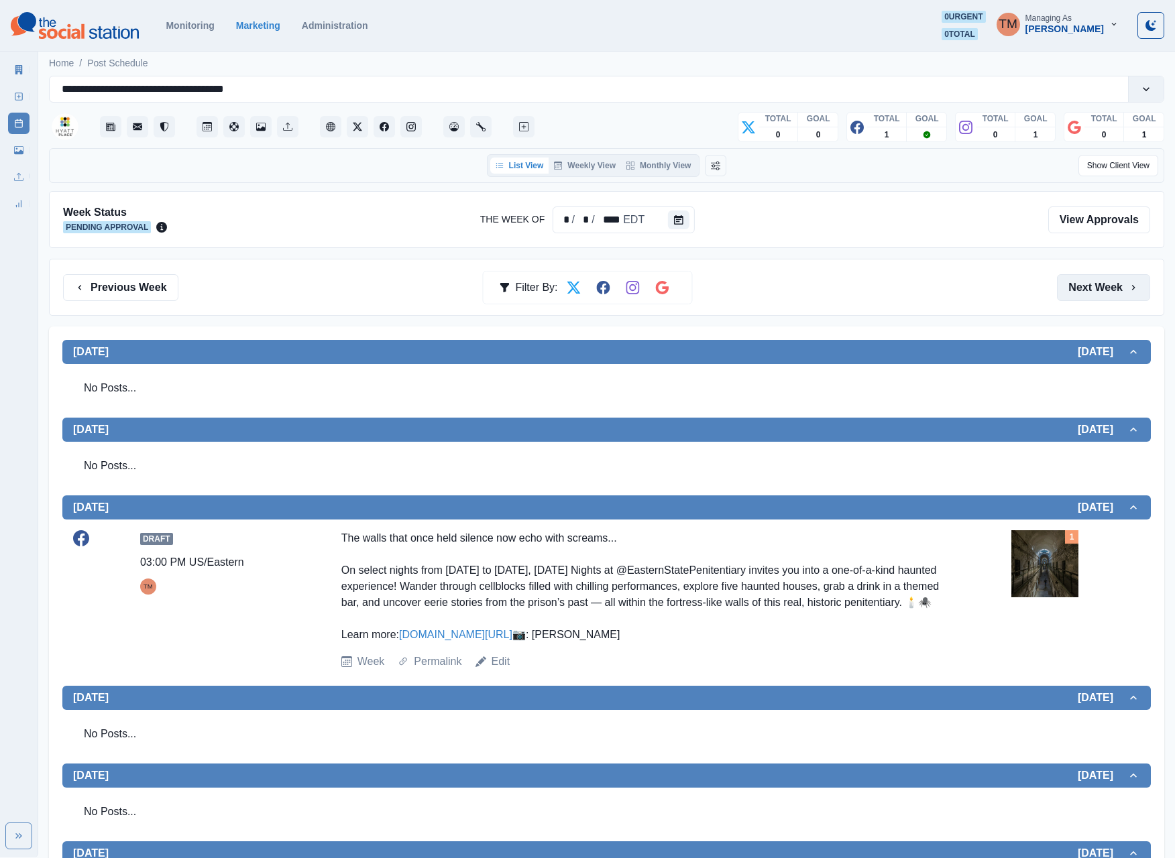
click at [1098, 290] on button "Next Week" at bounding box center [1103, 287] width 93 height 27
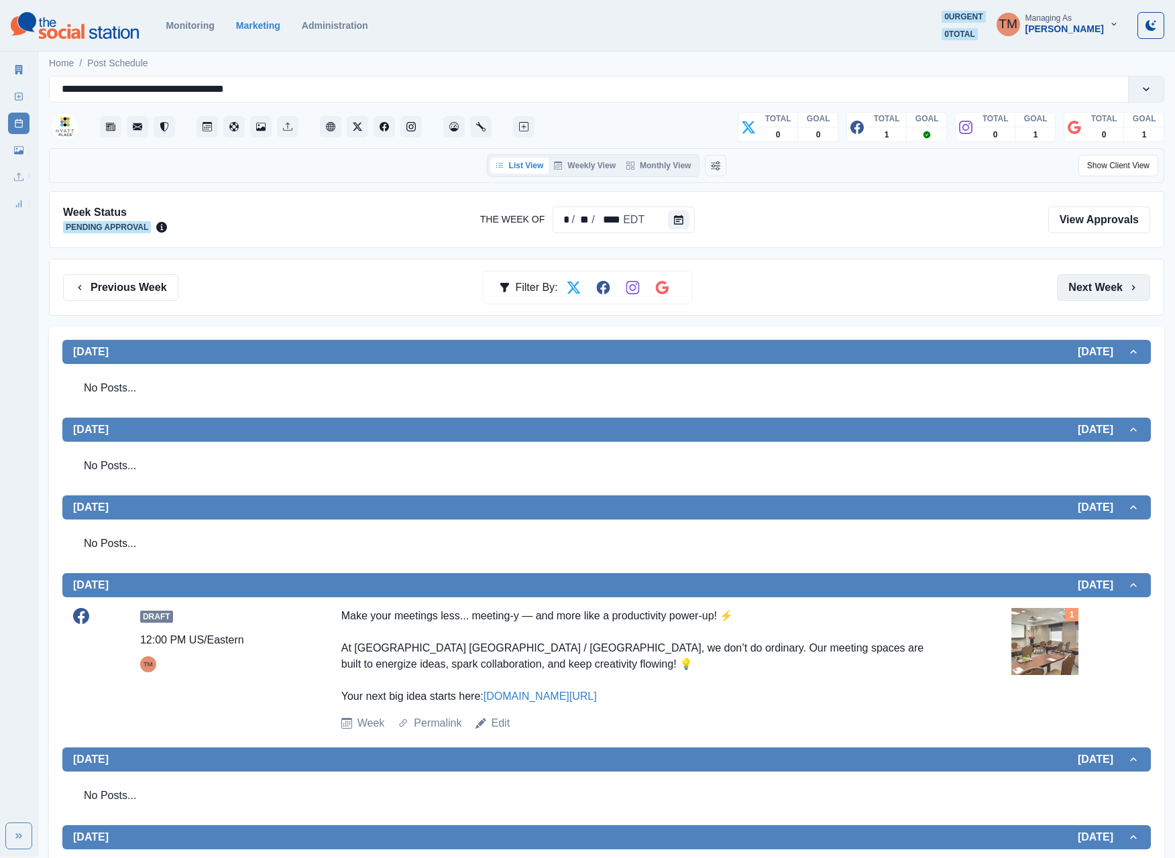
click at [1098, 290] on button "Next Week" at bounding box center [1103, 287] width 93 height 27
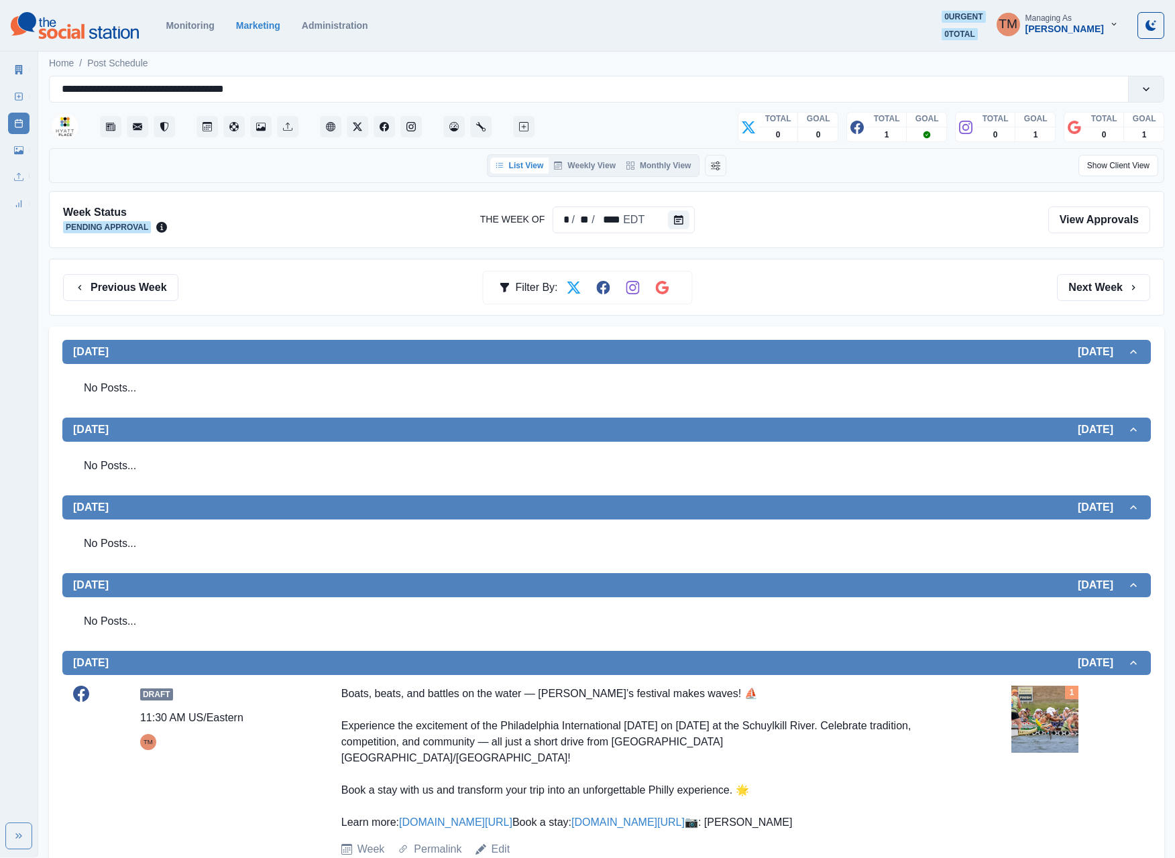
click at [1098, 294] on button "Next Week" at bounding box center [1103, 287] width 93 height 27
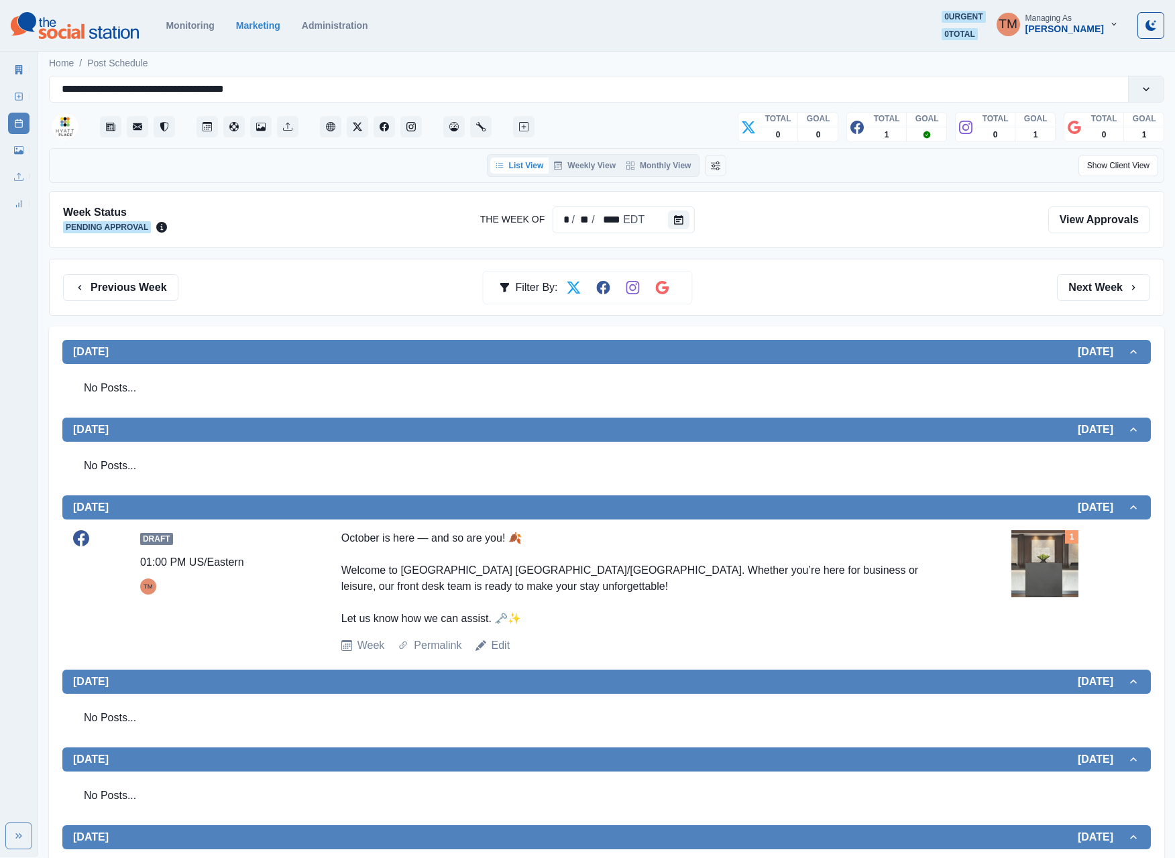
click at [1098, 294] on button "Next Week" at bounding box center [1103, 287] width 93 height 27
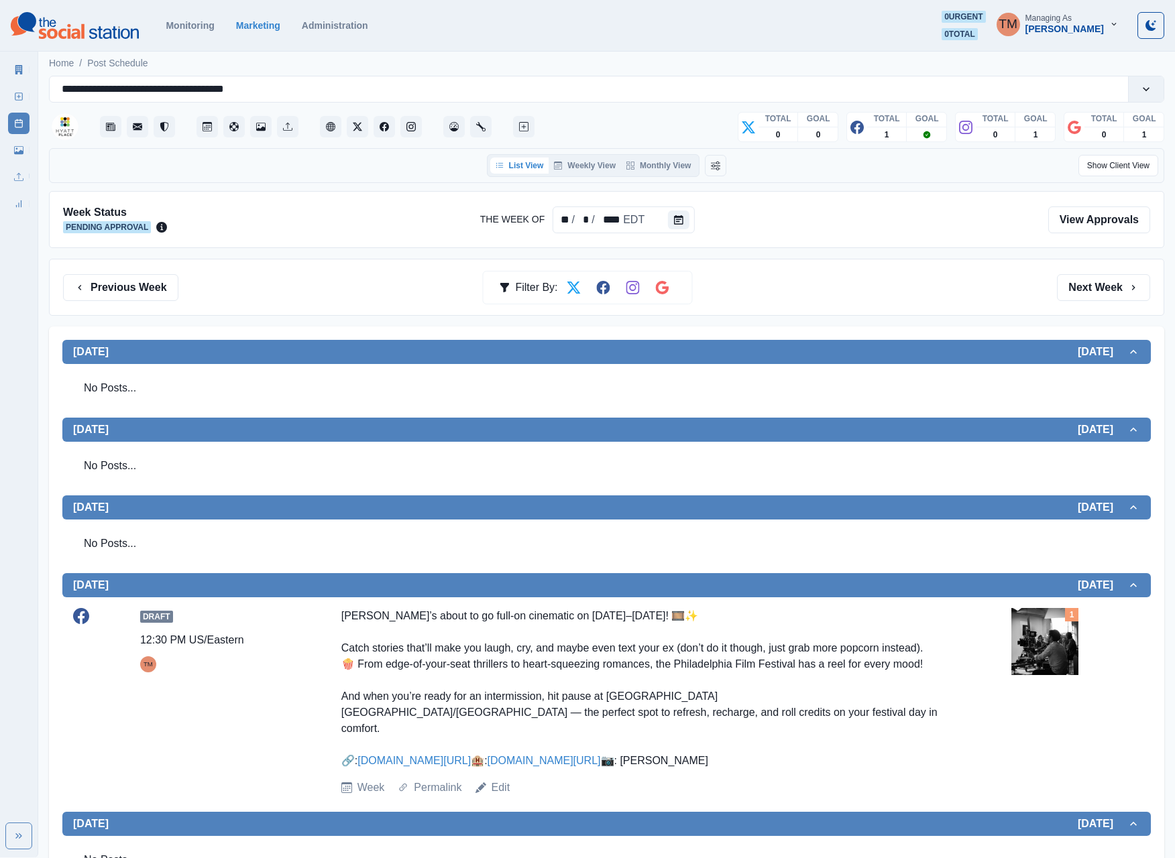
click at [1098, 294] on button "Next Week" at bounding box center [1103, 287] width 93 height 27
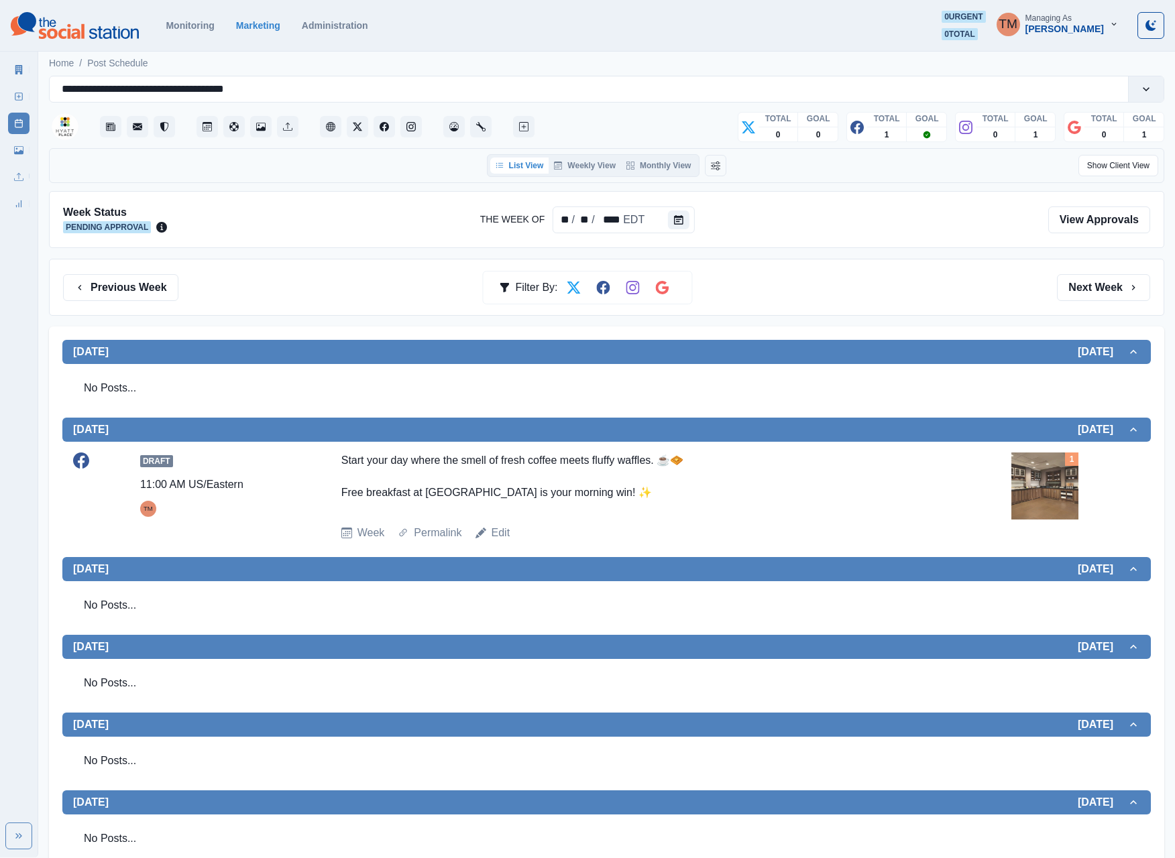
click at [1098, 294] on button "Next Week" at bounding box center [1103, 287] width 93 height 27
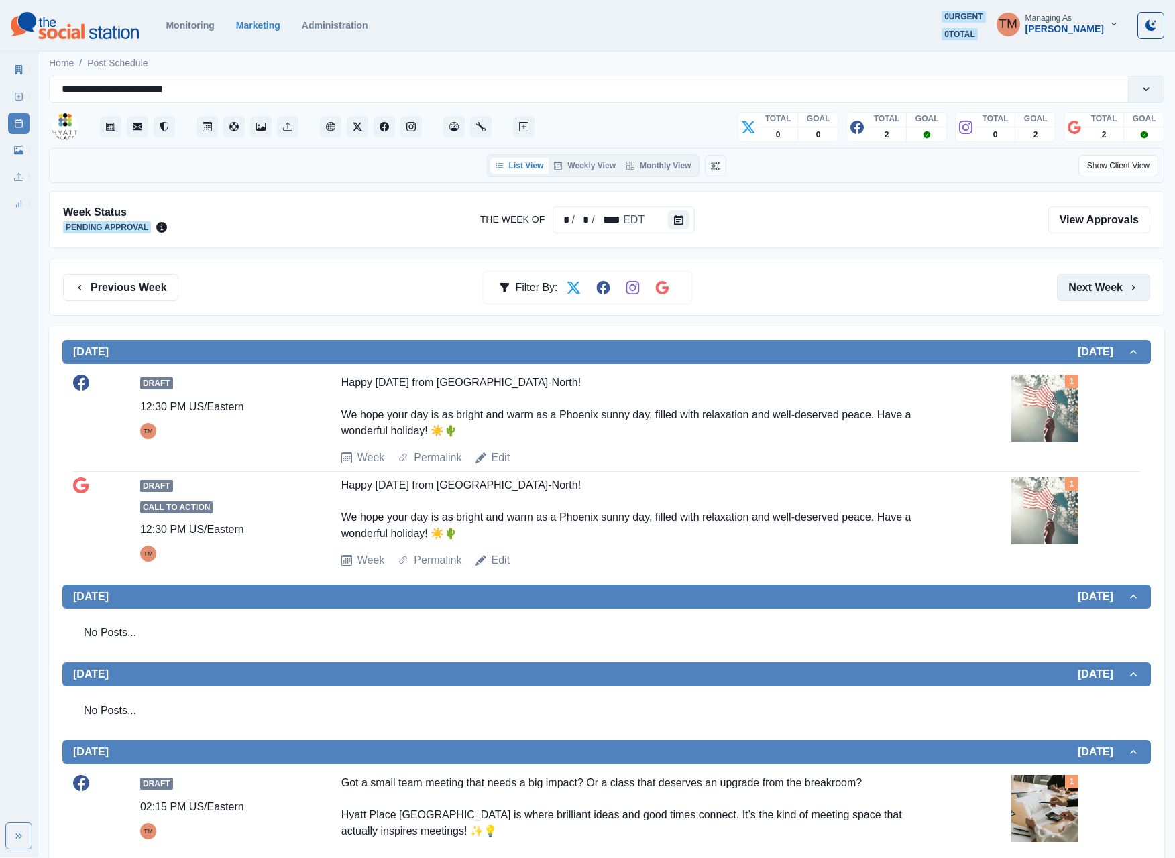
click at [1105, 296] on button "Next Week" at bounding box center [1103, 287] width 93 height 27
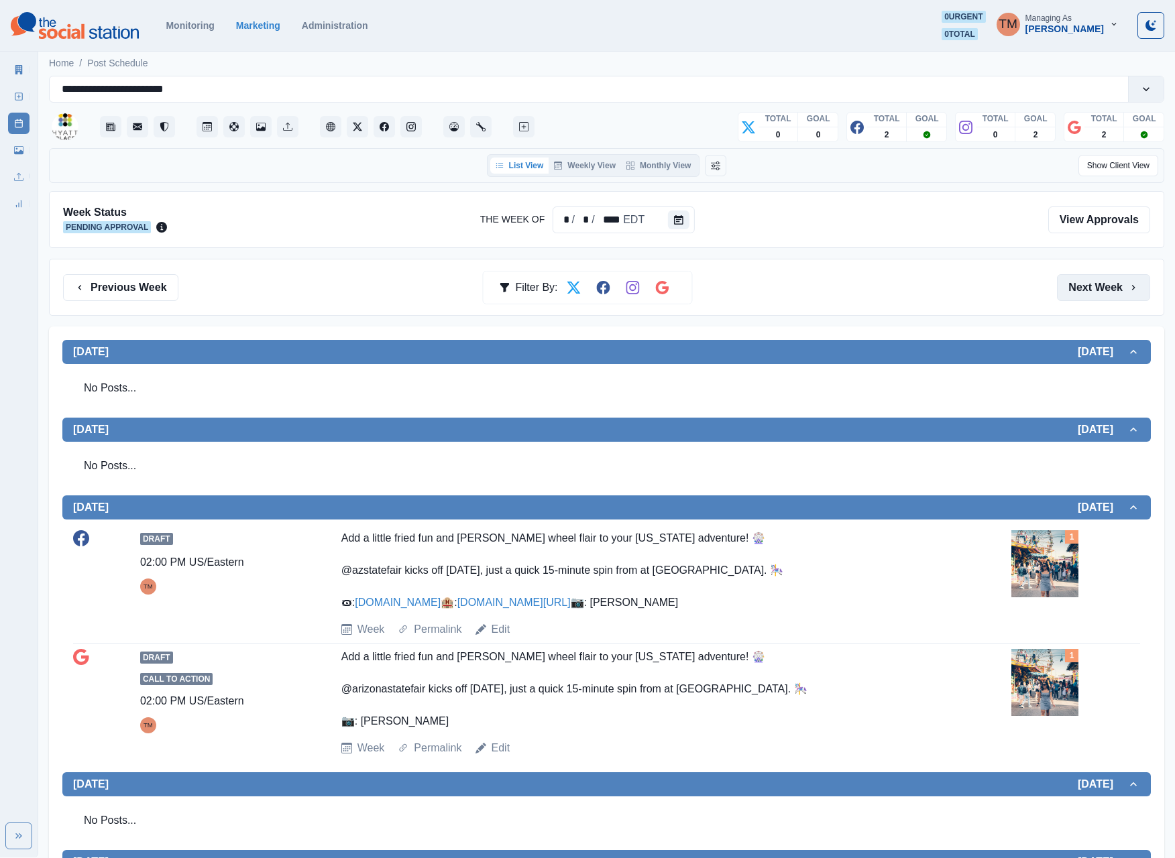
click at [1105, 296] on button "Next Week" at bounding box center [1103, 287] width 93 height 27
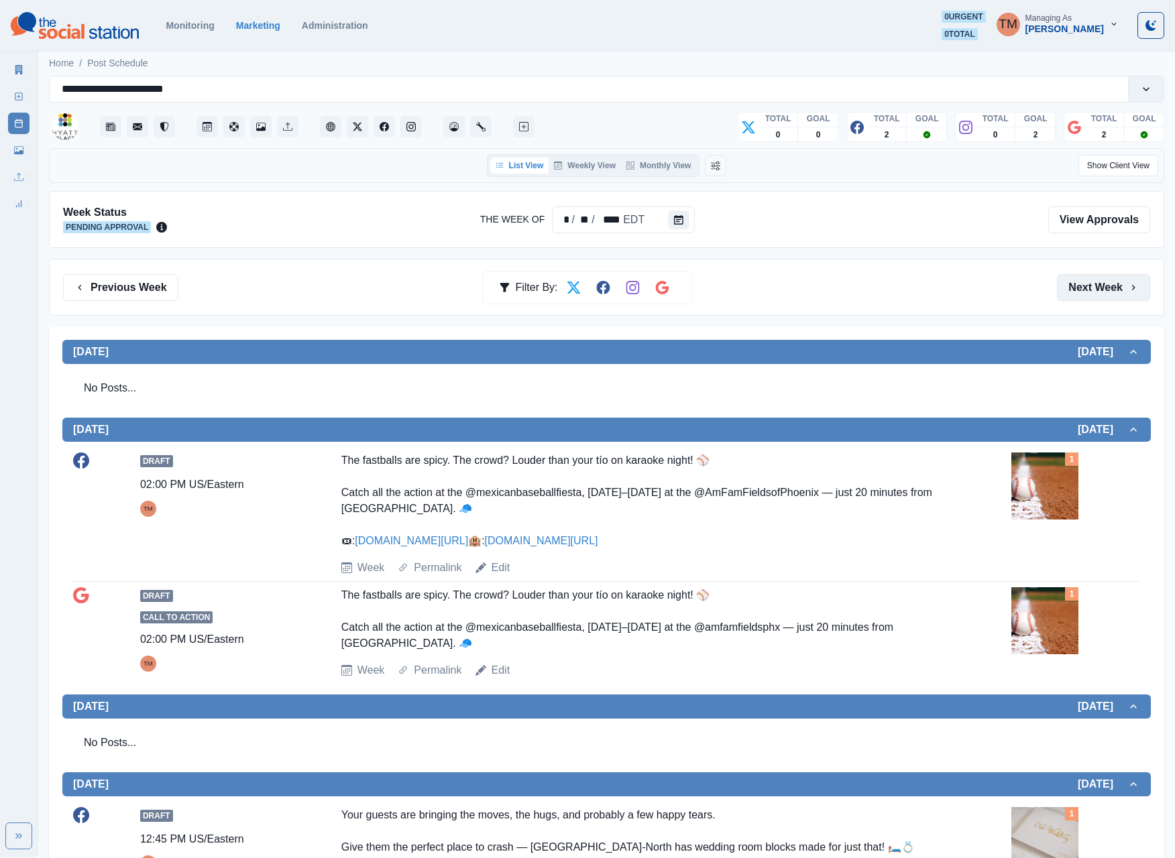
click at [1105, 296] on button "Next Week" at bounding box center [1103, 287] width 93 height 27
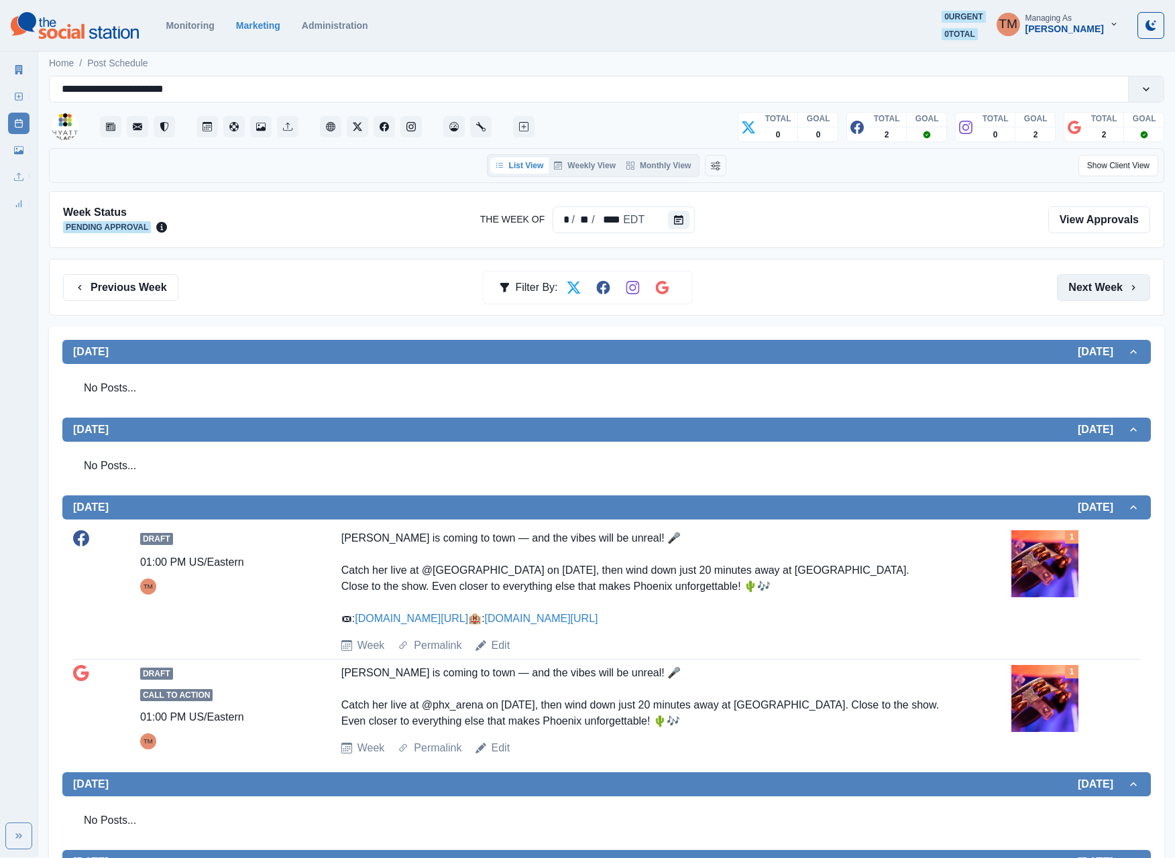
click at [1105, 296] on button "Next Week" at bounding box center [1103, 287] width 93 height 27
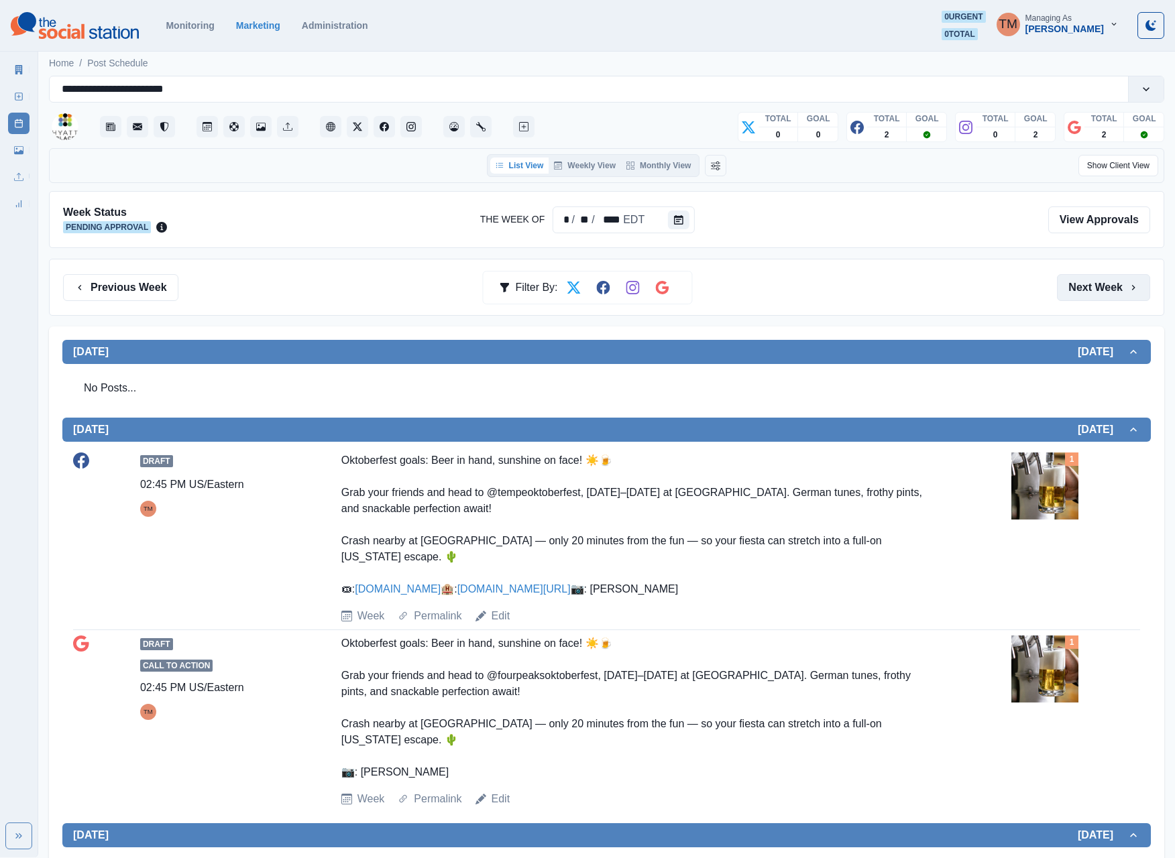
click at [1104, 296] on button "Next Week" at bounding box center [1103, 287] width 93 height 27
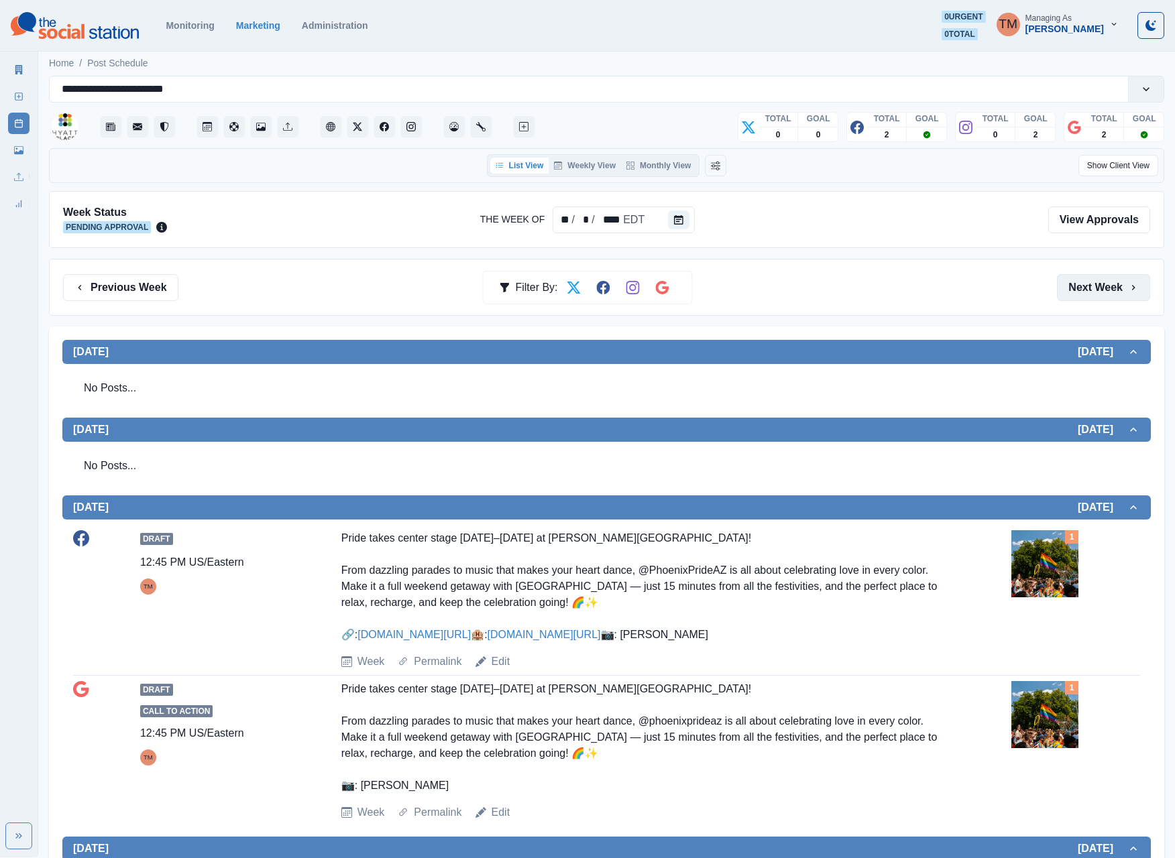
click at [1100, 294] on button "Next Week" at bounding box center [1103, 287] width 93 height 27
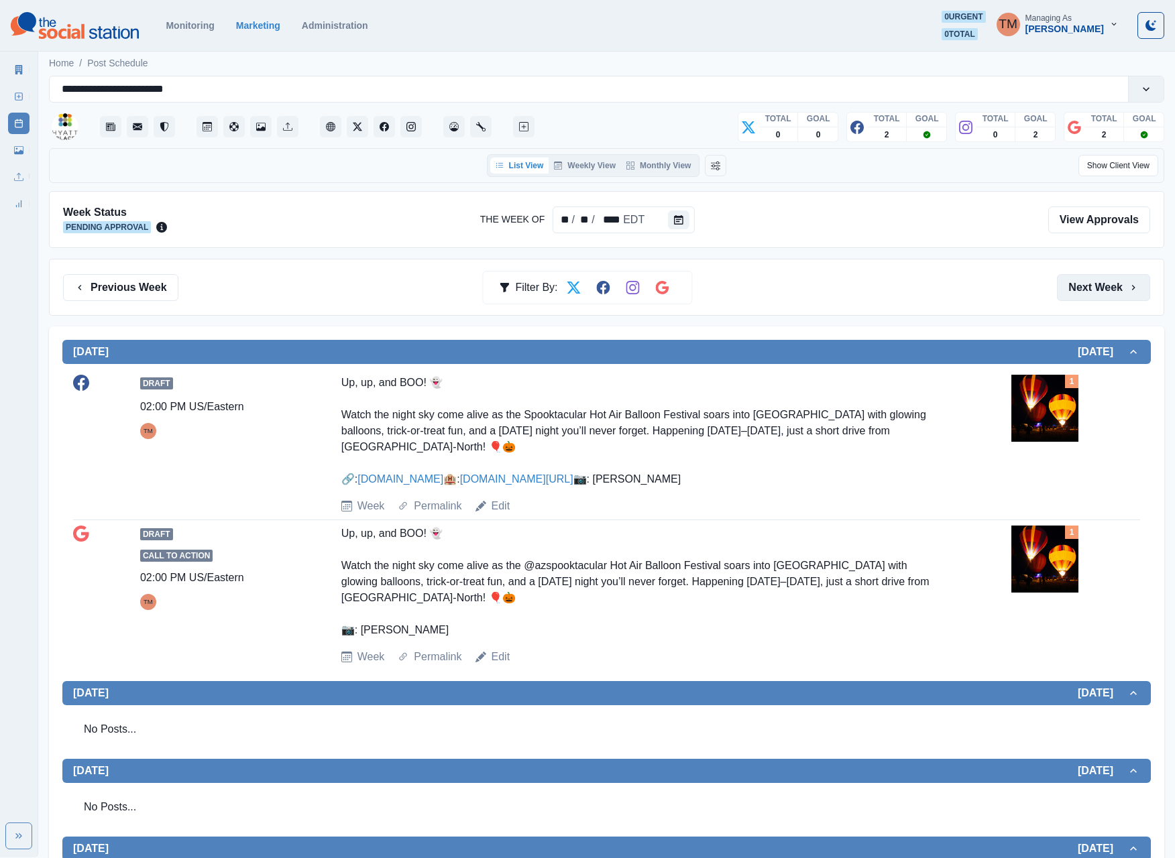
click at [1100, 294] on button "Next Week" at bounding box center [1103, 287] width 93 height 27
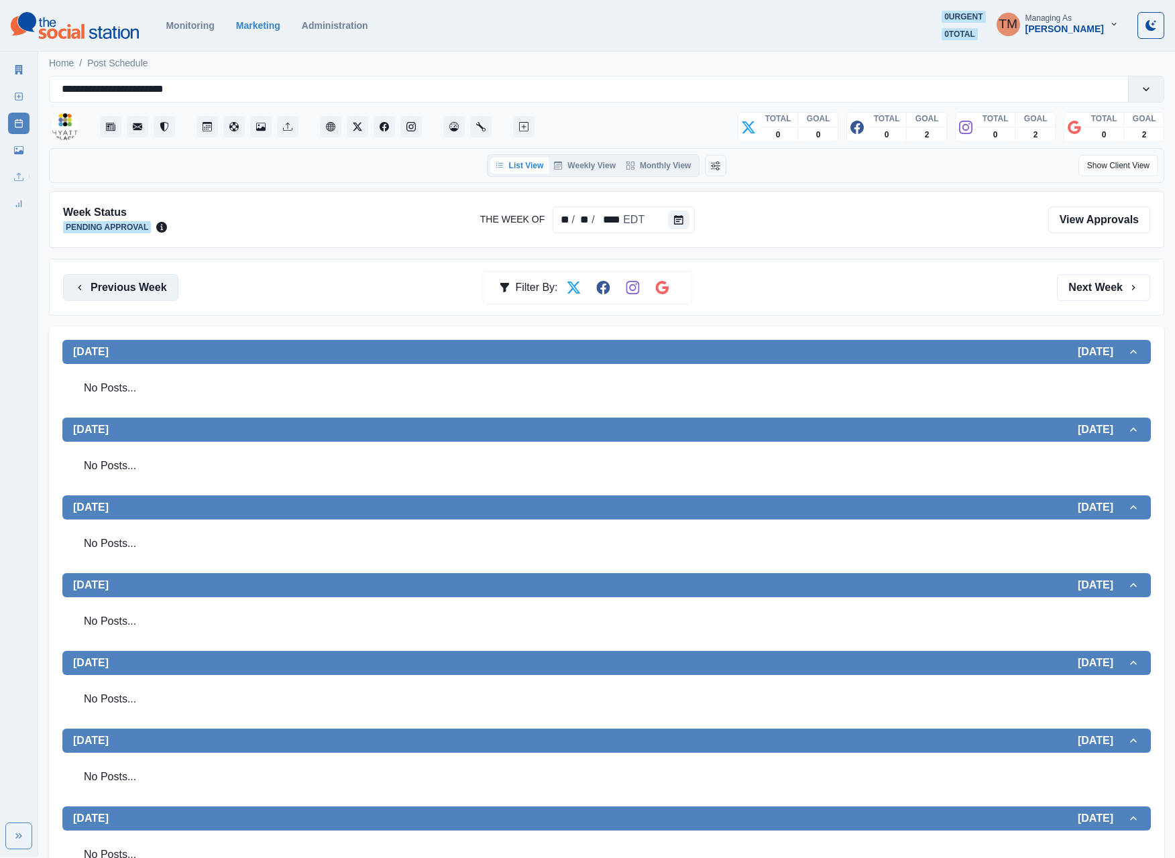
click at [105, 299] on button "Previous Week" at bounding box center [120, 287] width 115 height 27
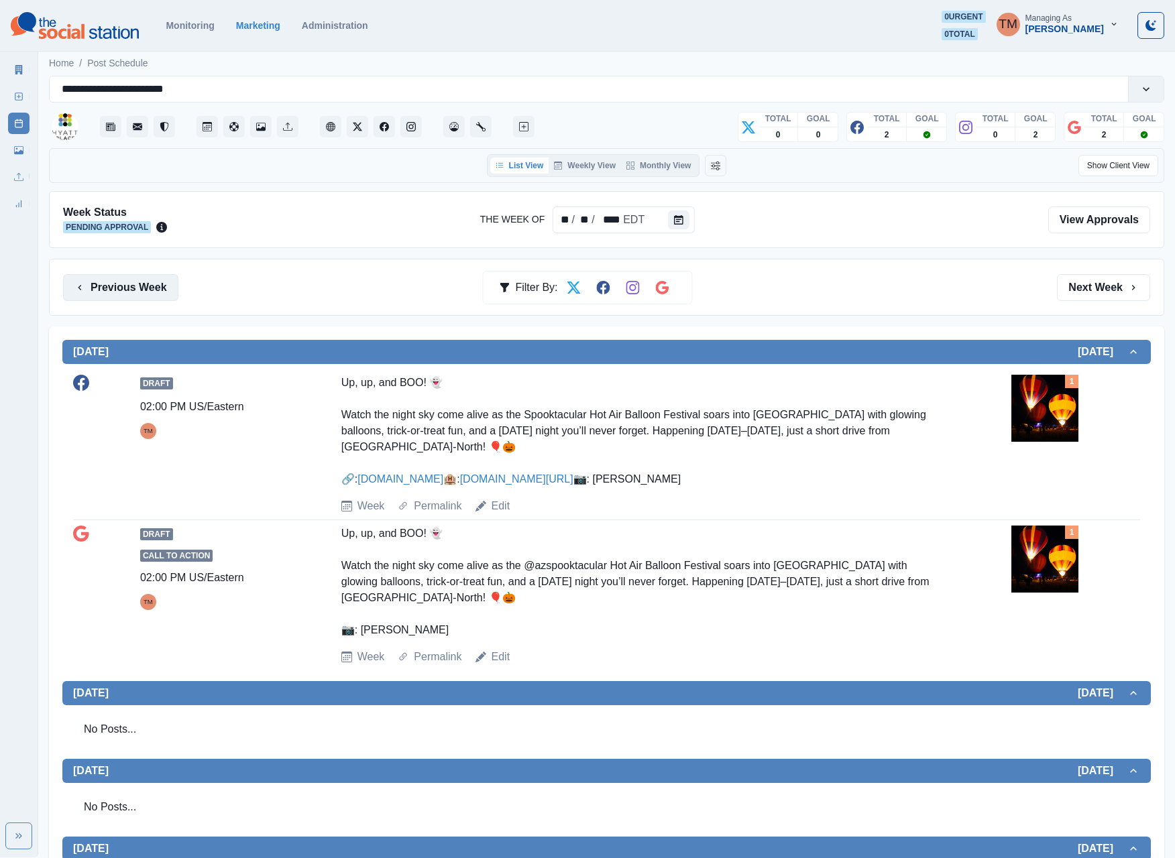
click at [105, 299] on button "Previous Week" at bounding box center [120, 287] width 115 height 27
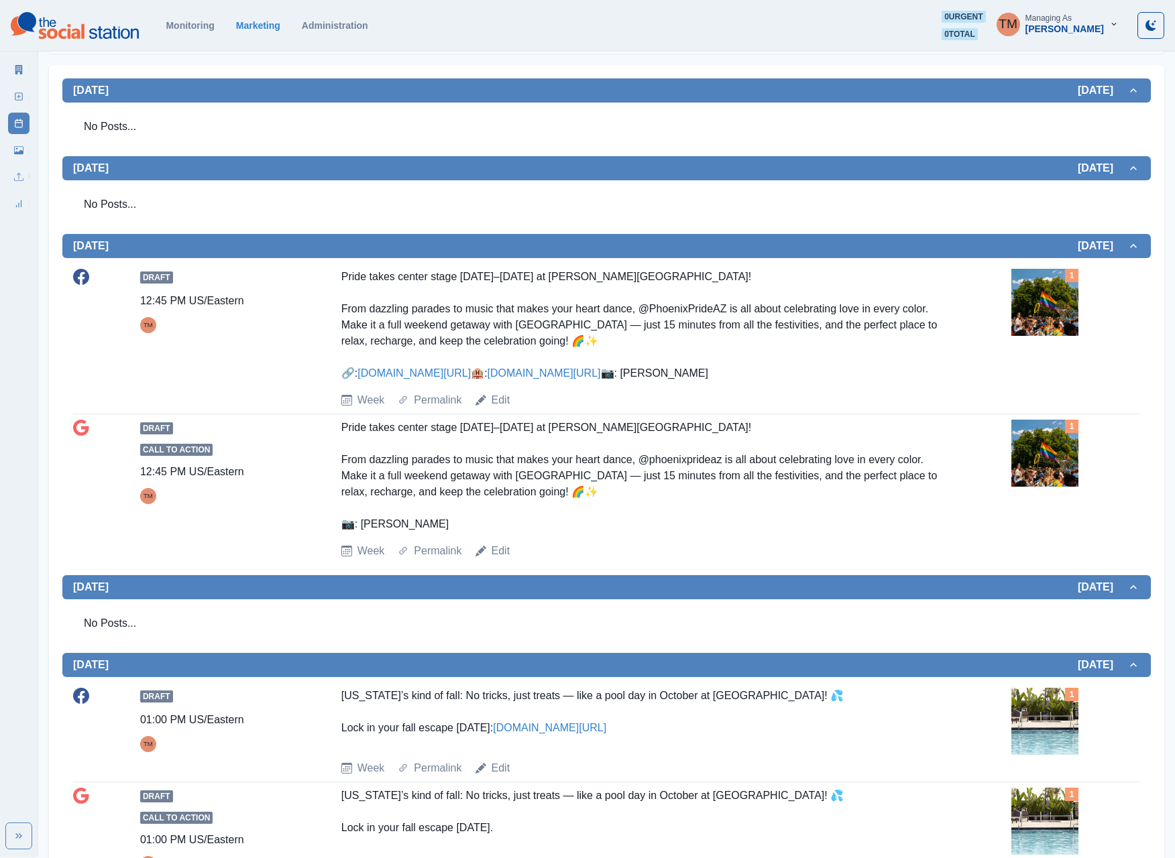
scroll to position [268, 0]
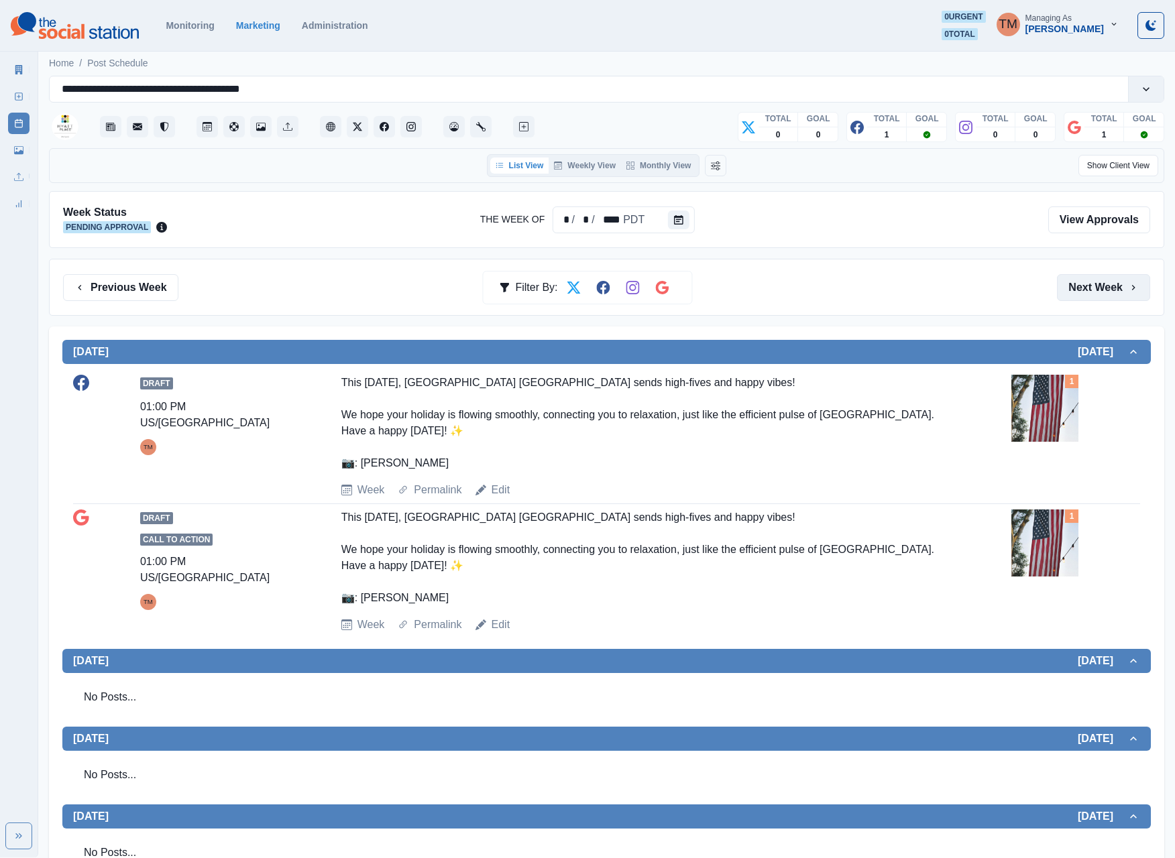
click at [1082, 288] on button "Next Week" at bounding box center [1103, 287] width 93 height 27
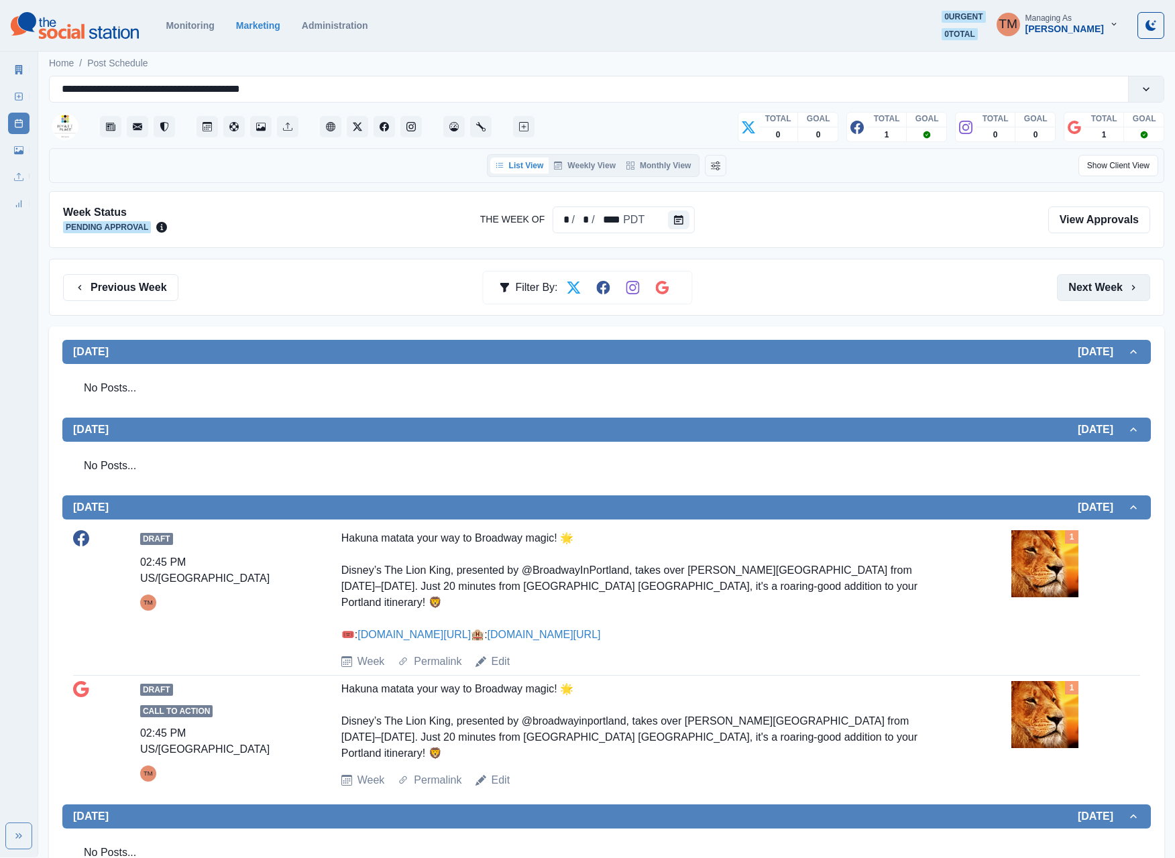
click at [1088, 295] on button "Next Week" at bounding box center [1103, 287] width 93 height 27
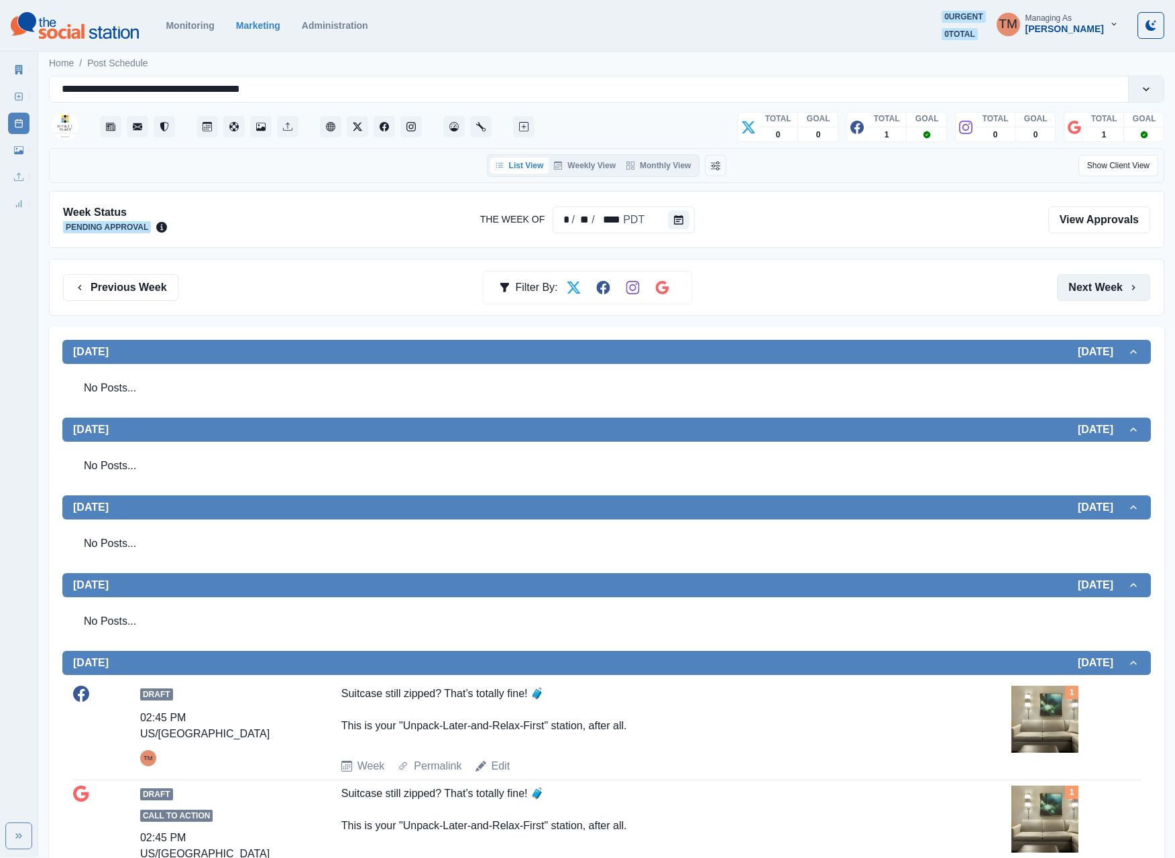
click at [1088, 296] on button "Next Week" at bounding box center [1103, 287] width 93 height 27
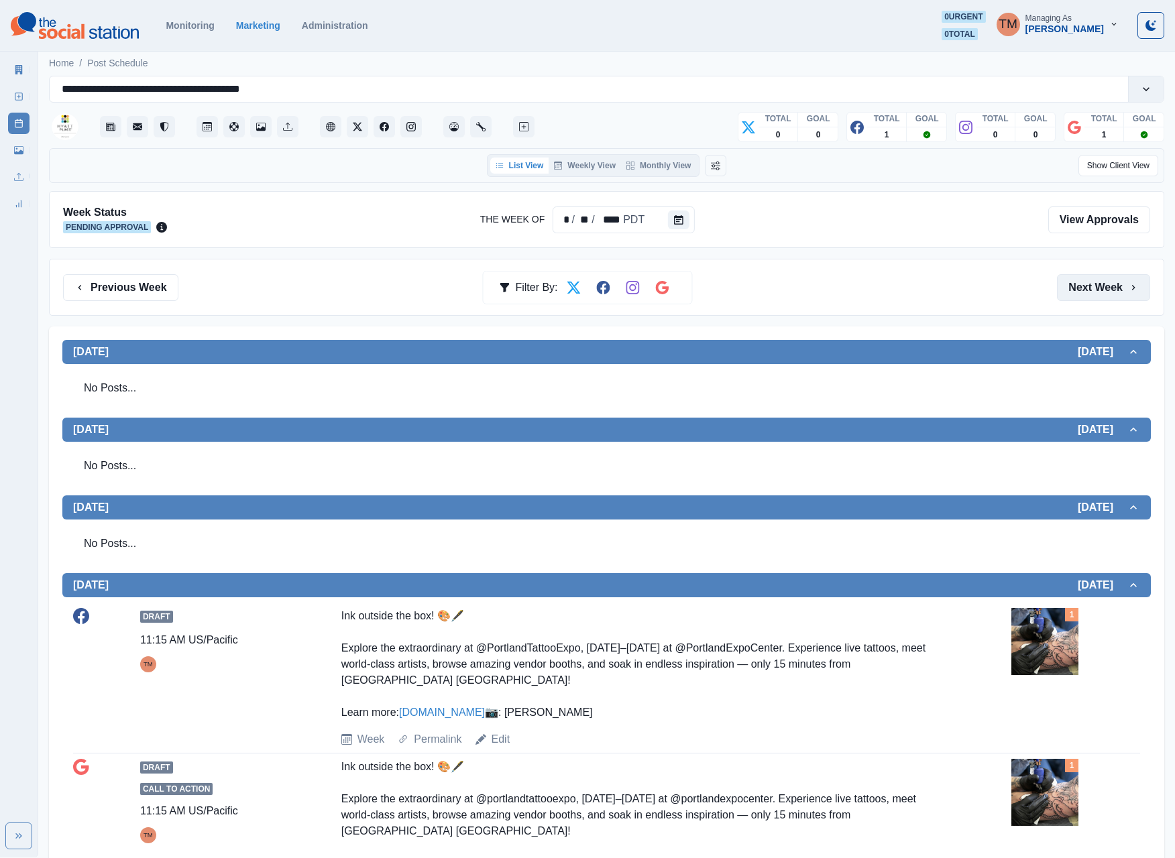
click at [1073, 298] on button "Next Week" at bounding box center [1103, 287] width 93 height 27
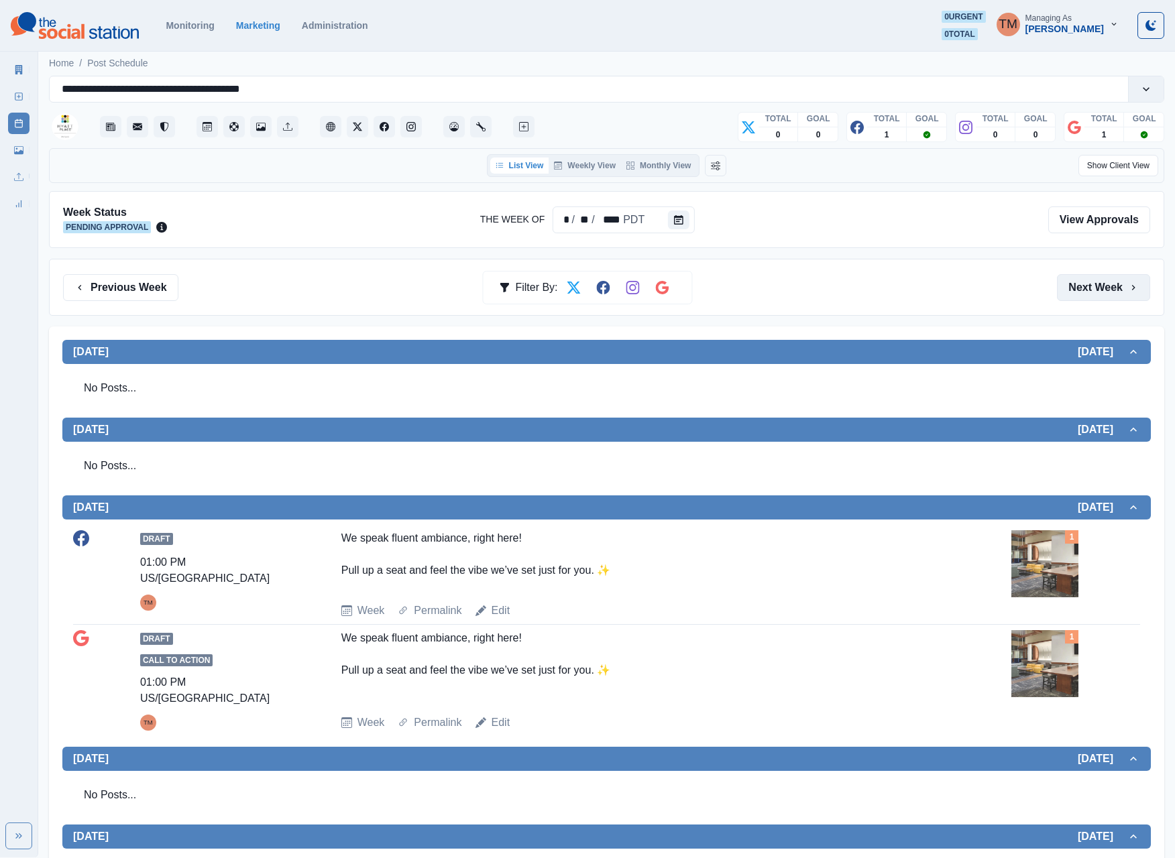
click at [1073, 298] on button "Next Week" at bounding box center [1103, 287] width 93 height 27
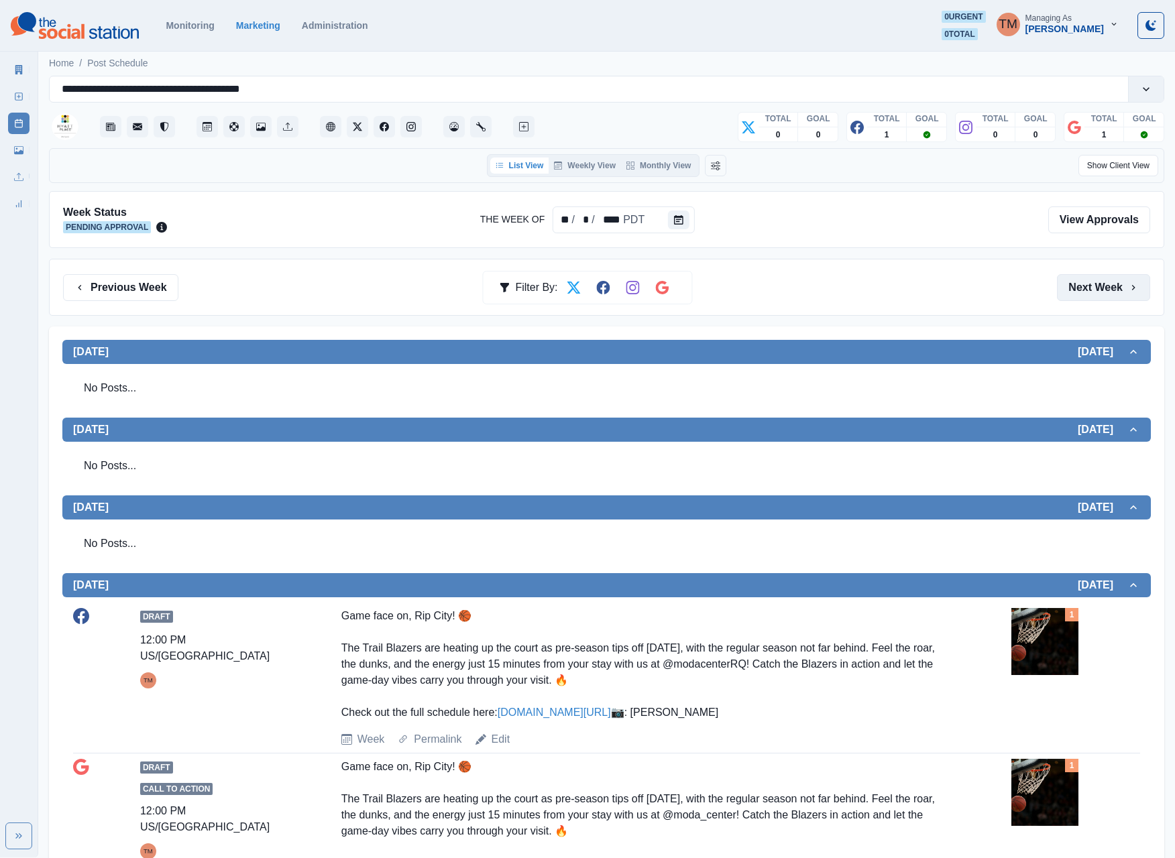
click at [1073, 298] on button "Next Week" at bounding box center [1103, 287] width 93 height 27
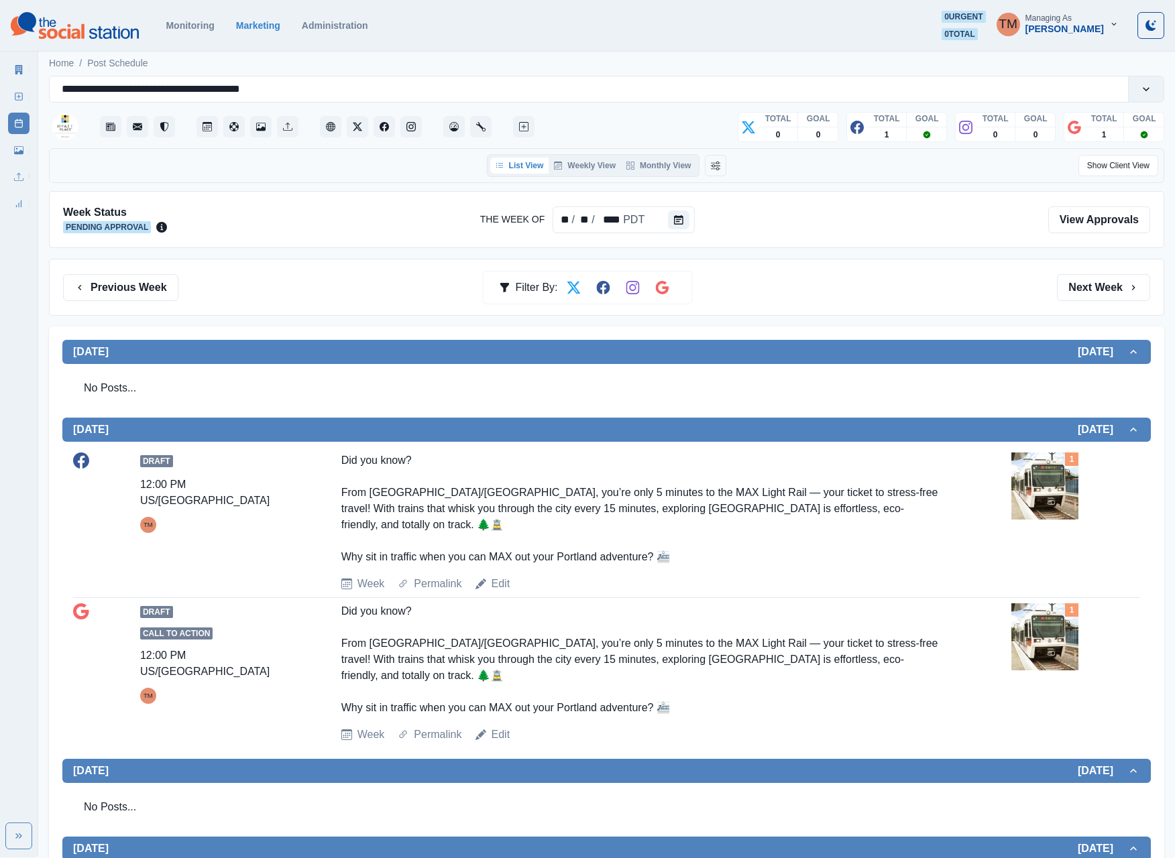
click at [1075, 304] on div "Previous Week Filter By: Next Week" at bounding box center [606, 287] width 1115 height 57
click at [1106, 294] on button "Next Week" at bounding box center [1103, 287] width 93 height 27
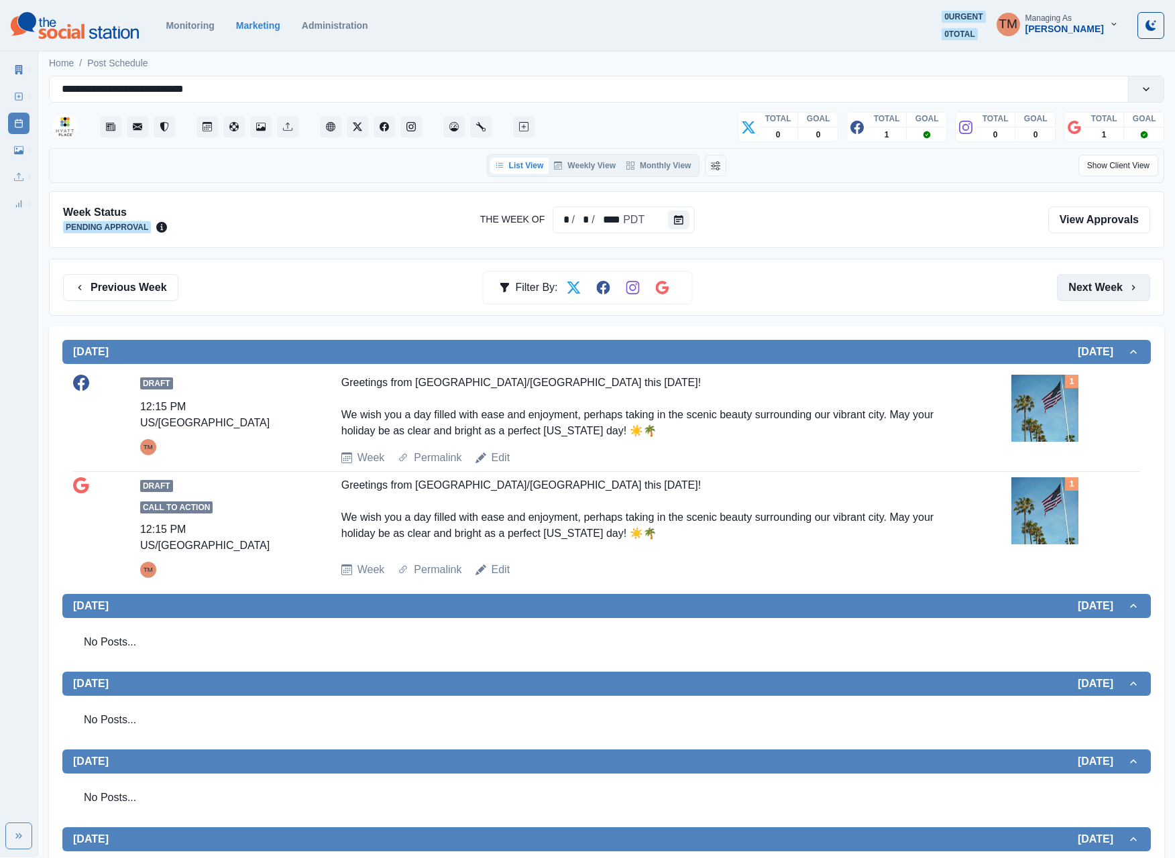
click at [1085, 291] on button "Next Week" at bounding box center [1103, 287] width 93 height 27
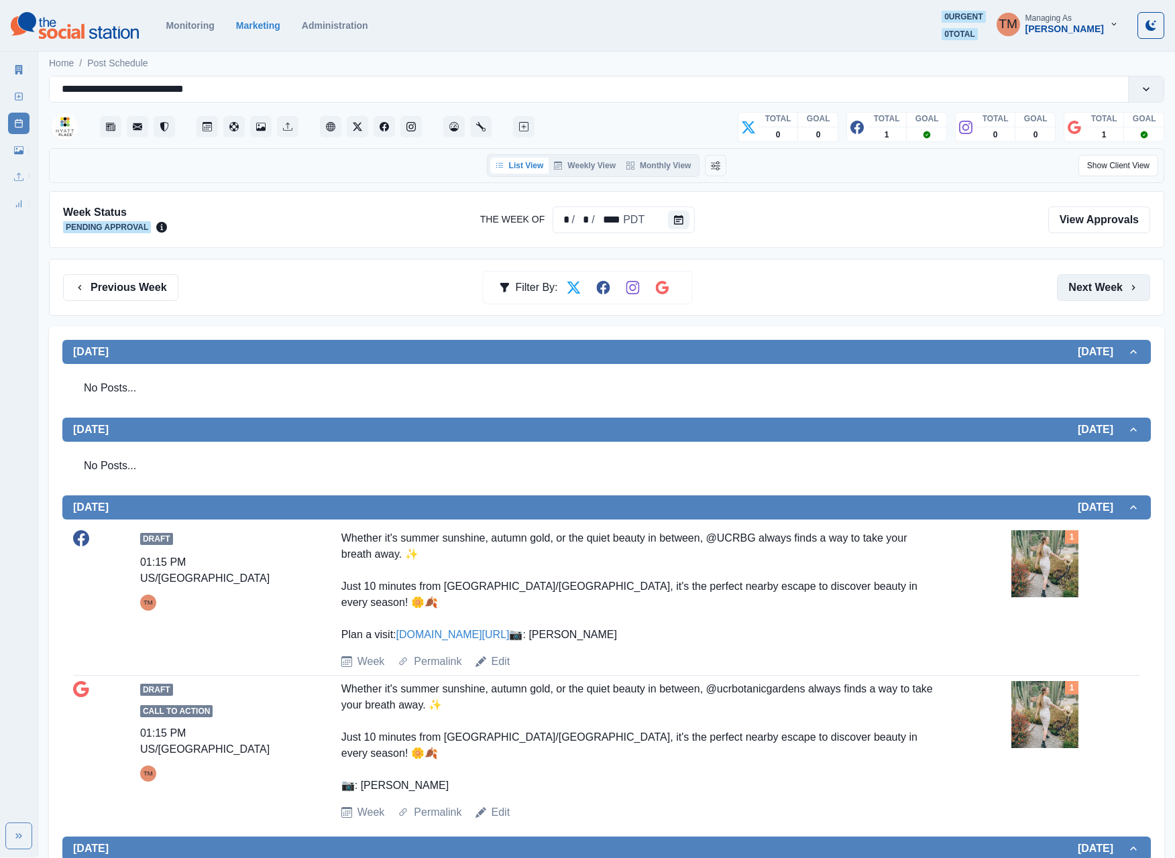
click at [1083, 291] on button "Next Week" at bounding box center [1103, 287] width 93 height 27
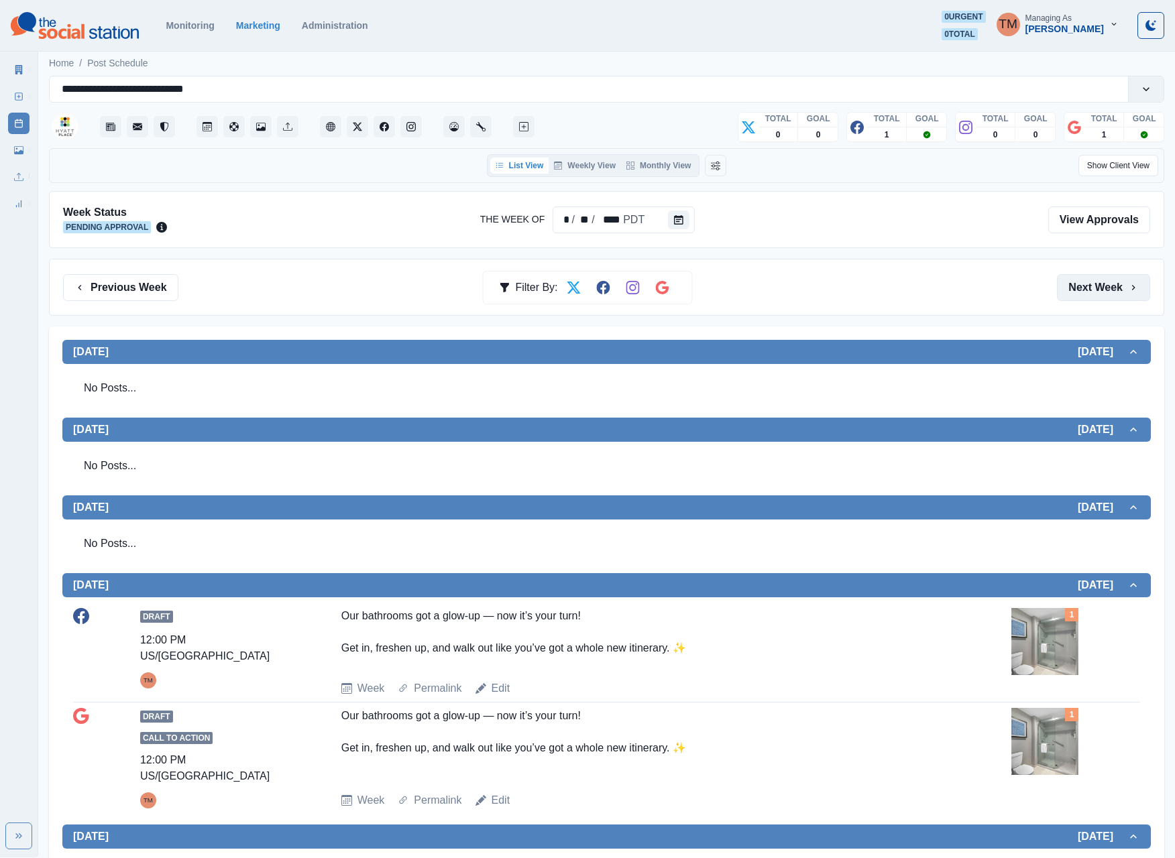
click at [1083, 291] on button "Next Week" at bounding box center [1103, 287] width 93 height 27
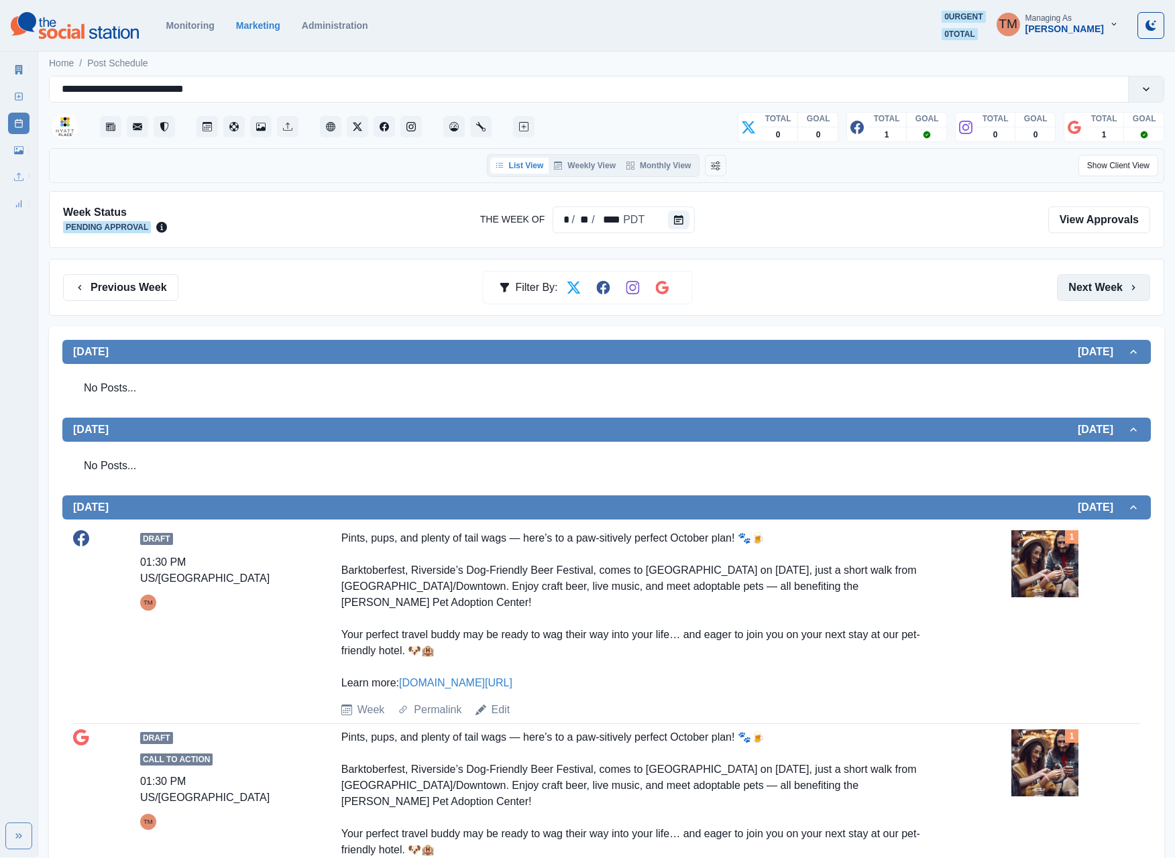
click at [1083, 291] on button "Next Week" at bounding box center [1103, 287] width 93 height 27
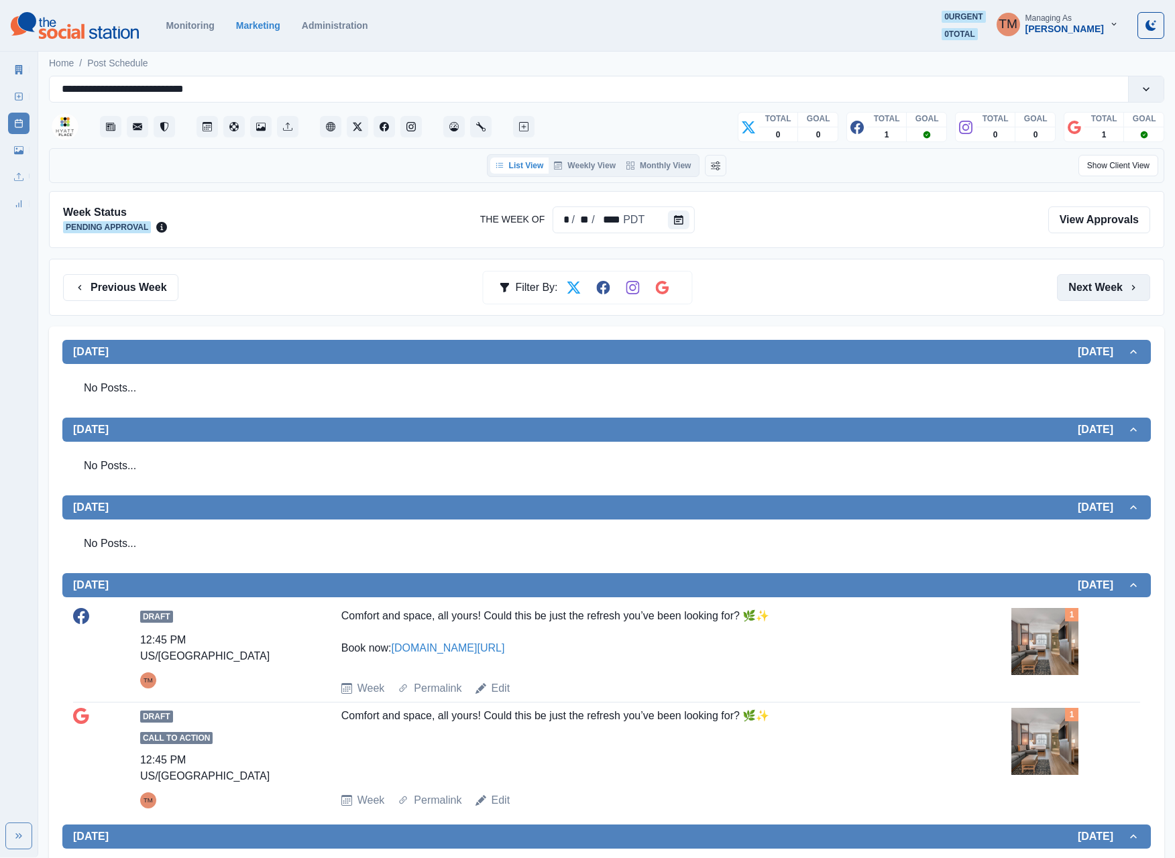
click at [1083, 291] on button "Next Week" at bounding box center [1103, 287] width 93 height 27
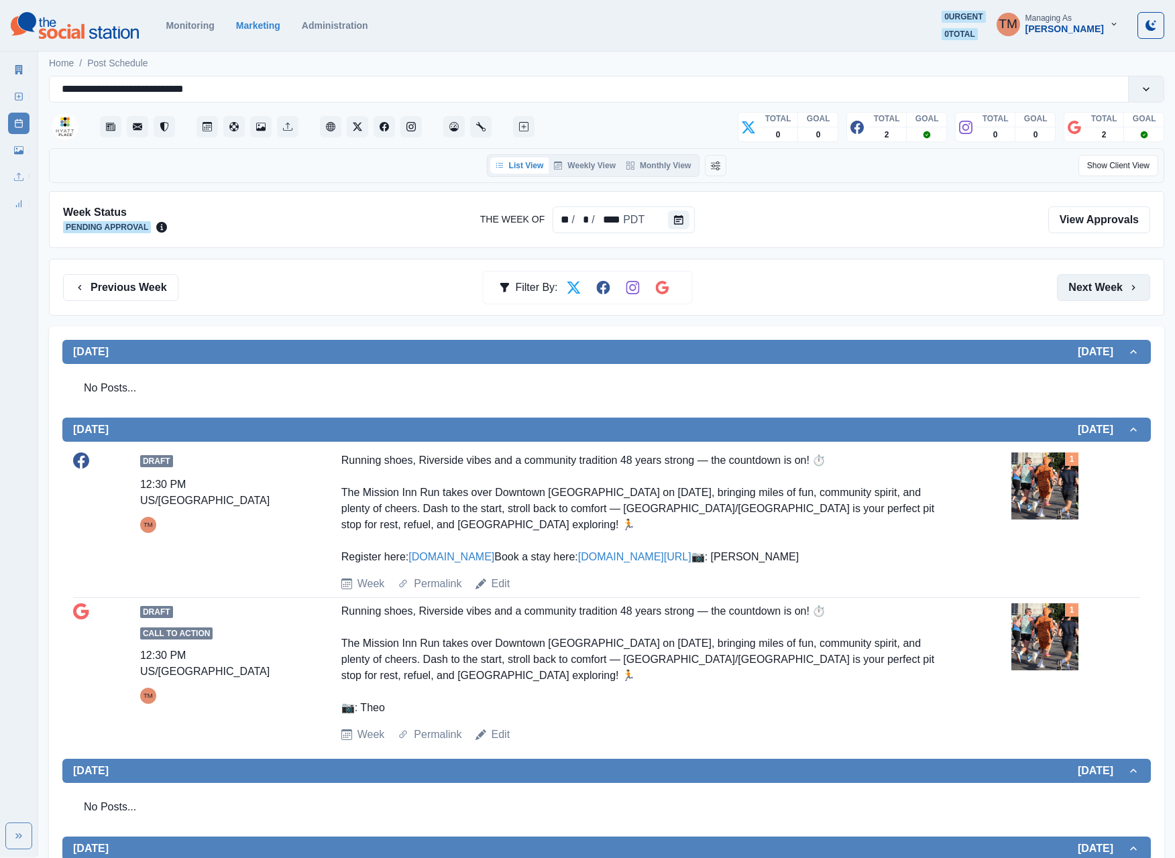
click at [1083, 291] on button "Next Week" at bounding box center [1103, 287] width 93 height 27
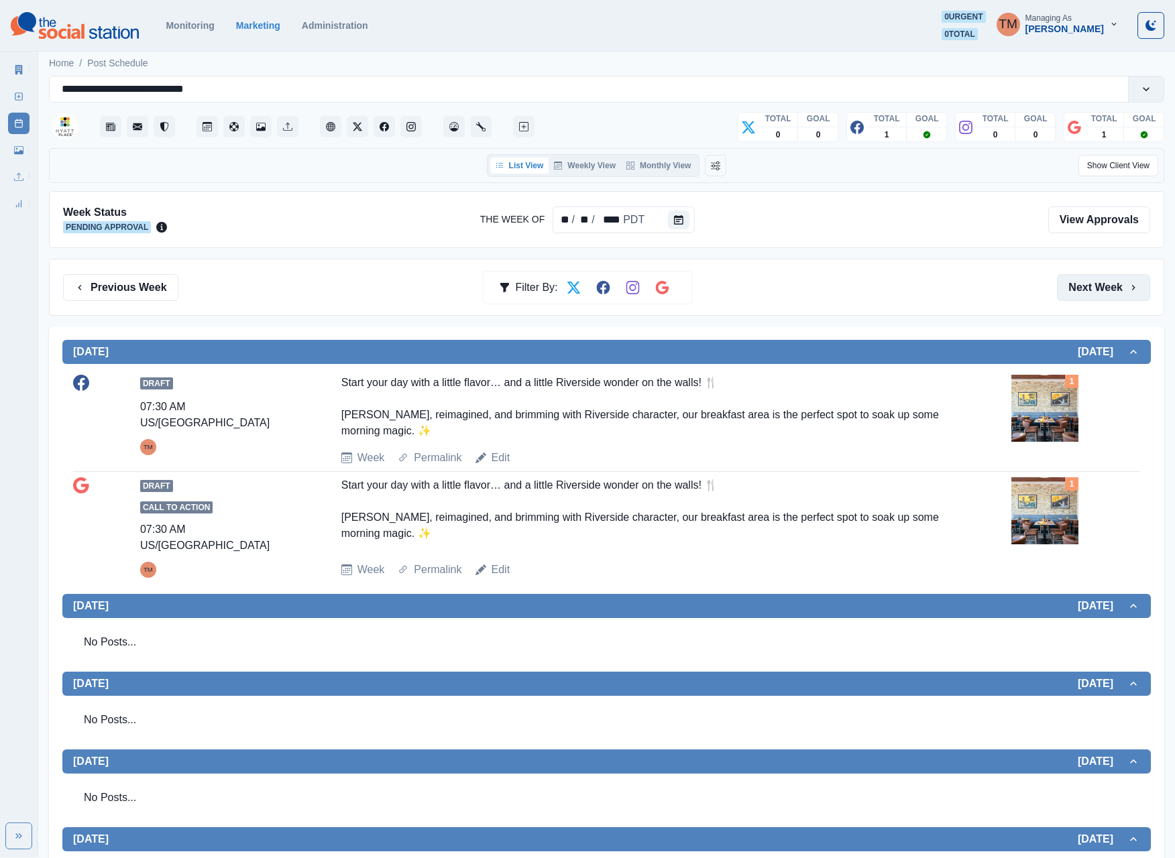
click at [1083, 291] on button "Next Week" at bounding box center [1103, 287] width 93 height 27
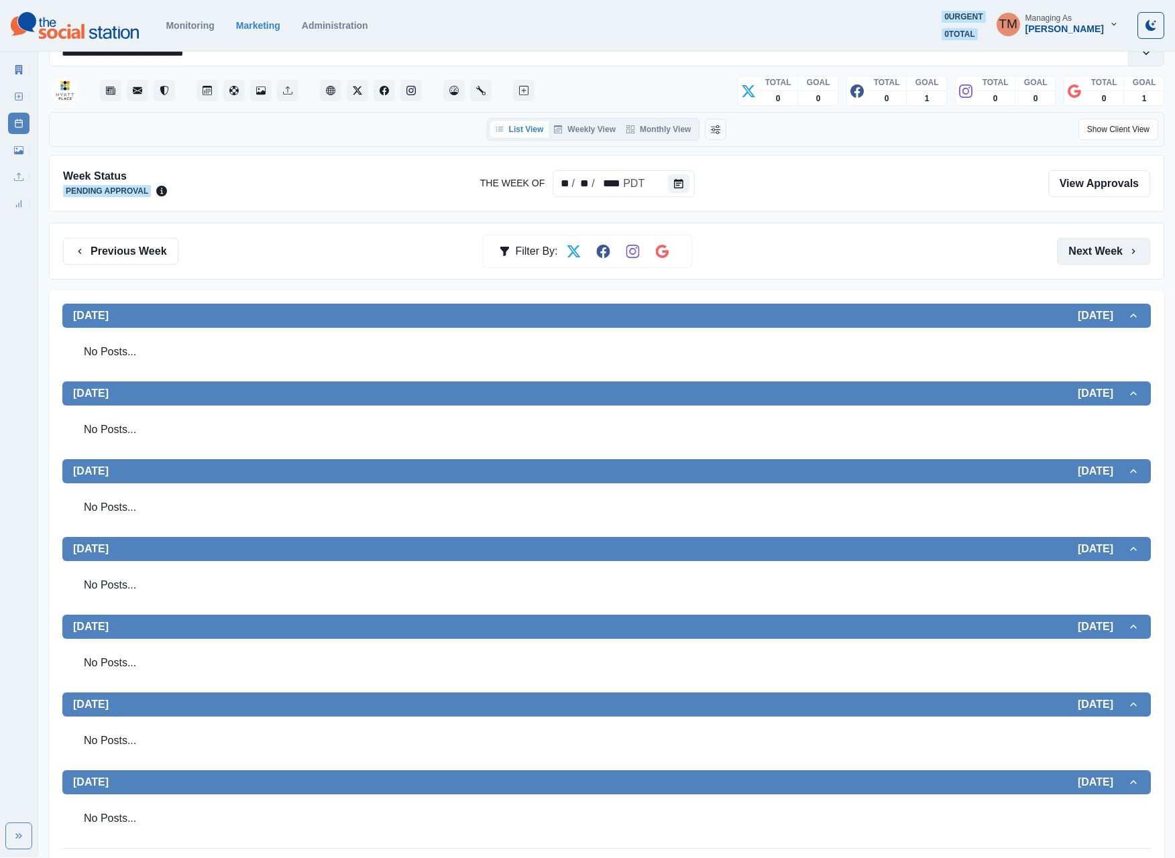
scroll to position [55, 0]
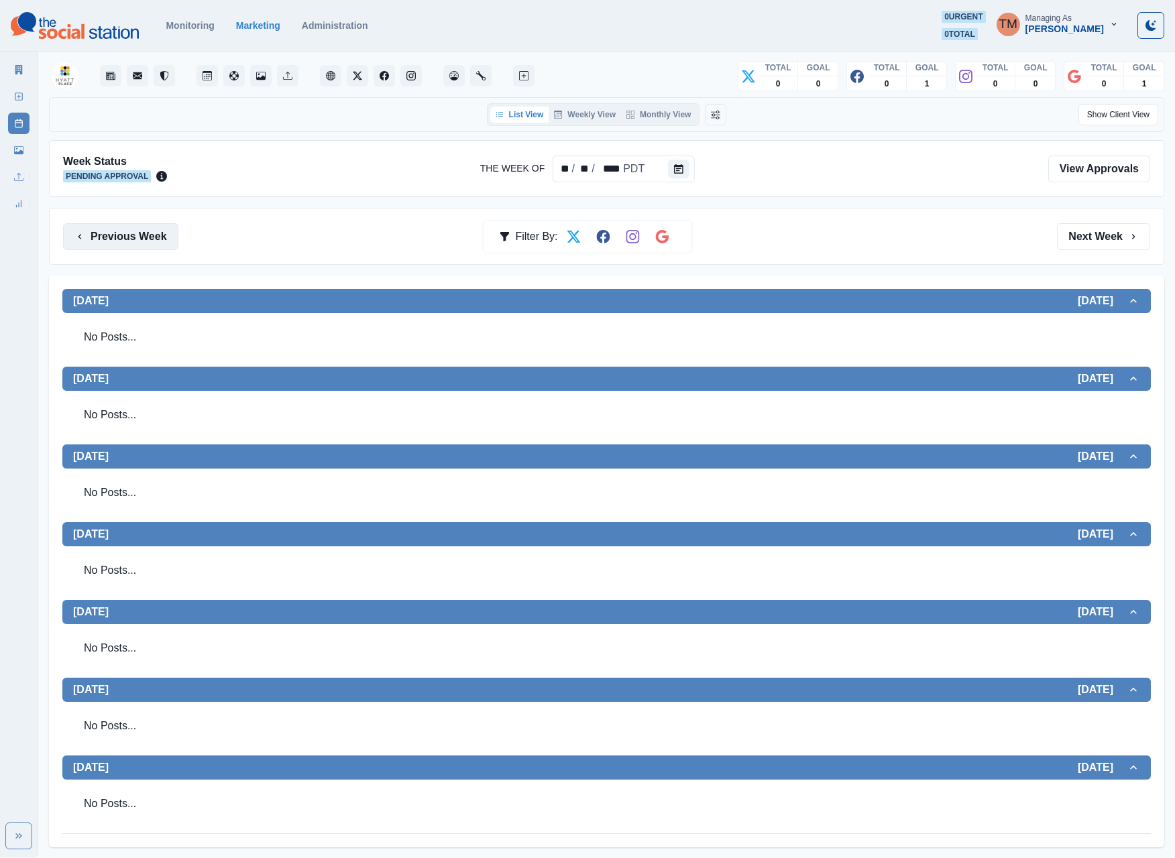
click at [142, 237] on button "Previous Week" at bounding box center [120, 236] width 115 height 27
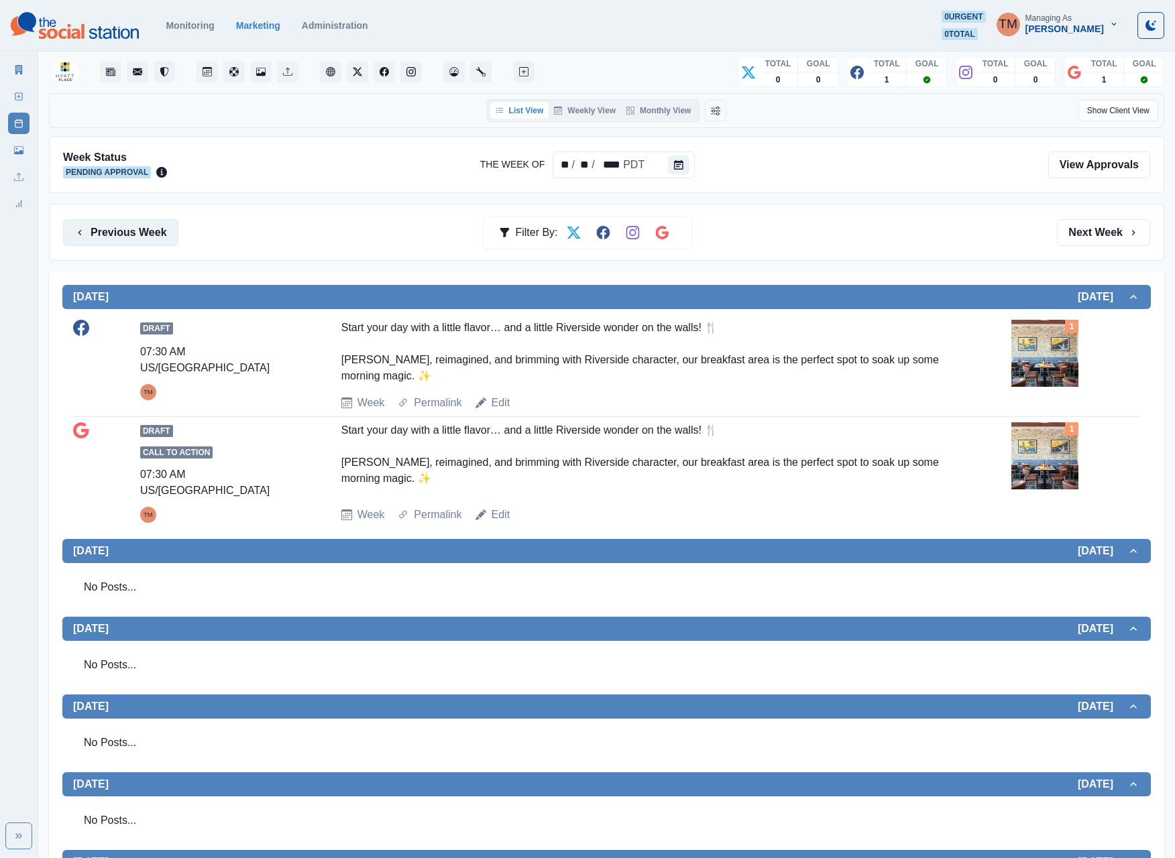
click at [142, 237] on button "Previous Week" at bounding box center [120, 232] width 115 height 27
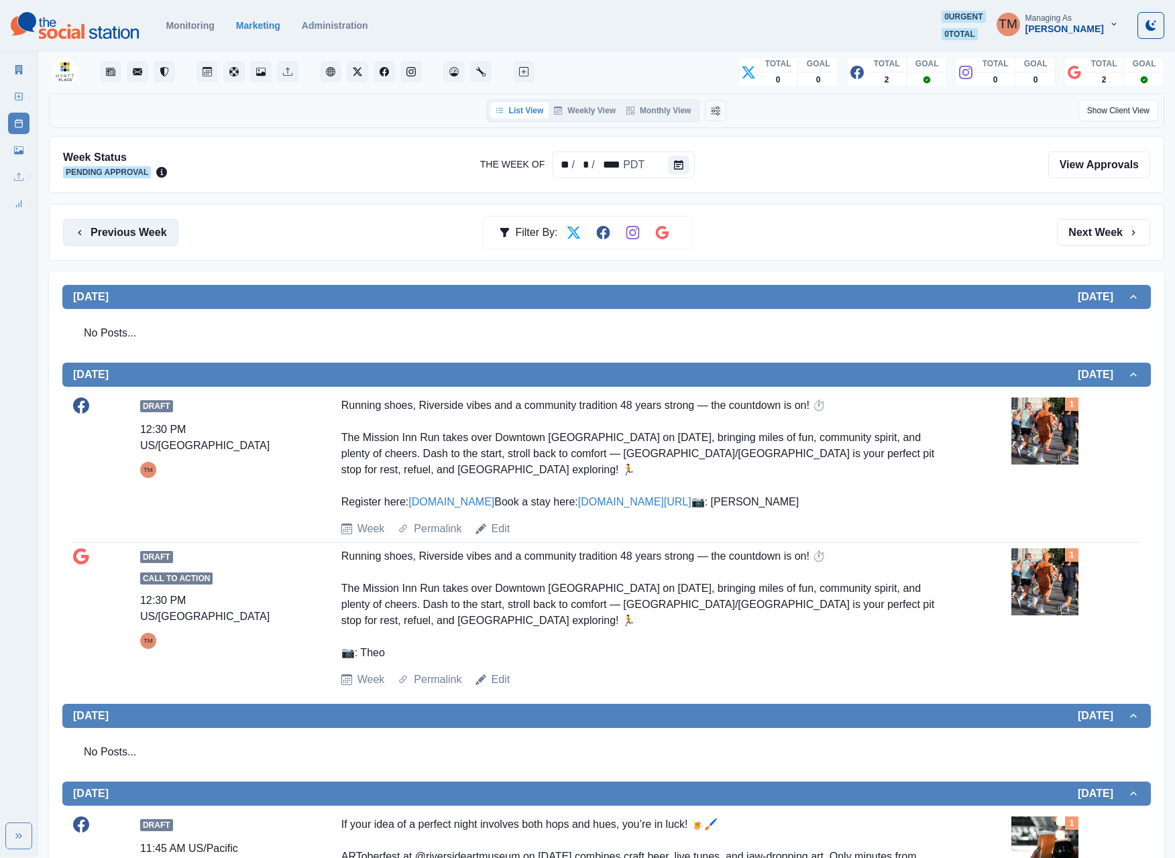
click at [142, 237] on button "Previous Week" at bounding box center [120, 232] width 115 height 27
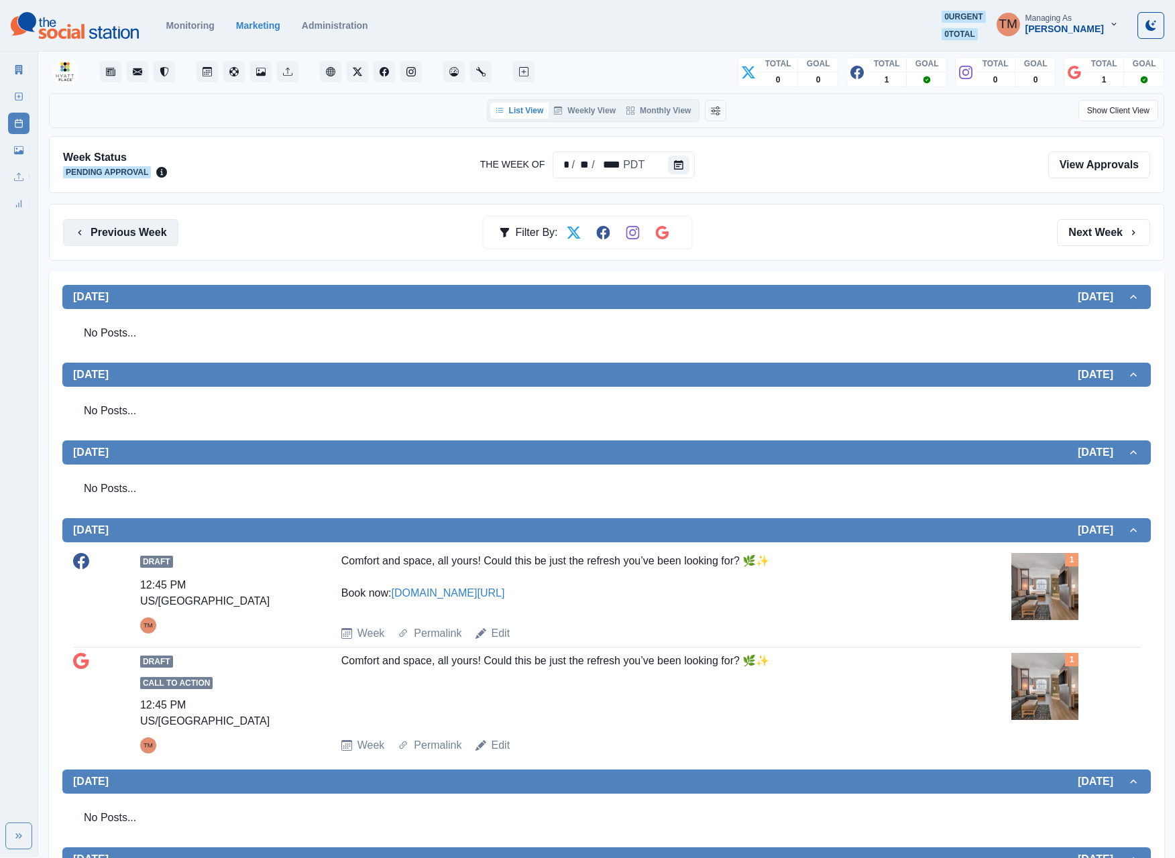
click at [142, 237] on button "Previous Week" at bounding box center [120, 232] width 115 height 27
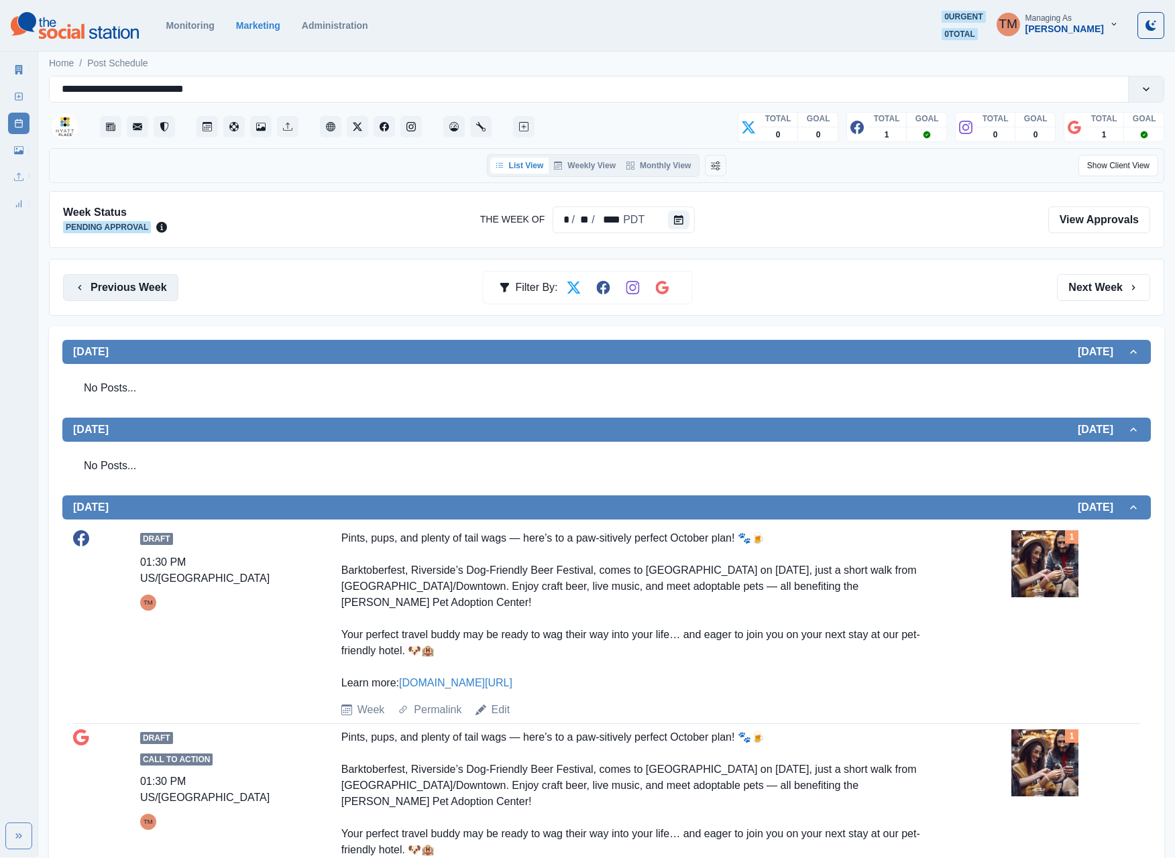
click at [141, 294] on button "Previous Week" at bounding box center [120, 287] width 115 height 27
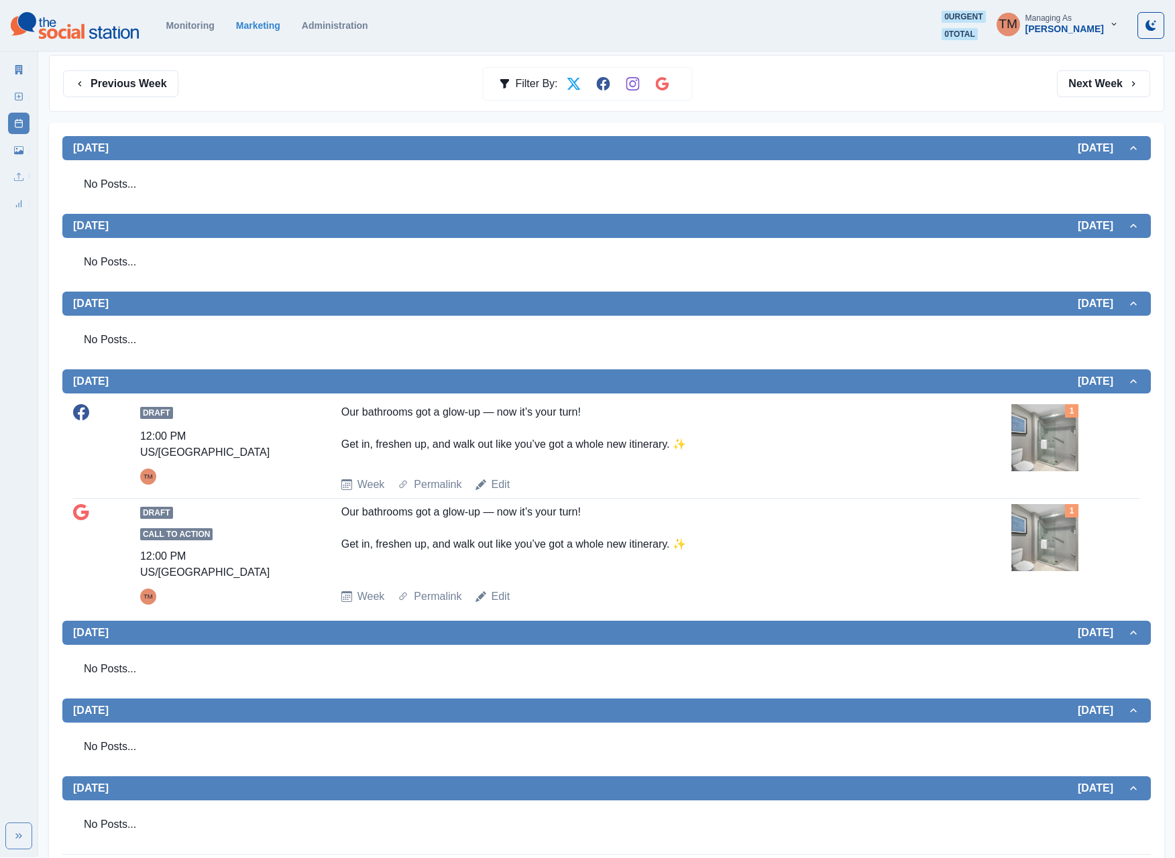
scroll to position [217, 0]
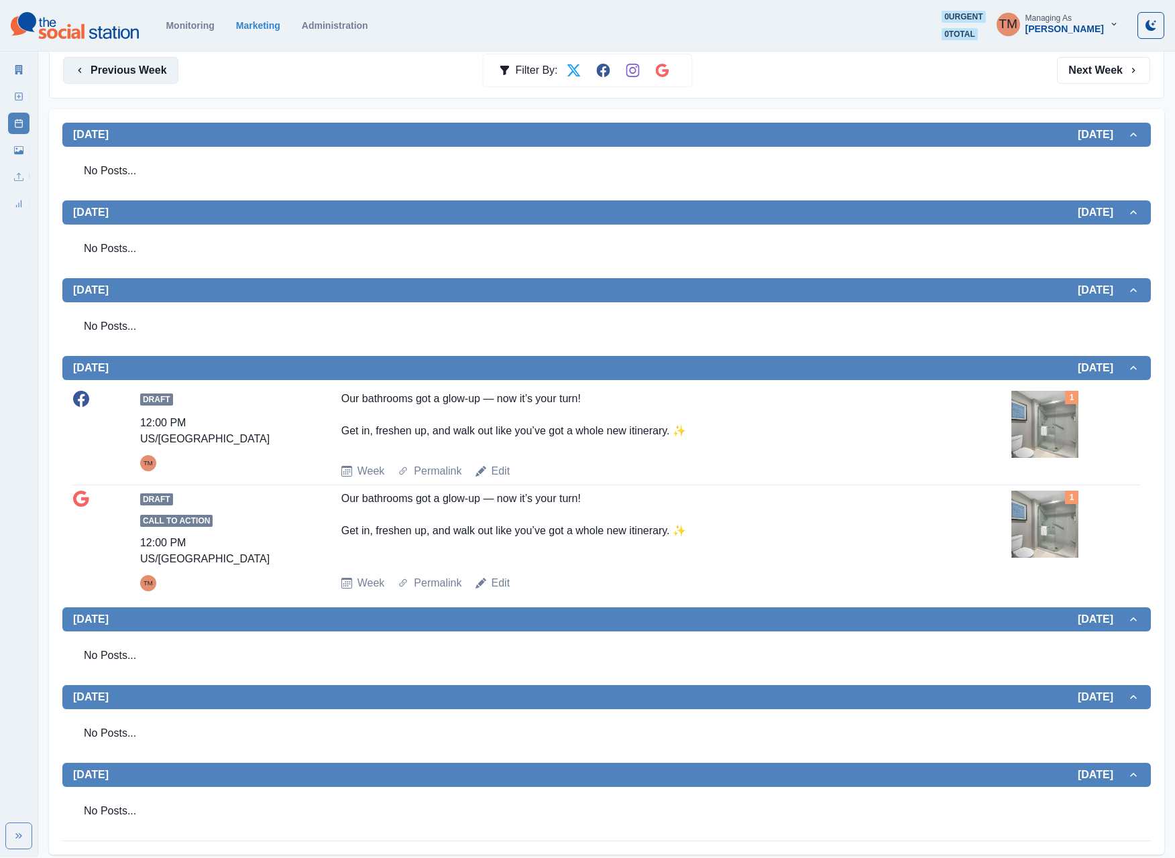
click at [115, 75] on button "Previous Week" at bounding box center [120, 70] width 115 height 27
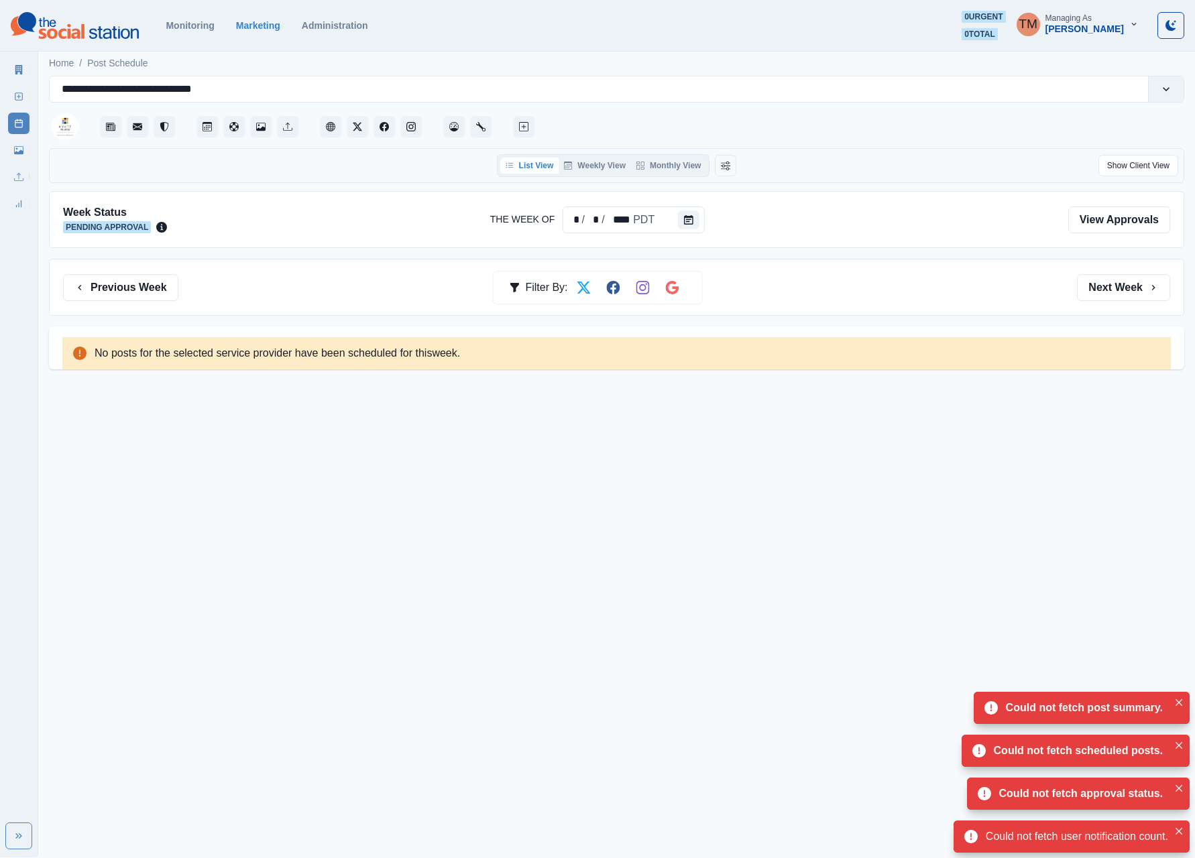
drag, startPoint x: 1097, startPoint y: 290, endPoint x: 255, endPoint y: 282, distance: 842.1
click at [1081, 288] on button "Next Week" at bounding box center [1123, 287] width 93 height 27
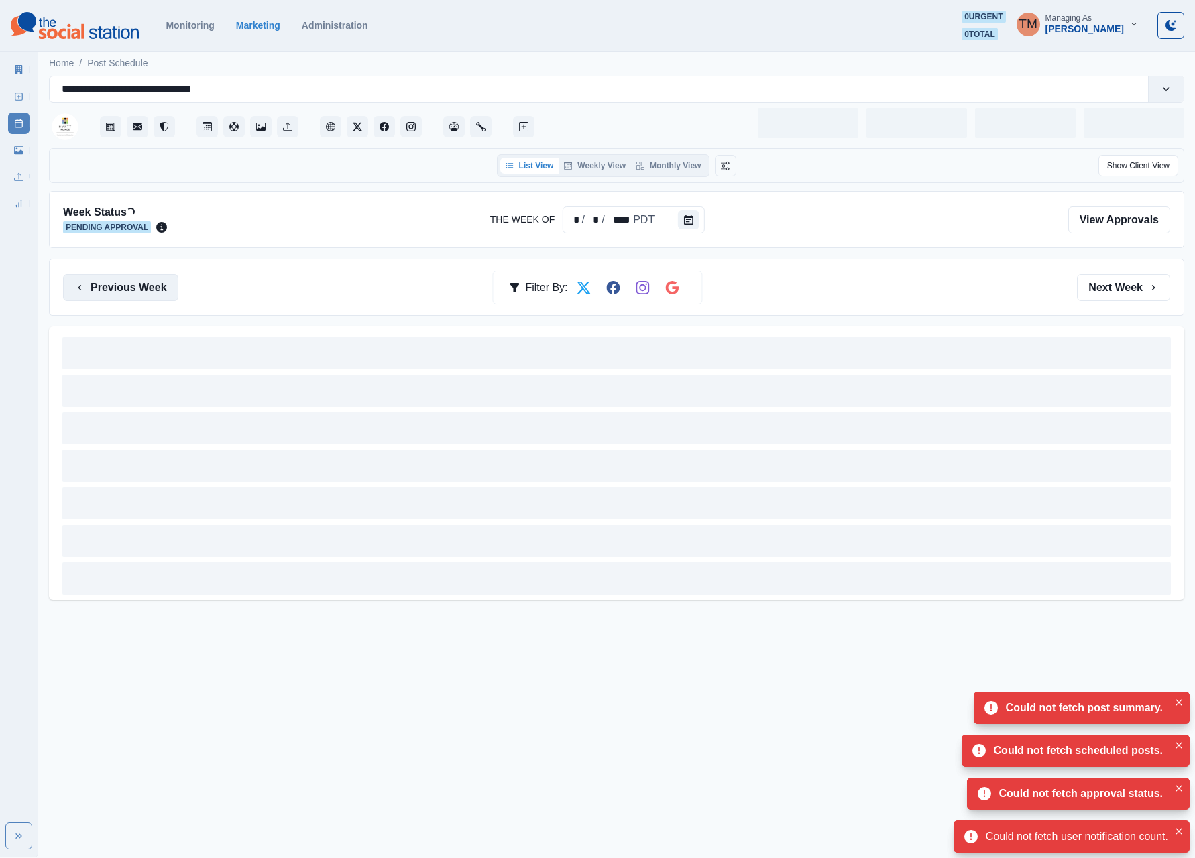
click at [114, 288] on button "Previous Week" at bounding box center [120, 287] width 115 height 27
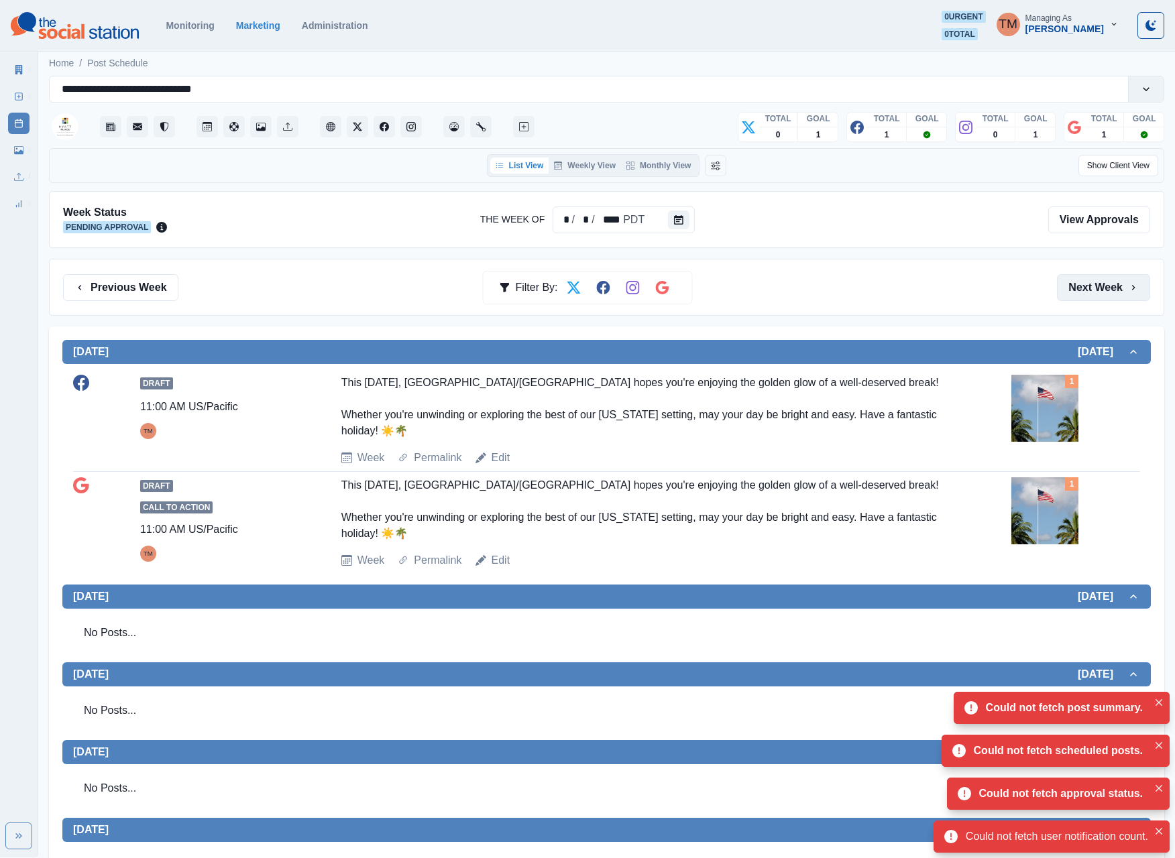
click at [1090, 291] on button "Next Week" at bounding box center [1103, 287] width 93 height 27
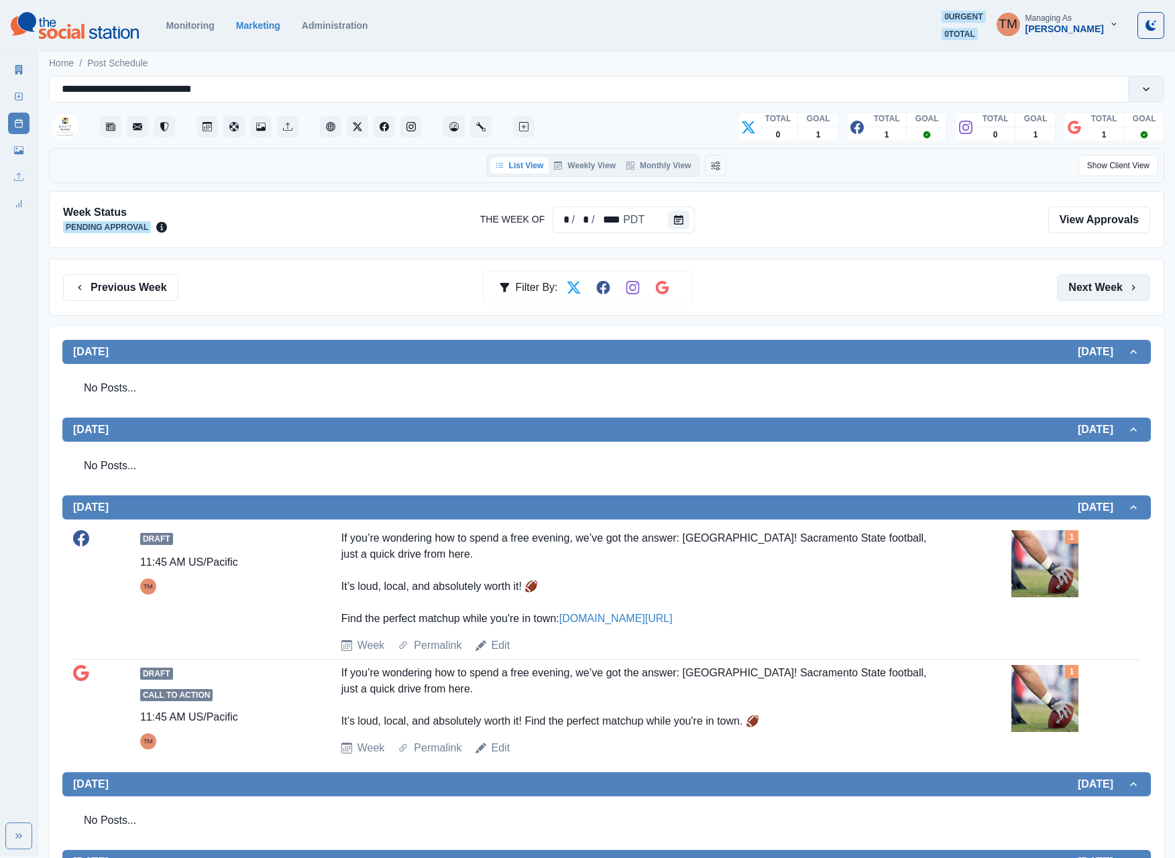
click at [1090, 291] on button "Next Week" at bounding box center [1103, 287] width 93 height 27
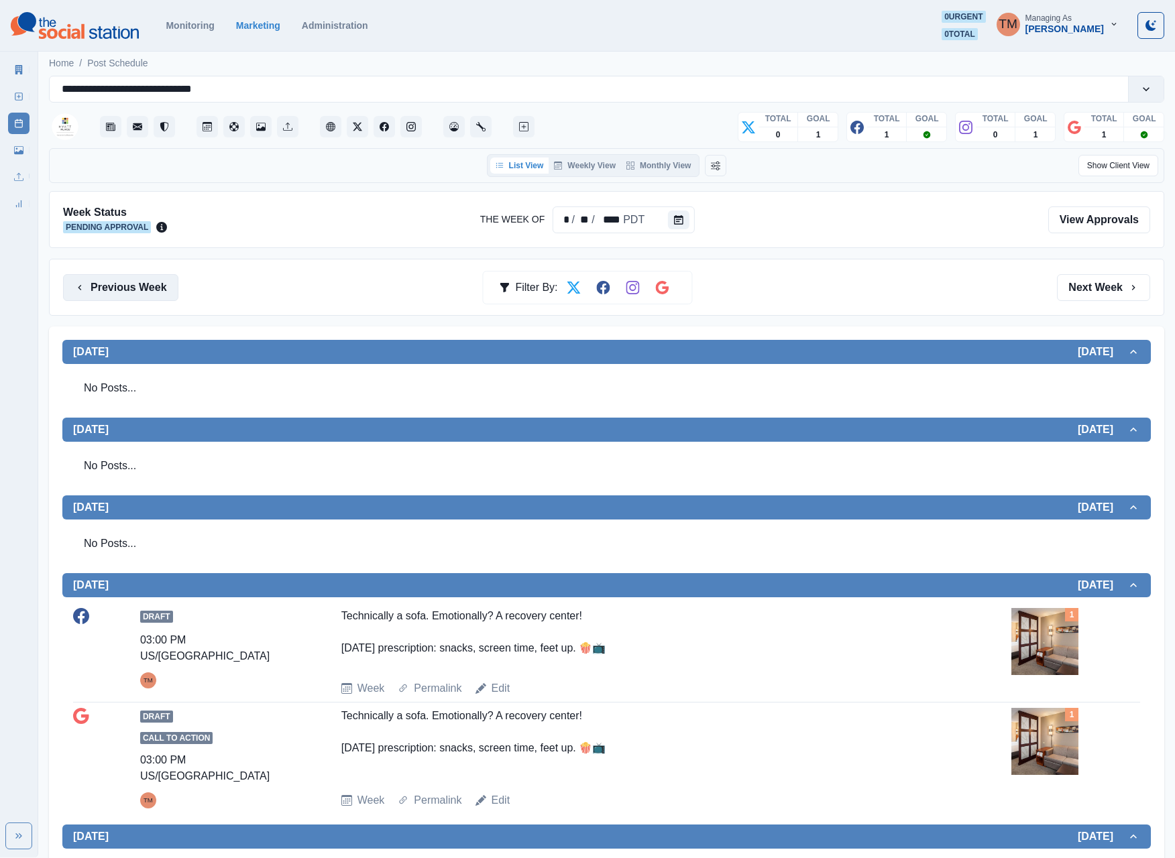
click at [119, 291] on button "Previous Week" at bounding box center [120, 287] width 115 height 27
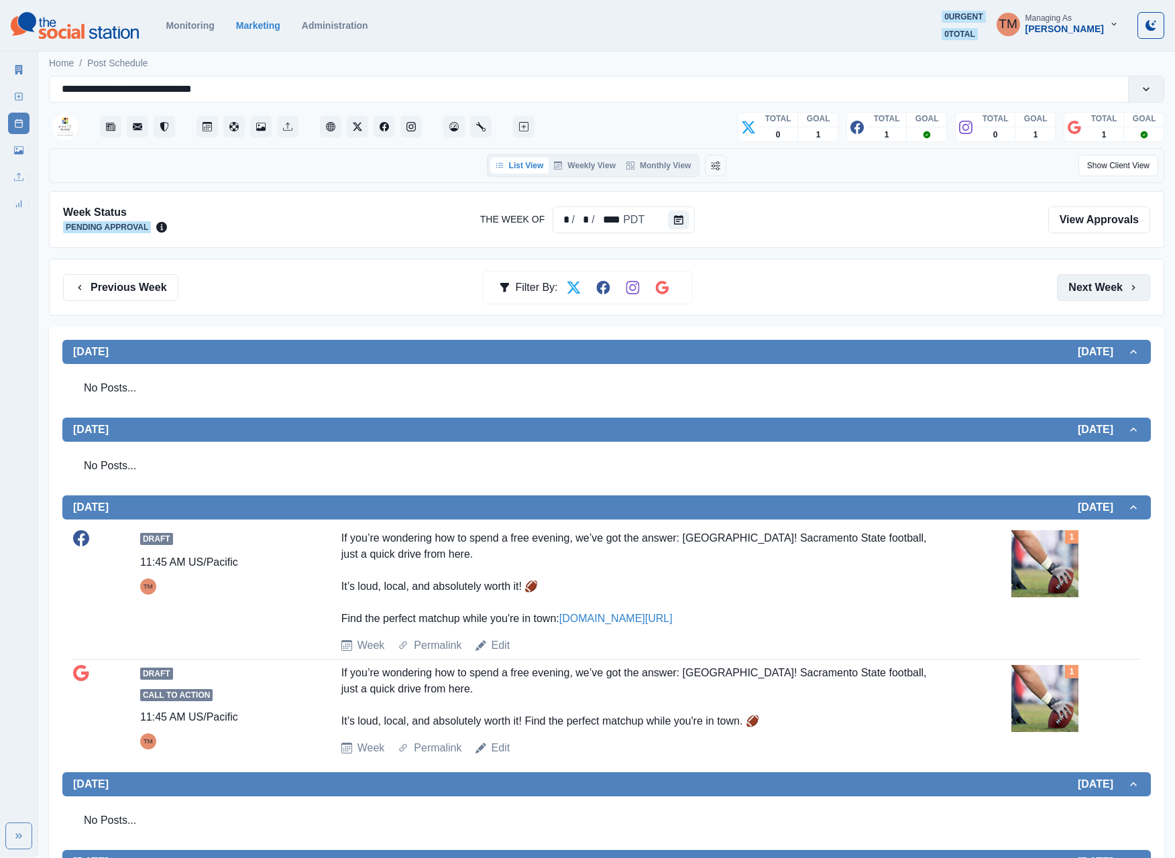
click at [1094, 287] on button "Next Week" at bounding box center [1103, 287] width 93 height 27
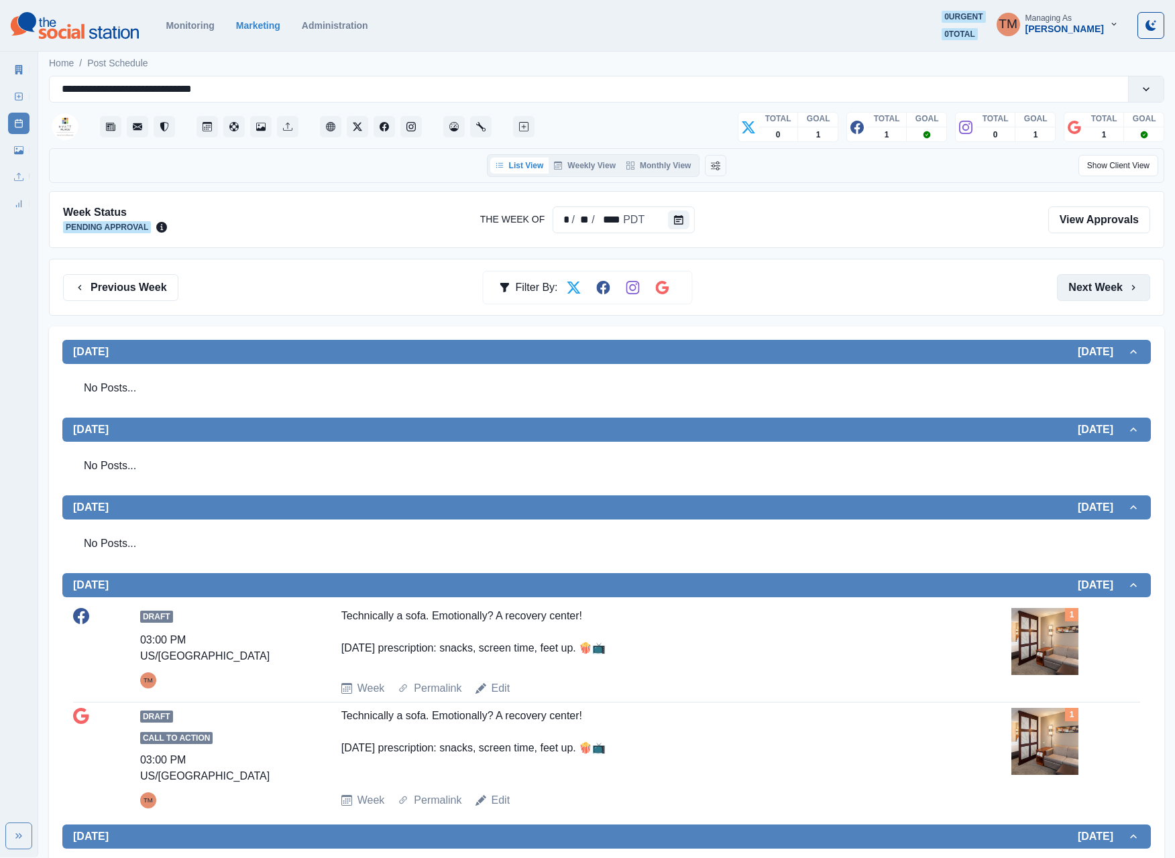
click at [1094, 287] on button "Next Week" at bounding box center [1103, 287] width 93 height 27
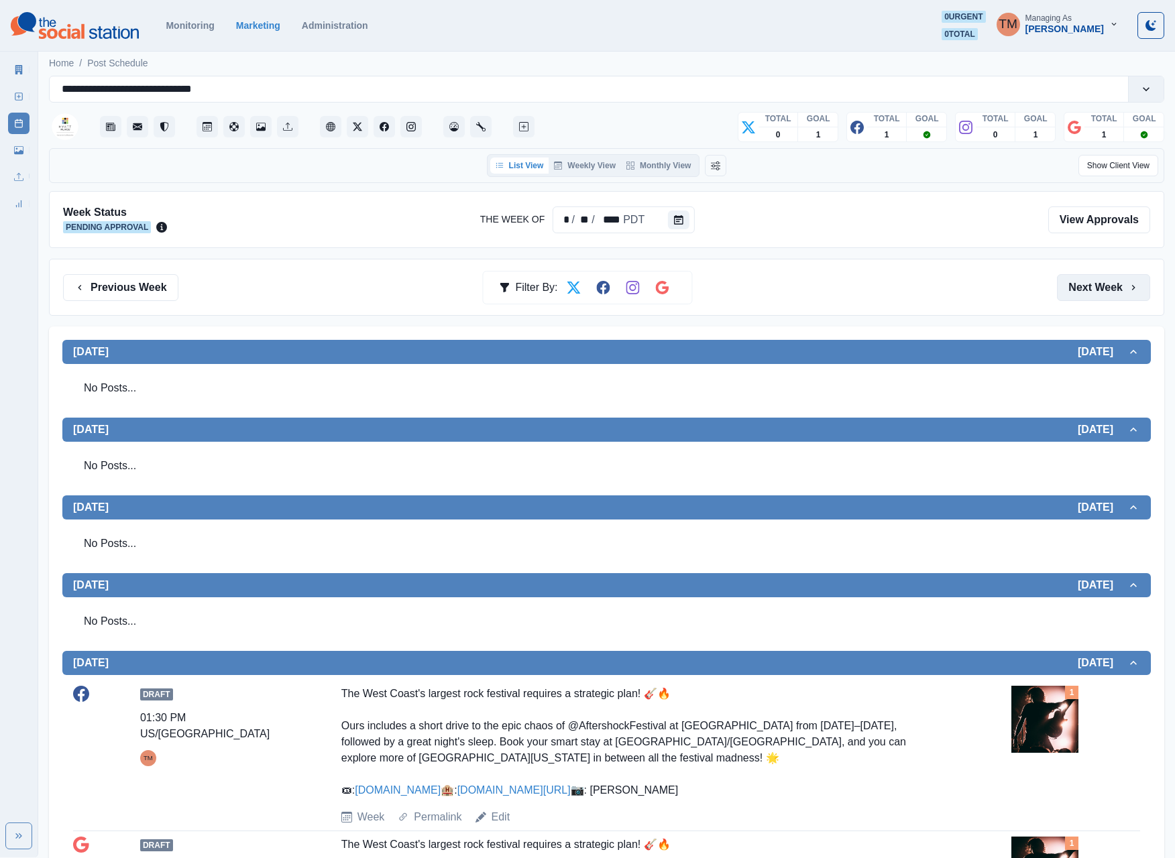
click at [1094, 287] on button "Next Week" at bounding box center [1103, 287] width 93 height 27
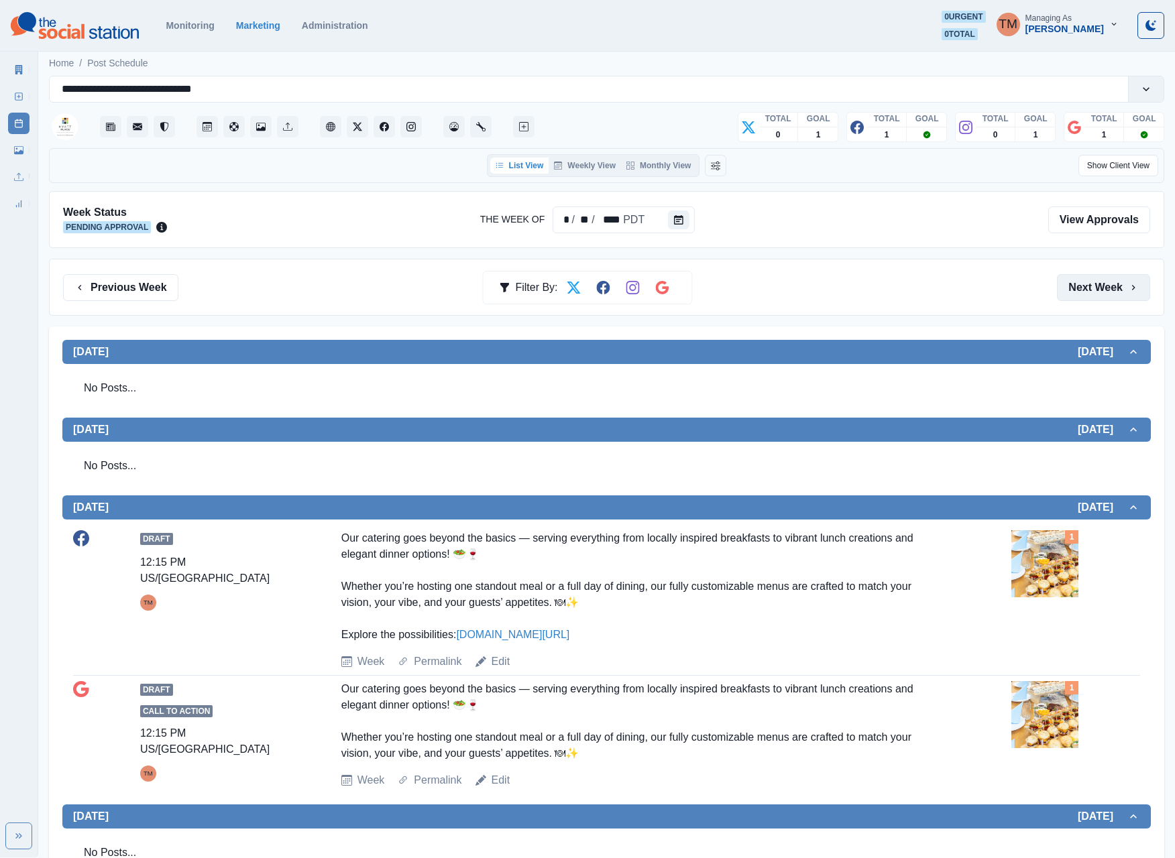
click at [1094, 287] on button "Next Week" at bounding box center [1103, 287] width 93 height 27
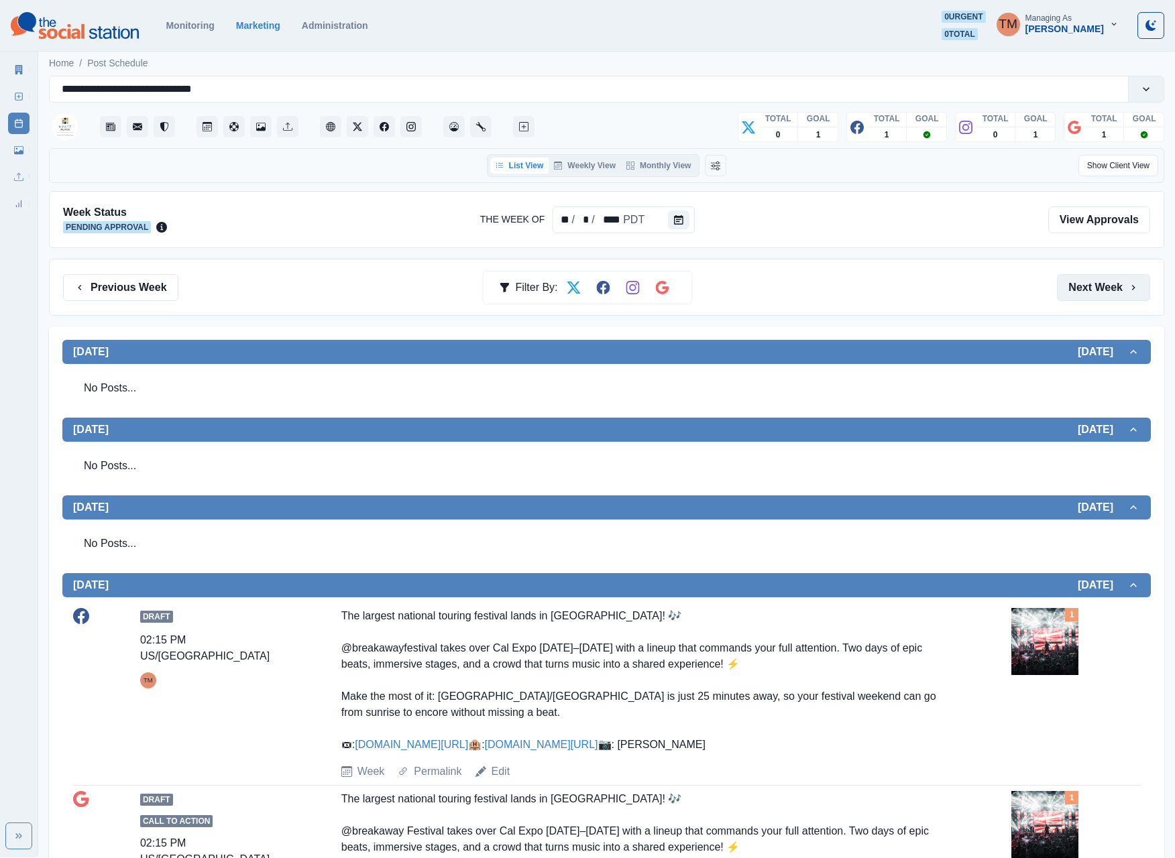
click at [1092, 296] on button "Next Week" at bounding box center [1103, 287] width 93 height 27
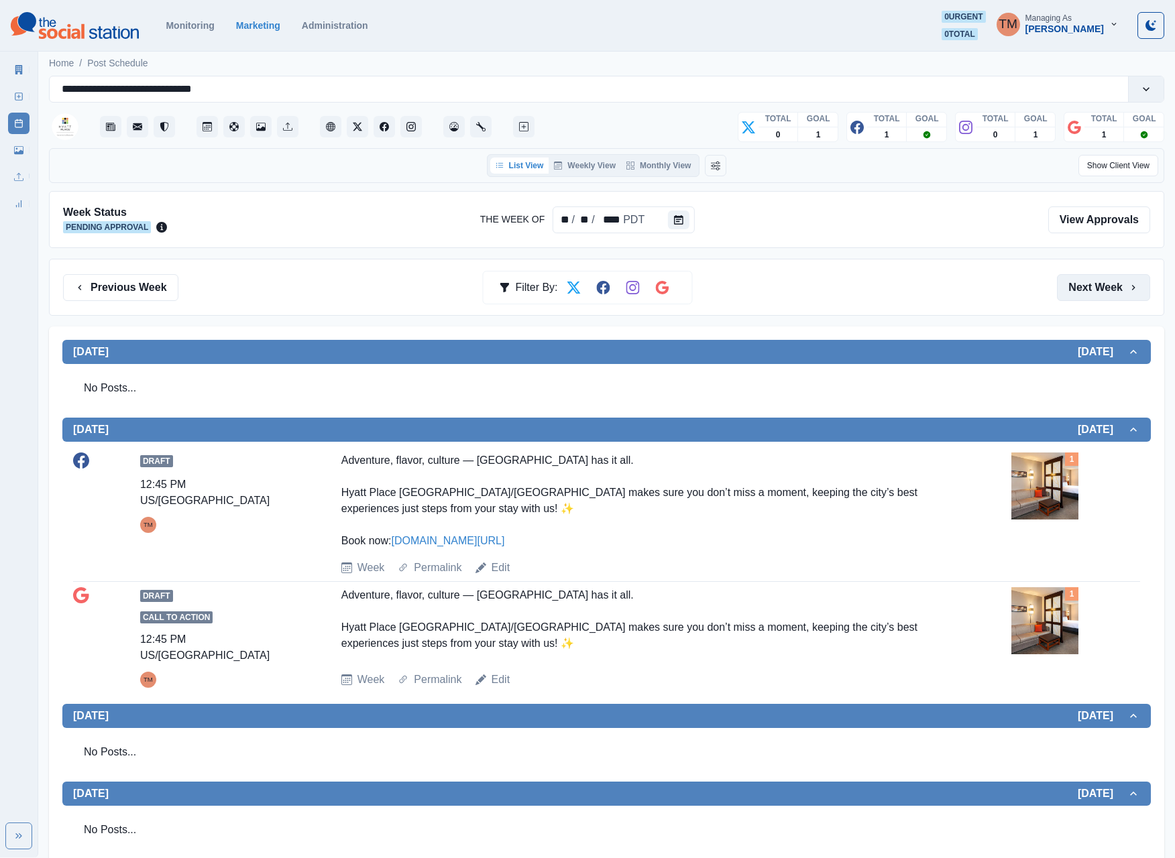
click at [1092, 296] on button "Next Week" at bounding box center [1103, 287] width 93 height 27
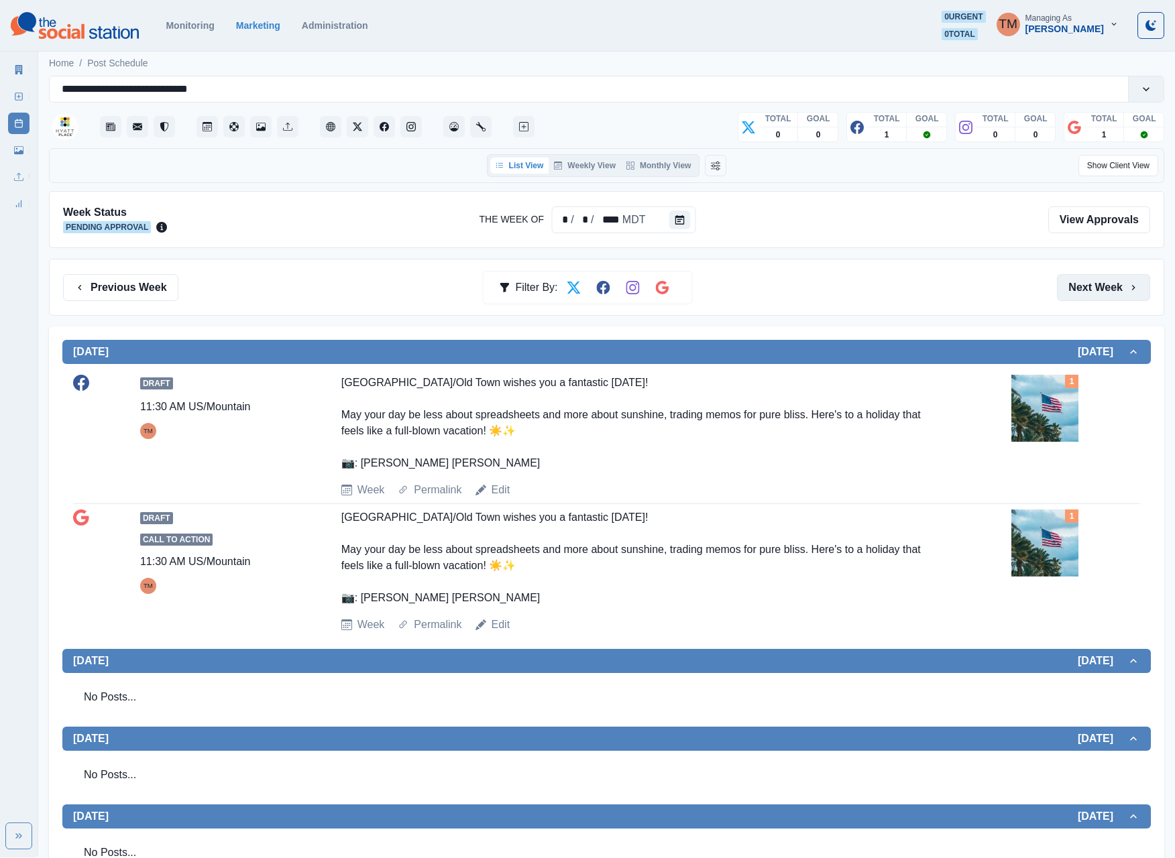
click at [1083, 294] on button "Next Week" at bounding box center [1103, 287] width 93 height 27
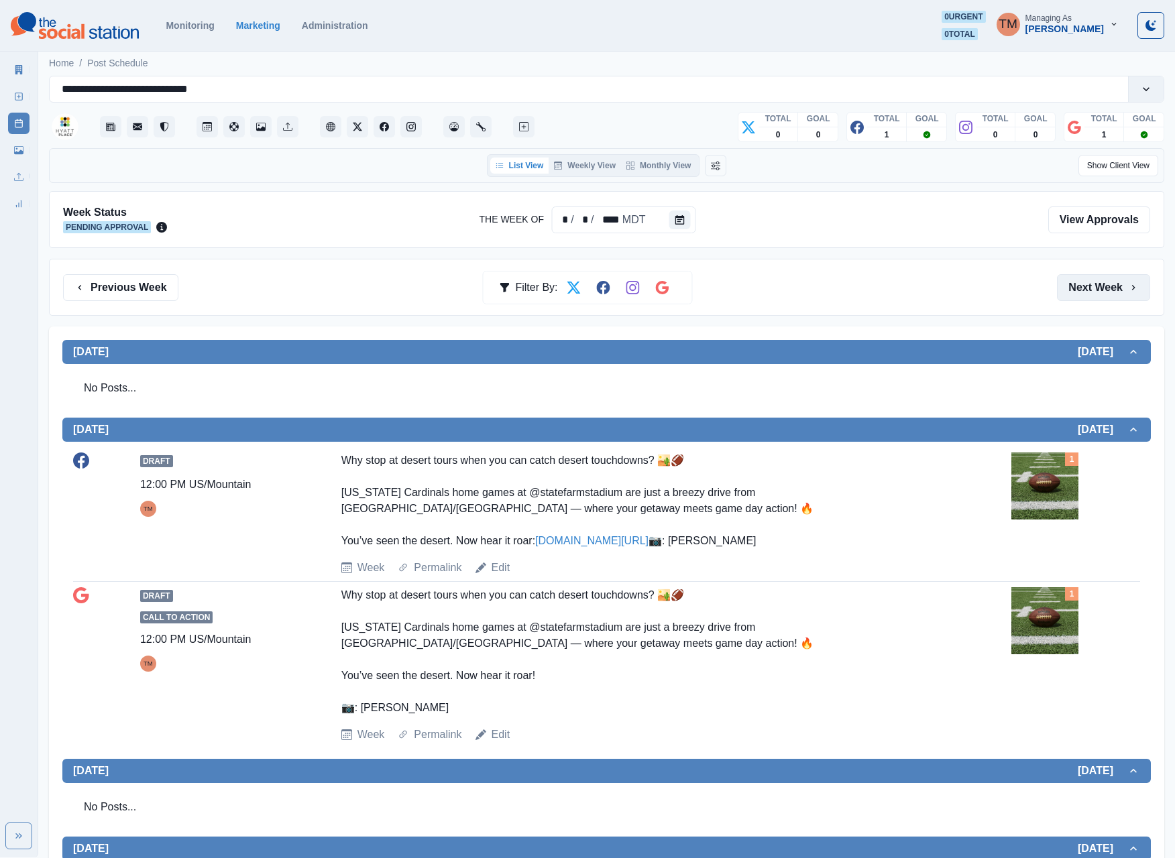
click at [1083, 294] on button "Next Week" at bounding box center [1103, 287] width 93 height 27
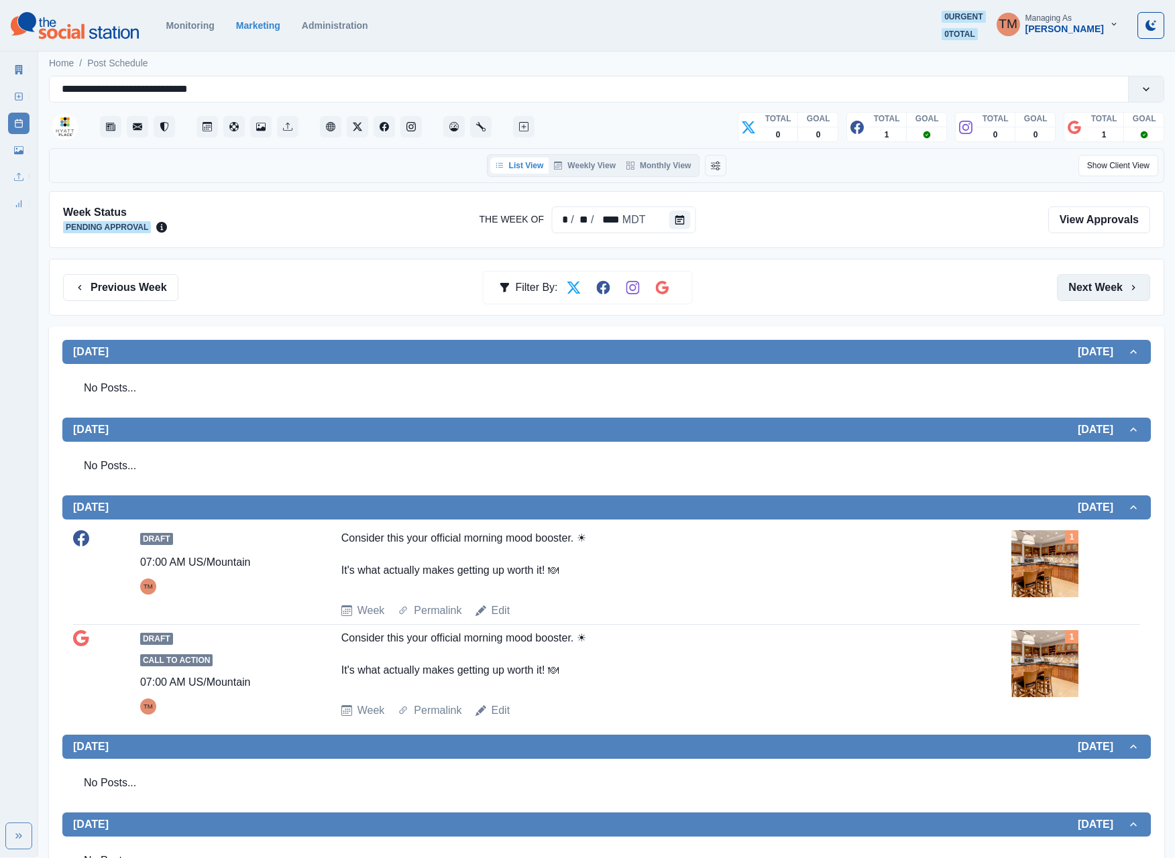
click at [1083, 294] on button "Next Week" at bounding box center [1103, 287] width 93 height 27
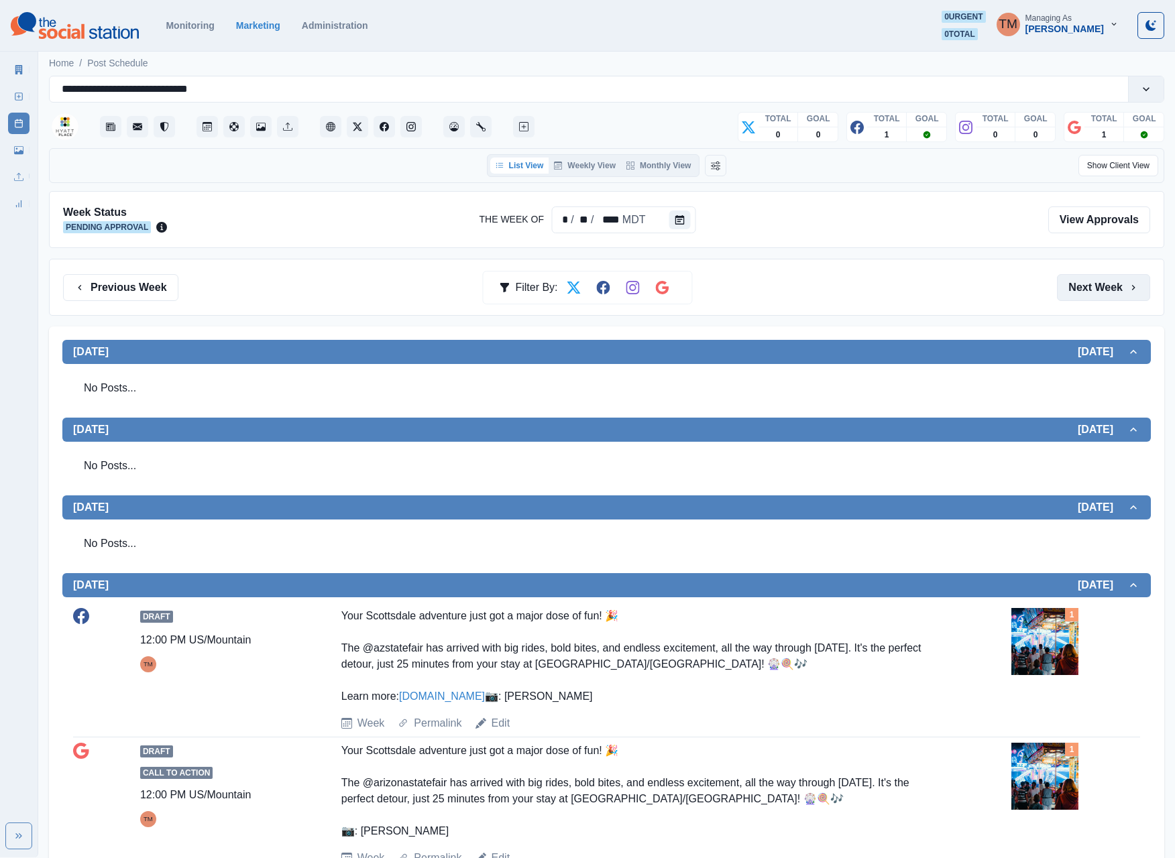
click at [1083, 294] on button "Next Week" at bounding box center [1103, 287] width 93 height 27
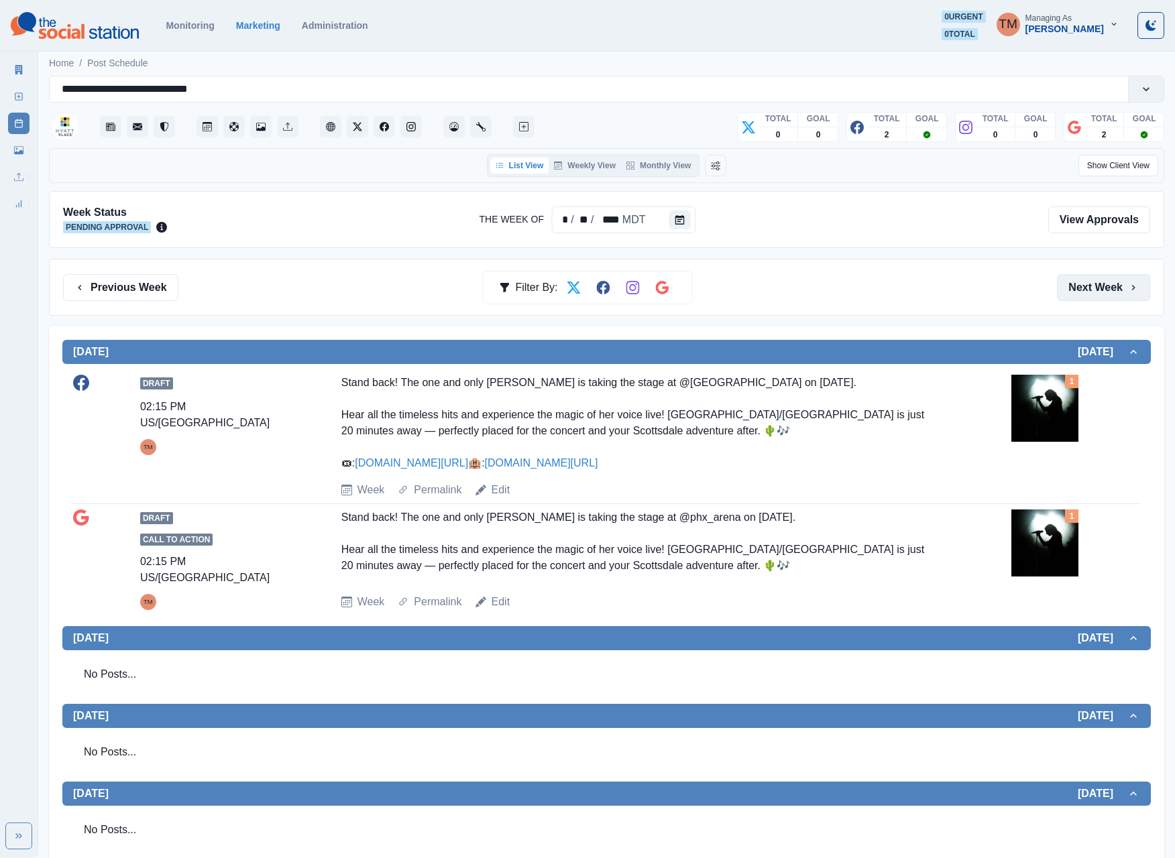
click at [1083, 295] on button "Next Week" at bounding box center [1103, 287] width 93 height 27
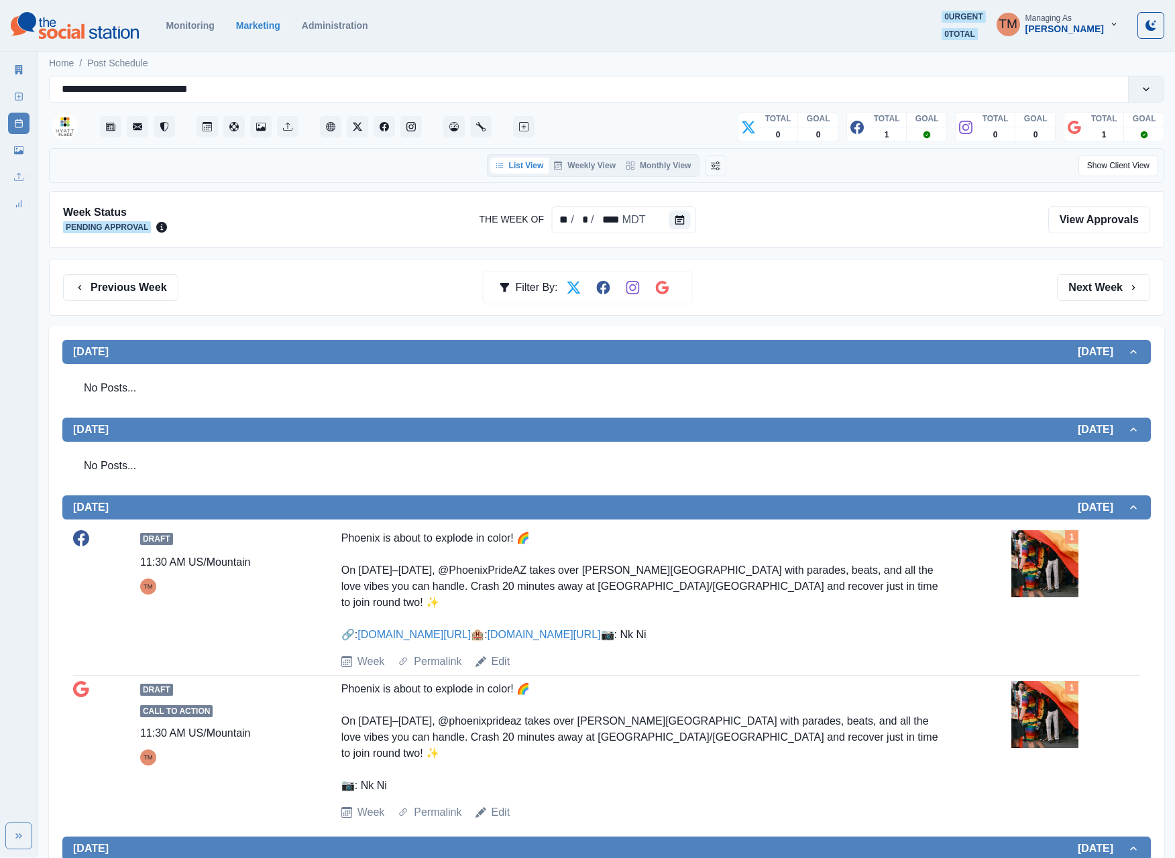
click at [1083, 296] on button "Next Week" at bounding box center [1103, 287] width 93 height 27
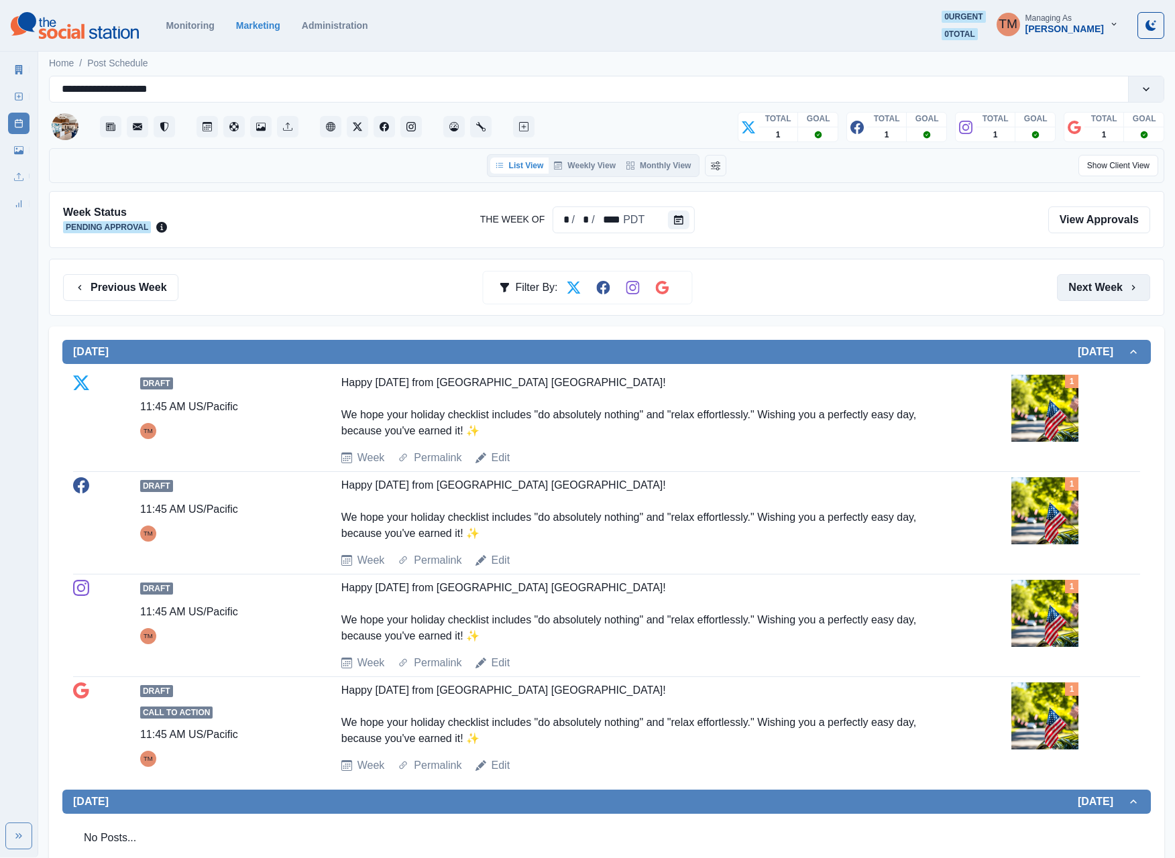
click at [1090, 286] on button "Next Week" at bounding box center [1103, 287] width 93 height 27
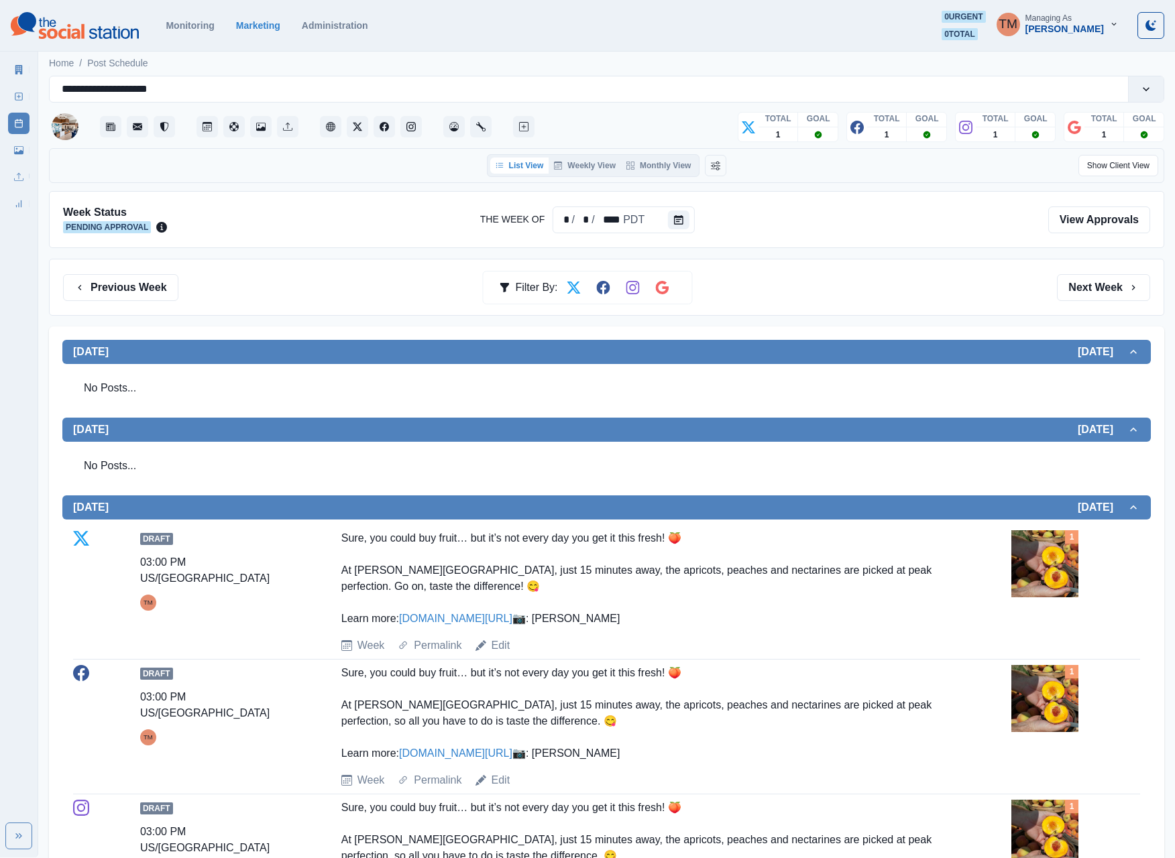
click at [1096, 307] on div "Previous Week Filter By: Next Week" at bounding box center [606, 287] width 1115 height 57
click at [1093, 287] on button "Next Week" at bounding box center [1103, 287] width 93 height 27
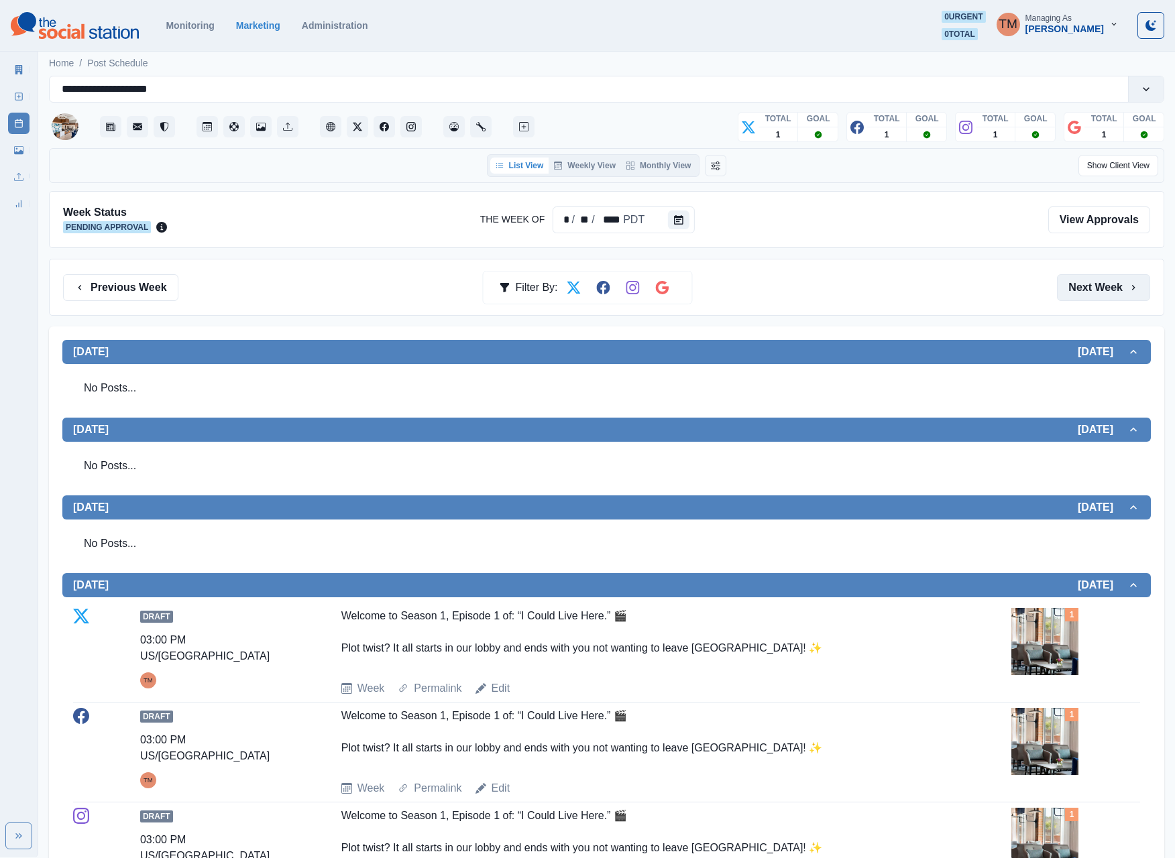
click at [1074, 290] on button "Next Week" at bounding box center [1103, 287] width 93 height 27
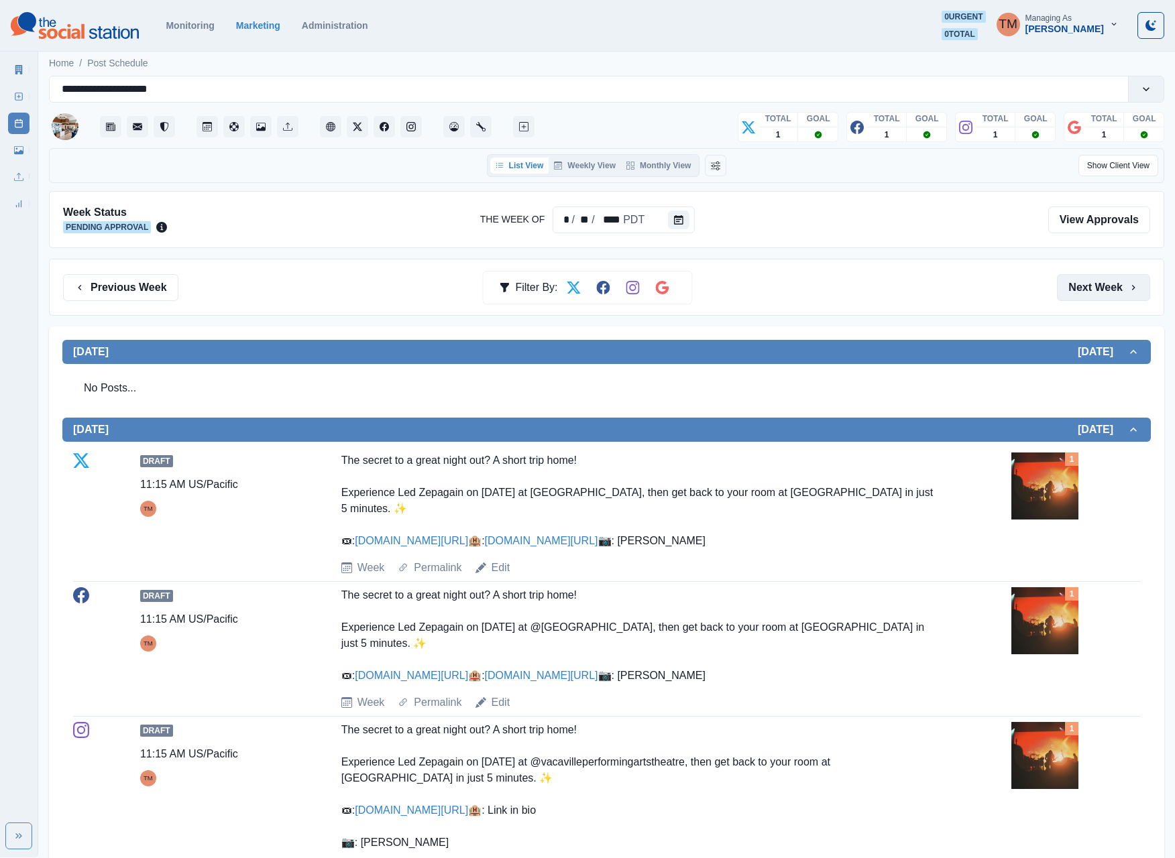
click at [1106, 296] on button "Next Week" at bounding box center [1103, 287] width 93 height 27
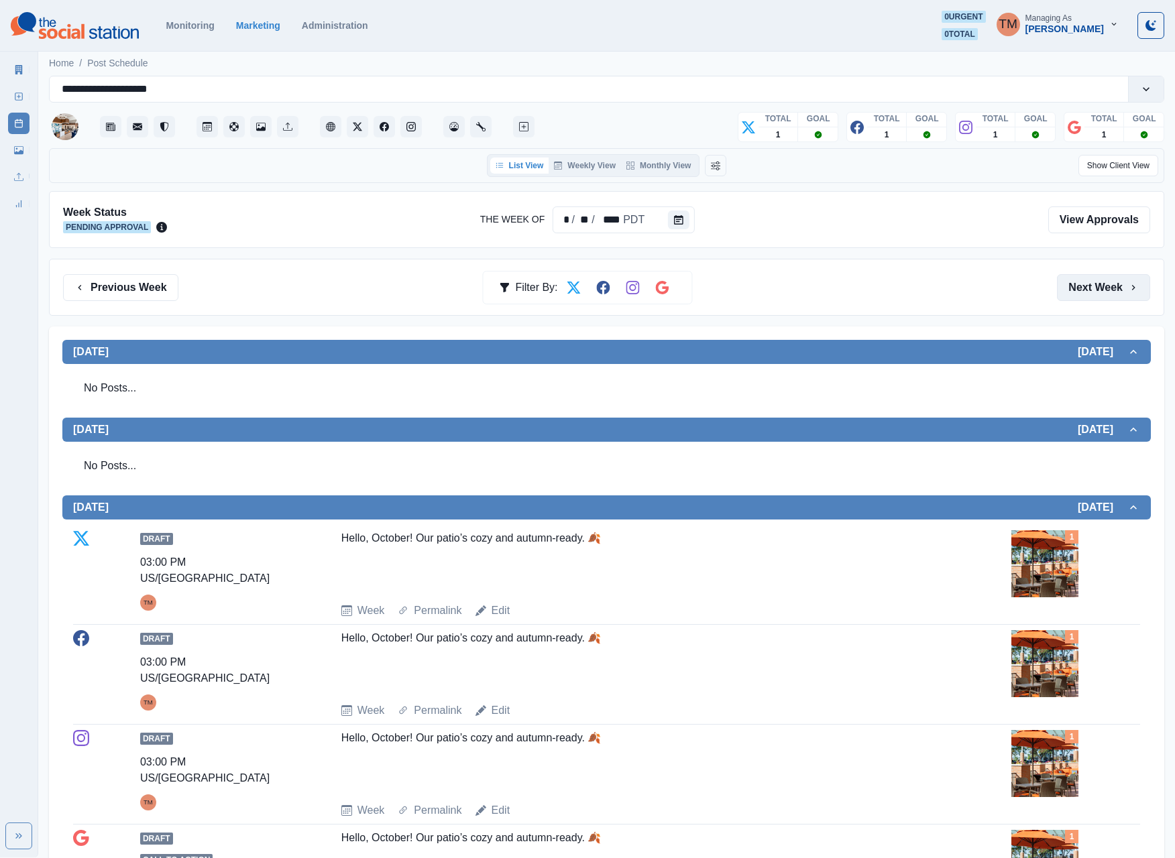
click at [1104, 282] on button "Next Week" at bounding box center [1103, 287] width 93 height 27
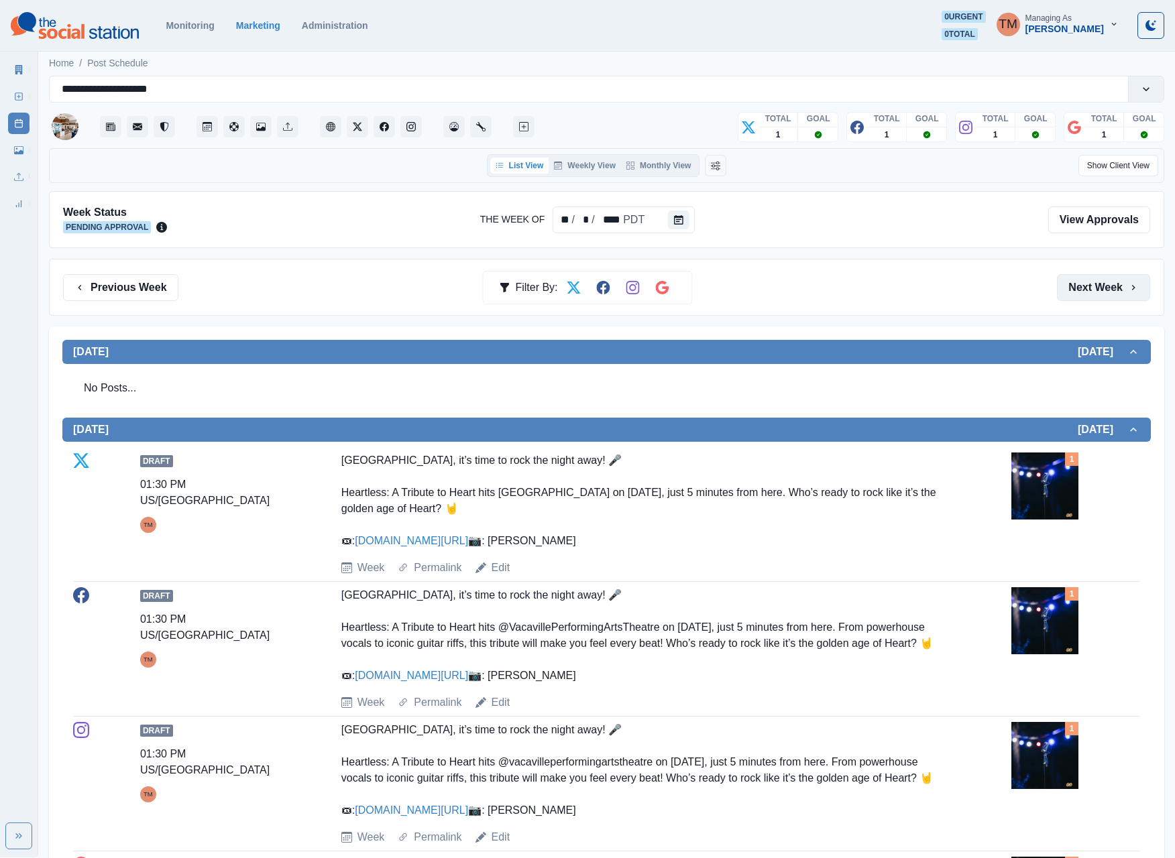
click at [1104, 292] on button "Next Week" at bounding box center [1103, 287] width 93 height 27
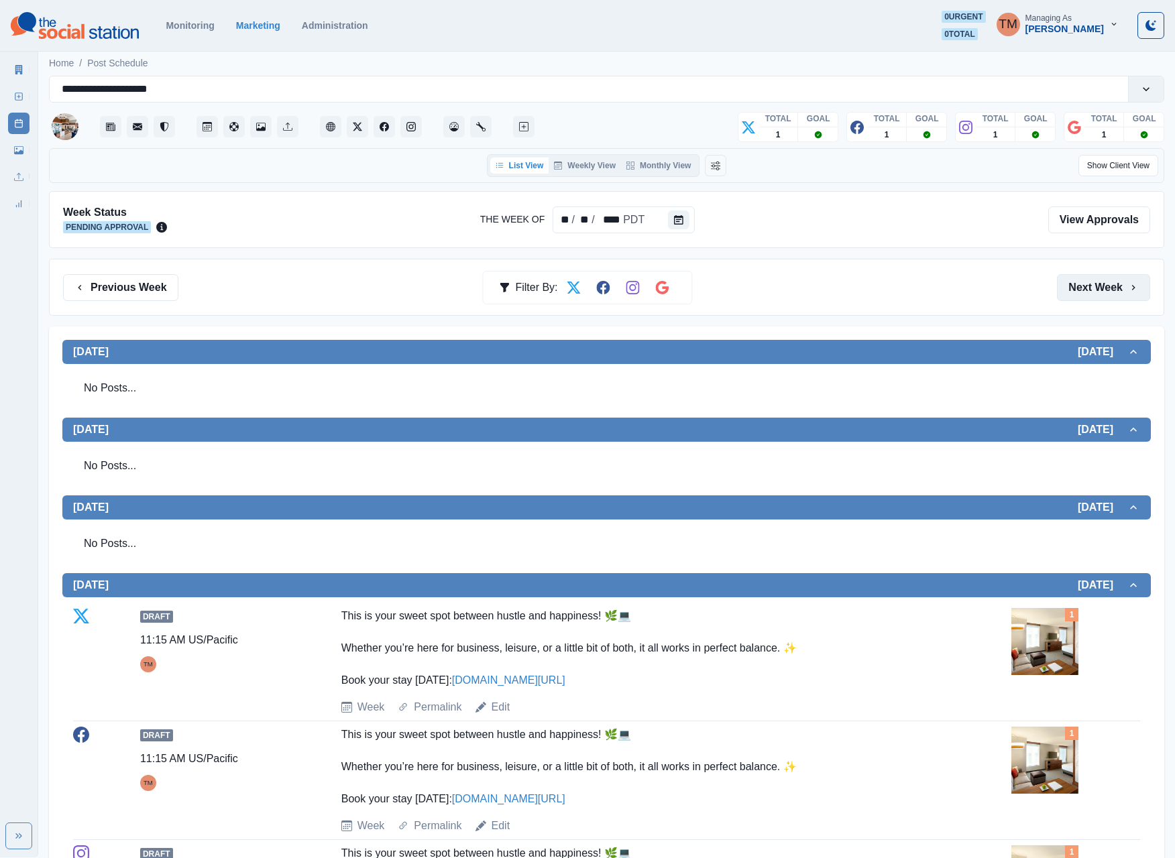
click at [1104, 292] on button "Next Week" at bounding box center [1103, 287] width 93 height 27
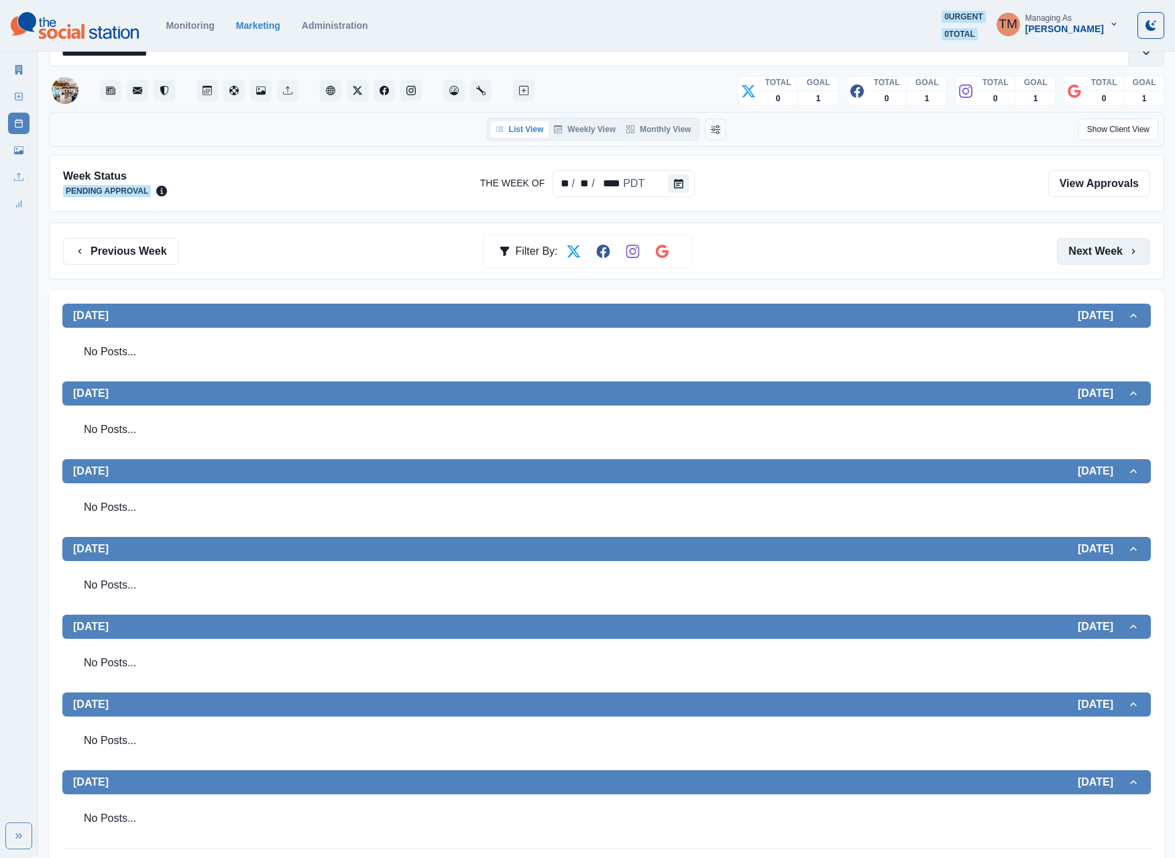
scroll to position [55, 0]
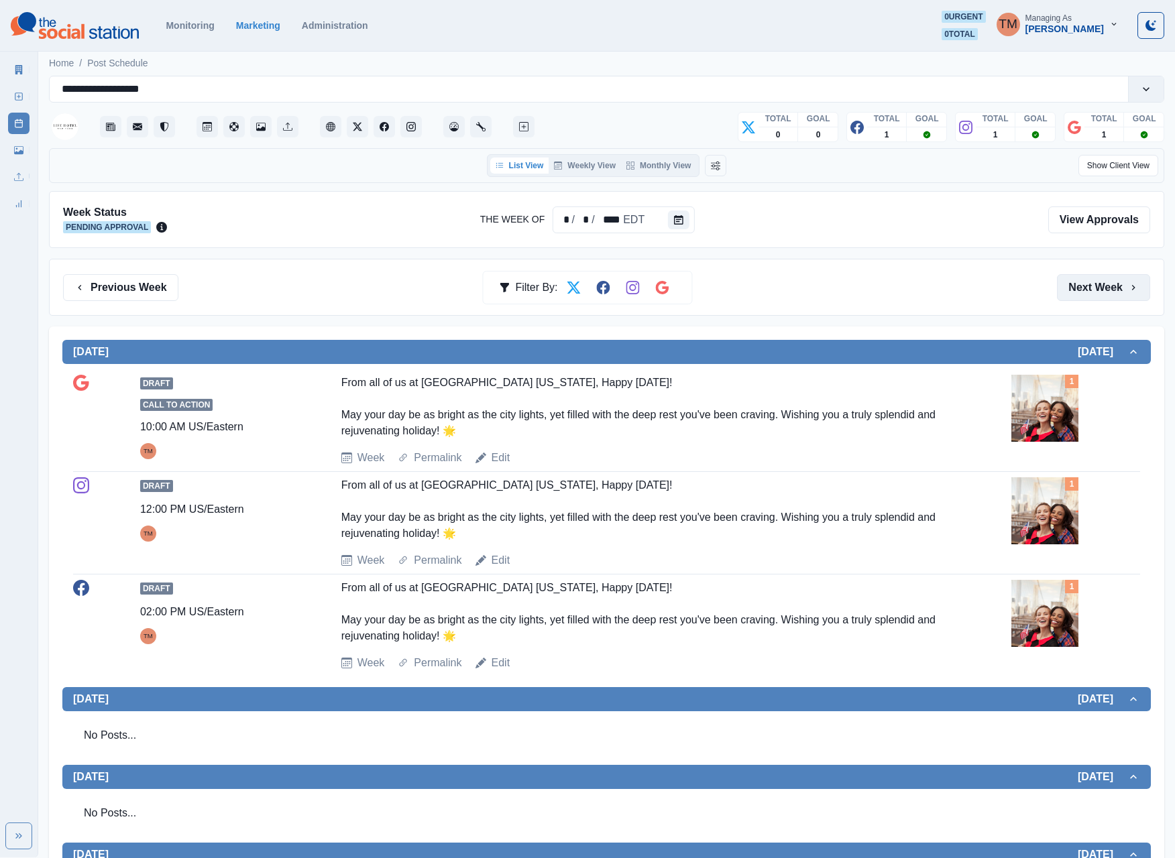
click at [1090, 287] on button "Next Week" at bounding box center [1103, 287] width 93 height 27
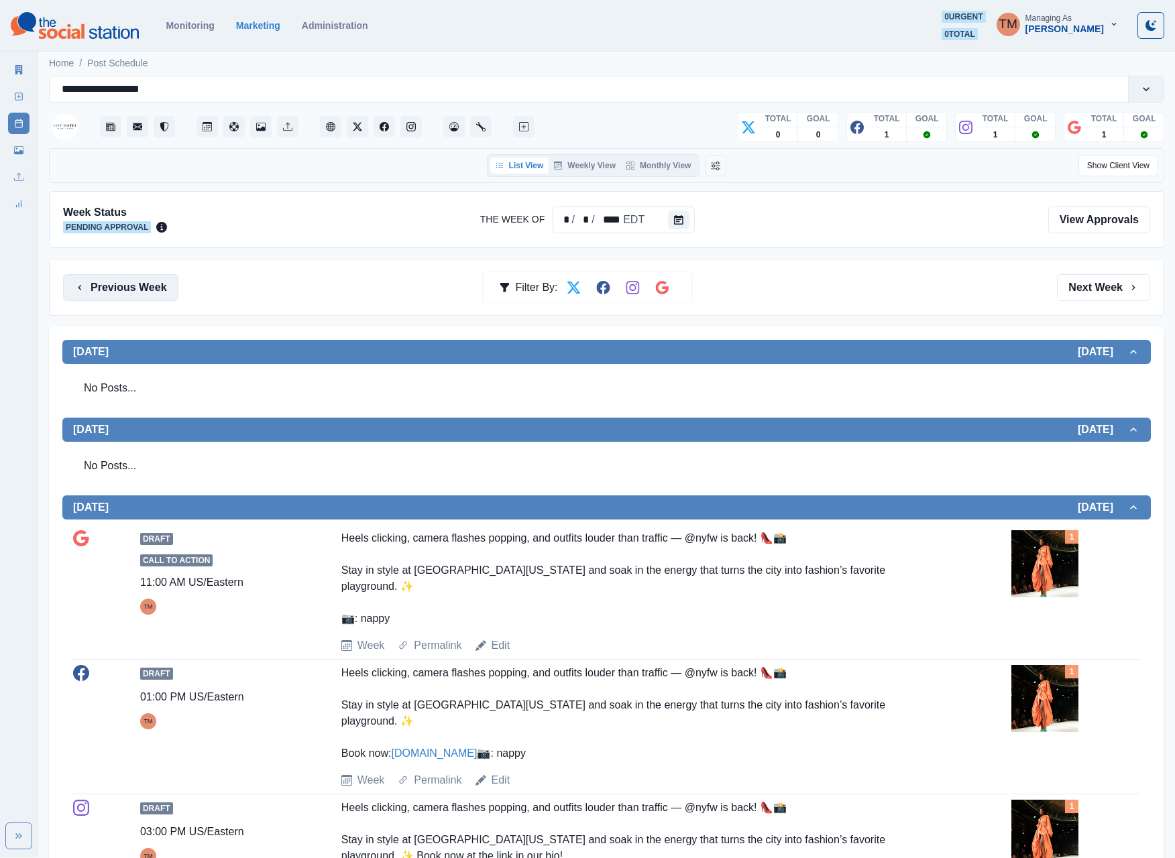
click at [138, 292] on button "Previous Week" at bounding box center [120, 287] width 115 height 27
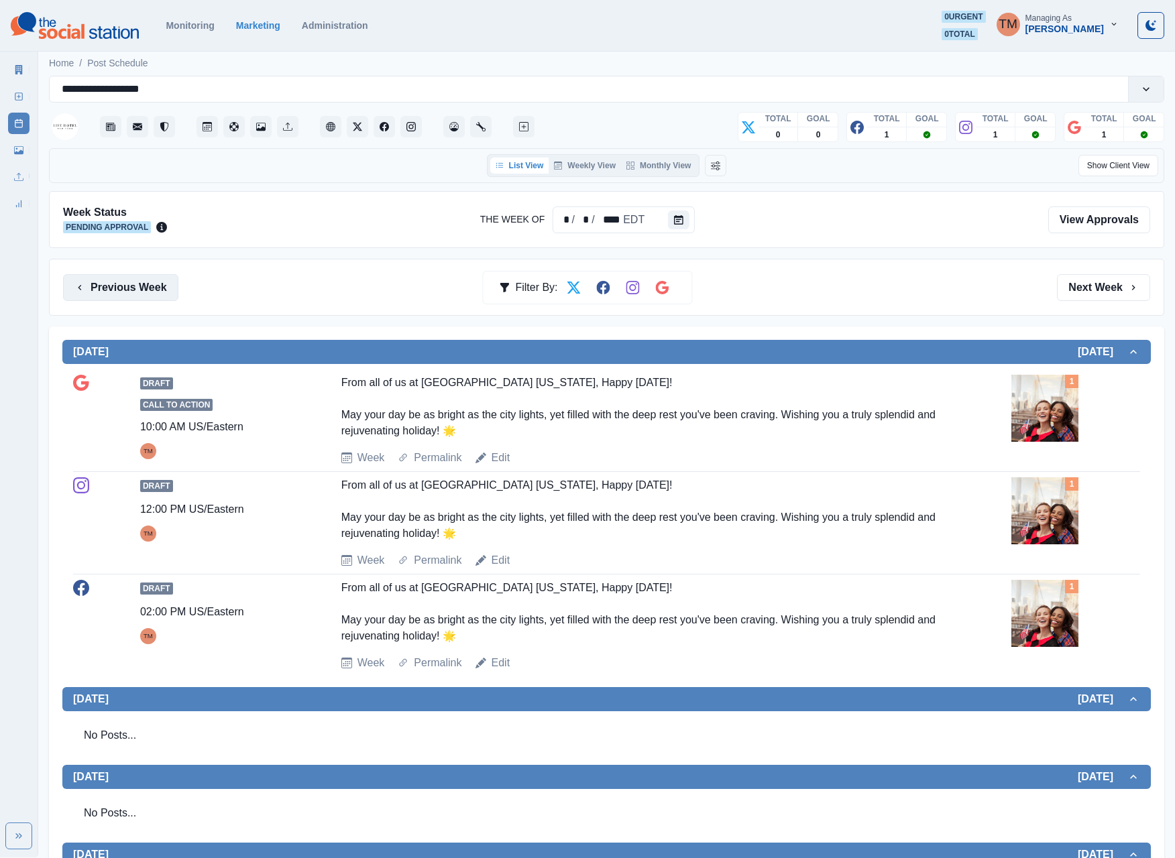
click at [138, 292] on button "Previous Week" at bounding box center [120, 287] width 115 height 27
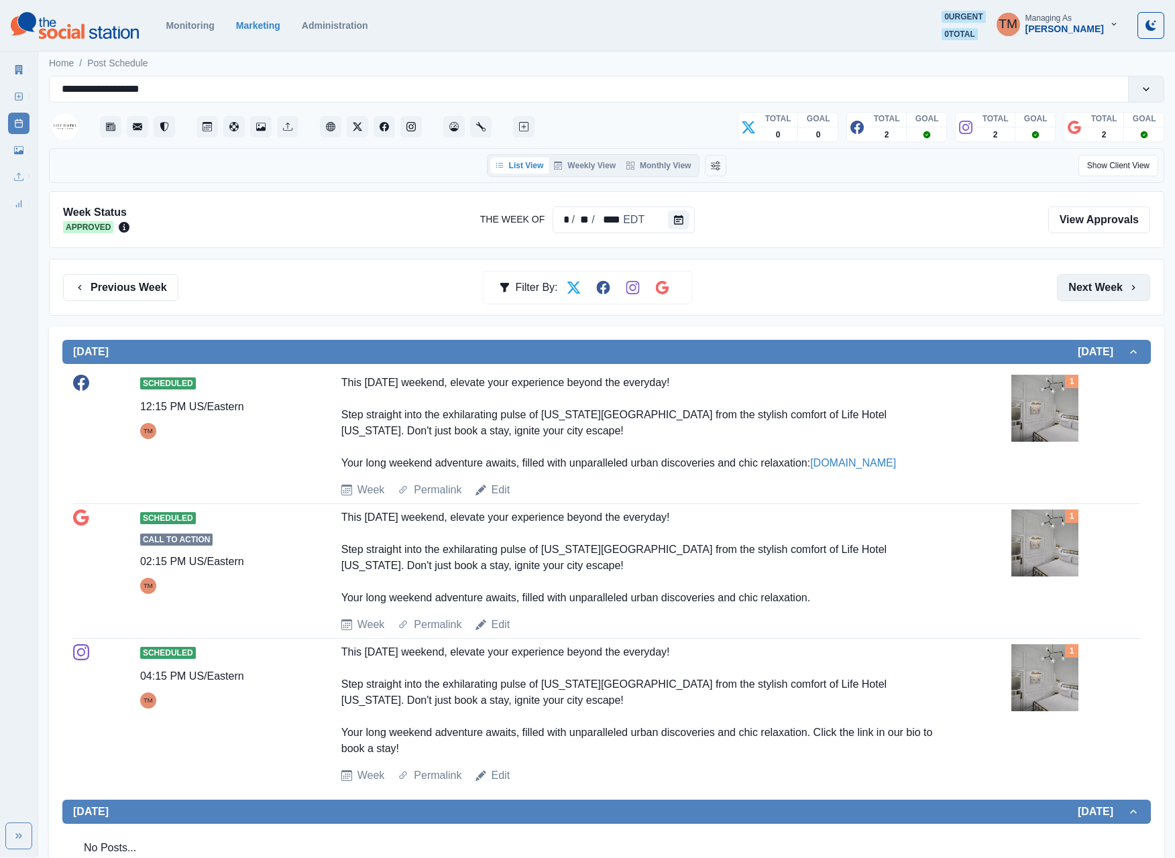
click at [1105, 301] on button "Next Week" at bounding box center [1103, 287] width 93 height 27
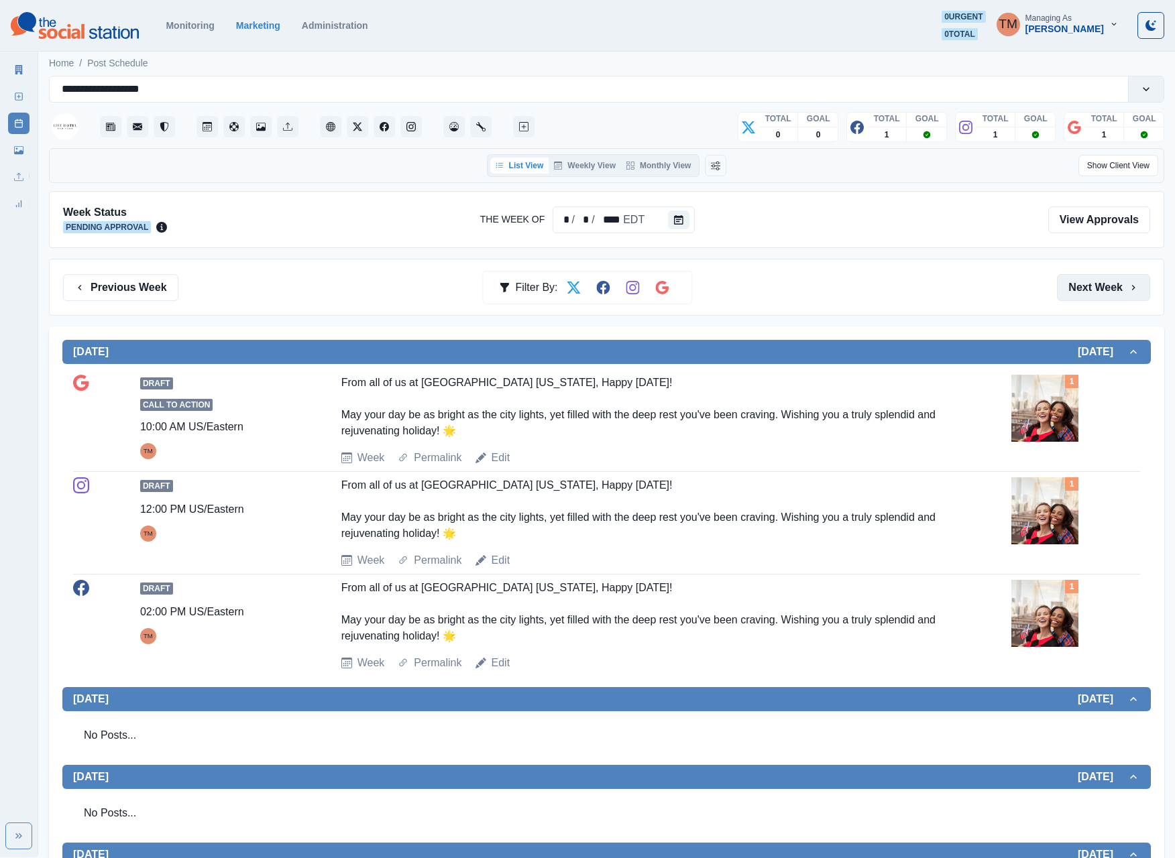
click at [1105, 301] on button "Next Week" at bounding box center [1103, 287] width 93 height 27
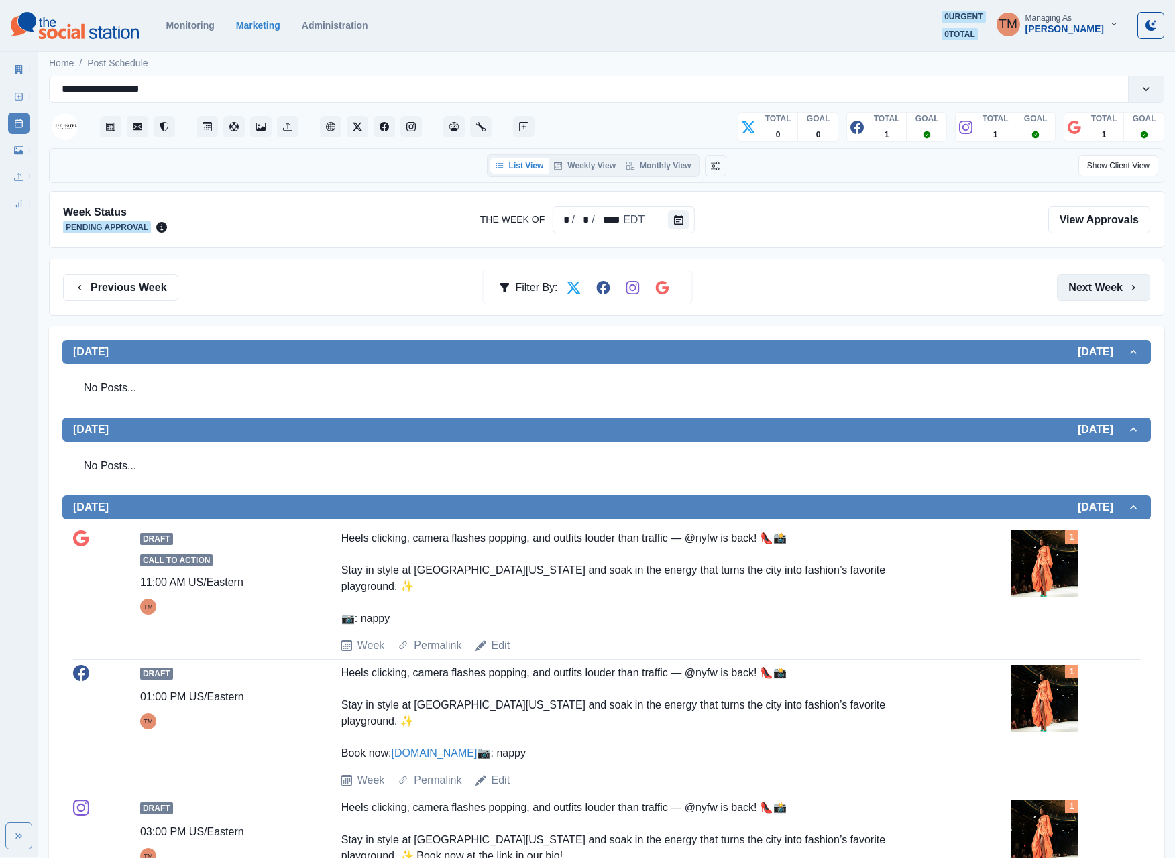
click at [1105, 301] on button "Next Week" at bounding box center [1103, 287] width 93 height 27
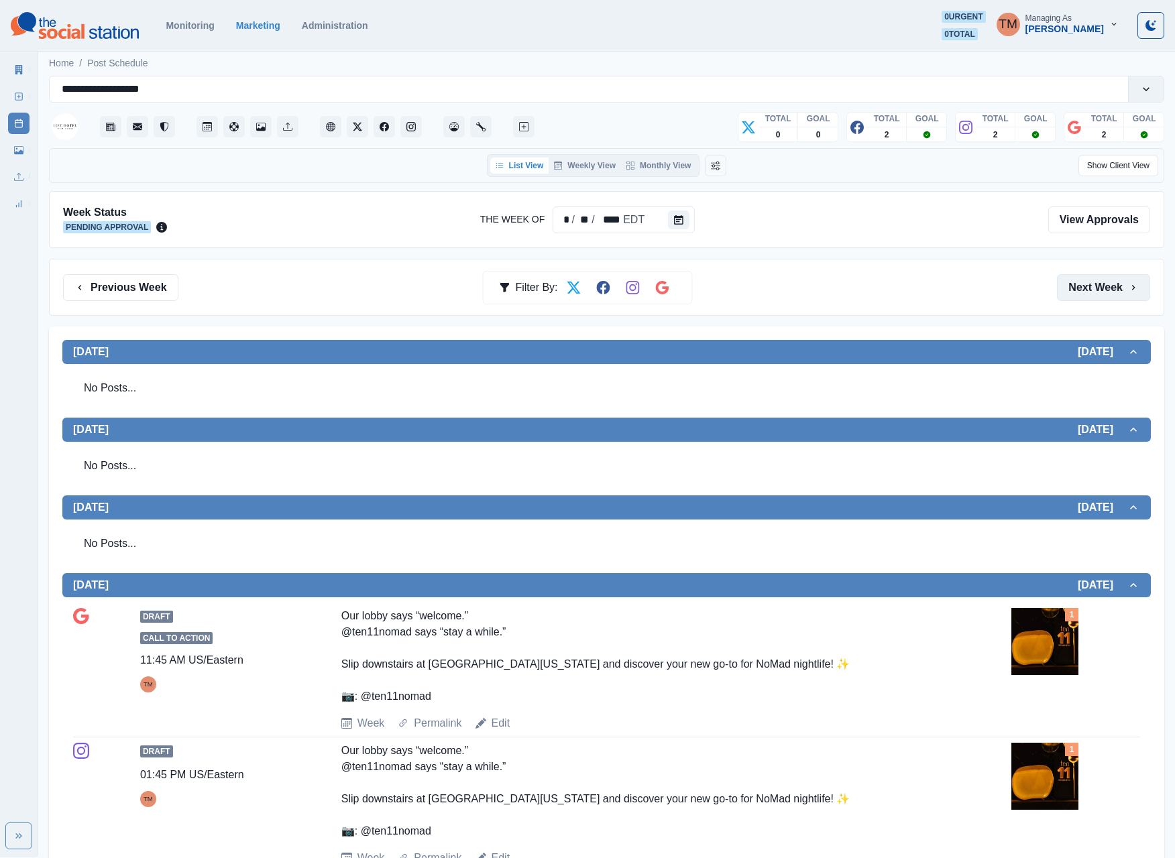
click at [1106, 301] on button "Next Week" at bounding box center [1103, 287] width 93 height 27
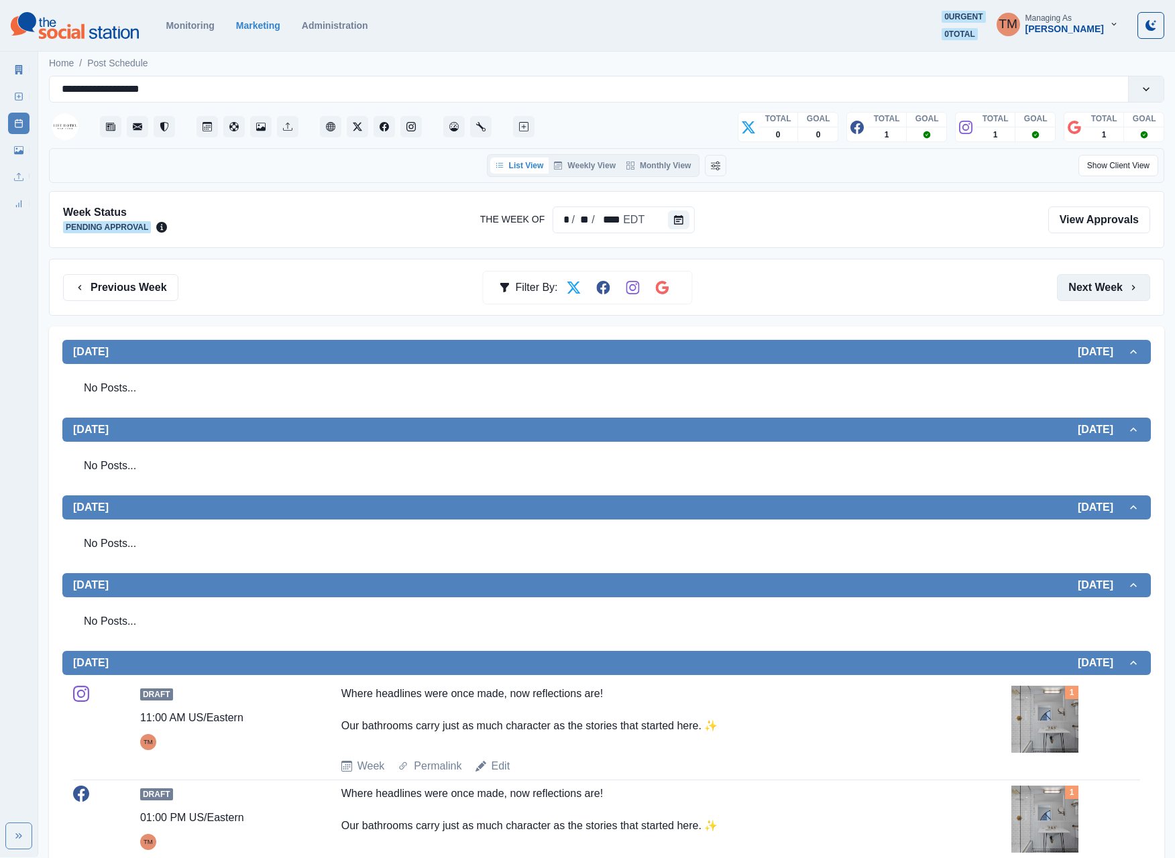
click at [1106, 301] on button "Next Week" at bounding box center [1103, 287] width 93 height 27
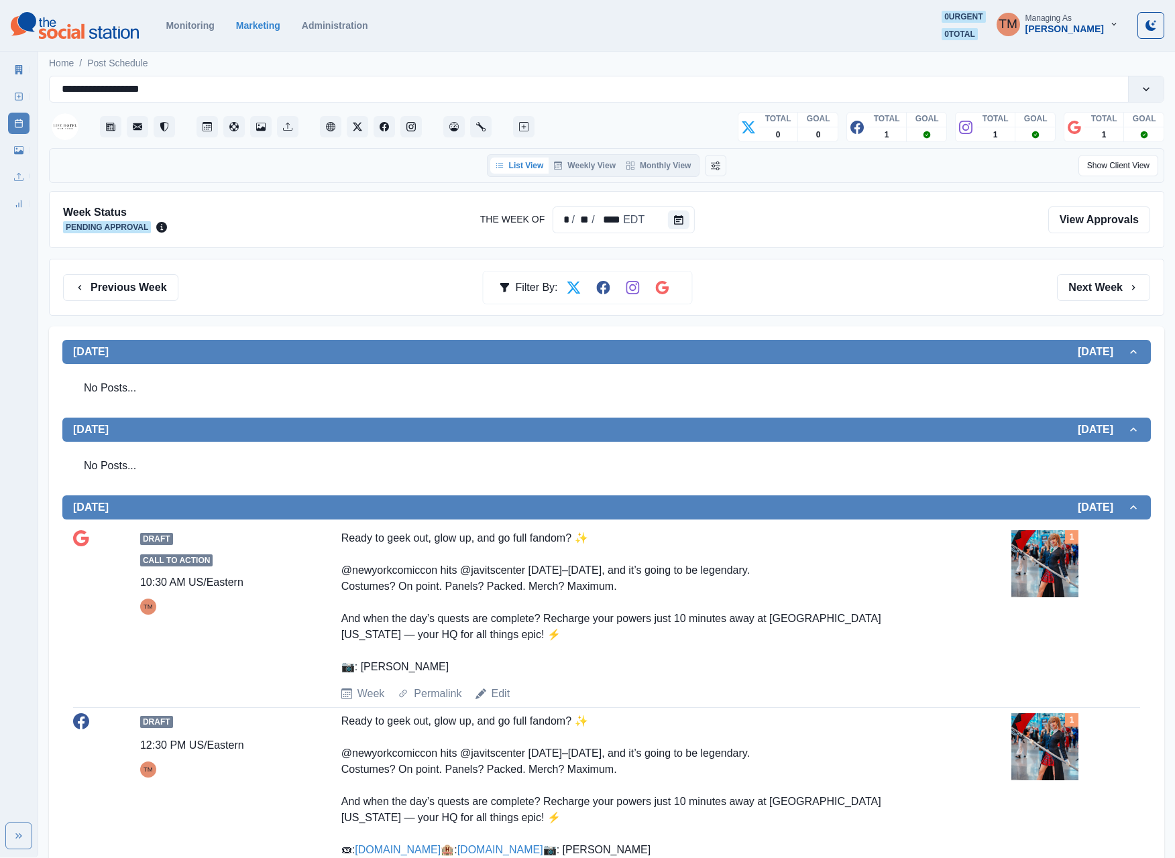
click at [1106, 301] on button "Next Week" at bounding box center [1103, 287] width 93 height 27
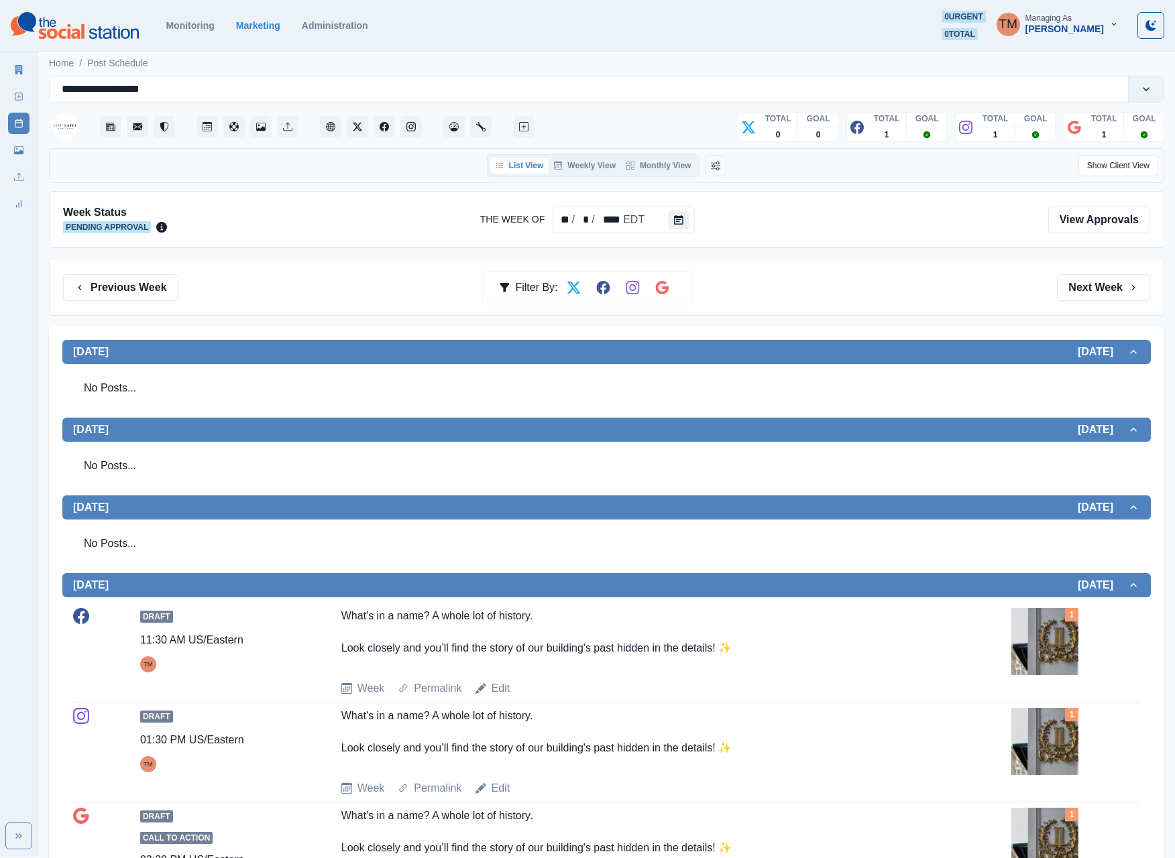
click at [1106, 301] on button "Next Week" at bounding box center [1103, 287] width 93 height 27
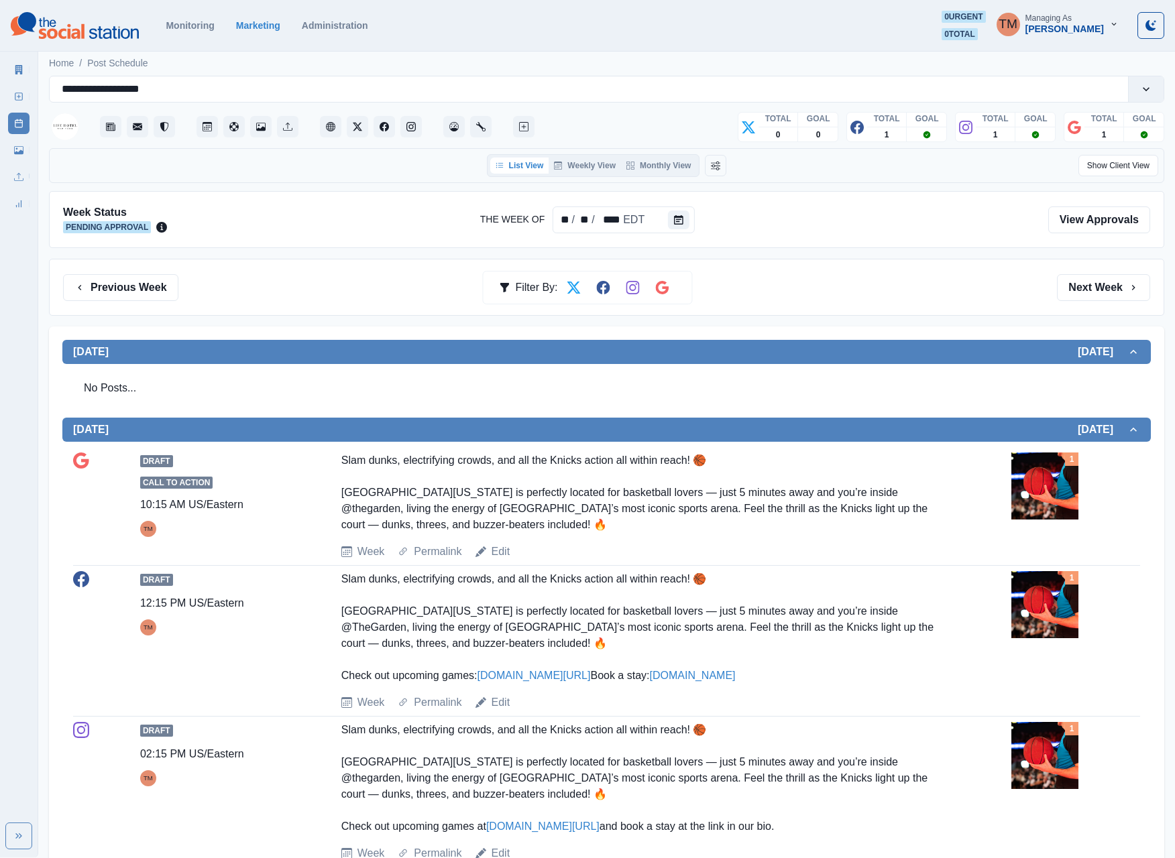
click at [1106, 301] on button "Next Week" at bounding box center [1103, 287] width 93 height 27
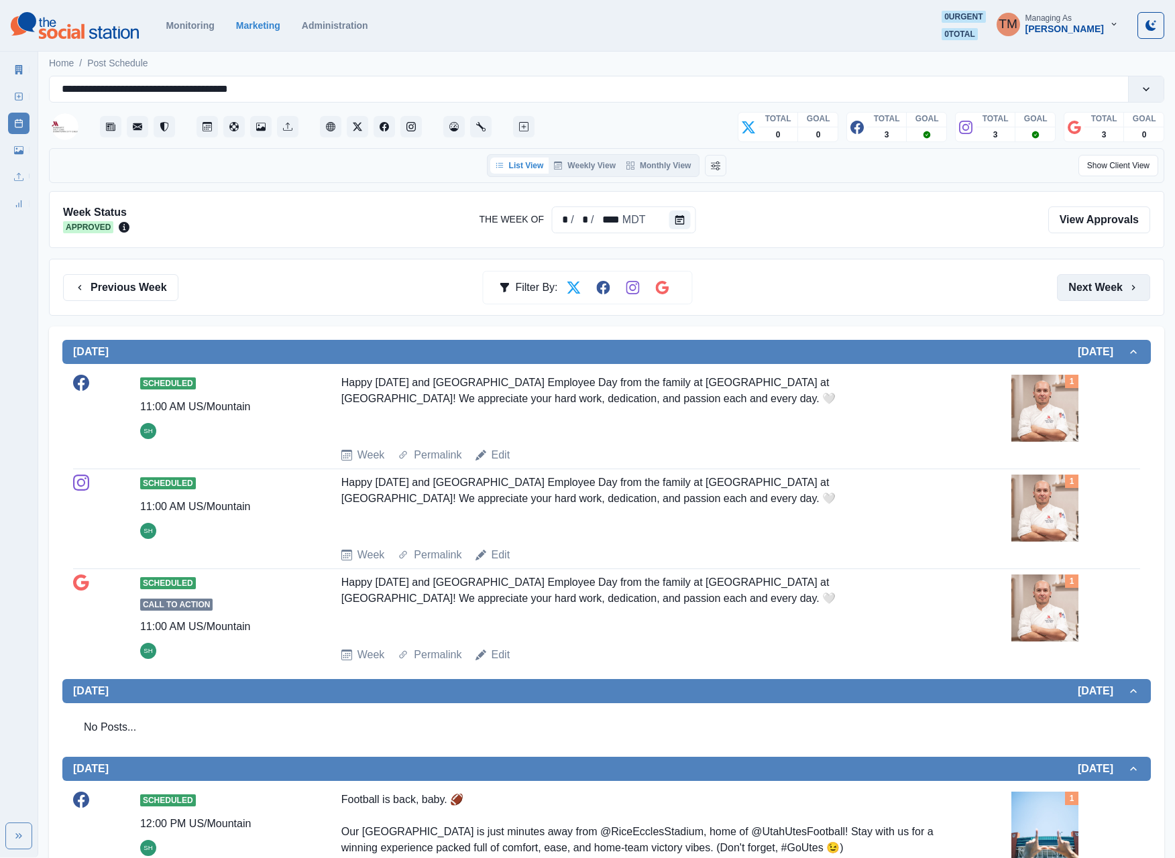
click at [1101, 295] on button "Next Week" at bounding box center [1103, 287] width 93 height 27
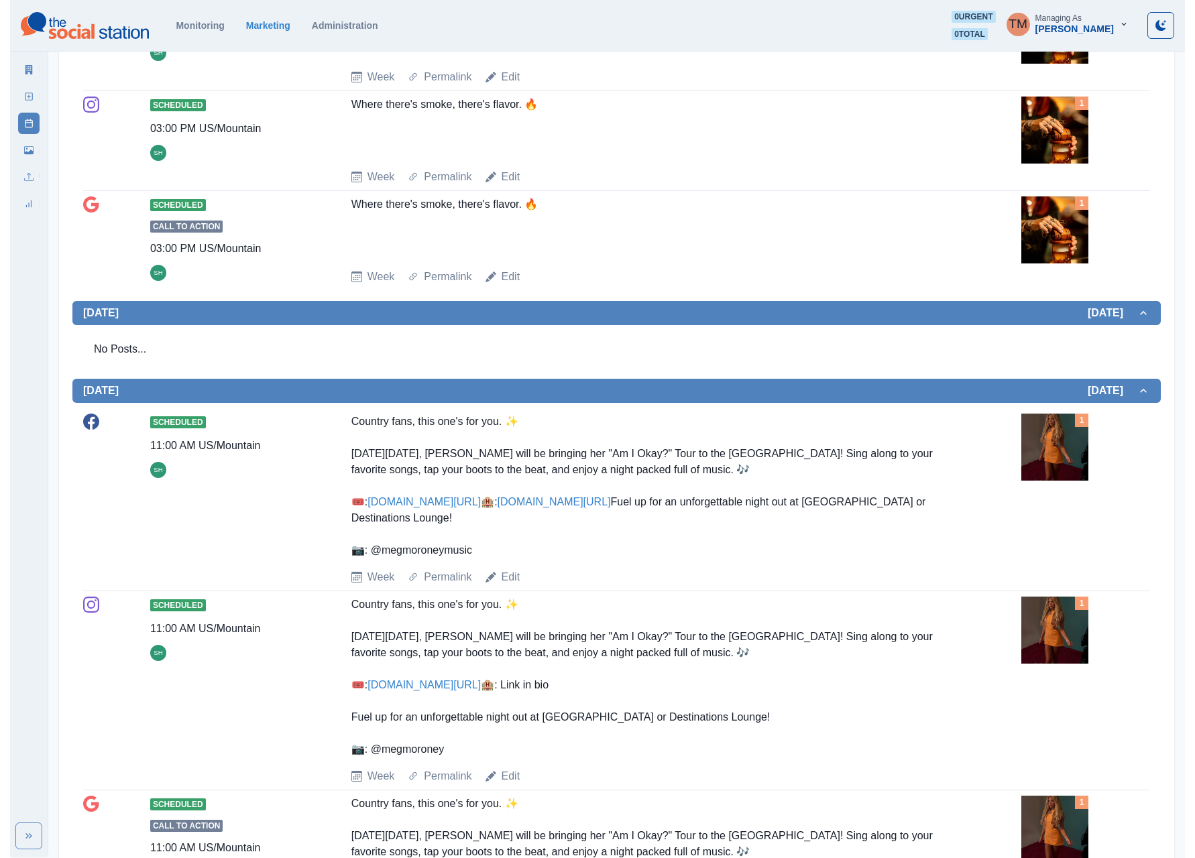
scroll to position [134, 0]
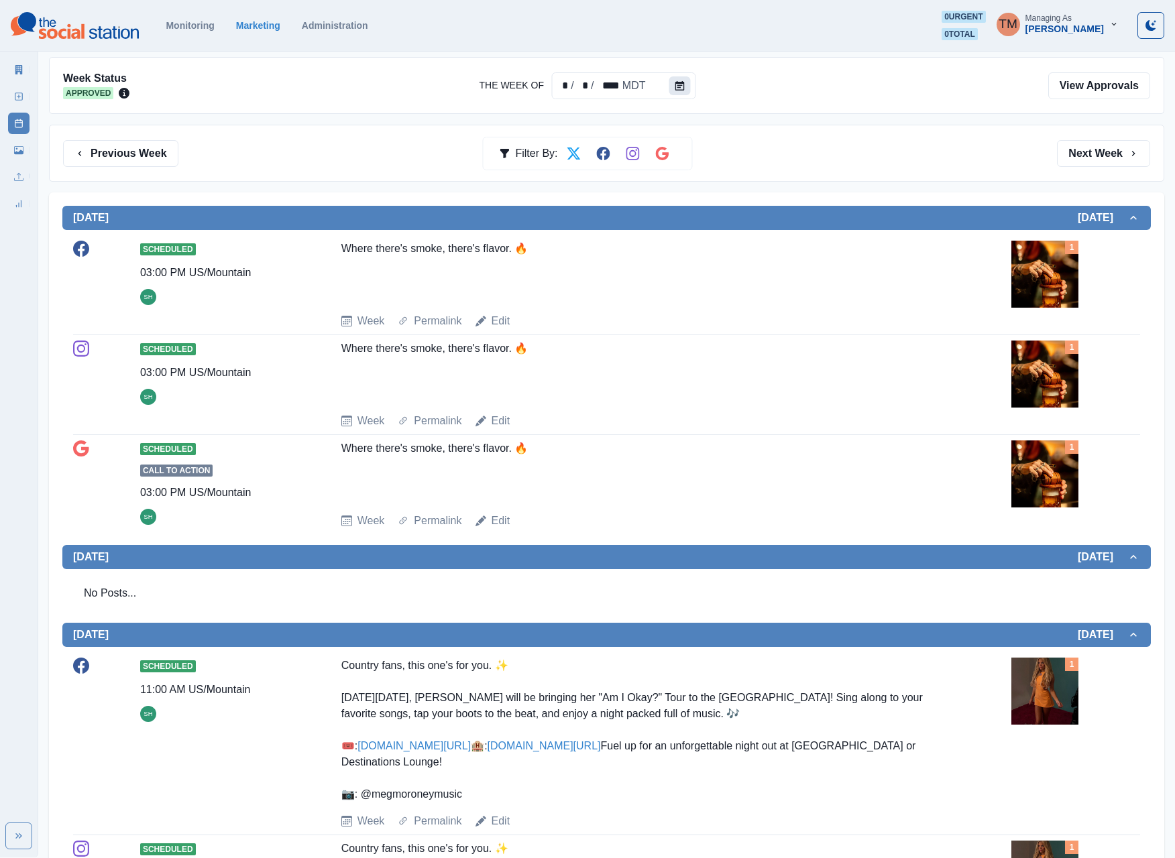
click at [672, 95] on button "Calendar" at bounding box center [679, 85] width 21 height 19
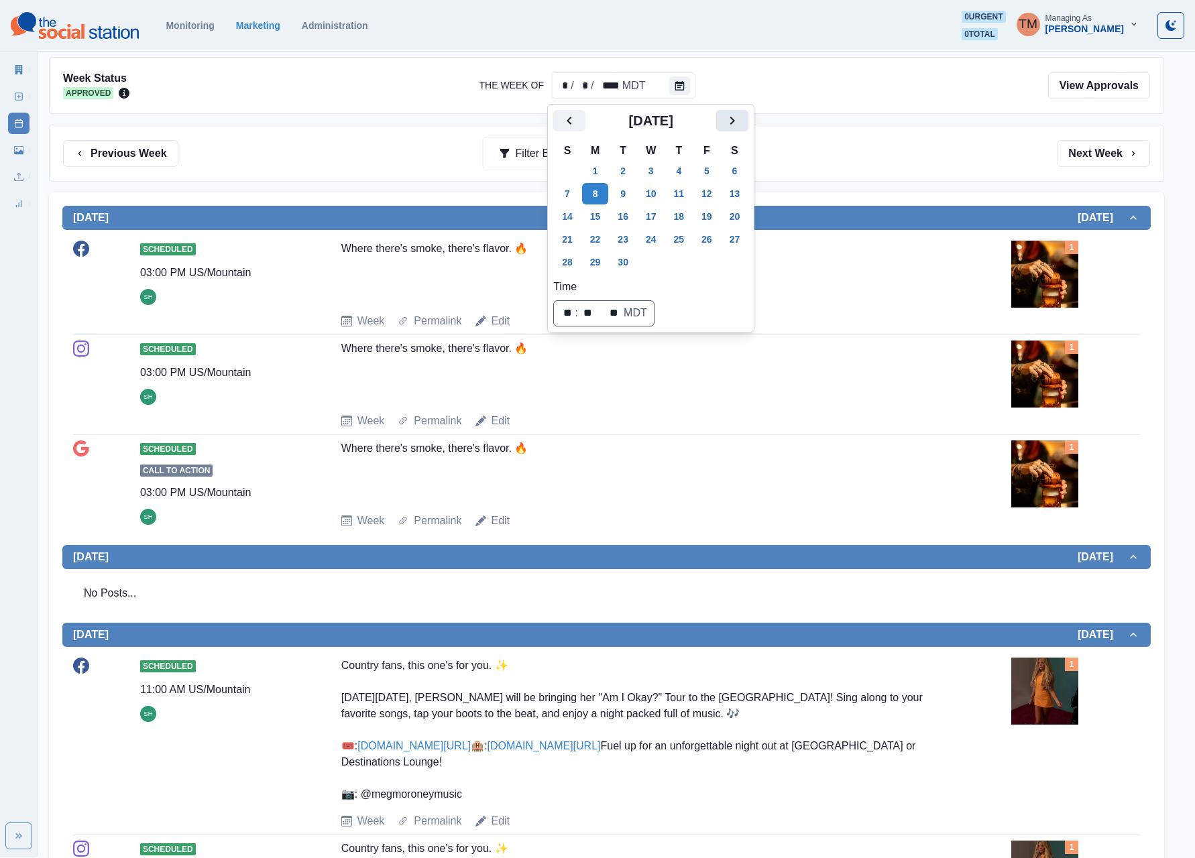
click at [736, 123] on icon "Next" at bounding box center [732, 121] width 16 height 16
click at [601, 200] on button "6" at bounding box center [595, 193] width 27 height 21
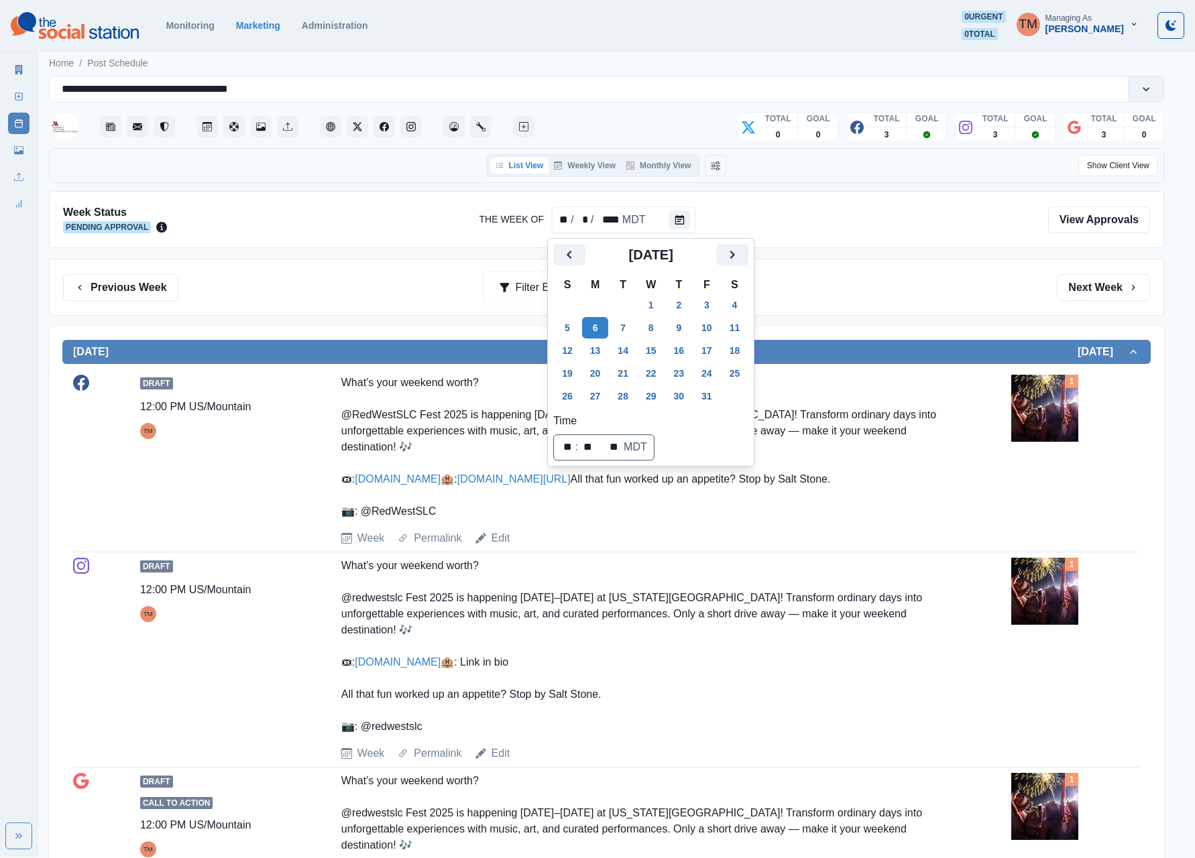
click at [811, 272] on div "Previous Week Filter By: Next Week" at bounding box center [606, 287] width 1115 height 57
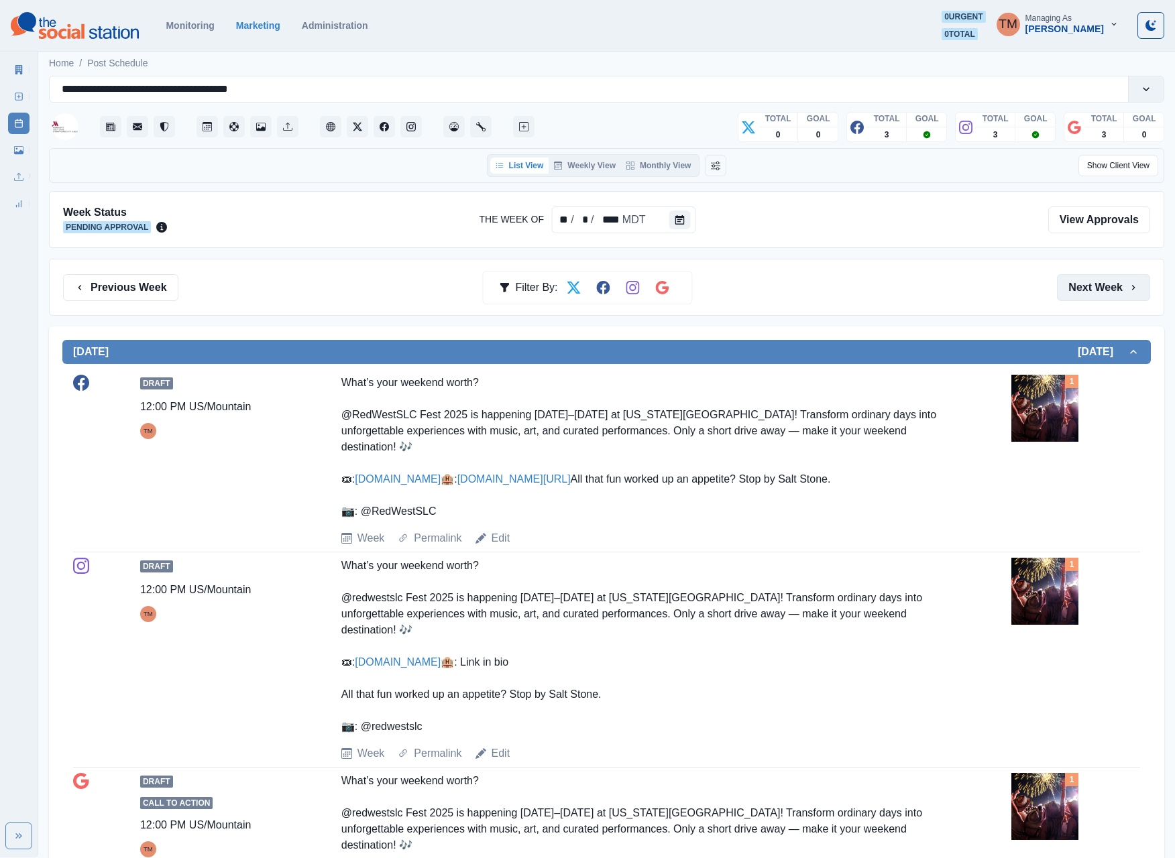
click at [1112, 296] on button "Next Week" at bounding box center [1103, 287] width 93 height 27
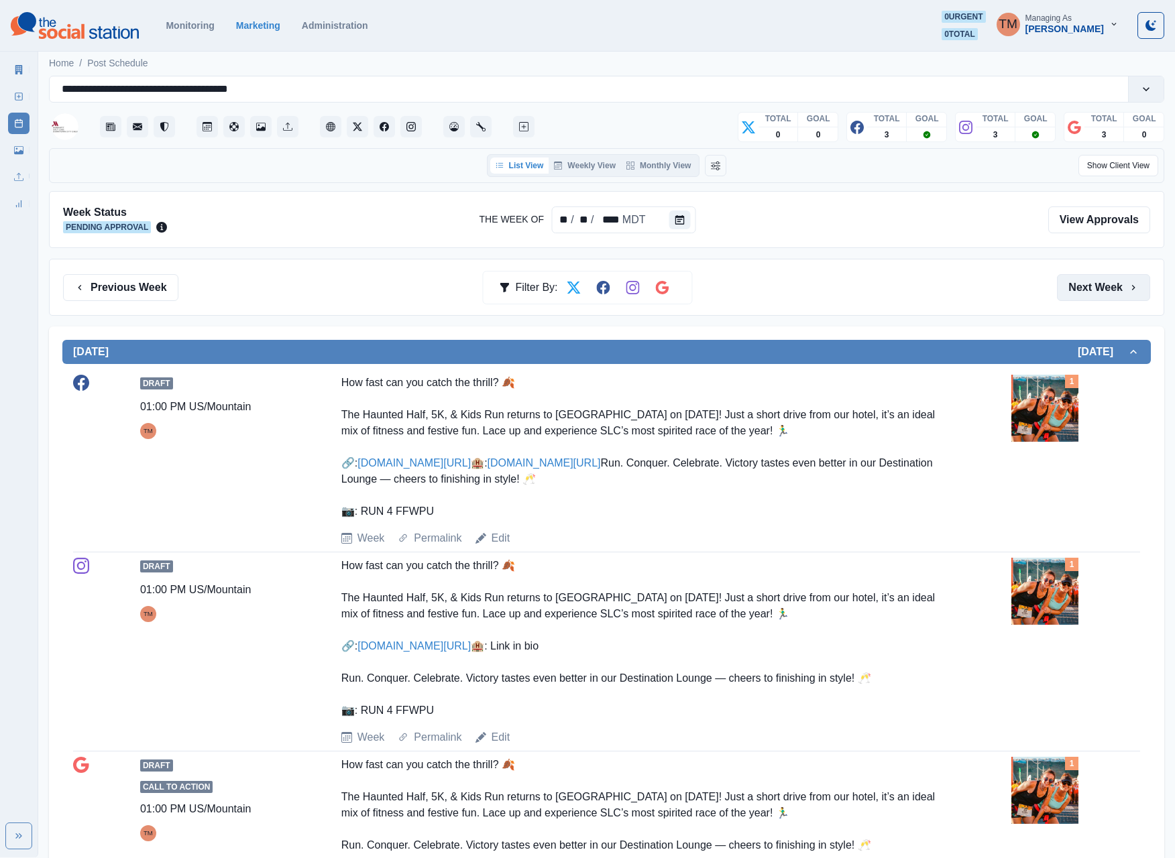
click at [1100, 283] on button "Next Week" at bounding box center [1103, 287] width 93 height 27
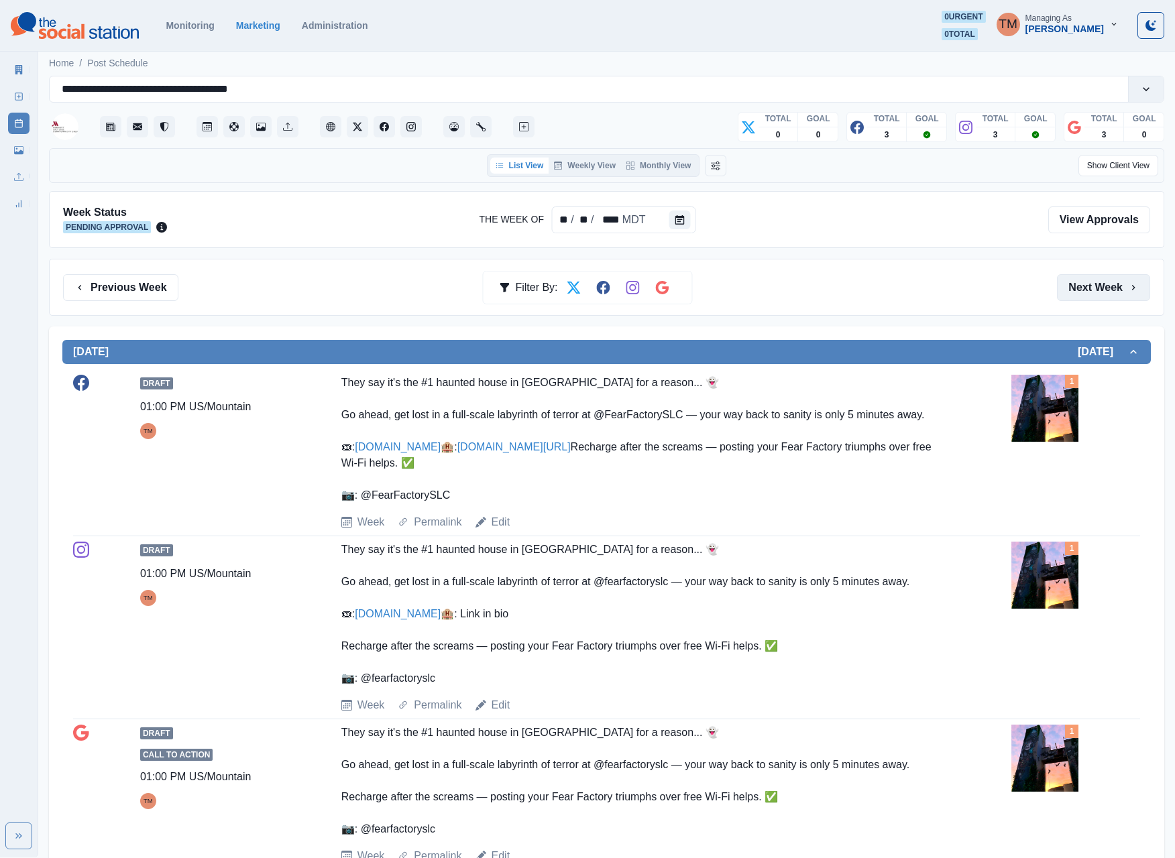
click at [1100, 283] on button "Next Week" at bounding box center [1103, 287] width 93 height 27
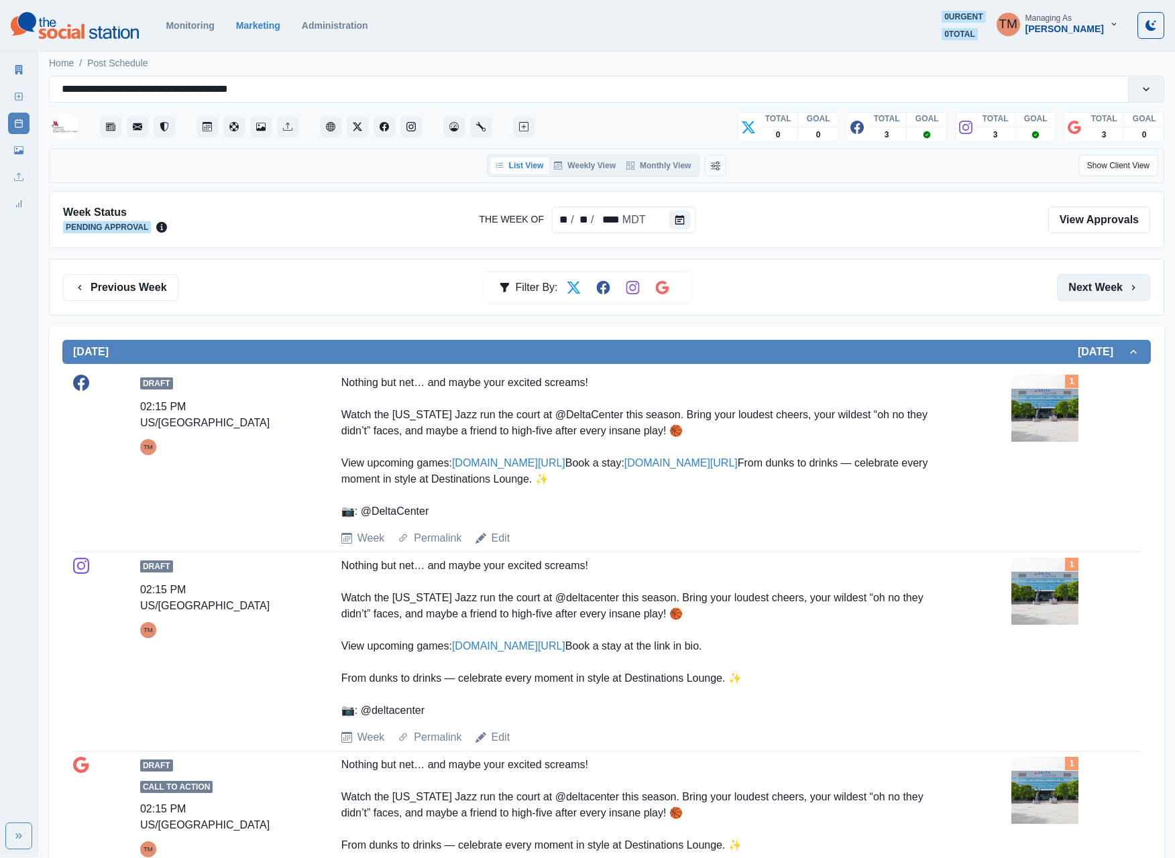
click at [1100, 283] on button "Next Week" at bounding box center [1103, 287] width 93 height 27
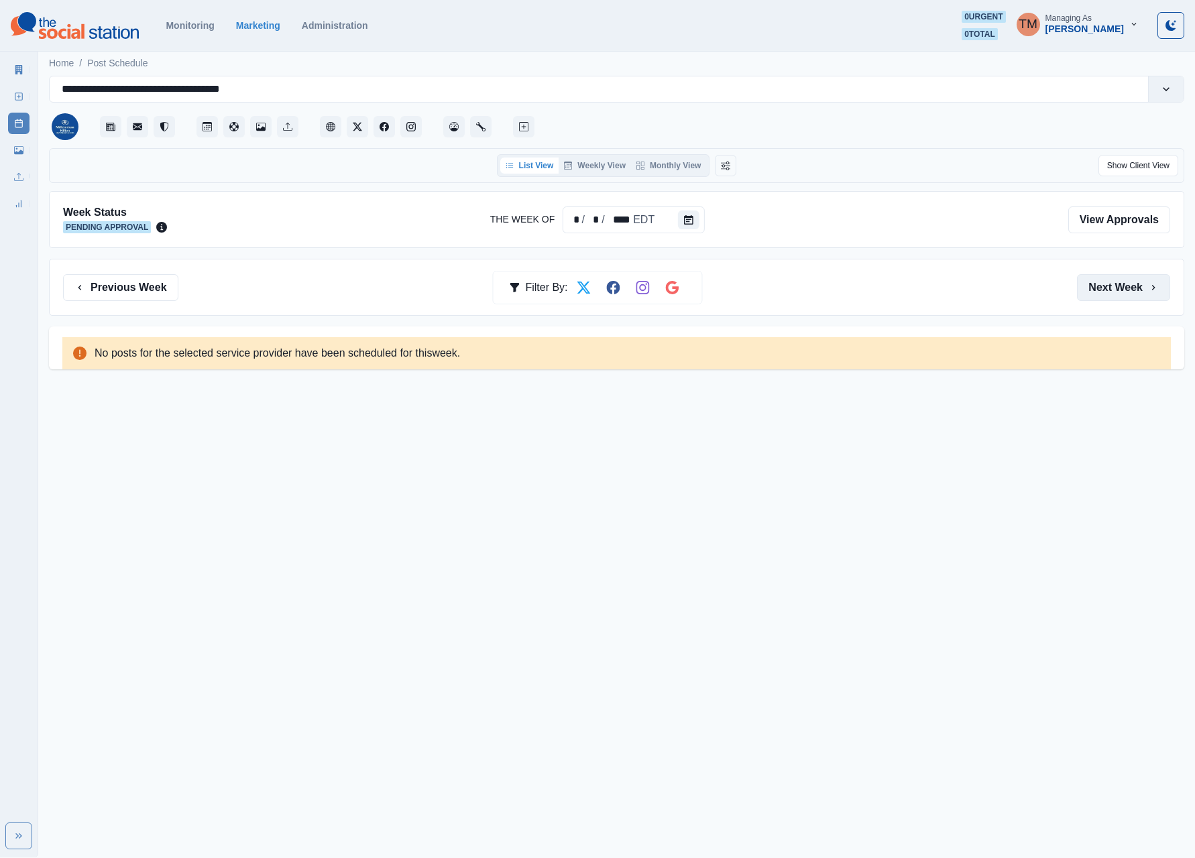
click at [1108, 290] on button "Next Week" at bounding box center [1123, 287] width 93 height 27
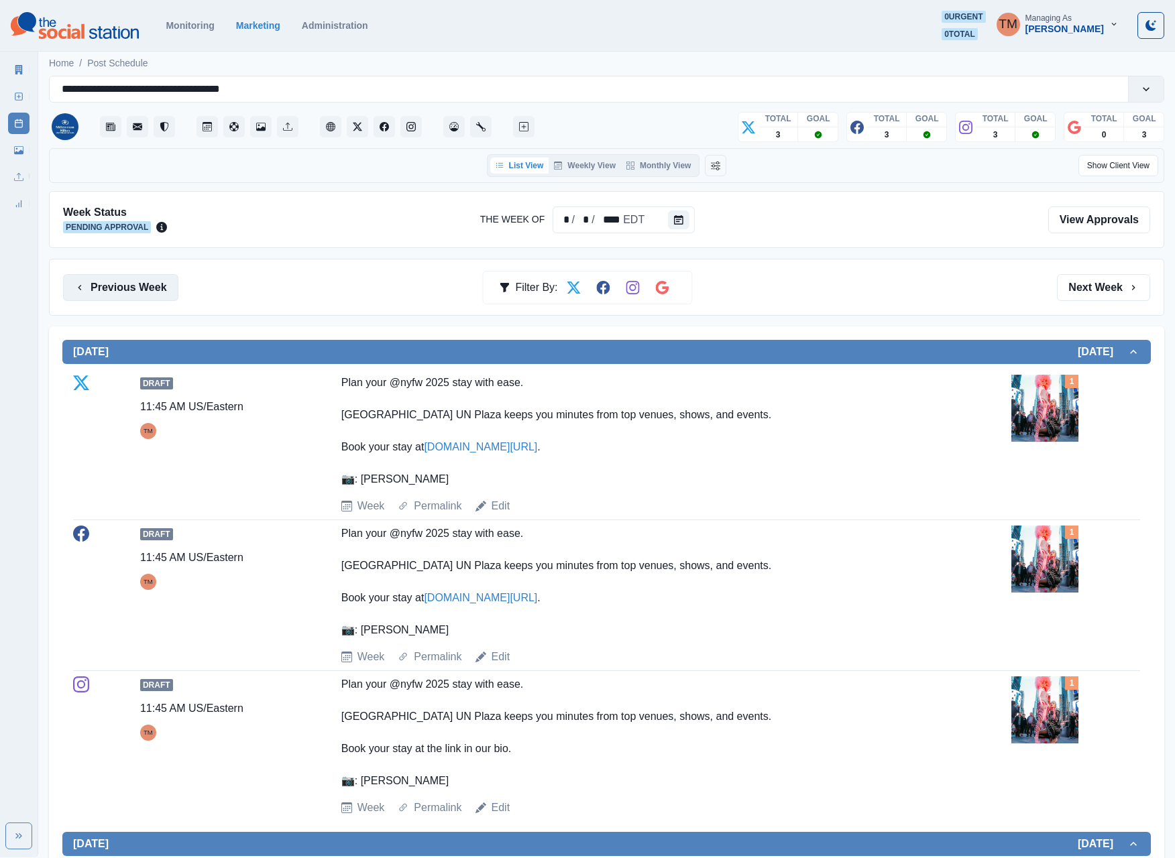
click at [111, 286] on button "Previous Week" at bounding box center [120, 287] width 115 height 27
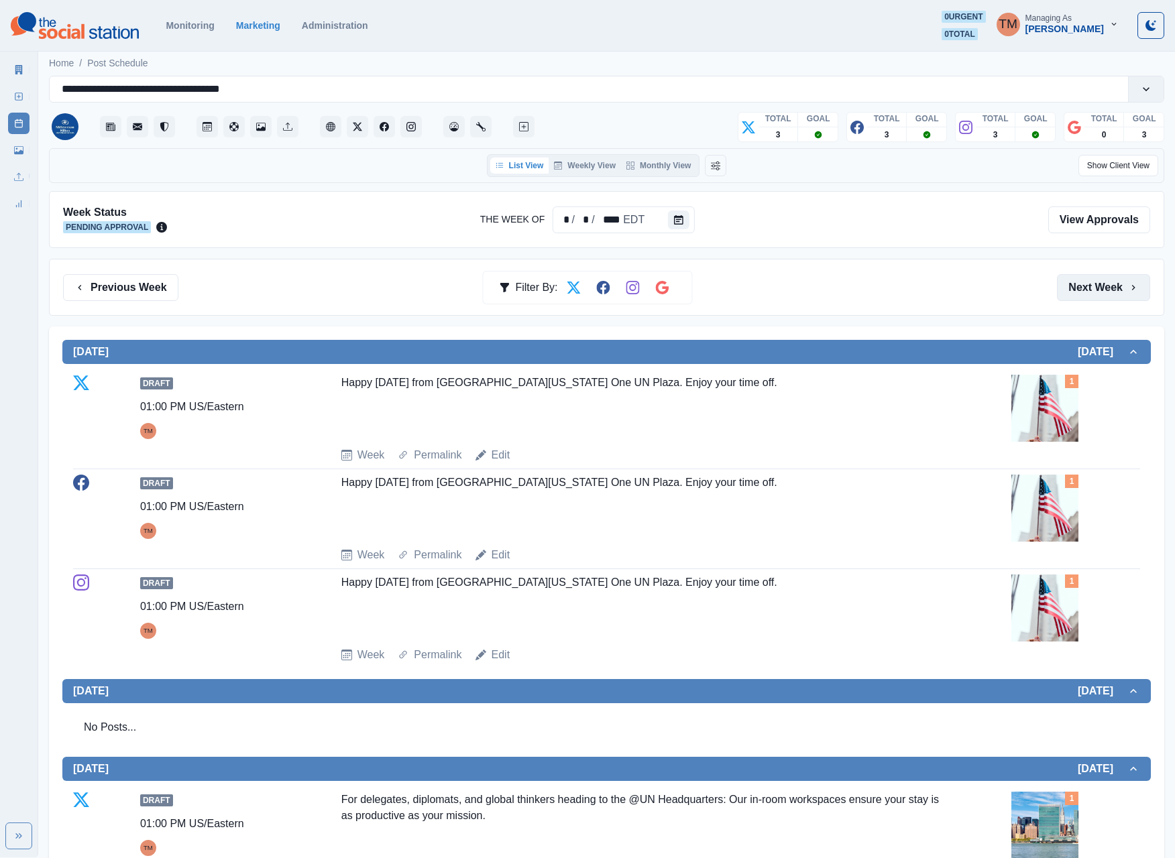
click at [1101, 287] on button "Next Week" at bounding box center [1103, 287] width 93 height 27
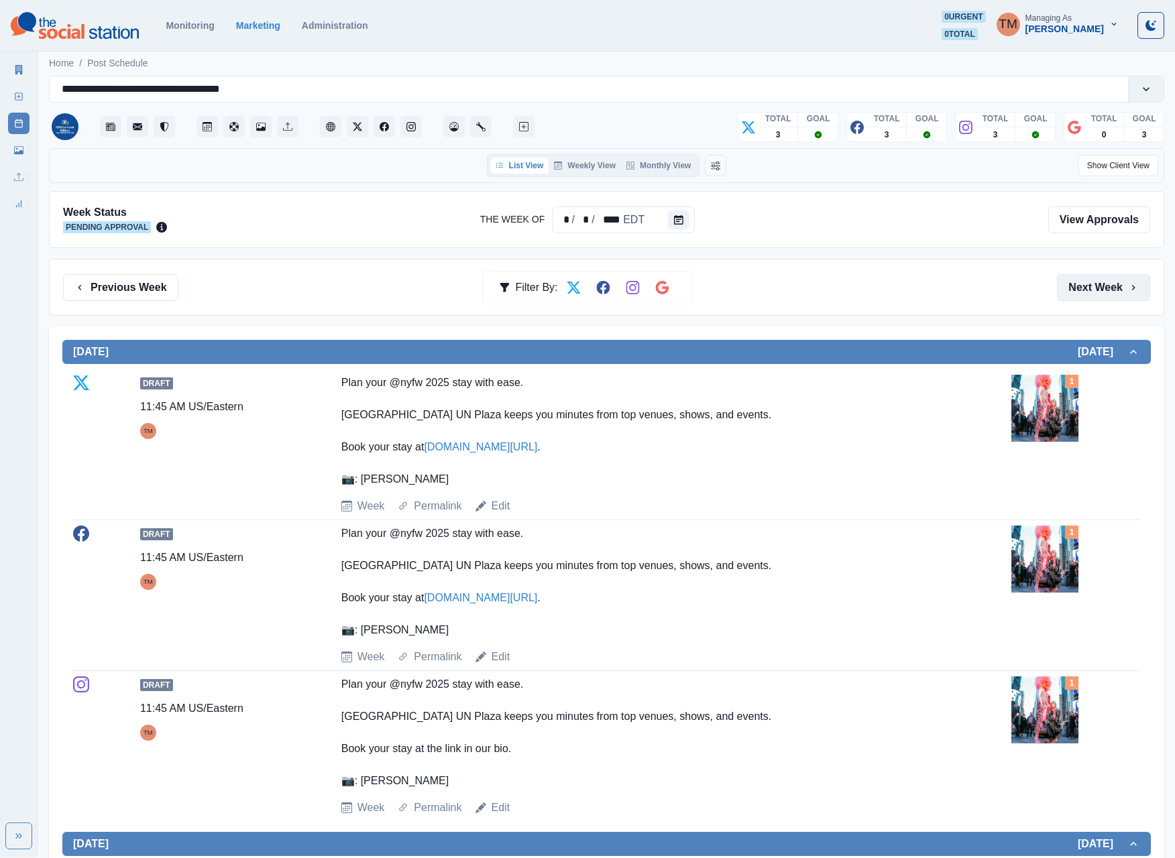
click at [1101, 287] on button "Next Week" at bounding box center [1103, 287] width 93 height 27
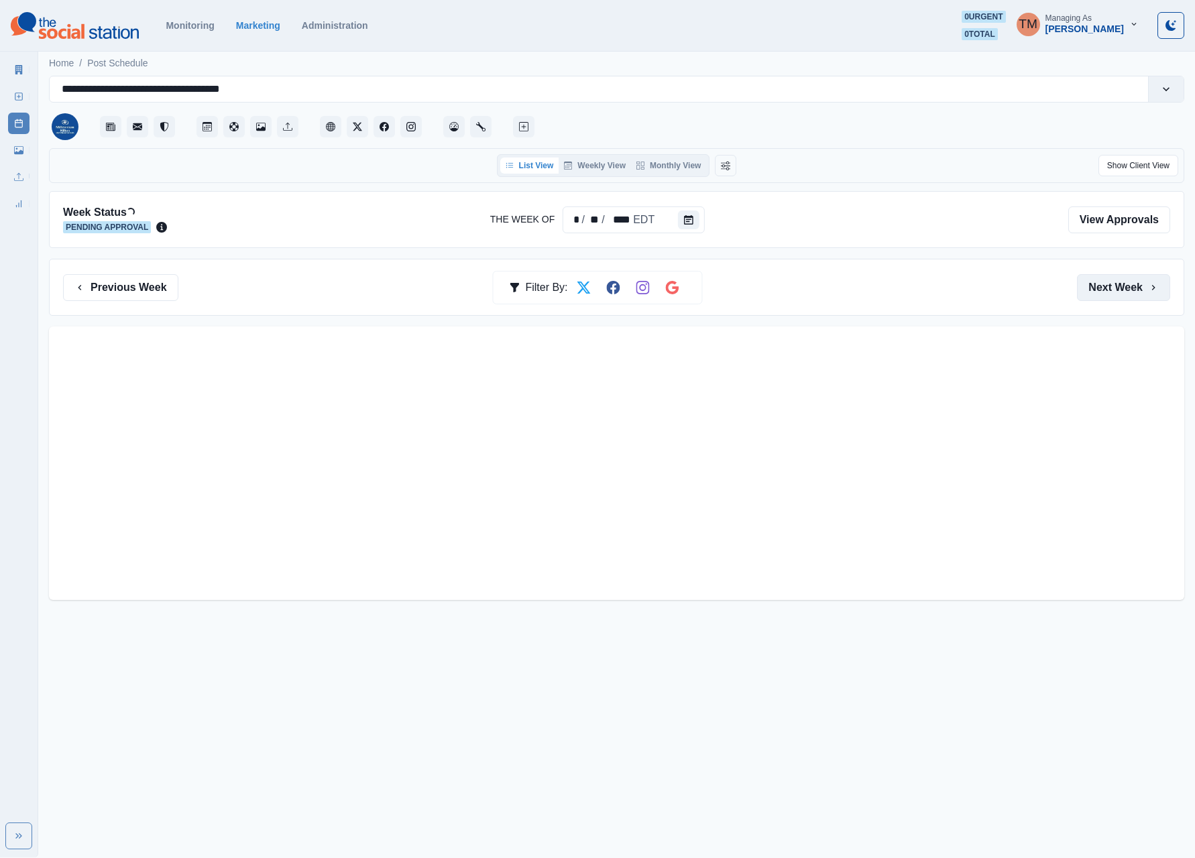
click at [1101, 287] on button "Next Week" at bounding box center [1123, 287] width 93 height 27
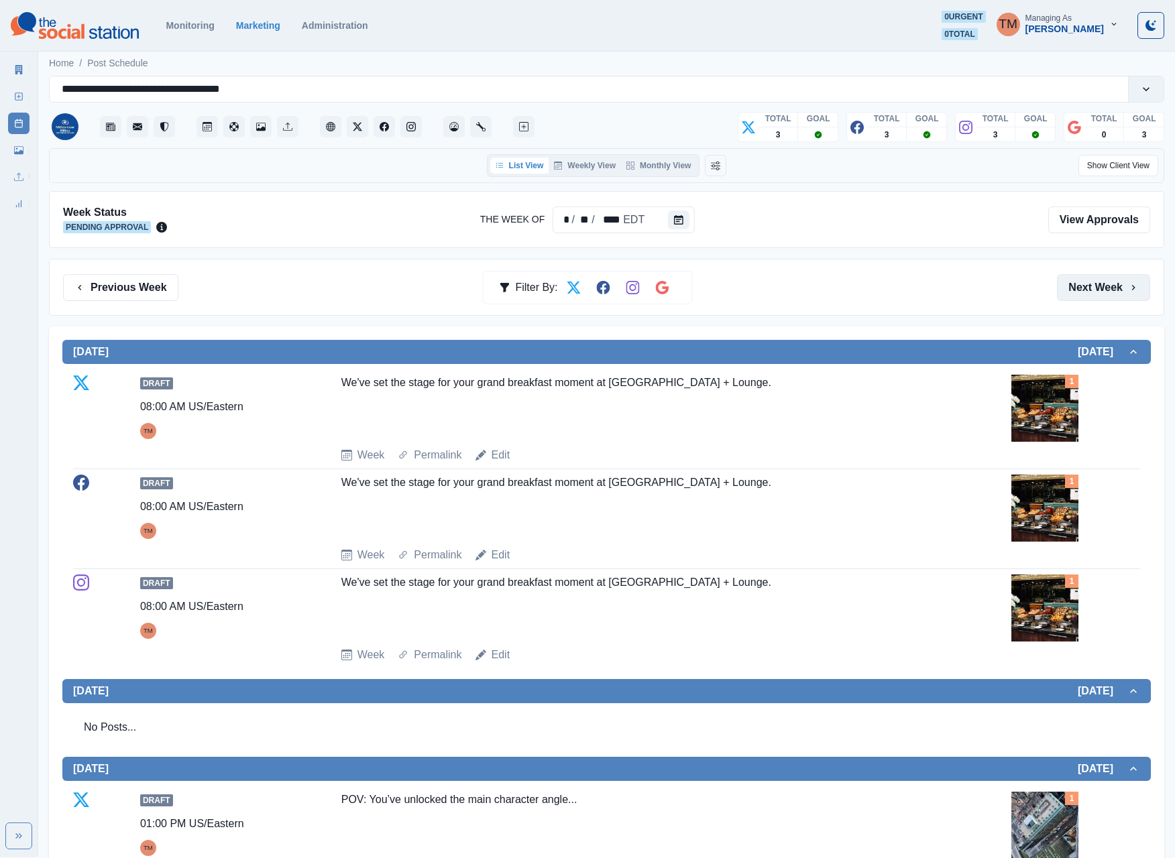
click at [1071, 290] on button "Next Week" at bounding box center [1103, 287] width 93 height 27
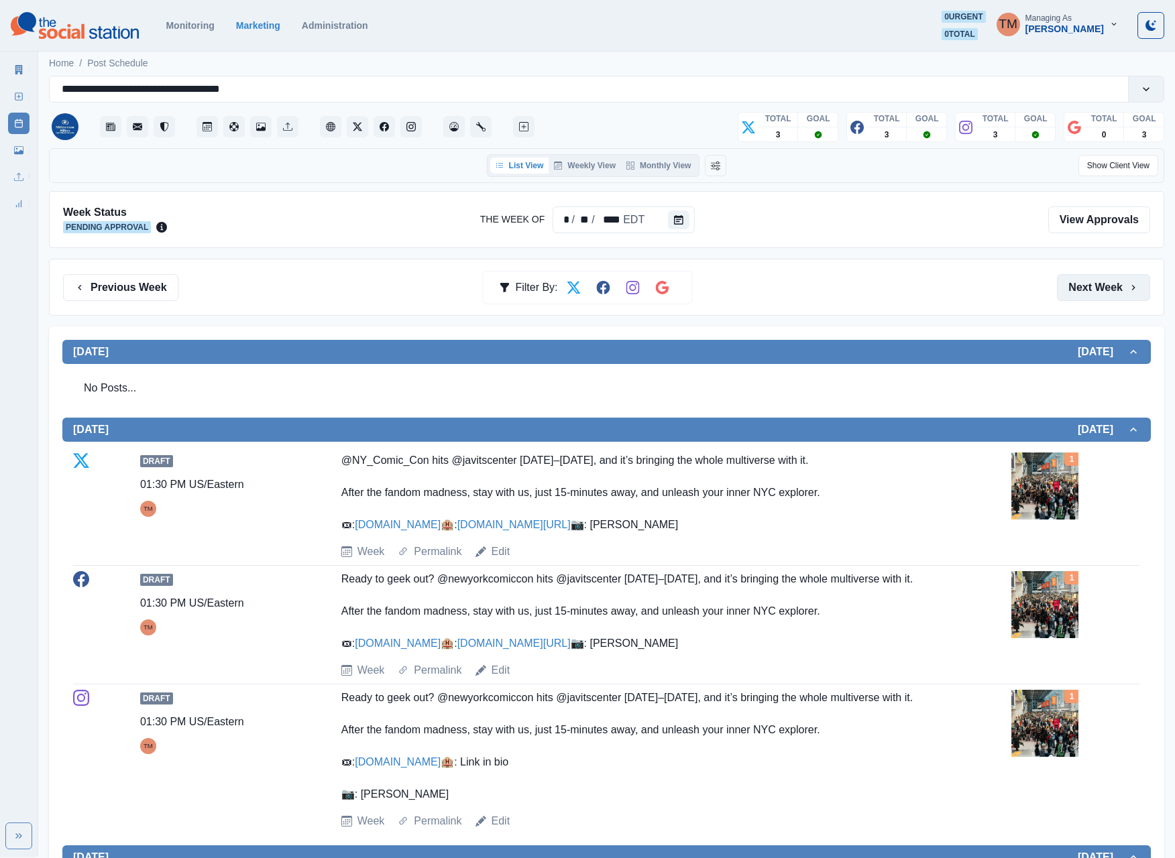
click at [1071, 290] on button "Next Week" at bounding box center [1103, 287] width 93 height 27
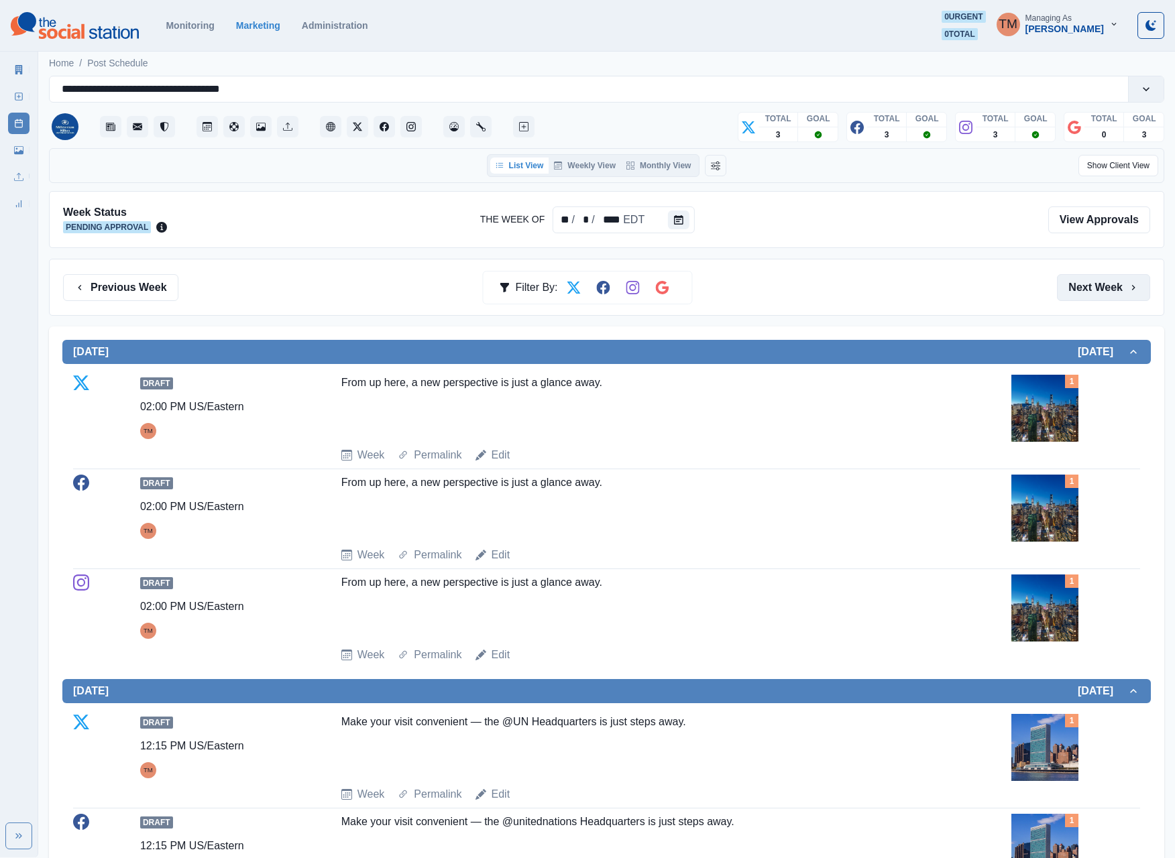
click at [1071, 290] on button "Next Week" at bounding box center [1103, 287] width 93 height 27
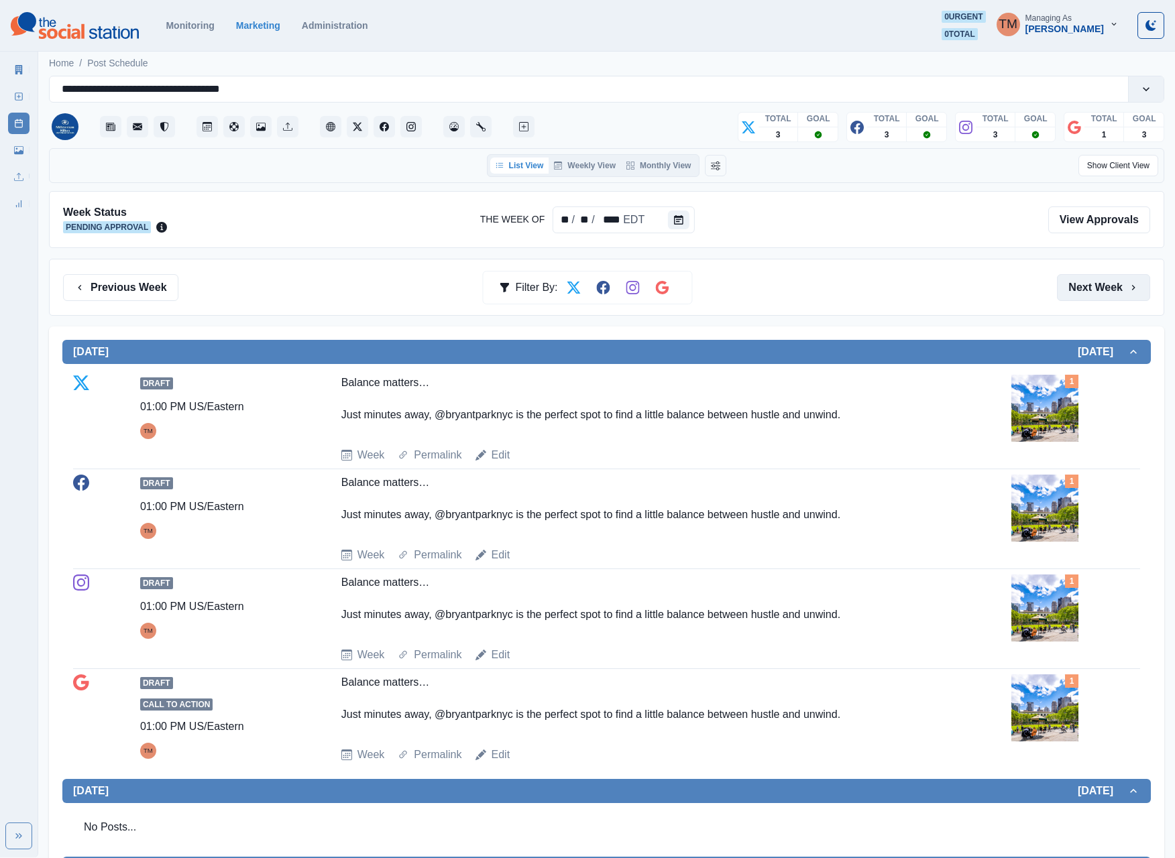
click at [1075, 290] on button "Next Week" at bounding box center [1103, 287] width 93 height 27
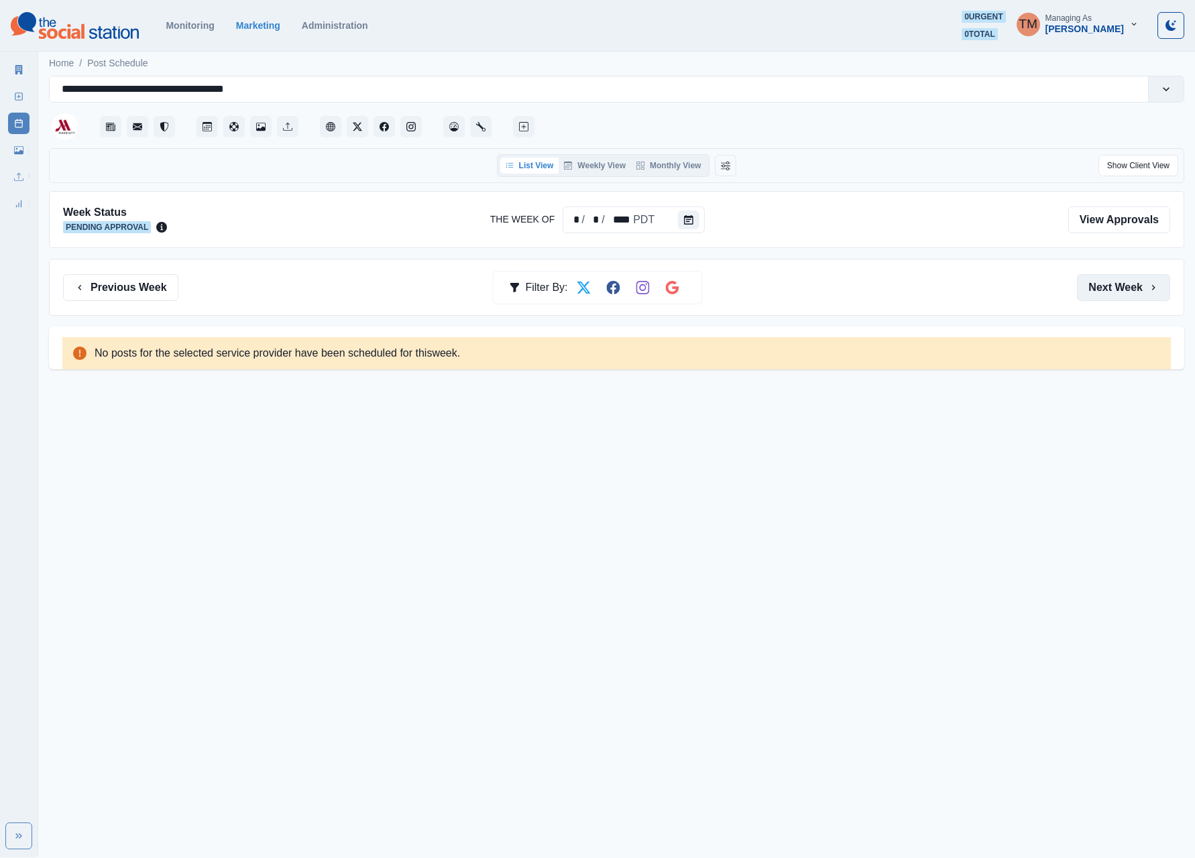
click at [1126, 294] on button "Next Week" at bounding box center [1123, 287] width 93 height 27
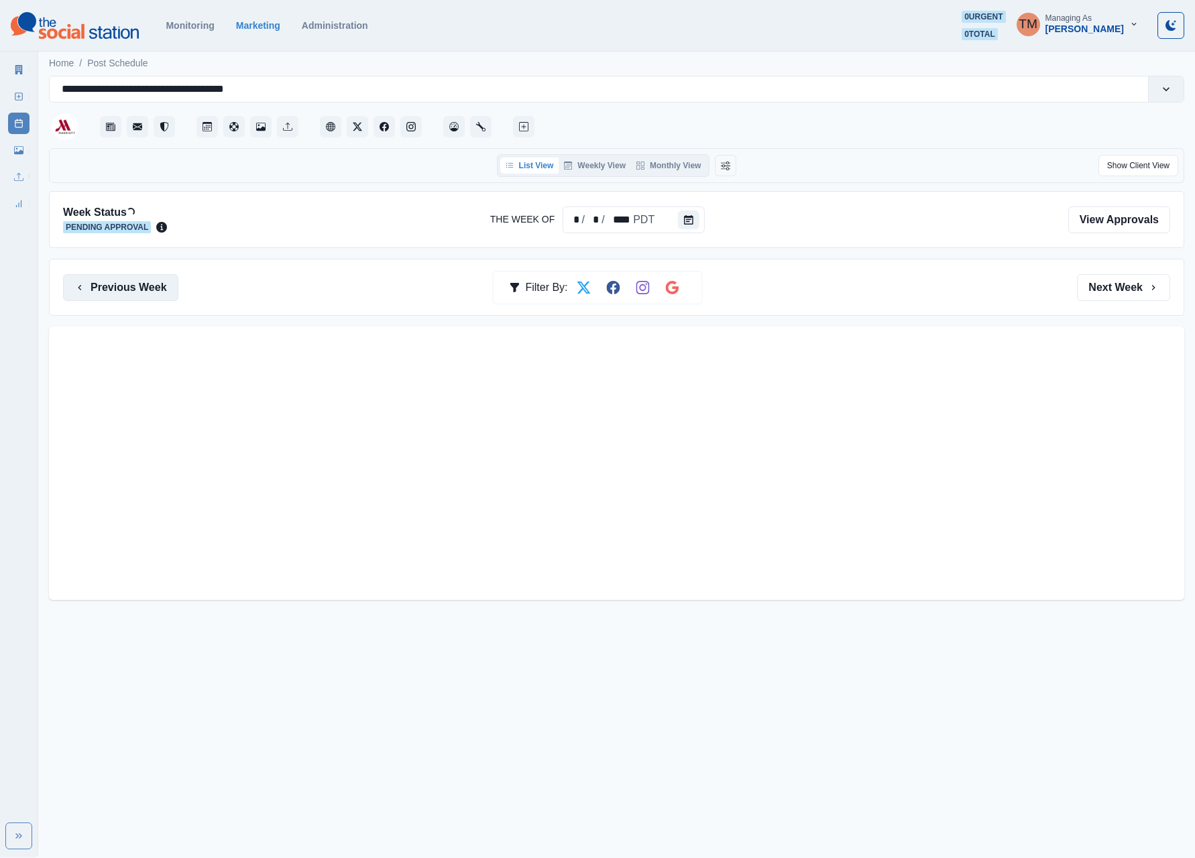
click at [142, 296] on button "Previous Week" at bounding box center [120, 287] width 115 height 27
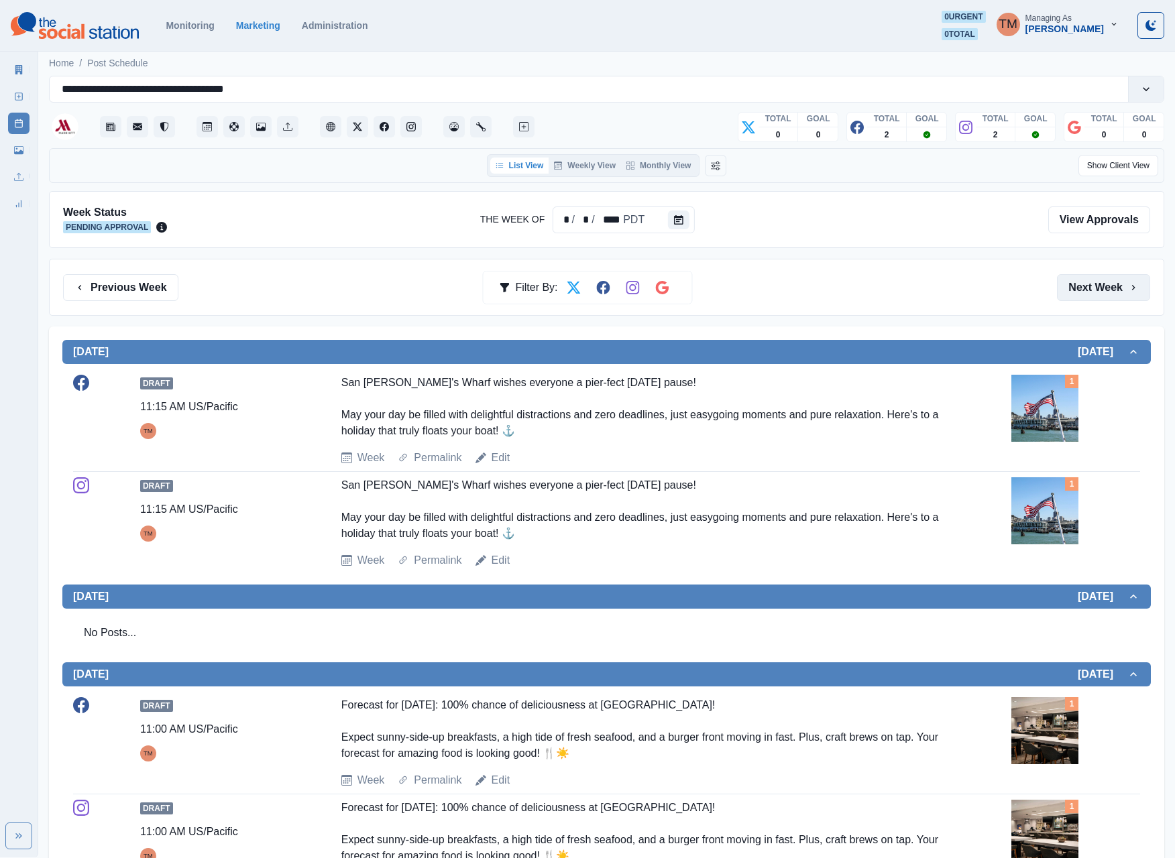
click at [1098, 287] on button "Next Week" at bounding box center [1103, 287] width 93 height 27
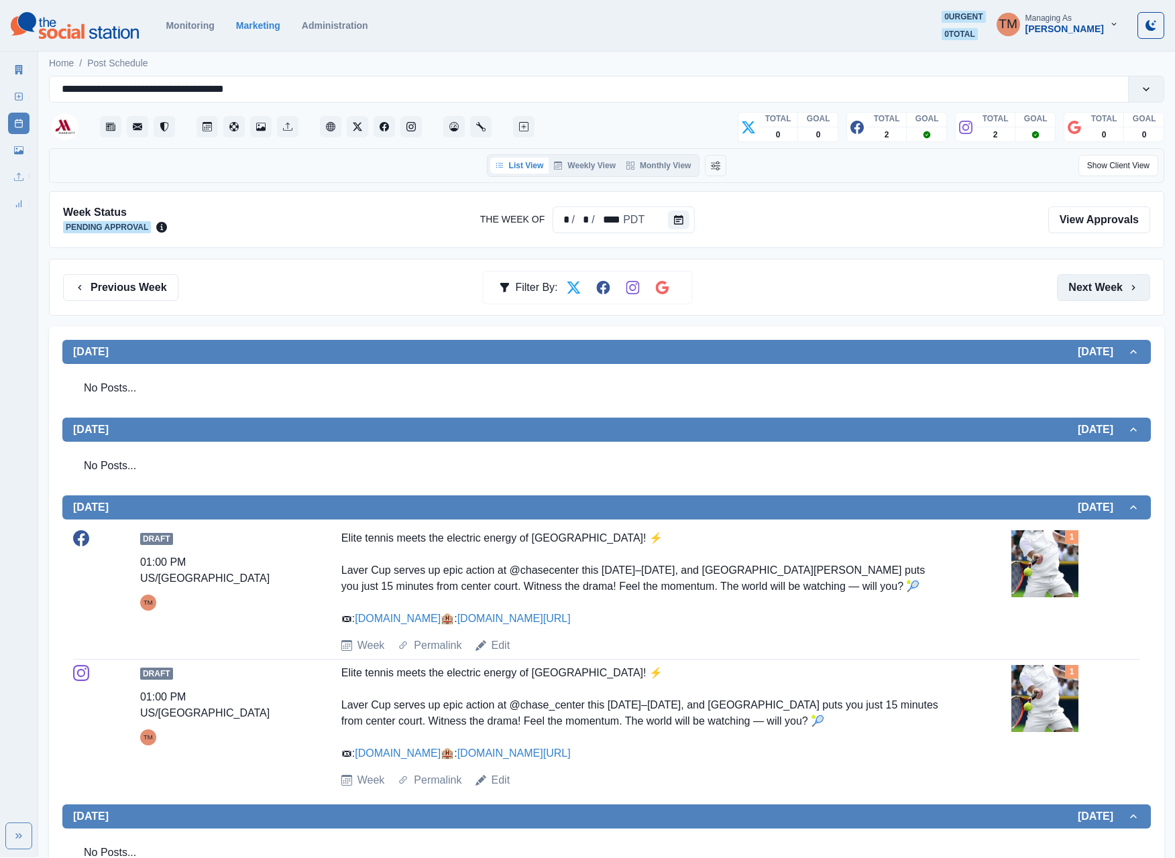
click at [1098, 287] on button "Next Week" at bounding box center [1103, 287] width 93 height 27
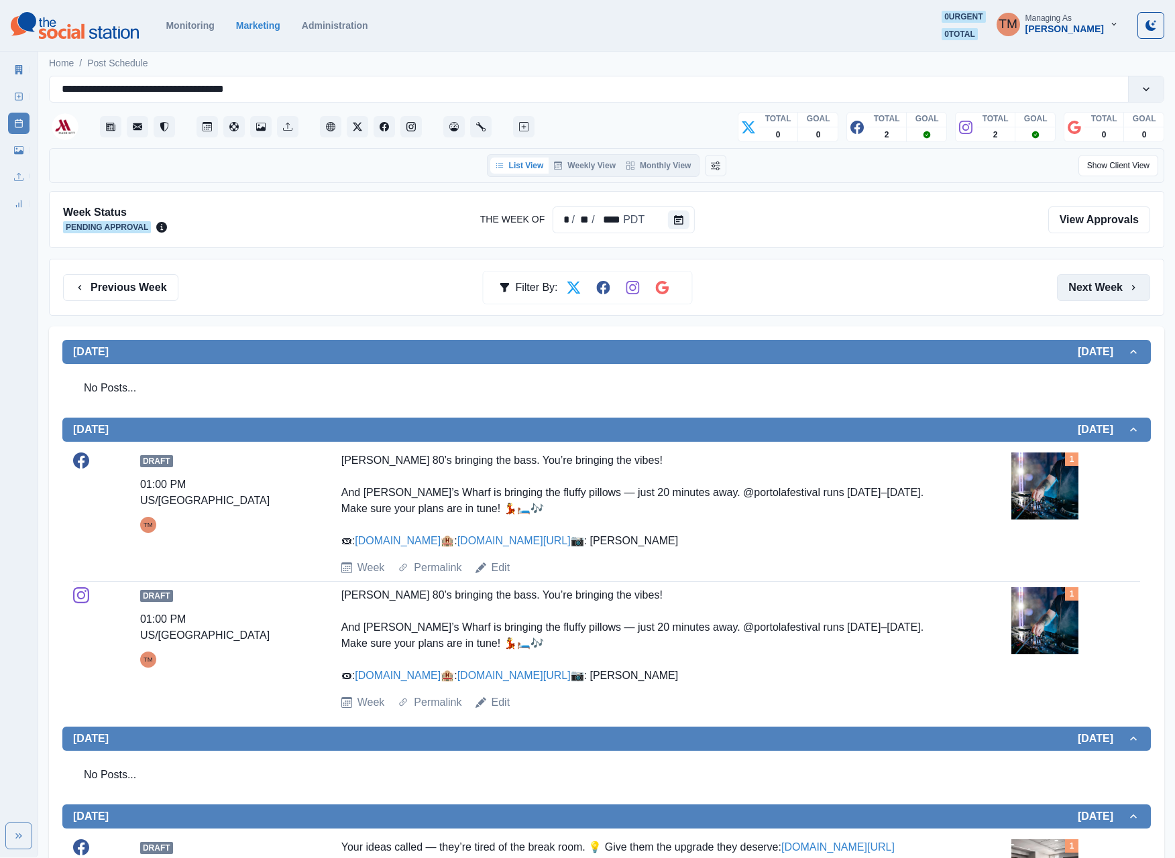
click at [1098, 287] on button "Next Week" at bounding box center [1103, 287] width 93 height 27
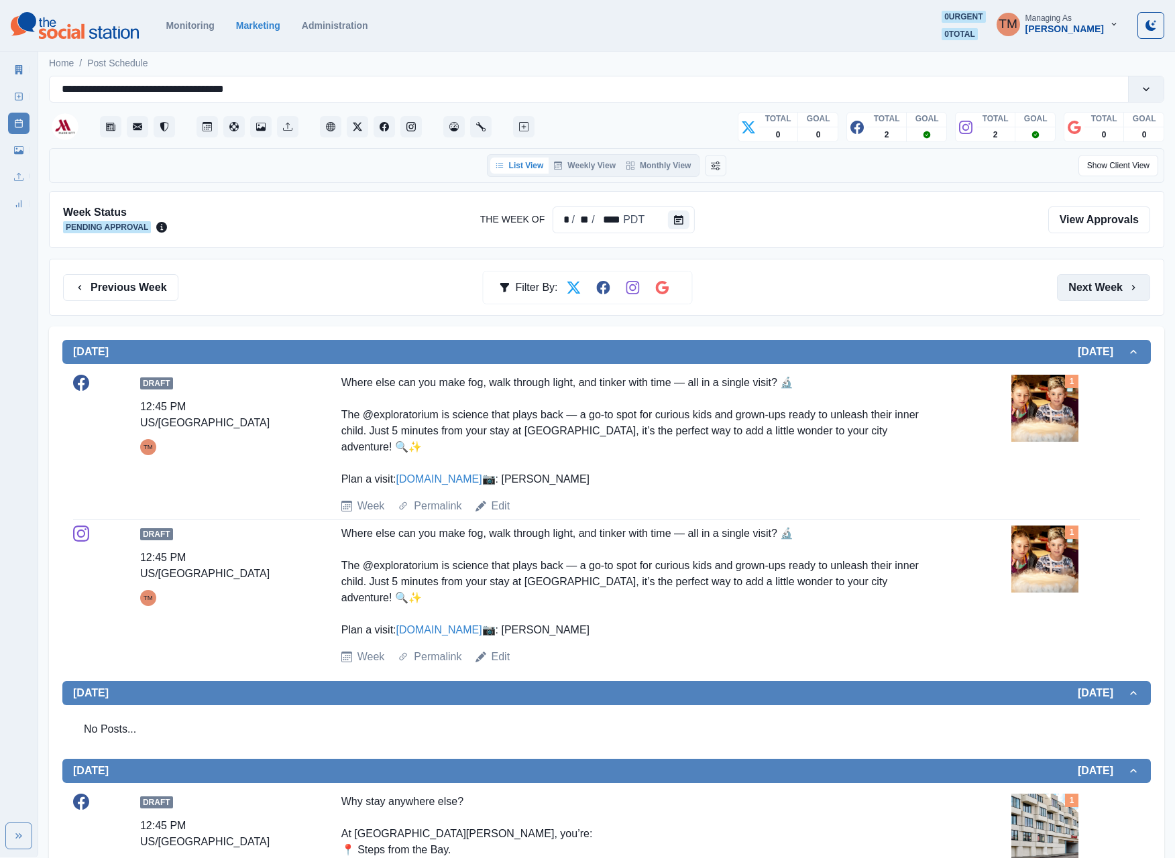
click at [1102, 284] on button "Next Week" at bounding box center [1103, 287] width 93 height 27
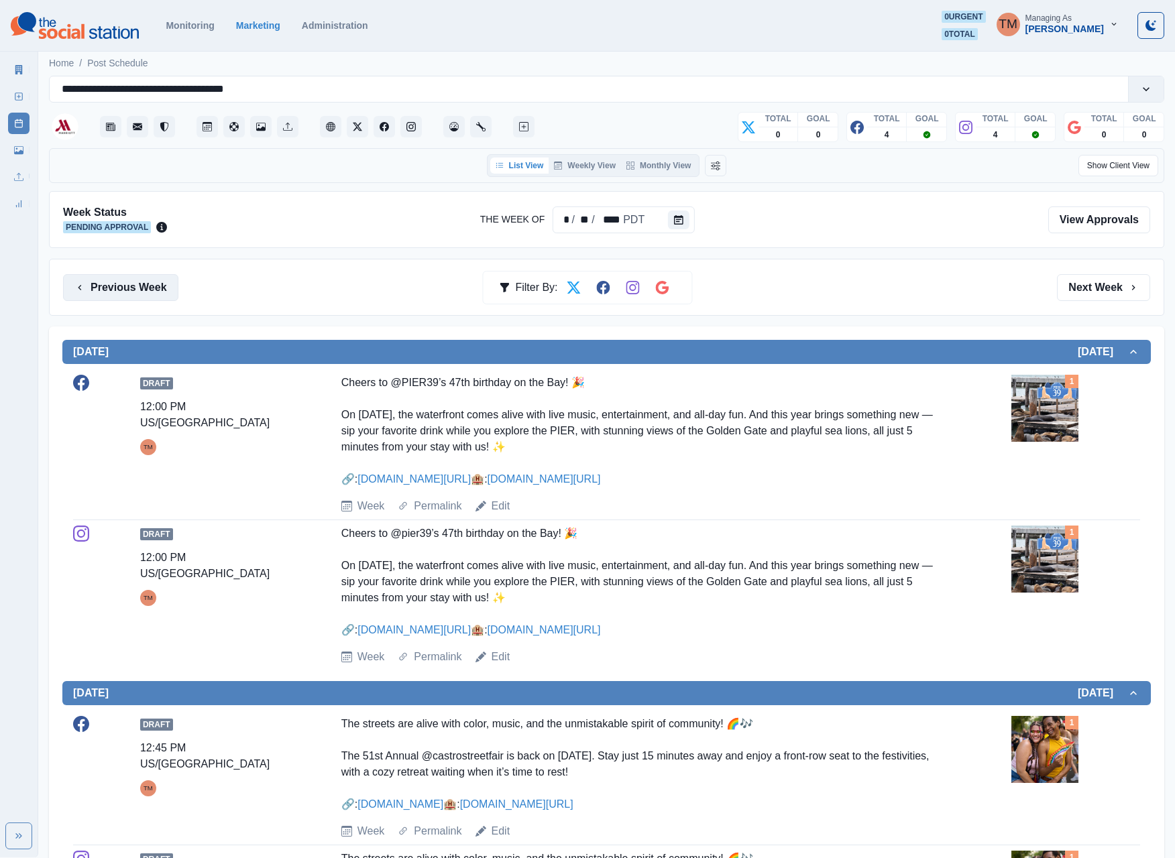
click at [118, 290] on button "Previous Week" at bounding box center [120, 287] width 115 height 27
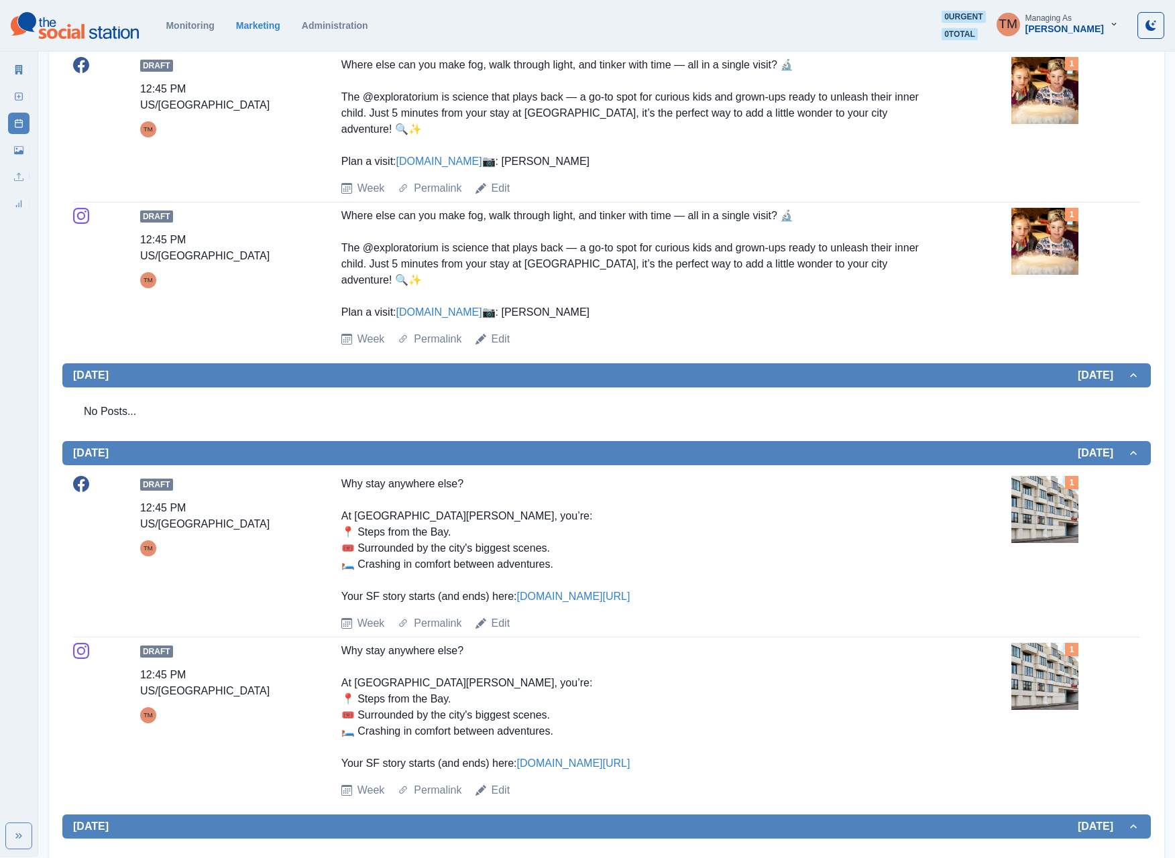
scroll to position [9, 0]
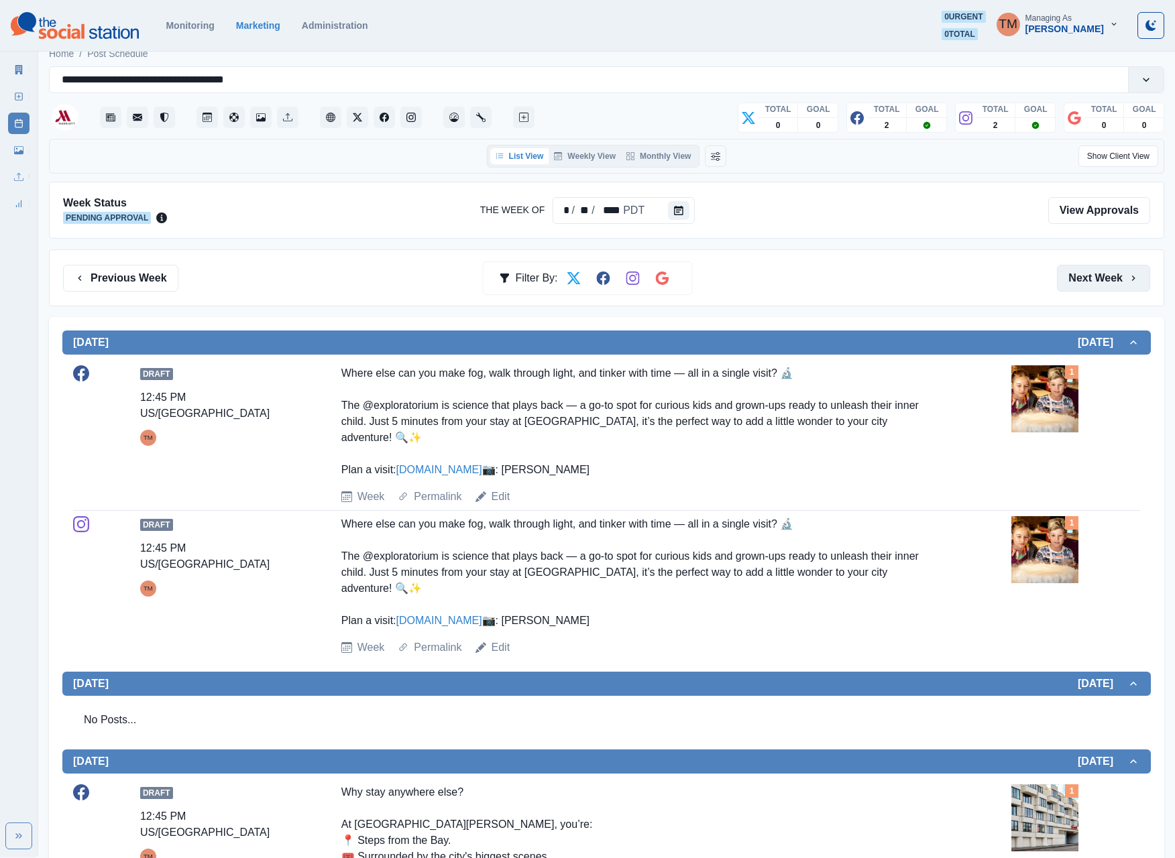
click at [1077, 280] on button "Next Week" at bounding box center [1103, 278] width 93 height 27
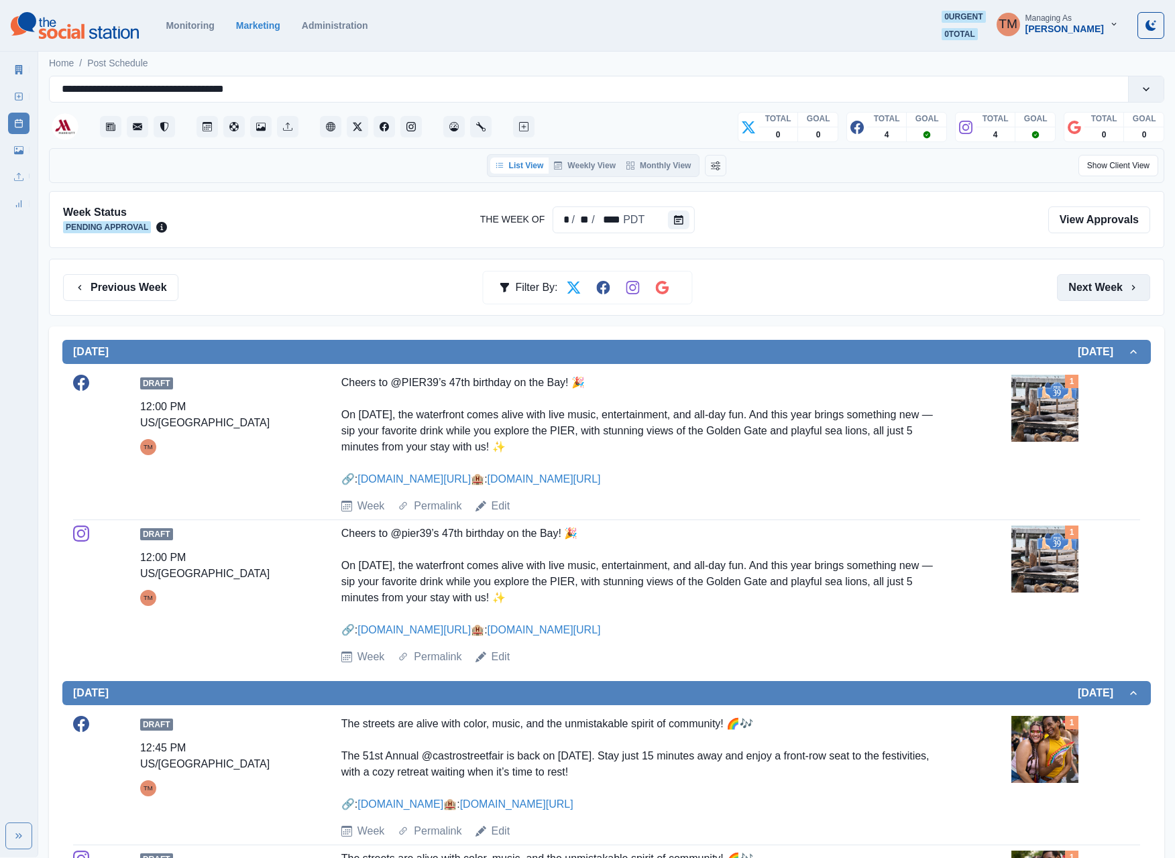
click at [1077, 280] on button "Next Week" at bounding box center [1103, 287] width 93 height 27
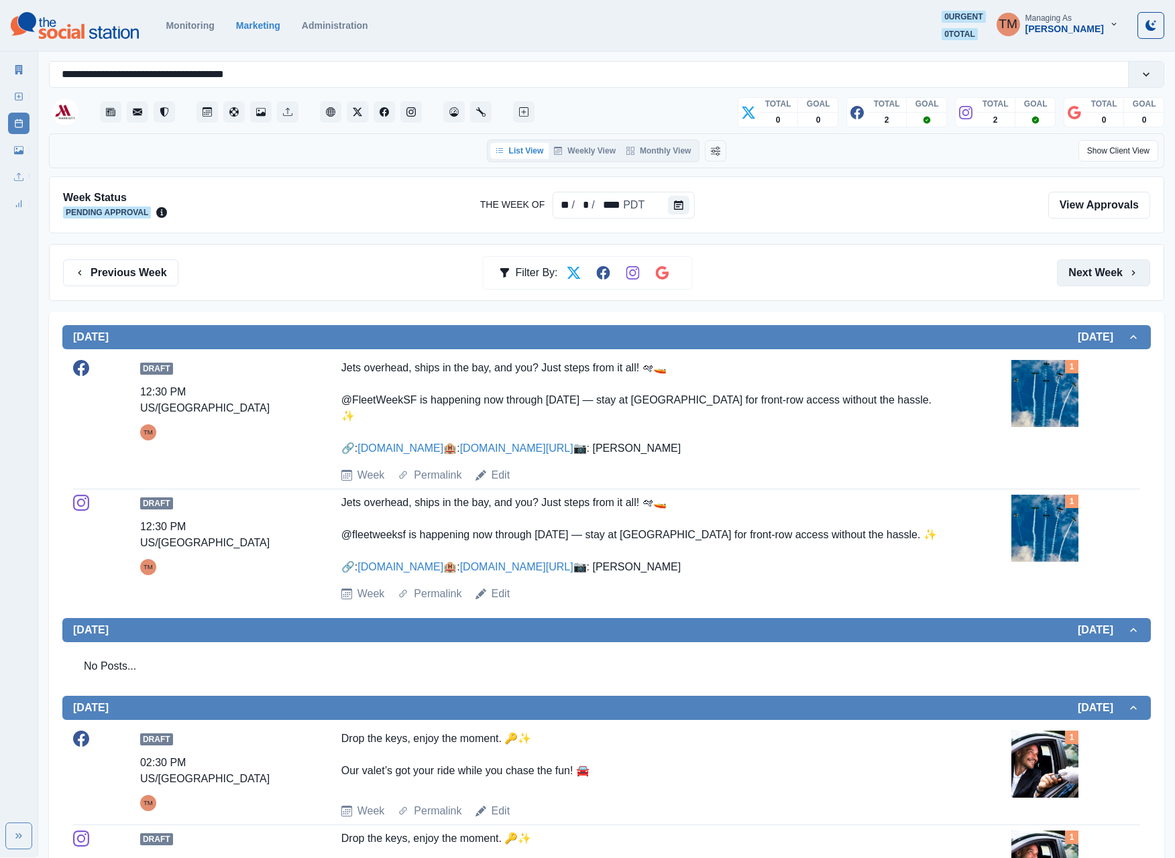
scroll to position [9, 0]
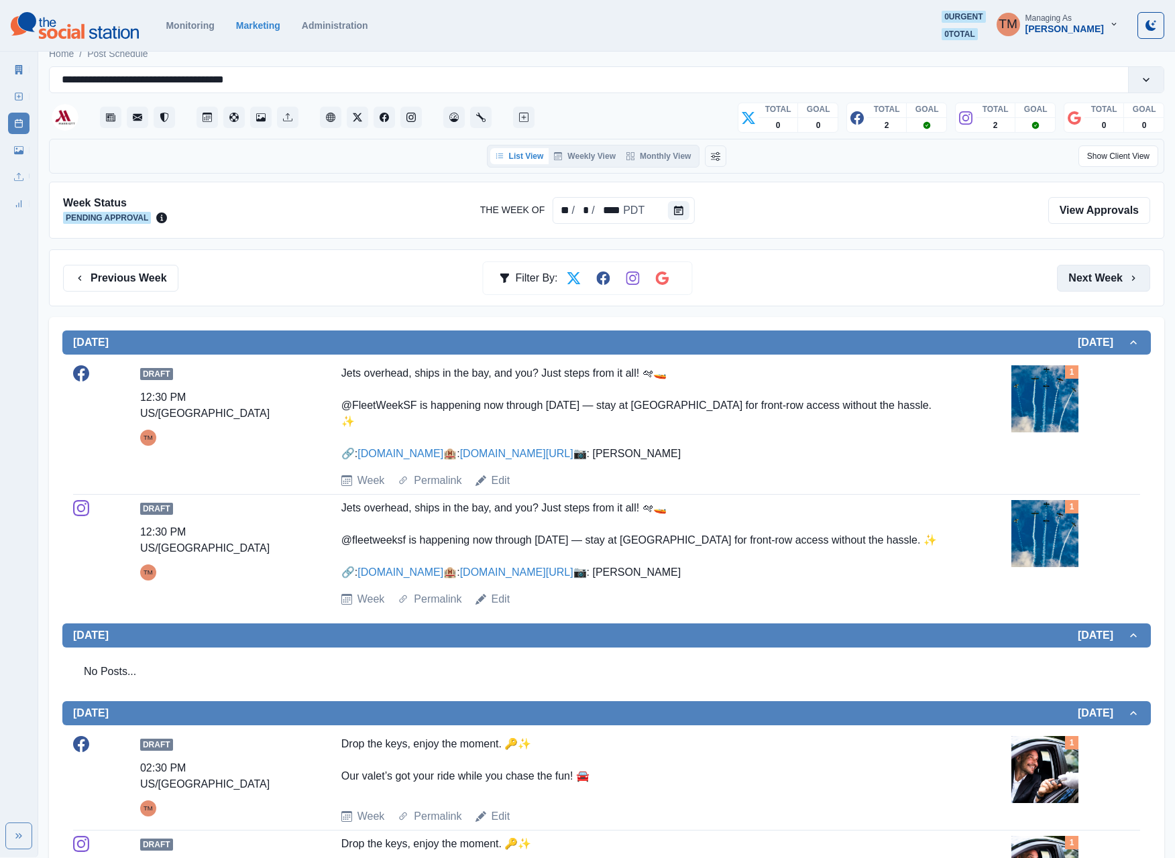
click at [1077, 280] on button "Next Week" at bounding box center [1103, 278] width 93 height 27
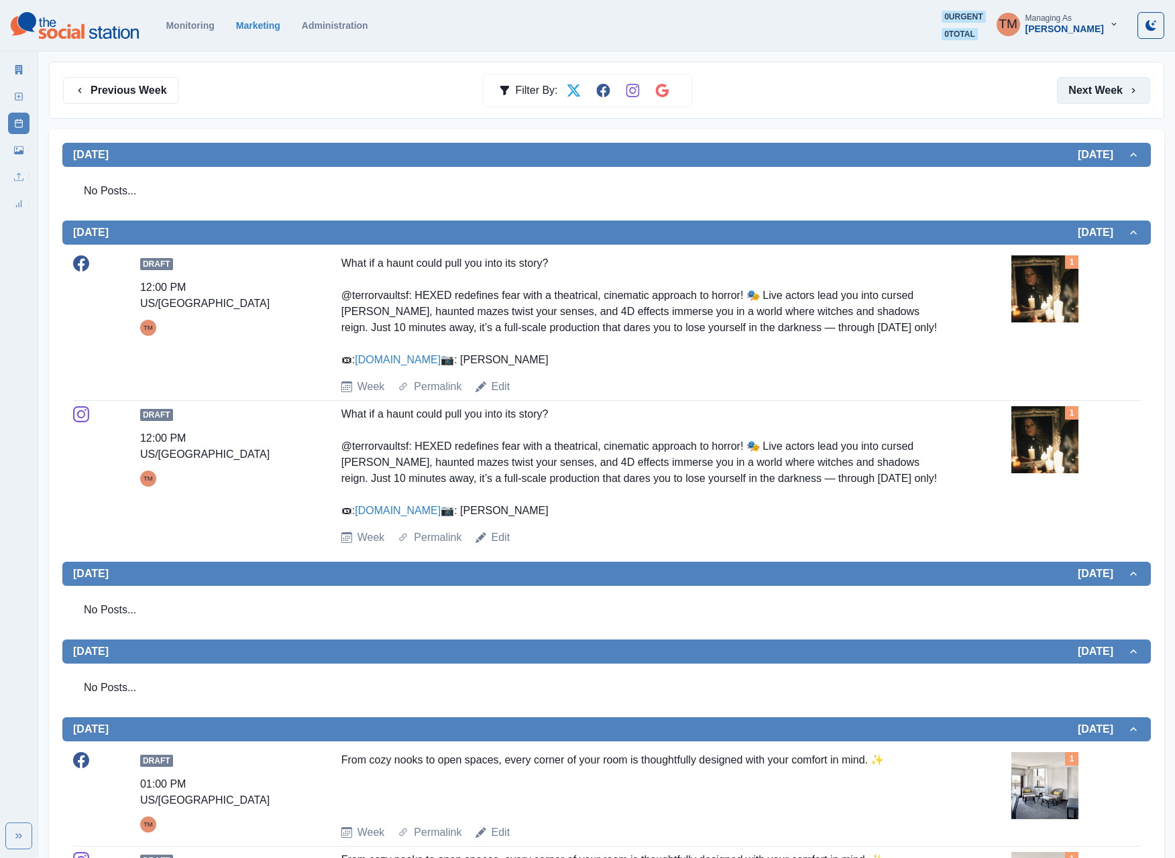
scroll to position [134, 0]
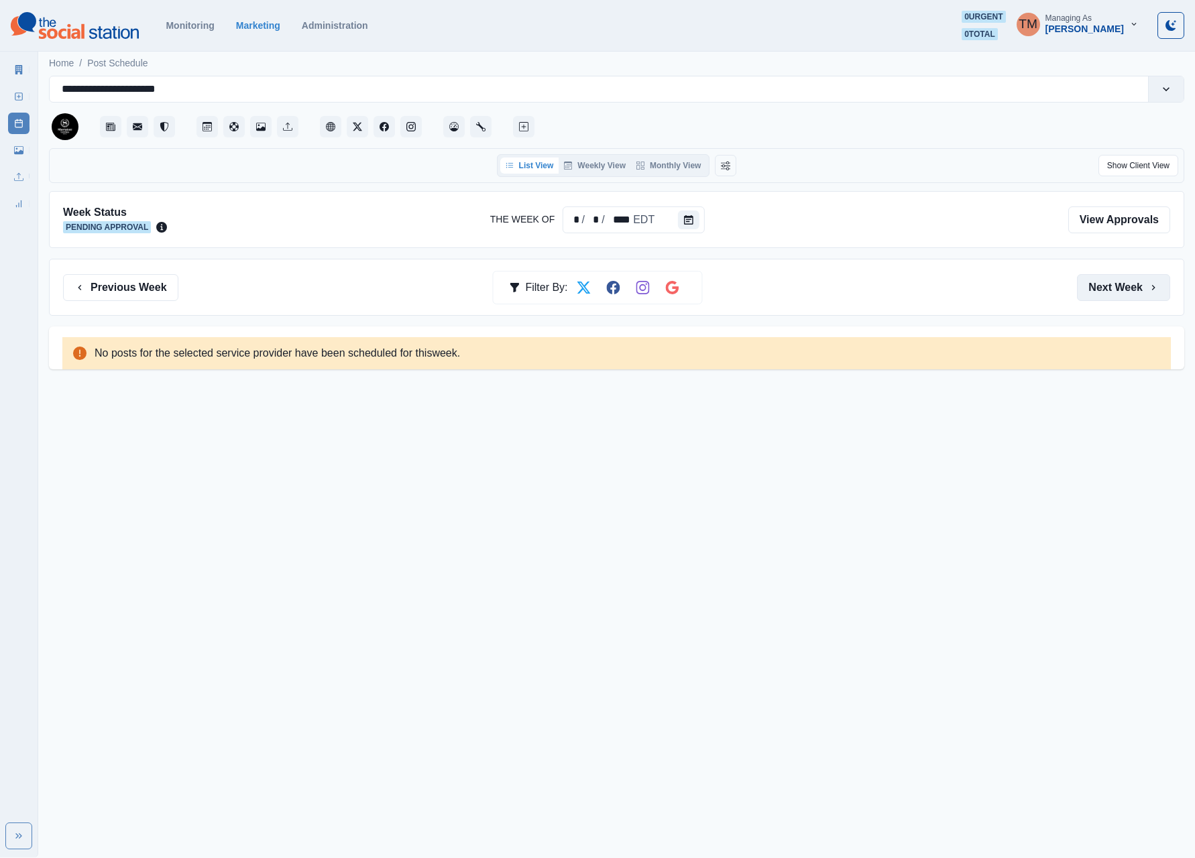
click at [1100, 288] on button "Next Week" at bounding box center [1123, 287] width 93 height 27
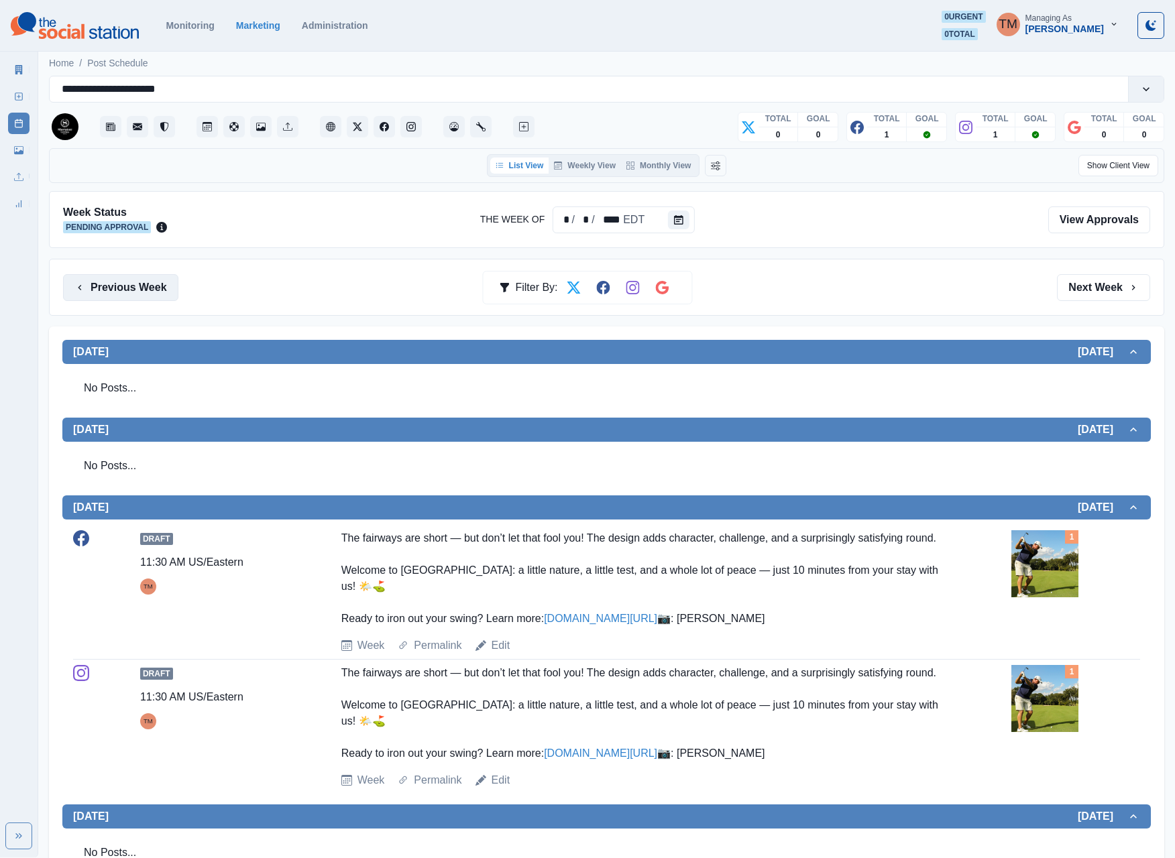
click at [135, 291] on button "Previous Week" at bounding box center [120, 287] width 115 height 27
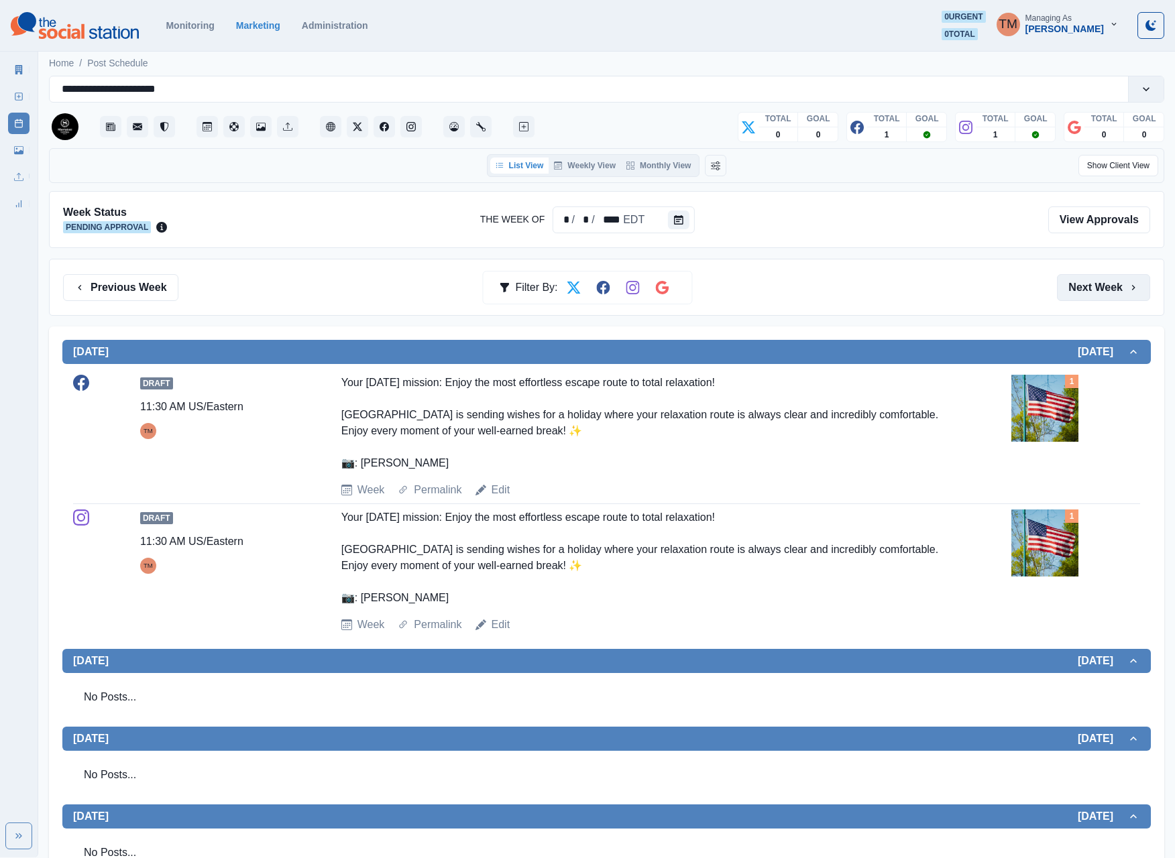
click at [1109, 295] on button "Next Week" at bounding box center [1103, 287] width 93 height 27
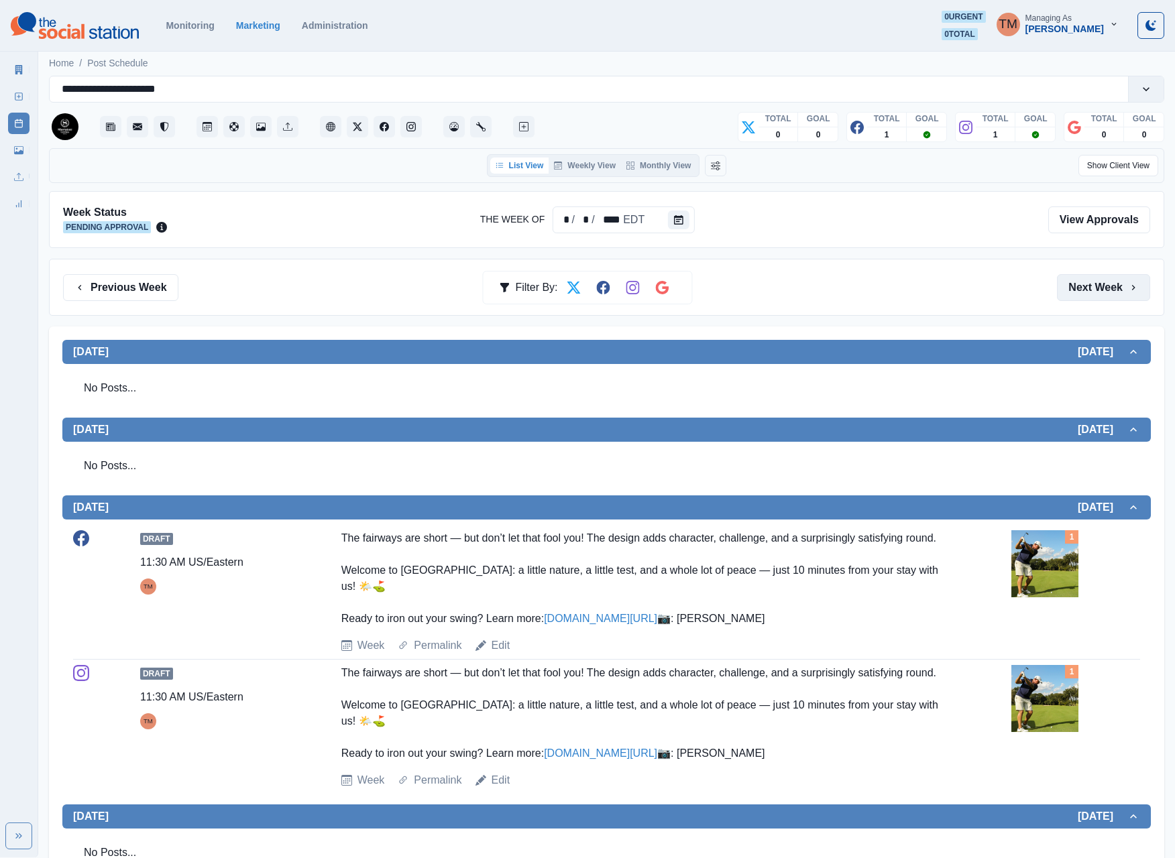
click at [1109, 295] on button "Next Week" at bounding box center [1103, 287] width 93 height 27
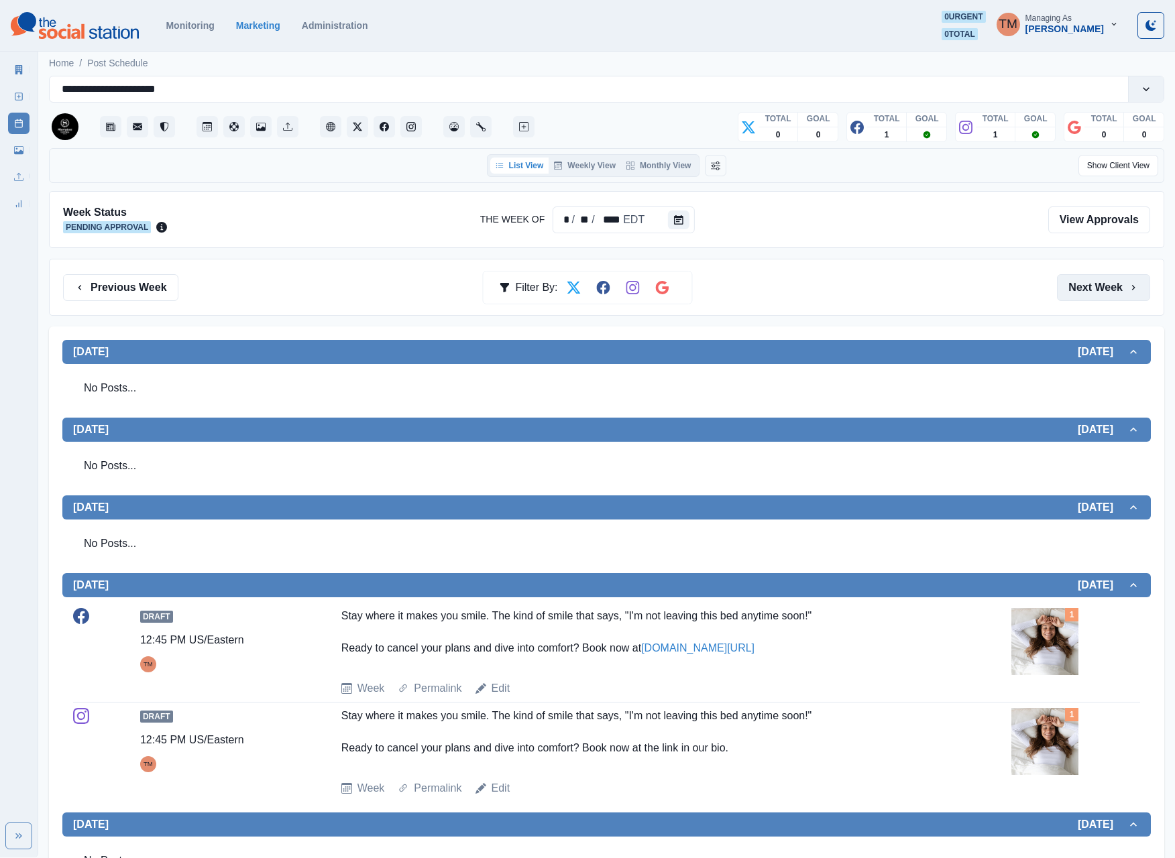
click at [1105, 299] on button "Next Week" at bounding box center [1103, 287] width 93 height 27
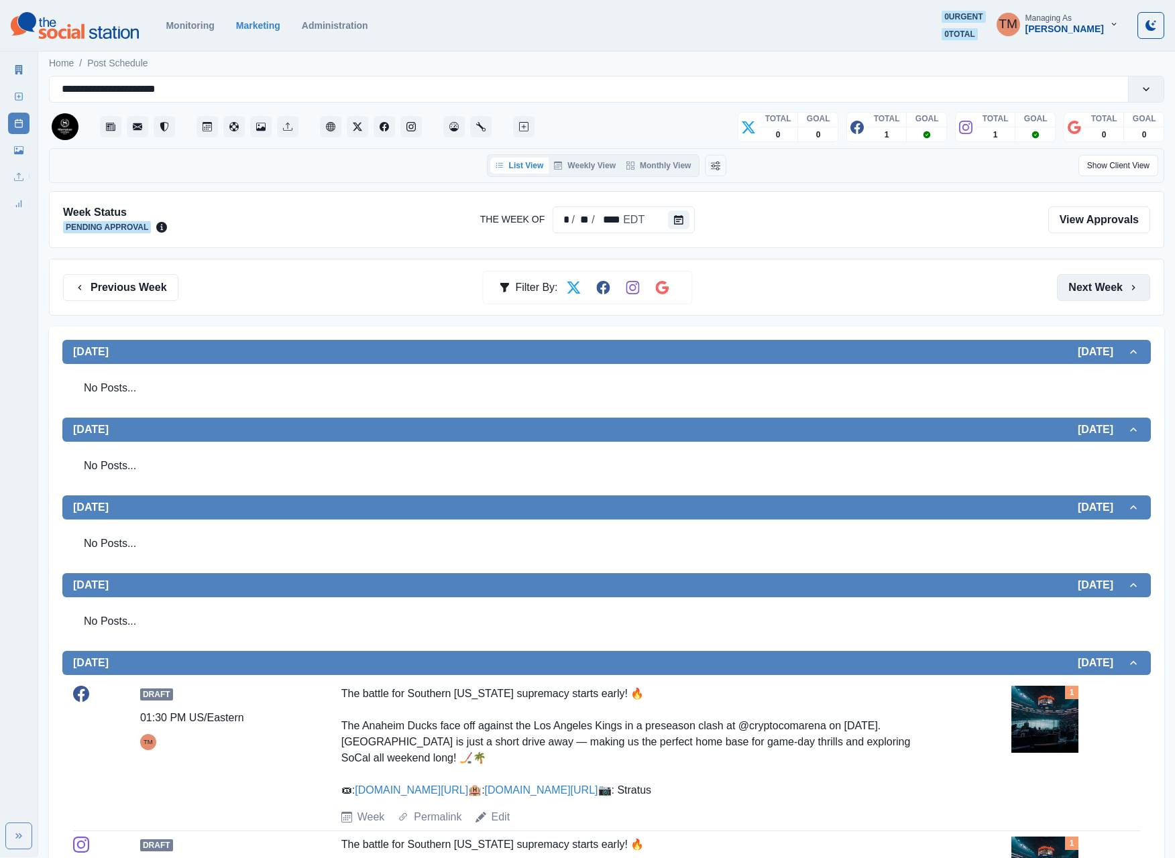
click at [1105, 299] on button "Next Week" at bounding box center [1103, 287] width 93 height 27
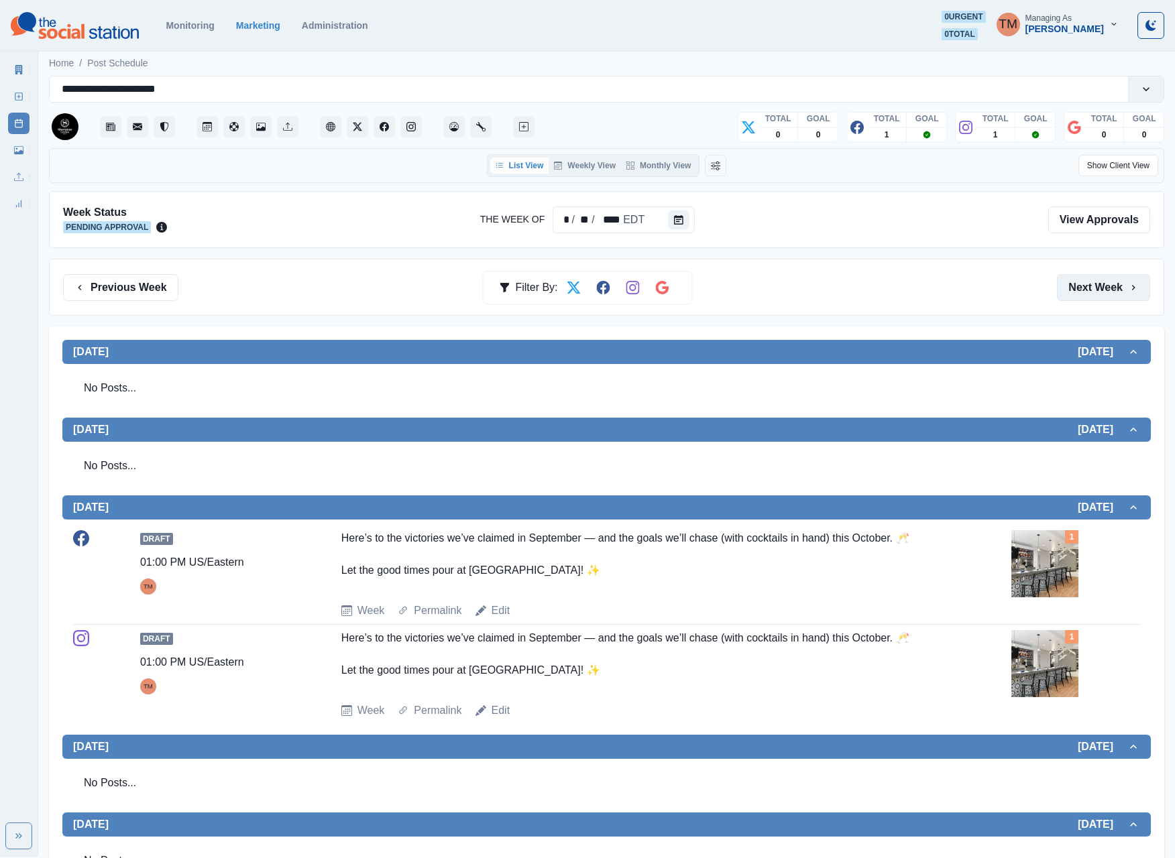
click at [1105, 299] on button "Next Week" at bounding box center [1103, 287] width 93 height 27
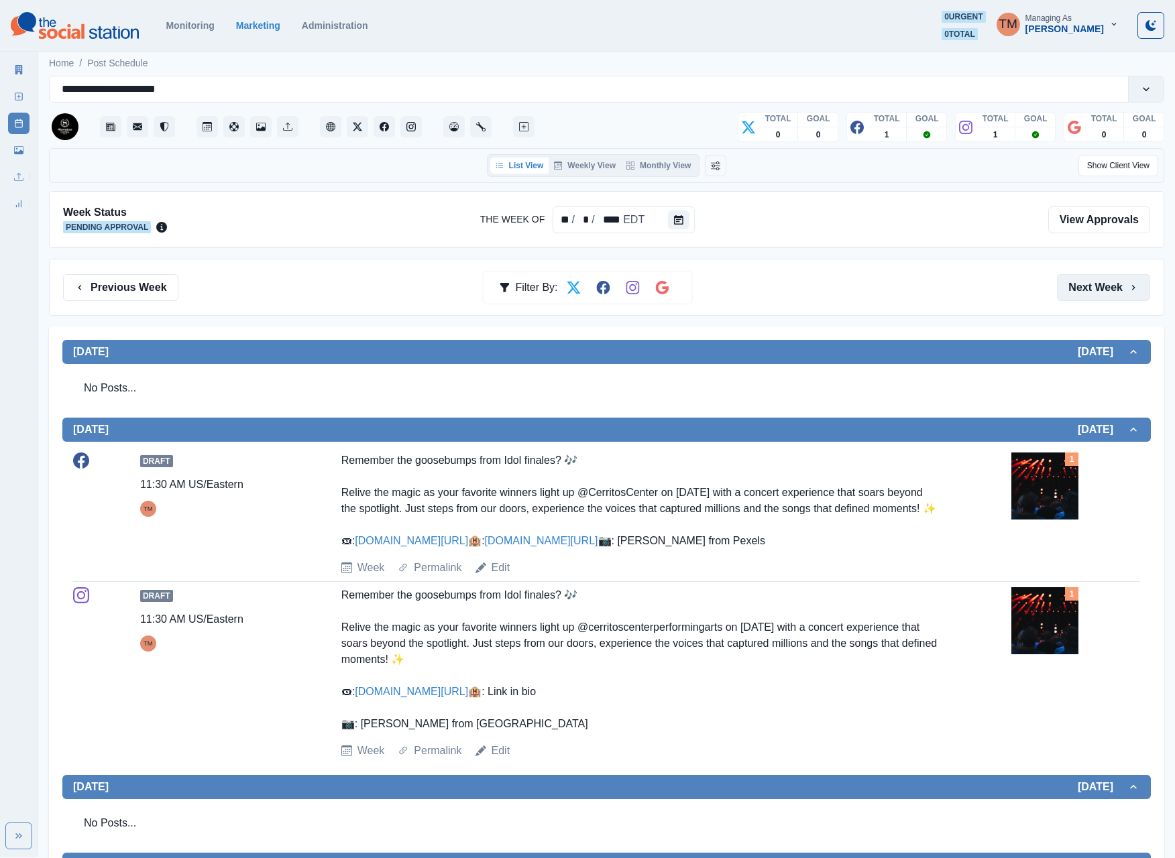
click at [1105, 299] on button "Next Week" at bounding box center [1103, 287] width 93 height 27
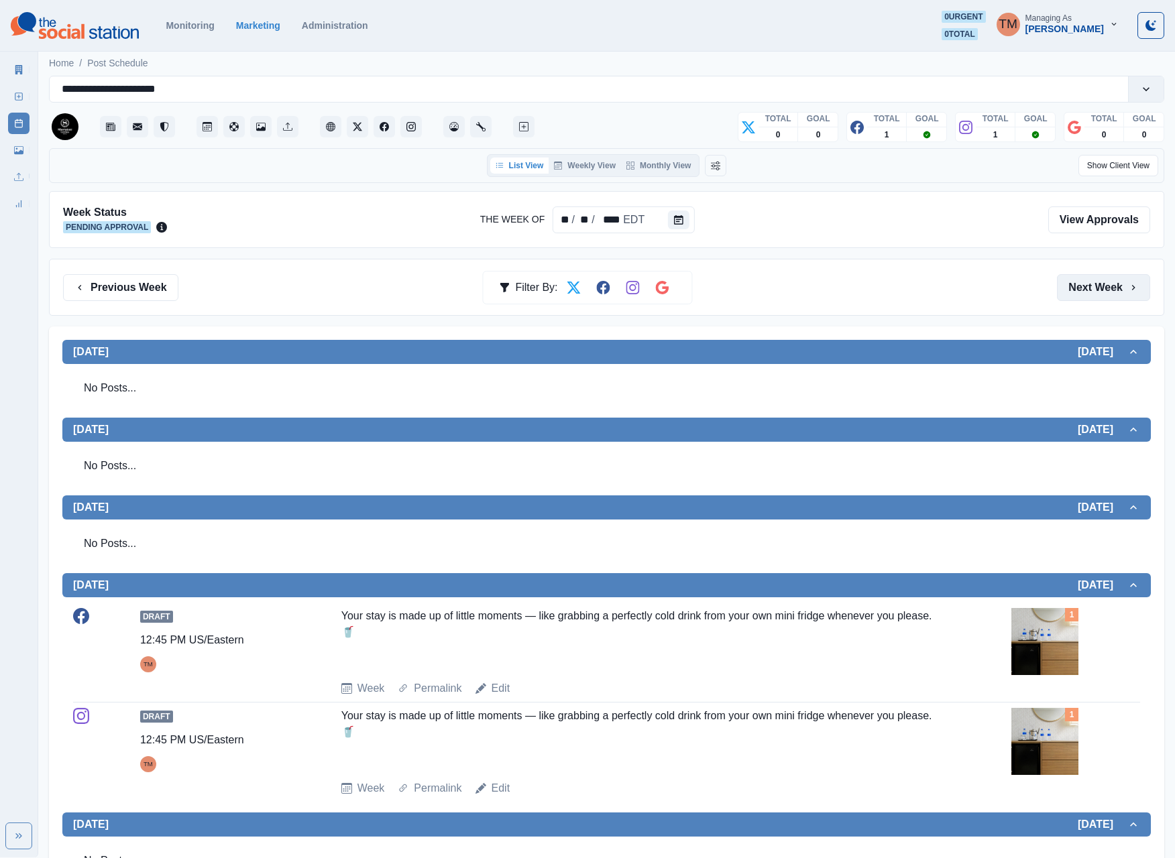
click at [1105, 299] on button "Next Week" at bounding box center [1103, 287] width 93 height 27
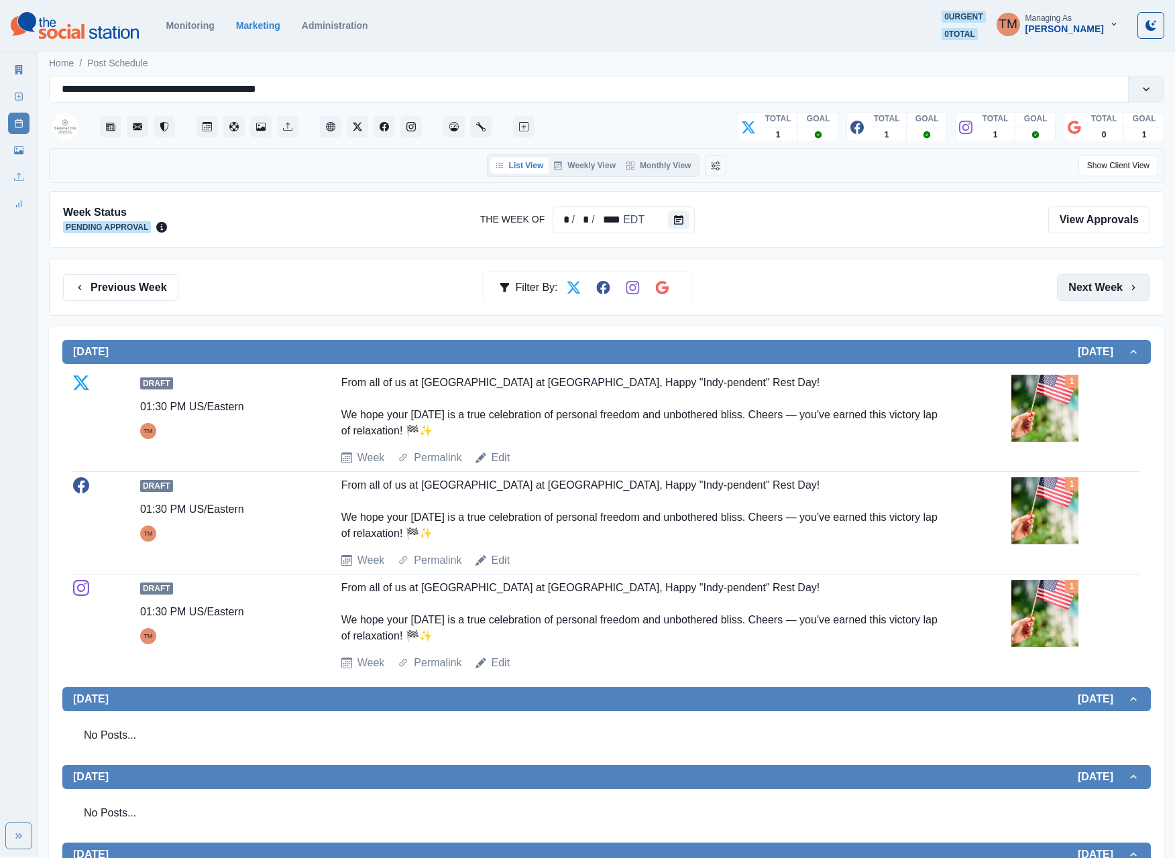
click at [1108, 294] on button "Next Week" at bounding box center [1103, 287] width 93 height 27
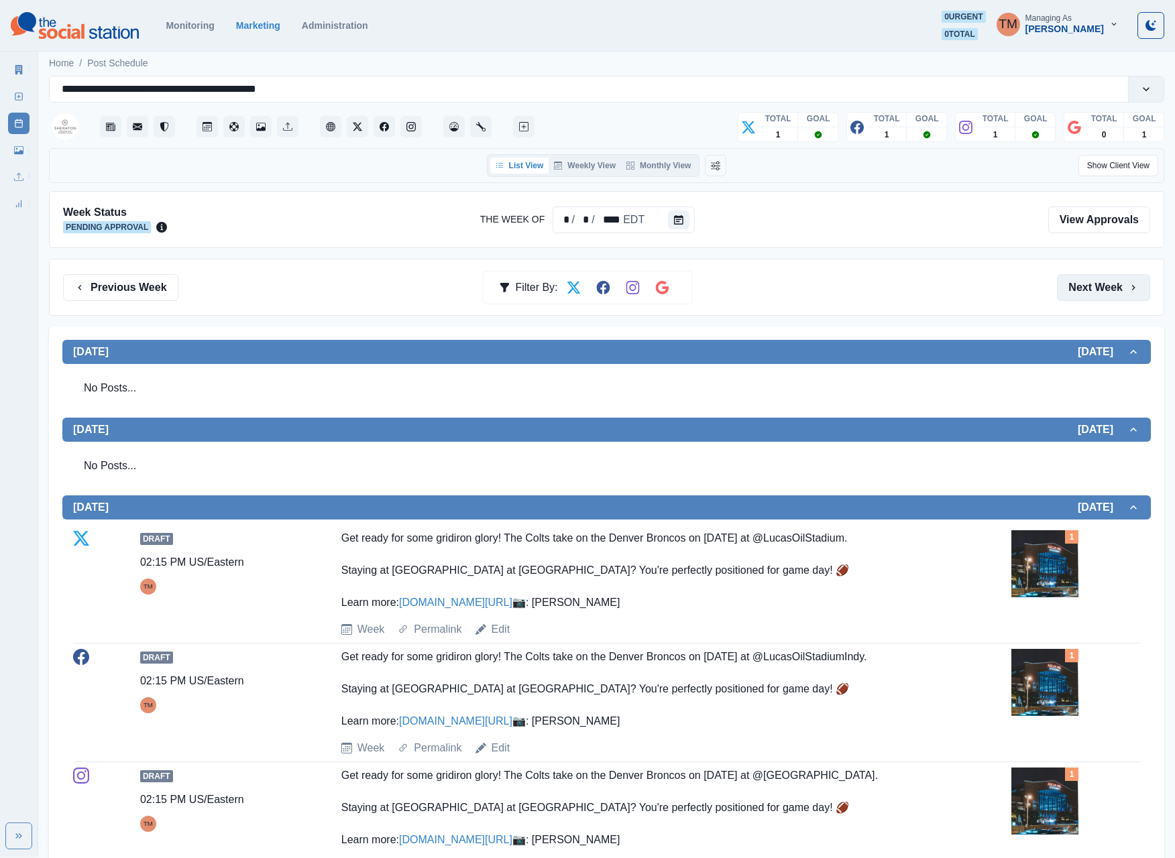
click at [1108, 294] on button "Next Week" at bounding box center [1103, 287] width 93 height 27
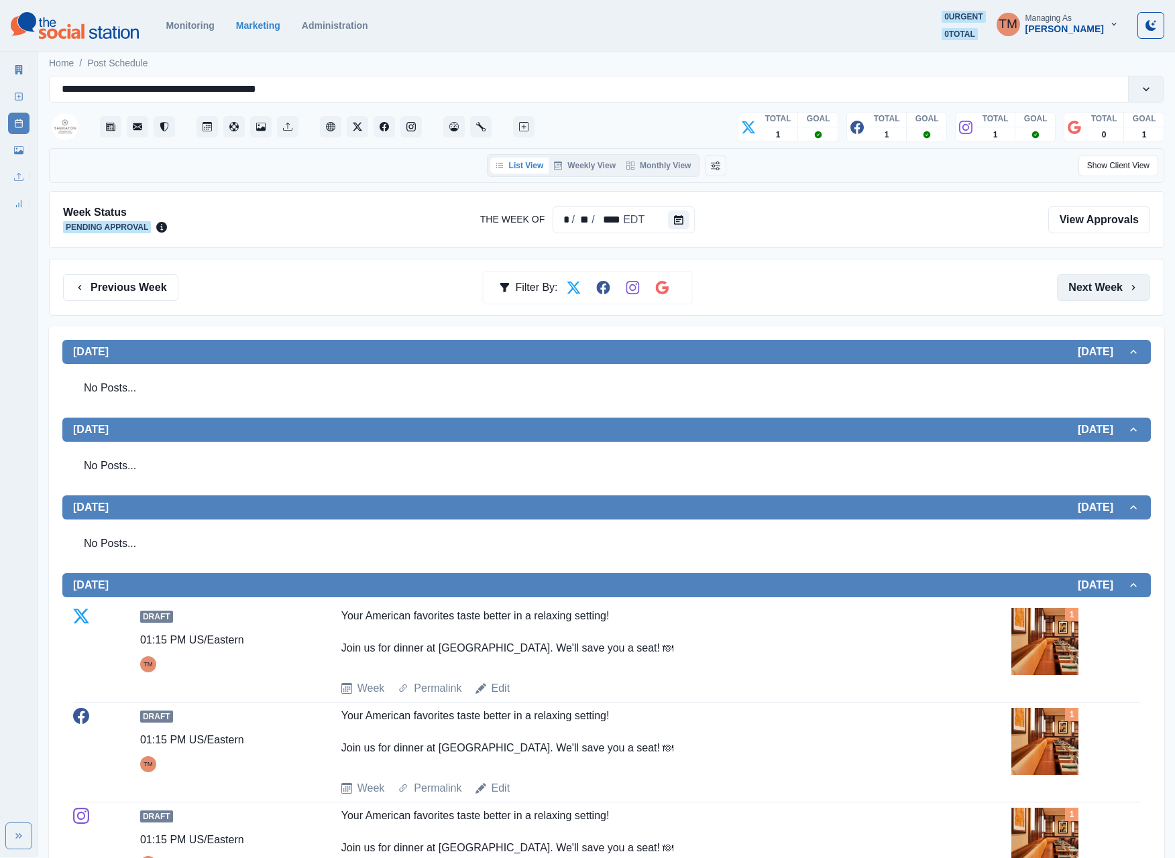
click at [1108, 294] on button "Next Week" at bounding box center [1103, 287] width 93 height 27
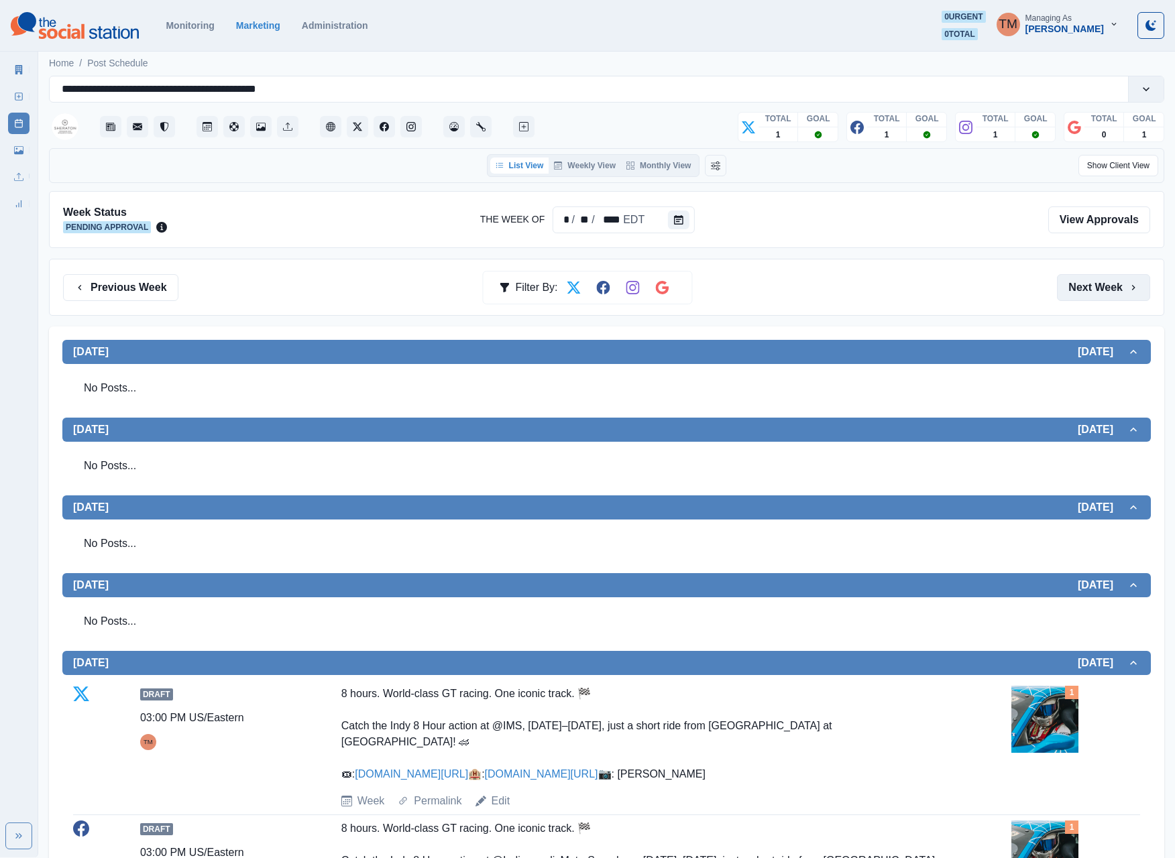
click at [1108, 294] on button "Next Week" at bounding box center [1103, 287] width 93 height 27
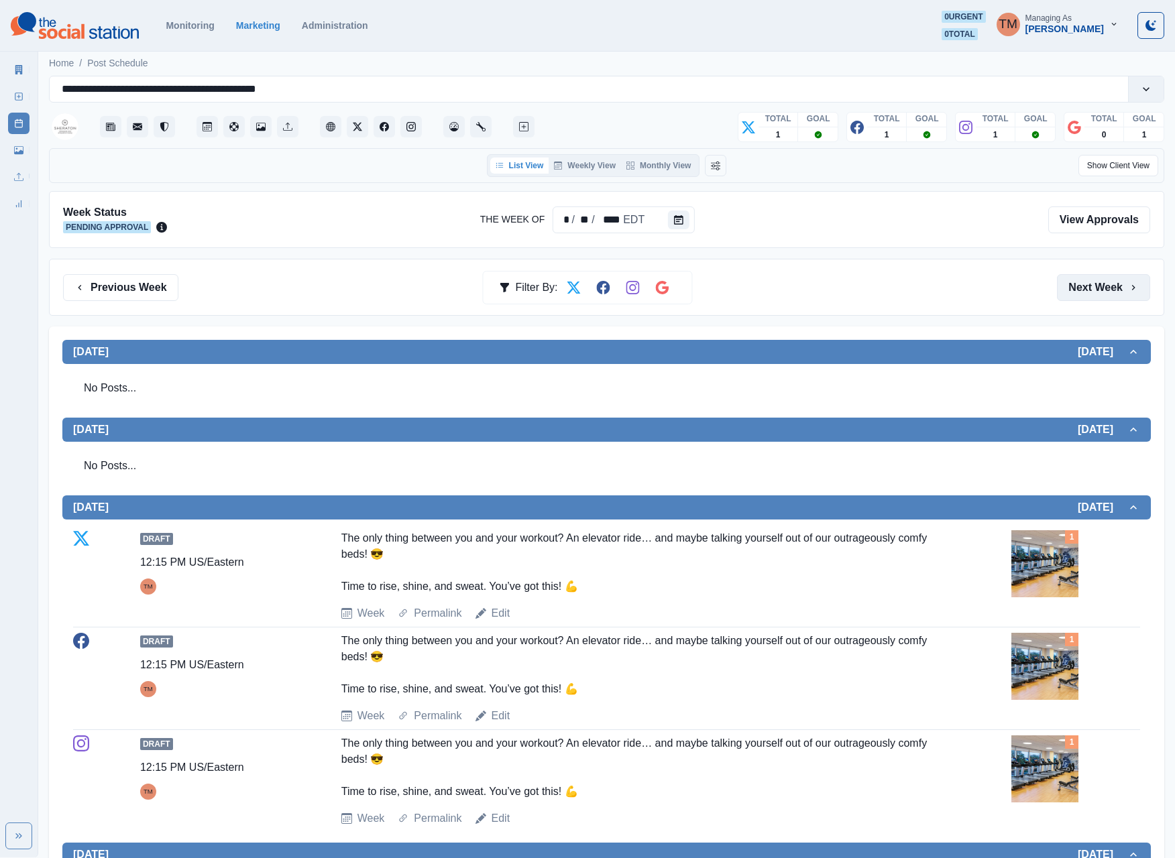
click at [1108, 294] on button "Next Week" at bounding box center [1103, 287] width 93 height 27
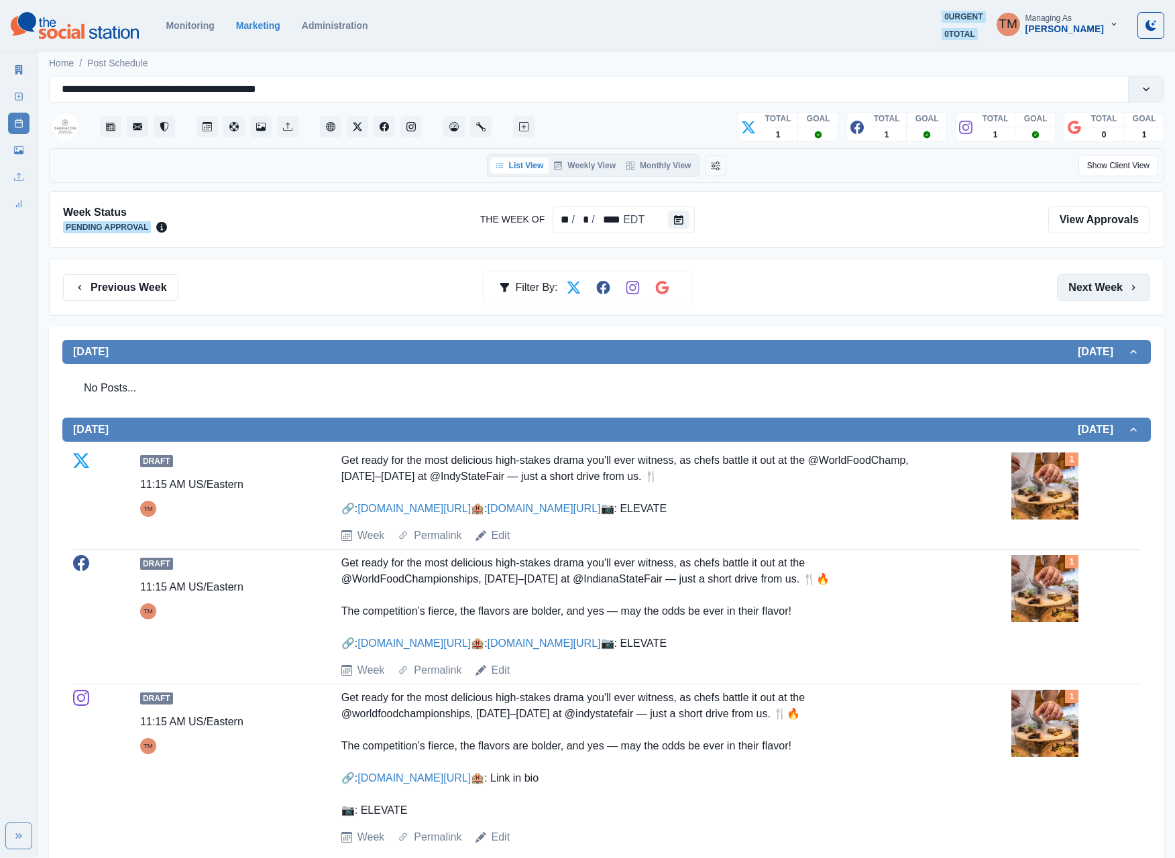
click at [1092, 301] on button "Next Week" at bounding box center [1103, 287] width 93 height 27
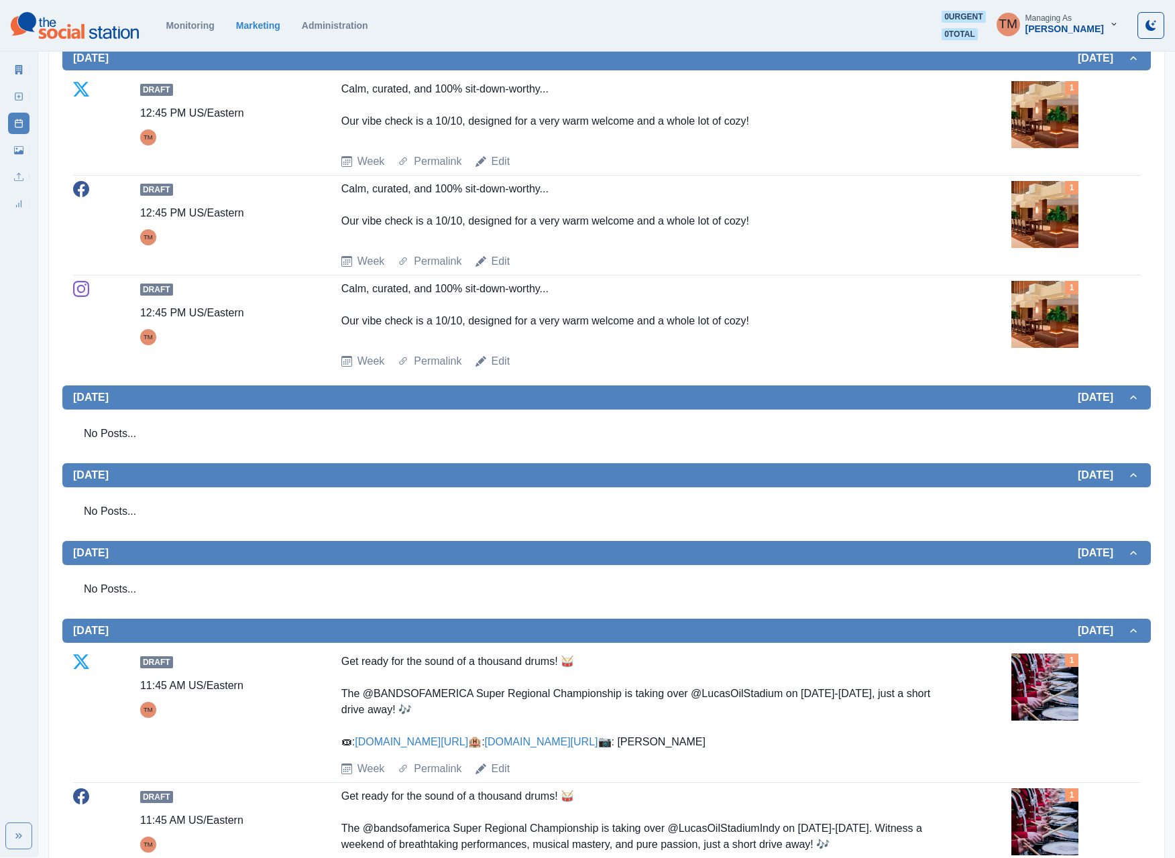
scroll to position [25, 0]
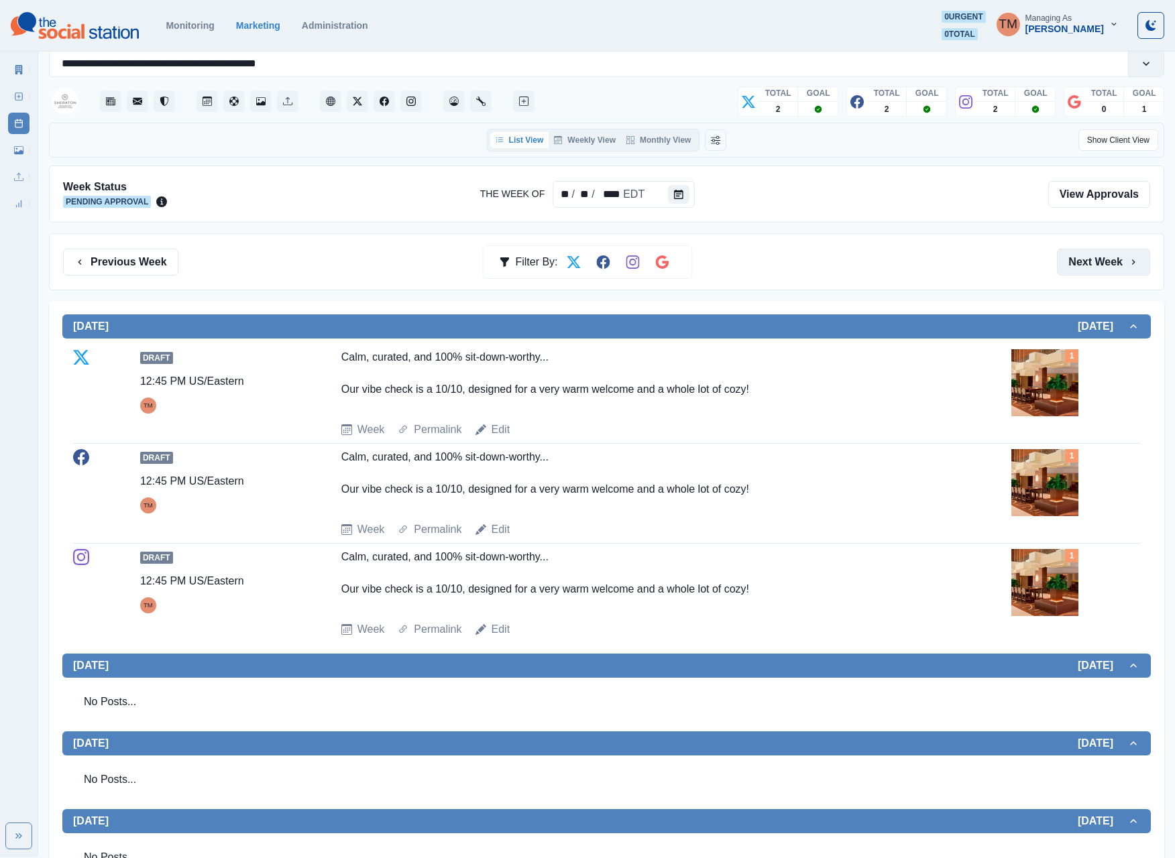
click at [1094, 272] on button "Next Week" at bounding box center [1103, 262] width 93 height 27
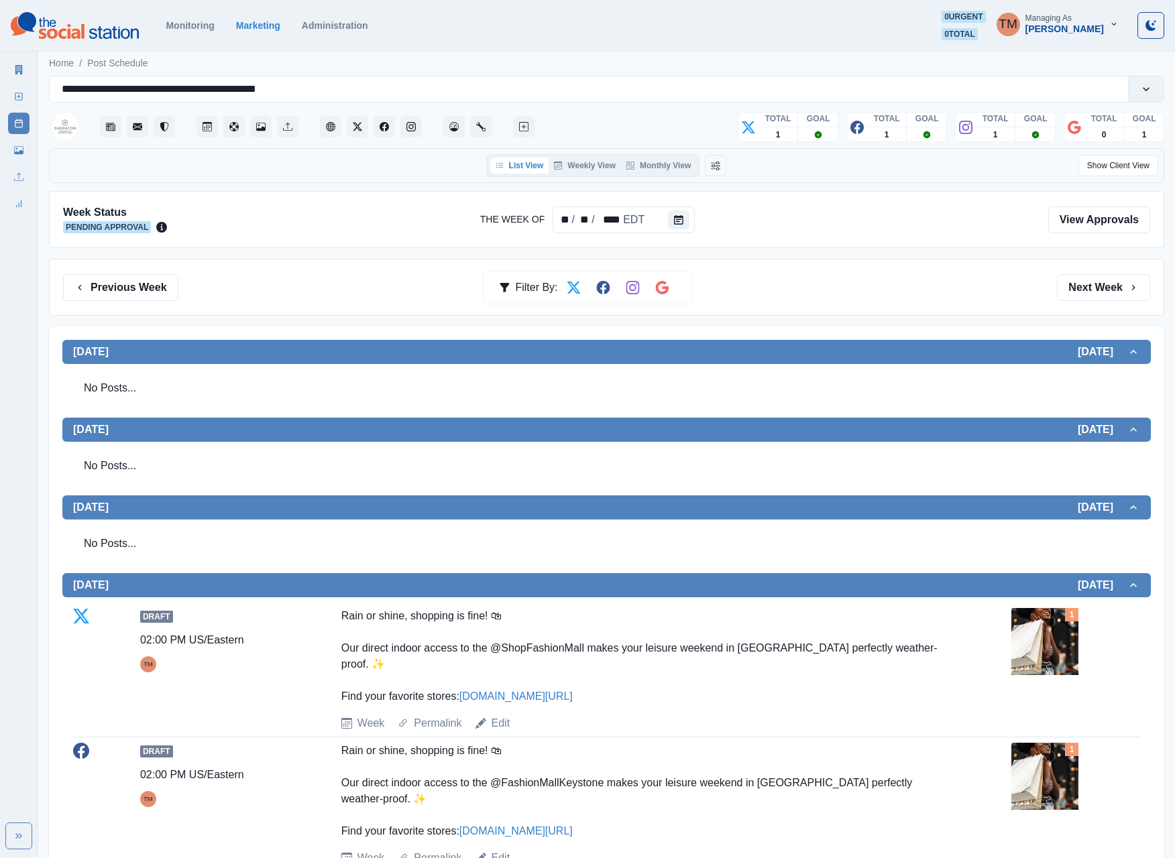
click at [1105, 301] on button "Next Week" at bounding box center [1103, 287] width 93 height 27
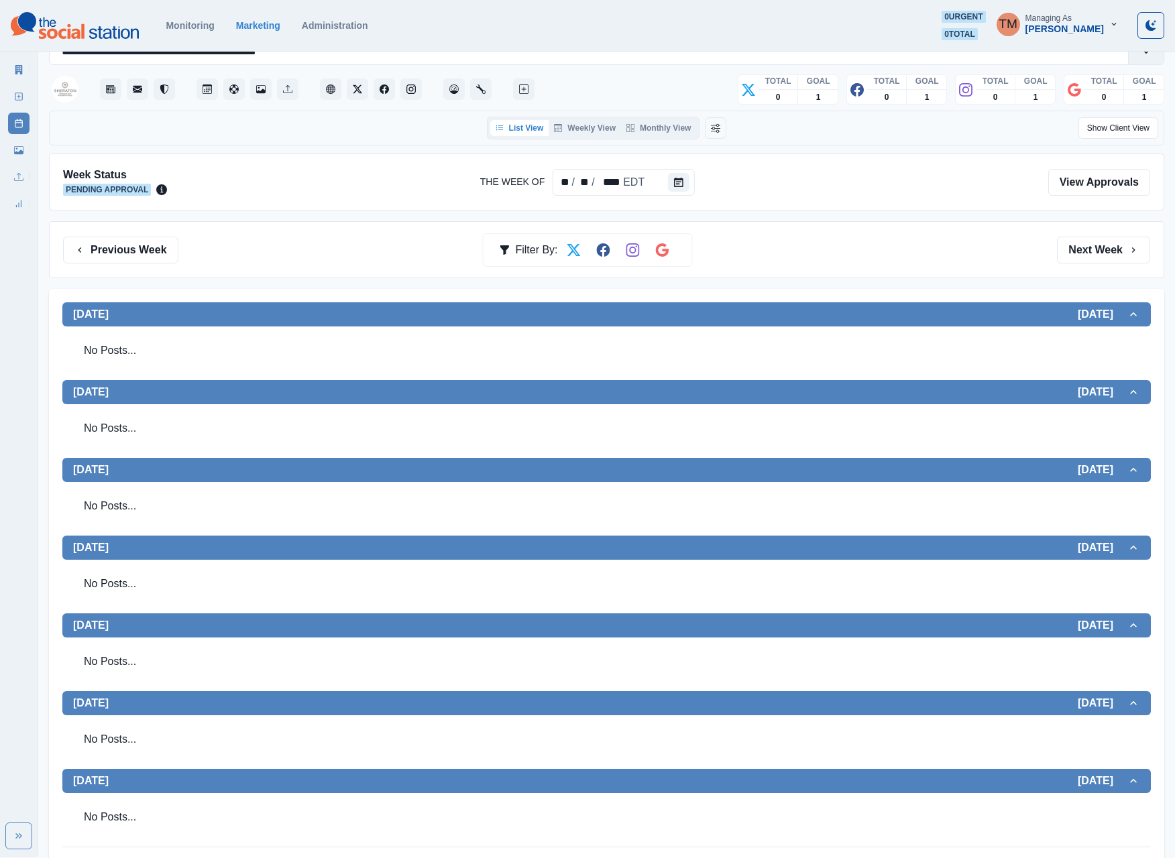
scroll to position [55, 0]
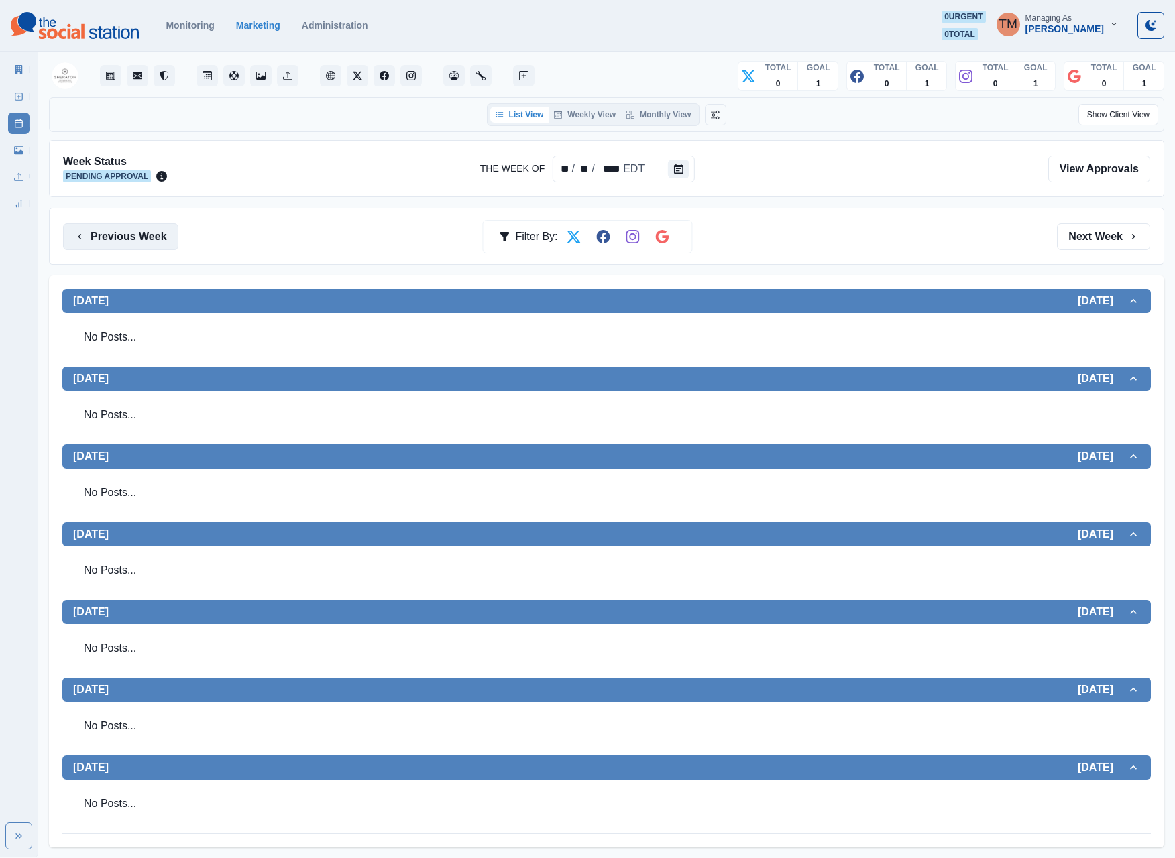
click at [145, 239] on button "Previous Week" at bounding box center [120, 236] width 115 height 27
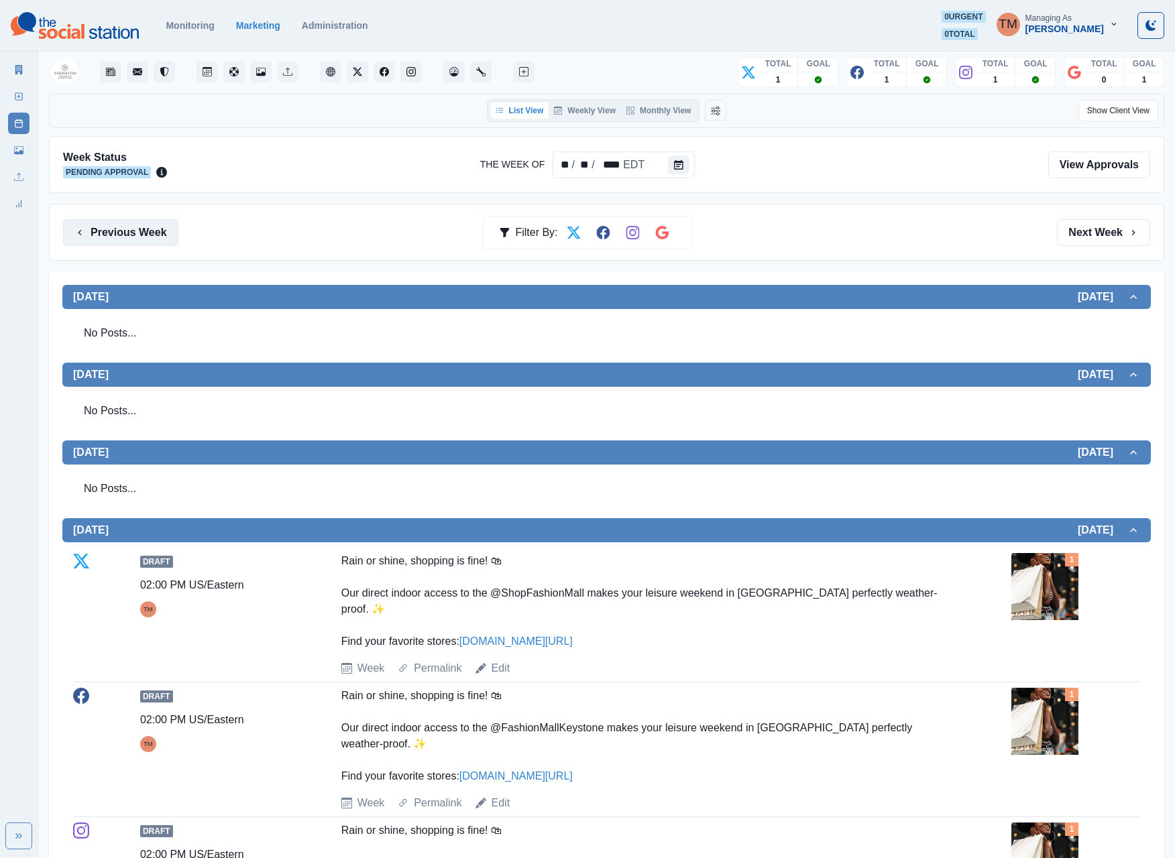
click at [145, 239] on button "Previous Week" at bounding box center [120, 232] width 115 height 27
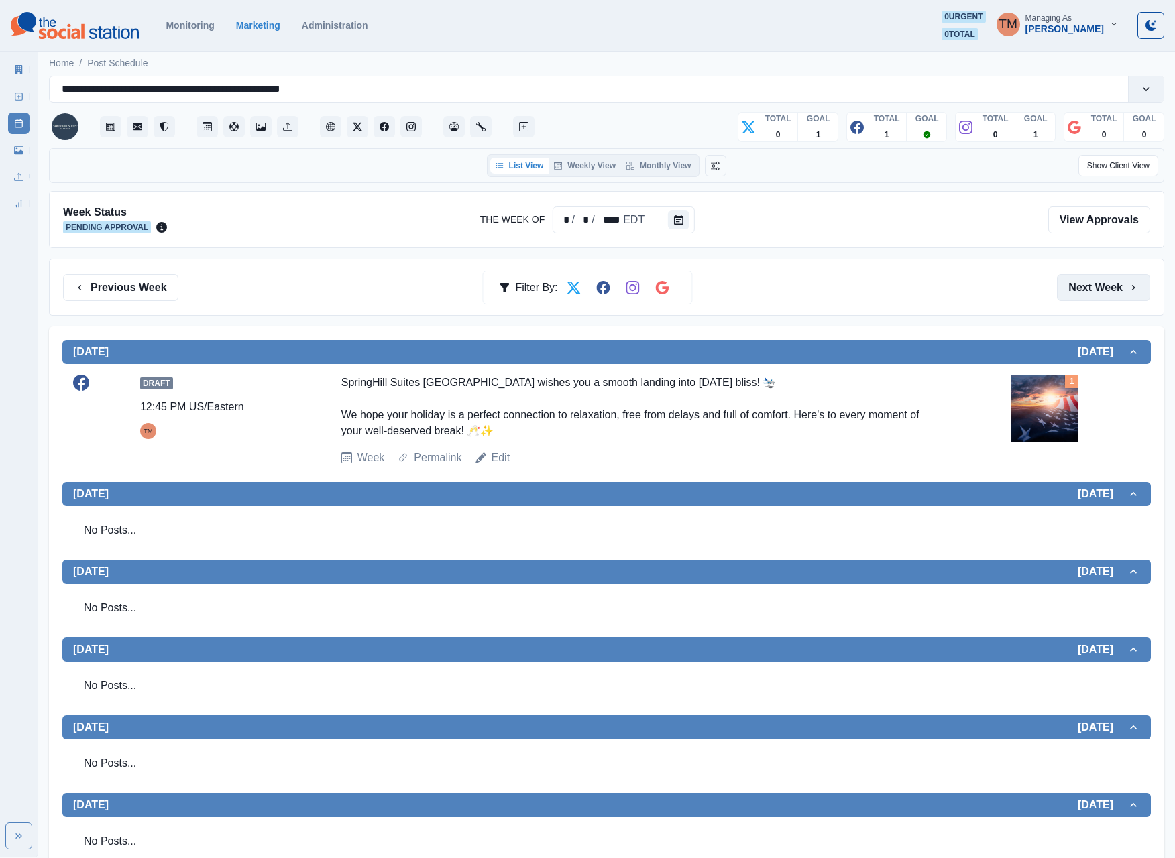
click at [1105, 300] on button "Next Week" at bounding box center [1103, 287] width 93 height 27
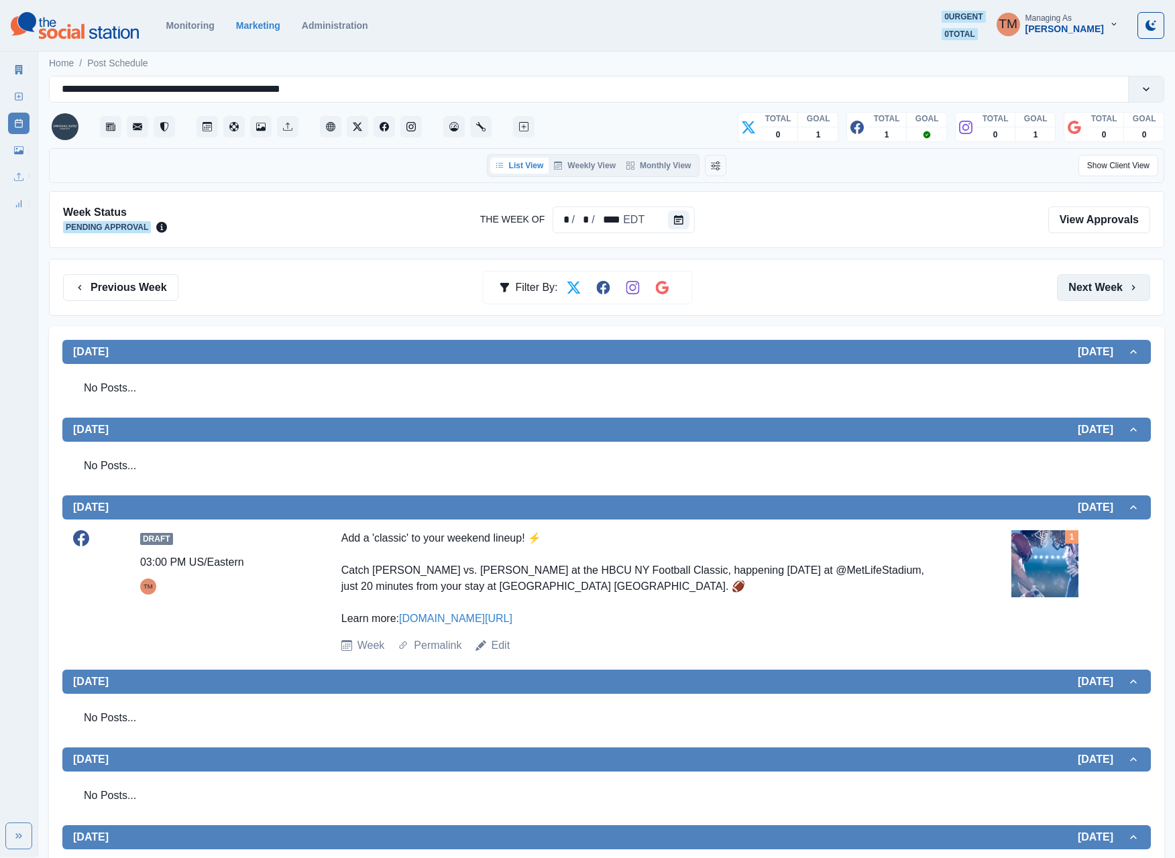
click at [1105, 300] on button "Next Week" at bounding box center [1103, 287] width 93 height 27
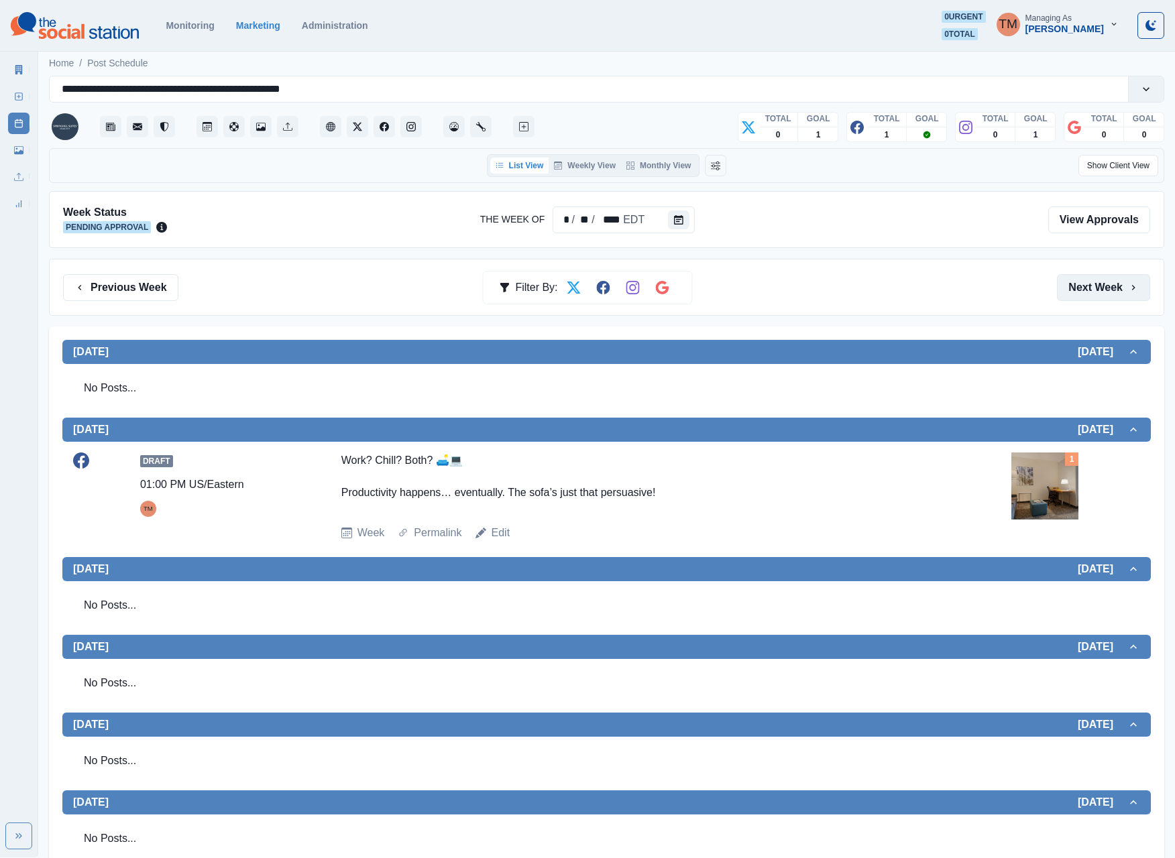
click at [1105, 300] on button "Next Week" at bounding box center [1103, 287] width 93 height 27
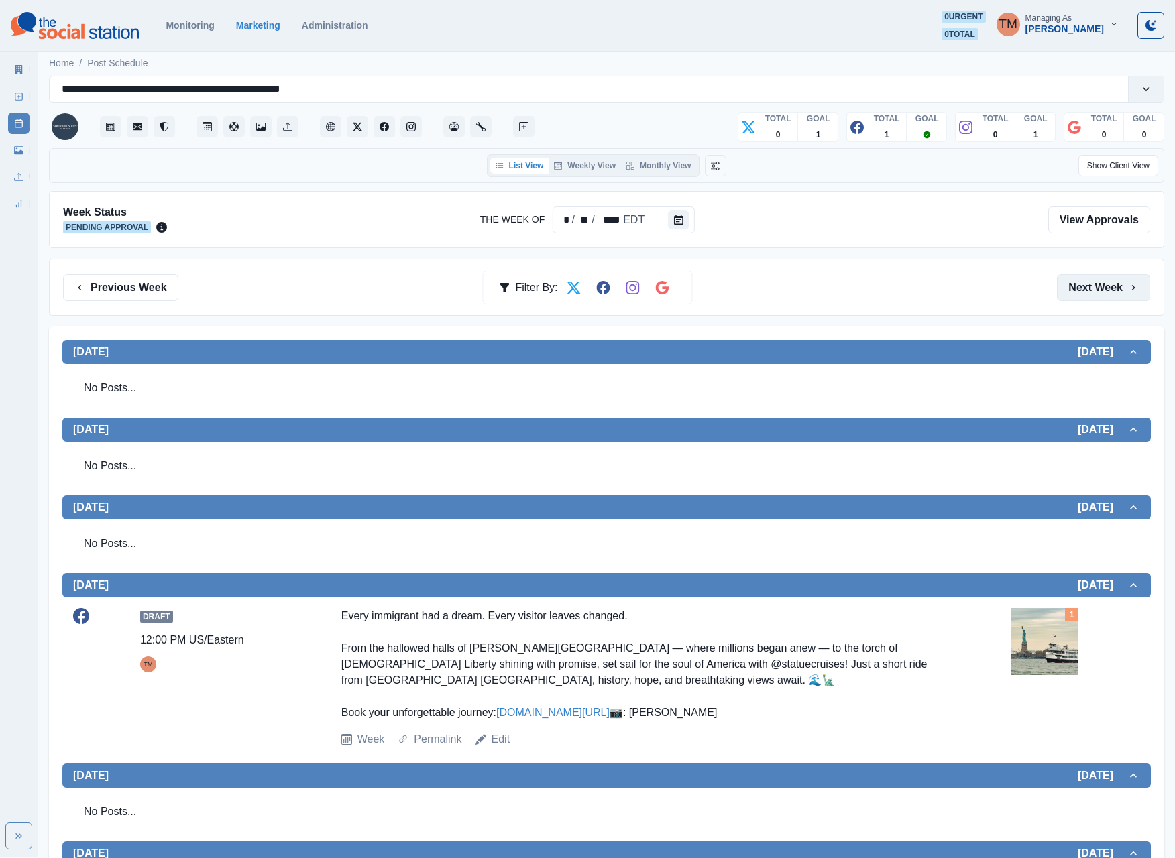
click at [1105, 296] on button "Next Week" at bounding box center [1103, 287] width 93 height 27
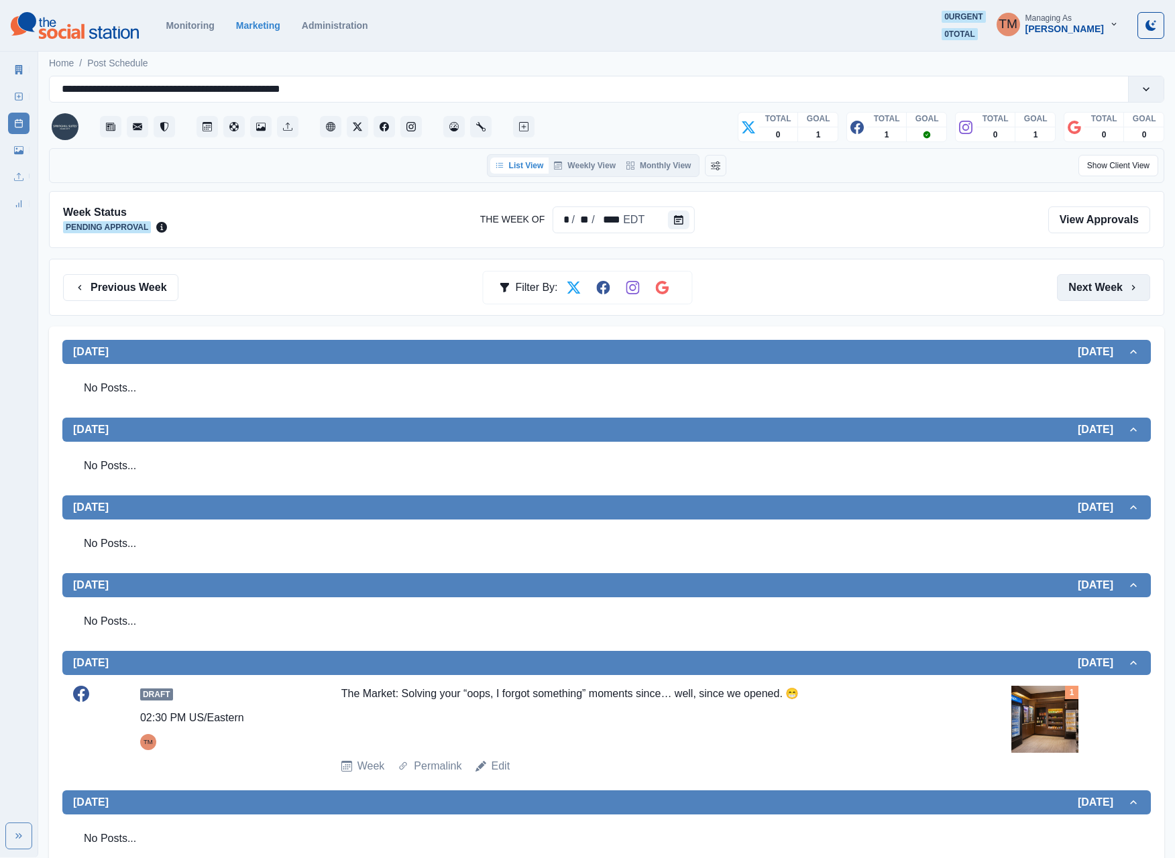
click at [1105, 292] on button "Next Week" at bounding box center [1103, 287] width 93 height 27
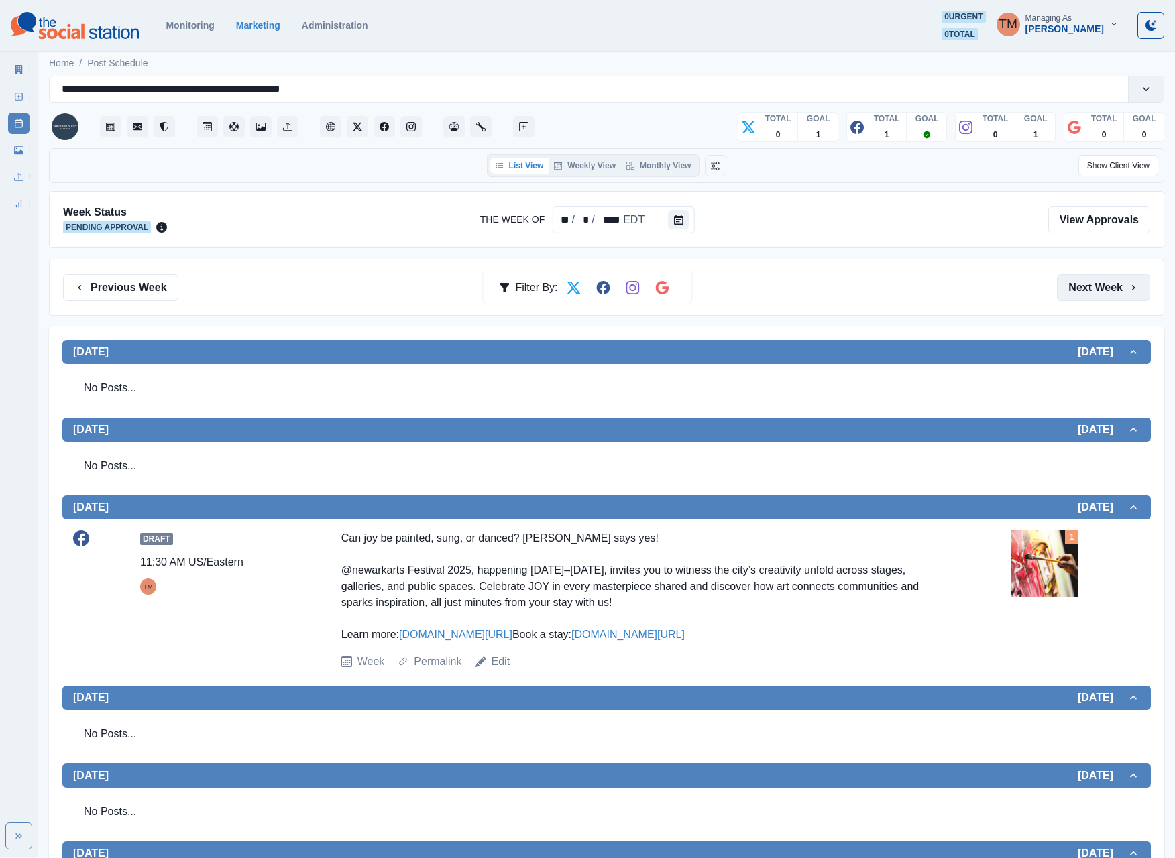
click at [1105, 292] on button "Next Week" at bounding box center [1103, 287] width 93 height 27
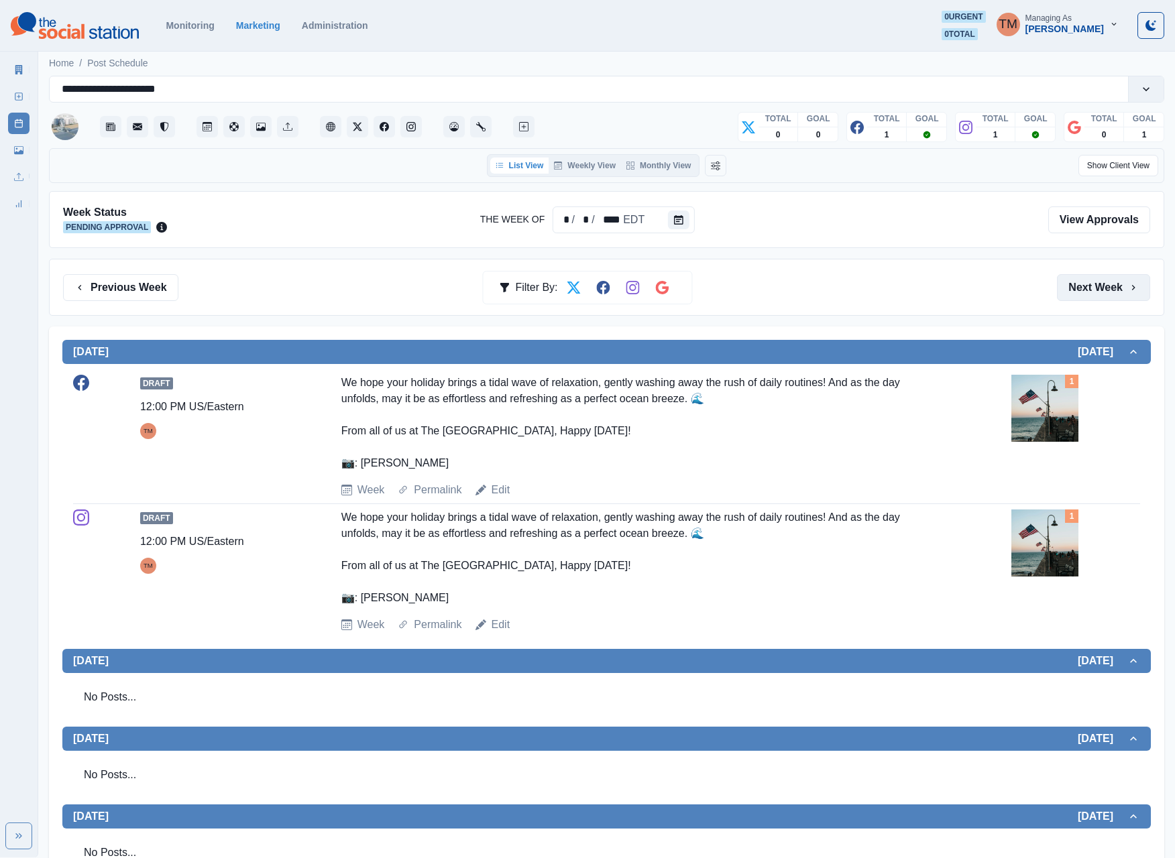
click at [1097, 301] on button "Next Week" at bounding box center [1103, 287] width 93 height 27
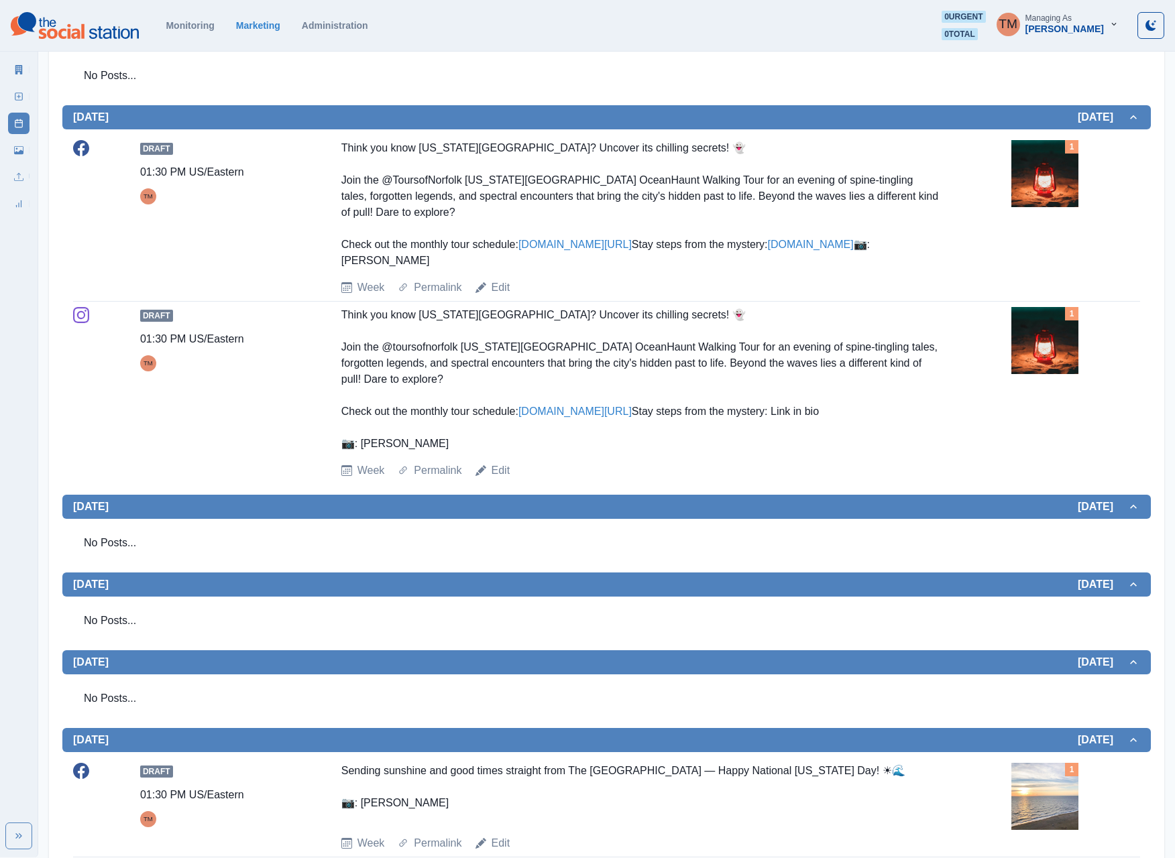
scroll to position [143, 0]
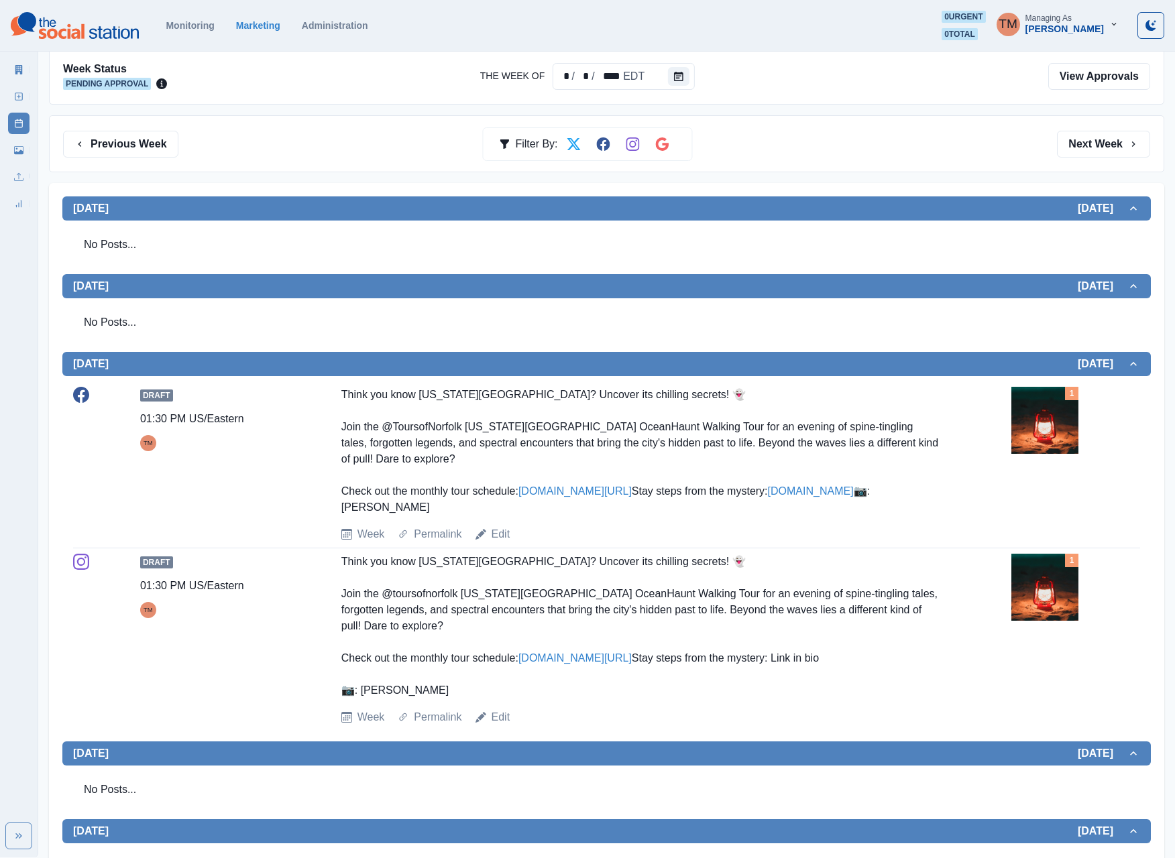
drag, startPoint x: 1100, startPoint y: 142, endPoint x: 913, endPoint y: 243, distance: 211.8
click at [913, 243] on div "Week Status Pending Approval The Week Of * / * / **** EDT View Approvals Previo…" at bounding box center [606, 638] width 1115 height 1181
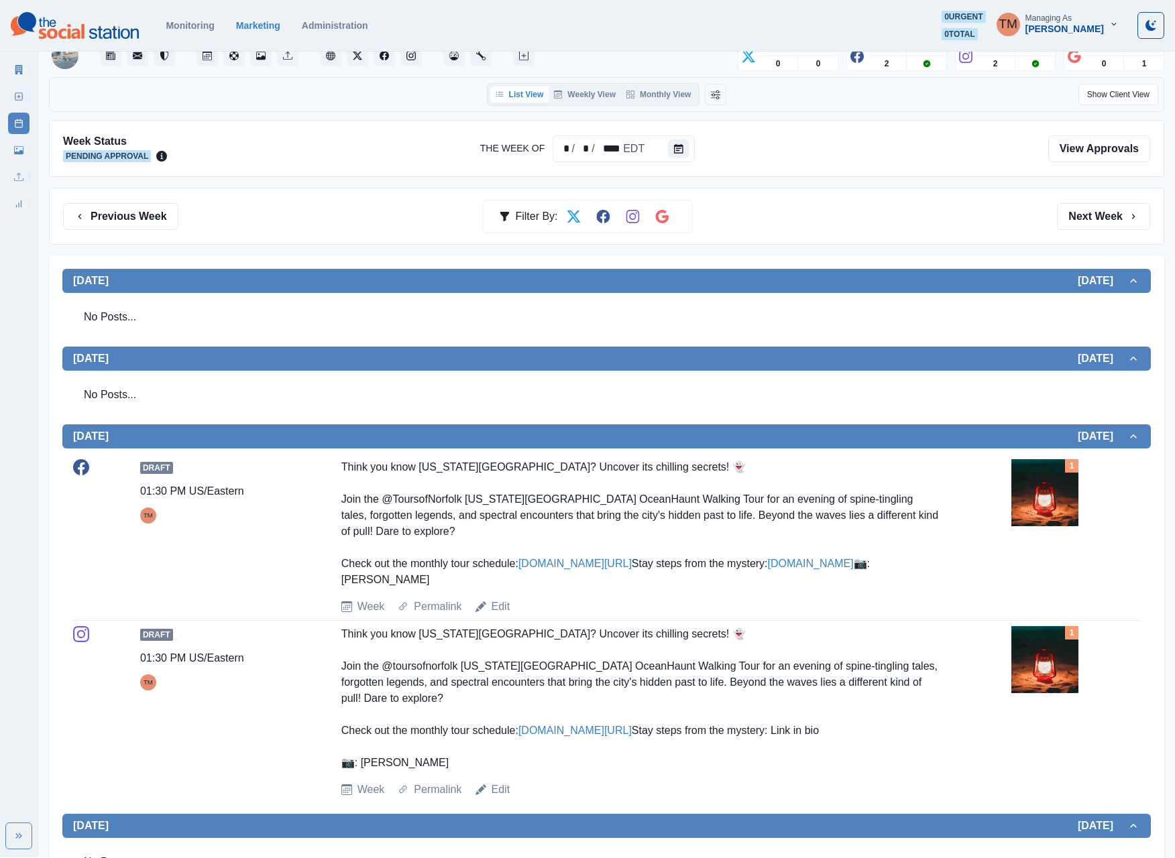
scroll to position [0, 0]
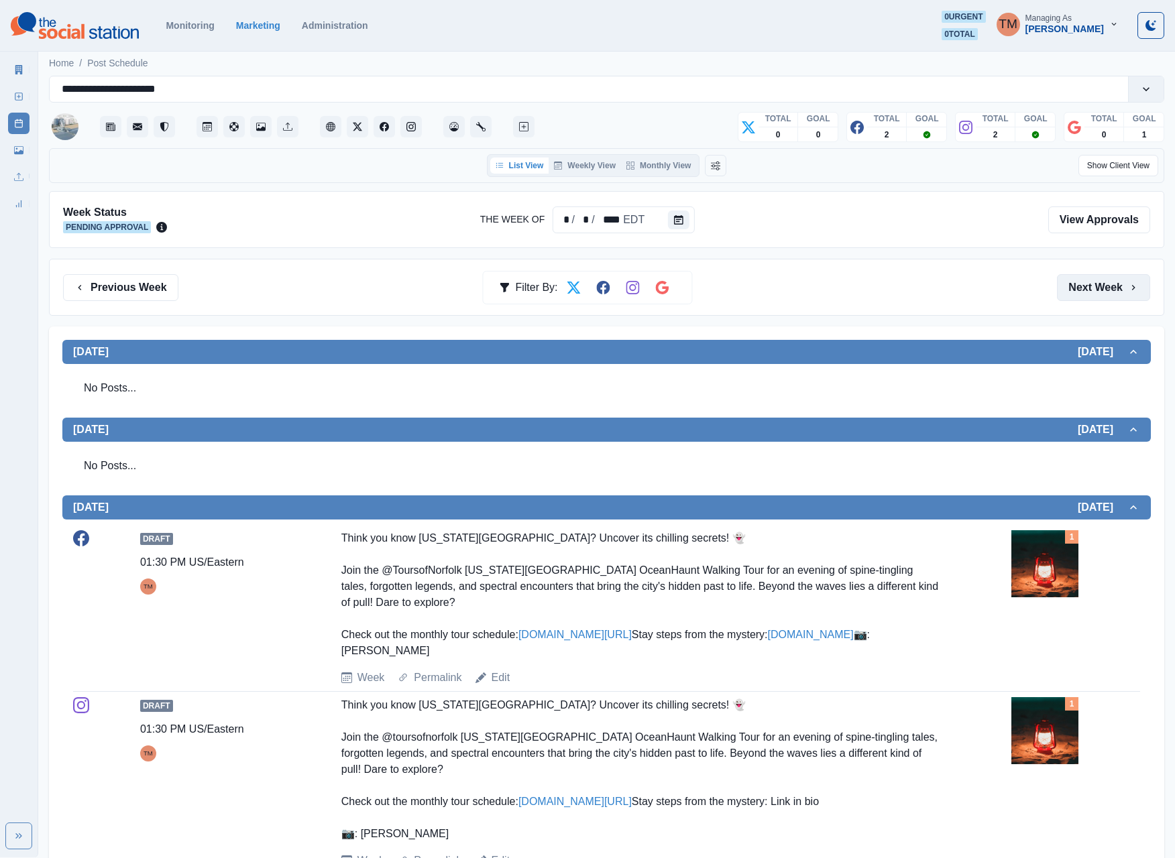
click at [1092, 292] on button "Next Week" at bounding box center [1103, 287] width 93 height 27
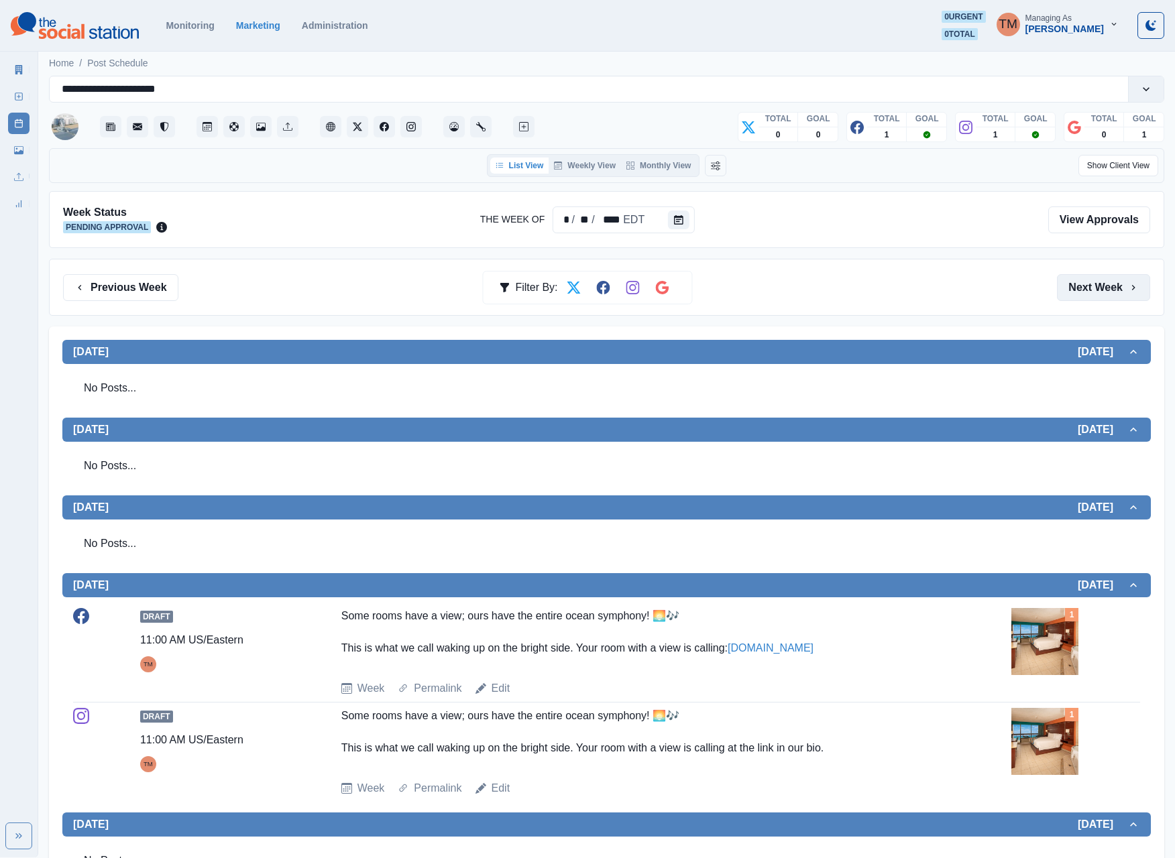
click at [1104, 298] on button "Next Week" at bounding box center [1103, 287] width 93 height 27
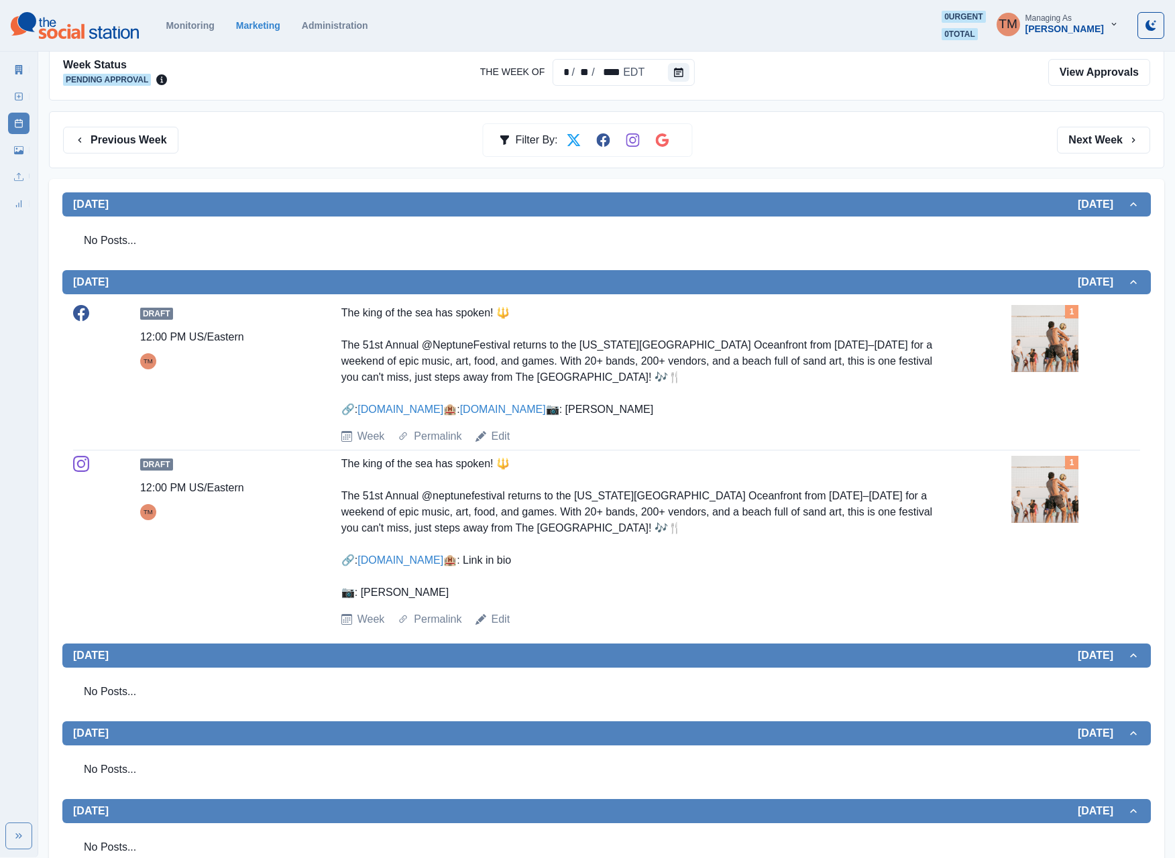
scroll to position [402, 0]
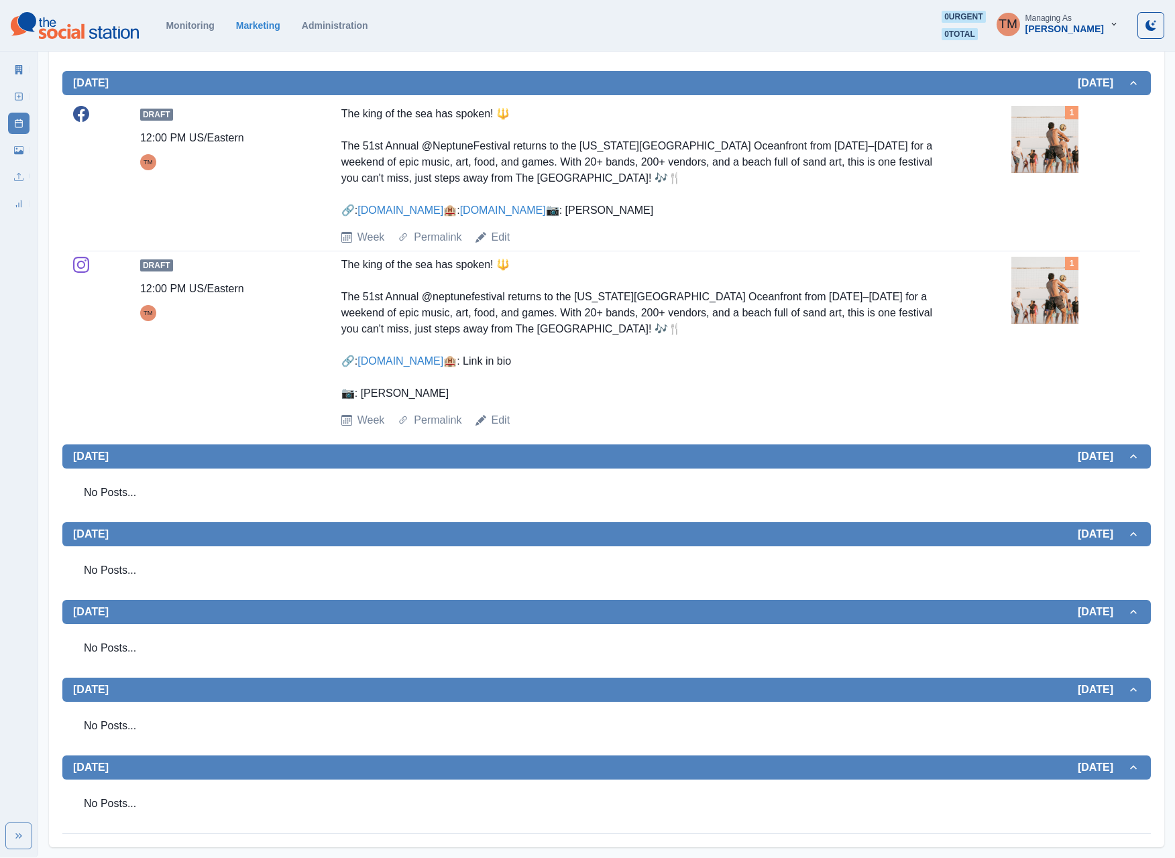
click at [1046, 294] on img at bounding box center [1044, 290] width 67 height 67
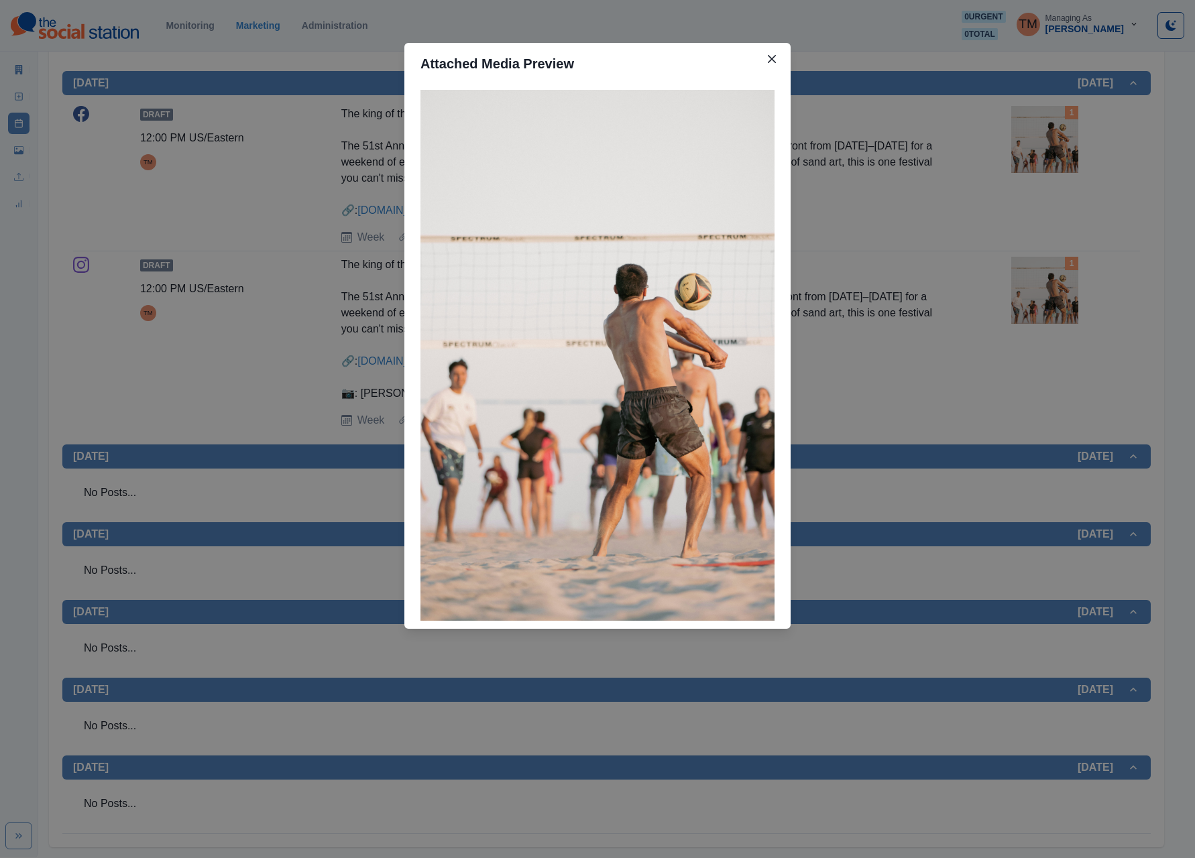
click at [1046, 294] on div "Attached Media Preview" at bounding box center [597, 429] width 1195 height 858
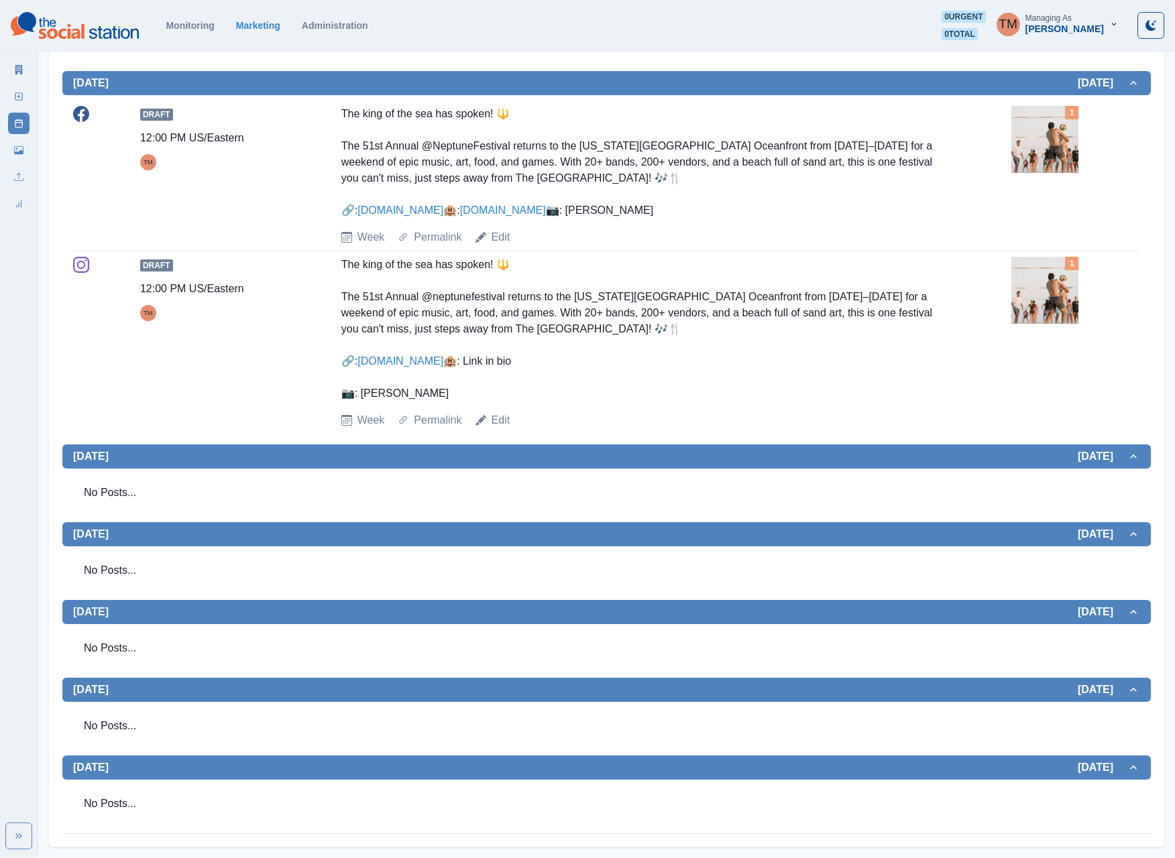
scroll to position [0, 0]
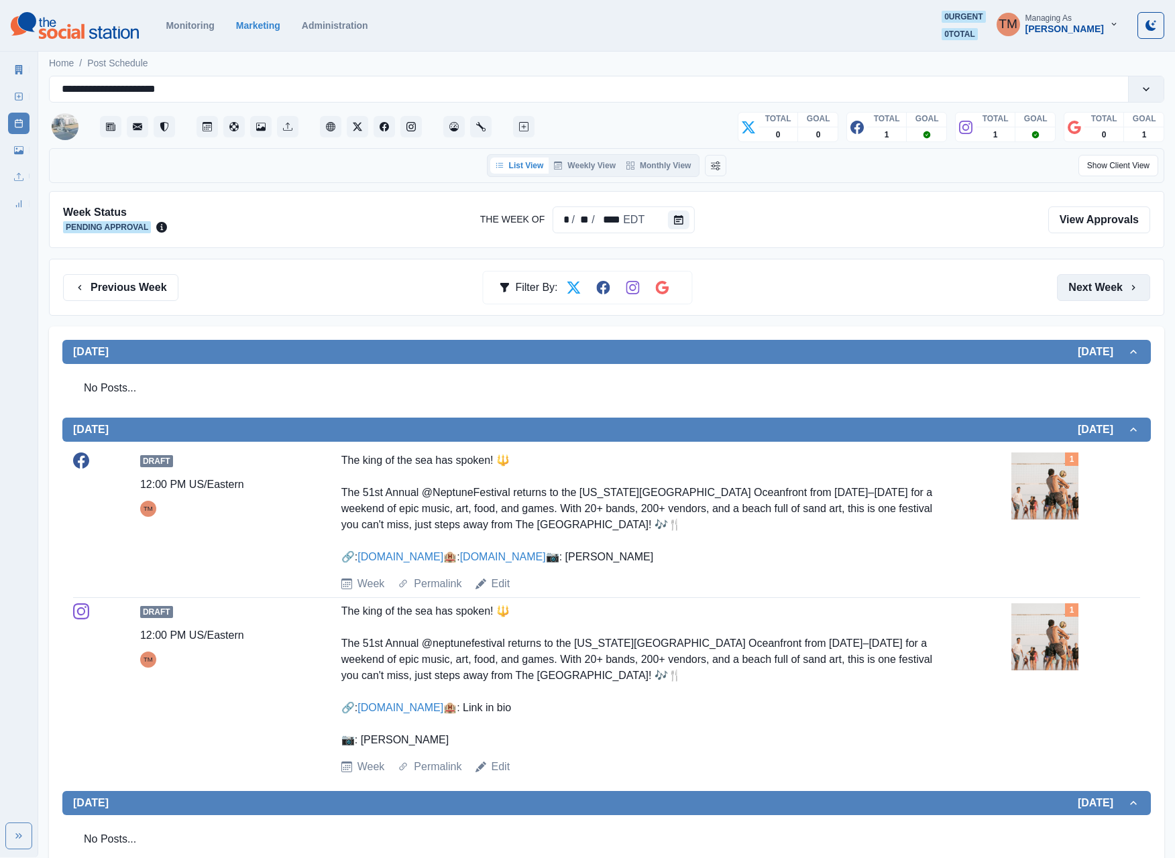
click at [1081, 288] on button "Next Week" at bounding box center [1103, 287] width 93 height 27
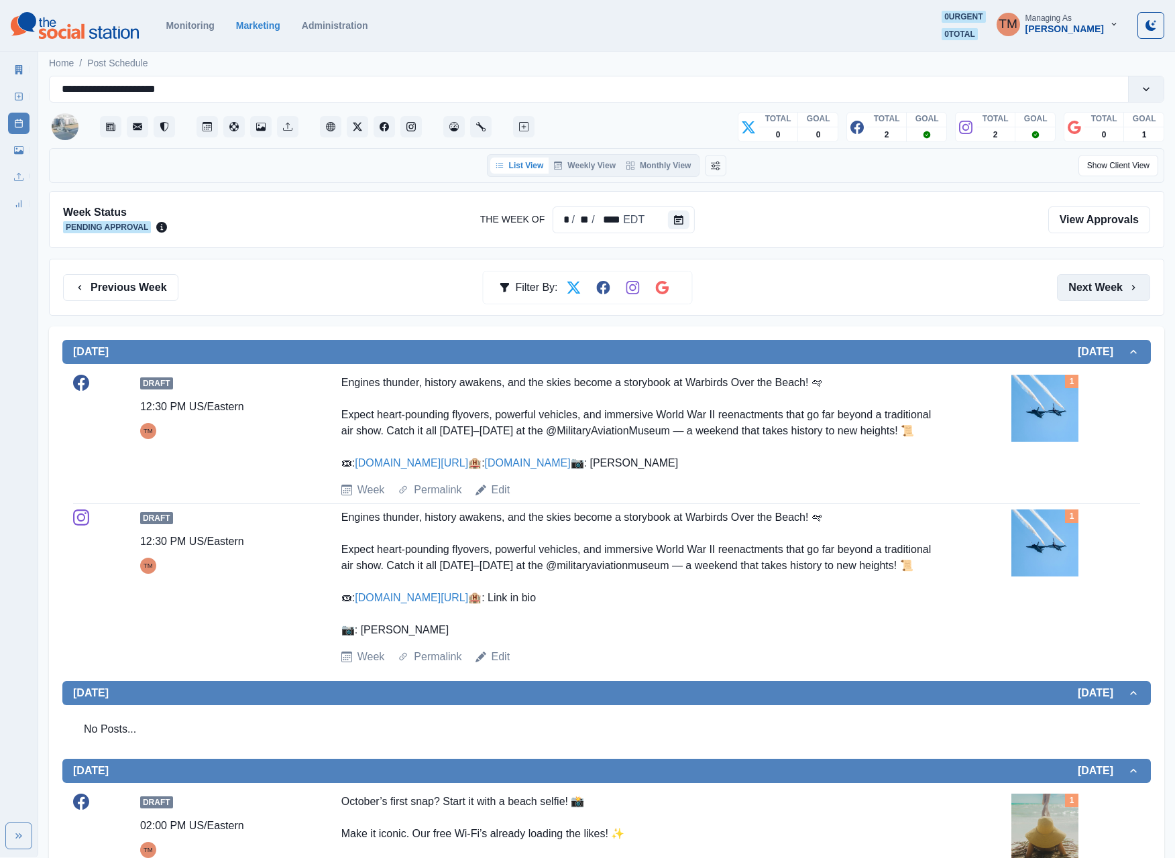
click at [1081, 288] on button "Next Week" at bounding box center [1103, 287] width 93 height 27
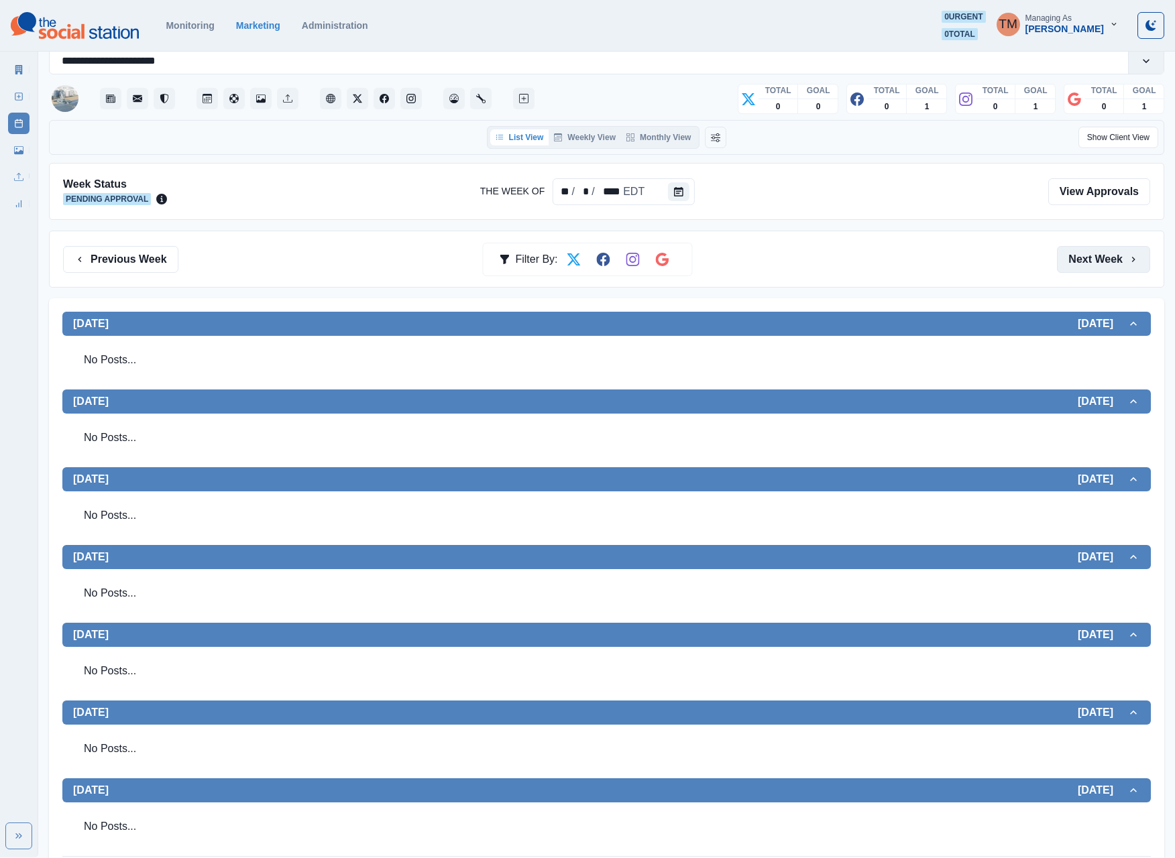
scroll to position [55, 0]
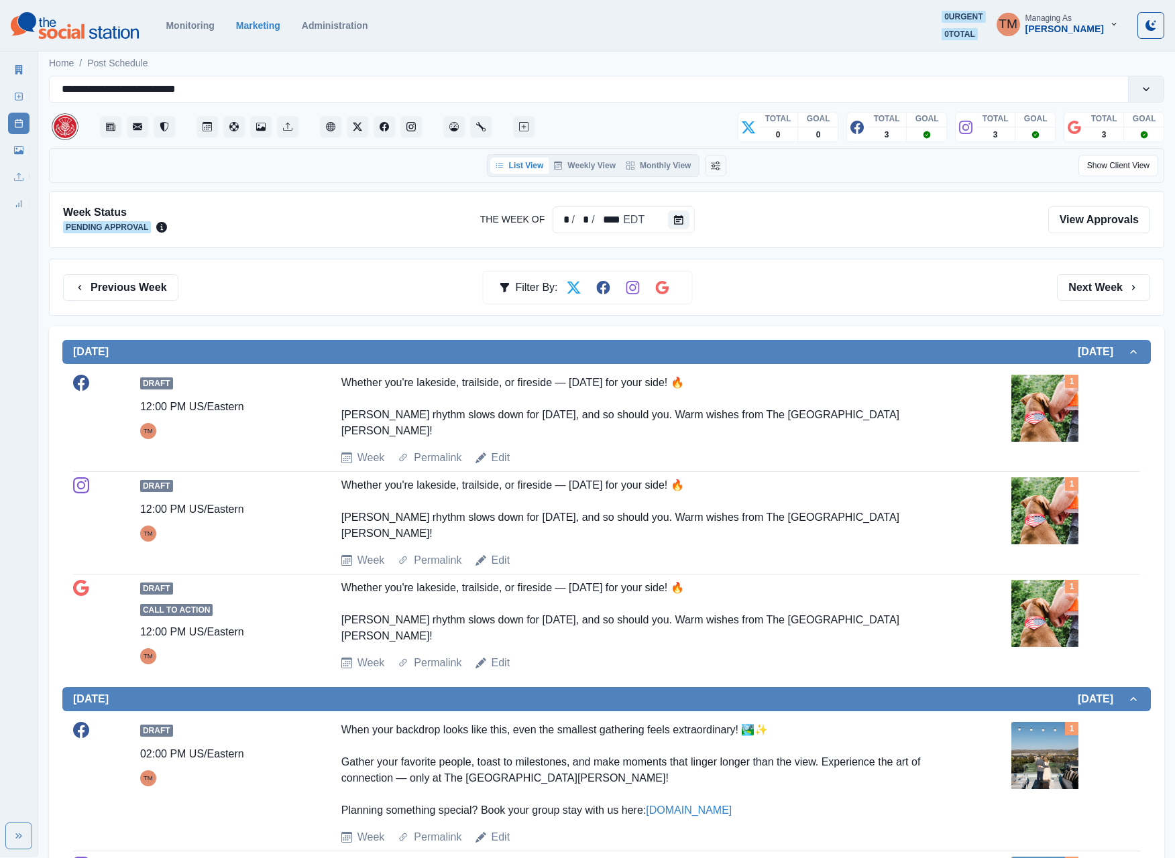
click at [1106, 299] on button "Next Week" at bounding box center [1103, 287] width 93 height 27
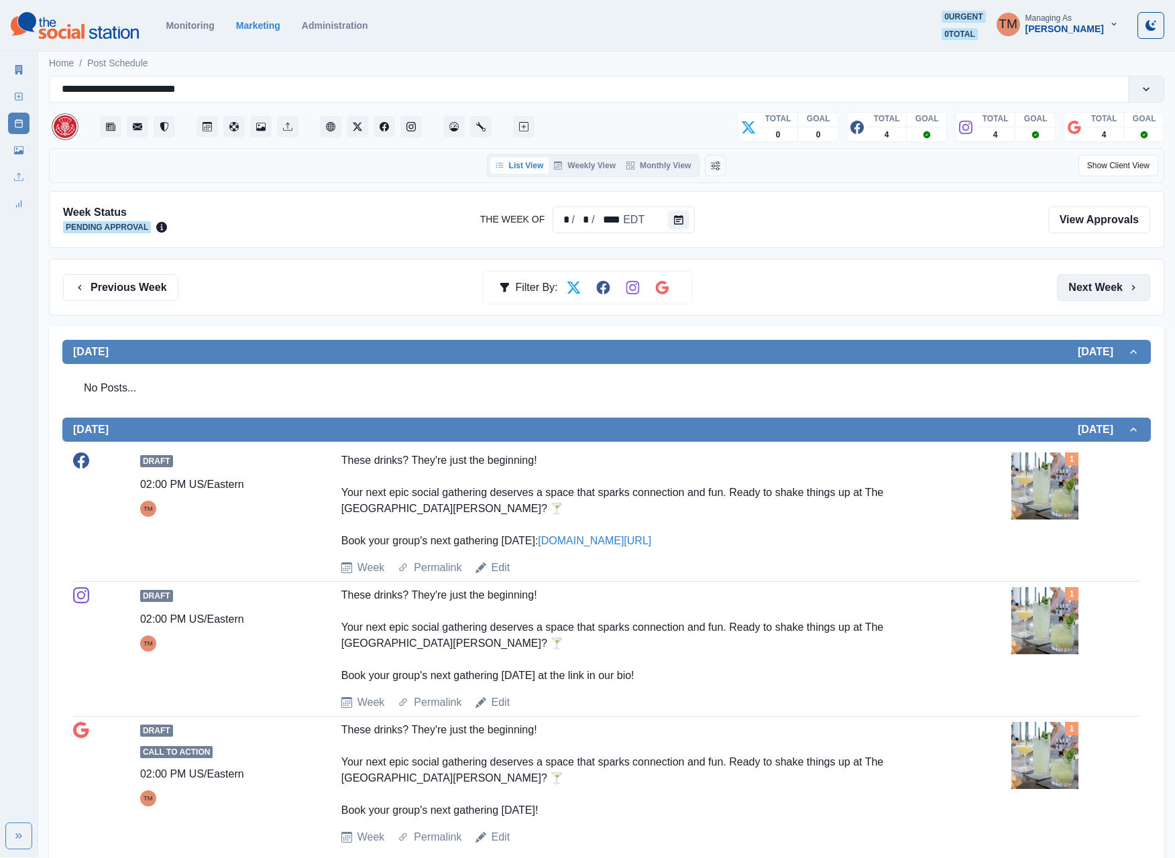
click at [1082, 301] on button "Next Week" at bounding box center [1103, 287] width 93 height 27
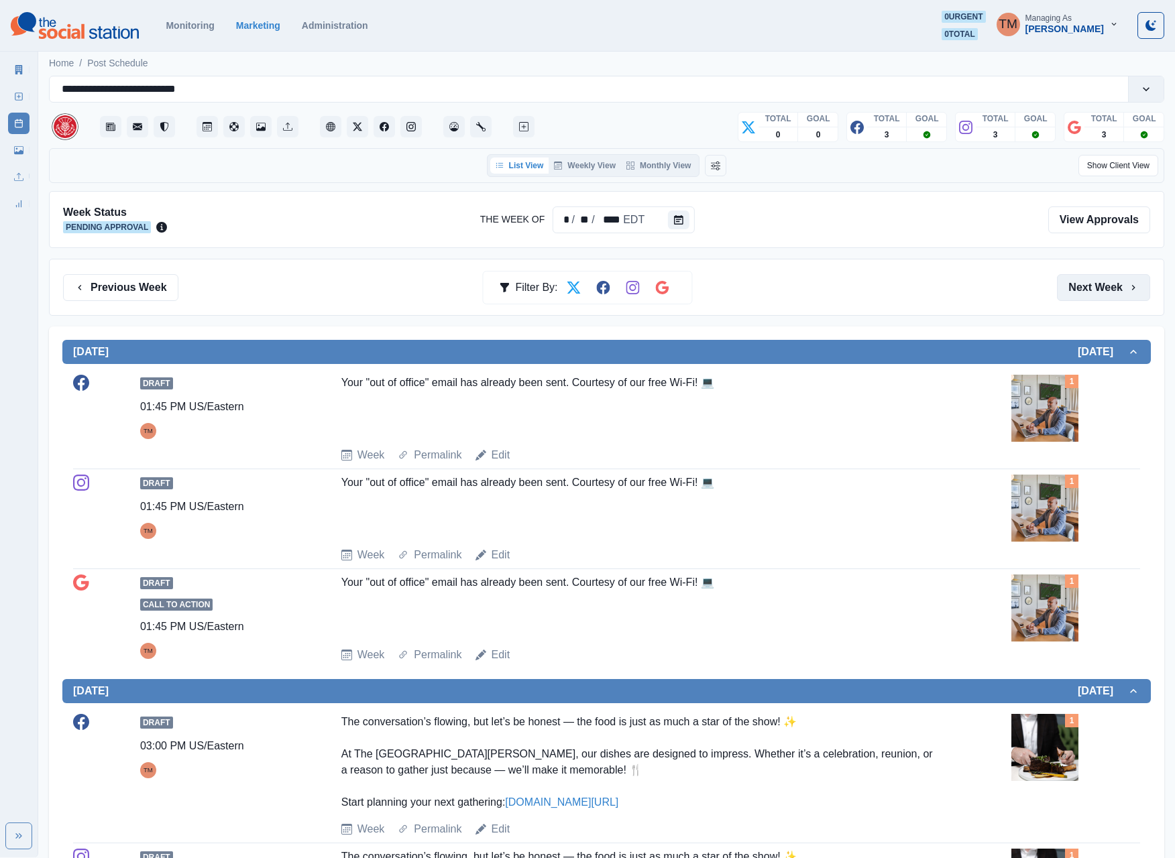
click at [1090, 286] on button "Next Week" at bounding box center [1103, 287] width 93 height 27
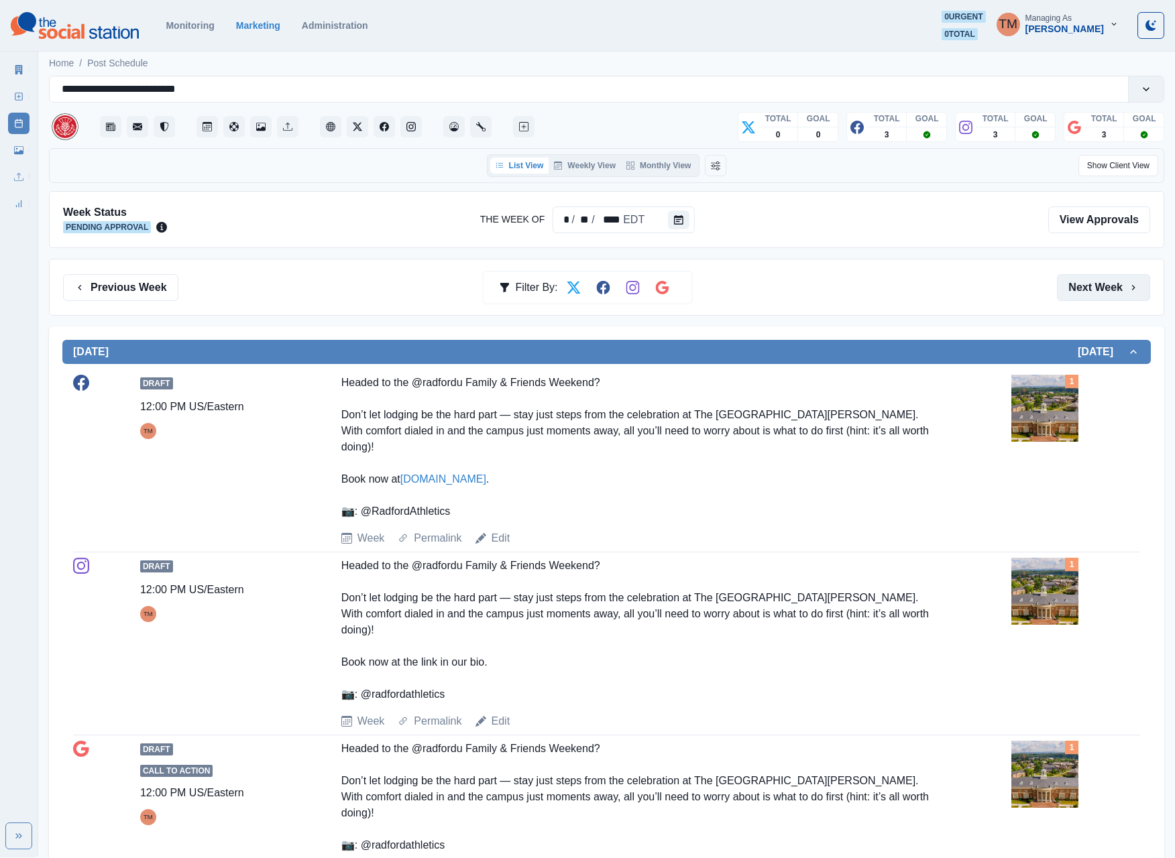
click at [1093, 290] on button "Next Week" at bounding box center [1103, 287] width 93 height 27
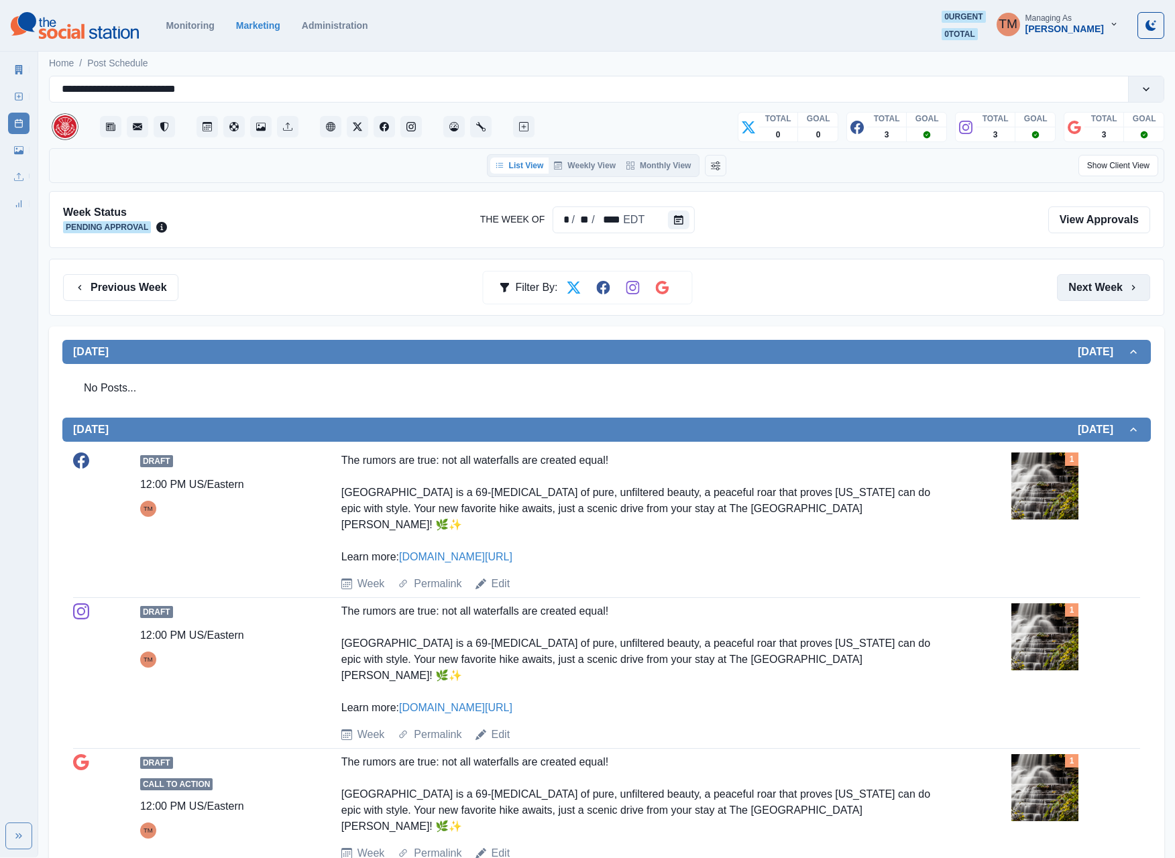
click at [1071, 292] on button "Next Week" at bounding box center [1103, 287] width 93 height 27
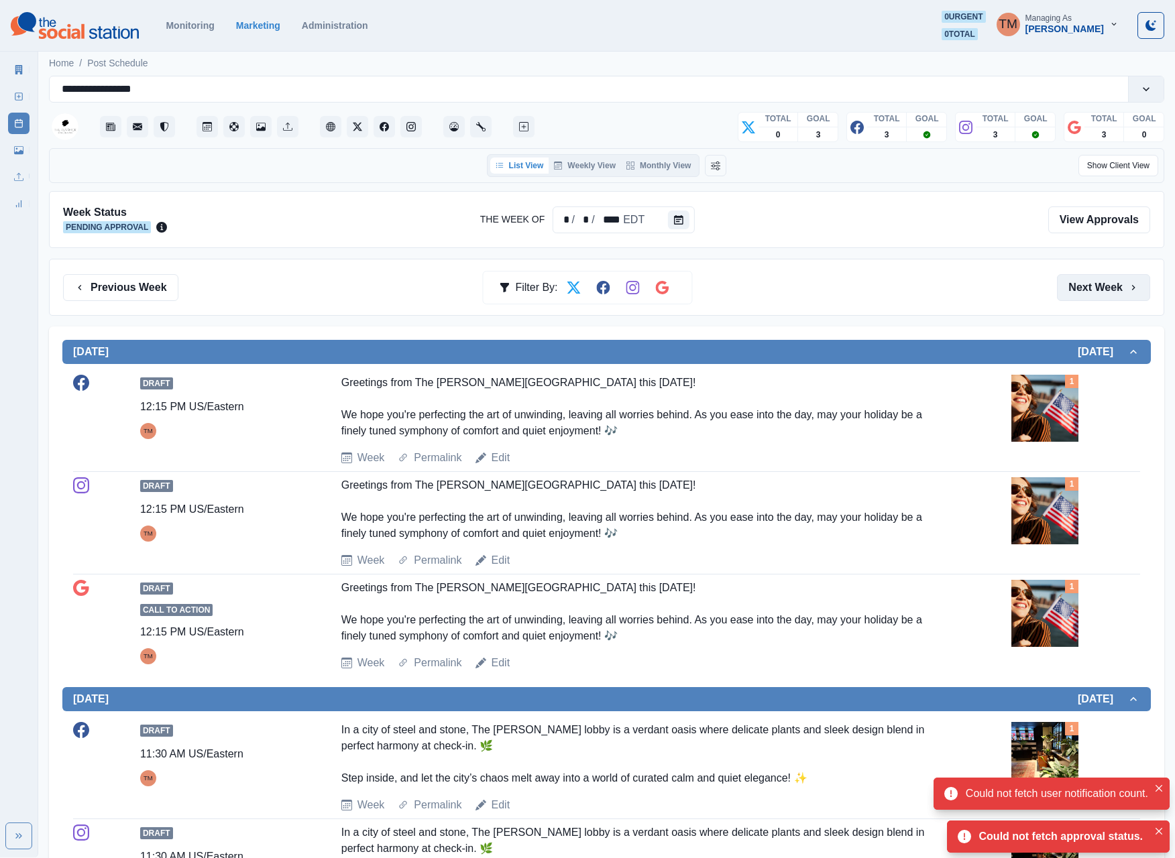
click at [1106, 296] on button "Next Week" at bounding box center [1103, 287] width 93 height 27
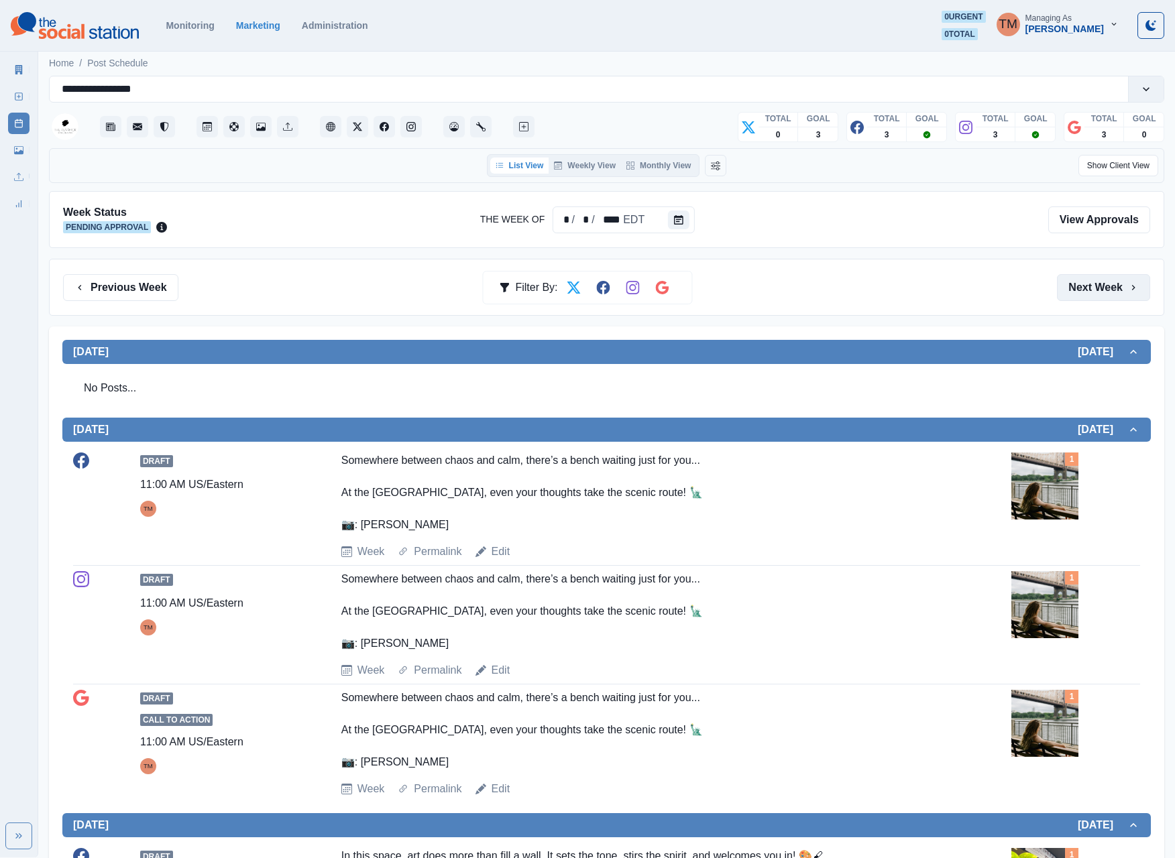
click at [1077, 295] on button "Next Week" at bounding box center [1103, 287] width 93 height 27
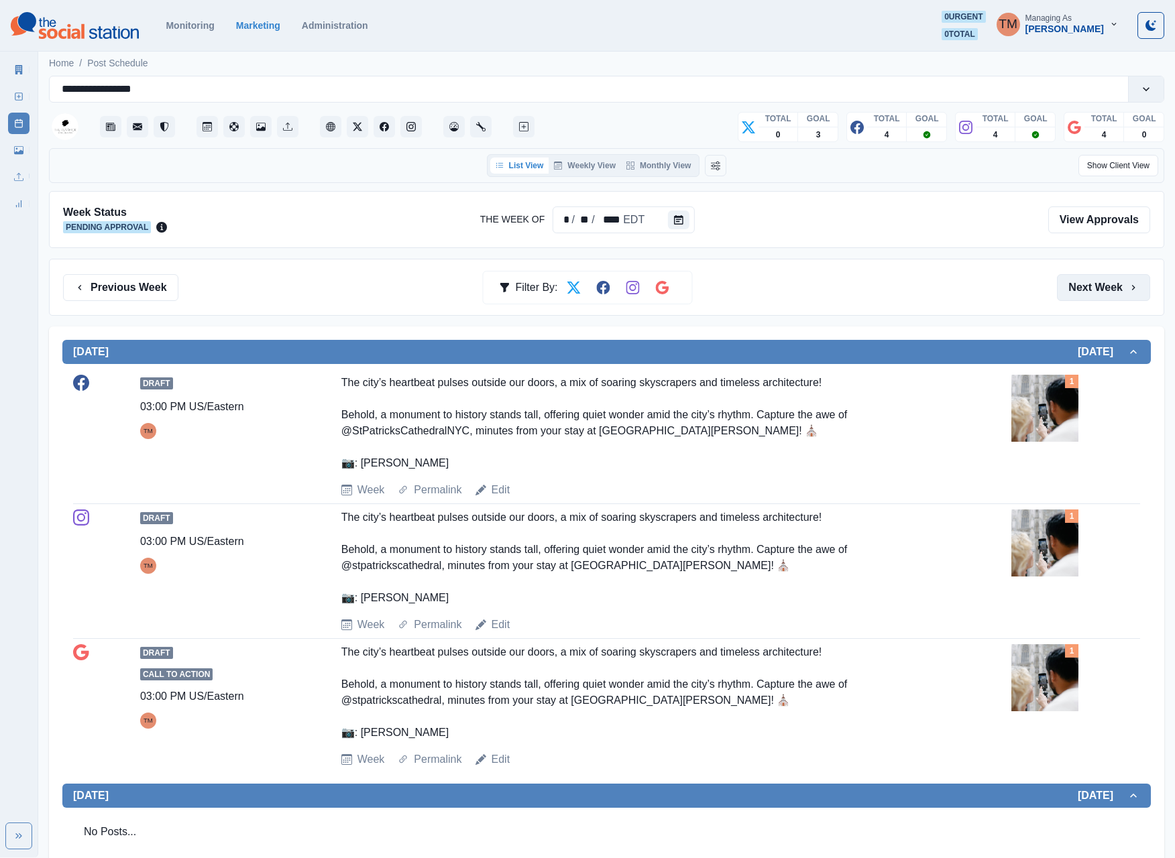
click at [1108, 291] on button "Next Week" at bounding box center [1103, 287] width 93 height 27
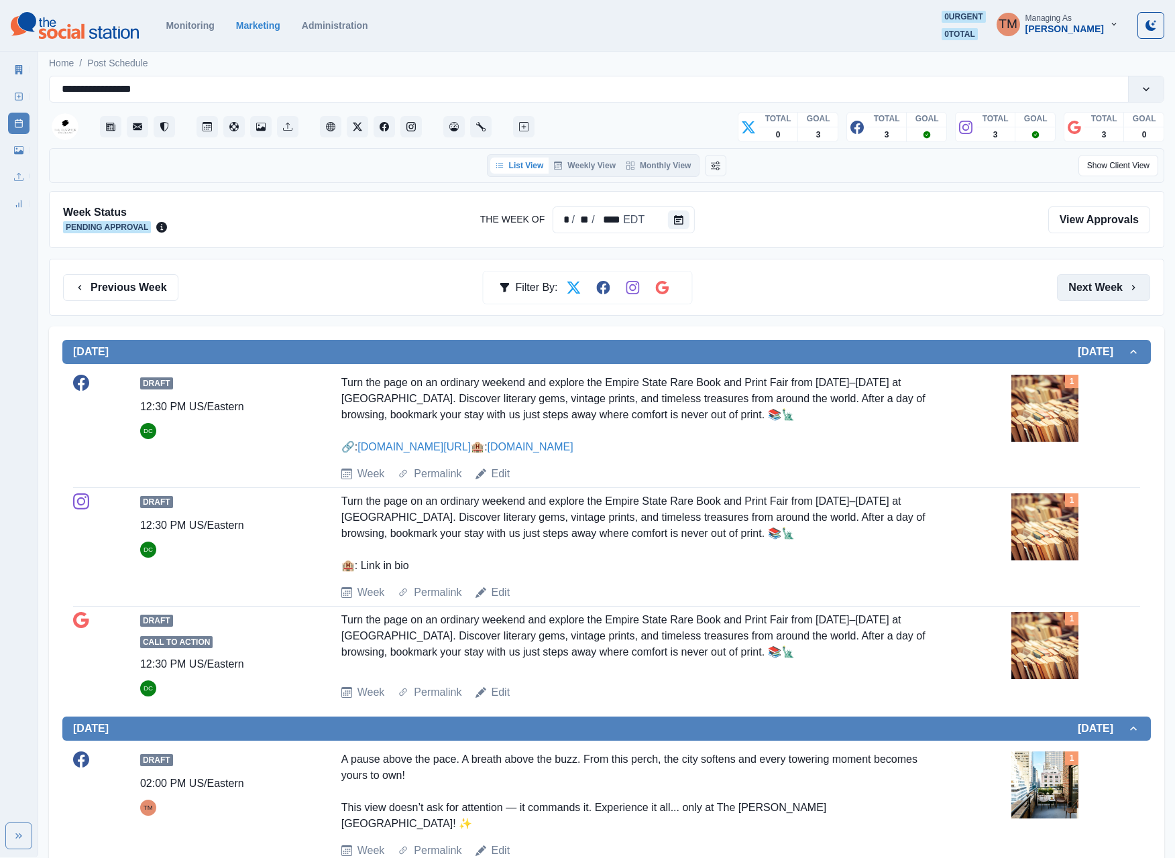
click at [1108, 291] on button "Next Week" at bounding box center [1103, 287] width 93 height 27
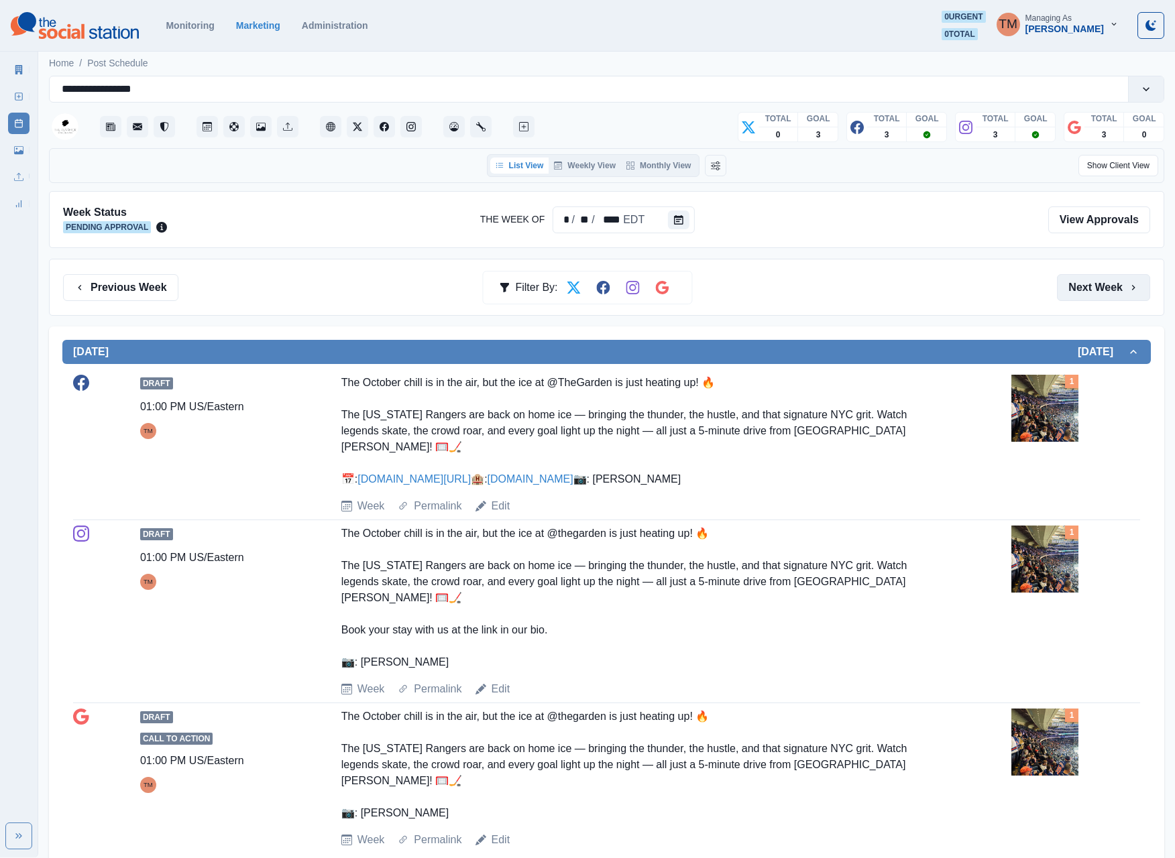
click at [1088, 296] on button "Next Week" at bounding box center [1103, 287] width 93 height 27
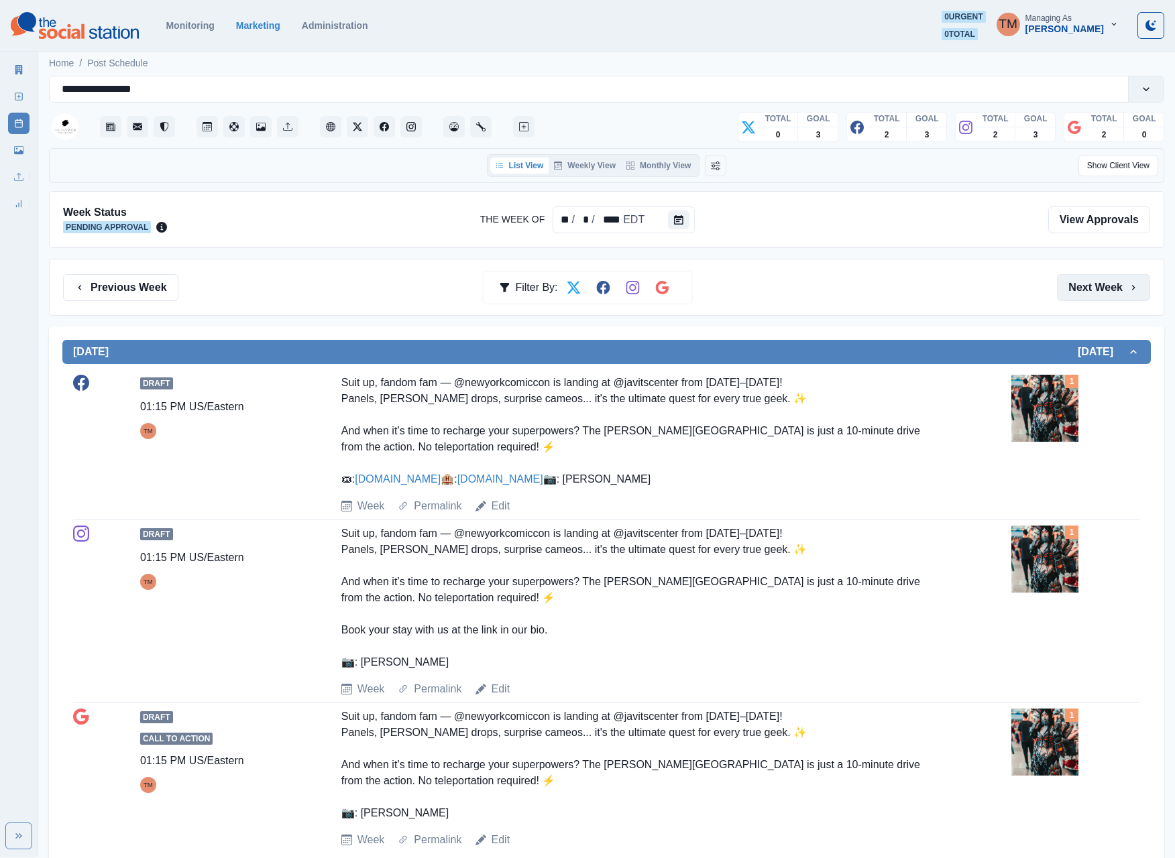
click at [1086, 296] on button "Next Week" at bounding box center [1103, 287] width 93 height 27
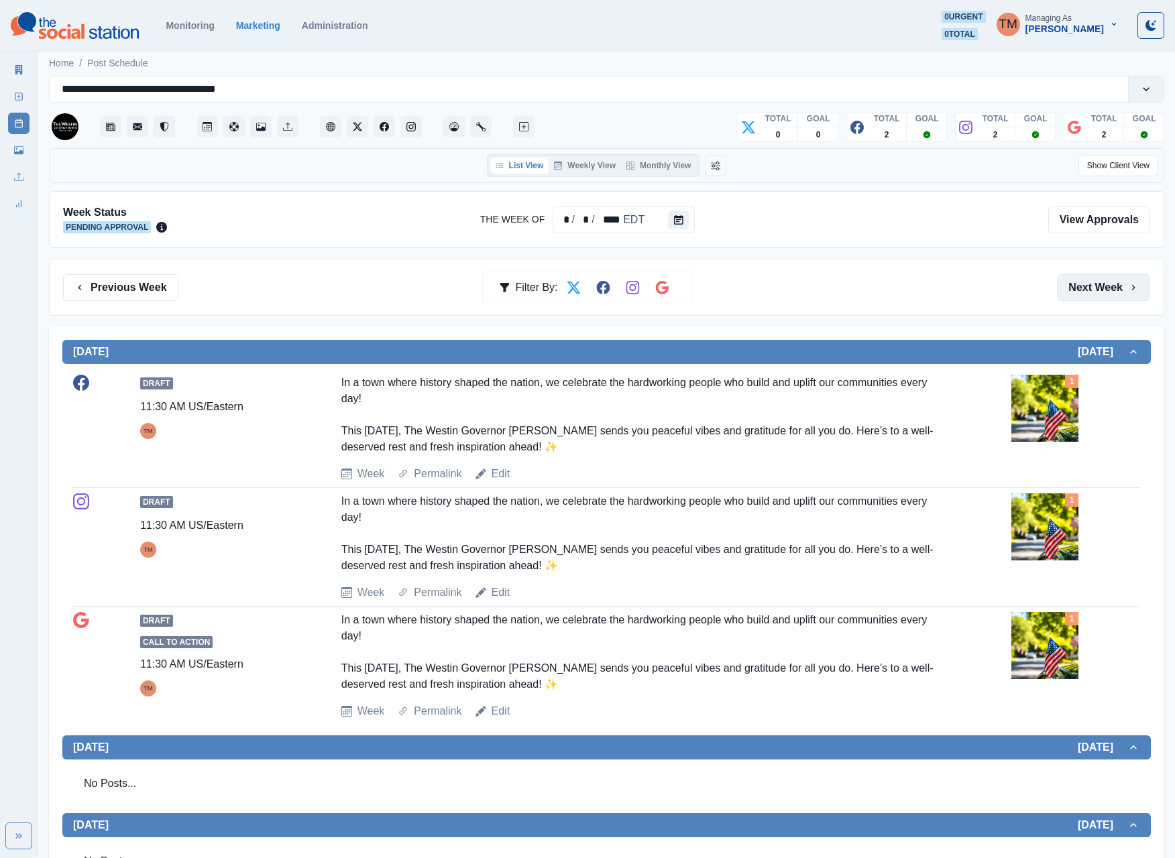
click at [1086, 296] on button "Next Week" at bounding box center [1103, 287] width 93 height 27
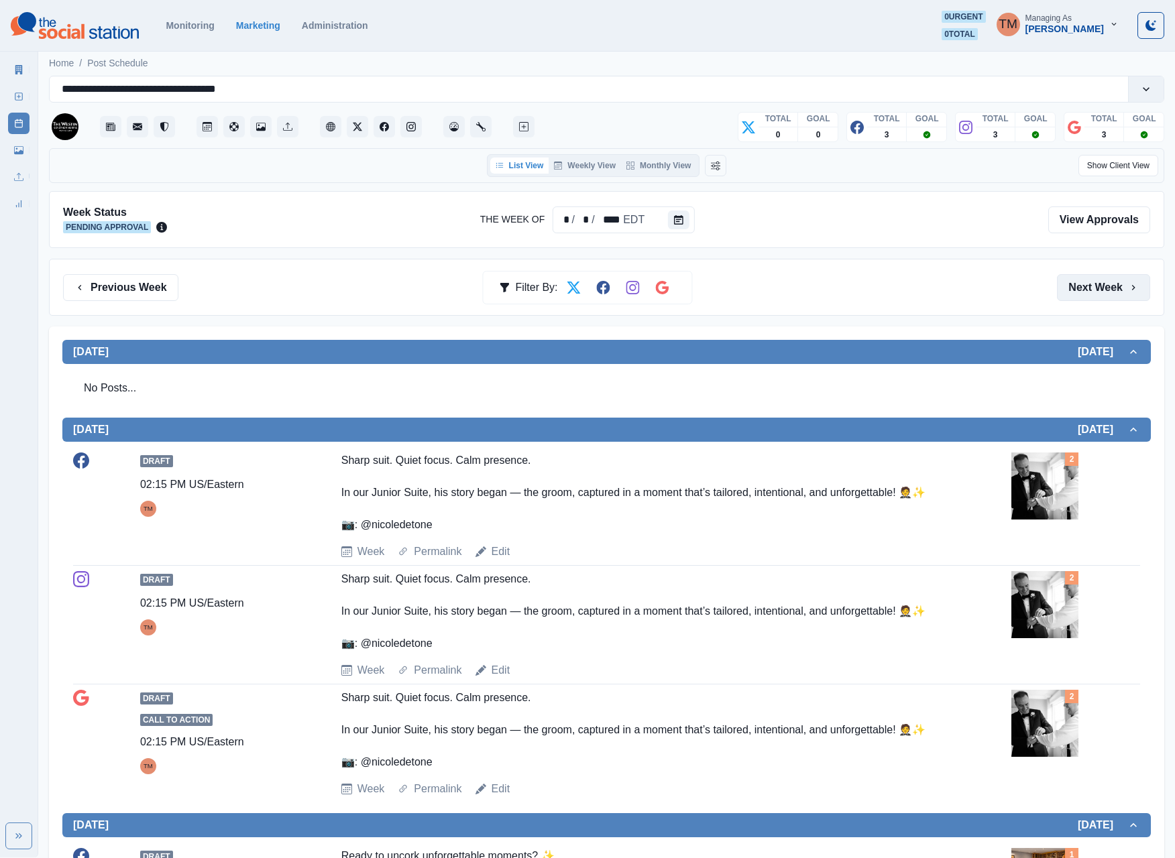
click at [1083, 291] on button "Next Week" at bounding box center [1103, 287] width 93 height 27
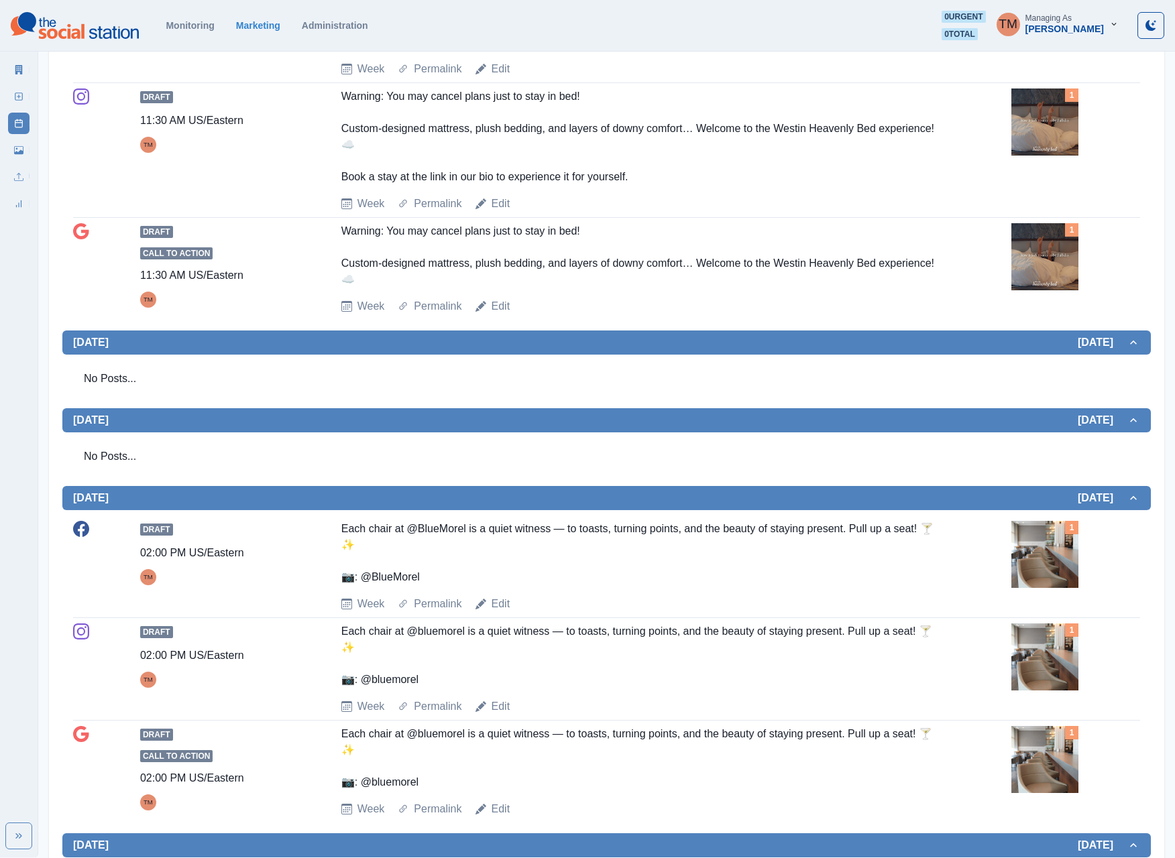
scroll to position [125, 0]
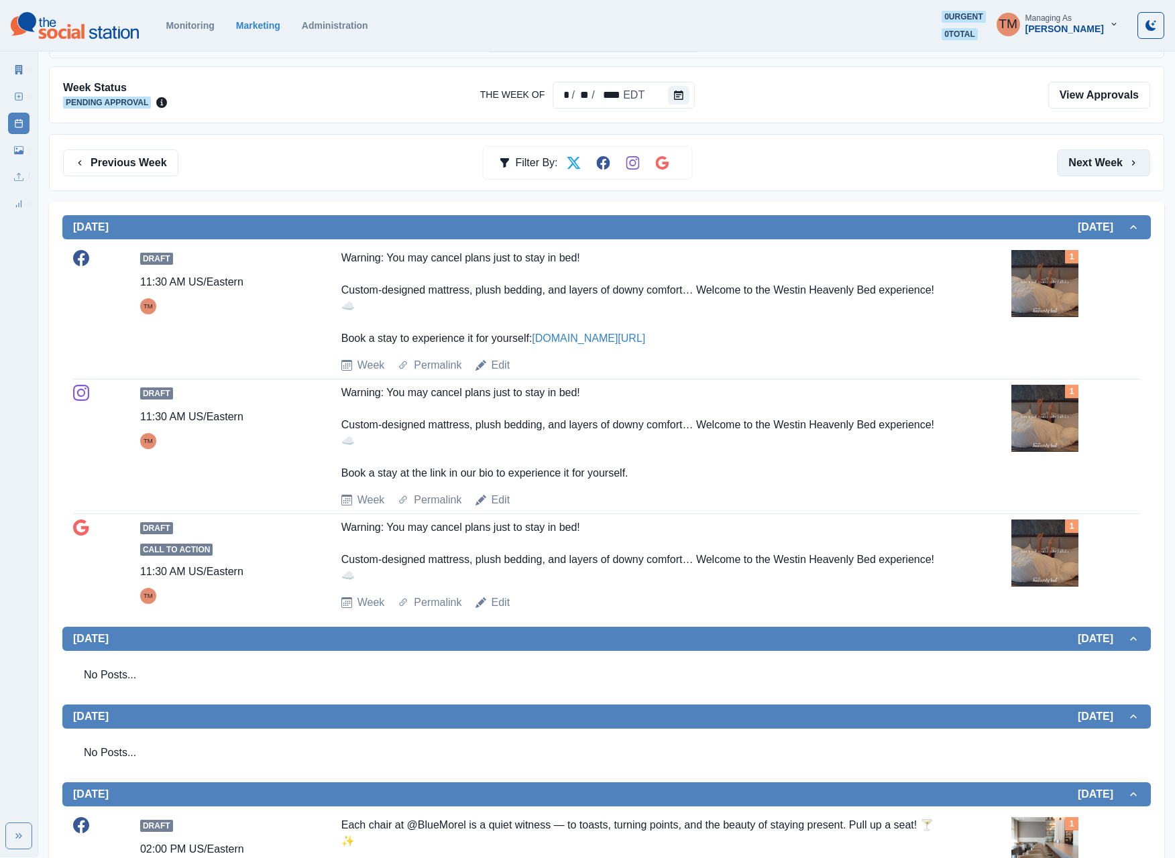
click at [1101, 173] on button "Next Week" at bounding box center [1103, 163] width 93 height 27
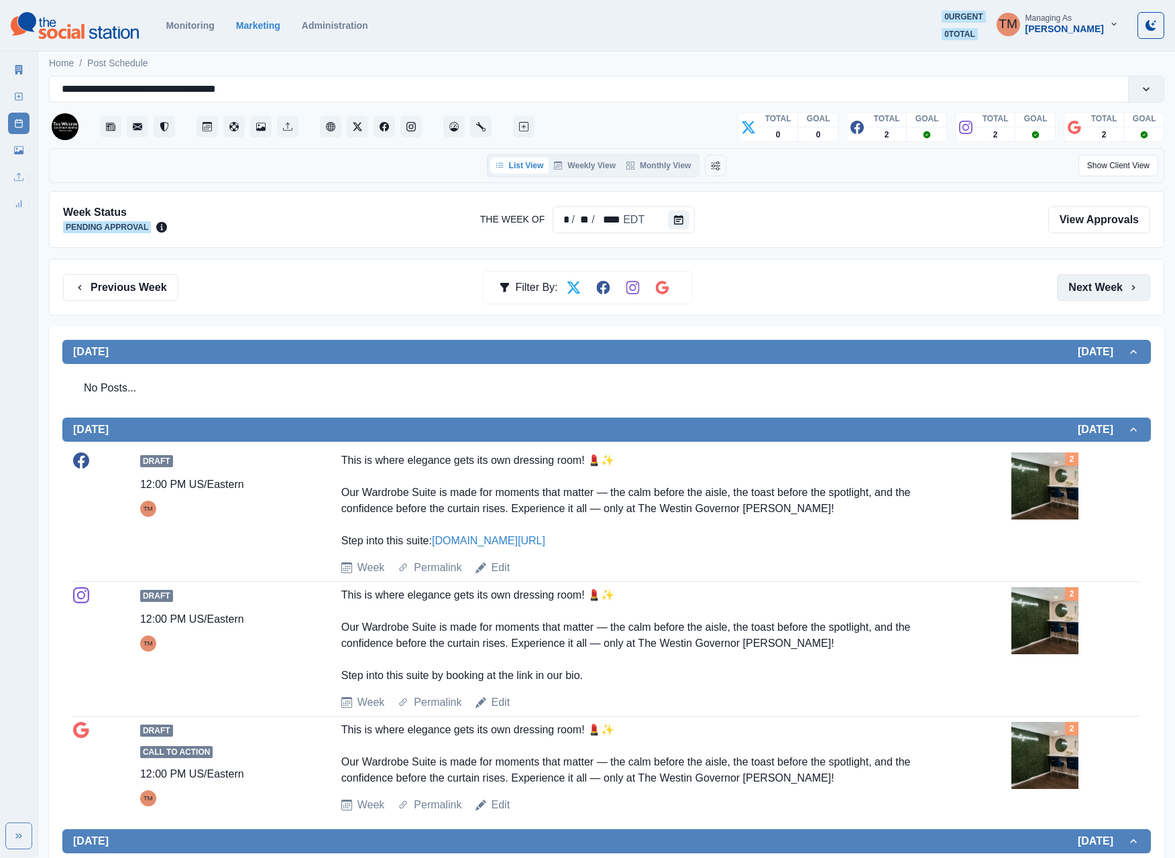
click at [1093, 290] on button "Next Week" at bounding box center [1103, 287] width 93 height 27
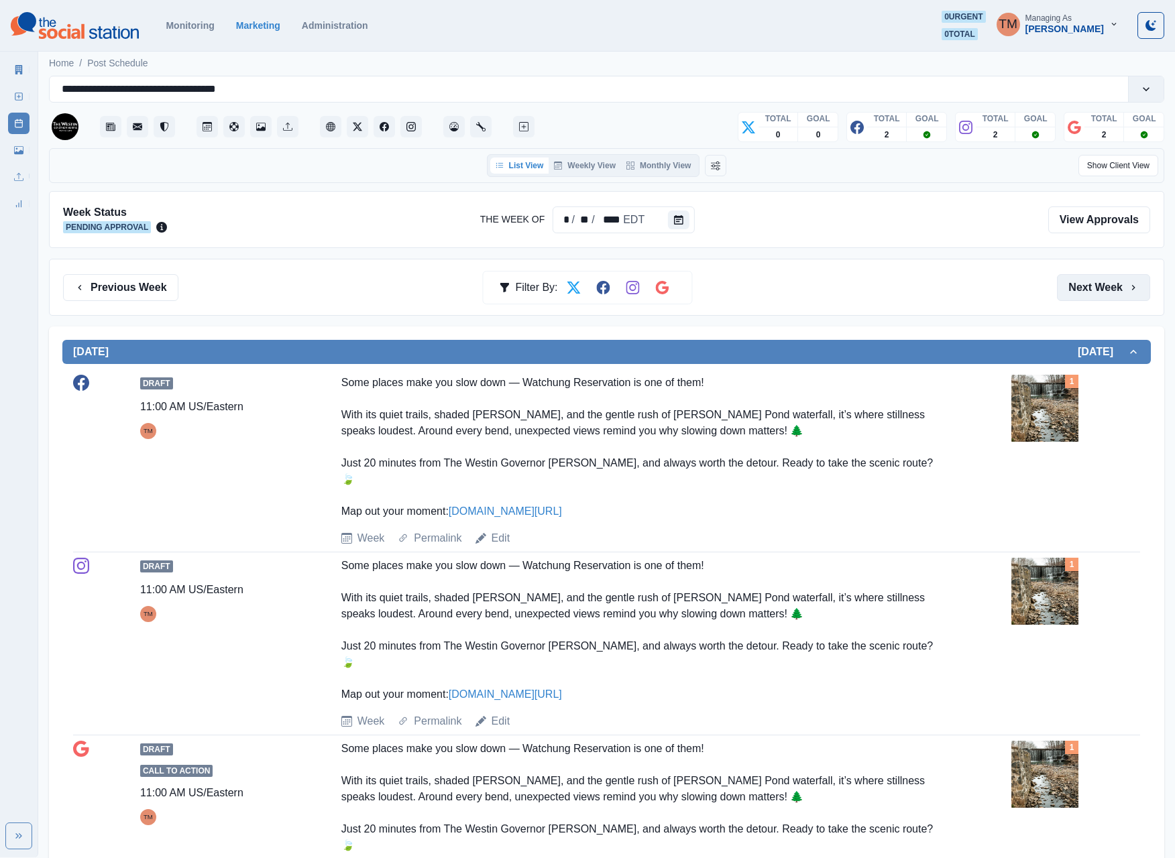
click at [1086, 296] on button "Next Week" at bounding box center [1103, 287] width 93 height 27
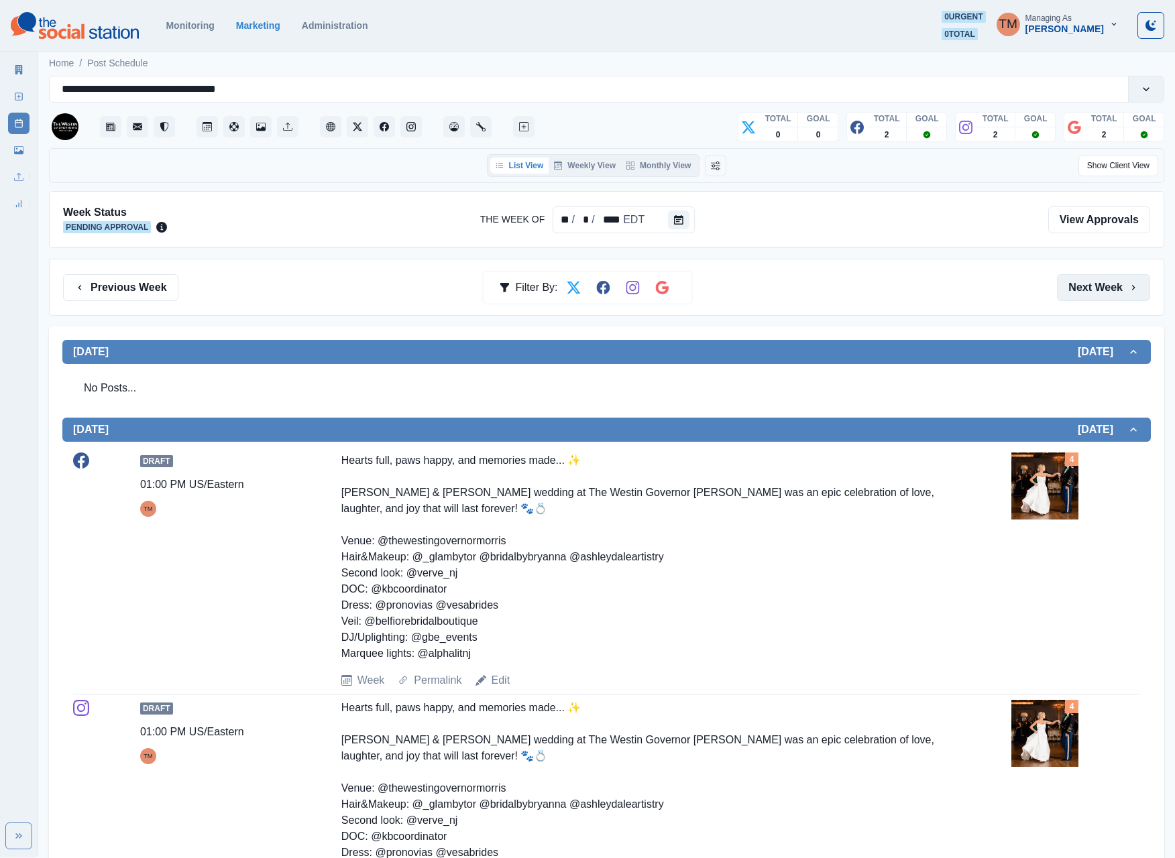
click at [1090, 295] on button "Next Week" at bounding box center [1103, 287] width 93 height 27
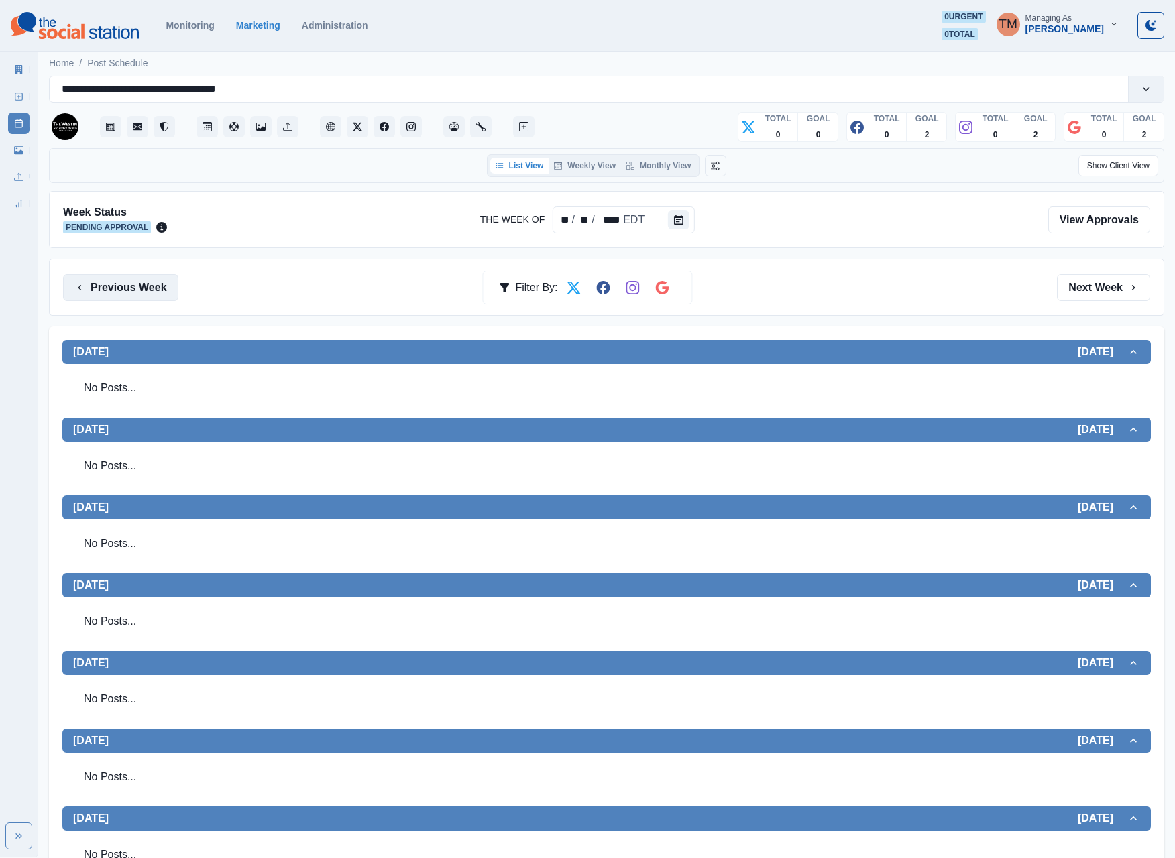
click at [146, 292] on button "Previous Week" at bounding box center [120, 287] width 115 height 27
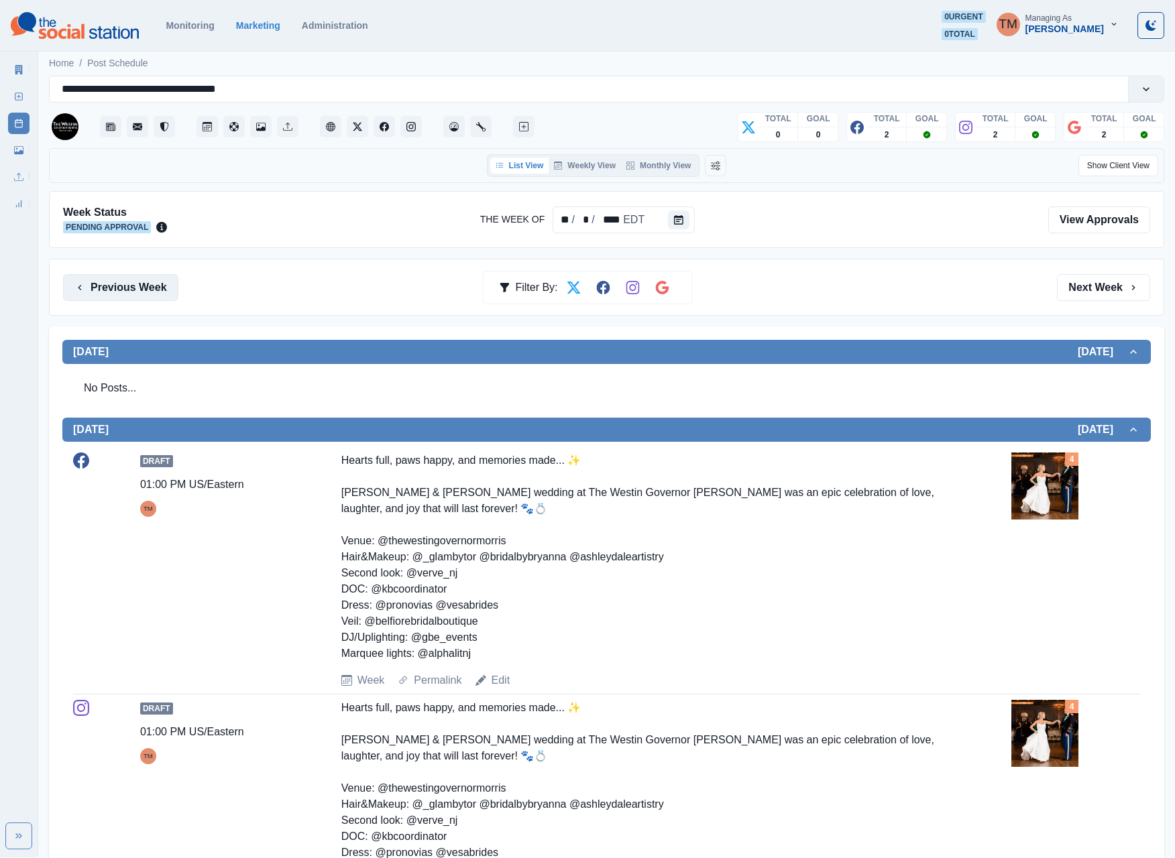
click at [146, 292] on button "Previous Week" at bounding box center [120, 287] width 115 height 27
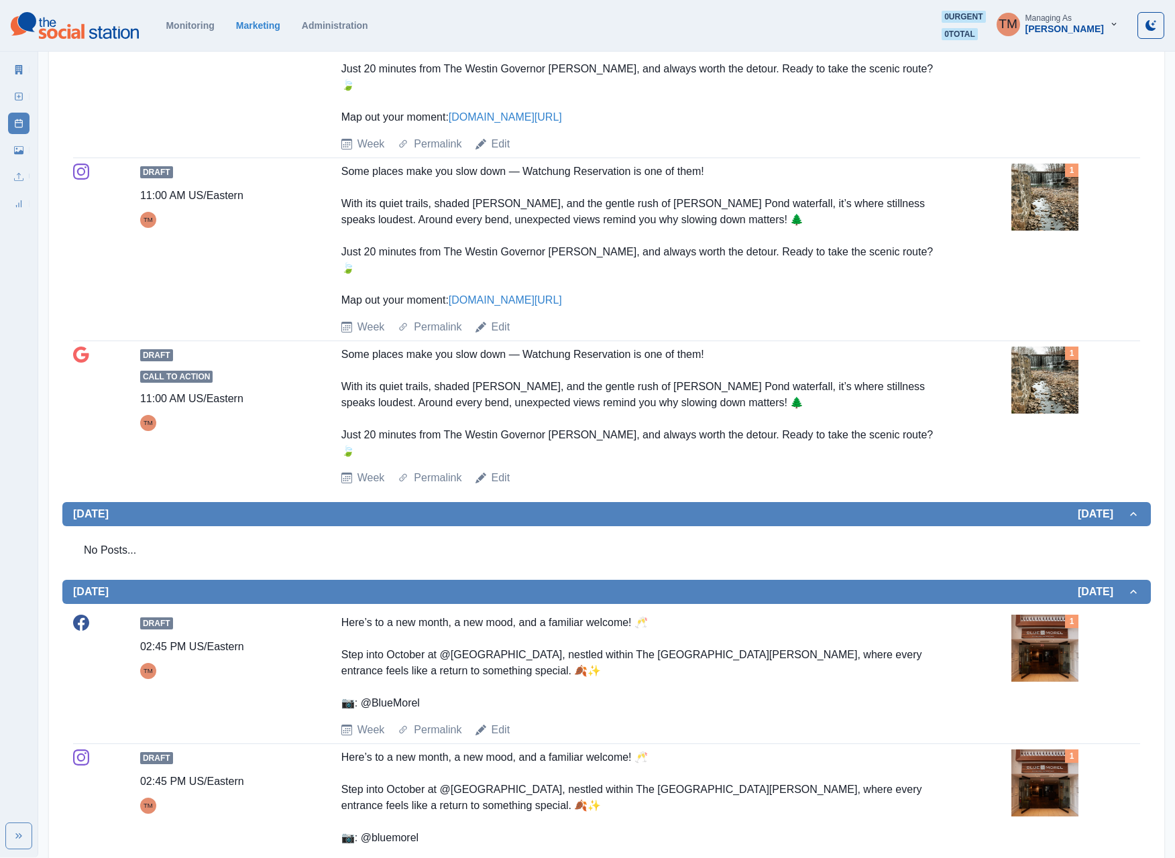
scroll to position [134, 0]
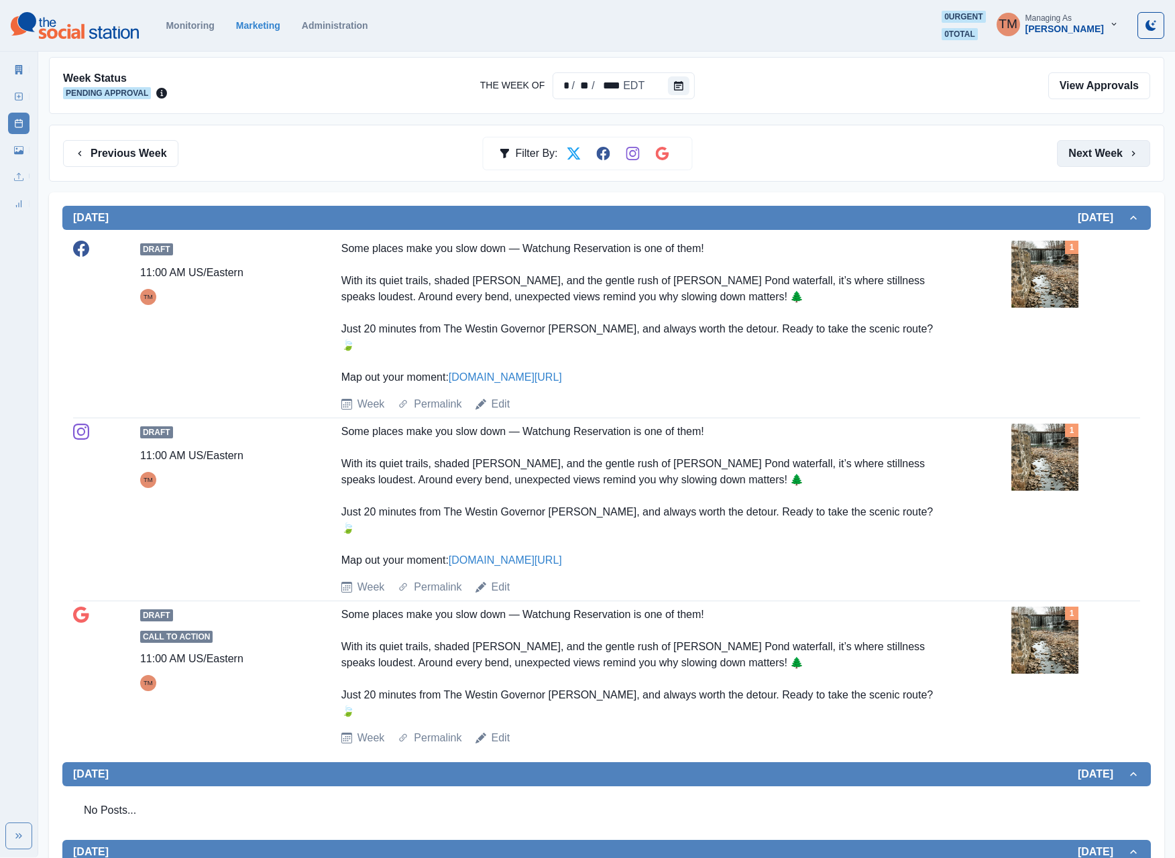
click at [1102, 152] on button "Next Week" at bounding box center [1103, 153] width 93 height 27
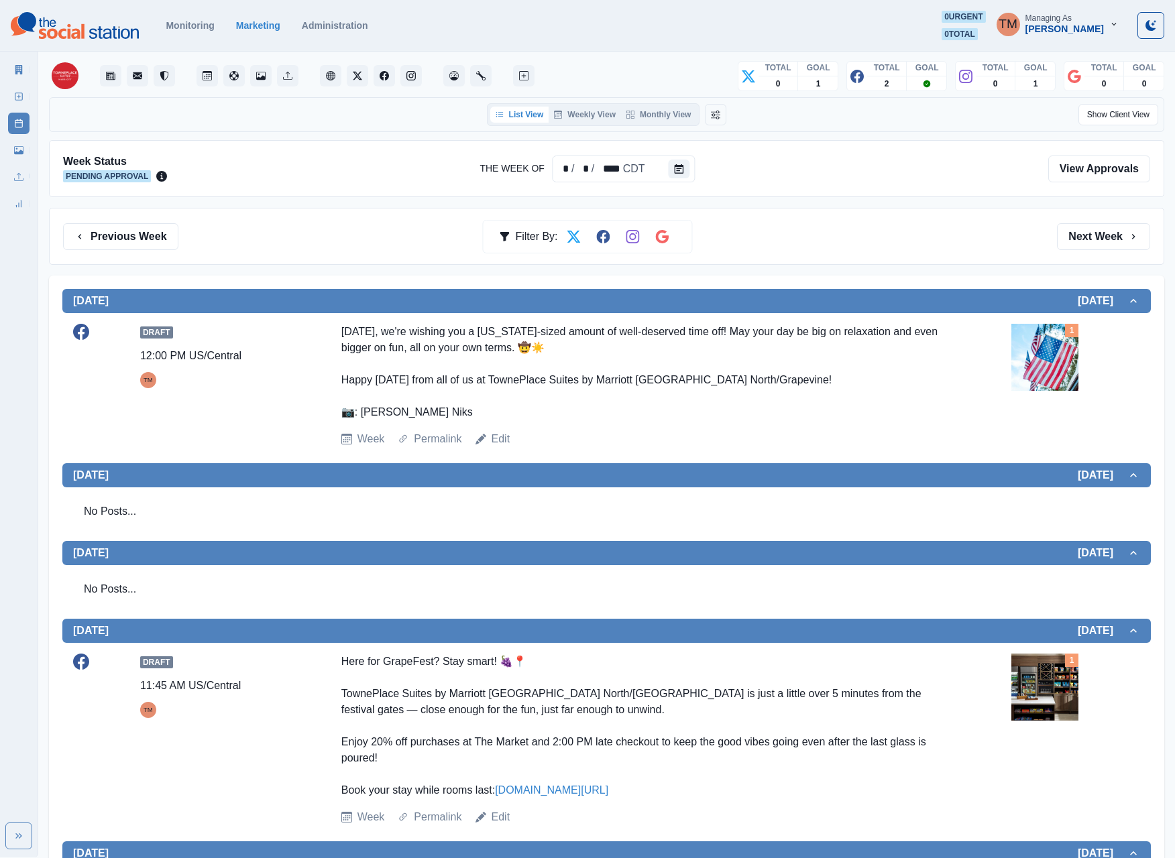
scroll to position [28, 0]
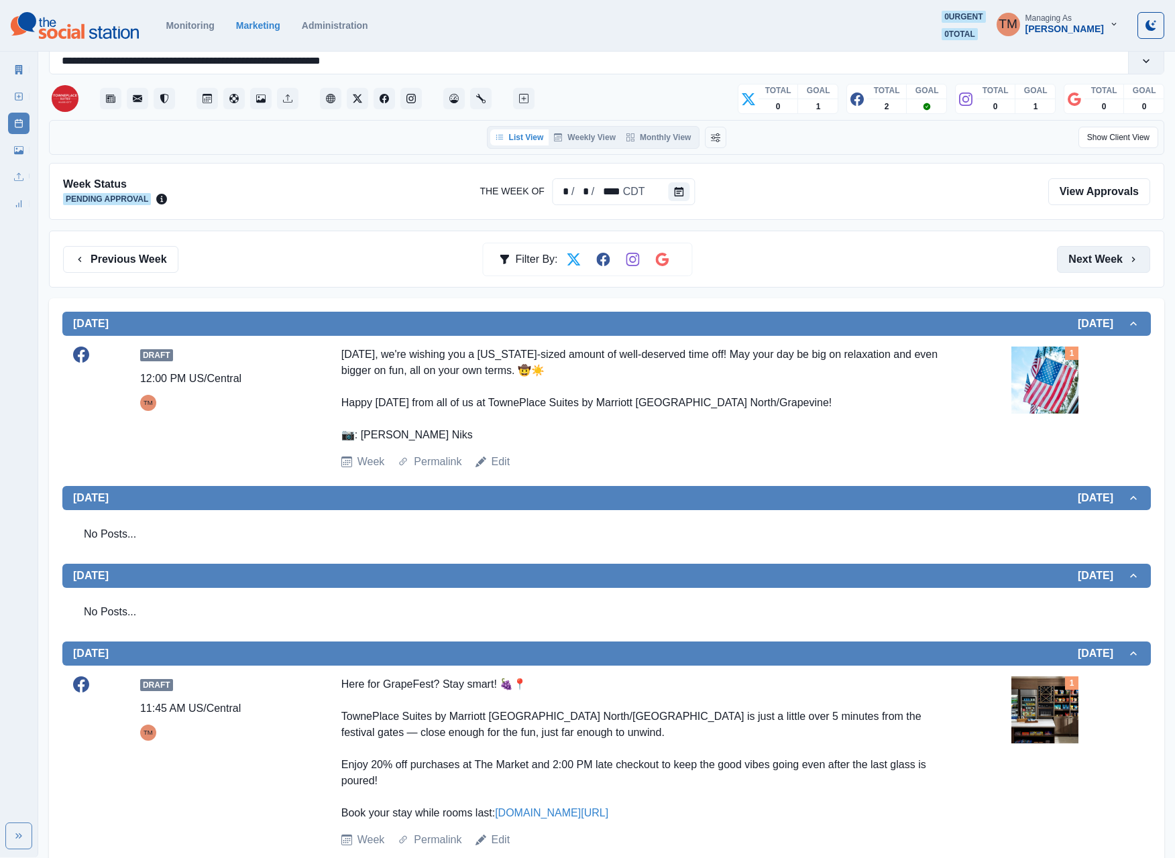
click at [1094, 261] on button "Next Week" at bounding box center [1103, 259] width 93 height 27
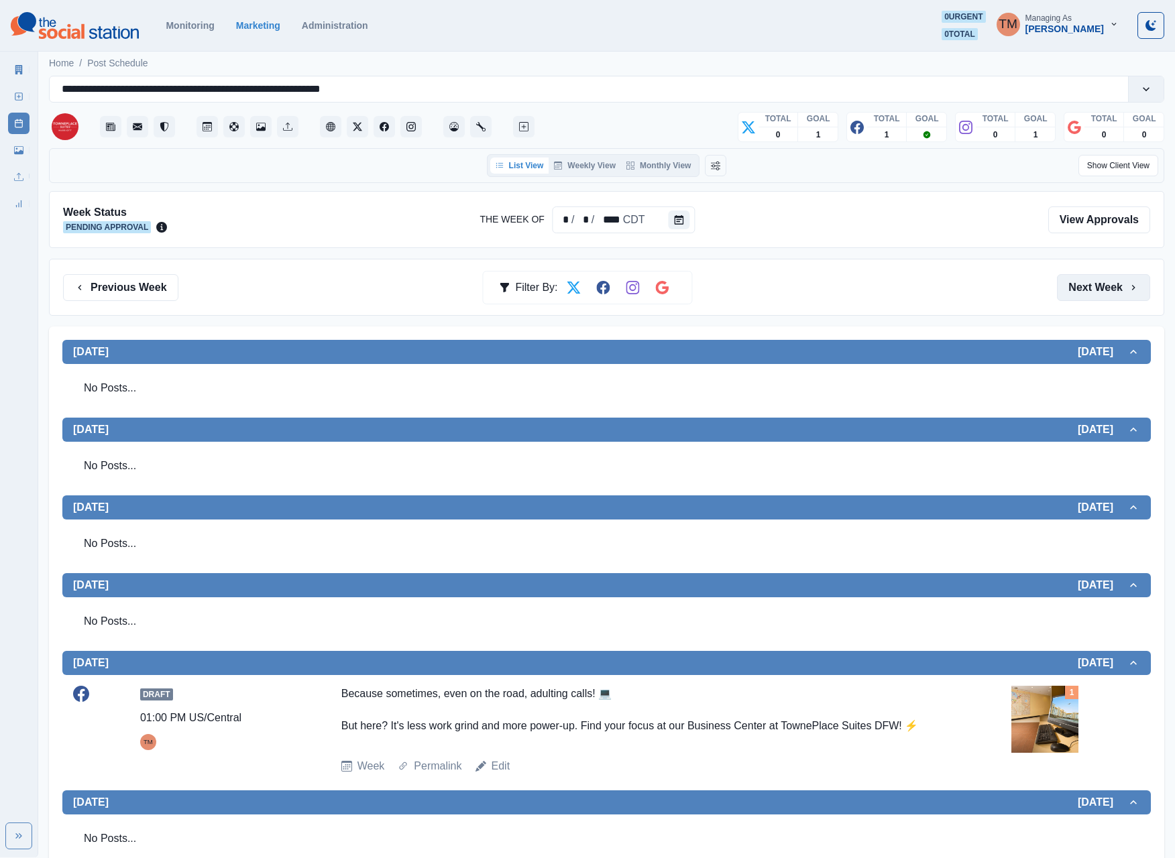
click at [1094, 261] on div "Previous Week Filter By: Next Week" at bounding box center [606, 287] width 1115 height 57
click at [1090, 288] on button "Next Week" at bounding box center [1103, 287] width 93 height 27
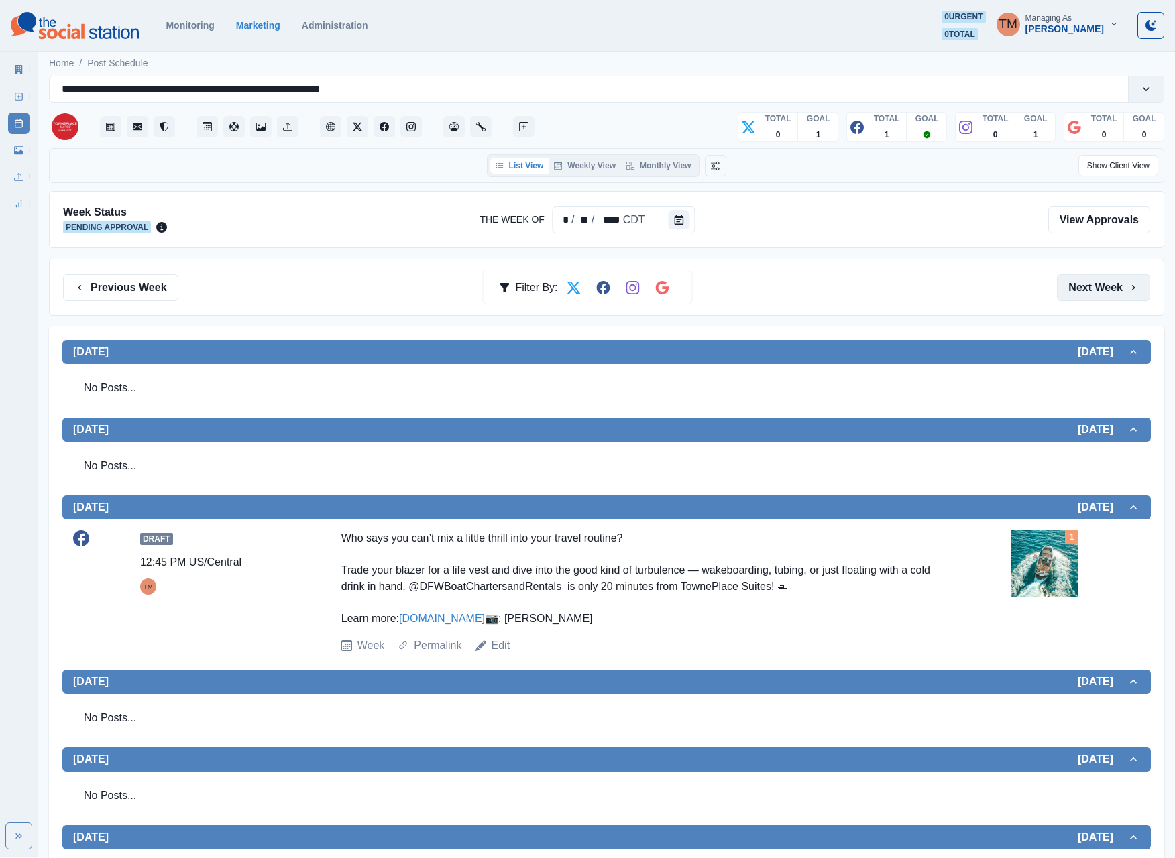
click at [1113, 291] on button "Next Week" at bounding box center [1103, 287] width 93 height 27
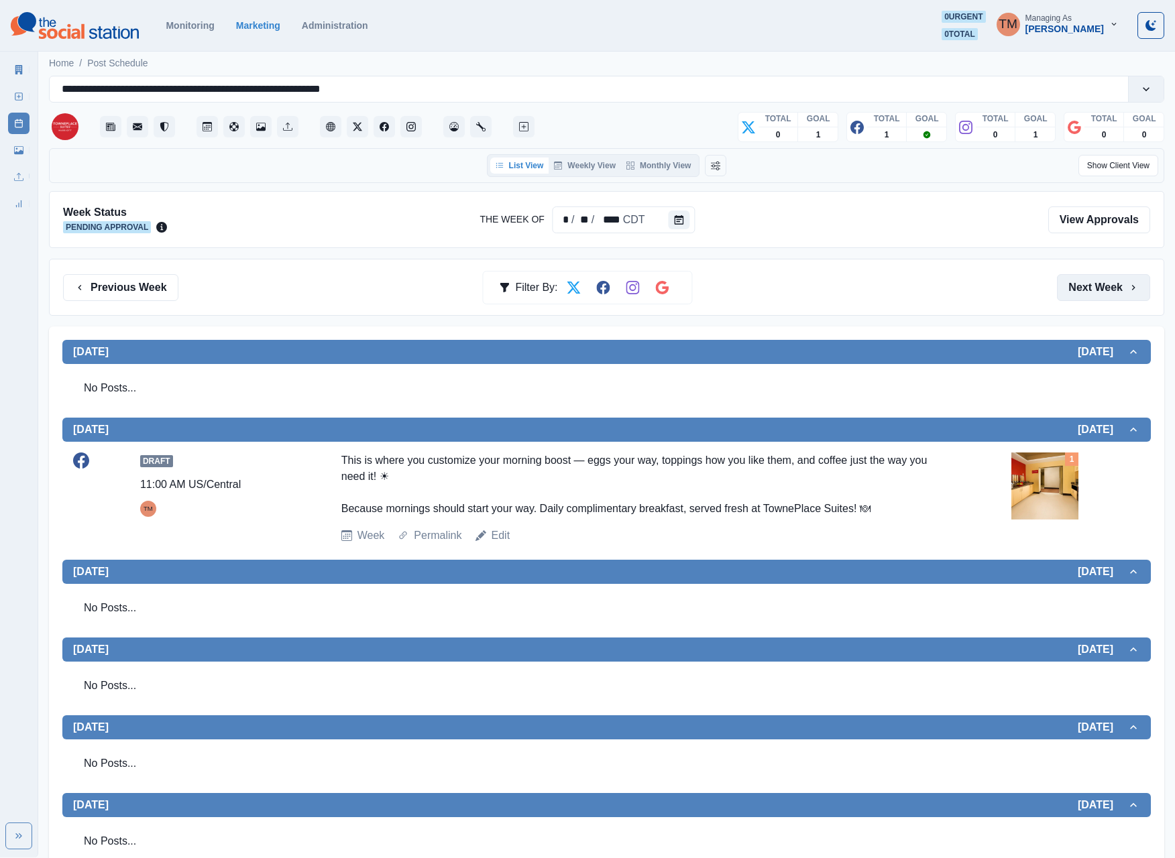
click at [1113, 291] on button "Next Week" at bounding box center [1103, 287] width 93 height 27
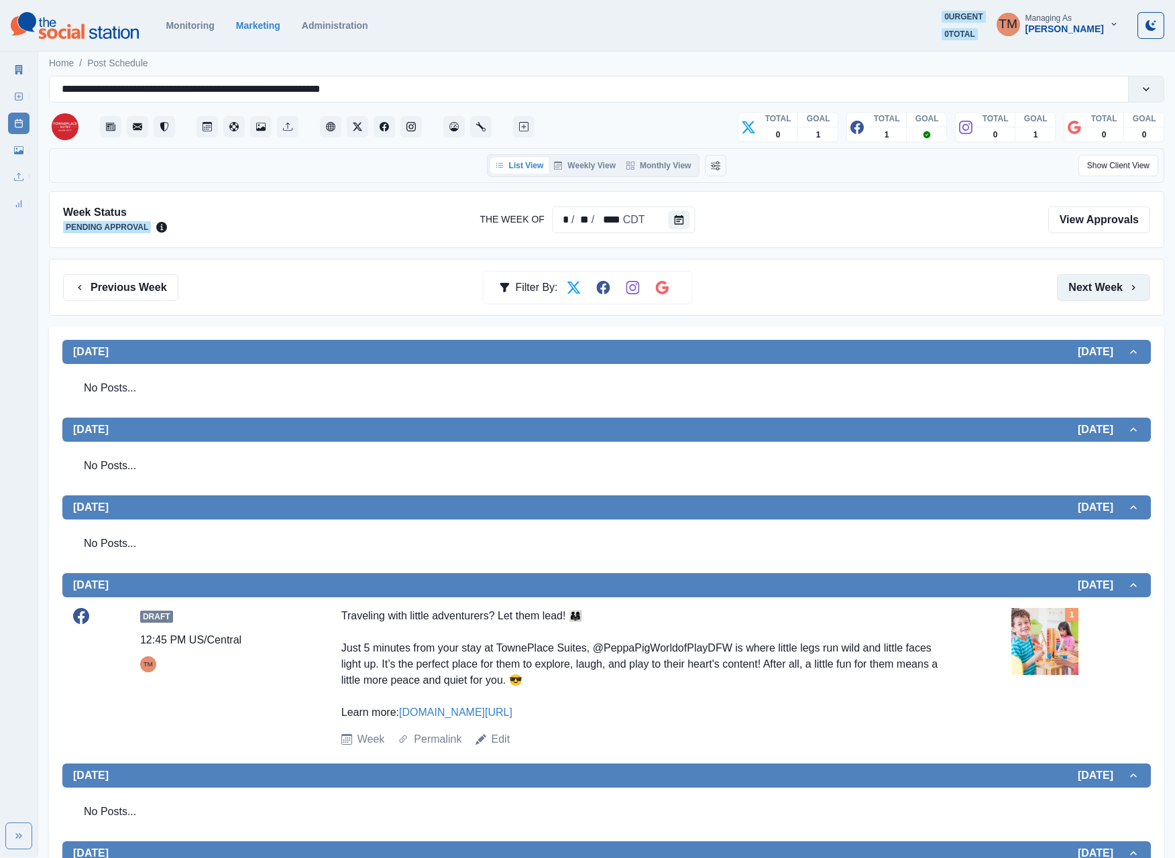
click at [1113, 291] on button "Next Week" at bounding box center [1103, 287] width 93 height 27
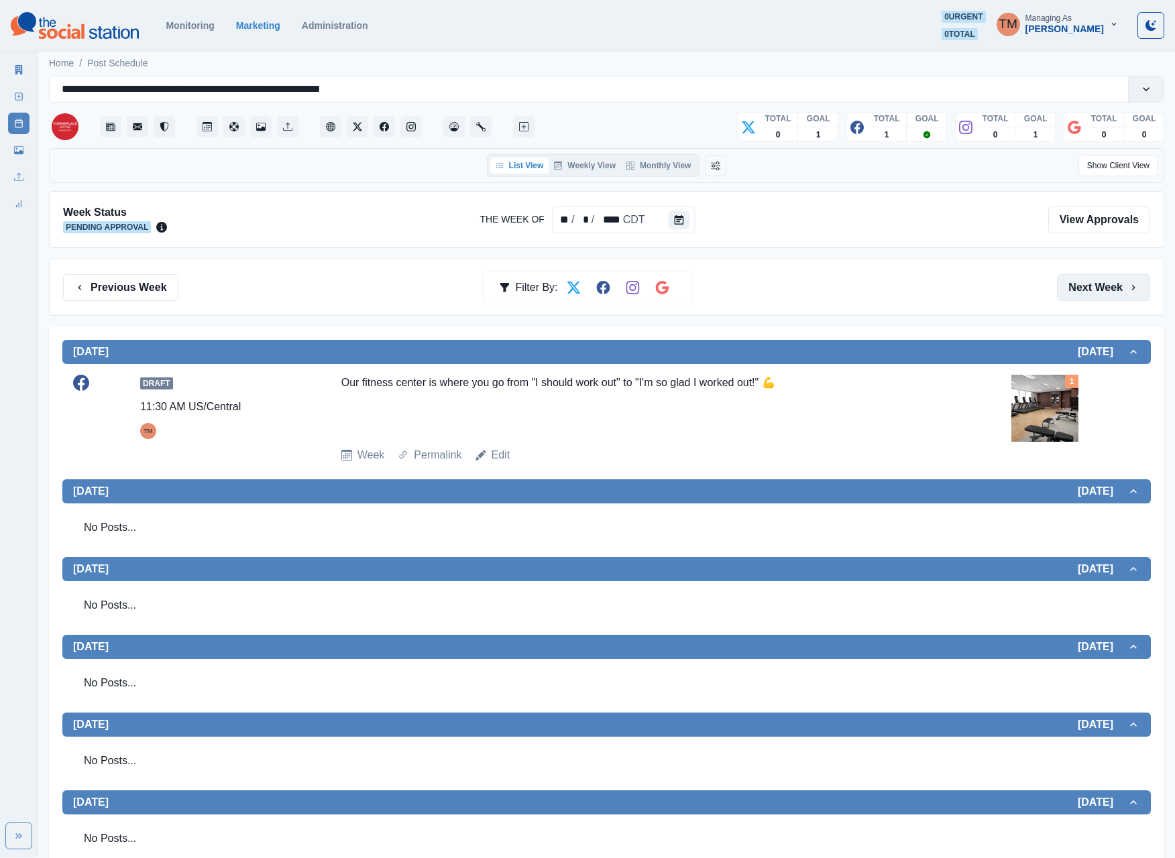
click at [1113, 291] on button "Next Week" at bounding box center [1103, 287] width 93 height 27
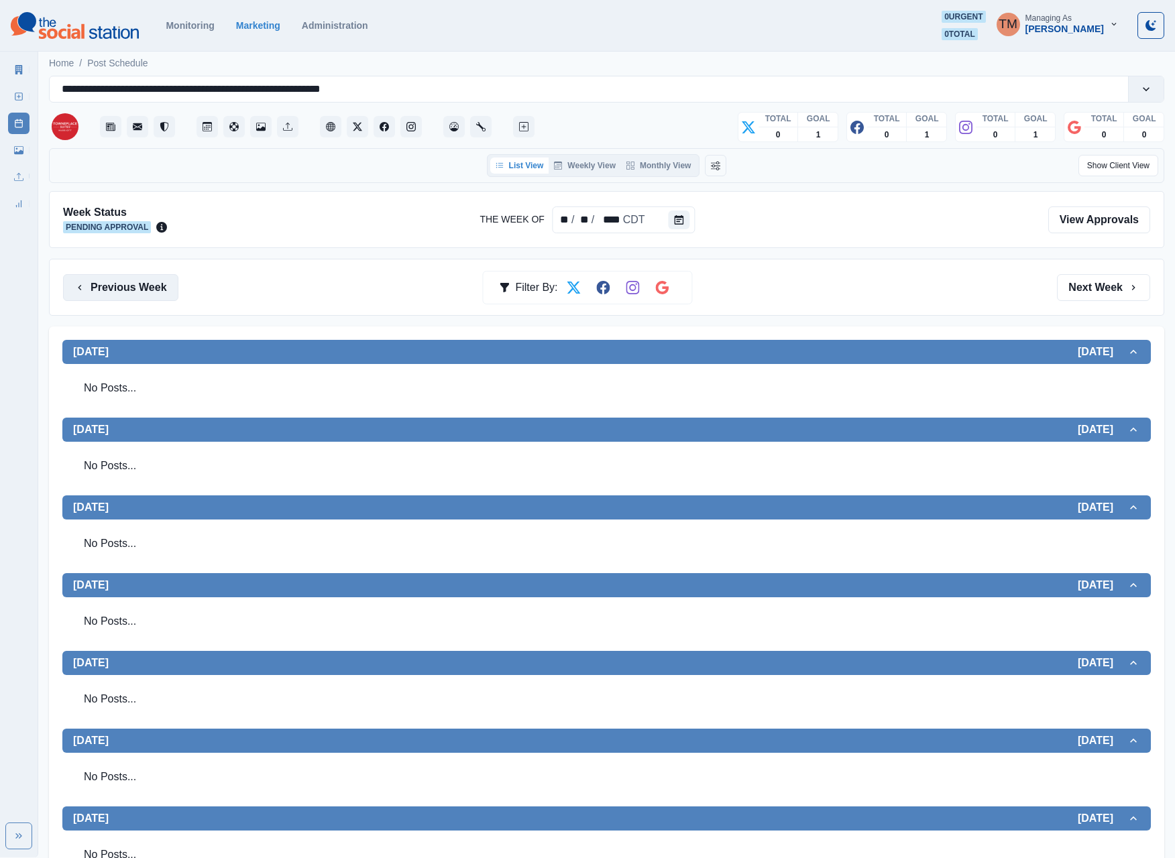
click at [109, 291] on button "Previous Week" at bounding box center [120, 287] width 115 height 27
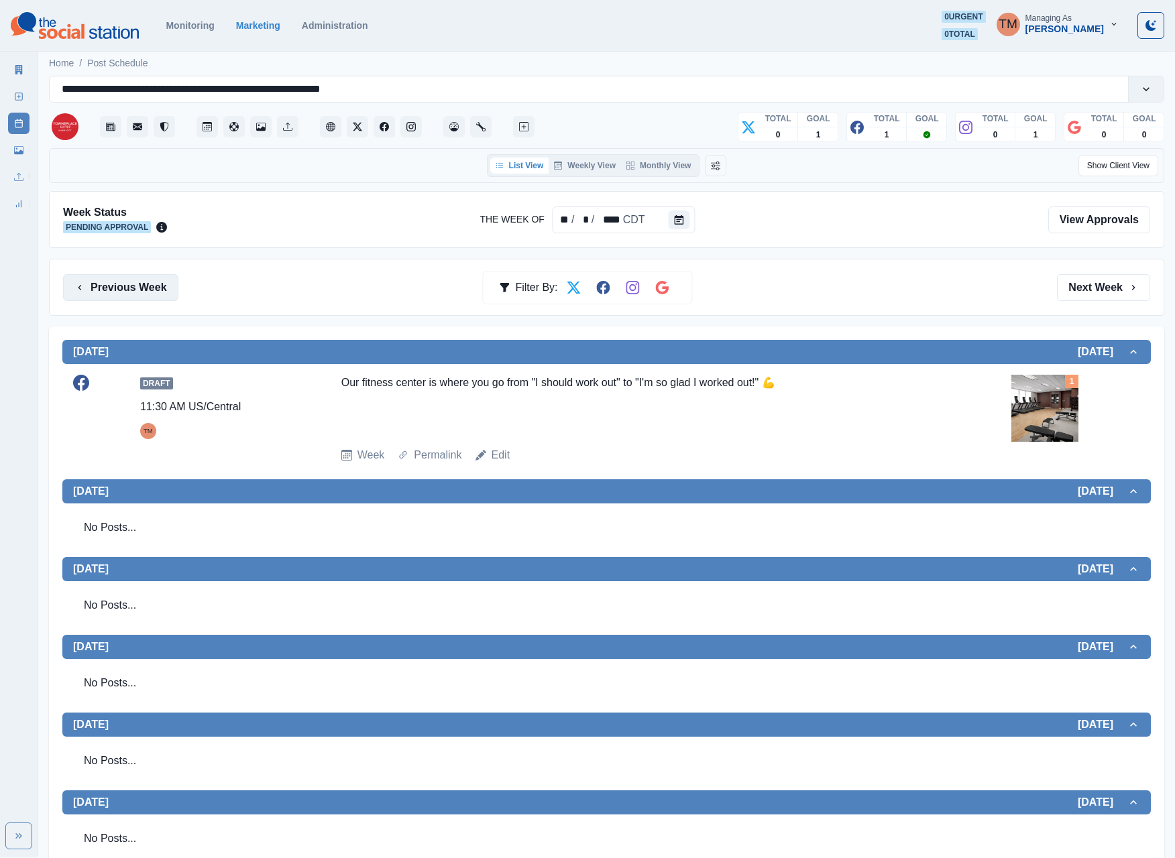
click at [109, 291] on button "Previous Week" at bounding box center [120, 287] width 115 height 27
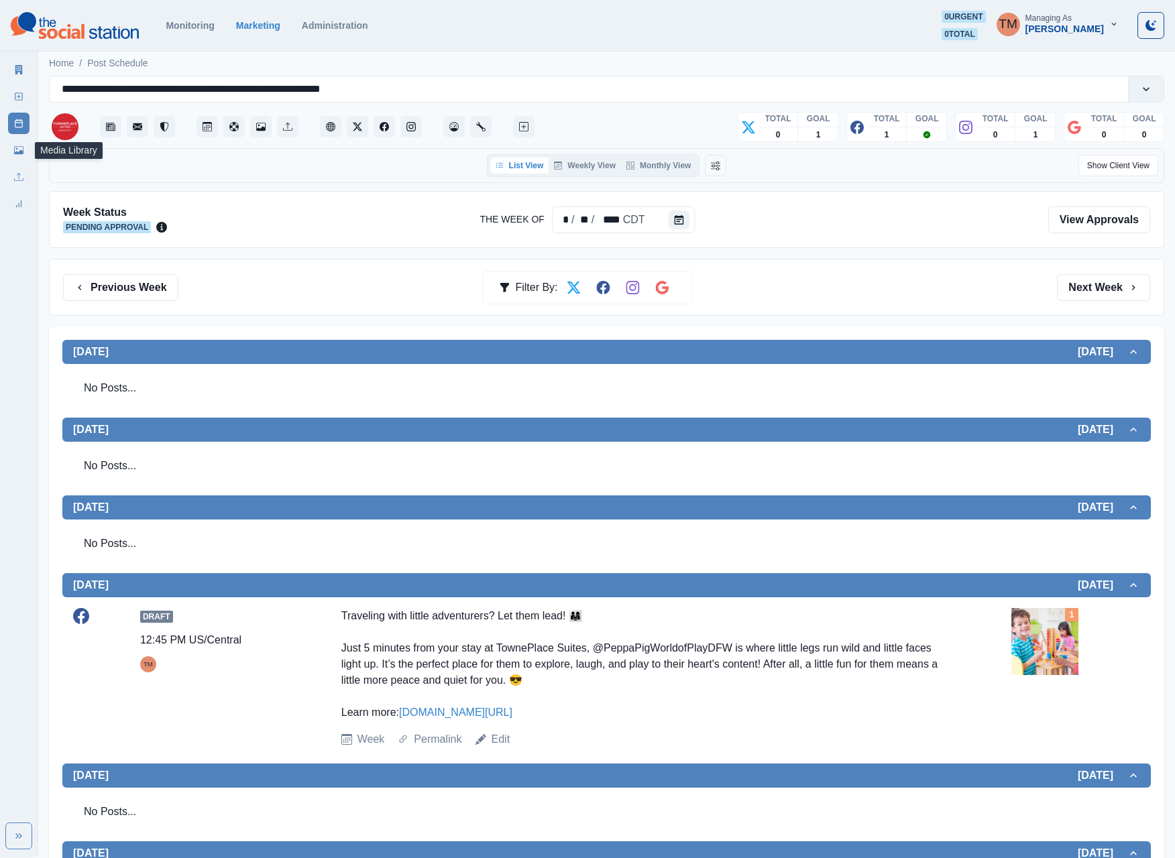
click at [13, 157] on link "Media Library" at bounding box center [18, 149] width 21 height 21
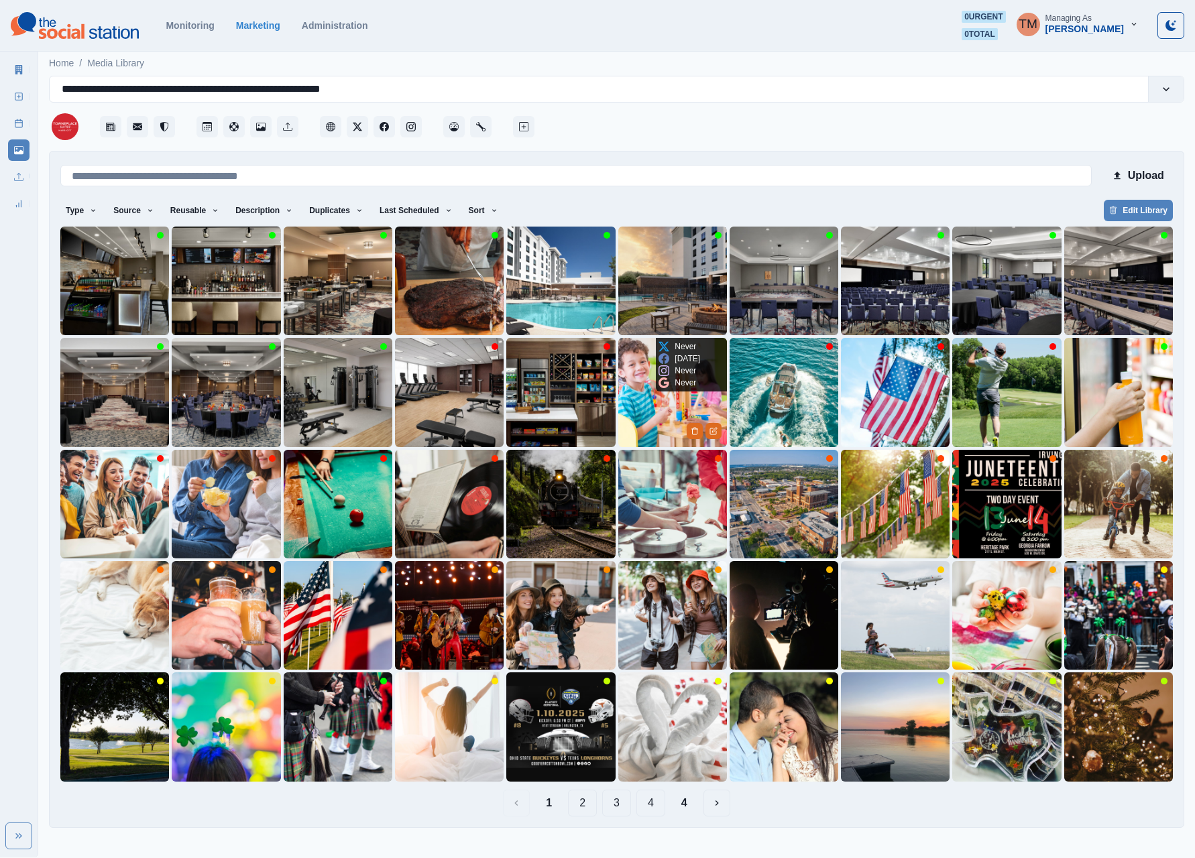
click at [645, 402] on img at bounding box center [672, 392] width 109 height 109
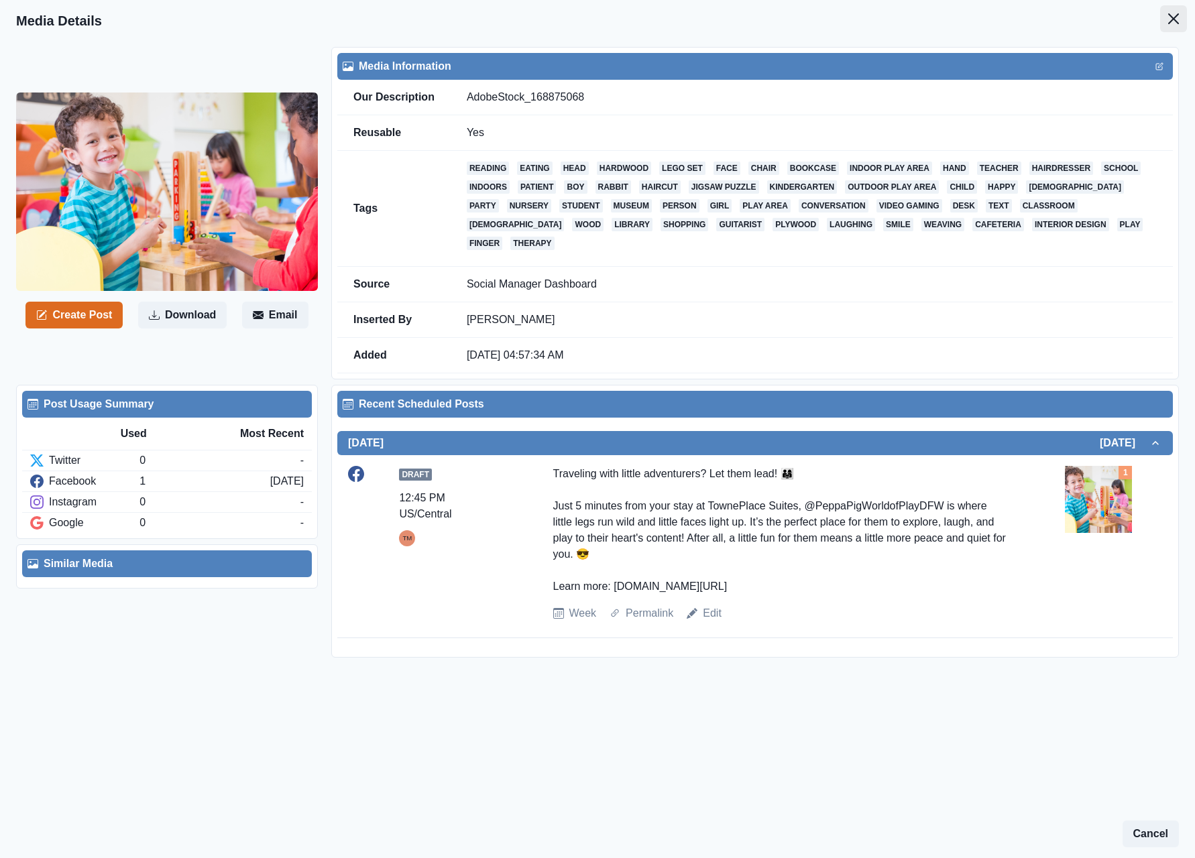
click at [1165, 20] on button "Close" at bounding box center [1173, 18] width 27 height 27
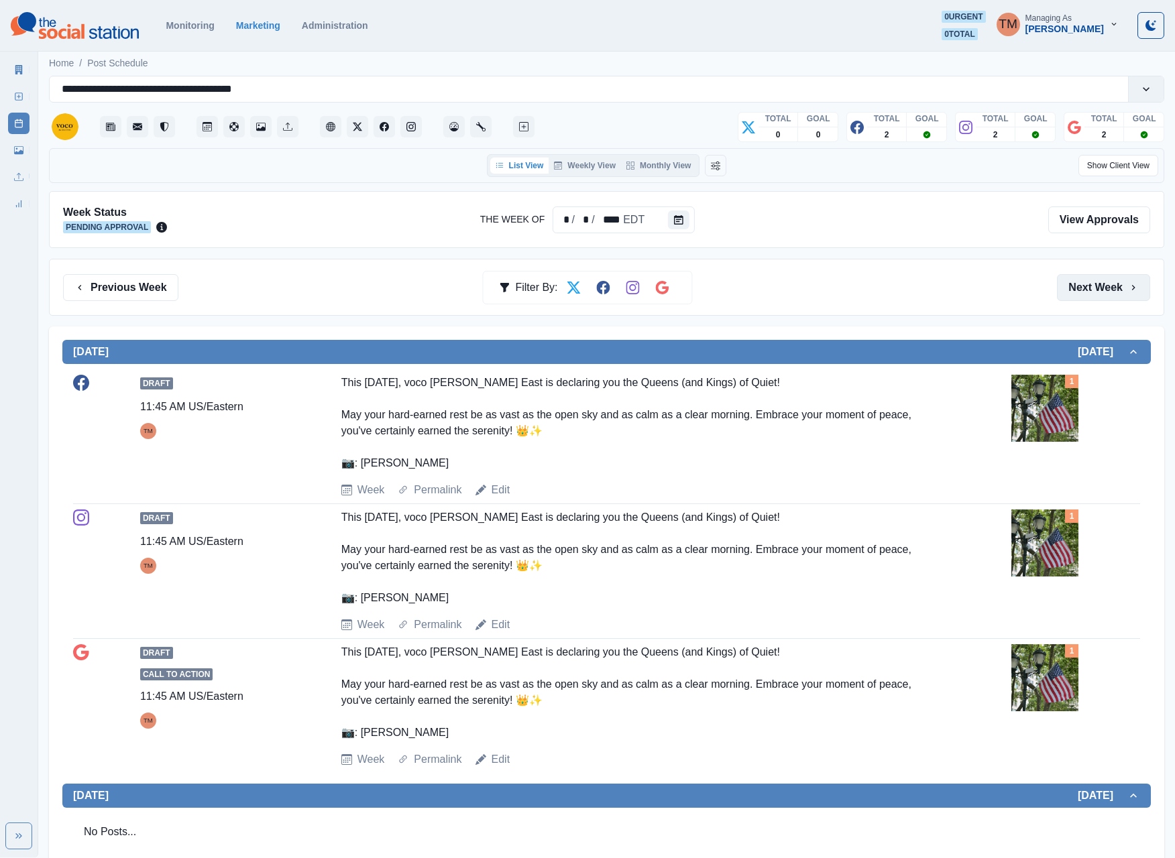
click at [1094, 291] on button "Next Week" at bounding box center [1103, 287] width 93 height 27
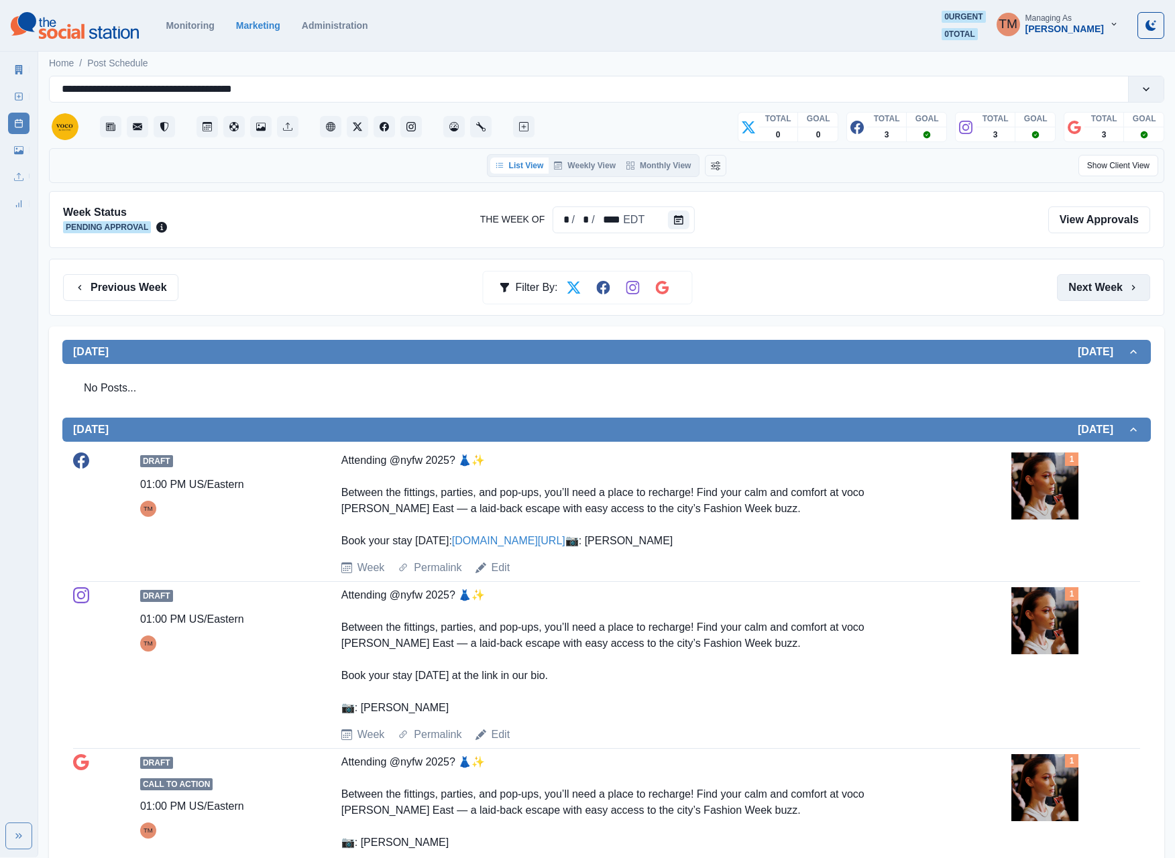
click at [1094, 291] on button "Next Week" at bounding box center [1103, 287] width 93 height 27
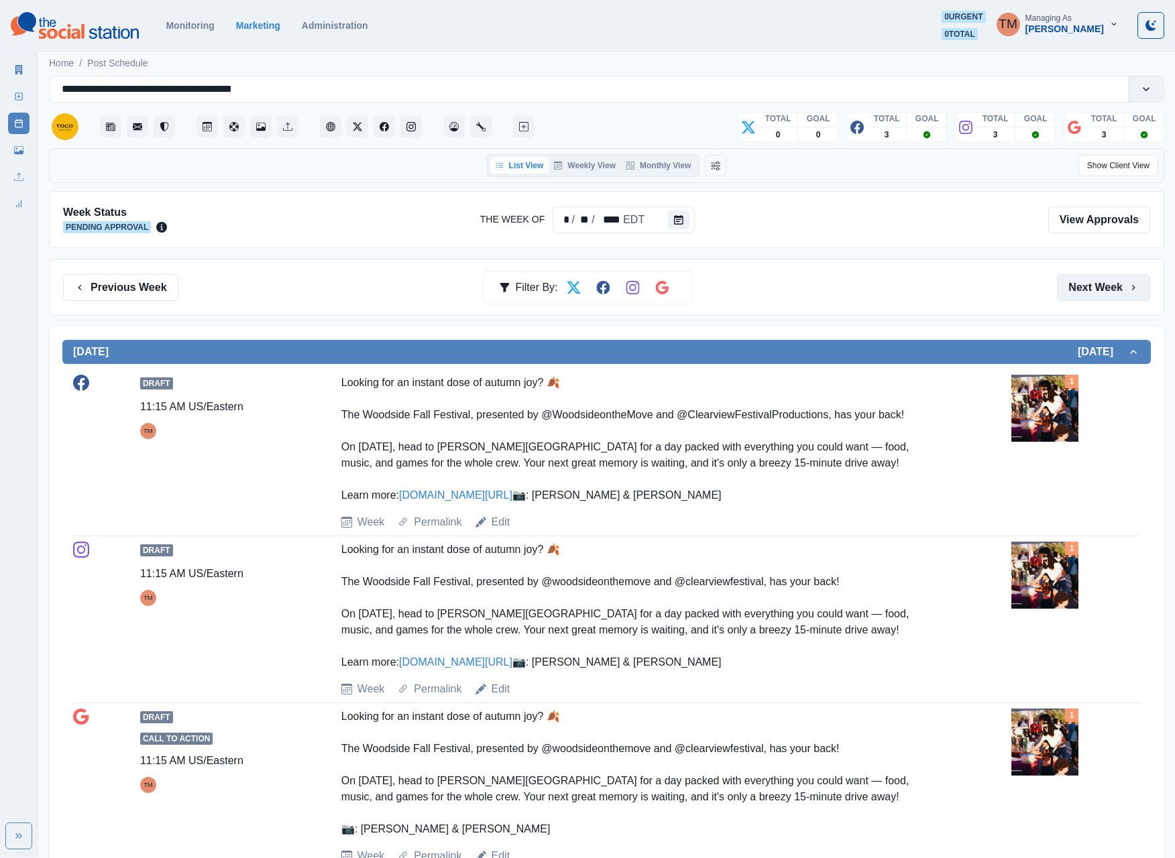
click at [1086, 299] on button "Next Week" at bounding box center [1103, 287] width 93 height 27
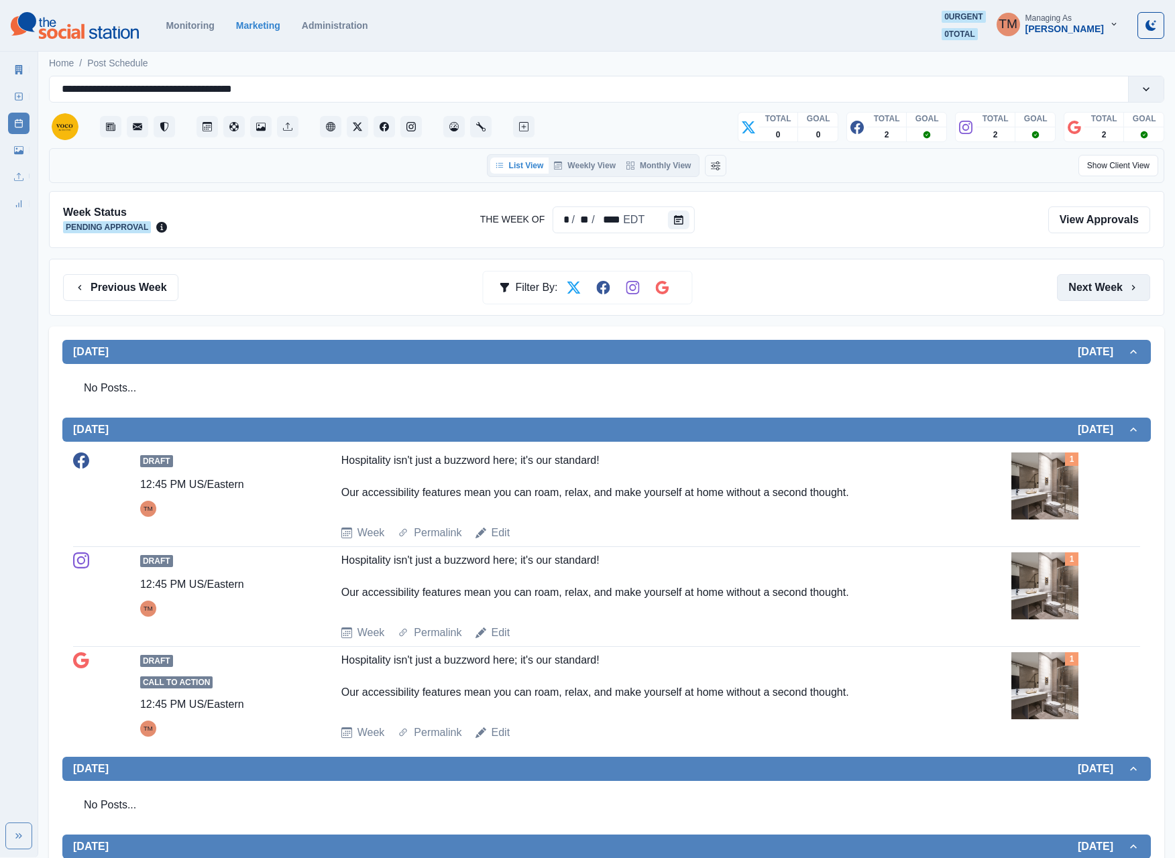
click at [1088, 301] on button "Next Week" at bounding box center [1103, 287] width 93 height 27
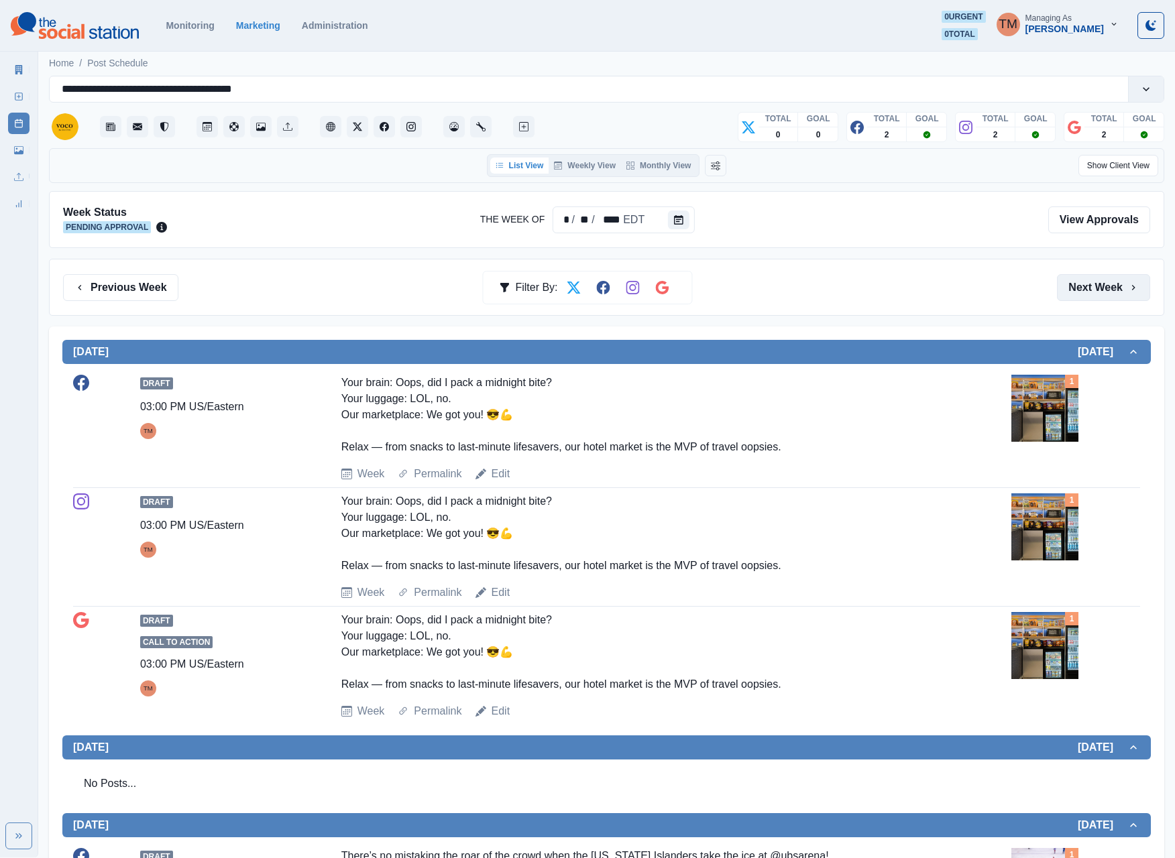
click at [1088, 294] on button "Next Week" at bounding box center [1103, 287] width 93 height 27
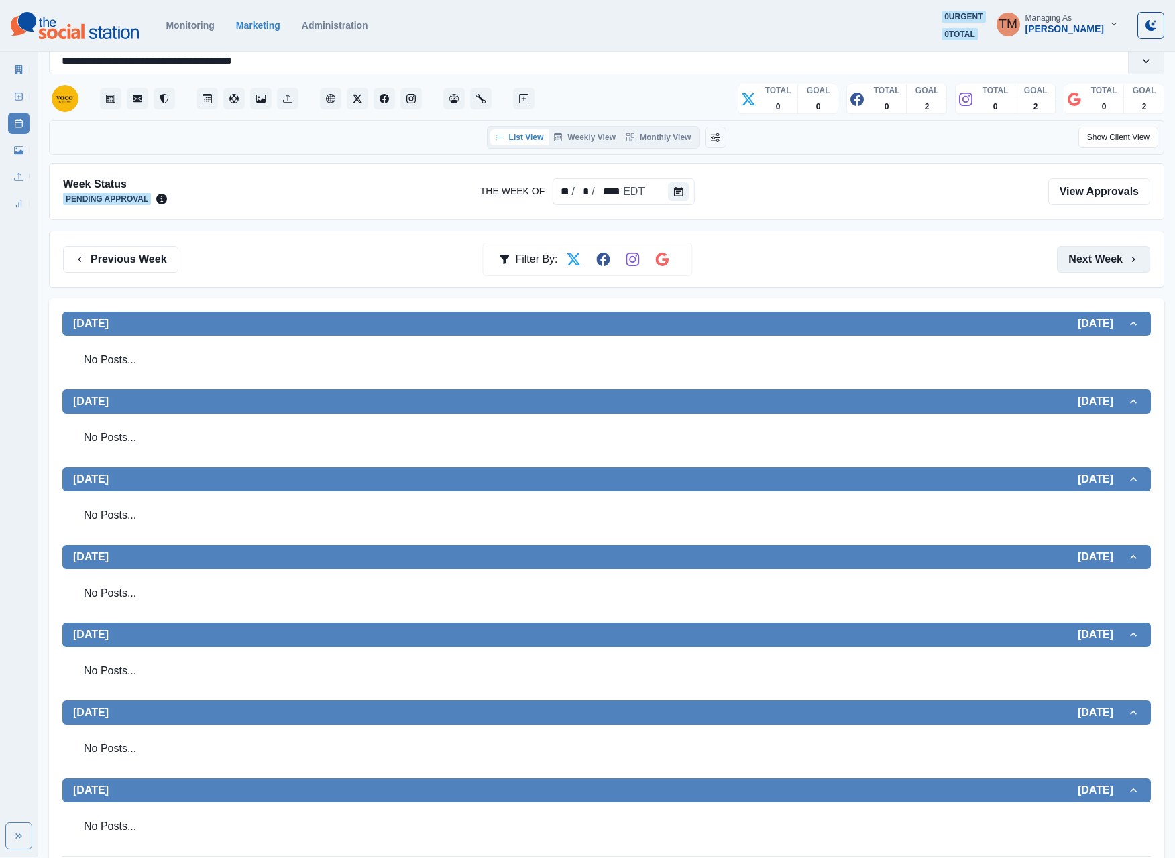
scroll to position [55, 0]
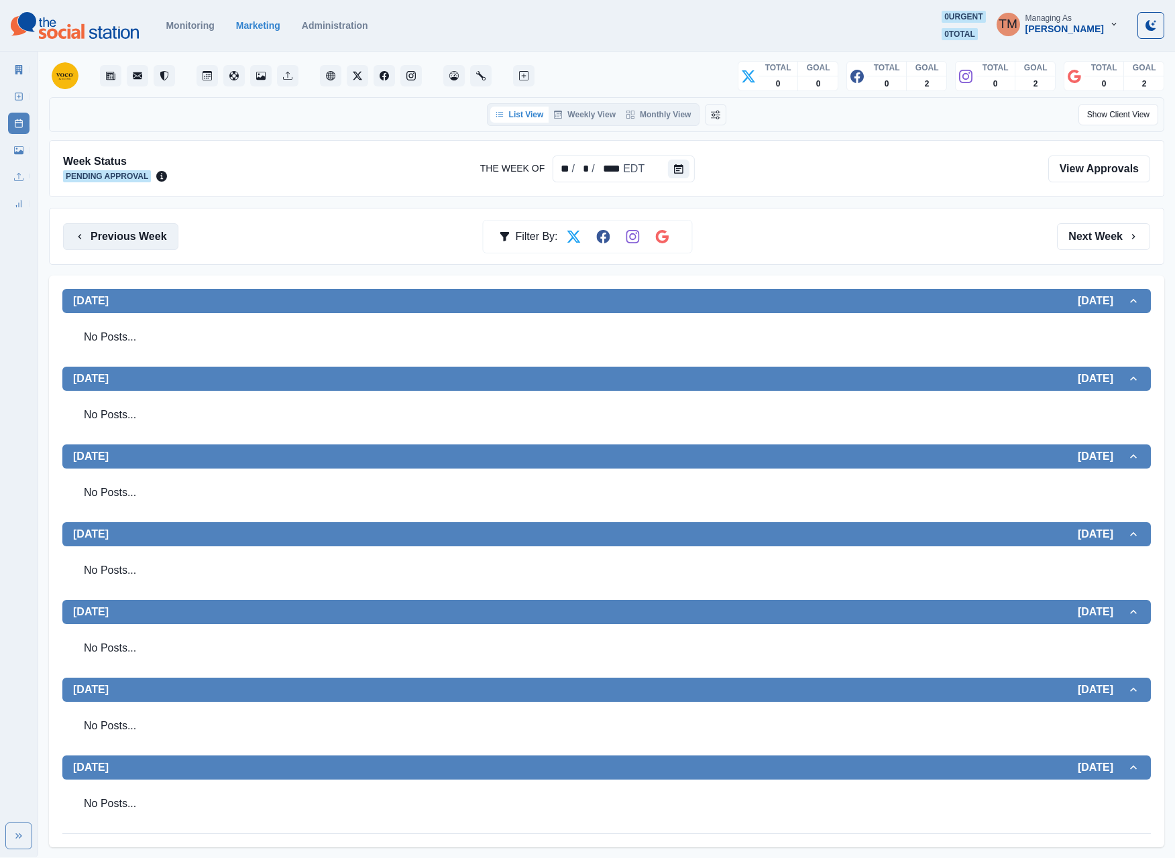
click at [130, 244] on button "Previous Week" at bounding box center [120, 236] width 115 height 27
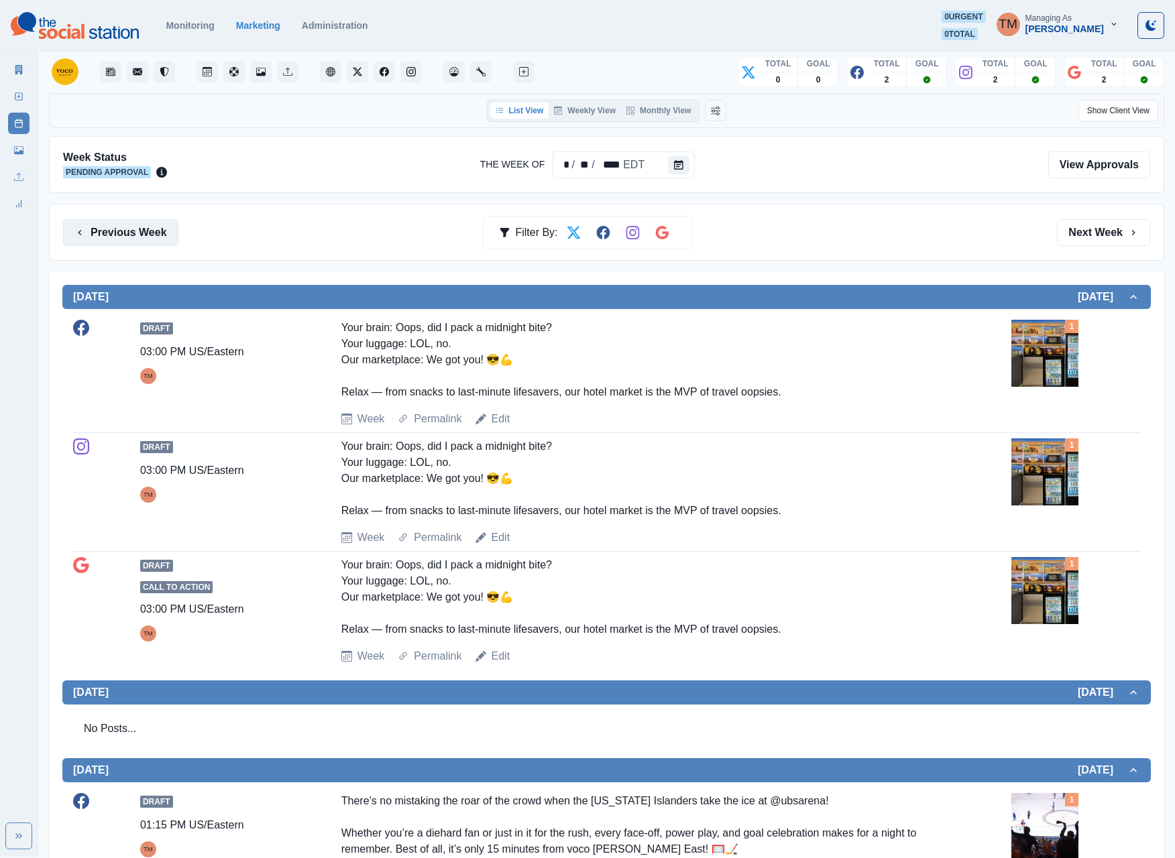
click at [130, 244] on button "Previous Week" at bounding box center [120, 232] width 115 height 27
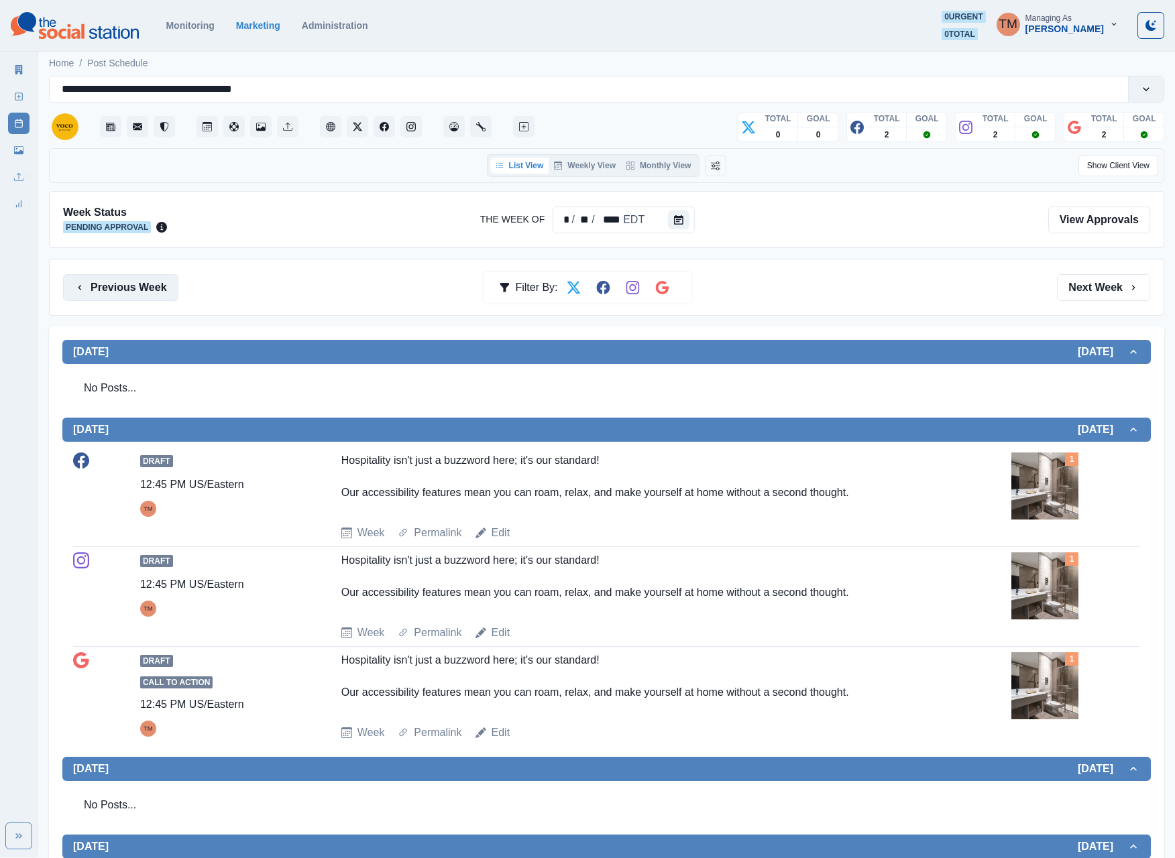
click at [142, 298] on button "Previous Week" at bounding box center [120, 287] width 115 height 27
